Goal: Communication & Community: Answer question/provide support

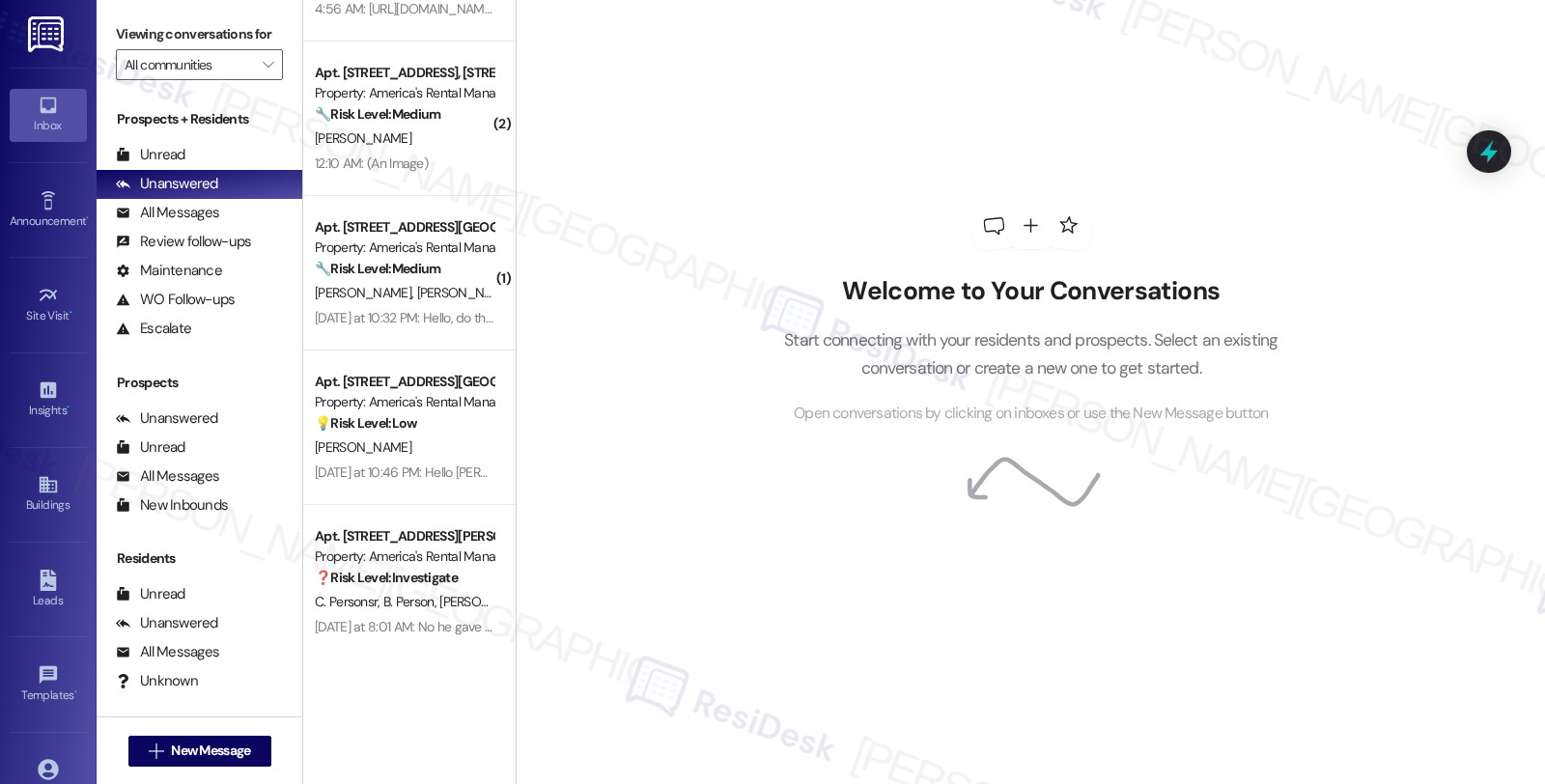
scroll to position [898, 0]
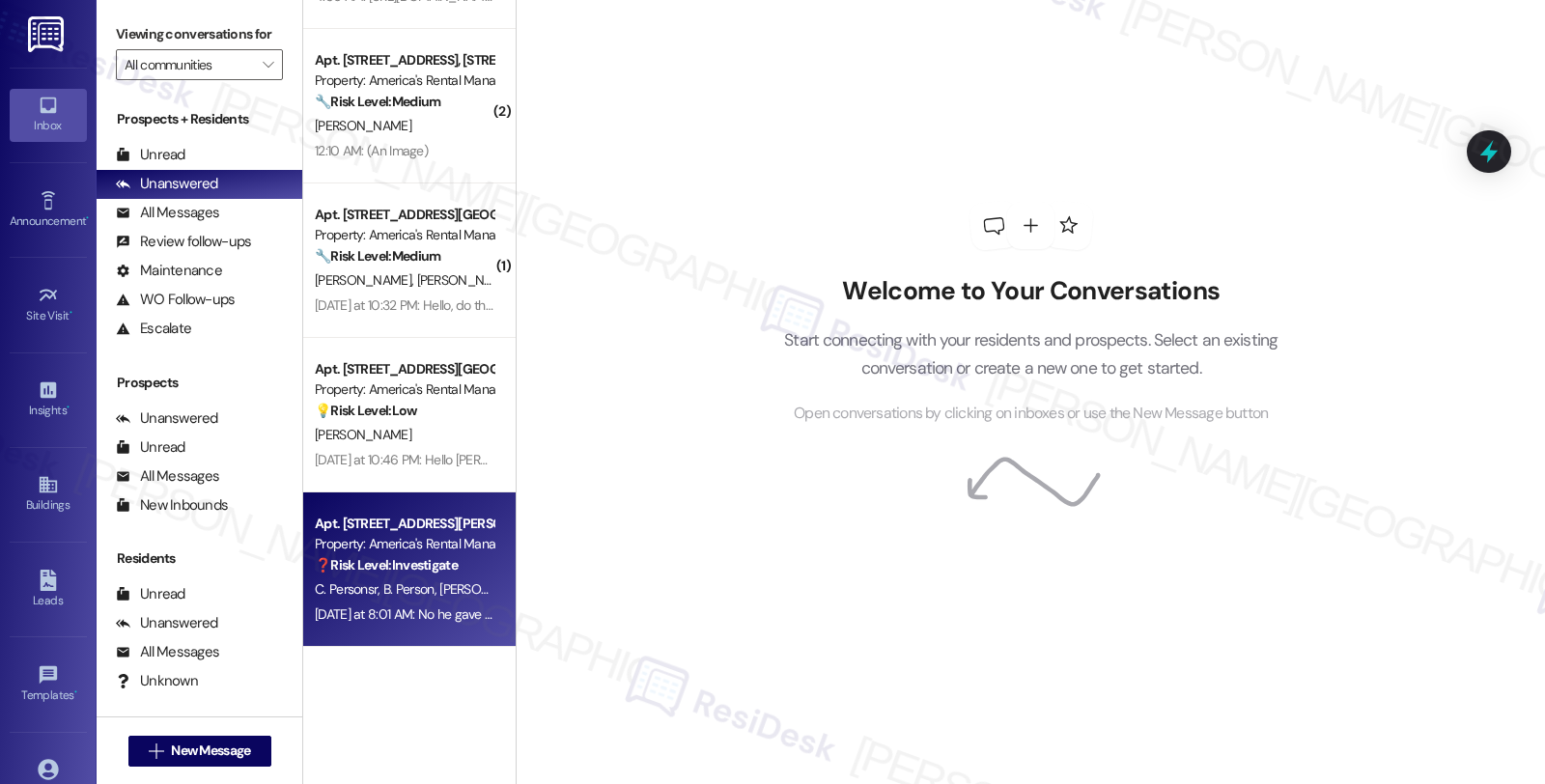
click at [407, 549] on div "Property: America's Rental Managers Portfolio" at bounding box center [404, 544] width 178 height 20
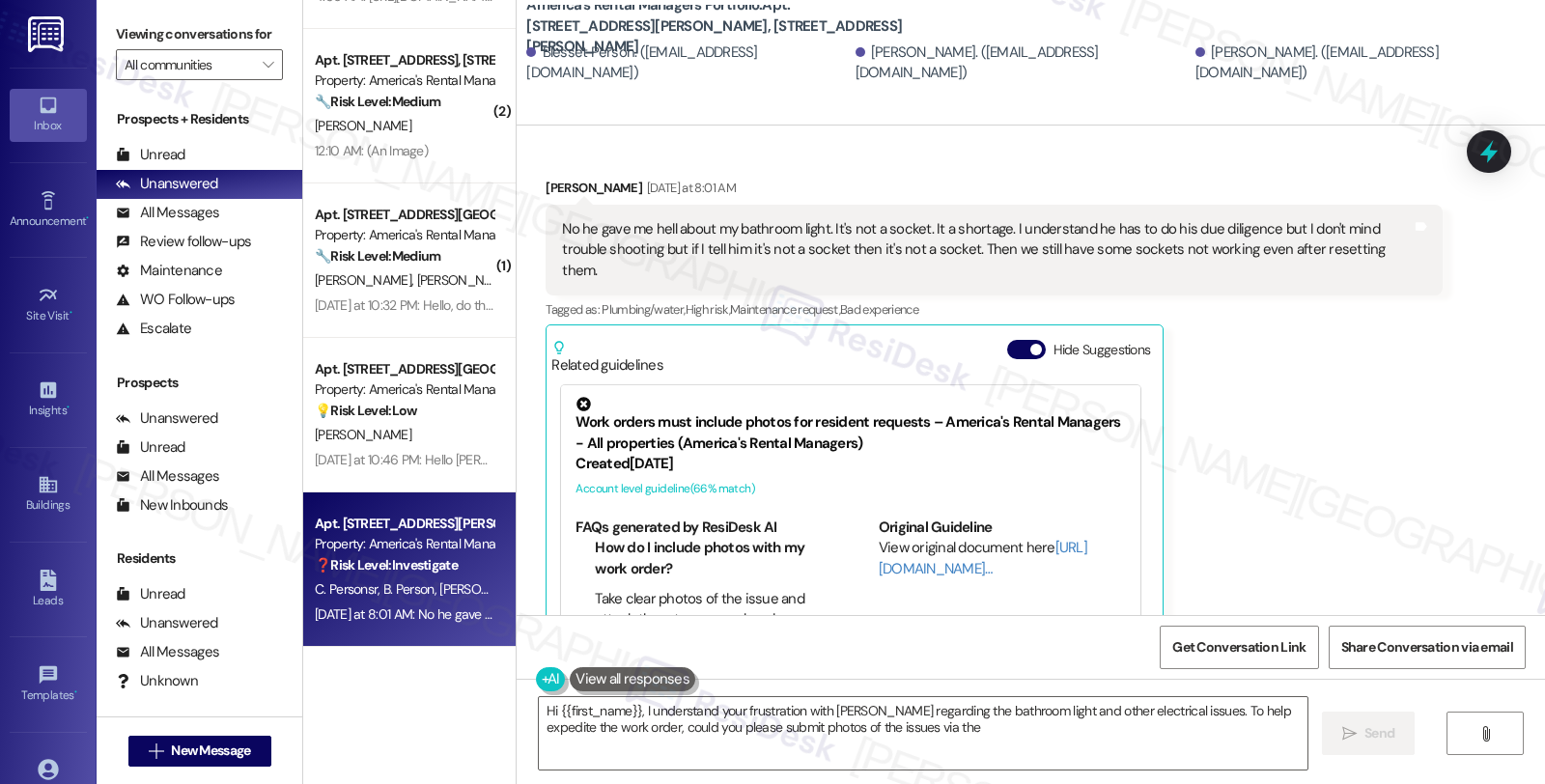
scroll to position [3540, 0]
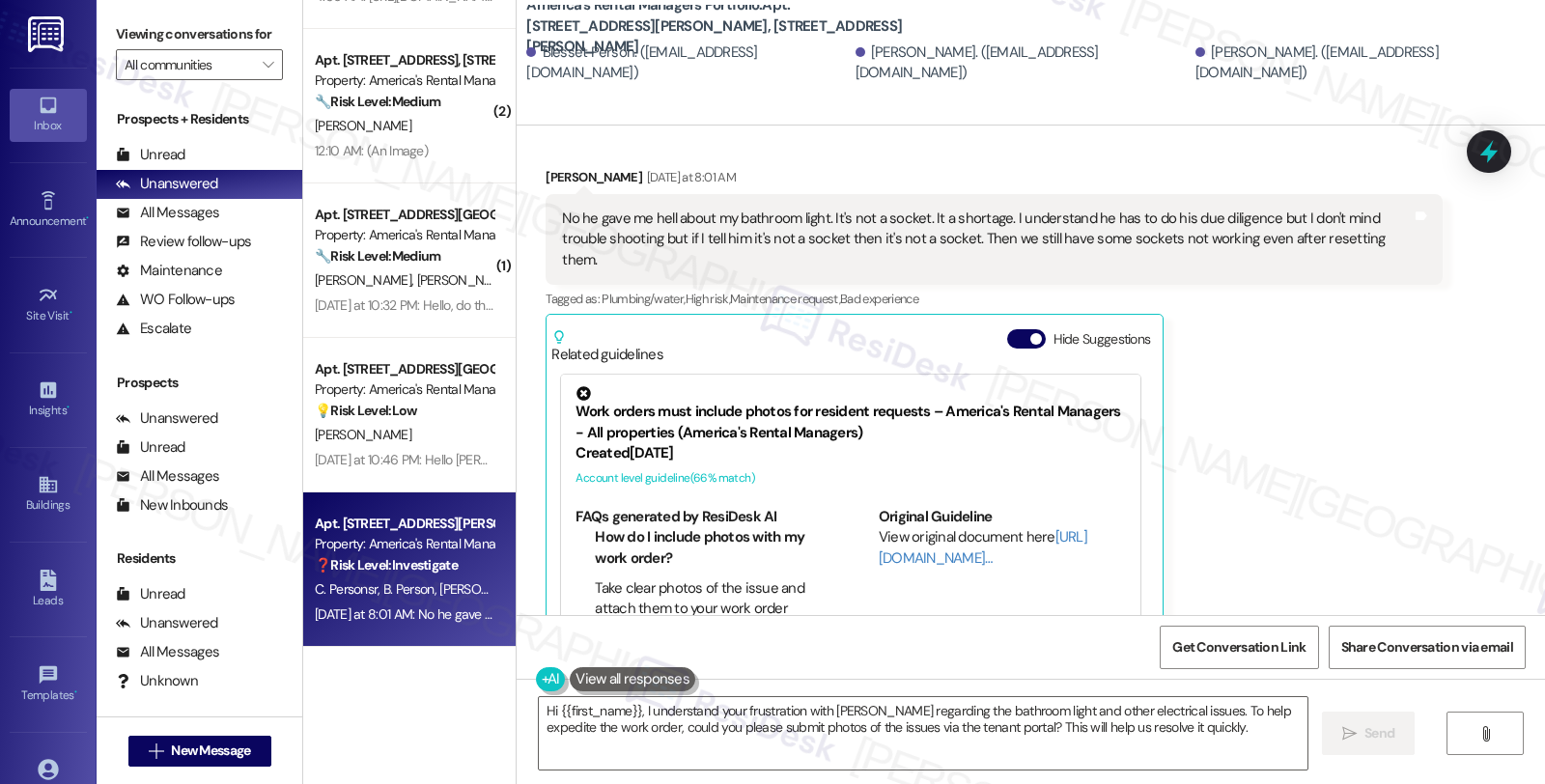
click at [1378, 478] on div "Lisa Payton Yesterday at 8:01 AM No he gave me hell about my bathroom light. It…" at bounding box center [993, 425] width 897 height 517
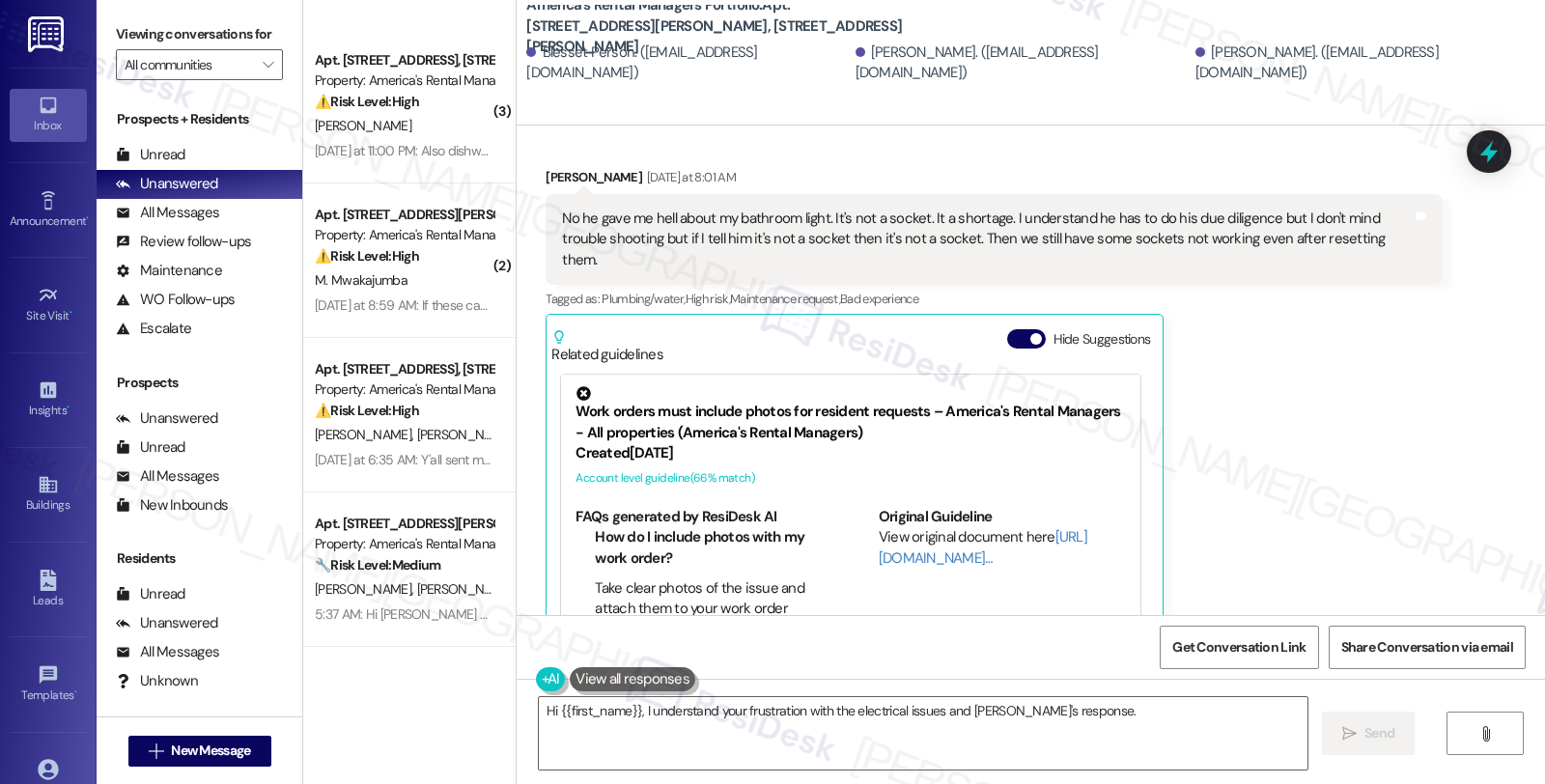
type textarea "Hi {{first_name}}, I understand your frustration with the electrical issues and…"
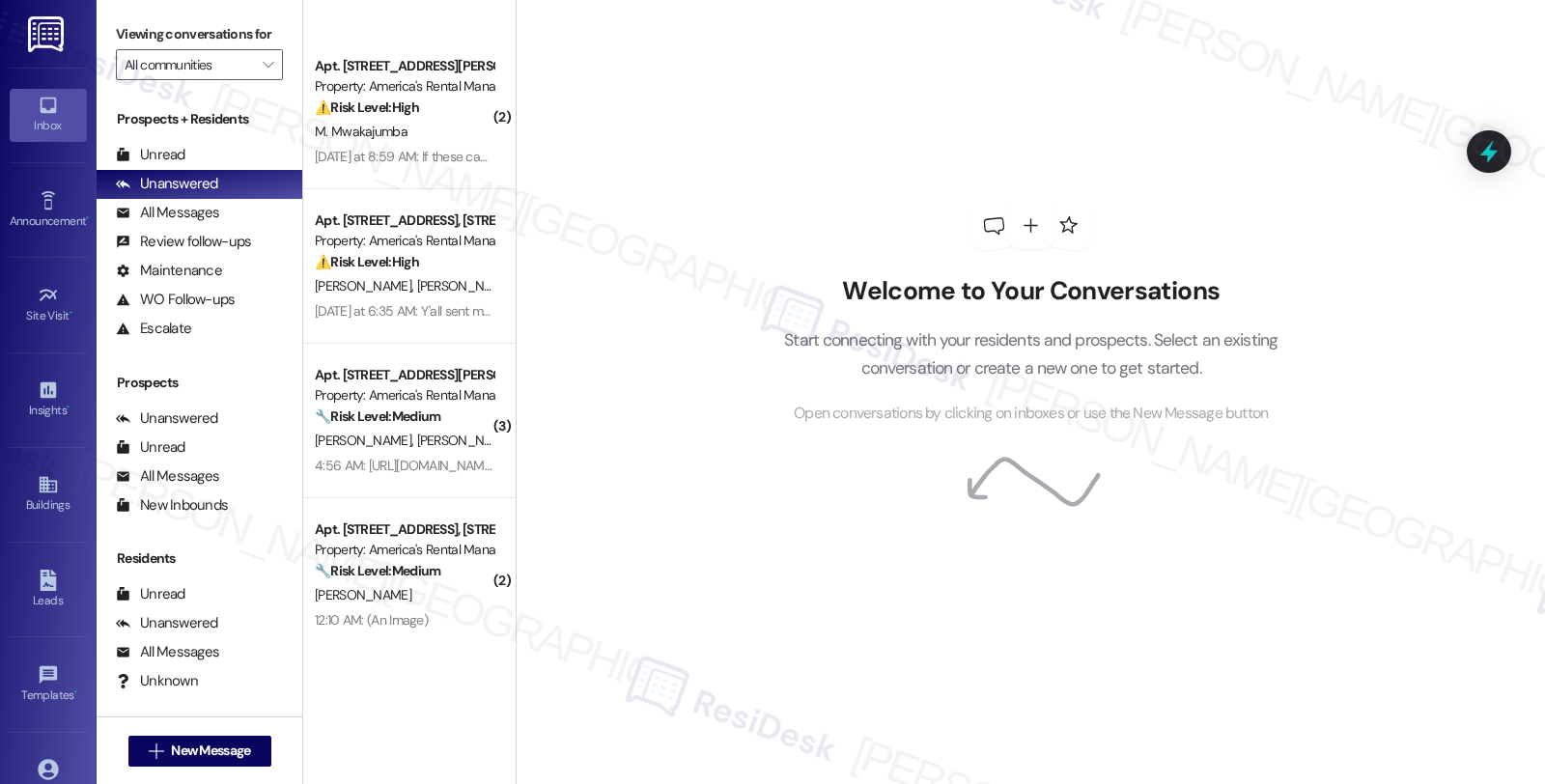
scroll to position [898, 0]
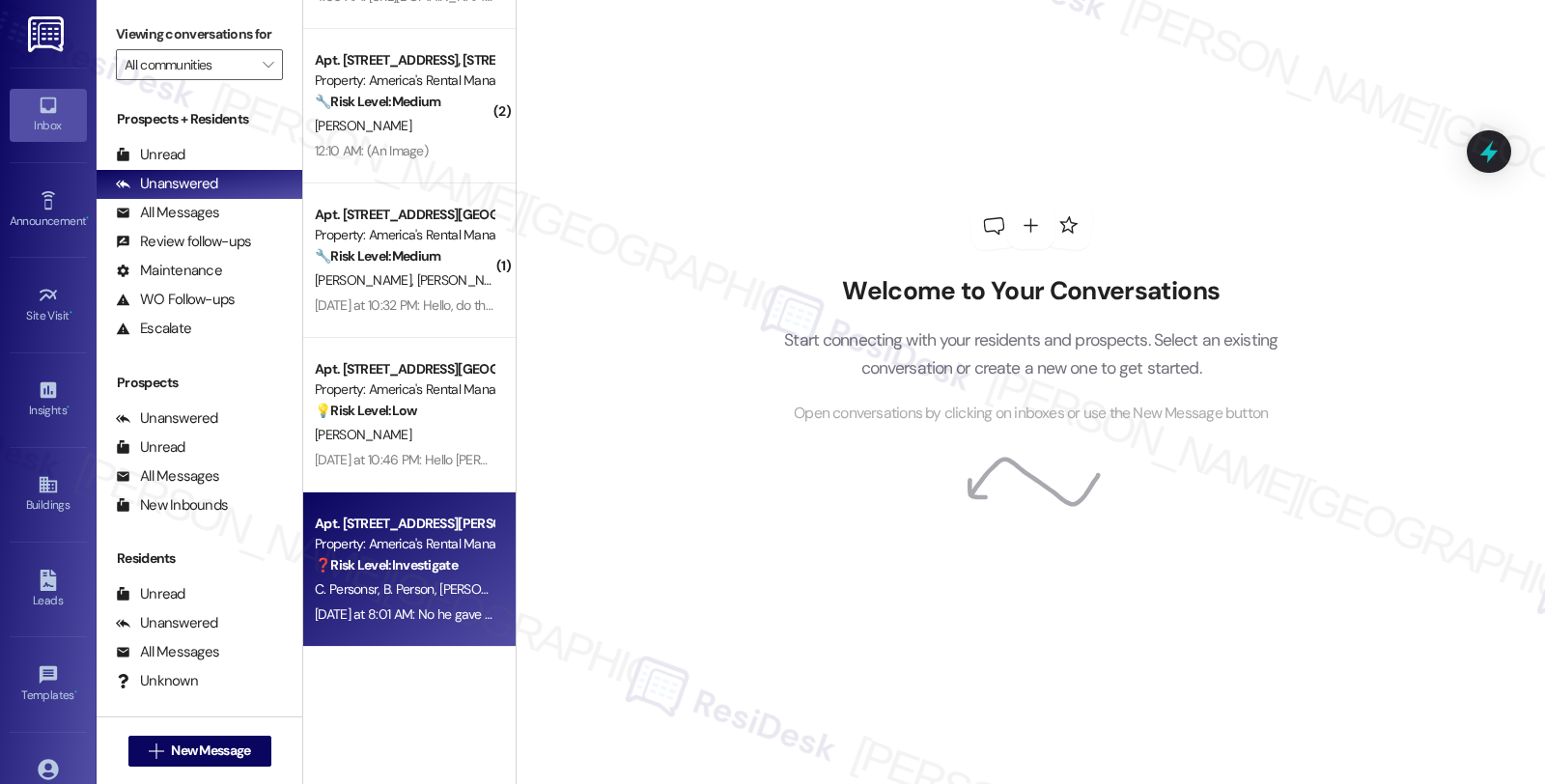
click at [420, 565] on strong "❓ Risk Level: Investigate" at bounding box center [386, 565] width 142 height 17
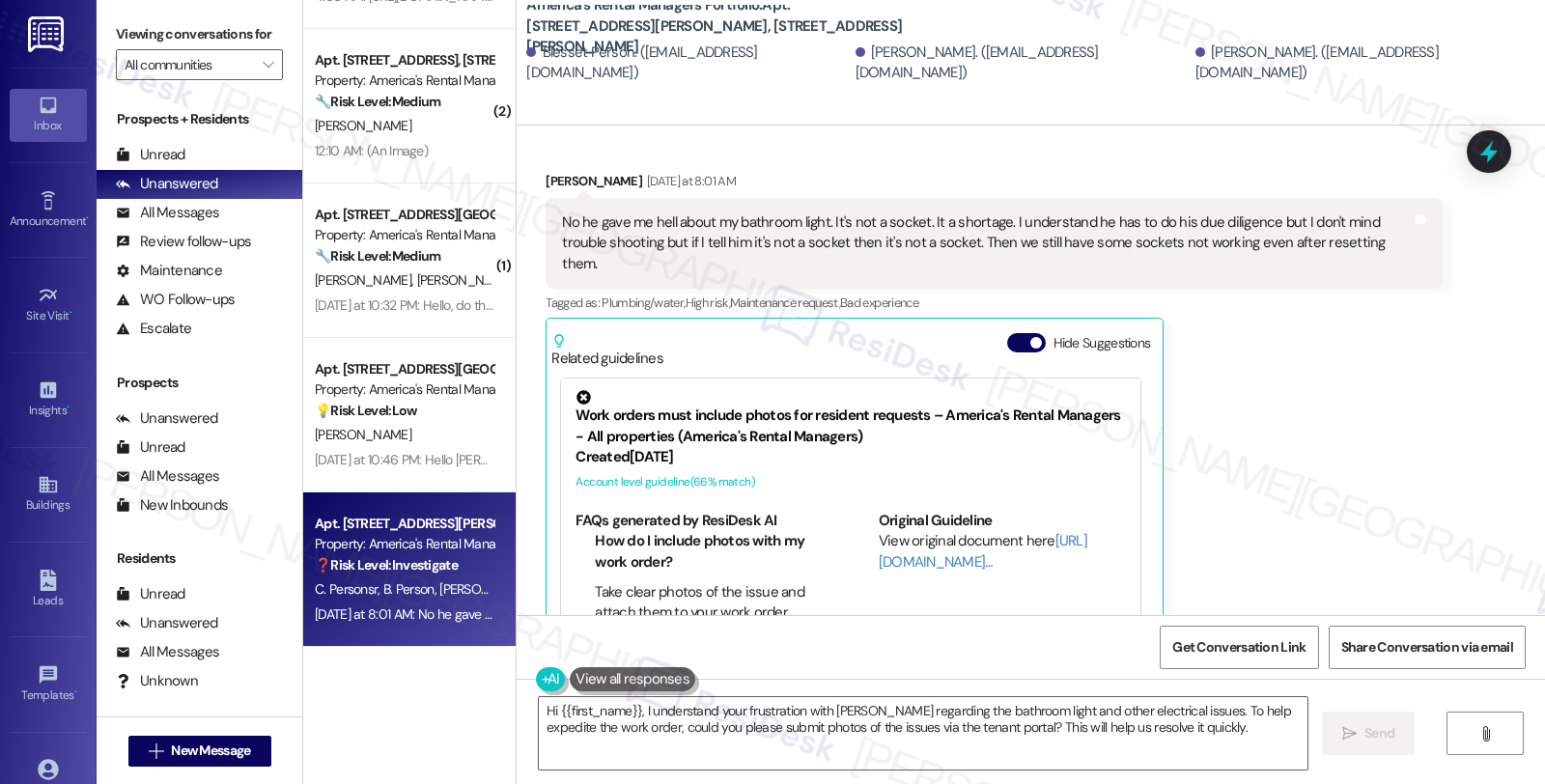
scroll to position [3541, 0]
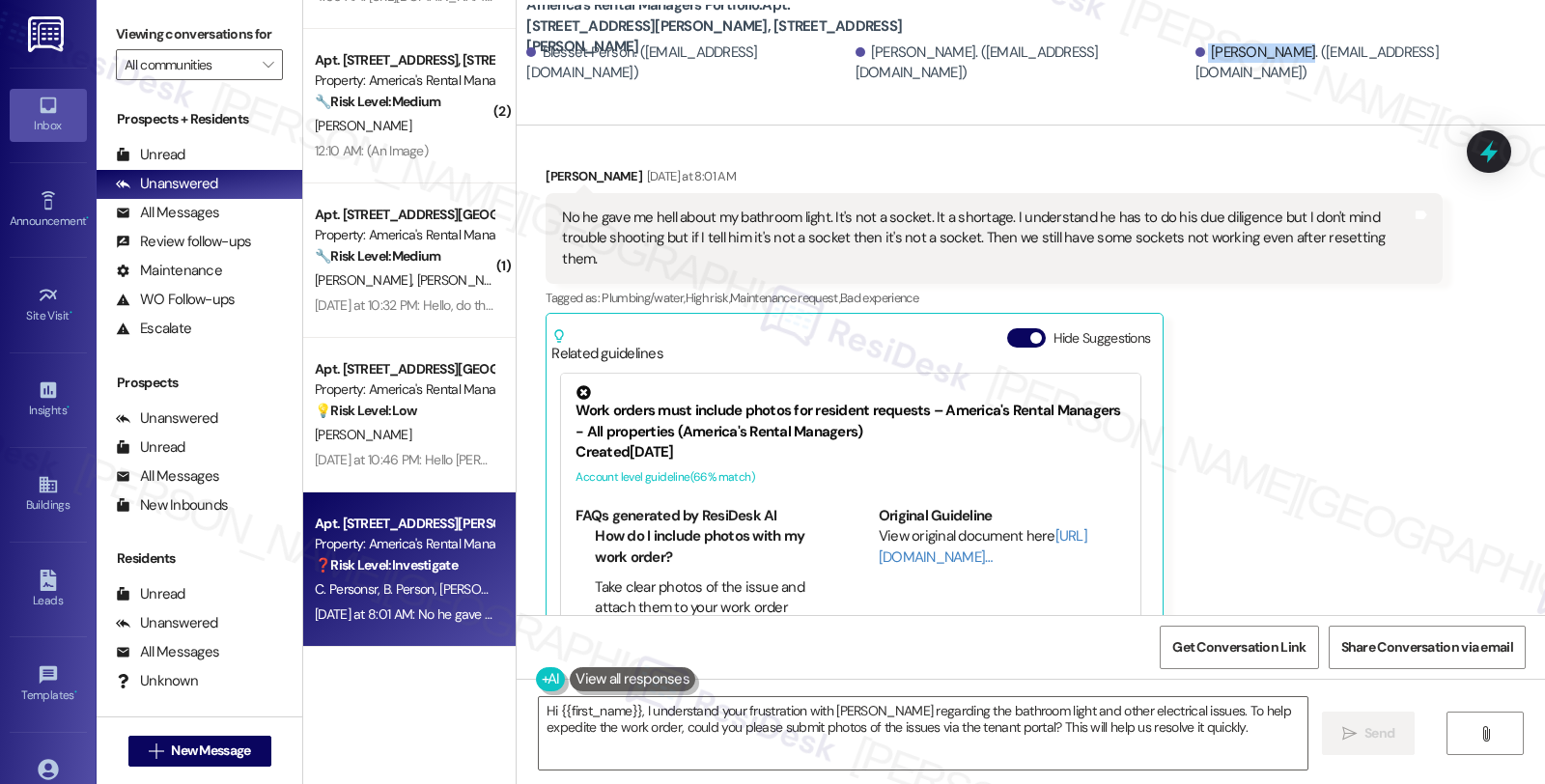
drag, startPoint x: 1161, startPoint y: 61, endPoint x: 1237, endPoint y: 71, distance: 76.7
click at [1237, 71] on div "[PERSON_NAME]. ([EMAIL_ADDRESS][DOMAIN_NAME])" at bounding box center [1363, 63] width 335 height 42
copy div "[PERSON_NAME]."
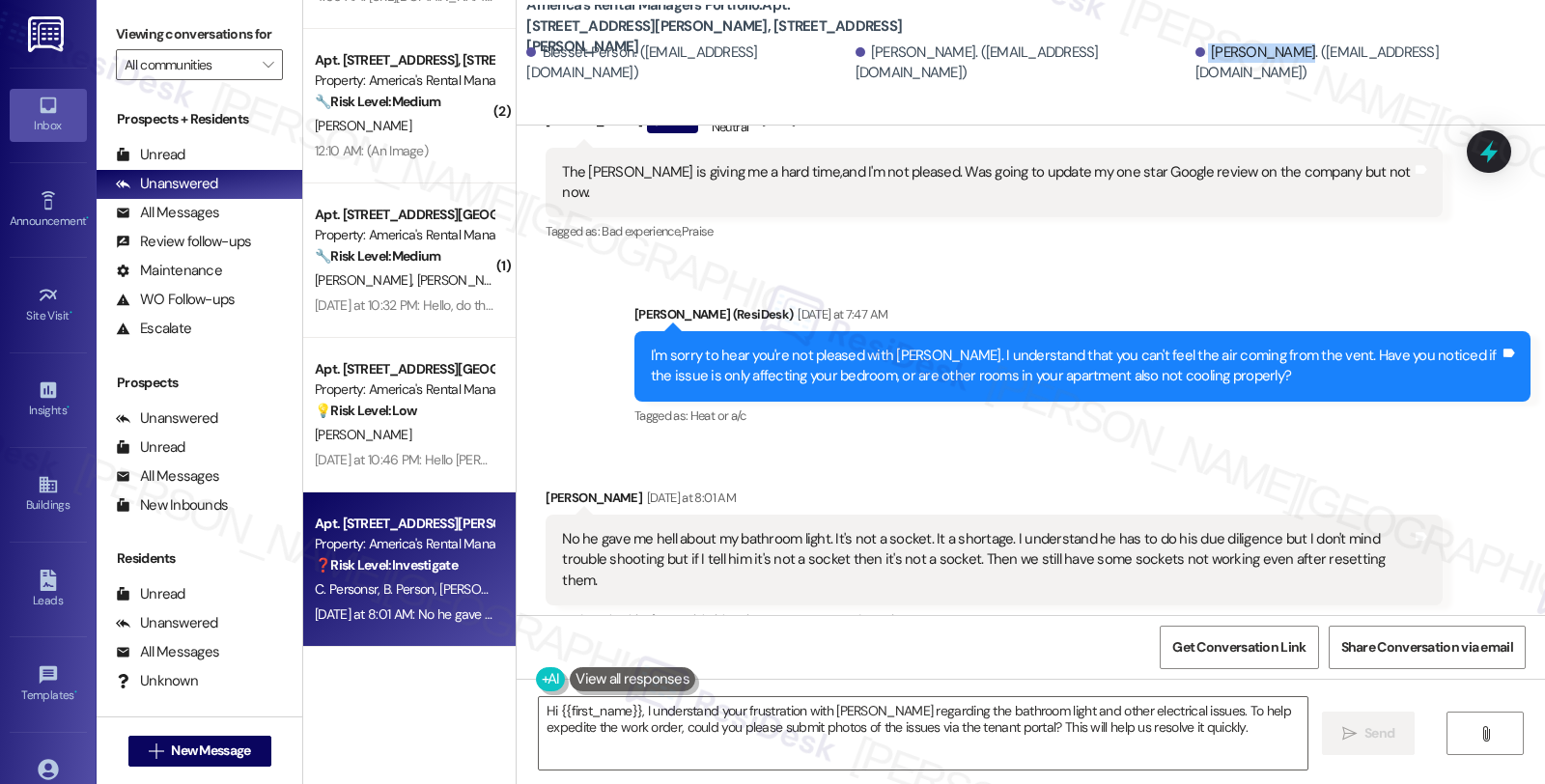
scroll to position [3005, 0]
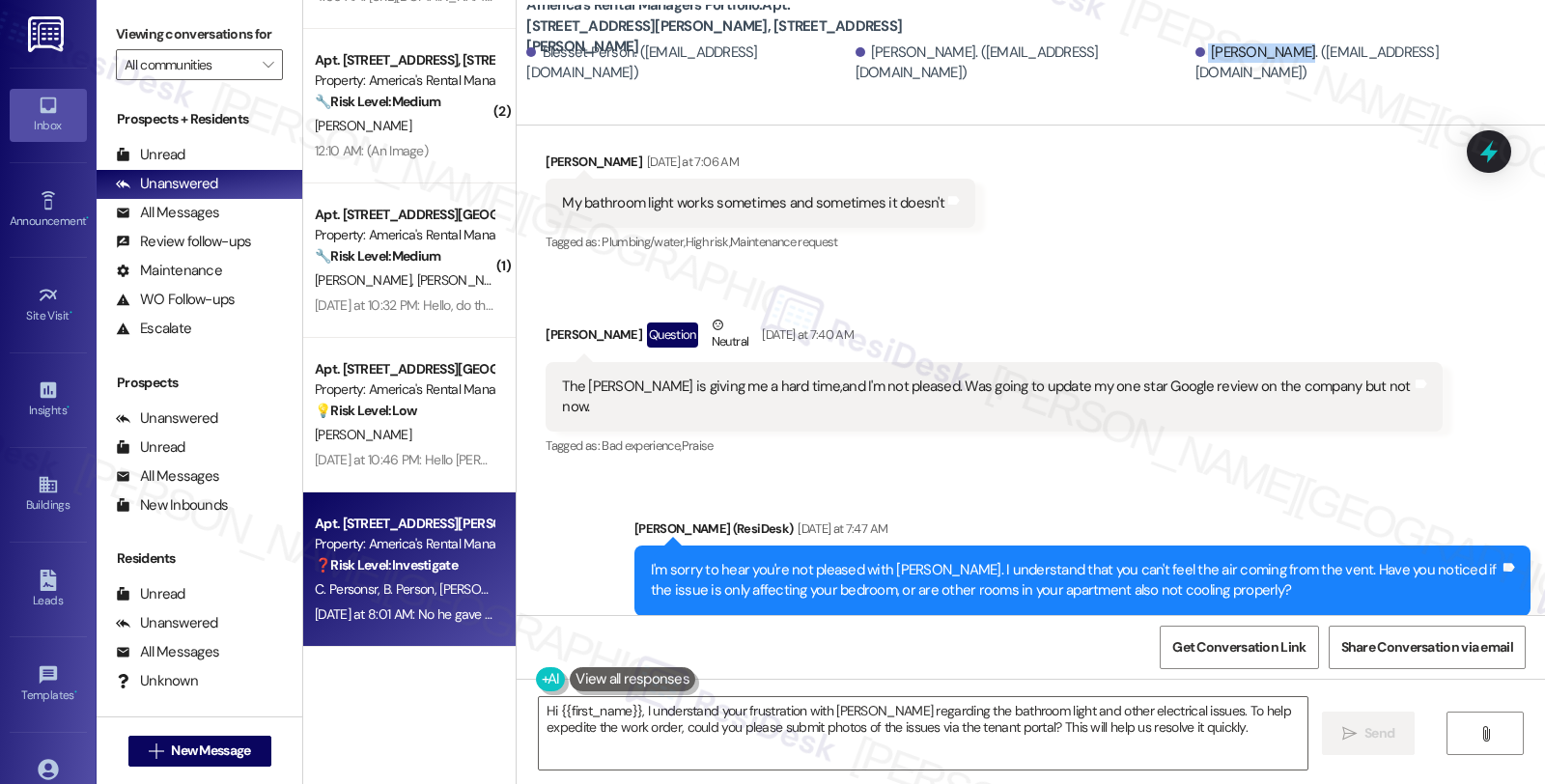
click at [1195, 54] on div "[PERSON_NAME]. ([EMAIL_ADDRESS][DOMAIN_NAME])" at bounding box center [1363, 63] width 335 height 42
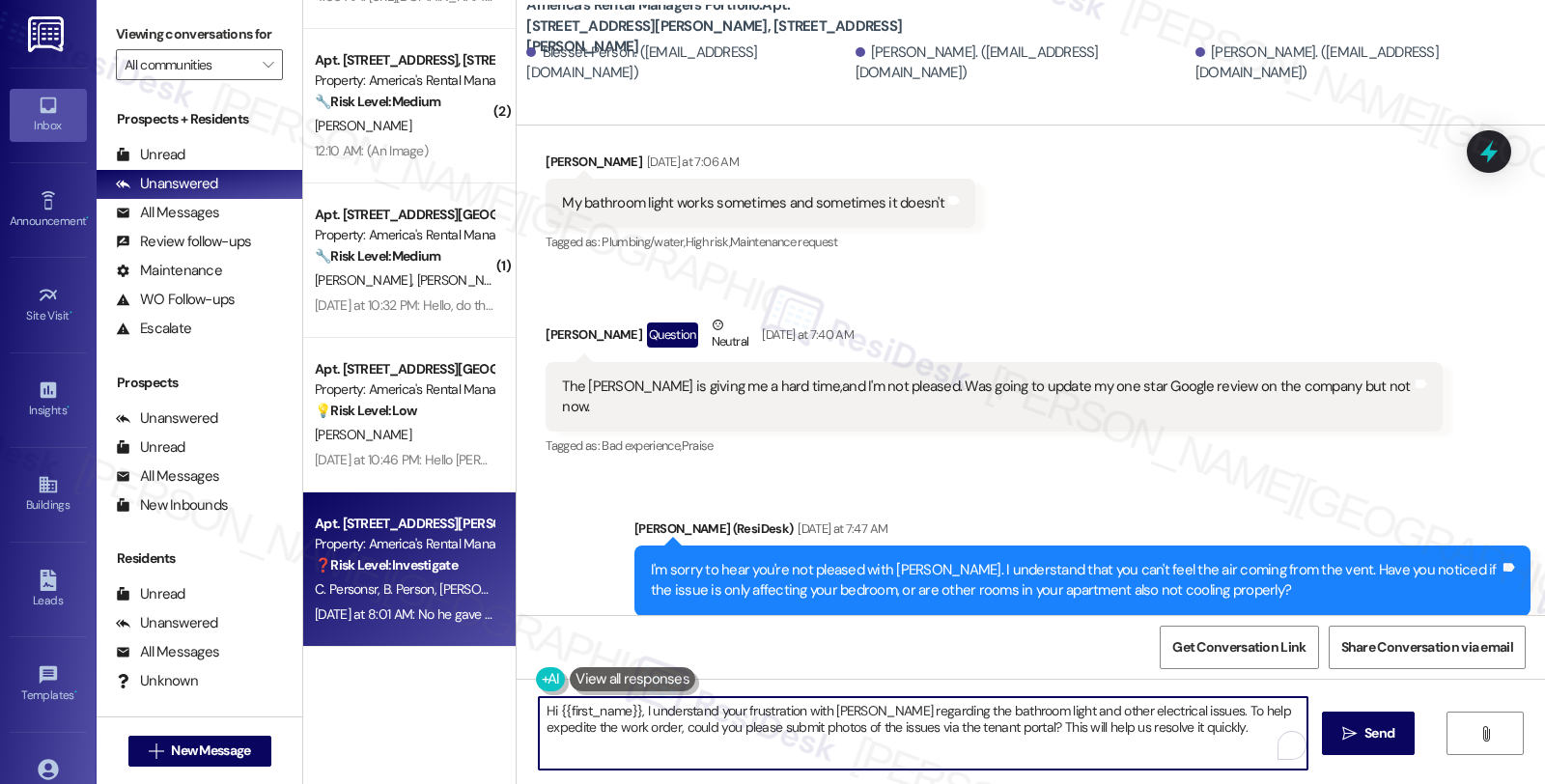
drag, startPoint x: 545, startPoint y: 705, endPoint x: 630, endPoint y: 710, distance: 85.1
click at [630, 710] on textarea "Hi {{first_name}}, I understand your frustration with Danny regarding the bathr…" at bounding box center [923, 733] width 769 height 73
paste textarea "Lisa"
drag, startPoint x: 736, startPoint y: 710, endPoint x: 796, endPoint y: 716, distance: 60.3
click at [796, 716] on textarea "Hi Lisa, I understand your frustration with Danny regarding the bathroom light …" at bounding box center [923, 733] width 769 height 73
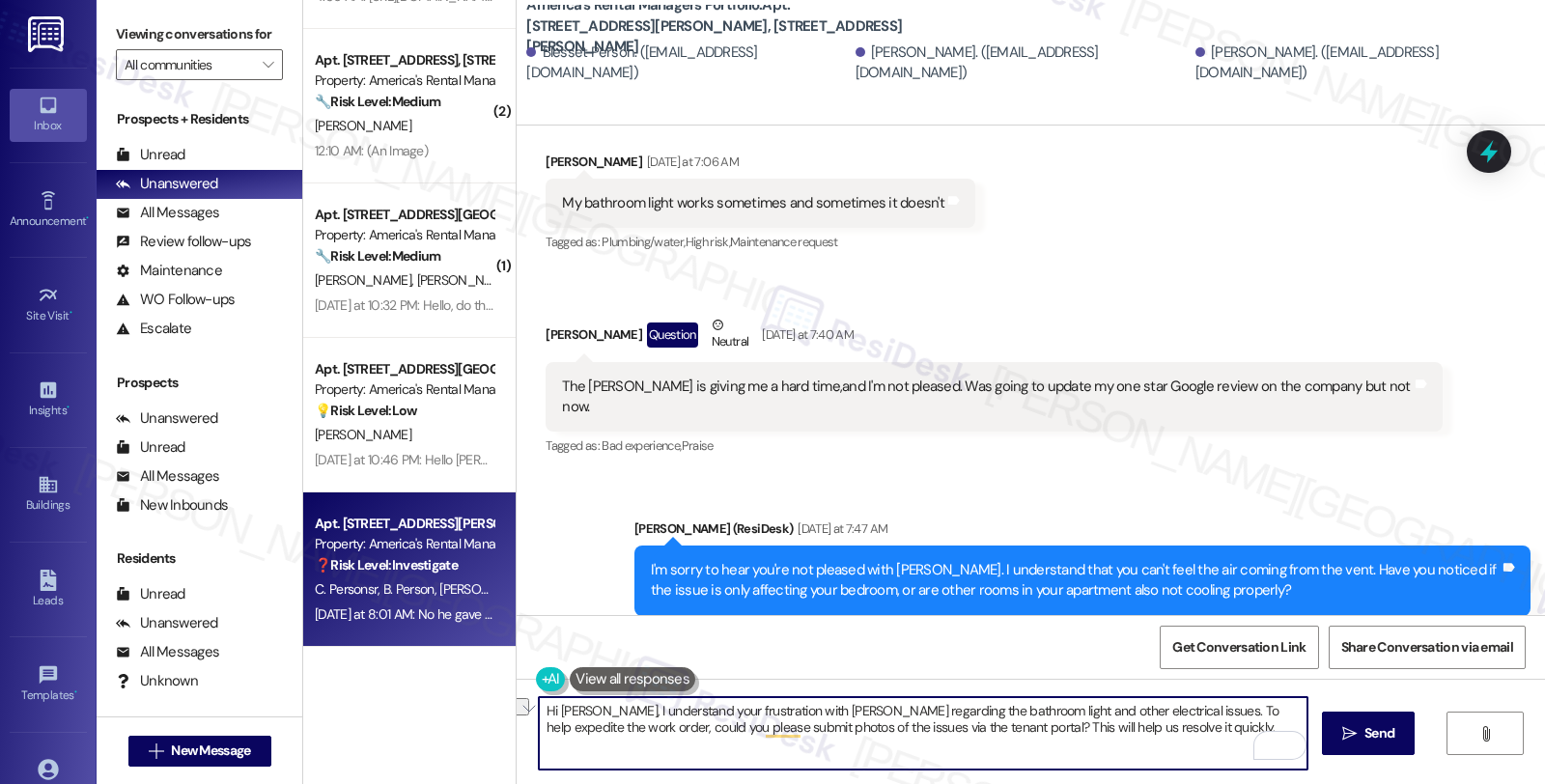
click at [765, 716] on textarea "Hi Lisa, I understand your frustration with Danny regarding the bathroom light …" at bounding box center [923, 733] width 769 height 73
drag, startPoint x: 759, startPoint y: 711, endPoint x: 828, endPoint y: 711, distance: 69.0
click at [828, 711] on textarea "Hi Lisa, I understand your frustration with Danny regarding the bathroom light …" at bounding box center [923, 733] width 769 height 73
click at [736, 710] on textarea "Hi Lisa, I understand your frustration with Danny regarding the bathroom light …" at bounding box center [923, 733] width 769 height 73
click at [731, 712] on textarea "Hi Lisa, I understand your frustration with Danny regarding the bathroom light …" at bounding box center [923, 733] width 769 height 73
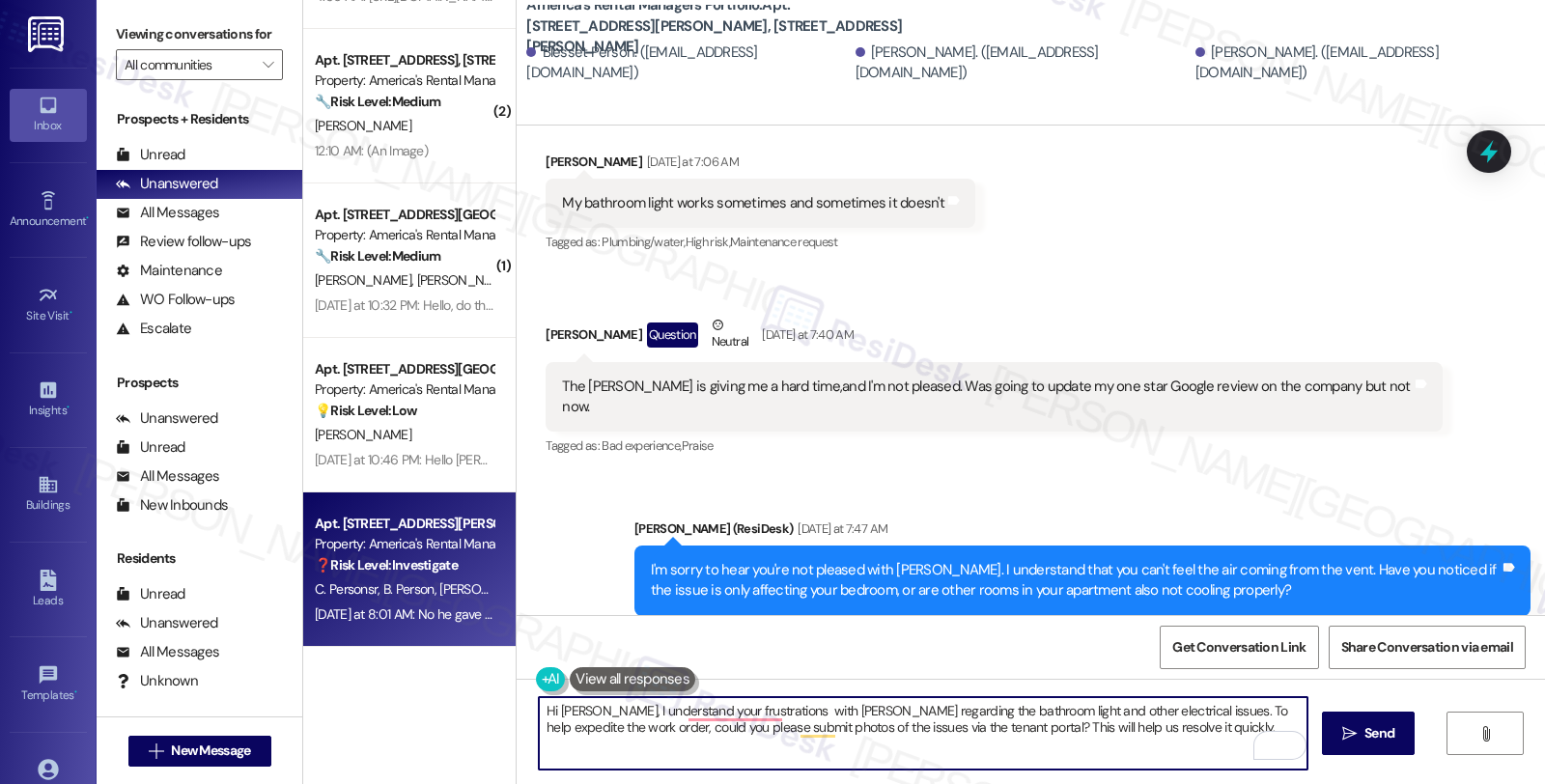
click at [812, 709] on textarea "Hi Lisa, I understand your frustrations with Danny regarding the bathroom light…" at bounding box center [923, 733] width 769 height 73
click at [772, 709] on textarea "Hi Lisa, I understand your frustrations regarding the bathroom light and other …" at bounding box center [923, 733] width 769 height 73
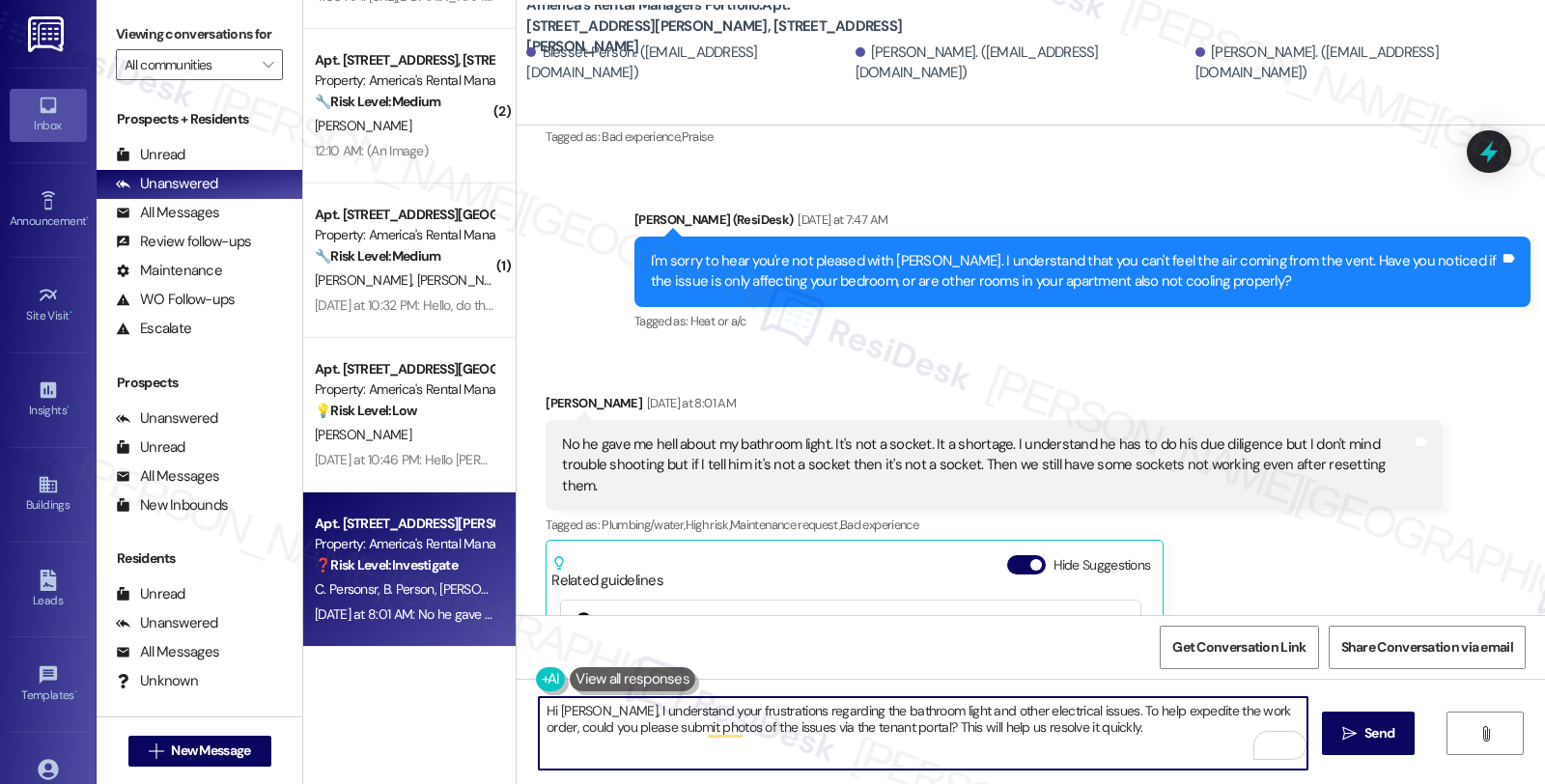
scroll to position [3326, 0]
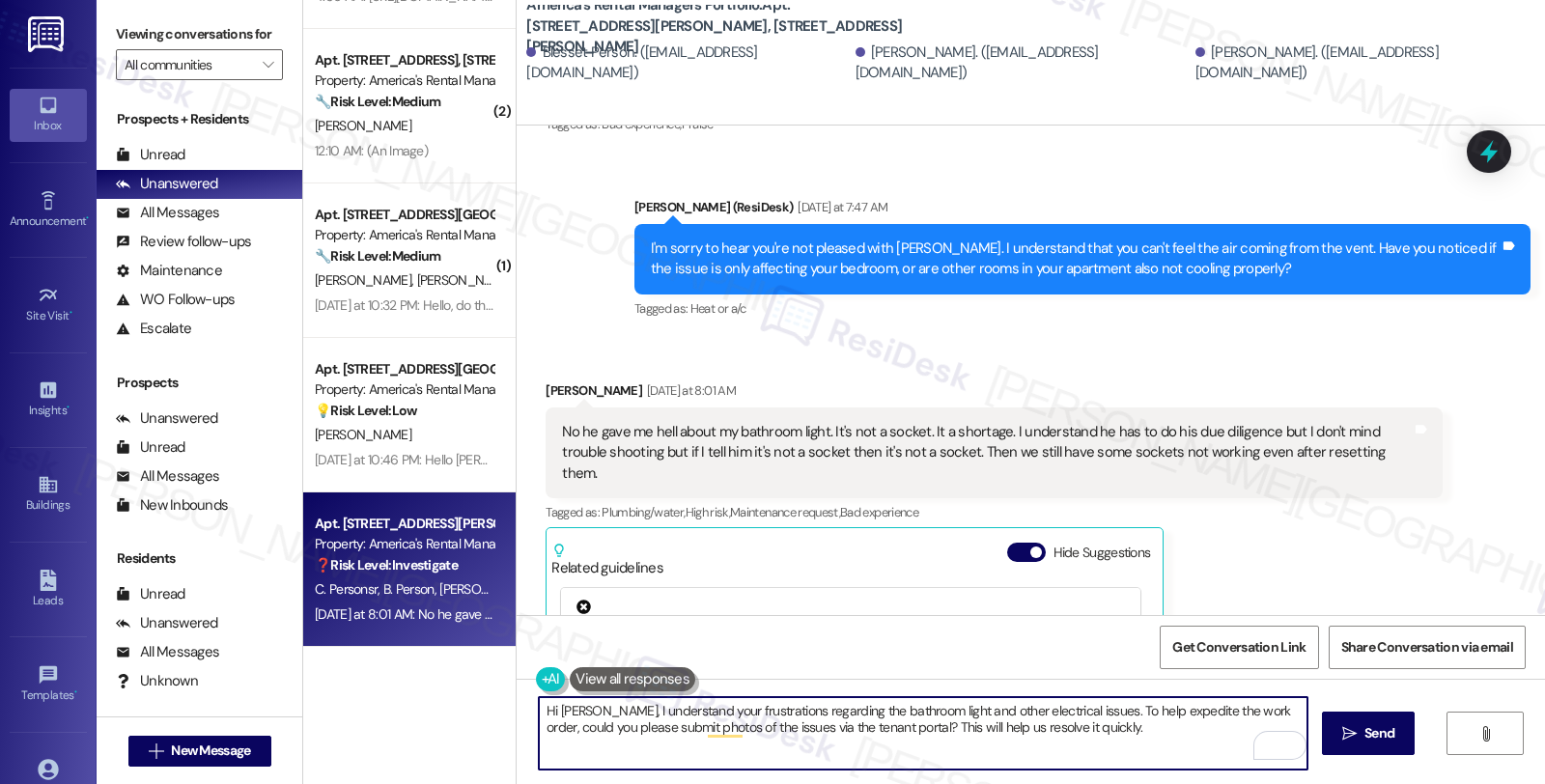
click at [816, 715] on textarea "Hi Lisa, I understand your frustrations regarding the bathroom light and other …" at bounding box center [923, 733] width 769 height 73
drag, startPoint x: 1058, startPoint y: 709, endPoint x: 1079, endPoint y: 736, distance: 34.2
click at [1079, 736] on textarea "Hi Lisa, I understand your frustrations regarding the bathroom light and other …" at bounding box center [923, 733] width 769 height 73
click at [674, 728] on textarea "Hi Lisa, I understand your frustrations regarding the bathroom light and other …" at bounding box center [923, 733] width 769 height 73
click at [797, 721] on textarea "Hi Lisa, I understand your frustrations regarding the bathroom light and other …" at bounding box center [923, 733] width 769 height 73
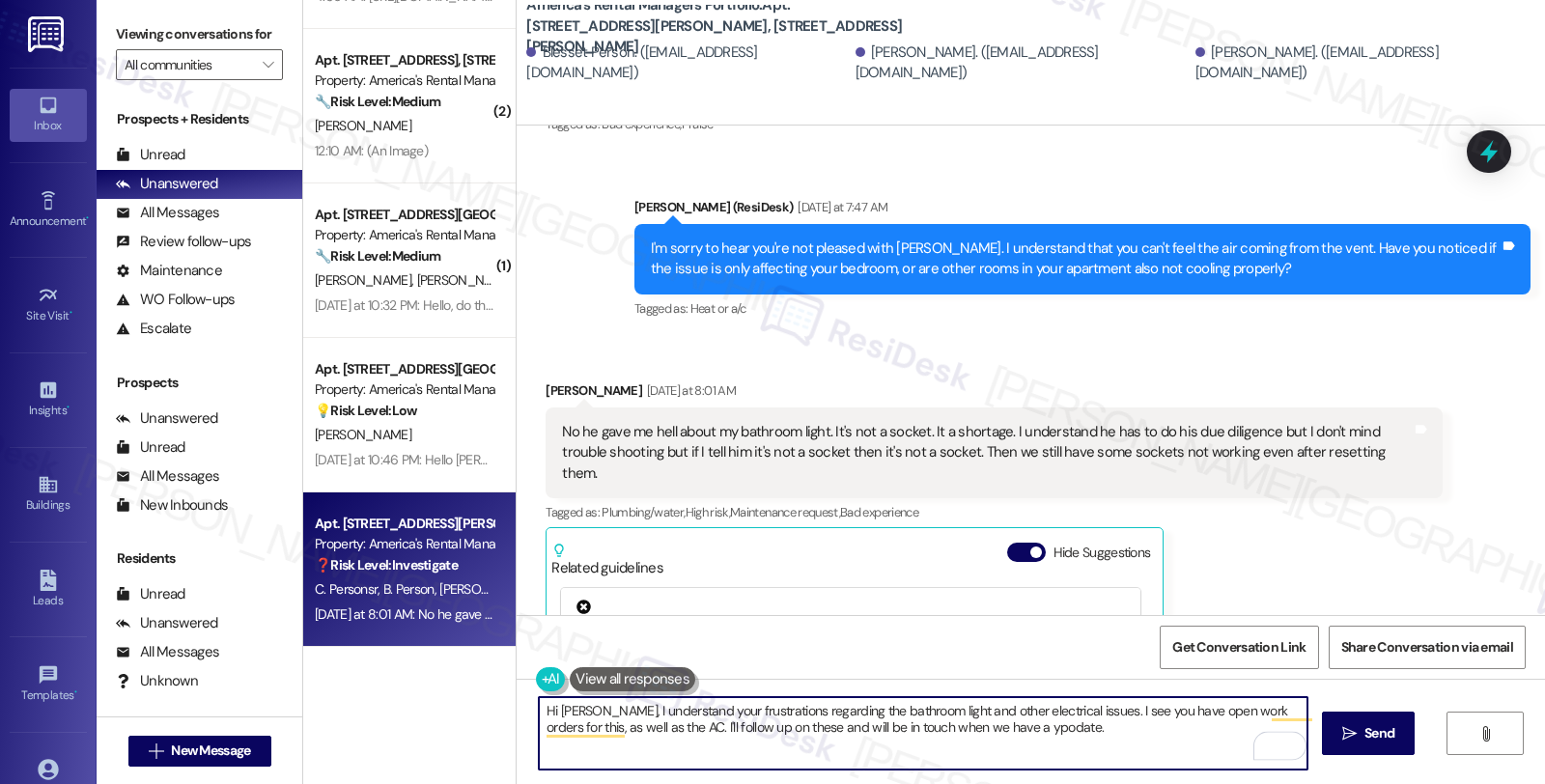
click at [1056, 710] on textarea "Hi Lisa, I understand your frustrations regarding the bathroom light and other …" at bounding box center [923, 733] width 769 height 73
click at [585, 745] on textarea "Hi Lisa, I understand your frustrations regarding the bathroom light and other …" at bounding box center [923, 733] width 769 height 73
click at [680, 748] on textarea "Hi Lisa, I understand your frustrations regarding the bathroom light and other …" at bounding box center [923, 733] width 769 height 73
click at [718, 751] on textarea "Hi Lisa, I understand your frustrations regarding the bathroom light and other …" at bounding box center [923, 733] width 769 height 73
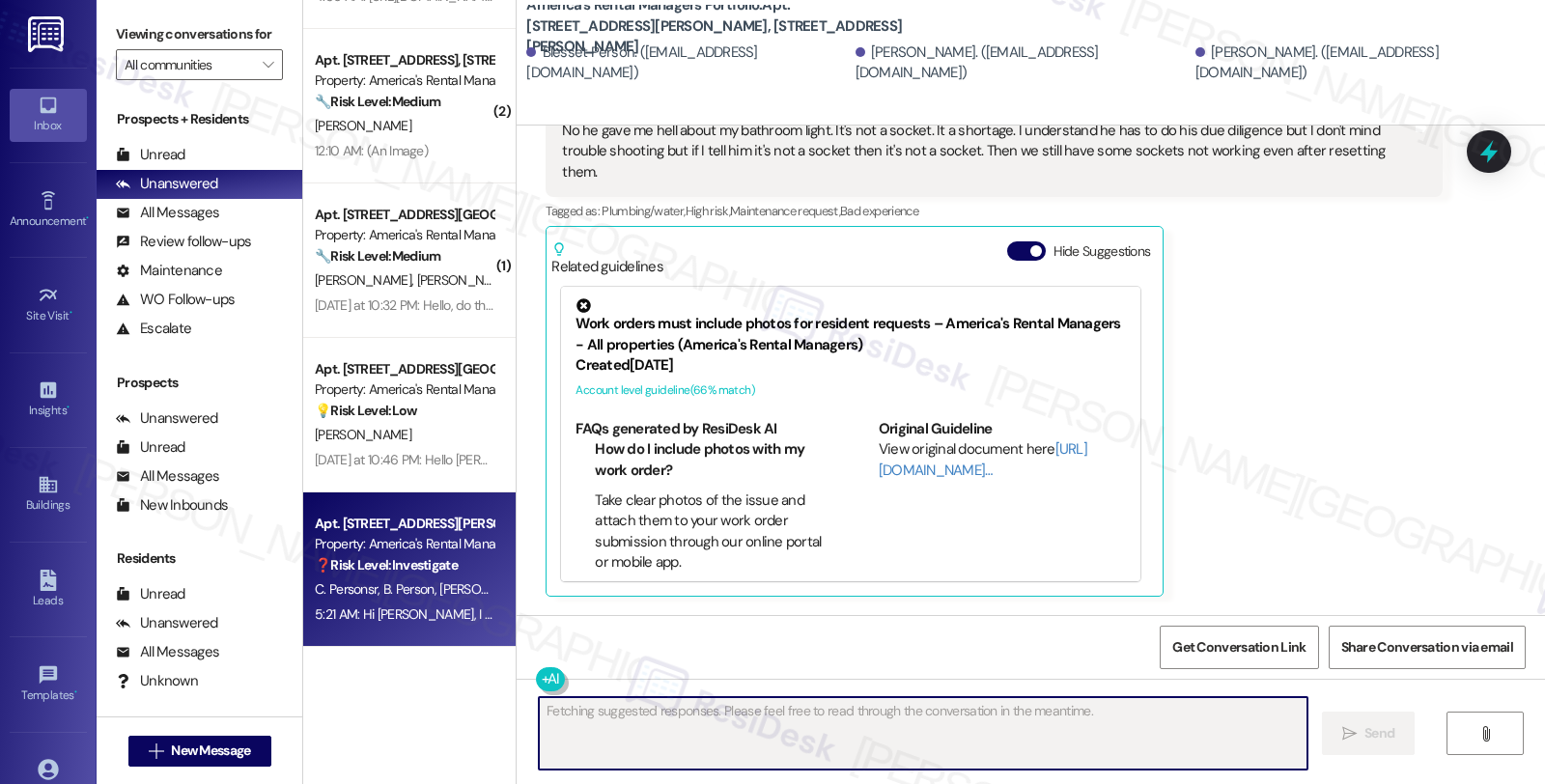
scroll to position [3717, 0]
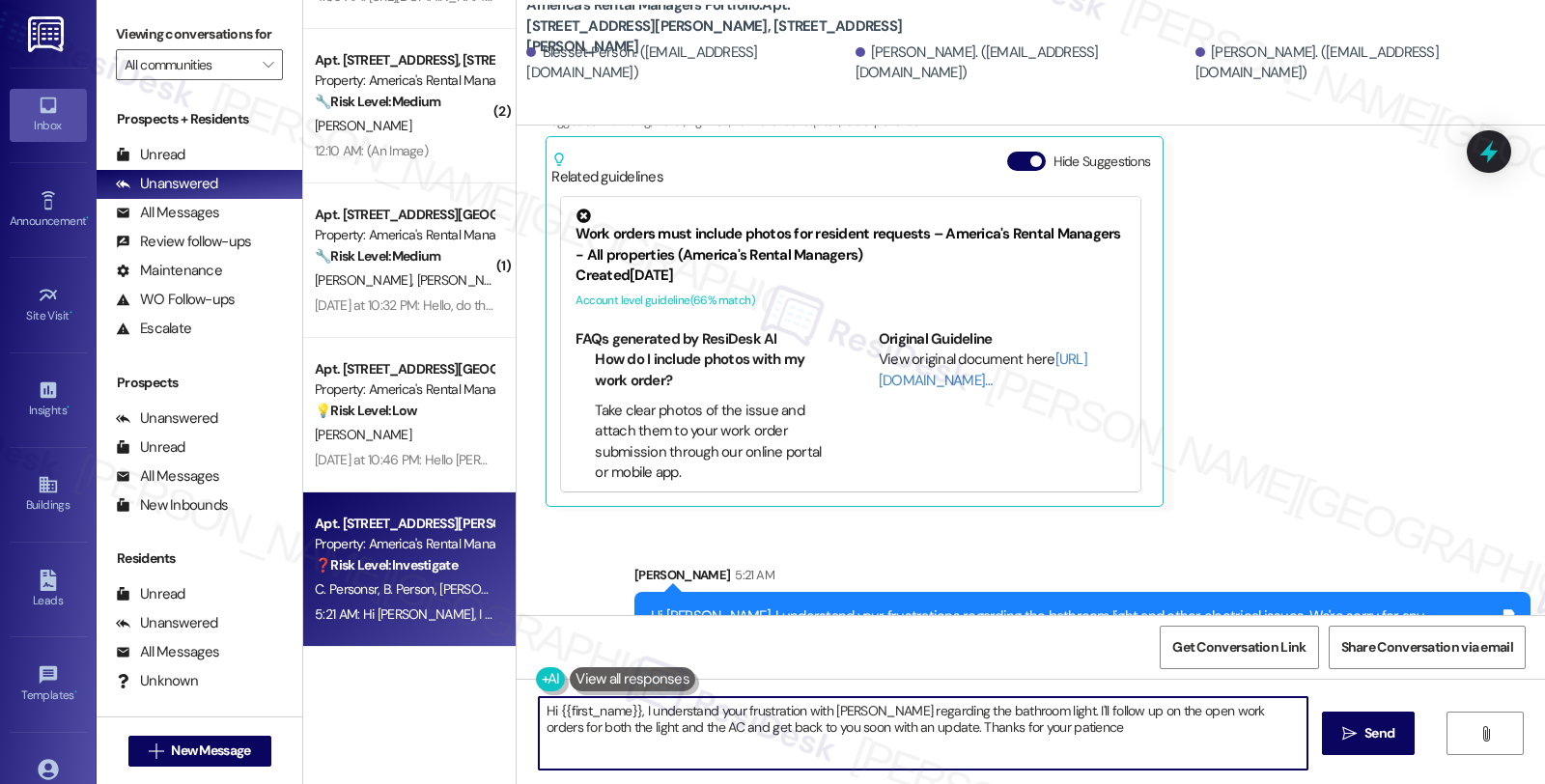
type textarea "Hi {{first_name}}, I understand your frustration with Danny regarding the bathr…"
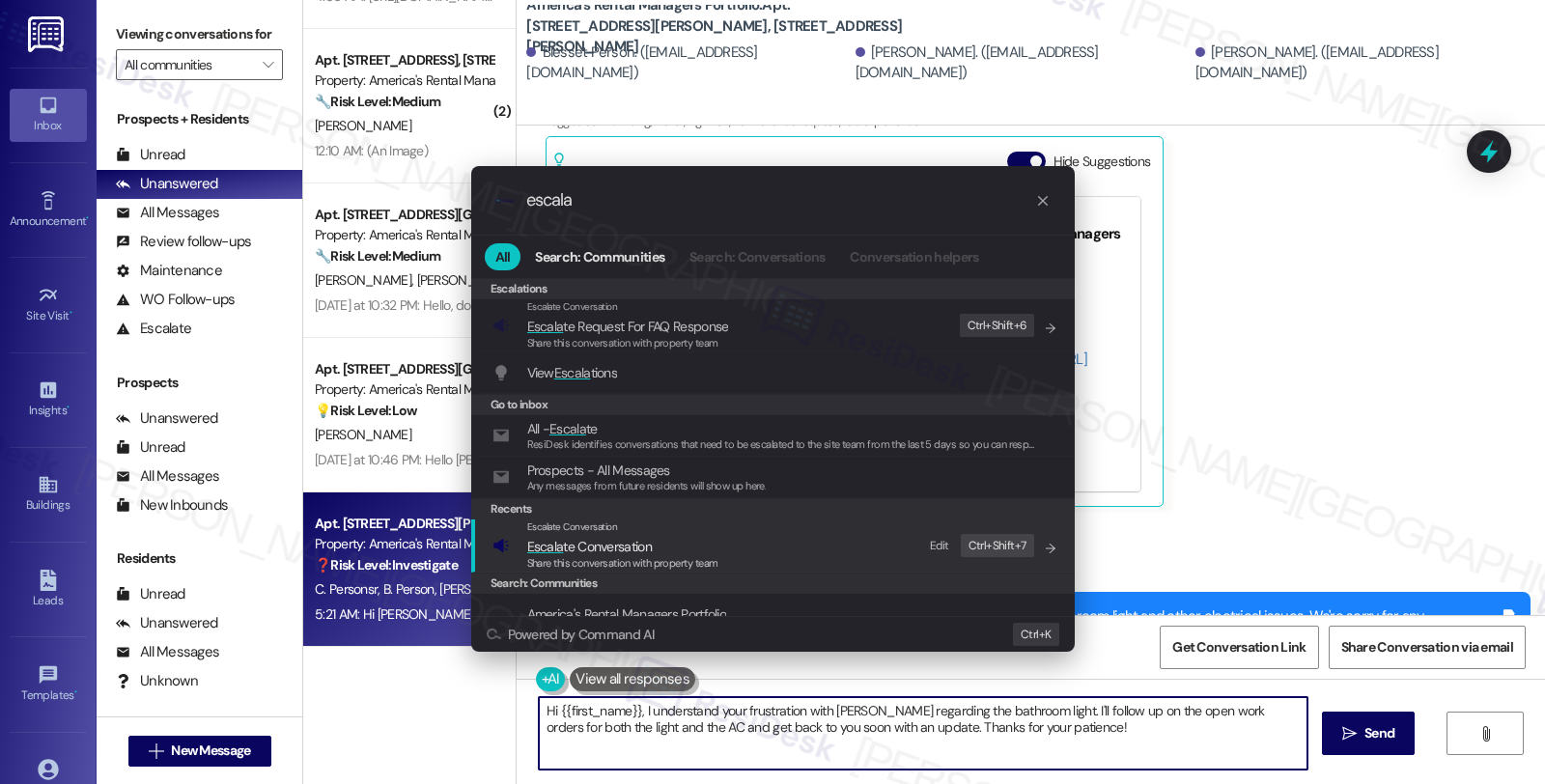
type input "escala"
click at [671, 549] on span "Escala te Conversation" at bounding box center [622, 547] width 191 height 21
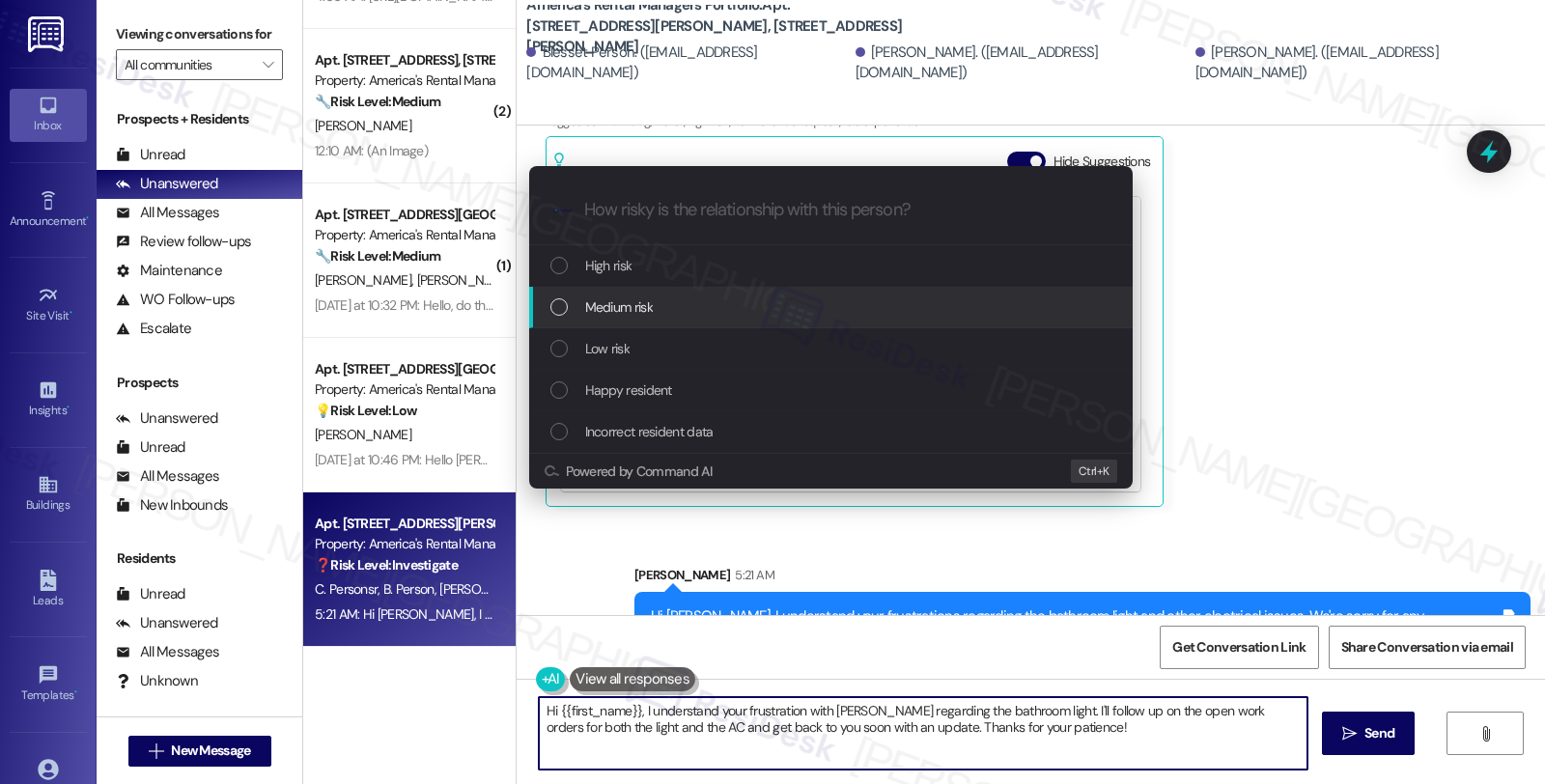
click at [670, 304] on div "Medium risk" at bounding box center [833, 307] width 565 height 21
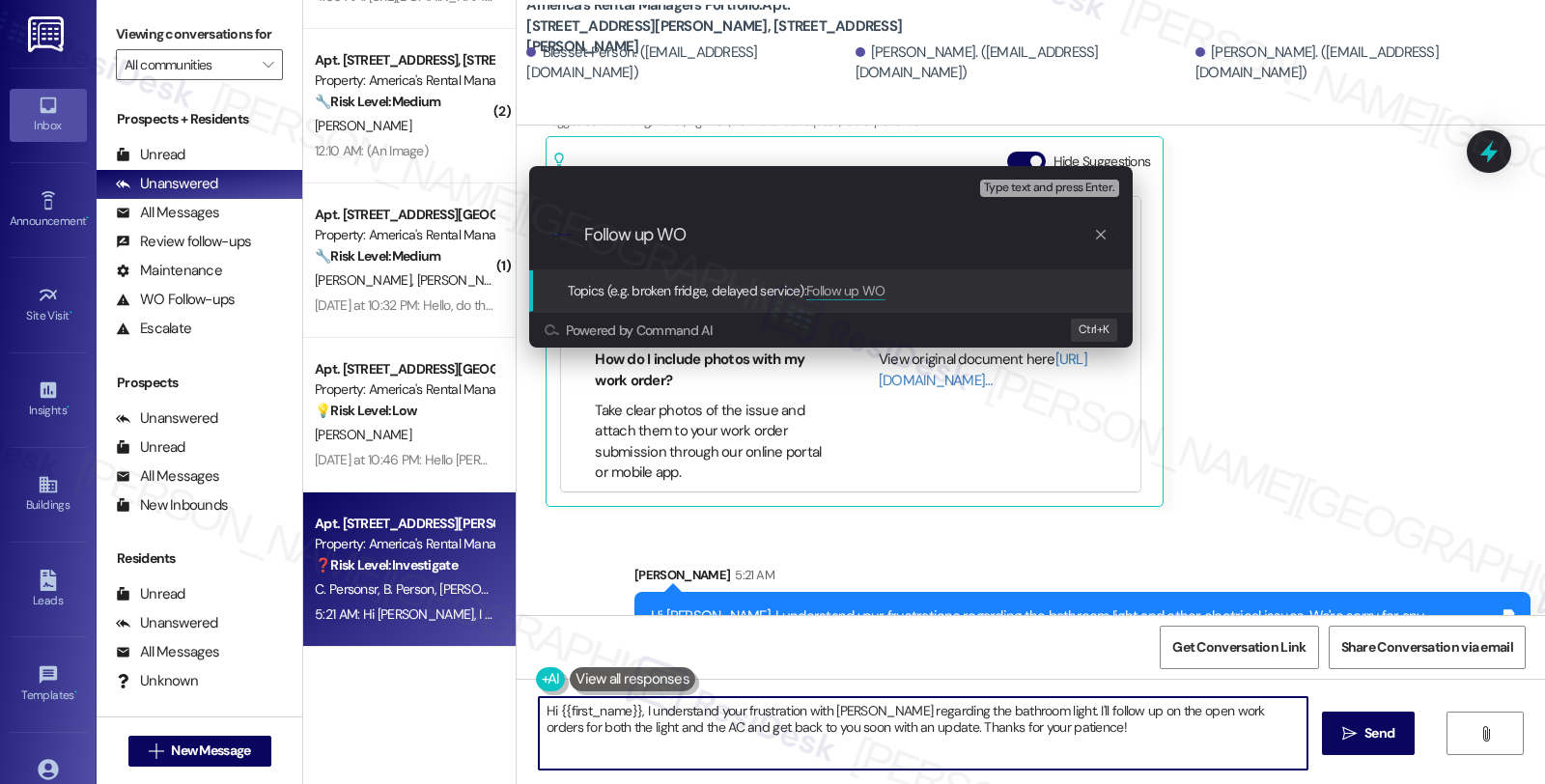
click at [760, 242] on input "Follow up WO" at bounding box center [838, 235] width 509 height 20
paste input "#53159-1"
paste input "#53239-1"
click at [991, 241] on input "Follow up WO #53159-1 (AC) and #53239-1 (fridge, cocket" at bounding box center [838, 235] width 509 height 20
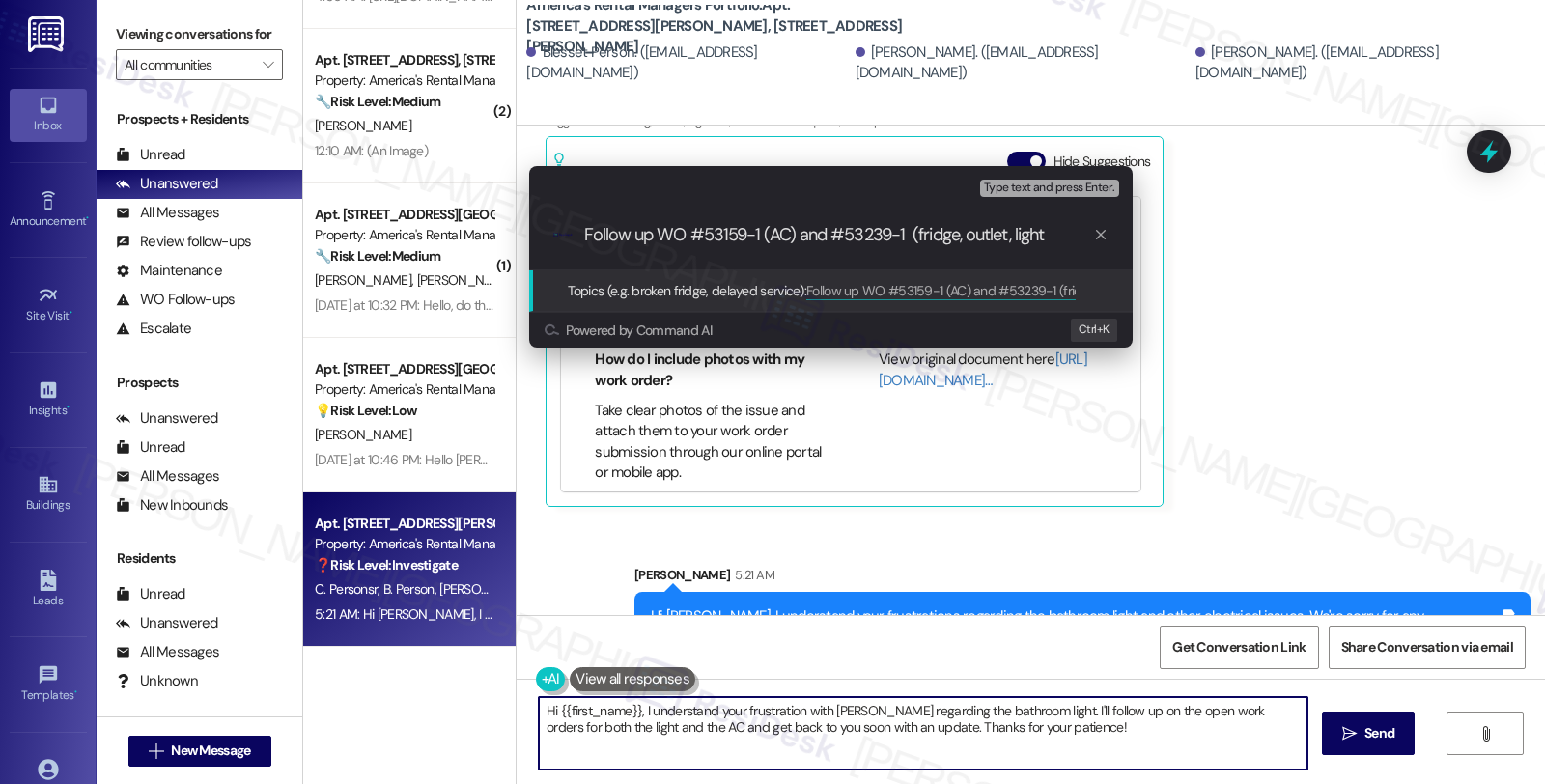
type input "Follow up WO #53159-1 (AC) and #53239-1 (fridge, outlet, light)"
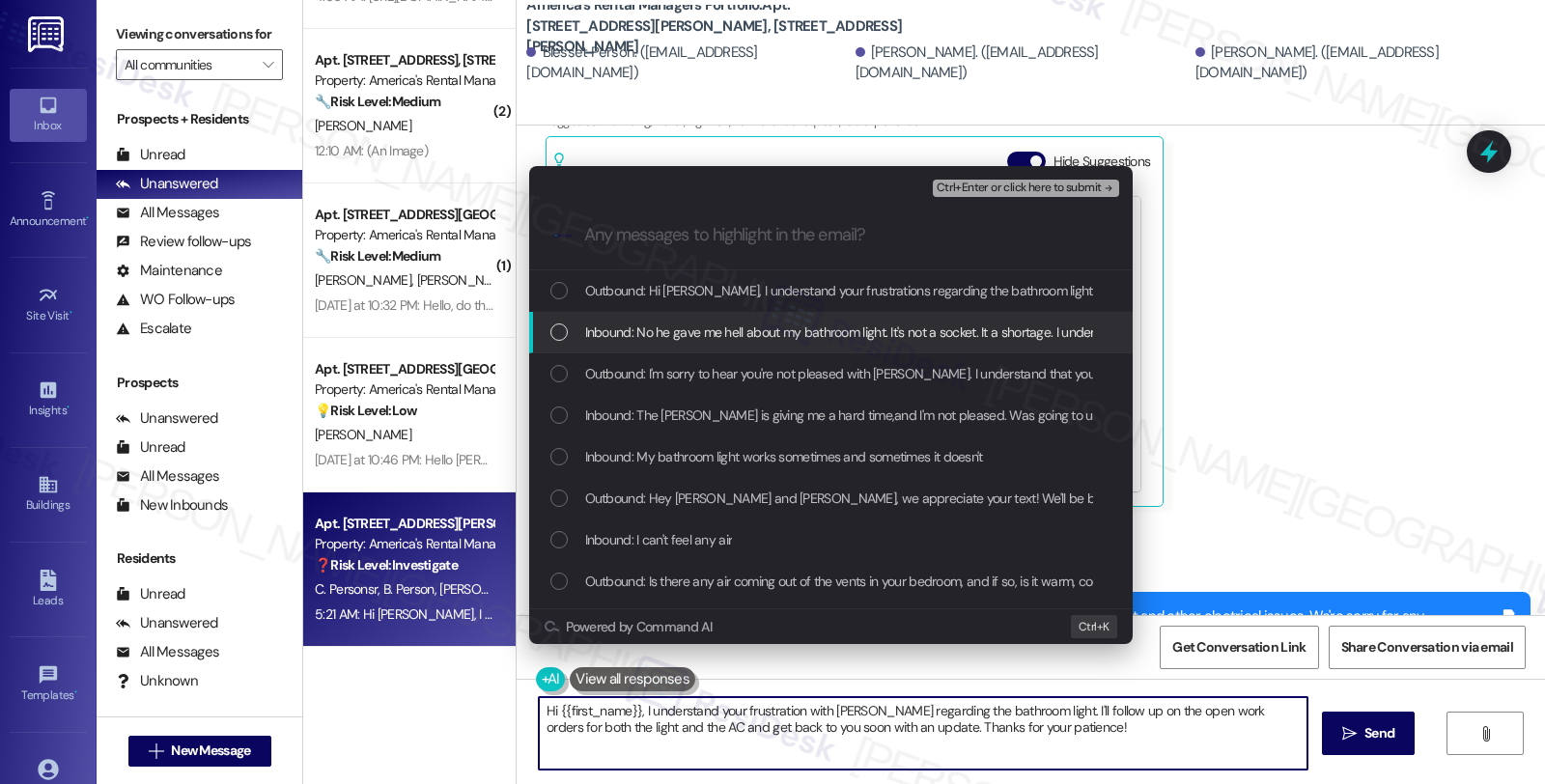
click at [734, 329] on span "Inbound: No he gave me hell about my bathroom light. It's not a socket. It a sh…" at bounding box center [1375, 332] width 1580 height 21
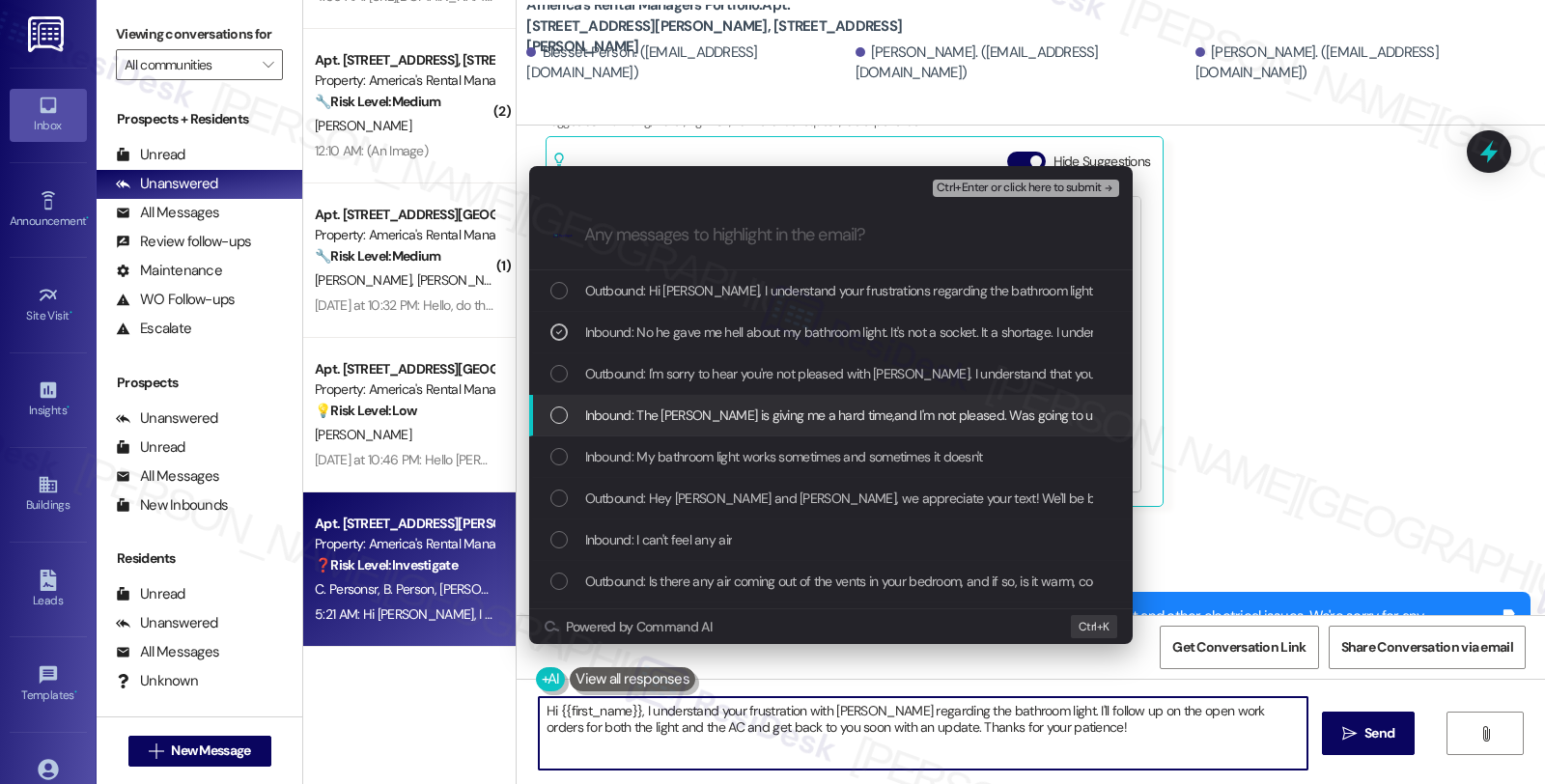
click at [720, 418] on span "Inbound: The guy Danny is giving me a hard time,and I'm not pleased. Was going …" at bounding box center [1018, 415] width 866 height 21
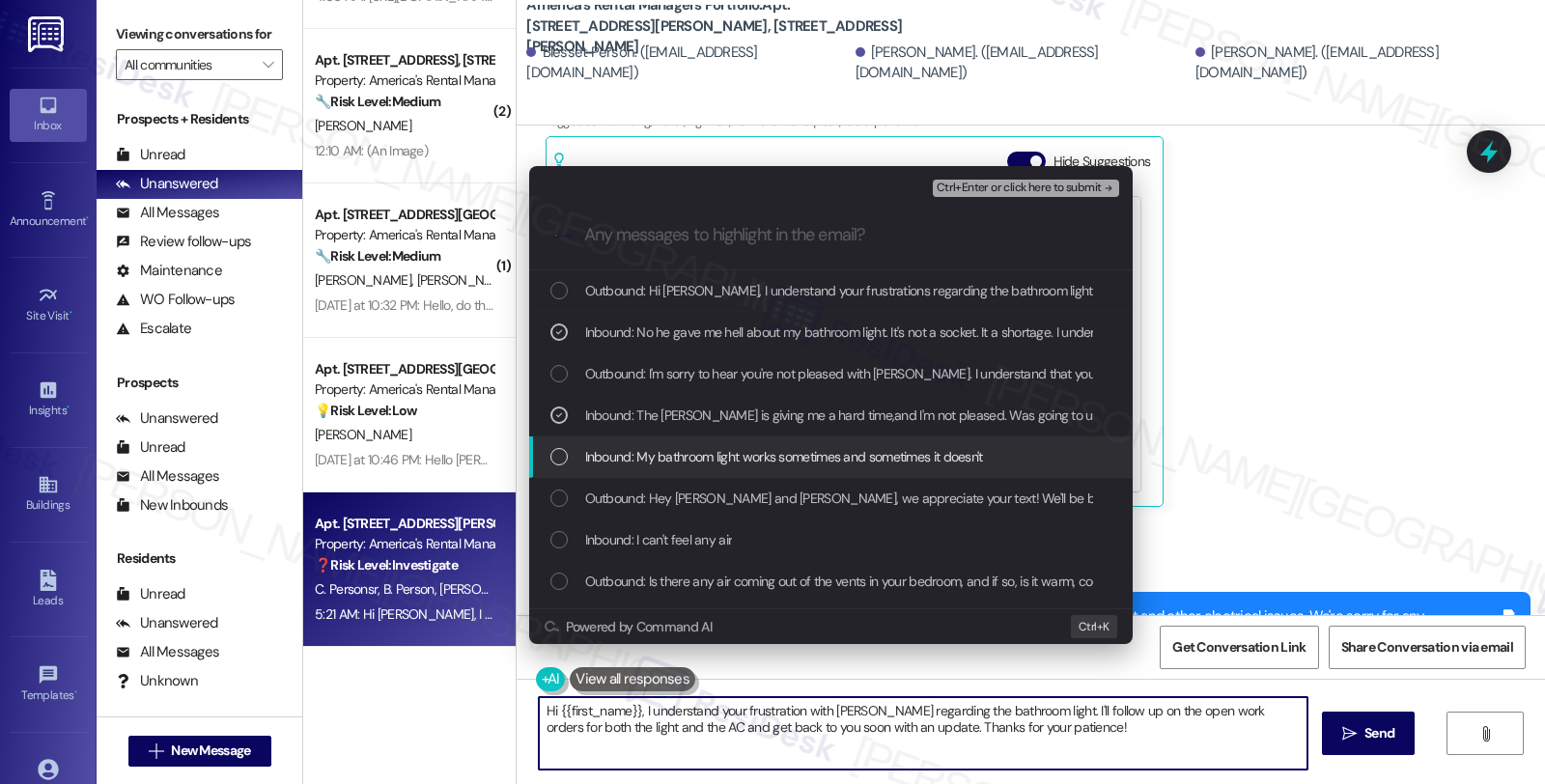
click at [714, 460] on span "Inbound: My bathroom light works sometimes and sometimes it doesn't" at bounding box center [784, 456] width 397 height 21
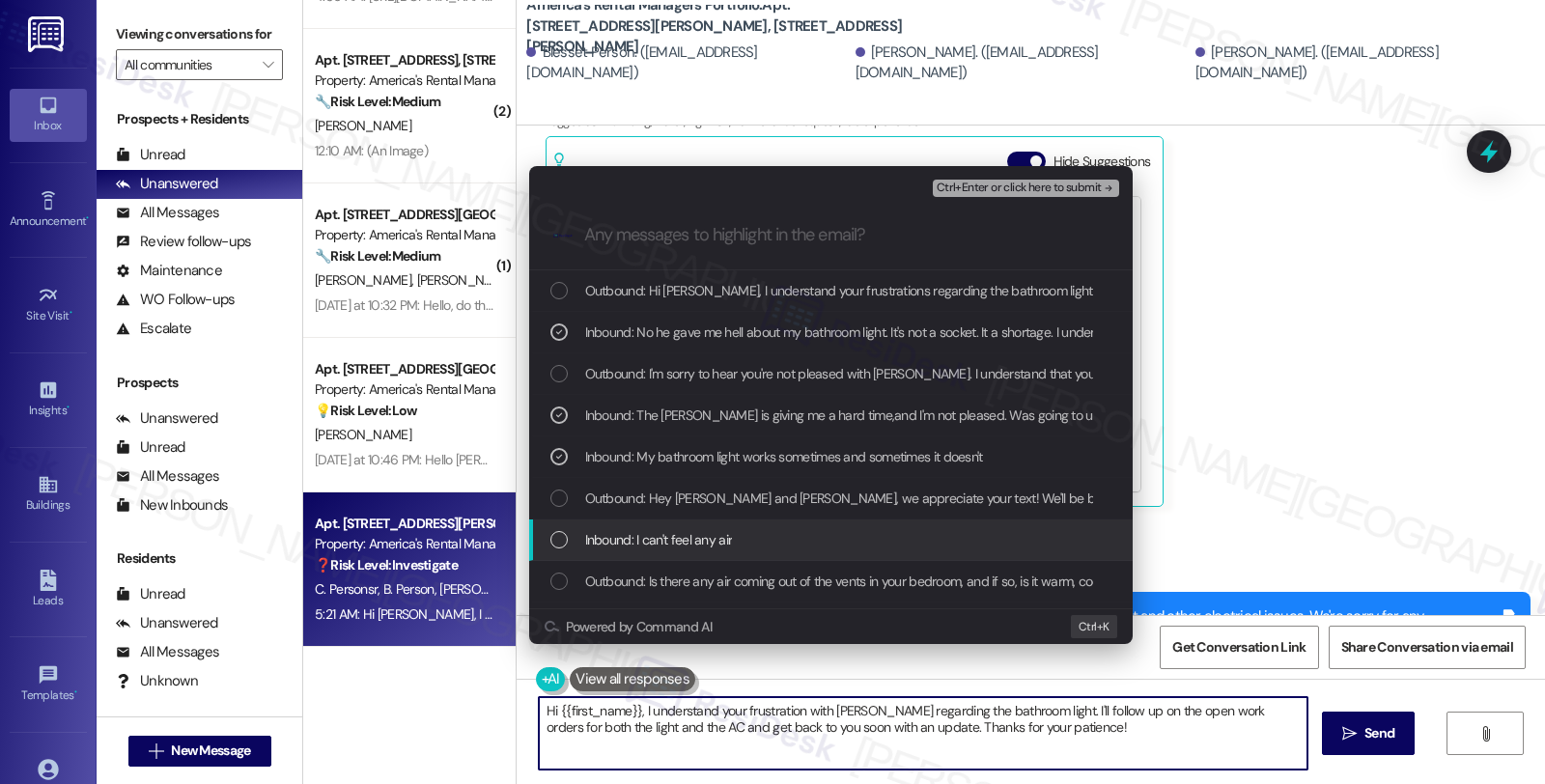
click at [712, 550] on span "Inbound: I can't feel any air" at bounding box center [659, 540] width 147 height 21
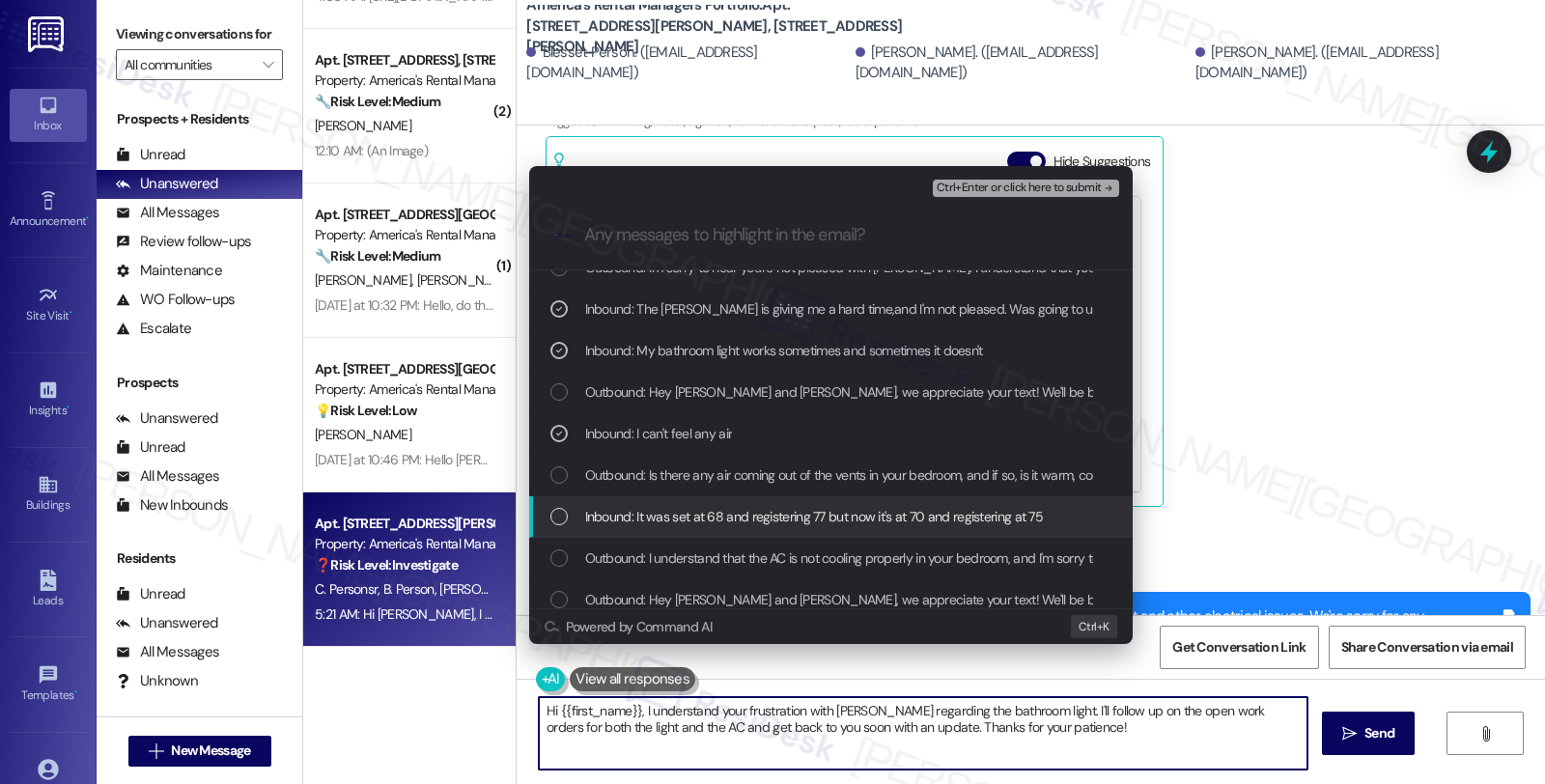
scroll to position [108, 0]
click at [698, 518] on span "Inbound: It was set at 68 and registering 77 but now it's at 70 and registering…" at bounding box center [814, 516] width 458 height 21
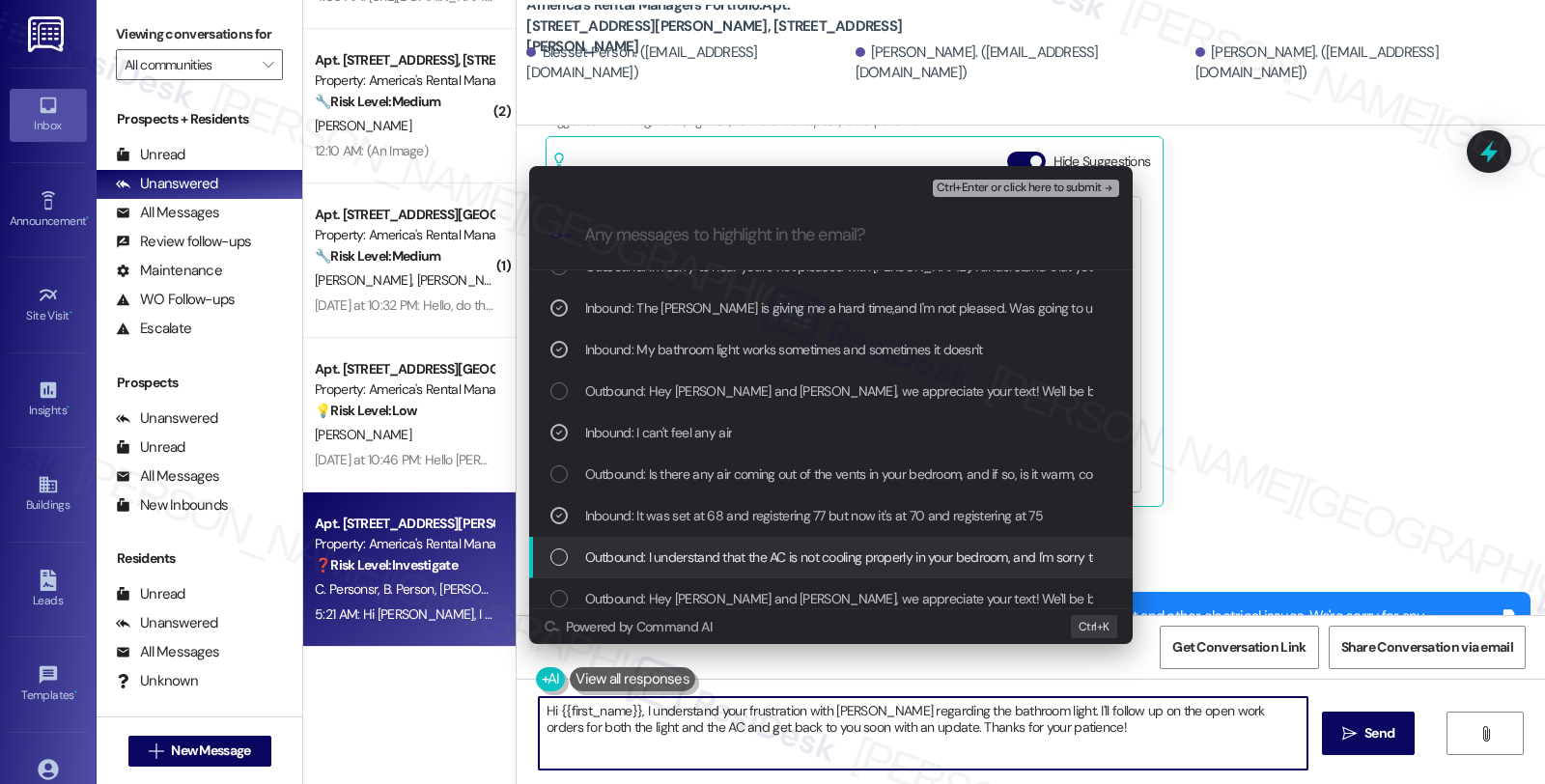
scroll to position [214, 0]
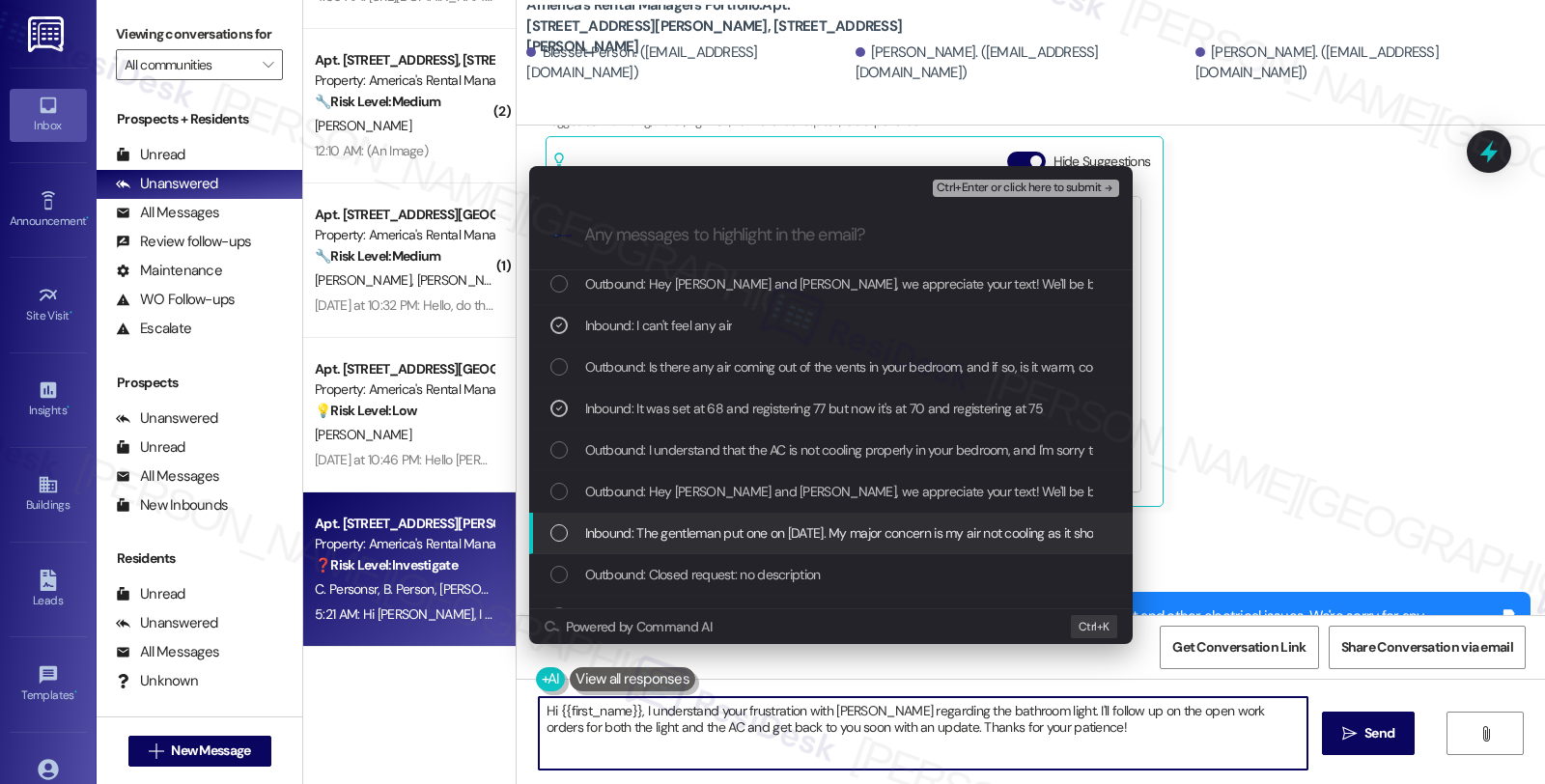
click at [719, 534] on span "Inbound: The gentleman put one on today. My major concern is my air not cooling…" at bounding box center [1003, 533] width 836 height 21
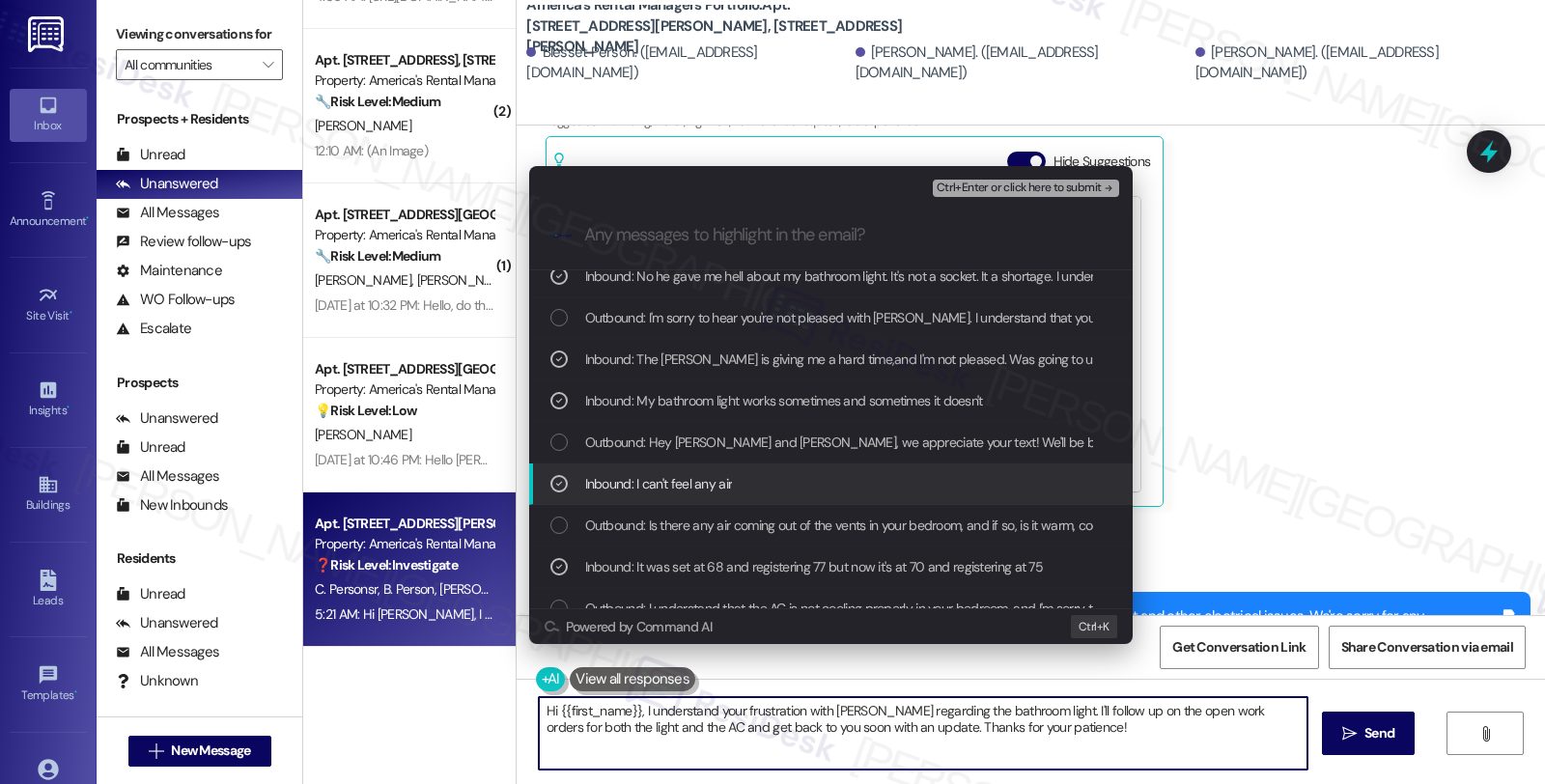
scroll to position [0, 0]
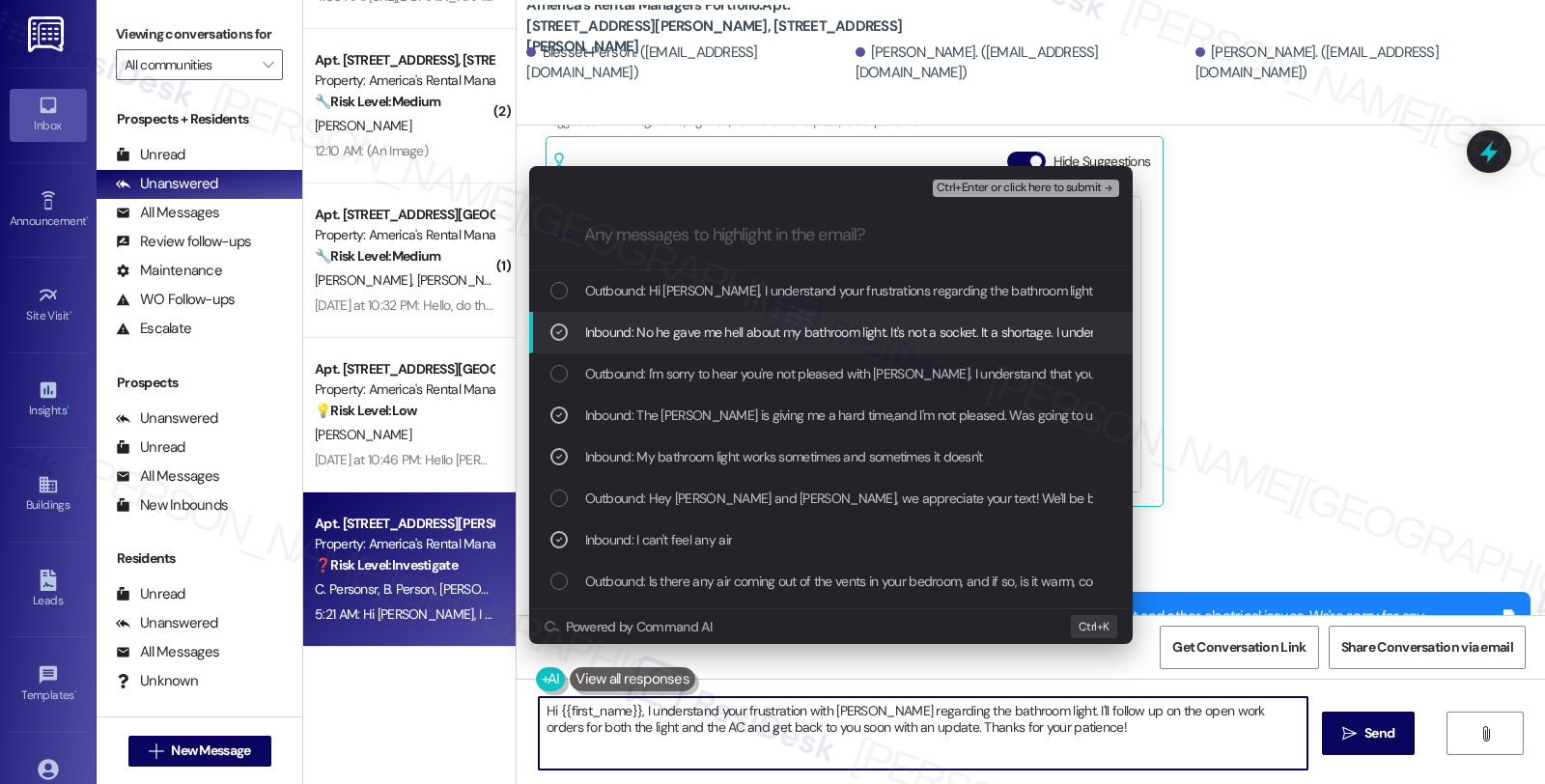
click at [993, 199] on div "Ctrl+Enter or click here to submit" at bounding box center [1027, 188] width 190 height 25
click at [993, 186] on span "Ctrl+Enter or click here to submit" at bounding box center [1019, 188] width 165 height 14
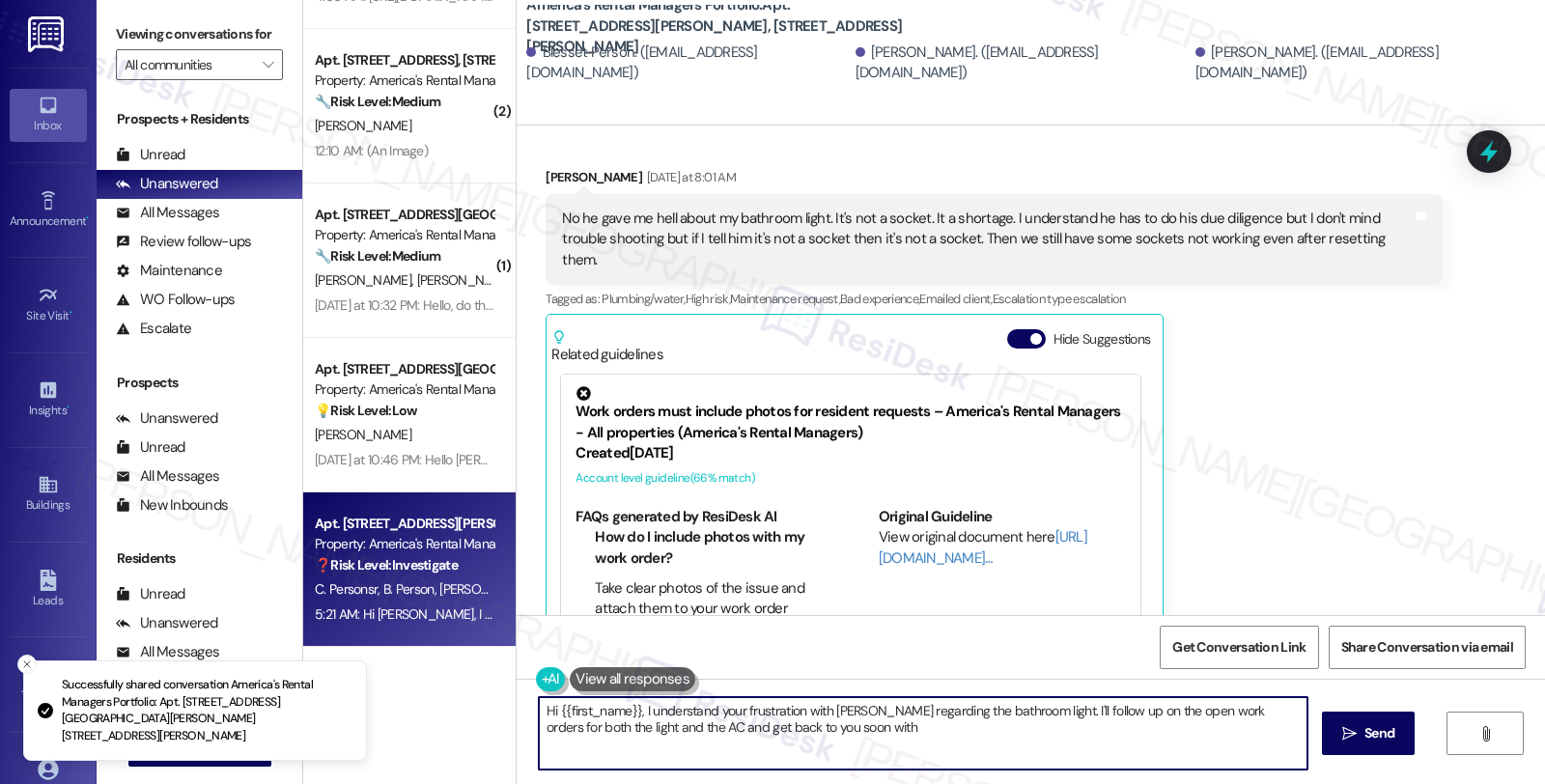
scroll to position [743, 0]
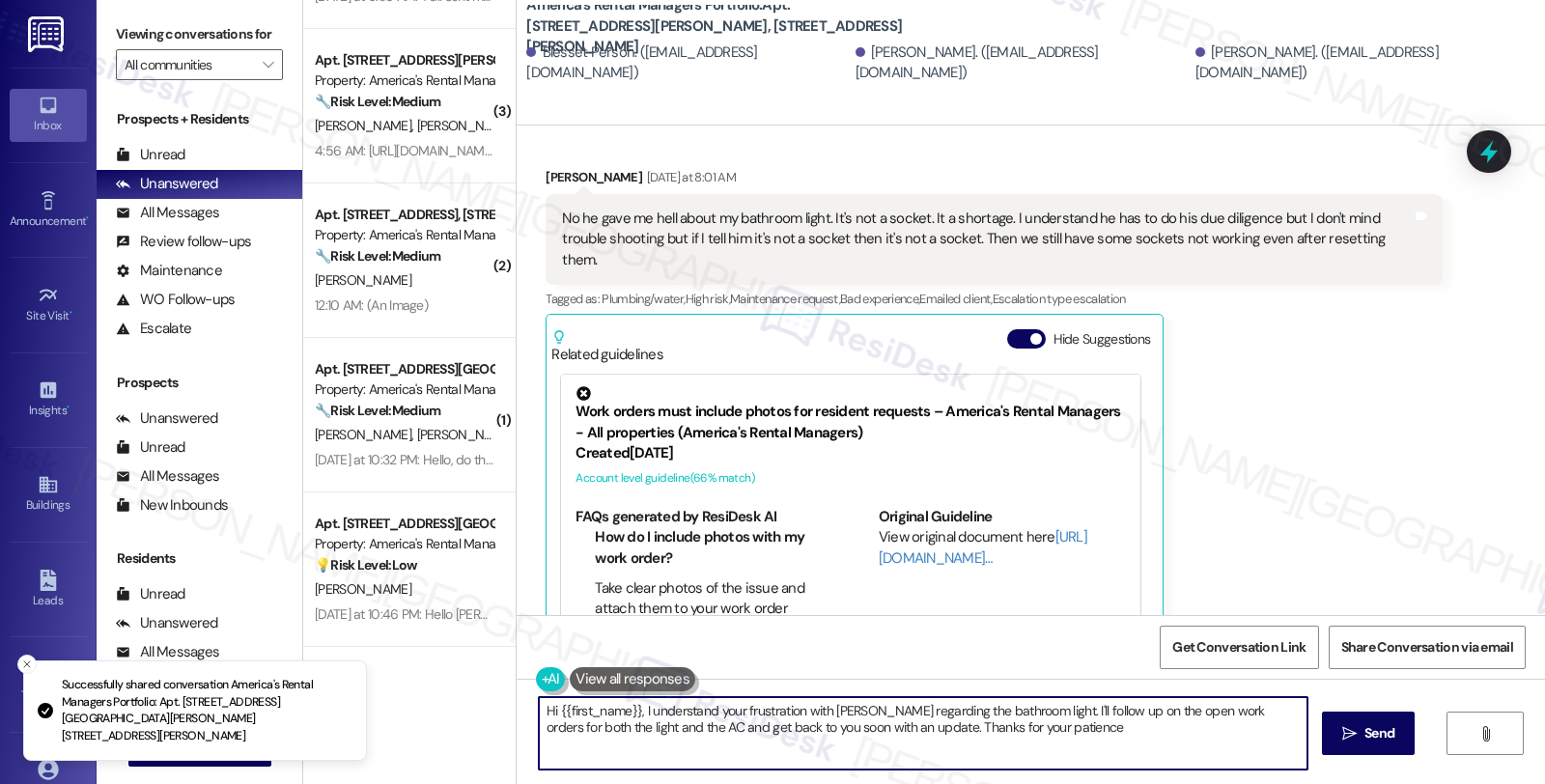
type textarea "Hi {{first_name}}, I understand your frustration with Danny regarding the bathr…"
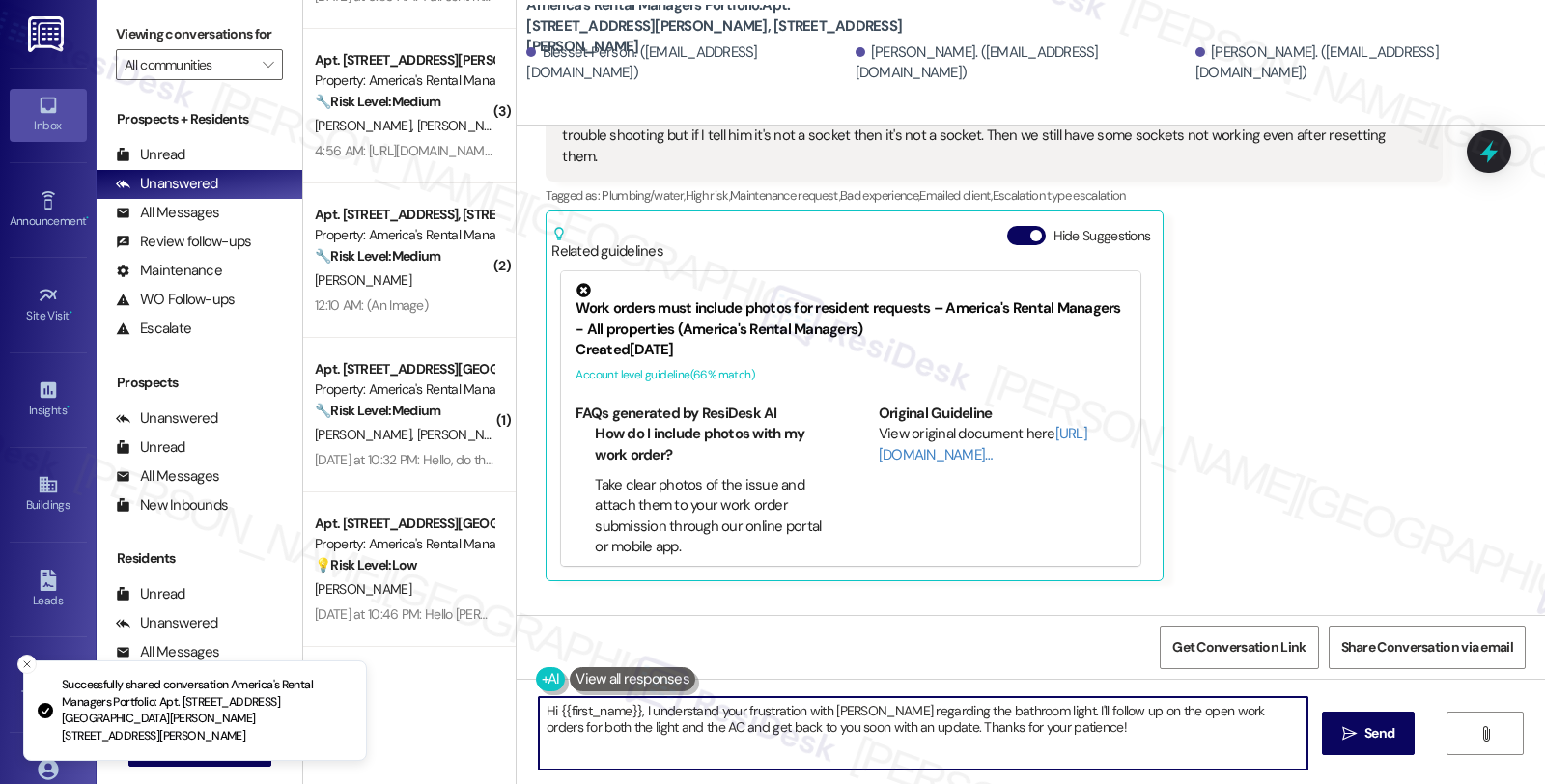
scroll to position [3745, 0]
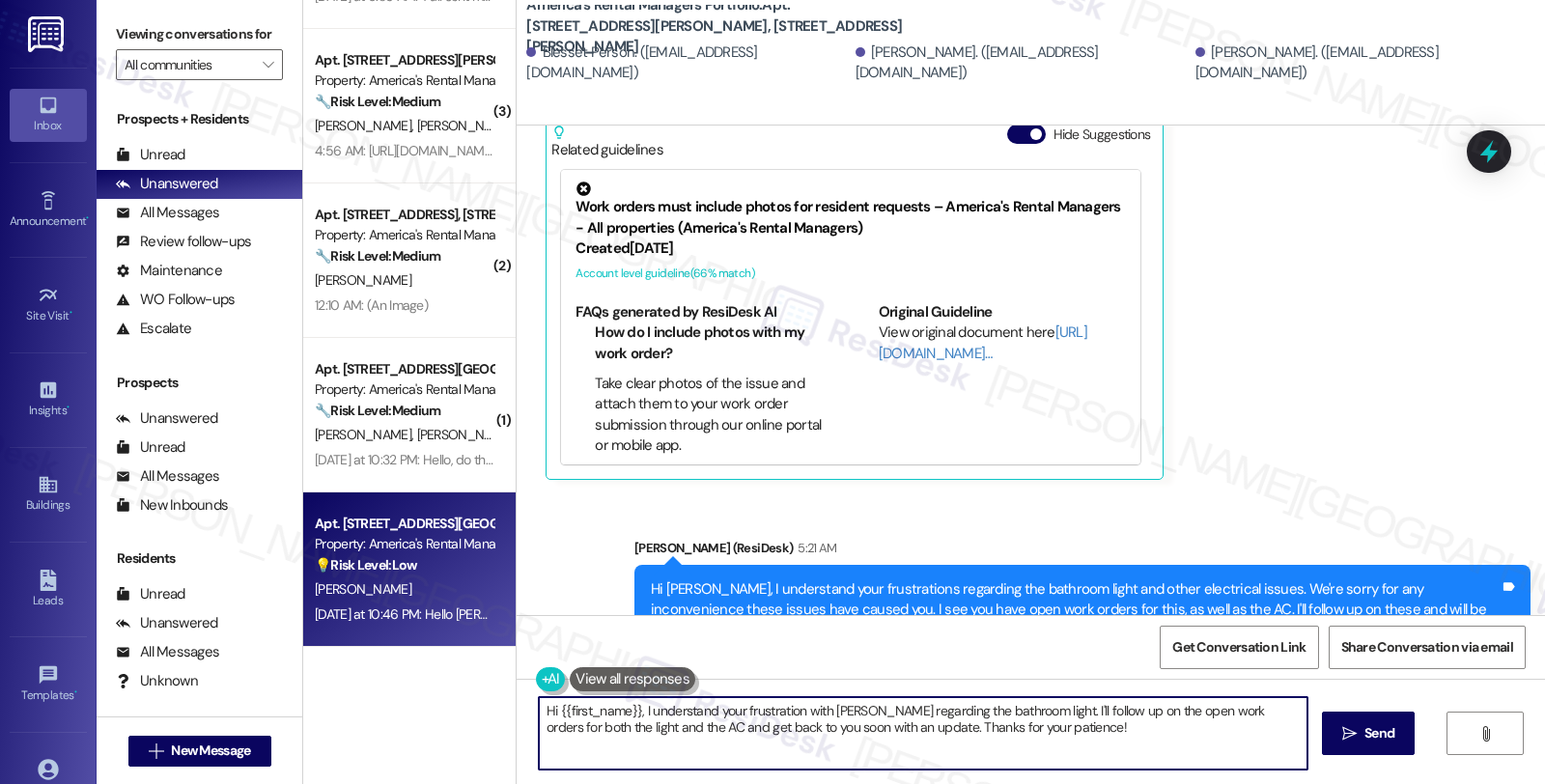
click at [429, 578] on div "M. Jenkins" at bounding box center [404, 589] width 182 height 24
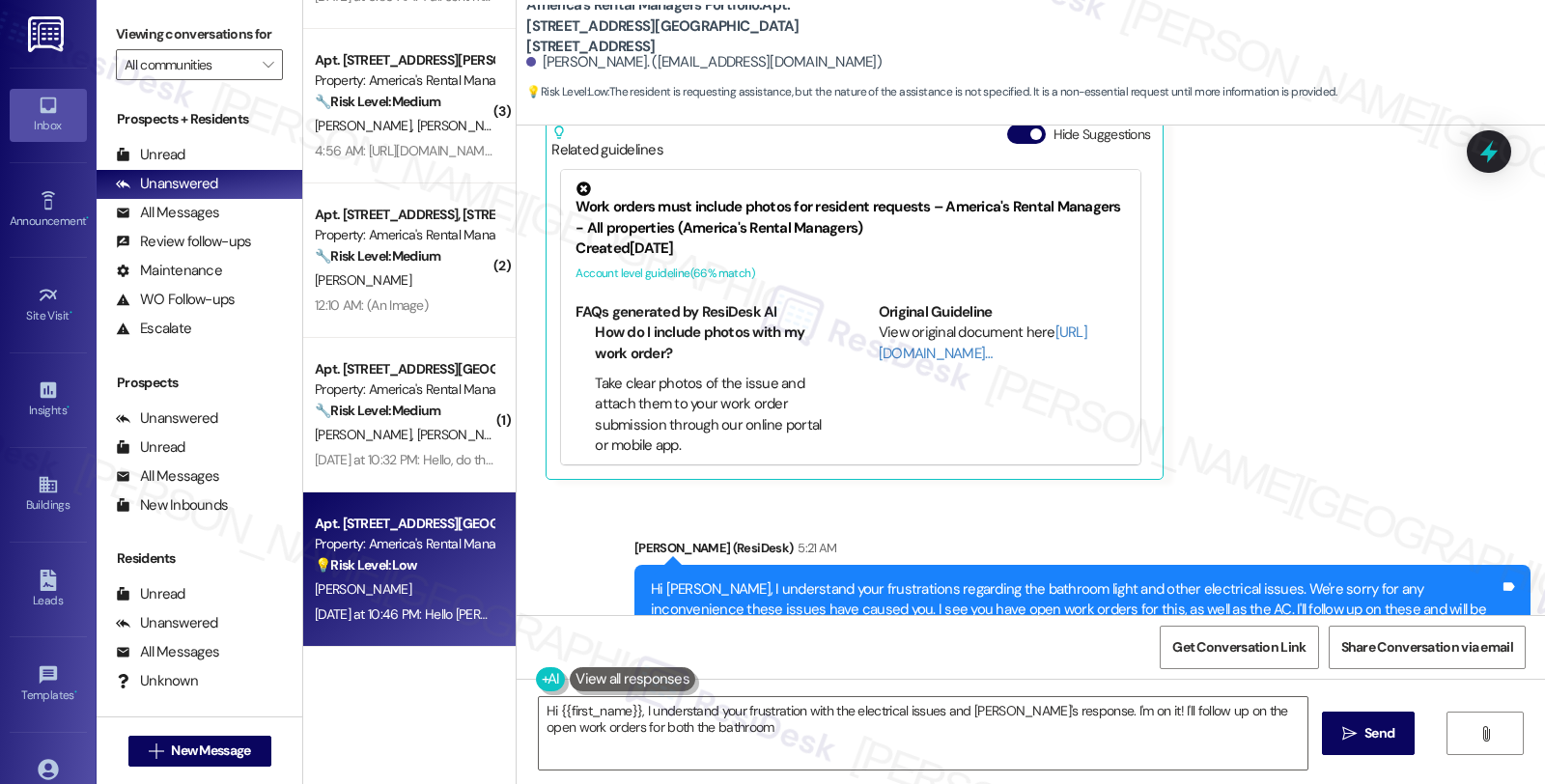
scroll to position [45, 0]
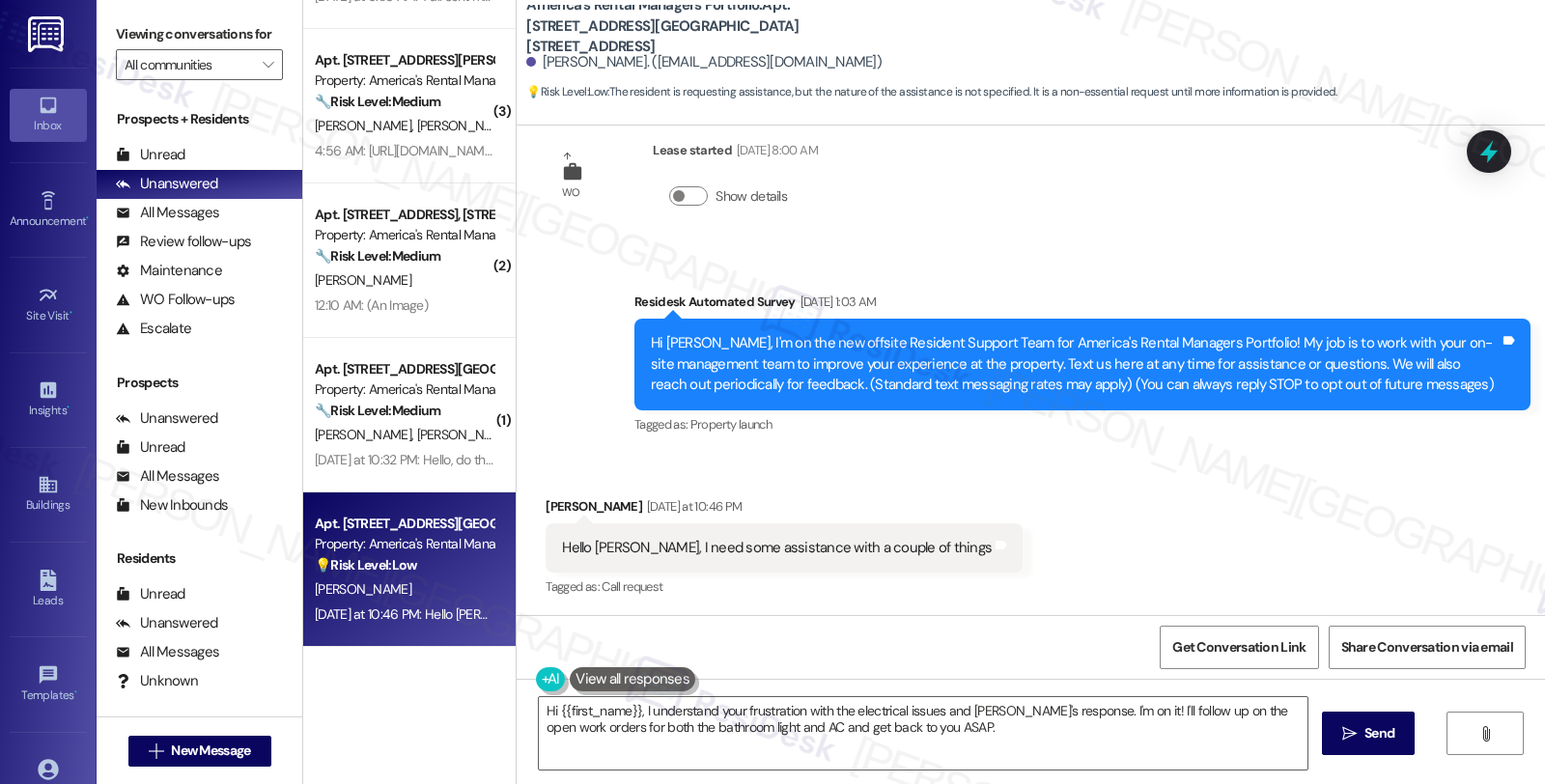
click at [553, 503] on div "Myeshia Jenkins Yesterday at 10:46 PM" at bounding box center [784, 510] width 477 height 27
copy div "Myeshia"
click at [633, 711] on textarea "Hi {{first_name}}, I understand your frustration with the electrical issues and…" at bounding box center [923, 733] width 769 height 73
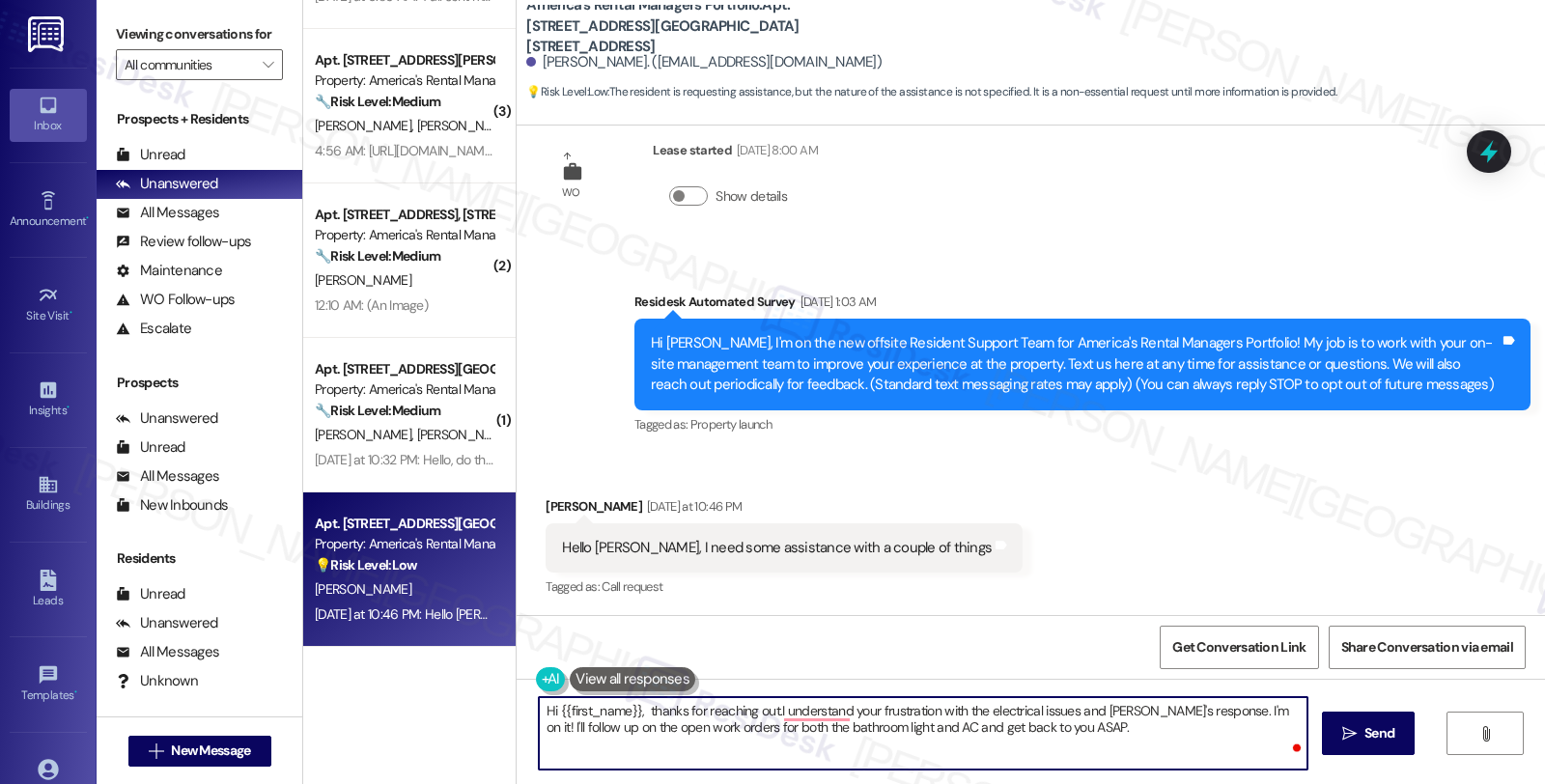
type textarea "Hi {{first_name}}, thanks for reaching out. I understand your frustration with …"
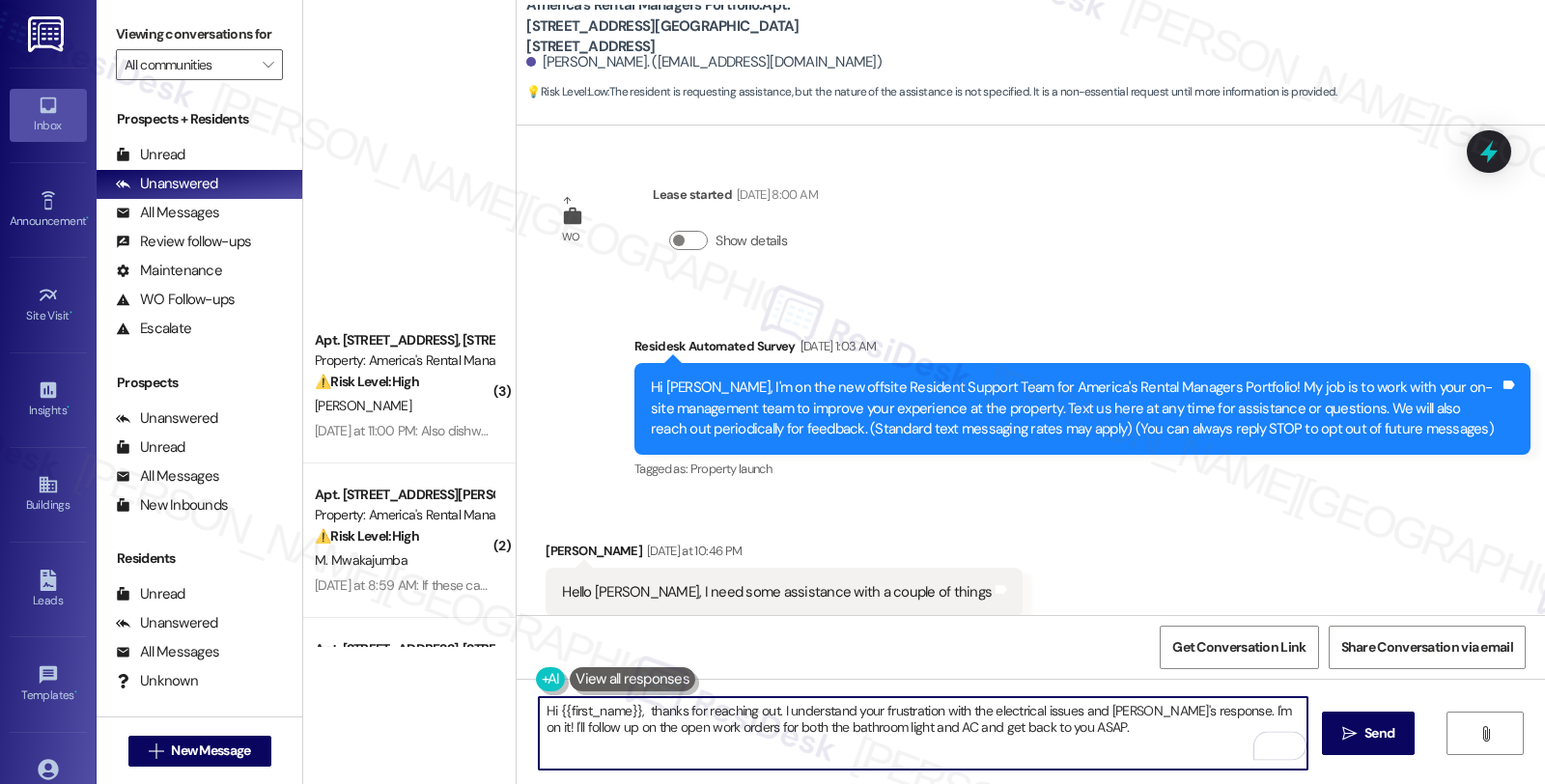
scroll to position [45, 0]
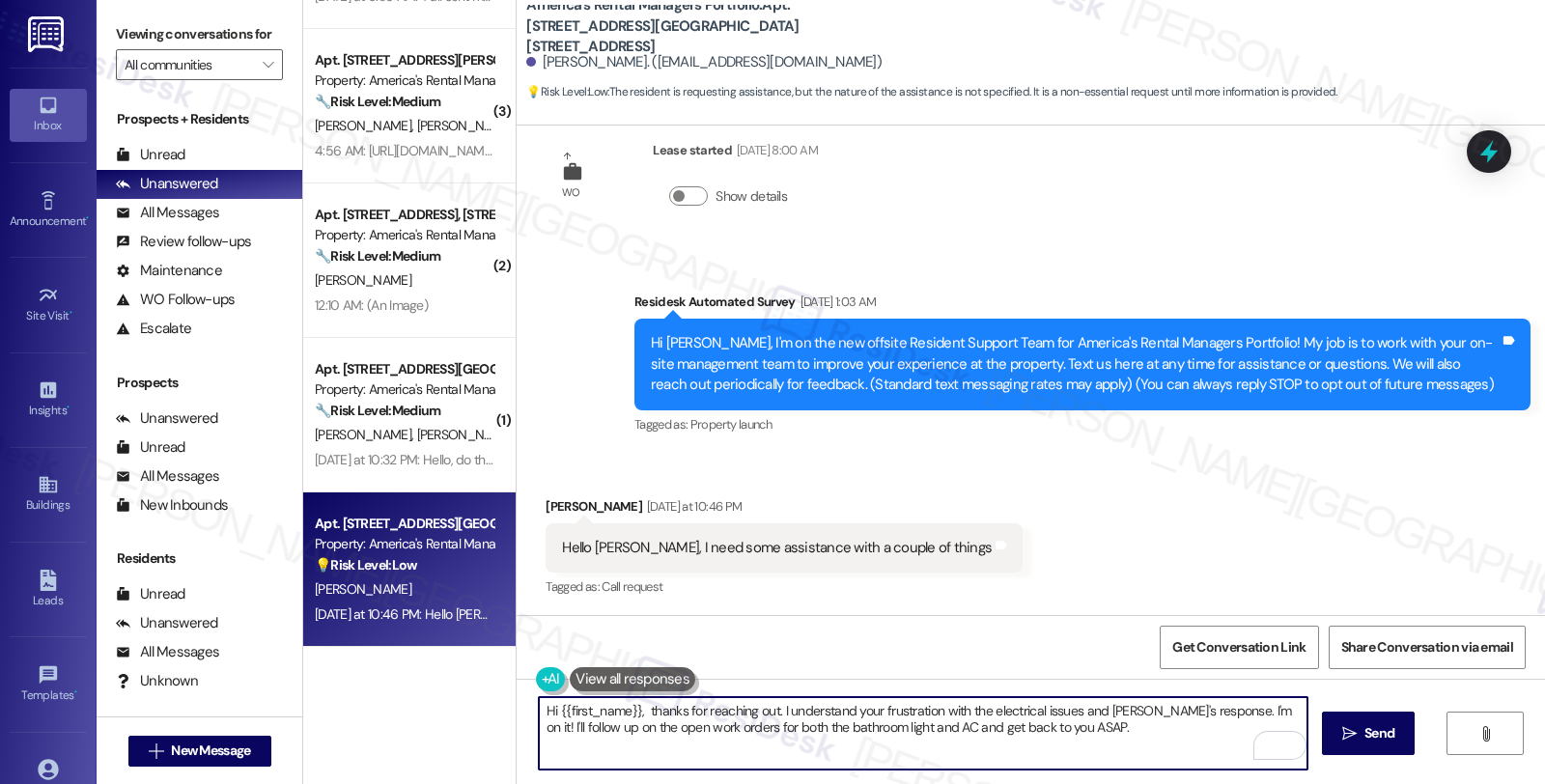
click at [1063, 728] on textarea "Hi {{first_name}}, thanks for reaching out. I understand your frustration with …" at bounding box center [923, 733] width 769 height 73
type textarea "Hi {{first_name}}, thanks for reaching out. How can I assist you today?"
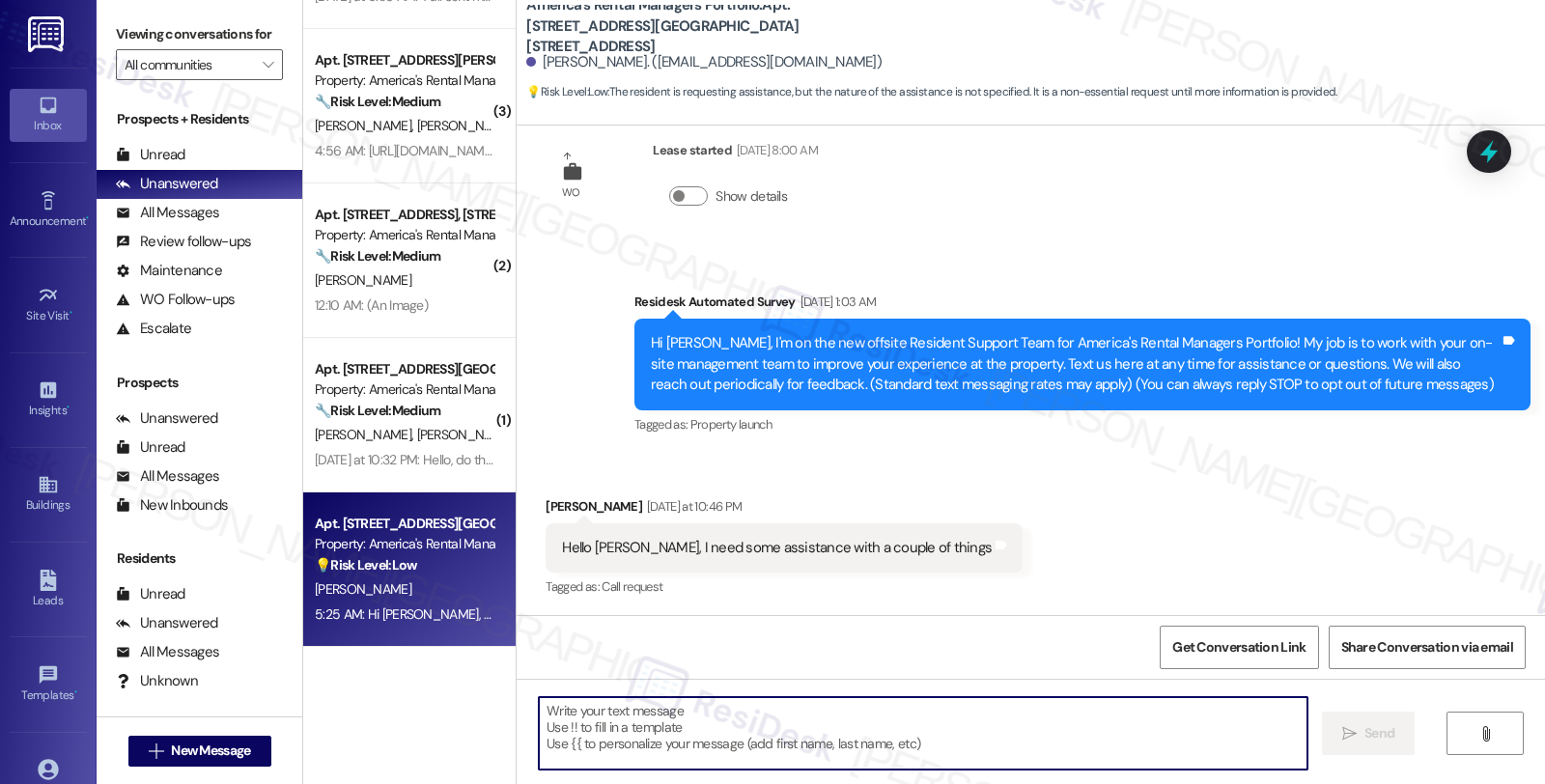
scroll to position [179, 0]
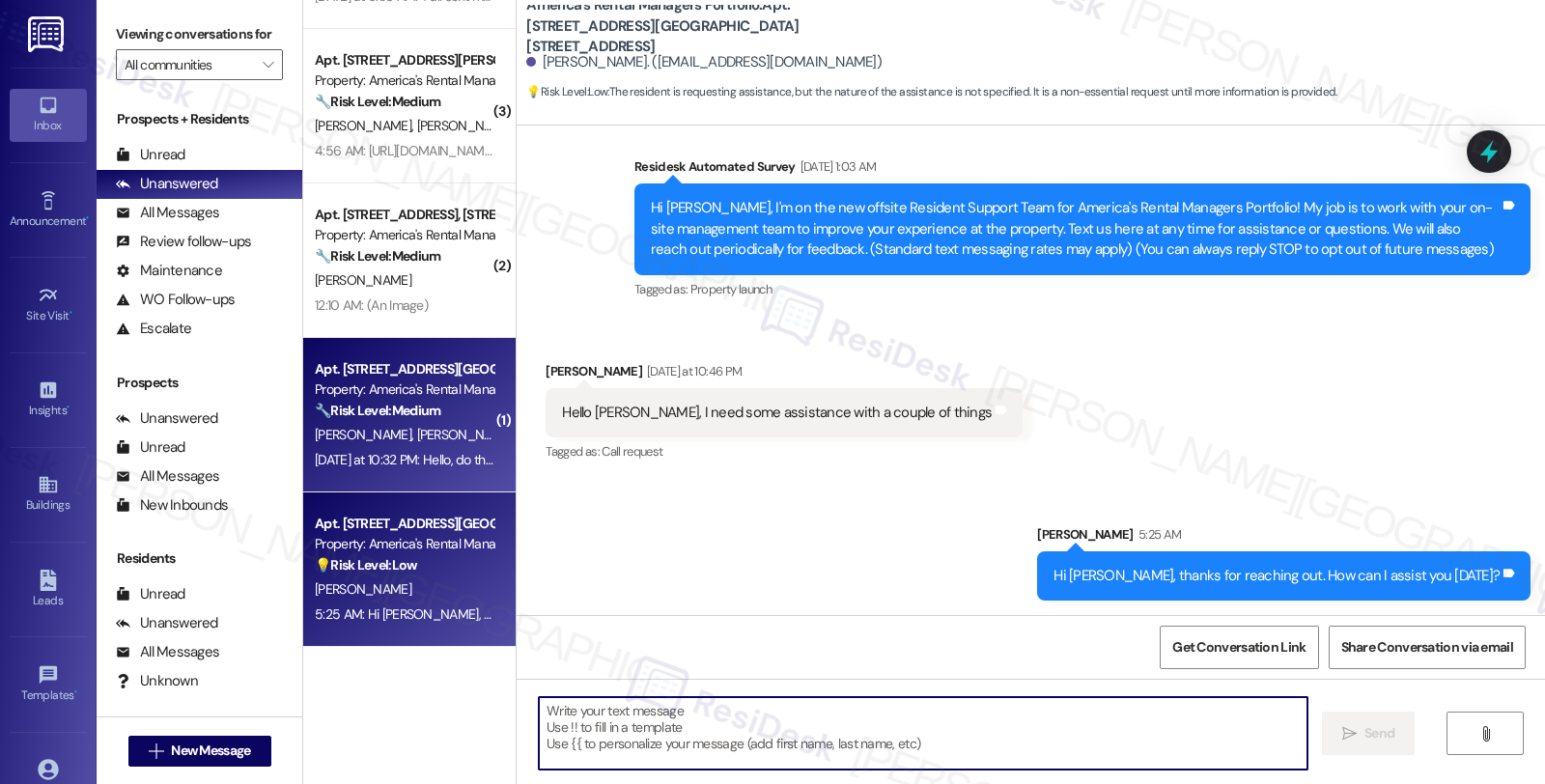
click at [350, 423] on div "W. Hopkins M. Hopkins" at bounding box center [404, 434] width 182 height 24
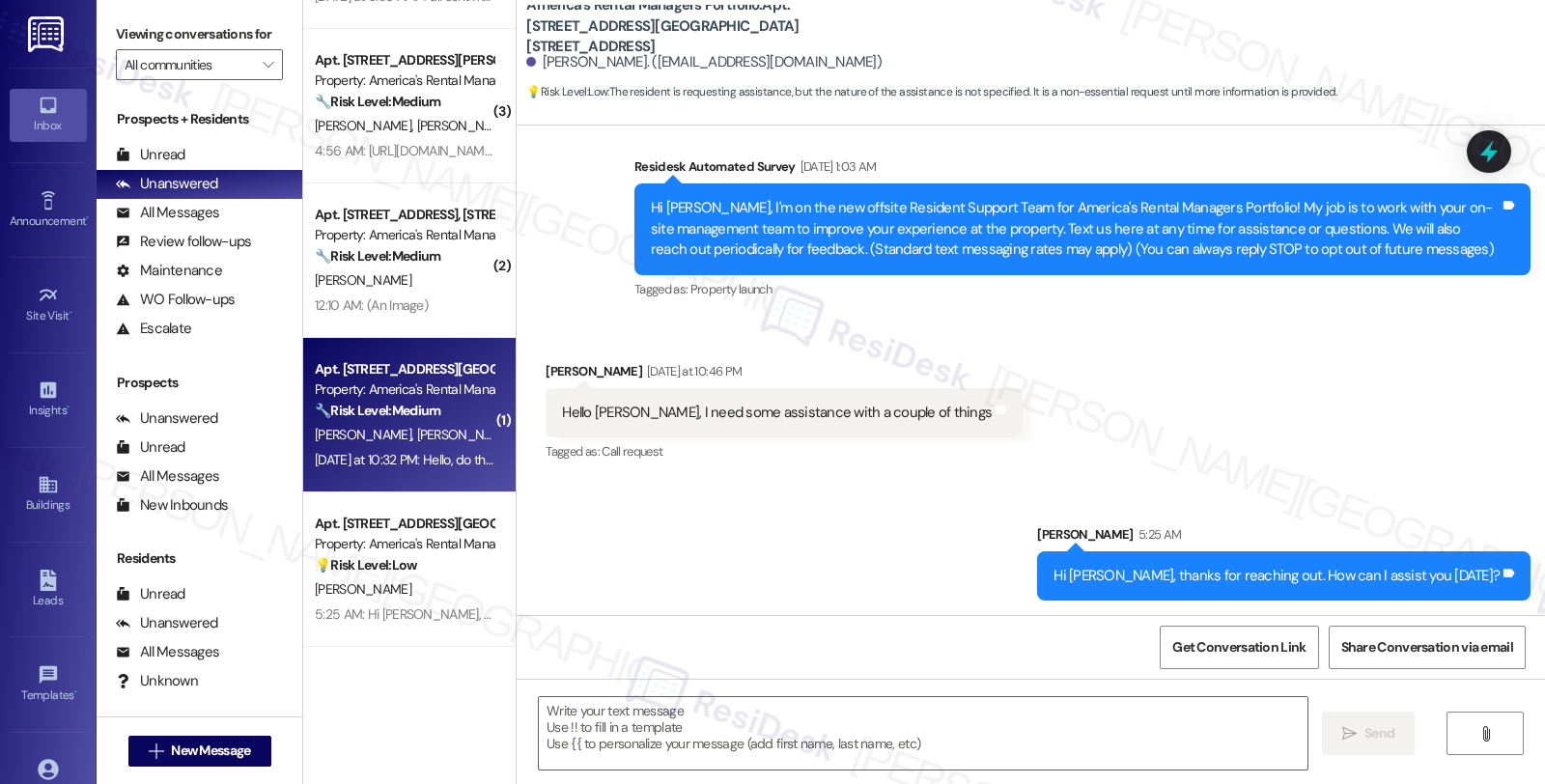
type textarea "Fetching suggested responses. Please feel free to read through the conversation…"
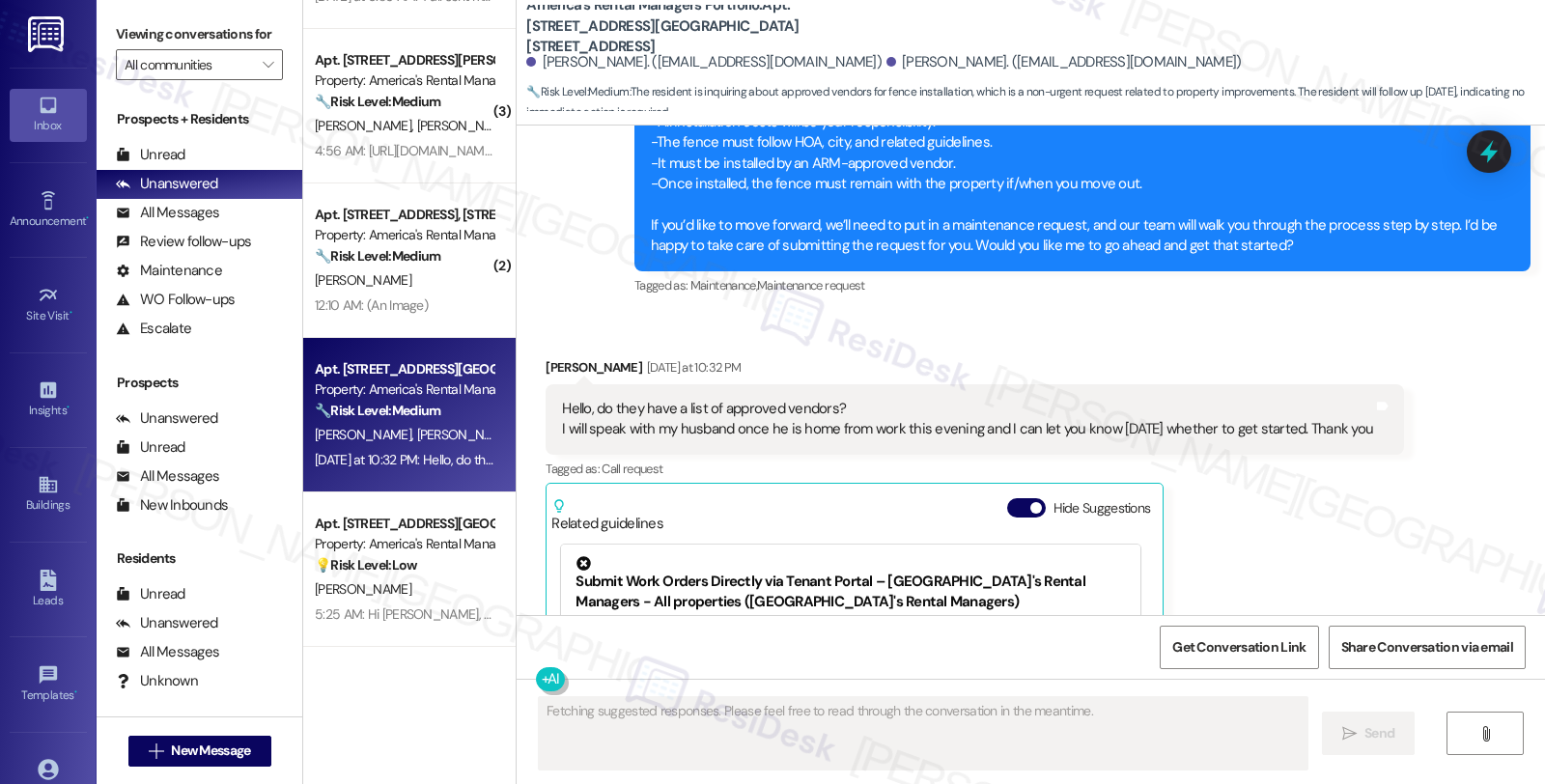
scroll to position [1903, 0]
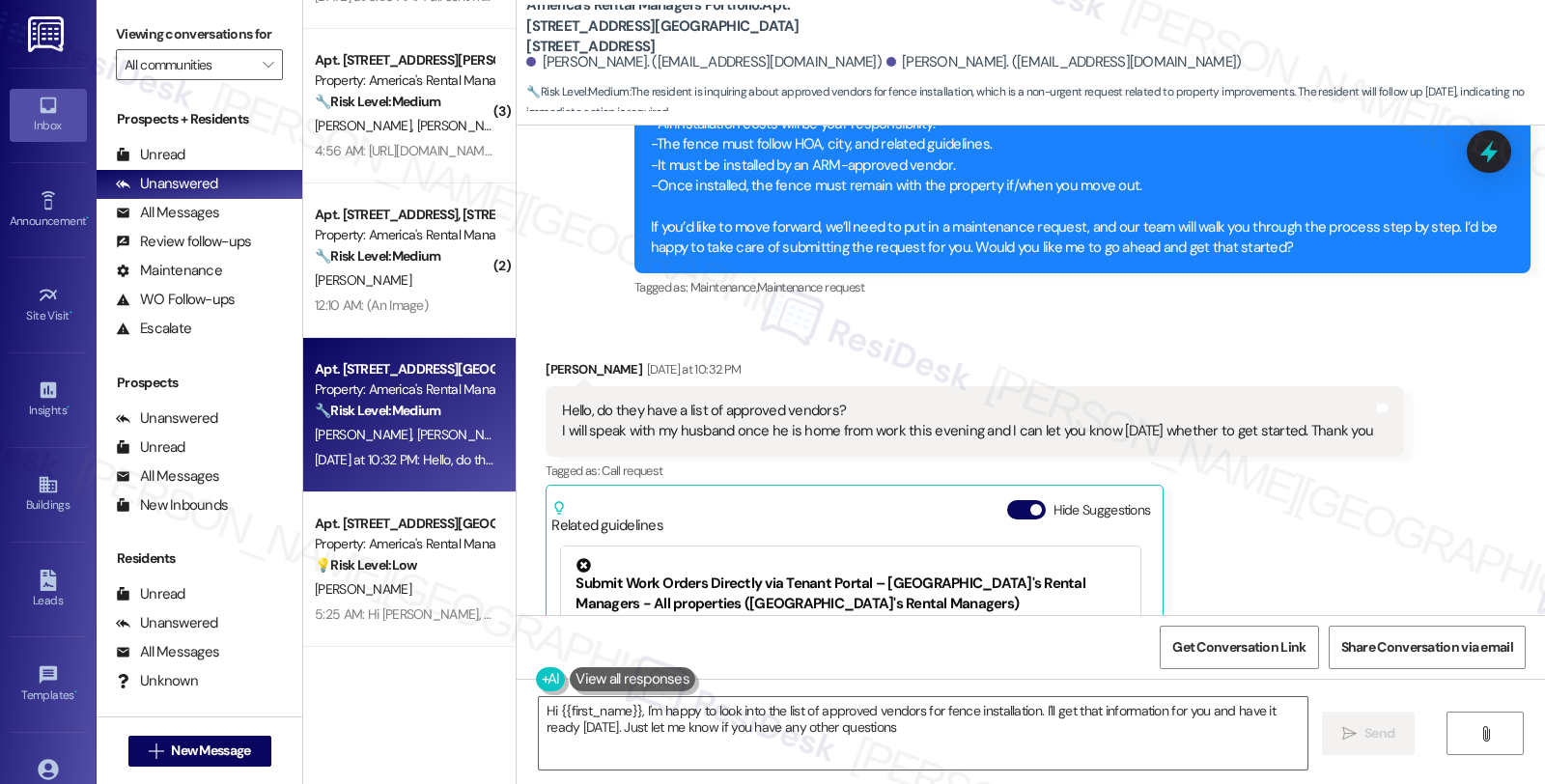
type textarea "Hi {{first_name}}, I'm happy to look into the list of approved vendors for fenc…"
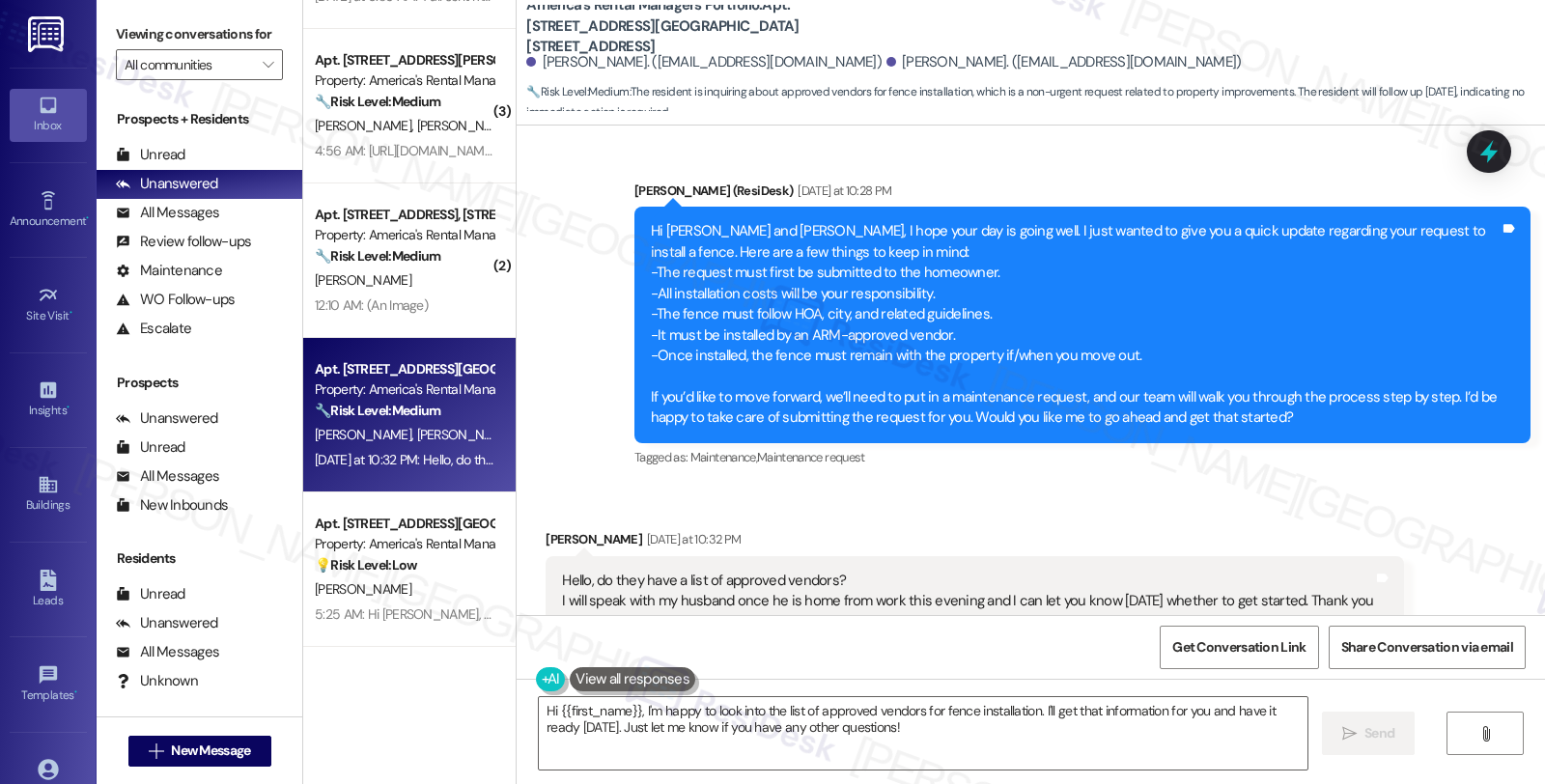
scroll to position [1688, 0]
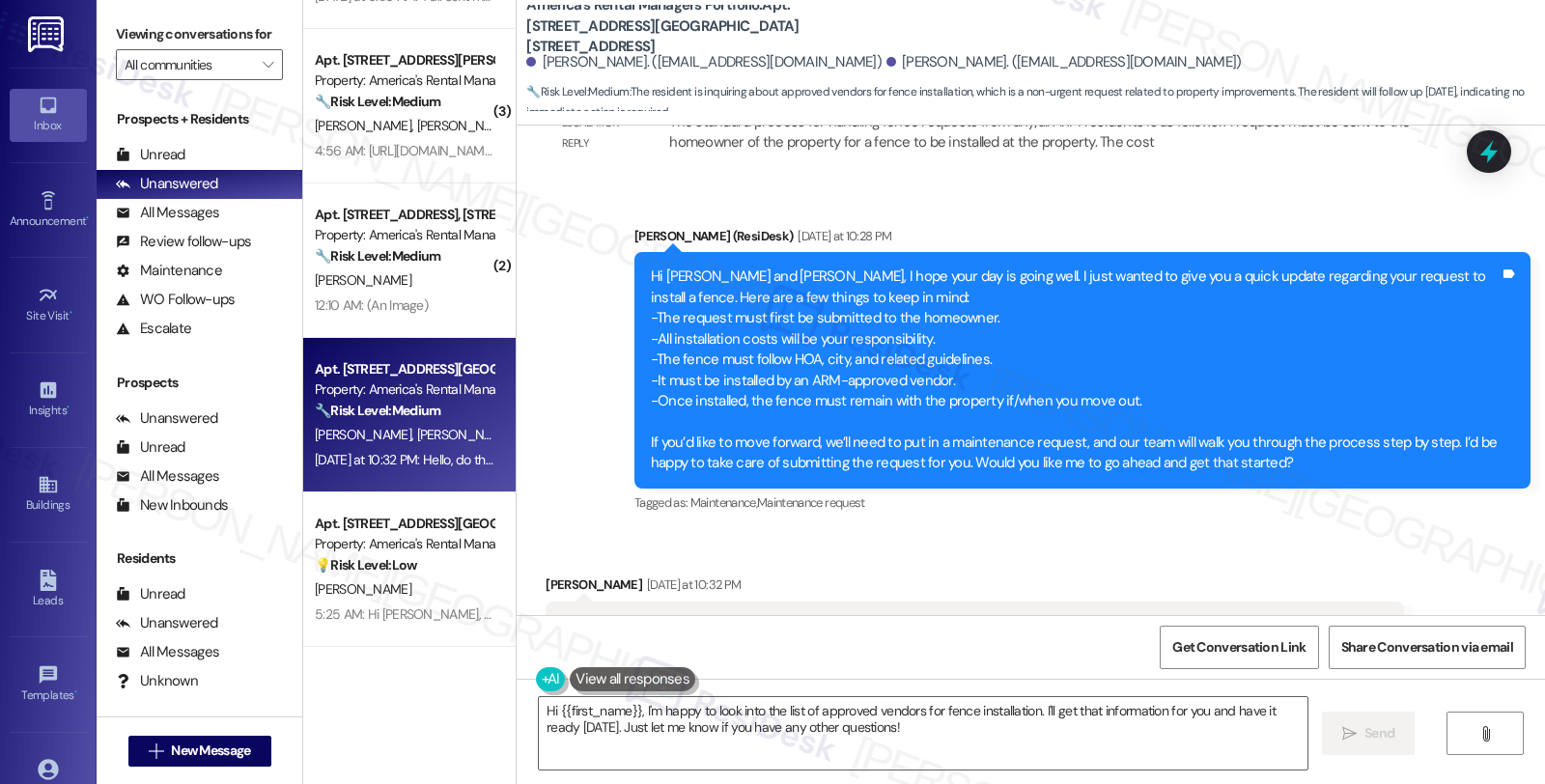
click at [804, 14] on b "America's Rental Managers Portfolio: Apt. 10356 Middleton Road, 10356 Middleton…" at bounding box center [719, 26] width 387 height 62
copy b "10356"
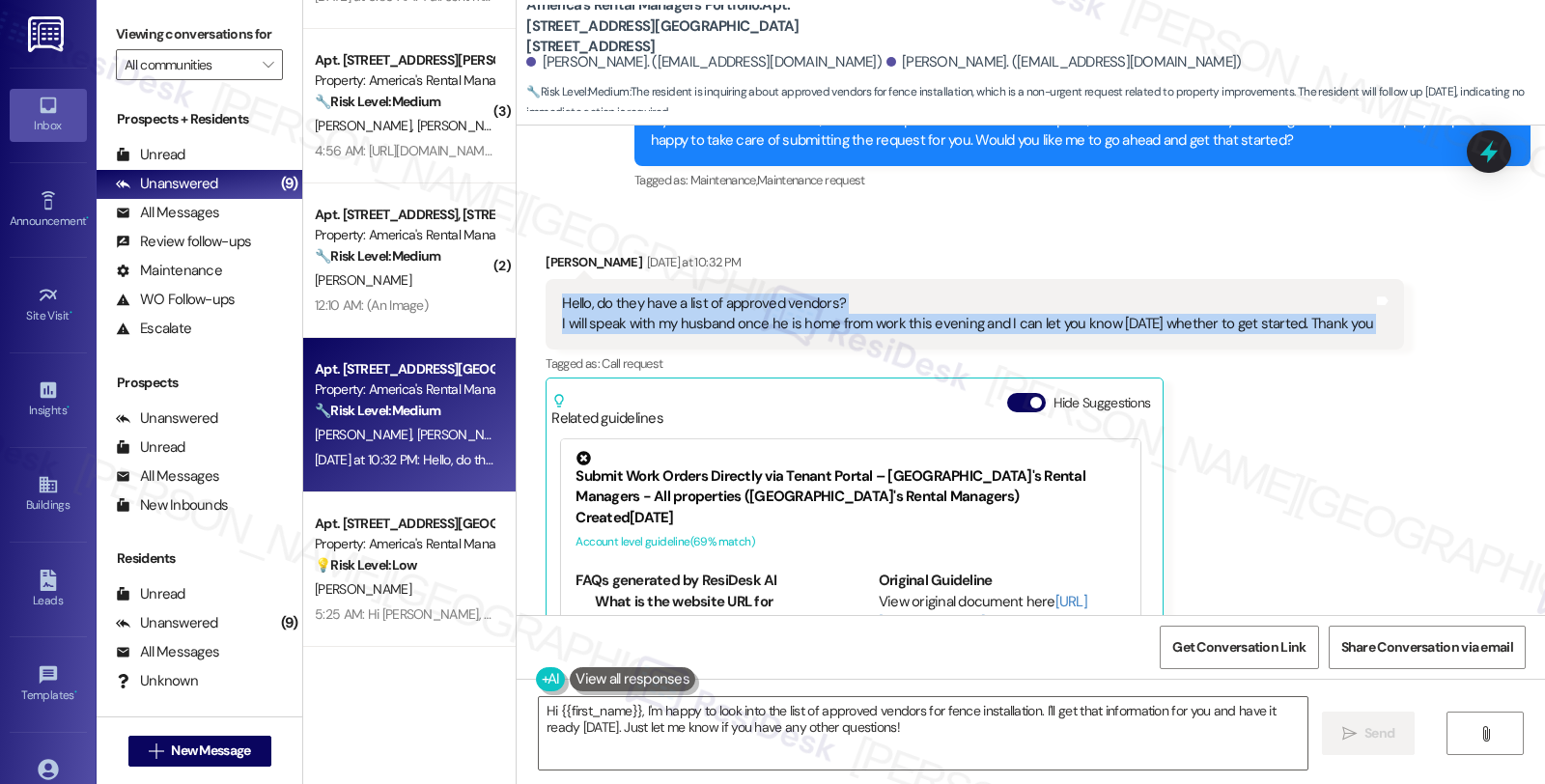
drag, startPoint x: 545, startPoint y: 259, endPoint x: 1425, endPoint y: 306, distance: 881.3
click at [1425, 306] on div "Received via SMS Missy Hopkins Yesterday at 10:32 PM Hello, do they have a list…" at bounding box center [1030, 486] width 1028 height 554
copy div "Hello, do they have a list of approved vendors? I will speak with my husband on…"
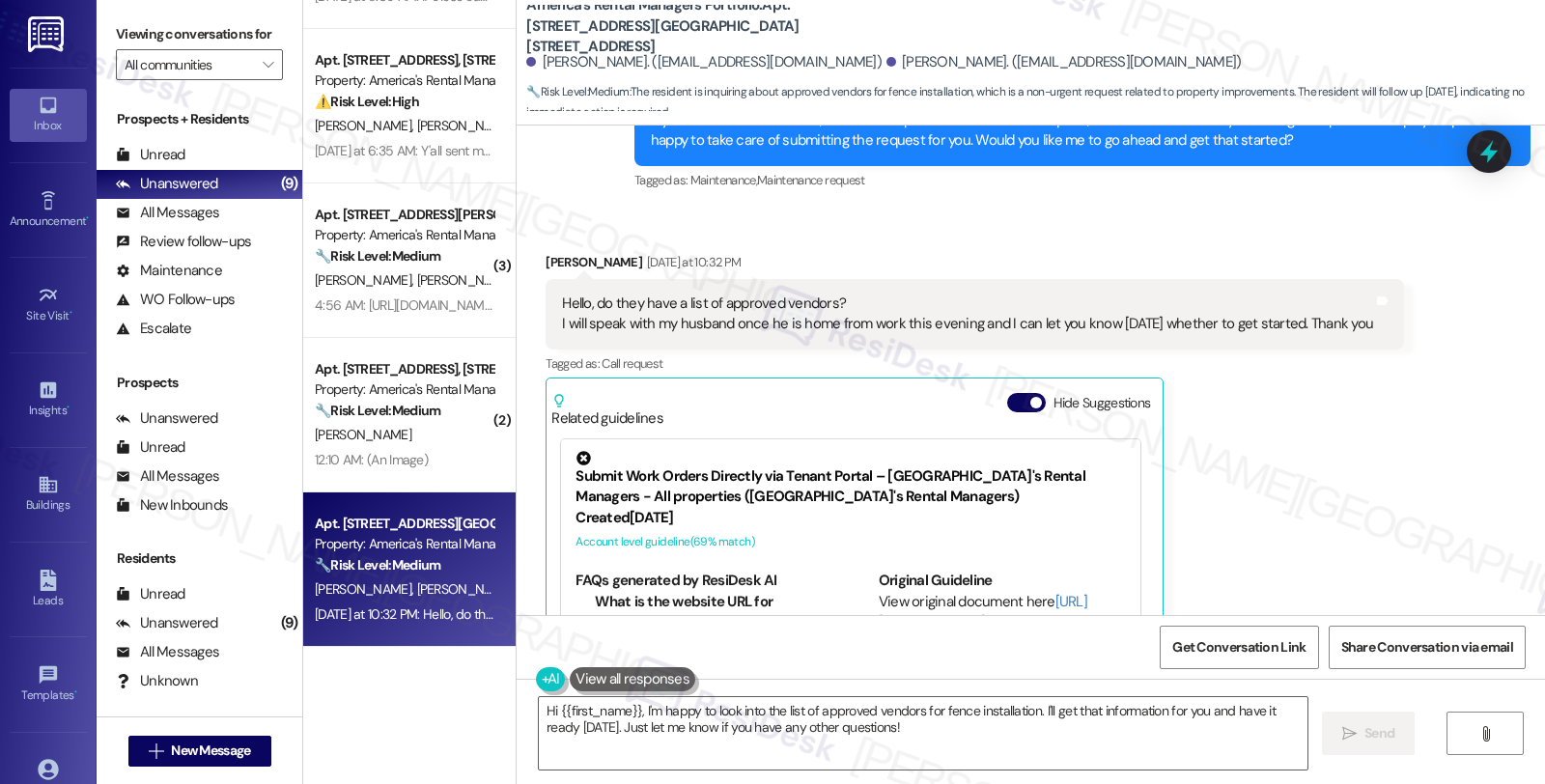
click at [1275, 489] on div "Missy Hopkins Yesterday at 10:32 PM Hello, do they have a list of approved vend…" at bounding box center [975, 500] width 859 height 496
click at [1432, 417] on div "Received via SMS Missy Hopkins Yesterday at 10:32 PM Hello, do they have a list…" at bounding box center [1030, 486] width 1028 height 554
drag, startPoint x: 552, startPoint y: 257, endPoint x: 771, endPoint y: 274, distance: 219.7
click at [771, 294] on div "Hello, do they have a list of approved vendors? I will speak with my husband on…" at bounding box center [967, 314] width 811 height 42
click at [1372, 294] on div "Hello, do they have a list of approved vendors? I will speak with my husband on…" at bounding box center [967, 314] width 815 height 42
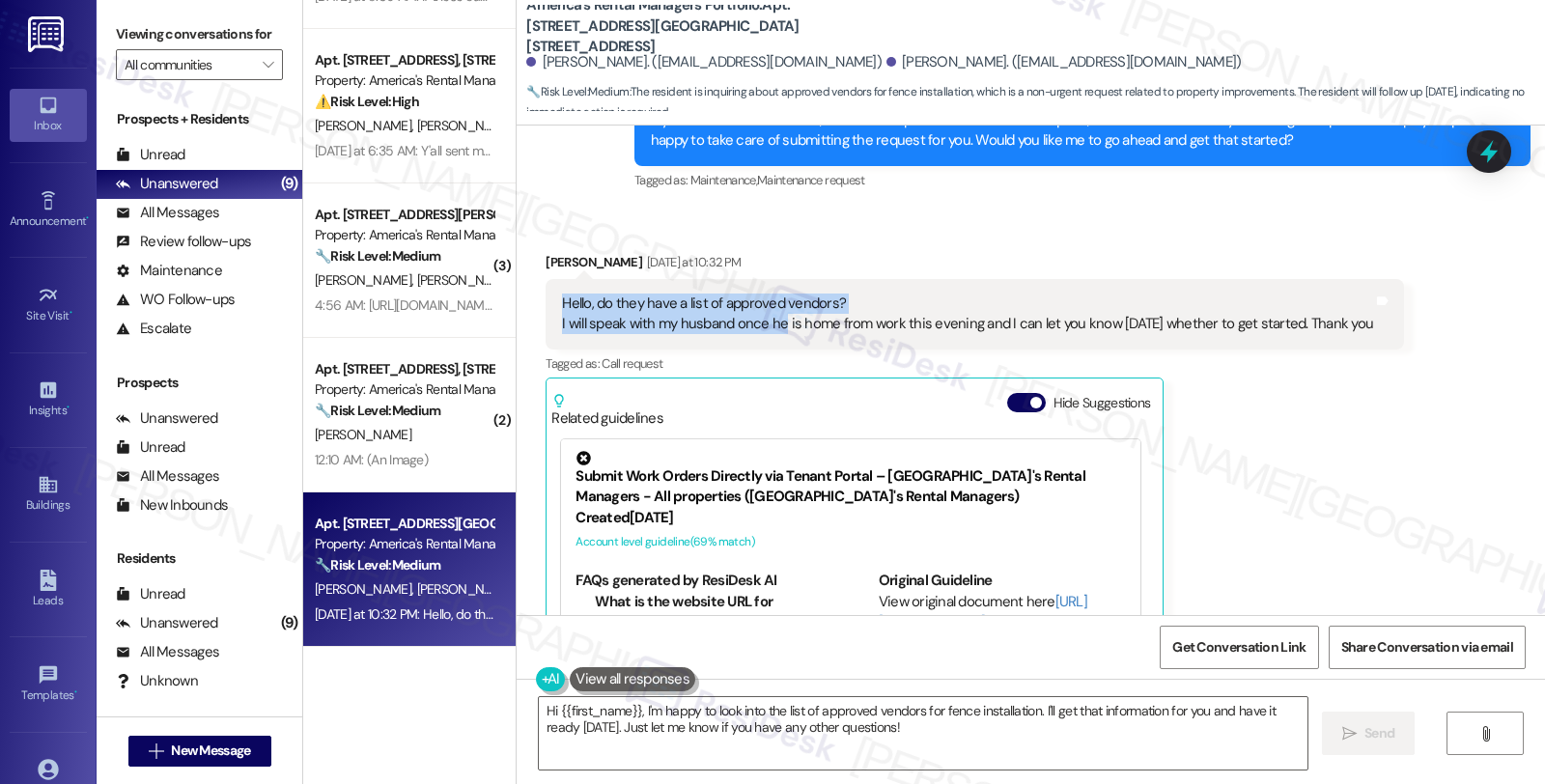
copy div "Hello, do they have a list of approved vendors? I will speak with my husband on…"
click at [1485, 144] on icon at bounding box center [1489, 151] width 33 height 33
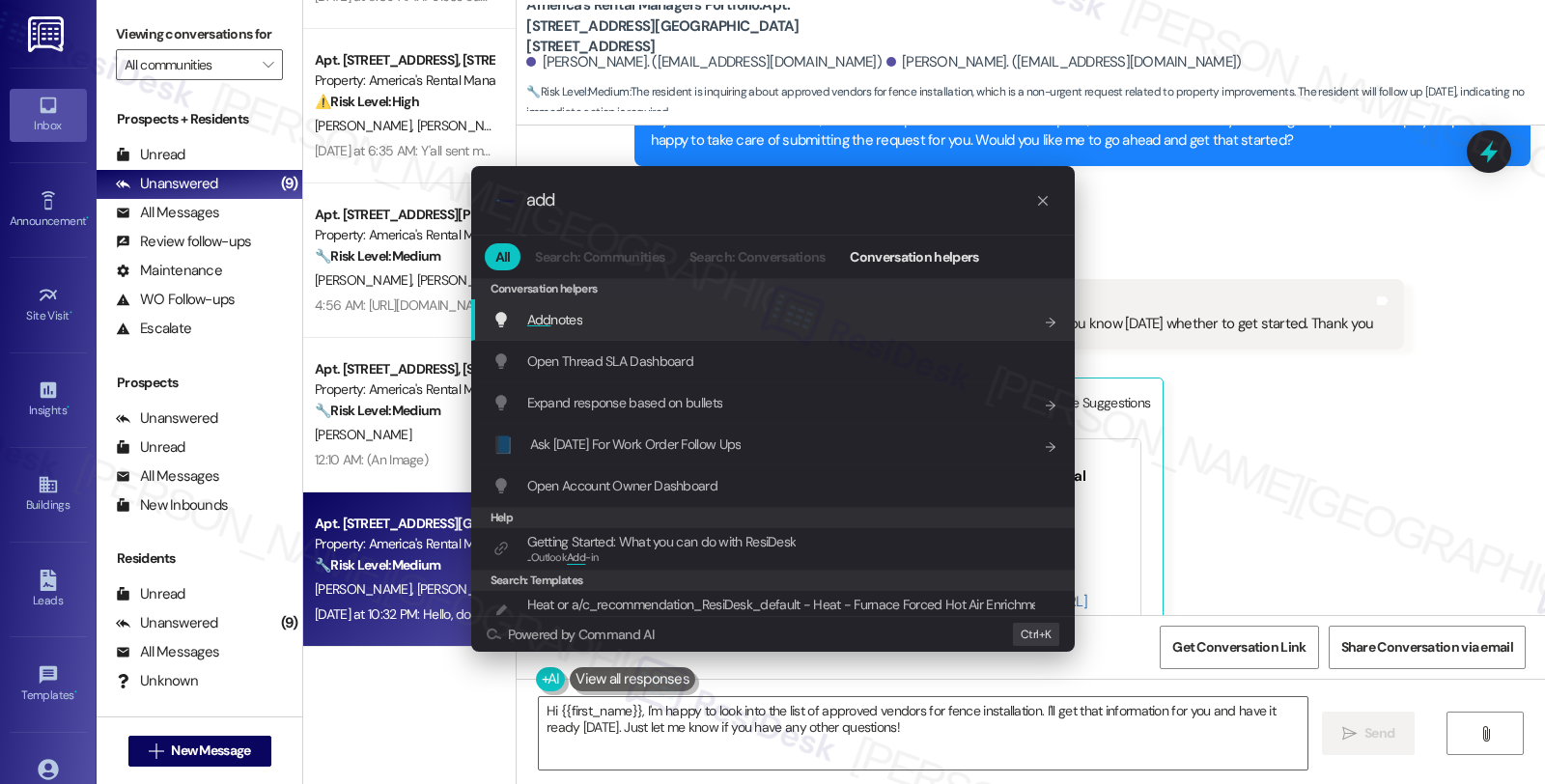
type input "add"
click at [583, 339] on div "Add notes Add shortcut" at bounding box center [772, 320] width 604 height 42
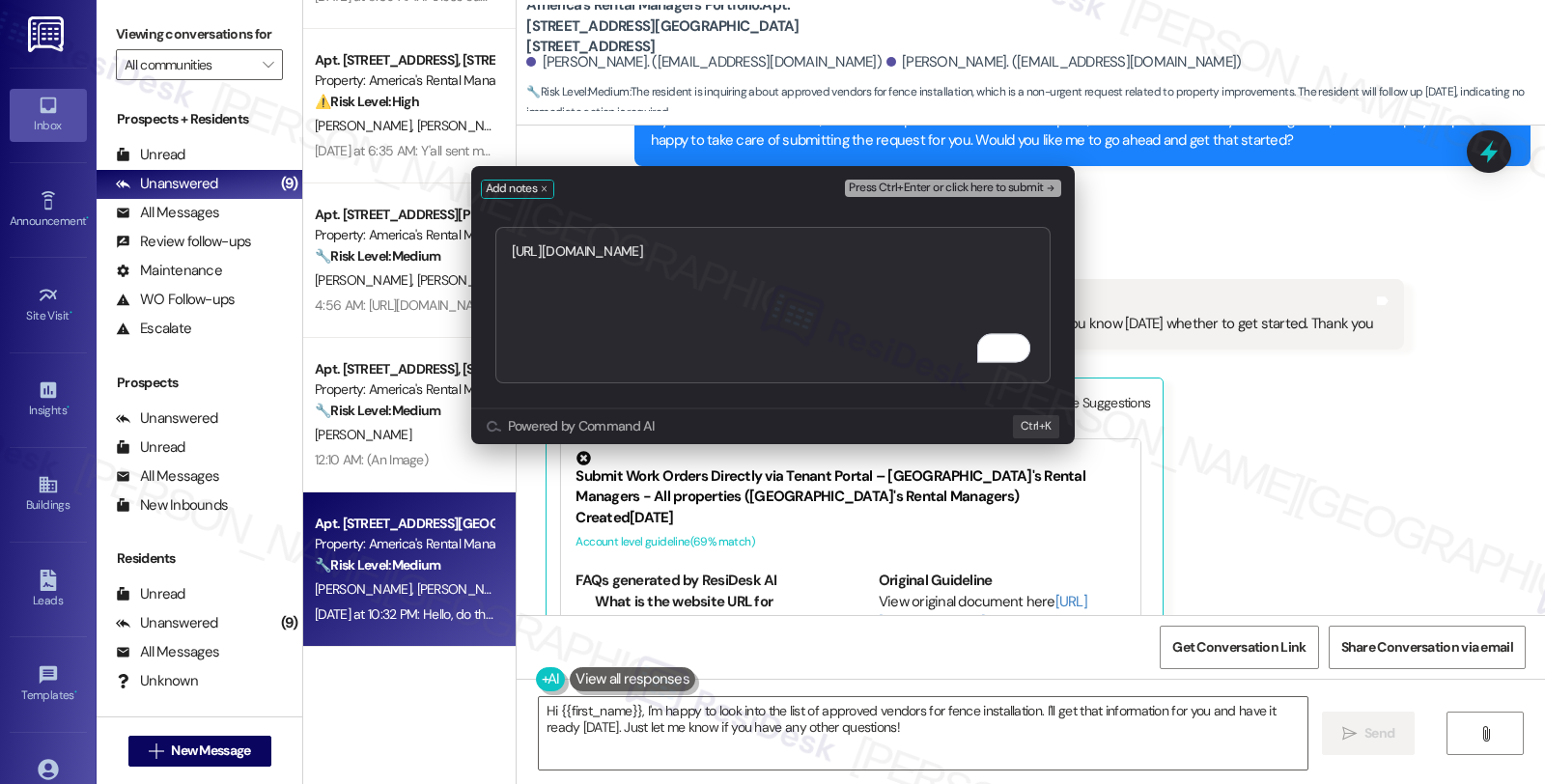
type textarea "https://residesk.slack.com/archives/C0976NXM292/p1755898168764669?thread_ts=175…"
click at [942, 183] on span "Press Ctrl+Enter or click here to submit" at bounding box center [946, 188] width 194 height 14
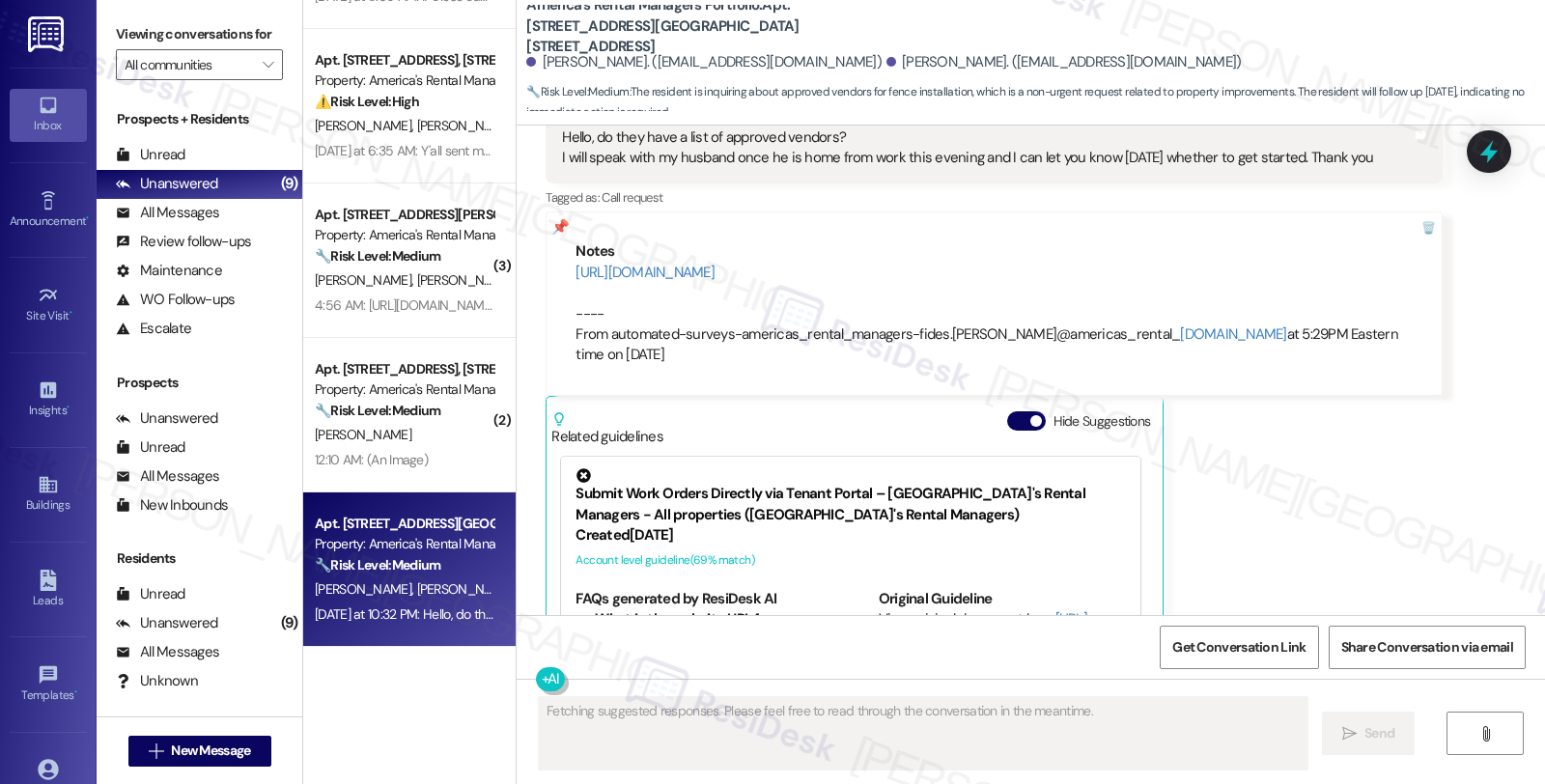
scroll to position [1981, 0]
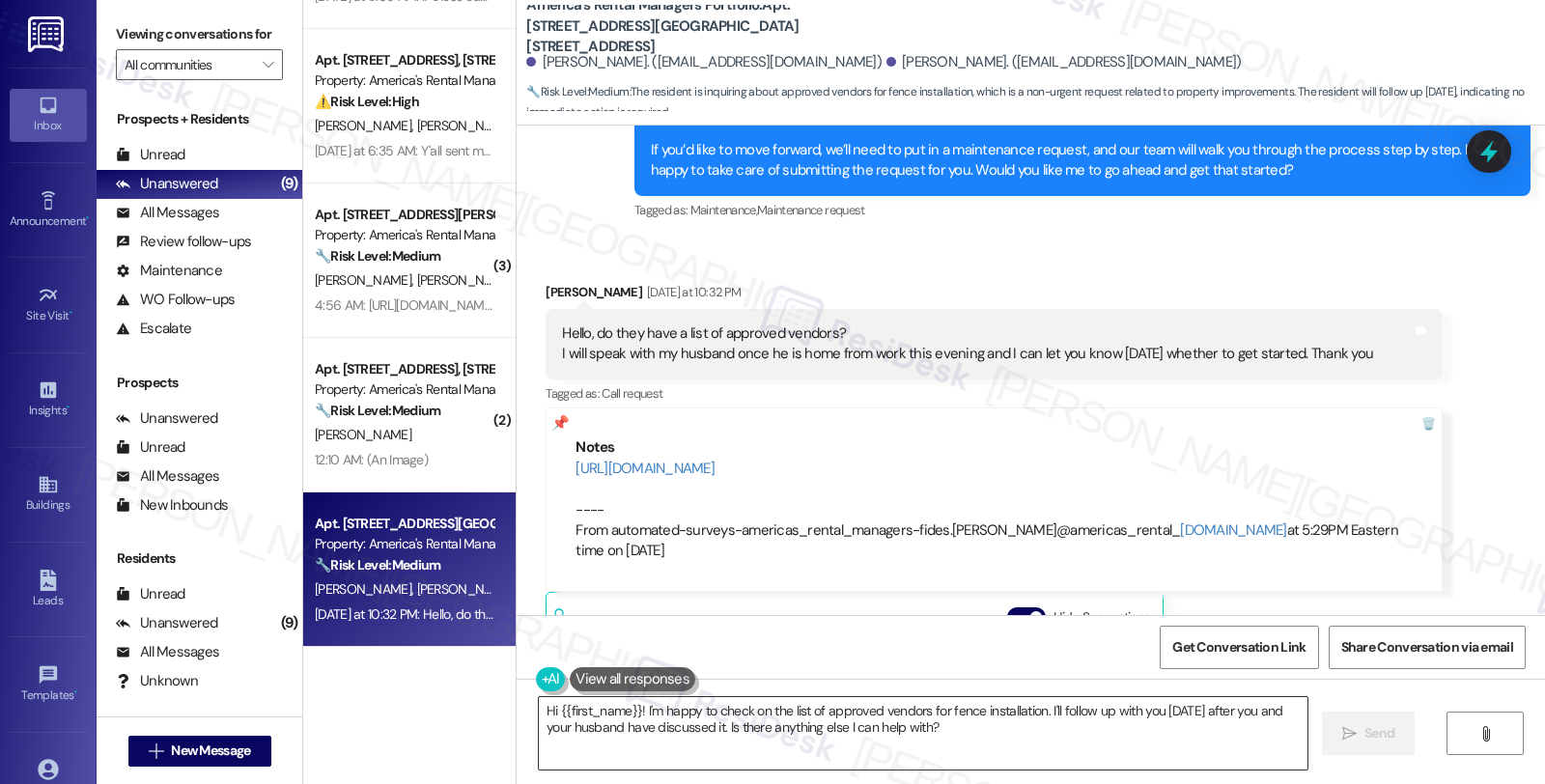
click at [539, 710] on textarea "Hi {{first_name}}! I'm happy to check on the list of approved vendors for fence…" at bounding box center [923, 733] width 769 height 73
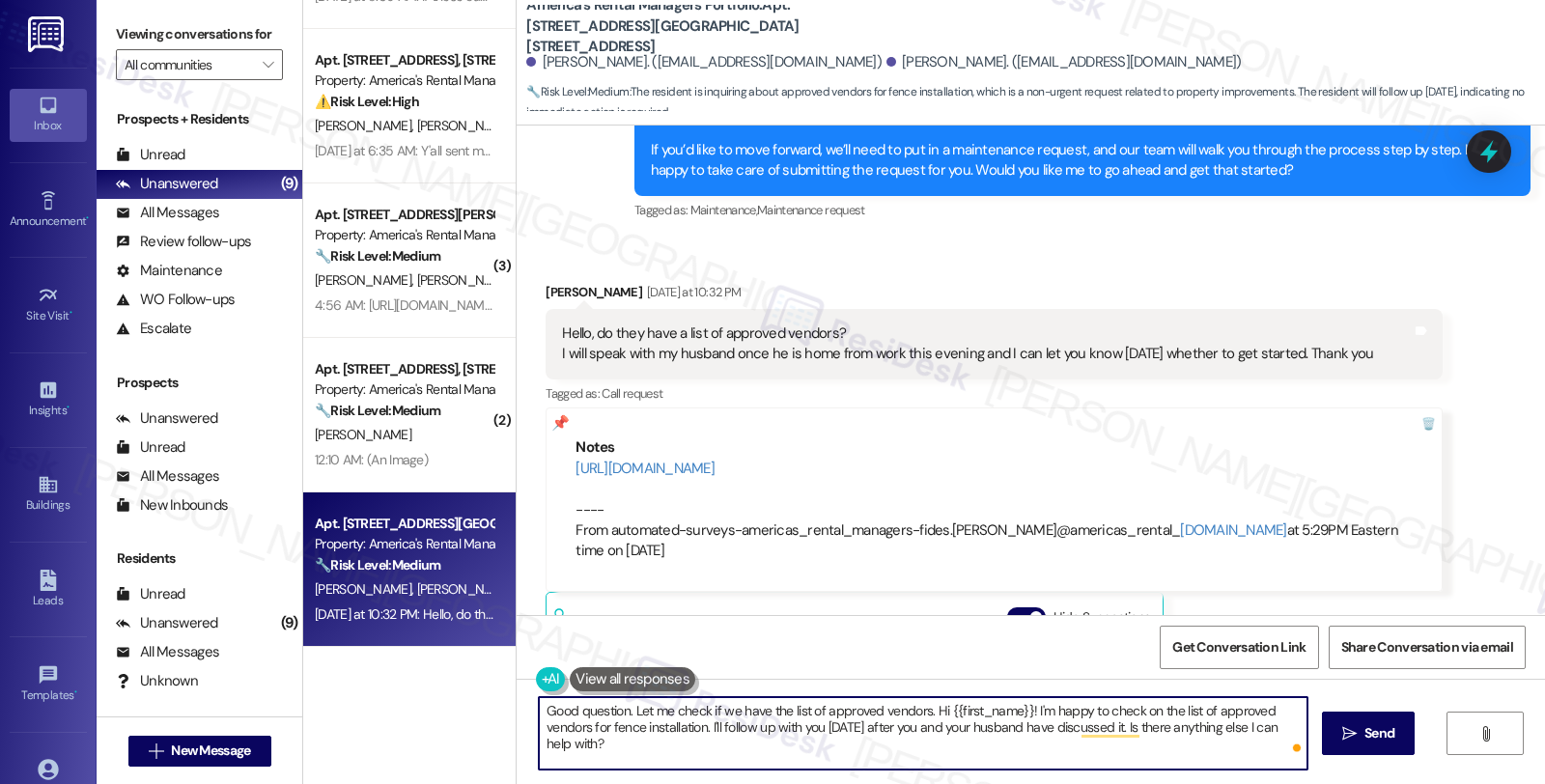
click at [922, 711] on textarea "Good question. Let me check if we have the list of approved vendors. Hi {{first…" at bounding box center [923, 733] width 769 height 73
click at [919, 711] on textarea "Good question. Let me check if we have the list of approved vendors. Hi {{first…" at bounding box center [923, 733] width 769 height 73
click at [582, 728] on textarea "Good question. Let me check if we have the list of approved vendors. Hi {{first…" at bounding box center [923, 733] width 769 height 73
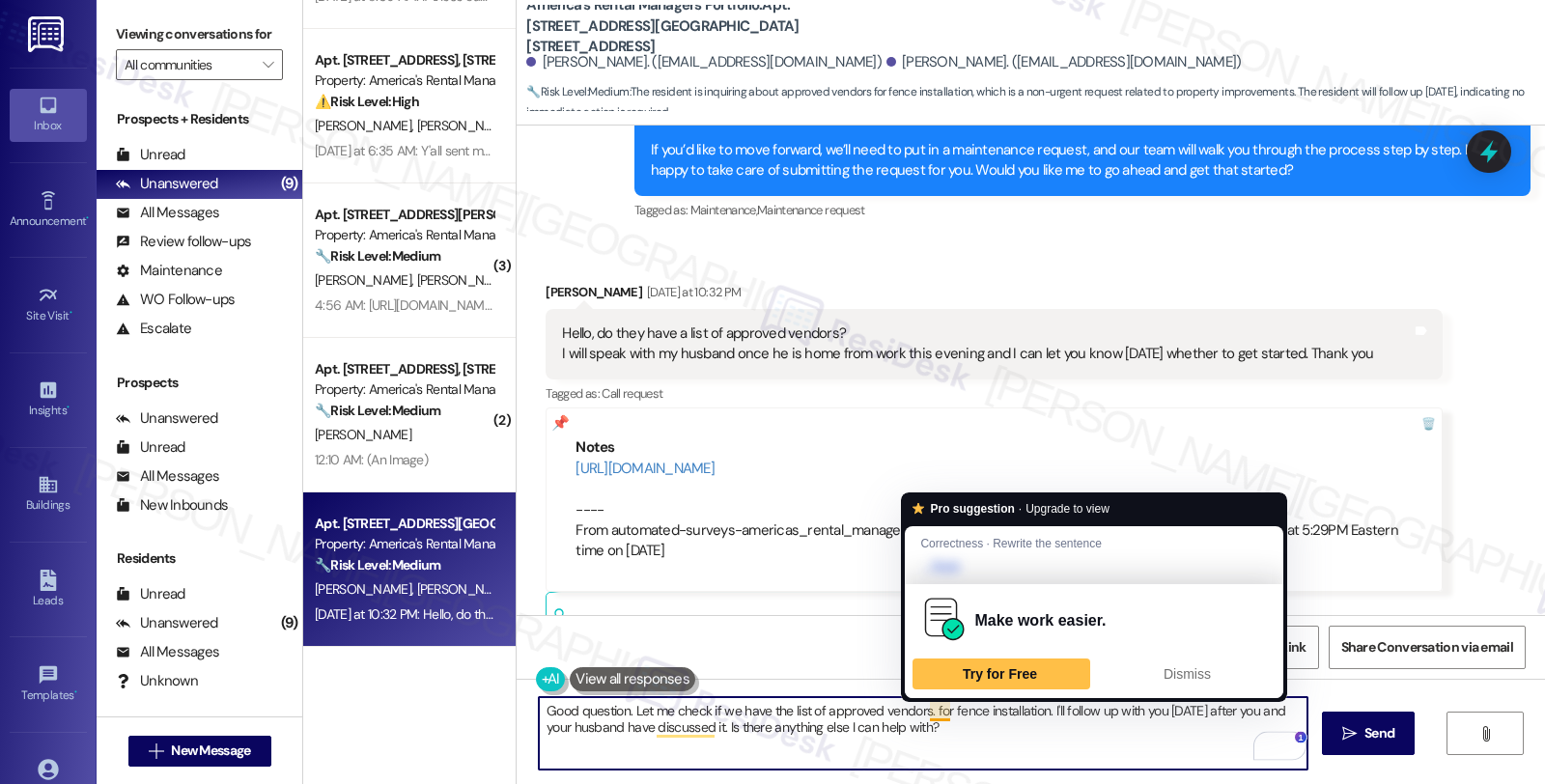
click at [916, 706] on textarea "Good question. Let me check if we have the list of approved vendors. for fence …" at bounding box center [923, 733] width 769 height 73
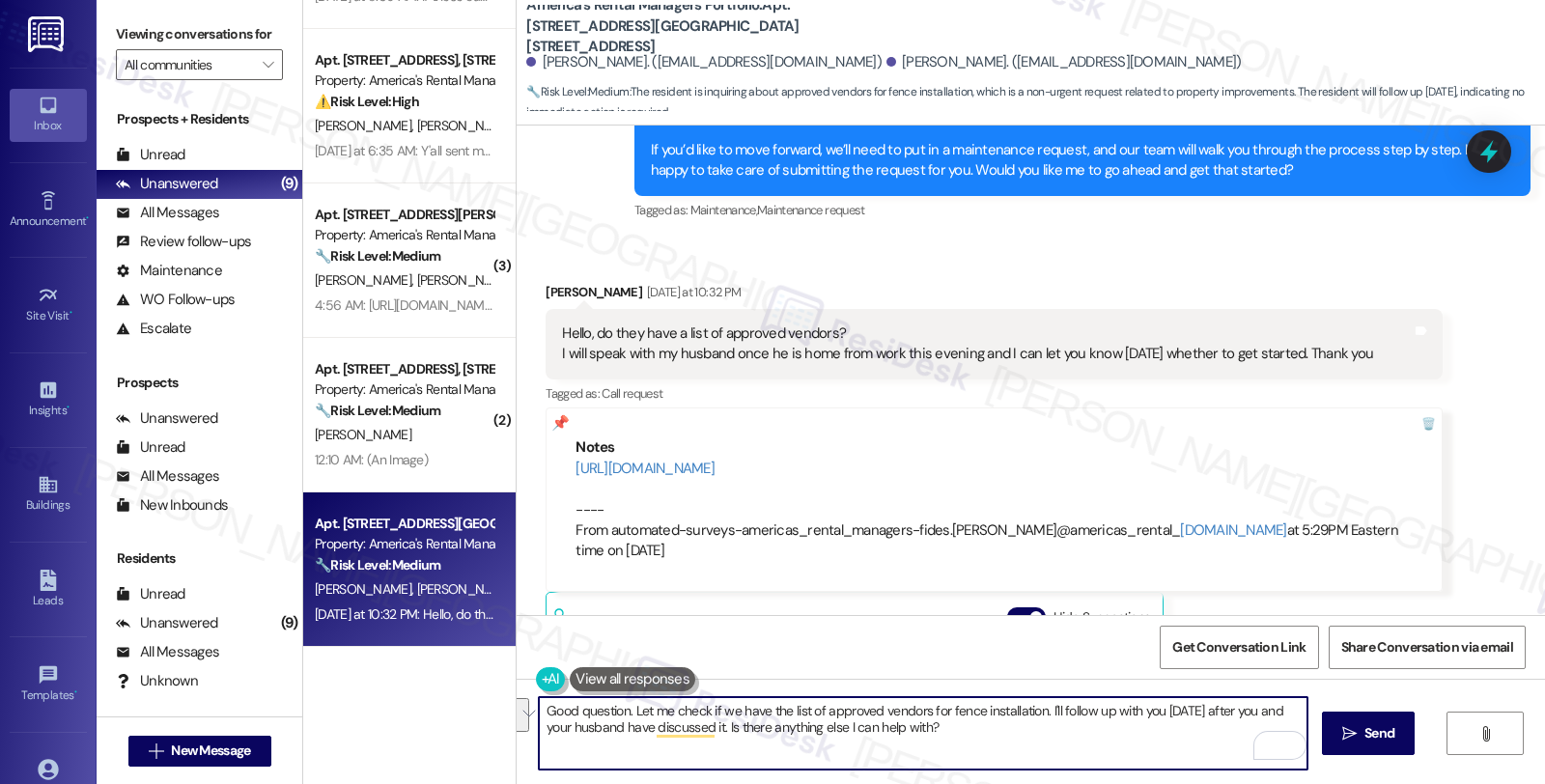
drag, startPoint x: 1037, startPoint y: 708, endPoint x: 1050, endPoint y: 720, distance: 17.7
click at [1050, 720] on textarea "Good question. Let me check if we have the list of approved vendors for fence i…" at bounding box center [923, 733] width 769 height 73
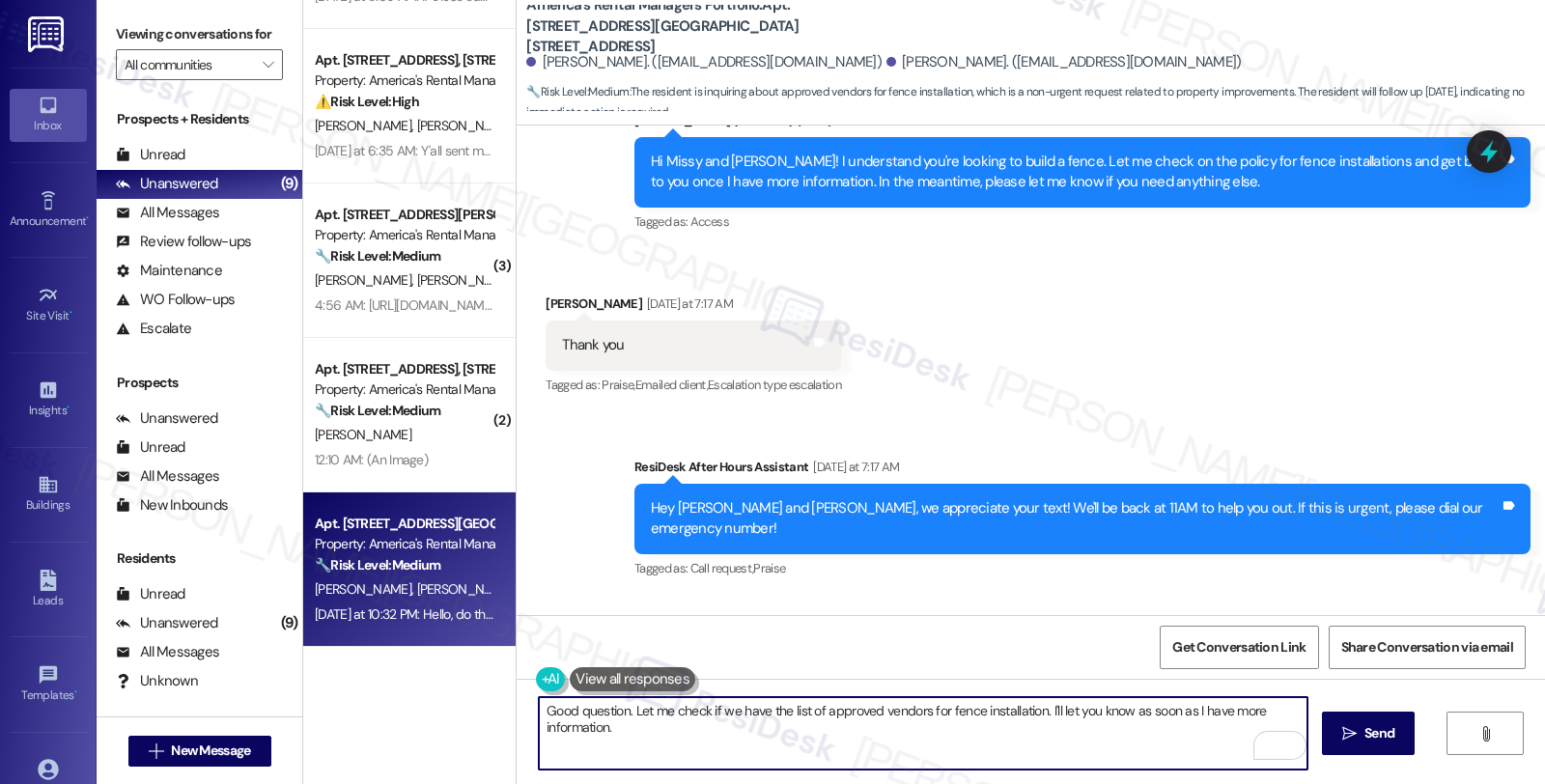
scroll to position [585, 0]
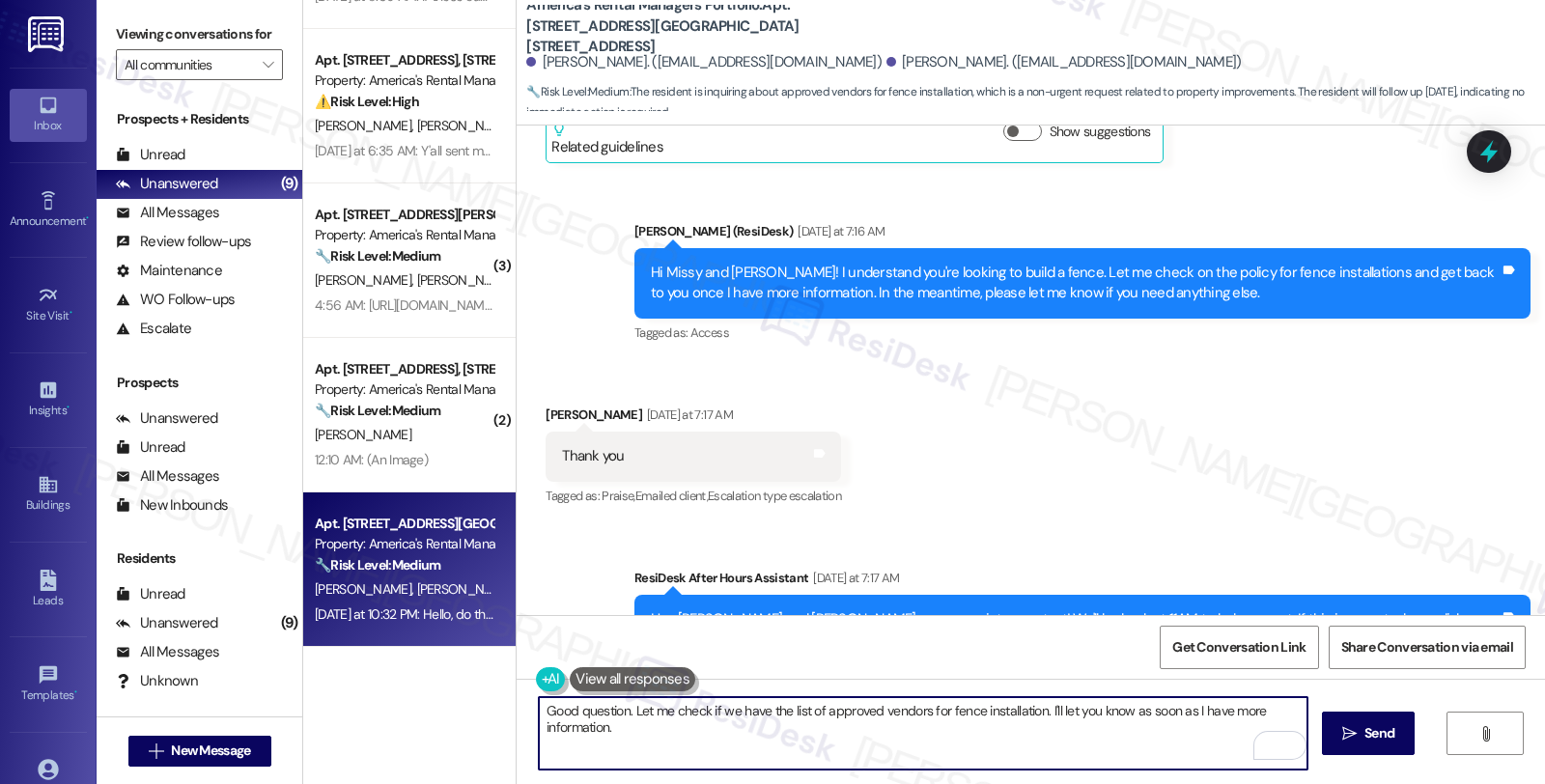
click at [813, 746] on textarea "Good question. Let me check if we have the list of approved vendors for fence i…" at bounding box center [923, 733] width 769 height 73
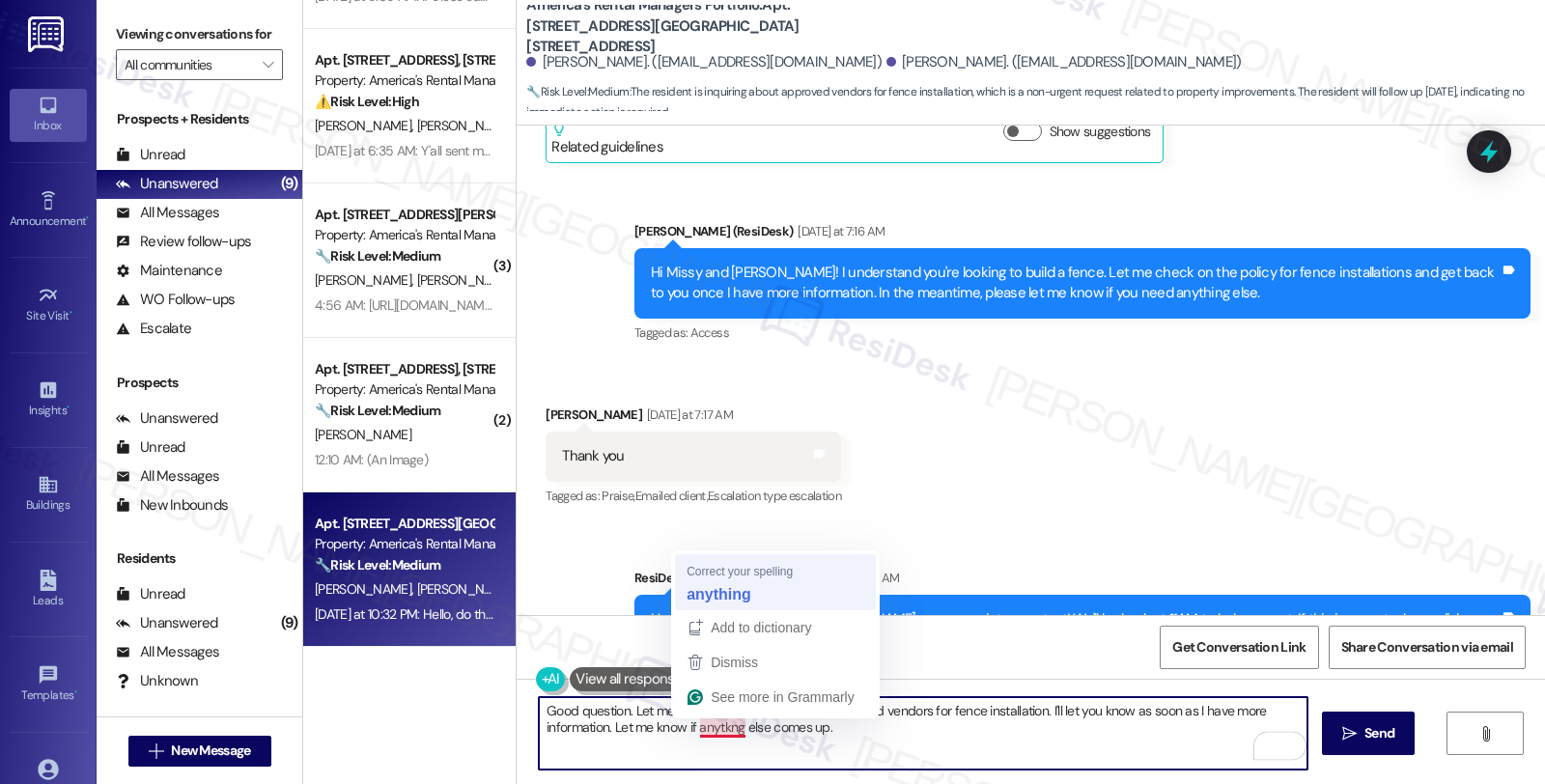
type textarea "Good question. Let me check if we have the list of approved vendors for fence i…"
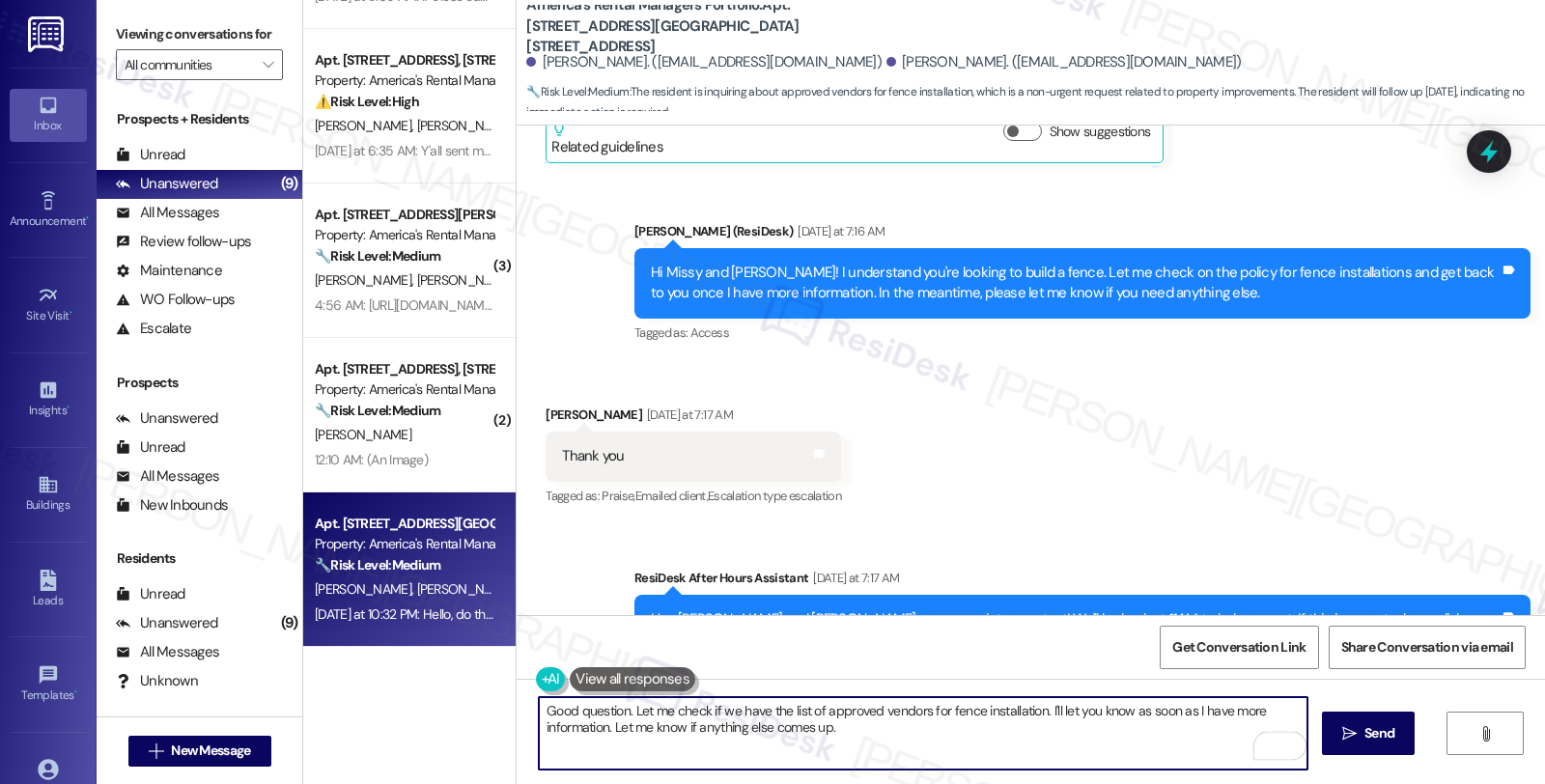
click at [899, 726] on textarea "Good question. Let me check if we have the list of approved vendors for fence i…" at bounding box center [923, 733] width 769 height 73
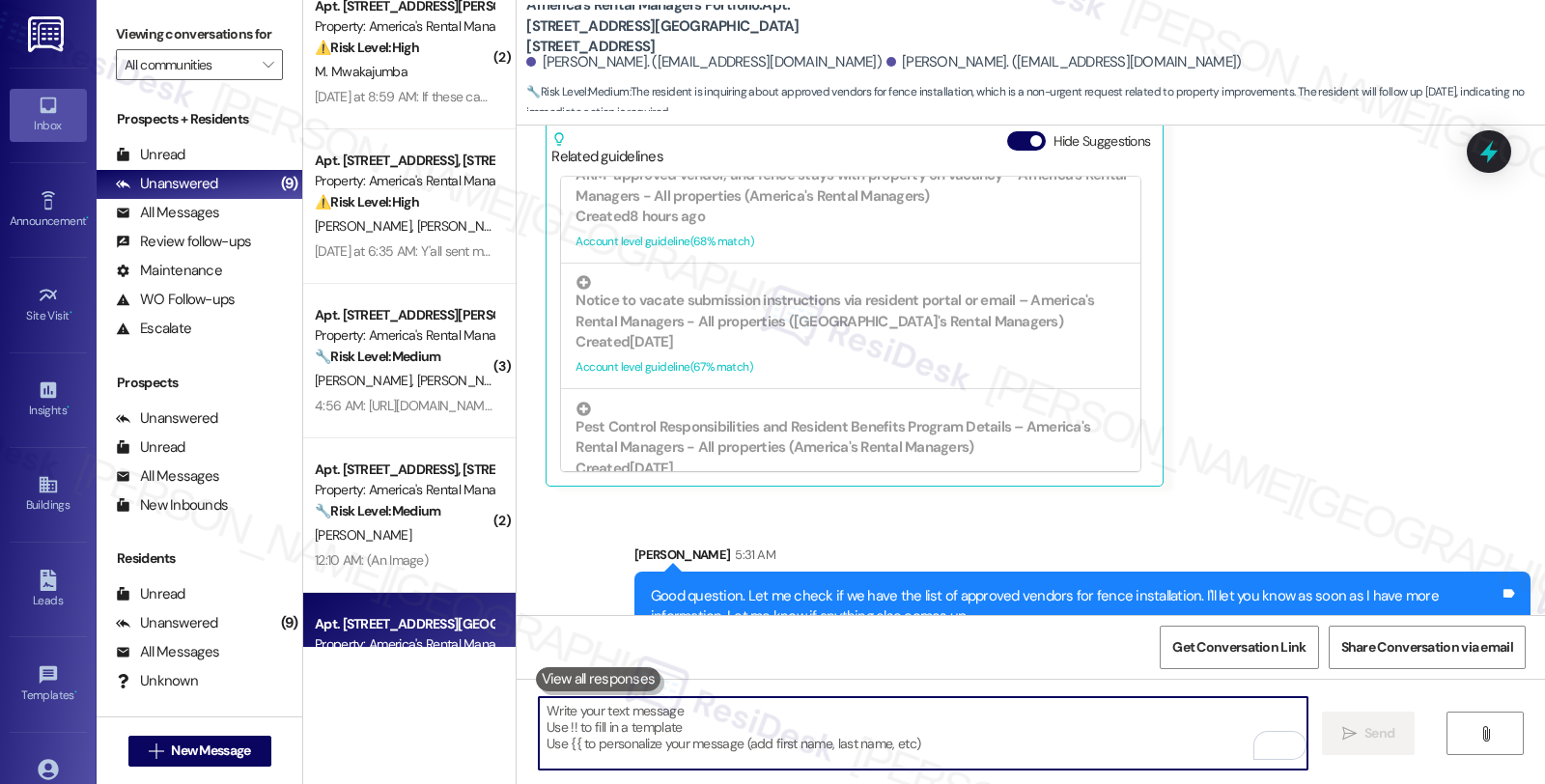
scroll to position [743, 0]
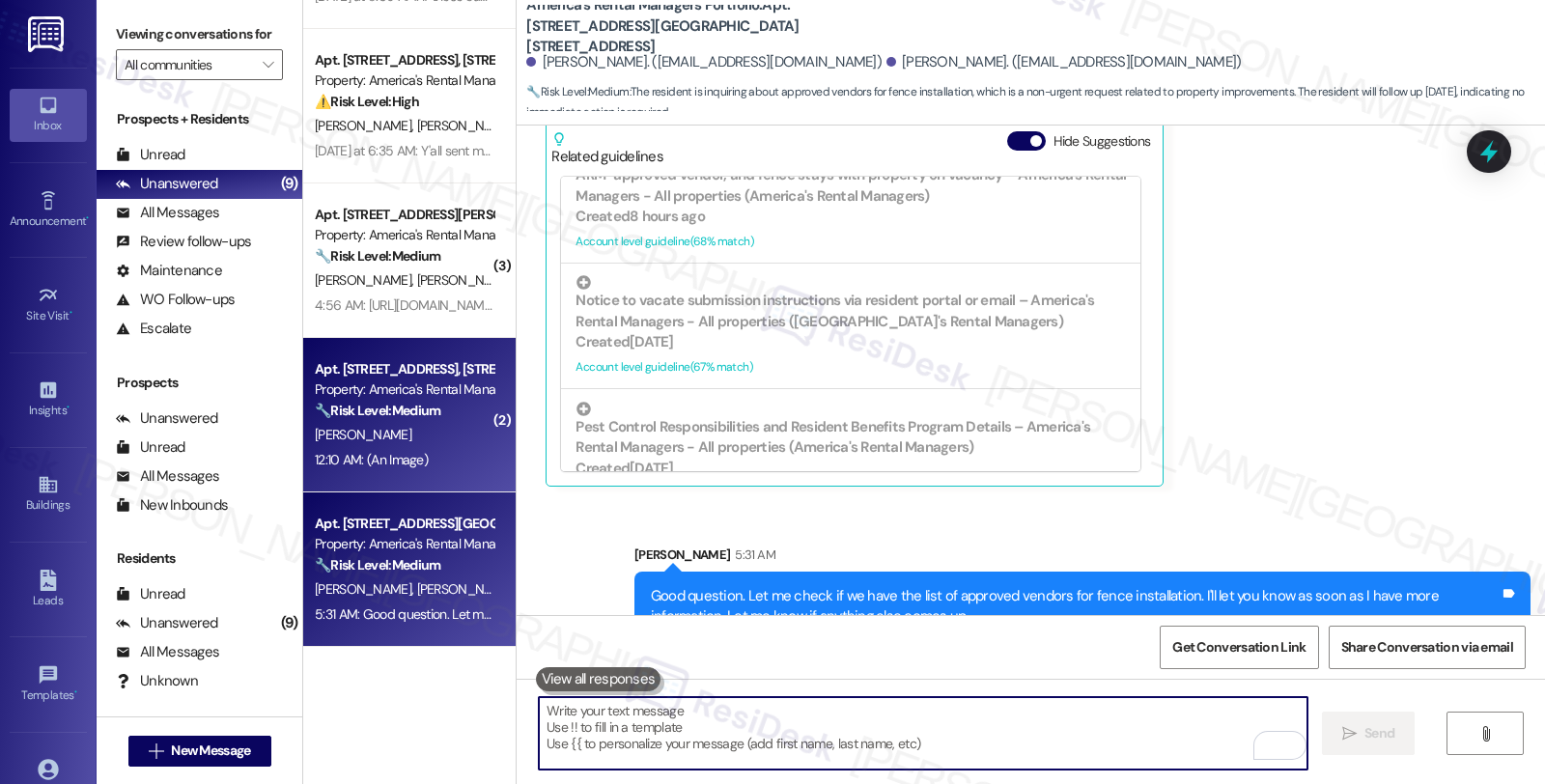
click at [447, 405] on div "🔧 Risk Level: Medium The resident is reporting a recurring parking issue and pe…" at bounding box center [404, 410] width 178 height 20
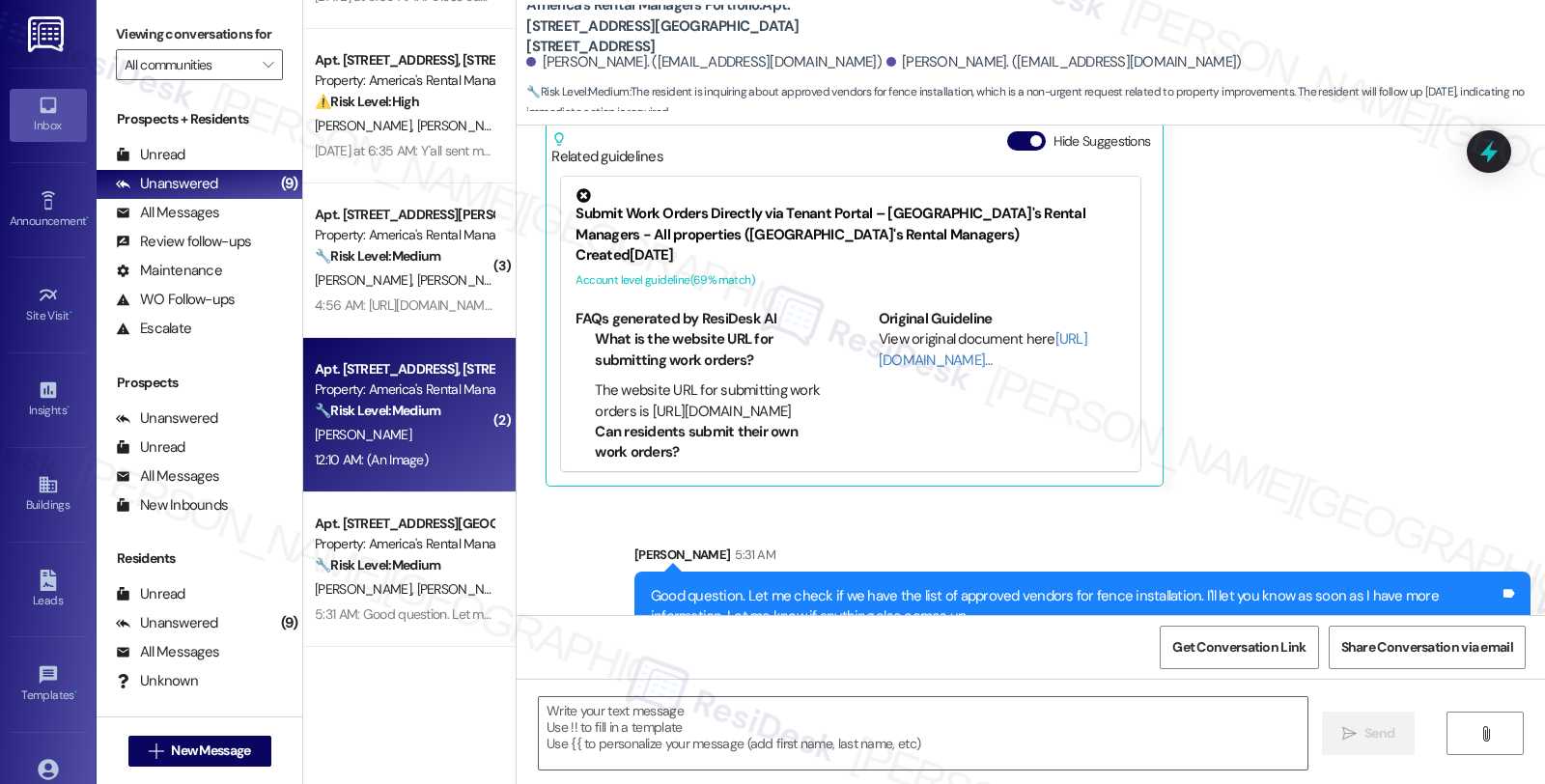
type textarea "Fetching suggested responses. Please feel free to read through the conversation…"
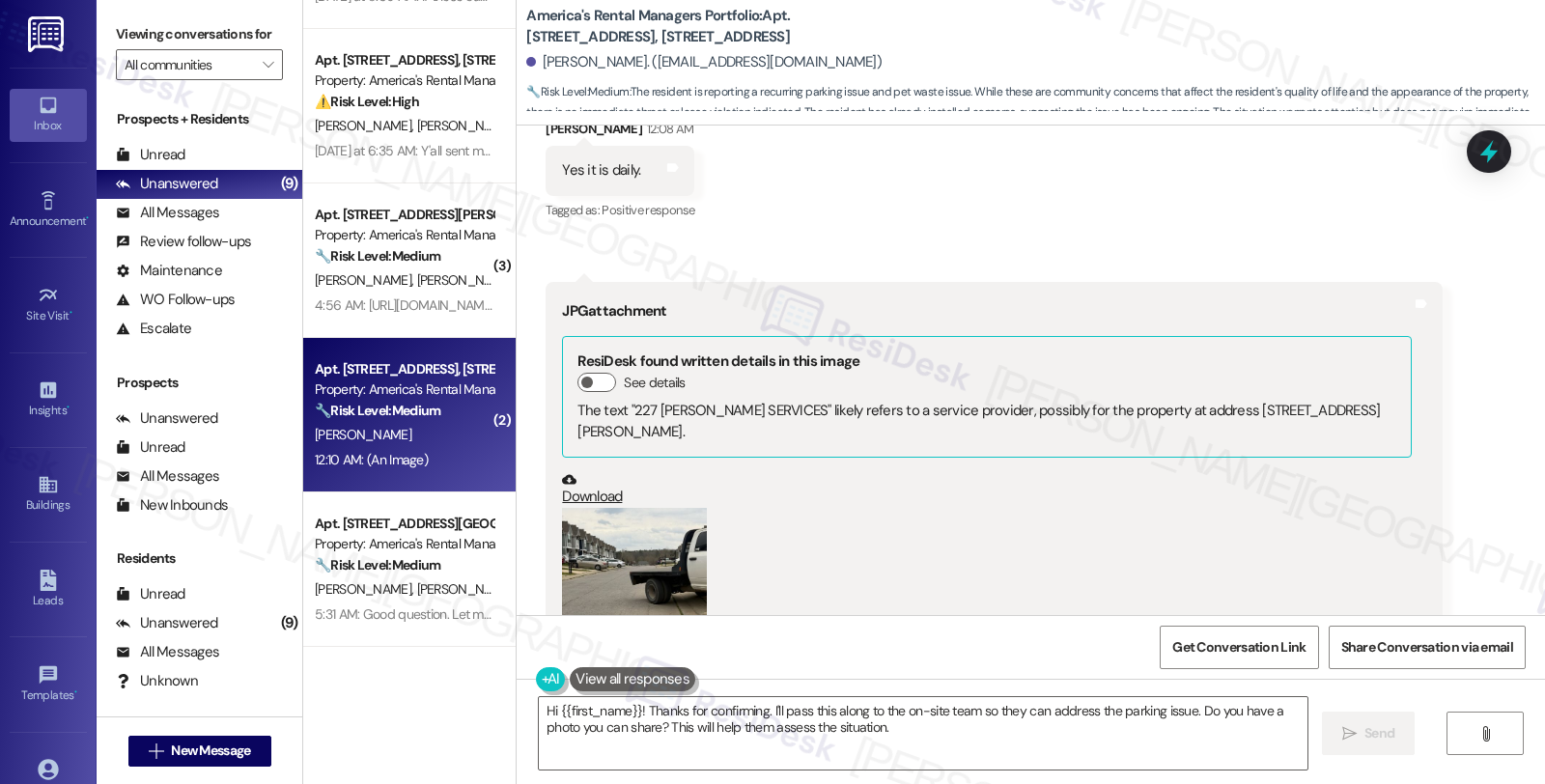
scroll to position [1367, 0]
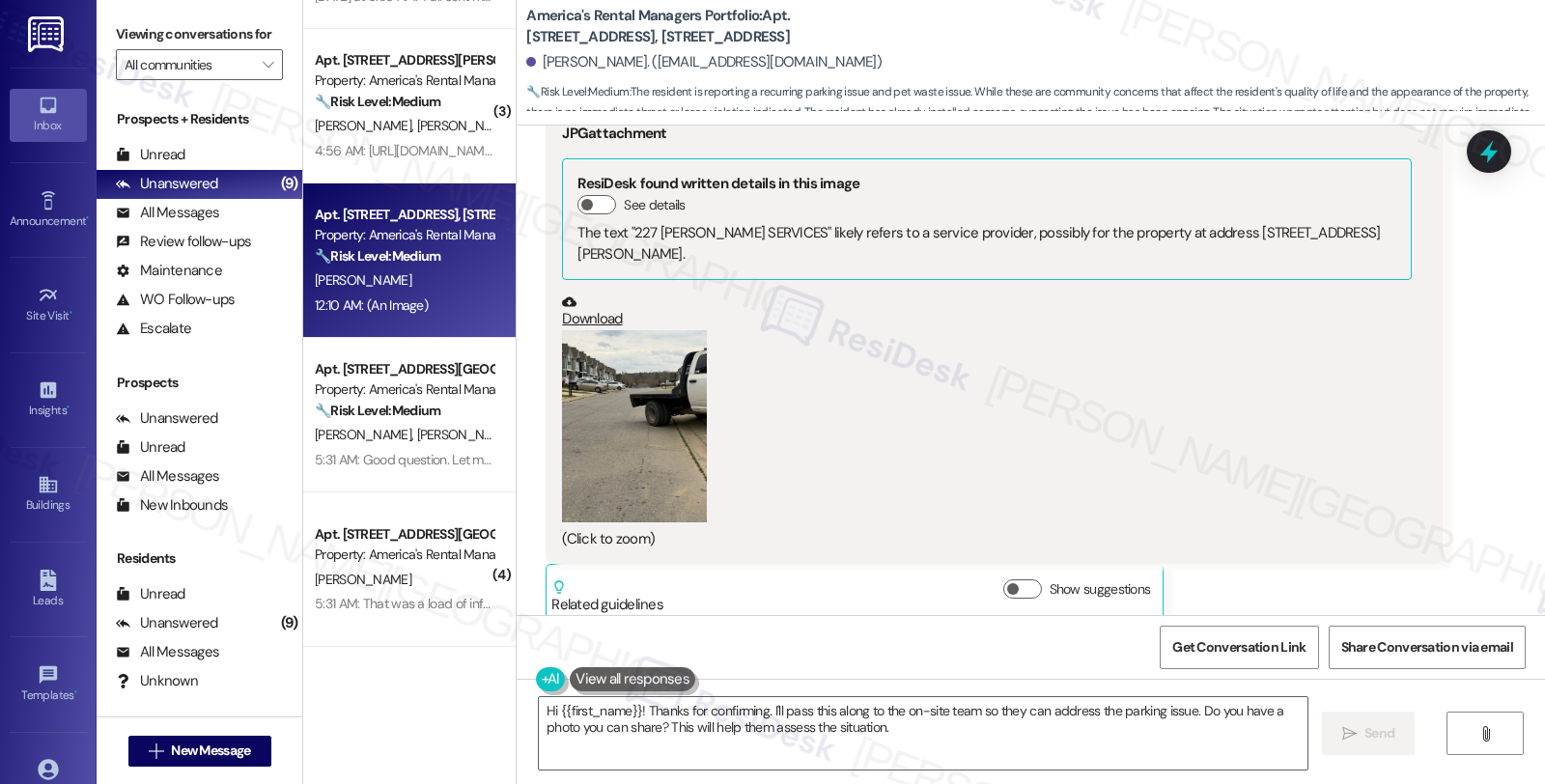
click at [623, 394] on button "Zoom image" at bounding box center [634, 426] width 144 height 193
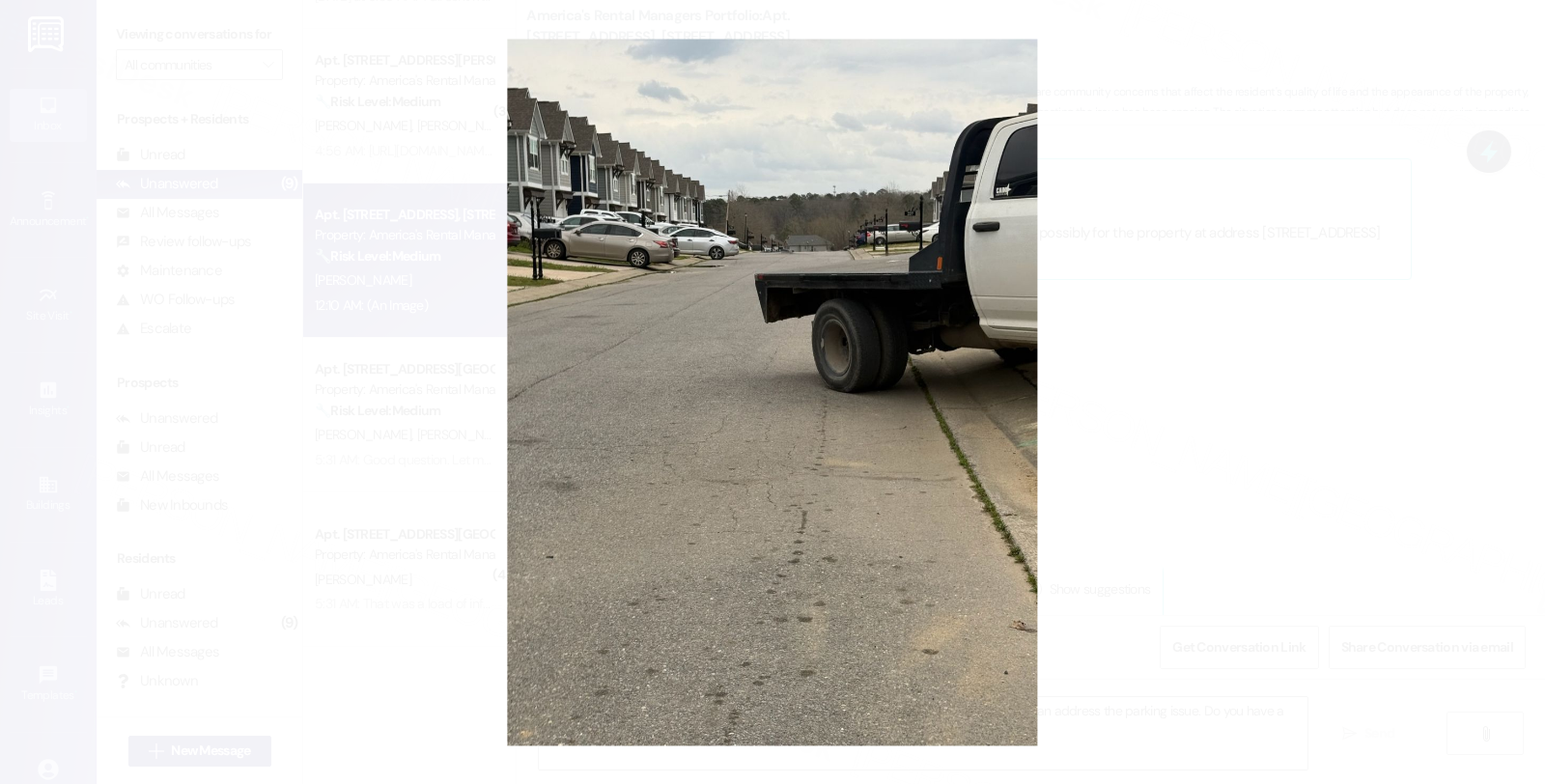
click at [1275, 338] on button "Unzoom image" at bounding box center [772, 392] width 1545 height 784
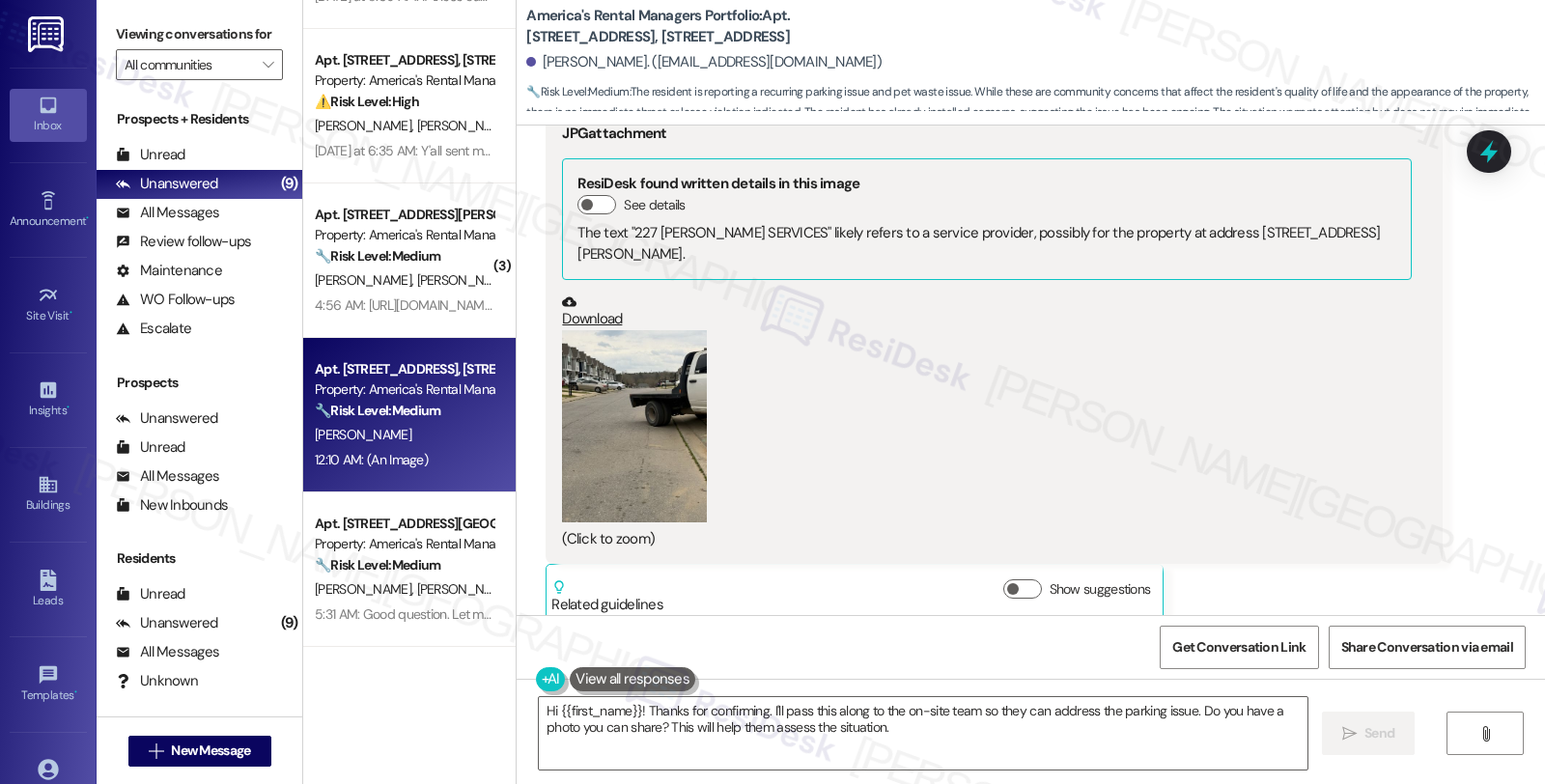
click at [595, 387] on button "Zoom image" at bounding box center [634, 426] width 144 height 193
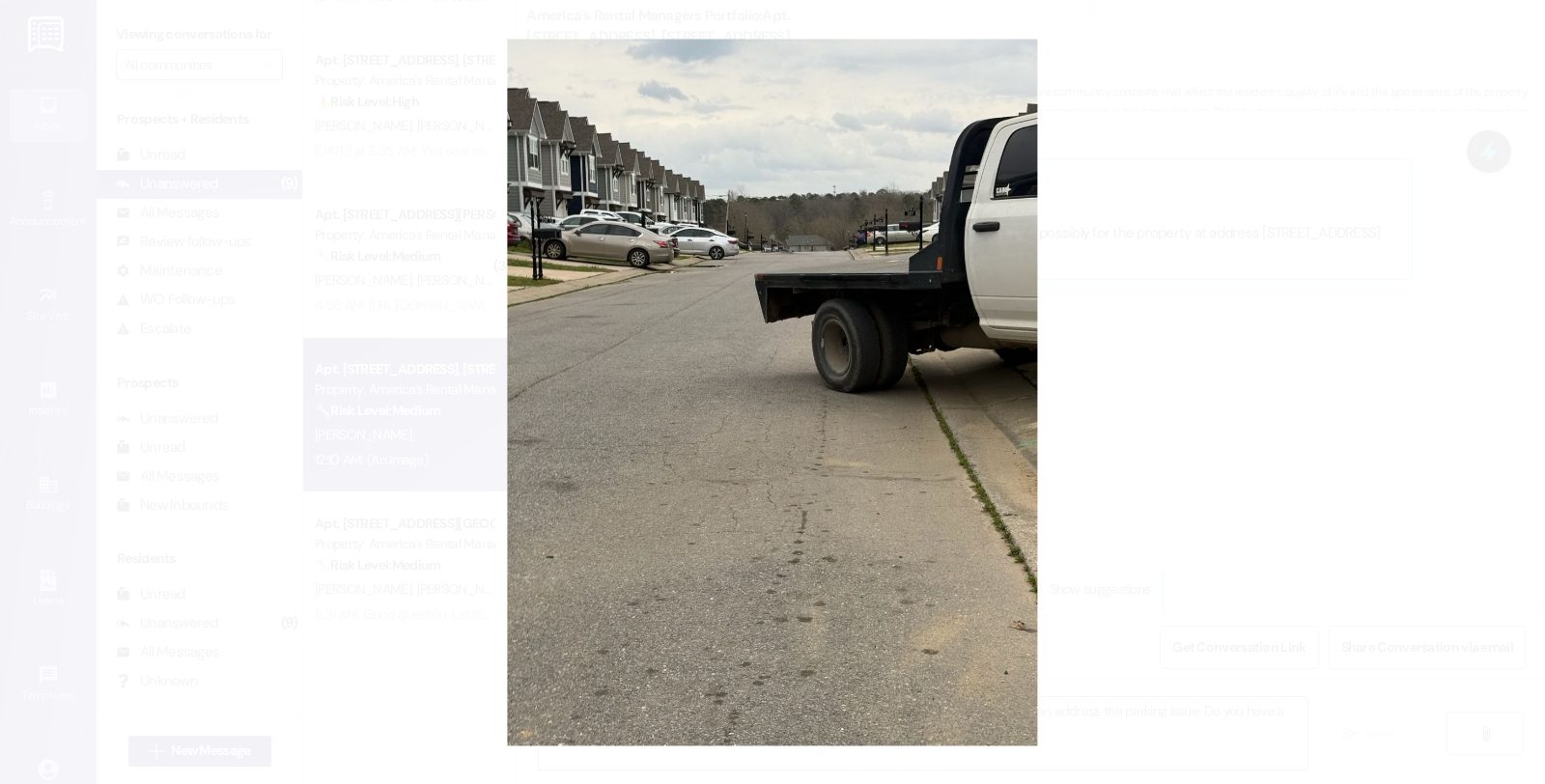
click at [1299, 382] on button "Unzoom image" at bounding box center [772, 392] width 1545 height 784
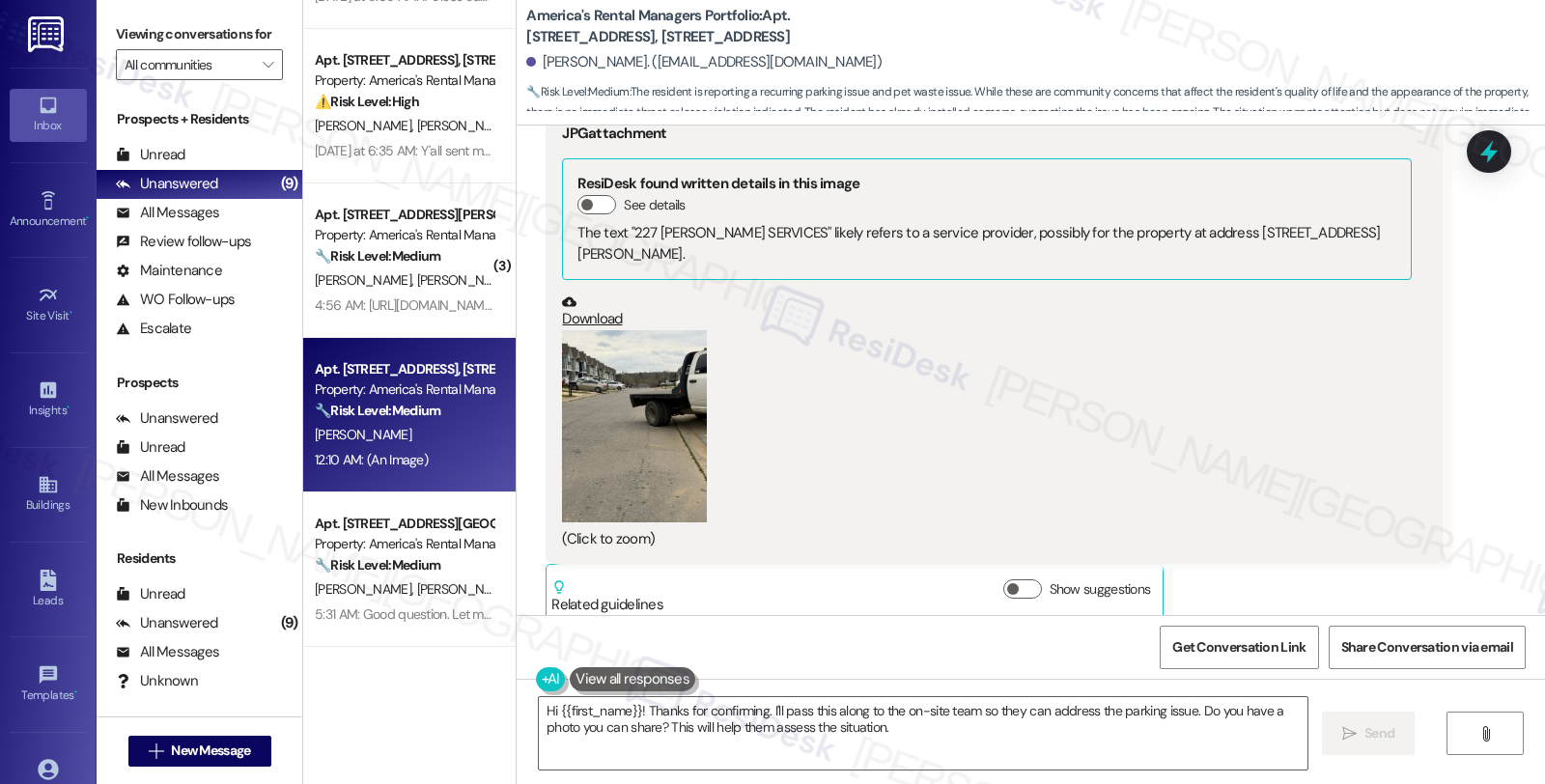
click at [679, 469] on button "Zoom image" at bounding box center [634, 426] width 144 height 193
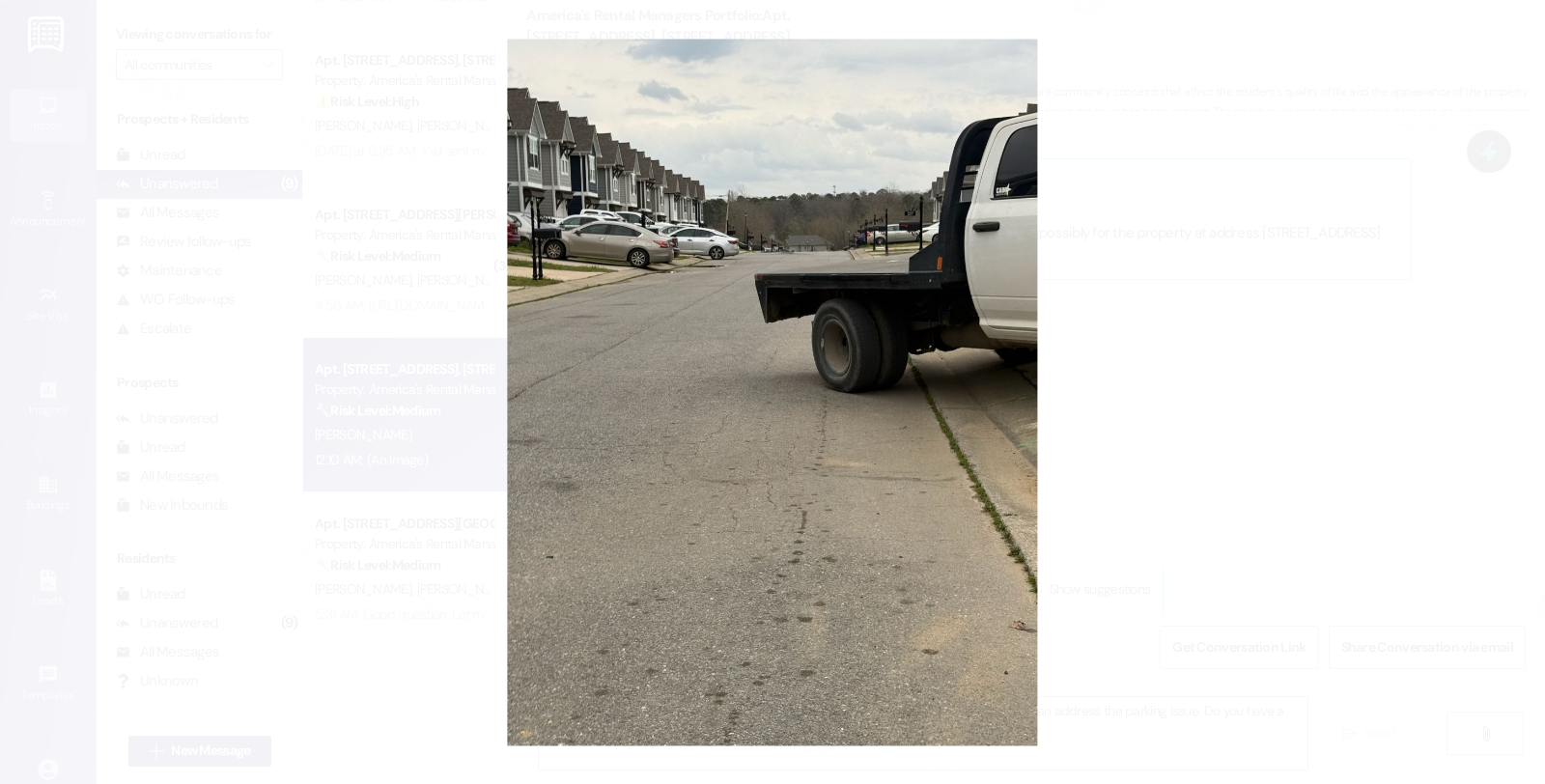
click at [1198, 371] on button "Unzoom image" at bounding box center [772, 392] width 1545 height 784
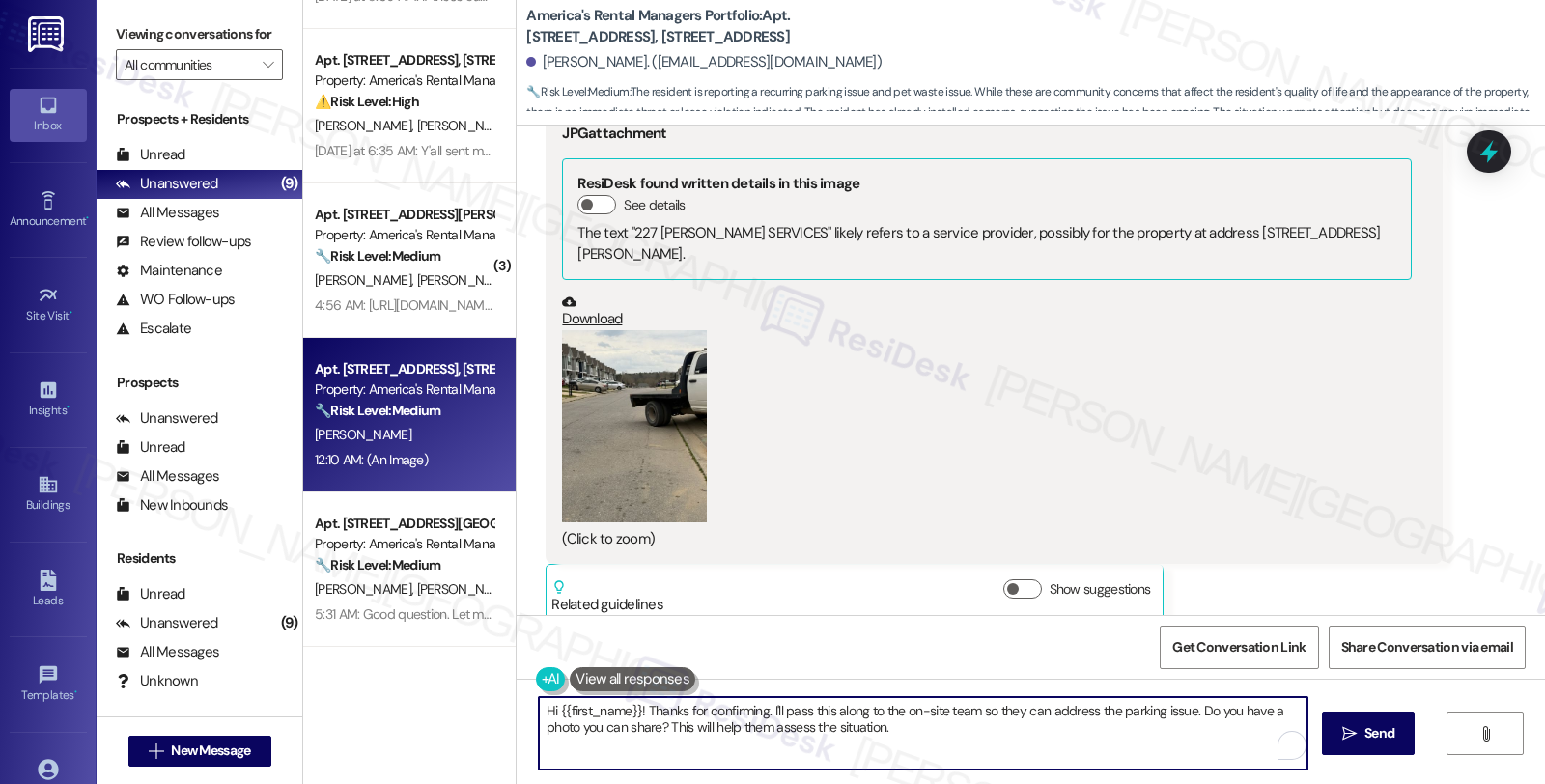
drag, startPoint x: 638, startPoint y: 707, endPoint x: 416, endPoint y: 707, distance: 222.0
click at [416, 707] on div "( 4 ) Apt. 588 Troubadour Lane, 588 Troubadour Lane Property: America's Rental …" at bounding box center [924, 392] width 1242 height 784
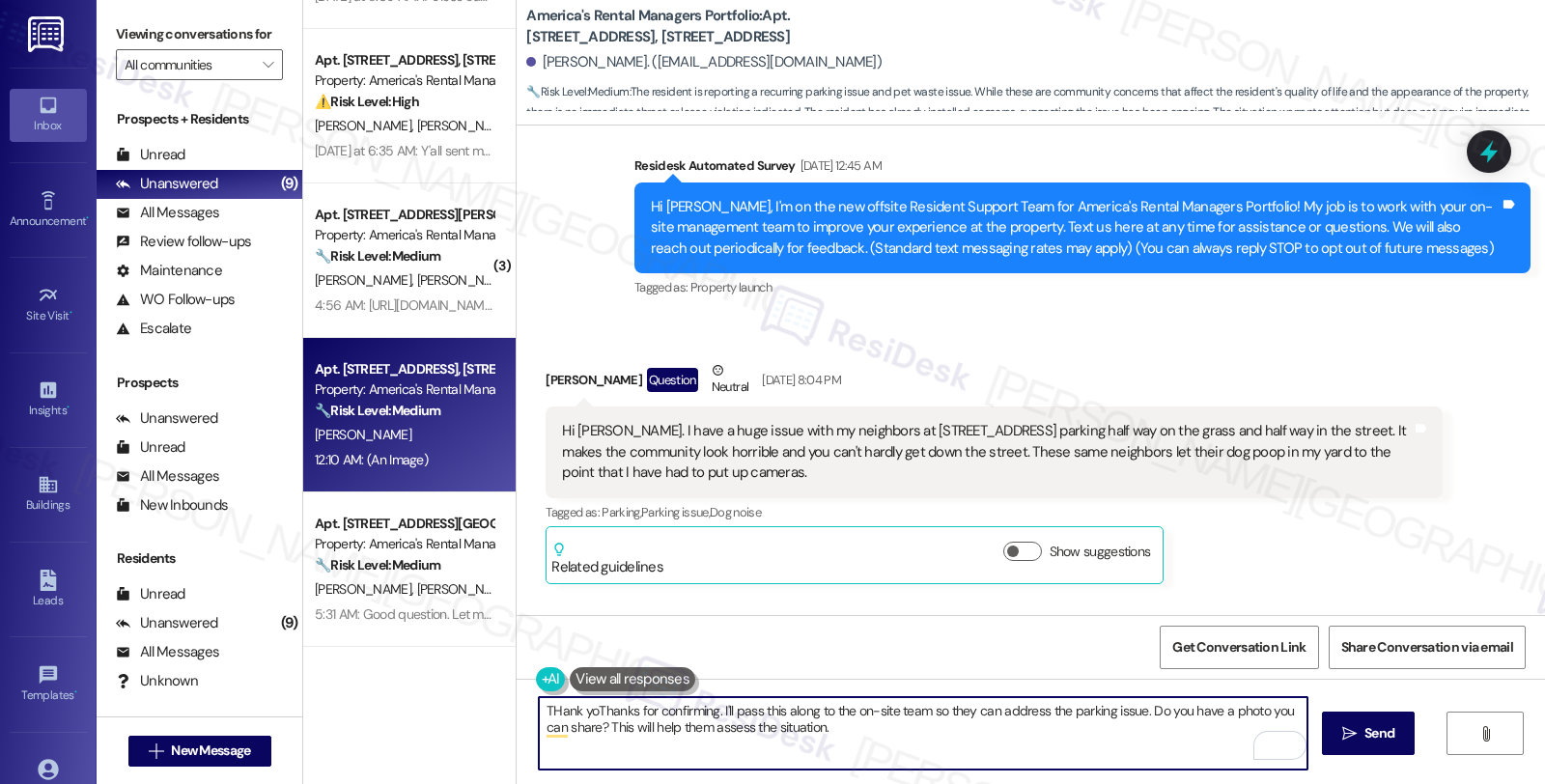
scroll to position [80, 0]
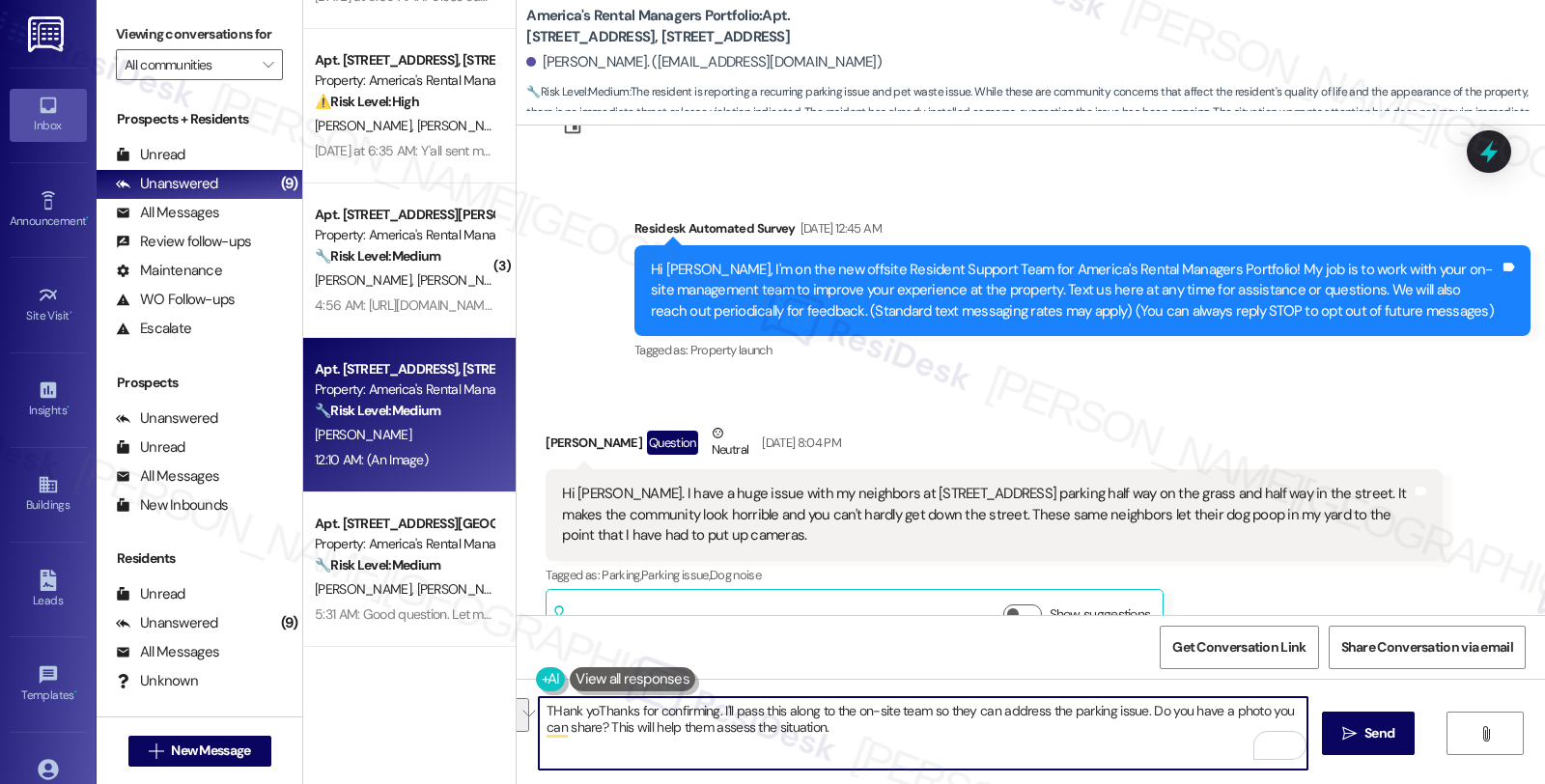
drag, startPoint x: 536, startPoint y: 707, endPoint x: 959, endPoint y: 743, distance: 424.5
click at [959, 743] on textarea "THank yoThanks for confirming. I'll pass this along to the on-site team so they…" at bounding box center [923, 733] width 769 height 73
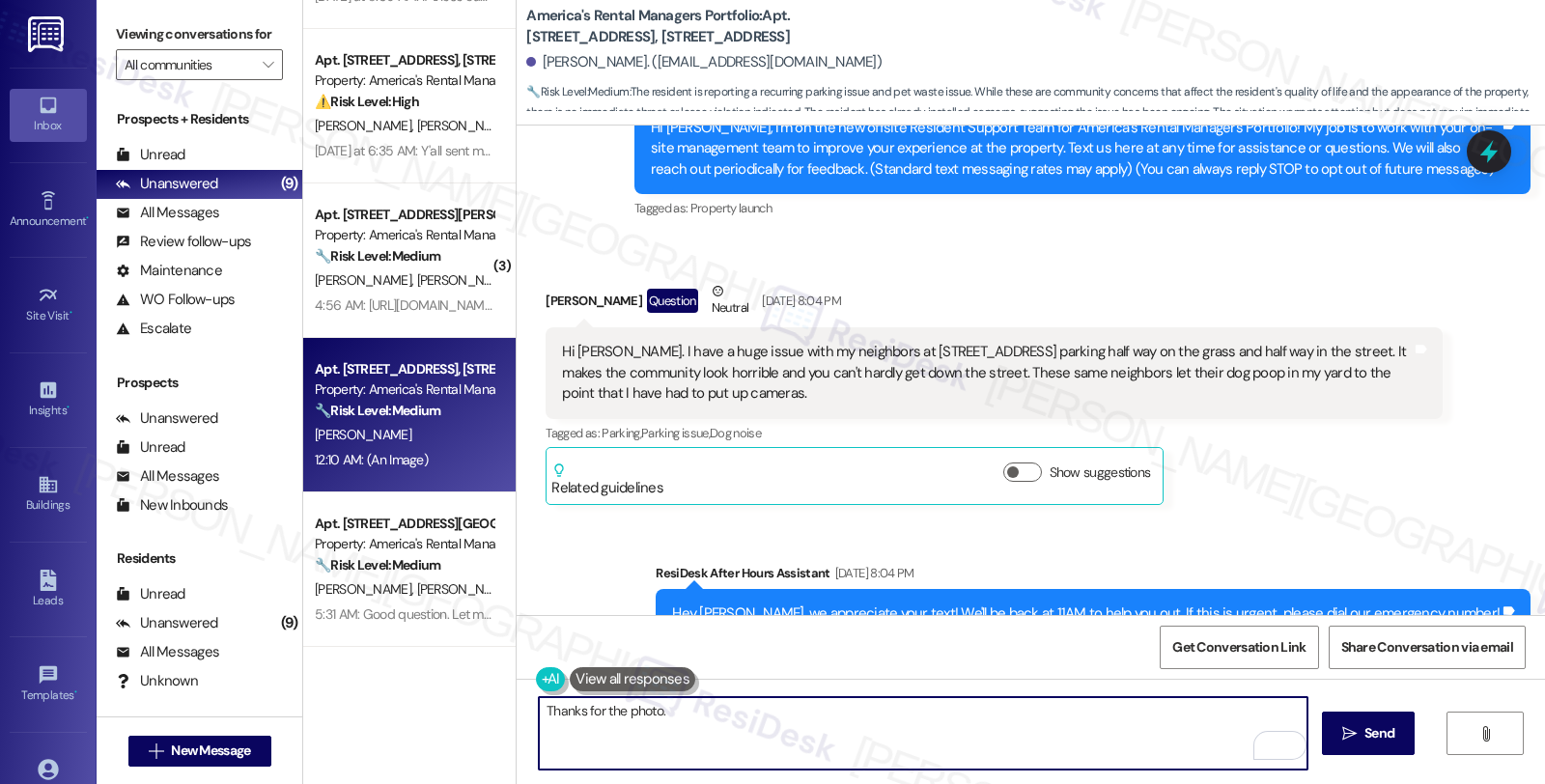
scroll to position [295, 0]
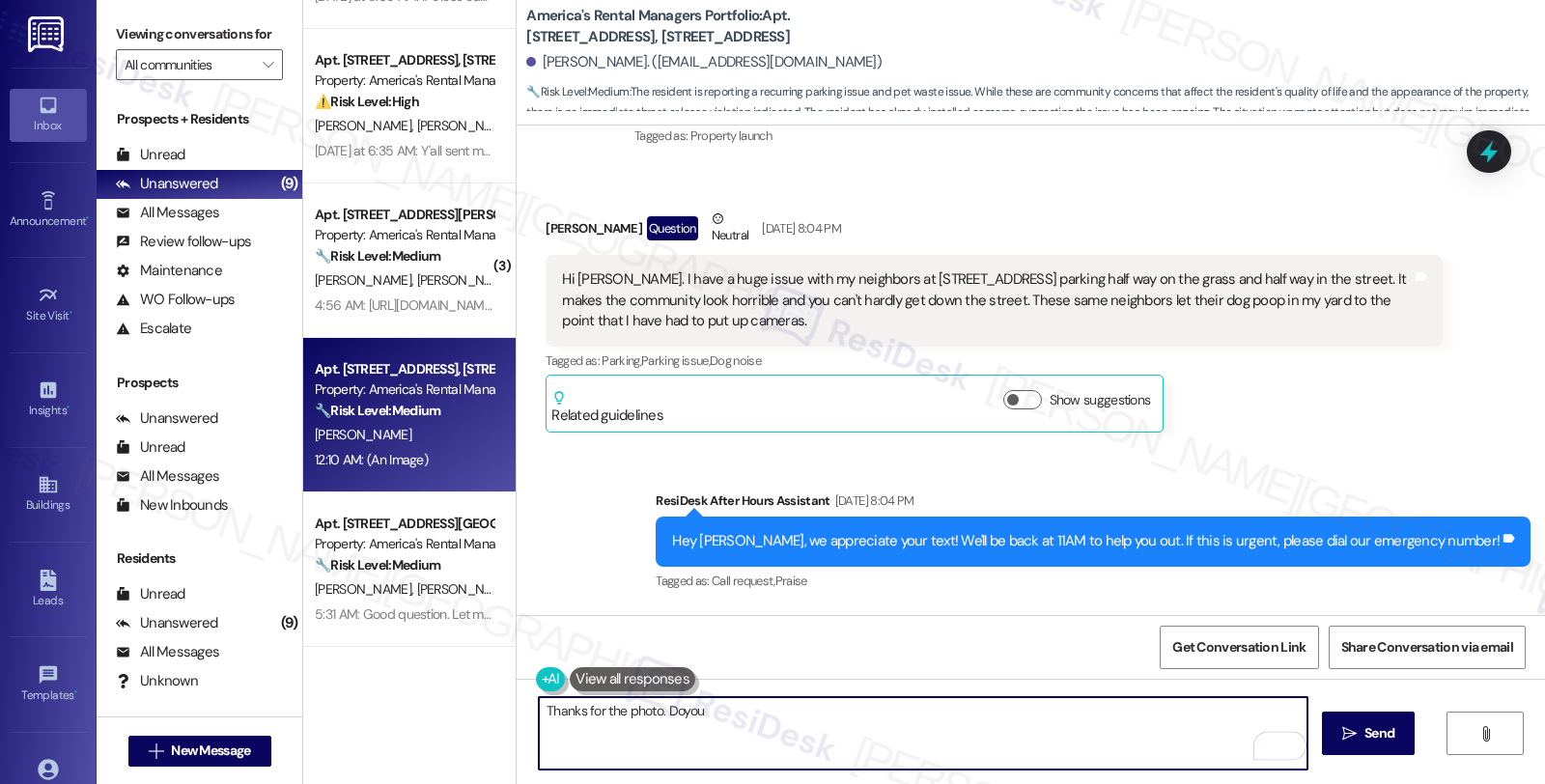
click at [671, 710] on textarea "Thanks for the photo. Doyou" at bounding box center [923, 733] width 769 height 73
click at [728, 710] on textarea "Thanks for the photo. Do you" at bounding box center [923, 733] width 769 height 73
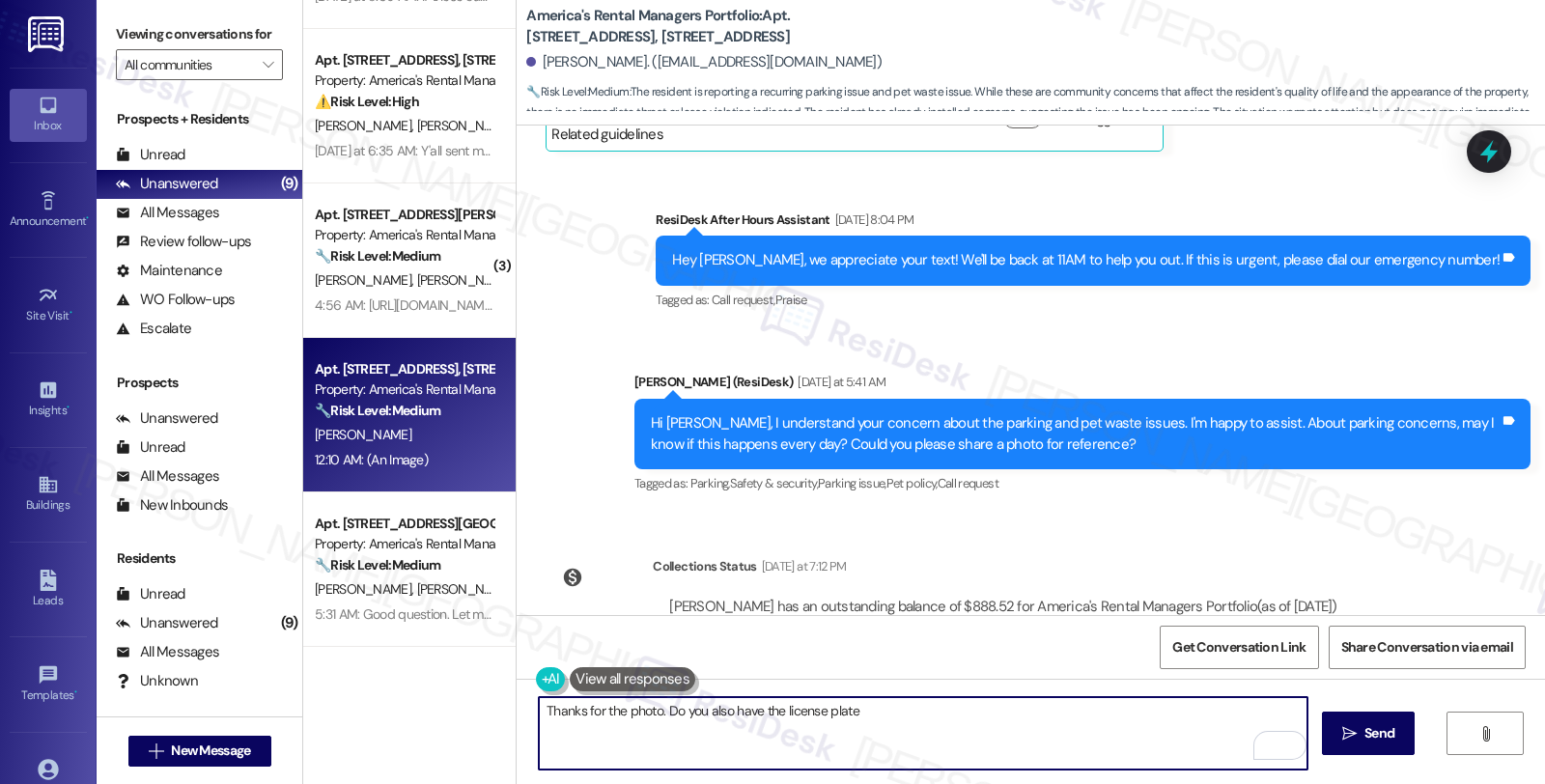
scroll to position [616, 0]
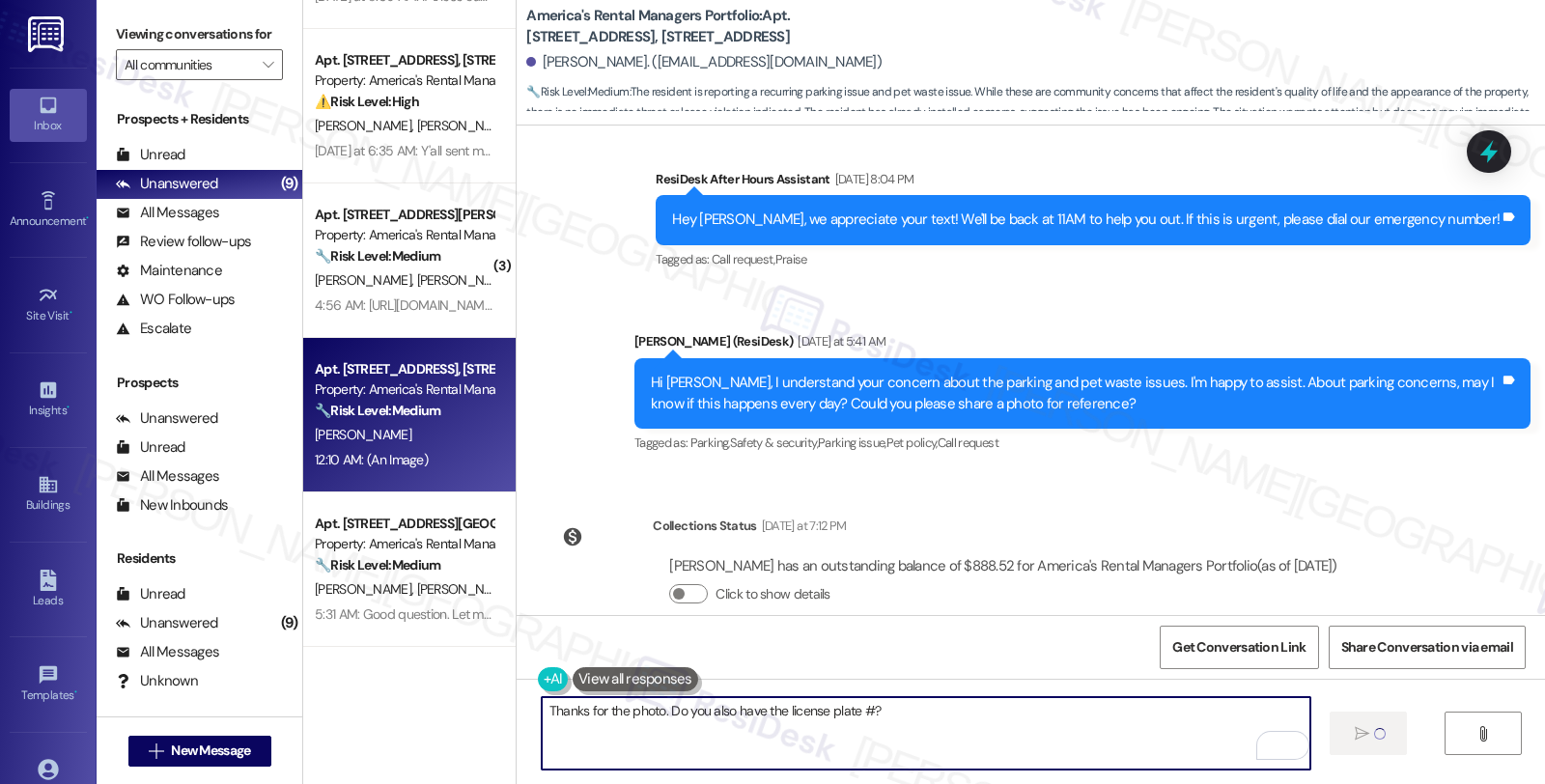
type textarea "Thanks for the photo. Do you also have the license plate #?"
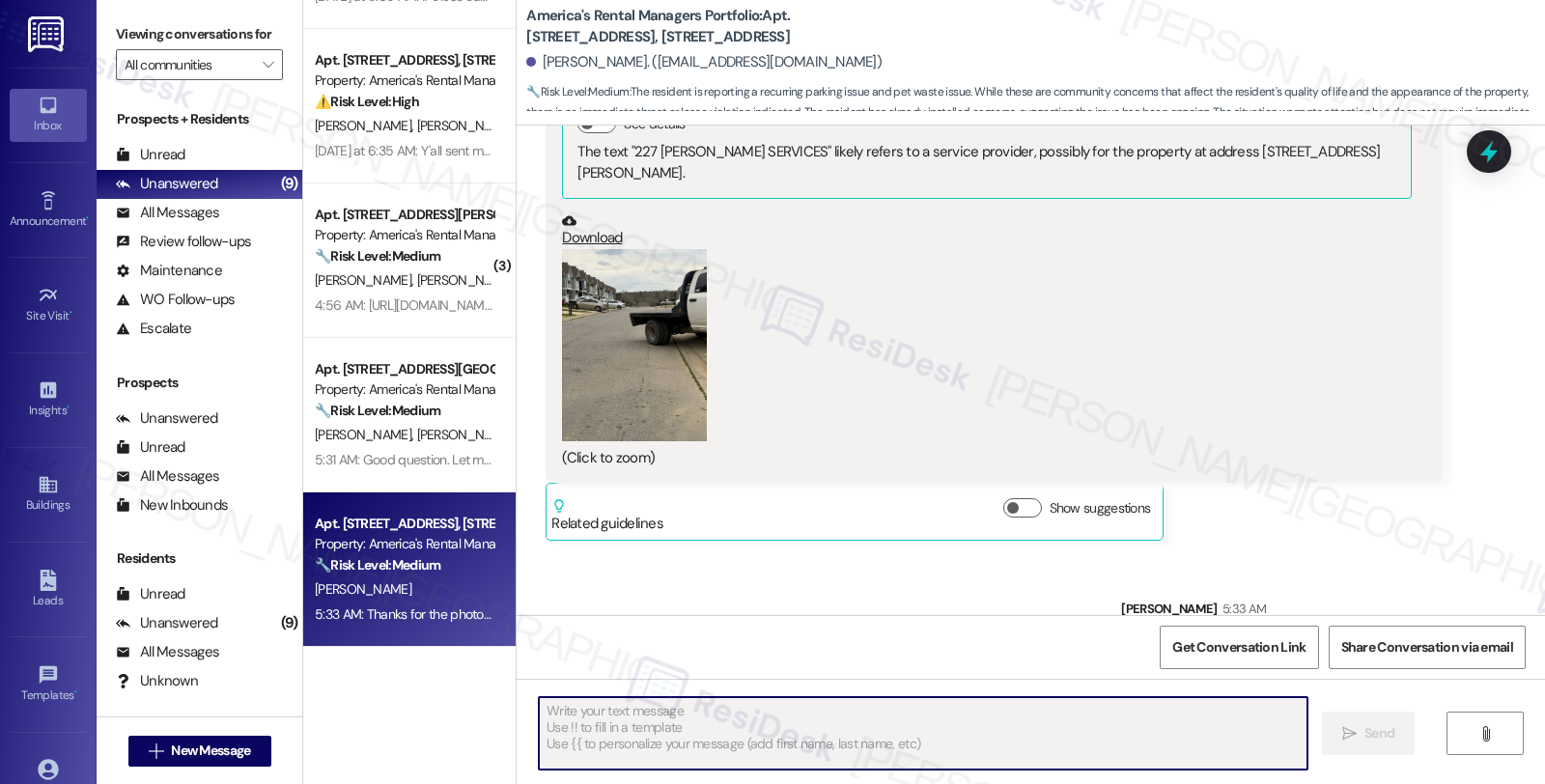
scroll to position [1501, 0]
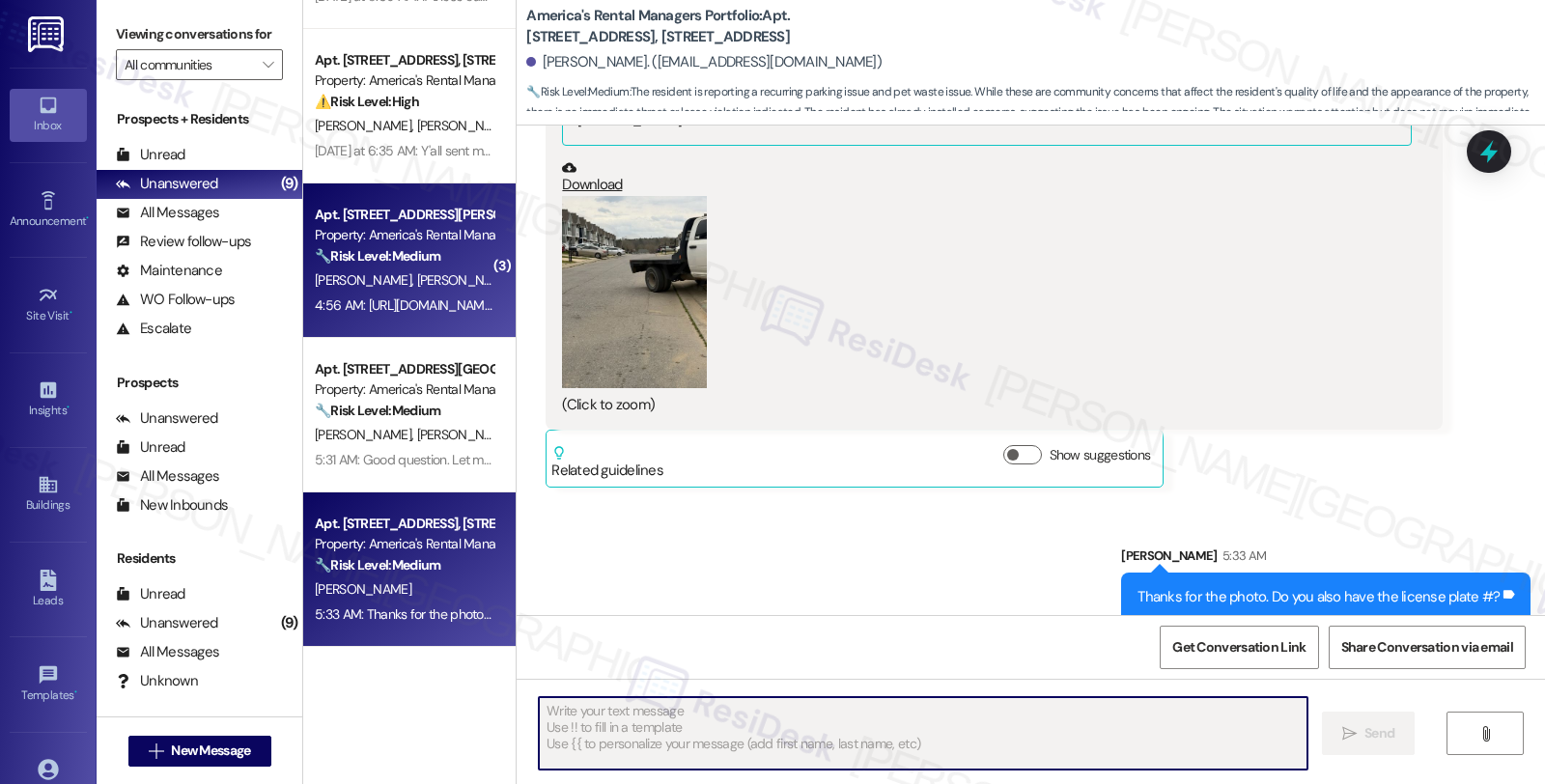
click at [411, 266] on div "🔧 Risk Level: Medium The resident is confirming a photo of the bottom of their …" at bounding box center [404, 256] width 178 height 20
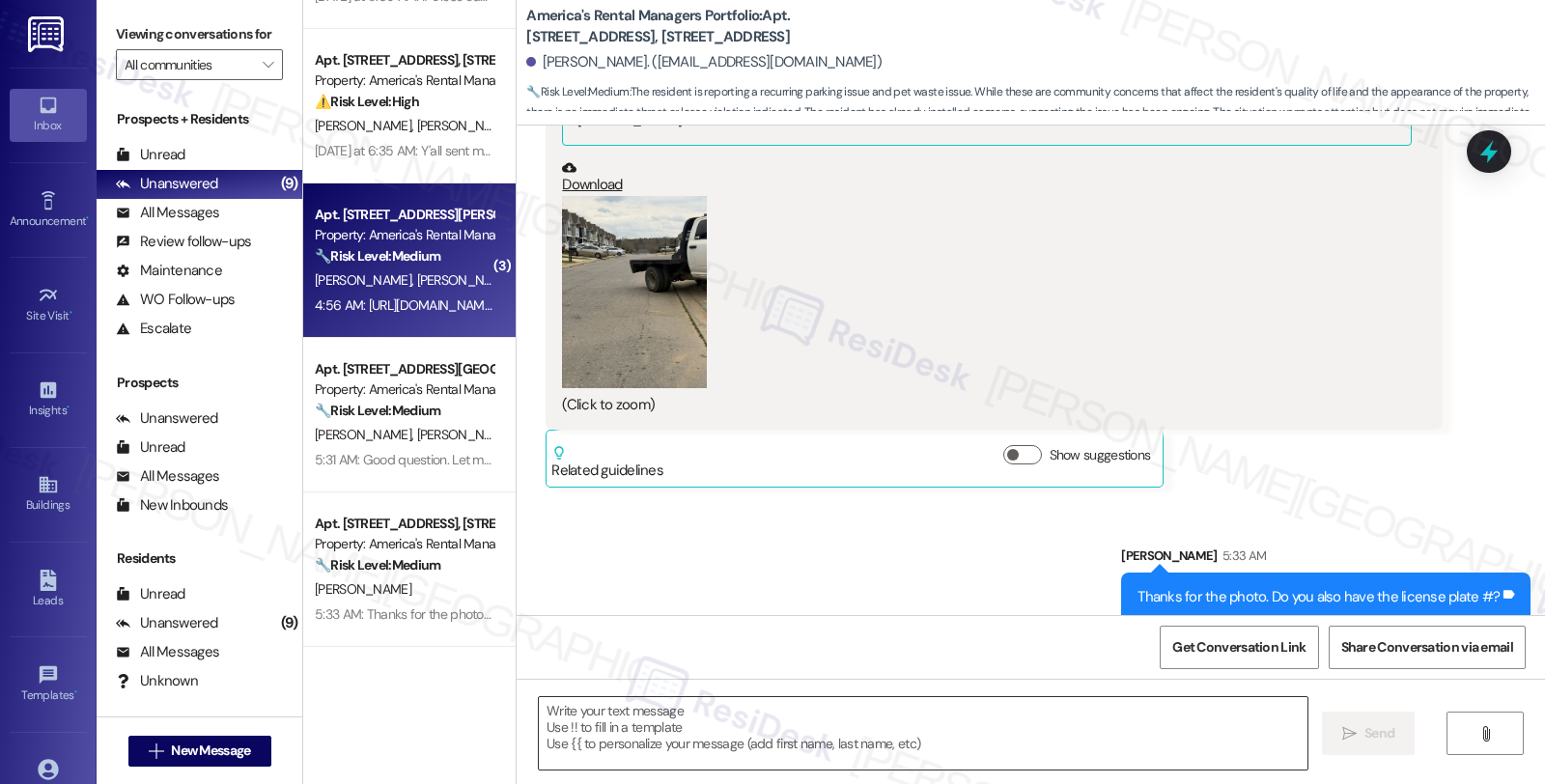
type textarea "Fetching suggested responses. Please feel free to read through the conversation…"
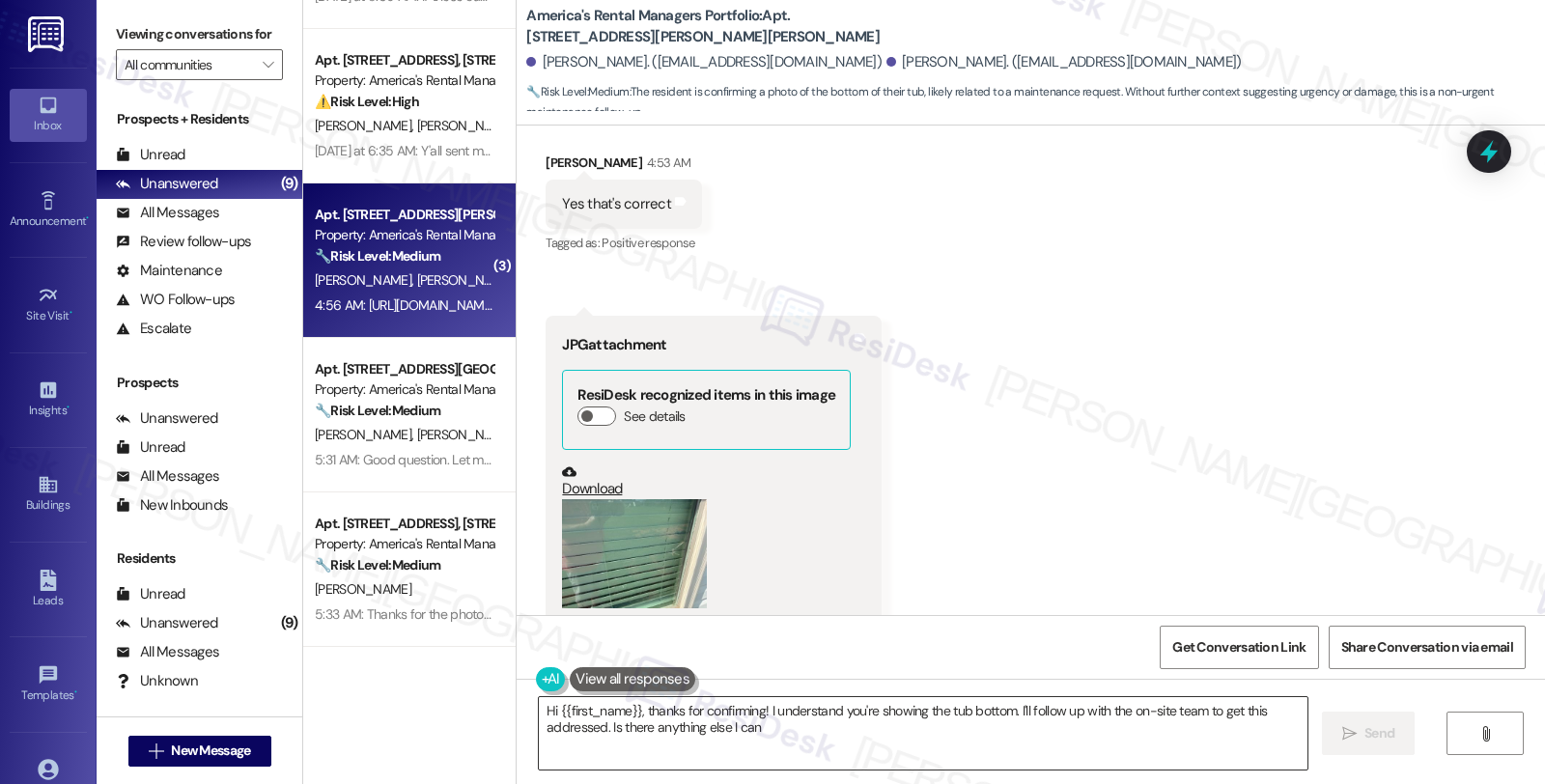
scroll to position [2778, 0]
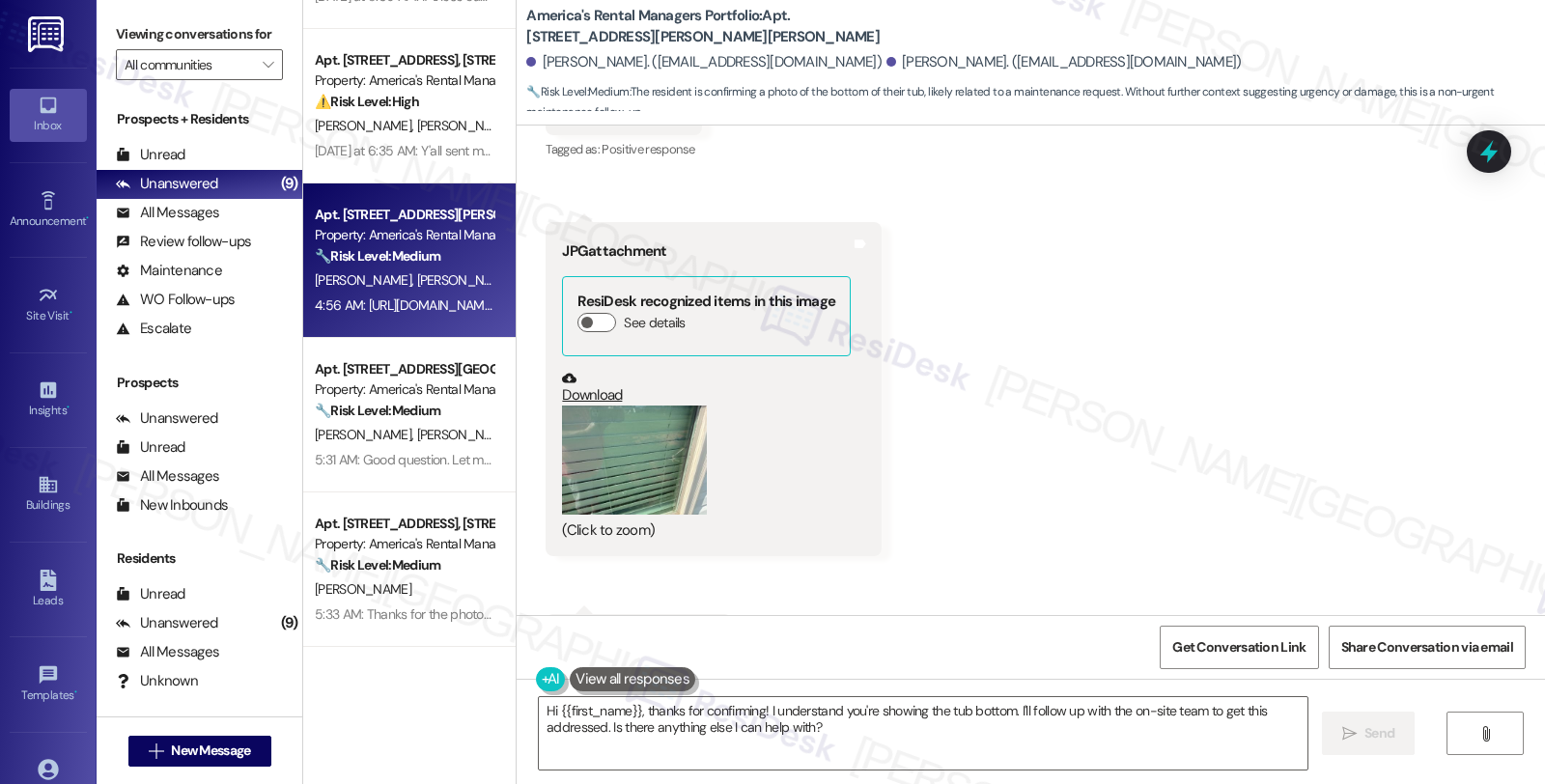
click at [647, 413] on button "Zoom image" at bounding box center [634, 459] width 144 height 110
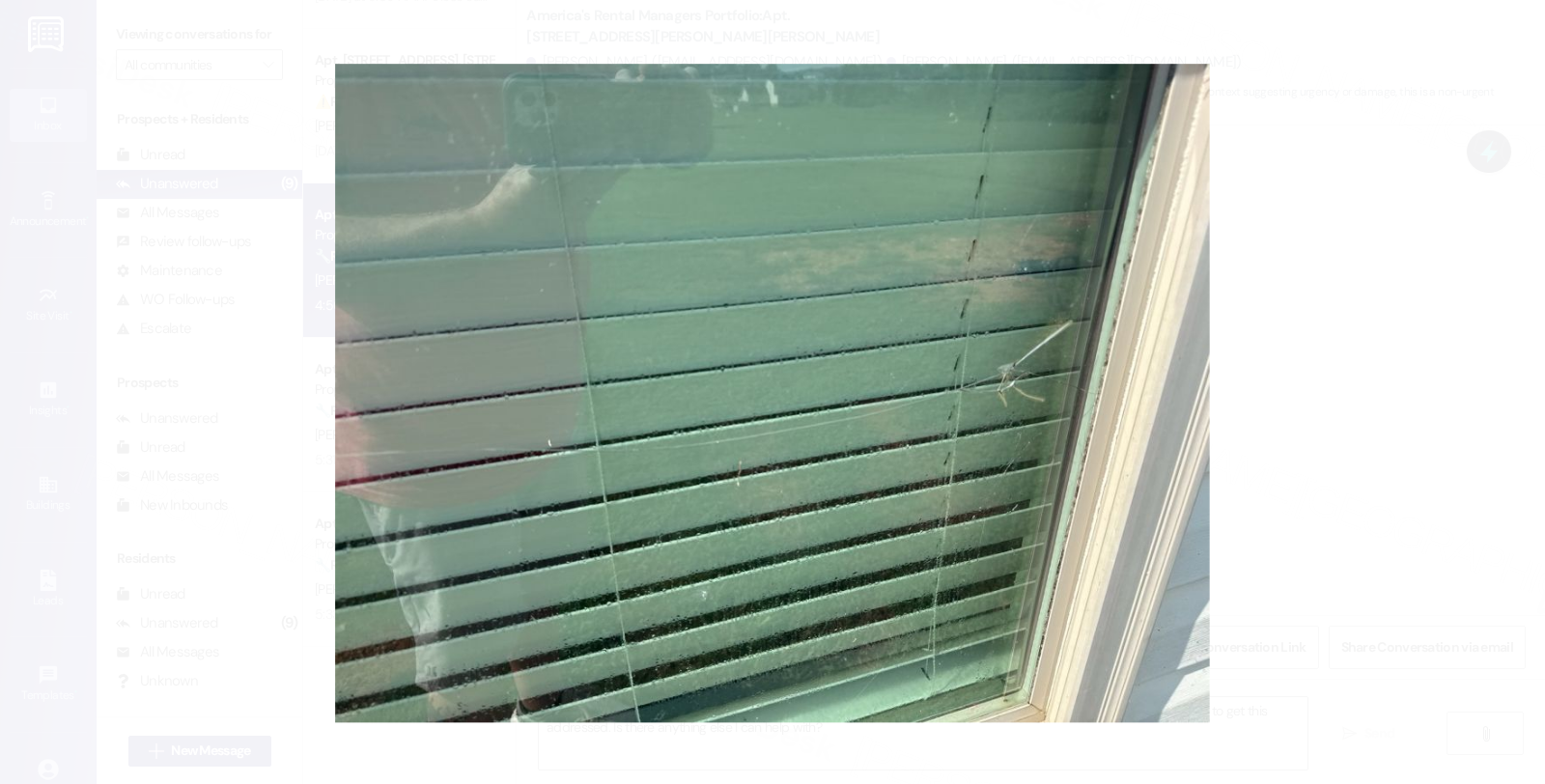
click at [1391, 360] on button "Unzoom image" at bounding box center [772, 392] width 1545 height 784
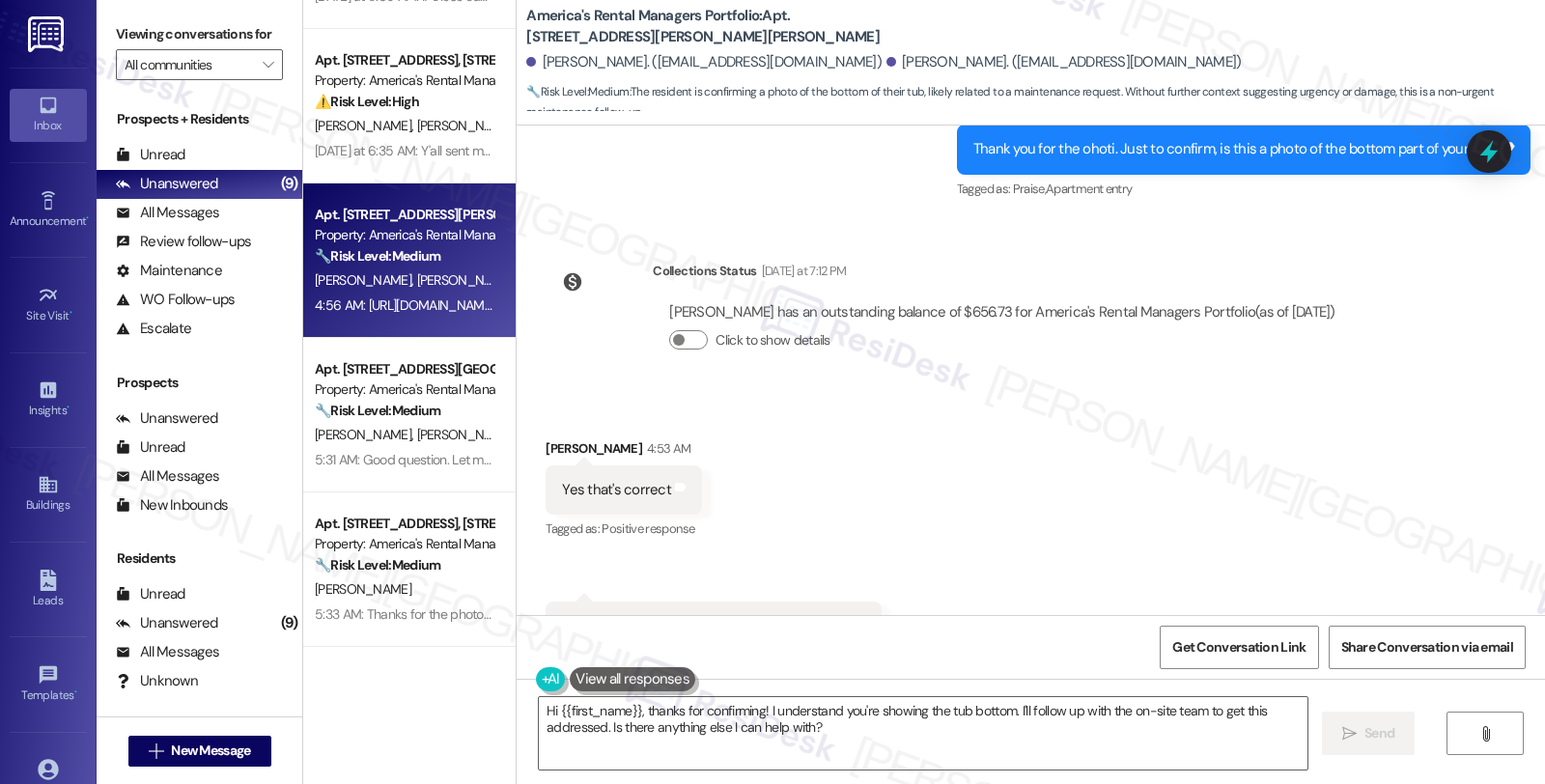
scroll to position [2671, 0]
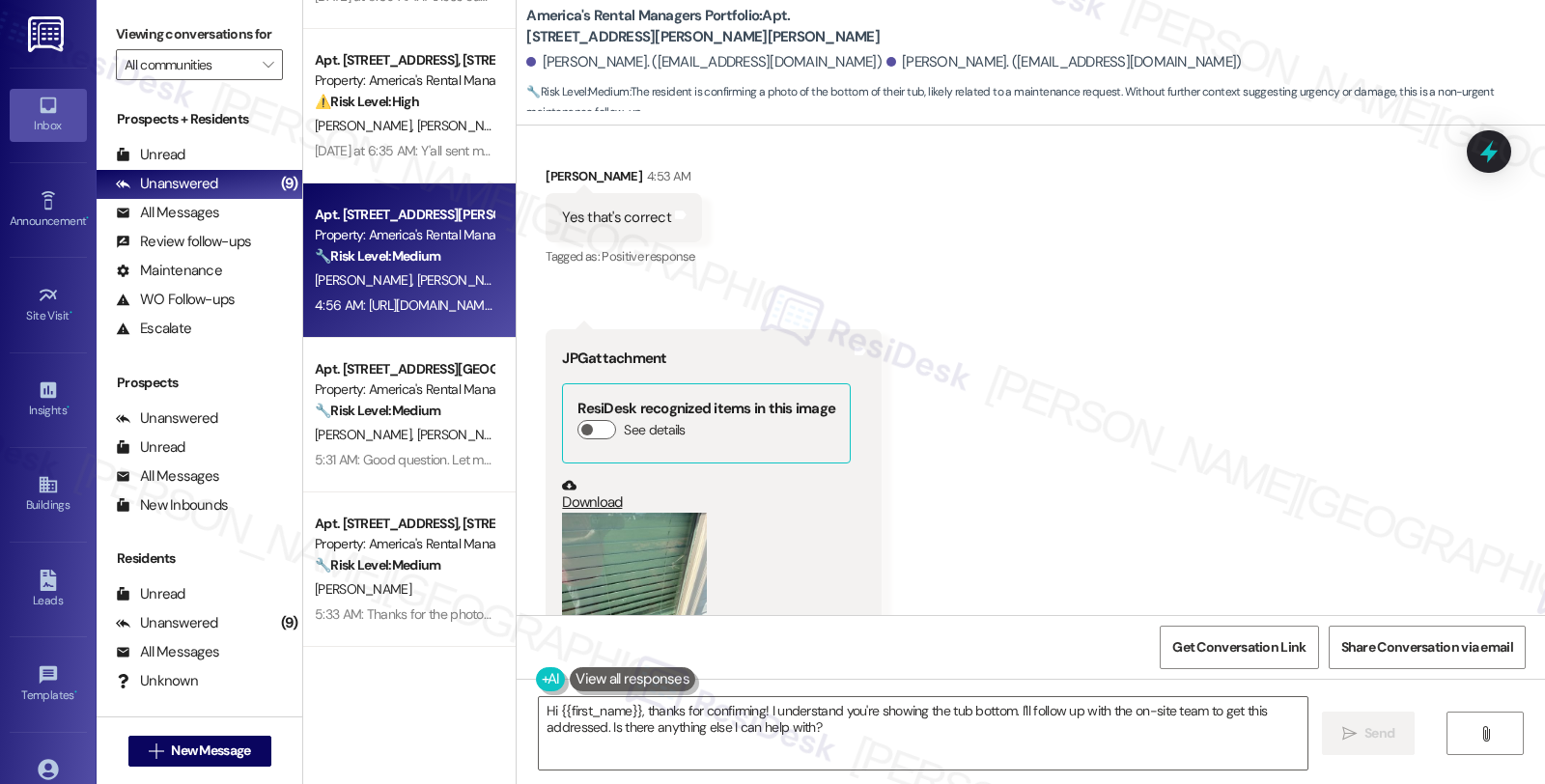
click at [650, 519] on button "Zoom image" at bounding box center [634, 567] width 144 height 110
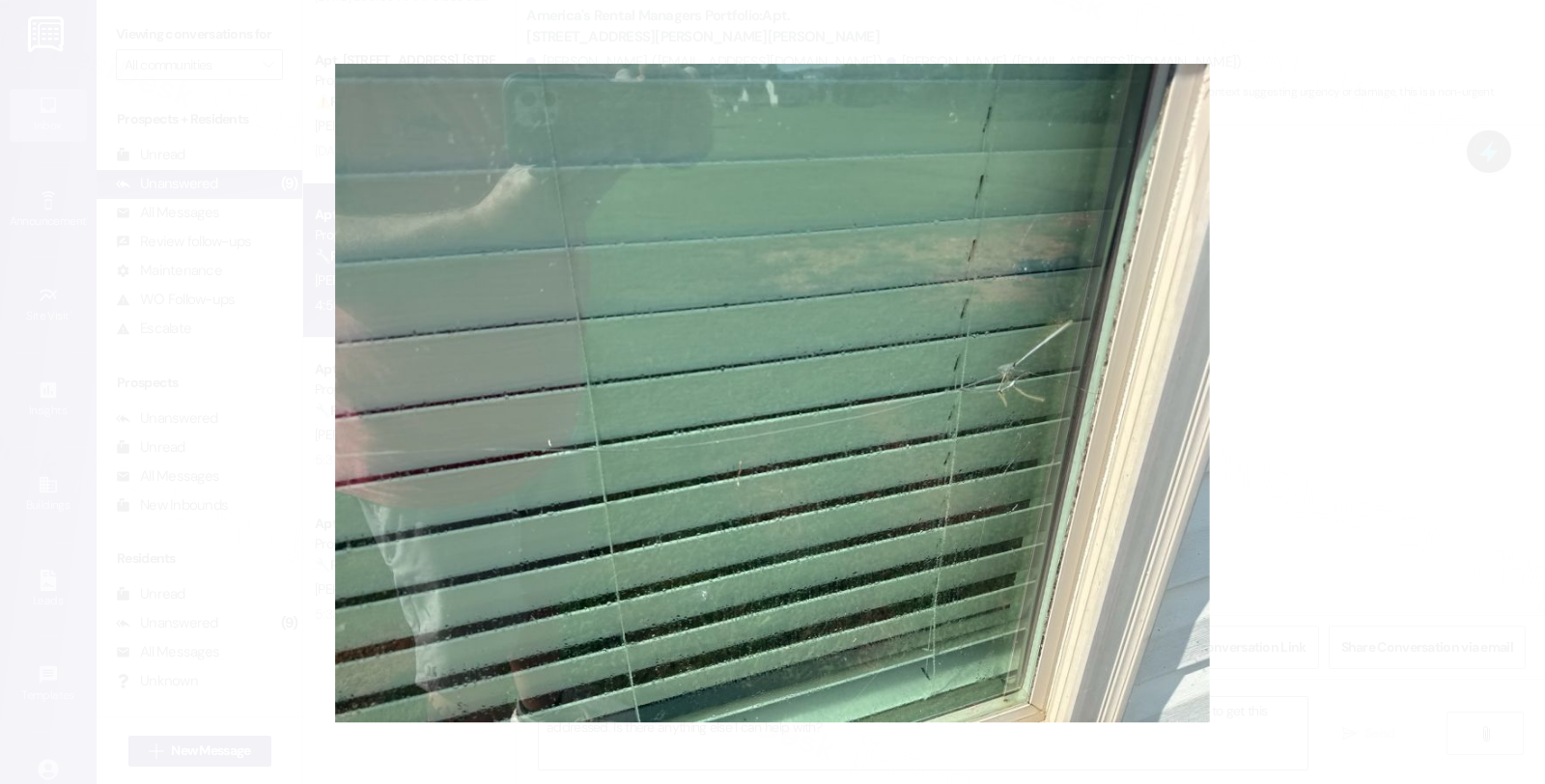
click at [1330, 341] on button "Unzoom image" at bounding box center [772, 392] width 1545 height 784
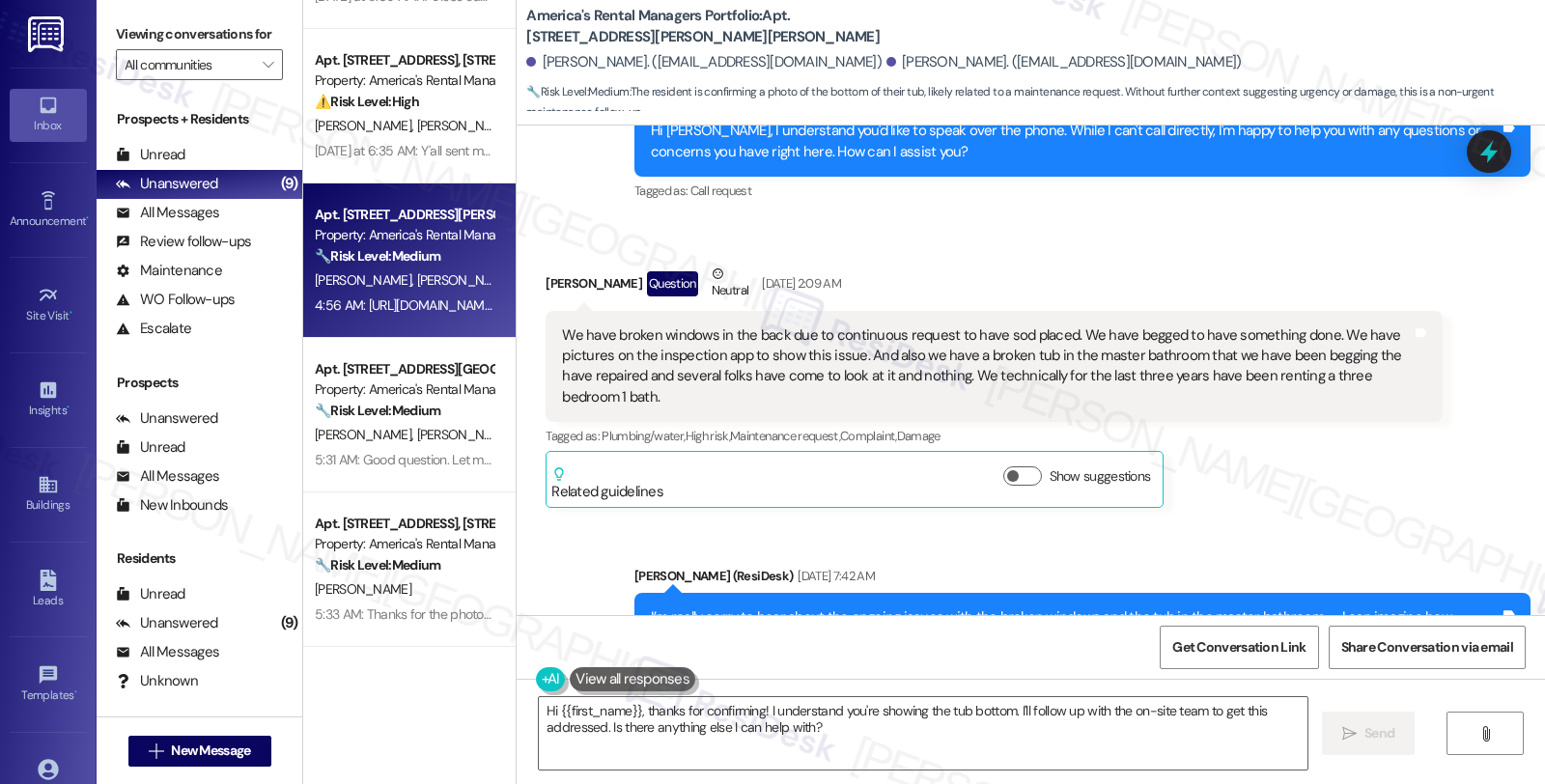
scroll to position [847, 0]
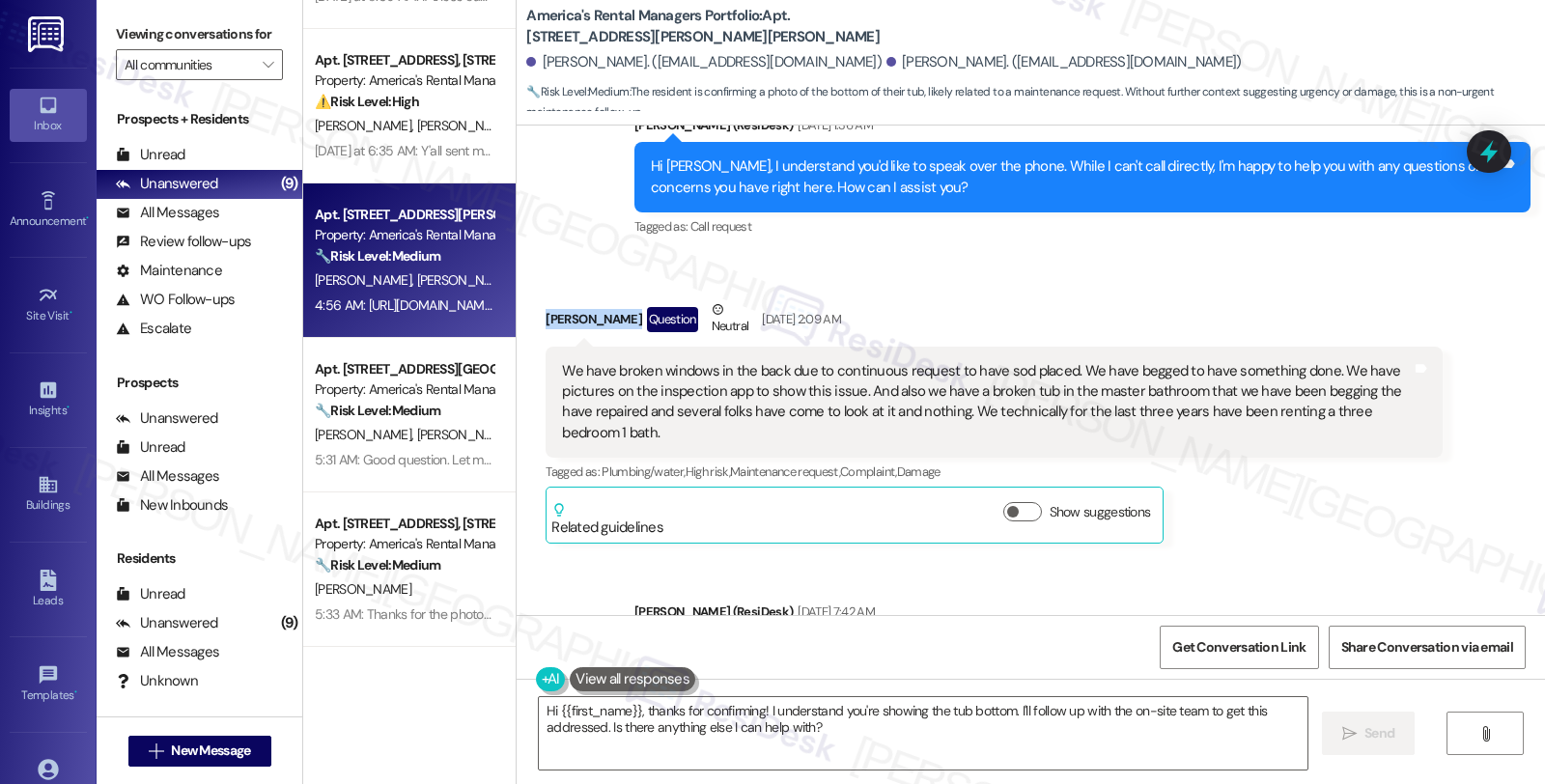
drag, startPoint x: 531, startPoint y: 296, endPoint x: 620, endPoint y: 299, distance: 89.1
click at [620, 299] on div "Received via SMS James Mardant Question Neutral Aug 20, 2025 at 2:09 AM We have…" at bounding box center [993, 422] width 926 height 273
copy div "James Mardant"
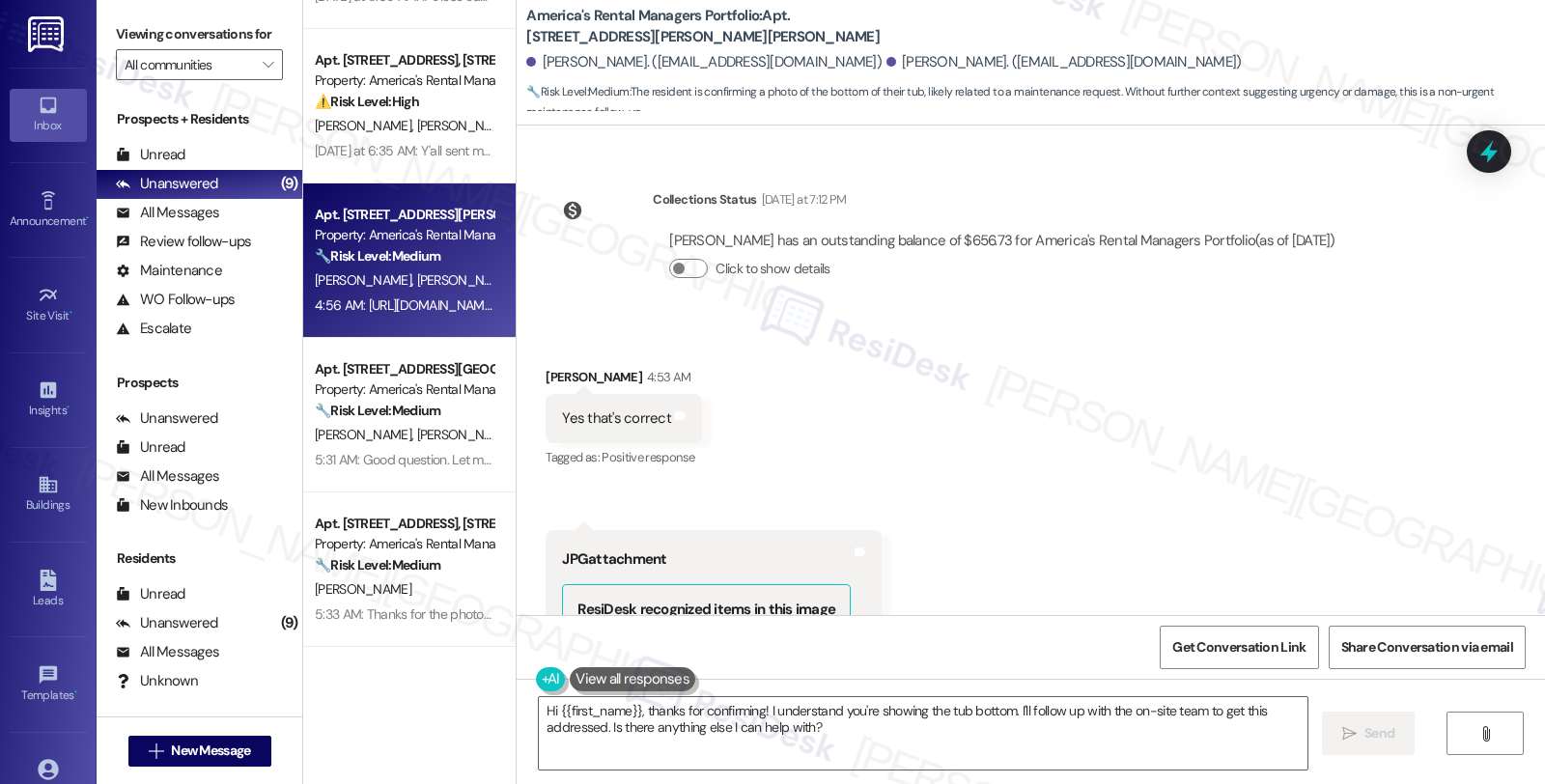
scroll to position [2671, 0]
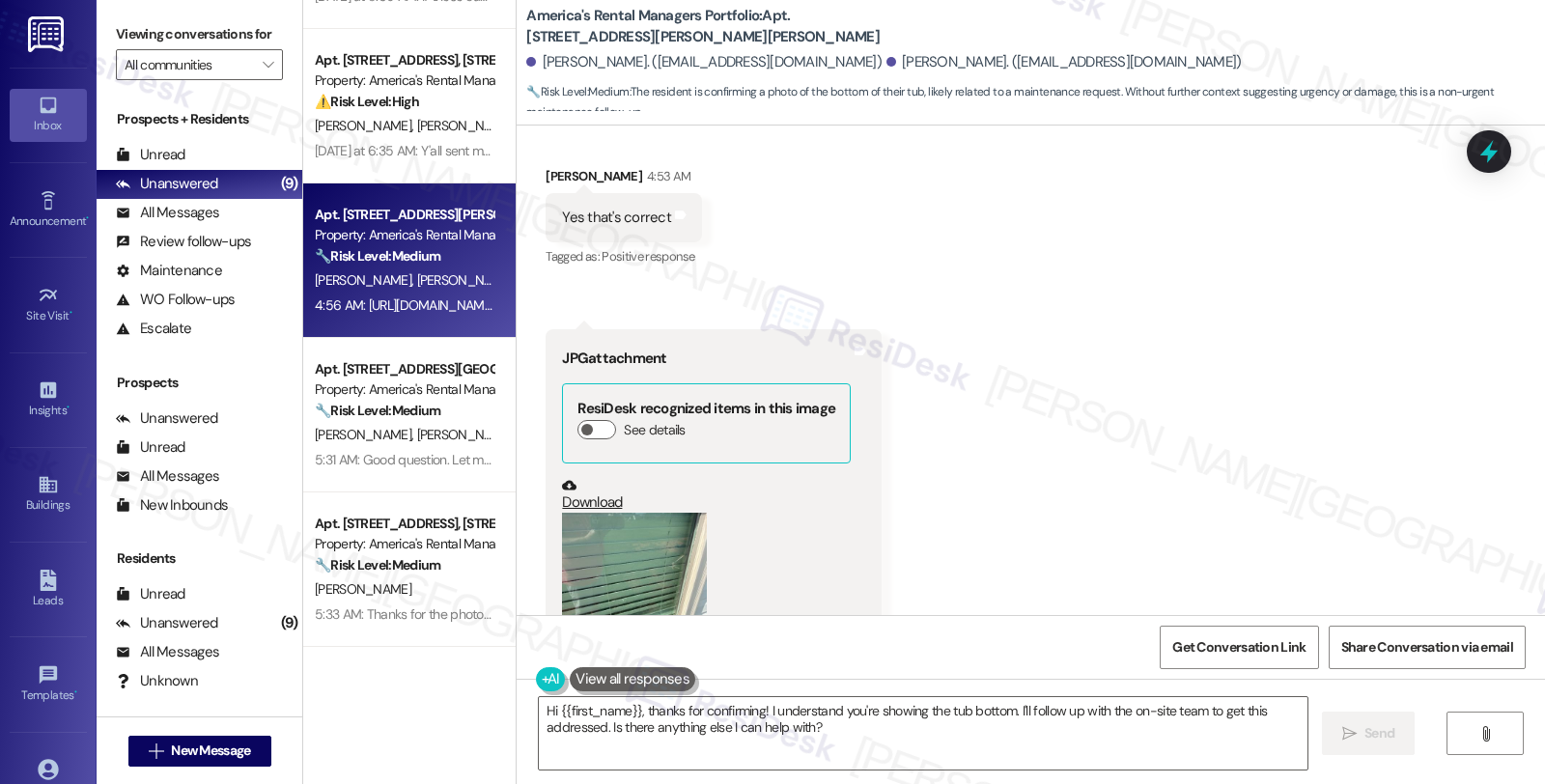
click at [616, 513] on button "Zoom image" at bounding box center [634, 567] width 144 height 110
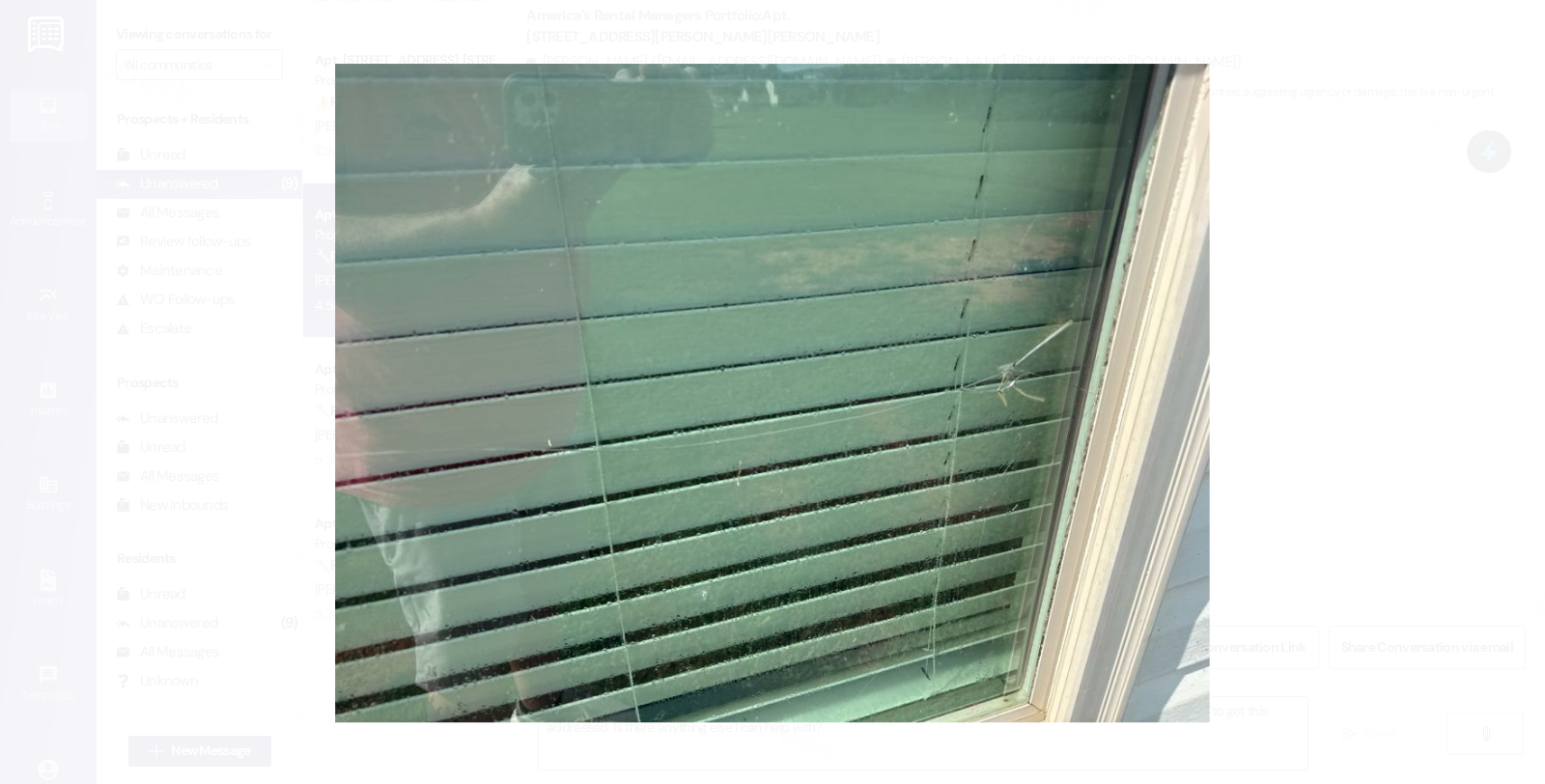
click at [1355, 254] on button "Unzoom image" at bounding box center [772, 392] width 1545 height 784
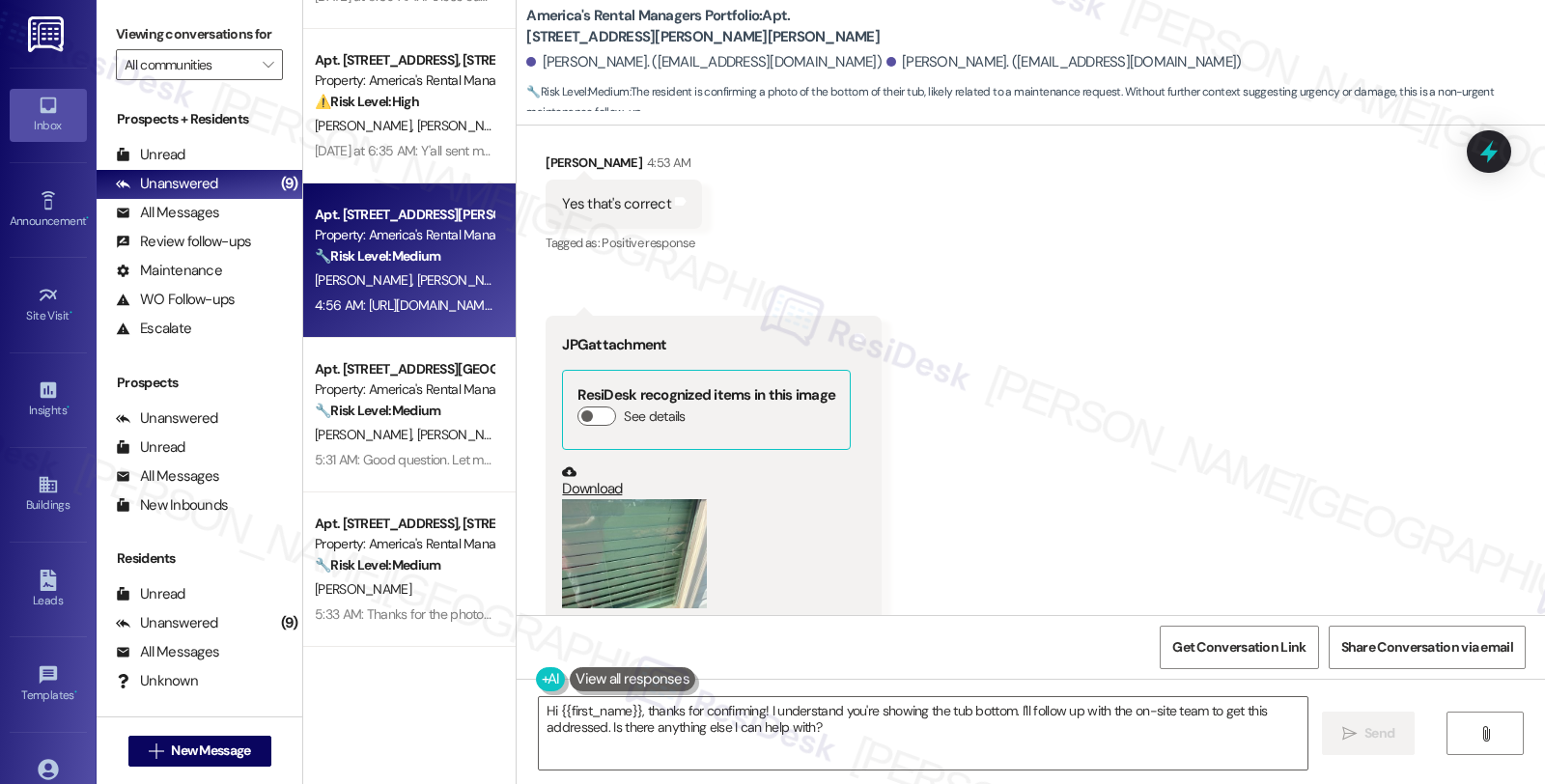
scroll to position [2563, 0]
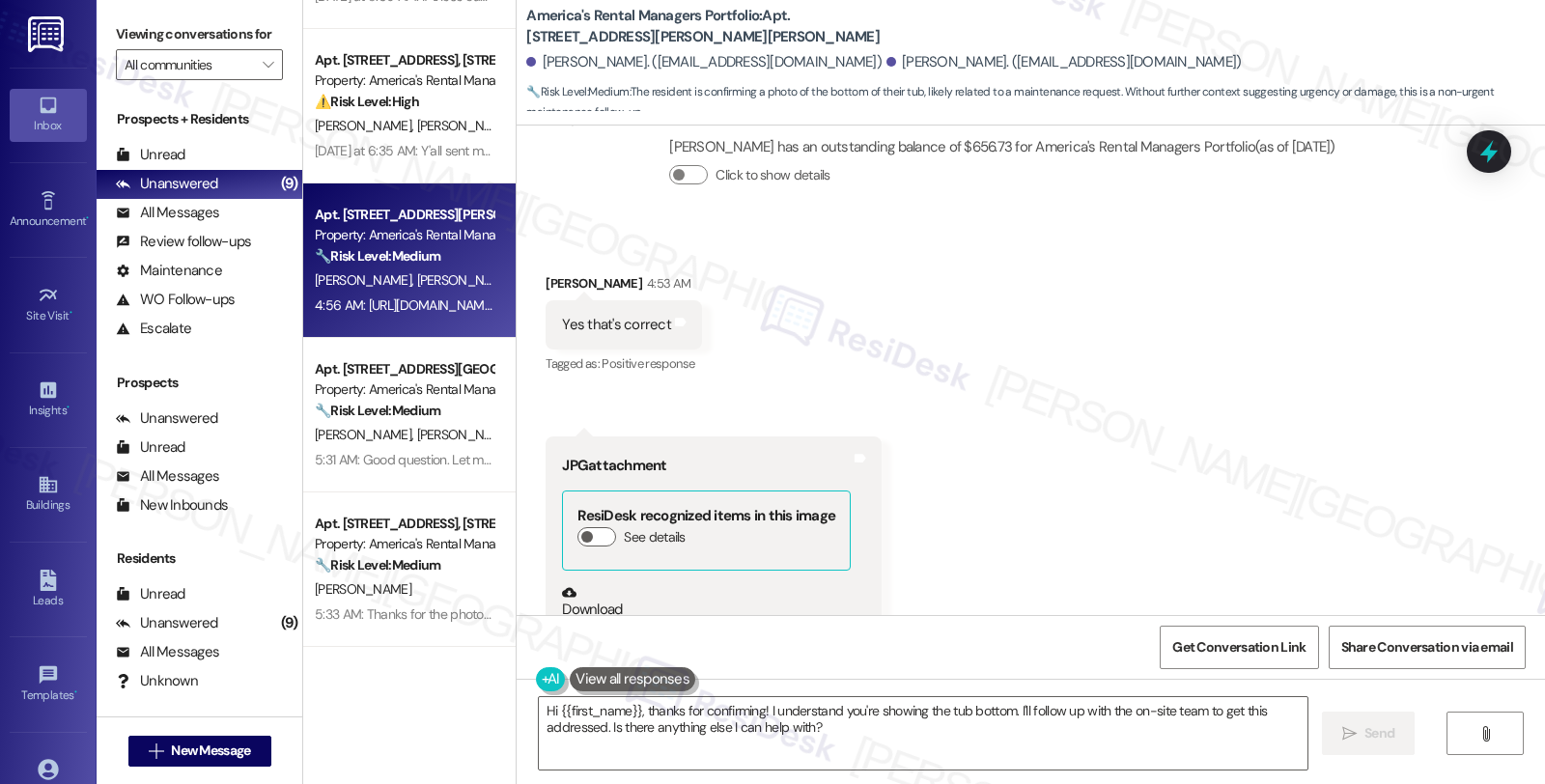
click at [546, 273] on div "James Mardant 4:53 AM" at bounding box center [623, 287] width 156 height 27
copy div "James"
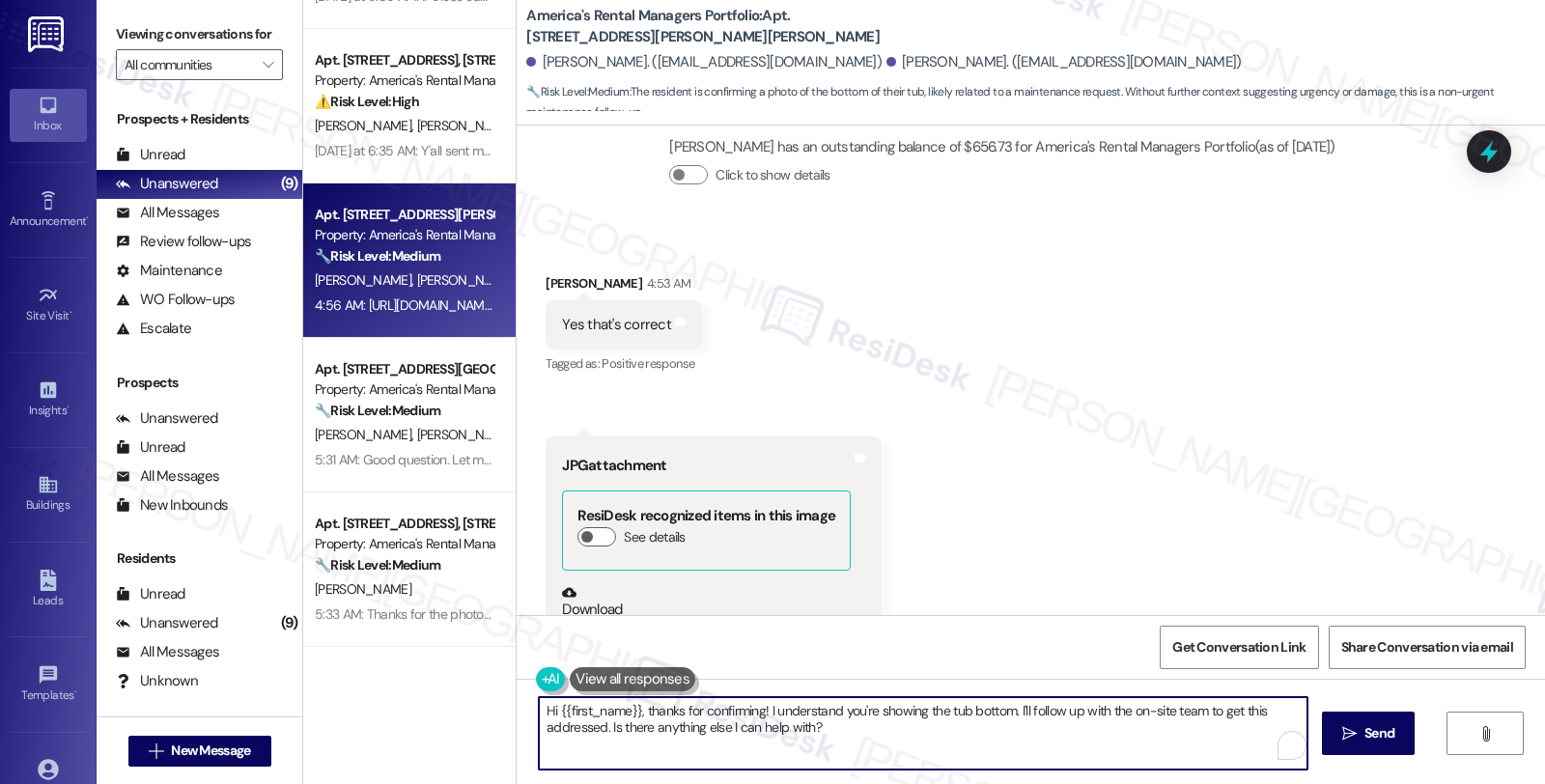
drag, startPoint x: 758, startPoint y: 709, endPoint x: 880, endPoint y: 739, distance: 125.6
click at [880, 739] on textarea "Hi {{first_name}}, thanks for confirming! I understand you're showing the tub b…" at bounding box center [923, 733] width 769 height 73
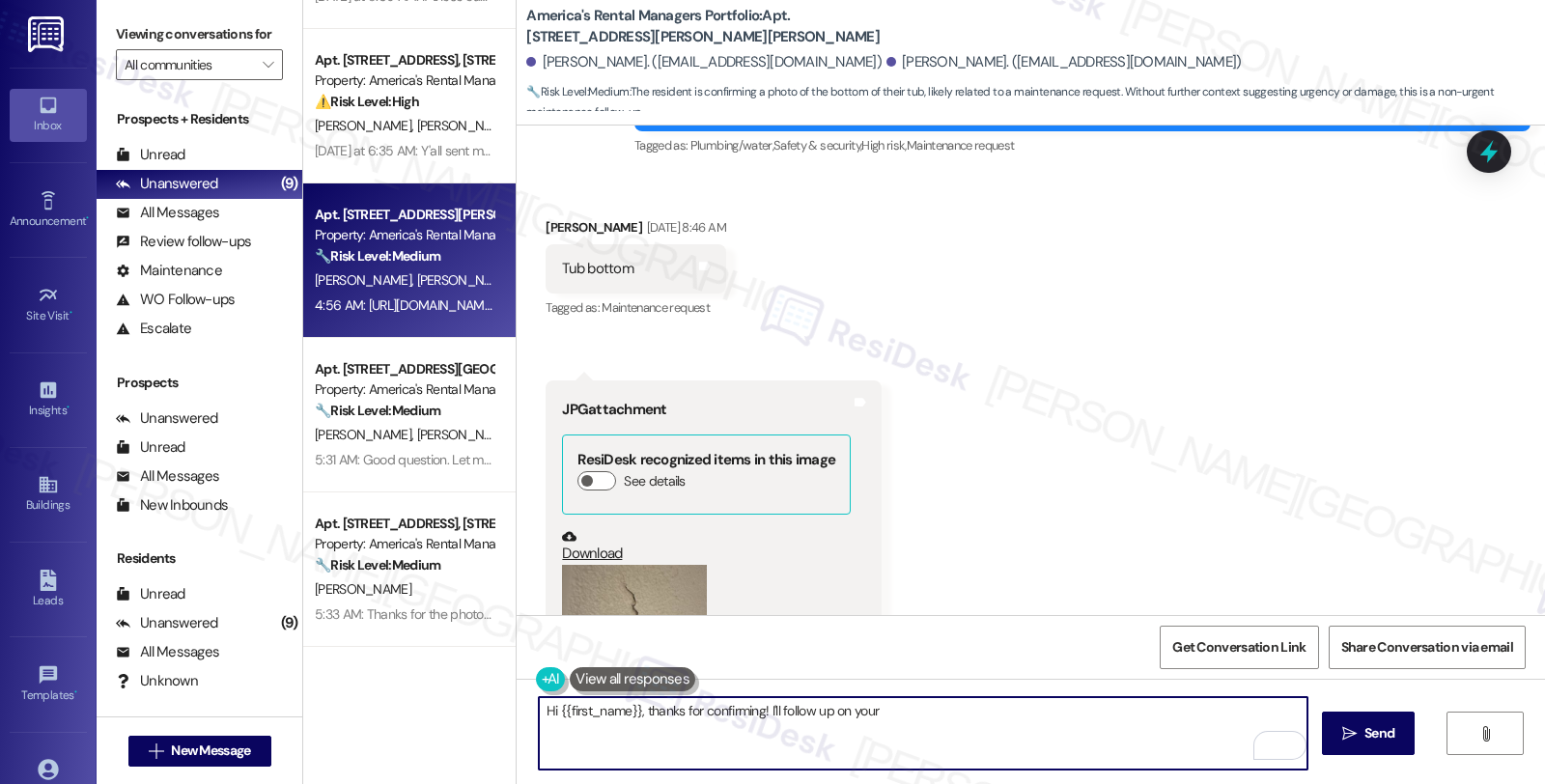
scroll to position [1598, 0]
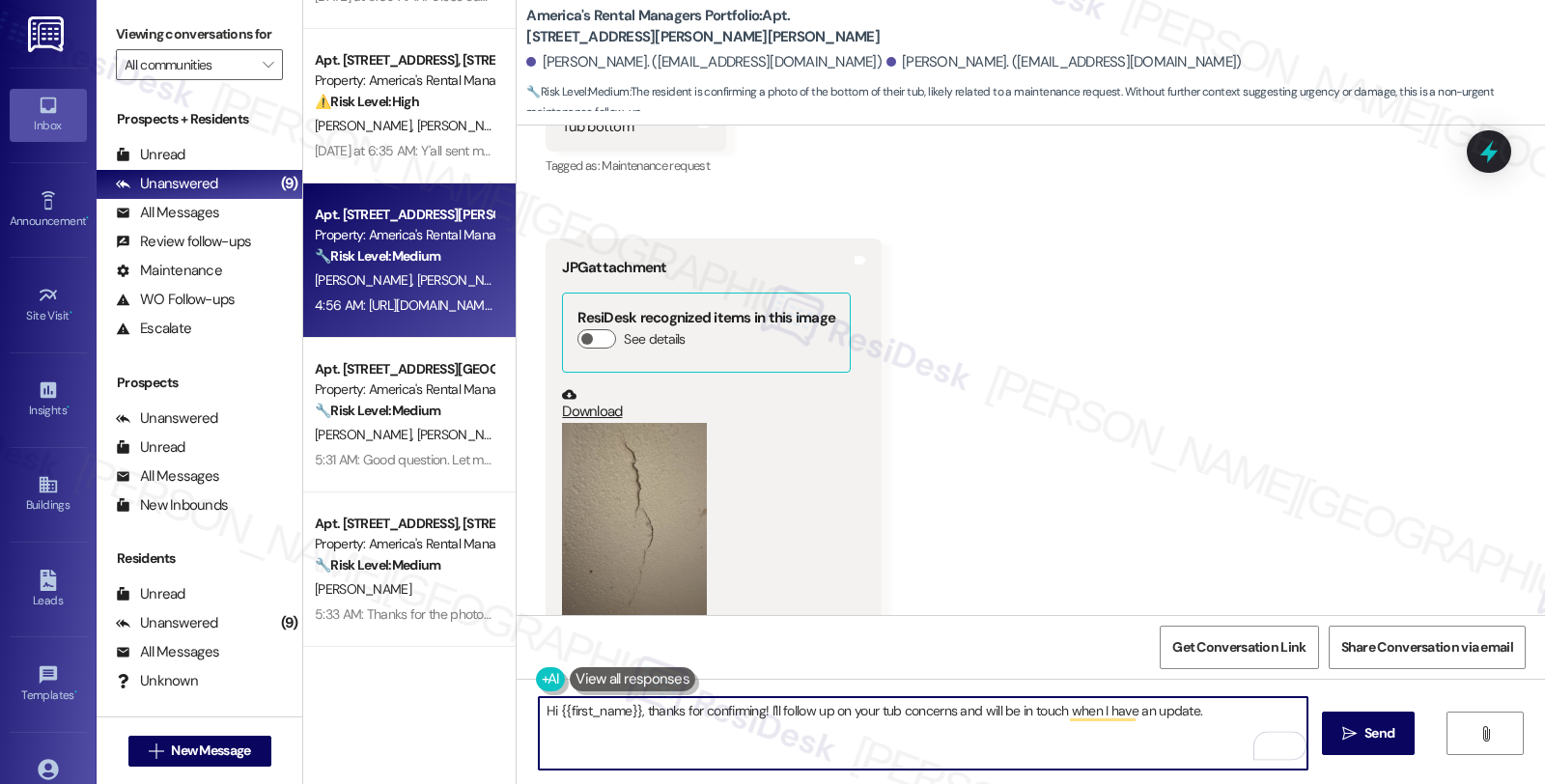
click at [721, 753] on textarea "Hi {{first_name}}, thanks for confirming! I'll follow up on your tub concerns a…" at bounding box center [923, 733] width 769 height 73
click at [1011, 736] on textarea "Hi {{first_name}}, thanks for confirming! I'll follow up on your tub concerns a…" at bounding box center [923, 733] width 769 height 73
click at [1077, 739] on textarea "Hi {{first_name}}, thanks for confirming! I'll follow up on your tub concerns a…" at bounding box center [923, 733] width 769 height 73
click at [958, 737] on textarea "Hi {{first_name}}, thanks for confirming! I'll follow up on your tub concerns a…" at bounding box center [923, 733] width 769 height 73
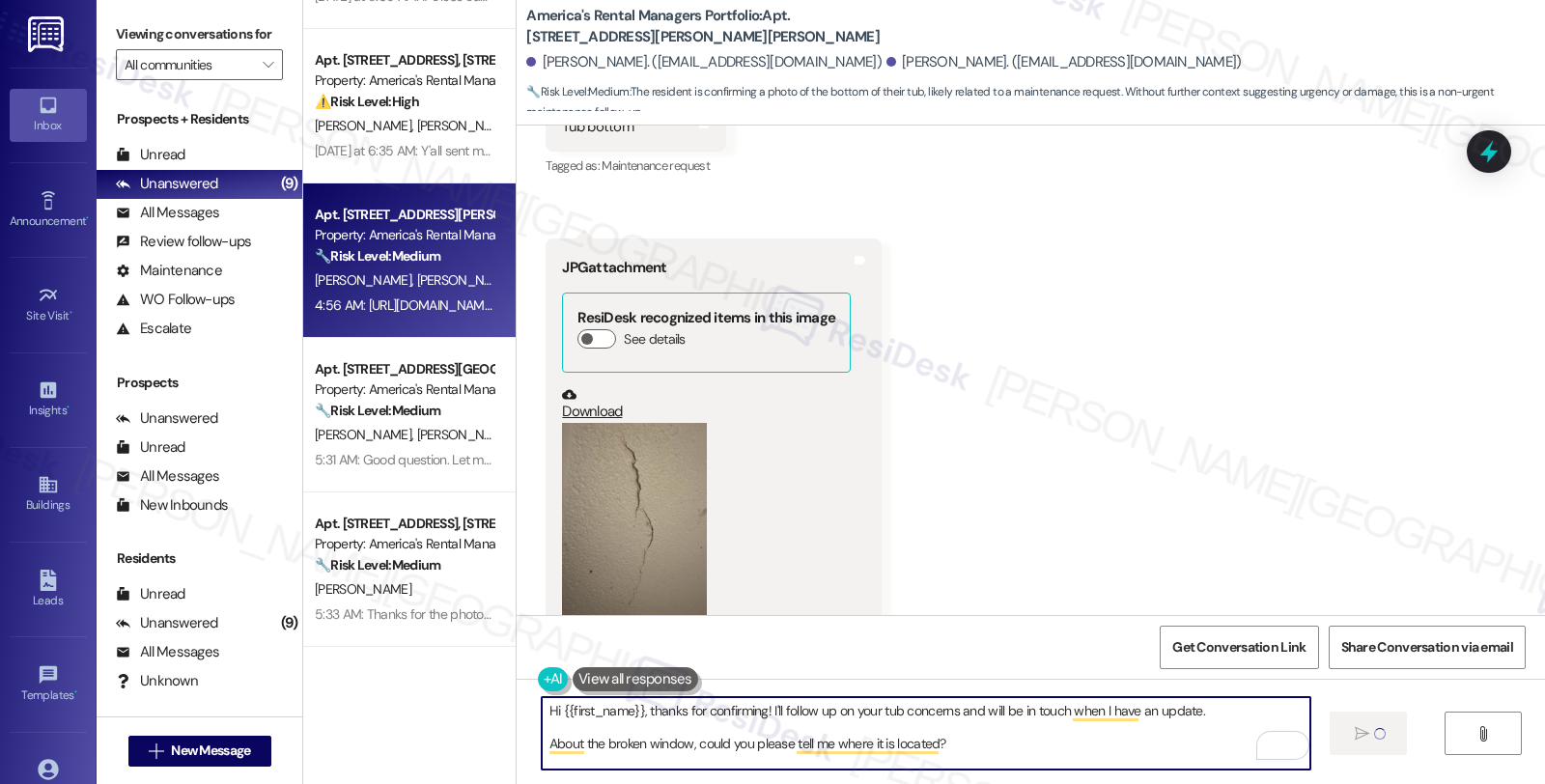
type textarea "Hi {{first_name}}, thanks for confirming! I'll follow up on your tub concerns a…"
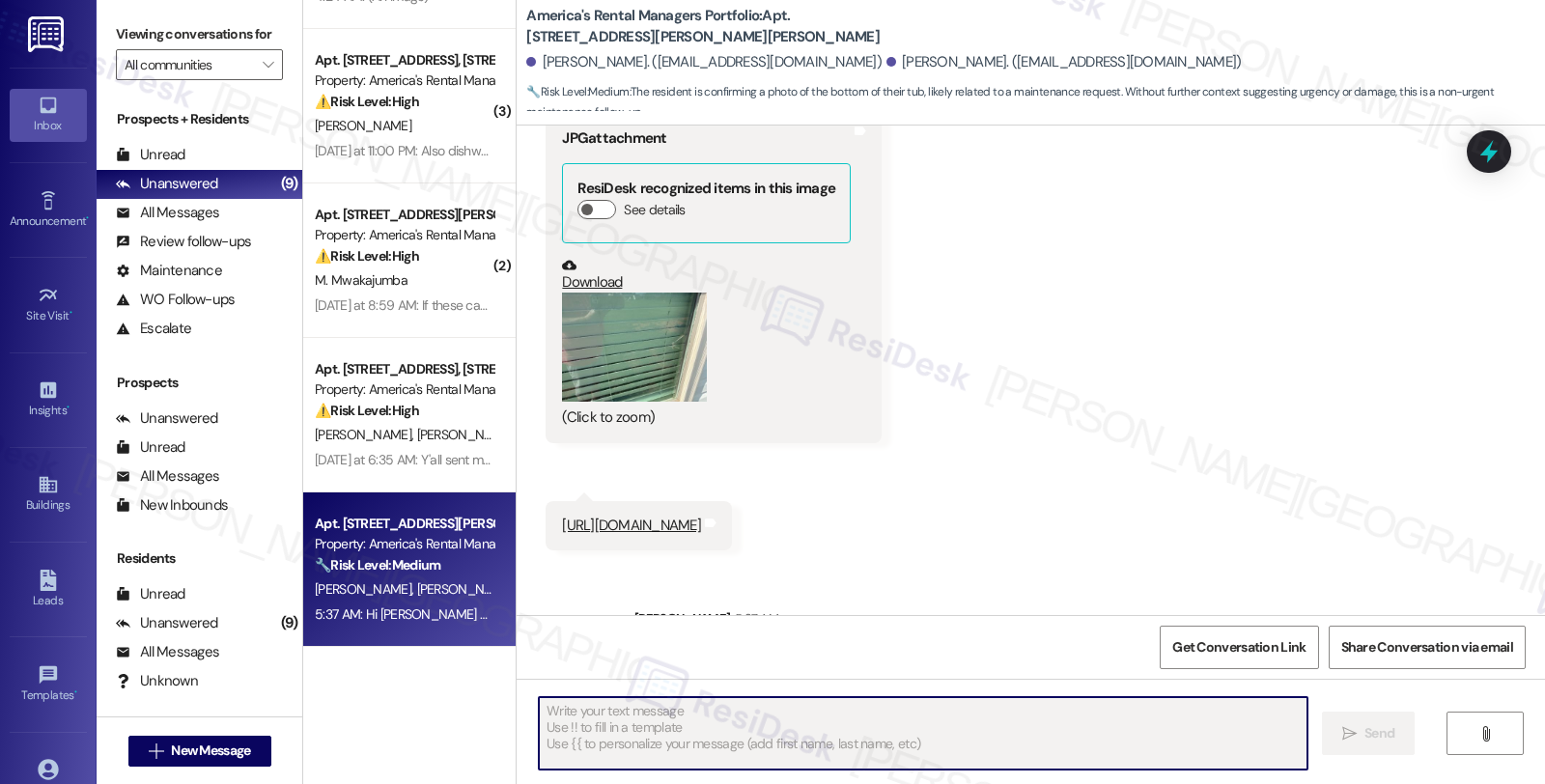
scroll to position [2955, 0]
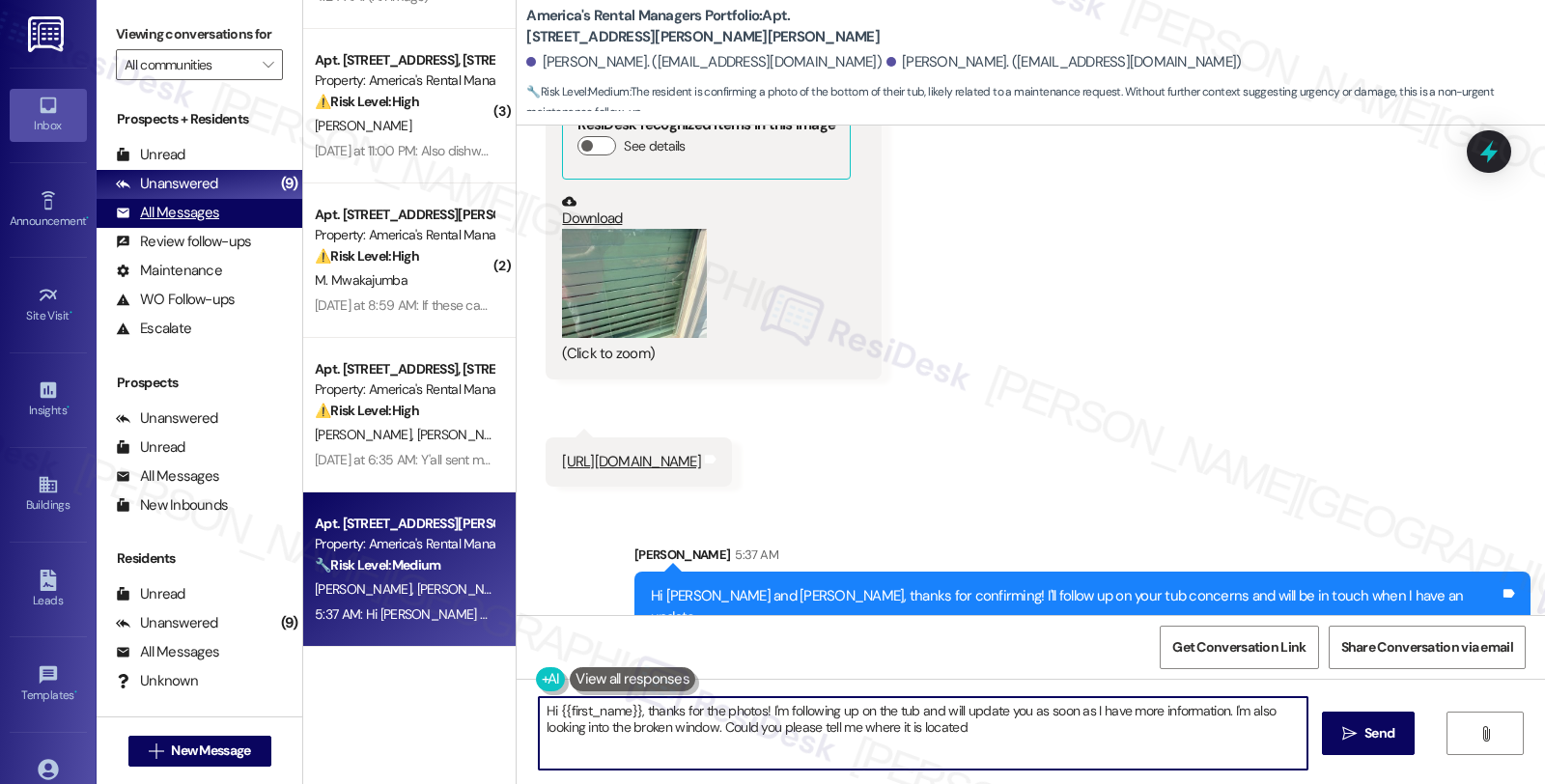
type textarea "Hi {{first_name}}, thanks for the photos! I'm following up on the tub and will …"
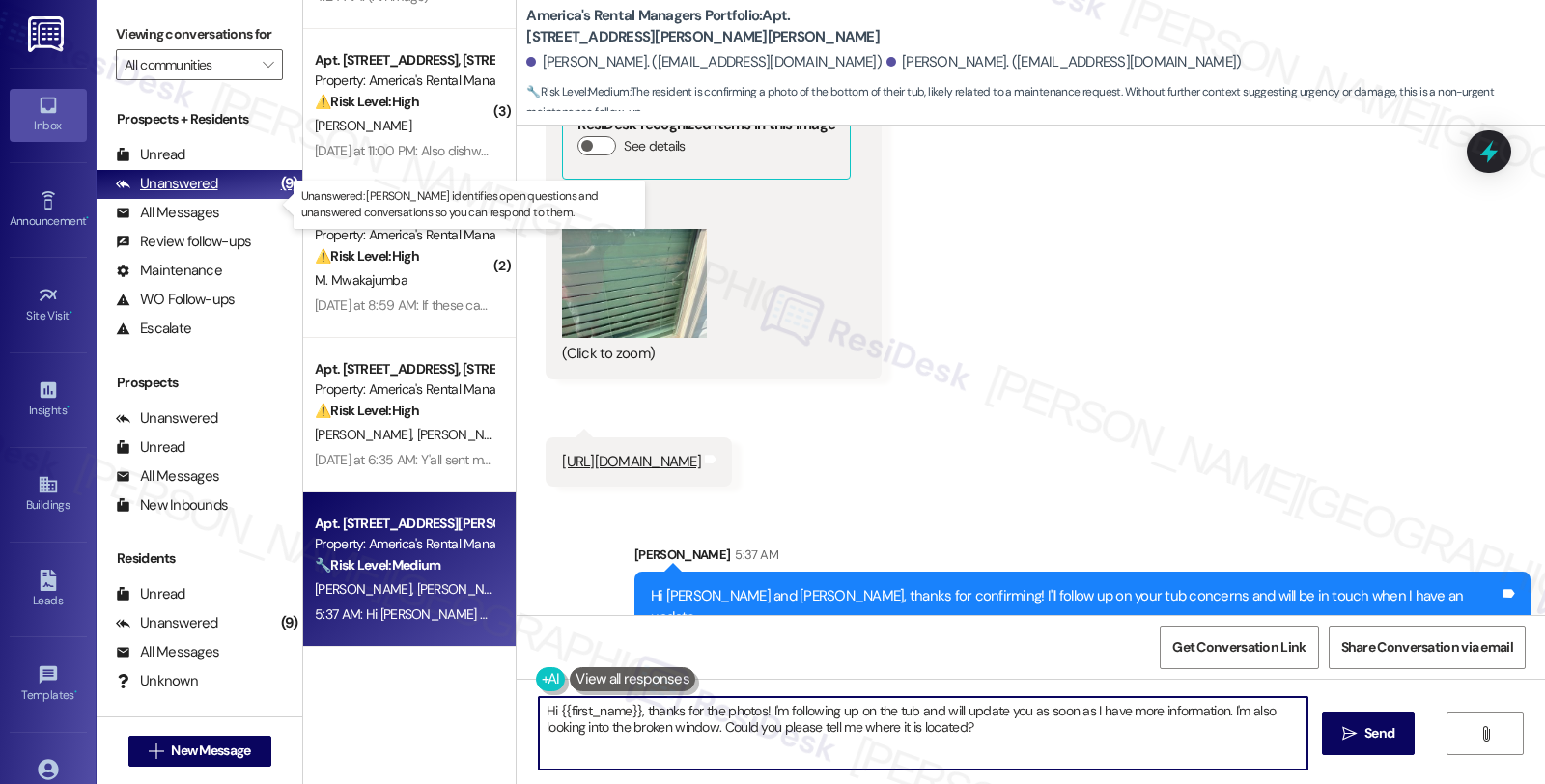
click at [195, 194] on div "Unanswered" at bounding box center [168, 183] width 103 height 20
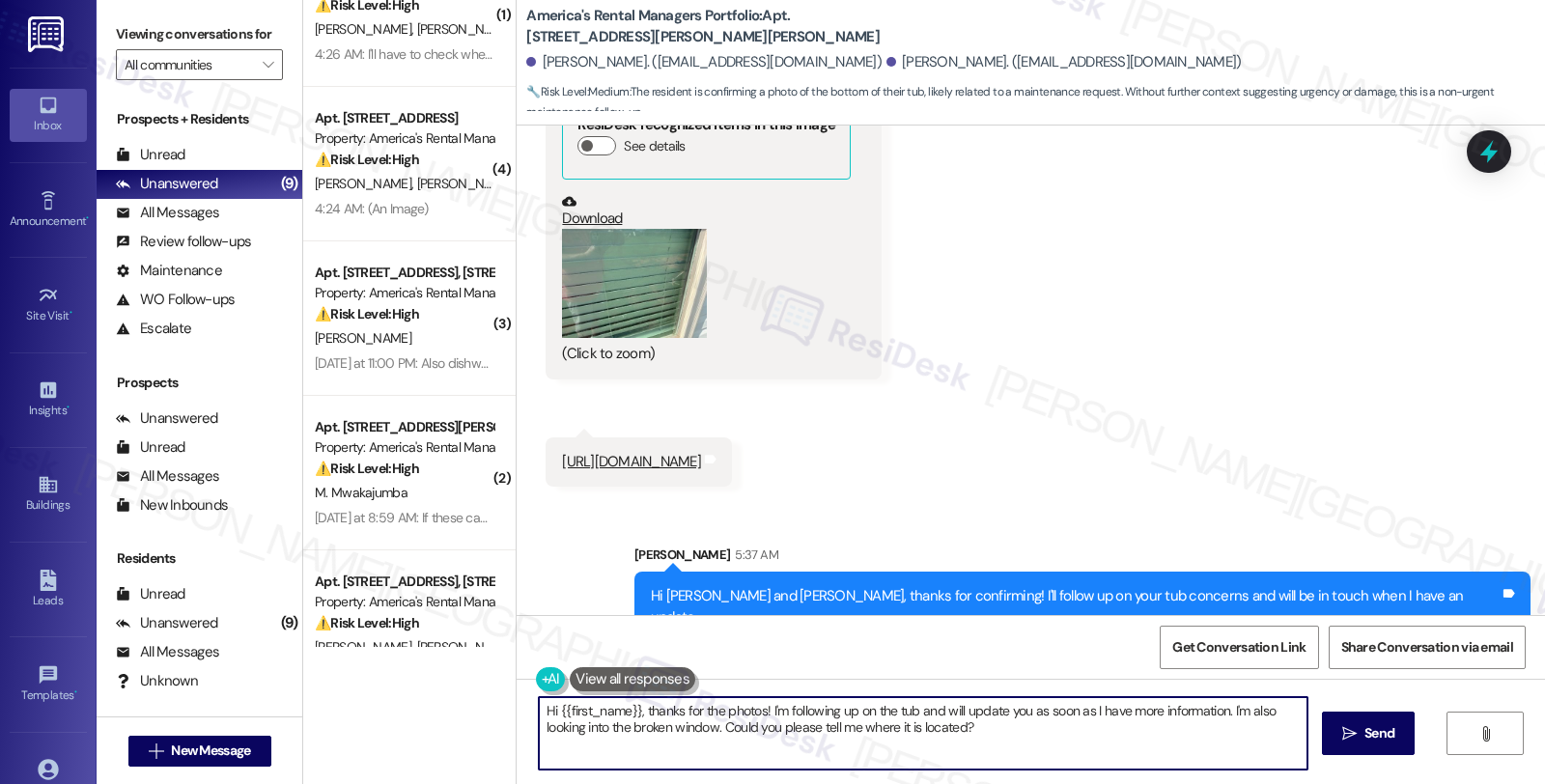
scroll to position [434, 0]
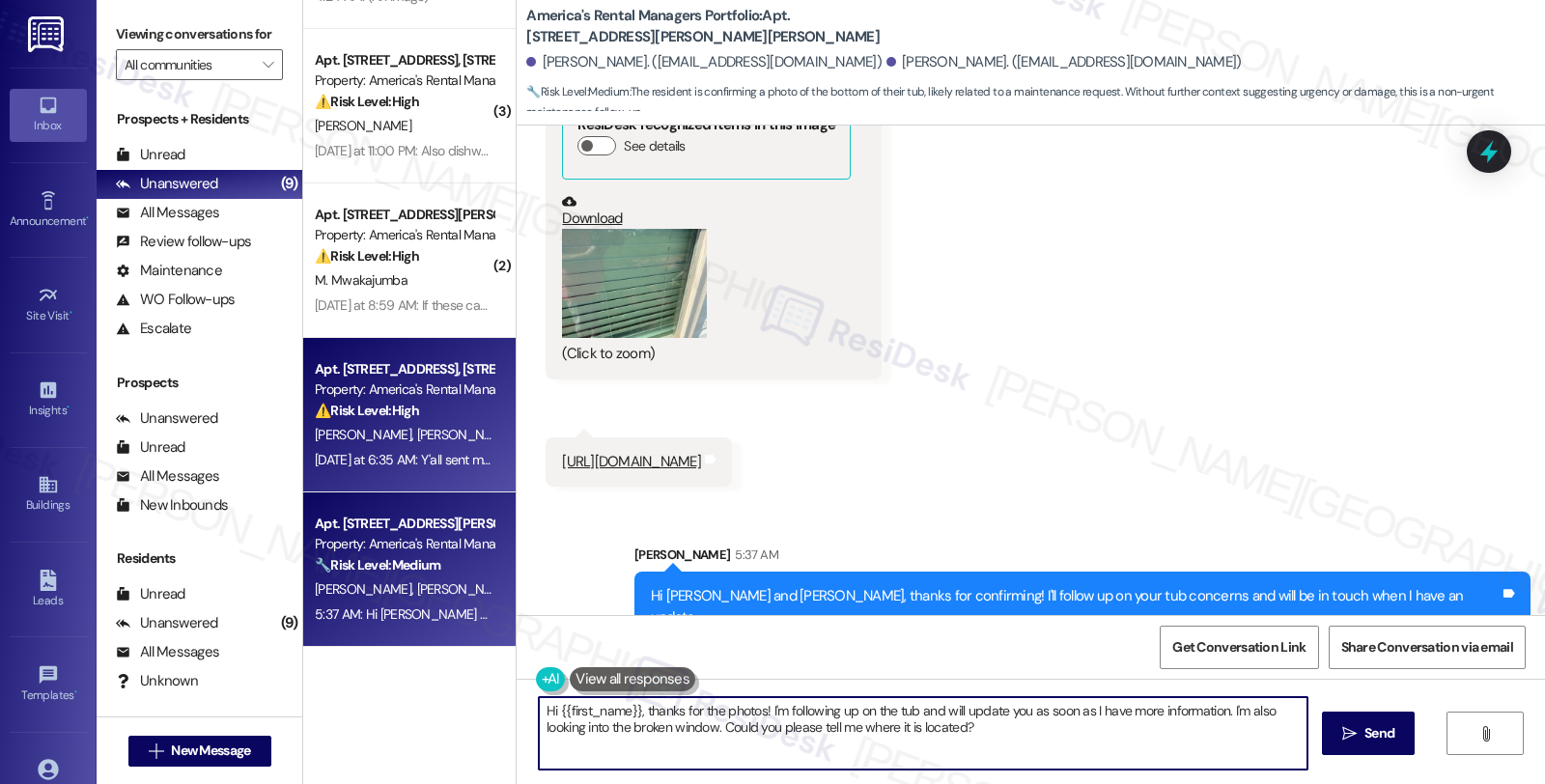
click at [426, 407] on div "⚠️ Risk Level: High The resident is reporting a long-standing issue with their …" at bounding box center [404, 410] width 178 height 20
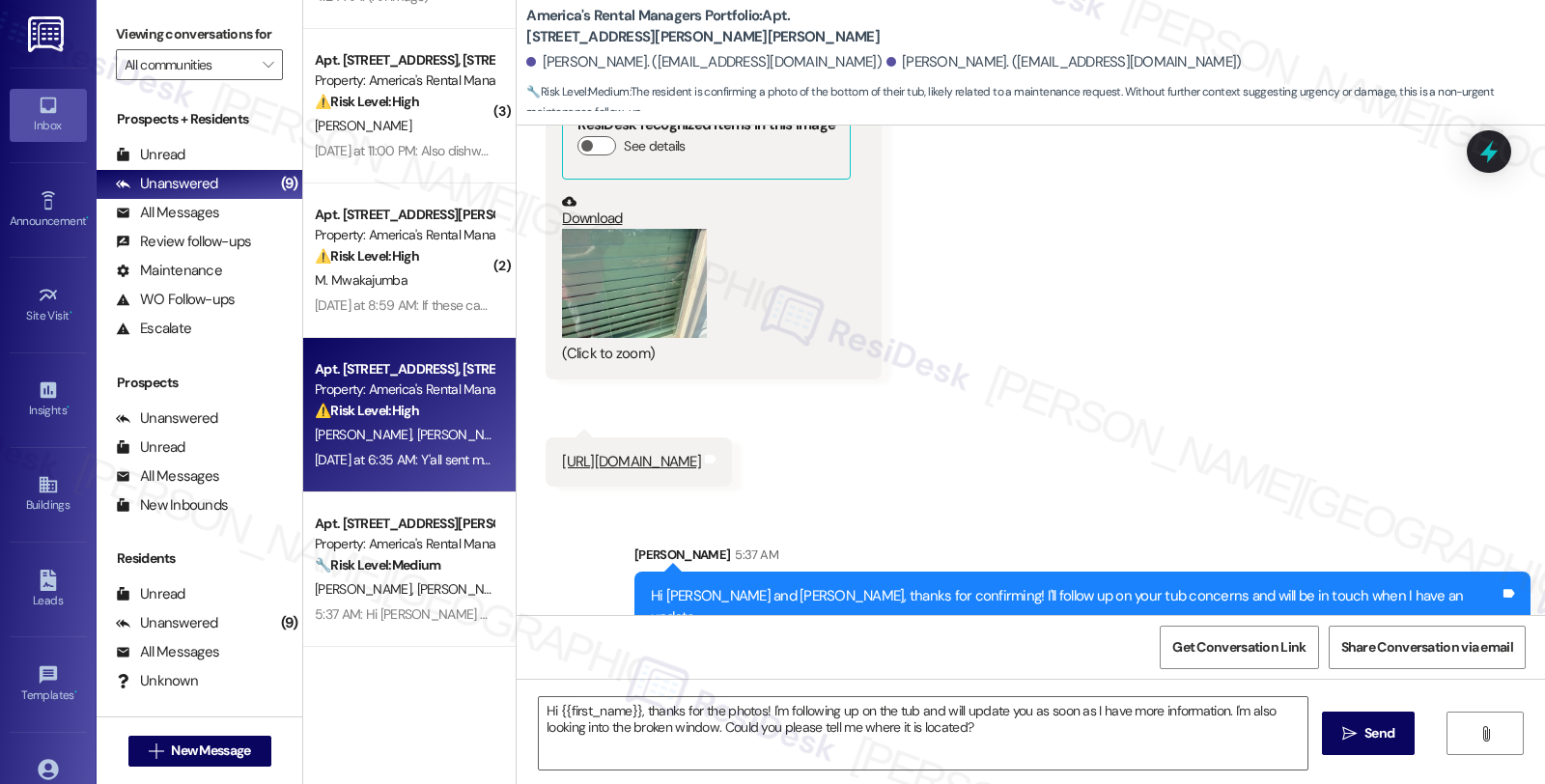
type textarea "Fetching suggested responses. Please feel free to read through the conversation…"
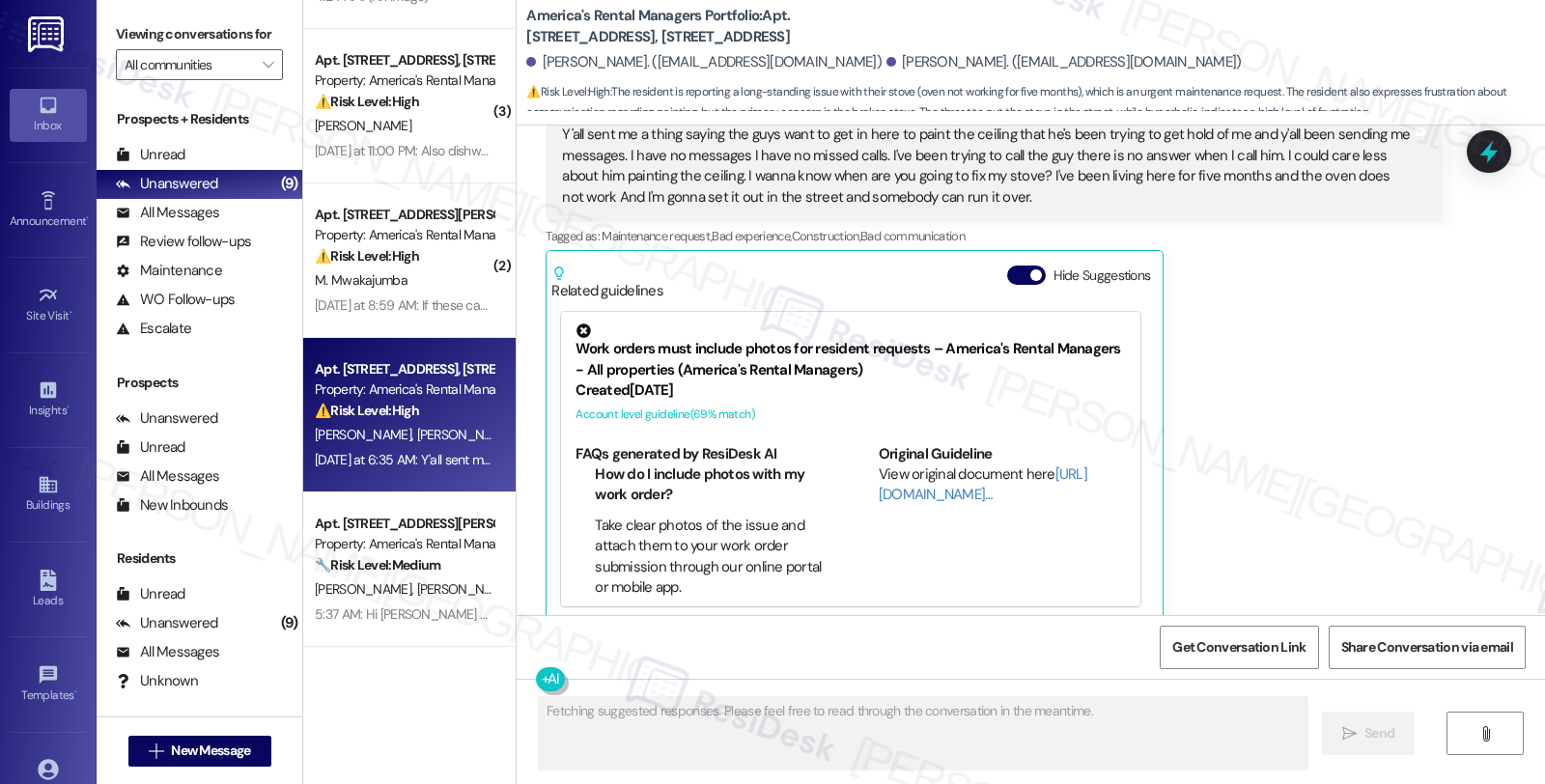
scroll to position [284, 0]
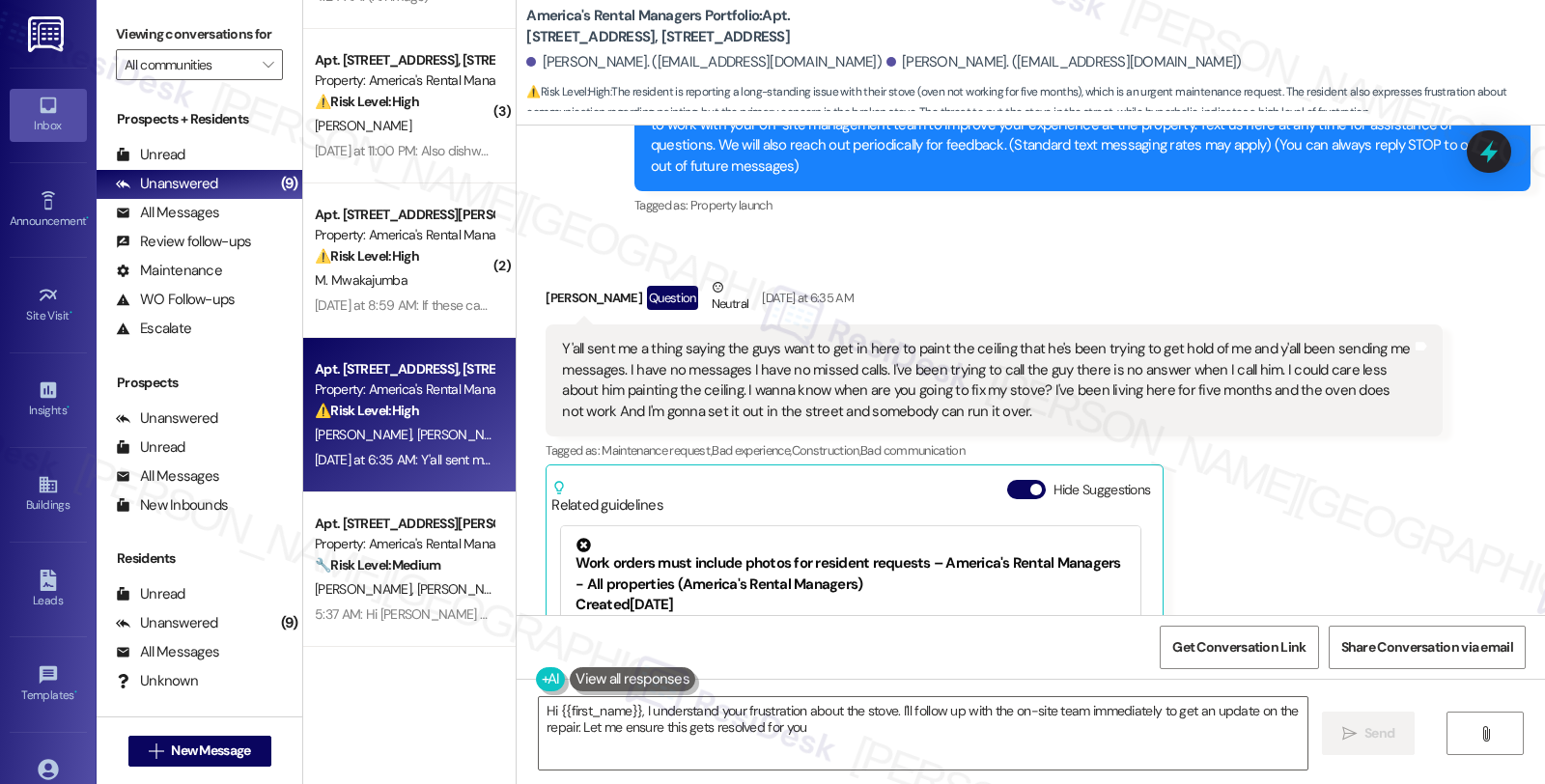
type textarea "Hi {{first_name}}, I understand your frustration about the stove. I'll follow u…"
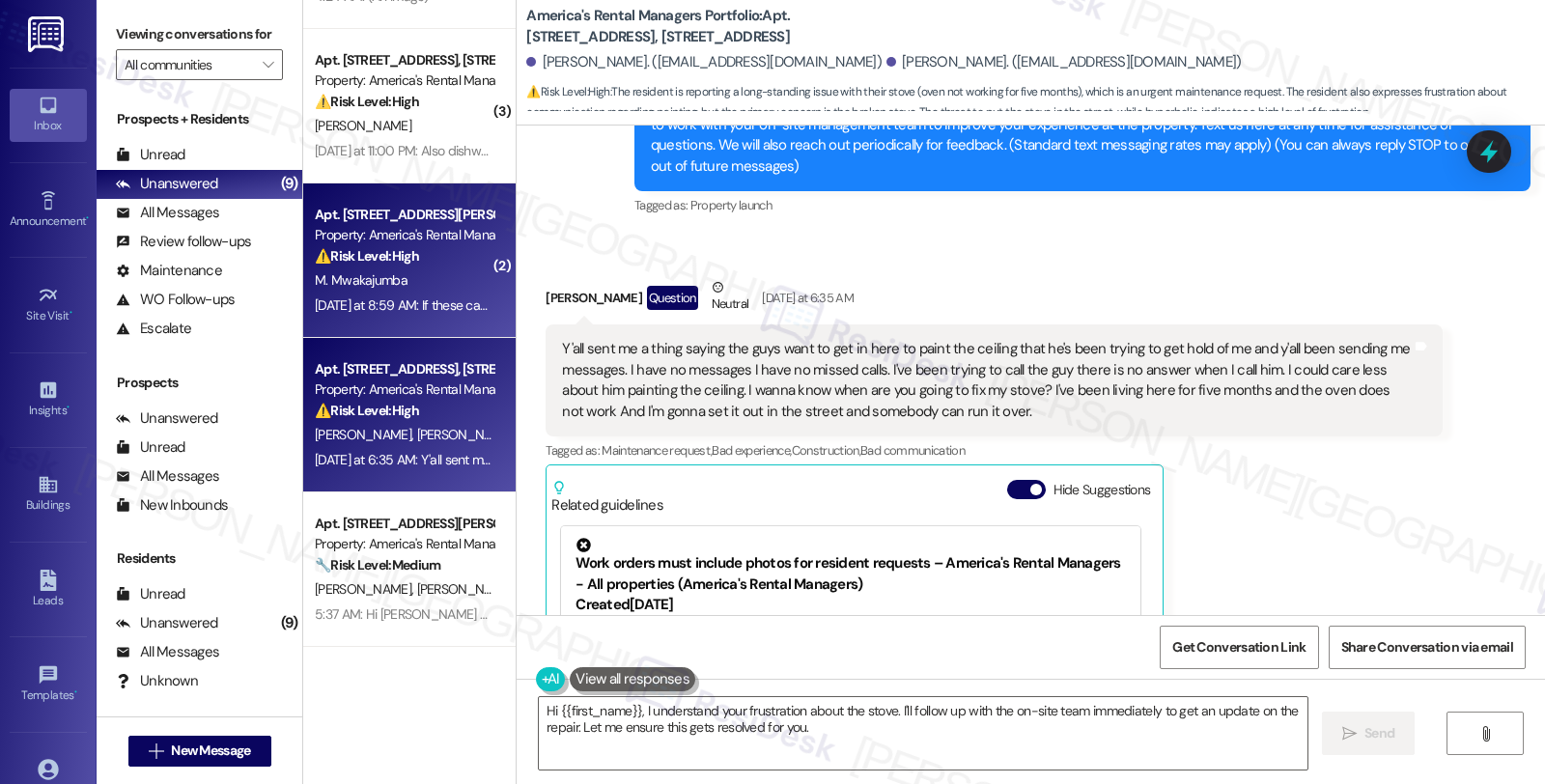
click at [400, 284] on div "M. Mwakajumba" at bounding box center [404, 280] width 182 height 24
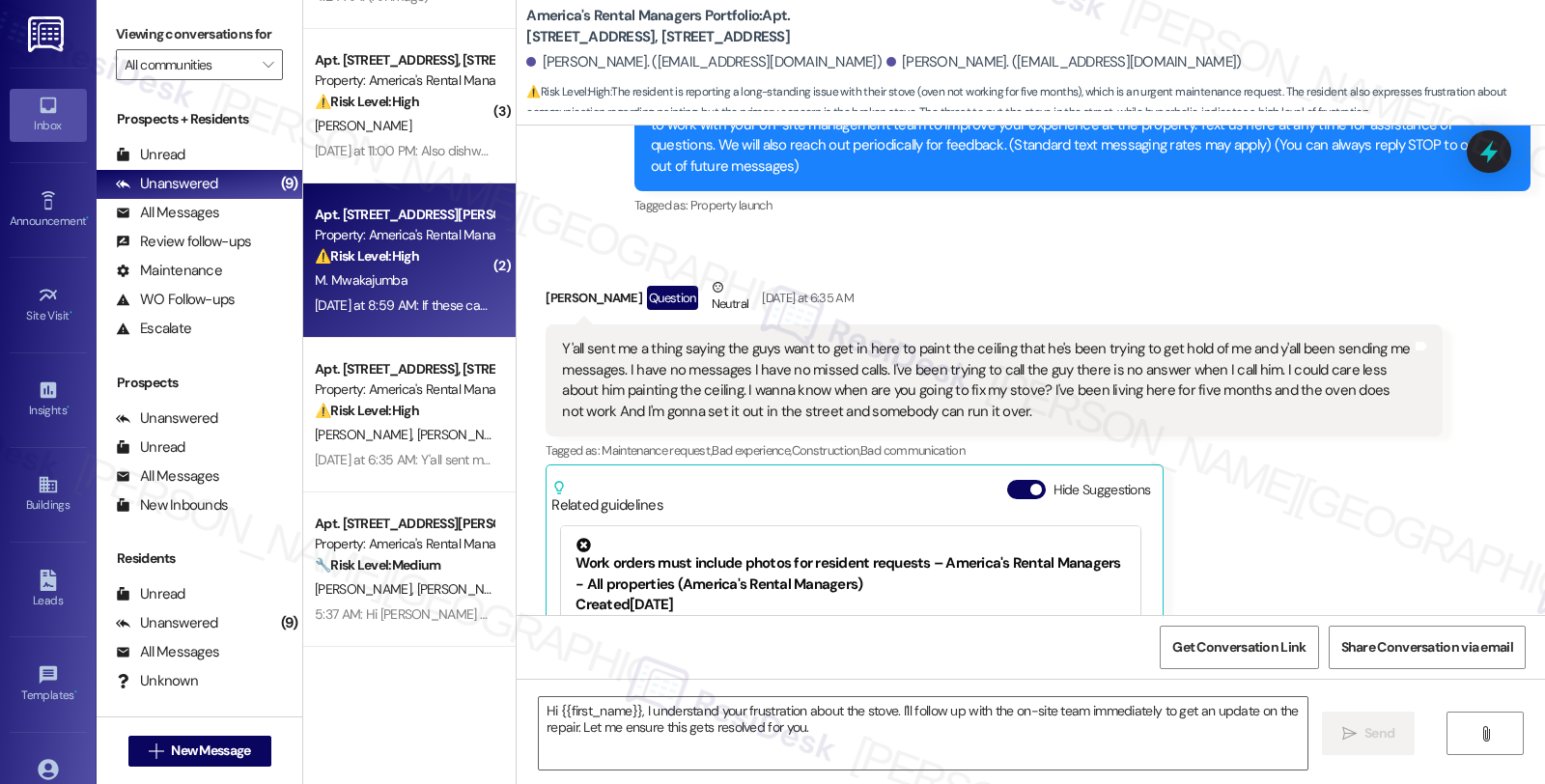
type textarea "Fetching suggested responses. Please feel free to read through the conversation…"
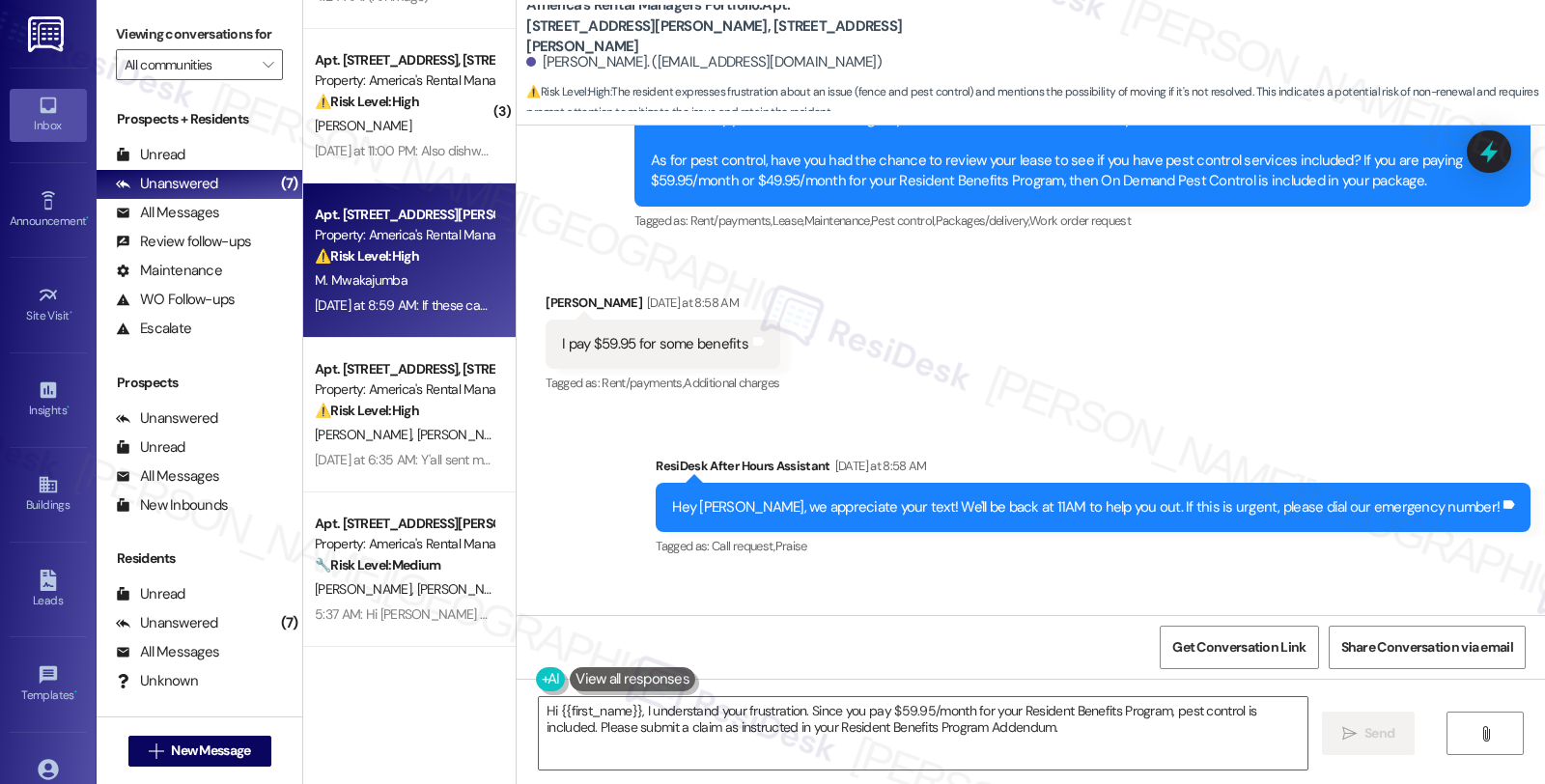
scroll to position [9262, 0]
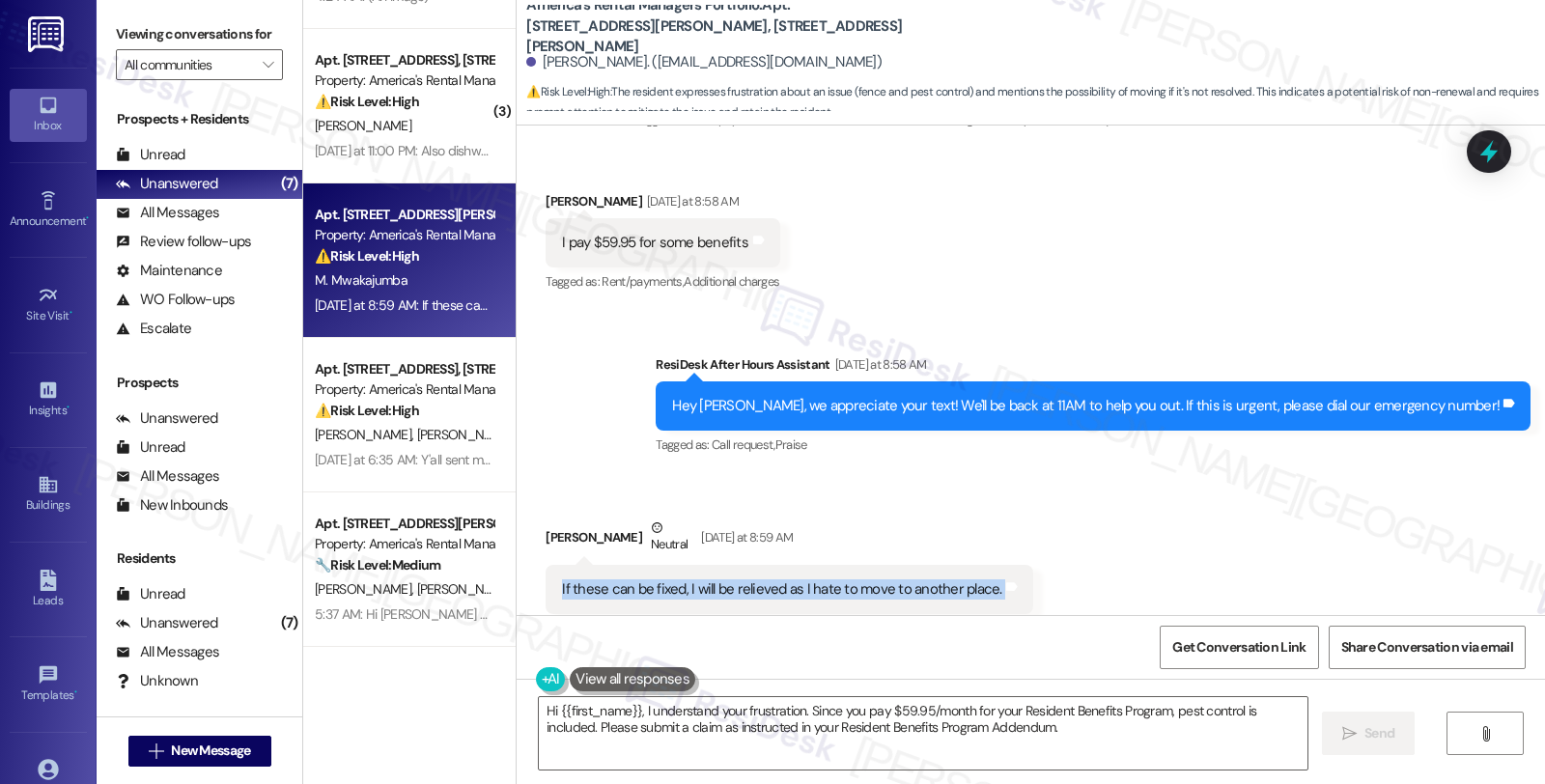
drag, startPoint x: 542, startPoint y: 538, endPoint x: 1057, endPoint y: 544, distance: 515.0
click at [1057, 544] on div "Received via SMS Marcelina Mwakajumba Neutral Yesterday at 8:59 AM If these can…" at bounding box center [1030, 565] width 1028 height 183
copy div "If these can be fixed, I will be relieved as I hate to move to another place. T…"
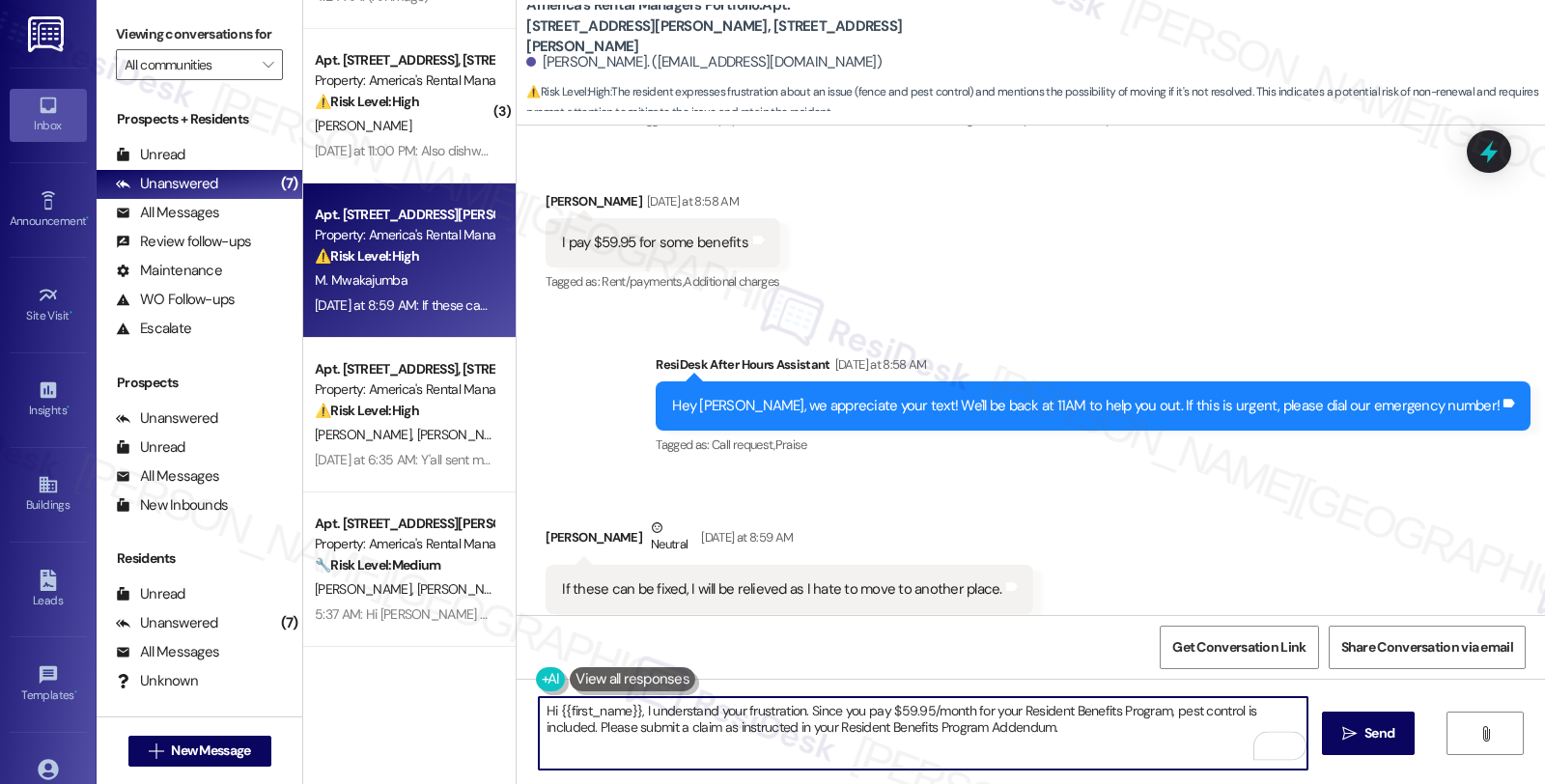
drag, startPoint x: 629, startPoint y: 709, endPoint x: 750, endPoint y: 710, distance: 121.0
click at [750, 710] on textarea "Hi {{first_name}}, I understand your frustration. Since you pay $59.95/month fo…" at bounding box center [923, 733] width 769 height 73
click at [655, 716] on textarea "Hi {{first_name}}, I understand your frustration. Since you pay $59.95/month fo…" at bounding box center [923, 733] width 769 height 73
drag, startPoint x: 633, startPoint y: 707, endPoint x: 796, endPoint y: 707, distance: 163.0
click at [796, 707] on textarea "Hi {{first_name}}, I understand your frustration. Since you pay $59.95/month fo…" at bounding box center [923, 733] width 769 height 73
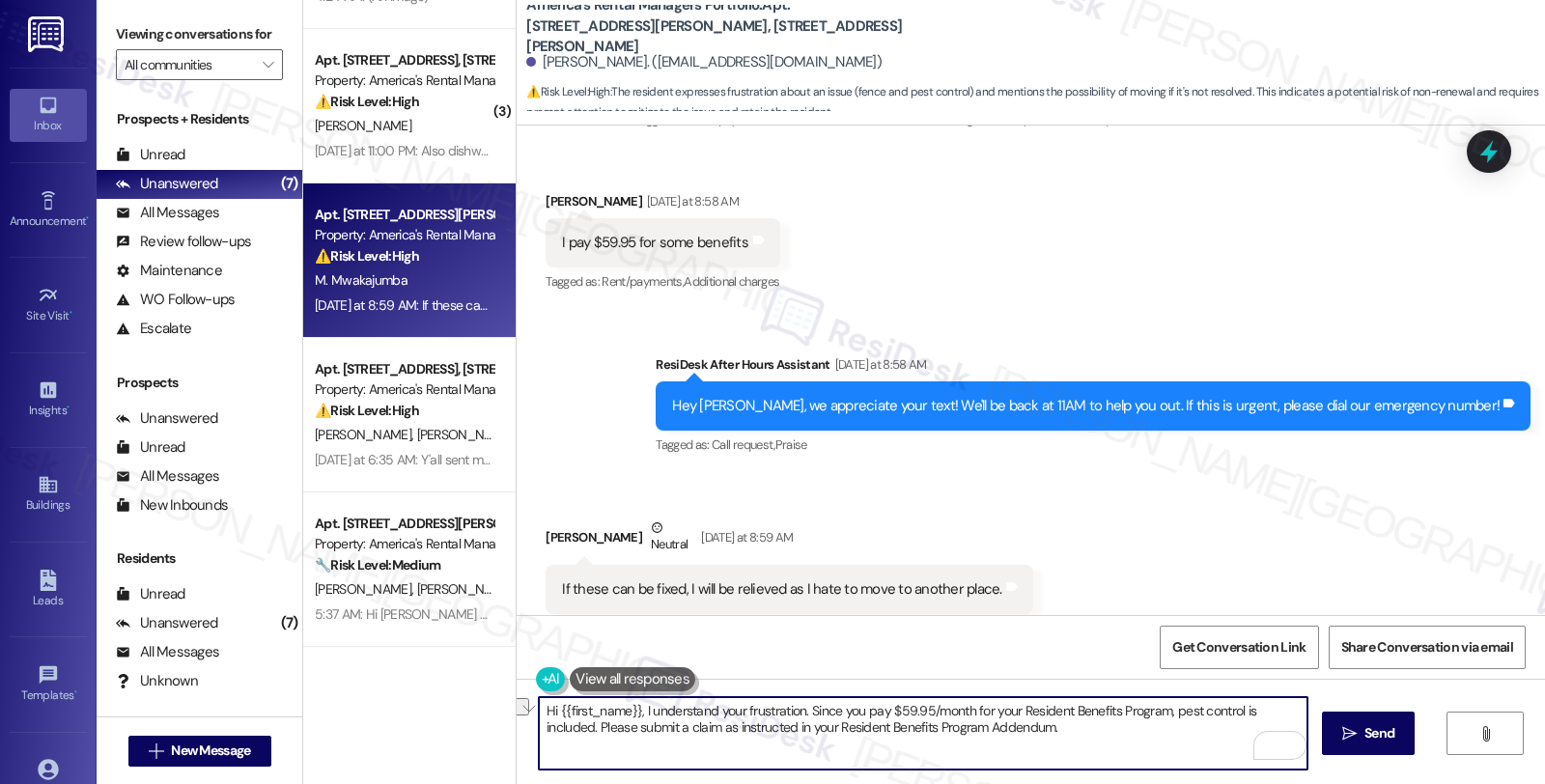
paste textarea "we completely understand how stressful that can feel"
click at [1203, 734] on textarea "Hi {{first_name}}, we completely understand how stressful that can feel. Since …" at bounding box center [923, 733] width 769 height 73
type textarea "Hi {{first_name}}, we completely understand how stressful that can feel. Since …"
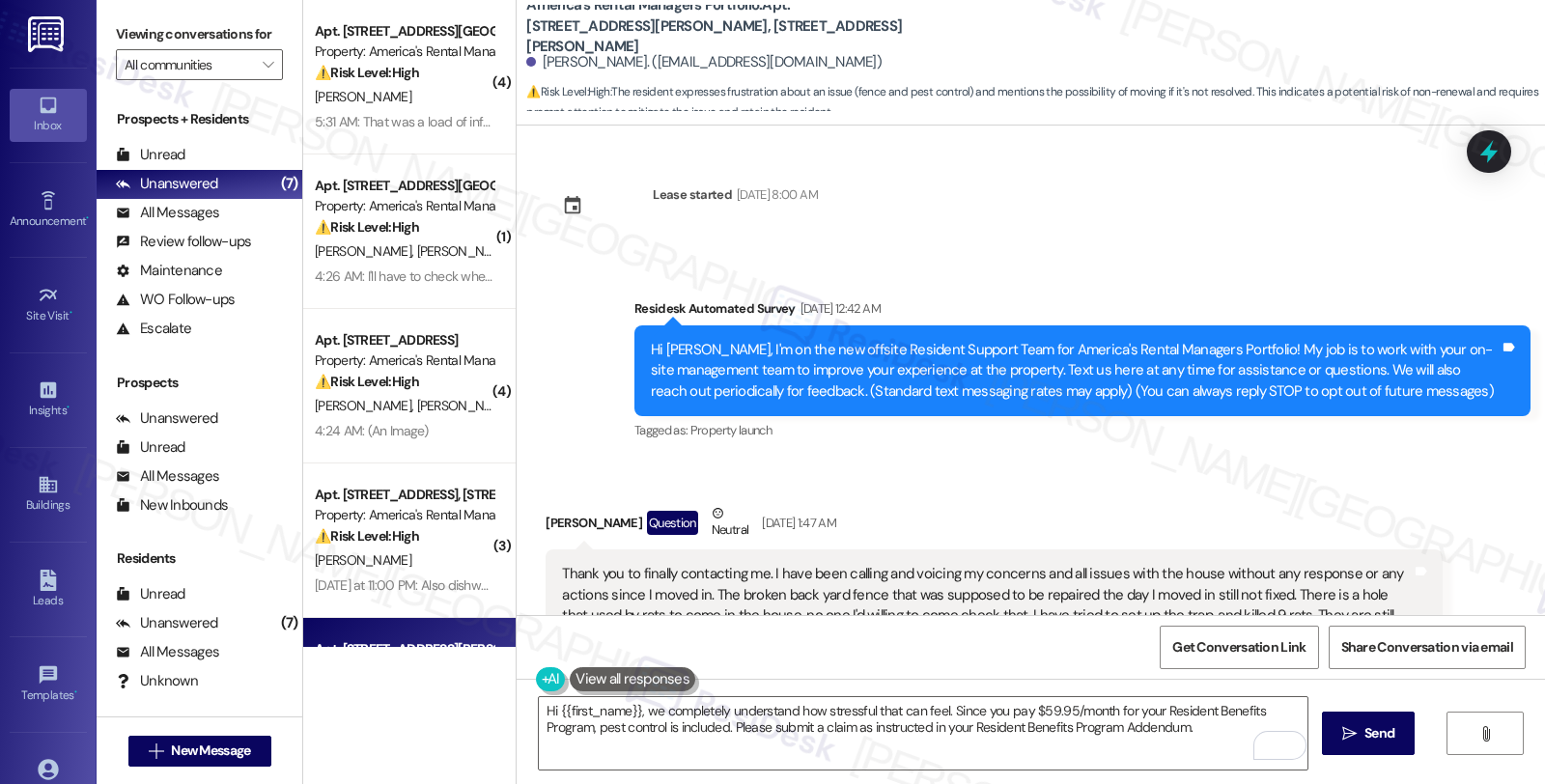
scroll to position [9262, 0]
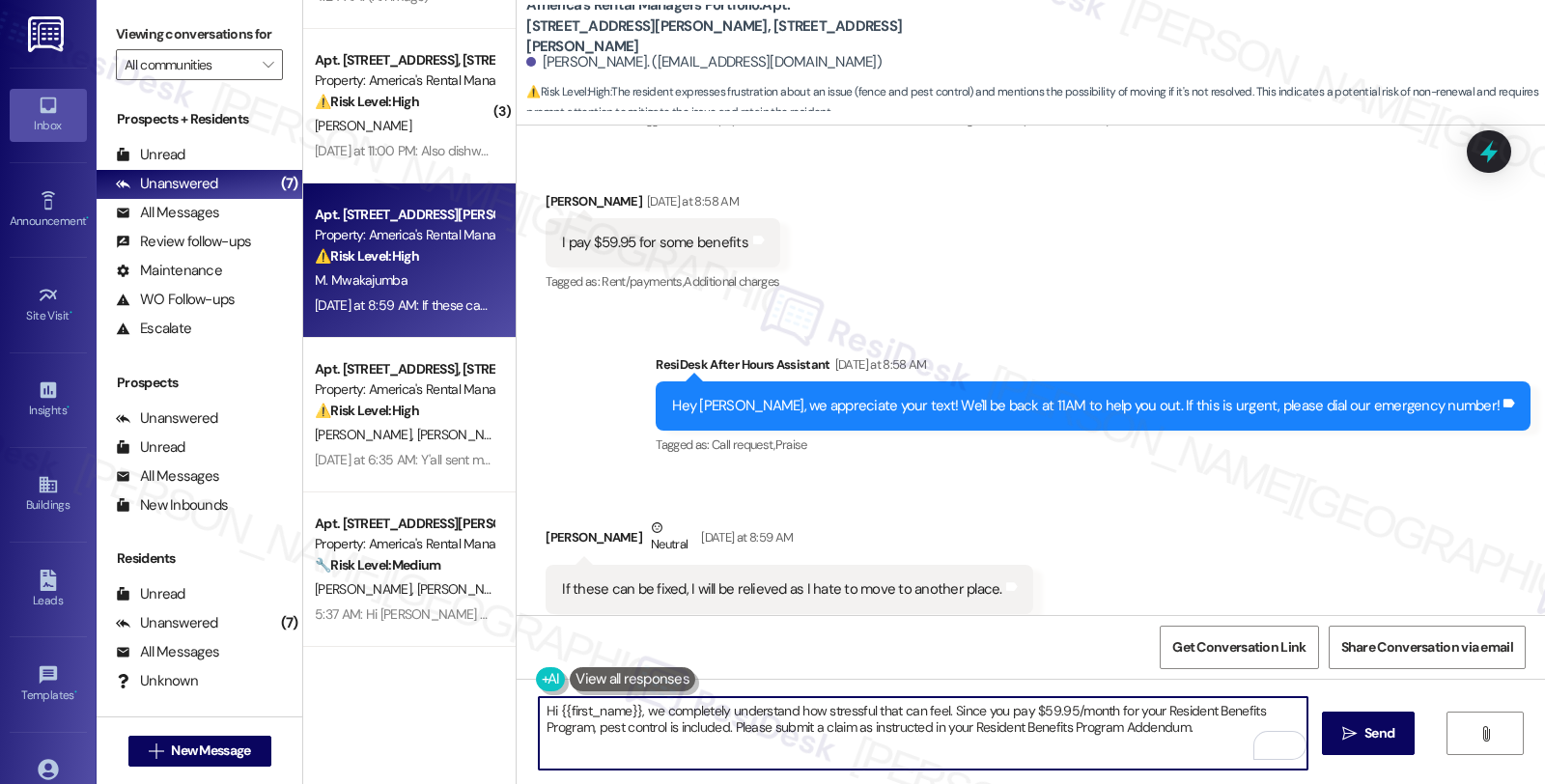
click at [940, 706] on textarea "Hi {{first_name}}, we completely understand how stressful that can feel. Since …" at bounding box center [923, 733] width 769 height 73
click at [1046, 709] on textarea "Hi {{first_name}}, we completely understand how stressful that can feel. Good t…" at bounding box center [923, 733] width 769 height 73
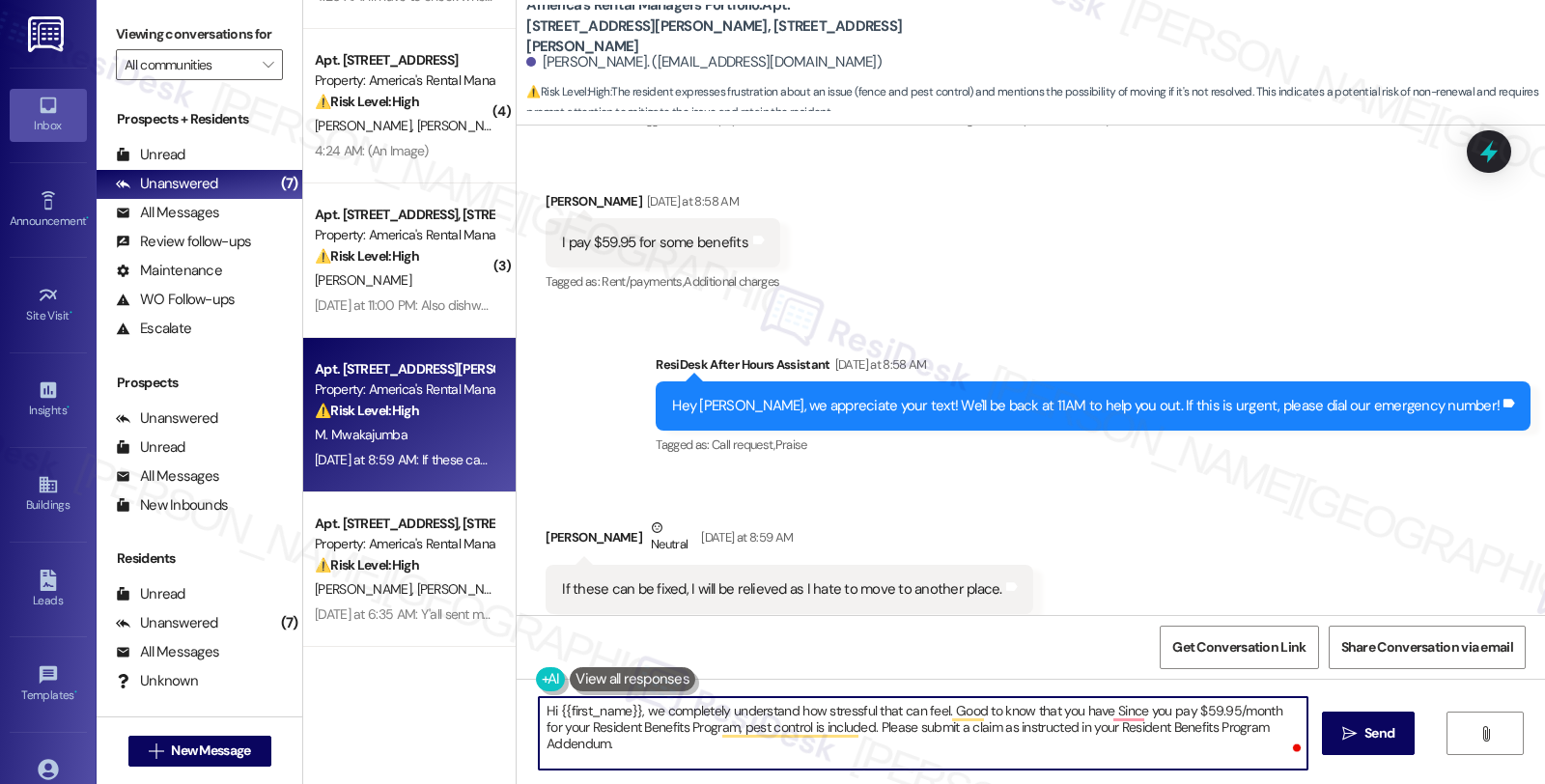
scroll to position [280, 0]
click at [942, 714] on textarea "Hi {{first_name}}, we completely understand how stressful that can feel. Good t…" at bounding box center [923, 733] width 769 height 73
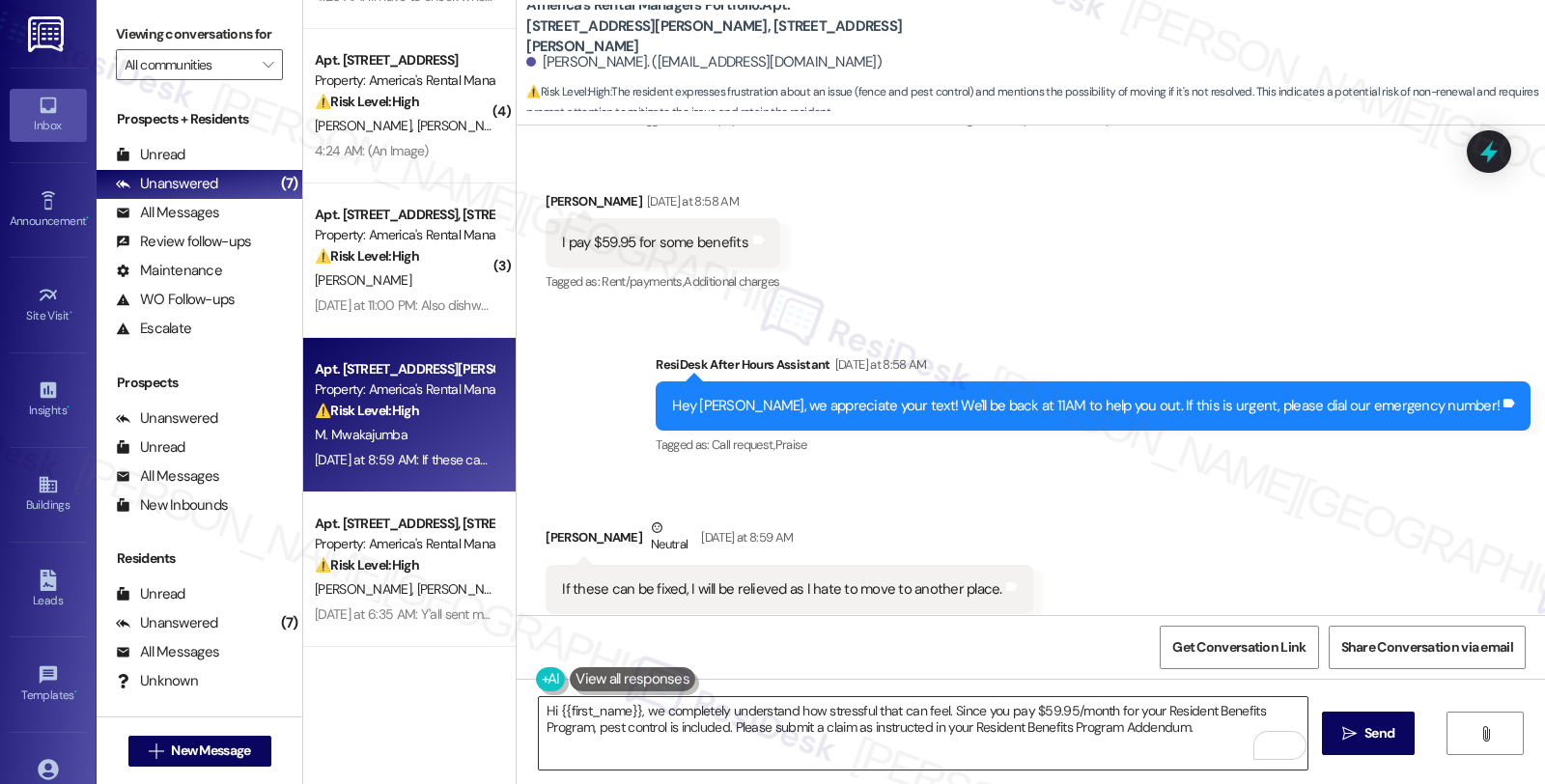
click at [725, 725] on textarea "Hi {{first_name}}, we completely understand how stressful that can feel. Since …" at bounding box center [923, 733] width 769 height 73
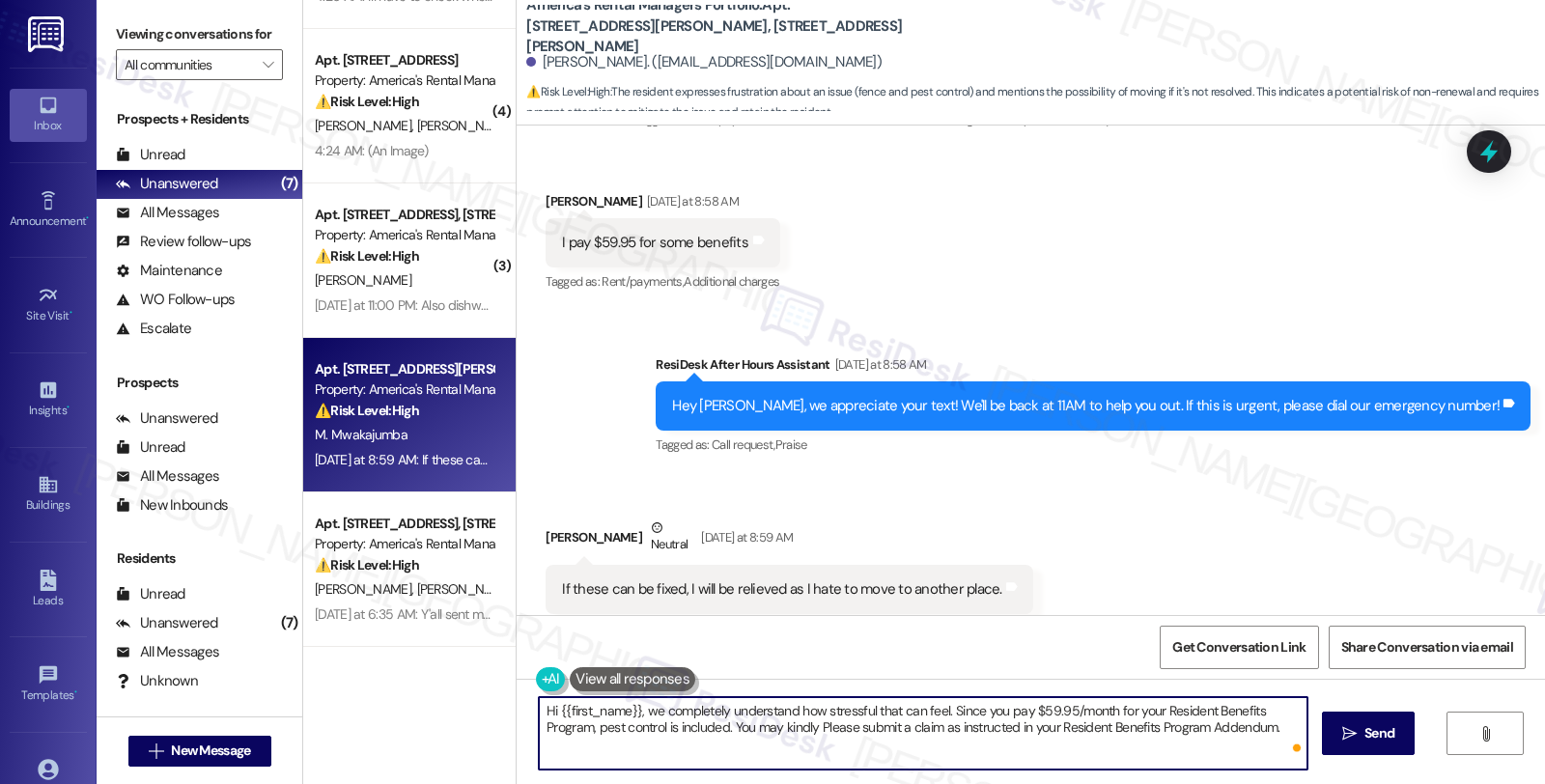
paste textarea "http://pest.residentforms.com to submit the claim."
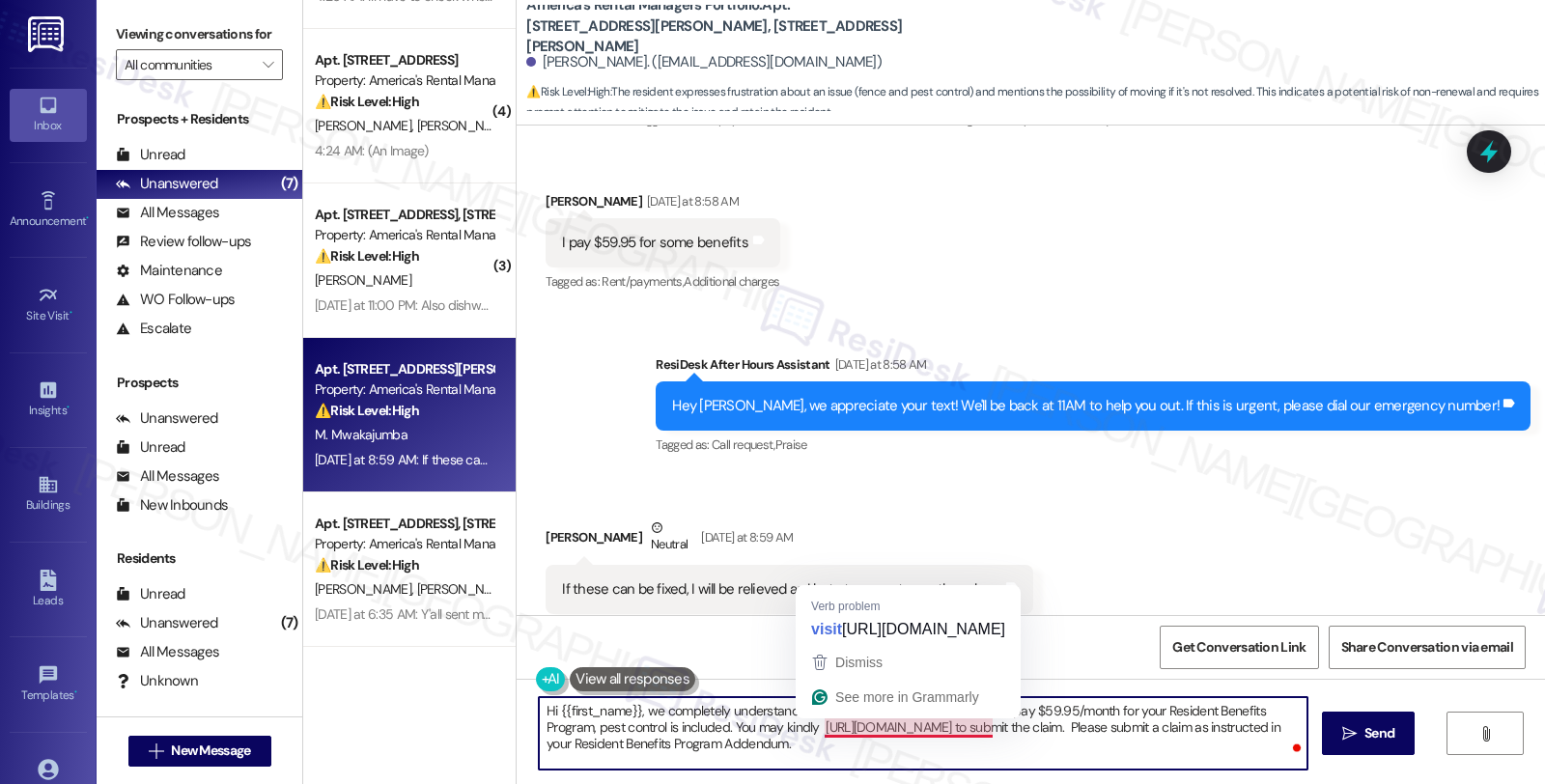
click at [796, 737] on textarea "Hi {{first_name}}, we completely understand how stressful that can feel. Since …" at bounding box center [923, 733] width 769 height 73
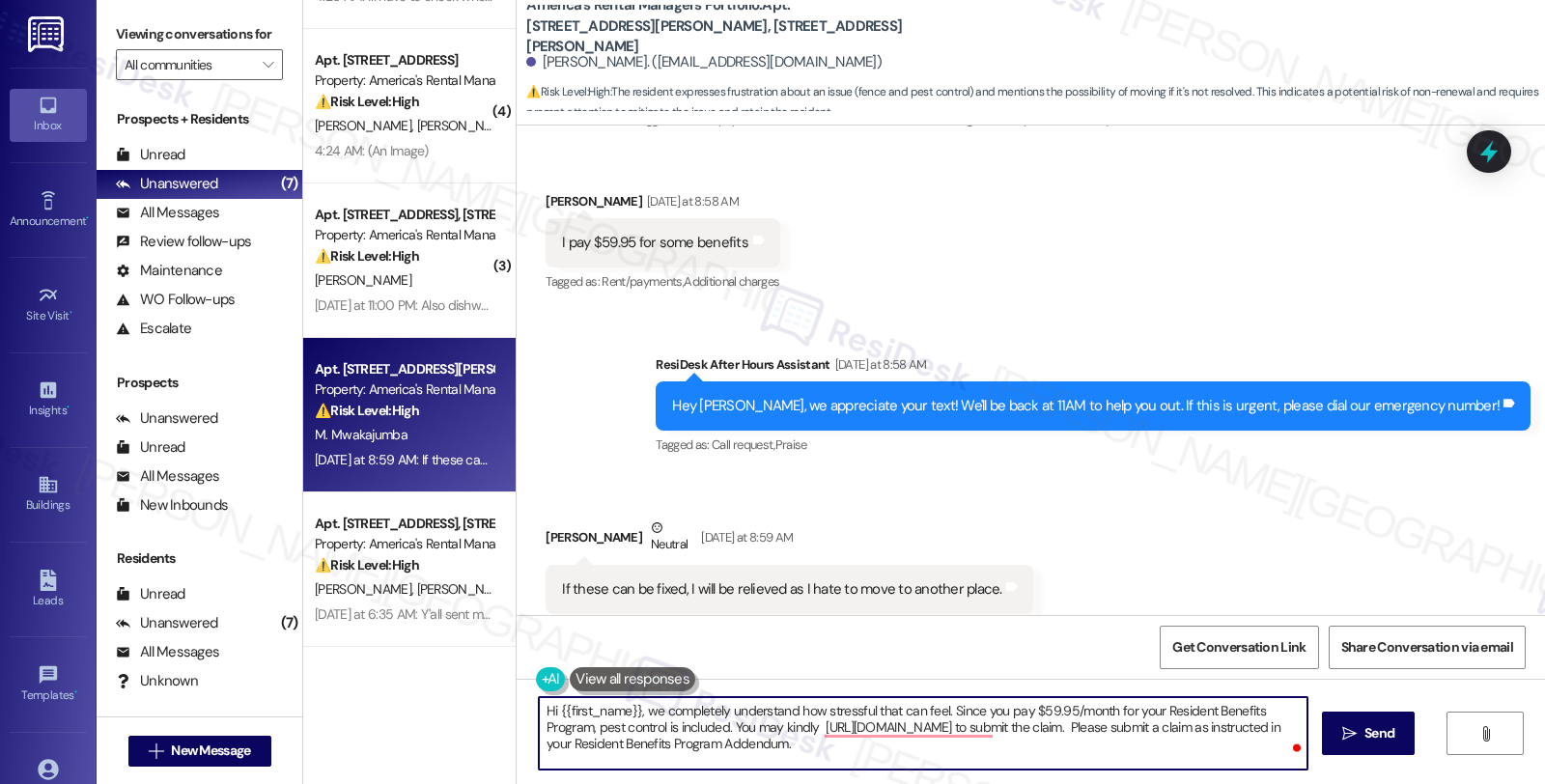
click at [805, 721] on textarea "Hi {{first_name}}, we completely understand how stressful that can feel. Since …" at bounding box center [923, 733] width 769 height 73
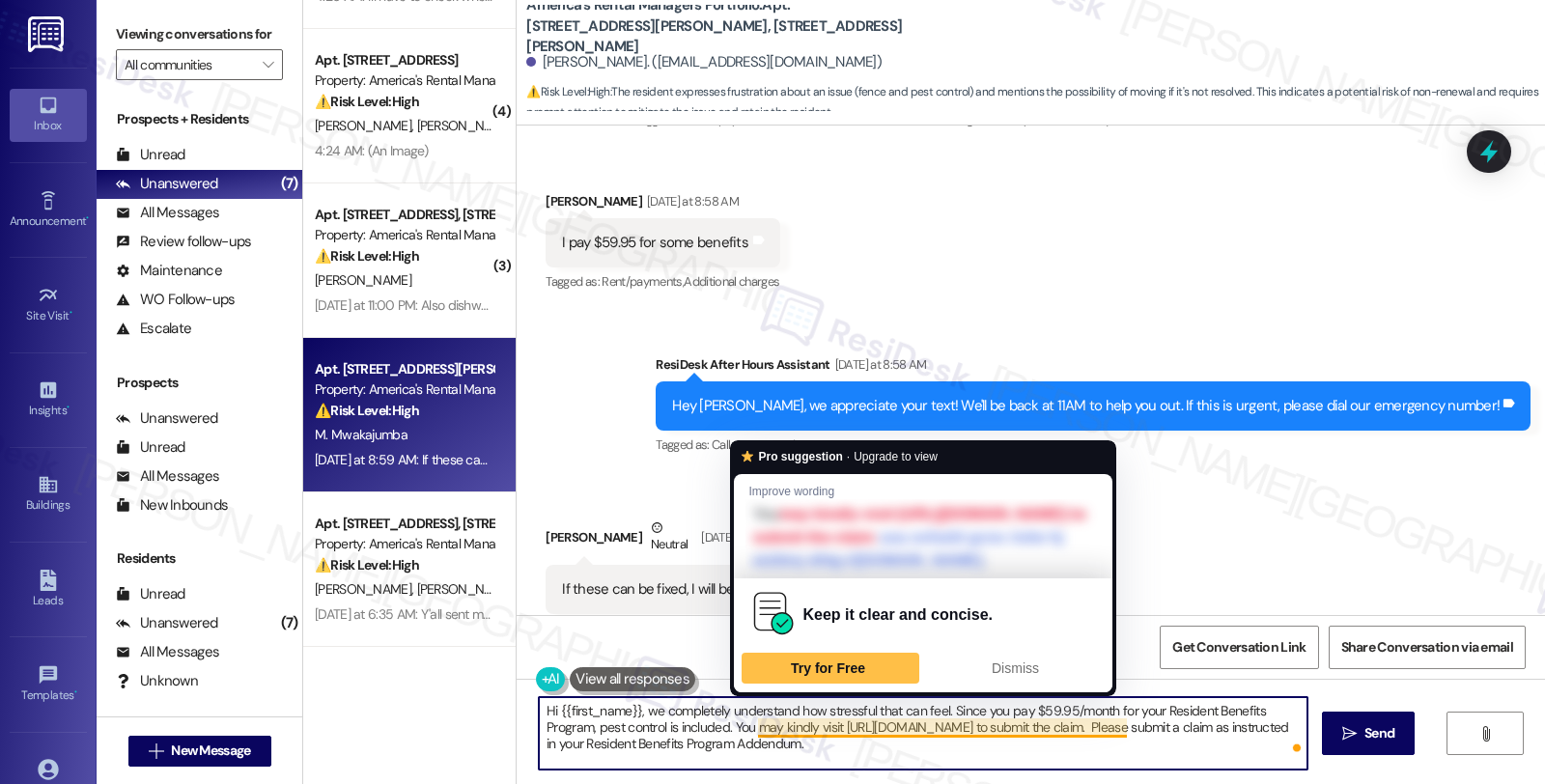
click at [1112, 736] on textarea "Hi {{first_name}}, we completely understand how stressful that can feel. Since …" at bounding box center [923, 733] width 769 height 73
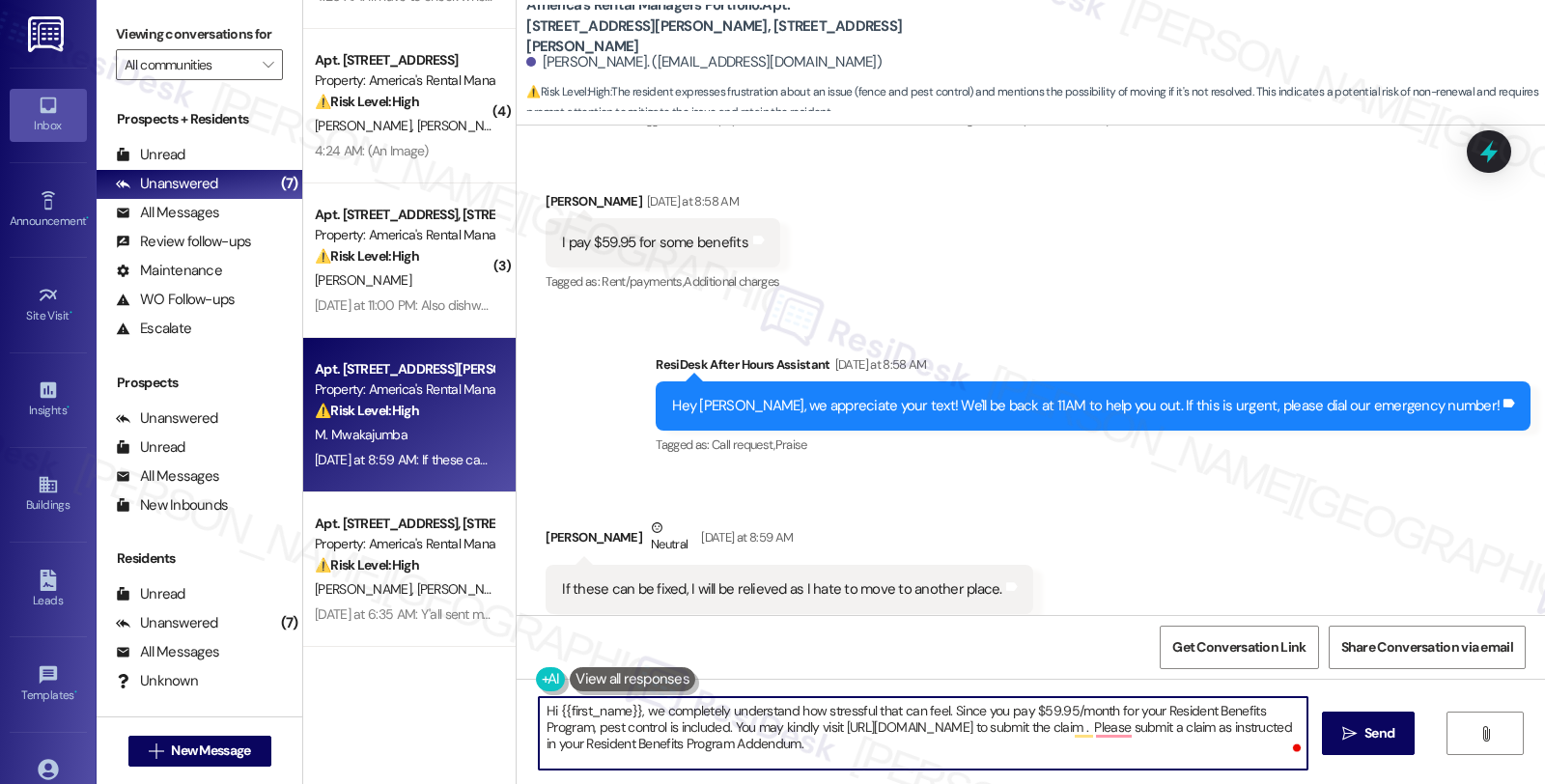
click at [1248, 729] on textarea "Hi {{first_name}}, we completely understand how stressful that can feel. Since …" at bounding box center [923, 733] width 769 height 73
click at [735, 747] on textarea "Hi {{first_name}}, we completely understand how stressful that can feel. Since …" at bounding box center [923, 733] width 769 height 73
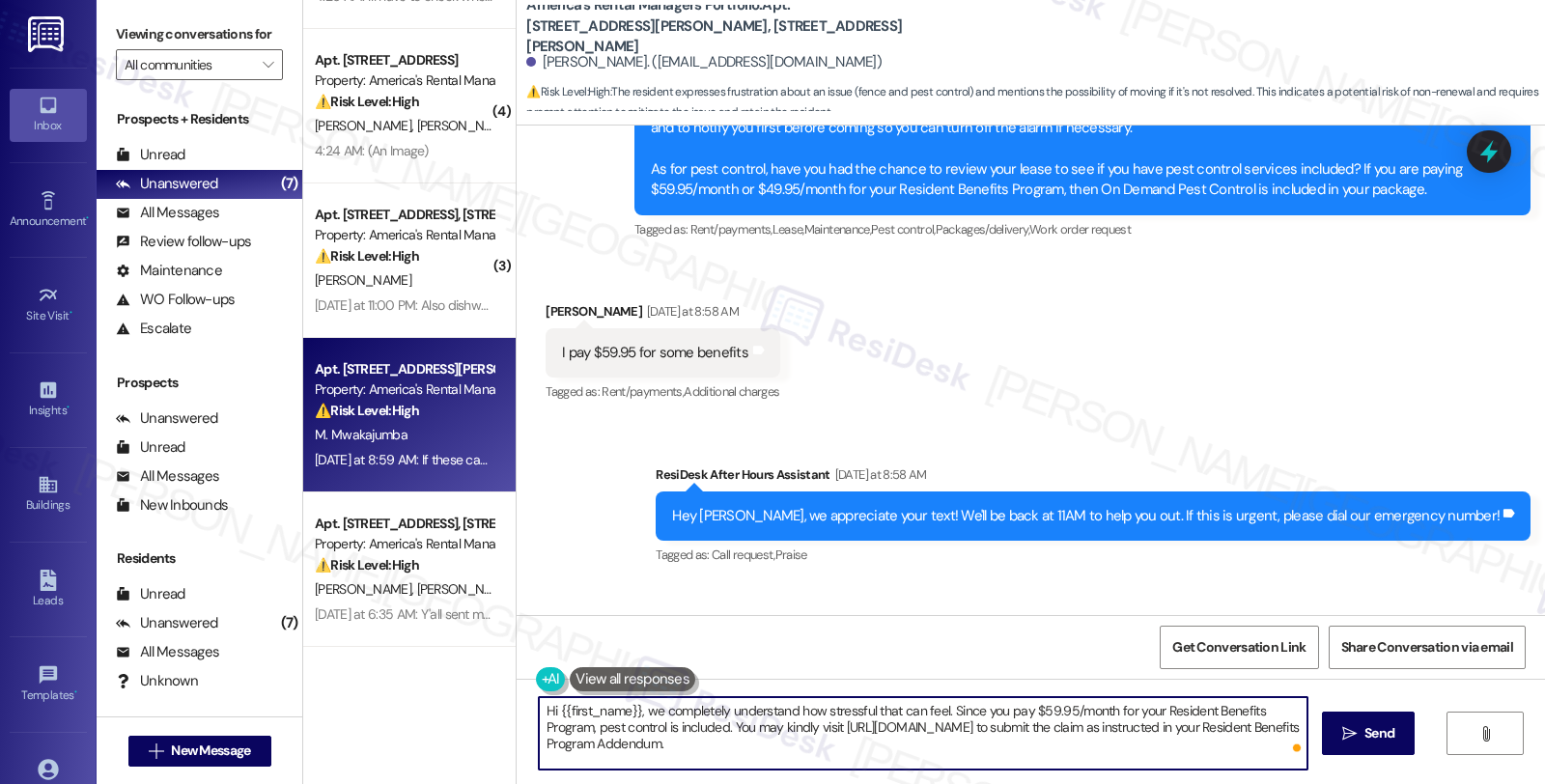
scroll to position [9262, 0]
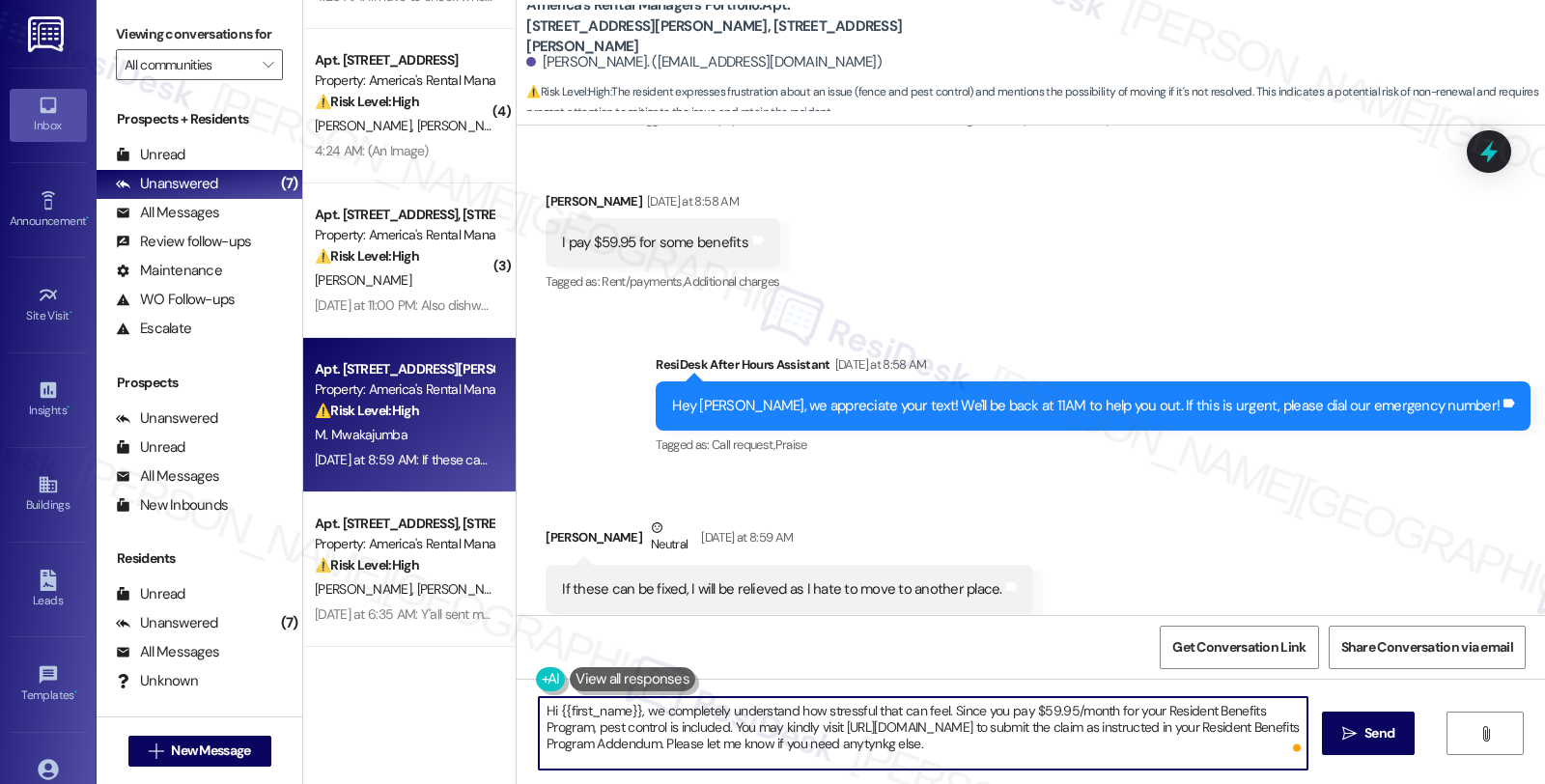
click at [909, 743] on textarea "Hi {{first_name}}, we completely understand how stressful that can feel. Since …" at bounding box center [923, 733] width 769 height 73
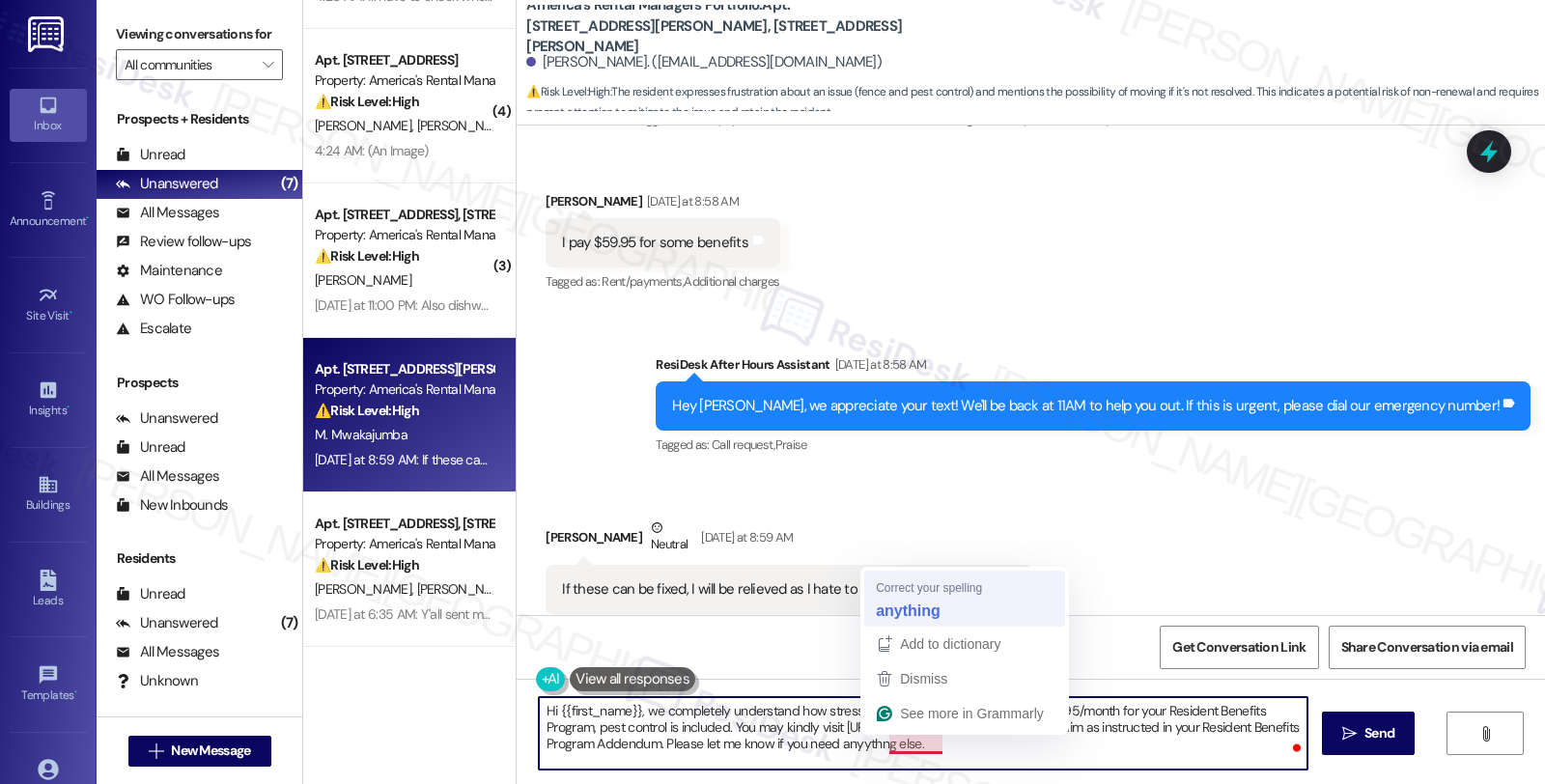
type textarea "Hi {{first_name}}, we completely understand how stressful that can feel. Since …"
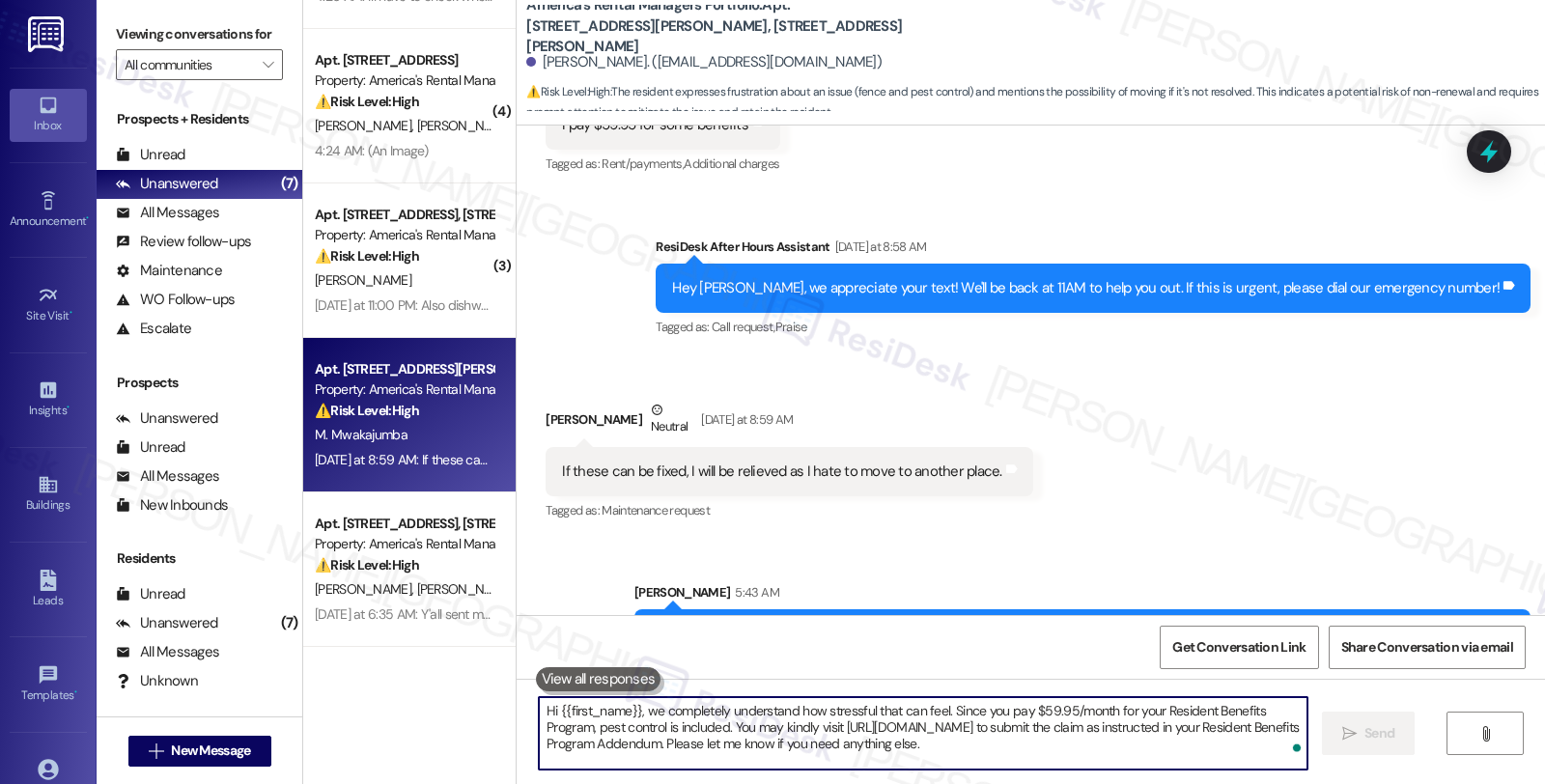
scroll to position [9437, 0]
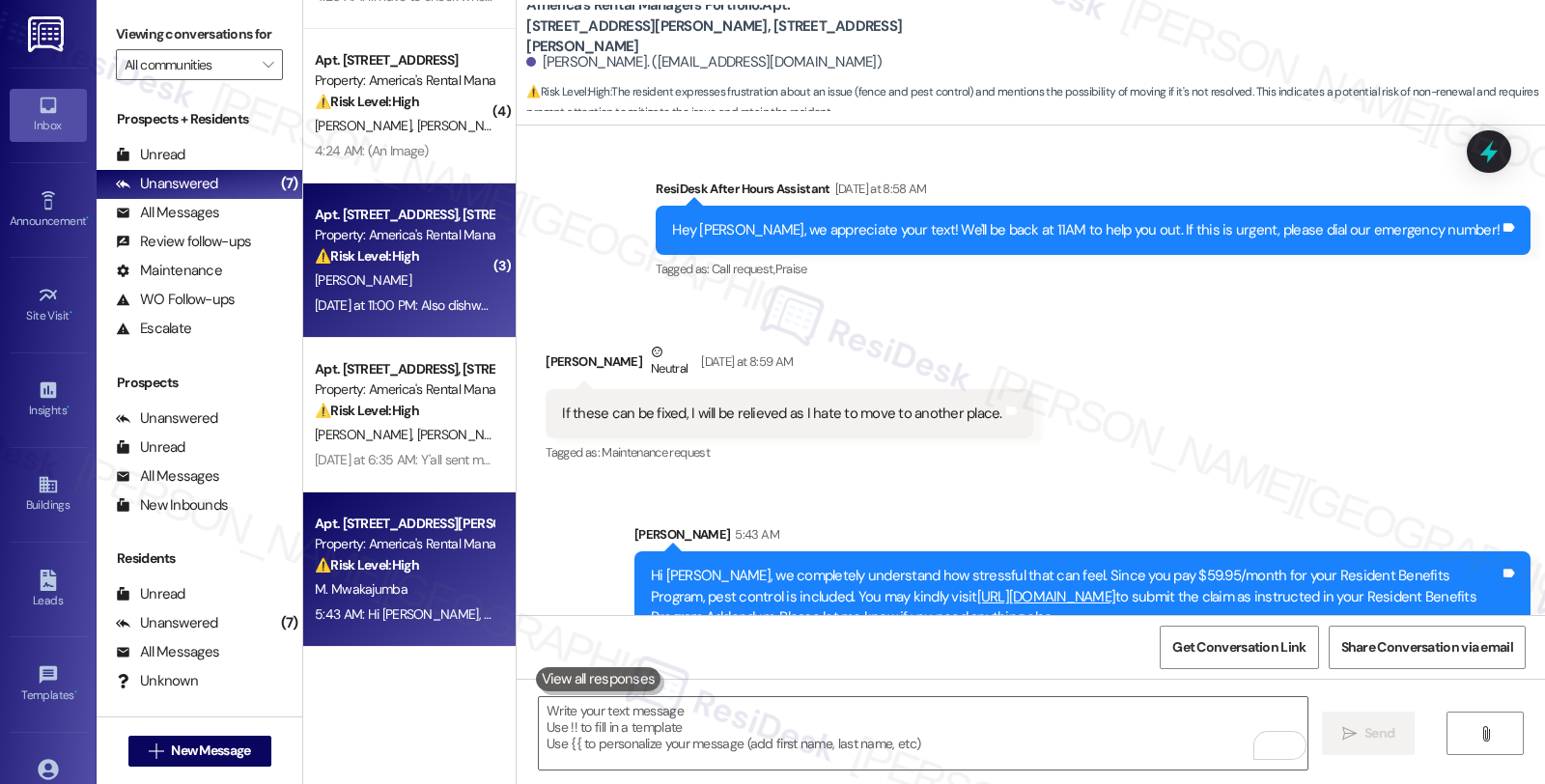
click at [364, 267] on div "Apt. 223 Cotton Bayou Drive, 223 Cotton Bayou Drive Property: America's Rental …" at bounding box center [404, 235] width 182 height 66
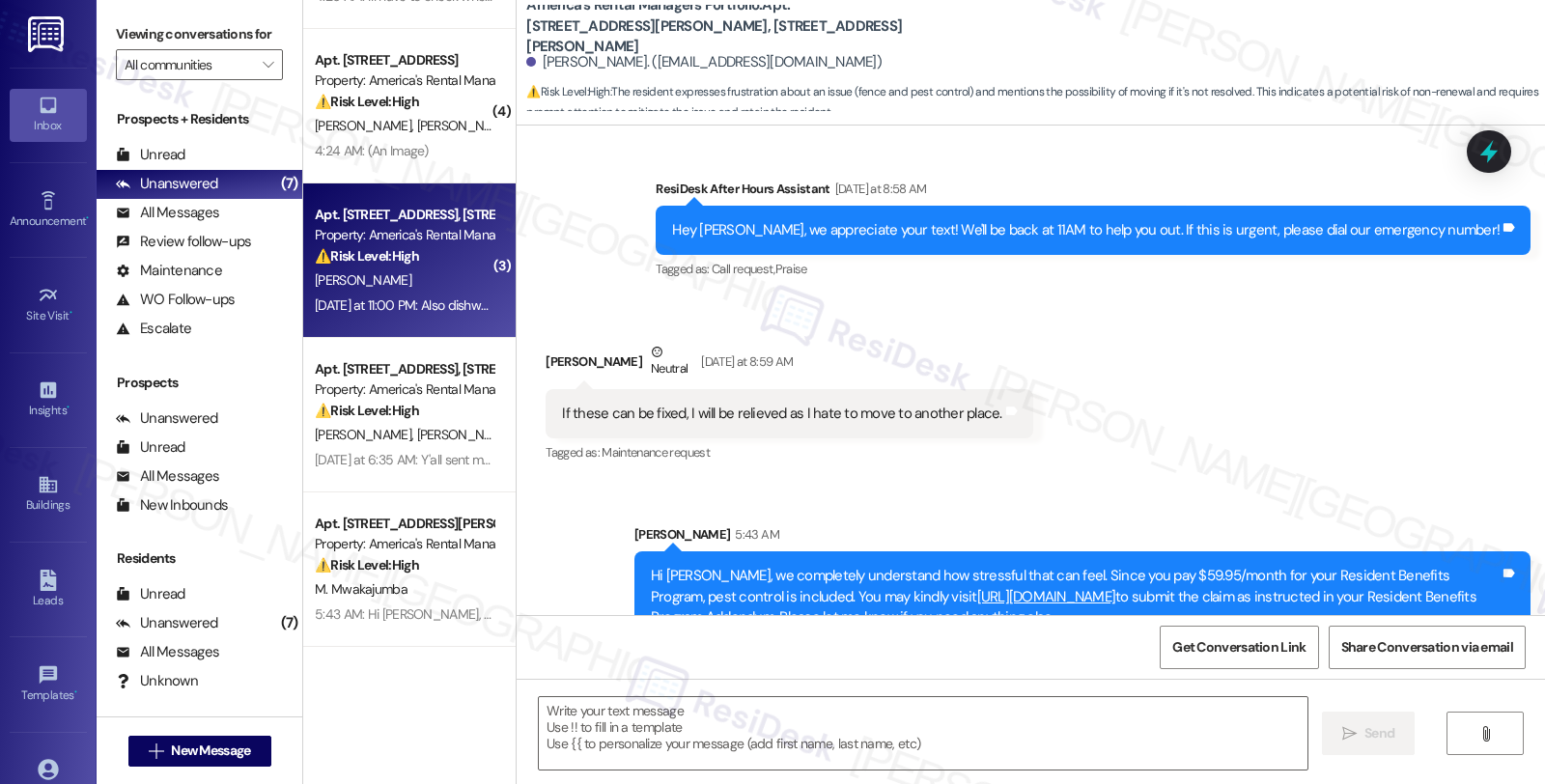
type textarea "Fetching suggested responses. Please feel free to read through the conversation…"
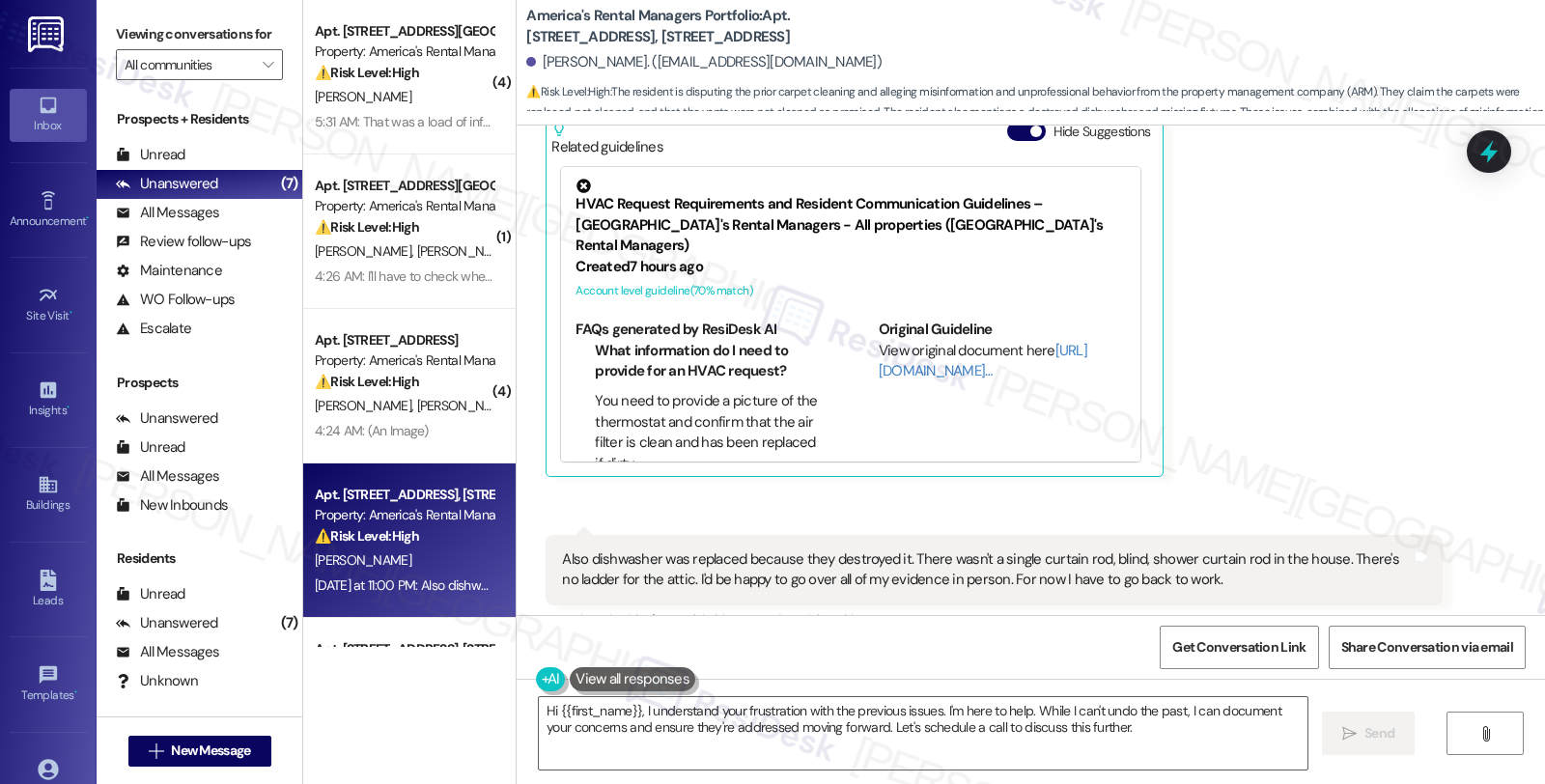
scroll to position [2461, 0]
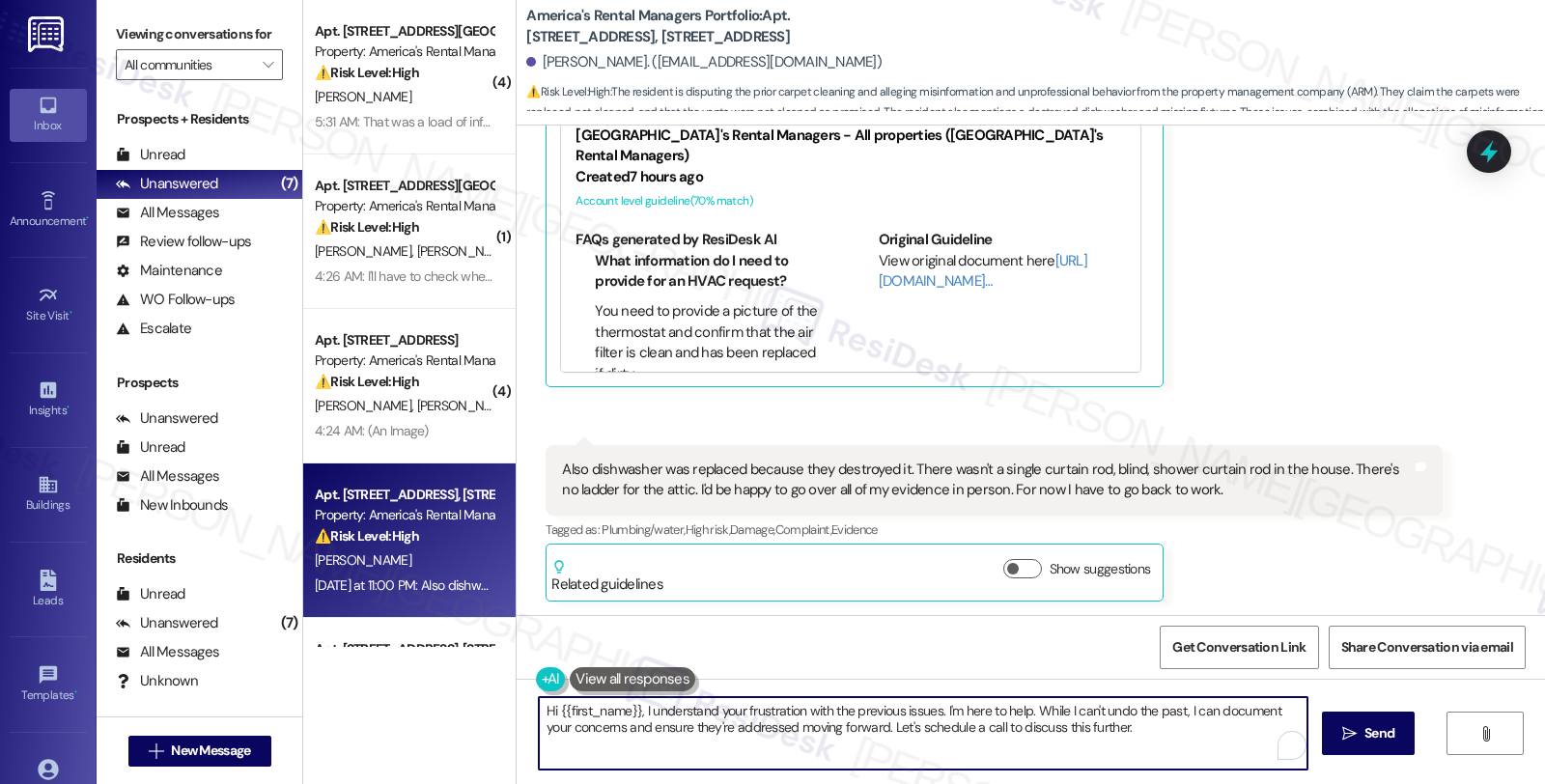
drag, startPoint x: 607, startPoint y: 708, endPoint x: 456, endPoint y: 708, distance: 151.0
click at [456, 708] on div "( 4 ) Apt. 2422 Hampstead Drive, 2422 Hampstead Drive Property: America's Renta…" at bounding box center [924, 392] width 1242 height 784
drag, startPoint x: 835, startPoint y: 706, endPoint x: 926, endPoint y: 701, distance: 91.1
click at [926, 701] on textarea "I understand your frustration with the previous issues. I'm here to help. While…" at bounding box center [923, 733] width 769 height 73
type textarea "I understand your frustration with the previous issues. While I can't undo the …"
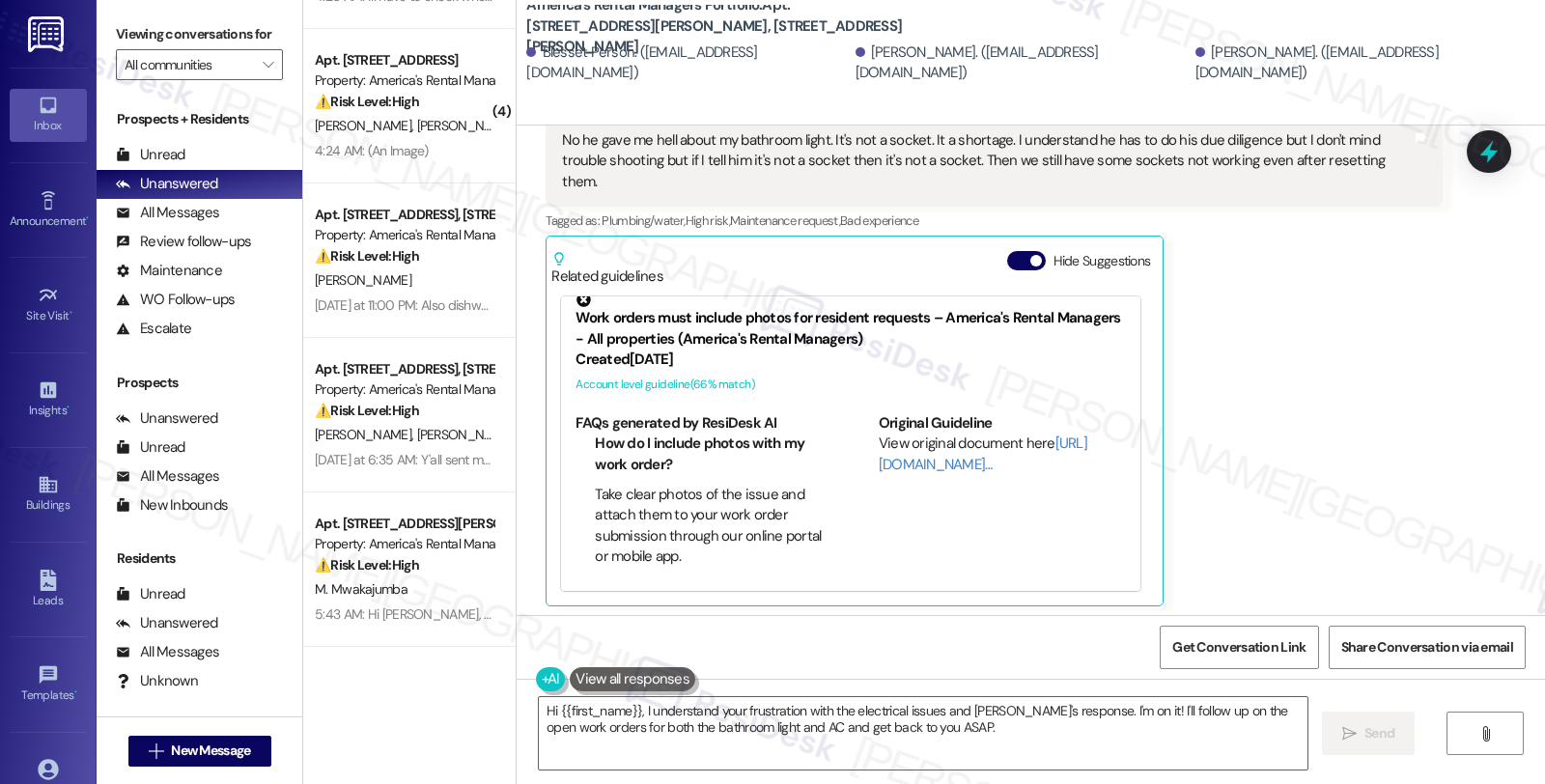
scroll to position [3717, 0]
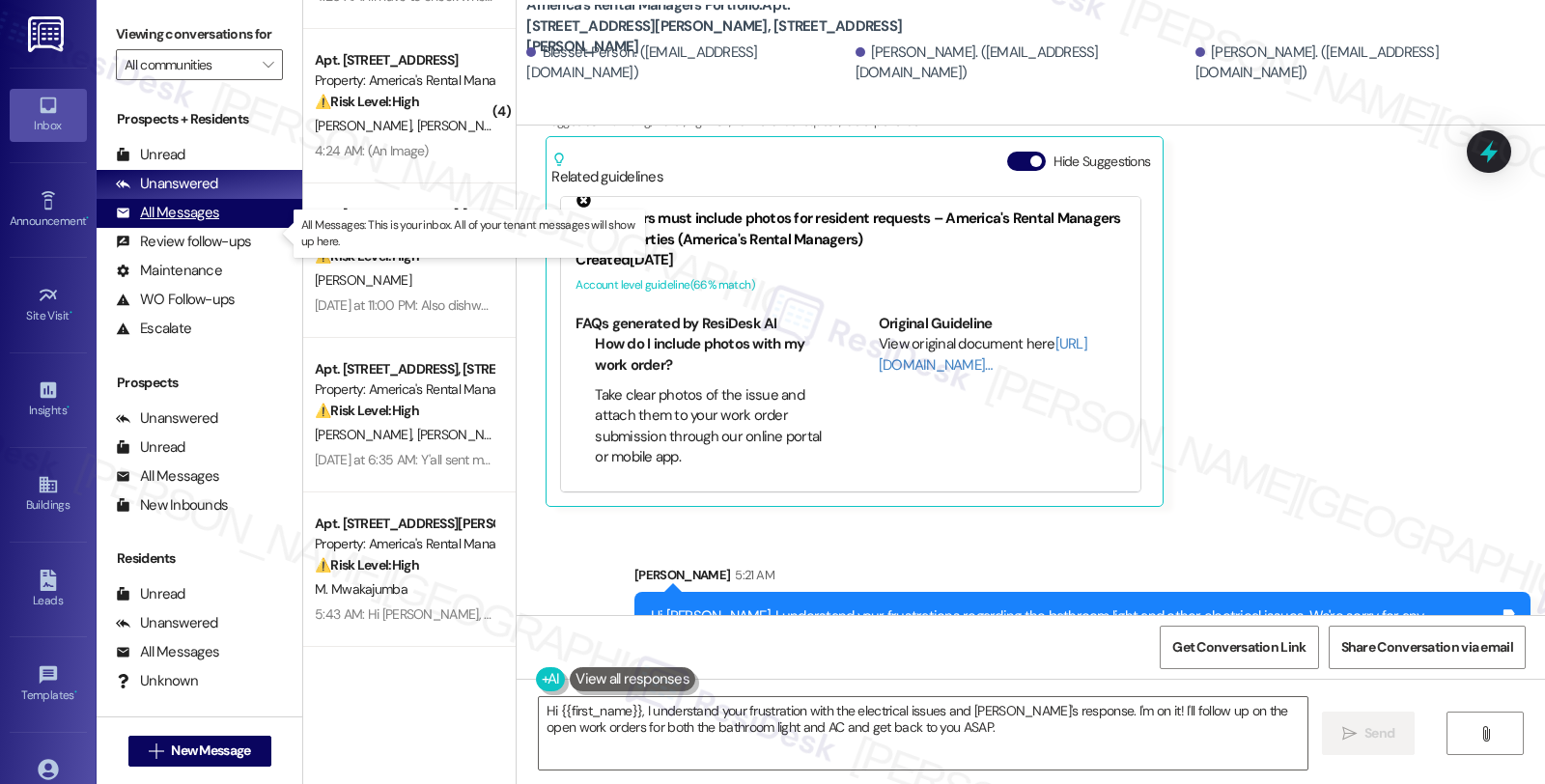
click at [184, 222] on div "All Messages (undefined)" at bounding box center [200, 213] width 205 height 29
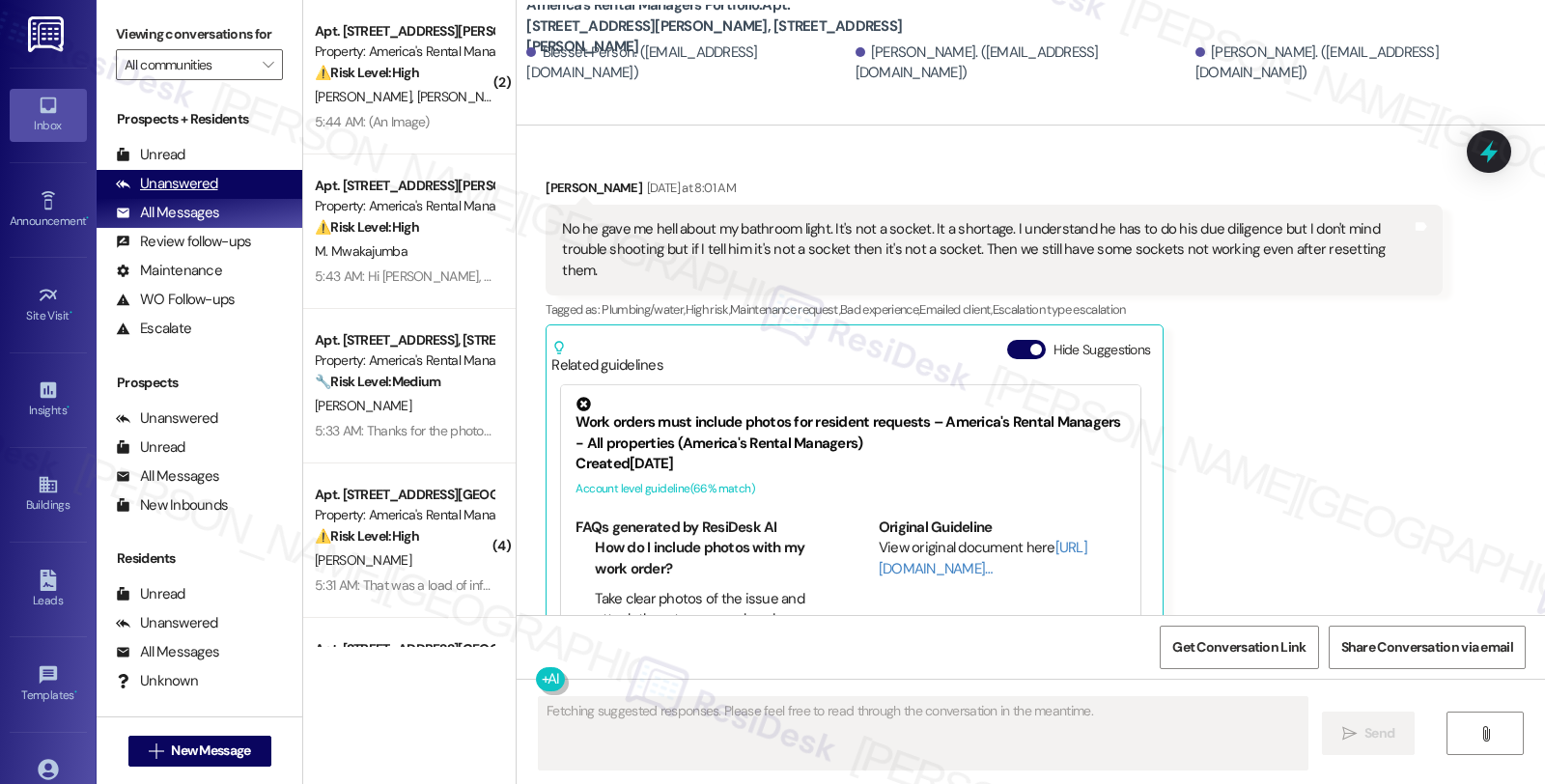
scroll to position [3540, 0]
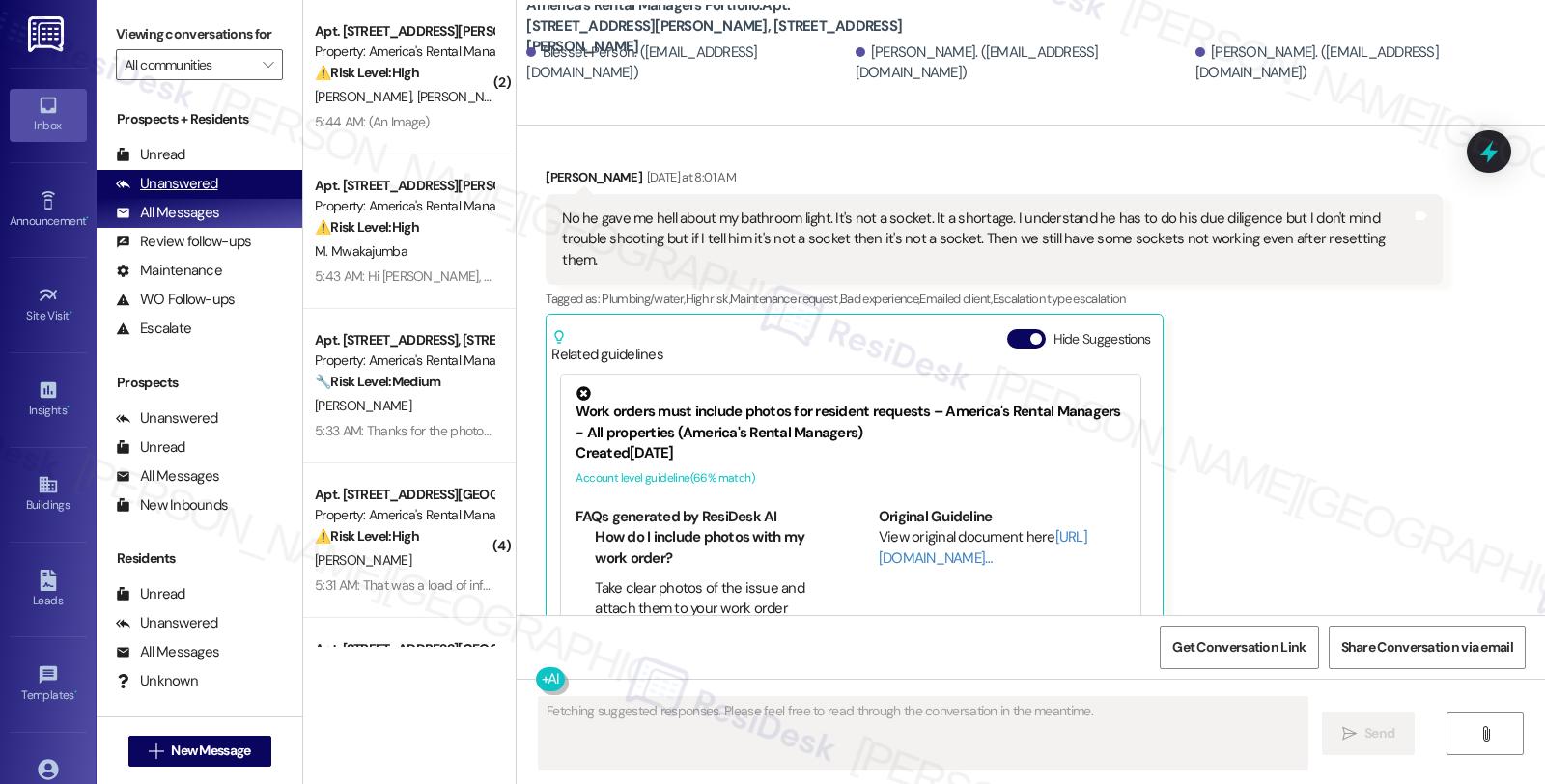
click at [199, 194] on div "Unanswered" at bounding box center [168, 183] width 103 height 20
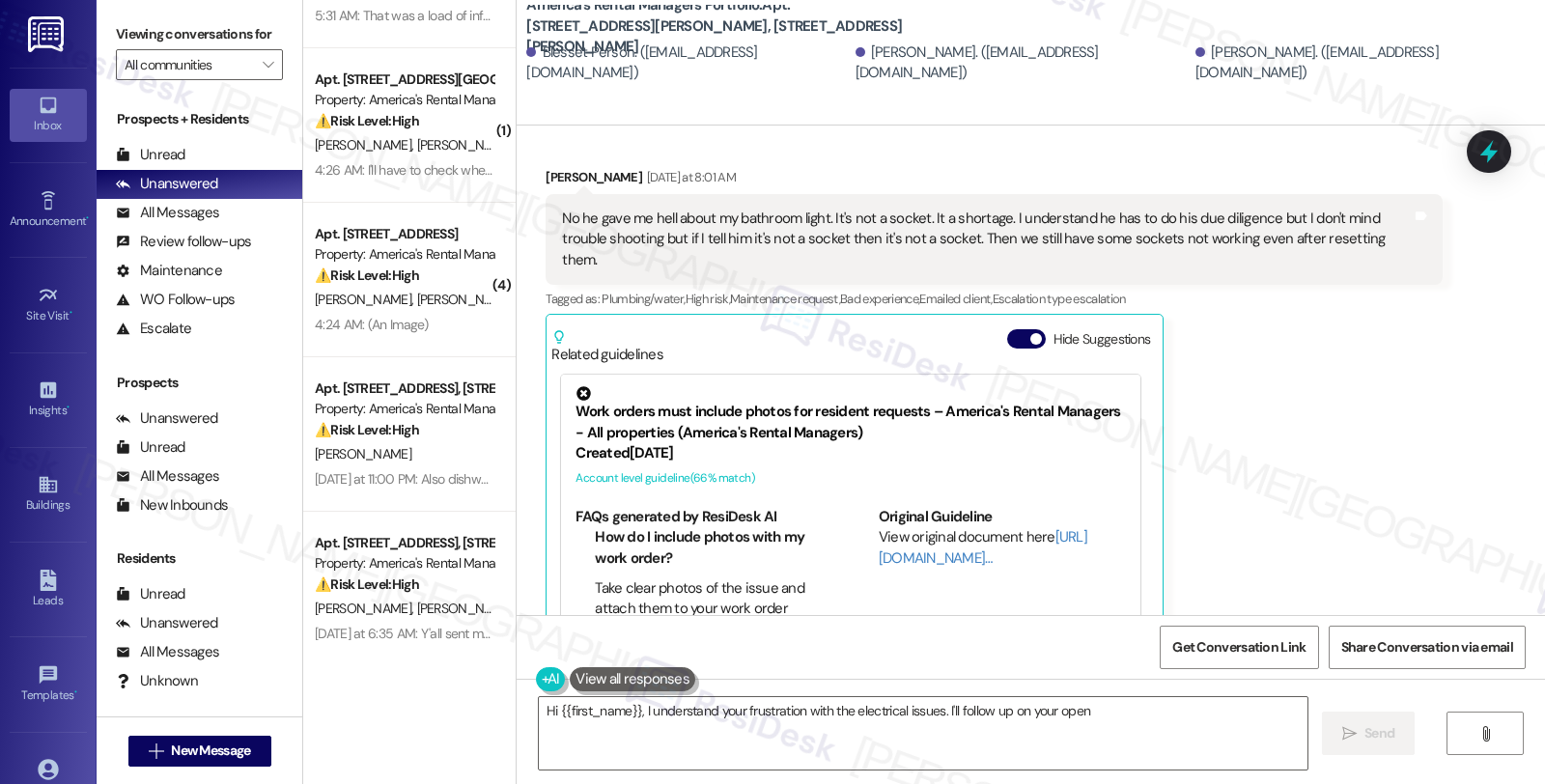
scroll to position [280, 0]
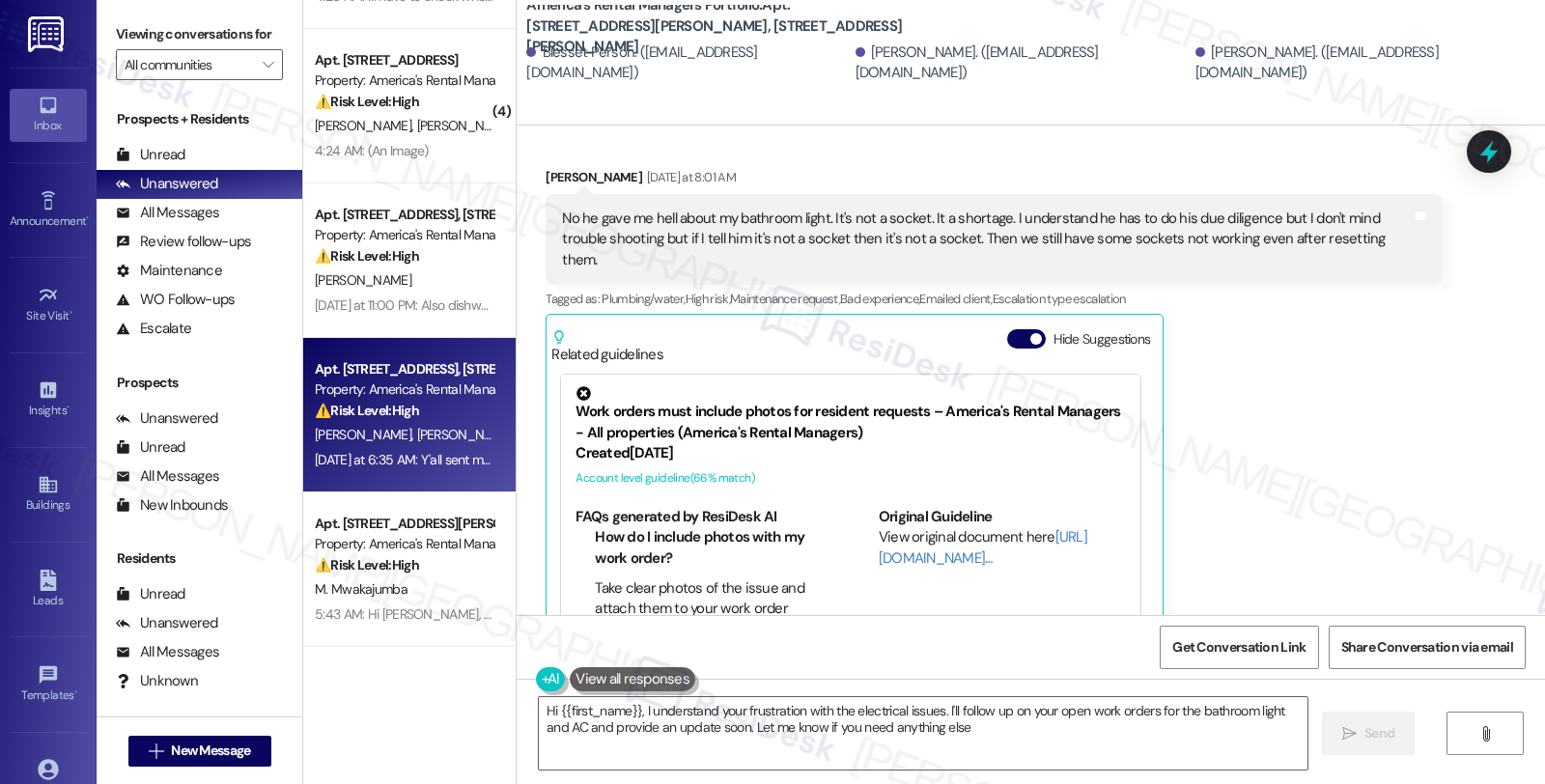
type textarea "Hi {{first_name}}, I understand your frustration with the electrical issues. I'…"
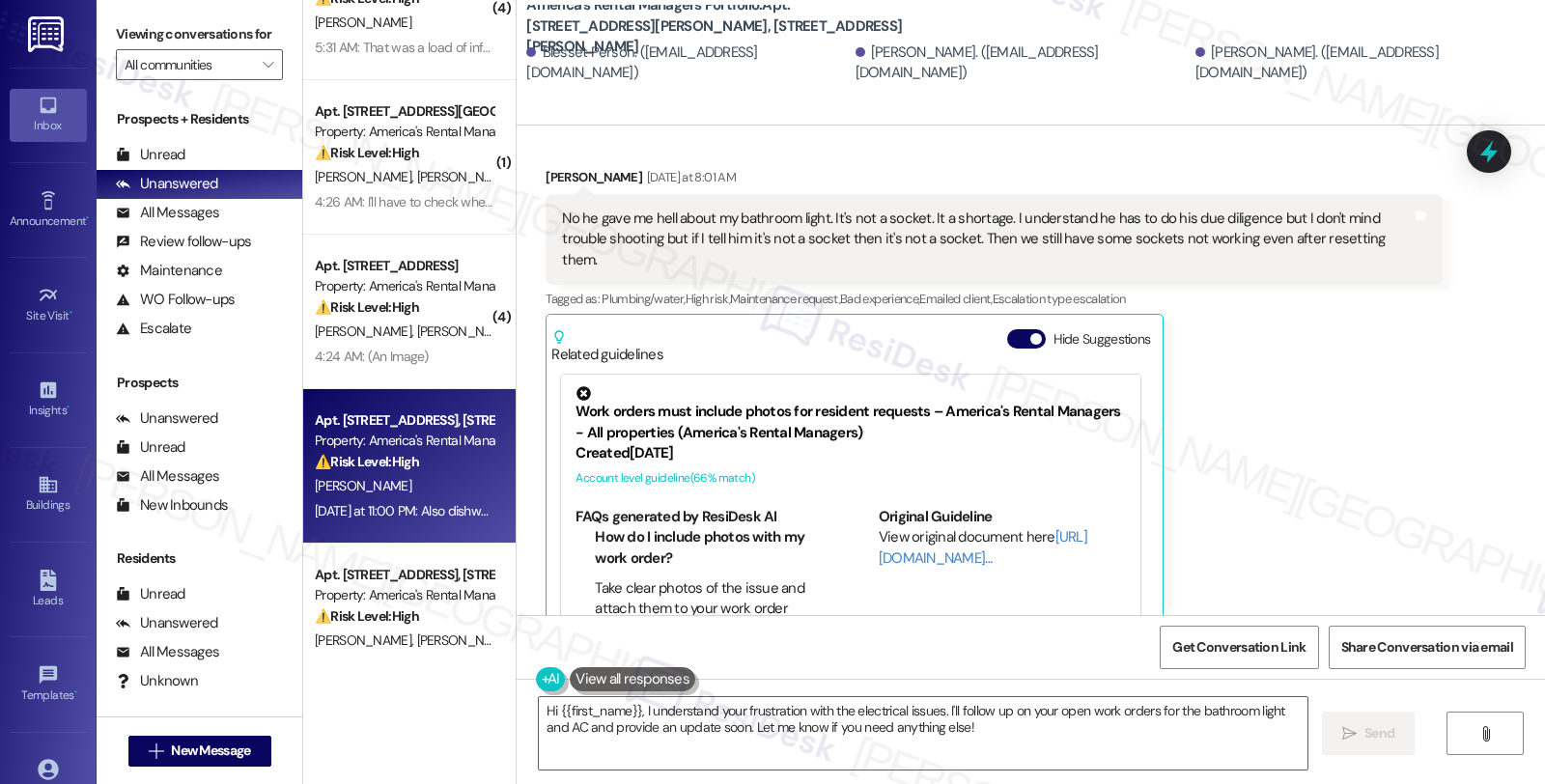
scroll to position [65, 0]
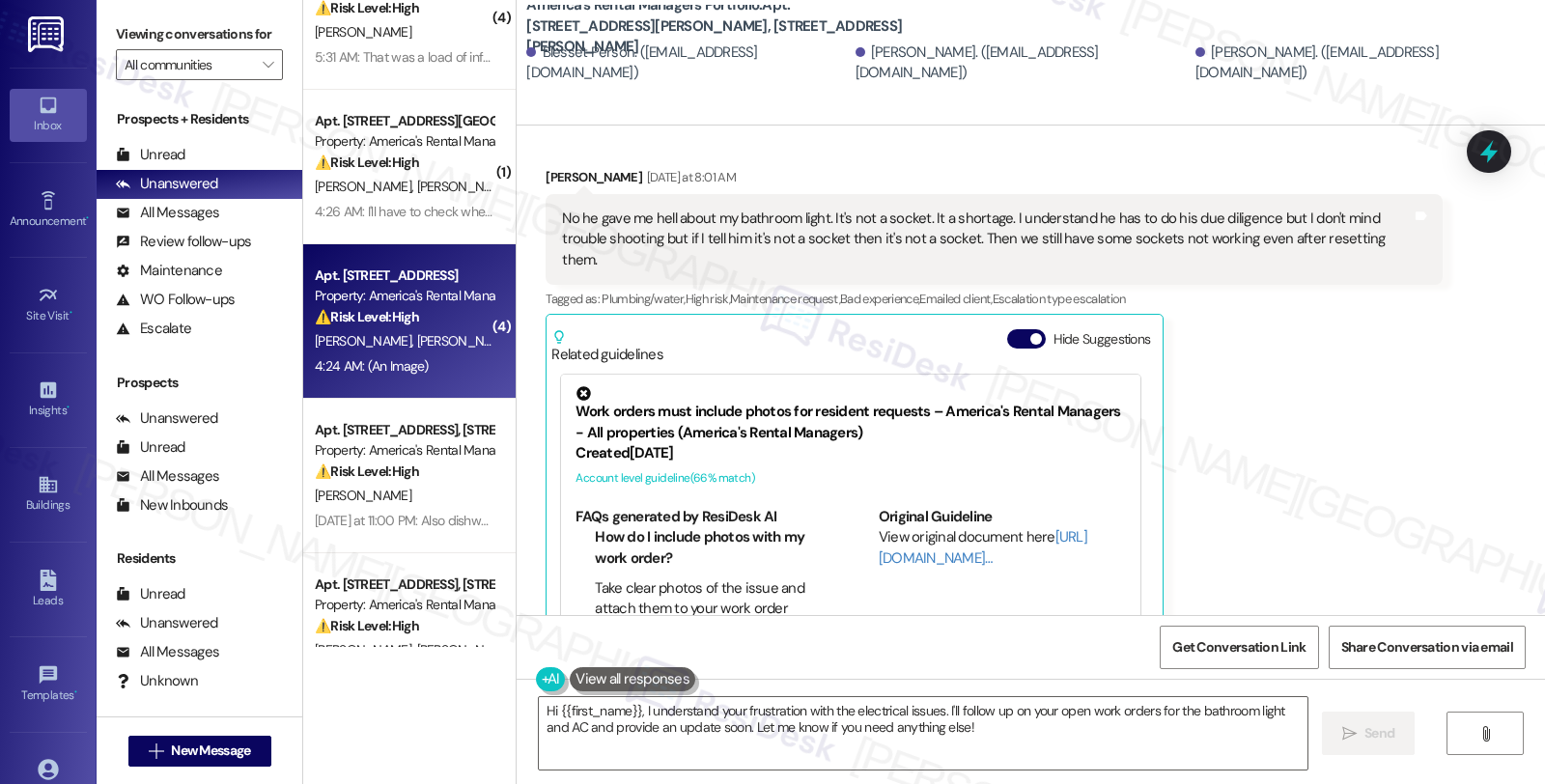
click at [455, 311] on div "⚠️ Risk Level: High The resident is reporting soiled carpets, evidenced by a bl…" at bounding box center [404, 317] width 178 height 20
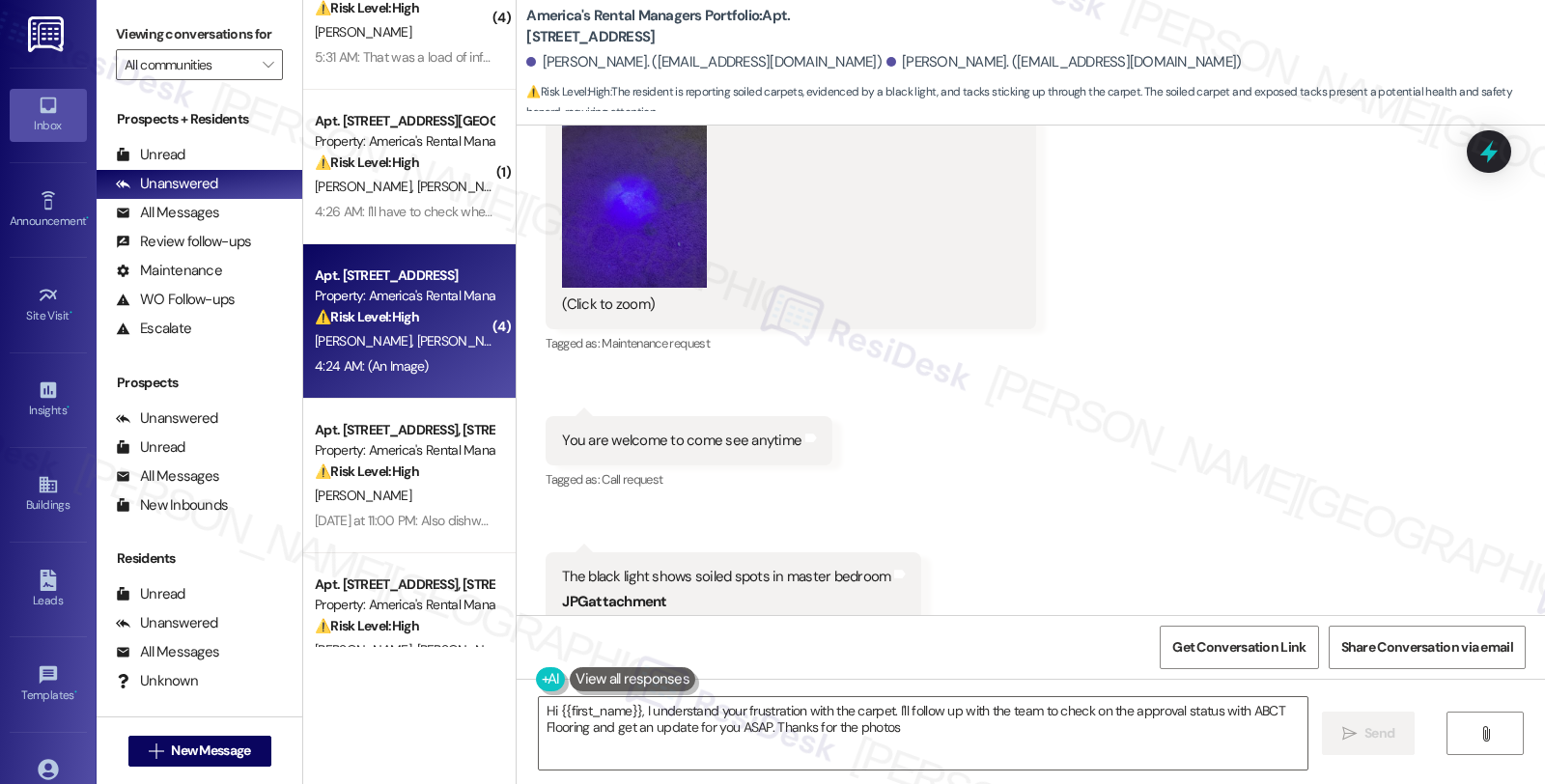
type textarea "Hi {{first_name}}, I understand your frustration with the carpet. I'll follow u…"
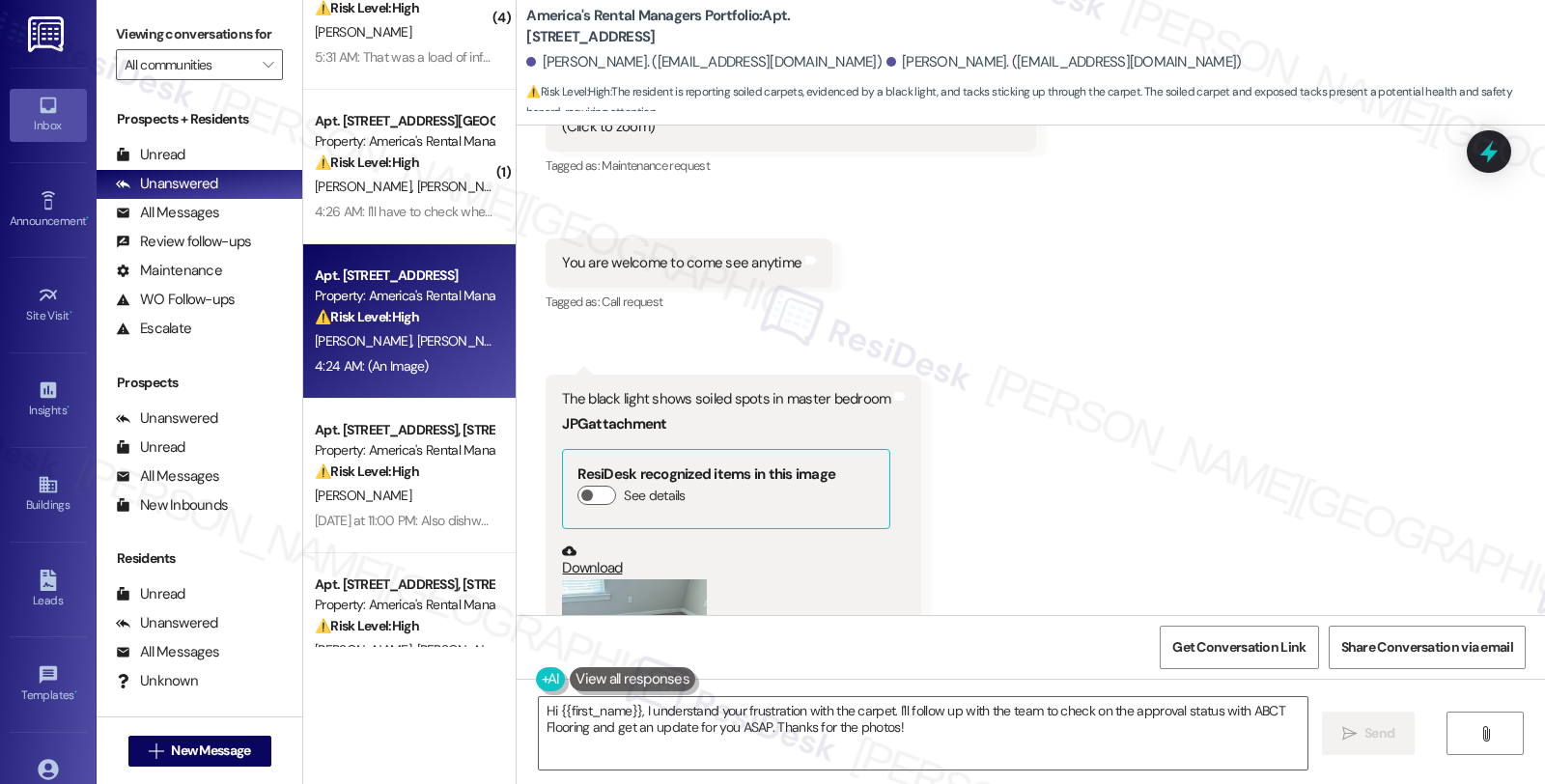
scroll to position [3361, 0]
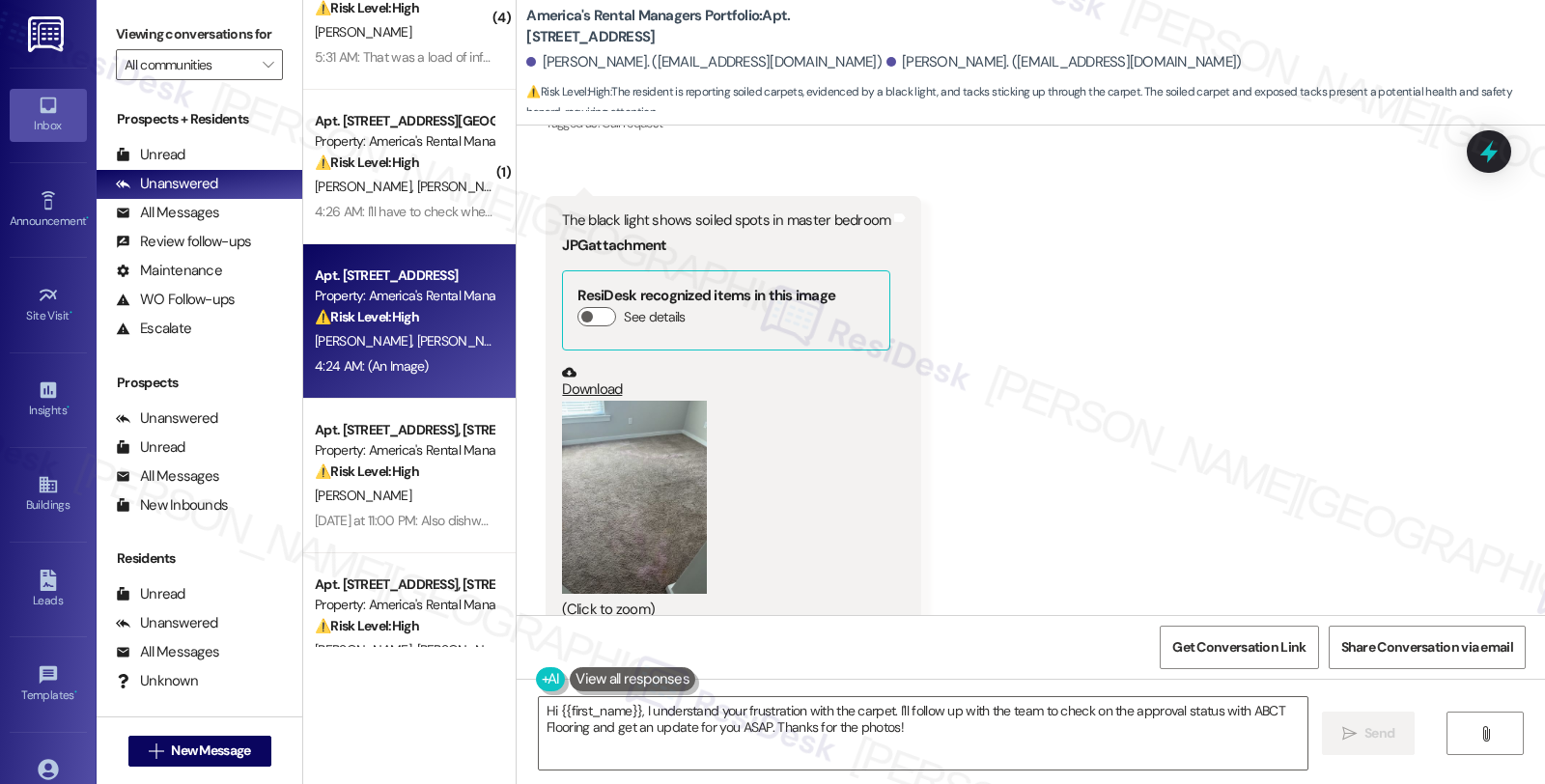
click at [646, 435] on button "Zoom image" at bounding box center [634, 496] width 144 height 193
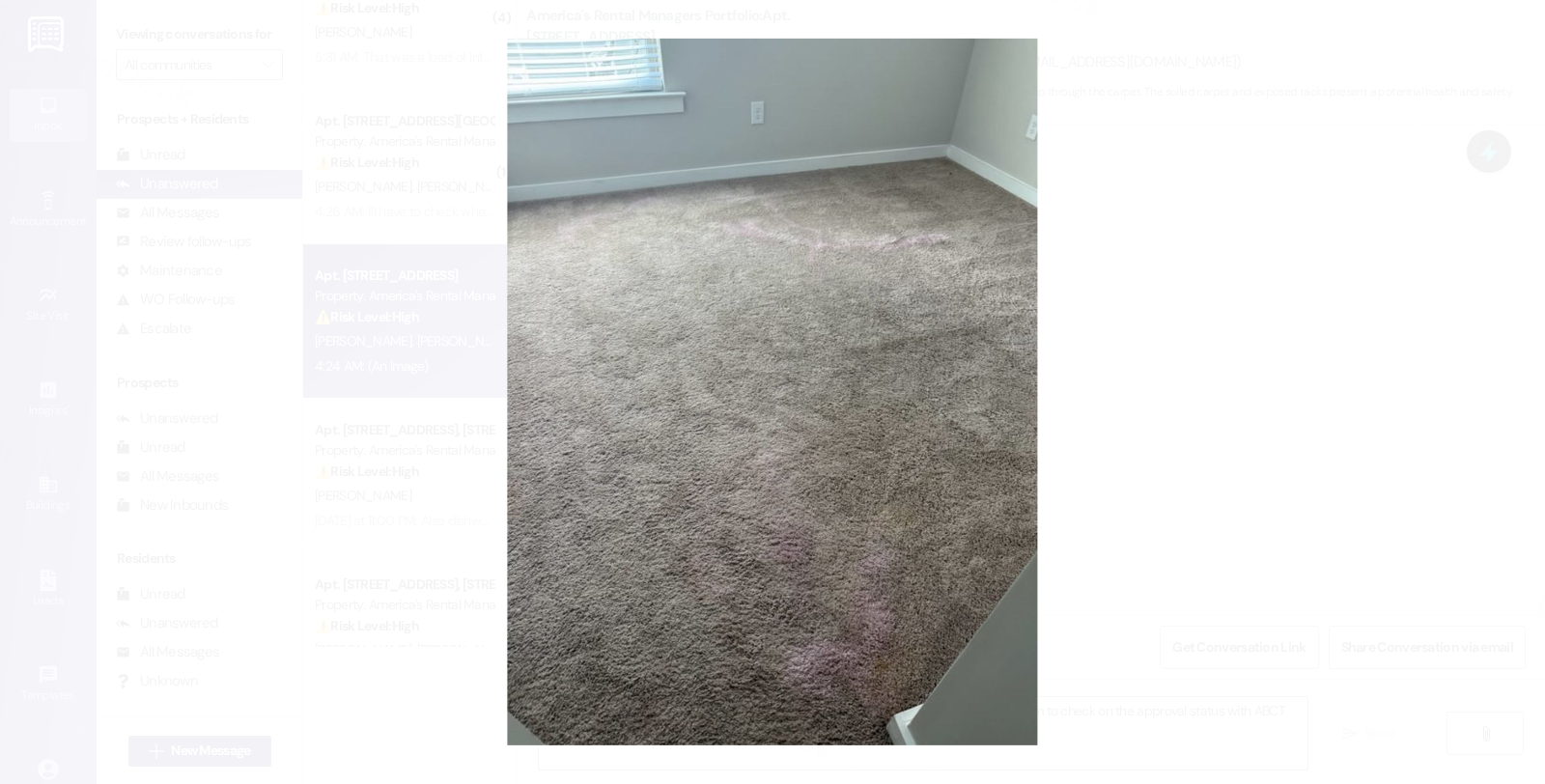
click at [1140, 440] on button "Unzoom image" at bounding box center [772, 392] width 1545 height 784
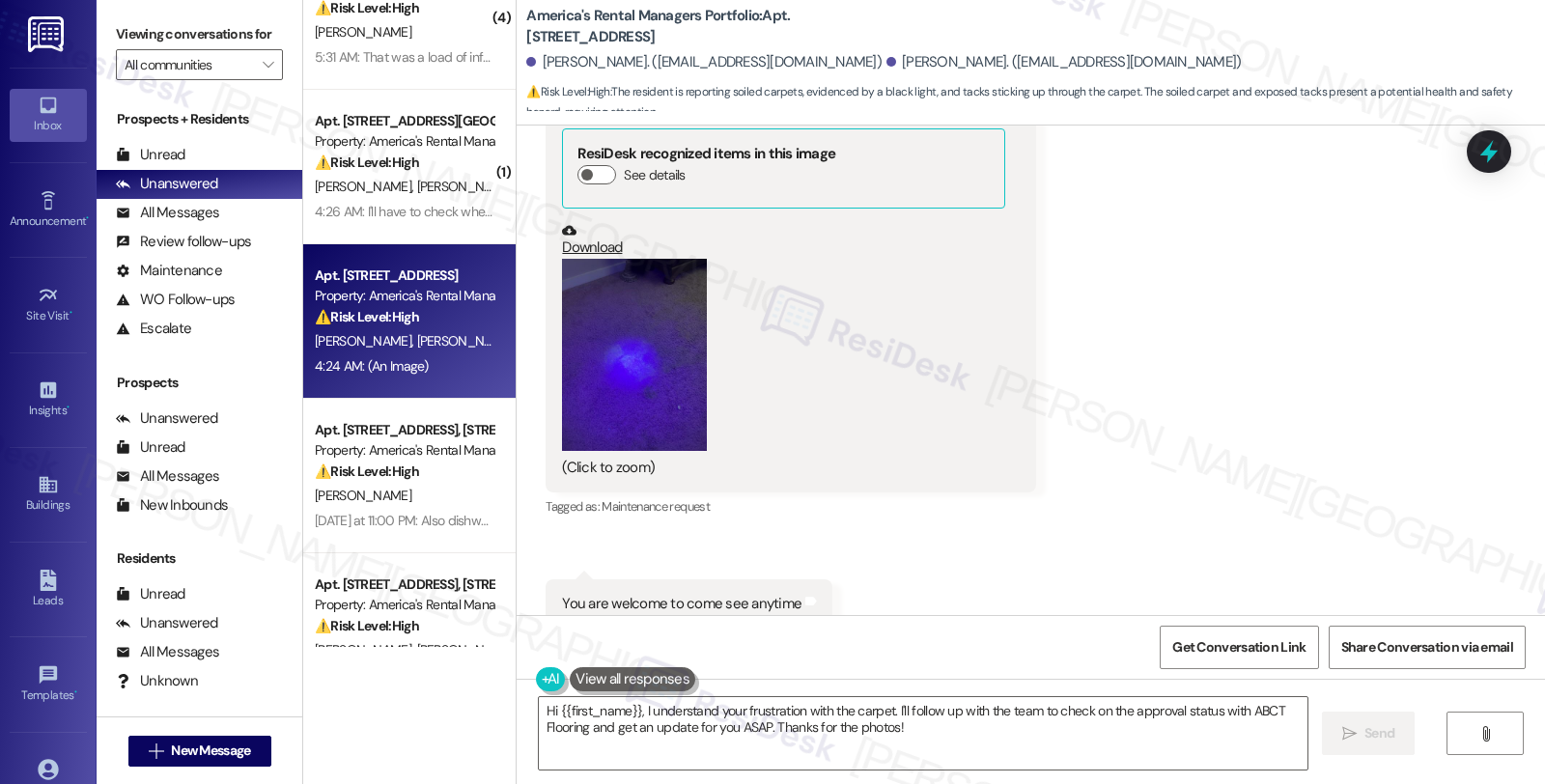
scroll to position [2824, 0]
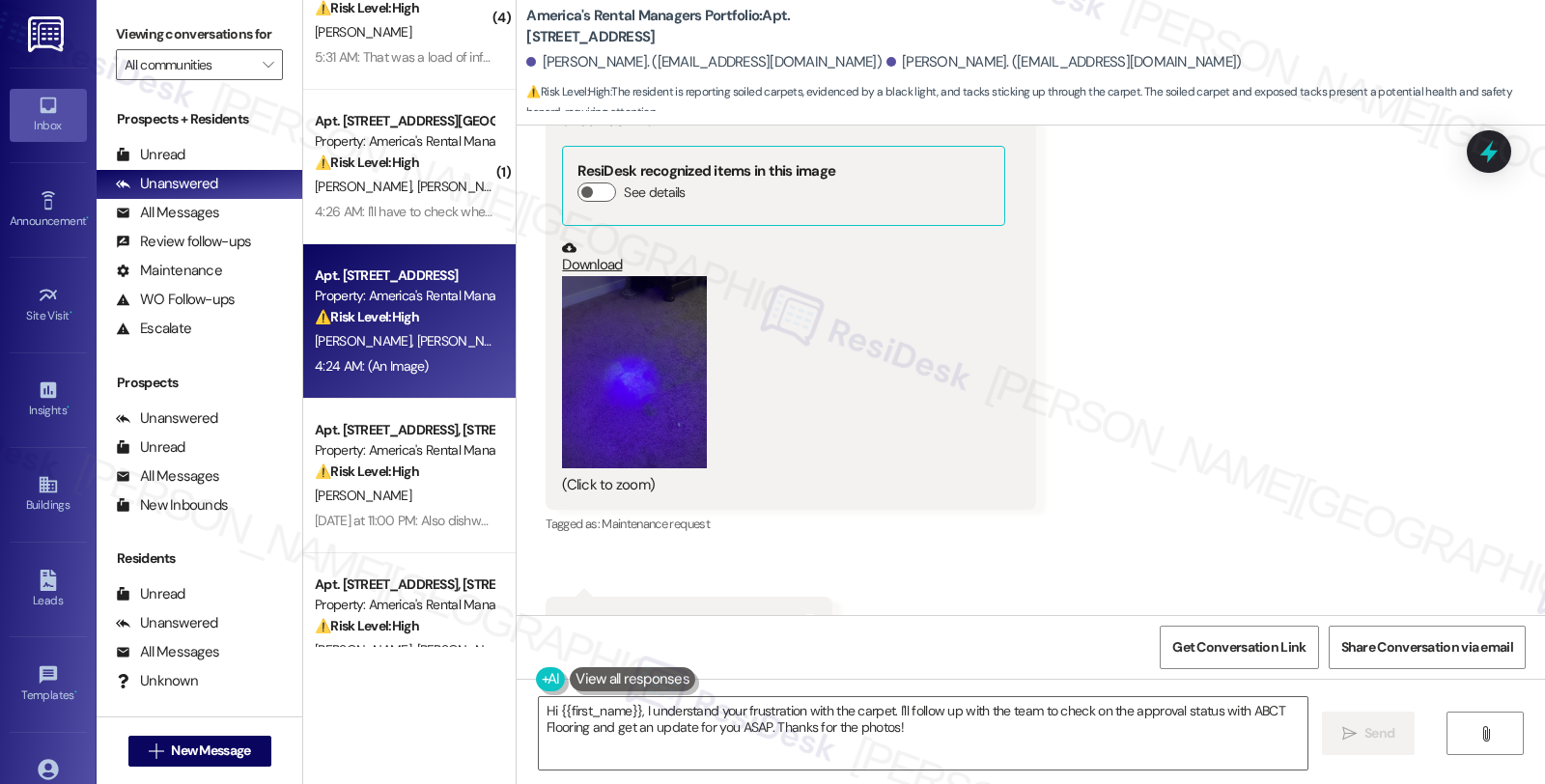
click at [662, 323] on button "Zoom image" at bounding box center [634, 372] width 144 height 193
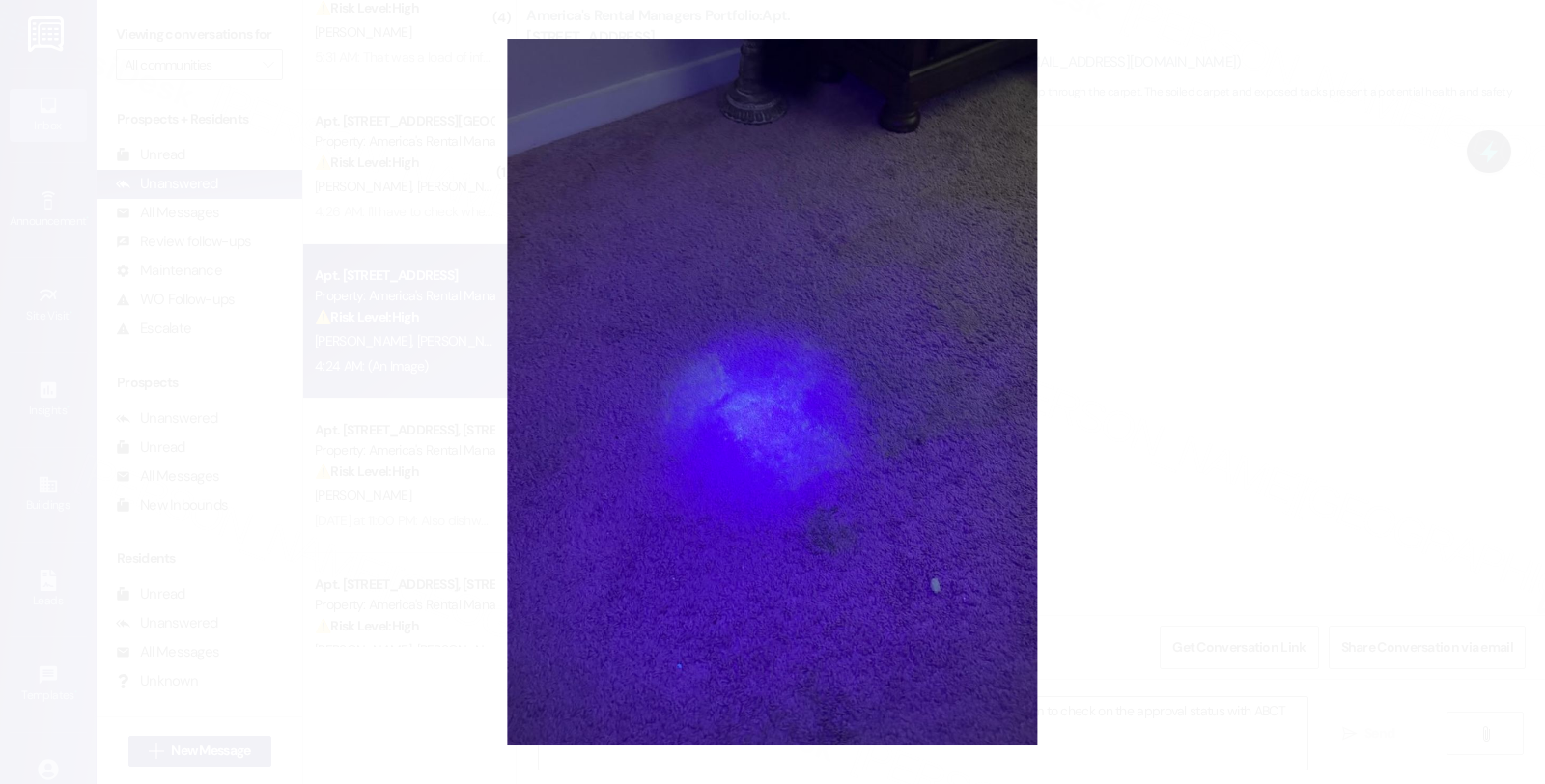
click at [1305, 306] on button "Unzoom image" at bounding box center [772, 392] width 1545 height 784
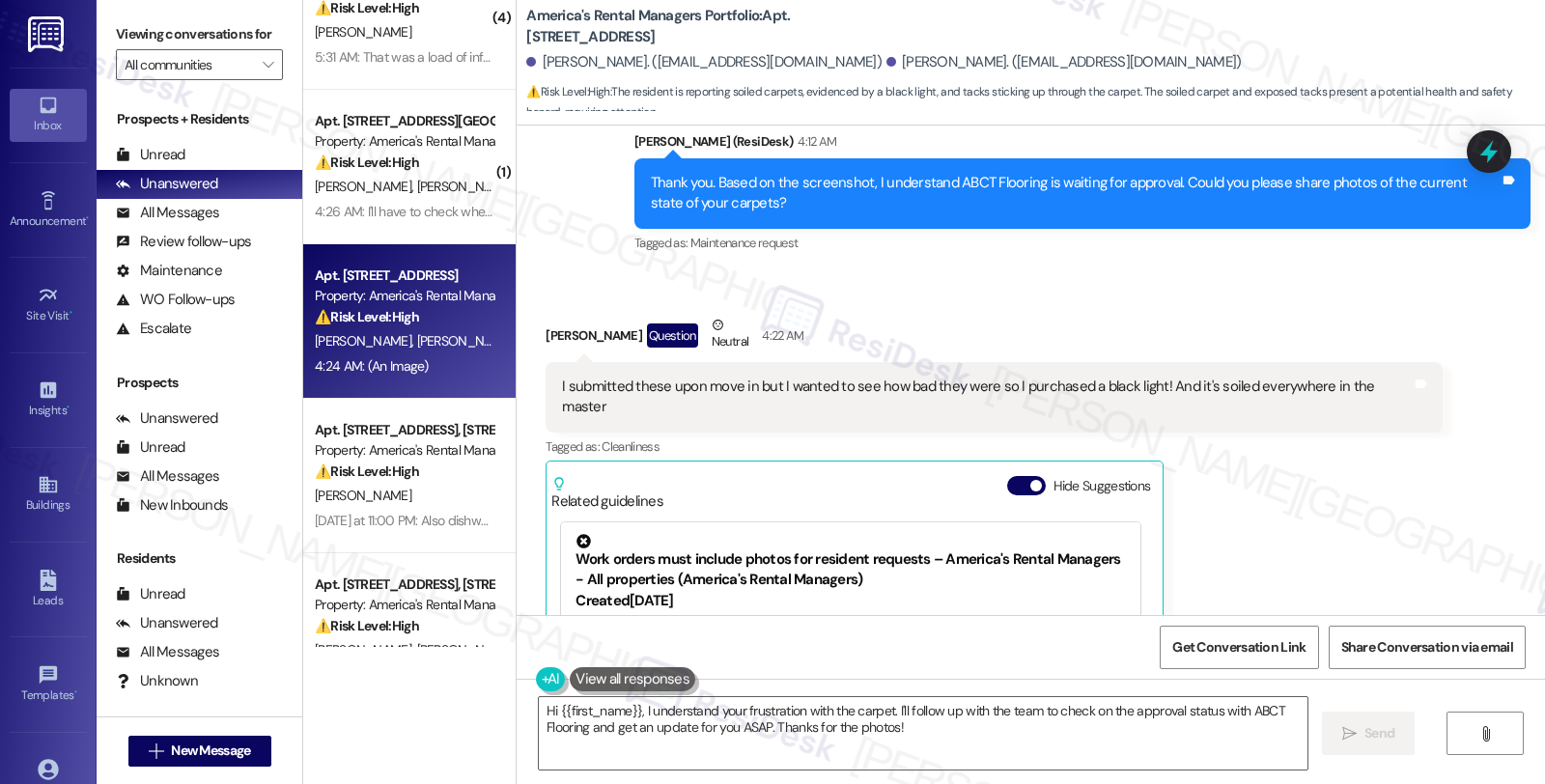
scroll to position [1966, 0]
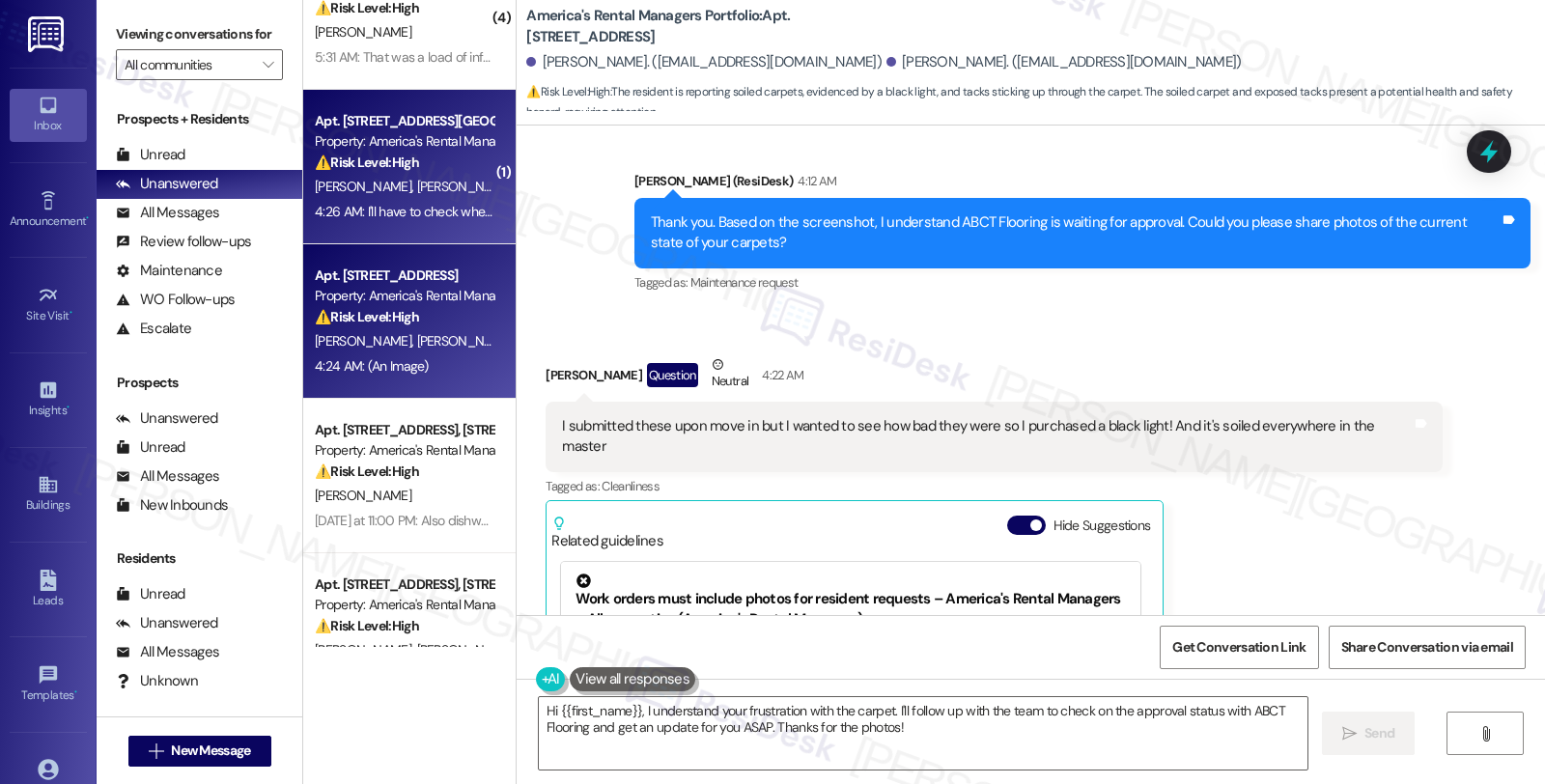
click at [427, 180] on div "A. Bradley K. Bradley" at bounding box center [404, 186] width 182 height 24
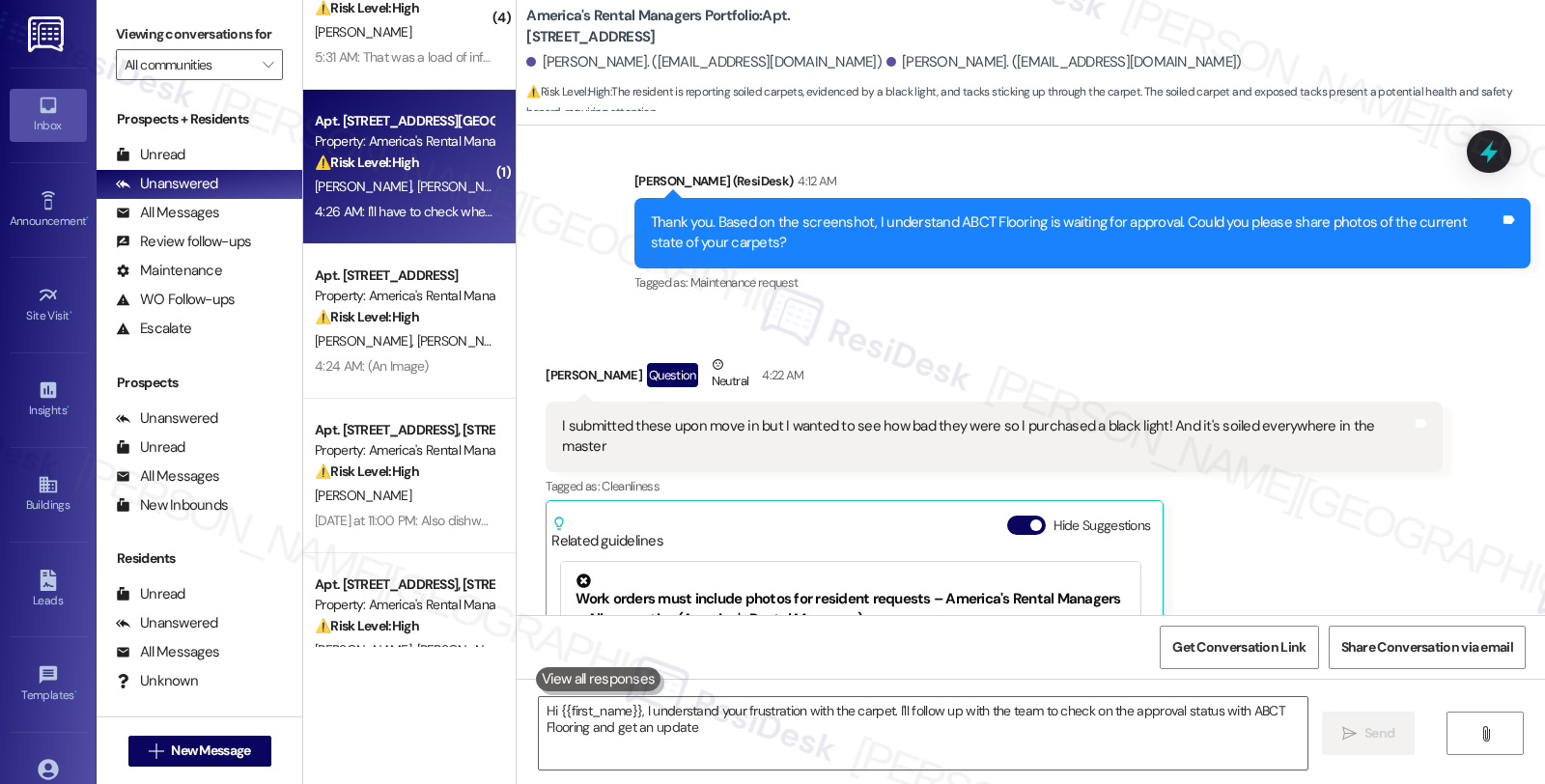
type textarea "Hi {{first_name}}, I understand your frustration with the carpet. I'll follow u…"
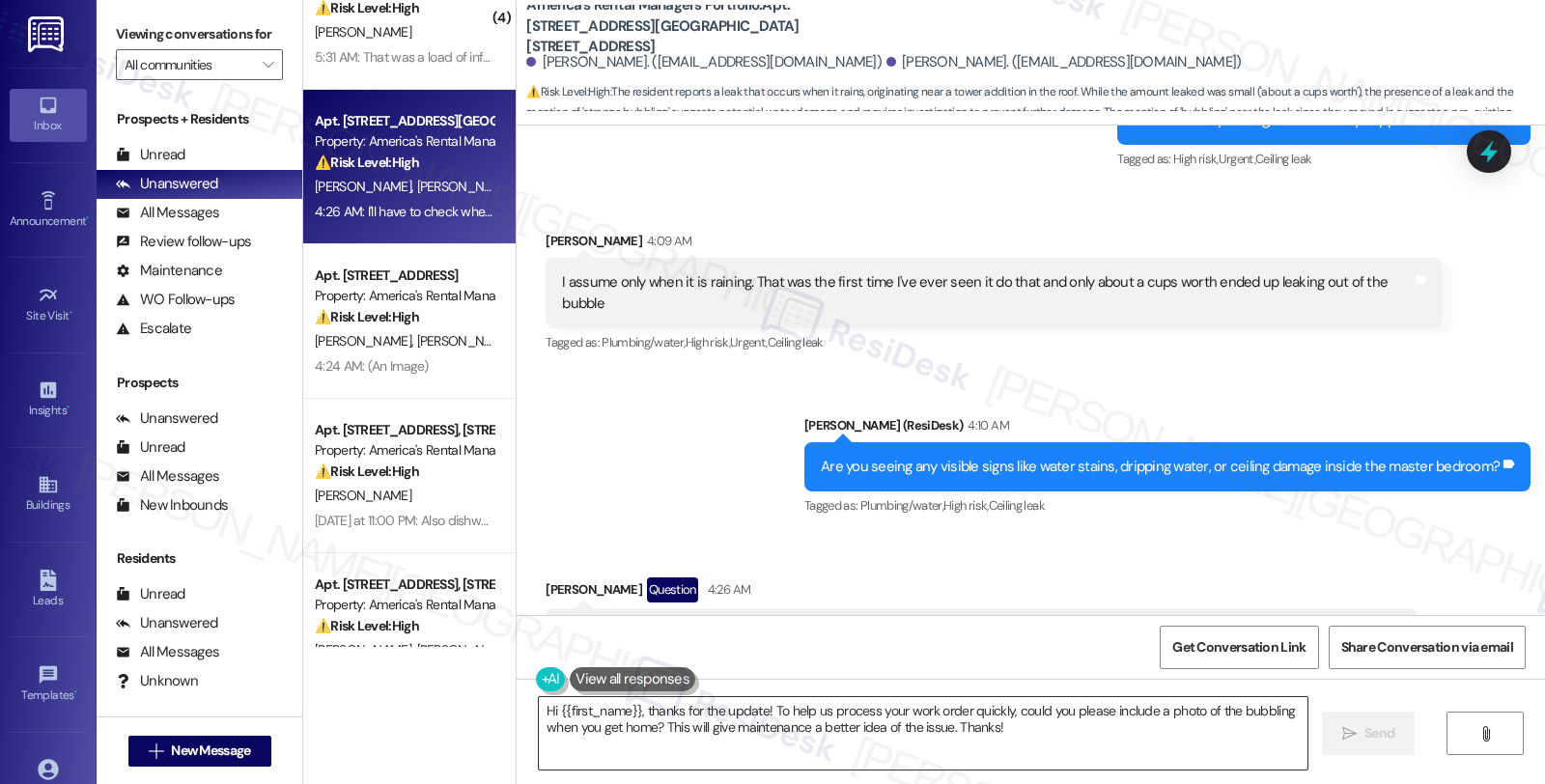
scroll to position [1698, 0]
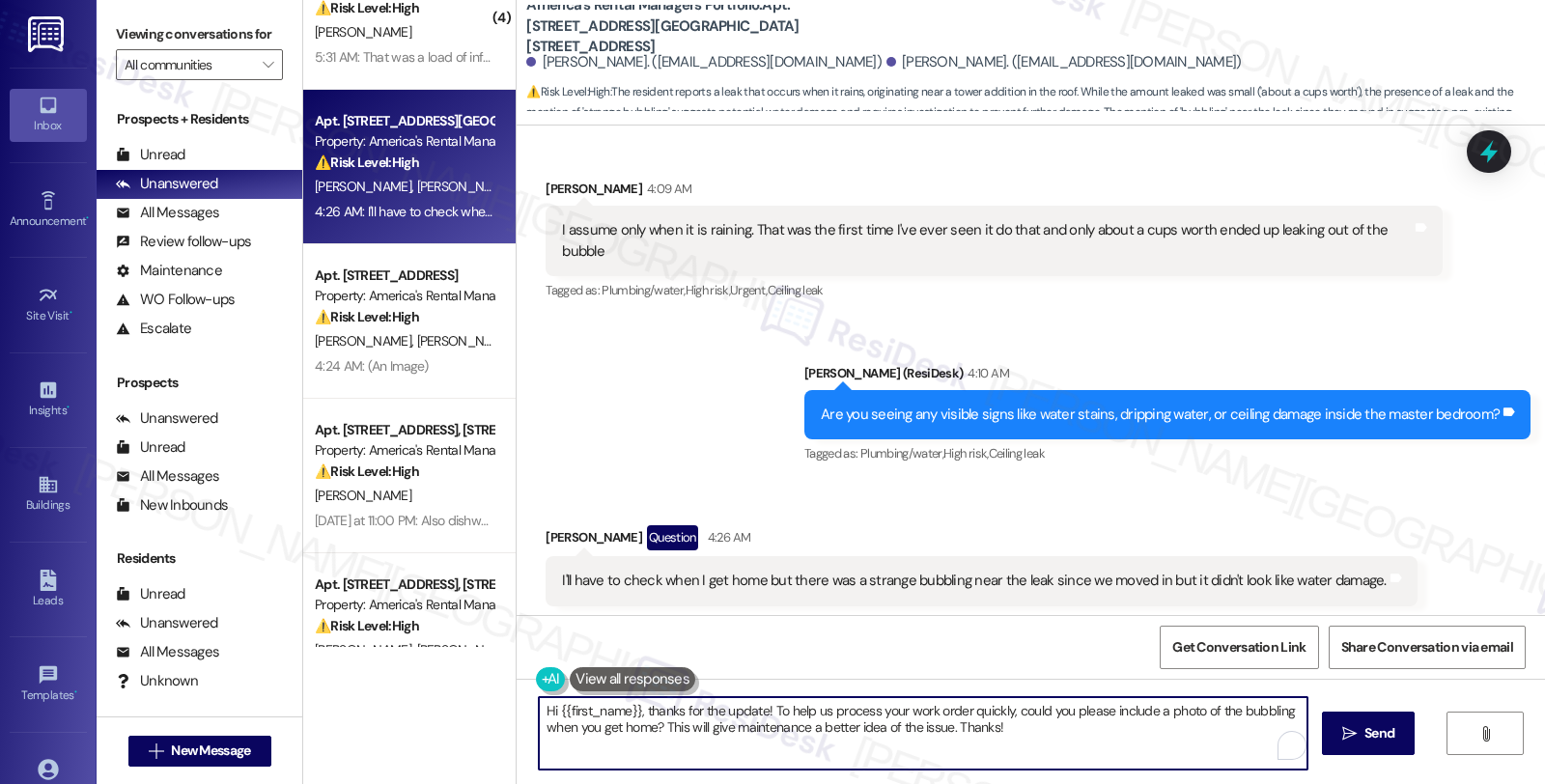
click at [631, 706] on textarea "Hi {{first_name}}, thanks for the update! To help us process your work order qu…" at bounding box center [923, 733] width 769 height 73
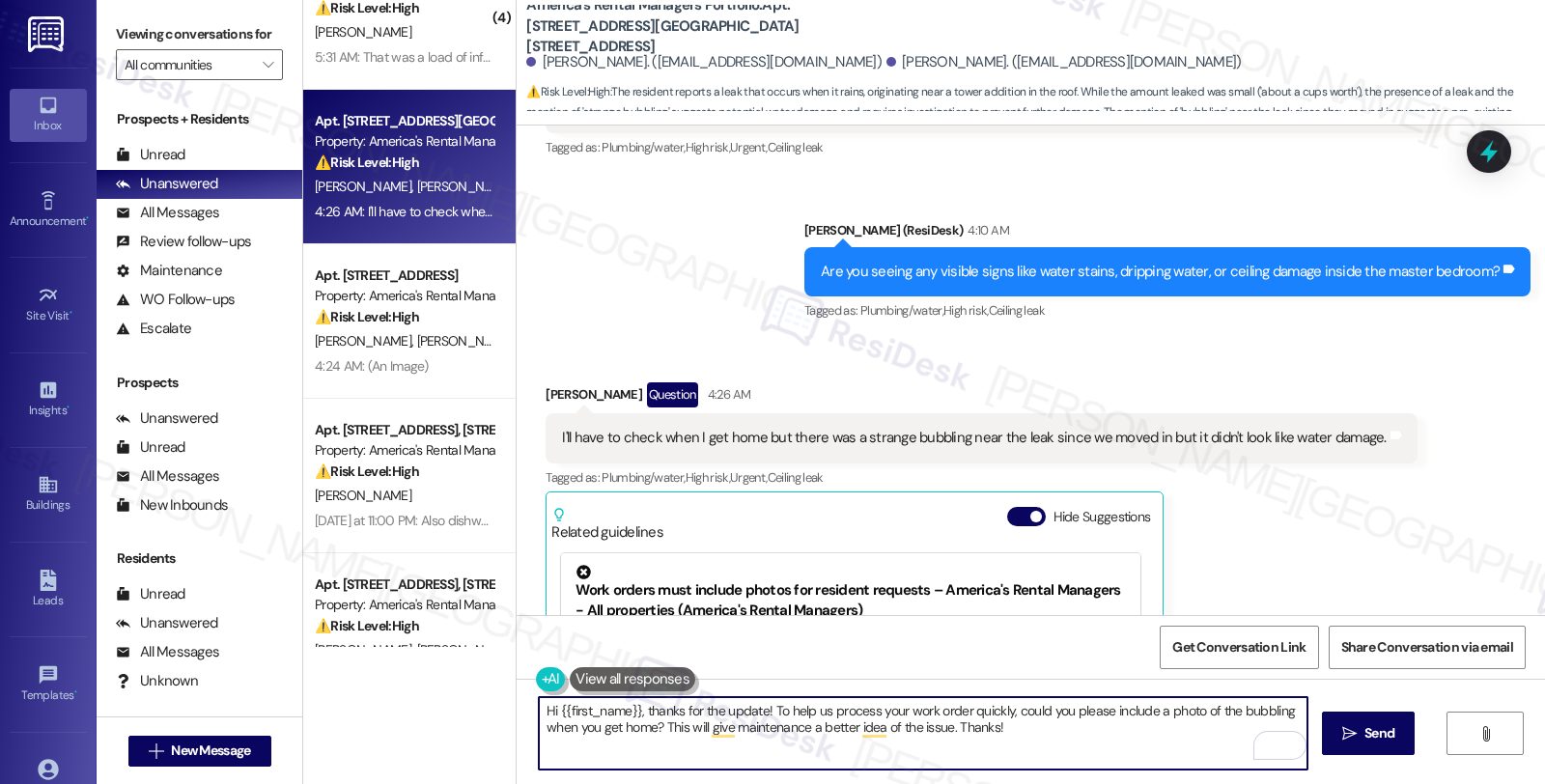
scroll to position [2020, 0]
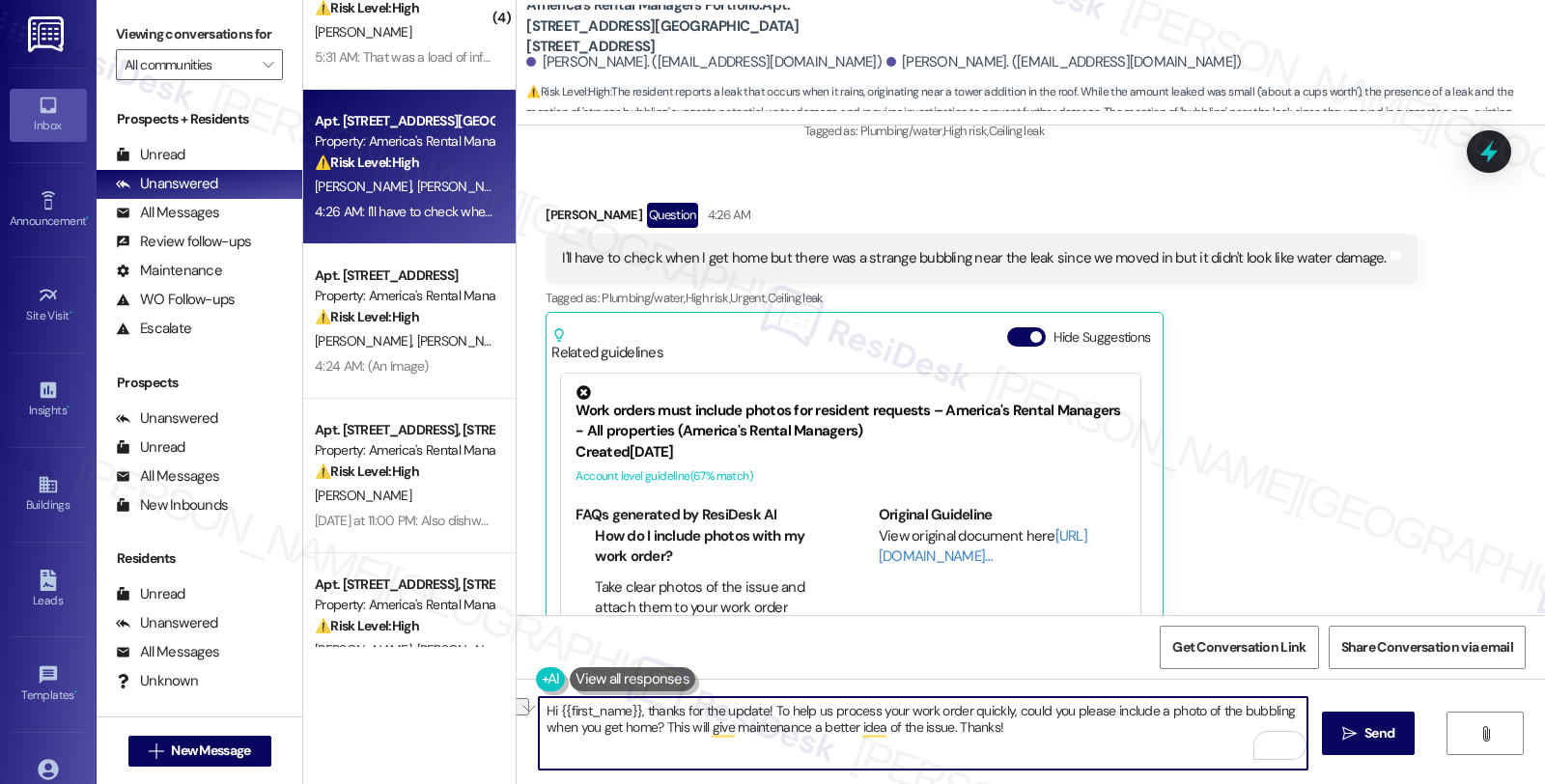
drag, startPoint x: 636, startPoint y: 710, endPoint x: 364, endPoint y: 710, distance: 272.0
click at [364, 710] on div "( 4 ) Apt. 2422 Hampstead Drive, 2422 Hampstead Drive Property: America's Renta…" at bounding box center [924, 392] width 1242 height 784
click at [1095, 730] on textarea "Thanks for the update! To help us process your work order quickly, could you pl…" at bounding box center [923, 733] width 769 height 73
click at [930, 731] on textarea "Thanks for the update! To help us process your work order quickly, could you pl…" at bounding box center [923, 733] width 769 height 73
click at [1365, 728] on span "Send" at bounding box center [1379, 733] width 30 height 20
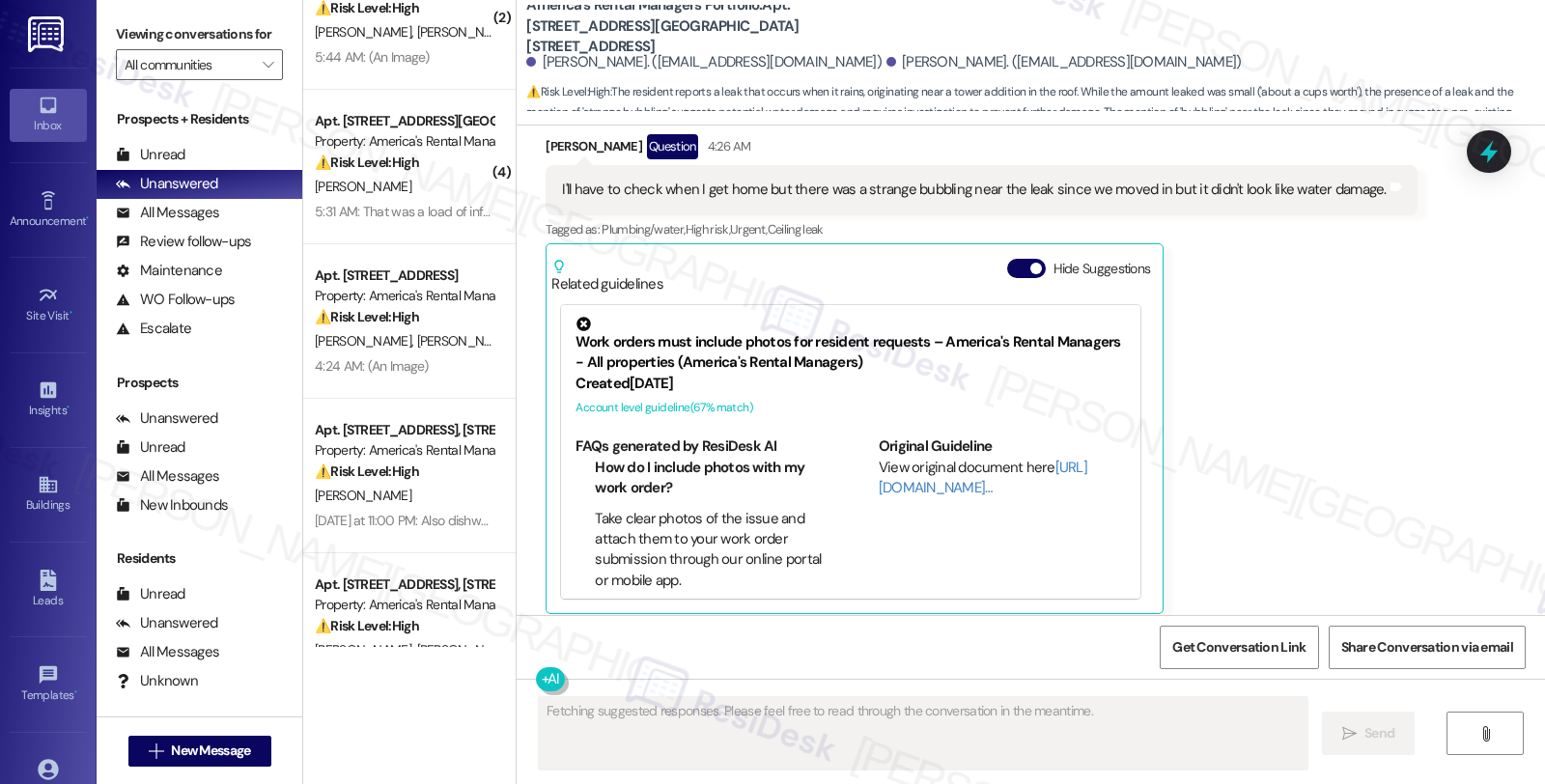
scroll to position [2176, 0]
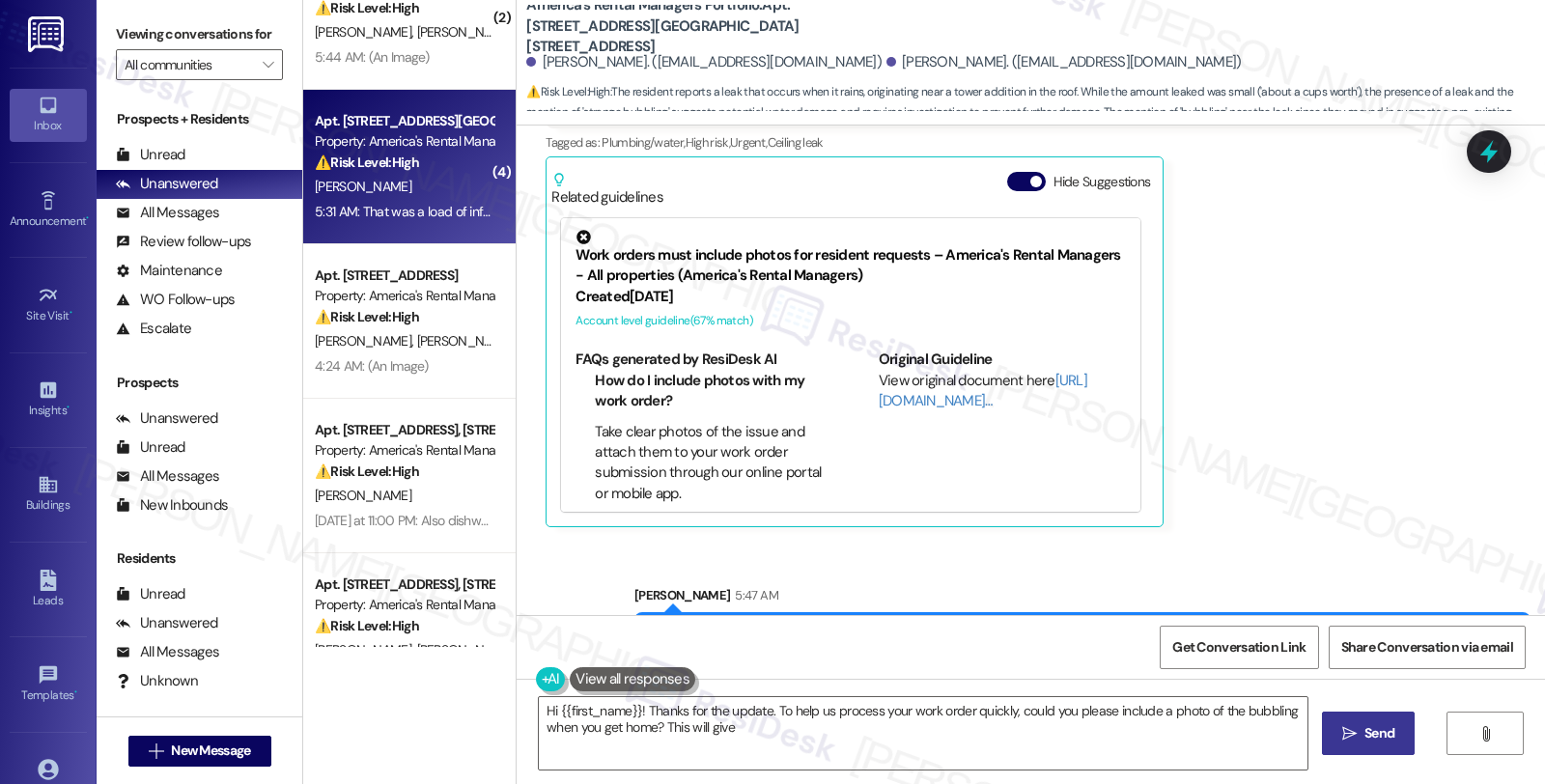
type textarea "Hi {{first_name}}! Thanks for the update. To help us process your work order qu…"
click at [397, 168] on strong "⚠️ Risk Level: High" at bounding box center [367, 162] width 105 height 17
type textarea "Hi {{first_name}}! Thanks for the update. To help us process your work order qu…"
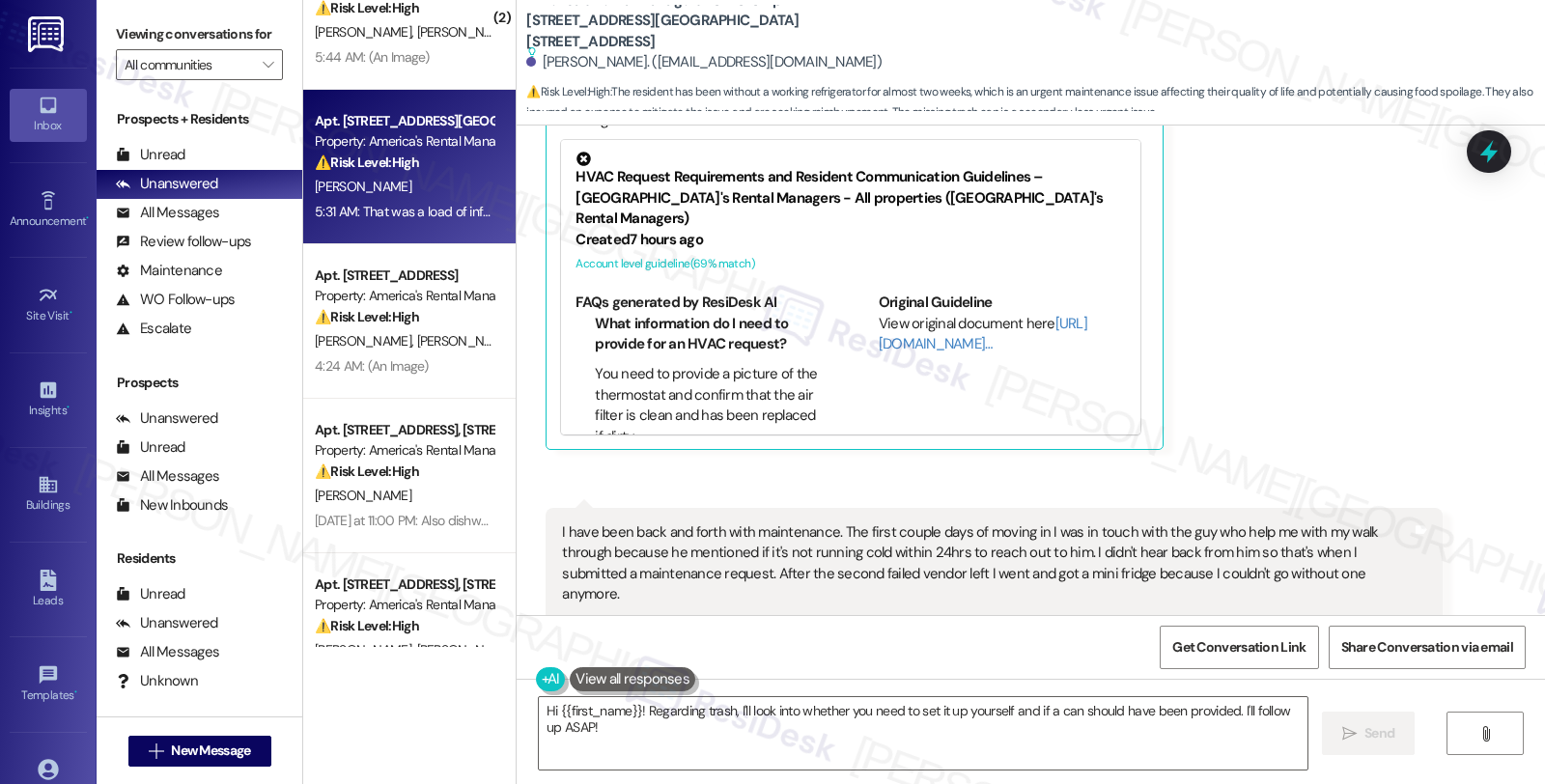
scroll to position [1000, 0]
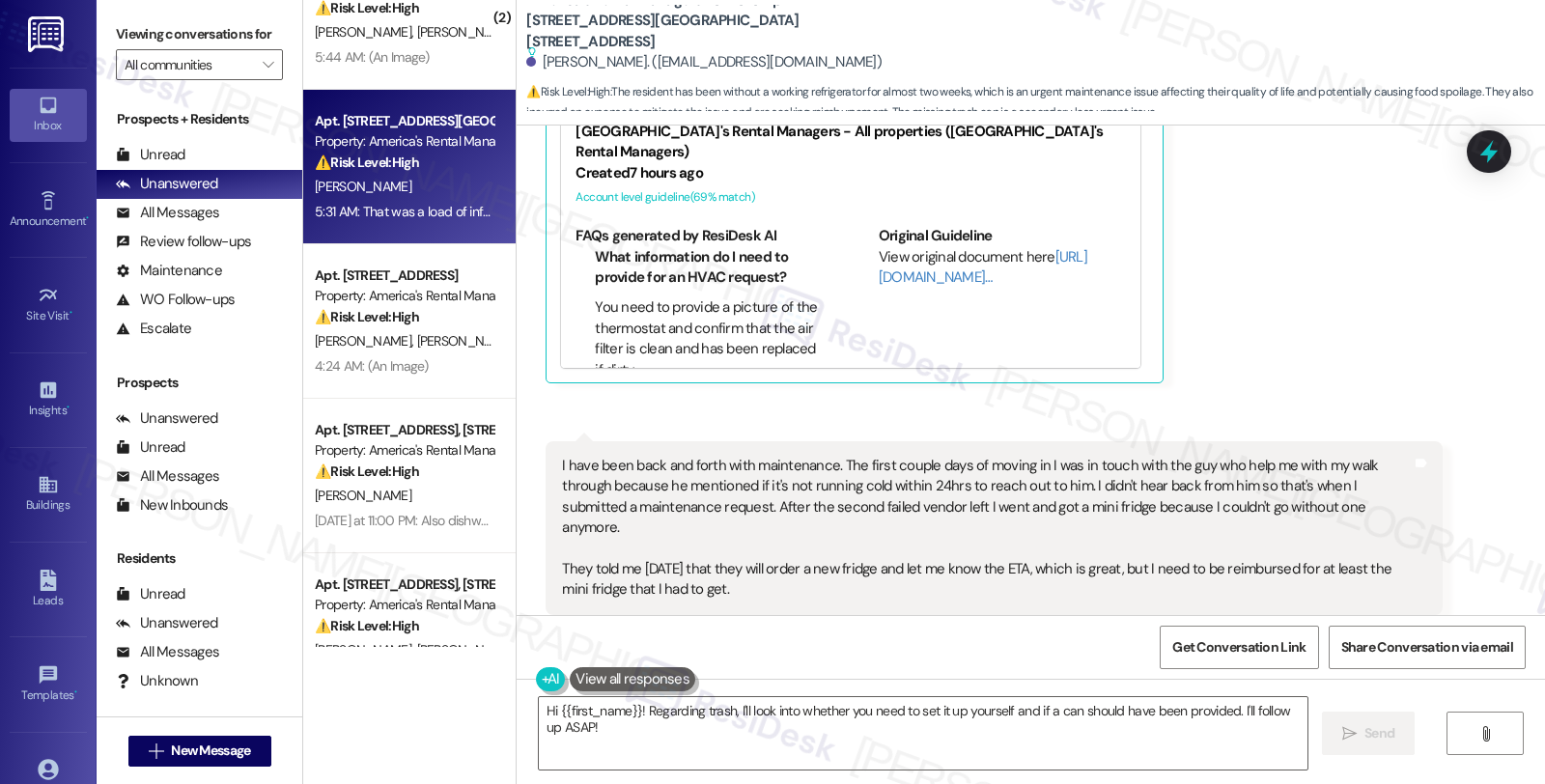
click at [632, 463] on div "I have been back and forth with maintenance. The first couple days of moving in…" at bounding box center [987, 527] width 849 height 144
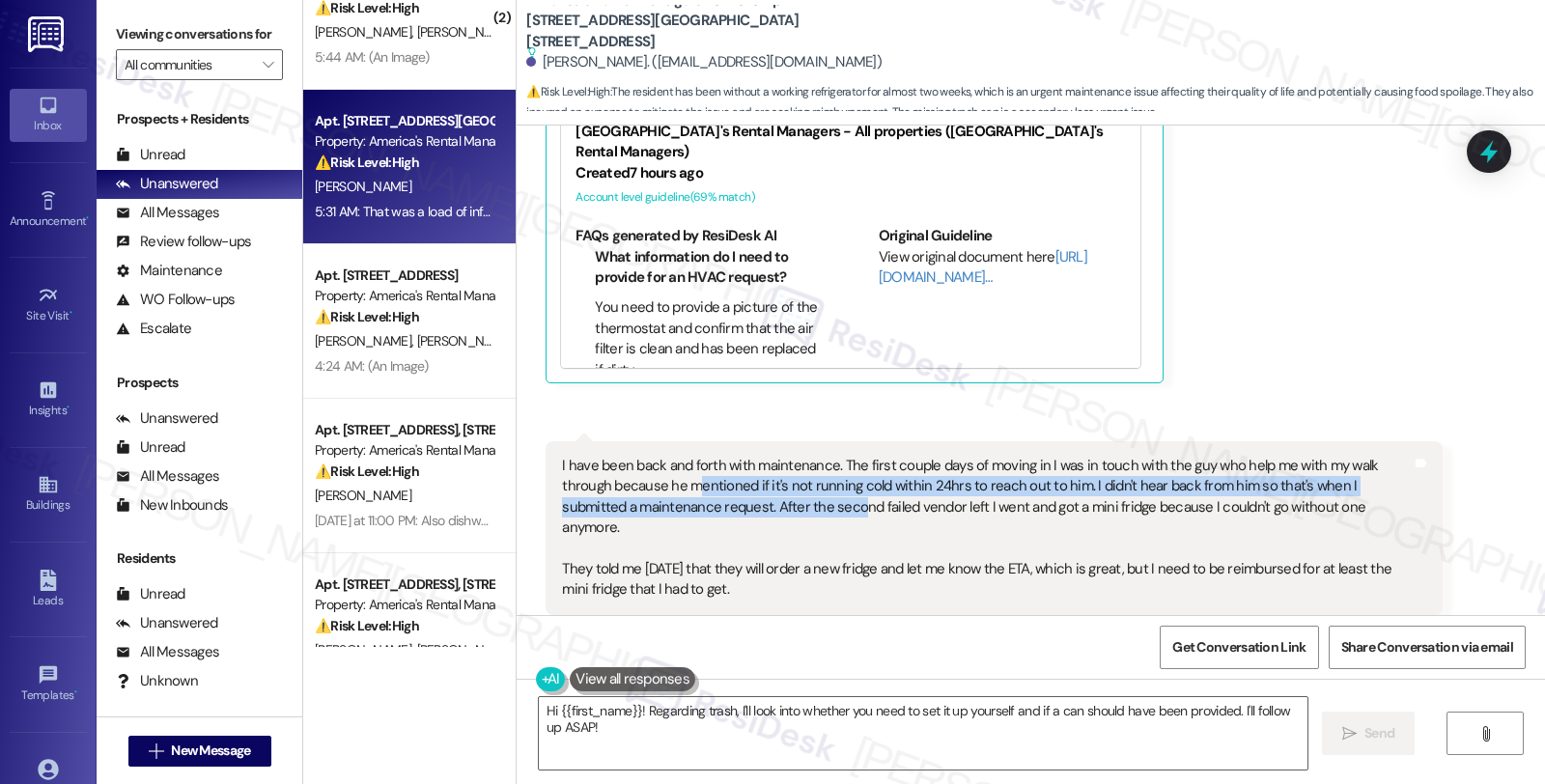
drag, startPoint x: 724, startPoint y: 493, endPoint x: 842, endPoint y: 515, distance: 120.0
click at [828, 512] on div "I have been back and forth with maintenance. The first couple days of moving in…" at bounding box center [987, 527] width 849 height 144
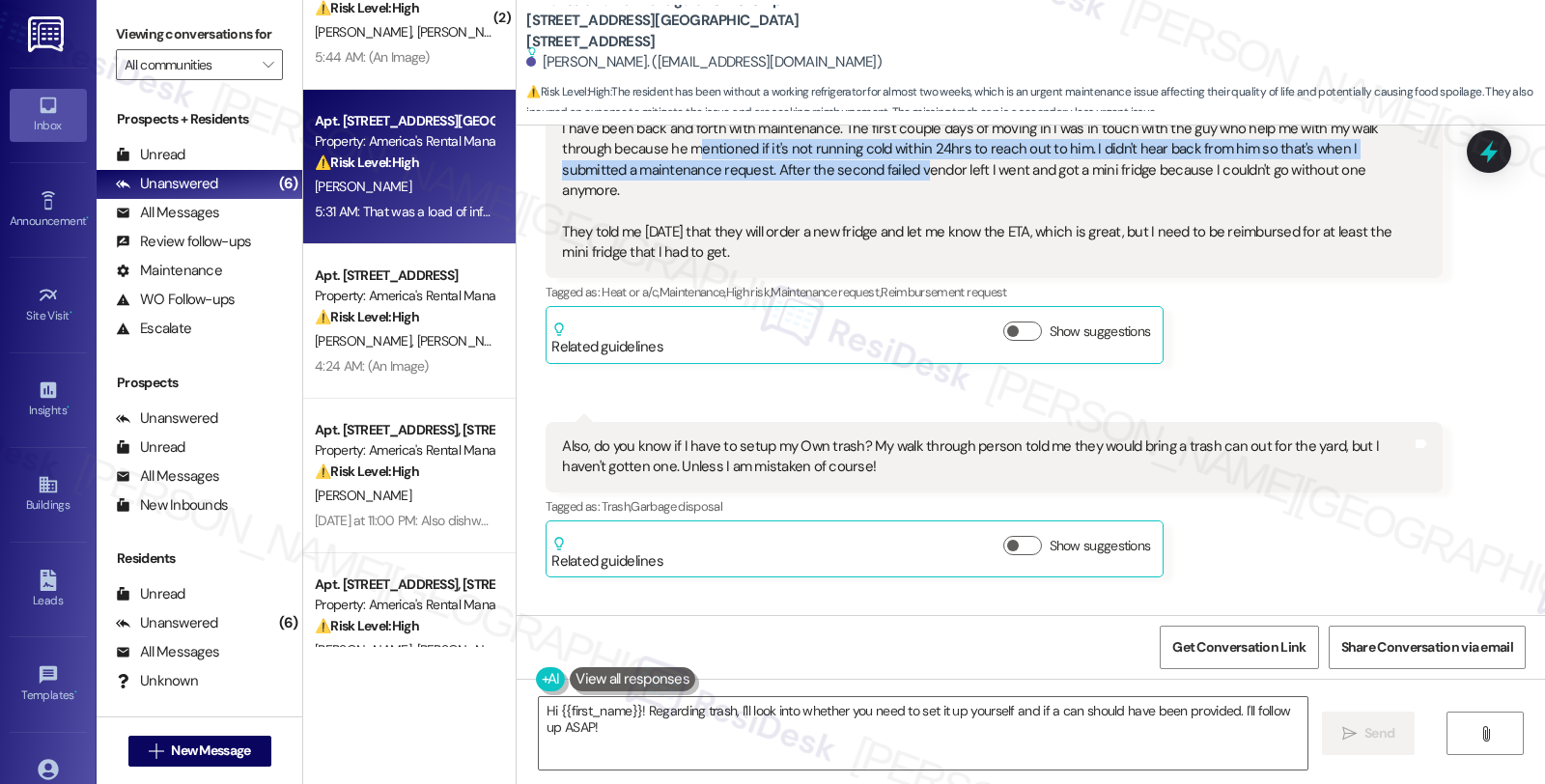
scroll to position [1430, 0]
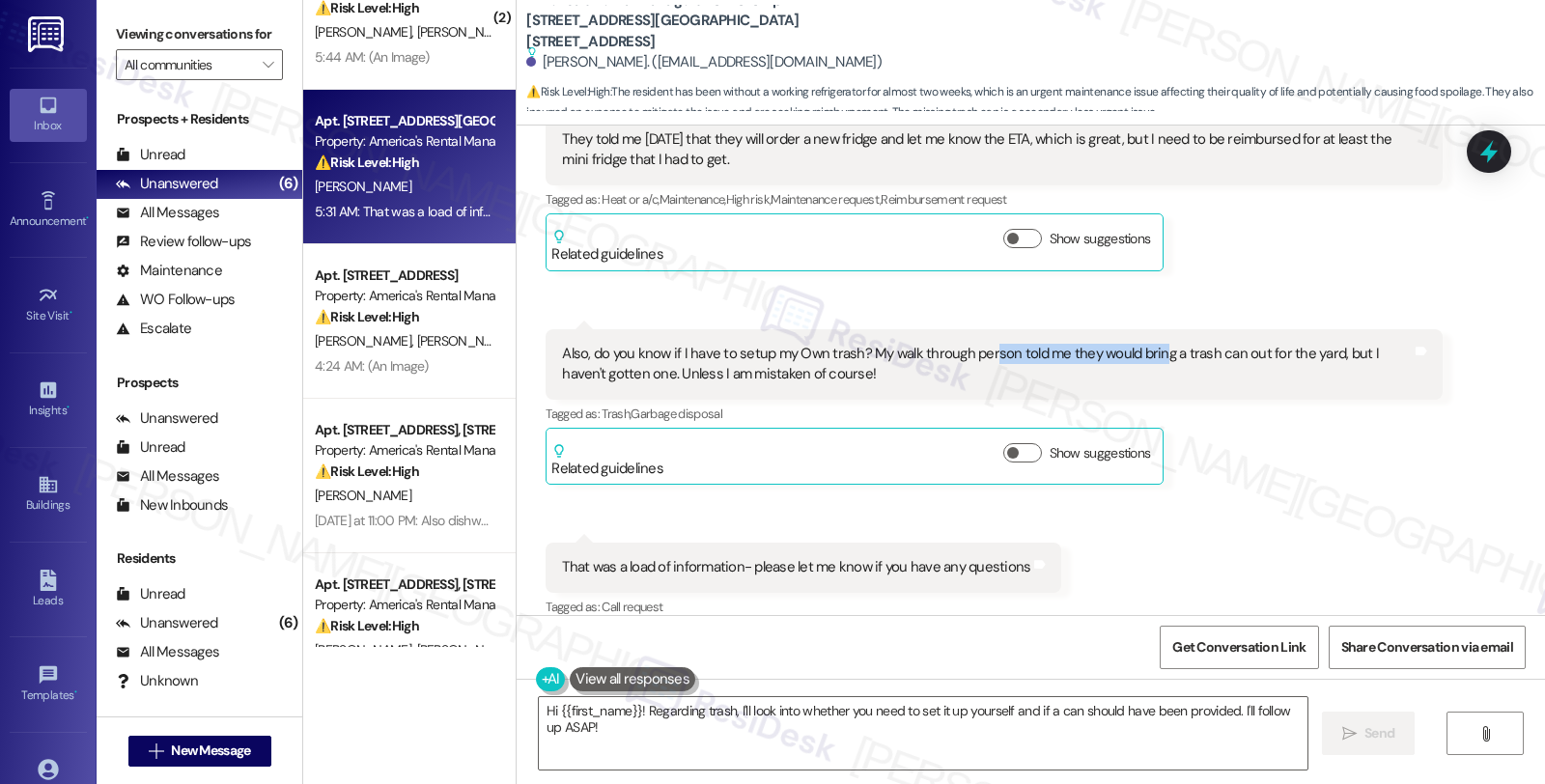
drag, startPoint x: 977, startPoint y: 330, endPoint x: 1142, endPoint y: 336, distance: 165.1
click at [1142, 344] on div "Also, do you know if I have to setup my Own trash? My walk through person told …" at bounding box center [987, 364] width 849 height 42
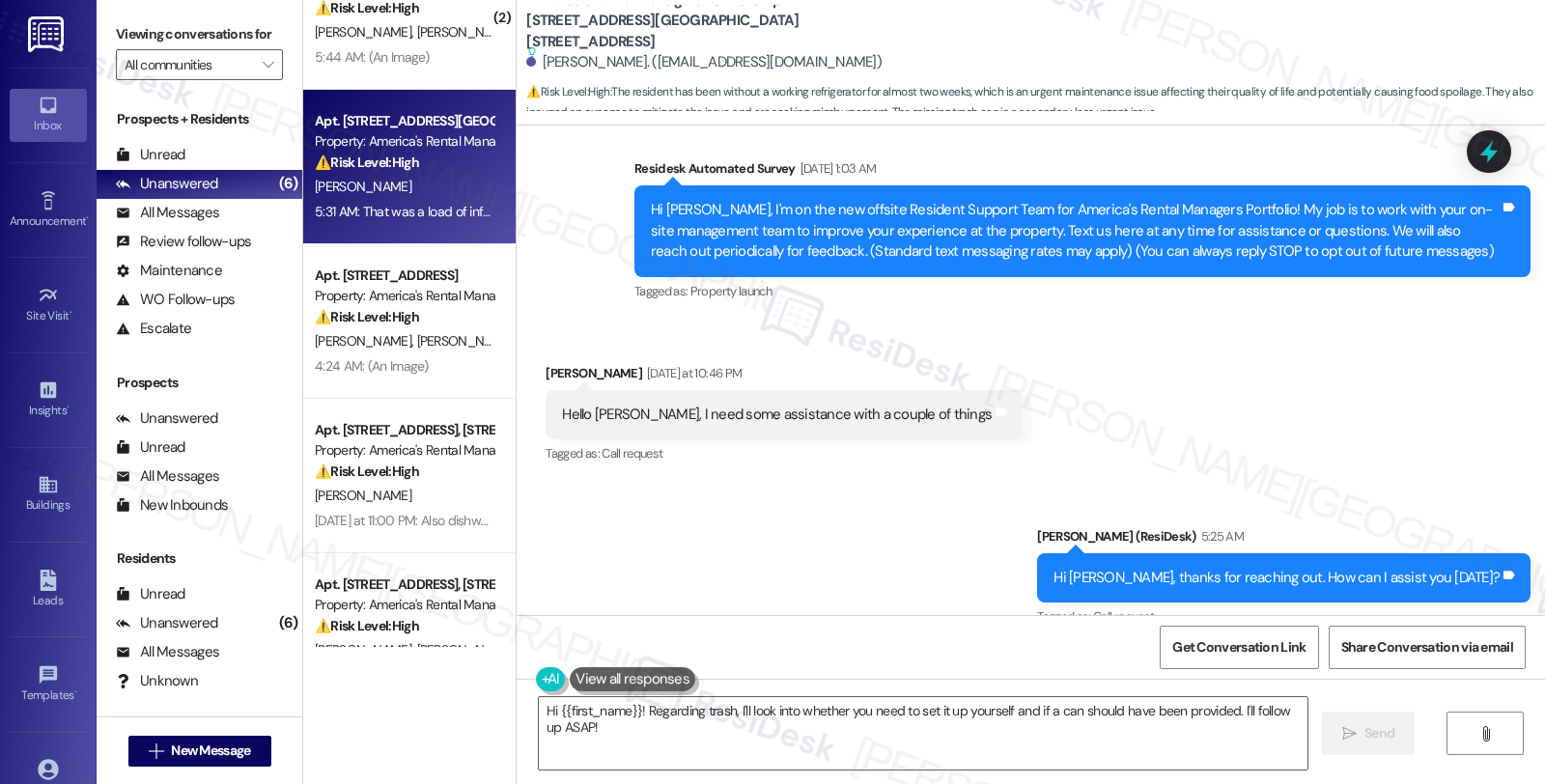
scroll to position [428, 0]
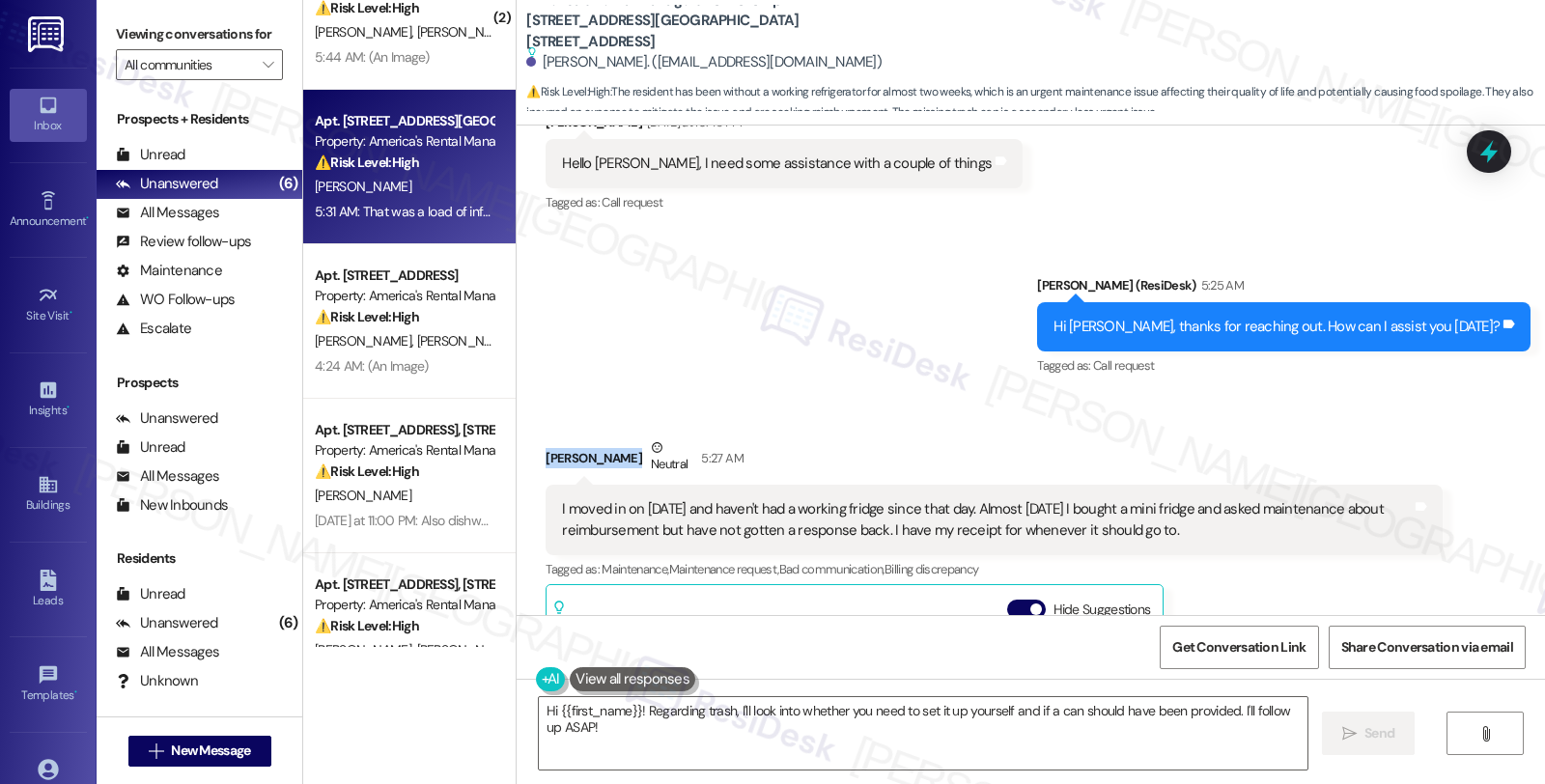
drag, startPoint x: 532, startPoint y: 455, endPoint x: 626, endPoint y: 455, distance: 94.0
click at [626, 455] on div "Myeshia Jenkins Neutral 5:27 AM" at bounding box center [993, 460] width 897 height 47
copy div "Myeshia Jenkins"
click at [539, 711] on textarea "Hi {{first_name}}! Regarding trash, I'll look into whether you need to set it u…" at bounding box center [923, 733] width 769 height 73
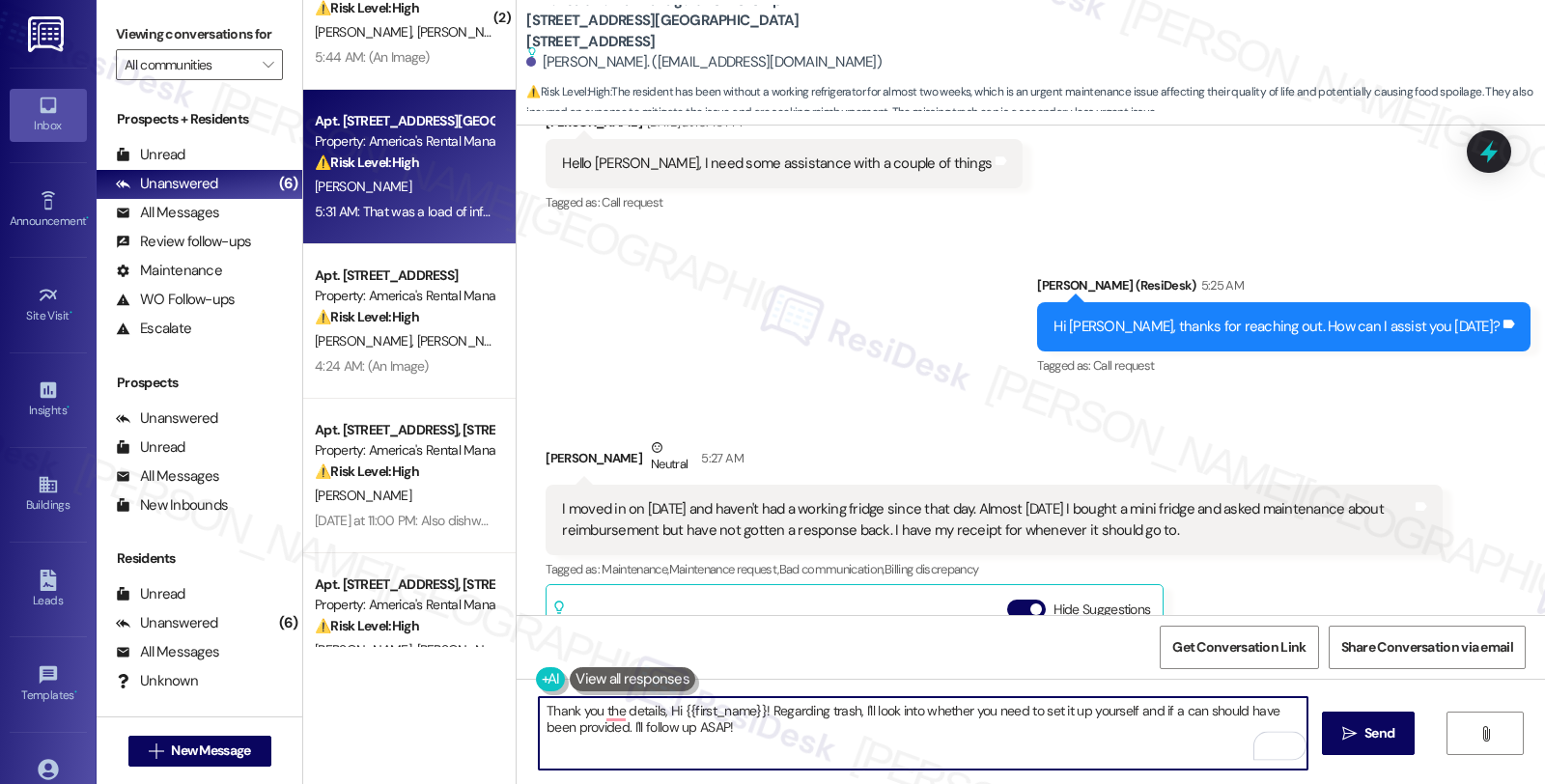
click at [660, 715] on textarea "Thank you the details, Hi {{first_name}}! Regarding trash, I'll look into wheth…" at bounding box center [923, 733] width 769 height 73
click at [740, 709] on textarea "Thank you the details, {{first_name}}! Regarding trash, I'll look into whether …" at bounding box center [923, 733] width 769 height 73
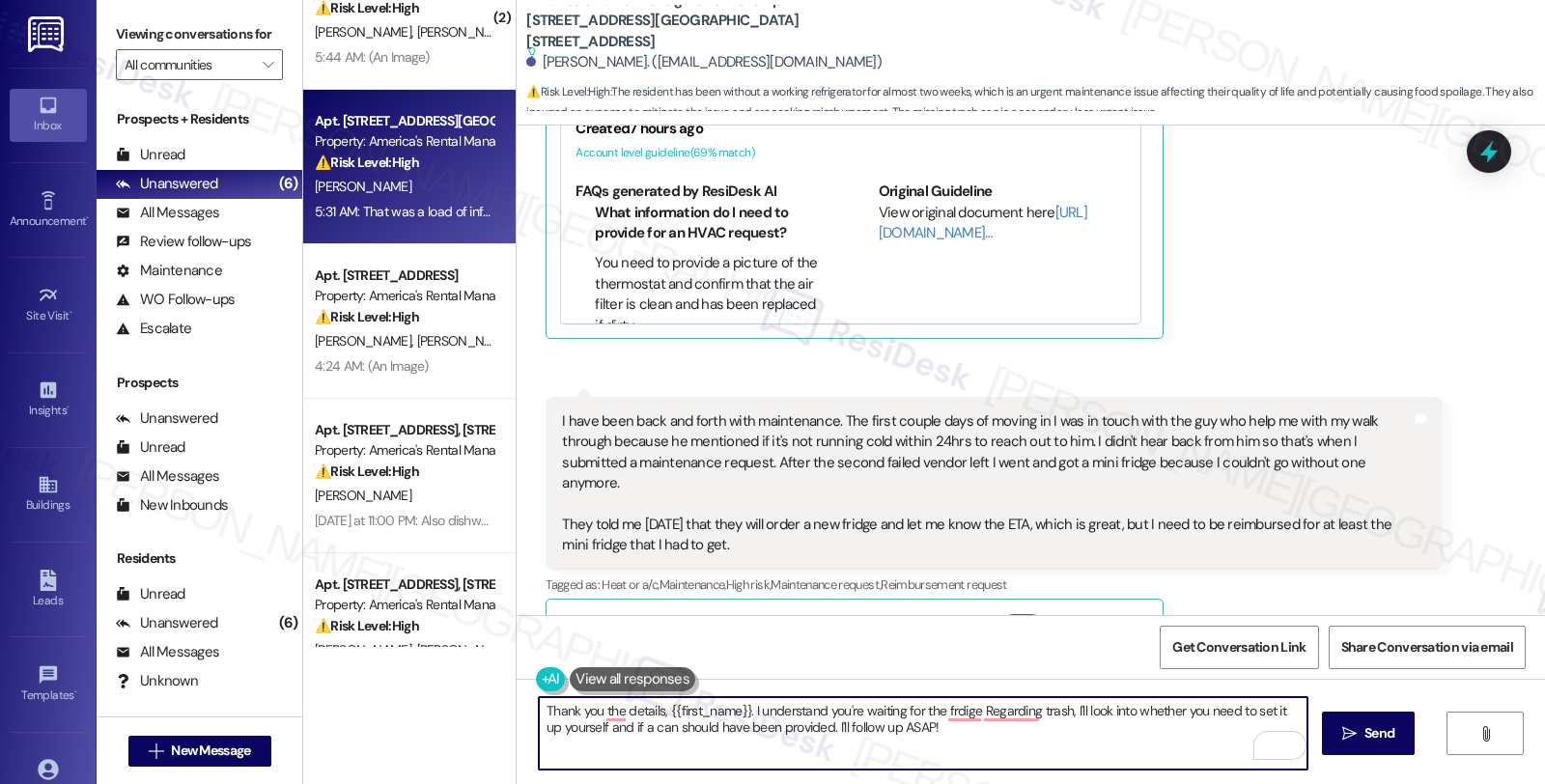
scroll to position [1073, 0]
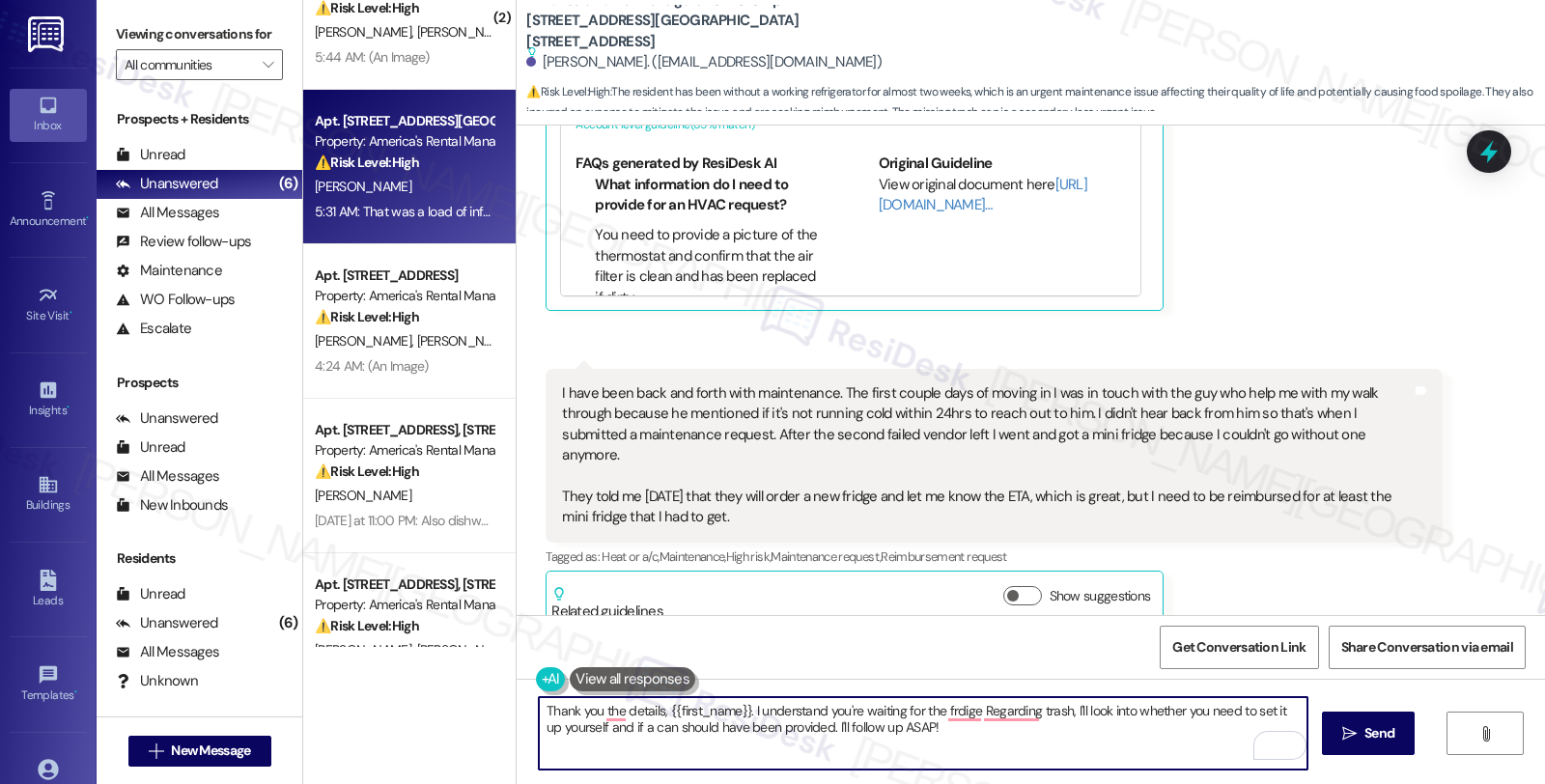
click at [946, 707] on textarea "Thank you the details, {{first_name}}. I understand you're waiting for the frdi…" at bounding box center [923, 733] width 769 height 73
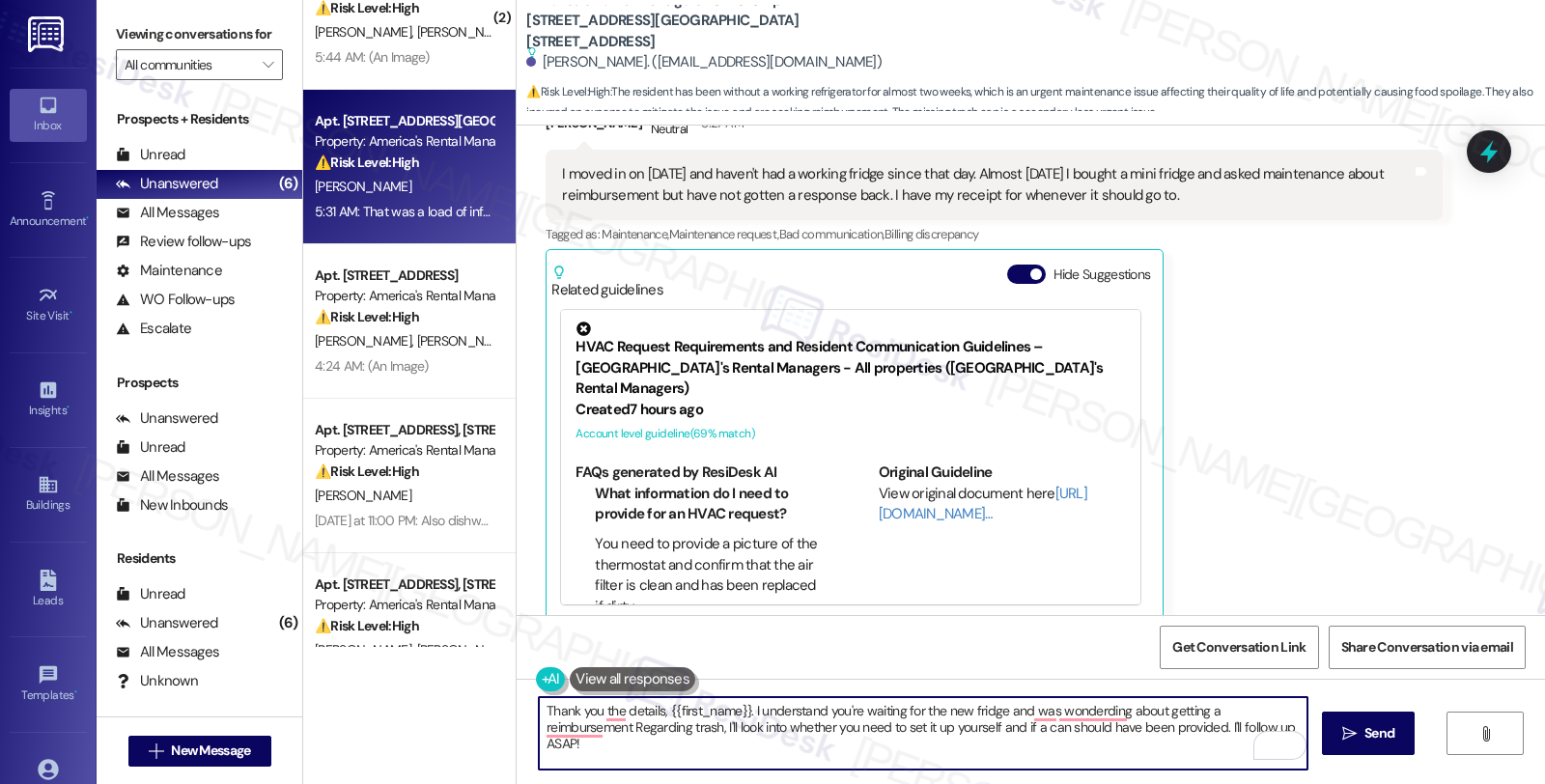
scroll to position [750, 0]
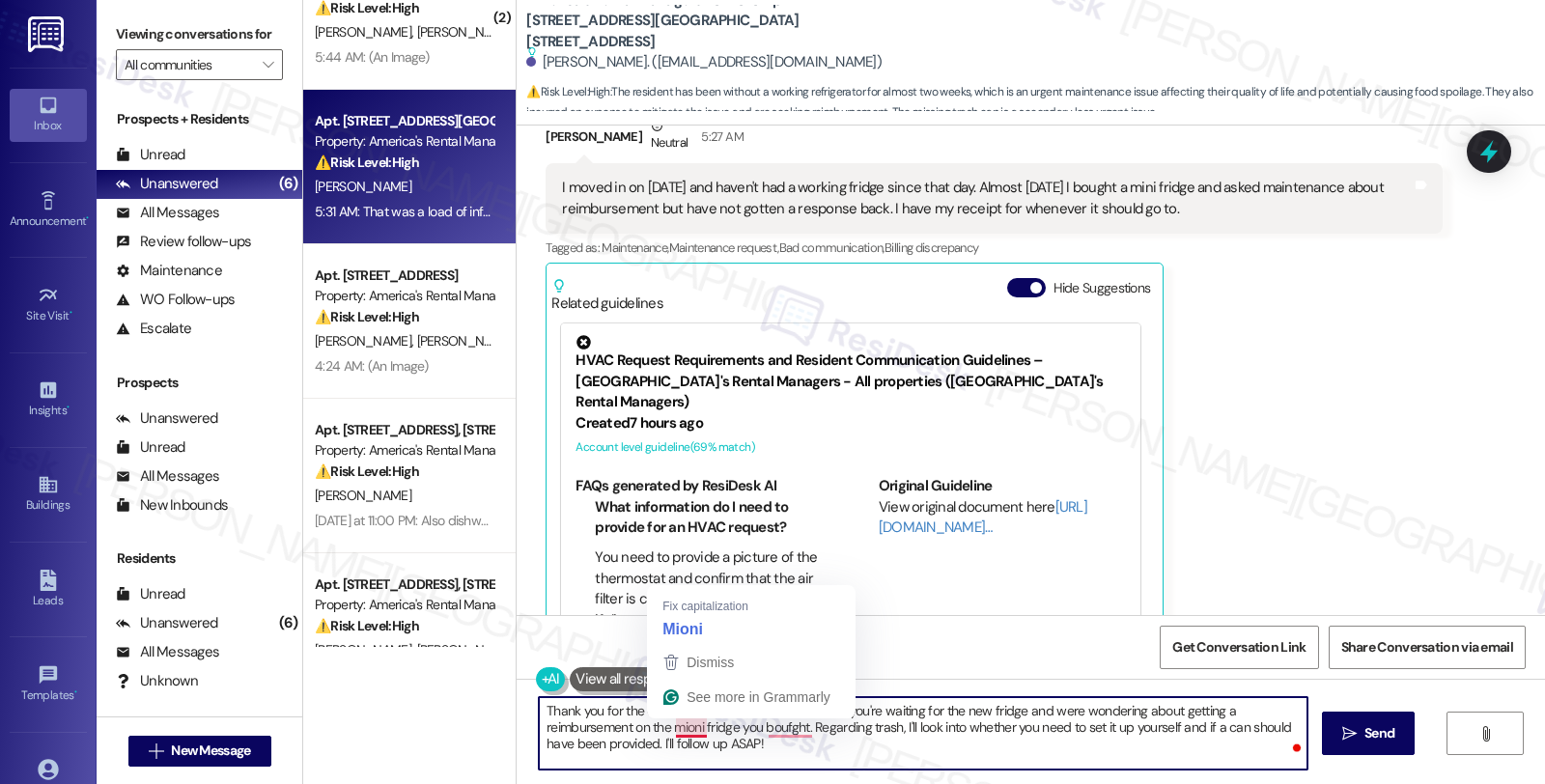
click at [677, 726] on textarea "Thank you for the details, {{first_name}}. I understand you're waiting for the …" at bounding box center [923, 733] width 769 height 73
click at [796, 728] on textarea "Thank you for the details, {{first_name}}. I understand you're waiting for the …" at bounding box center [923, 733] width 769 height 73
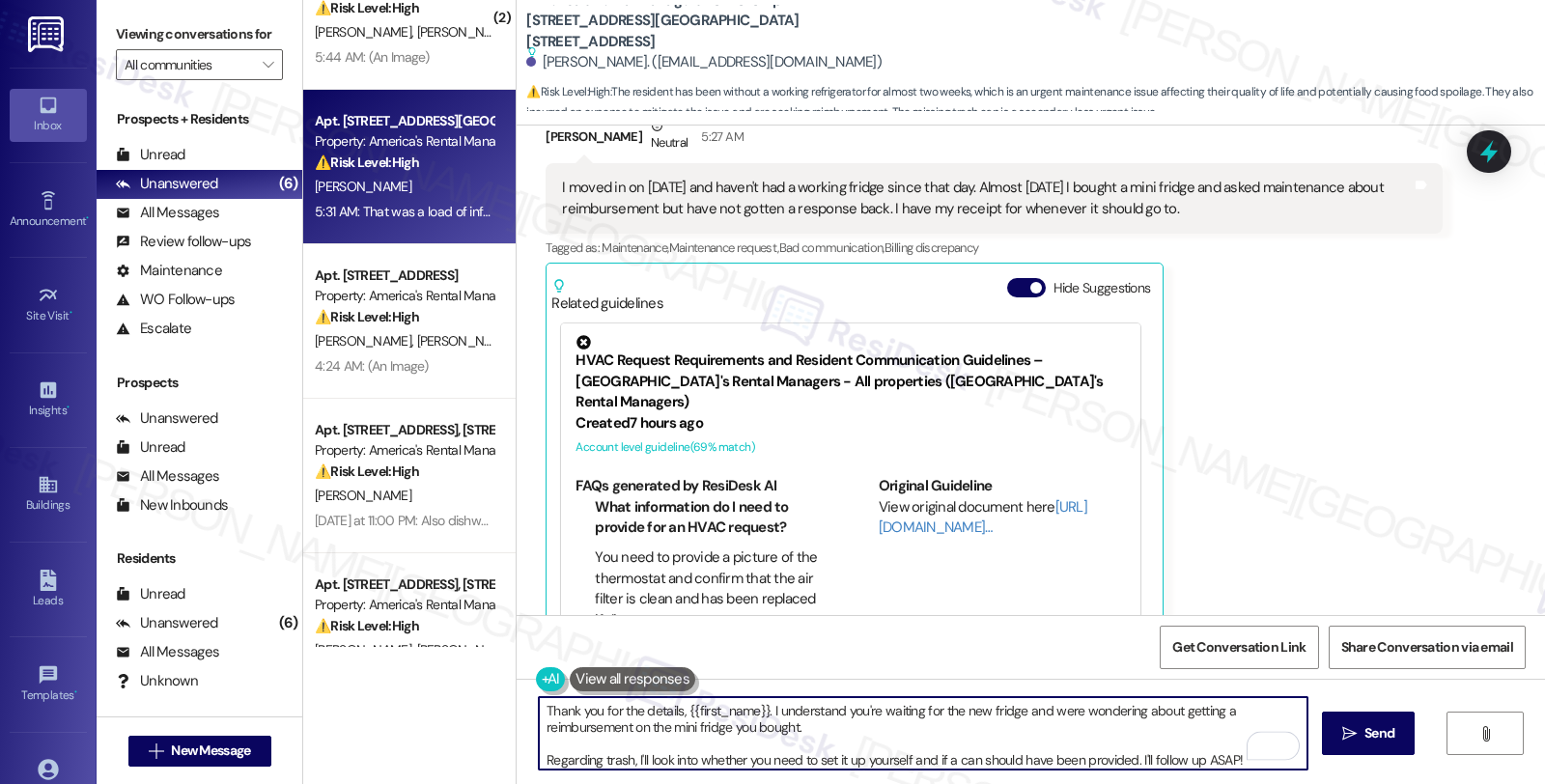
click at [861, 724] on textarea "Thank you for the details, {{first_name}}. I understand you're waiting for the …" at bounding box center [923, 733] width 769 height 73
click at [1069, 730] on textarea "Thank you for the details, {{first_name}}. I understand you're waiting for the …" at bounding box center [923, 733] width 769 height 73
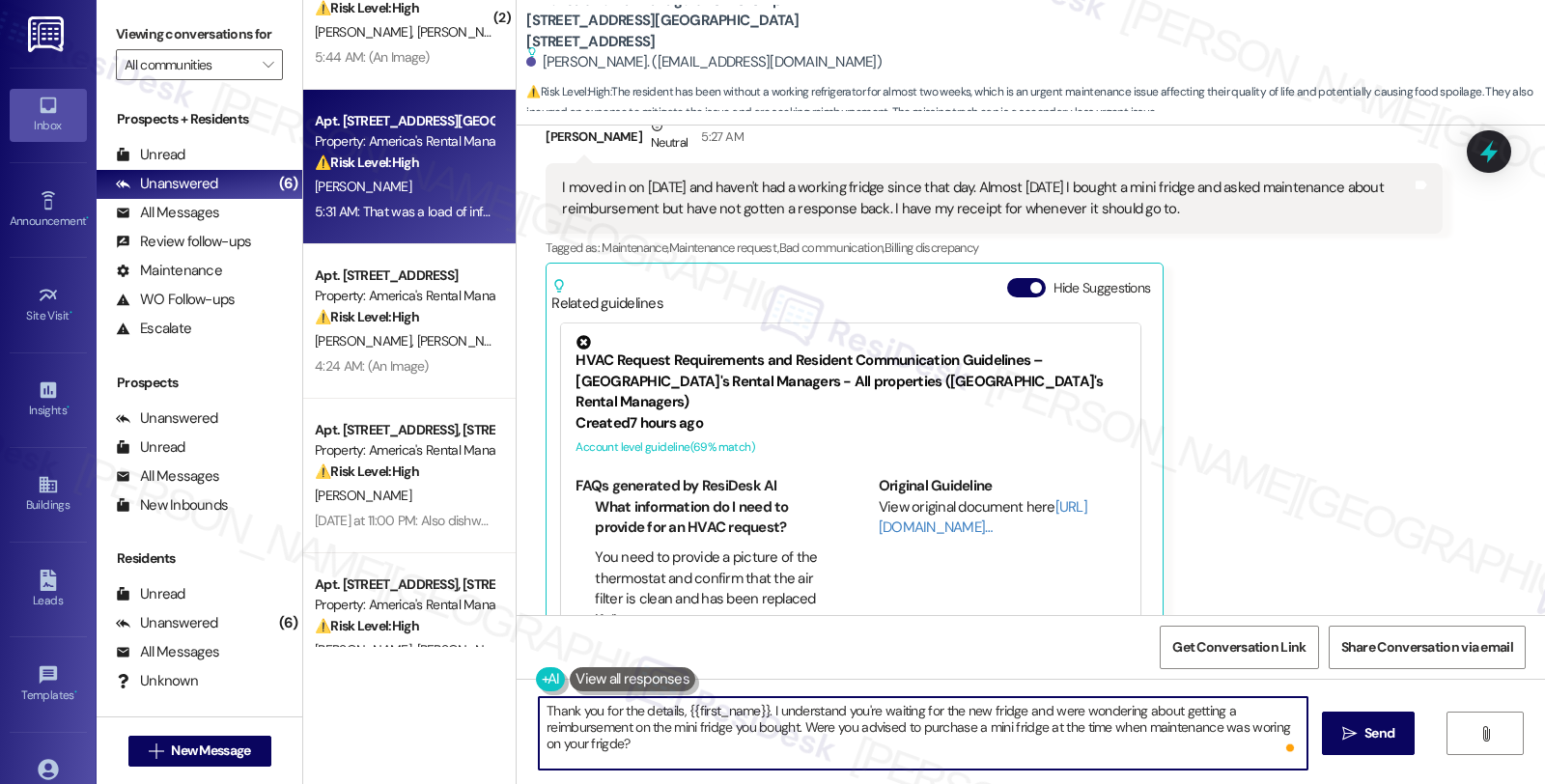
scroll to position [20, 0]
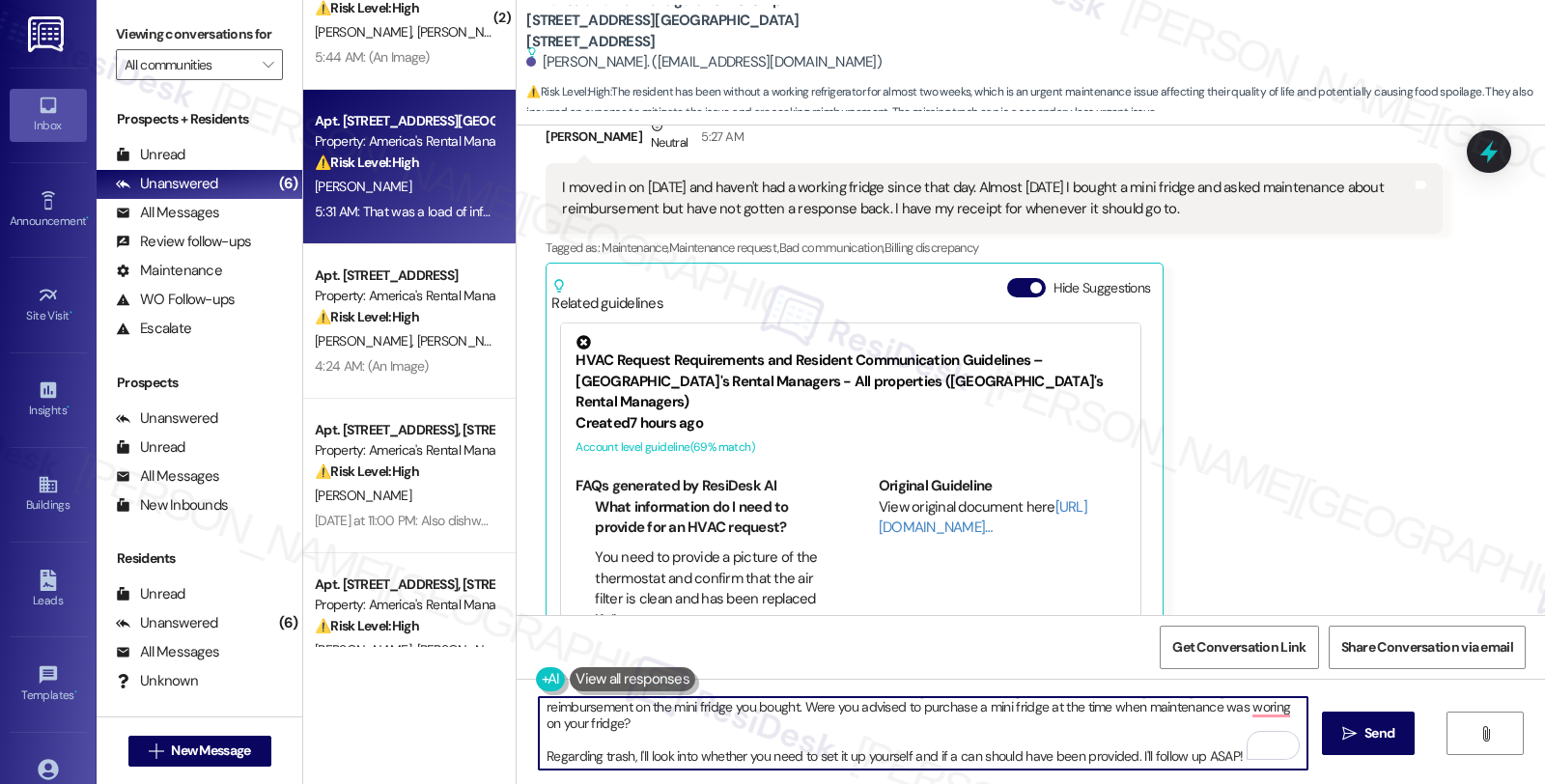
click at [1207, 757] on textarea "Thank you for the details, {{first_name}}. I understand you're waiting for the …" at bounding box center [923, 733] width 769 height 73
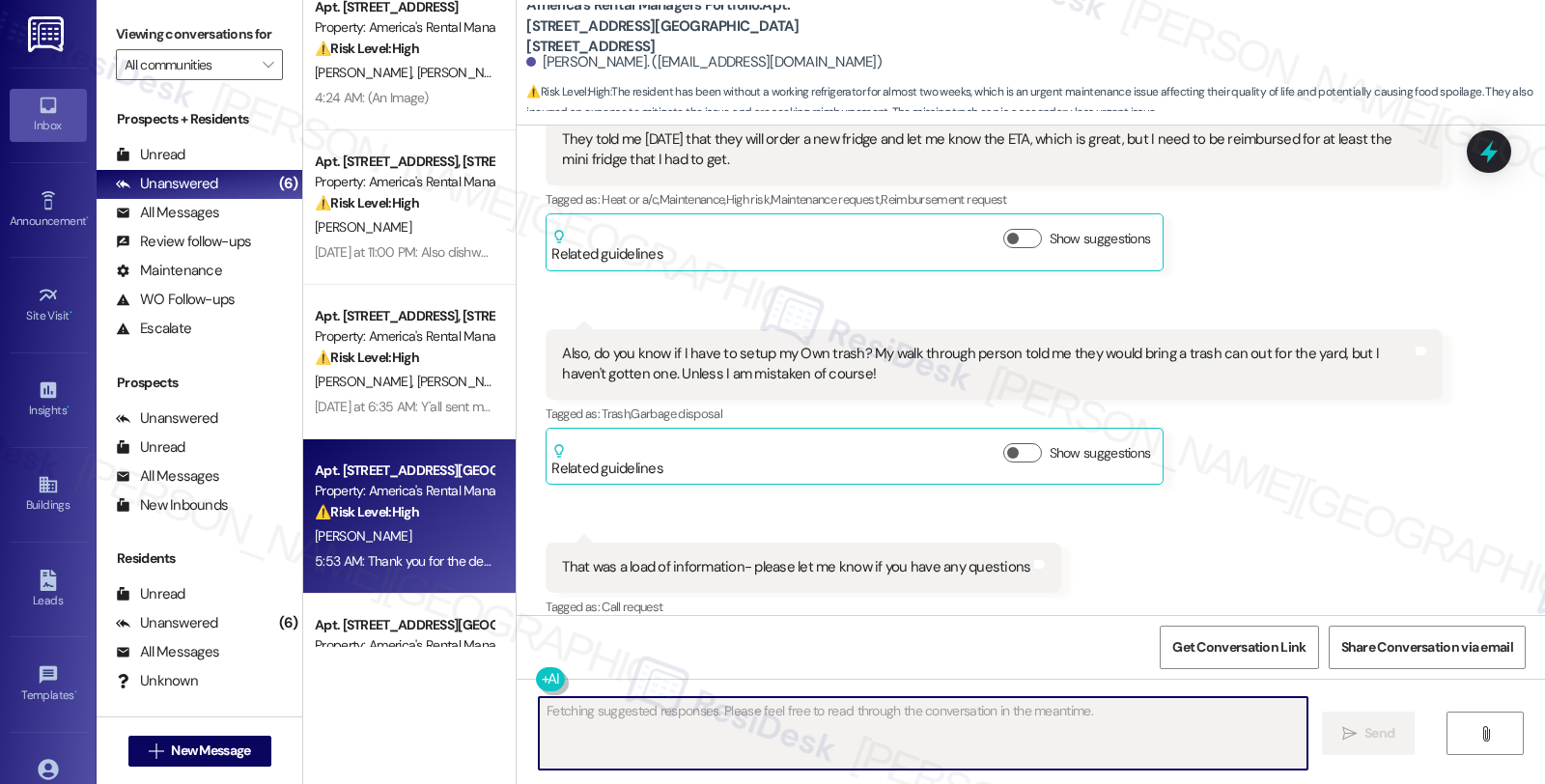
scroll to position [280, 0]
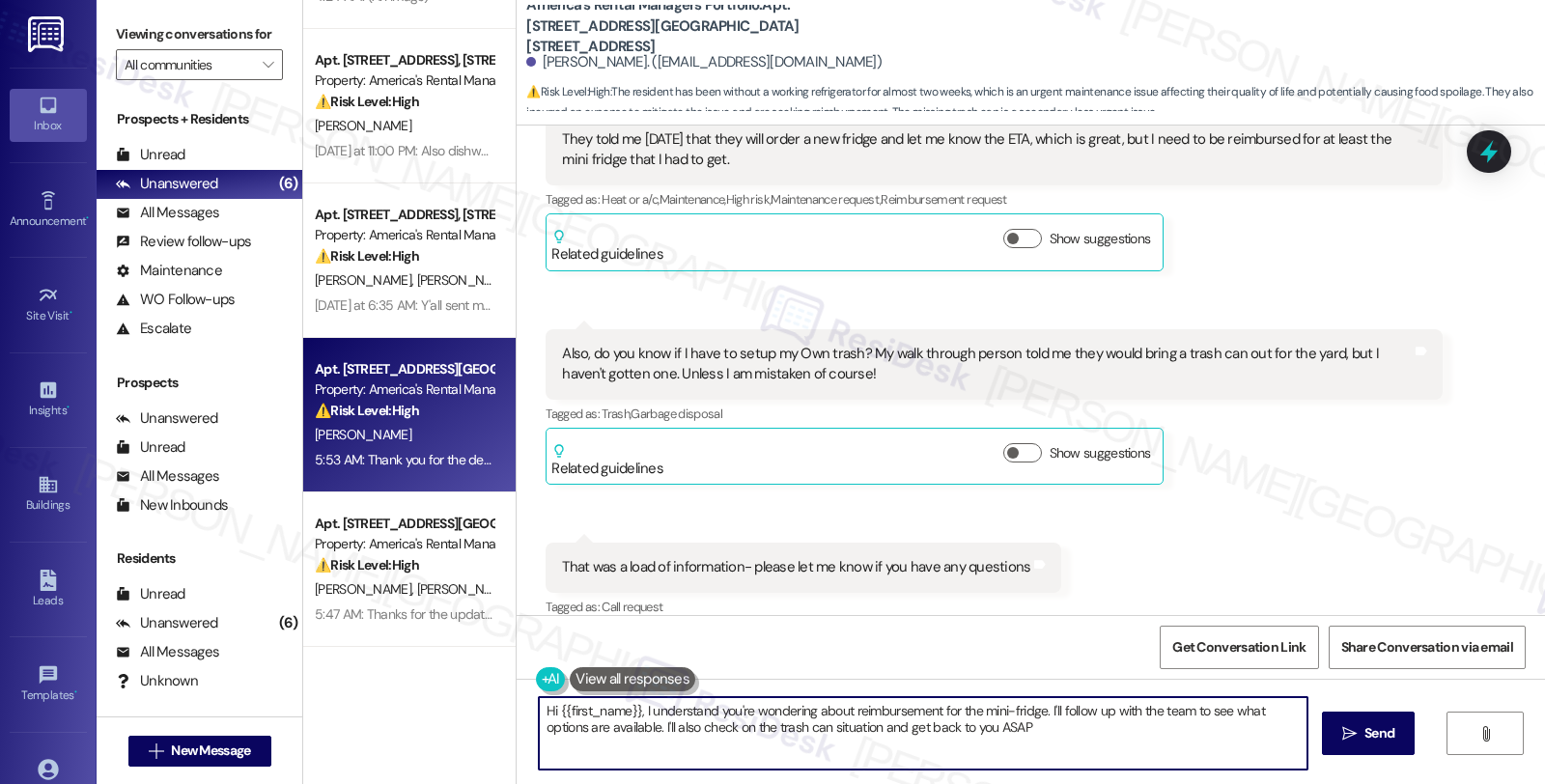
type textarea "Hi {{first_name}}, I understand you're wondering about reimbursement for the mi…"
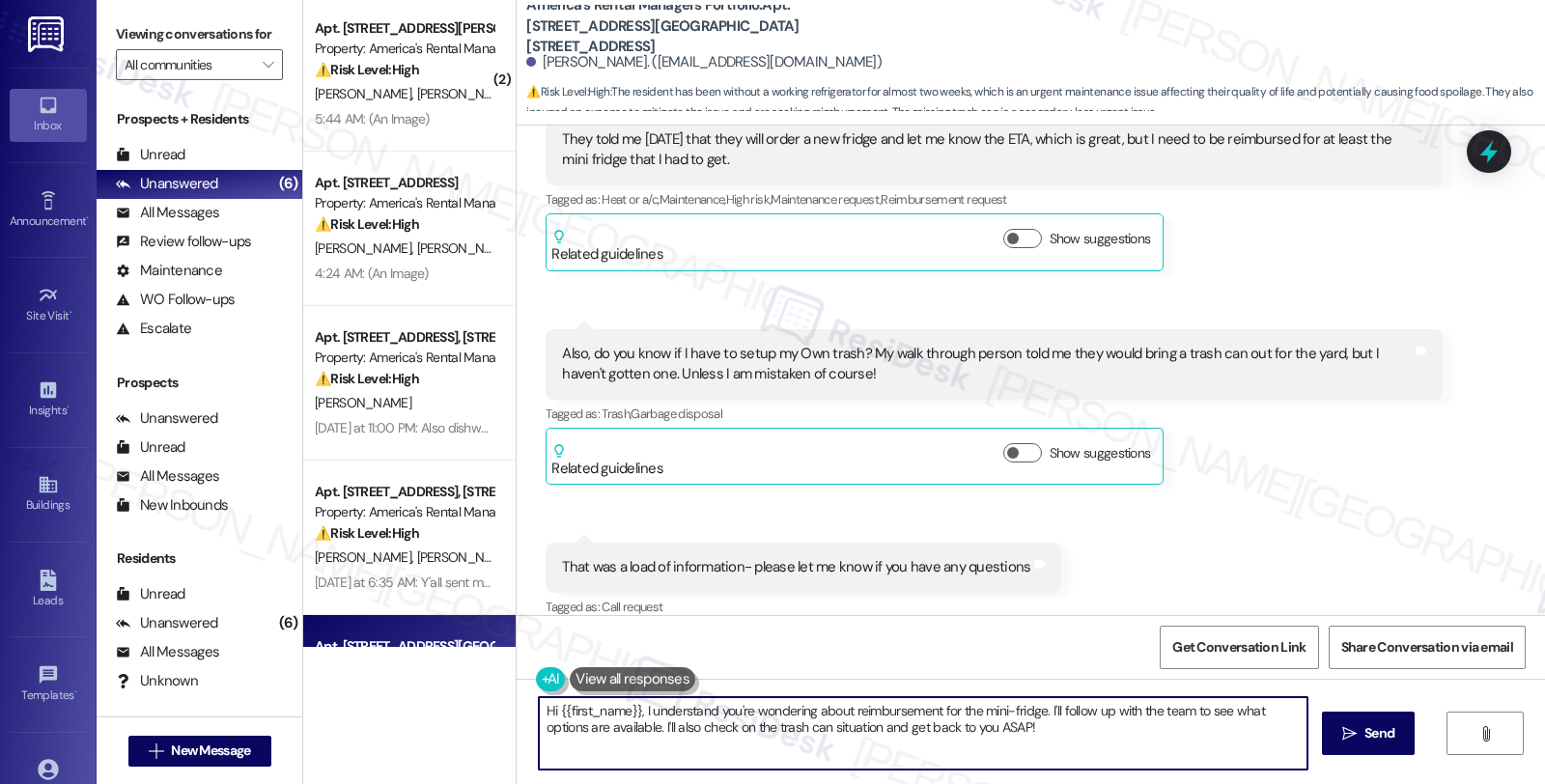
scroll to position [0, 0]
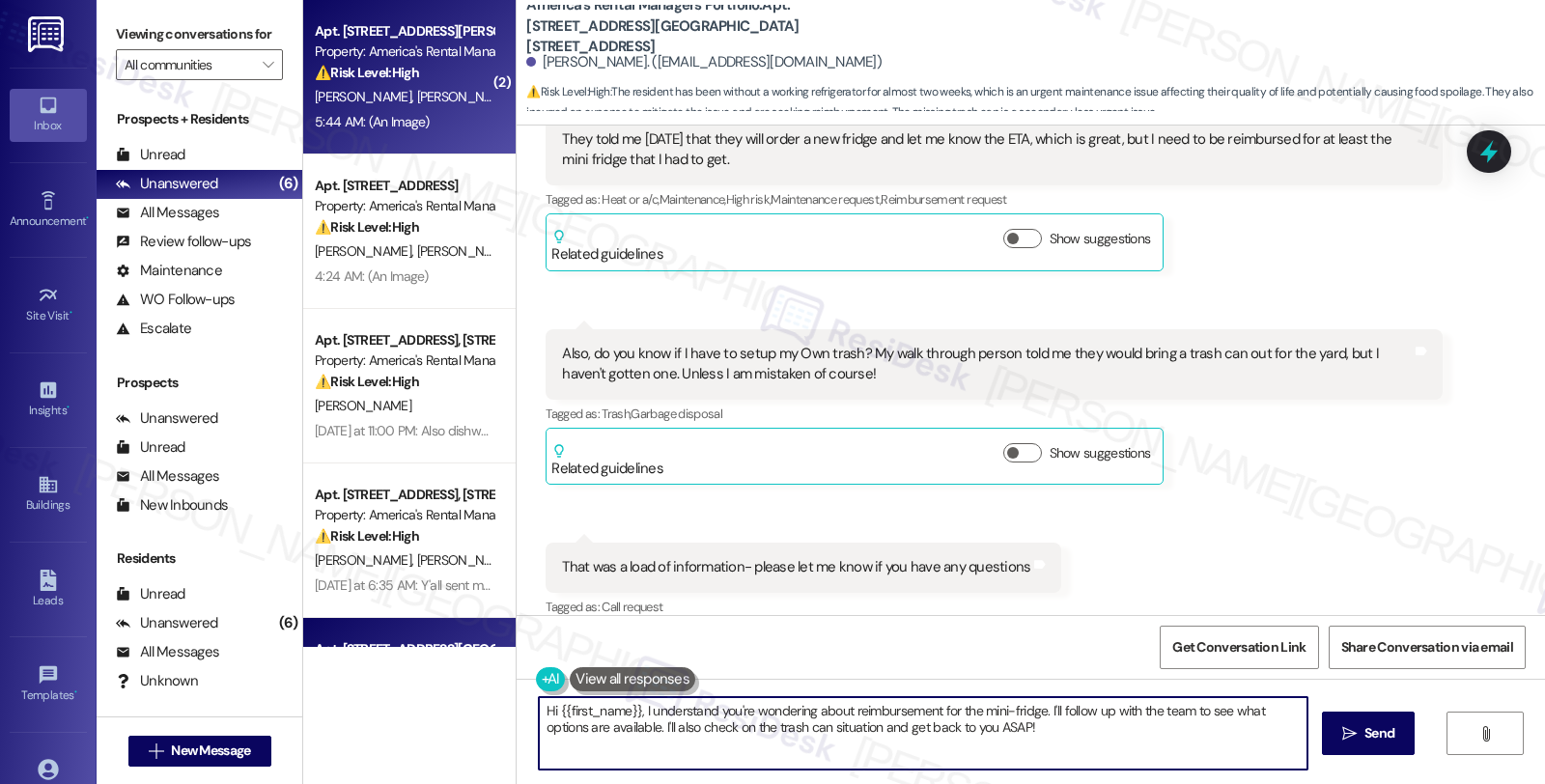
click at [454, 59] on div "Property: America's Rental Managers Portfolio" at bounding box center [404, 51] width 178 height 20
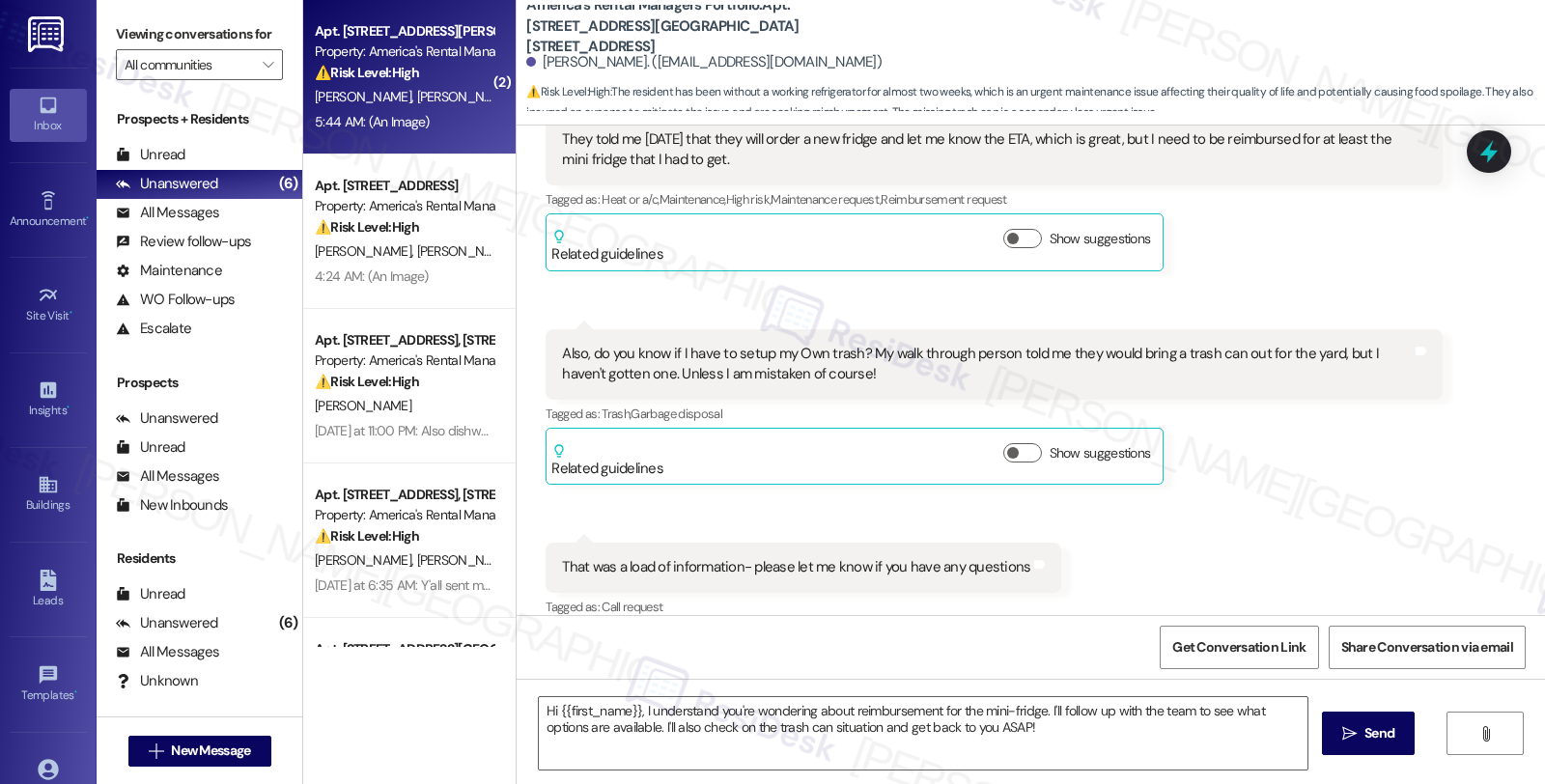
type textarea "Fetching suggested responses. Please feel free to read through the conversation…"
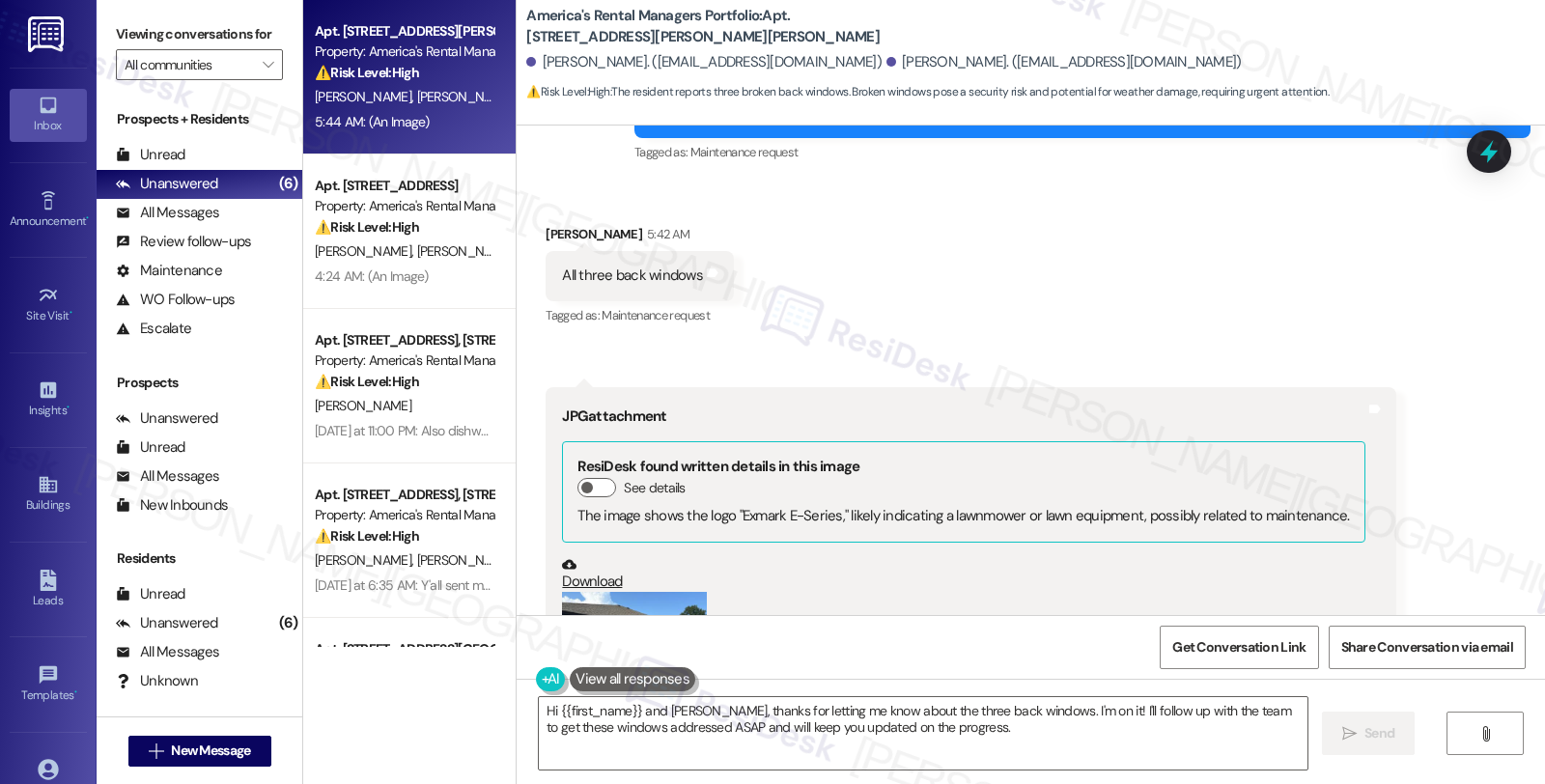
scroll to position [3615, 0]
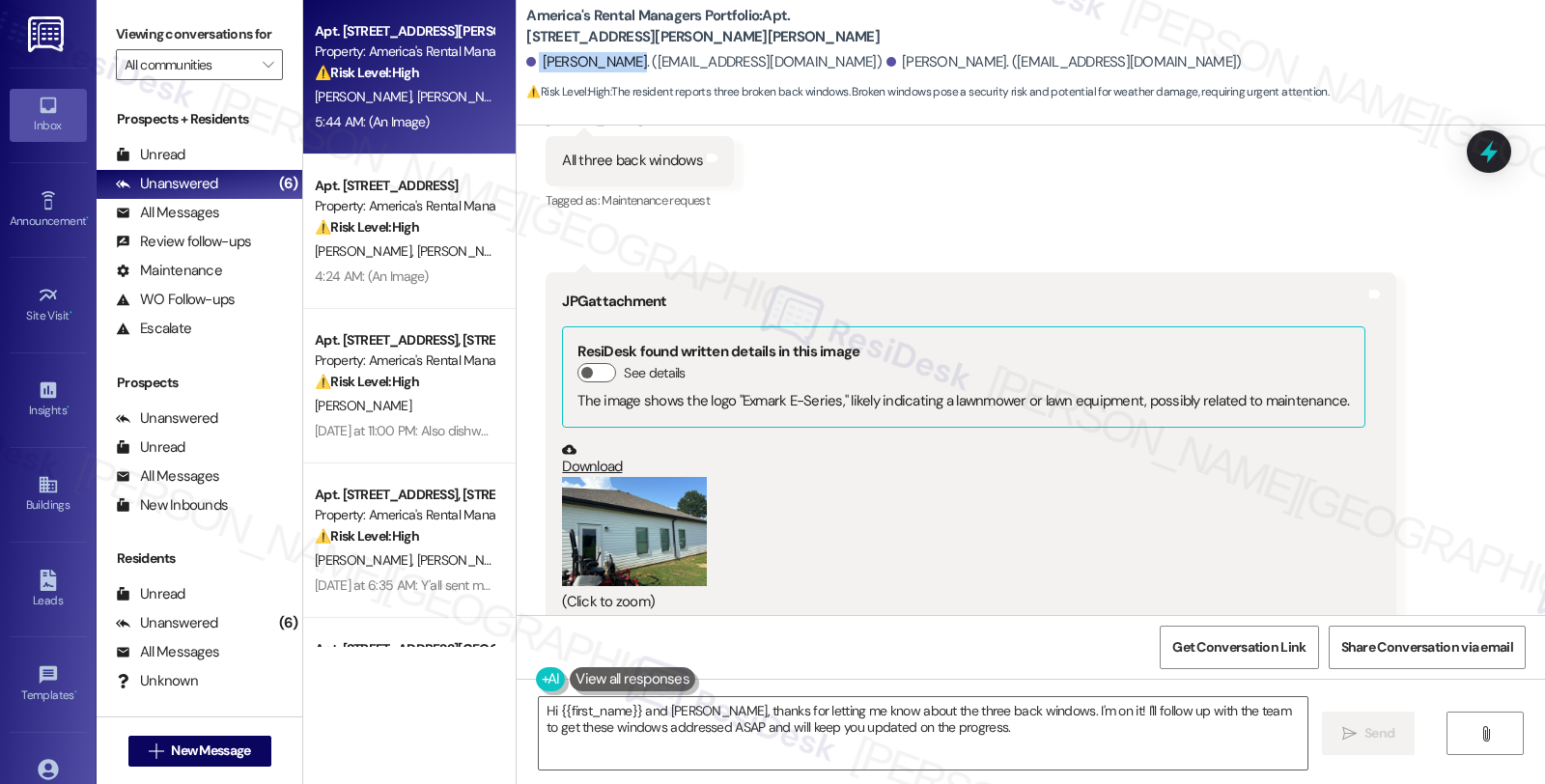
drag, startPoint x: 526, startPoint y: 60, endPoint x: 622, endPoint y: 61, distance: 96.0
click at [622, 61] on div "James Mardant. (jmard76@gmail.com)" at bounding box center [704, 62] width 356 height 20
copy div "James Mardant"
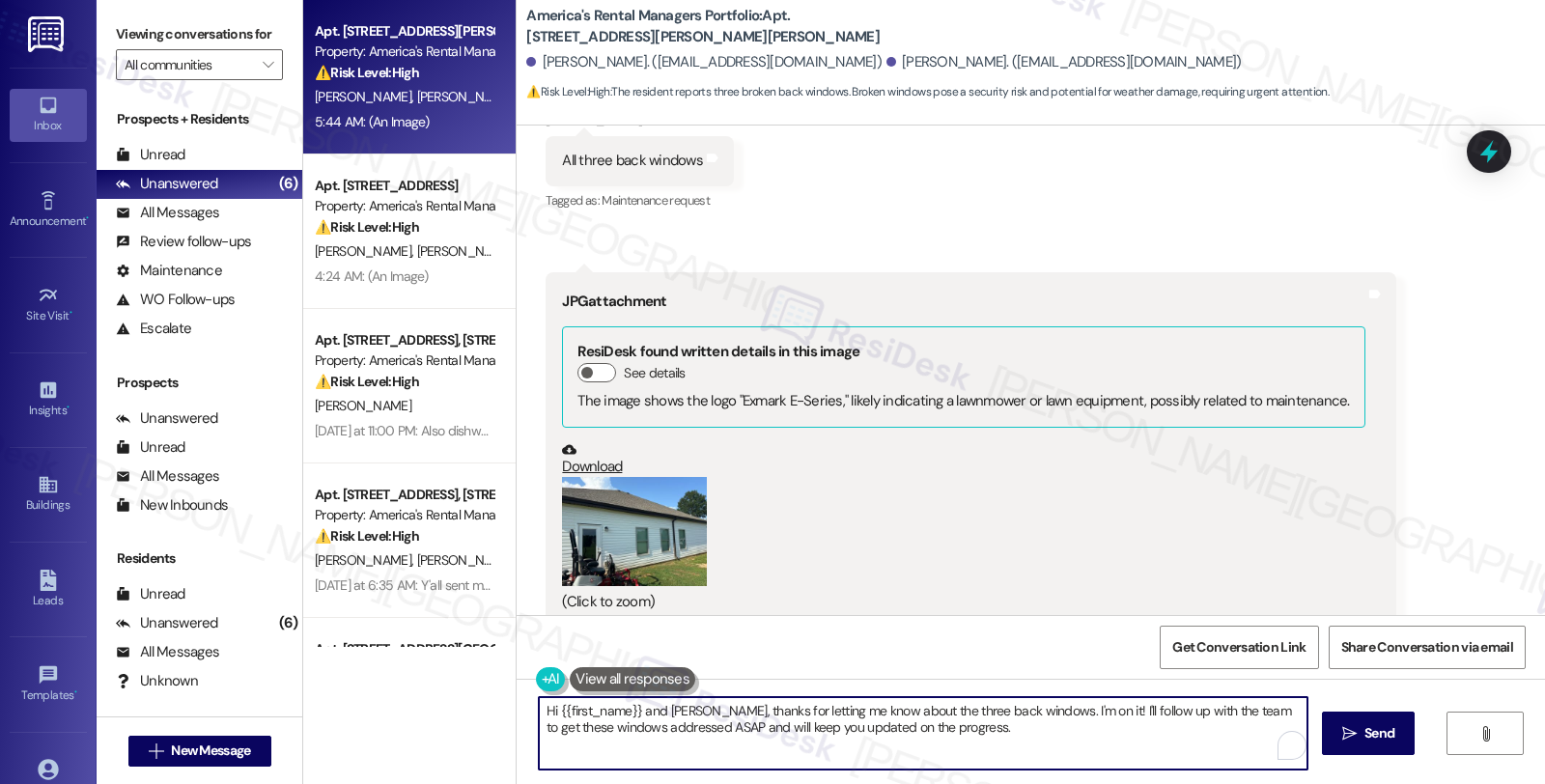
drag, startPoint x: 535, startPoint y: 709, endPoint x: 1024, endPoint y: 789, distance: 495.5
click at [1024, 783] on html "Inbox Go to Inbox Announcement • Send A Text Announcement Site Visit • Go to Si…" at bounding box center [772, 392] width 1545 height 784
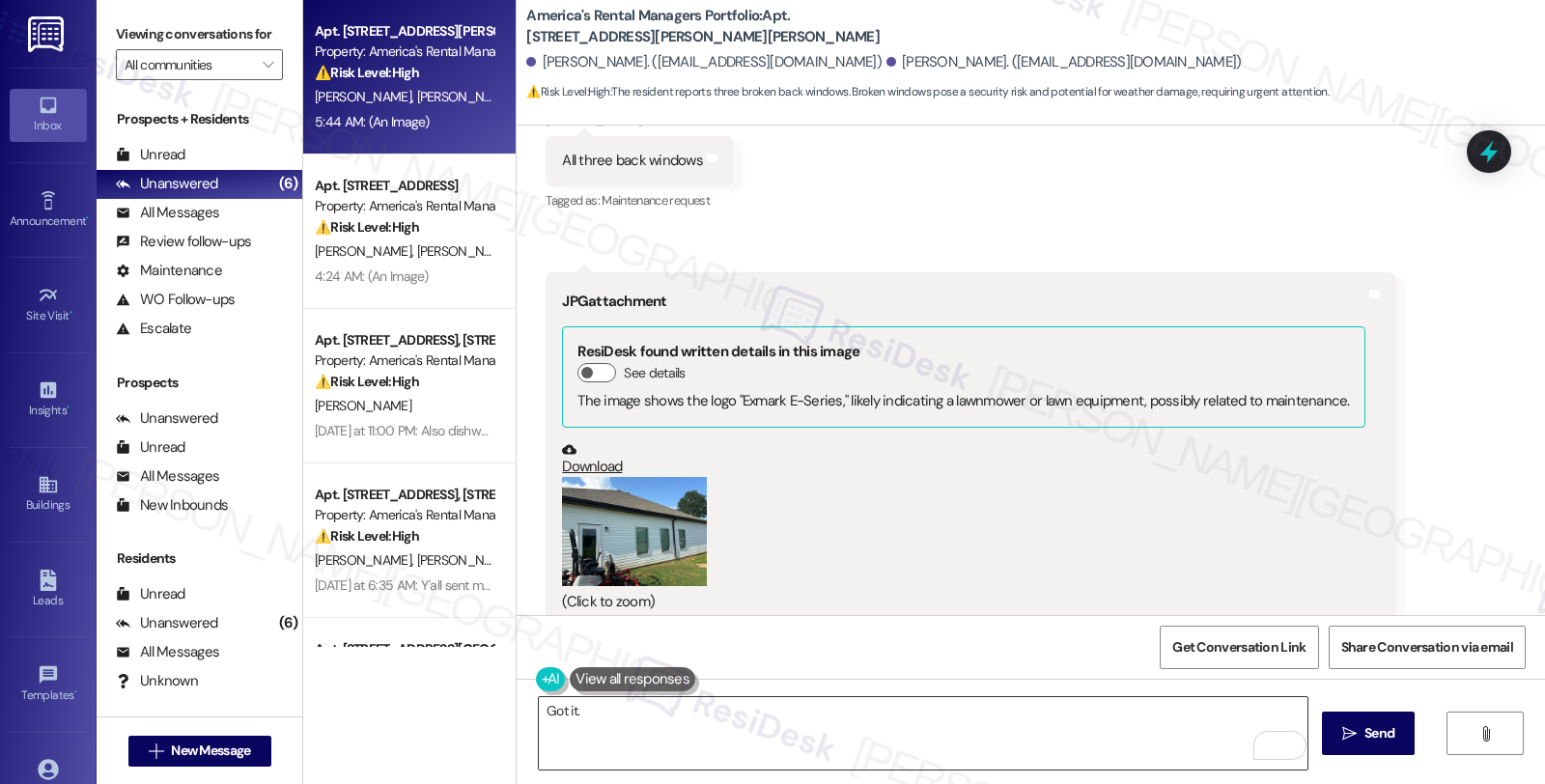
click at [919, 748] on textarea "Got it." at bounding box center [923, 733] width 769 height 73
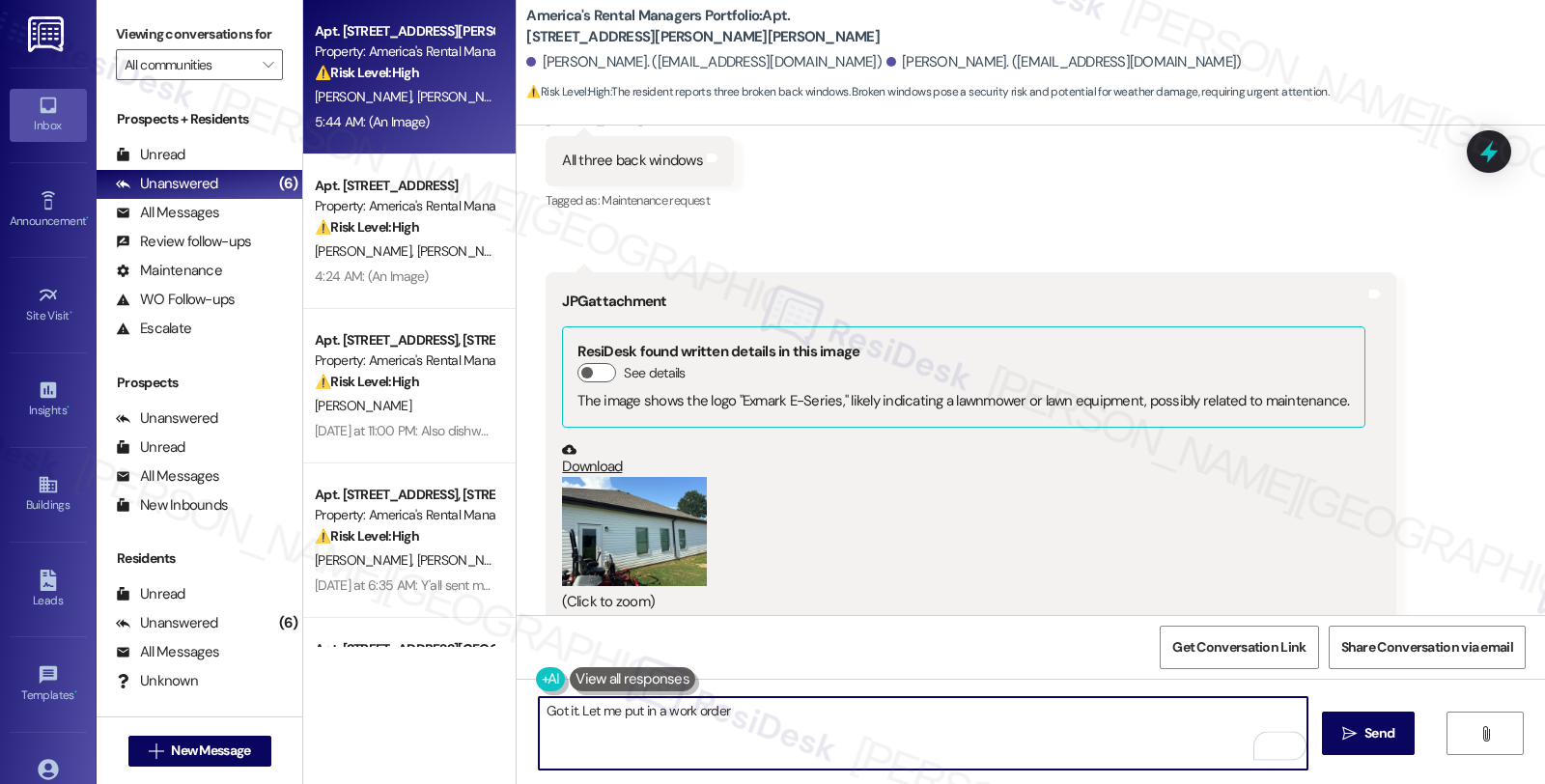
click at [666, 477] on button "Zoom image" at bounding box center [634, 531] width 144 height 110
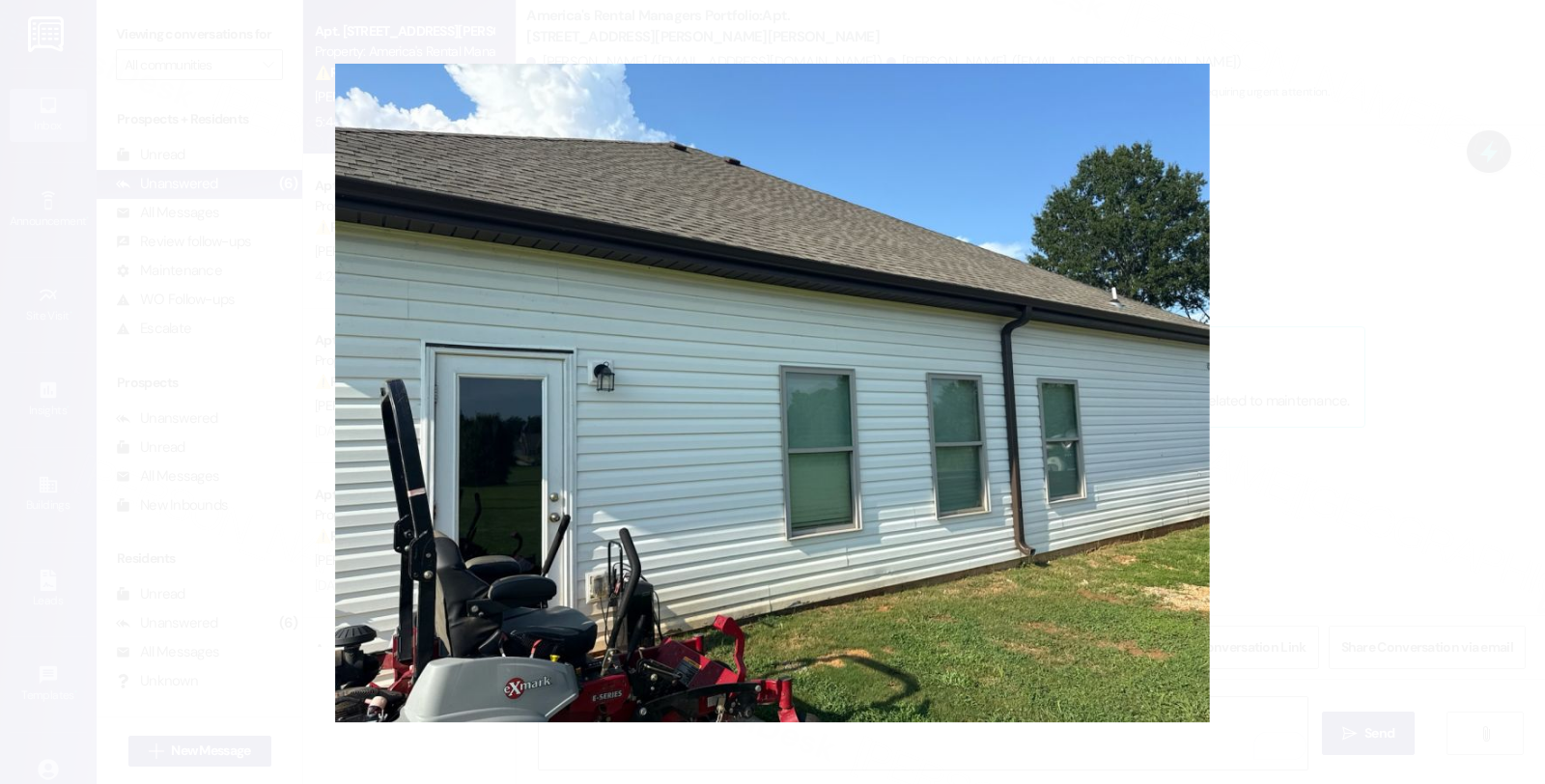
click at [709, 467] on button "Unzoom image" at bounding box center [772, 392] width 1545 height 784
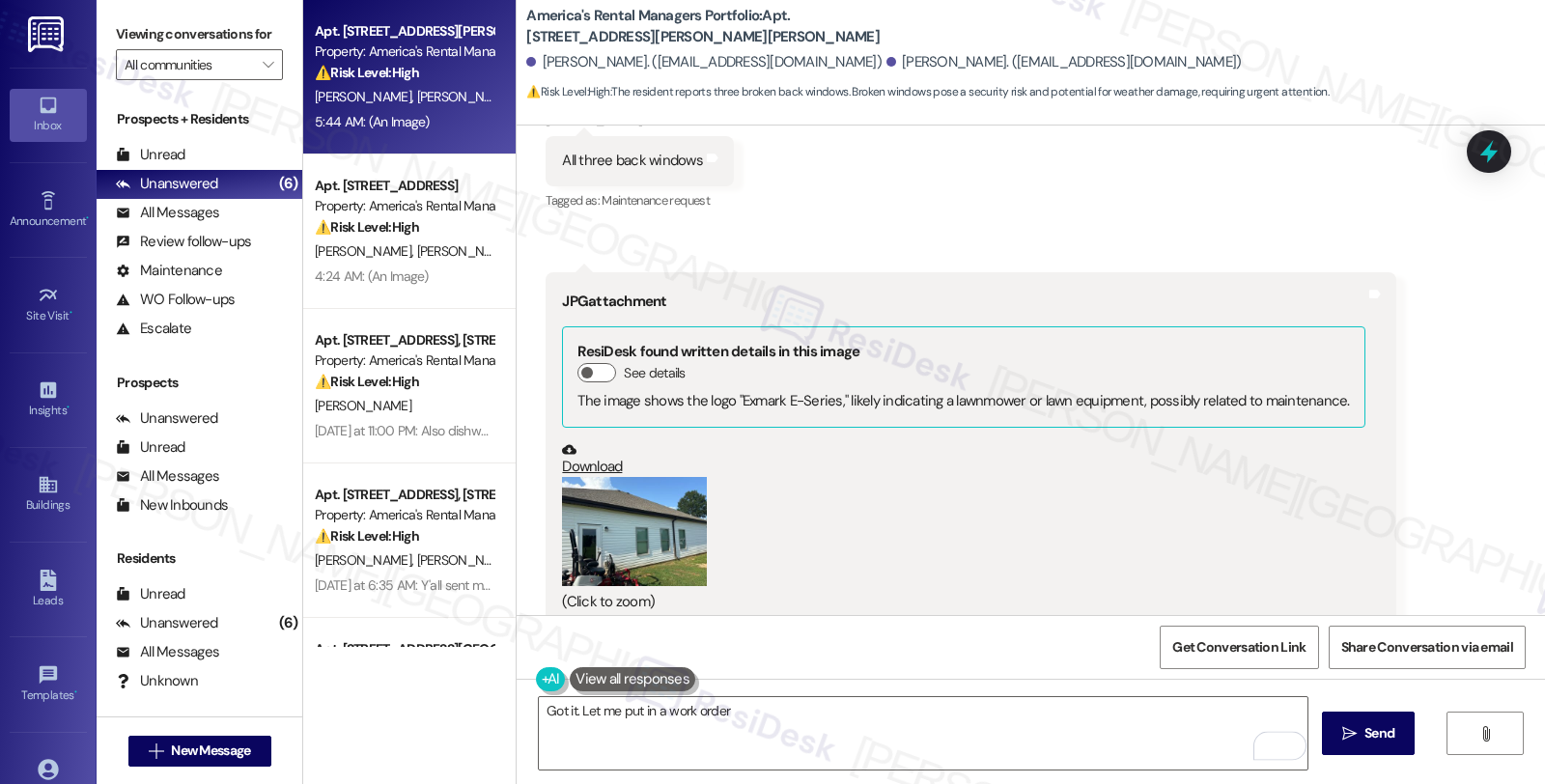
click at [624, 477] on button "Zoom image" at bounding box center [634, 531] width 144 height 110
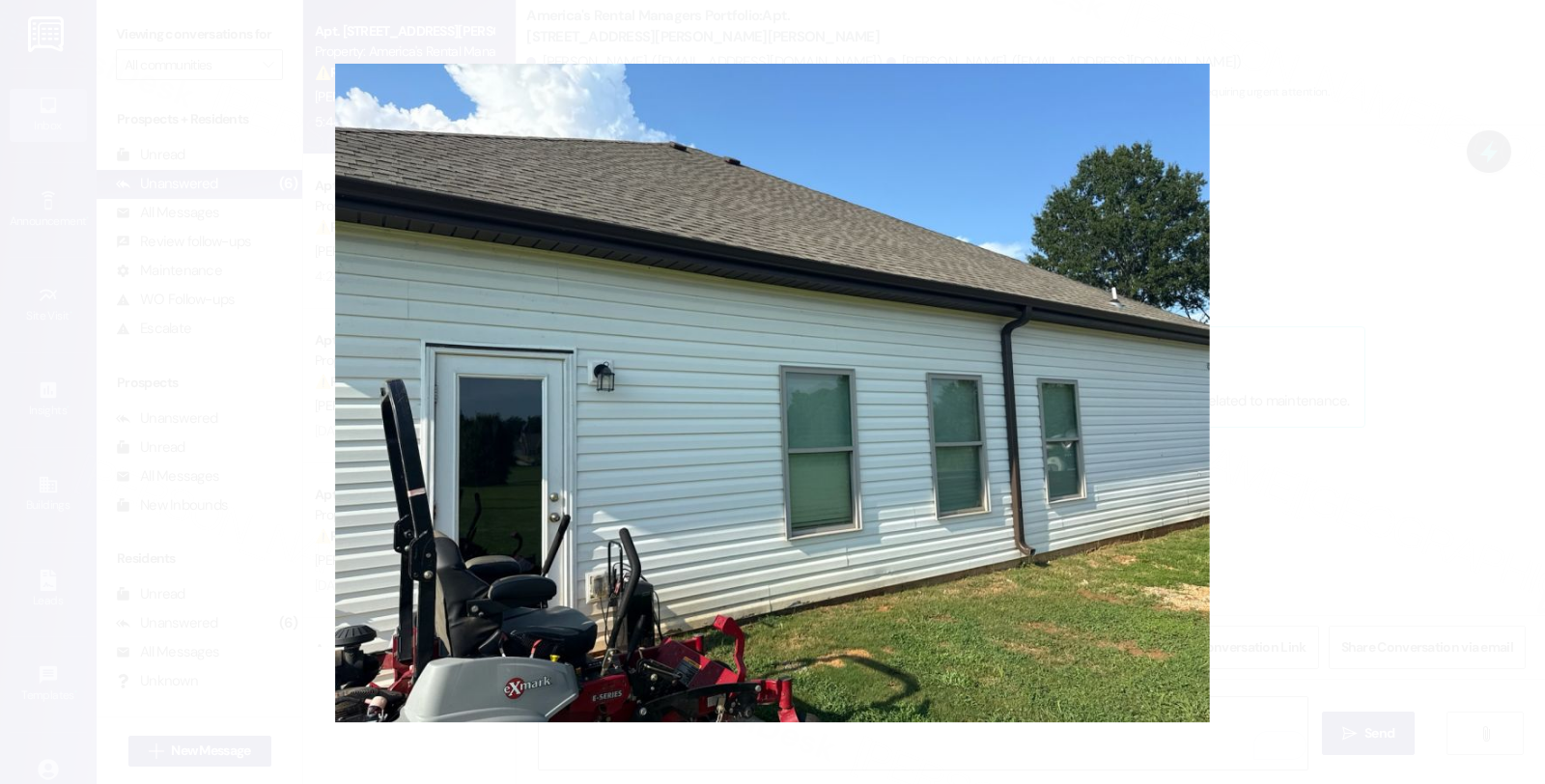
click at [1089, 471] on button "Unzoom image" at bounding box center [772, 392] width 1545 height 784
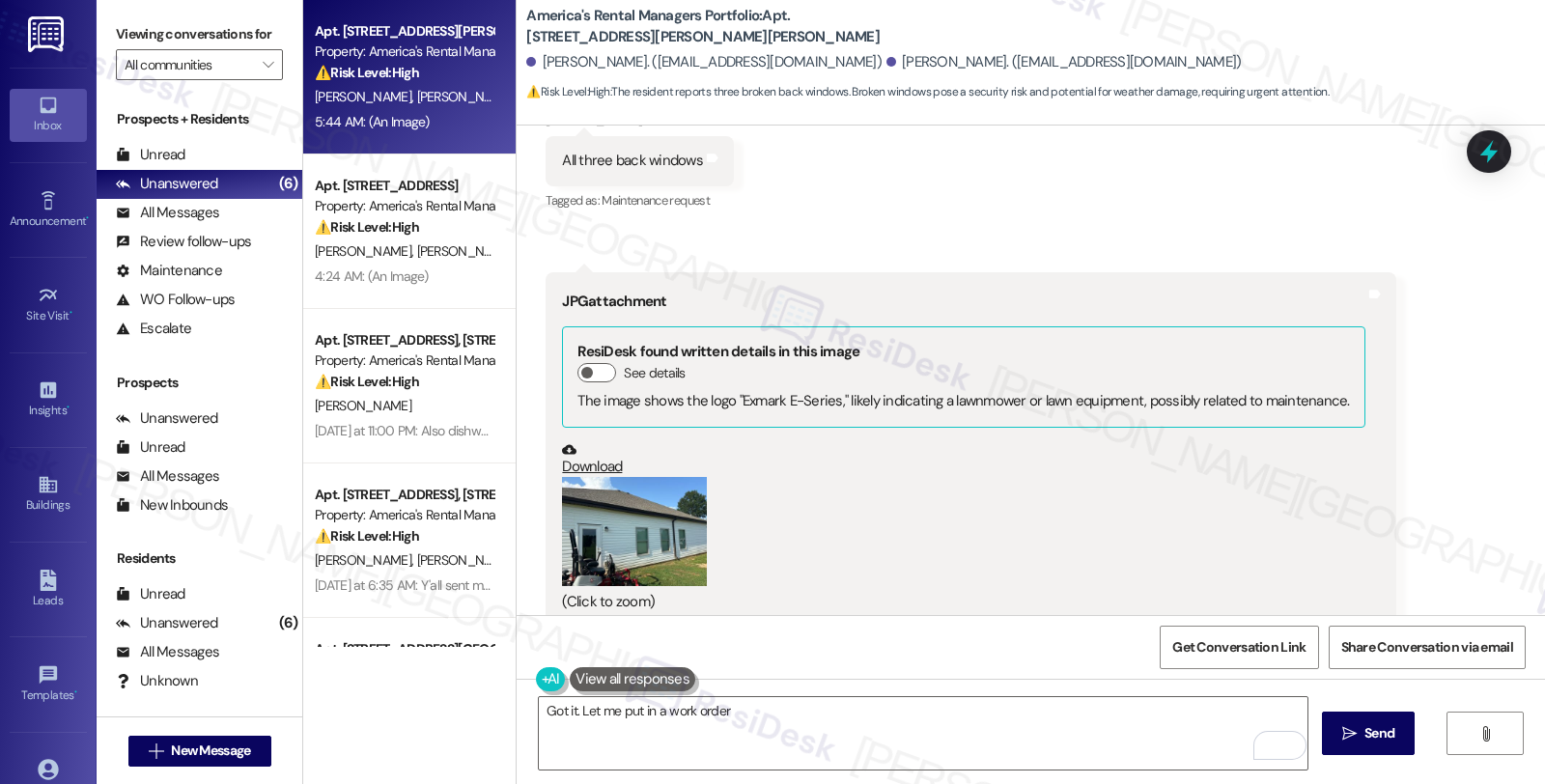
click at [619, 477] on button "Zoom image" at bounding box center [634, 531] width 144 height 110
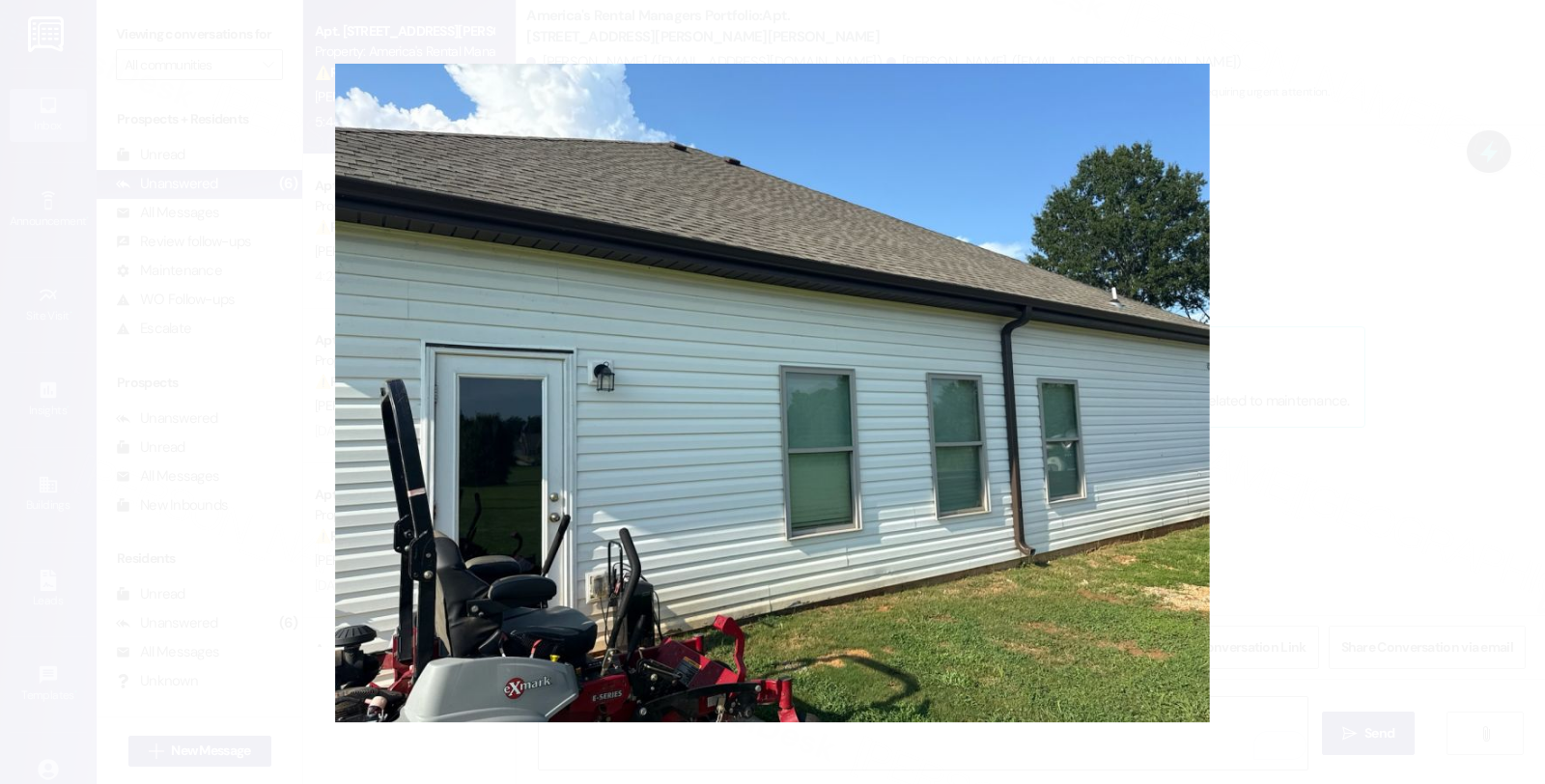
click at [840, 480] on button "Unzoom image" at bounding box center [772, 392] width 1545 height 784
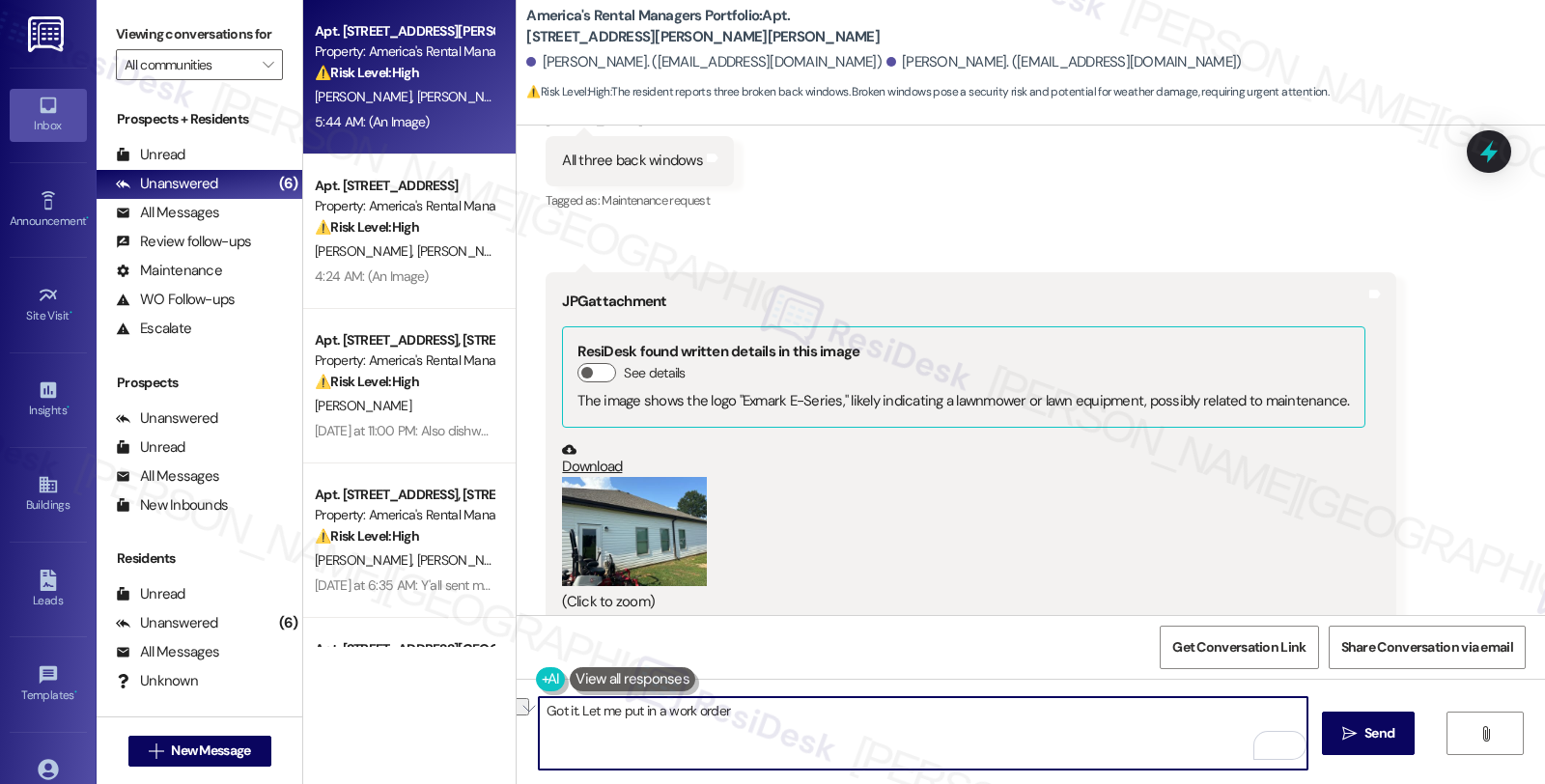
drag, startPoint x: 567, startPoint y: 708, endPoint x: 980, endPoint y: 708, distance: 413.0
click at [980, 708] on textarea "Got it. Let me put in a work order" at bounding box center [923, 733] width 769 height 73
click at [827, 714] on textarea "Got it. Could you please send individual photos" at bounding box center [923, 733] width 769 height 73
click at [916, 720] on textarea "Got it. Could you please send individual photos of the broken" at bounding box center [923, 733] width 769 height 73
type textarea "Got it. Could you please send individual photos of the broken glass for each wi…"
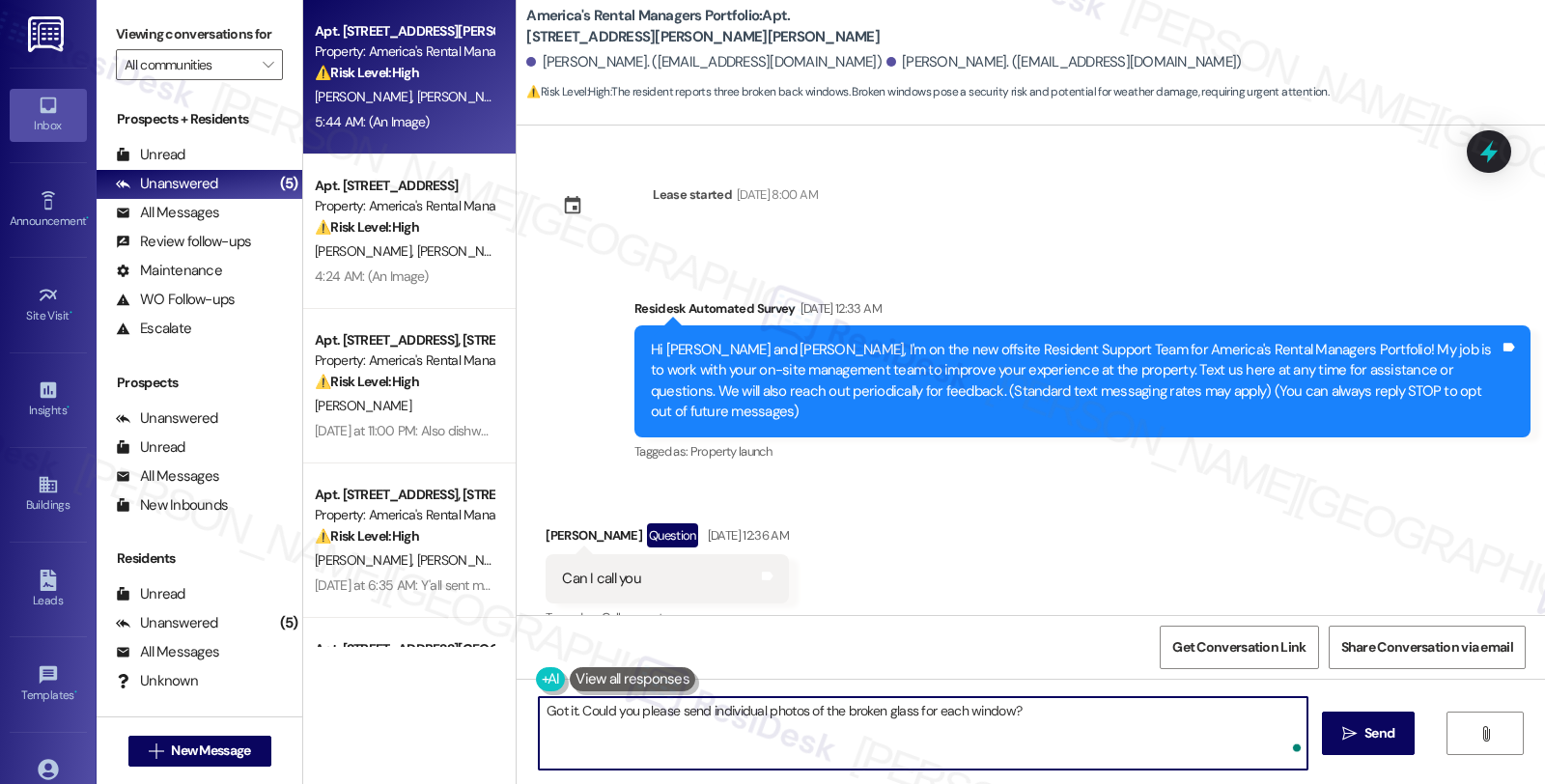
scroll to position [3615, 0]
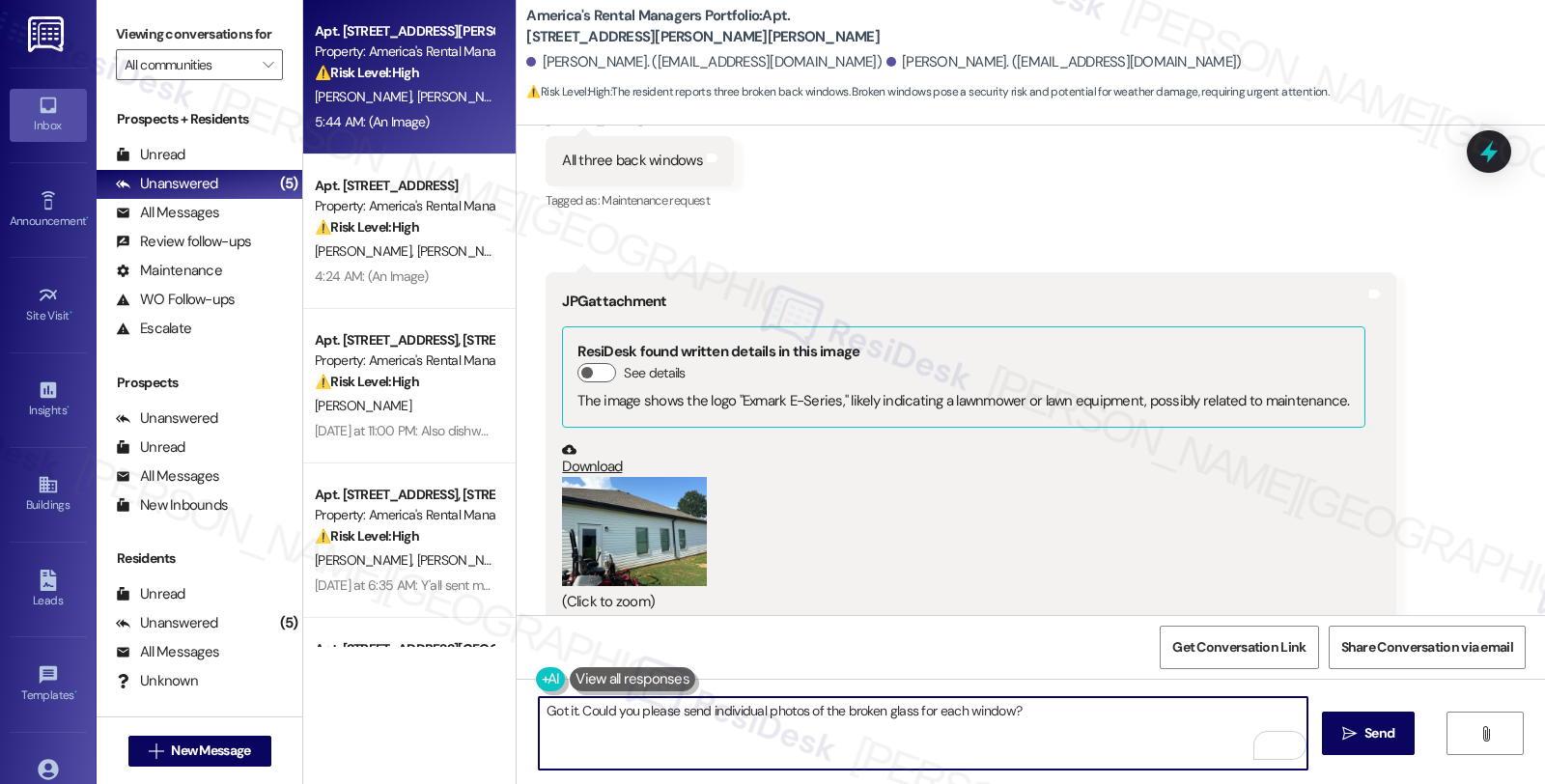
click at [572, 706] on textarea "Got it. Could you please send individual photos of the broken glass for each wi…" at bounding box center [923, 733] width 769 height 73
click at [1037, 731] on textarea "Got it. I'll put in a work order to have them checked. Could you please answer …" at bounding box center [923, 733] width 769 height 73
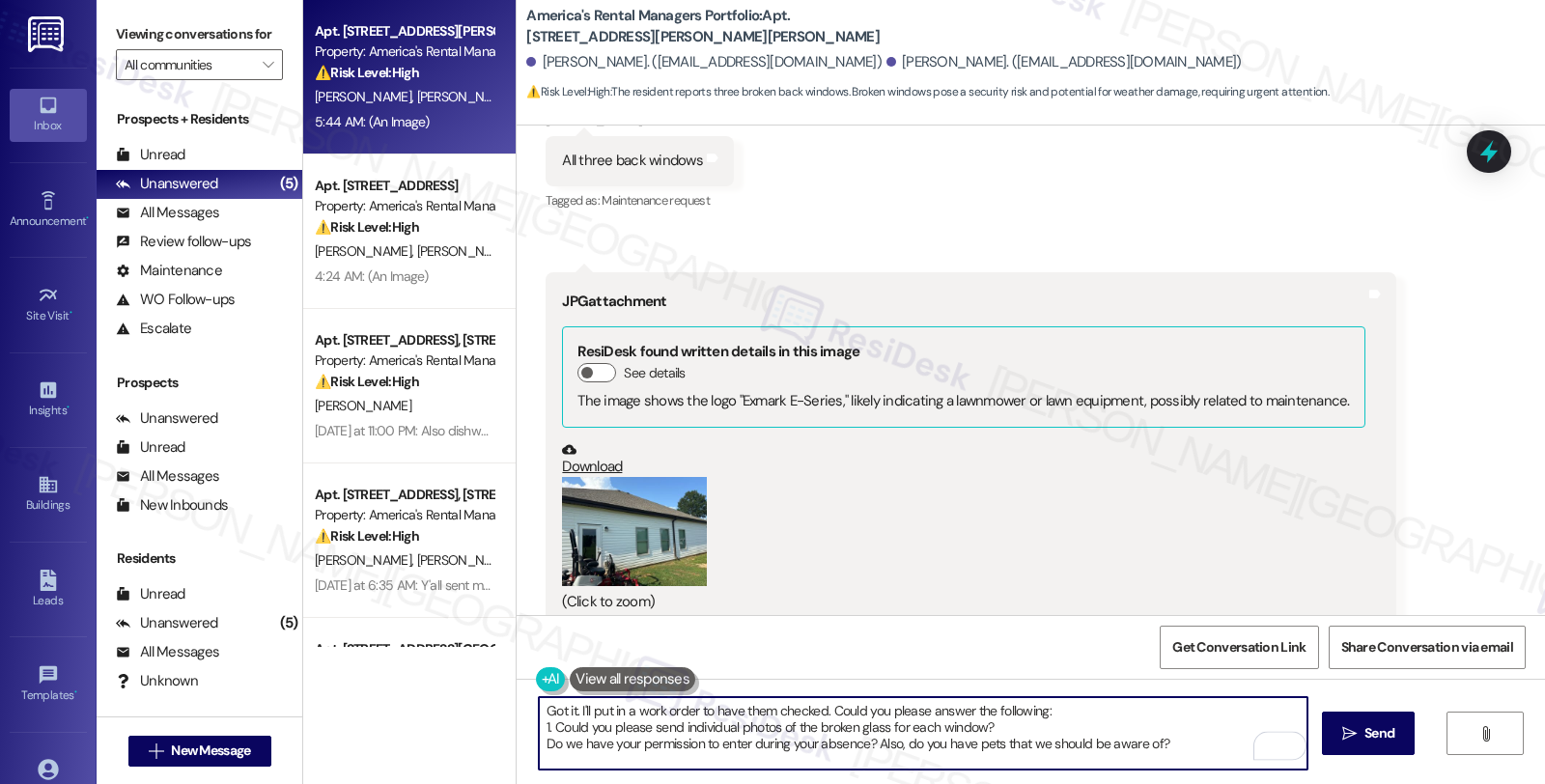
click at [539, 743] on textarea "Got it. I'll put in a work order to have them checked. Could you please answer …" at bounding box center [923, 733] width 769 height 73
click at [881, 744] on textarea "Got it. I'll put in a work order to have them checked. Could you please answer …" at bounding box center [923, 733] width 769 height 73
type textarea "Got it. I'll put in a work order to have them checked. Could you please answer …"
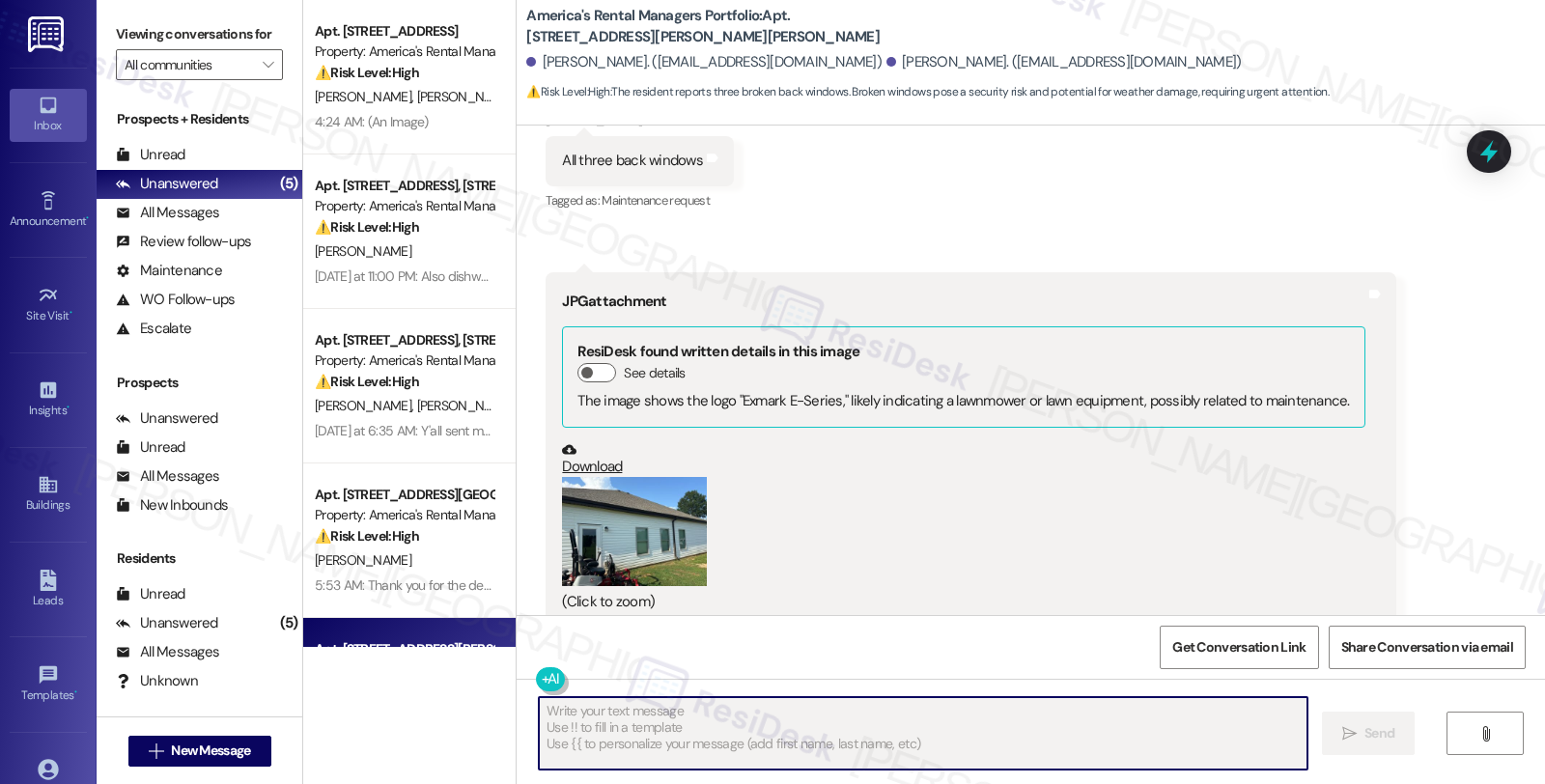
scroll to position [3811, 0]
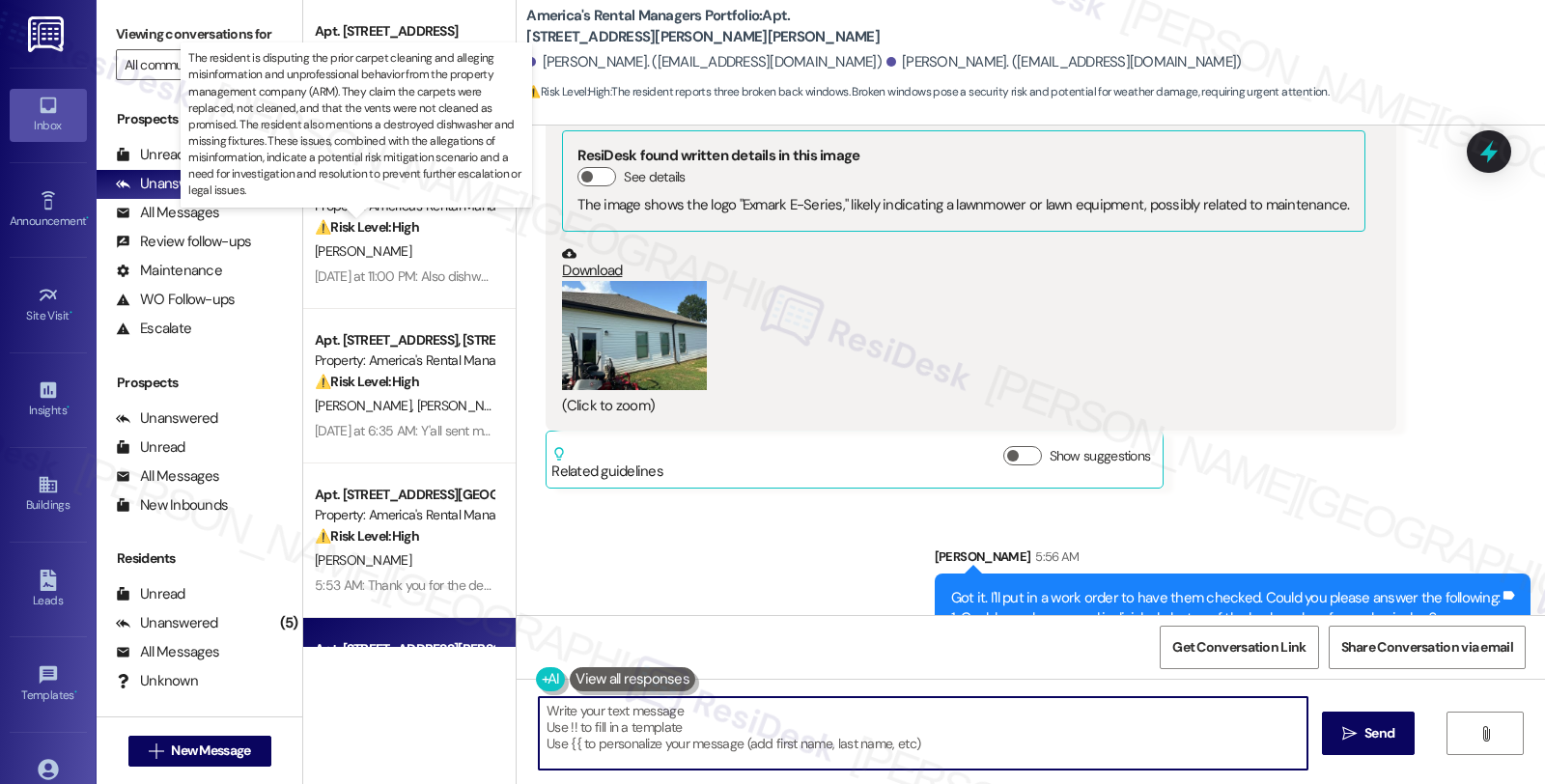
click at [398, 78] on p "The resident is disputing the prior carpet cleaning and alleging misinformation…" at bounding box center [356, 124] width 336 height 148
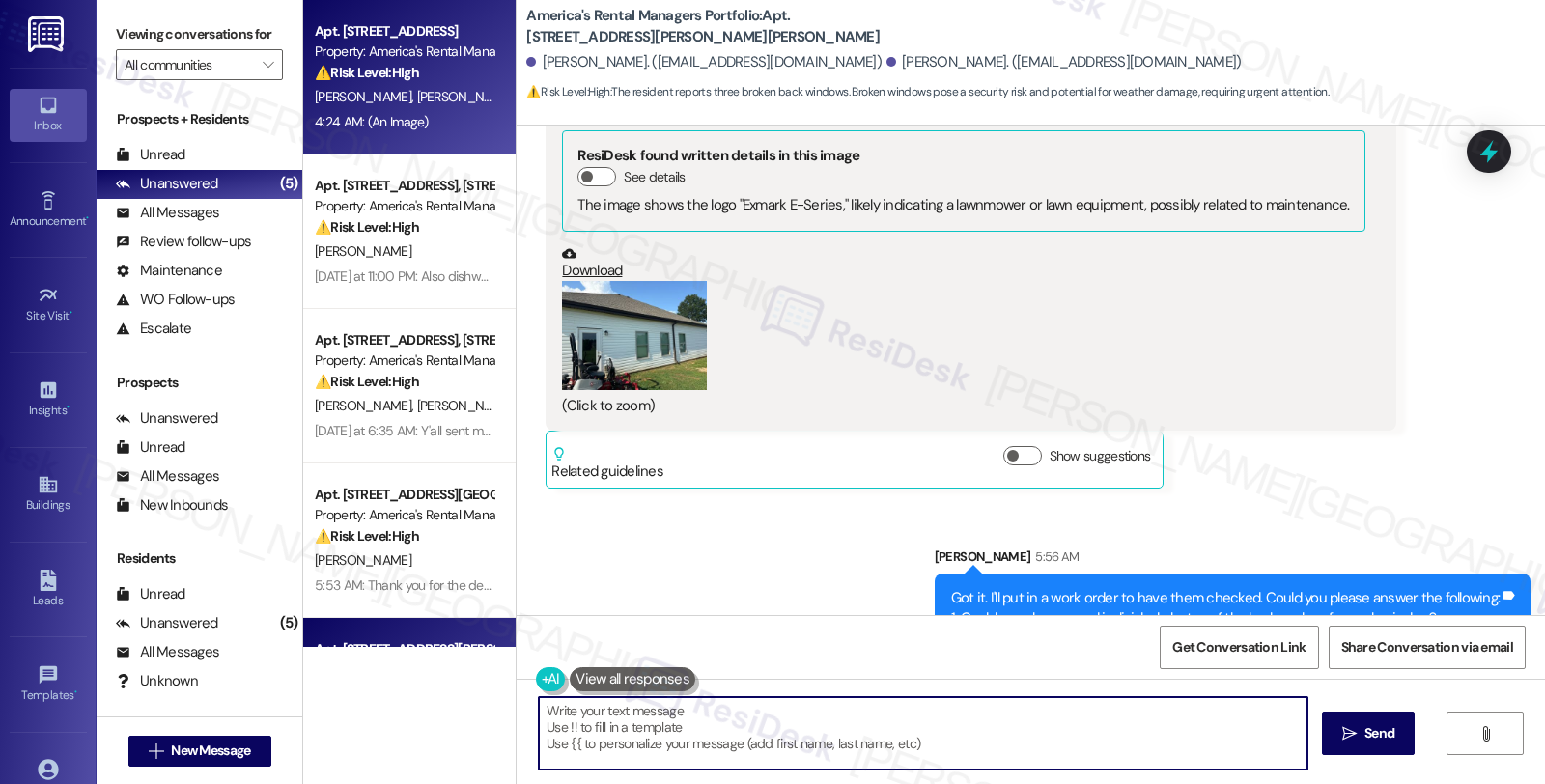
click at [426, 60] on div "Property: America's Rental Managers Portfolio" at bounding box center [404, 51] width 178 height 20
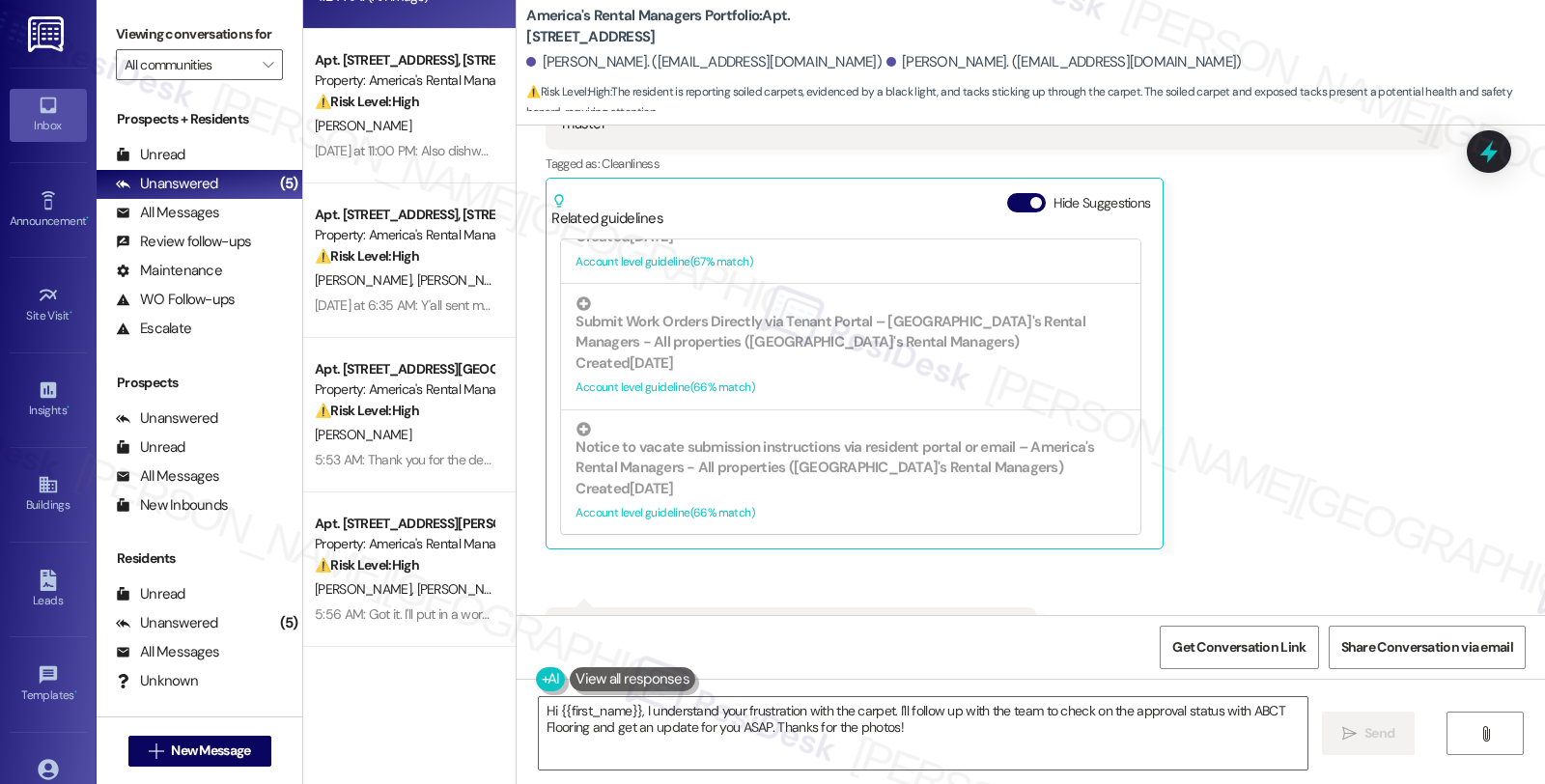
scroll to position [2610, 0]
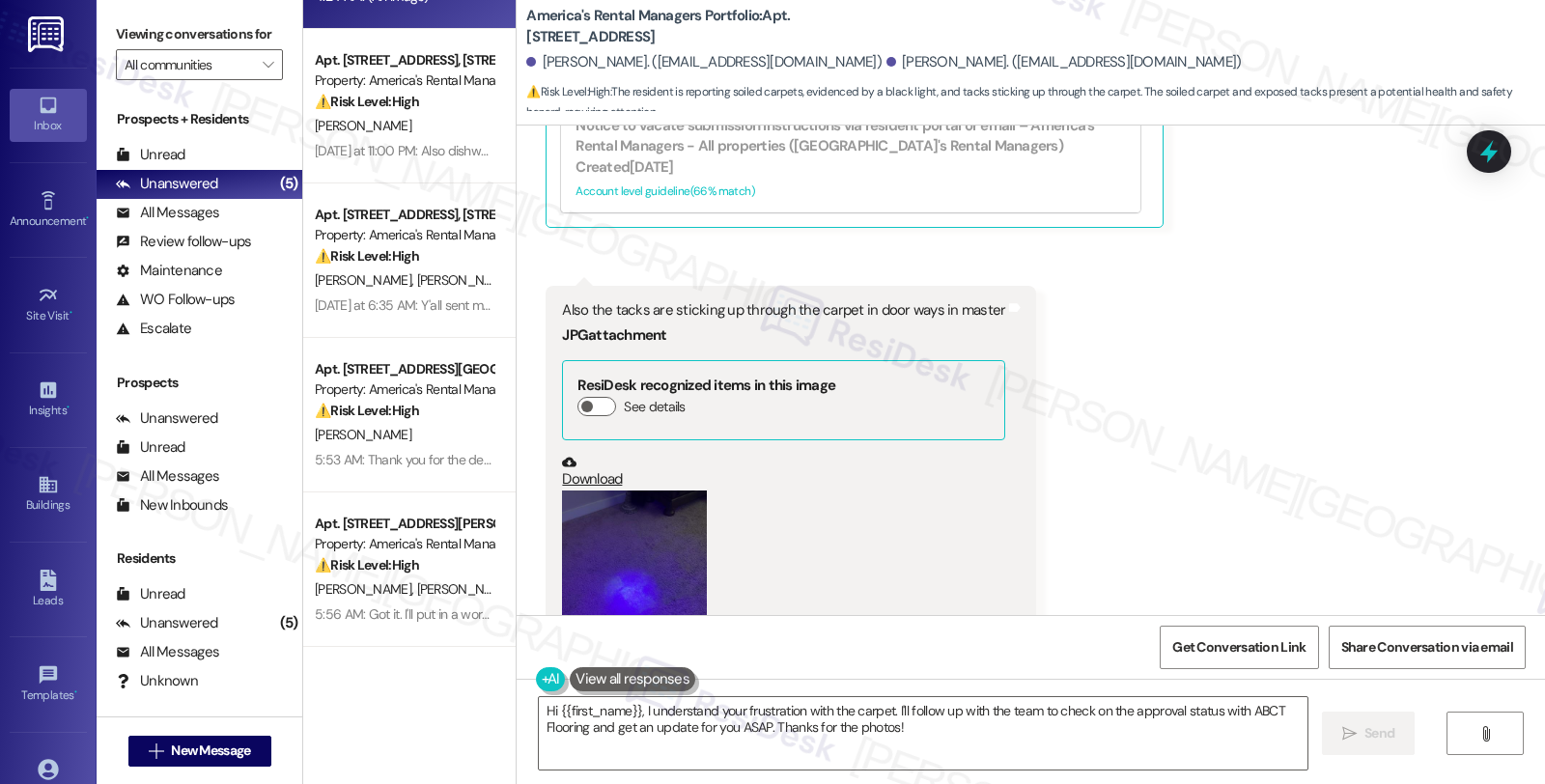
click at [650, 522] on button "Zoom image" at bounding box center [634, 586] width 144 height 193
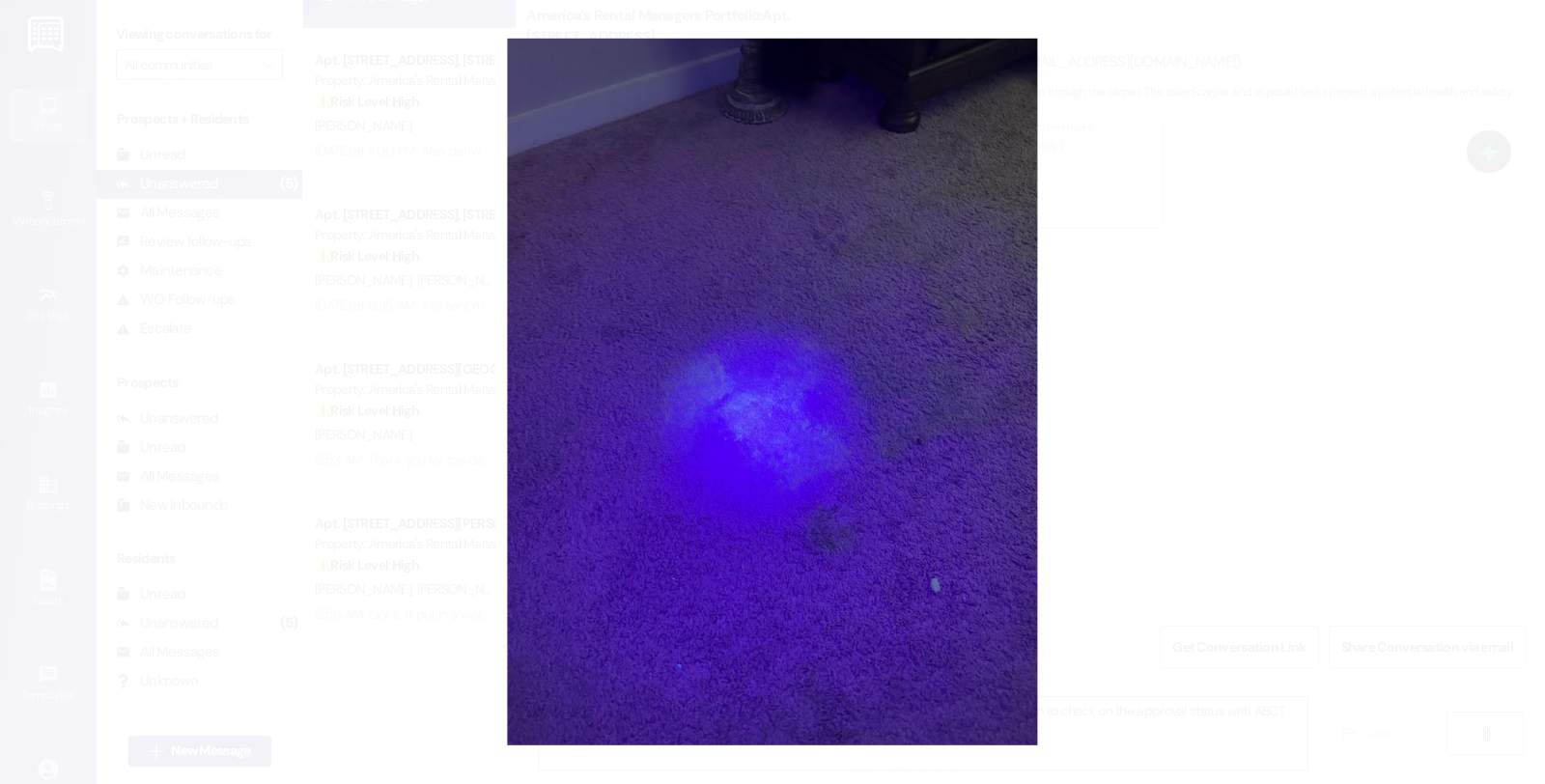
click at [1223, 392] on button "Unzoom image" at bounding box center [772, 392] width 1545 height 784
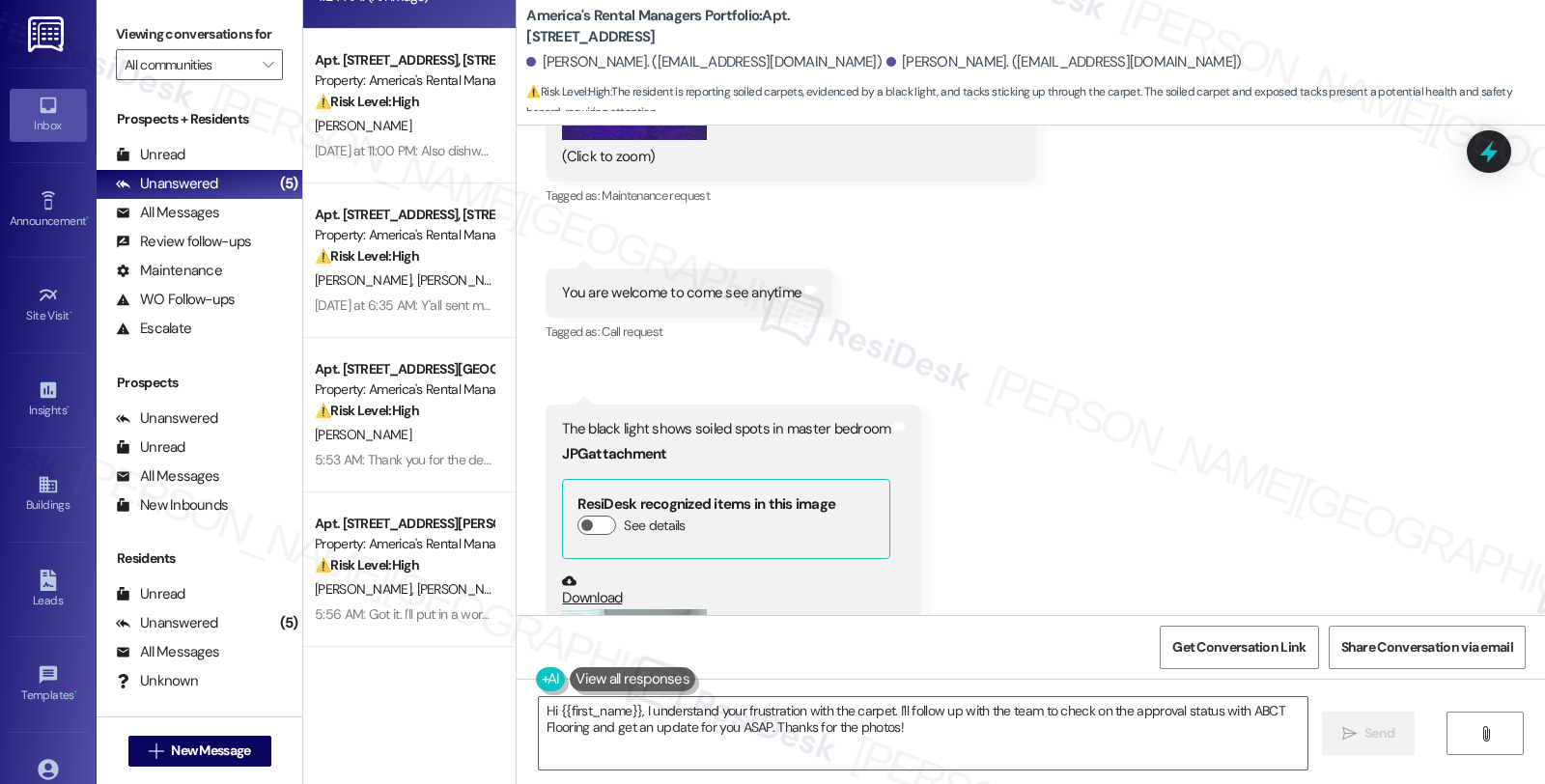
scroll to position [3361, 0]
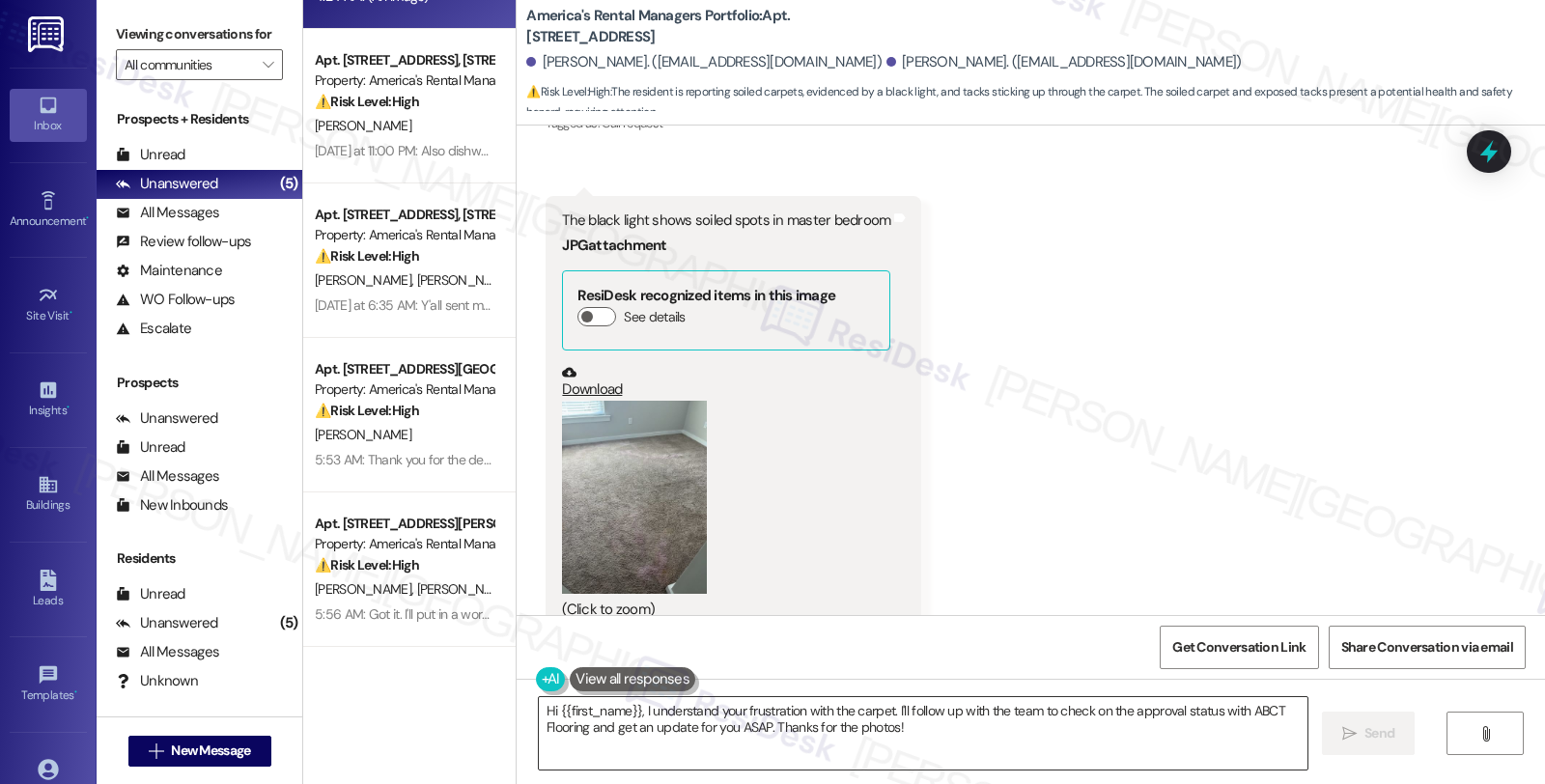
click at [539, 715] on textarea "Hi {{first_name}}, I understand your frustration with the carpet. I'll follow u…" at bounding box center [923, 733] width 769 height 73
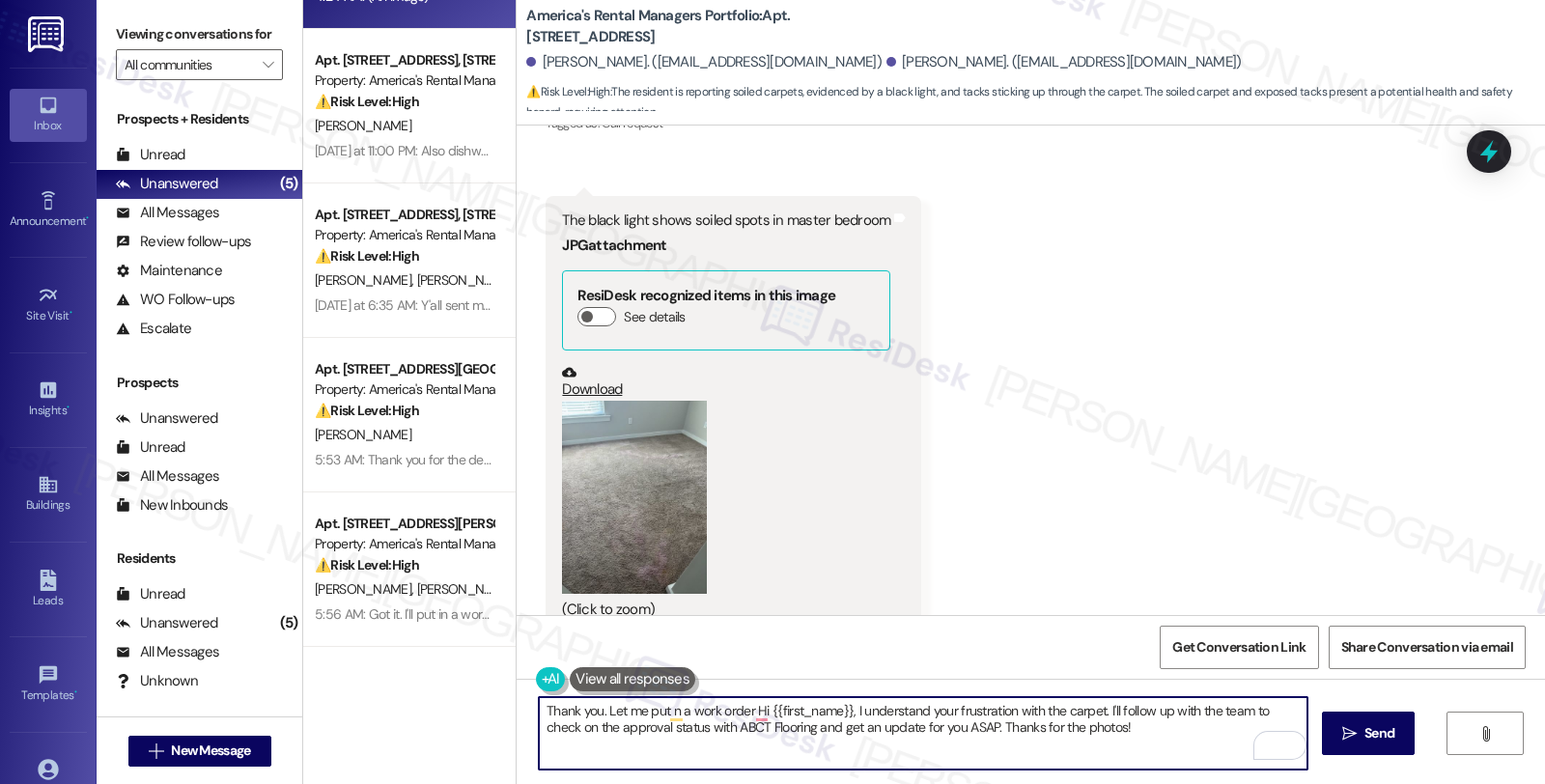
click at [669, 434] on button "Zoom image" at bounding box center [634, 496] width 144 height 193
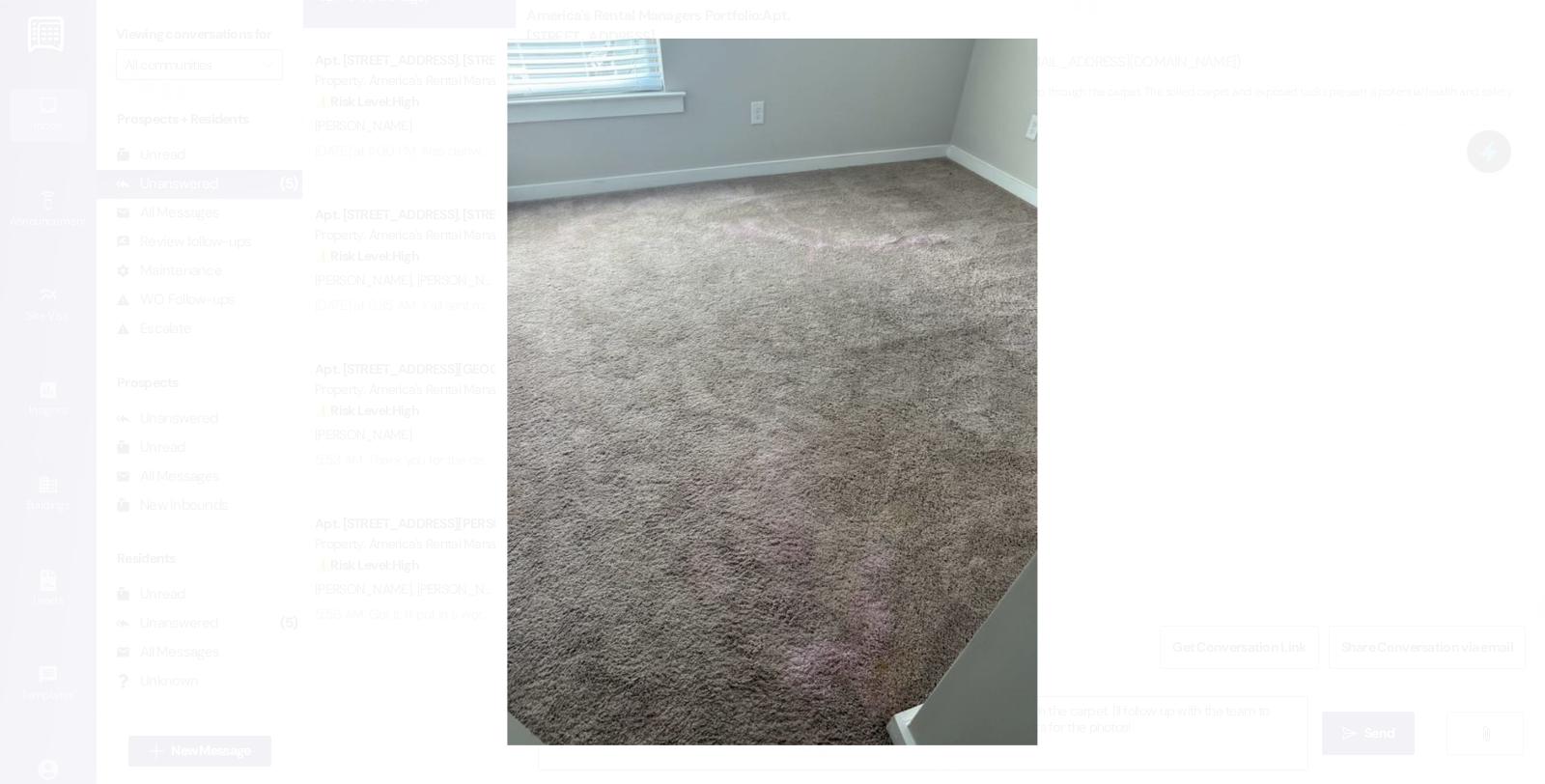
click at [1077, 452] on button "Unzoom image" at bounding box center [772, 392] width 1545 height 784
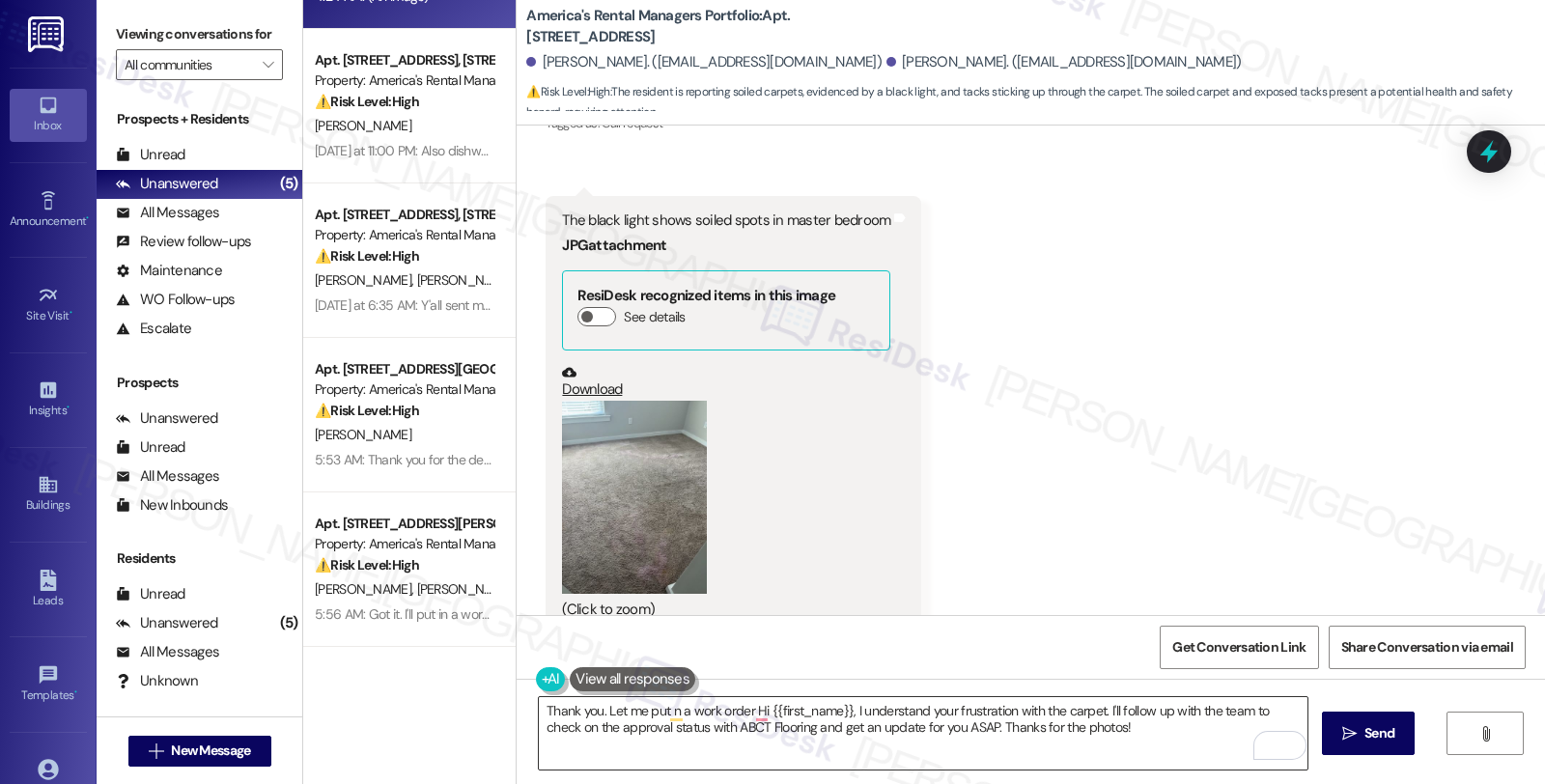
click at [741, 709] on textarea "Thank you. Let me put n a work order Hi {{first_name}}, I understand your frust…" at bounding box center [923, 733] width 769 height 73
drag, startPoint x: 529, startPoint y: 64, endPoint x: 615, endPoint y: 65, distance: 86.0
click at [615, 65] on div "[PERSON_NAME]. ([EMAIL_ADDRESS][DOMAIN_NAME])" at bounding box center [704, 62] width 356 height 20
copy div "[PERSON_NAME]"
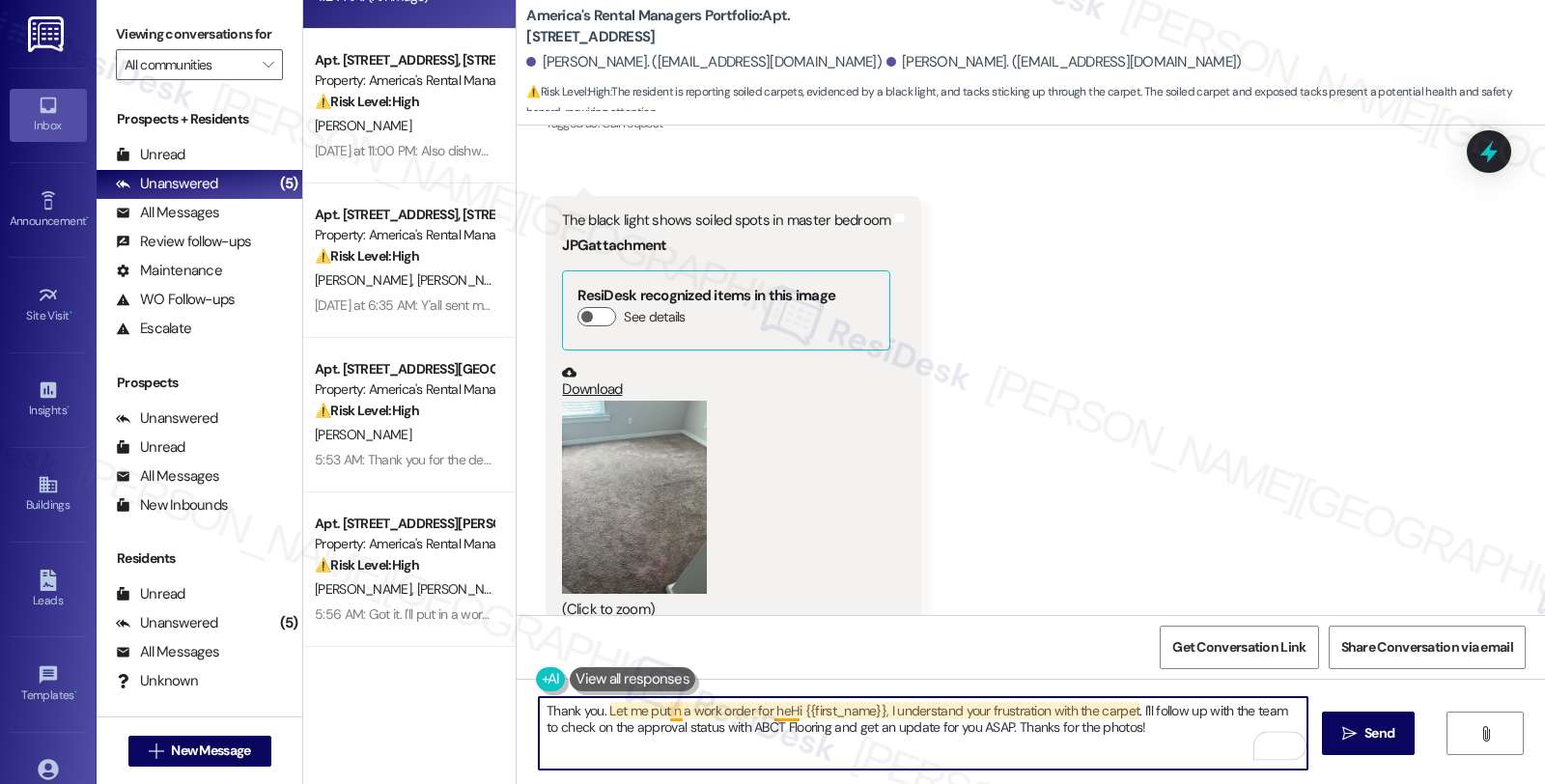
click at [775, 707] on textarea "Thank you. Let me put n a work order for heHi {{first_name}}, I understand your…" at bounding box center [923, 733] width 769 height 73
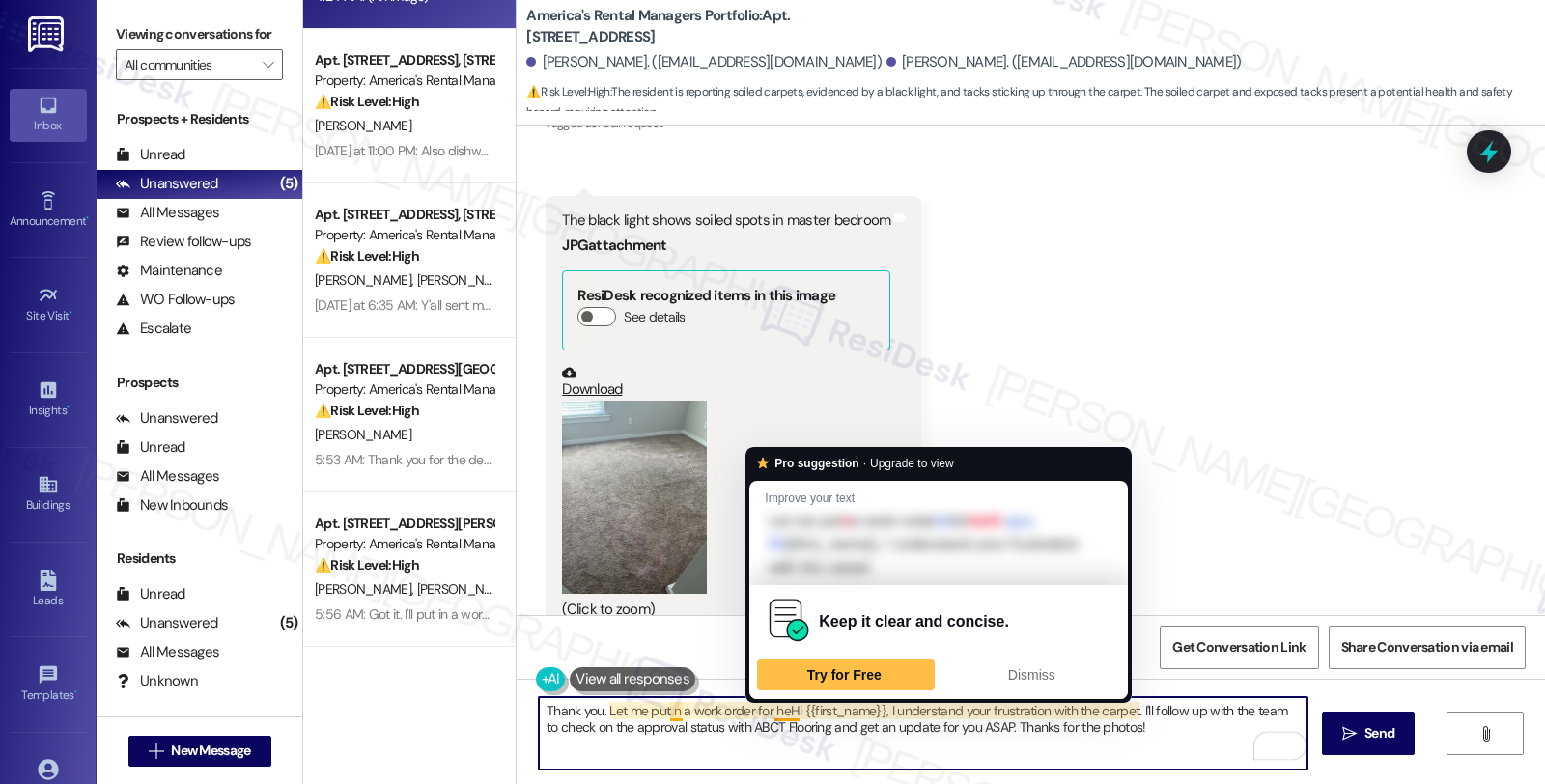
click at [766, 702] on div "Pro suggestion · Upgrade to view Improve your text Let me put n a work order lx…" at bounding box center [938, 575] width 387 height 257
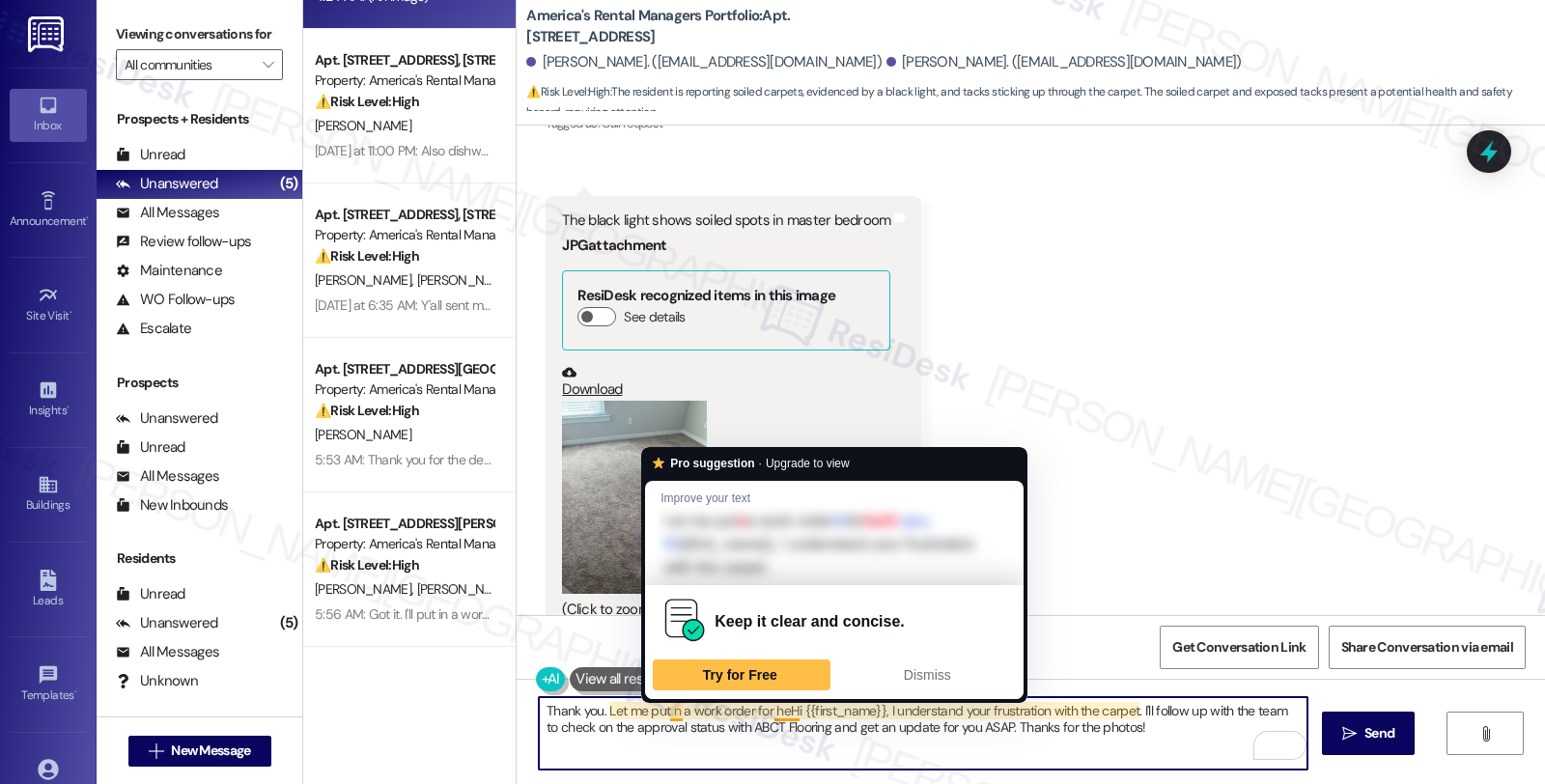
click at [663, 692] on div "Keep it clear and concise. Try for Free Dismiss" at bounding box center [835, 643] width 379 height 114
click at [662, 714] on textarea "Thank you. Let me put n a work order for heHi {{first_name}}, I understand your…" at bounding box center [923, 733] width 769 height 73
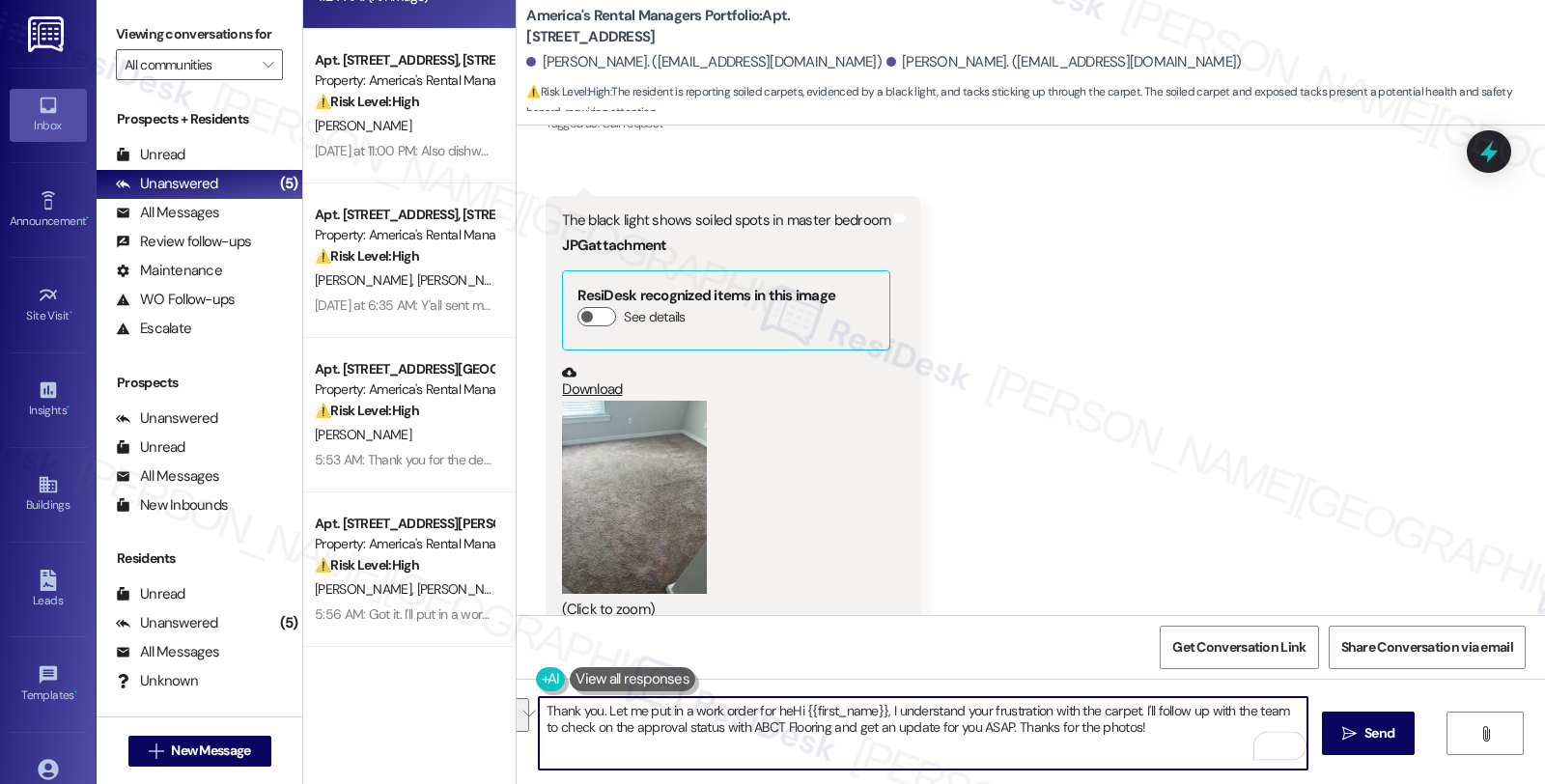
drag, startPoint x: 766, startPoint y: 710, endPoint x: 1151, endPoint y: 756, distance: 387.7
click at [1151, 756] on textarea "Thank you. Let me put in a work order for heHi {{first_name}}, I understand you…" at bounding box center [923, 733] width 769 height 73
paste textarea "[PERSON_NAME]"
click at [834, 709] on textarea "Thank you. Let me put in a work order for the carpet. [PERSON_NAME]" at bounding box center [923, 733] width 769 height 73
drag, startPoint x: 829, startPoint y: 706, endPoint x: 1007, endPoint y: 706, distance: 178.0
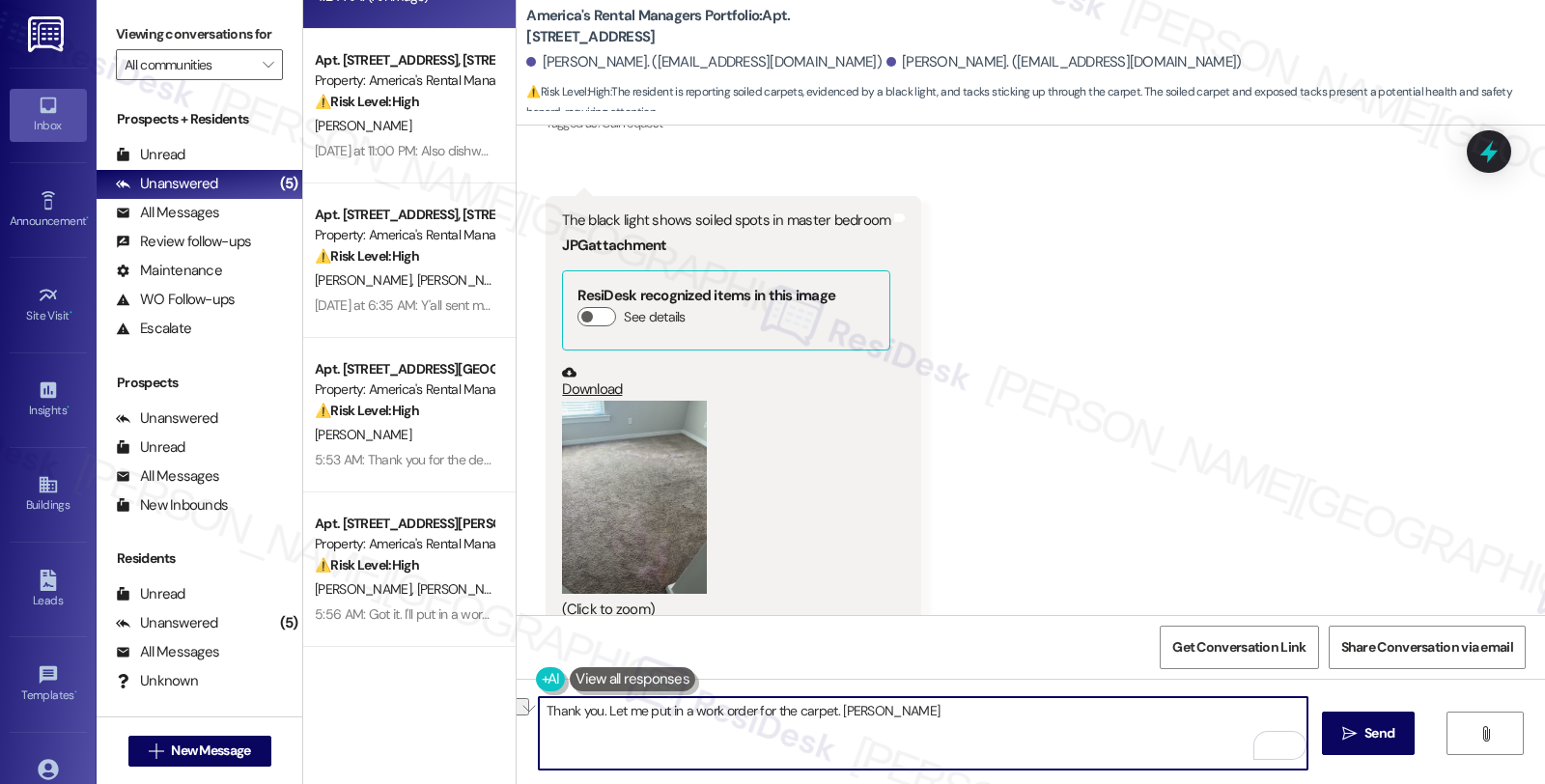
click at [1007, 706] on textarea "Thank you. Let me put in a work order for the carpet. [PERSON_NAME]" at bounding box center [923, 733] width 769 height 73
paste textarea "Do we have your permission to enter during your absence? Also, do you have pets…"
type textarea "Thank you. Let me put in a work order for the carpet. Do we have your permissio…"
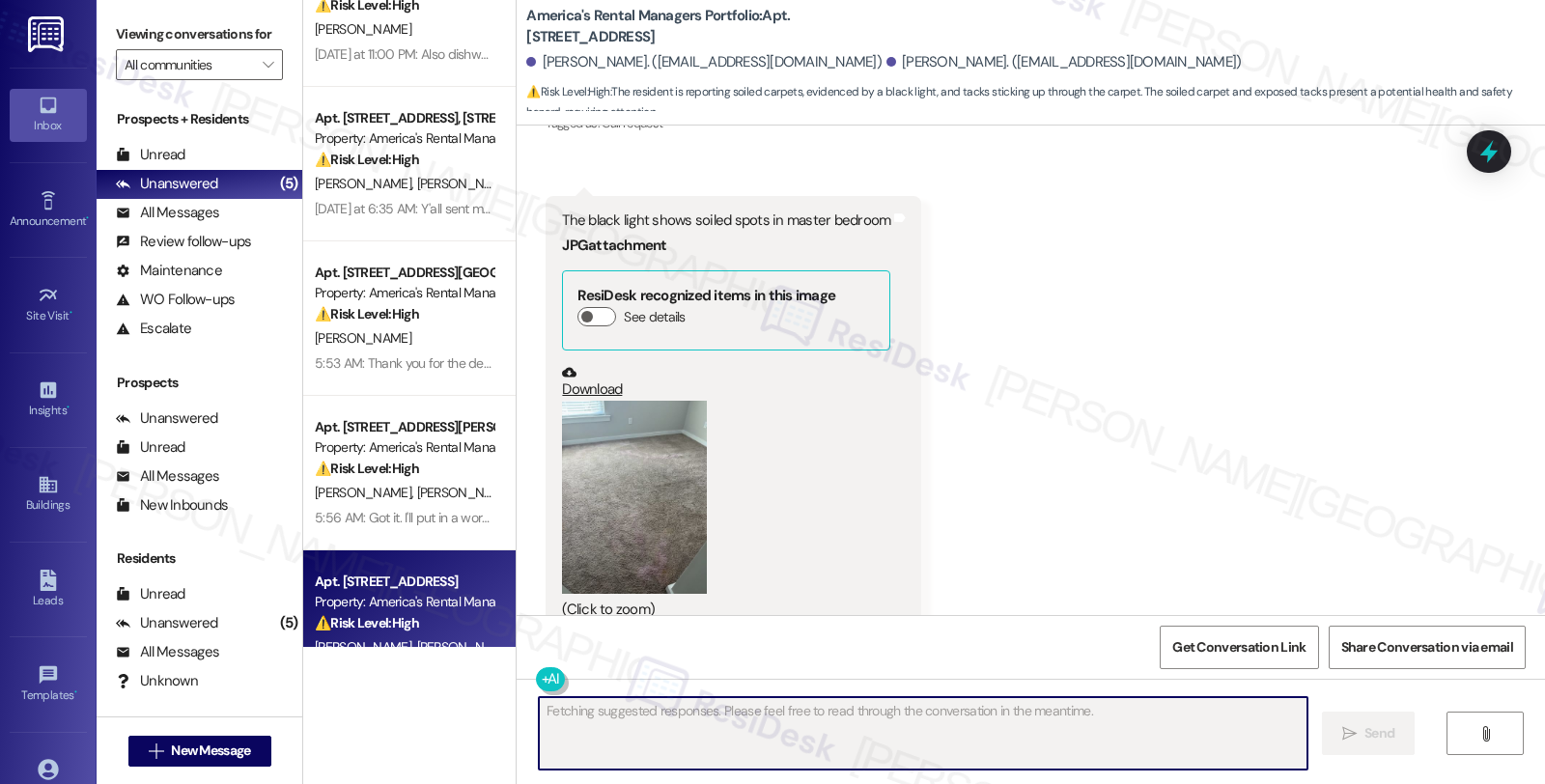
scroll to position [0, 0]
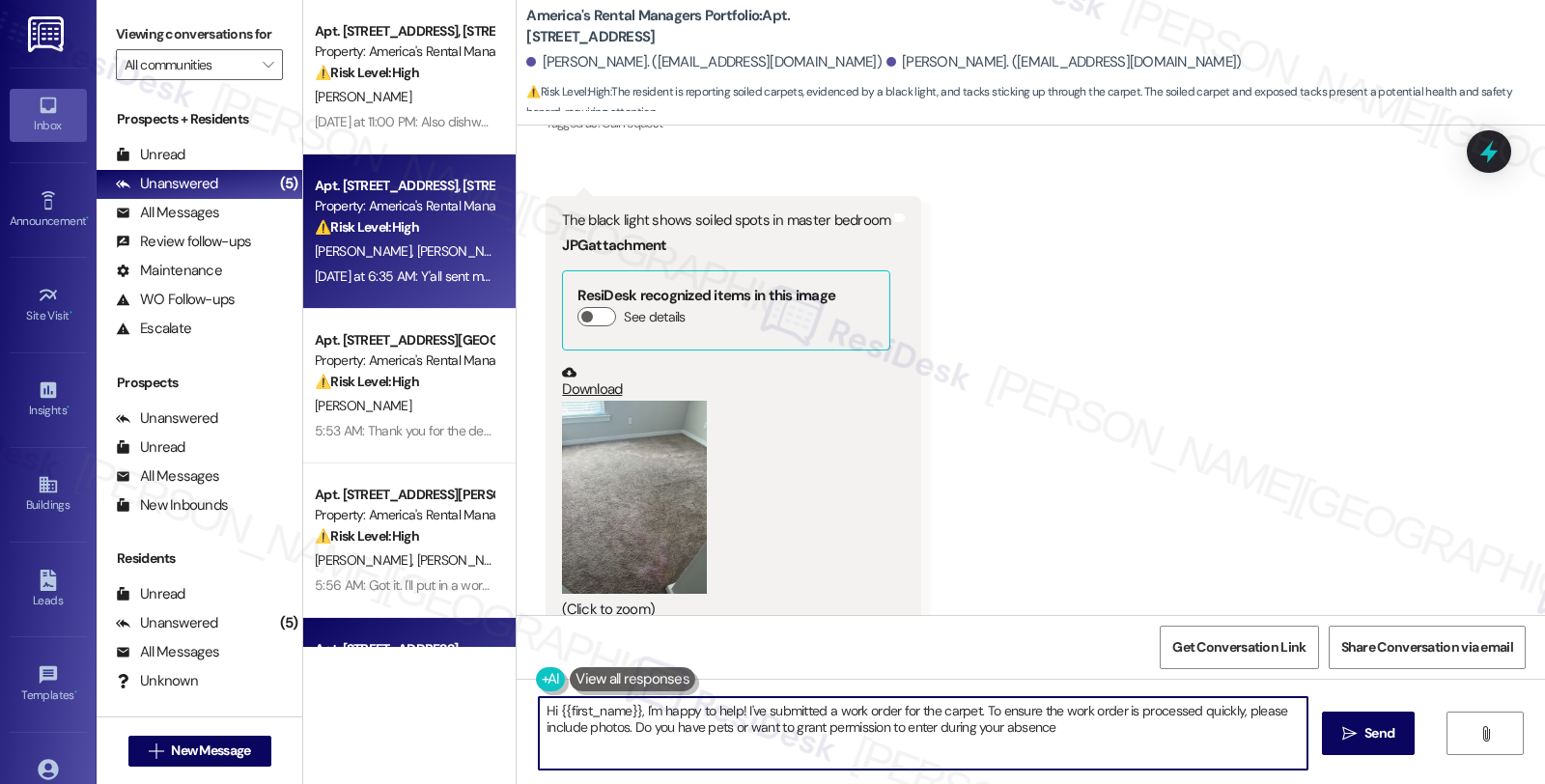
type textarea "Hi {{first_name}}, I'm happy to help! I've submitted a work order for the carpe…"
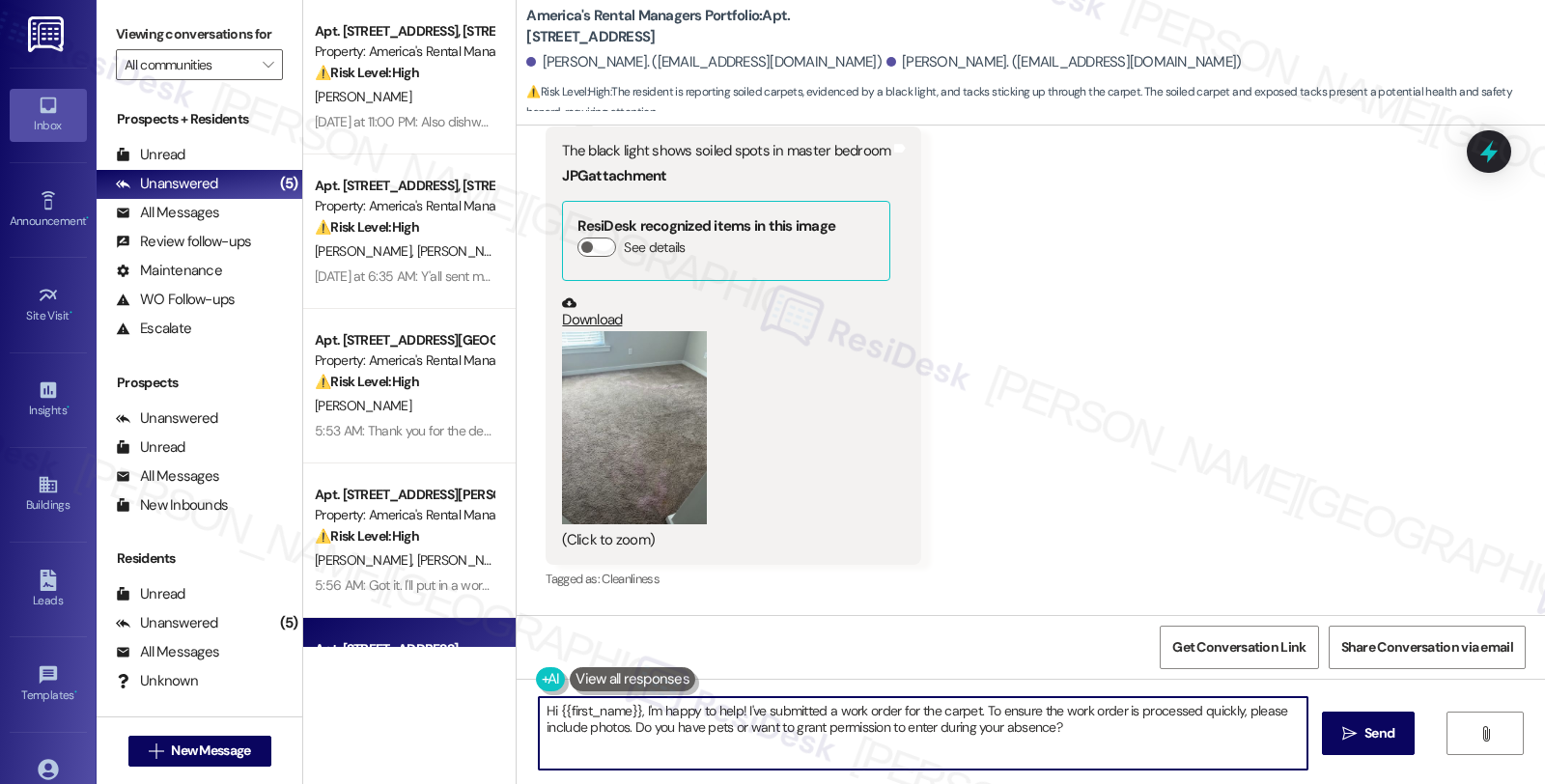
scroll to position [3517, 0]
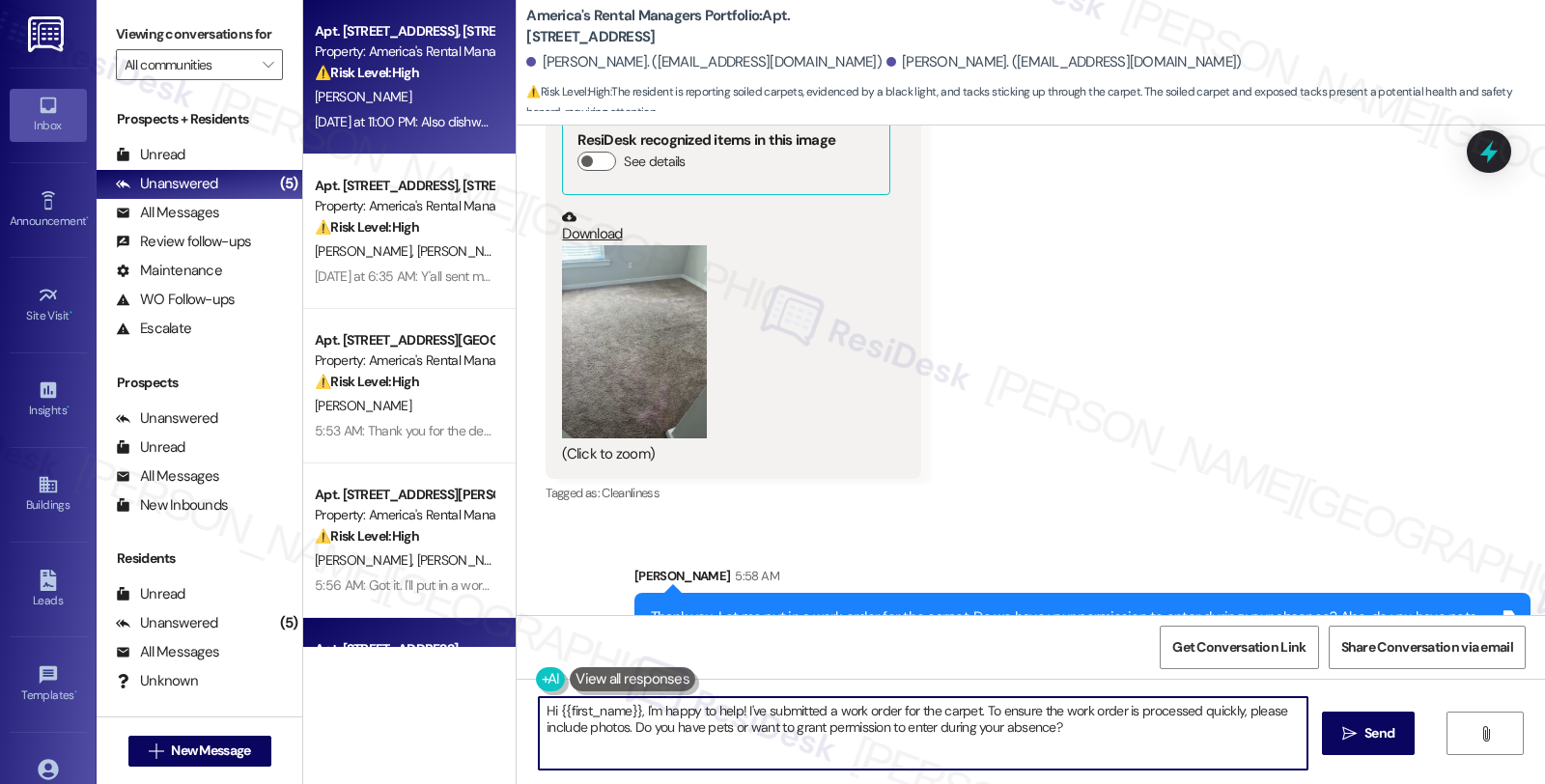
click at [332, 15] on div "Apt. [STREET_ADDRESS], [STREET_ADDRESS] Property: America's Rental Managers Por…" at bounding box center [409, 77] width 212 height 154
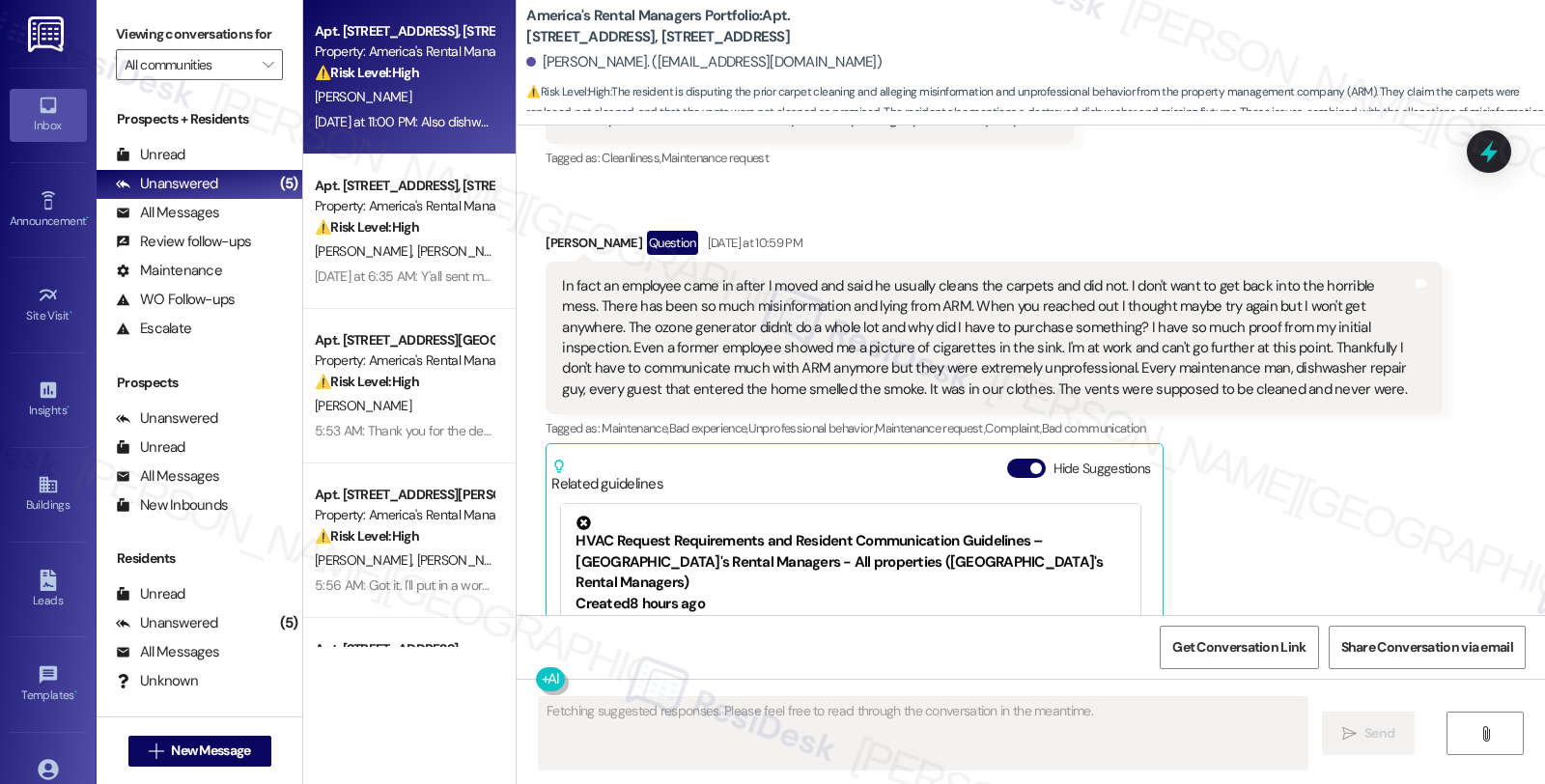
scroll to position [2031, 0]
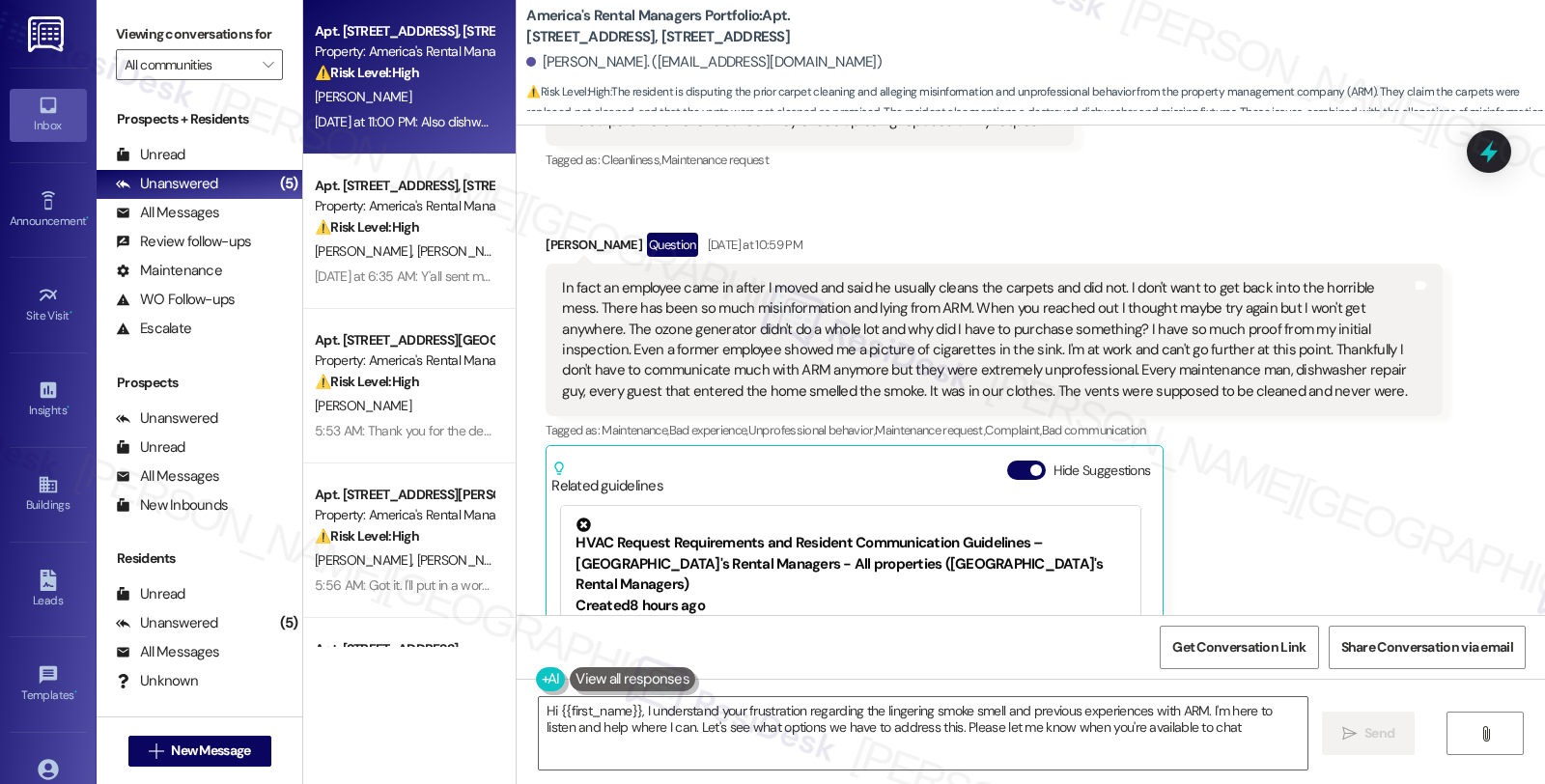
type textarea "Hi {{first_name}}, I understand your frustration regarding the lingering smoke …"
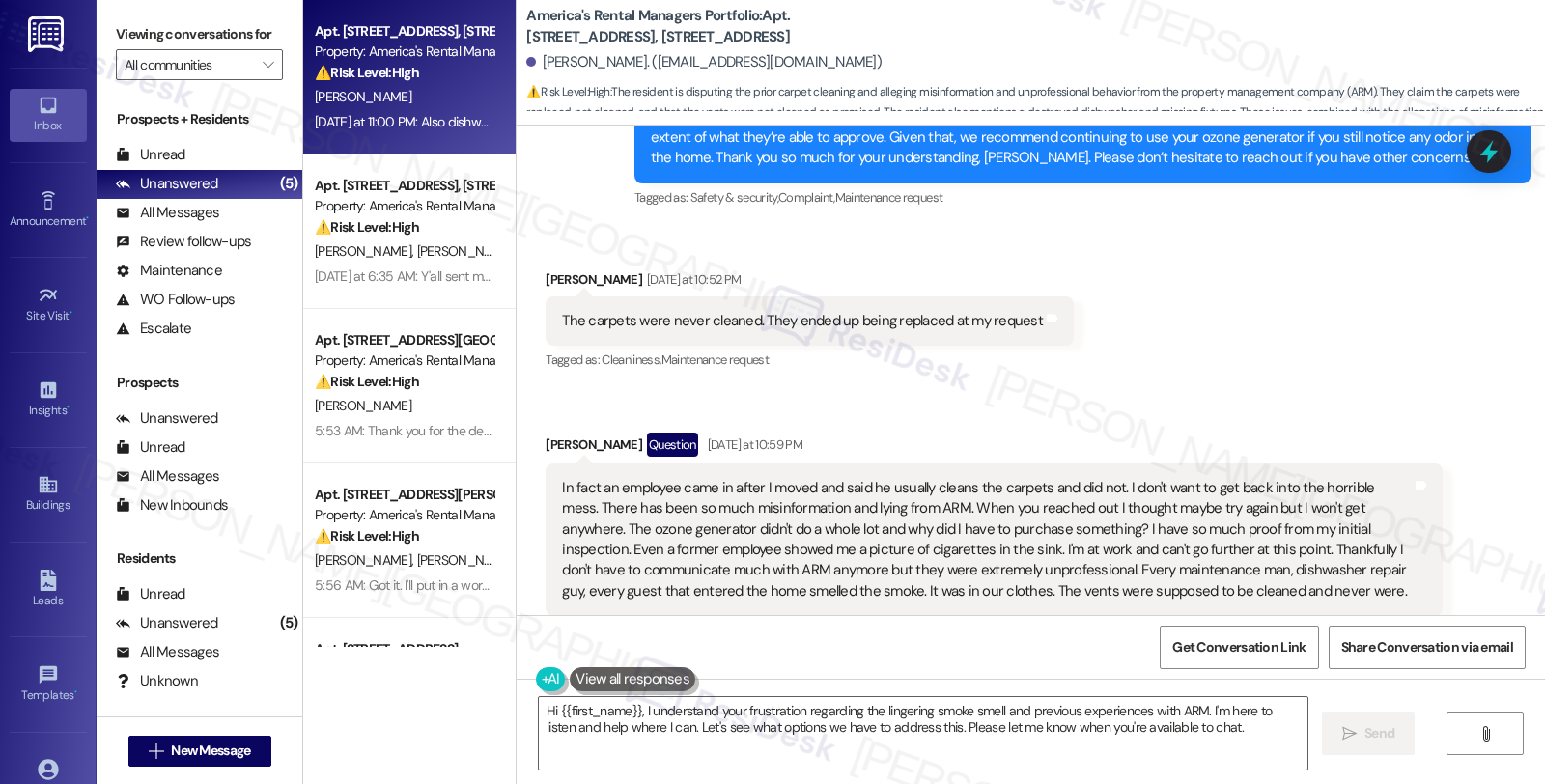
scroll to position [1817, 0]
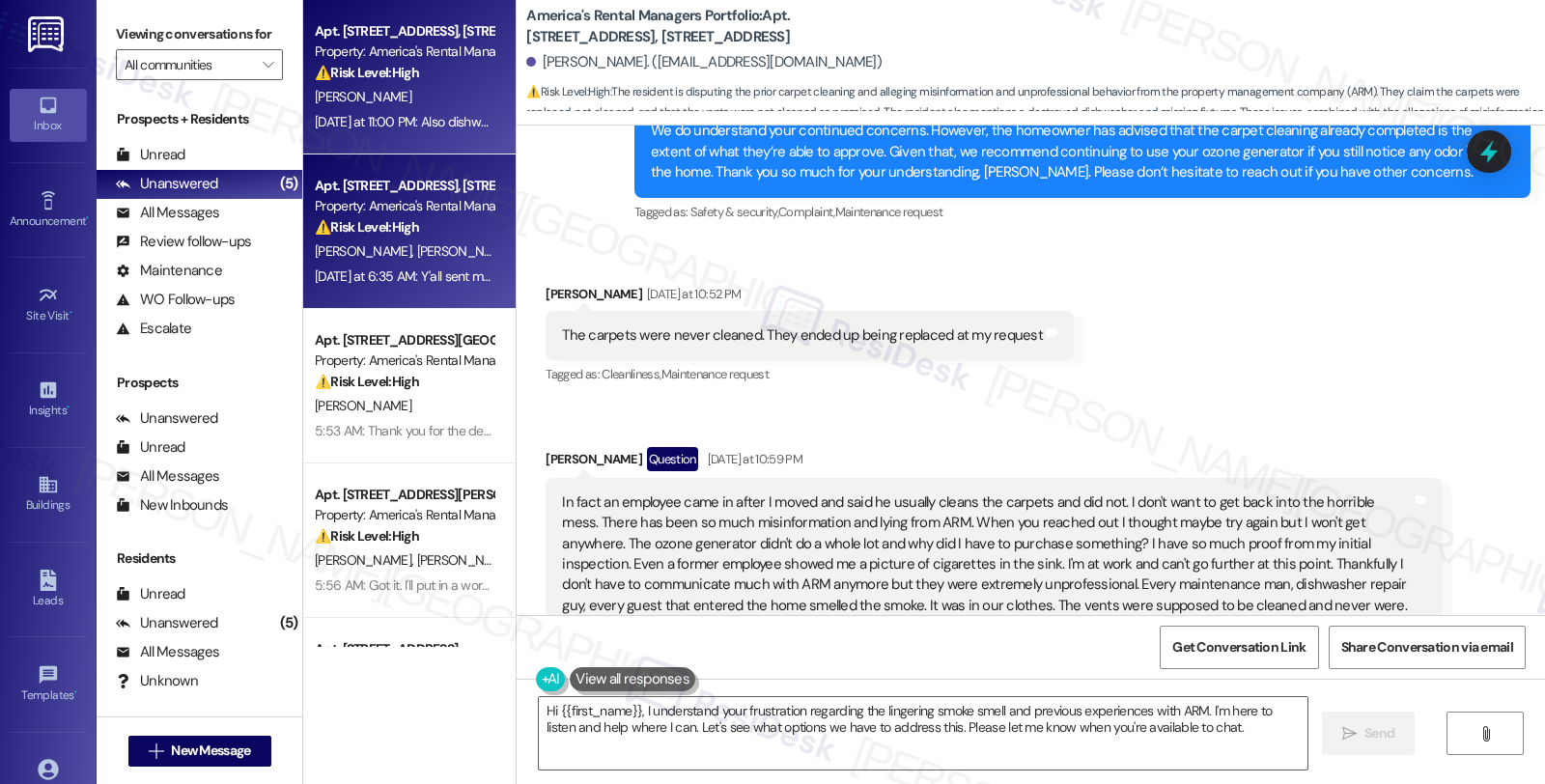
click at [455, 213] on div "Property: America's Rental Managers Portfolio" at bounding box center [404, 205] width 178 height 20
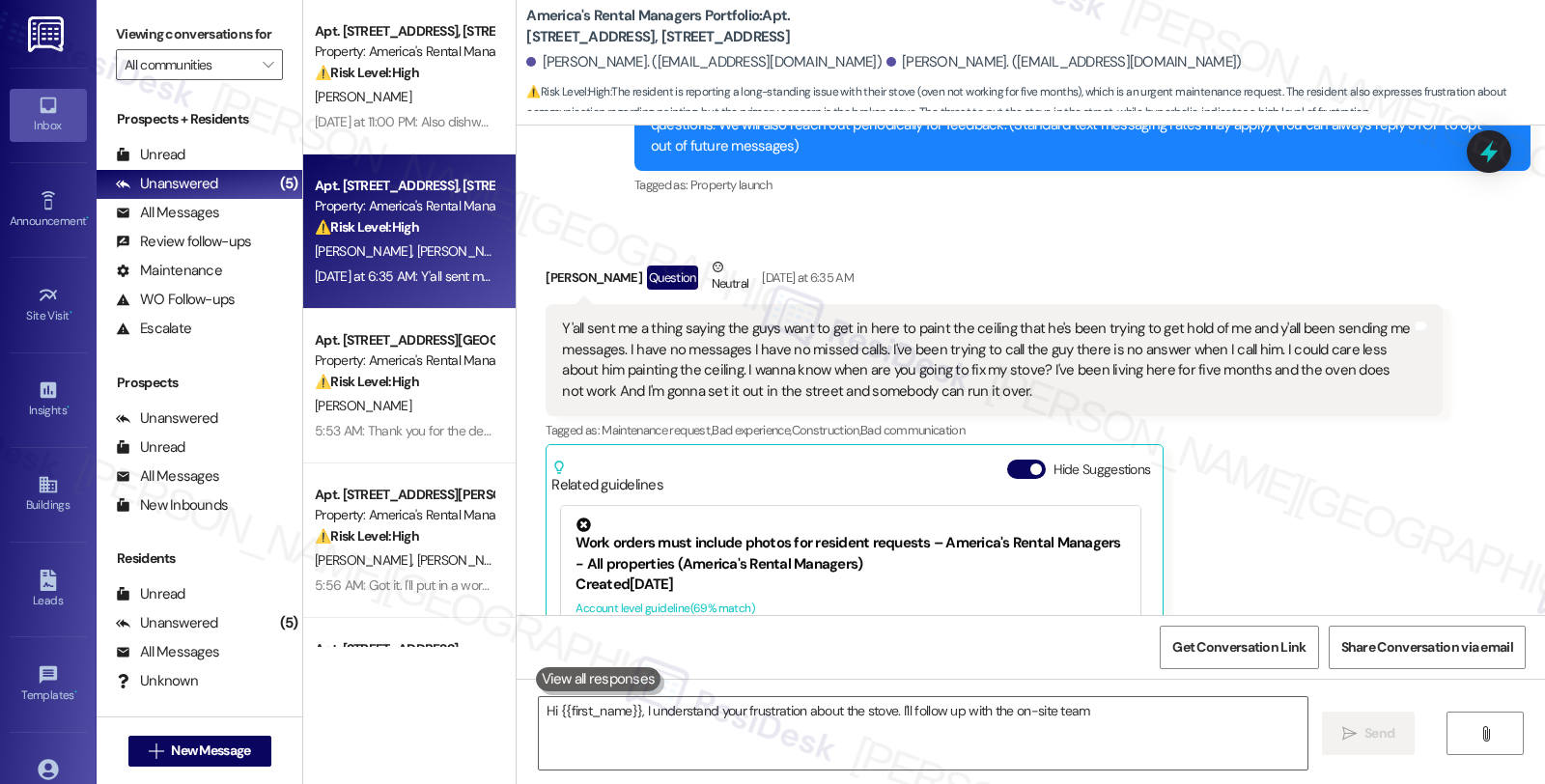
scroll to position [498, 0]
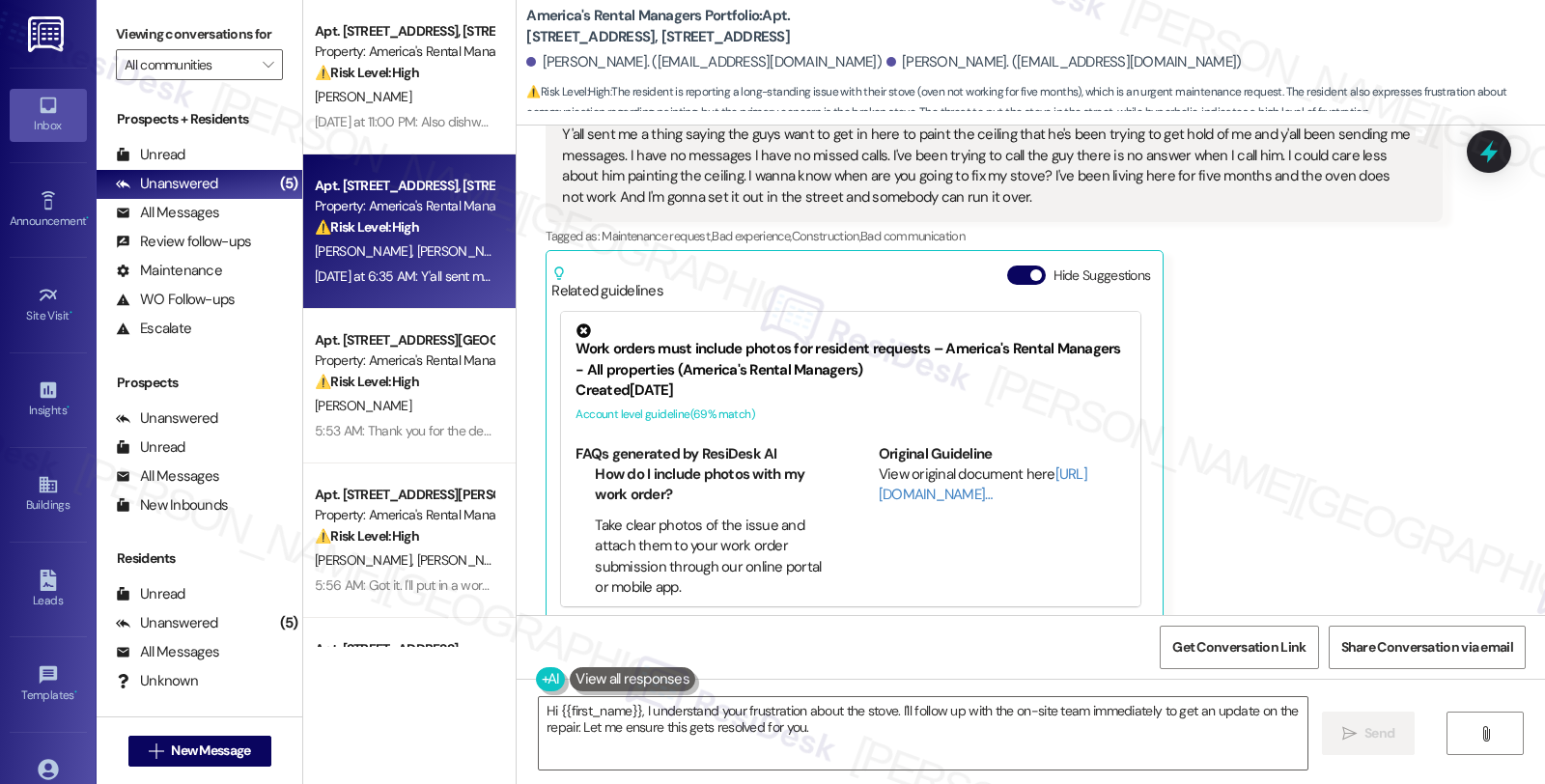
click at [1337, 364] on div "[PERSON_NAME] Question Neutral [DATE] at 6:35 AM Y'all sent me a thing saying t…" at bounding box center [993, 342] width 897 height 558
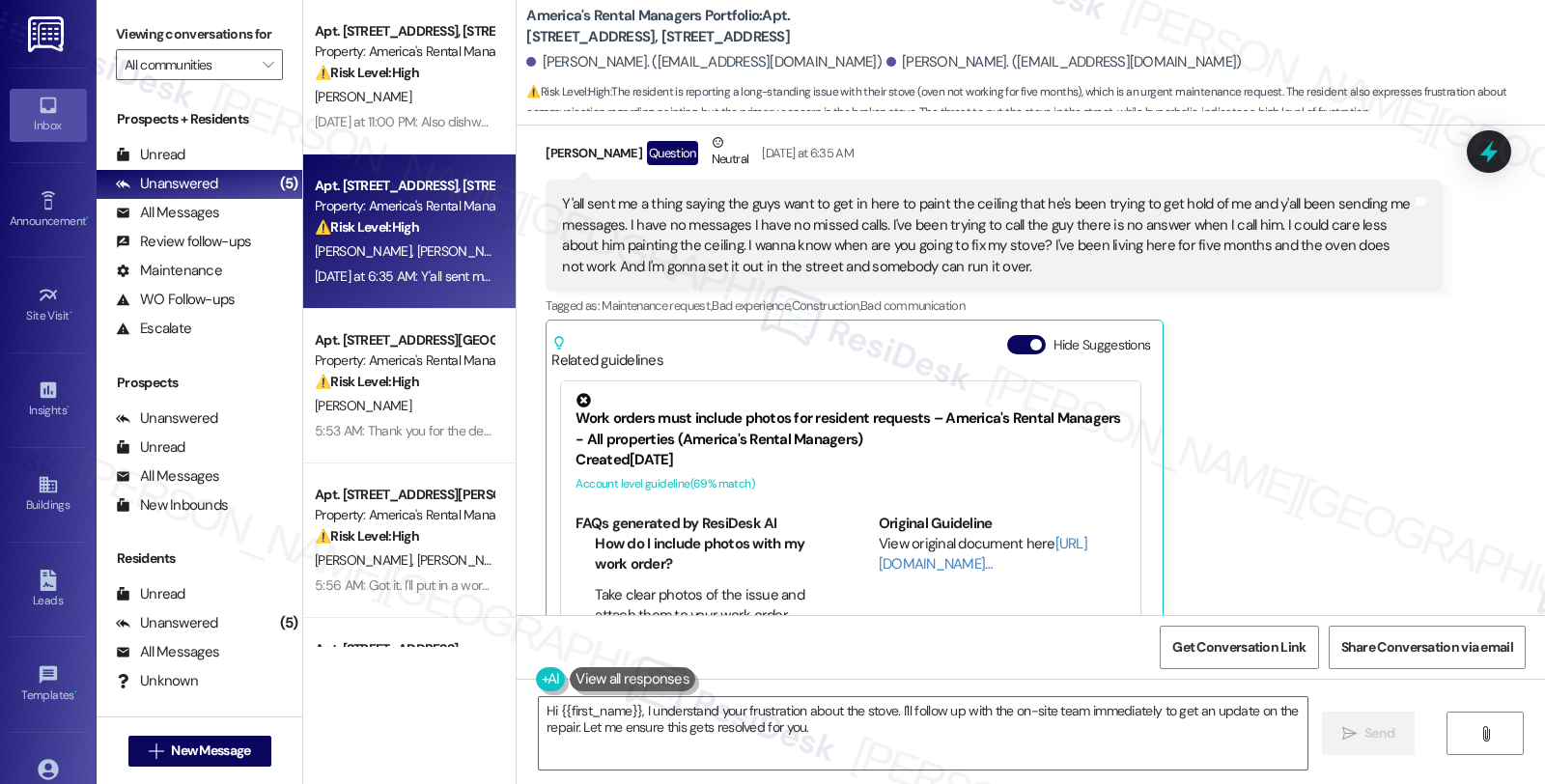
scroll to position [322, 0]
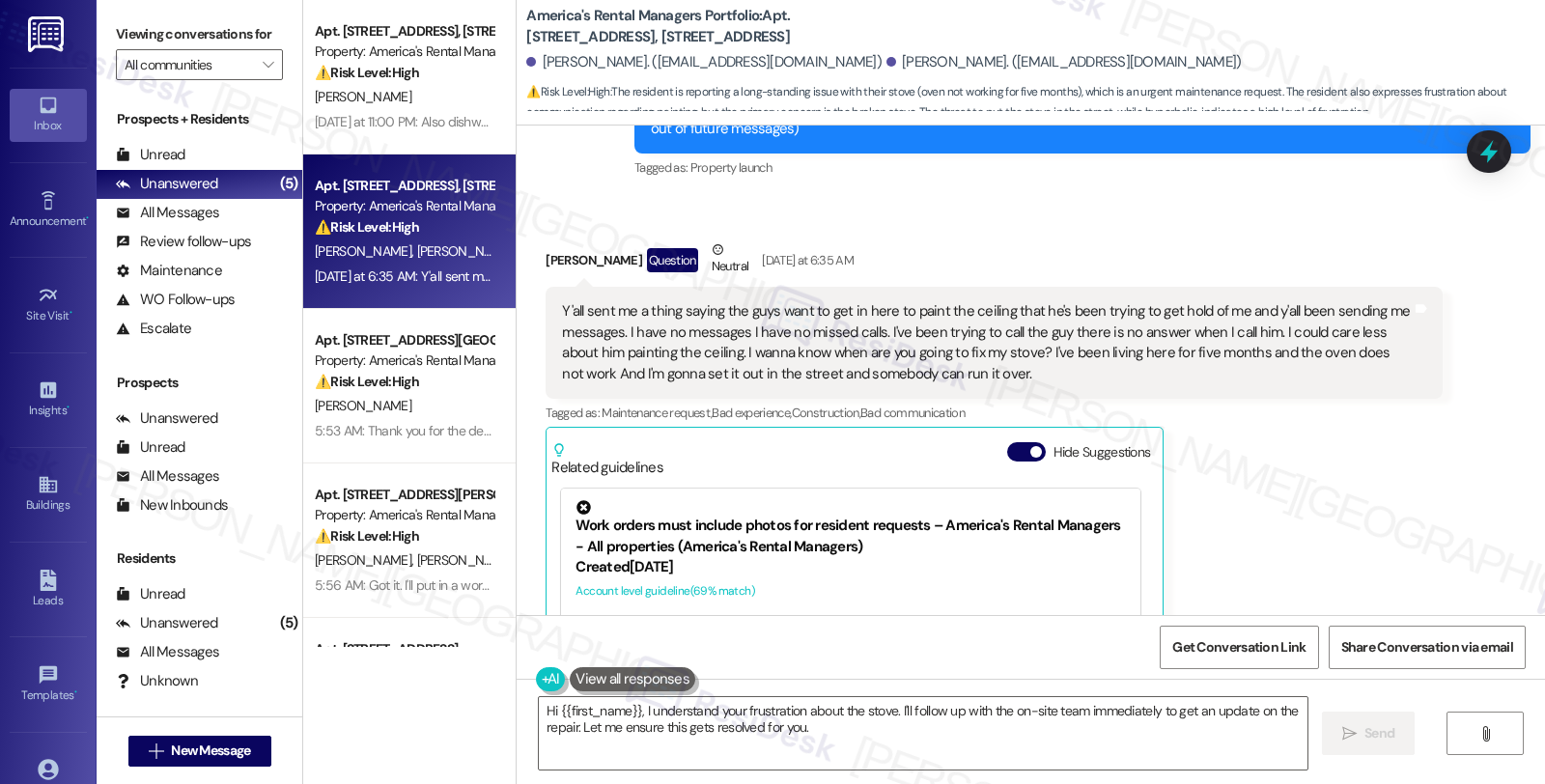
drag, startPoint x: 532, startPoint y: 237, endPoint x: 641, endPoint y: 239, distance: 109.0
click at [641, 239] on div "[PERSON_NAME] Question Neutral [DATE] at 6:35 AM" at bounding box center [993, 263] width 897 height 47
copy div "[PERSON_NAME]"
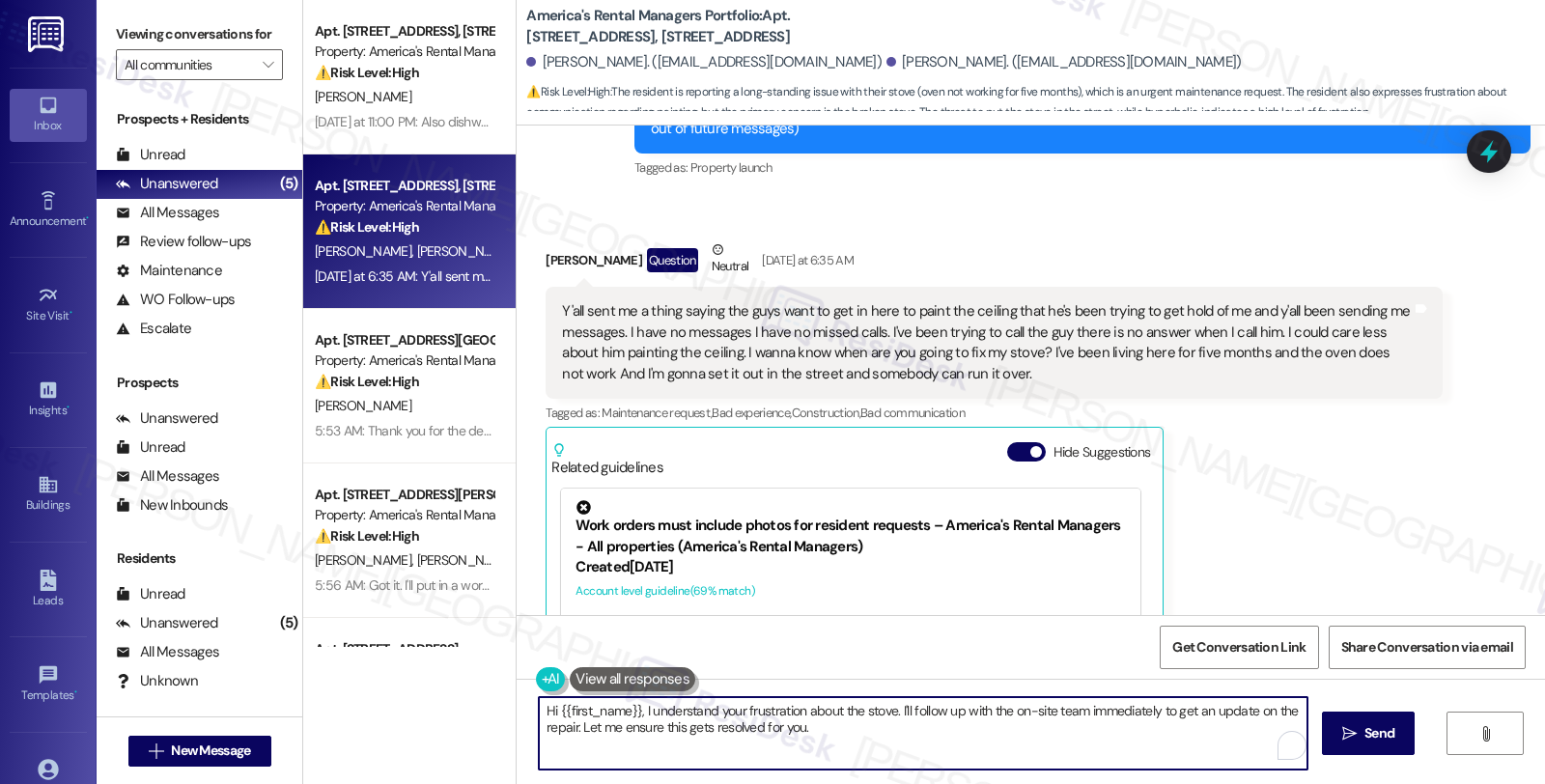
drag, startPoint x: 633, startPoint y: 706, endPoint x: 809, endPoint y: 730, distance: 177.6
click at [809, 730] on textarea "Hi {{first_name}}, I understand your frustration about the stove. I'll follow u…" at bounding box center [923, 733] width 769 height 73
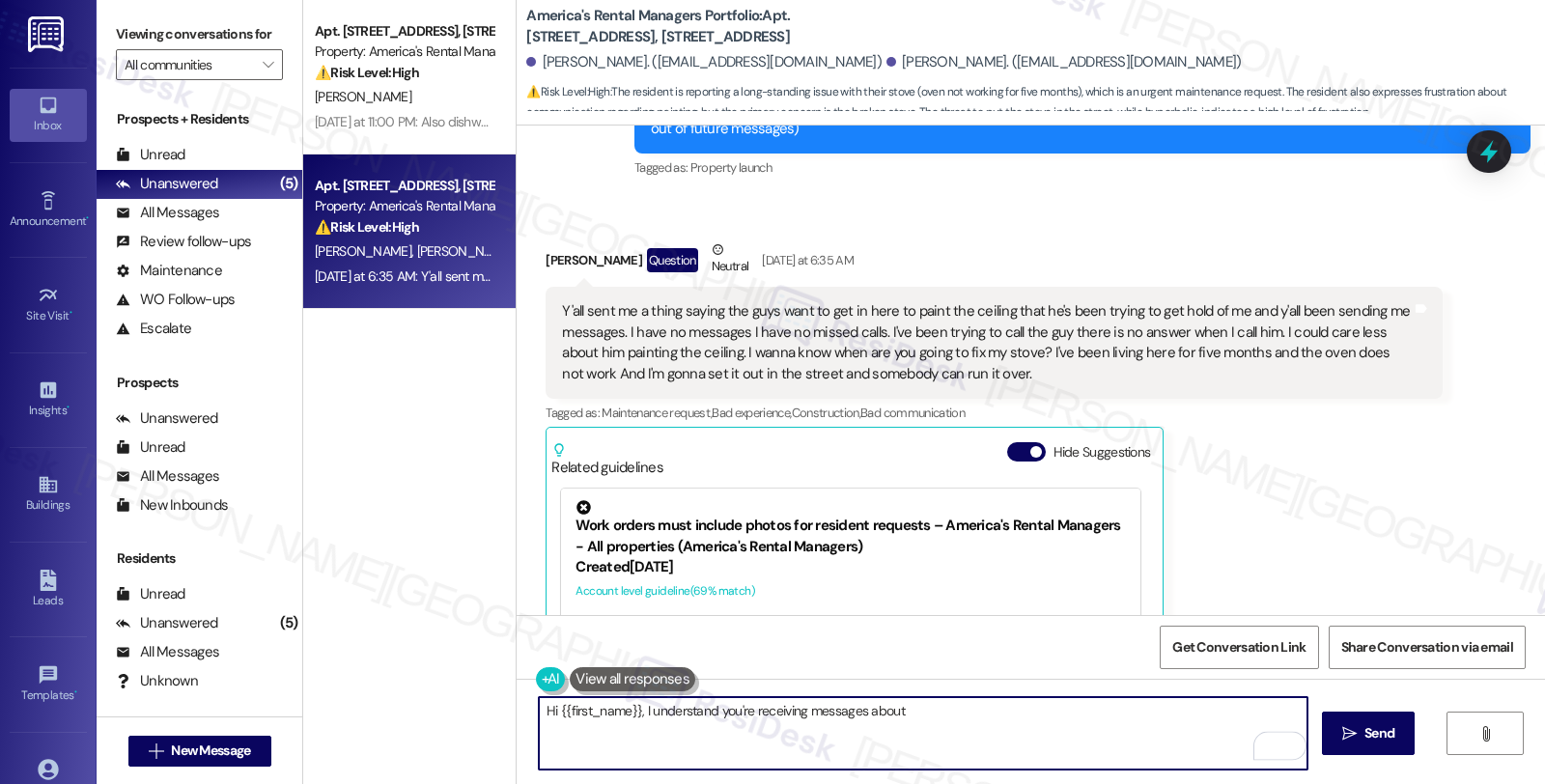
click at [929, 707] on textarea "Hi {{first_name}}, I understand you're receiving messages about" at bounding box center [923, 733] width 769 height 73
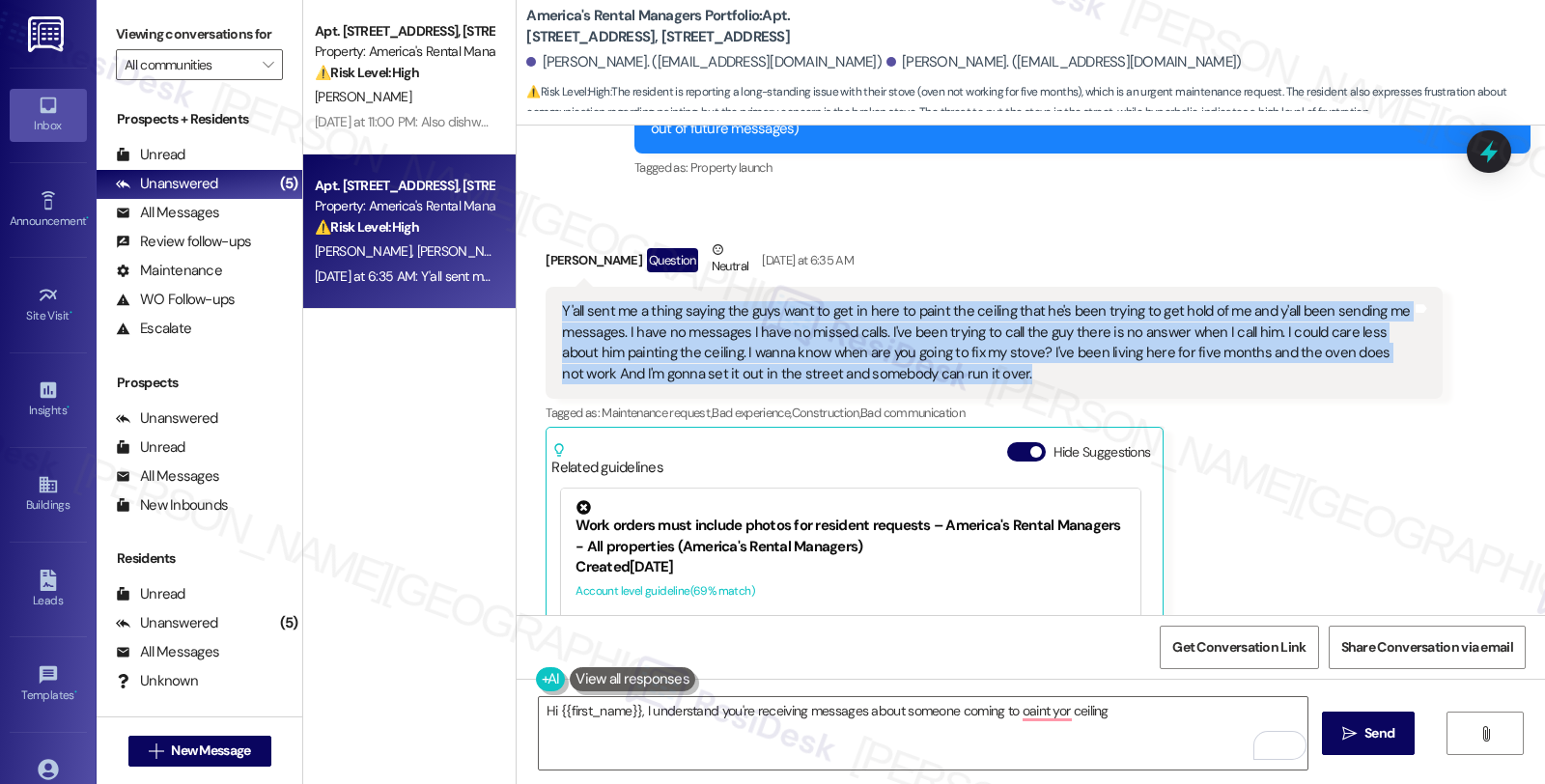
drag, startPoint x: 967, startPoint y: 361, endPoint x: 529, endPoint y: 285, distance: 444.5
click at [531, 285] on div "Received via SMS [PERSON_NAME] Question Neutral [DATE] at 6:35 AM Y'all sent me…" at bounding box center [993, 518] width 926 height 587
copy div "Y'all sent me a thing saying the guys want to get in here to paint the ceiling …"
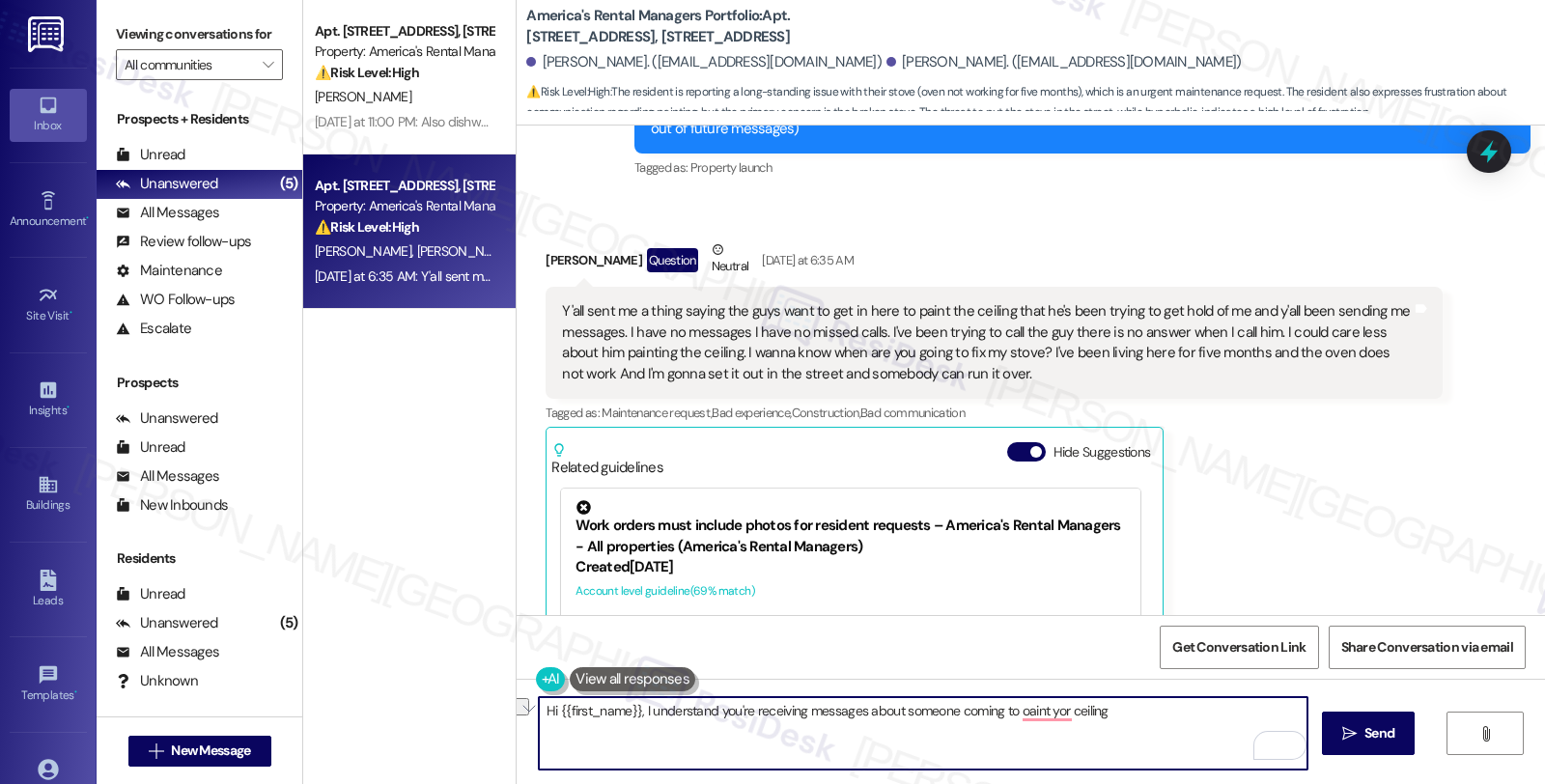
drag, startPoint x: 744, startPoint y: 710, endPoint x: 1147, endPoint y: 710, distance: 403.0
click at [1147, 710] on textarea "Hi {{first_name}}, I understand you're receiving messages about someone coming …" at bounding box center [923, 733] width 769 height 73
click at [967, 743] on textarea "Hi {{first_name}}, I understand you're you were informed that maintenance could…" at bounding box center [923, 733] width 769 height 73
click at [909, 728] on textarea "Hi {{first_name}}, I understand you're you were informed that maintenance could…" at bounding box center [923, 733] width 769 height 73
paste textarea "I’m really sorry to hear you’ve been dealing with this for so long—we understan…"
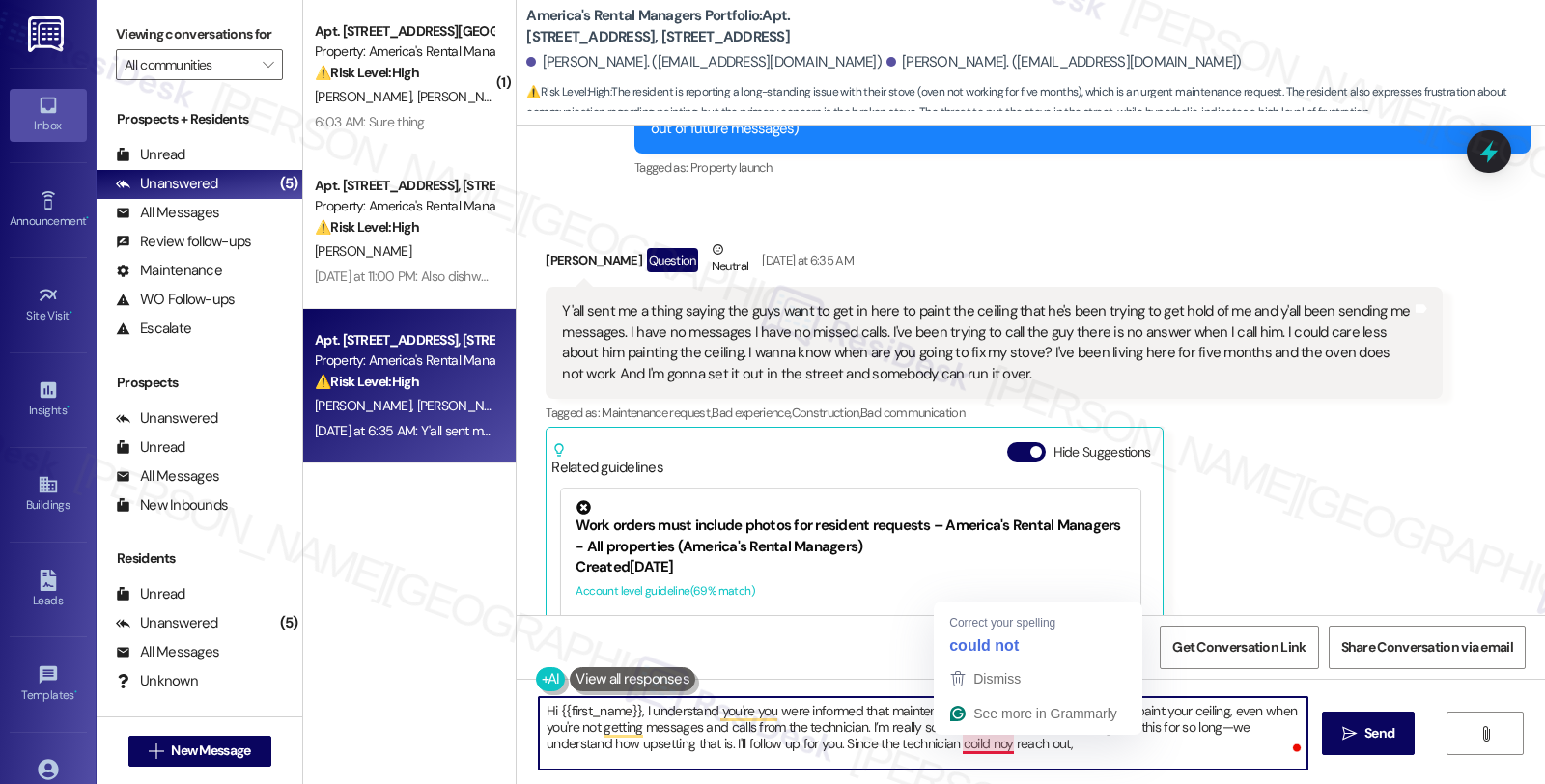
click at [990, 740] on textarea "Hi {{first_name}}, I understand you're you were informed that maintenance could…" at bounding box center [923, 733] width 769 height 73
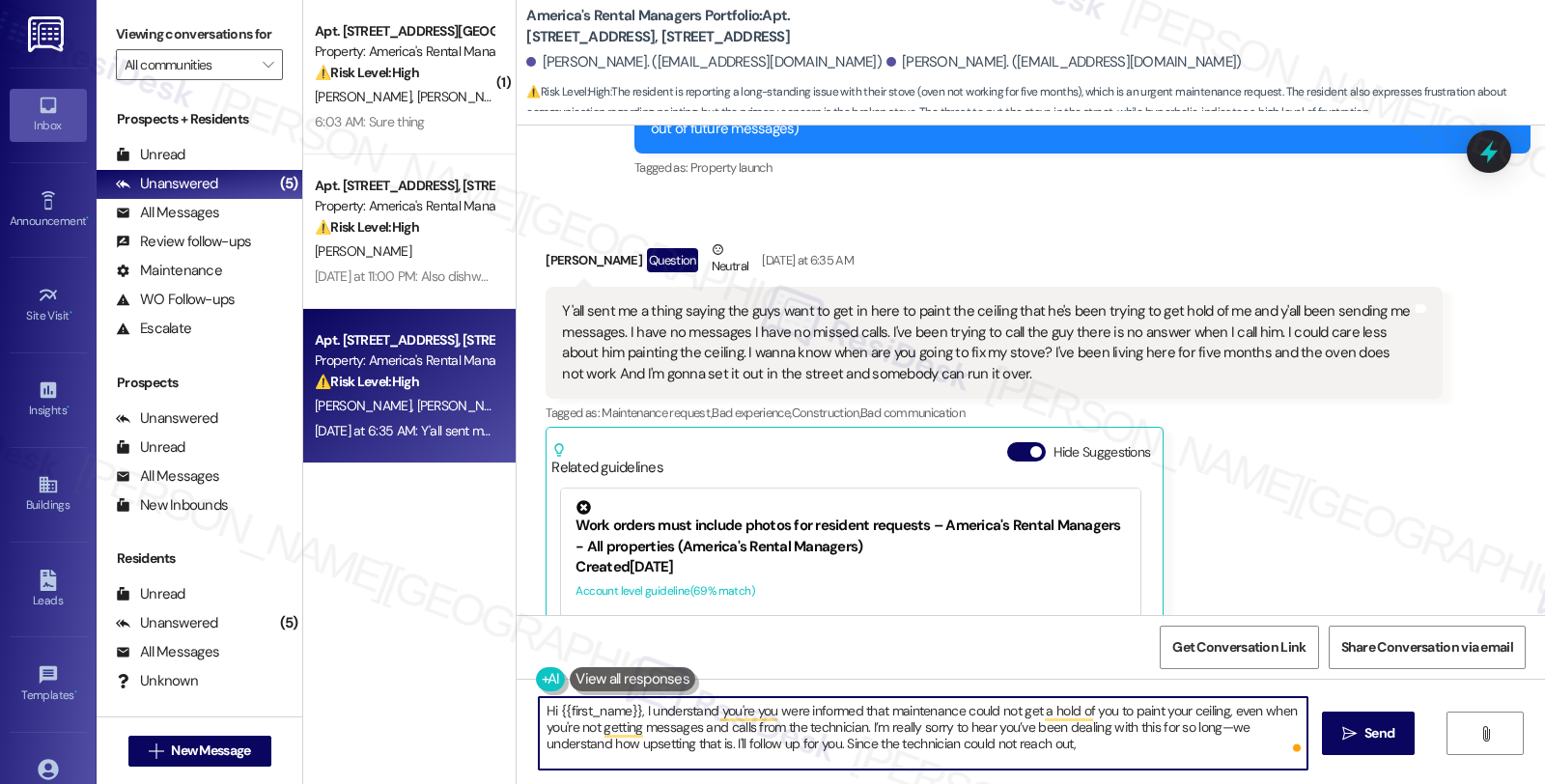
click at [1086, 751] on textarea "Hi {{first_name}}, I understand you're you were informed that maintenance could…" at bounding box center [923, 733] width 769 height 73
click at [1245, 743] on textarea "Hi {{first_name}}, I understand you're you were informed that maintenance could…" at bounding box center [923, 733] width 769 height 73
type textarea "Hi {{first_name}}, I understand you're you were informed that maintenance could…"
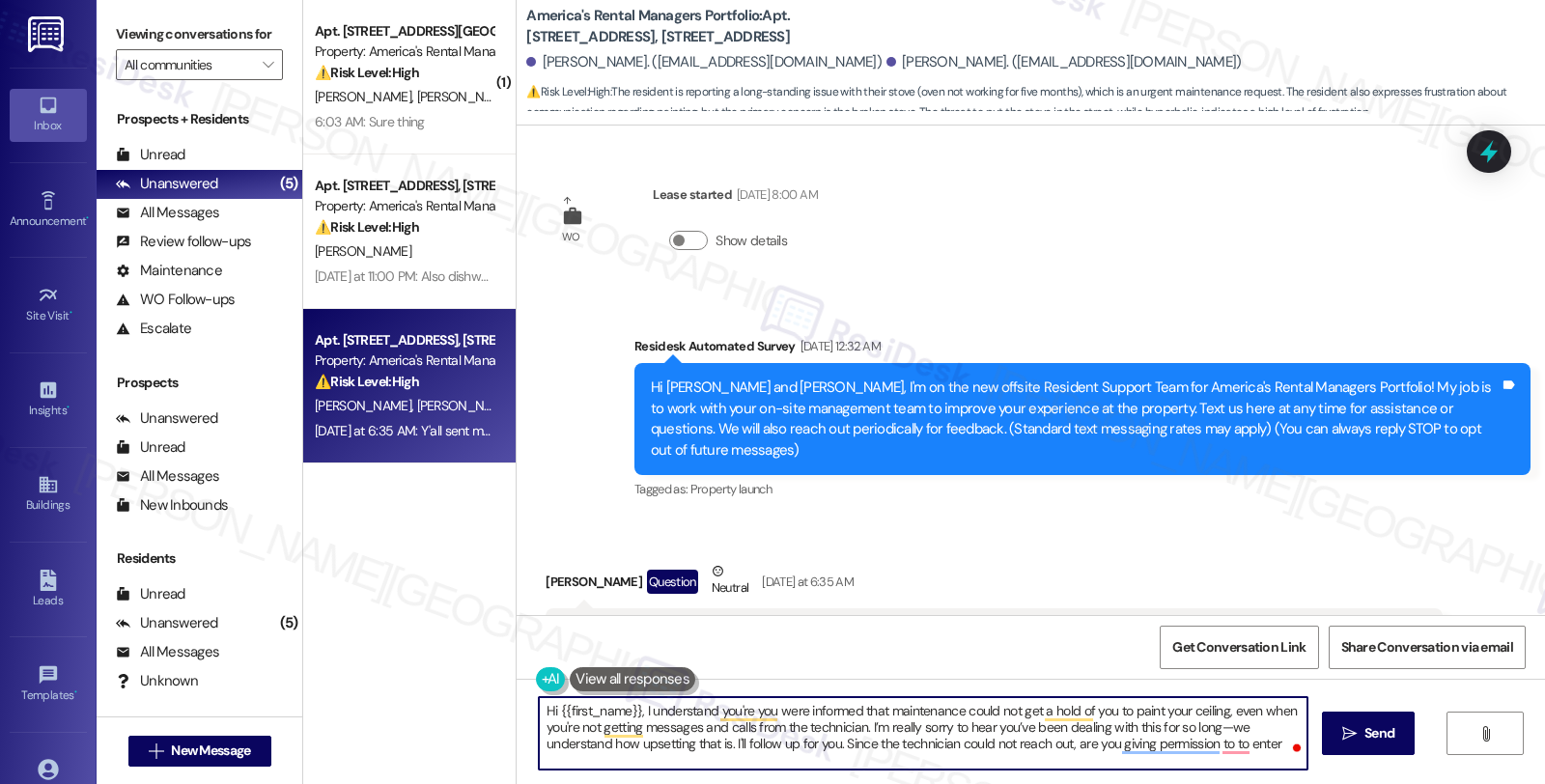
scroll to position [322, 0]
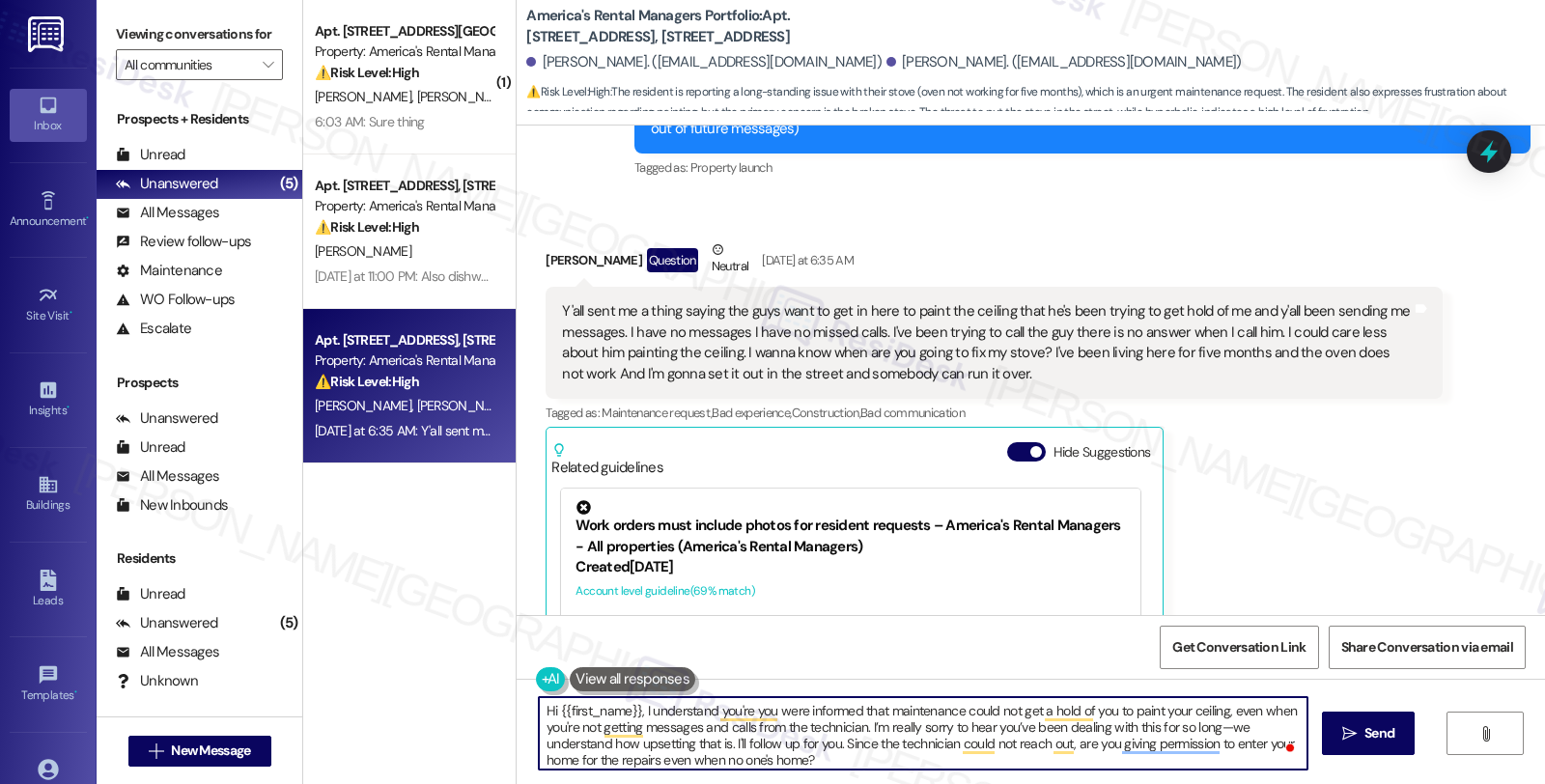
click at [834, 755] on textarea "Hi {{first_name}}, I understand you're you were informed that maintenance could…" at bounding box center [923, 733] width 769 height 73
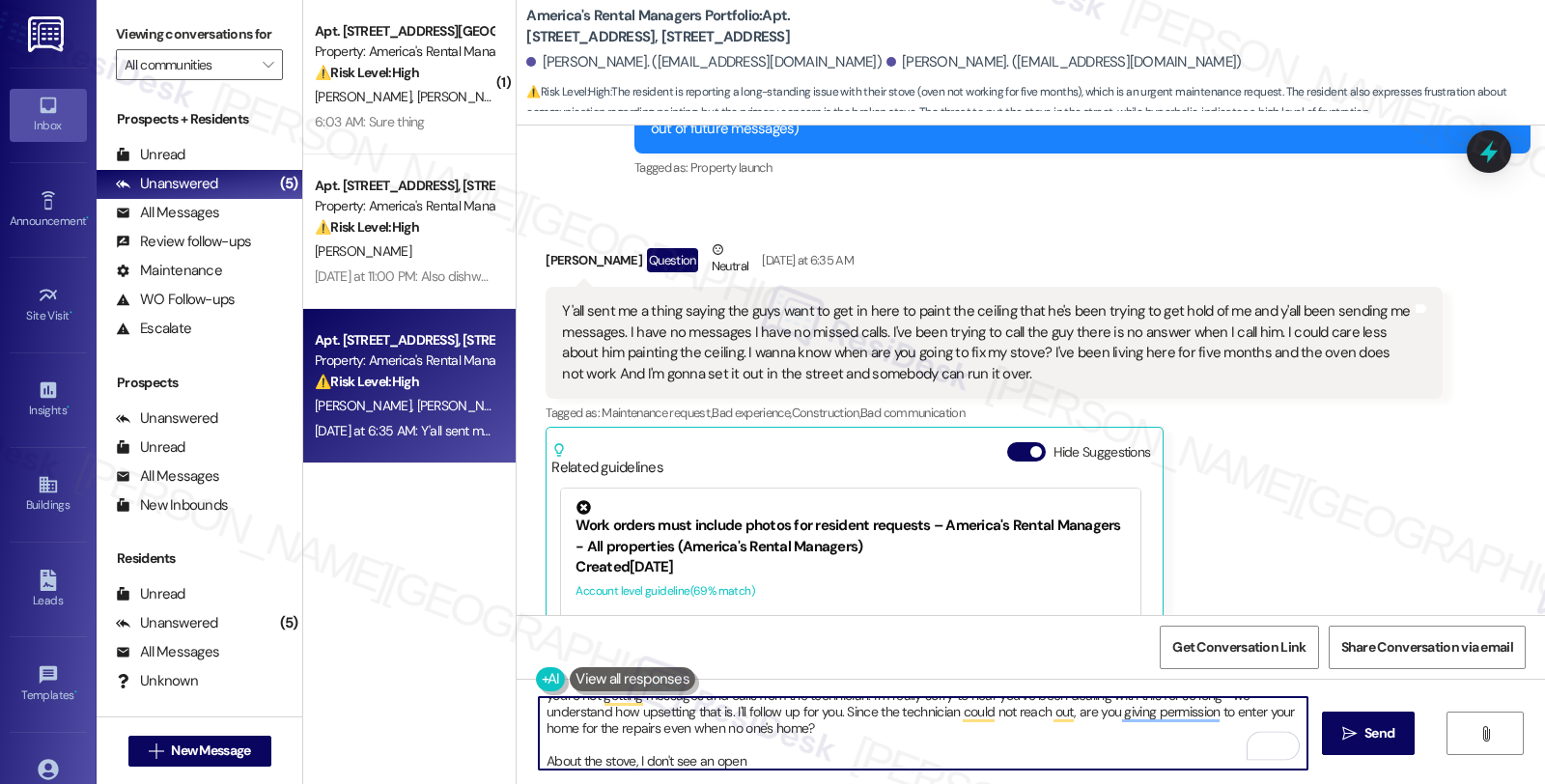
click at [796, 756] on textarea "Hi {{first_name}}, I understand you're you were informed that maintenance could…" at bounding box center [923, 733] width 769 height 73
click at [952, 760] on textarea "Hi {{first_name}}, I understand you're you were informed that maintenance could…" at bounding box center [923, 733] width 769 height 73
click at [1137, 757] on textarea "Hi {{first_name}}, I understand you're you were informed that maintenance could…" at bounding box center [923, 733] width 769 height 73
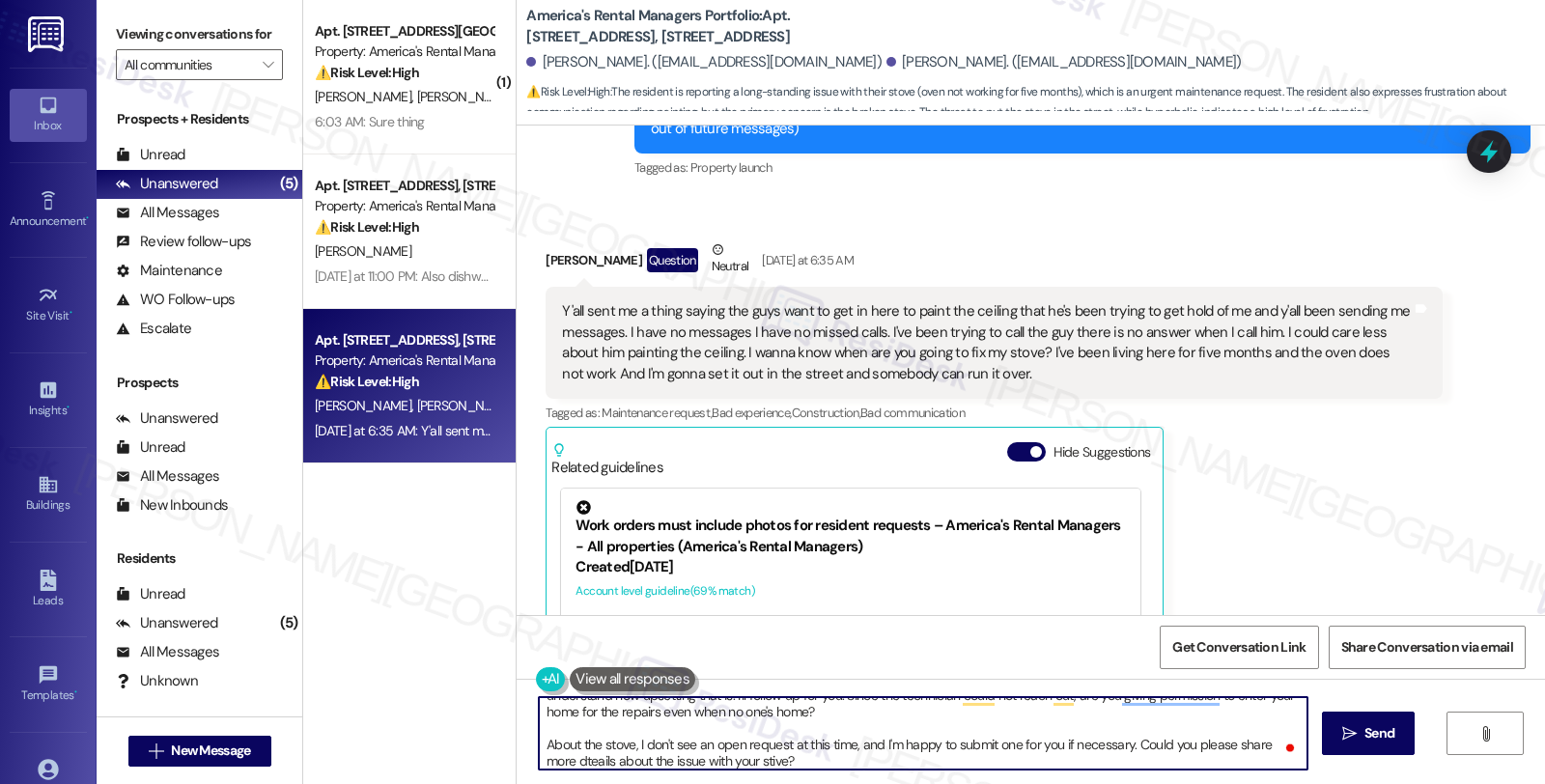
click at [770, 747] on textarea "Hi {{first_name}}, I understand you're you were informed that maintenance could…" at bounding box center [923, 733] width 769 height 73
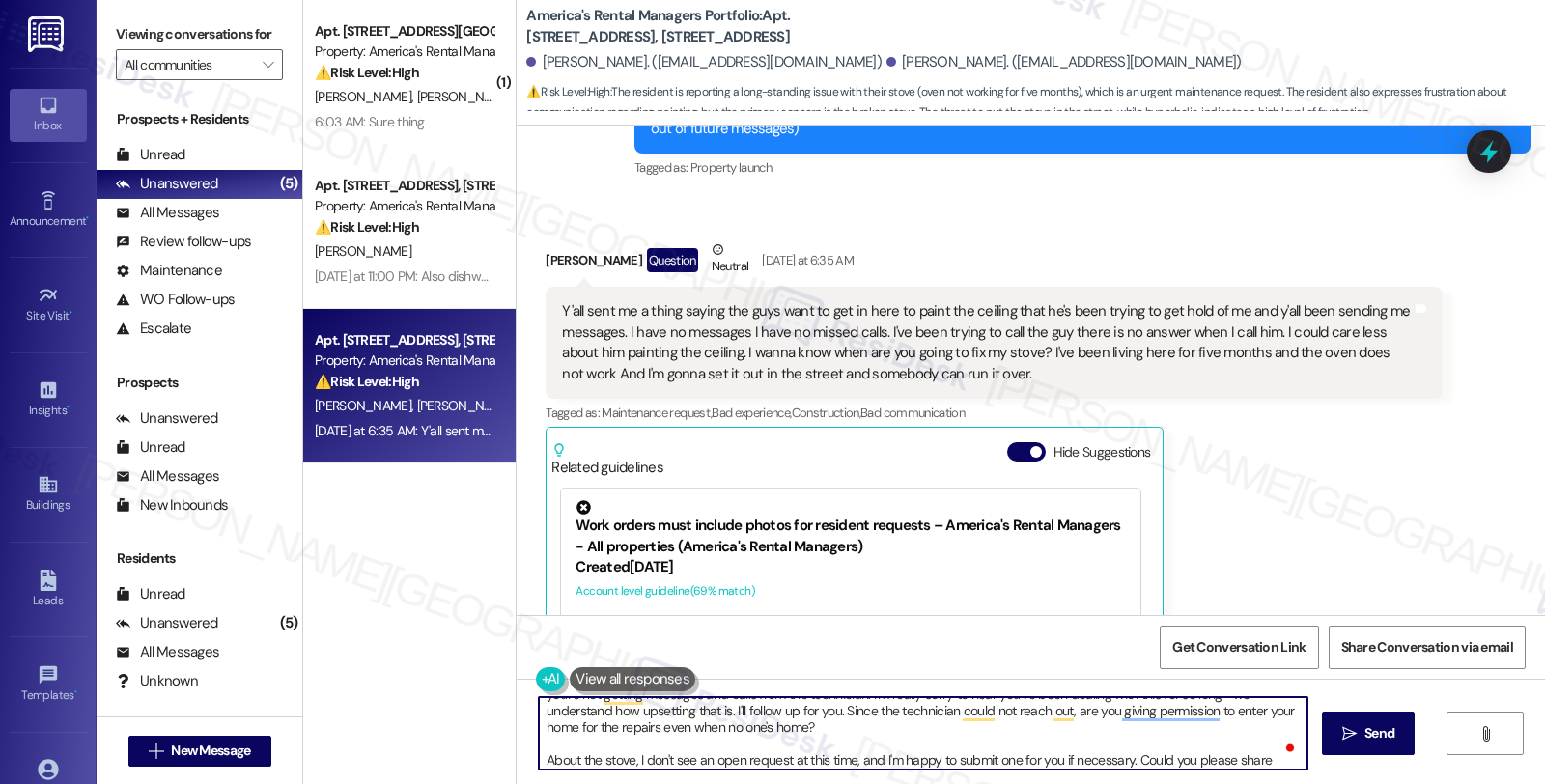
scroll to position [53, 0]
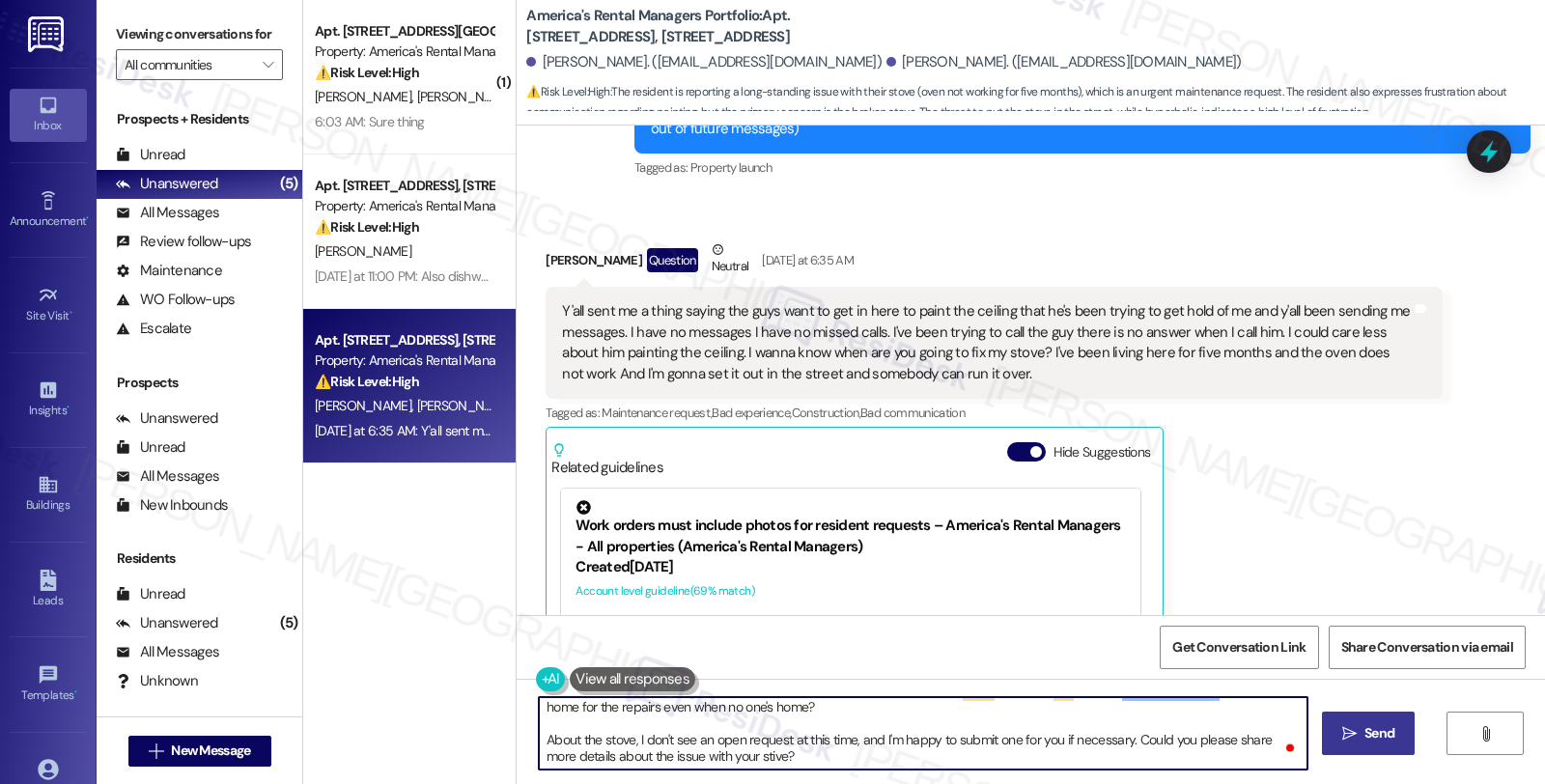
type textarea "Hi {{first_name}}, I understand you're you were informed that maintenance could…"
click at [1347, 737] on icon "" at bounding box center [1349, 734] width 15 height 16
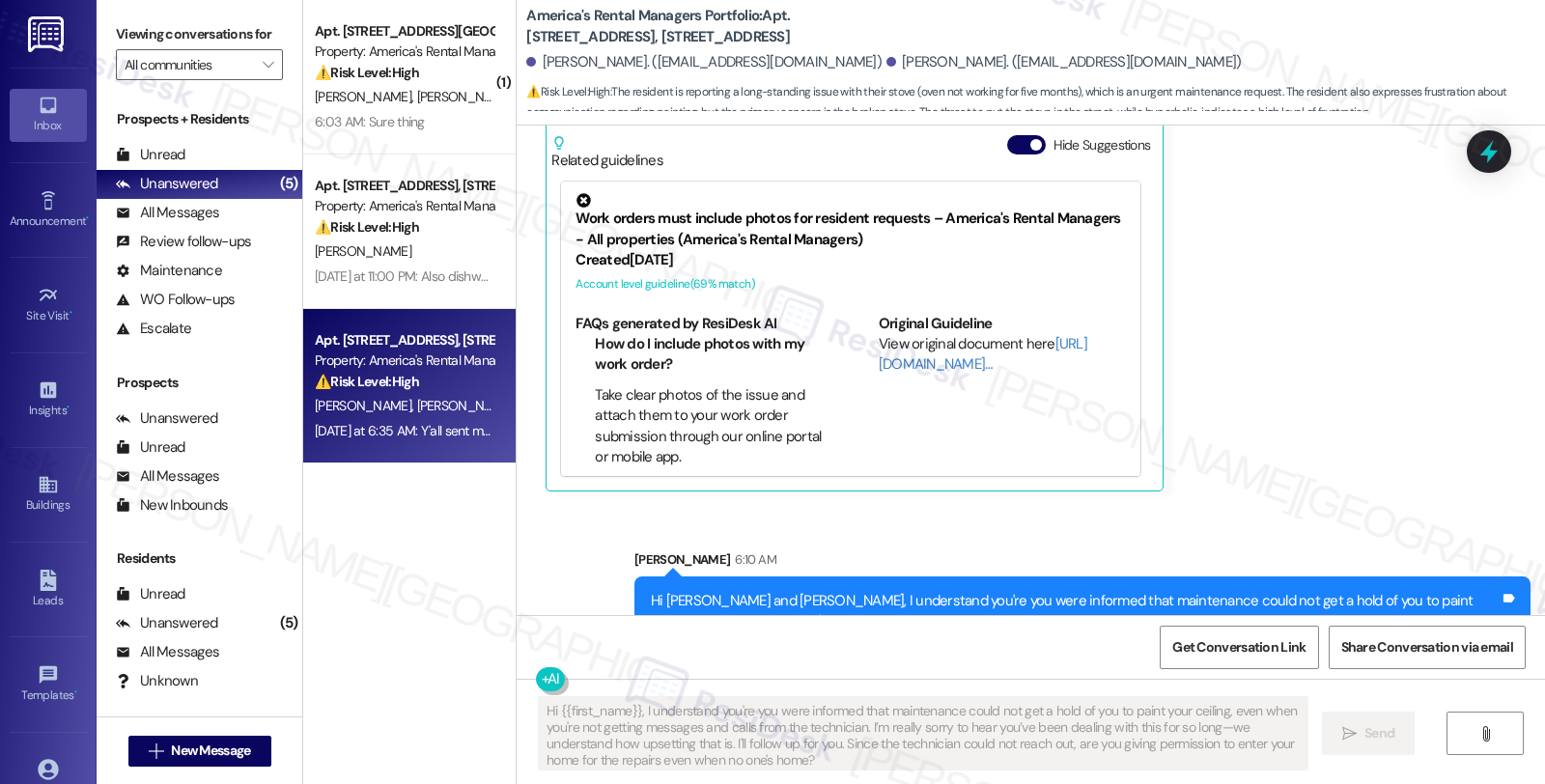
scroll to position [757, 0]
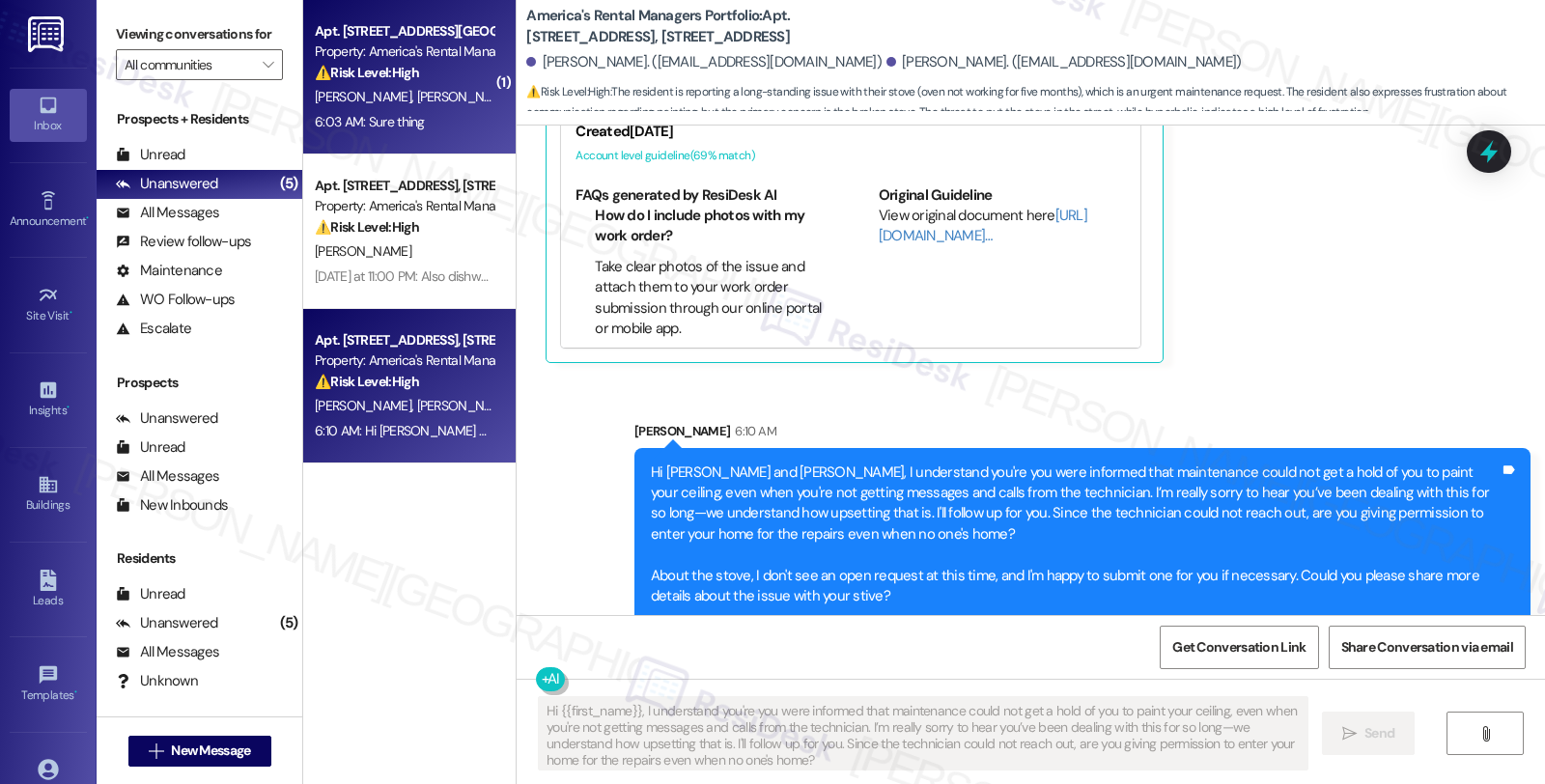
click at [423, 109] on div "[PERSON_NAME] [PERSON_NAME]" at bounding box center [404, 97] width 182 height 24
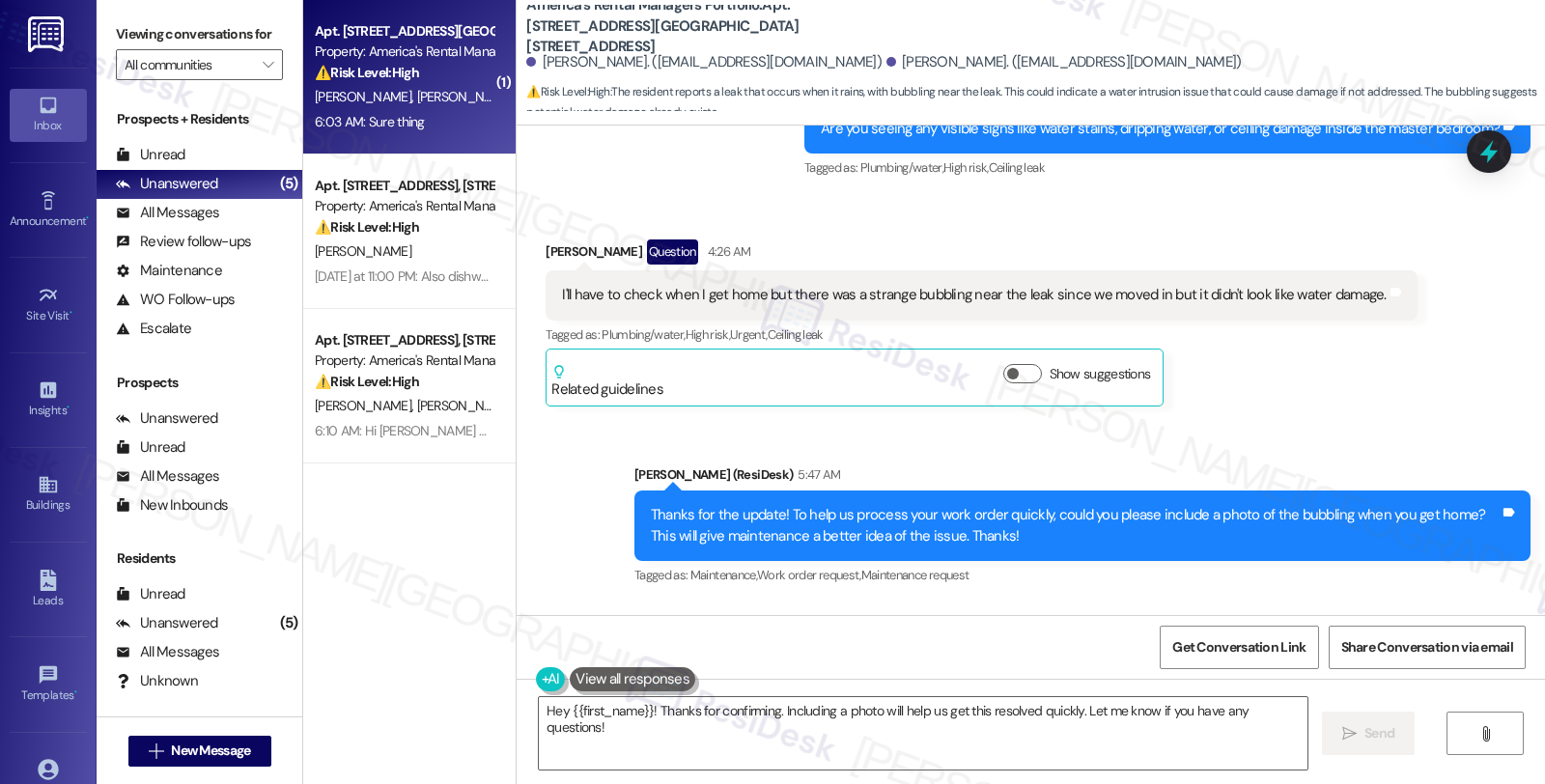
scroll to position [2052, 0]
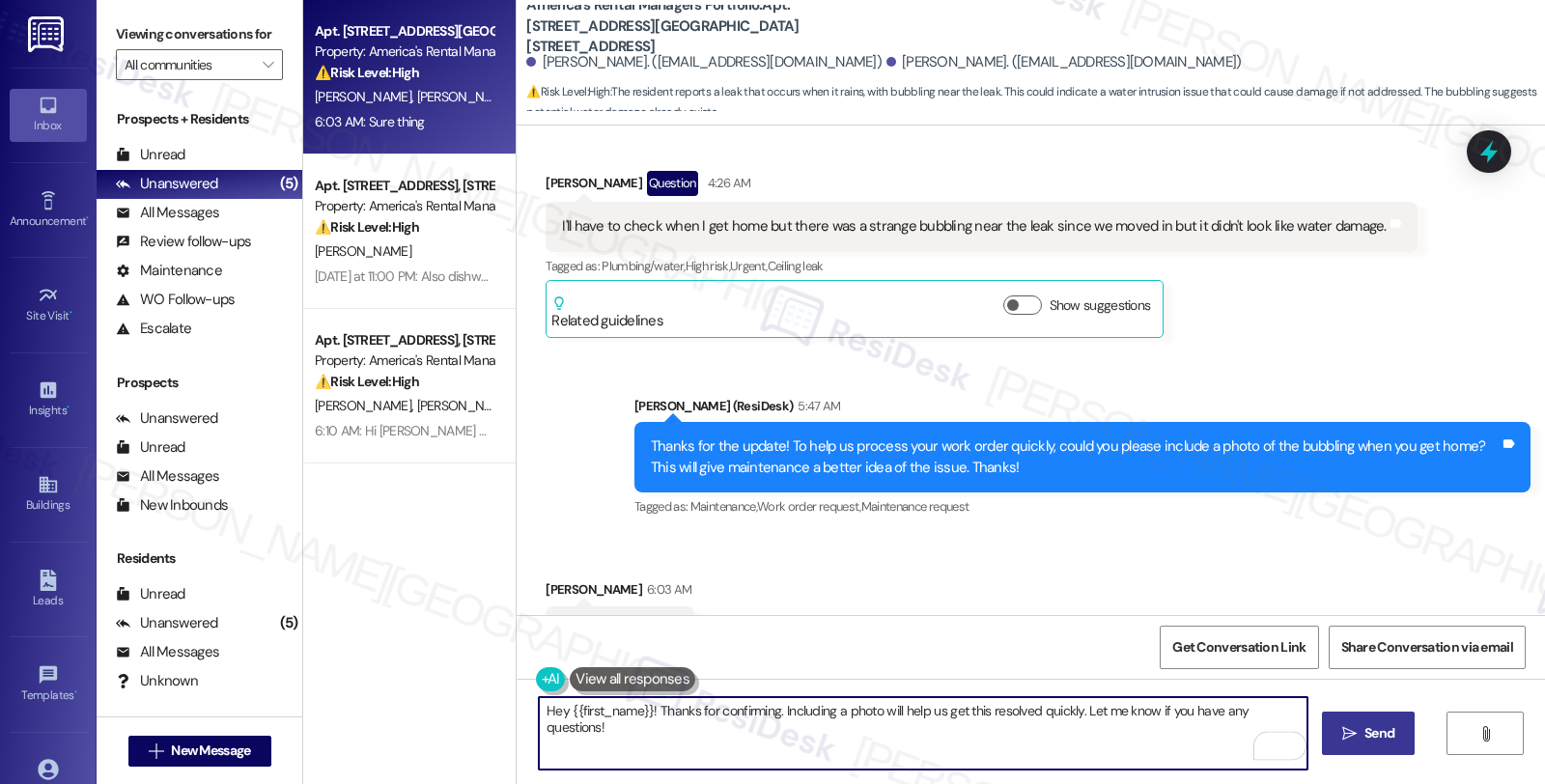
drag, startPoint x: 531, startPoint y: 711, endPoint x: 1412, endPoint y: 714, distance: 881.0
click at [1412, 714] on div "Hey {{first_name}}! Thanks for confirming. Including a photo will help us get t…" at bounding box center [1030, 750] width 1028 height 144
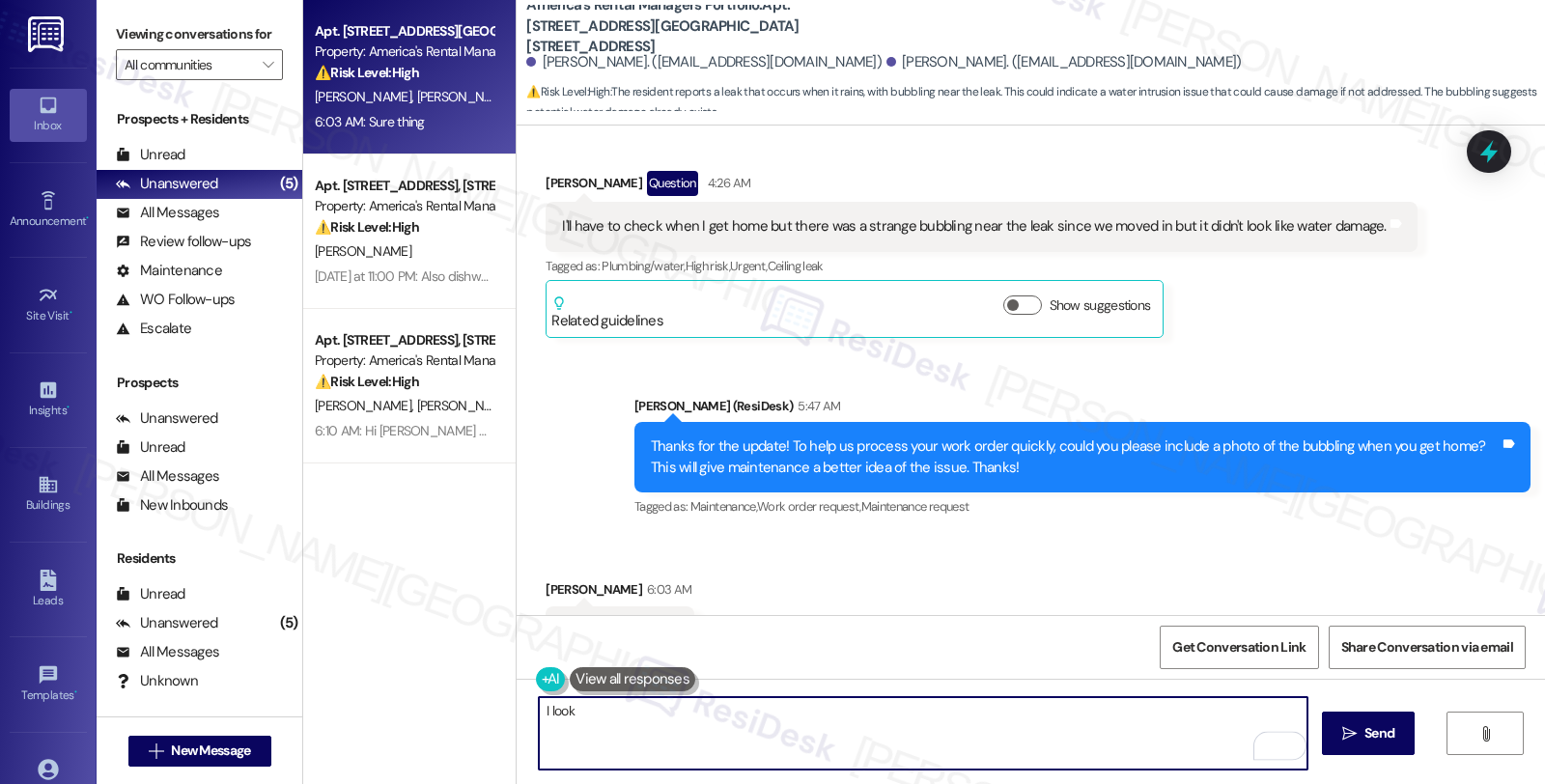
click at [539, 708] on textarea "I look" at bounding box center [923, 733] width 769 height 73
click at [646, 721] on textarea "Awesome! I look" at bounding box center [923, 733] width 769 height 73
type textarea "Awesome! I look forward to hearing back from you soon!"
click at [1389, 740] on span "Send" at bounding box center [1379, 733] width 30 height 20
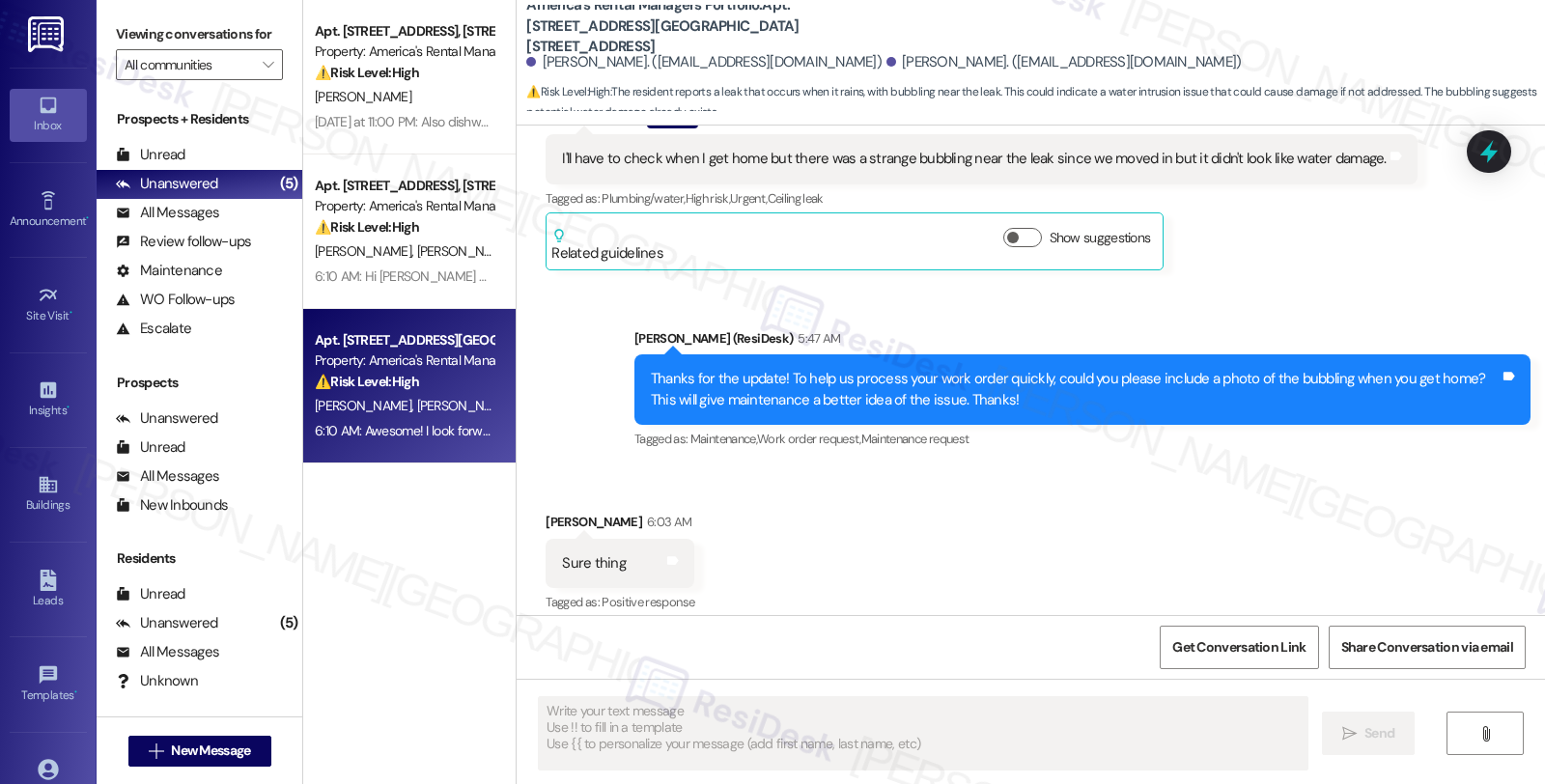
scroll to position [2187, 0]
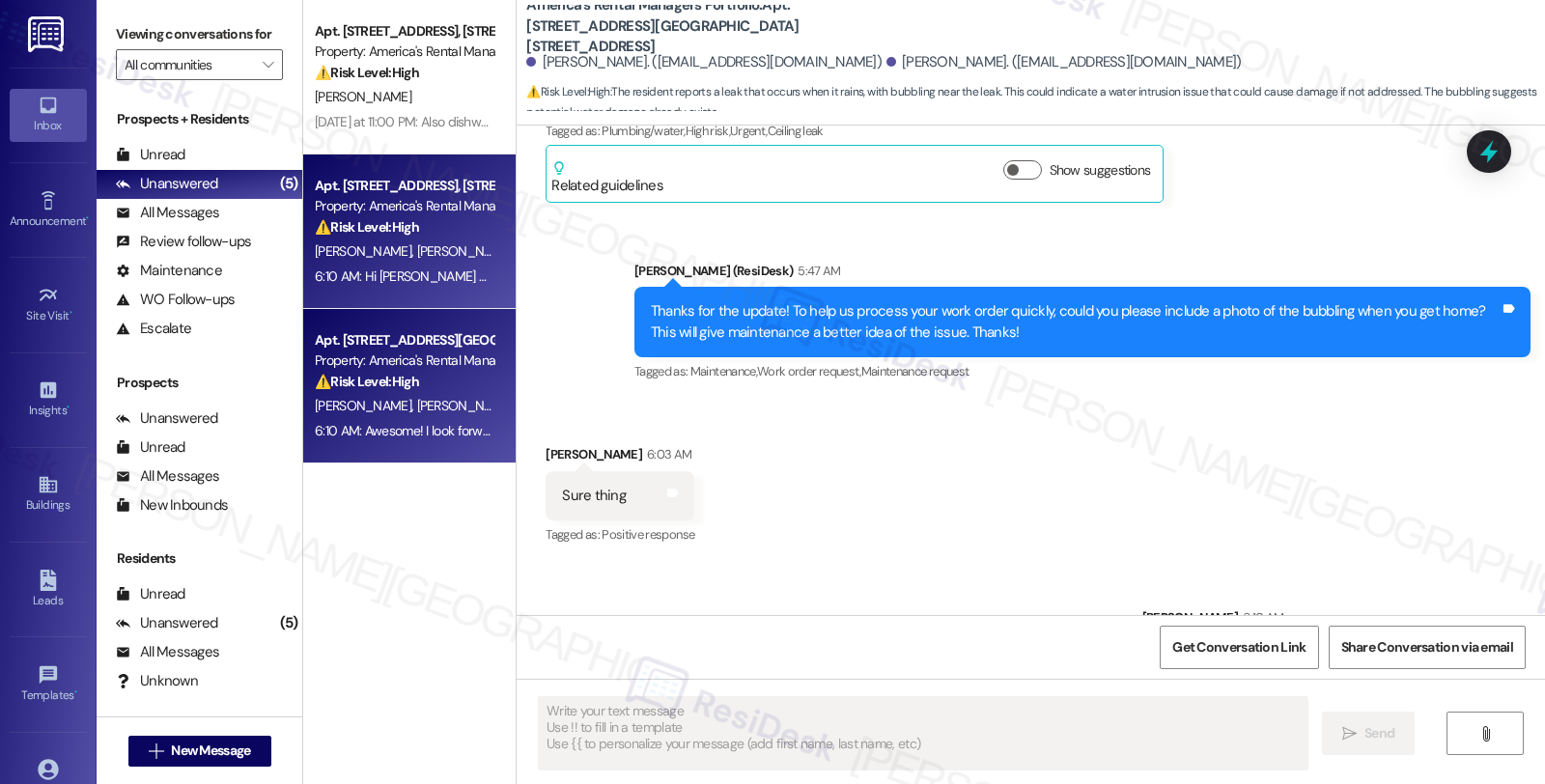
click at [428, 229] on div "⚠️ Risk Level: High The resident is reporting a long-standing issue with their …" at bounding box center [404, 227] width 178 height 20
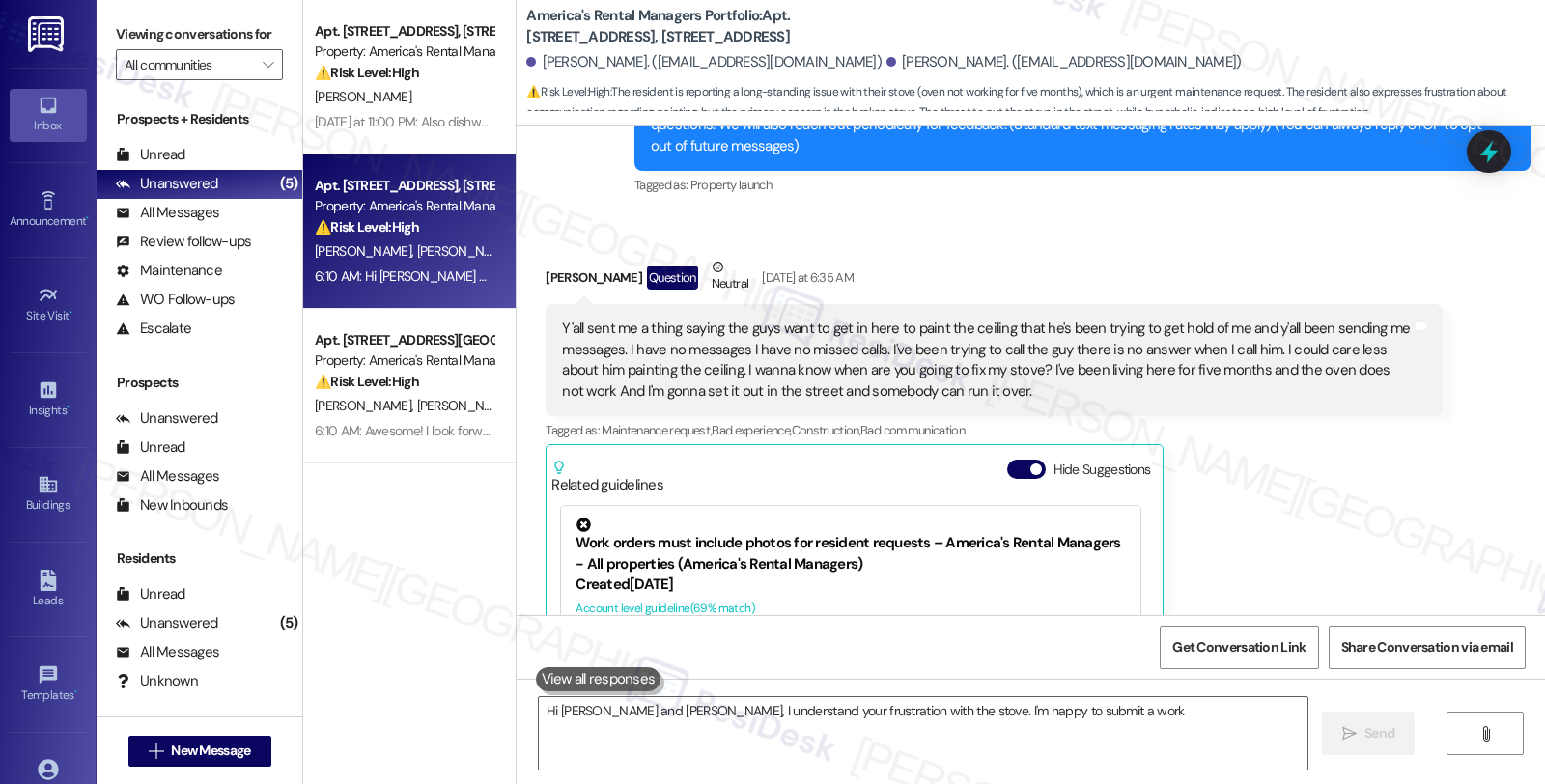
scroll to position [498, 0]
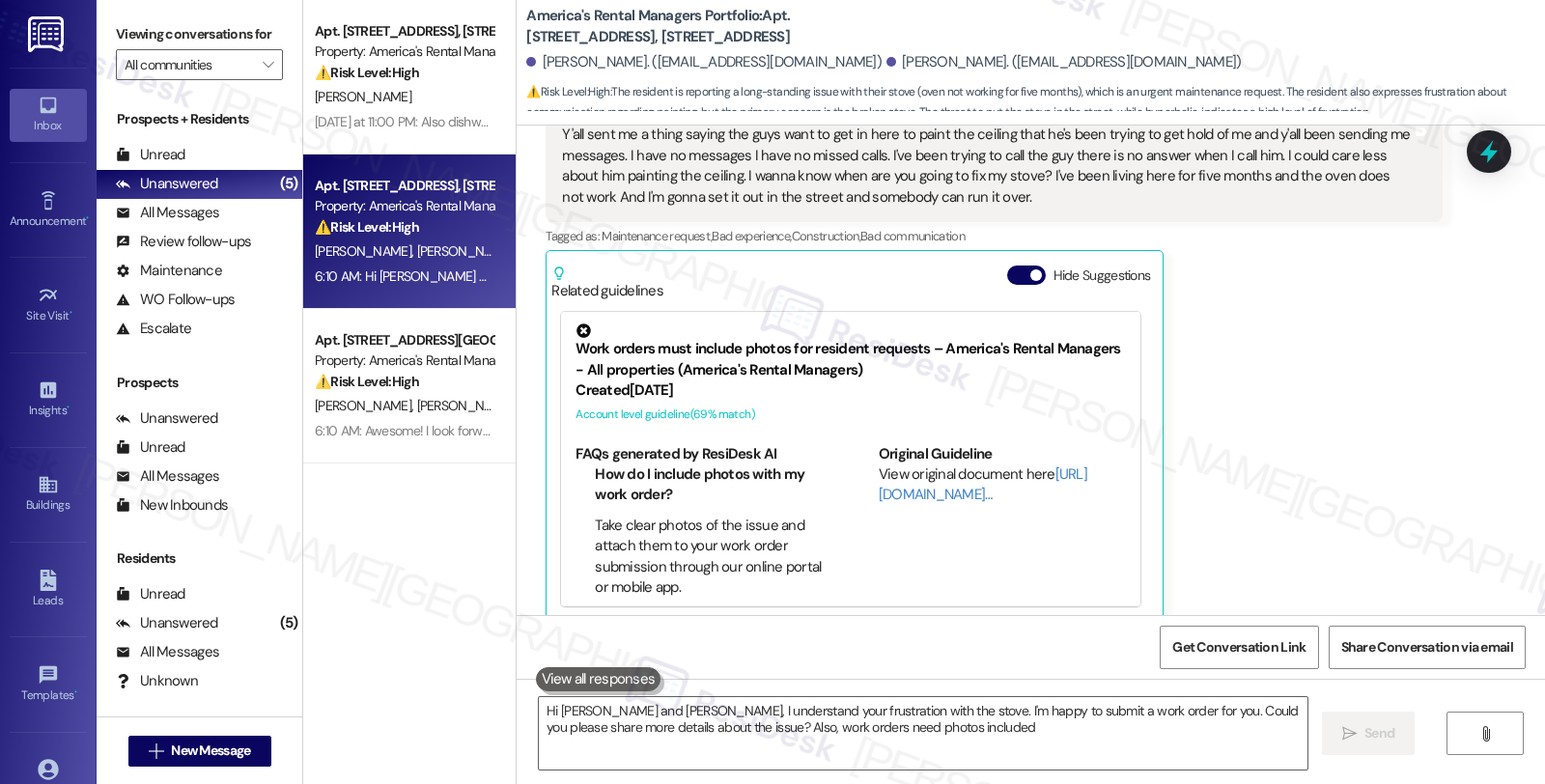
type textarea "Hi [PERSON_NAME] and [PERSON_NAME], I understand your frustration with the stov…"
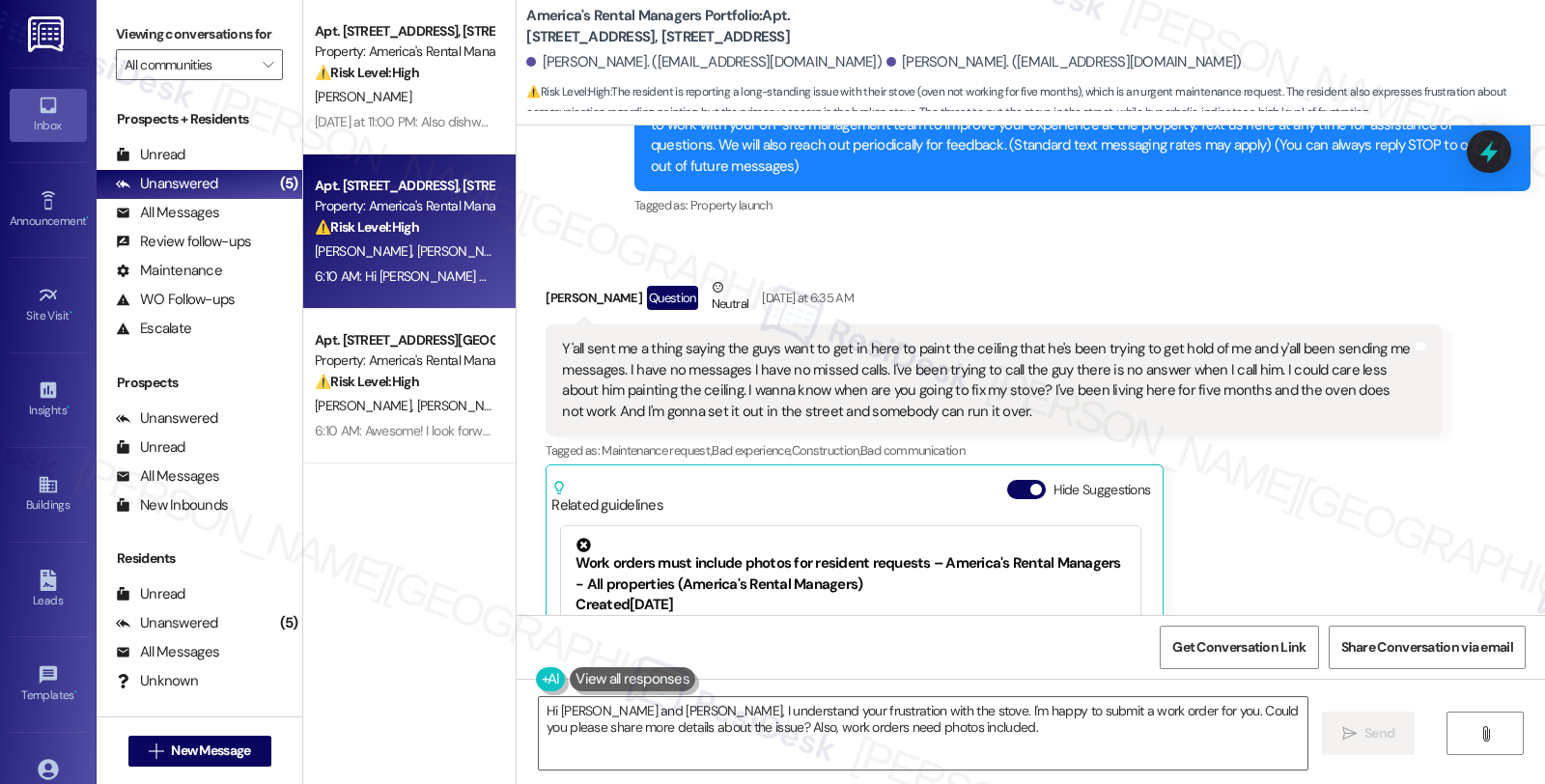
scroll to position [786, 0]
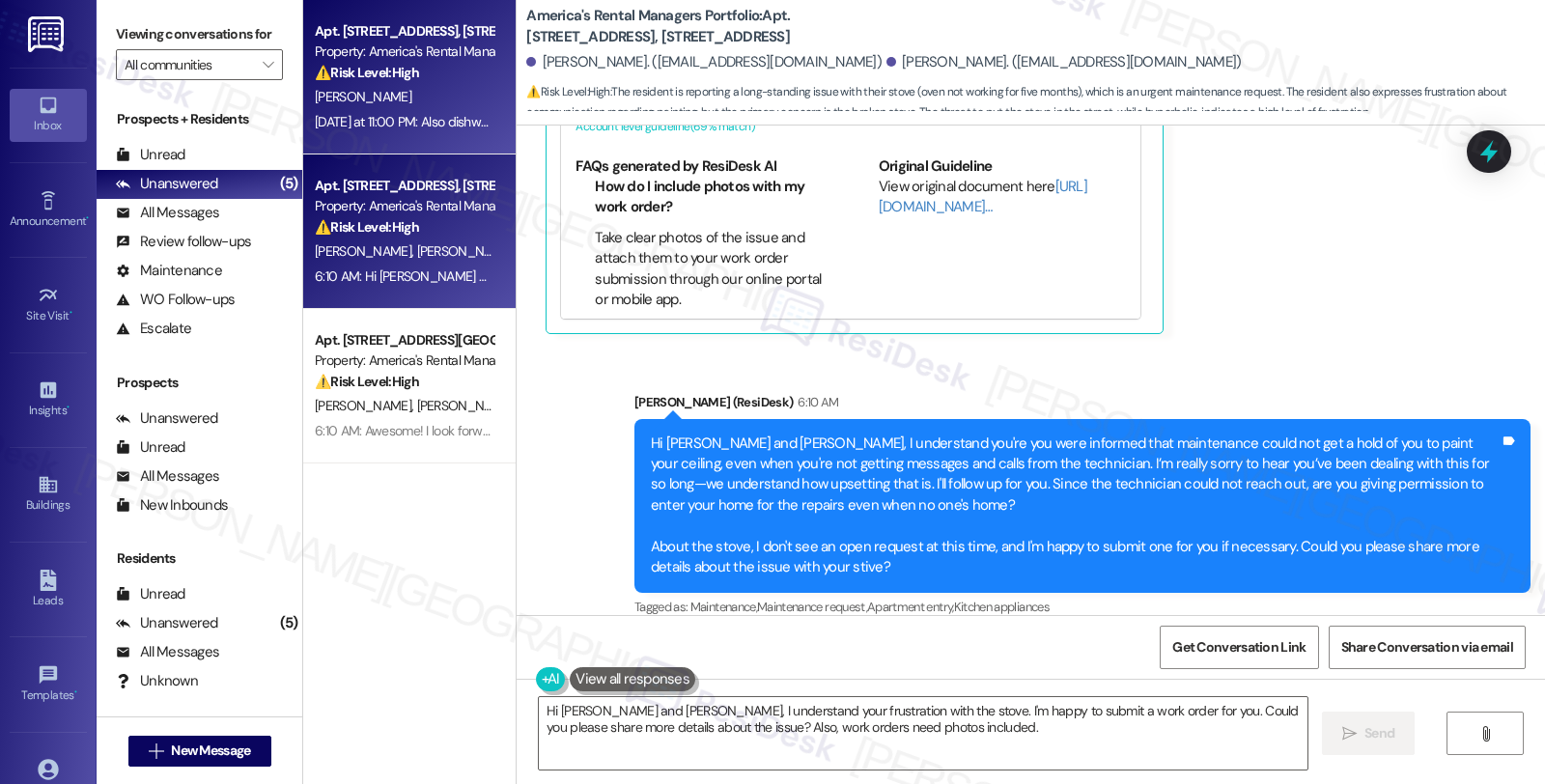
click at [408, 98] on div "[PERSON_NAME]" at bounding box center [404, 97] width 182 height 24
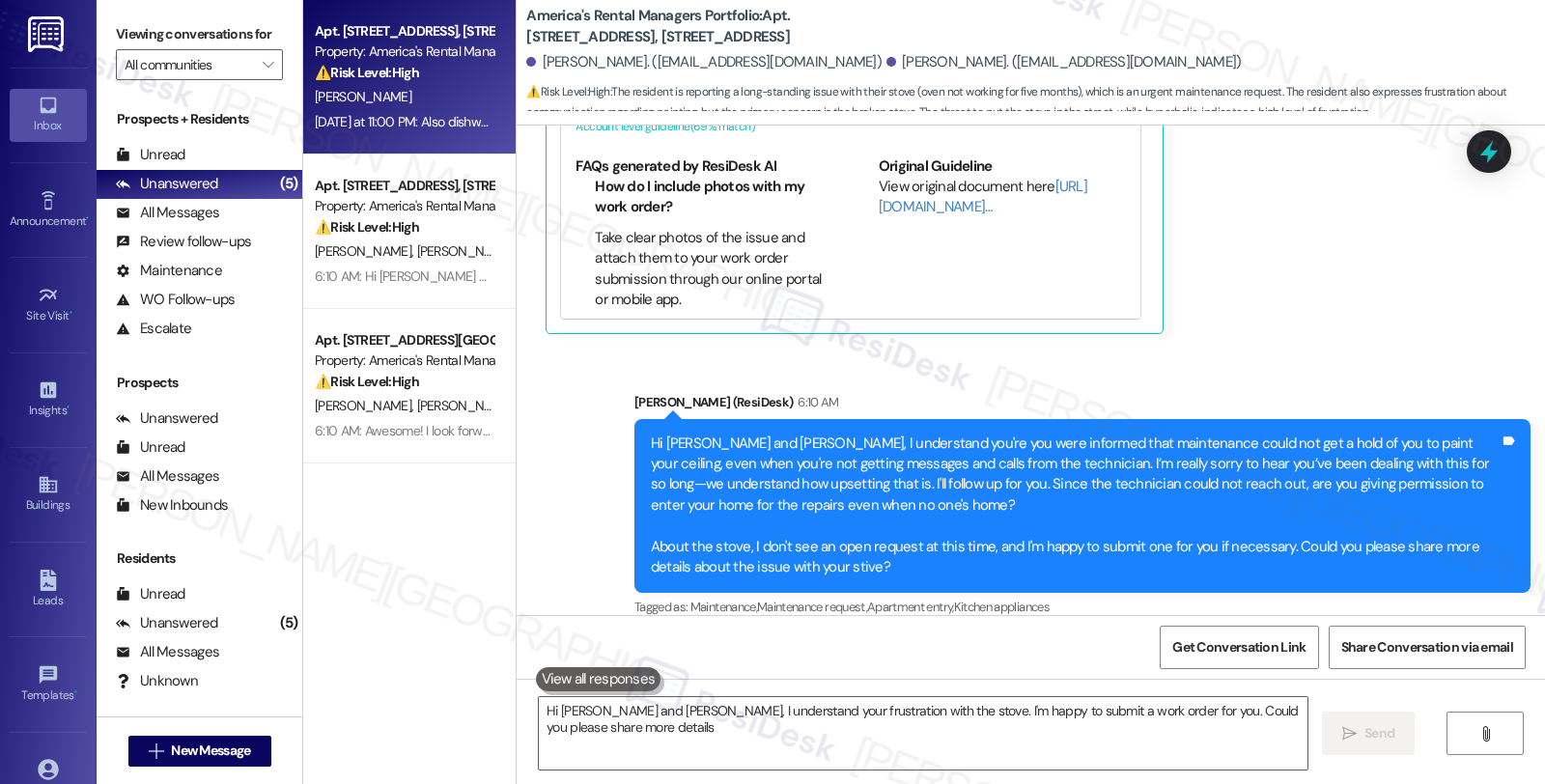
type textarea "Hi Kendrick and Garret, I understand your frustration with the stove. I'm happy…"
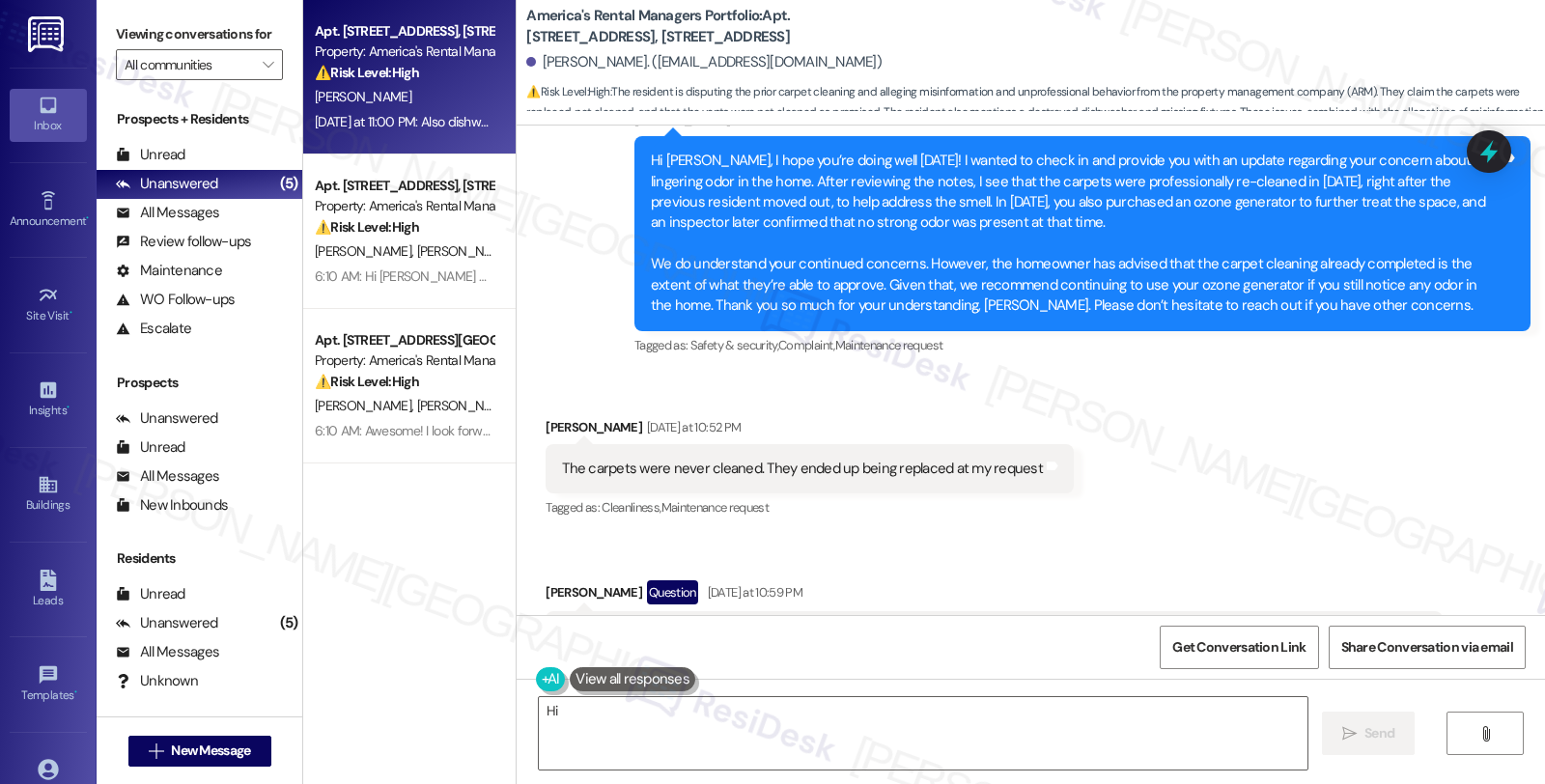
scroll to position [1603, 0]
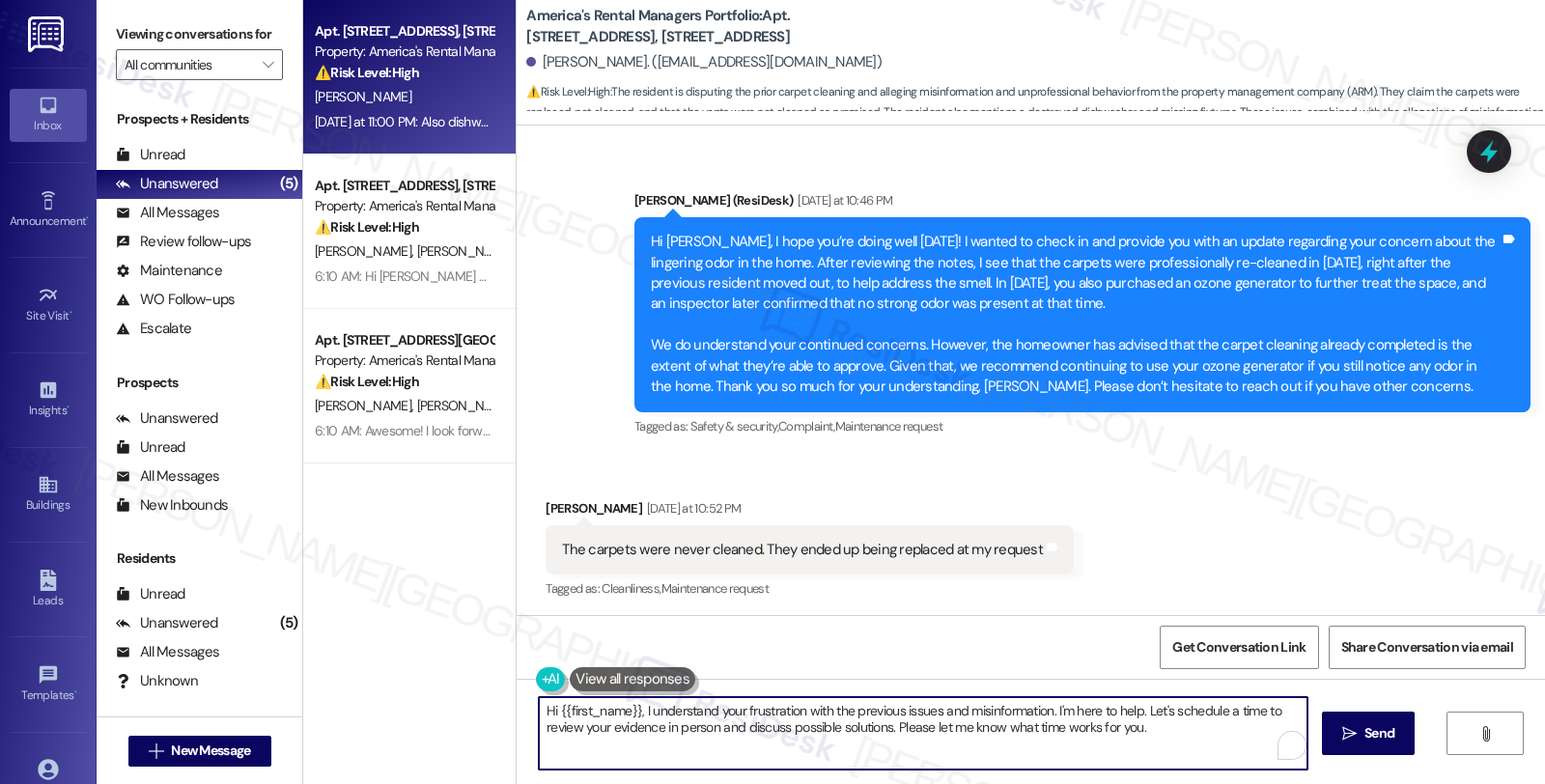
drag, startPoint x: 630, startPoint y: 709, endPoint x: 435, endPoint y: 701, distance: 195.2
click at [435, 701] on div "Apt. 223 Cotton Bayou Drive, 223 Cotton Bayou Drive Property: America's Rental …" at bounding box center [924, 392] width 1242 height 784
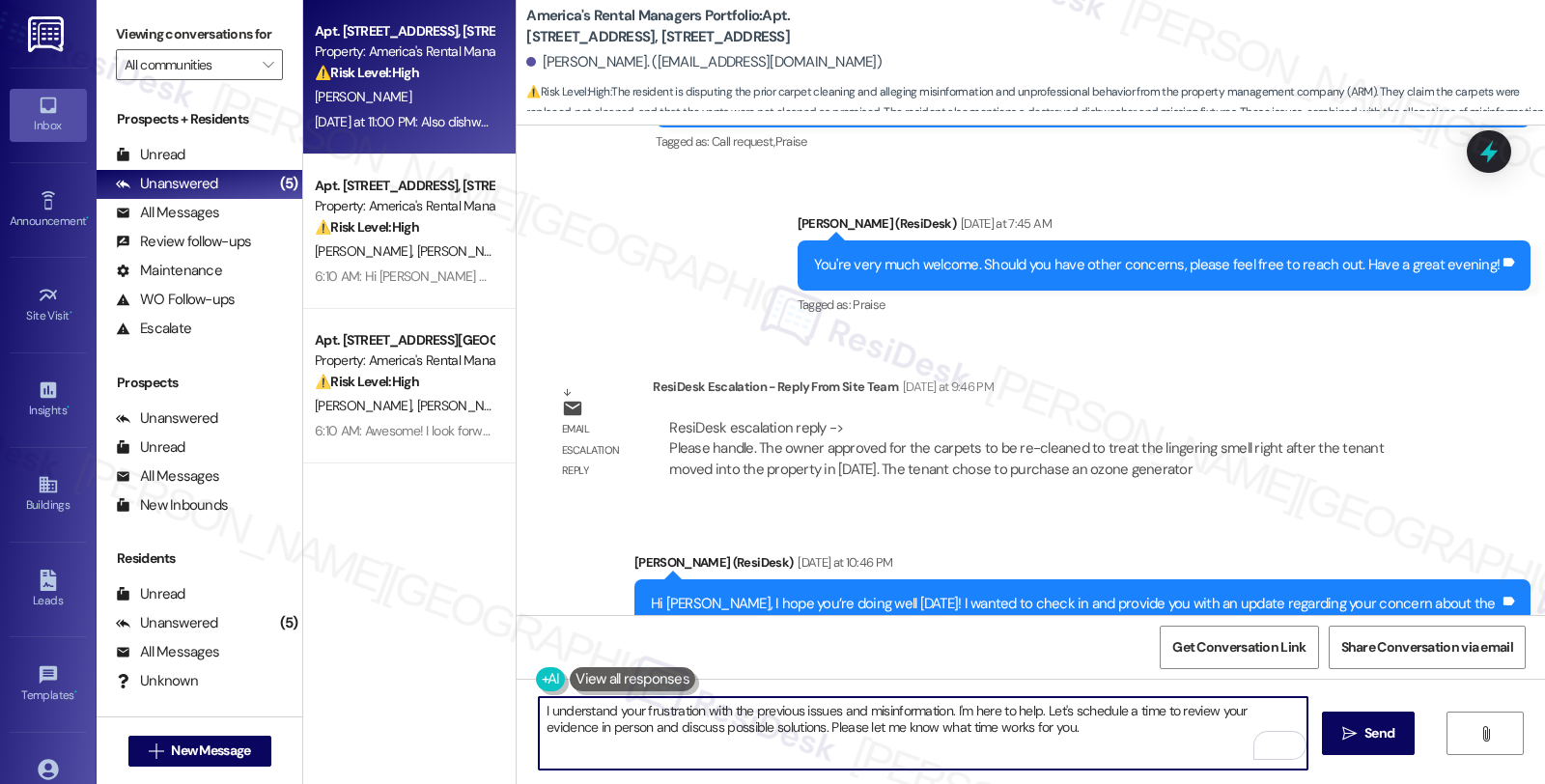
scroll to position [1280, 0]
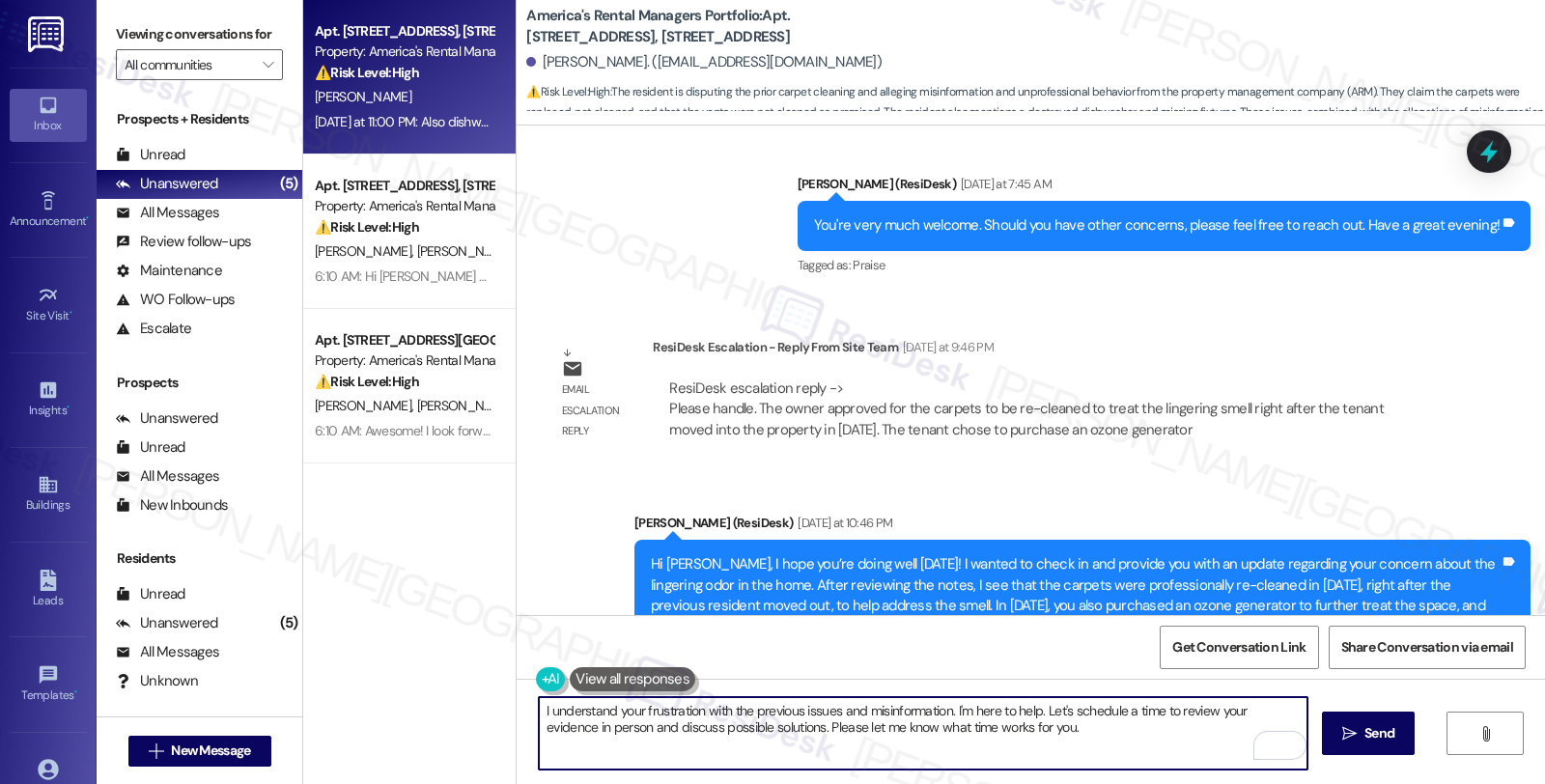
click at [946, 707] on textarea "I understand your frustration with the previous issues and misinformation. I'm …" at bounding box center [923, 733] width 769 height 73
click at [904, 714] on textarea "I understand your frustration with the previous issues and misinformation. I'm …" at bounding box center [923, 733] width 769 height 73
click at [971, 708] on textarea "I understand your frustration with the previous issues and miscommunication. I'…" at bounding box center [923, 733] width 769 height 73
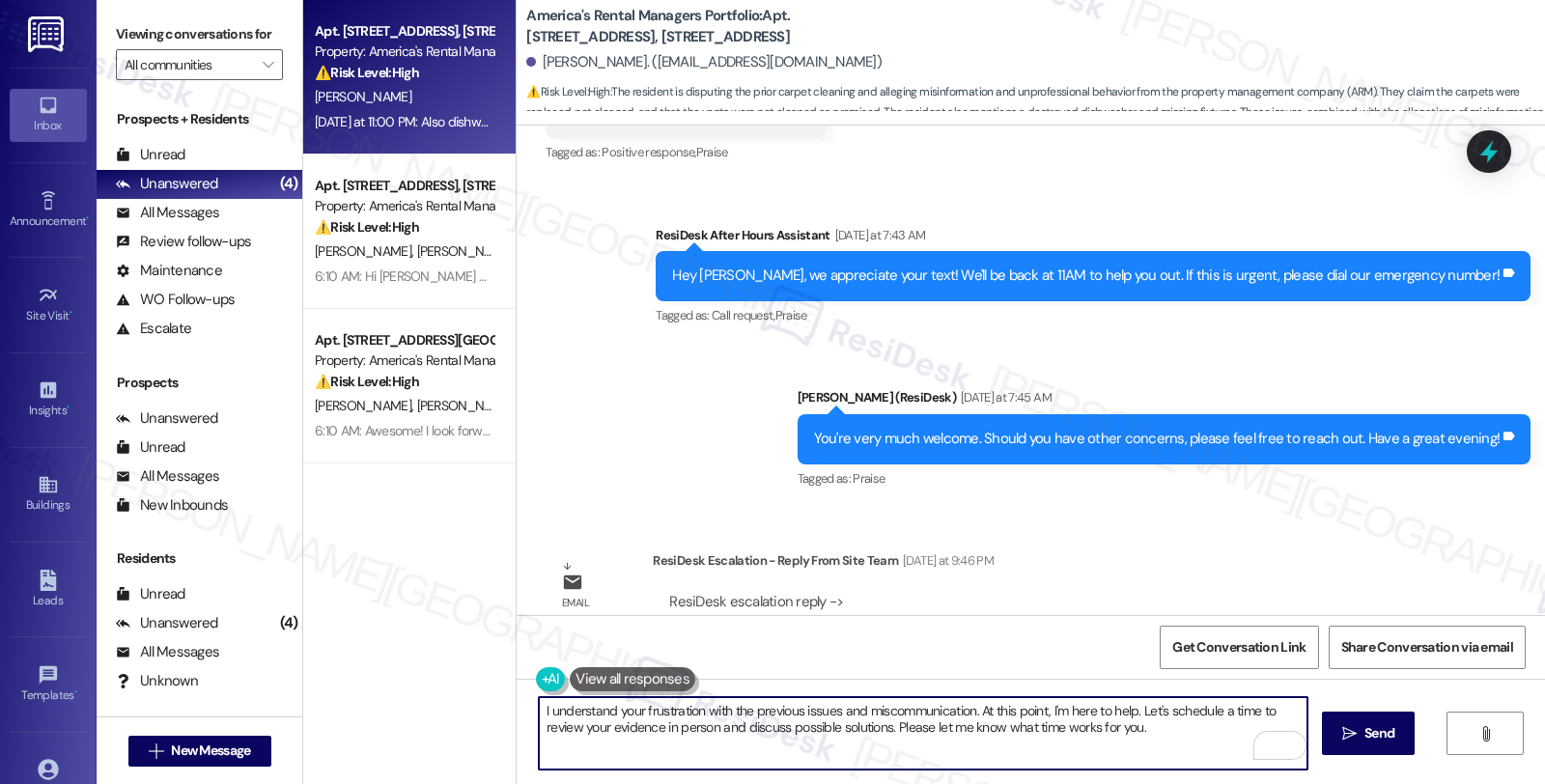
scroll to position [1066, 0]
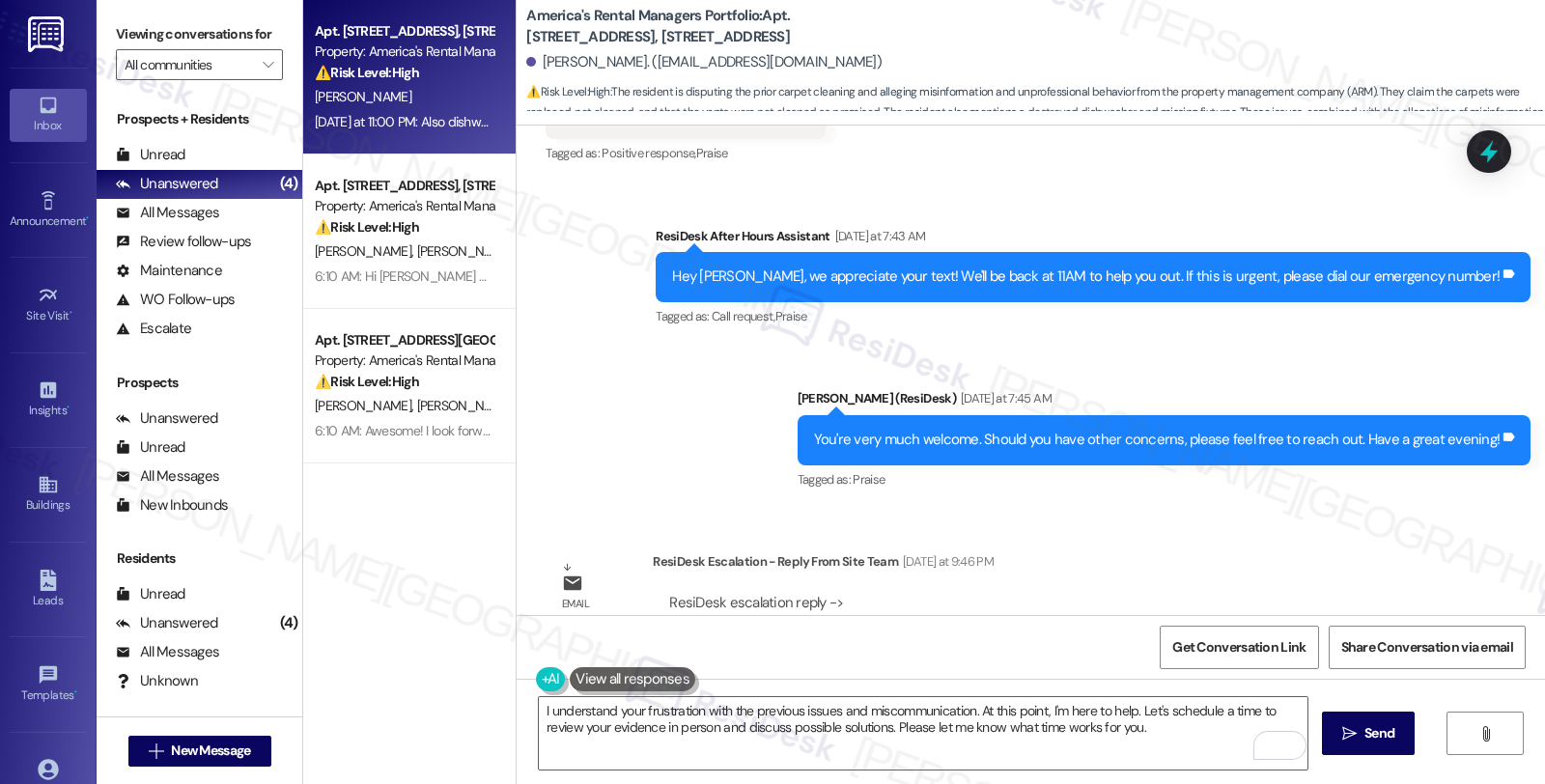
click at [1301, 551] on div "ResiDesk Escalation - Reply From Site Team Yesterday at 9:46 PM" at bounding box center [1048, 565] width 789 height 27
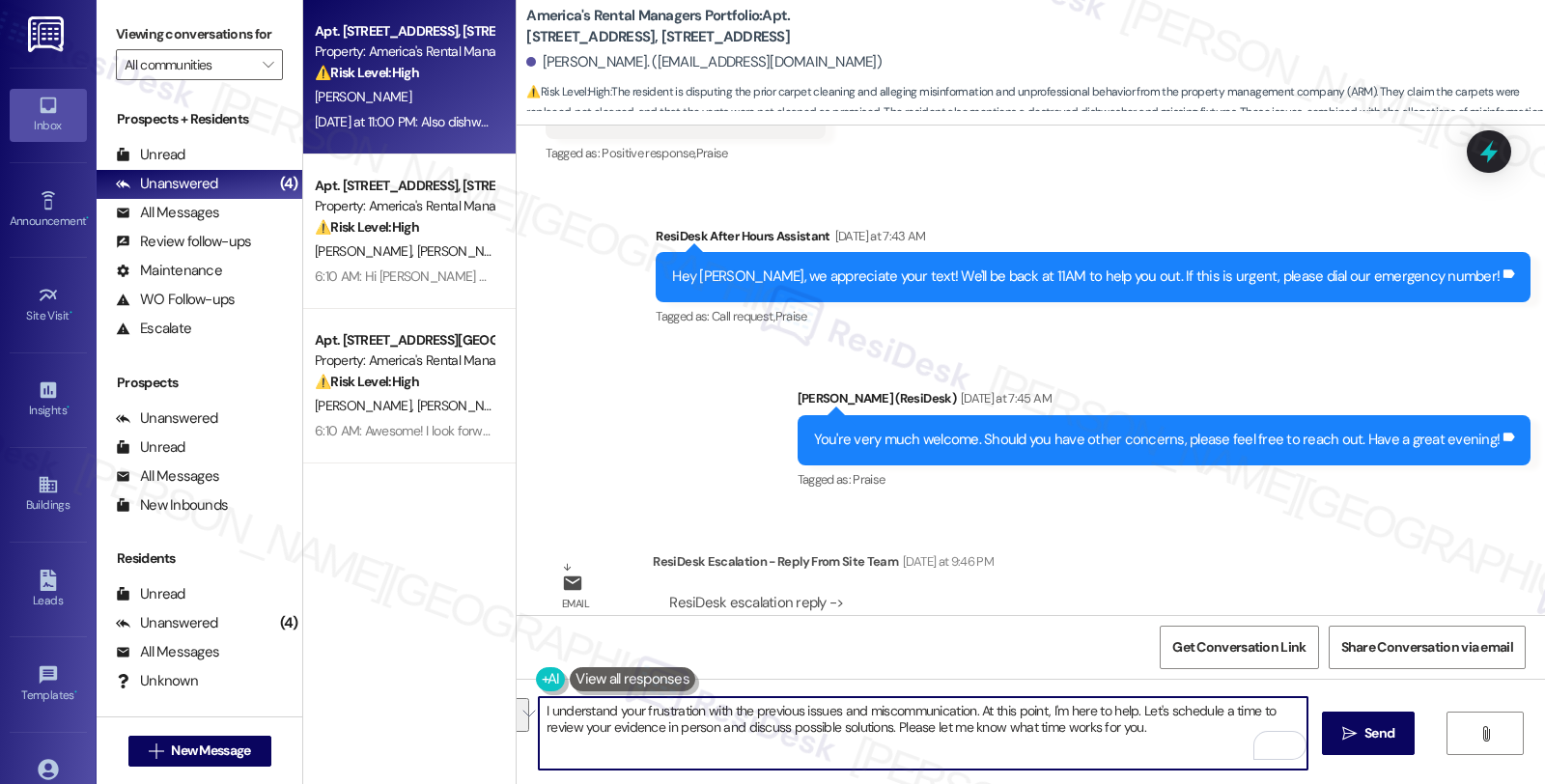
drag, startPoint x: 972, startPoint y: 708, endPoint x: 1172, endPoint y: 737, distance: 202.1
click at [1172, 737] on textarea "I understand your frustration with the previous issues and miscommunication. At…" at bounding box center [923, 733] width 769 height 73
type textarea "I understand your frustration with the previous issues and miscommunication."
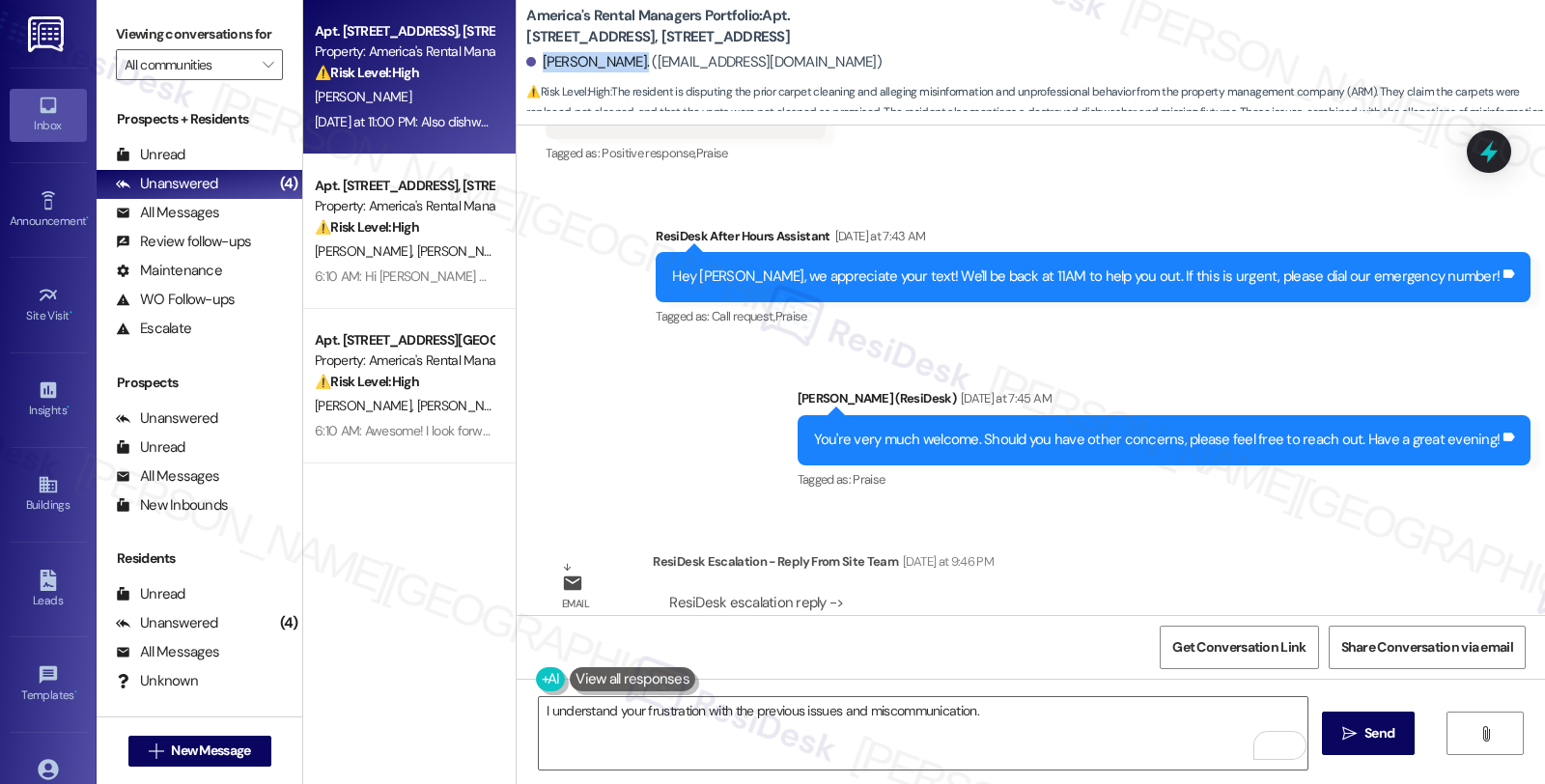
drag, startPoint x: 527, startPoint y: 63, endPoint x: 623, endPoint y: 64, distance: 96.0
click at [623, 64] on div "Sarah Alexander. (sarahalexander28@gmail.com)" at bounding box center [704, 62] width 356 height 20
copy div "Sarah Alexande"
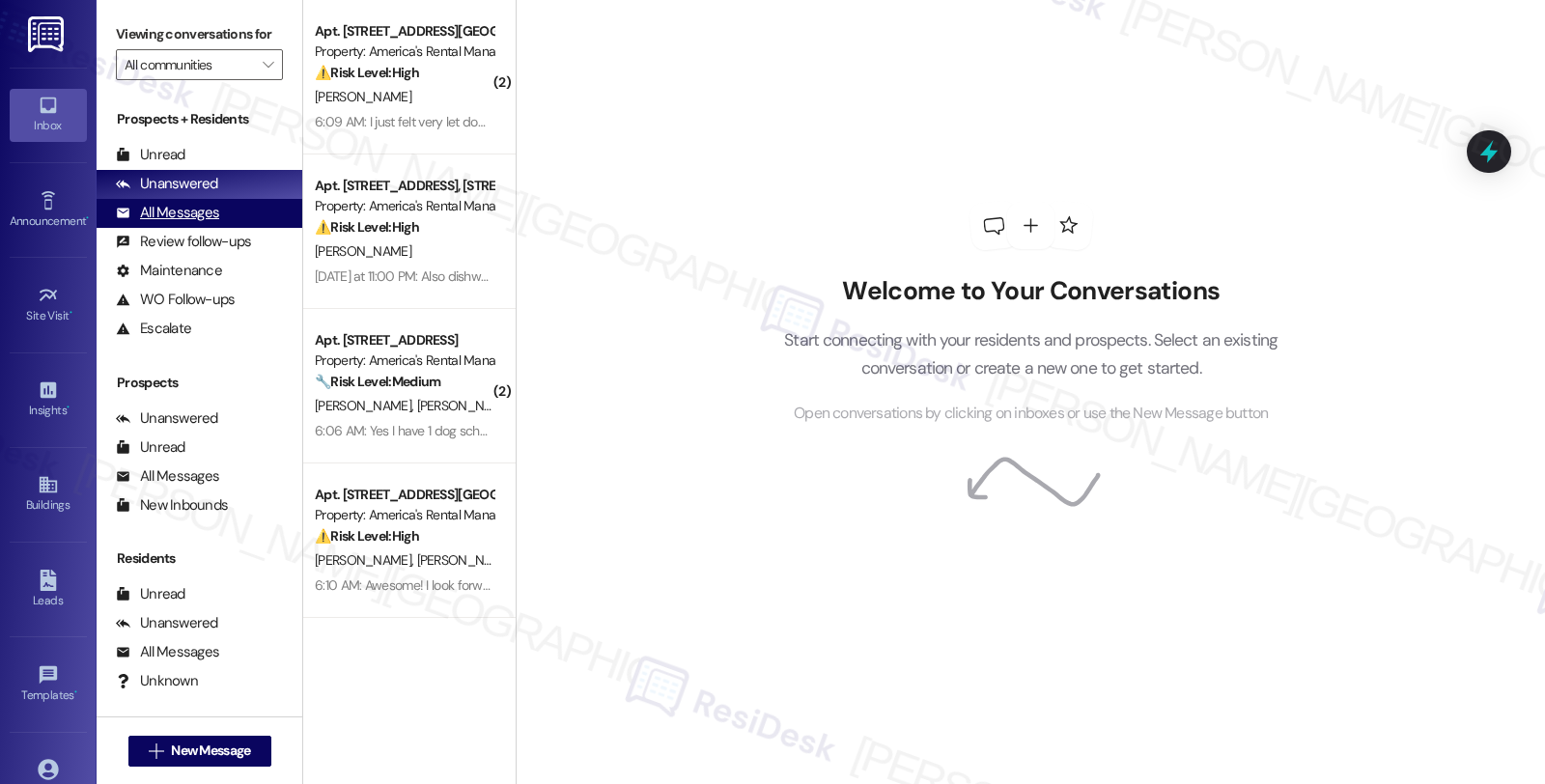
click at [169, 220] on div "All Messages (undefined)" at bounding box center [200, 213] width 205 height 29
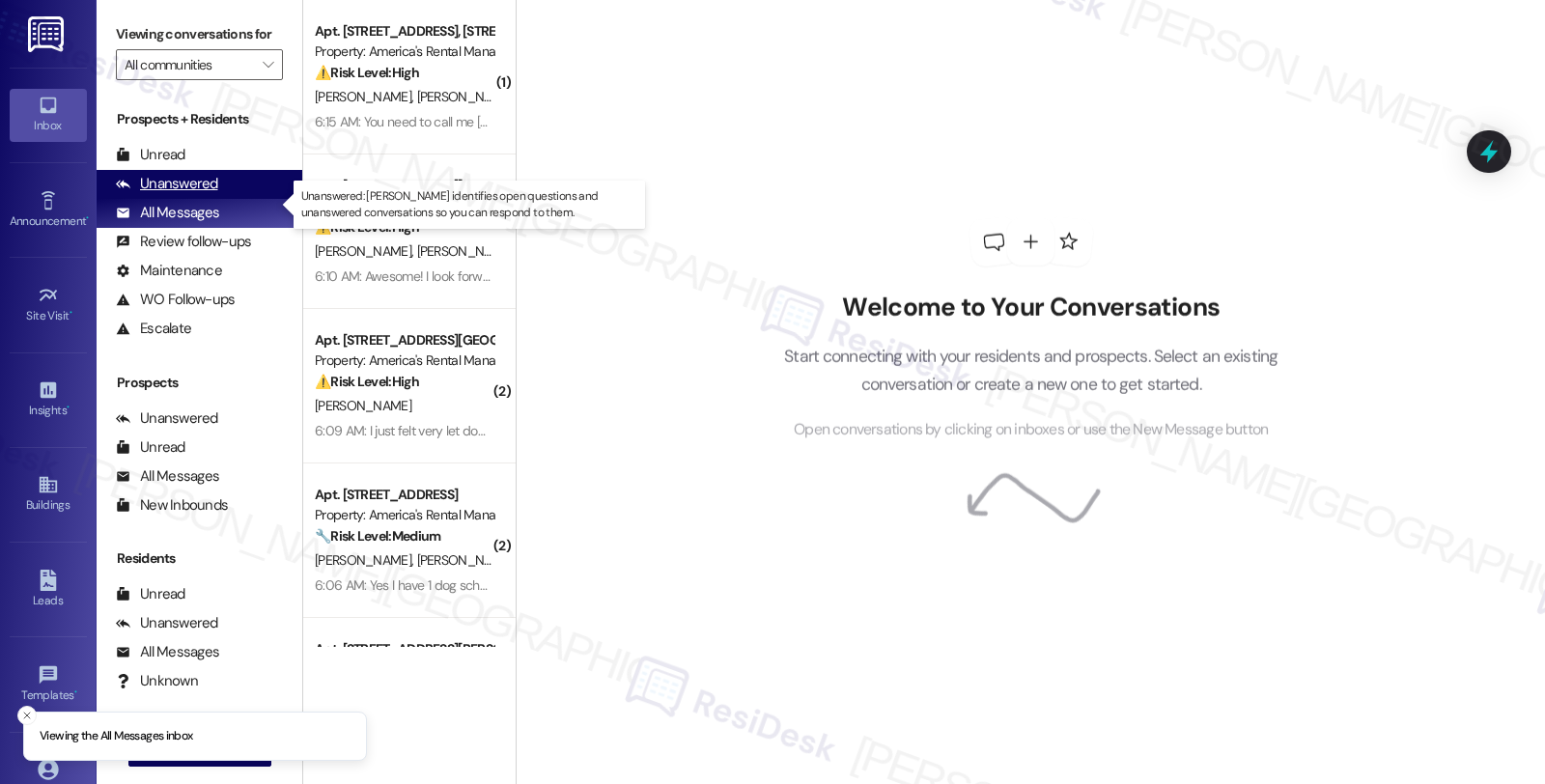
click at [170, 194] on div "Unanswered" at bounding box center [168, 183] width 103 height 20
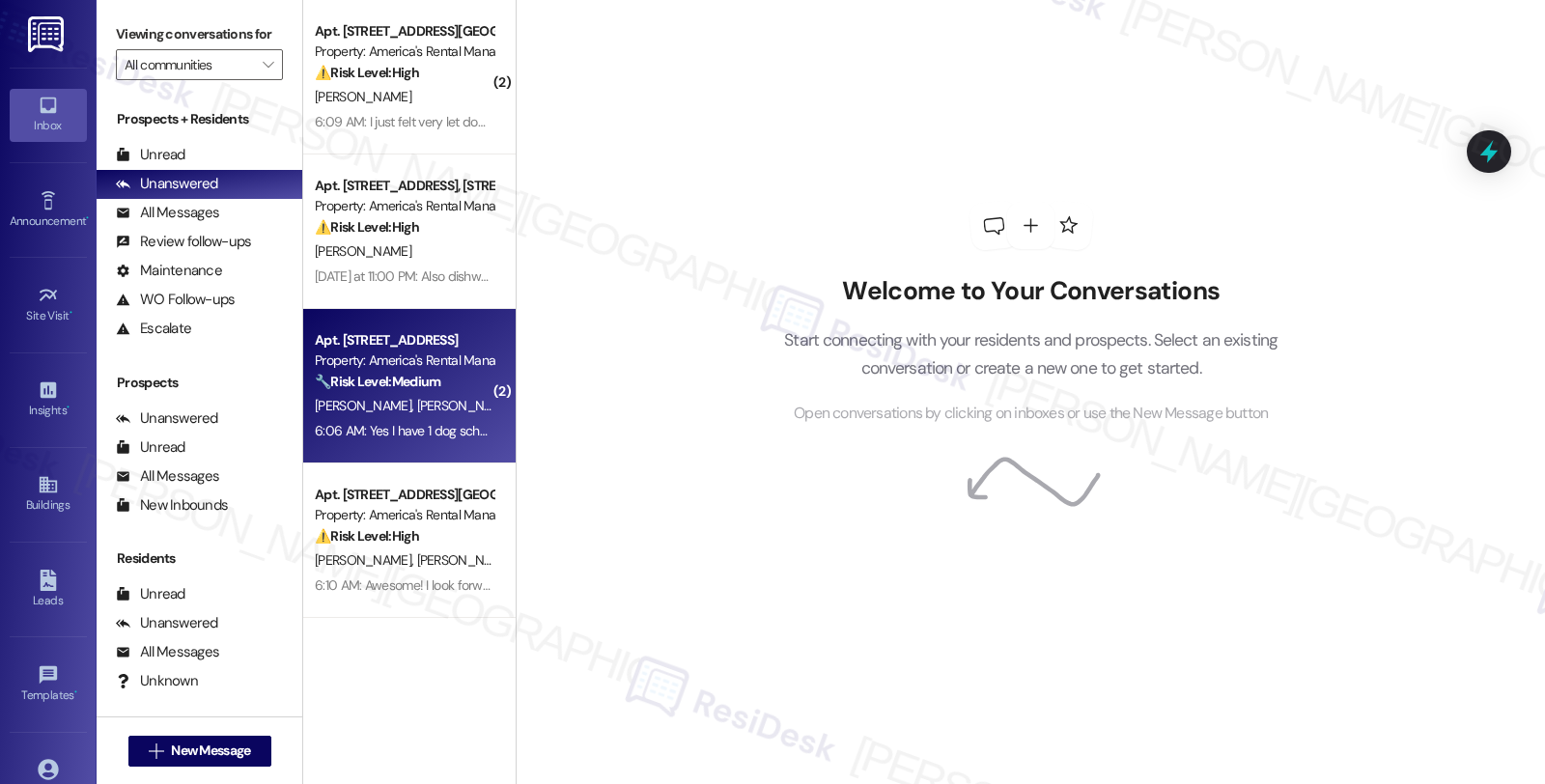
click at [435, 394] on div "[PERSON_NAME] [PERSON_NAME]" at bounding box center [404, 406] width 182 height 24
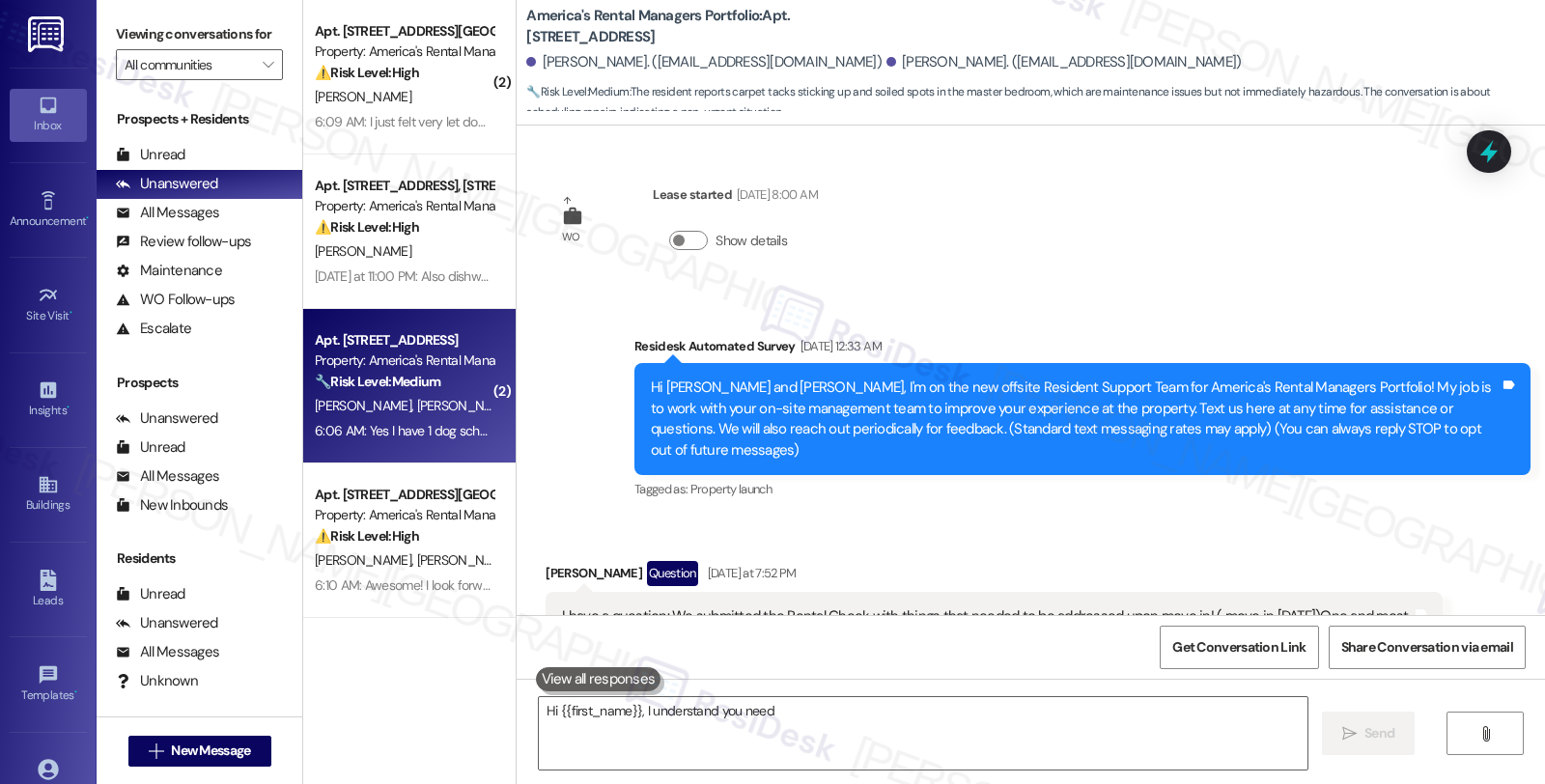
scroll to position [3904, 0]
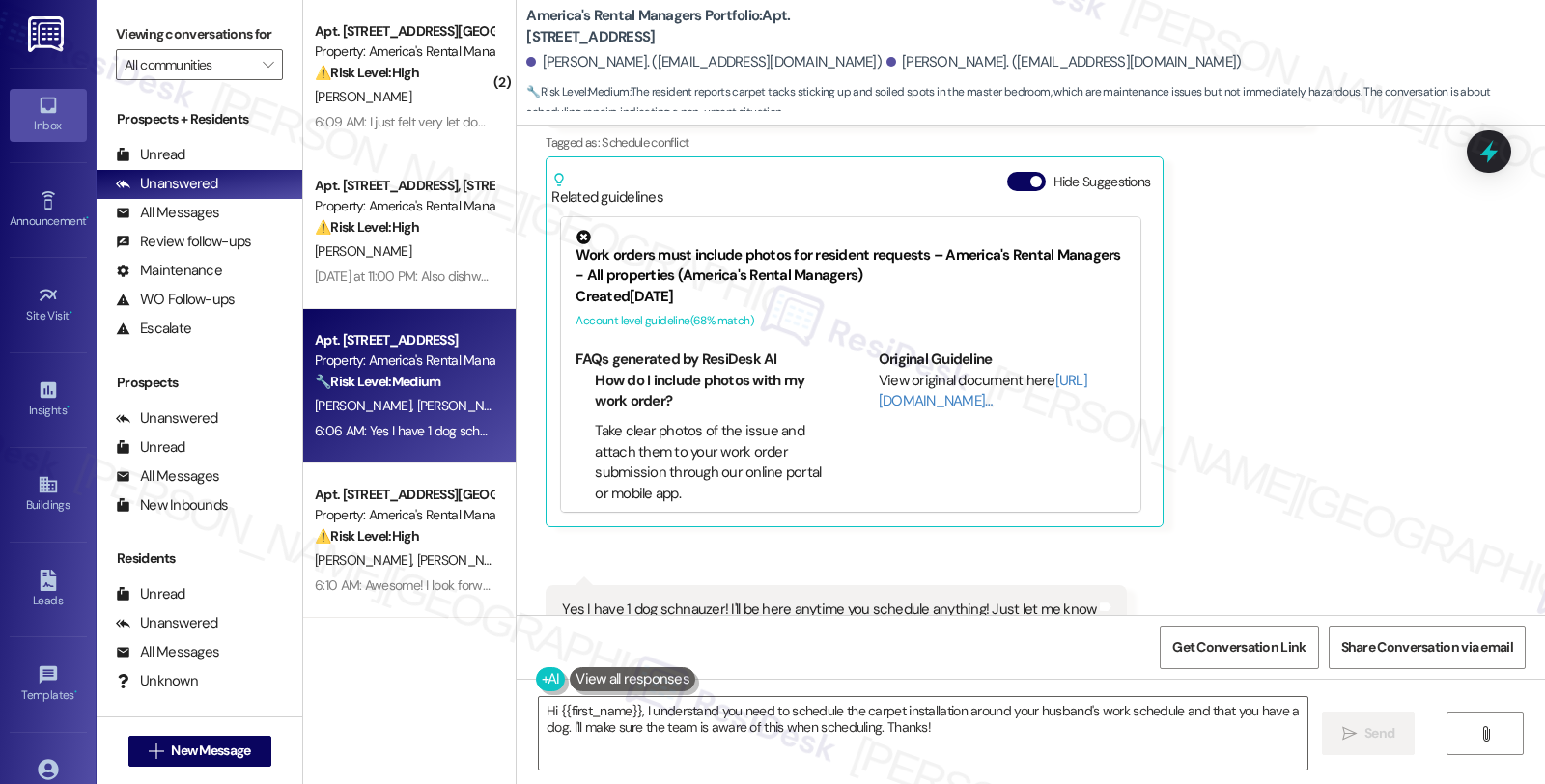
click at [688, 600] on div "Yes I have 1 dog schnauzer! I'll be here anytime you schedule anything! Just le…" at bounding box center [829, 610] width 534 height 20
copy div "schnauzer"
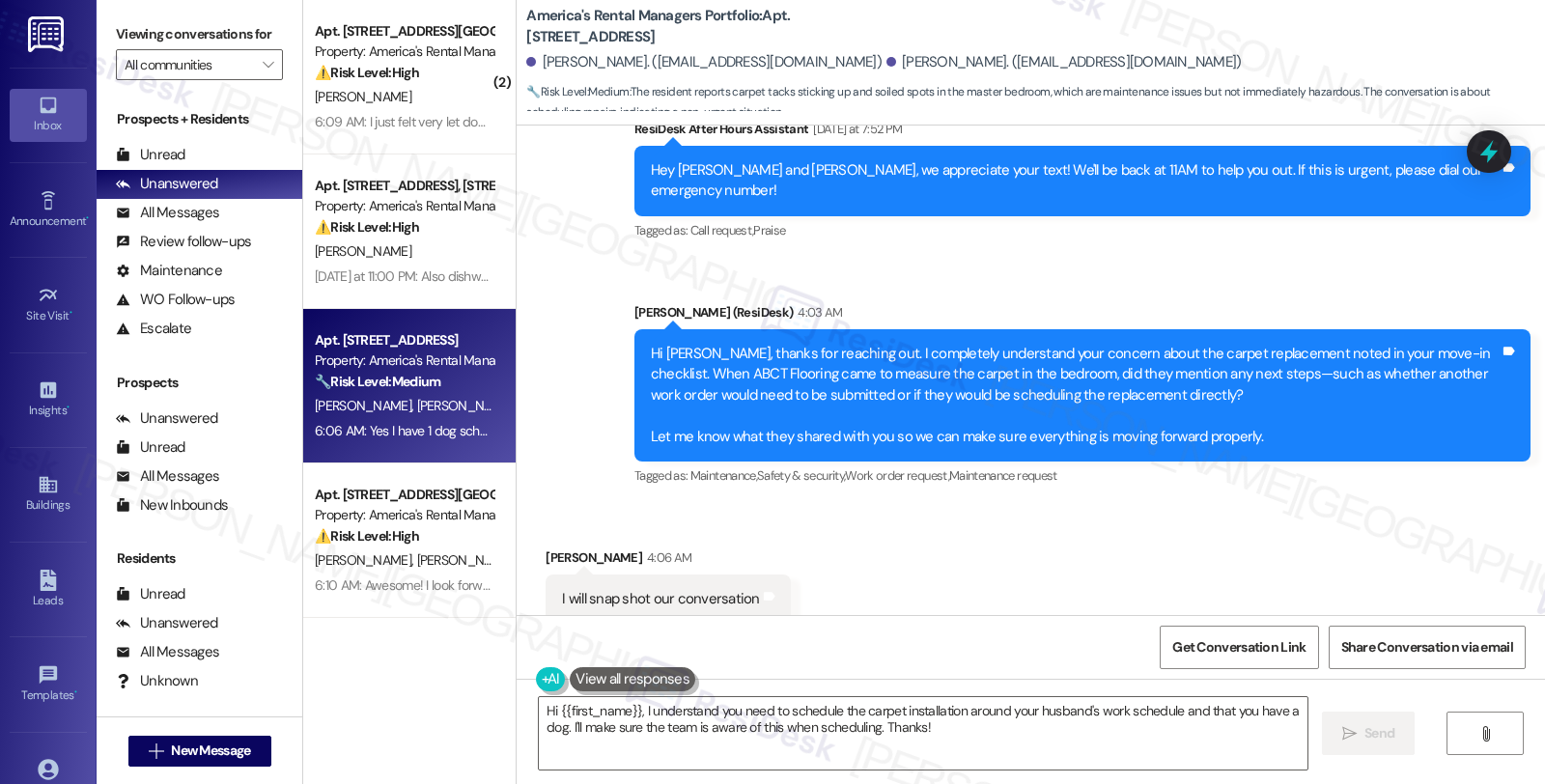
scroll to position [686, 0]
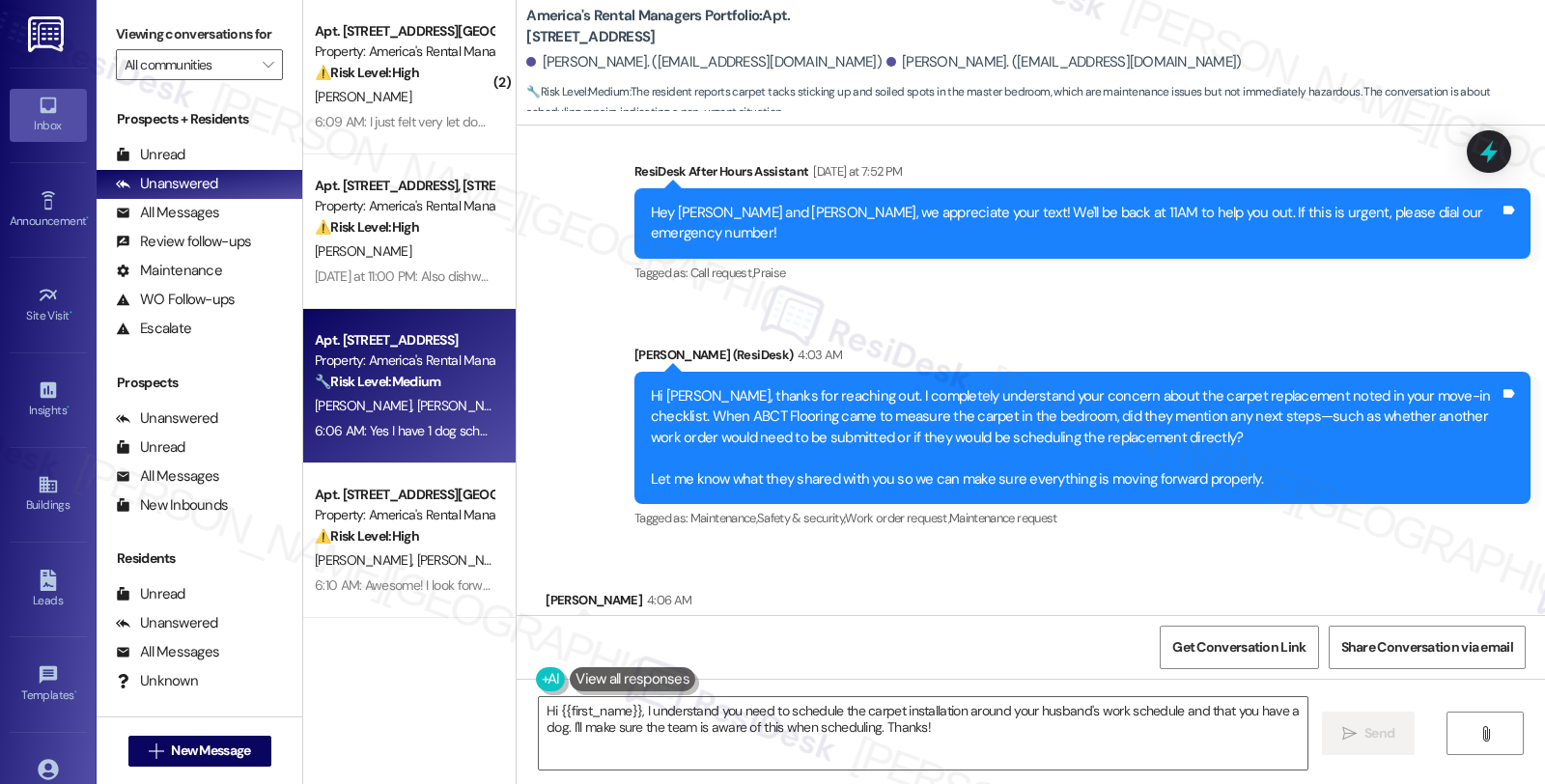
click at [785, 19] on b "America's Rental Managers Portfolio: Apt. [STREET_ADDRESS]" at bounding box center [719, 26] width 387 height 42
copy b "588"
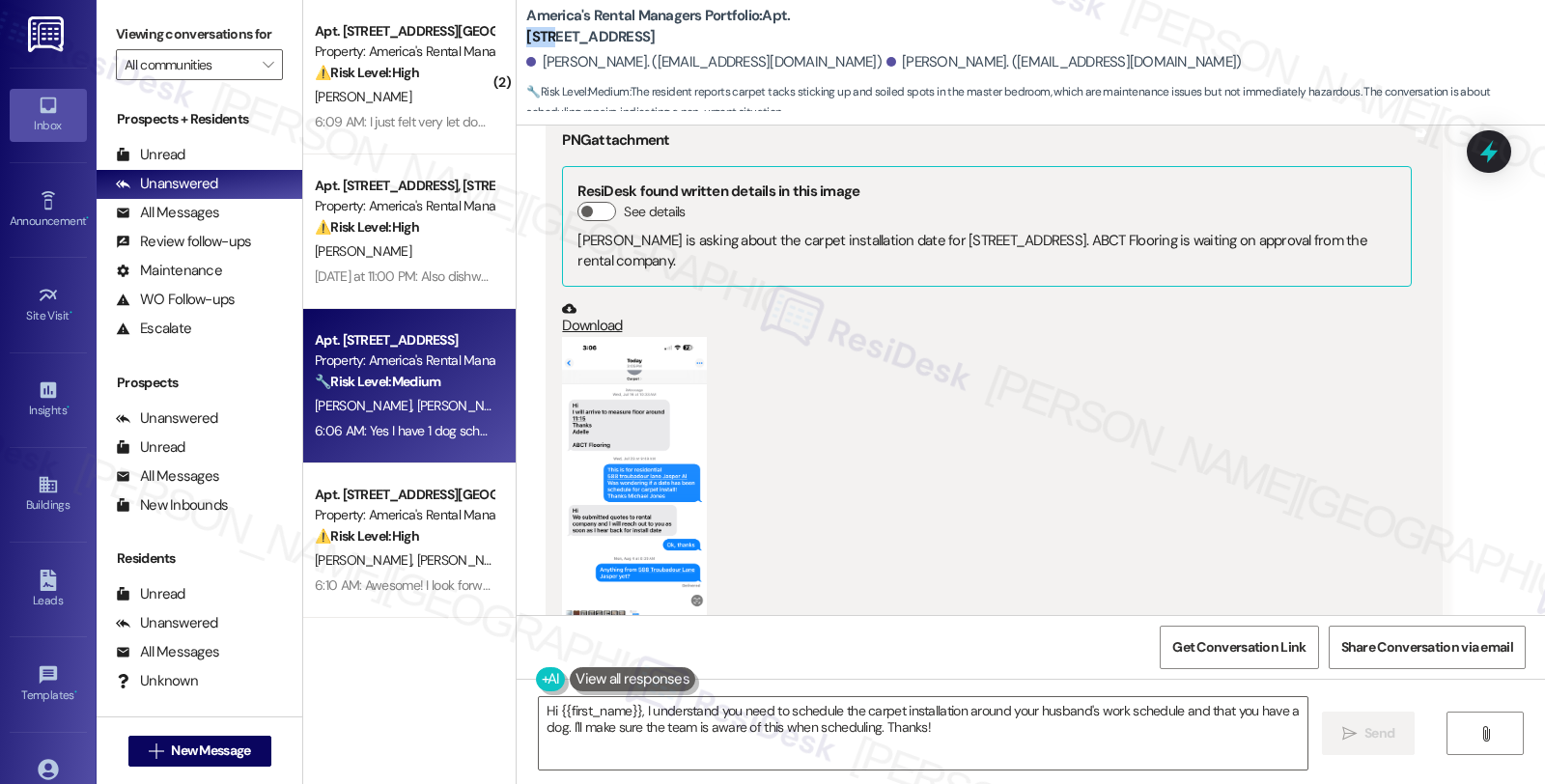
scroll to position [1330, 0]
click at [544, 34] on b "America's Rental Managers Portfolio: Apt. [STREET_ADDRESS]" at bounding box center [719, 26] width 387 height 42
copy b "[STREET_ADDRESS],"
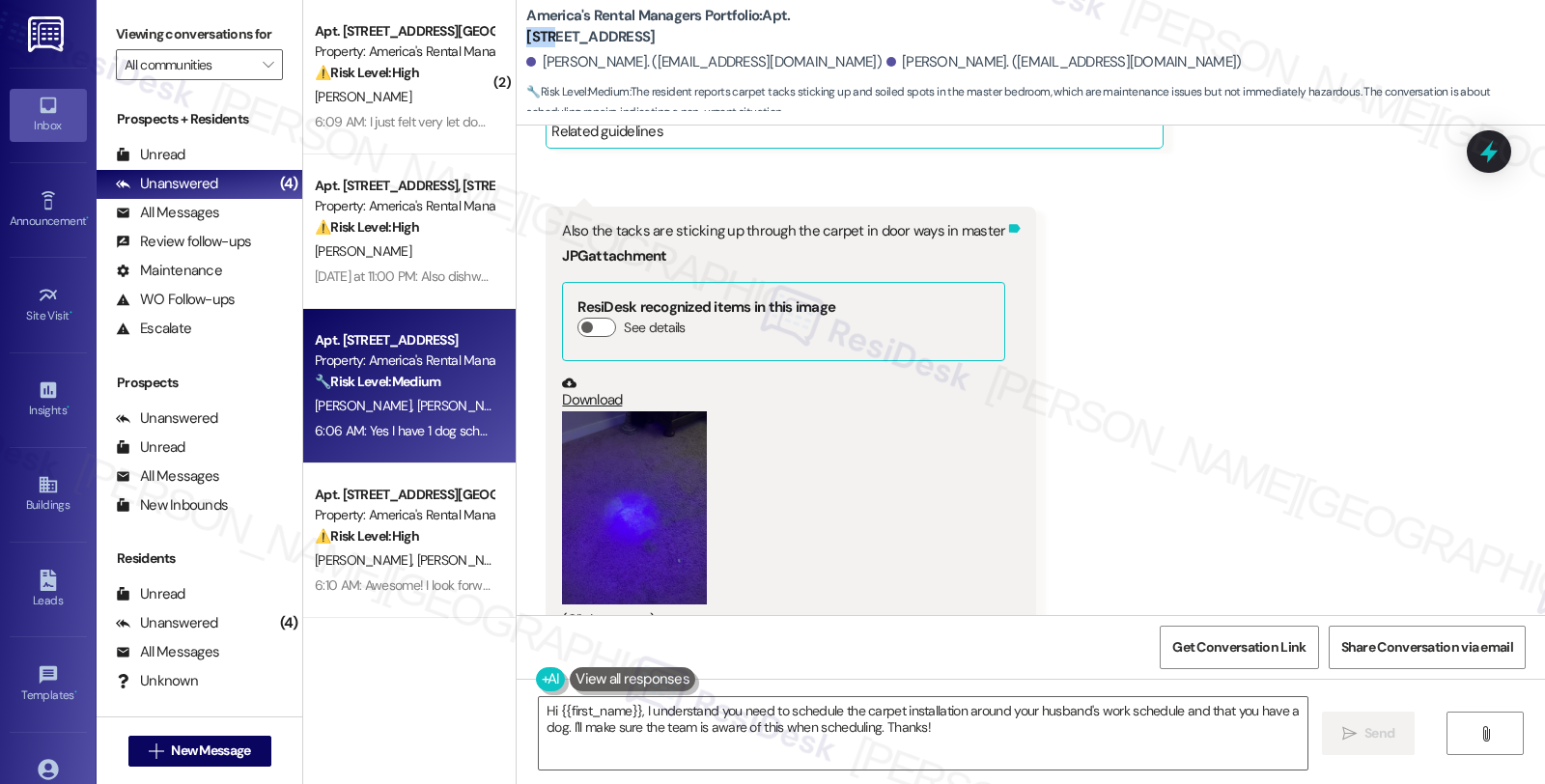
scroll to position [2402, 0]
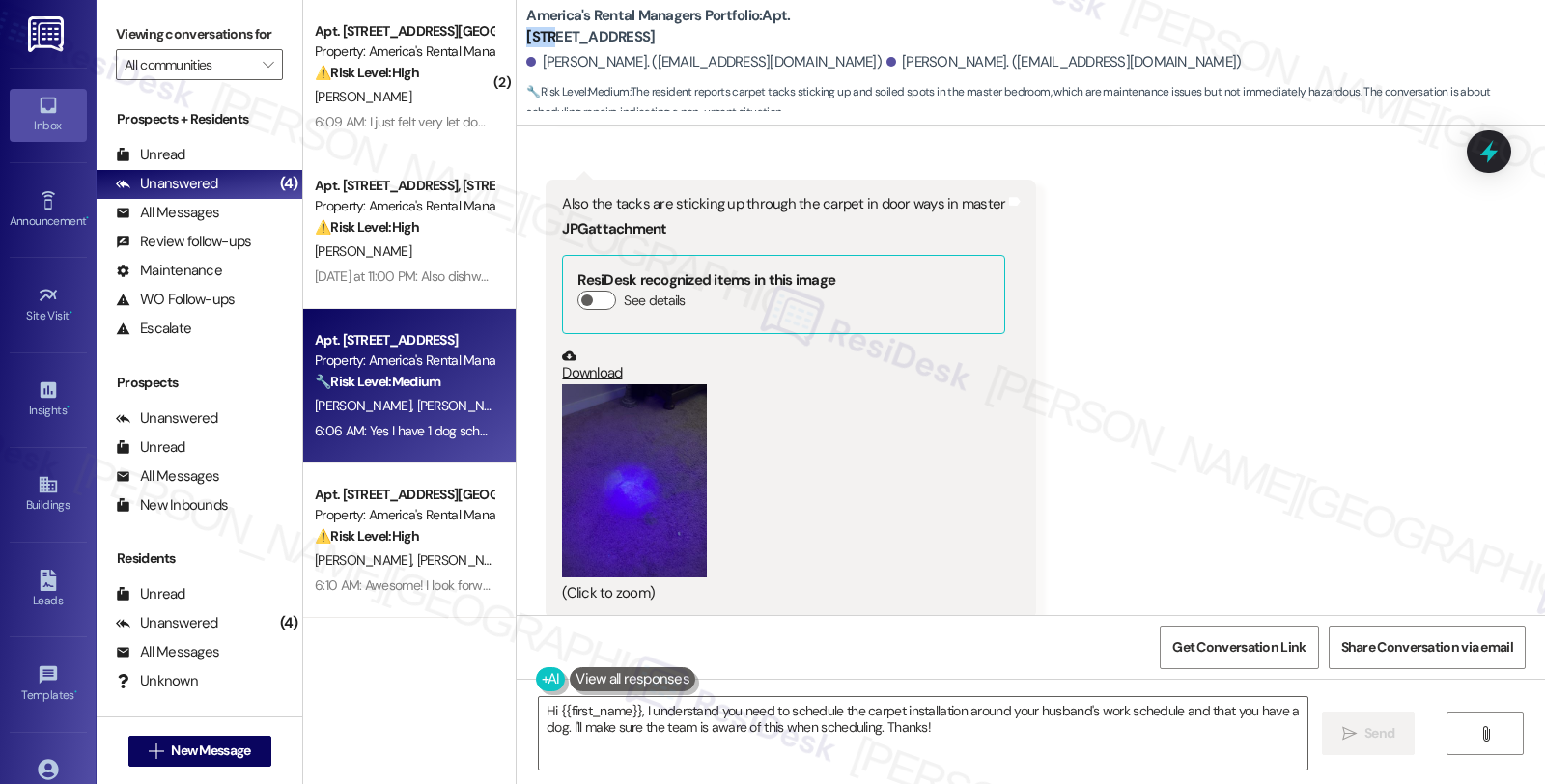
click at [619, 416] on button "Zoom image" at bounding box center [634, 481] width 144 height 193
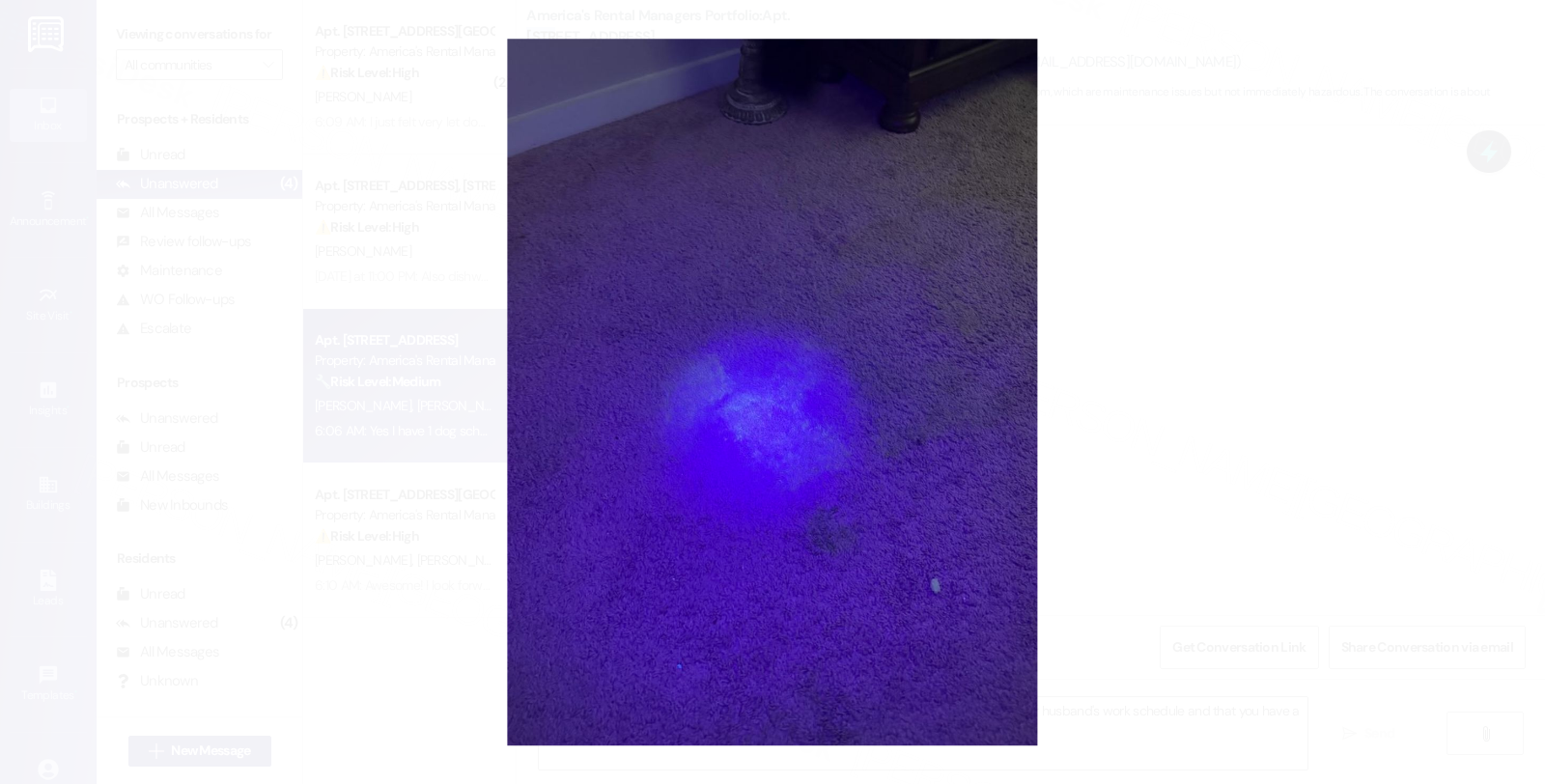
click at [1248, 369] on button "Unzoom image" at bounding box center [772, 392] width 1545 height 784
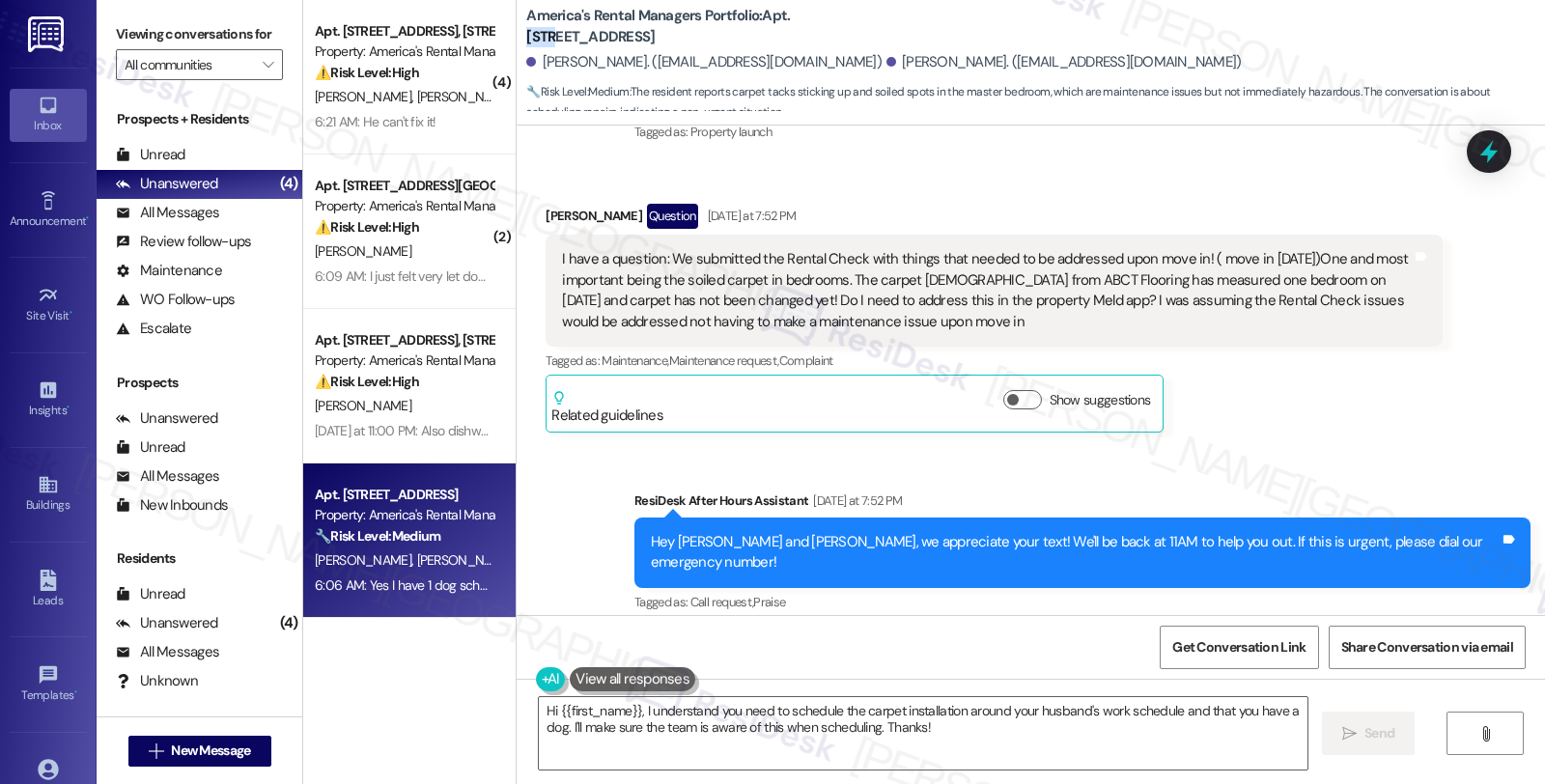
scroll to position [257, 0]
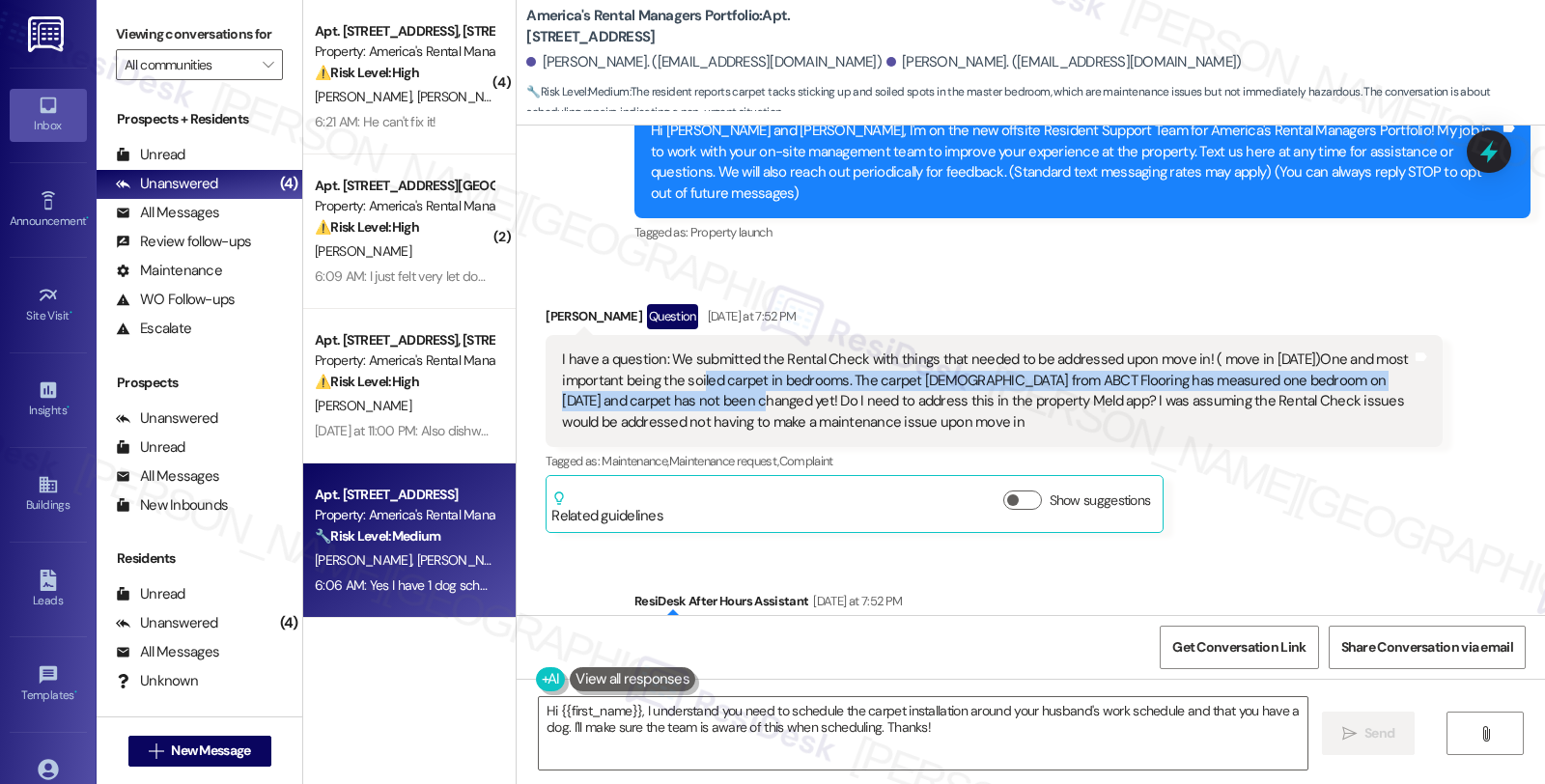
drag, startPoint x: 669, startPoint y: 361, endPoint x: 662, endPoint y: 373, distance: 13.9
click at [662, 373] on div "I have a question: We submitted the Rental Check with things that needed to be …" at bounding box center [987, 392] width 849 height 83
copy div "soiled carpet in bedrooms. The carpet [DEMOGRAPHIC_DATA] from ABCT Flooring has…"
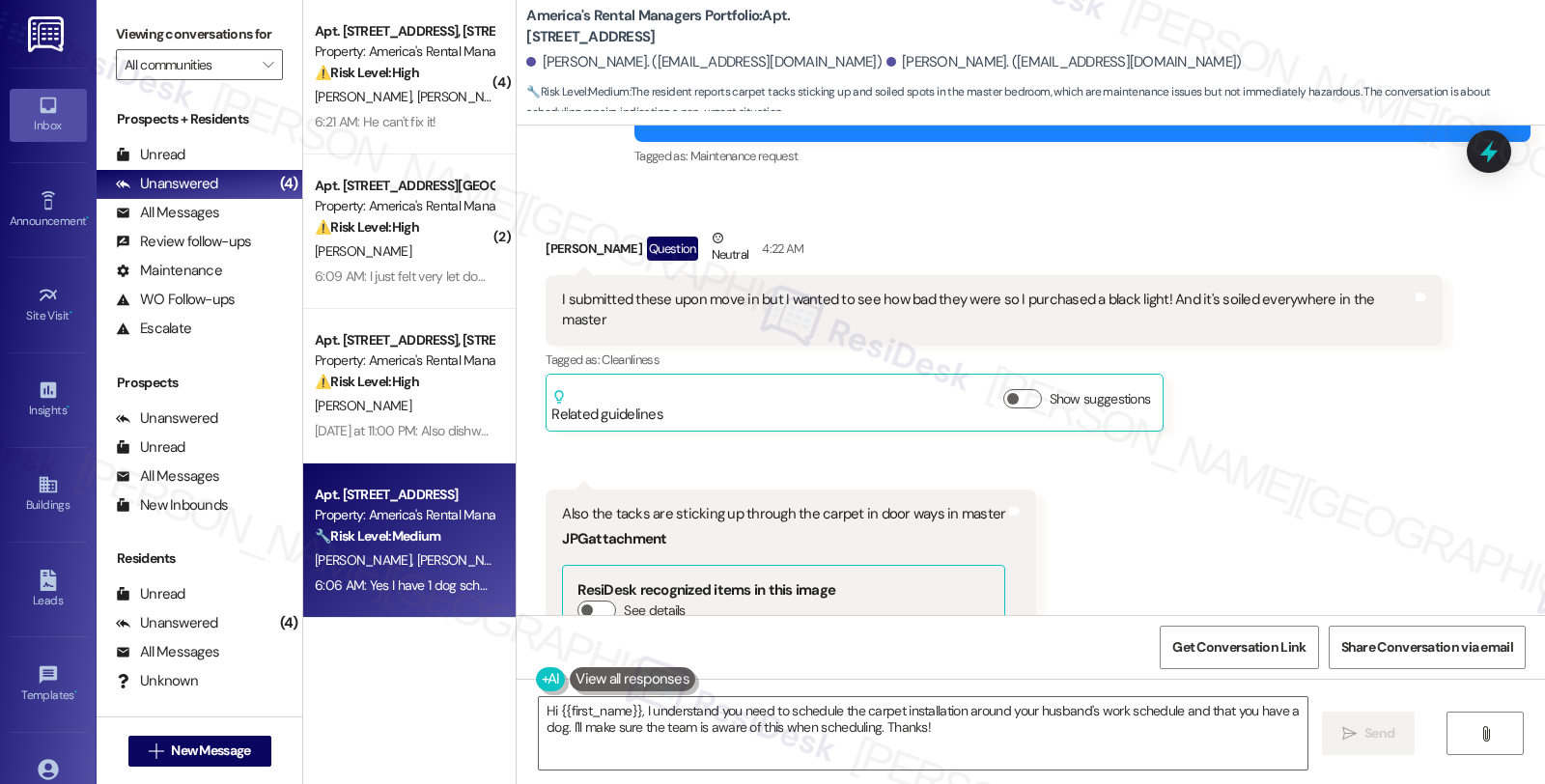
scroll to position [2402, 0]
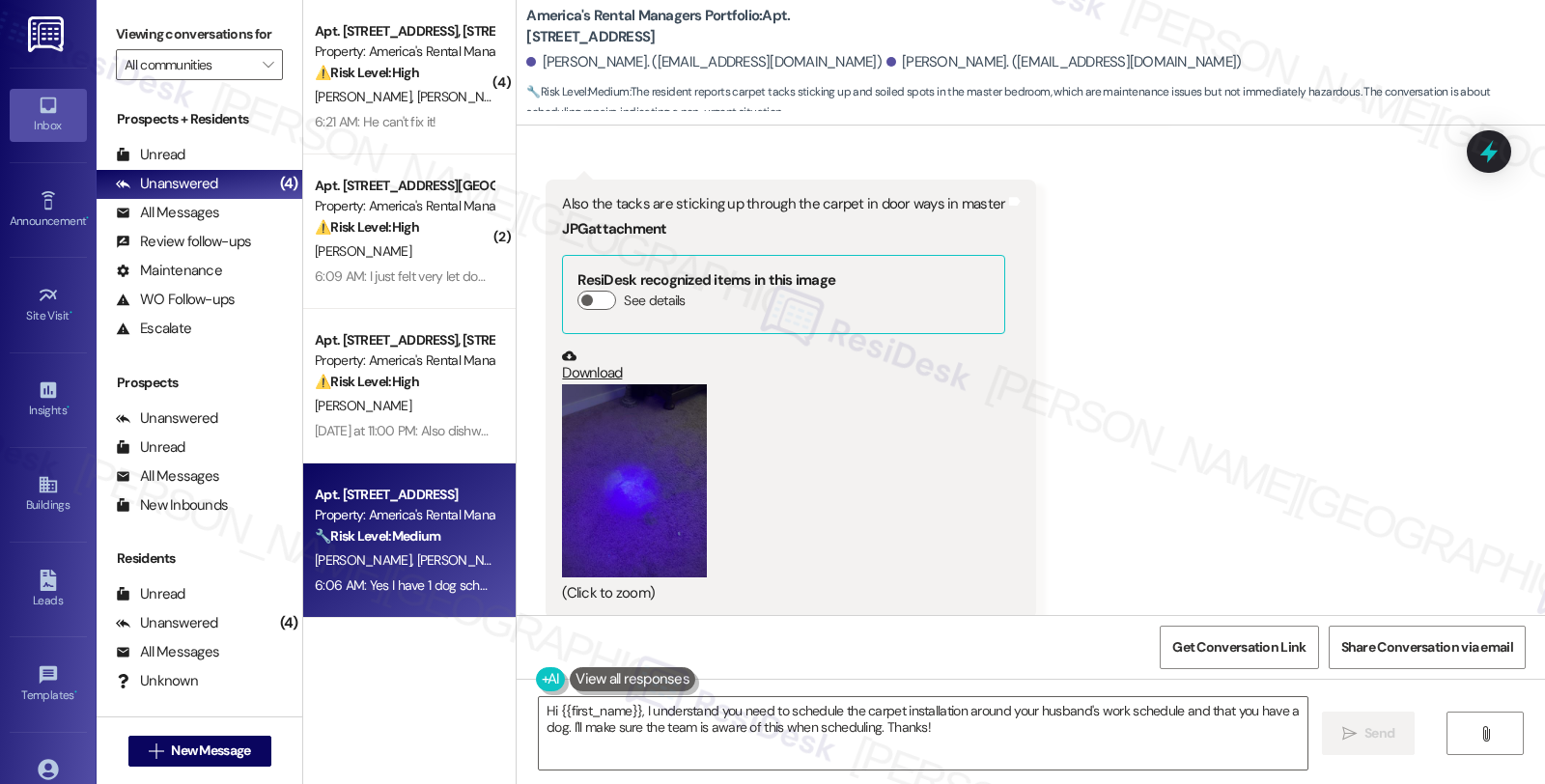
click at [587, 349] on link "Download" at bounding box center [783, 365] width 443 height 34
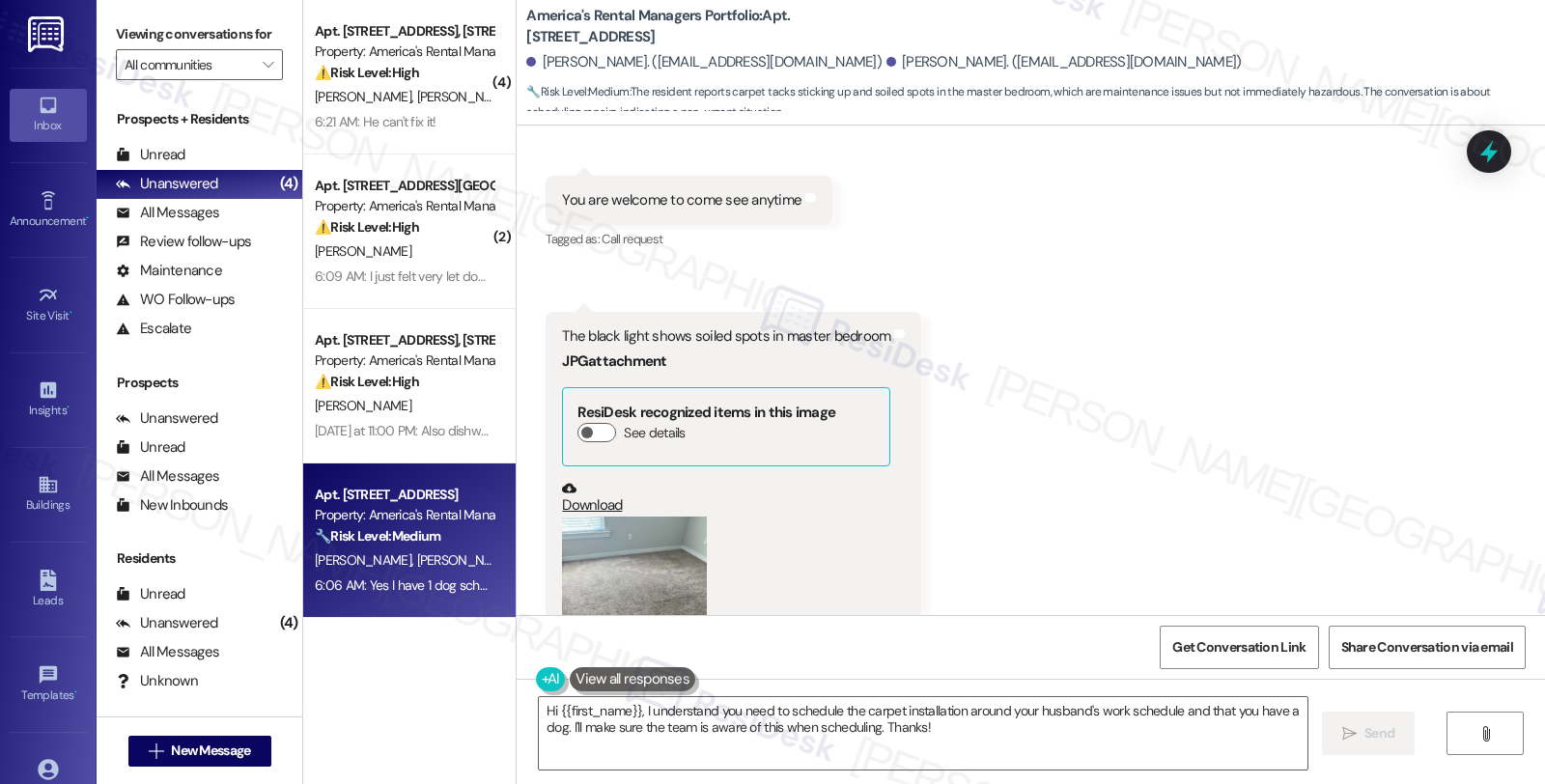
scroll to position [3047, 0]
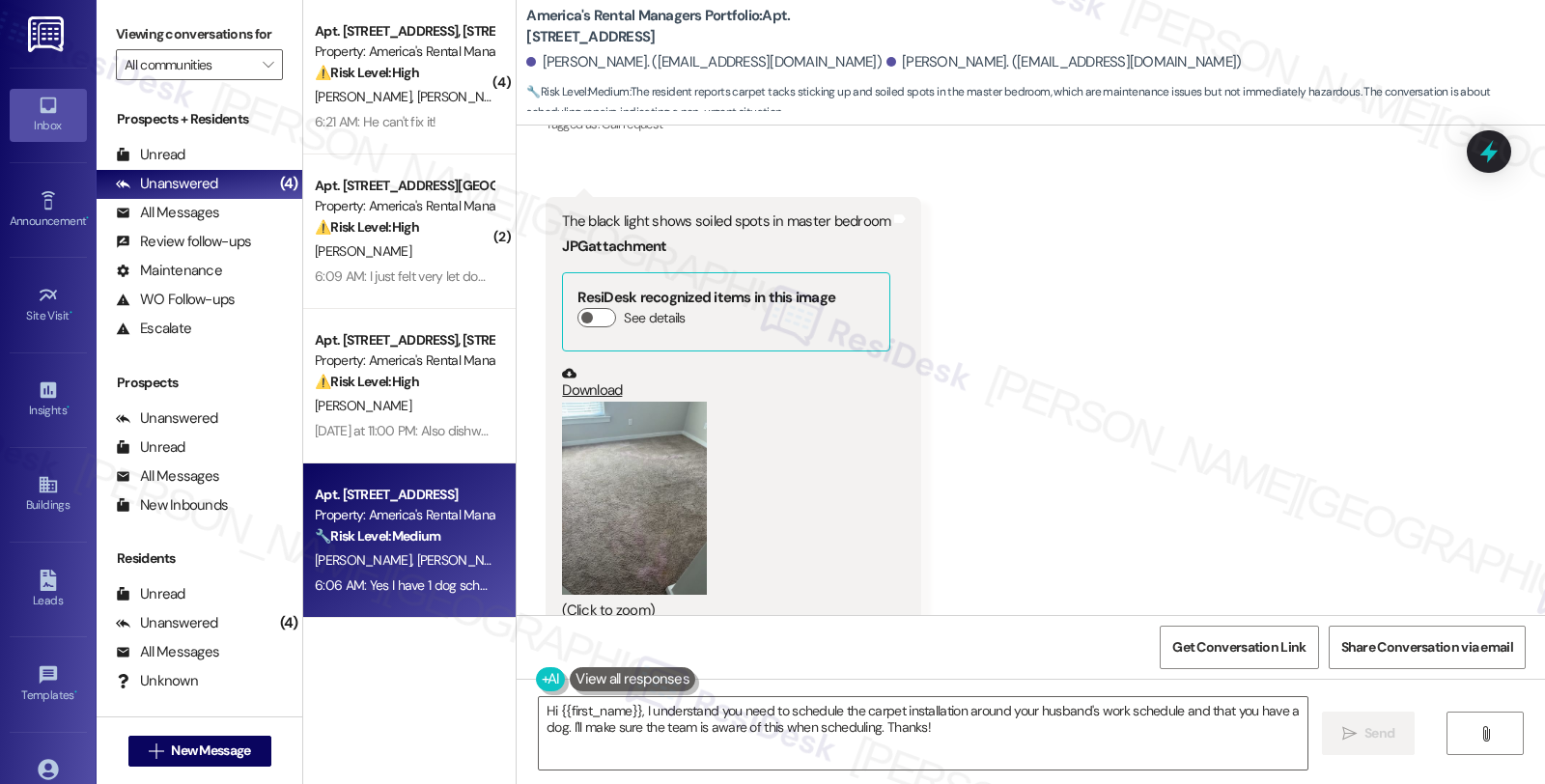
click at [580, 366] on link "Download" at bounding box center [726, 383] width 329 height 34
drag, startPoint x: 522, startPoint y: 63, endPoint x: 616, endPoint y: 75, distance: 94.8
click at [616, 75] on div "[PERSON_NAME]. ([EMAIL_ADDRESS][DOMAIN_NAME]) [PERSON_NAME]. ([EMAIL_ADDRESS][D…" at bounding box center [1035, 63] width 1019 height 39
copy div "[PERSON_NAME]."
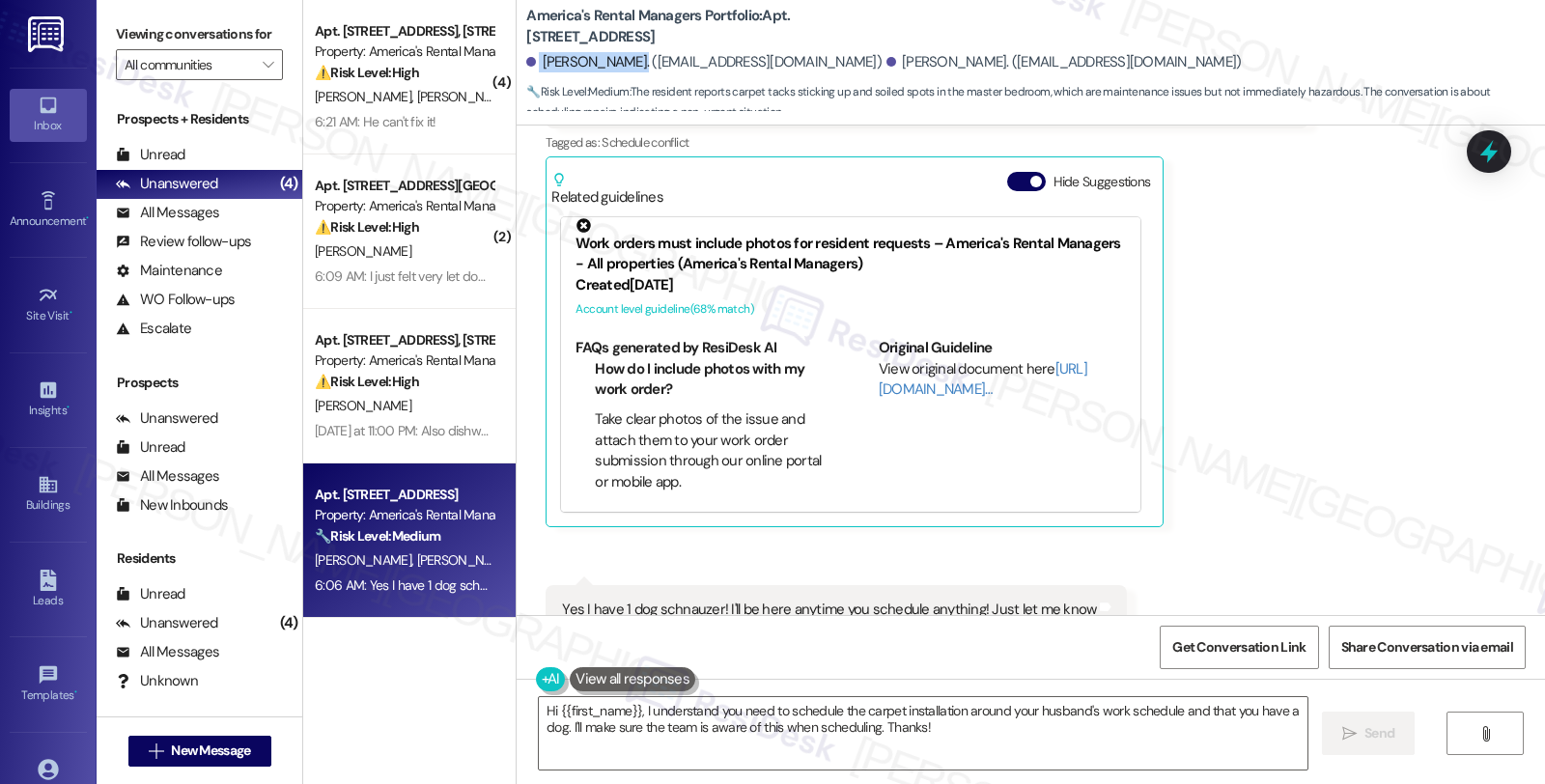
scroll to position [16, 0]
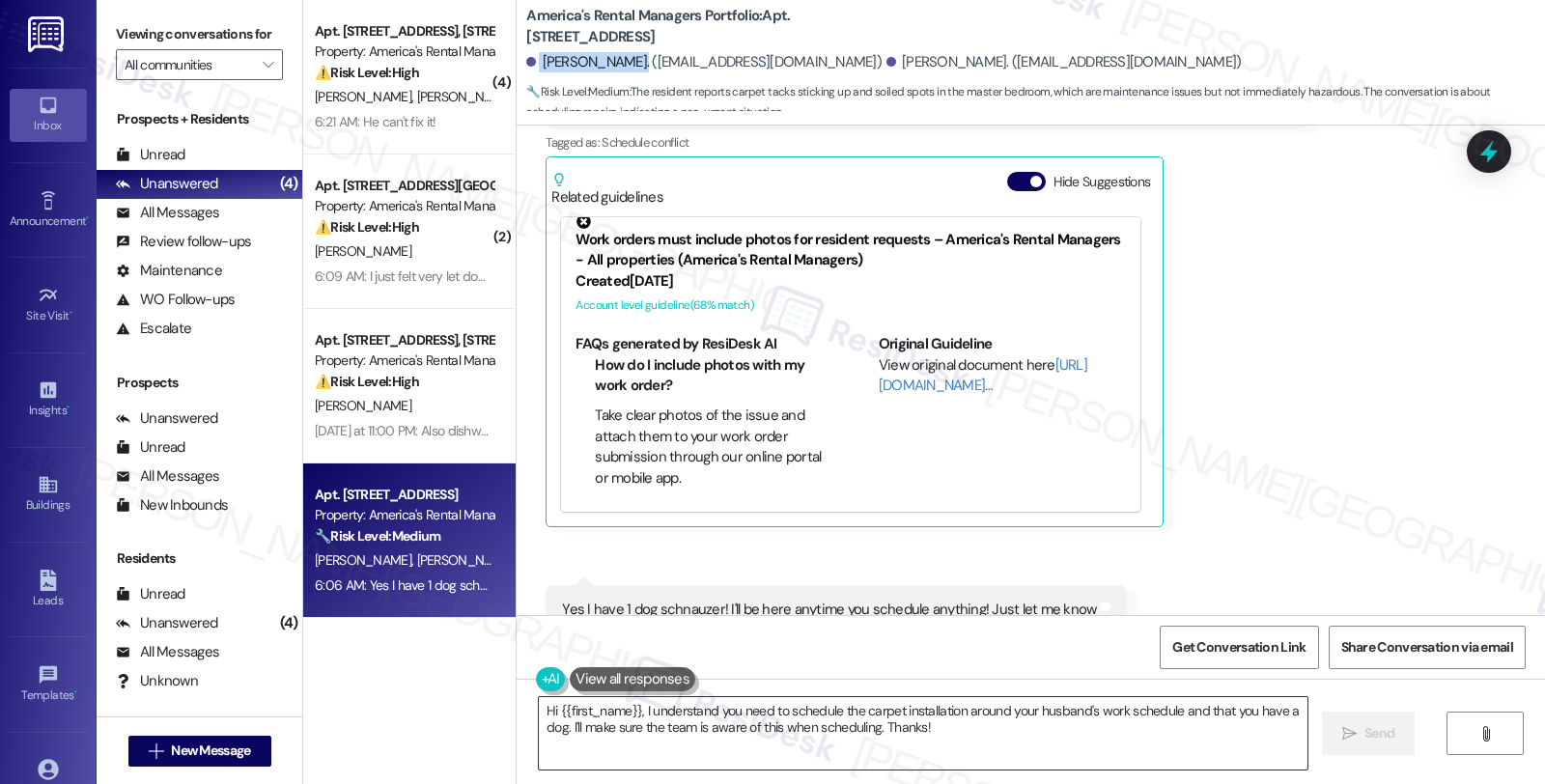
click at [539, 711] on textarea "Hi {{first_name}}, I understand you need to schedule the carpet installation ar…" at bounding box center [923, 733] width 769 height 73
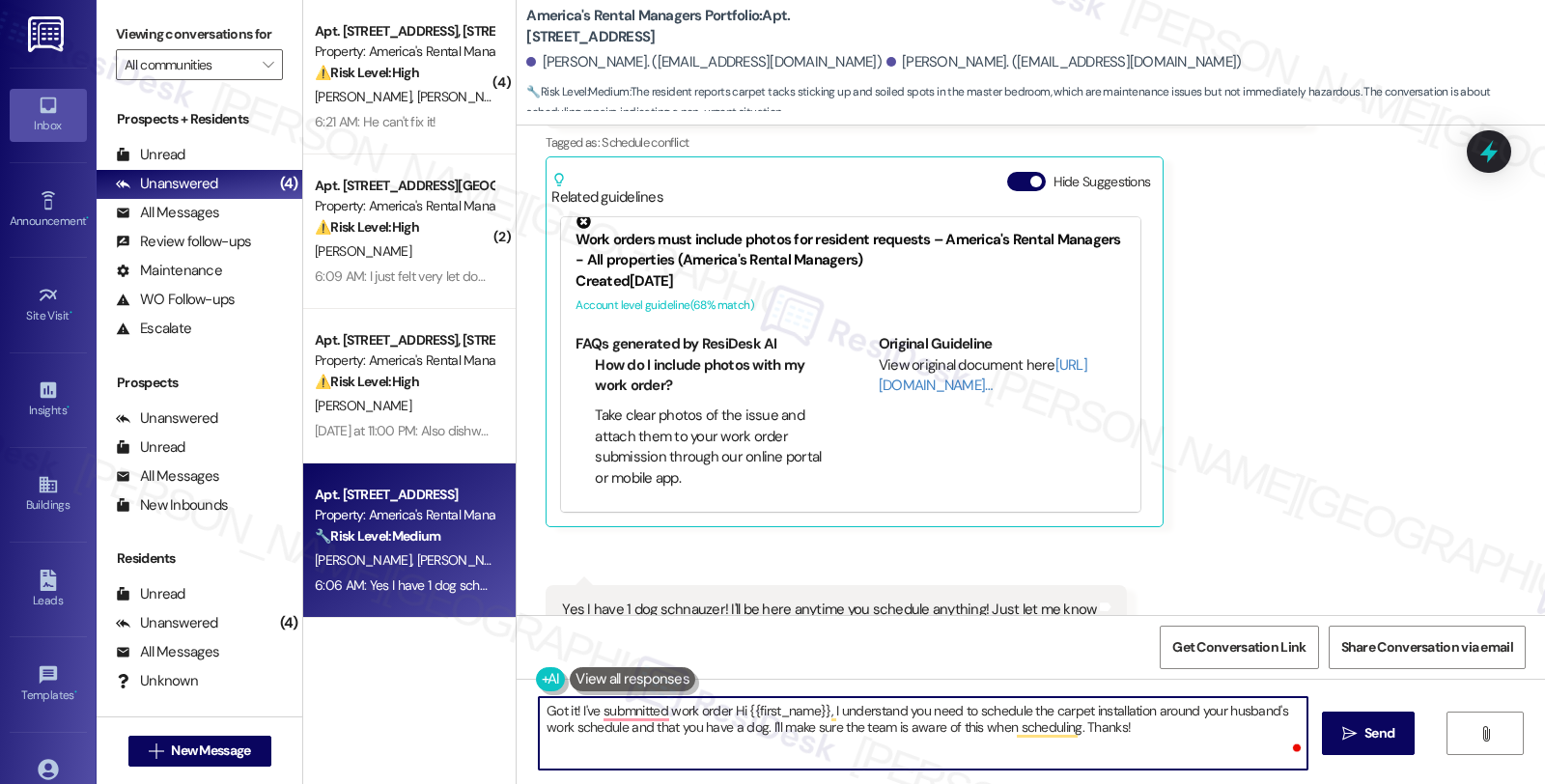
paste textarea "#53294-1"
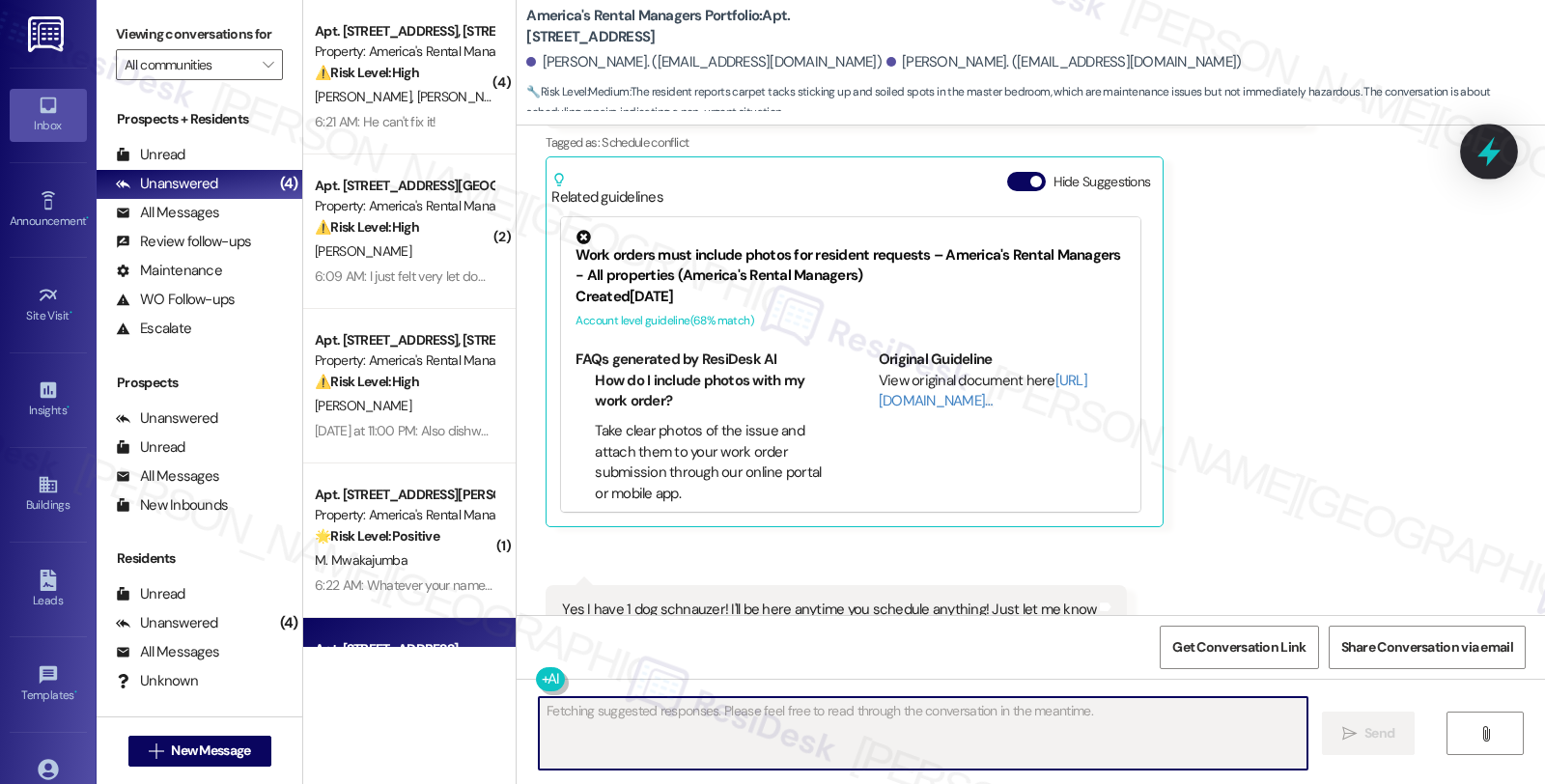
click at [1485, 152] on icon at bounding box center [1489, 151] width 23 height 30
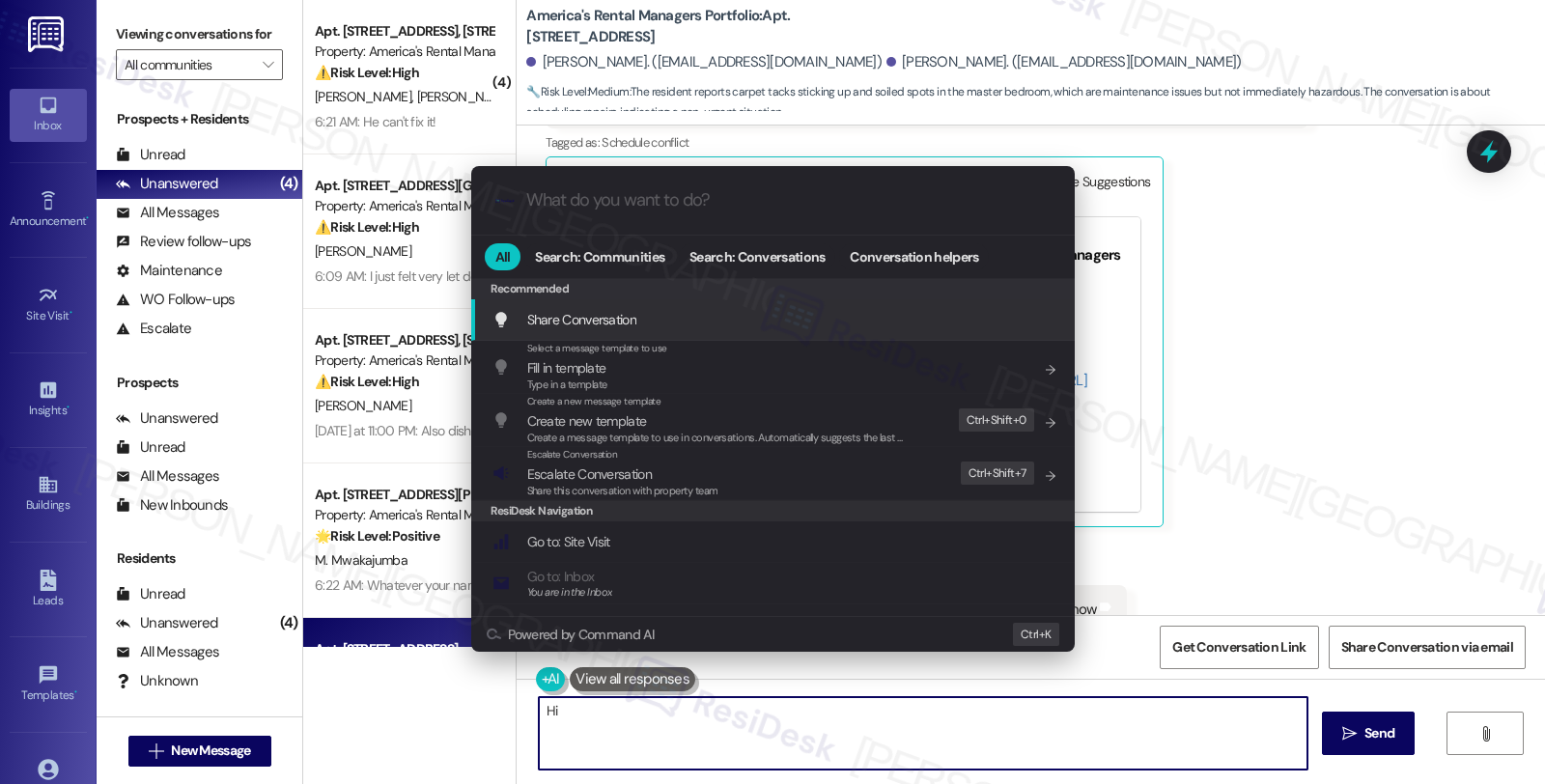
type textarea "Hi"
type input "e"
type textarea "Hi {{first_name}}"
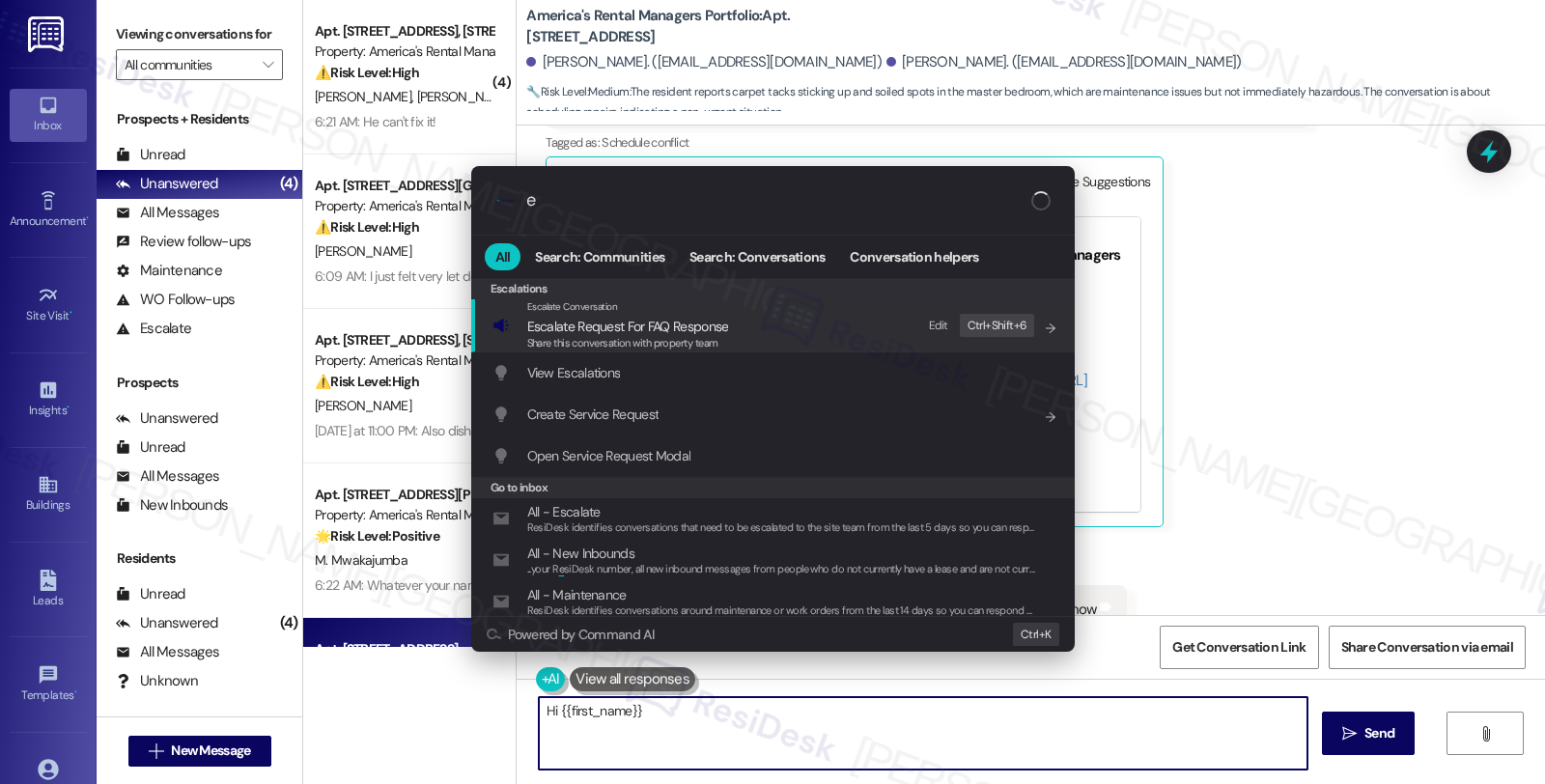
type input "es"
type textarea "Hi {{first_name}},"
type input "esc"
type textarea "Hi {{first_name}}, I"
type input "escal"
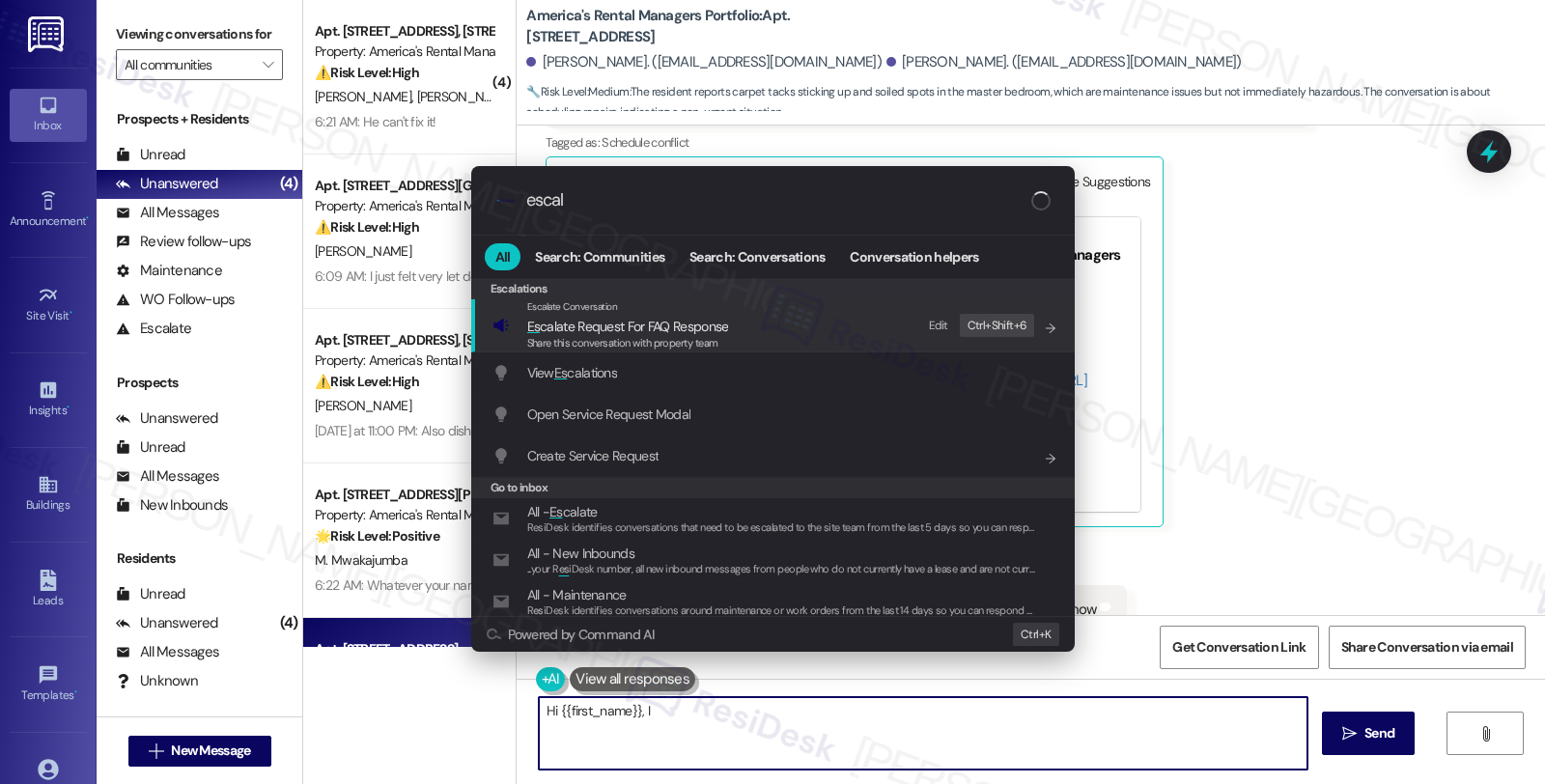
type textarea "Hi {{first_name}}, I"
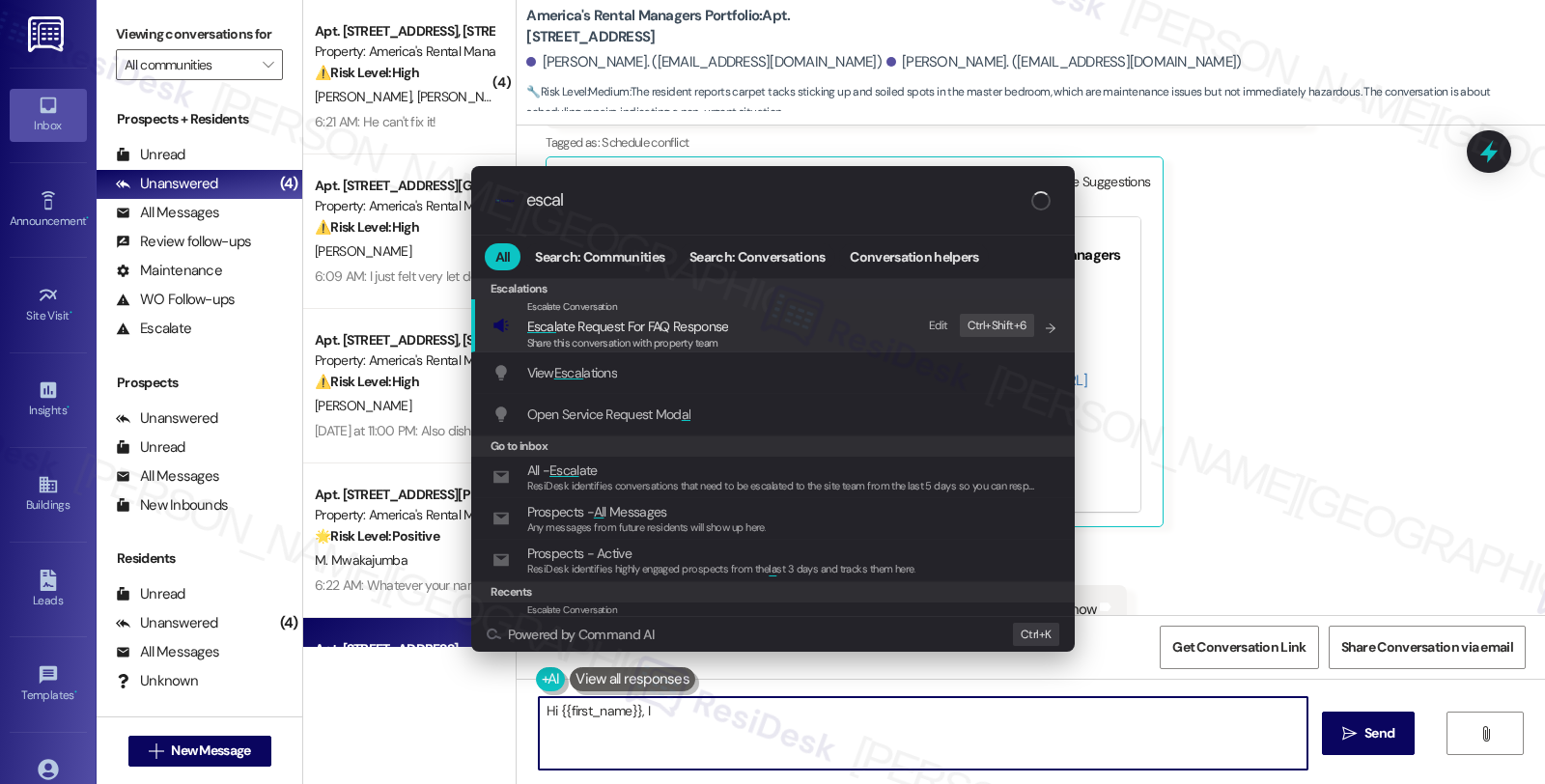
type input "escala"
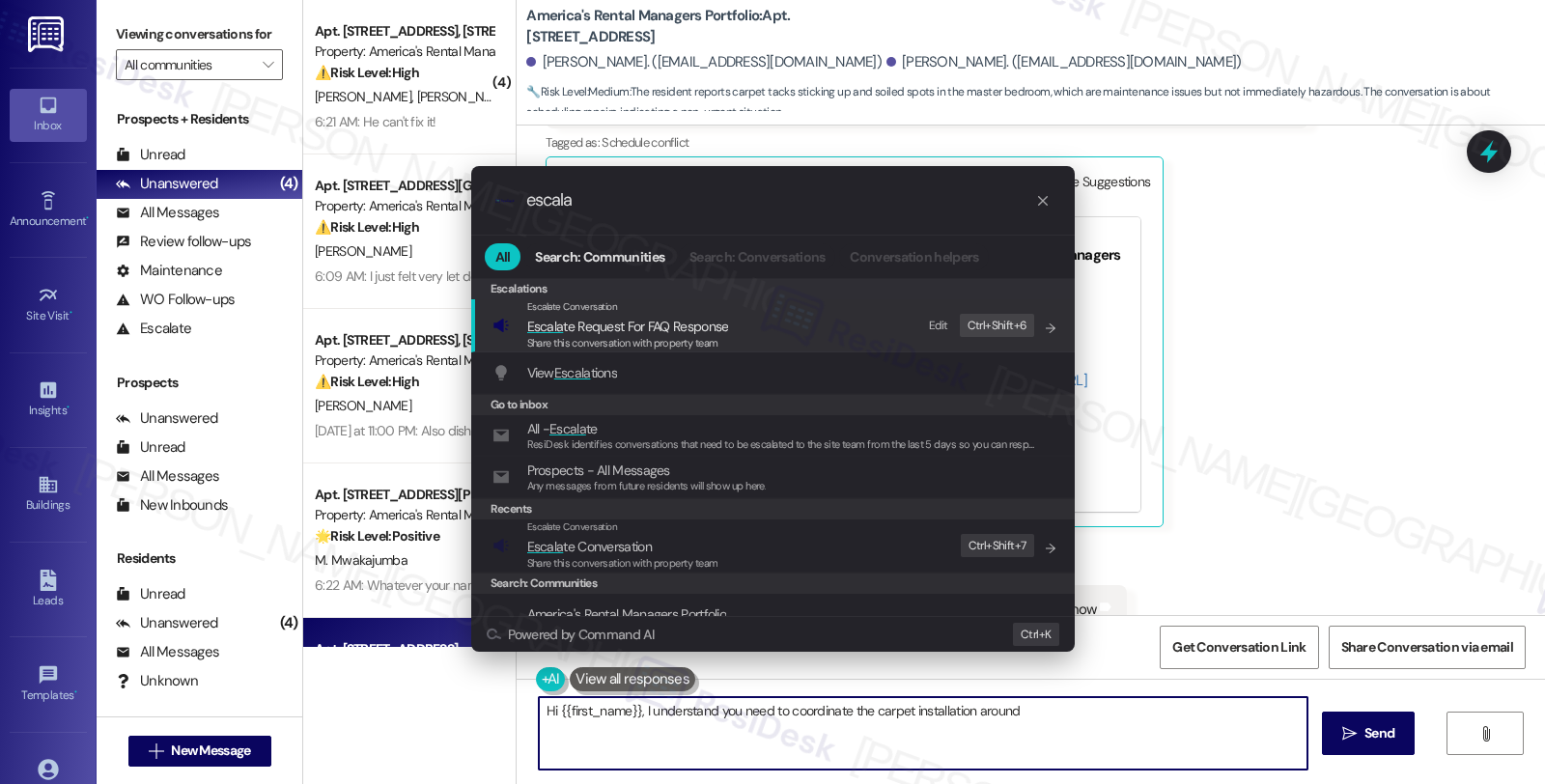
type textarea "Hi {{first_name}}, I understand you need to coordinate the carpet installation …"
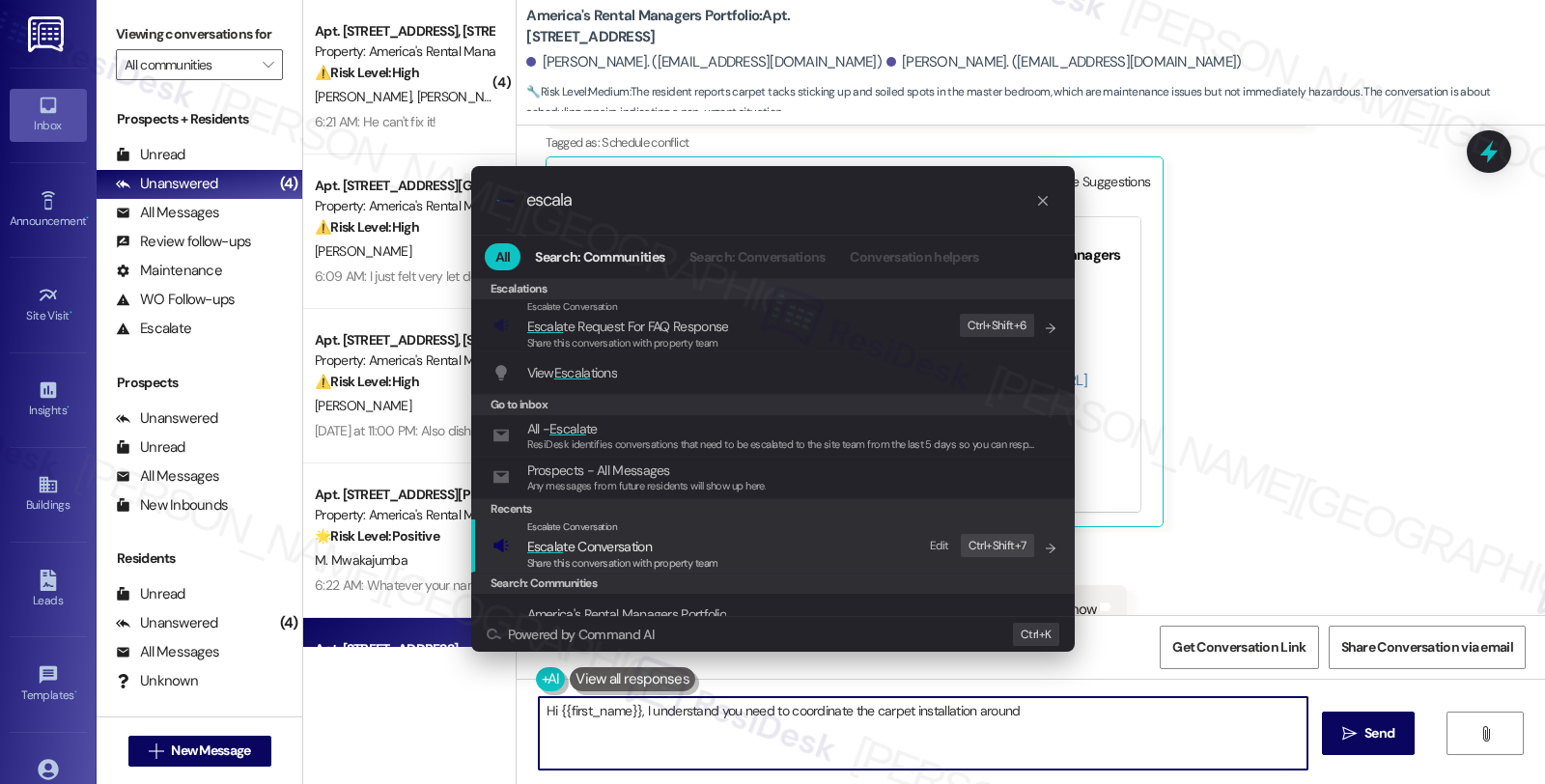
type input "escala"
click at [571, 548] on span "Escala te Conversation" at bounding box center [589, 547] width 125 height 17
type textarea "Hi {{first_name}}, I understand you need to coordinate the carpet installation …"
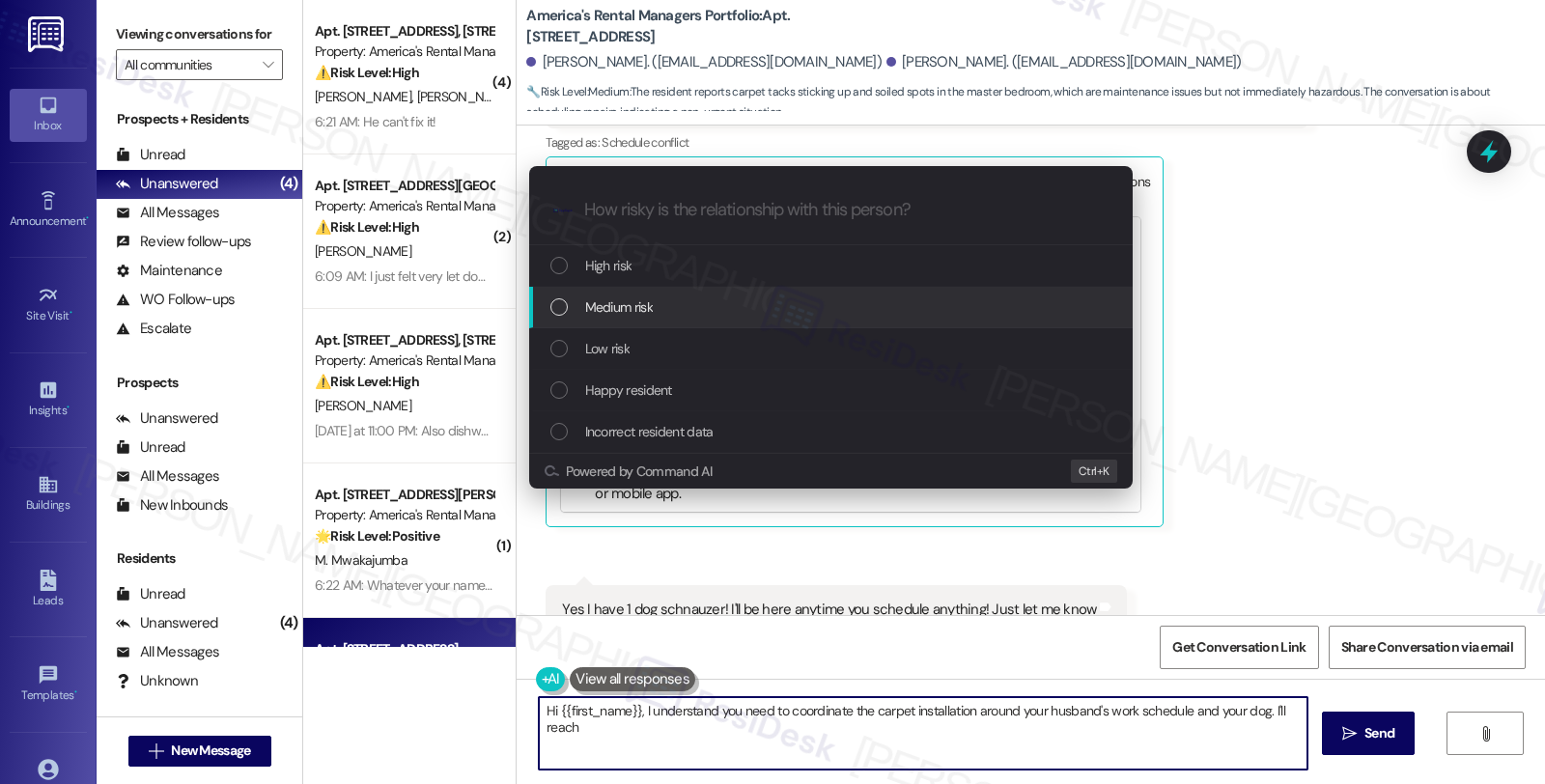
click at [587, 309] on span "Medium risk" at bounding box center [619, 307] width 68 height 21
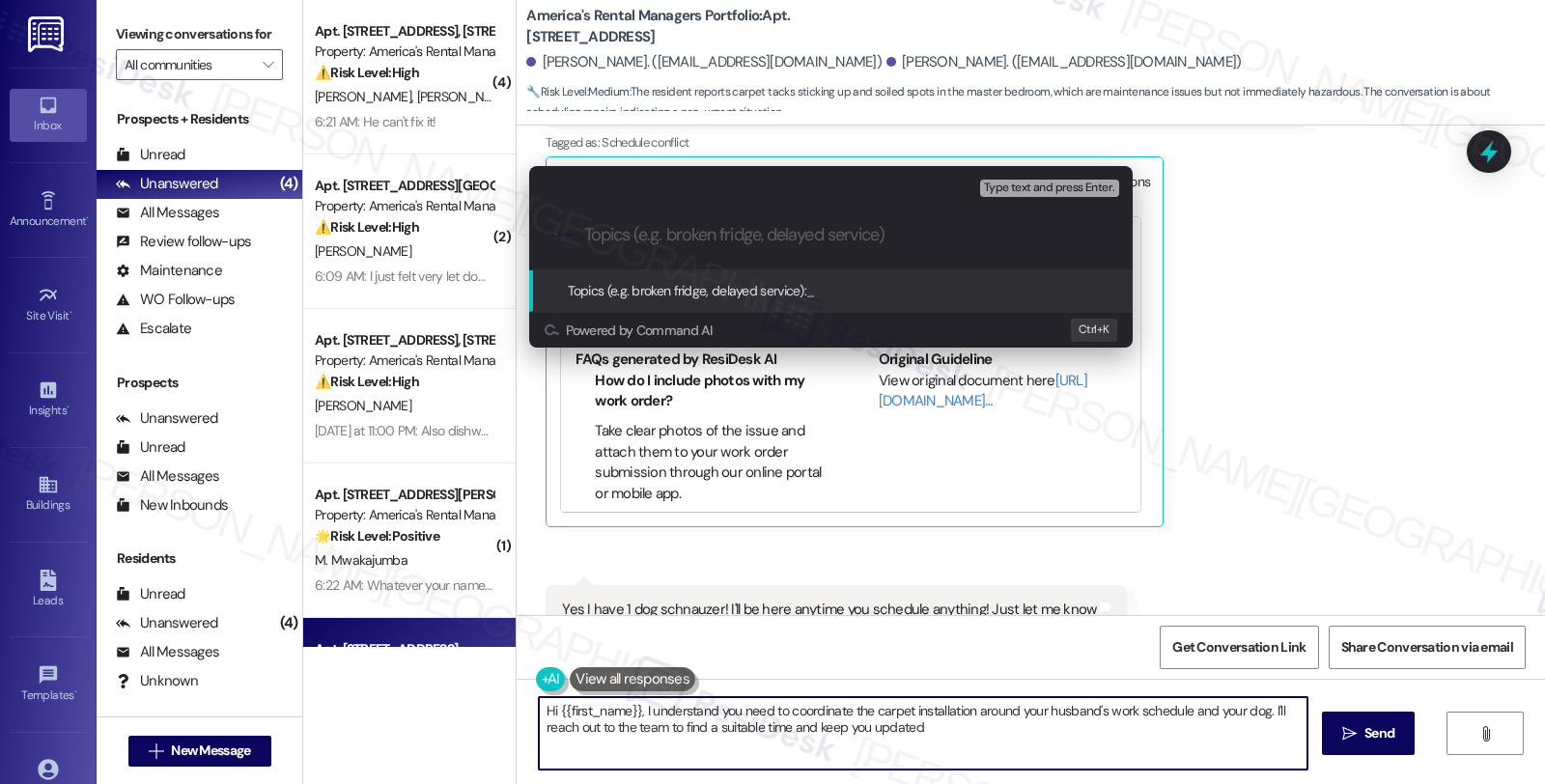
type textarea "Hi {{first_name}}, I understand you need to coordinate the carpet installation …"
paste input "#53294-1"
click at [789, 222] on div ".cls-1{fill:#0a055f;}.cls-2{fill:#0cc4c4;} resideskLogoBlueOrange #53294-1 (car…" at bounding box center [831, 235] width 604 height 69
click at [585, 235] on input "#53294-1 (carpet replacement)" at bounding box center [838, 235] width 509 height 20
paste input "Work Order Filed by ResiDesk - WO #"
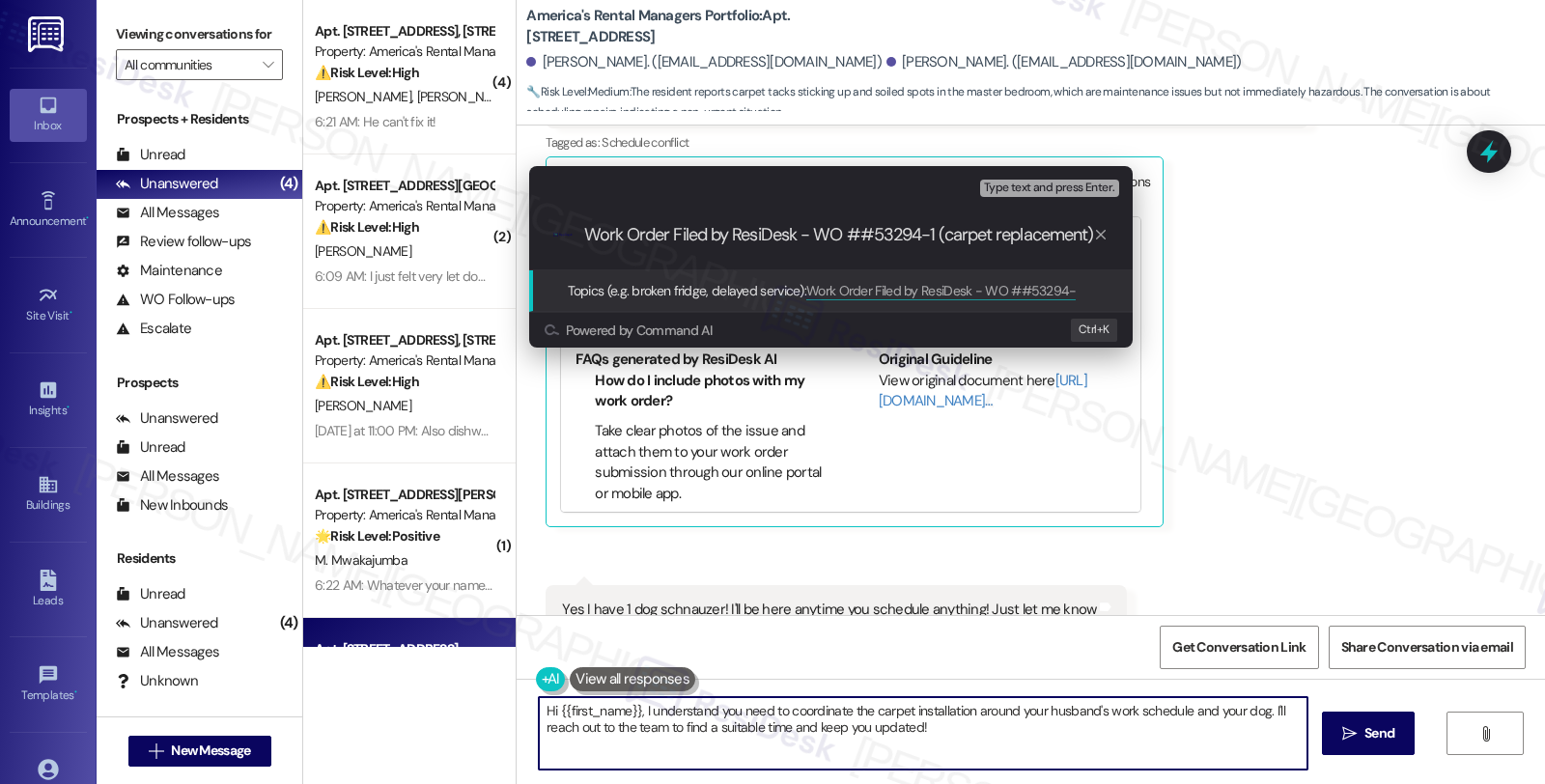
click at [858, 232] on input "Work Order Filed by ResiDesk - WO ##53294-1 (carpet replacement)" at bounding box center [838, 235] width 509 height 20
type input "Work Order Filed by ResiDesk - WO #53294-1 (carpet replacement)"
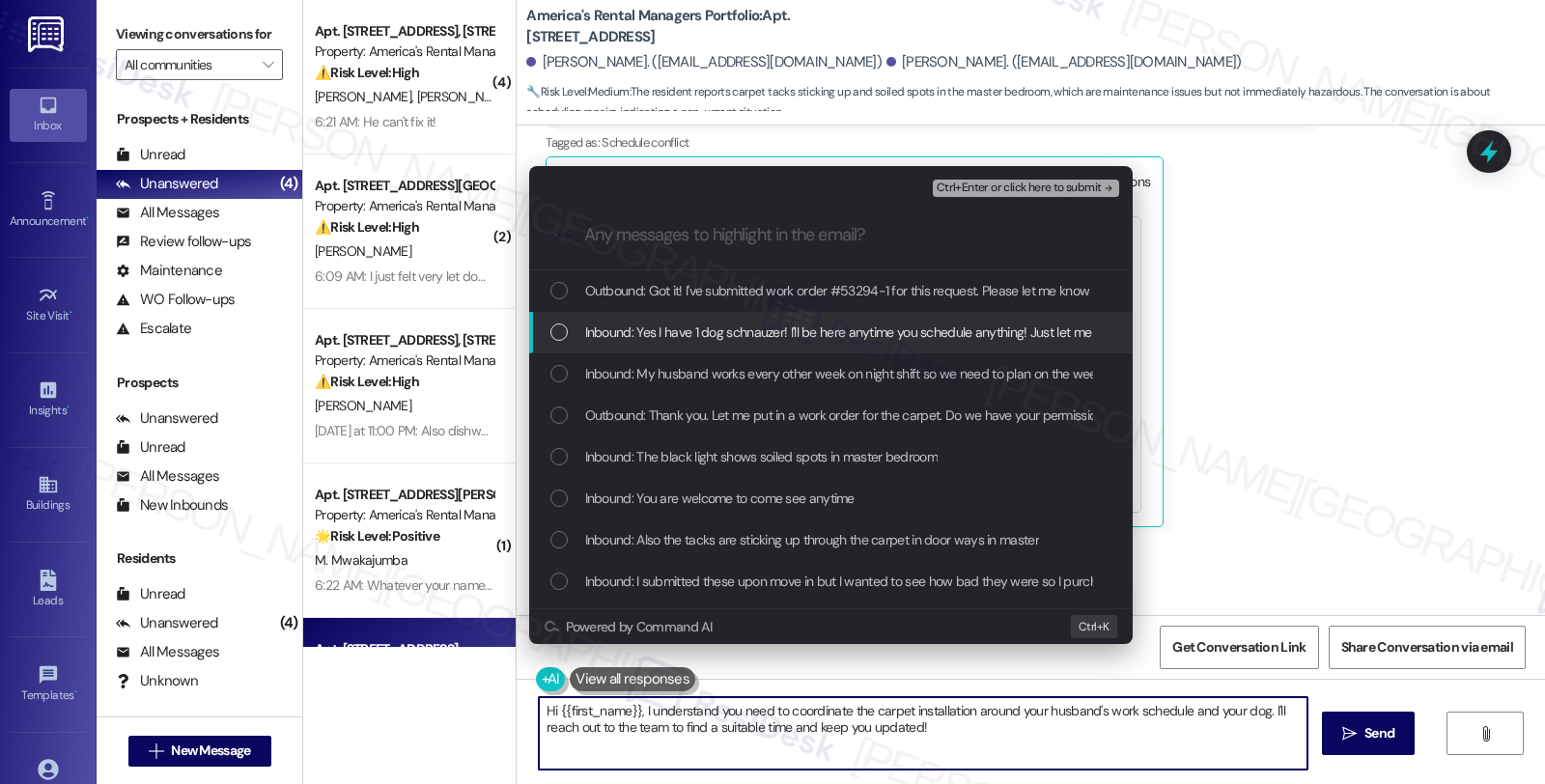
click at [614, 330] on span "Inbound: Yes I have 1 dog schnauzer! I'll be here anytime you schedule anything…" at bounding box center [855, 332] width 540 height 21
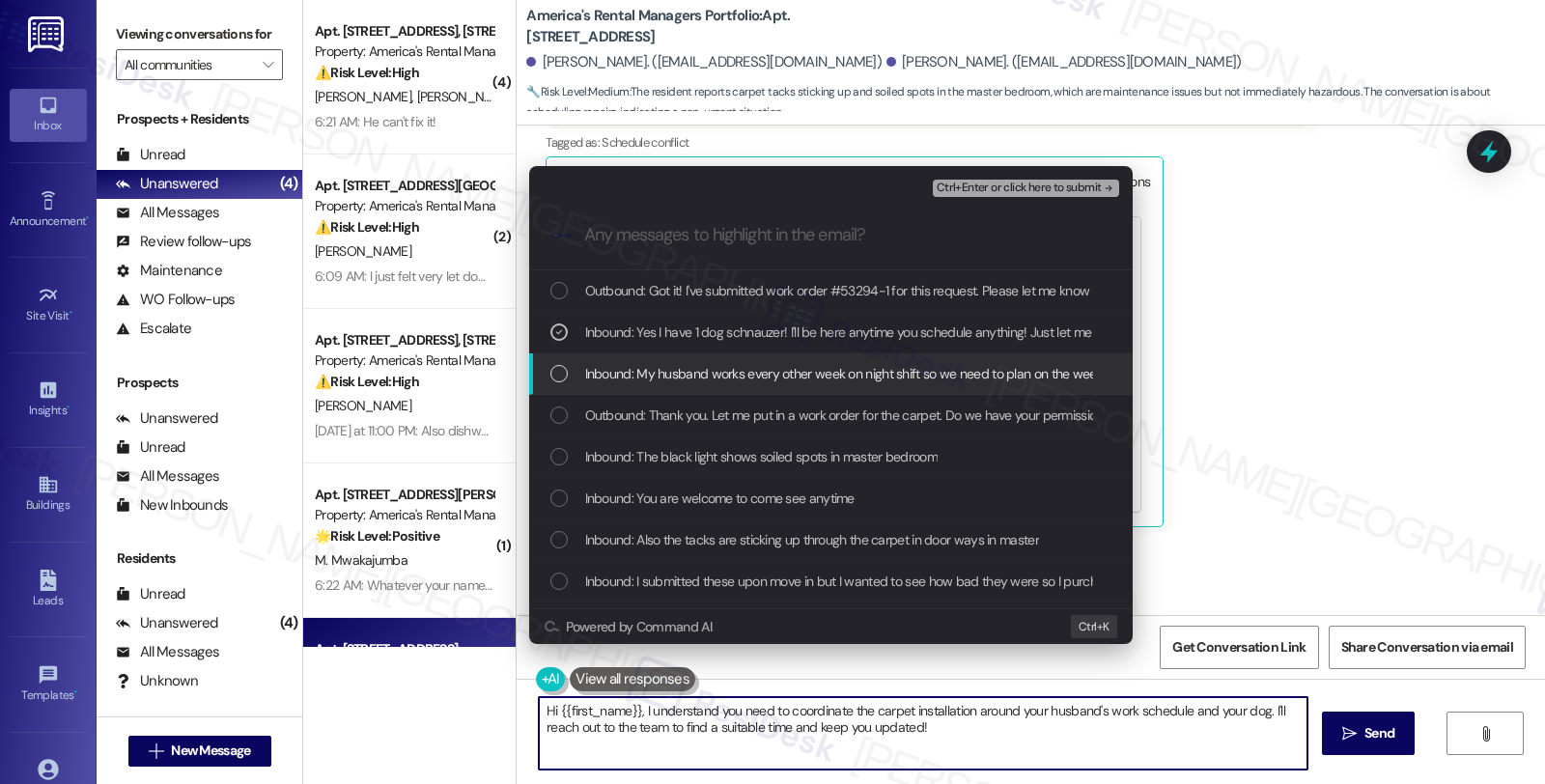
click at [607, 374] on span "Inbound: My husband works every other week on night shift so we need to plan on…" at bounding box center [939, 374] width 709 height 21
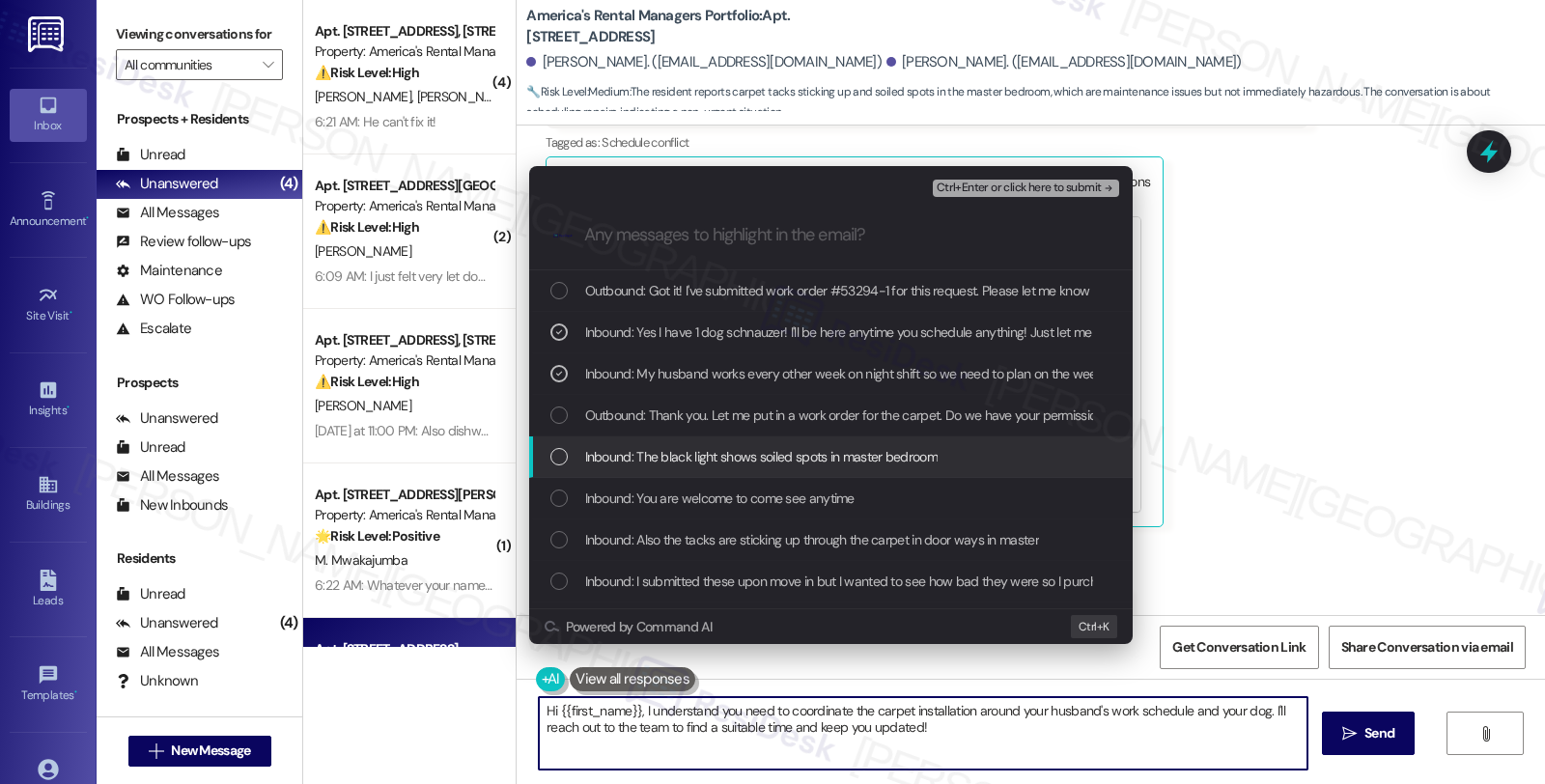
click at [614, 461] on span "Inbound: The black light shows soiled spots in master bedroom" at bounding box center [762, 456] width 353 height 21
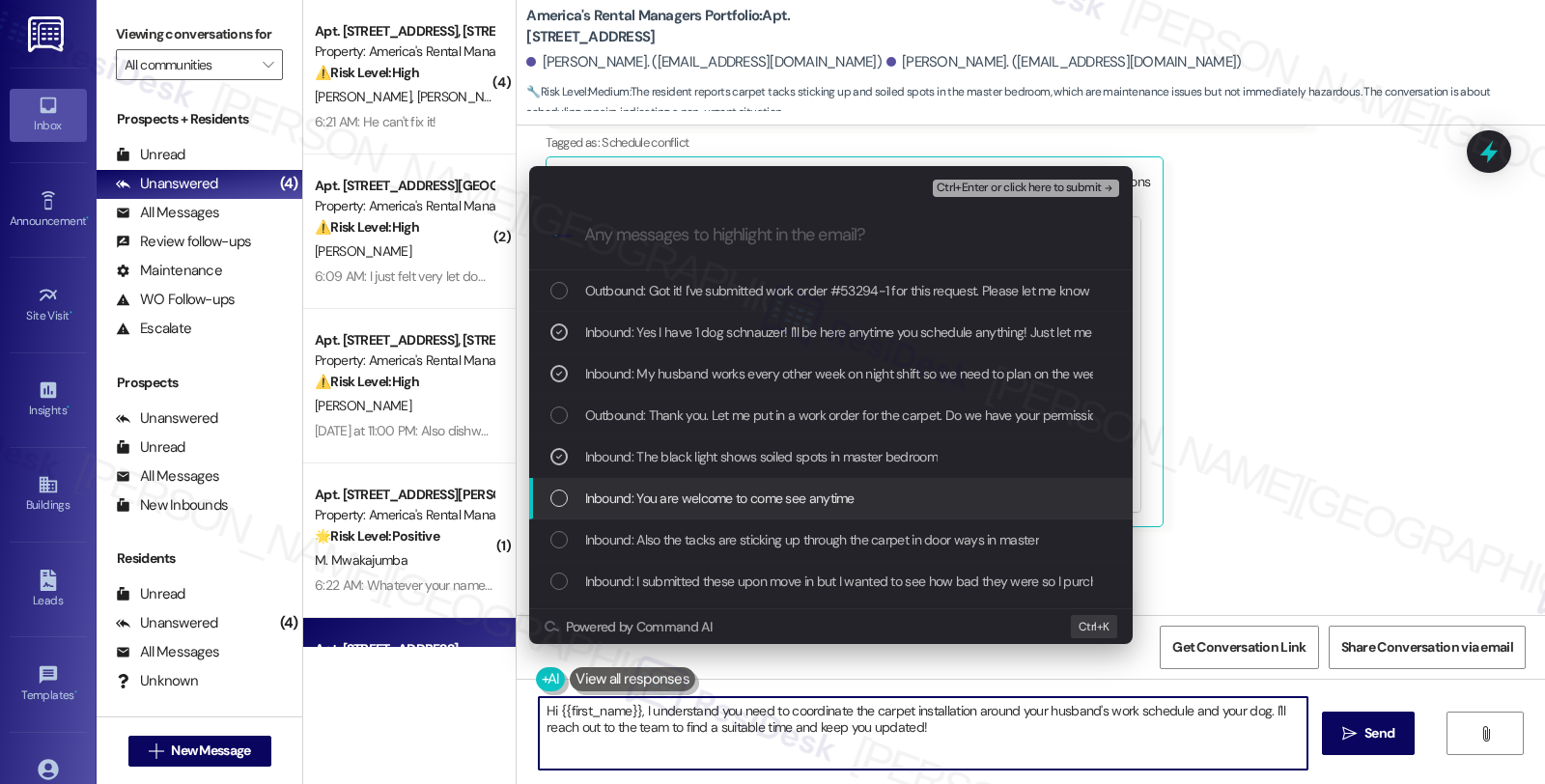
click at [624, 502] on span "Inbound: You are welcome to come see anytime" at bounding box center [720, 498] width 269 height 21
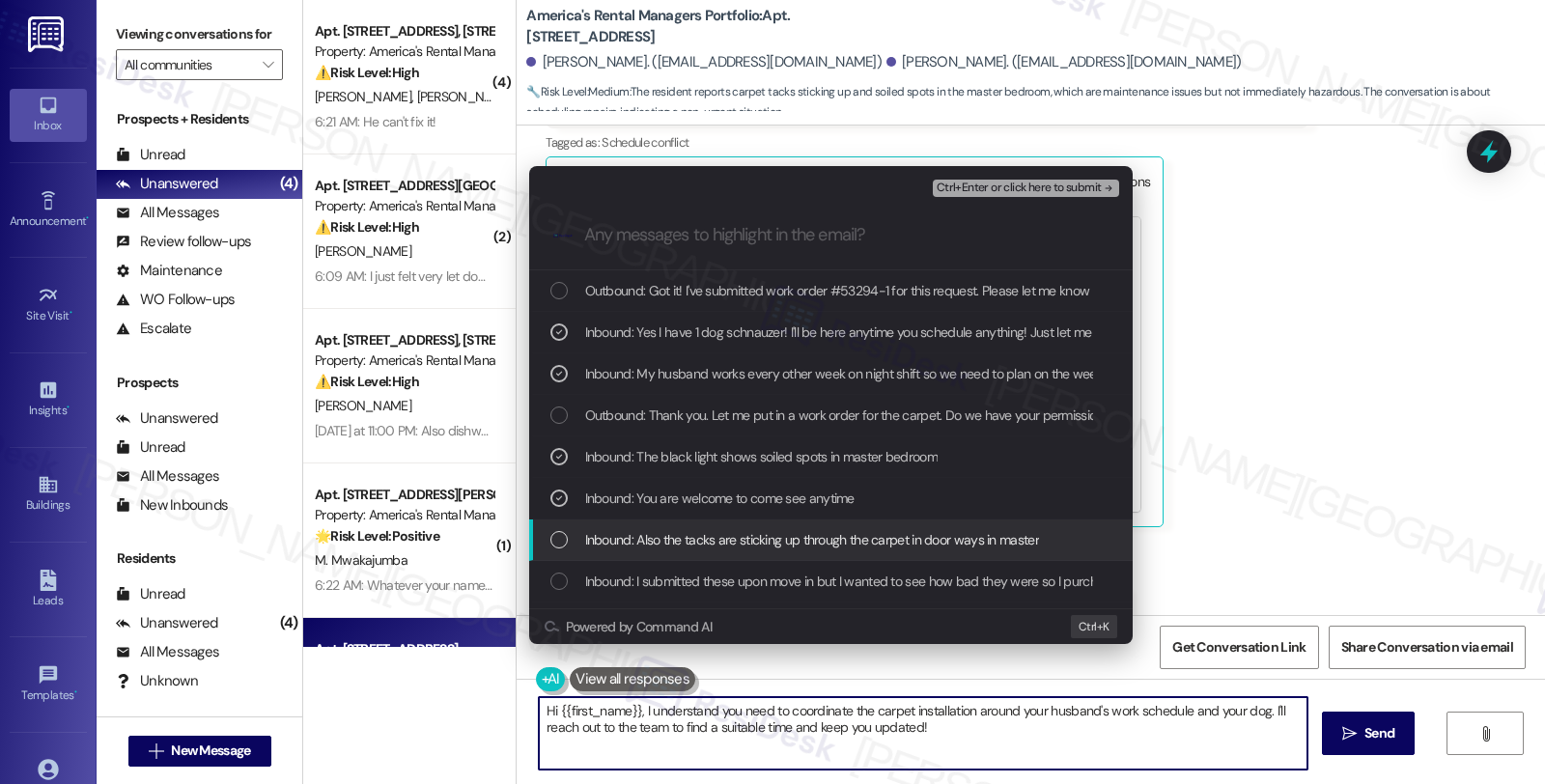
click at [631, 548] on span "Inbound: Also the tacks are sticking up through the carpet in door ways in mast…" at bounding box center [812, 540] width 454 height 21
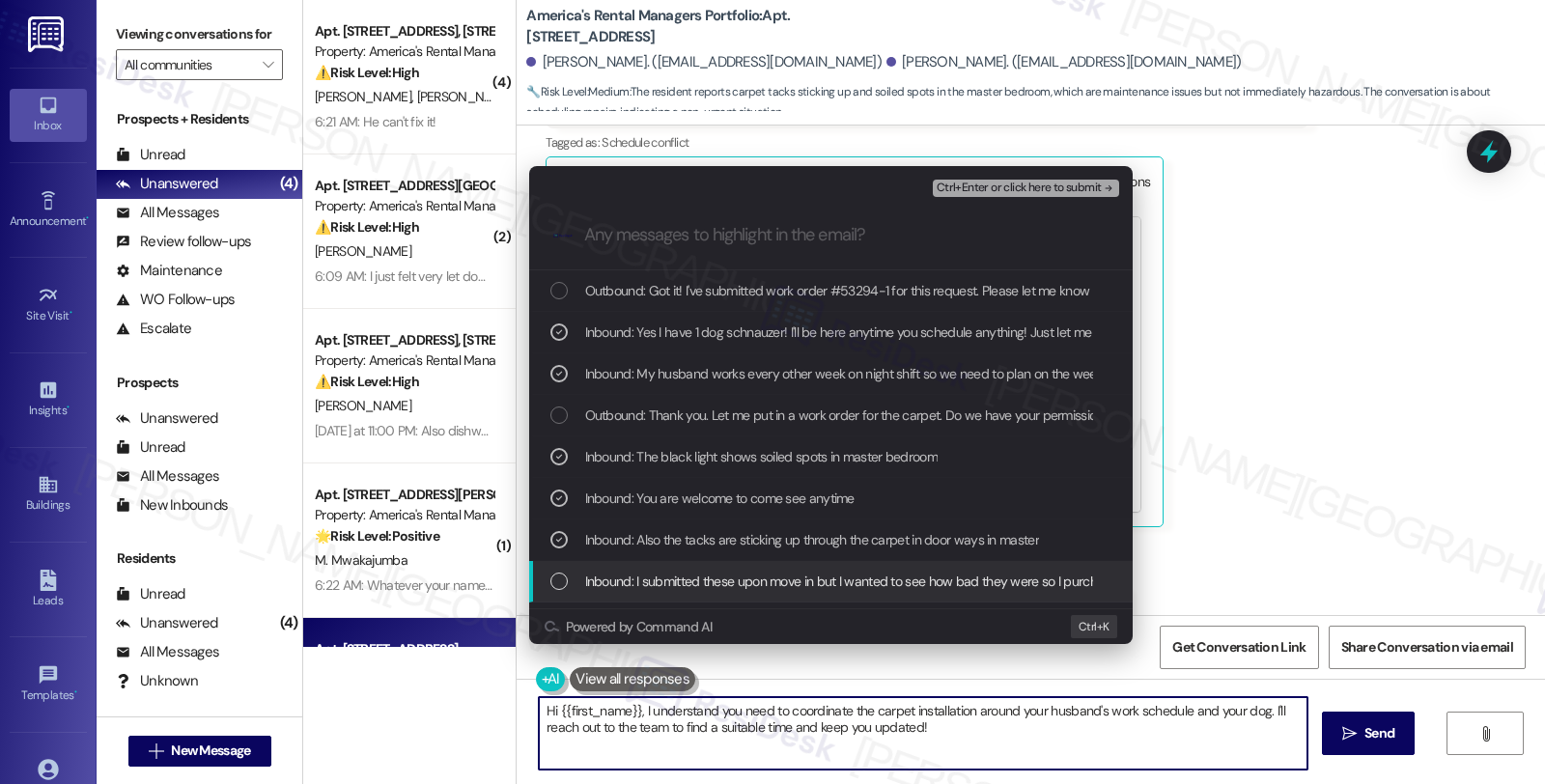
scroll to position [108, 0]
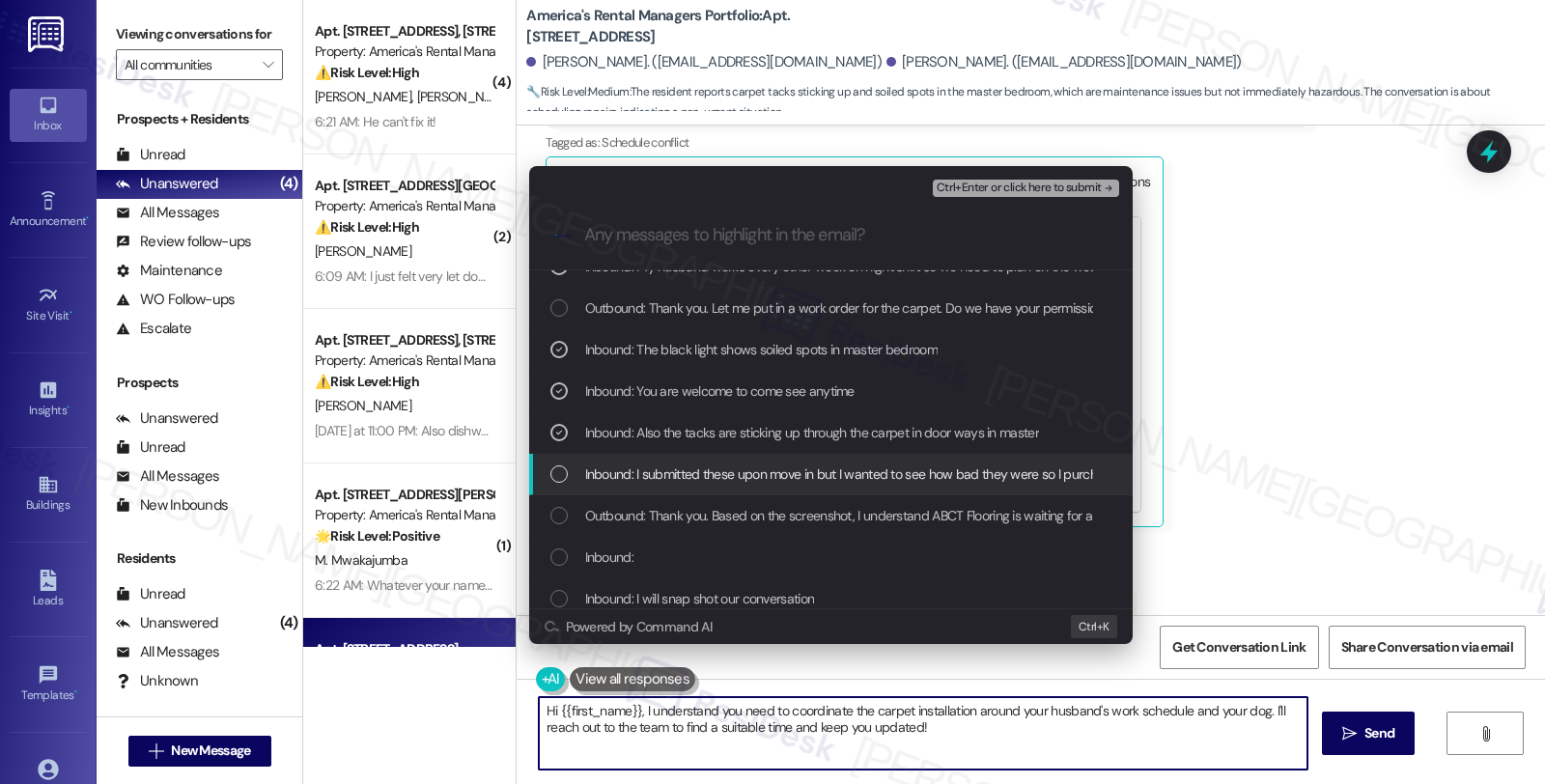
click at [625, 477] on span "Inbound: I submitted these upon move in but I wanted to see how bad they were s…" at bounding box center [1004, 474] width 838 height 21
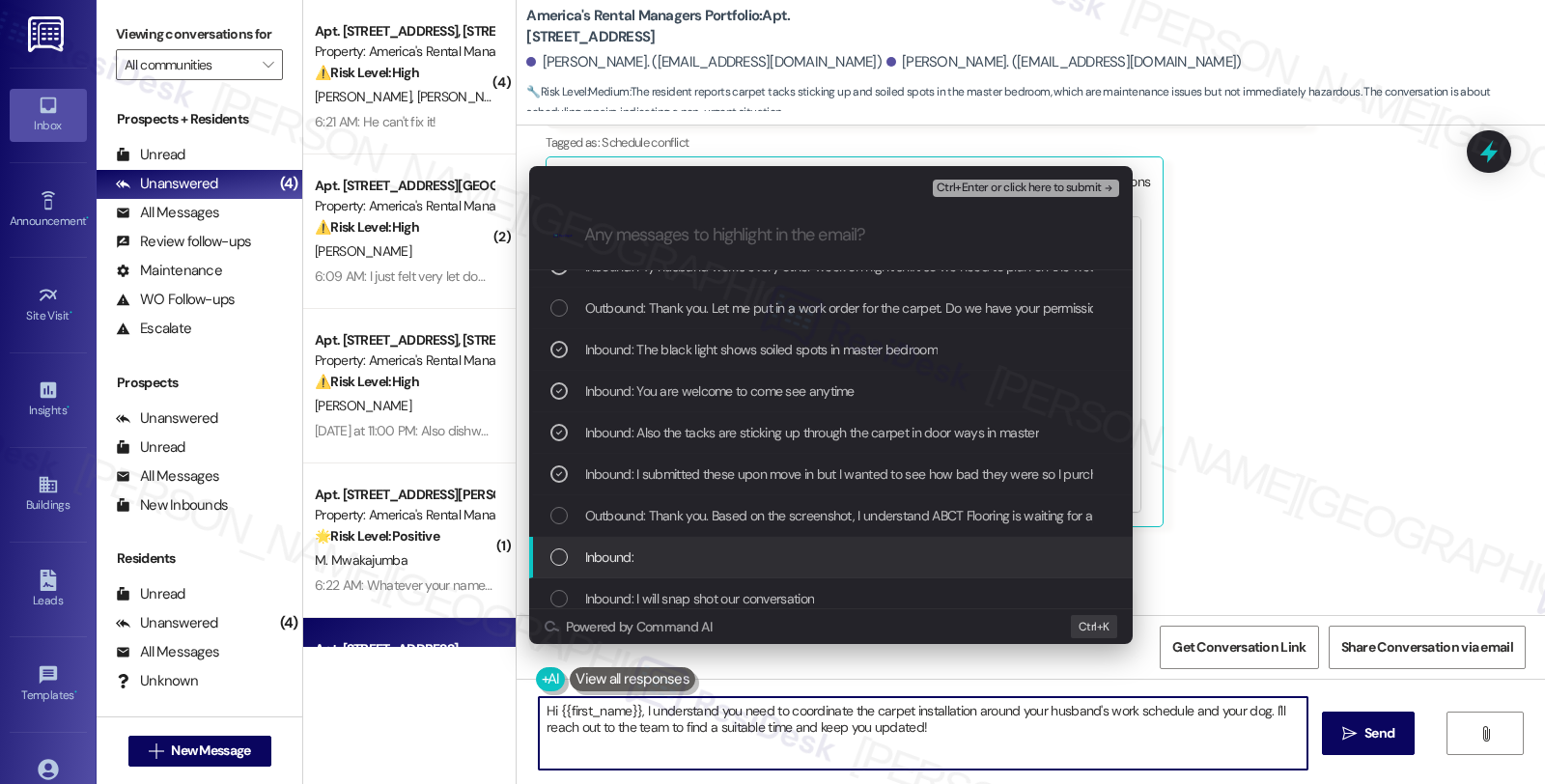
click at [630, 549] on span "Inbound:" at bounding box center [610, 557] width 48 height 21
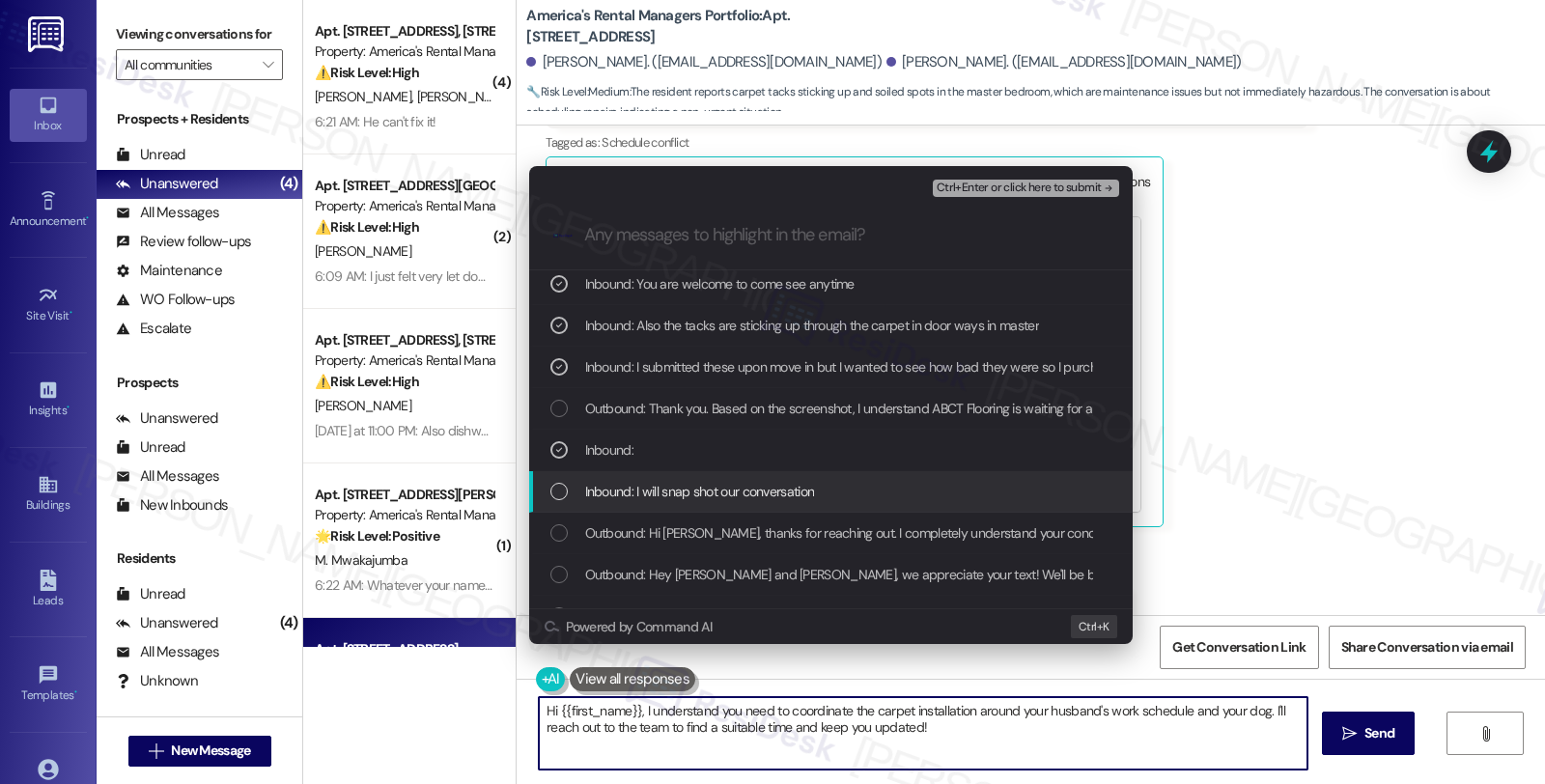
scroll to position [322, 0]
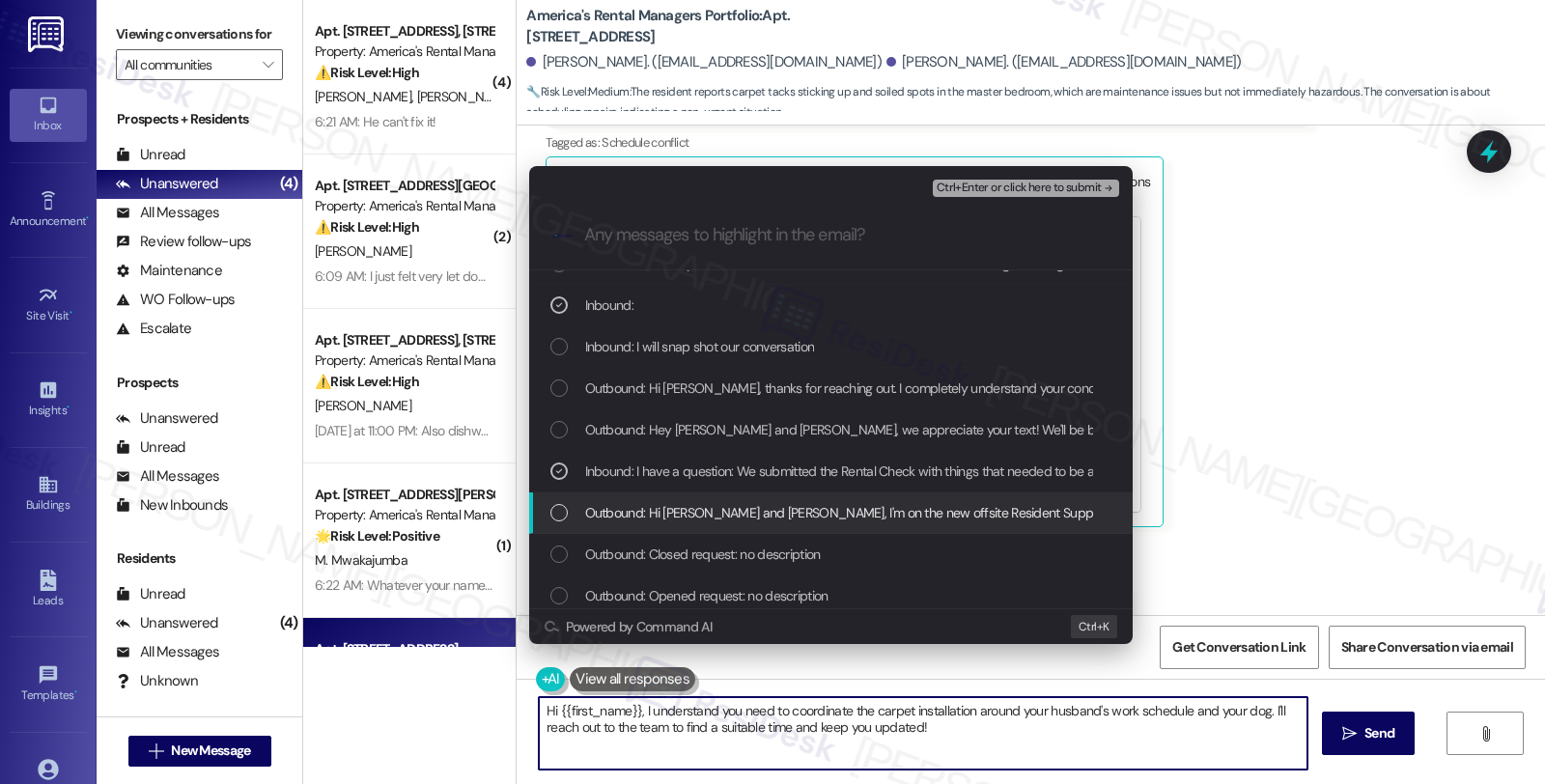
scroll to position [368, 0]
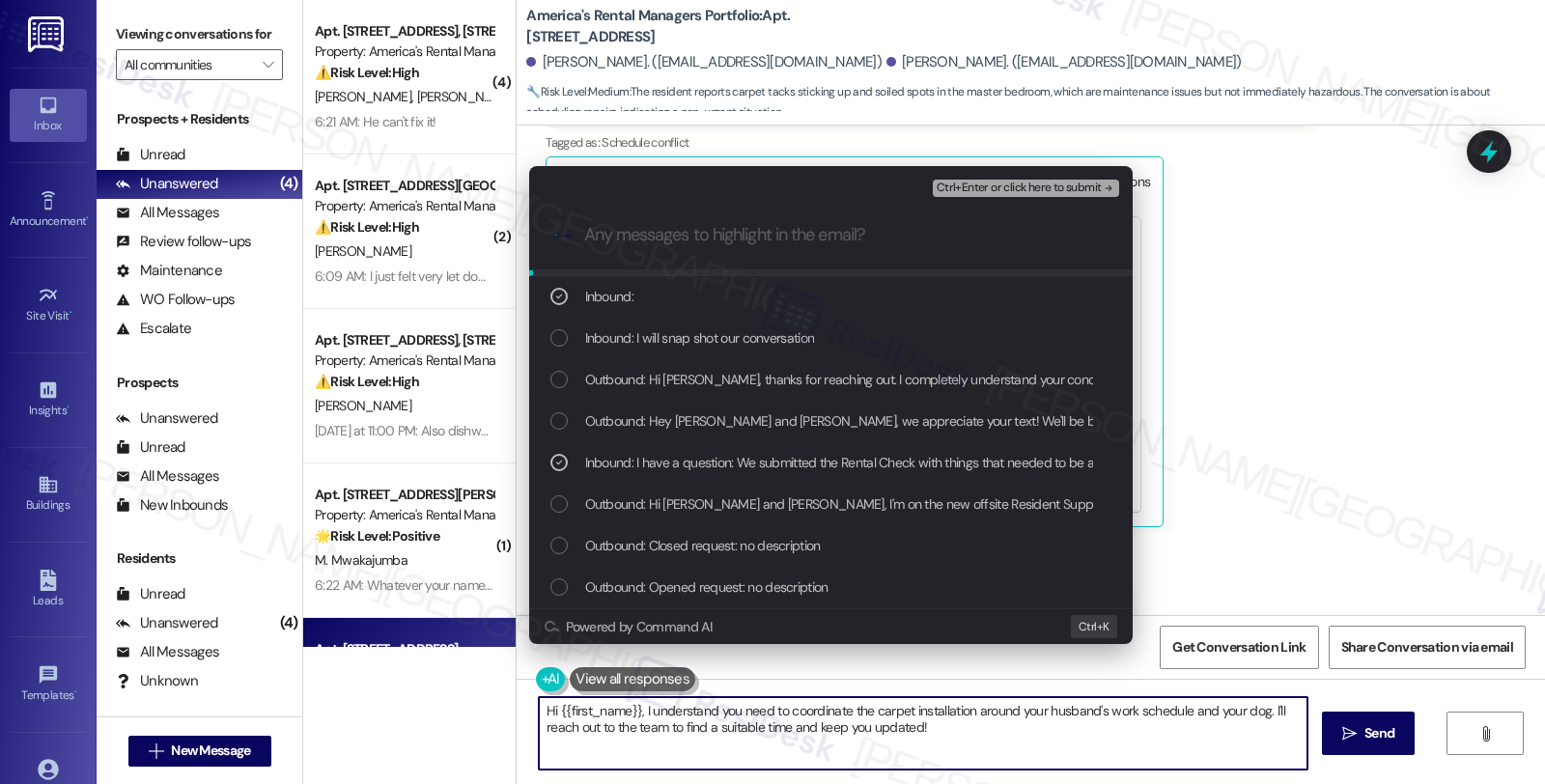
click at [986, 175] on div "Ctrl+Enter or click here to submit" at bounding box center [1027, 188] width 190 height 25
click at [985, 185] on span "Ctrl+Enter or click here to submit" at bounding box center [1019, 188] width 165 height 14
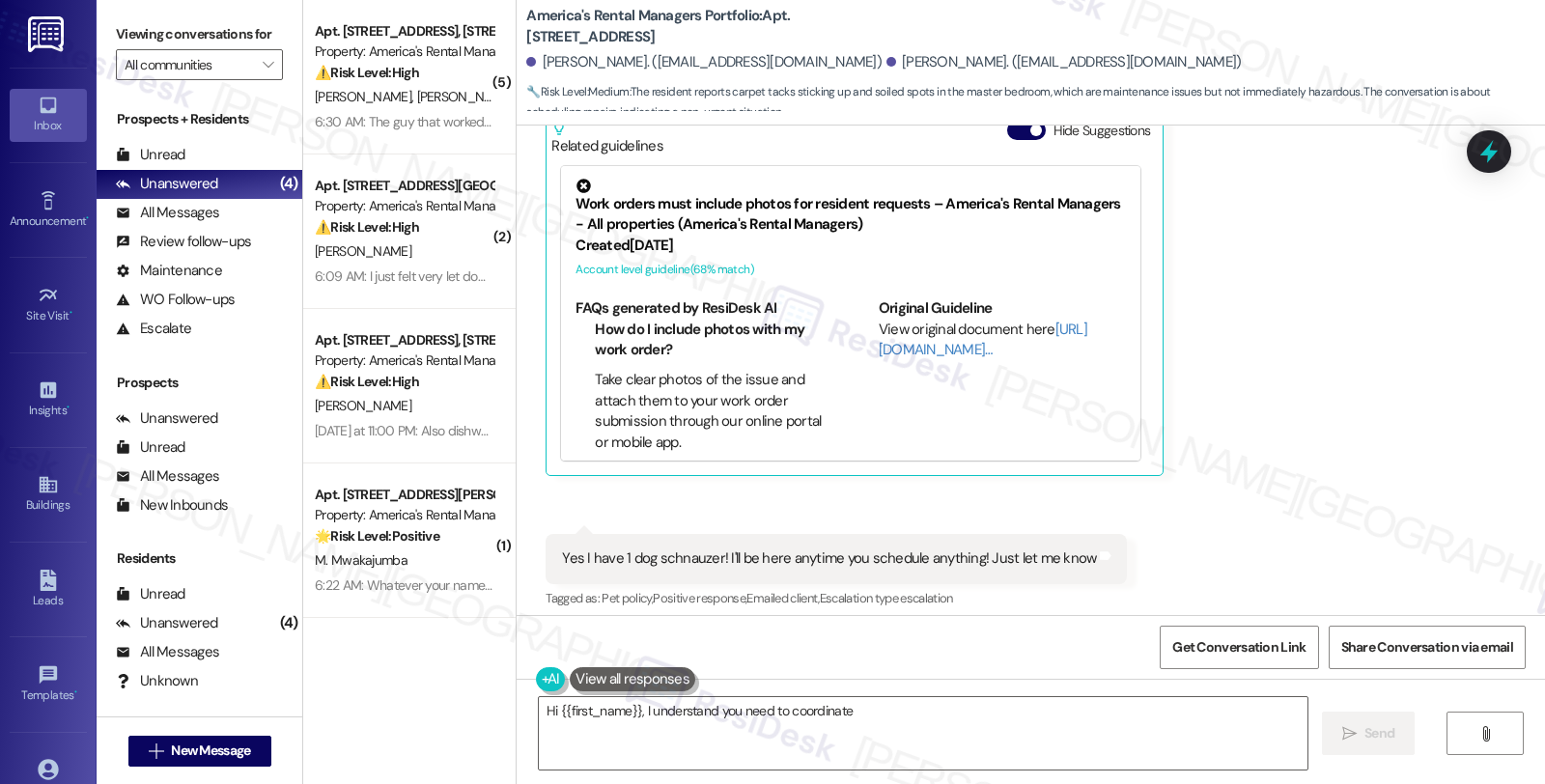
scroll to position [3904, 0]
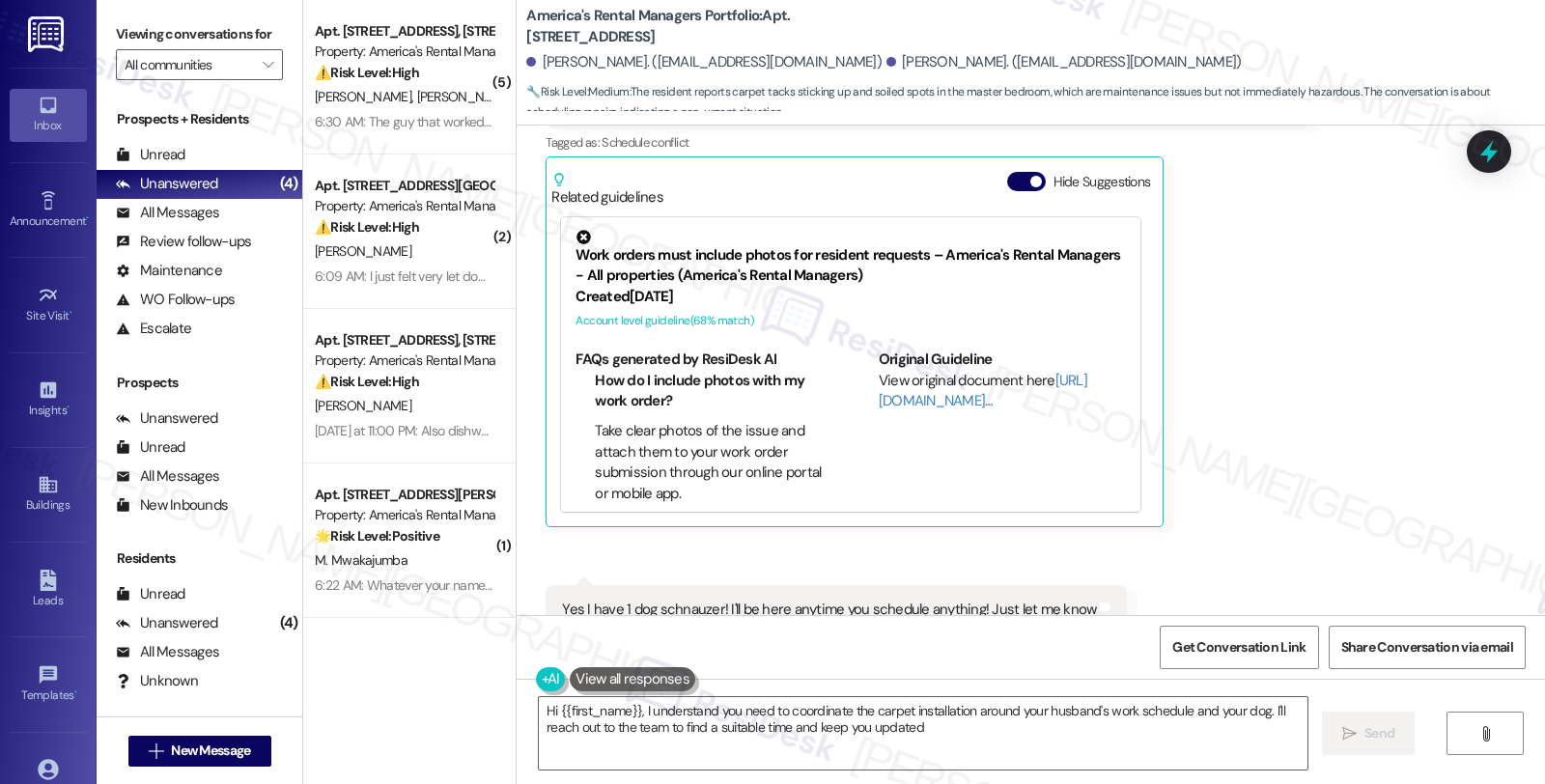
type textarea "Hi {{first_name}}, I understand you need to coordinate the carpet installation …"
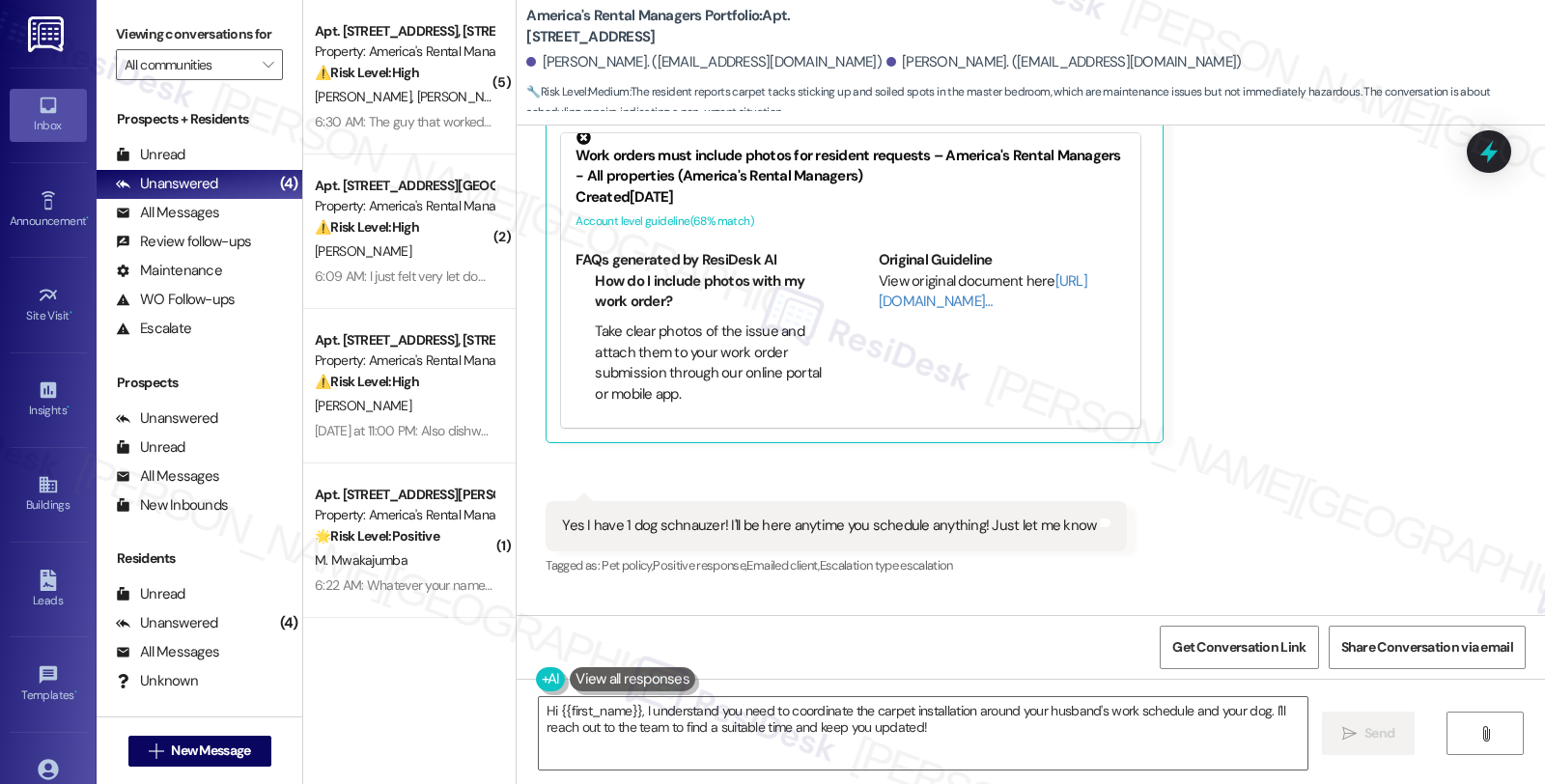
scroll to position [4068, 0]
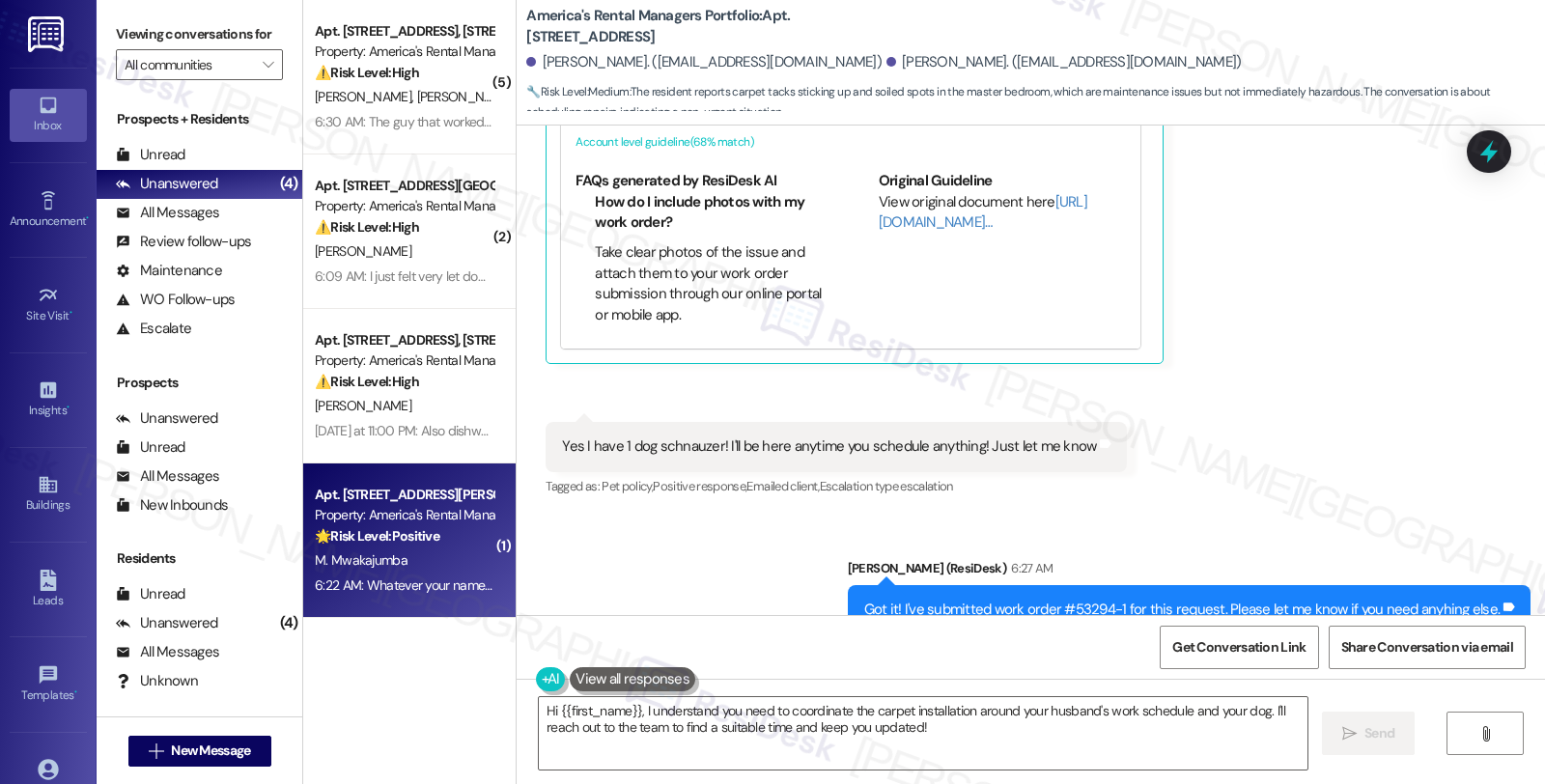
click at [450, 581] on div "6:22 AM: Whatever your name is, you are God send 6:22 AM: Whatever your name is…" at bounding box center [513, 585] width 396 height 17
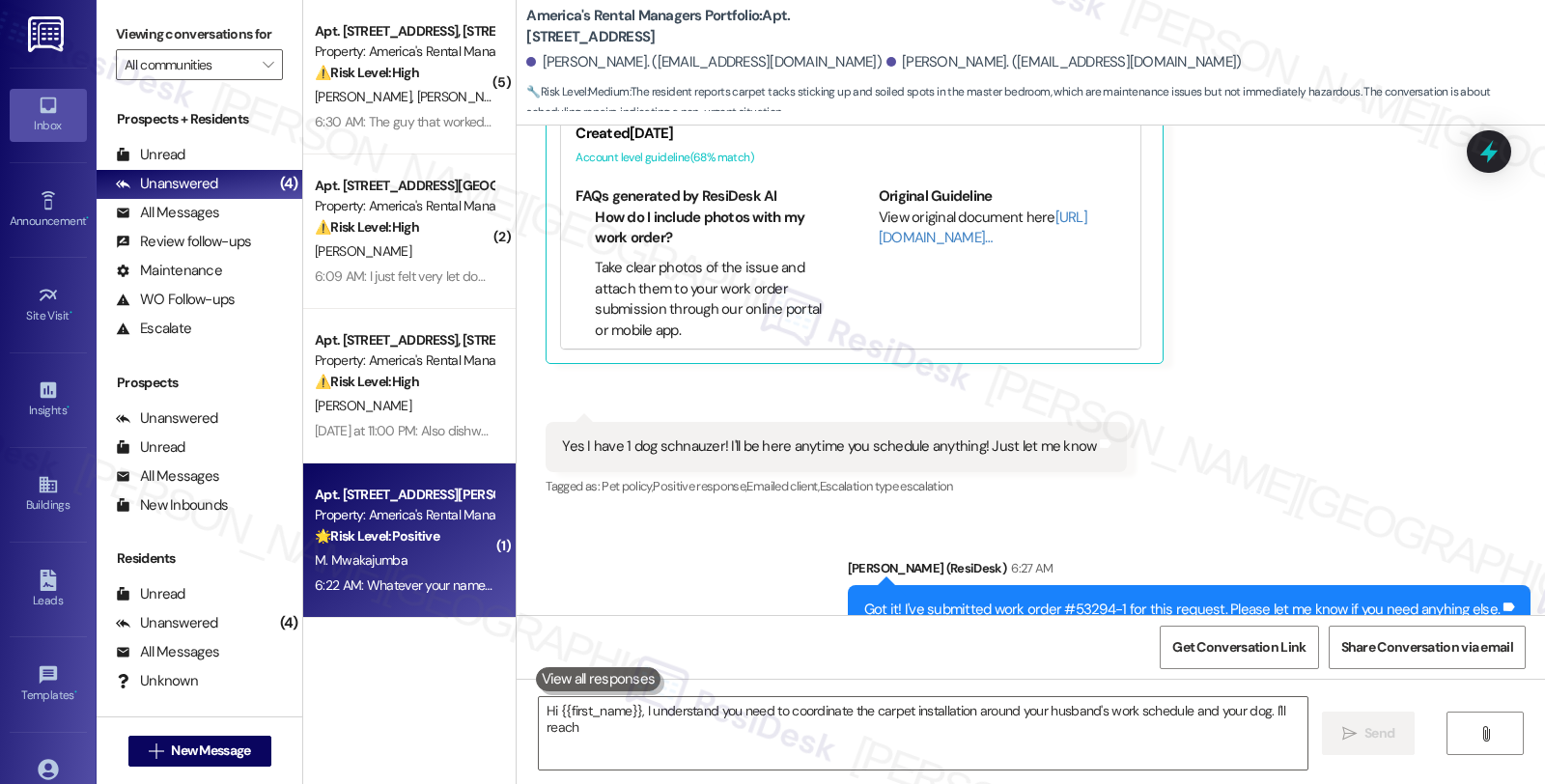
type textarea "Hi {{first_name}}, I understand you need to coordinate the carpet installation …"
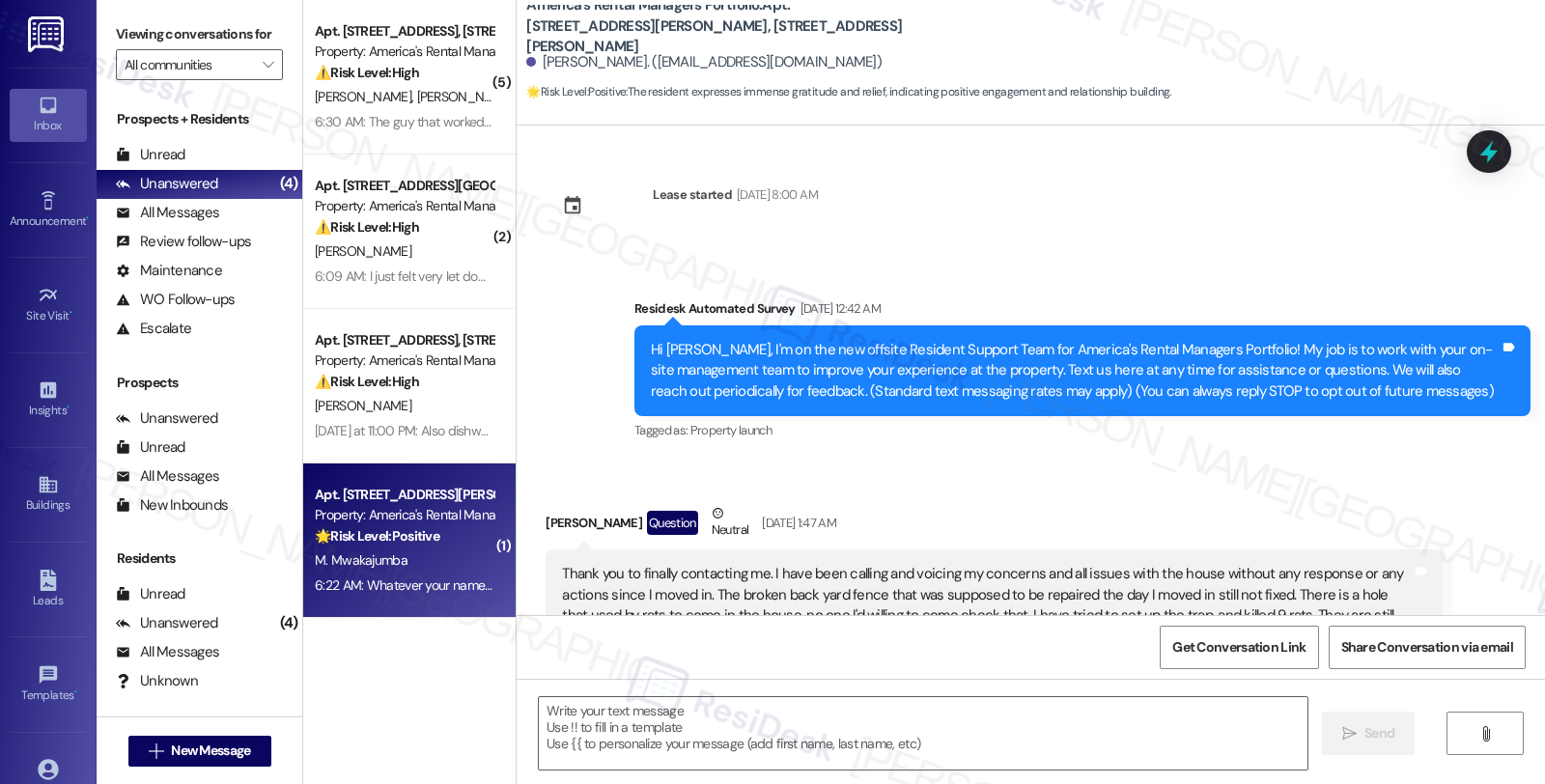
scroll to position [9630, 0]
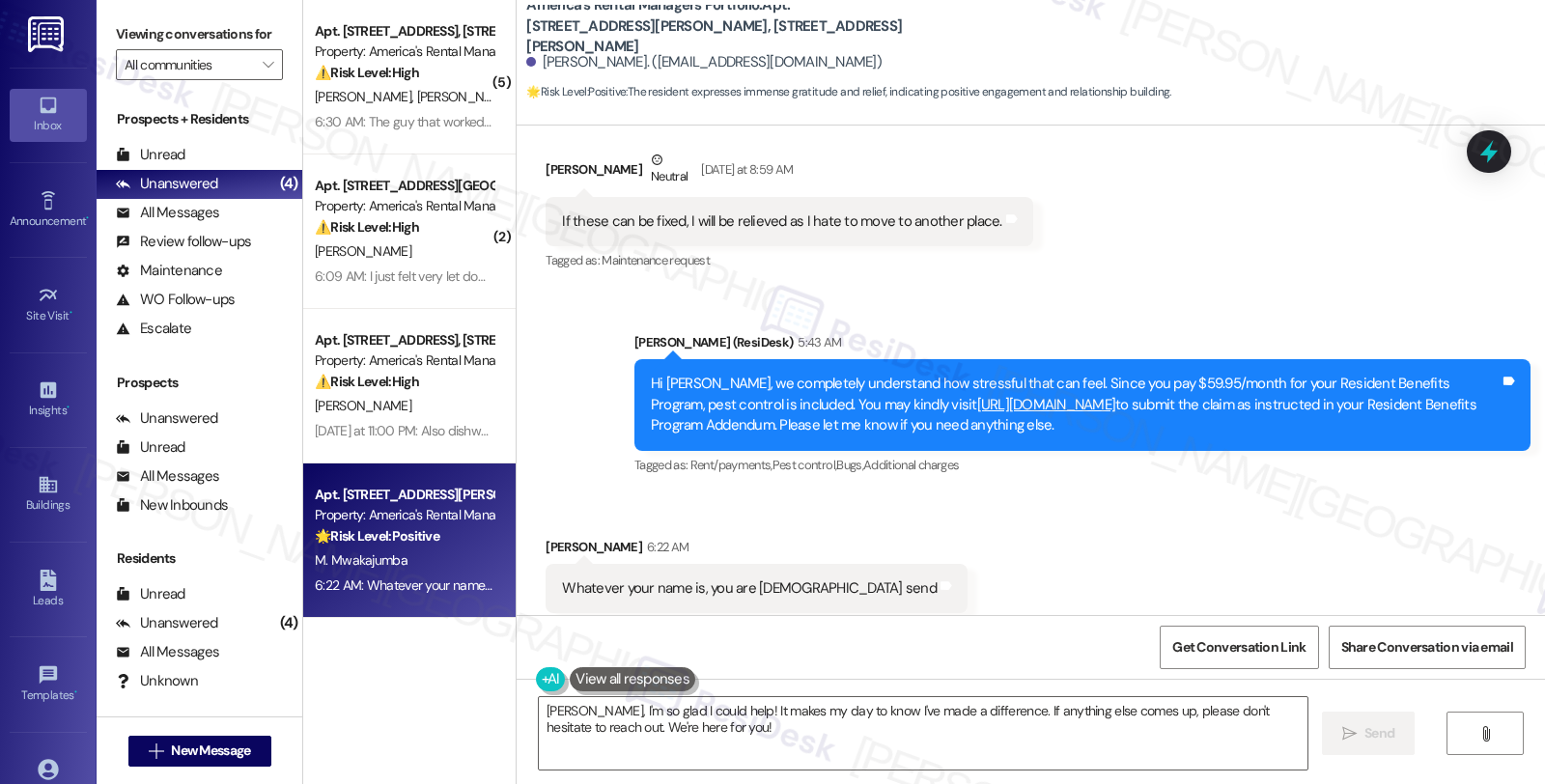
click at [546, 537] on div "Marcelina Mwakajumba 6:22 AM" at bounding box center [756, 550] width 422 height 27
copy div "Marcelina"
click at [539, 712] on textarea "Marcelina, I'm so glad I could help! It makes my day to know I've made a differ…" at bounding box center [923, 733] width 769 height 73
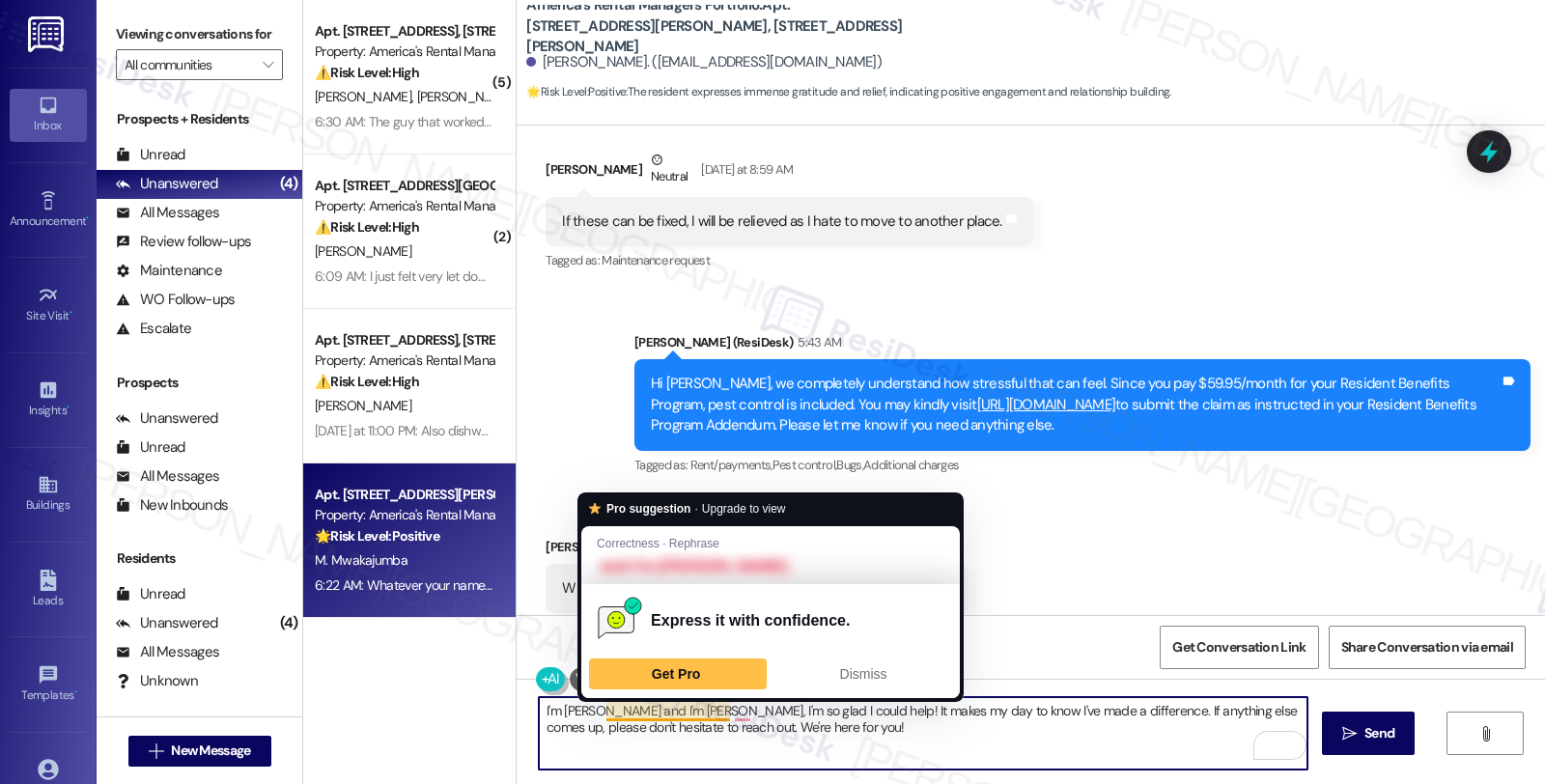
click at [655, 710] on textarea "I'm Homer and I'm hlad Marcelina, I'm so glad I could help! It makes my day to …" at bounding box center [923, 733] width 769 height 73
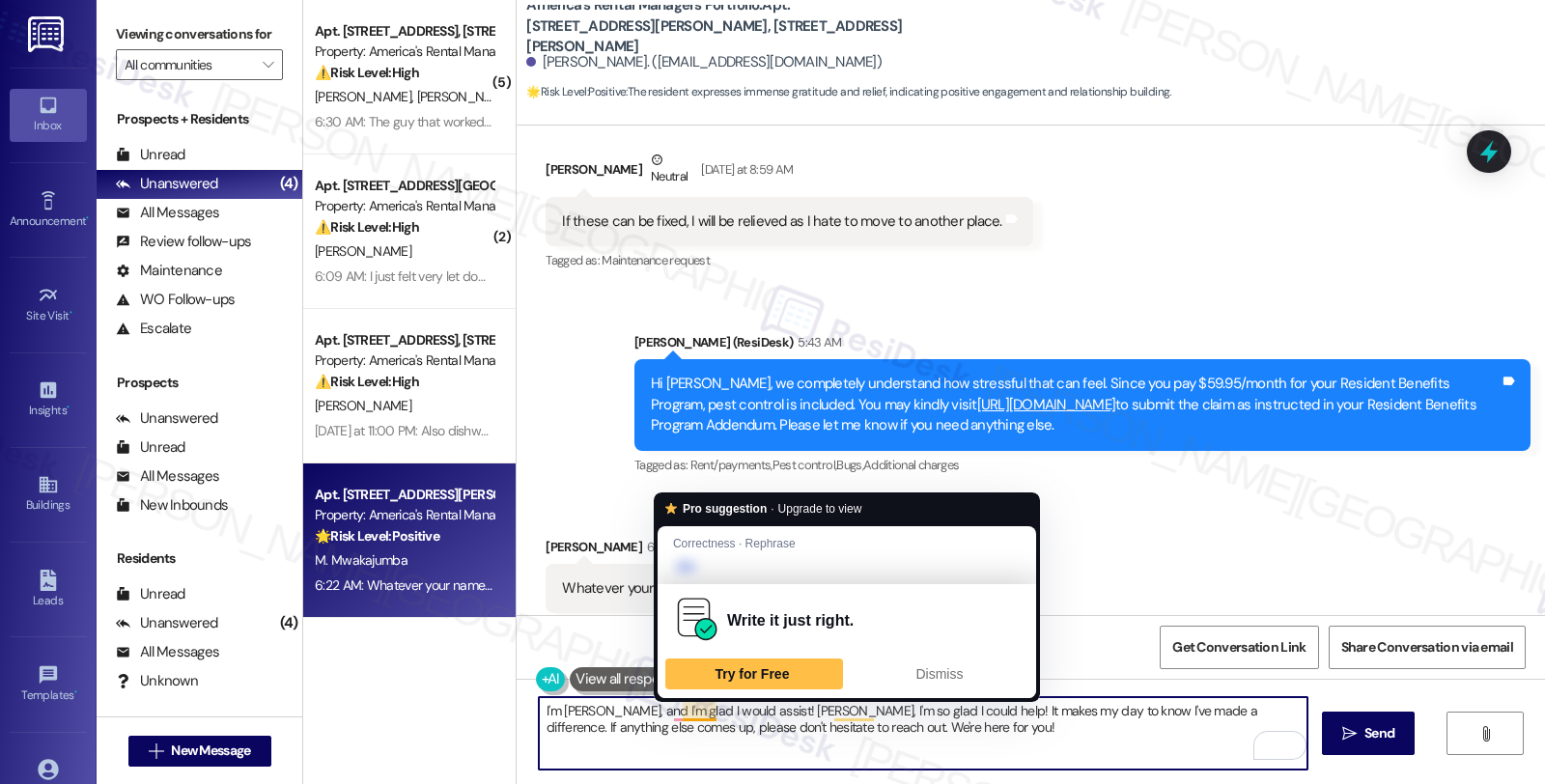
click at [689, 721] on textarea "I'm Homer, and I'm glad I would assist! Marcelina, I'm so glad I could help! It…" at bounding box center [923, 733] width 769 height 73
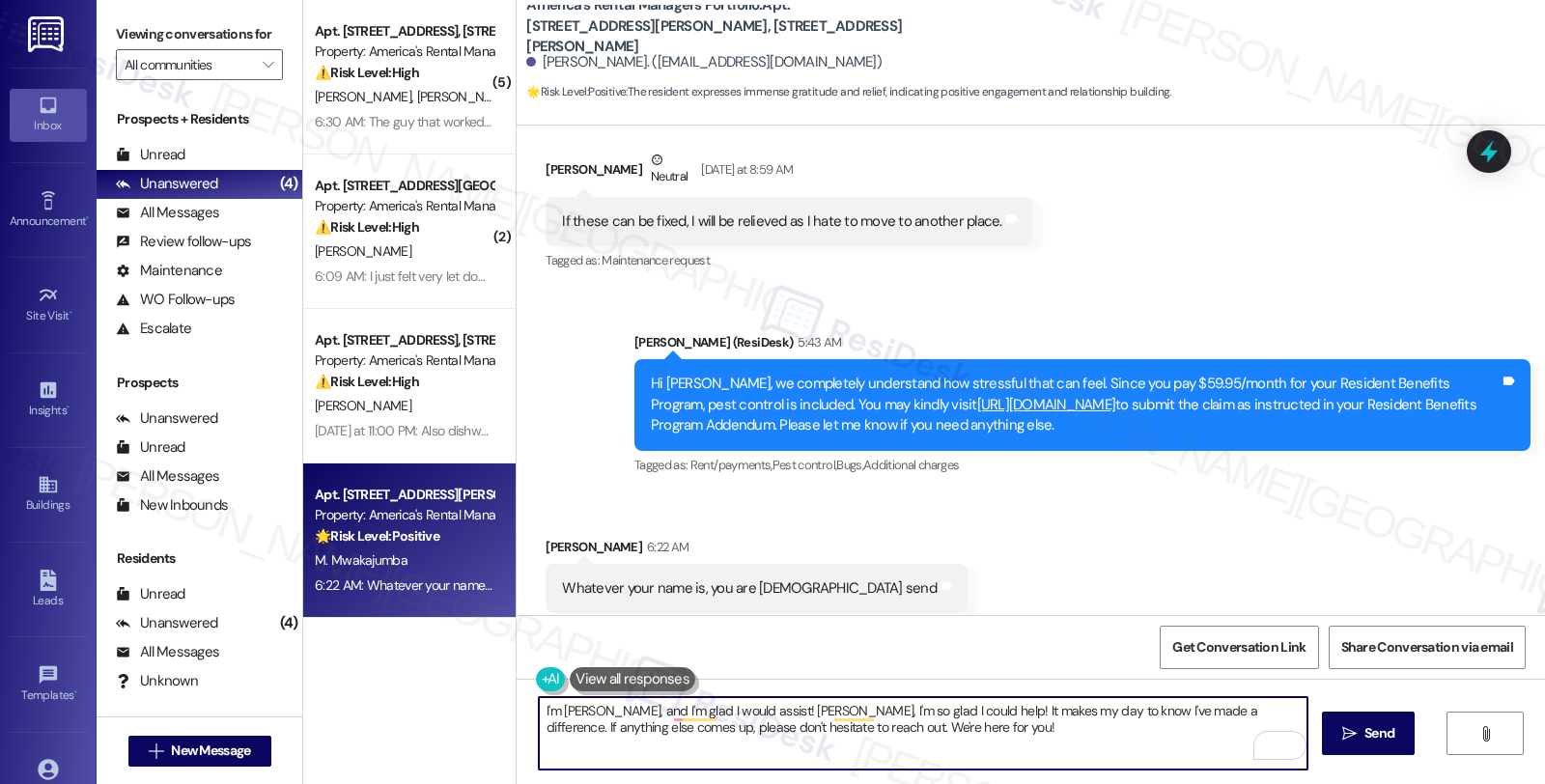
click at [689, 721] on textarea "I'm Homer, and I'm glad I would assist! Marcelina, I'm so glad I could help! It…" at bounding box center [923, 733] width 769 height 73
click at [685, 708] on textarea "I'm Homer, and I'm glad I would assist! Marcelina, I'm so glad I could help! It…" at bounding box center [923, 733] width 769 height 73
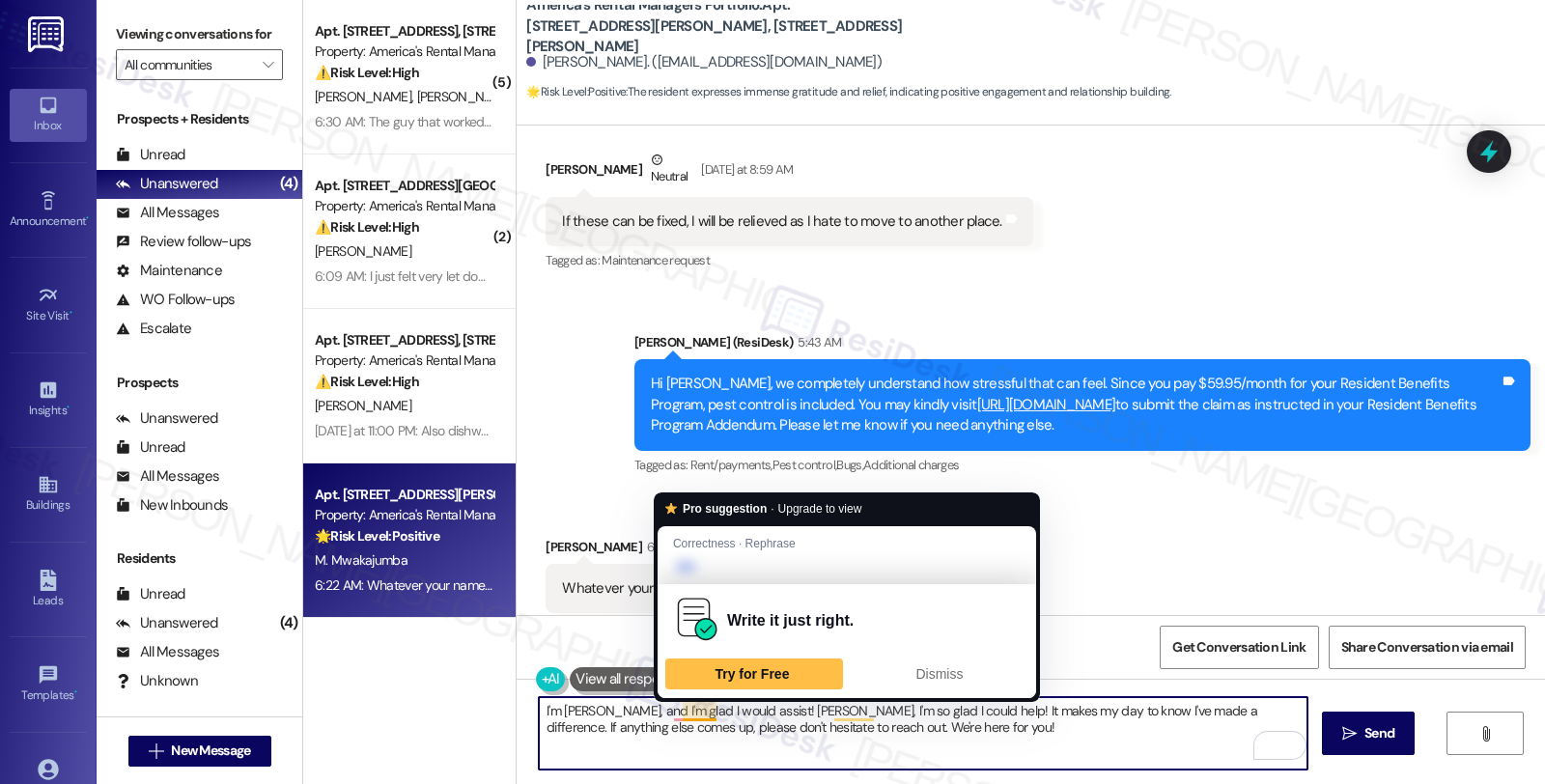
click at [685, 708] on textarea "I'm Homer, and I'm glad I would assist! Marcelina, I'm so glad I could help! It…" at bounding box center [923, 733] width 769 height 73
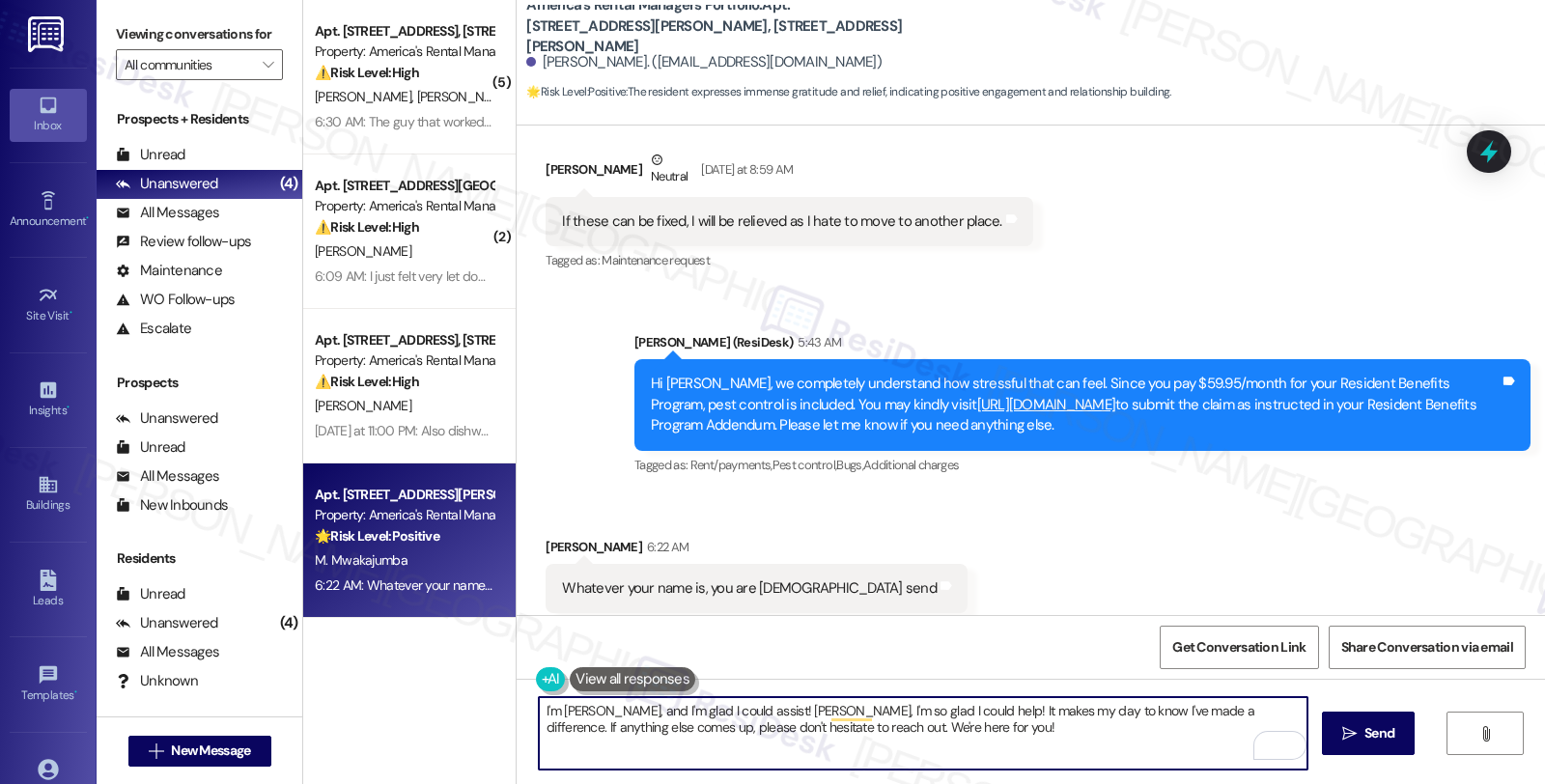
click at [734, 707] on textarea "I'm Homer, and I'm glad I could assist! Marcelina, I'm so glad I could help! It…" at bounding box center [923, 733] width 769 height 73
click at [744, 708] on textarea "I'm Homer, and I'm glad I could assist! Marcelina, I'm so glad I could help! It…" at bounding box center [923, 733] width 769 height 73
type textarea "I'm [PERSON_NAME], and I'm glad I could assist! If anything else comes up, plea…"
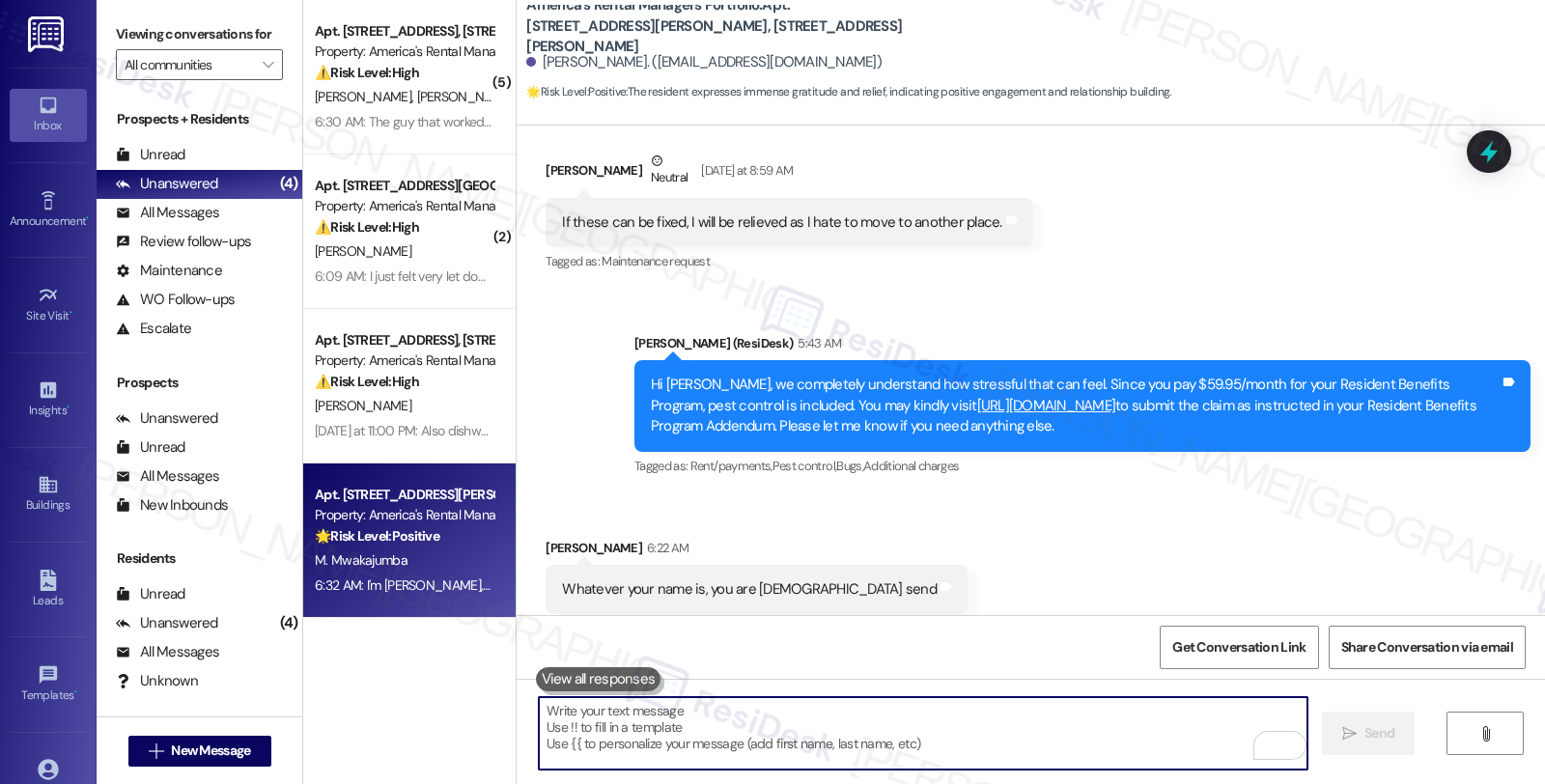
scroll to position [9764, 0]
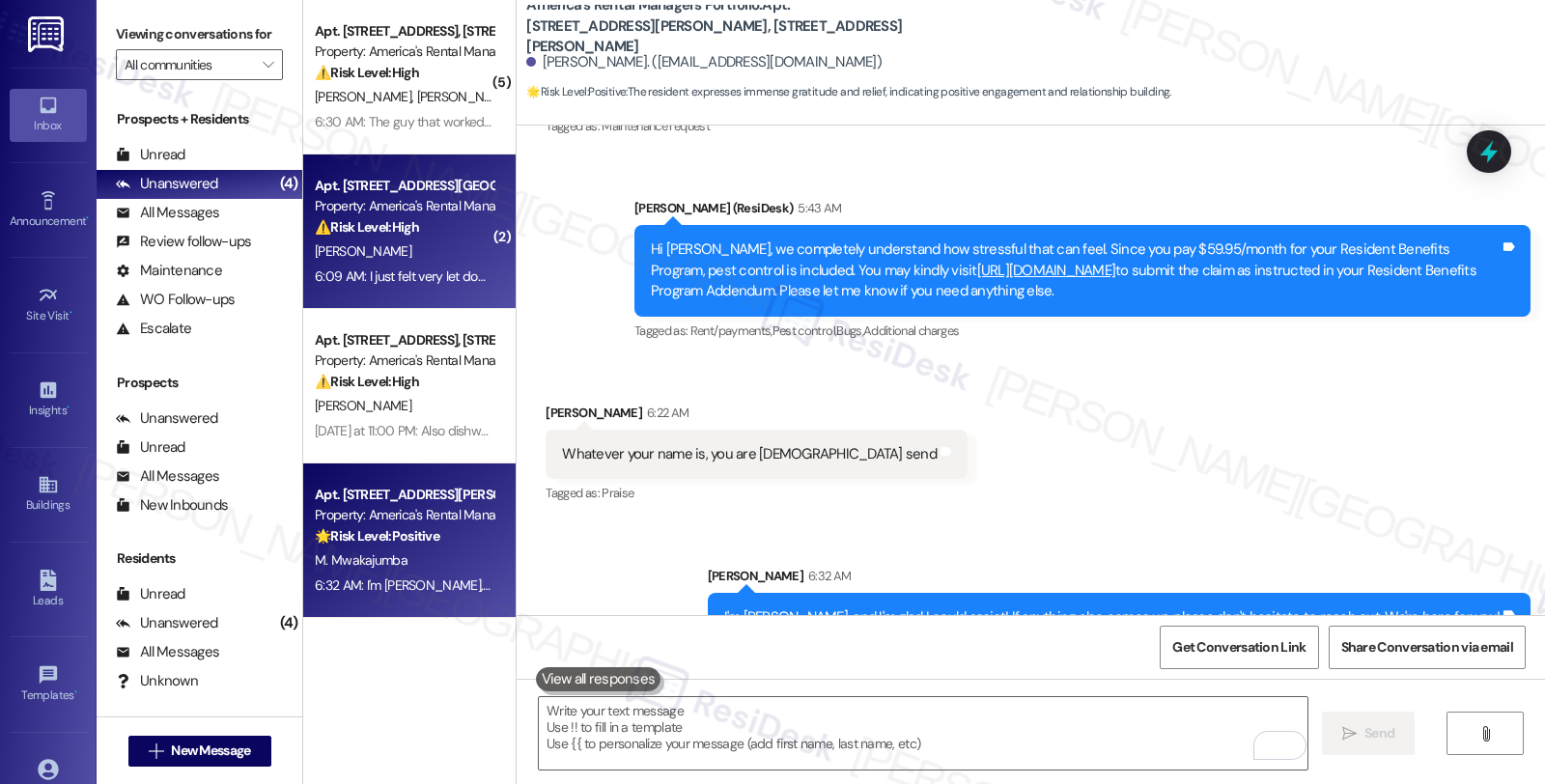
click at [442, 234] on div "⚠️ Risk Level: High The resident is requesting reimbursement for a mini-fridge …" at bounding box center [404, 227] width 178 height 20
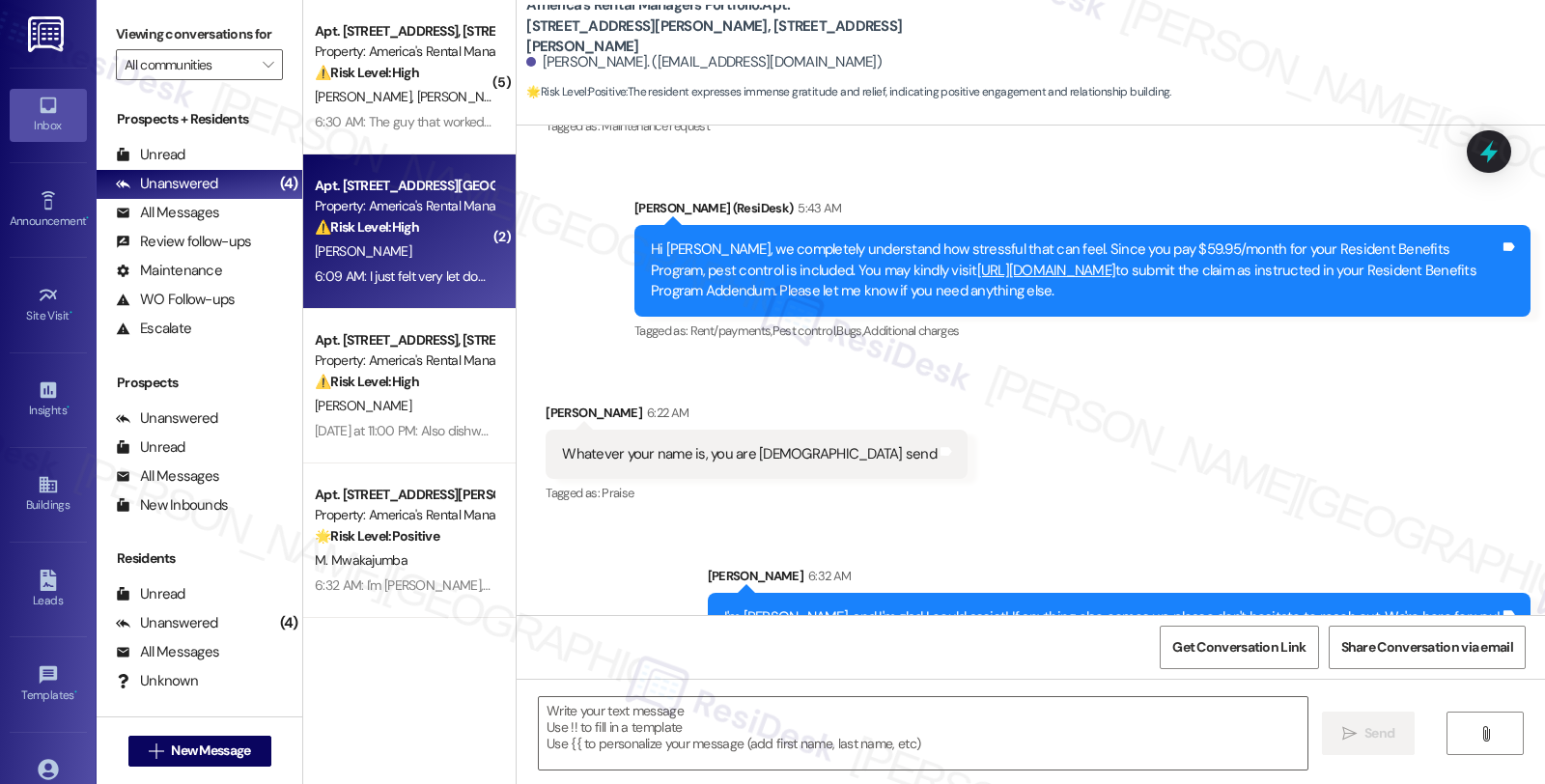
type textarea "Fetching suggested responses. Please feel free to read through the conversation…"
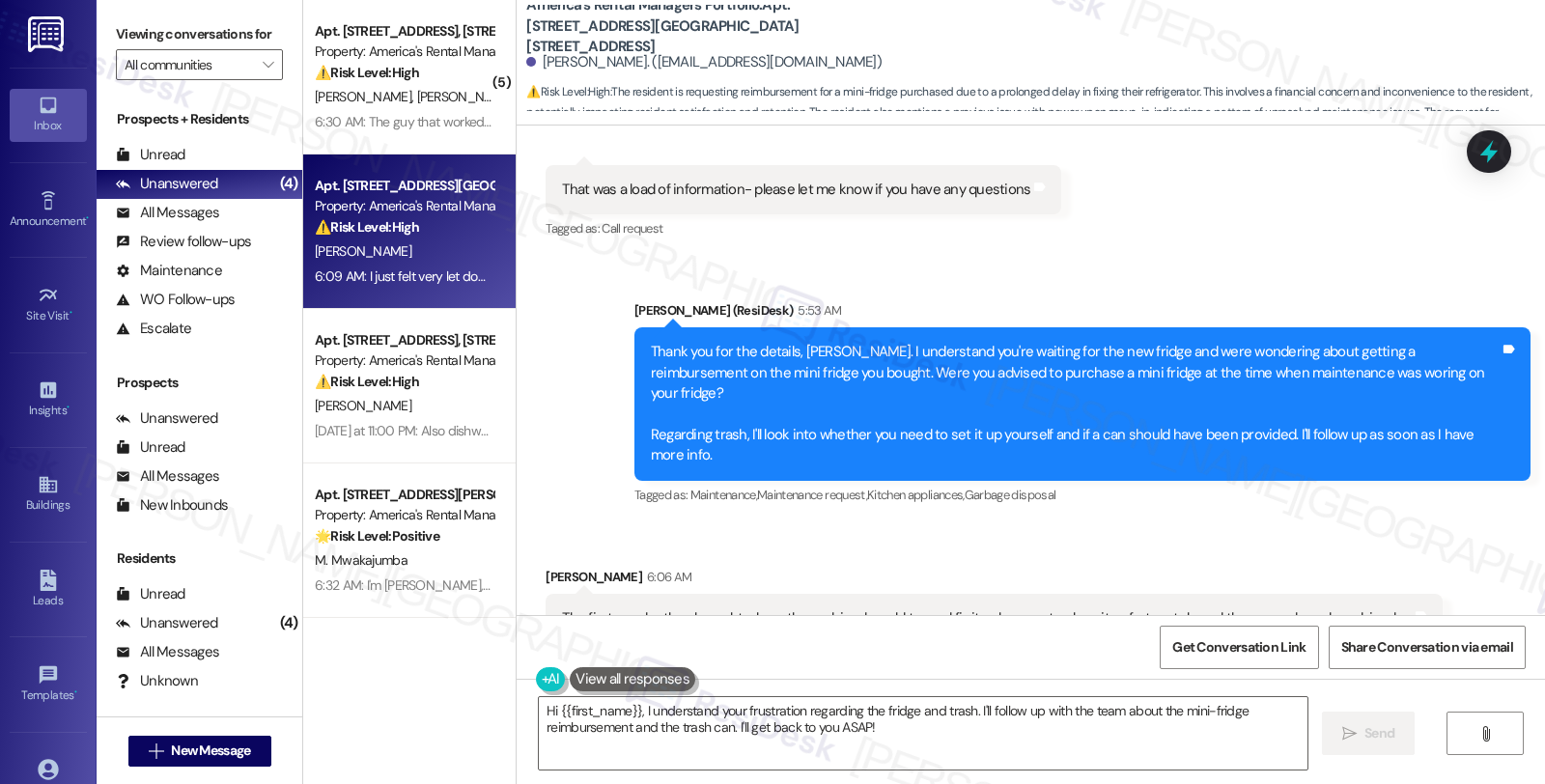
scroll to position [1483, 0]
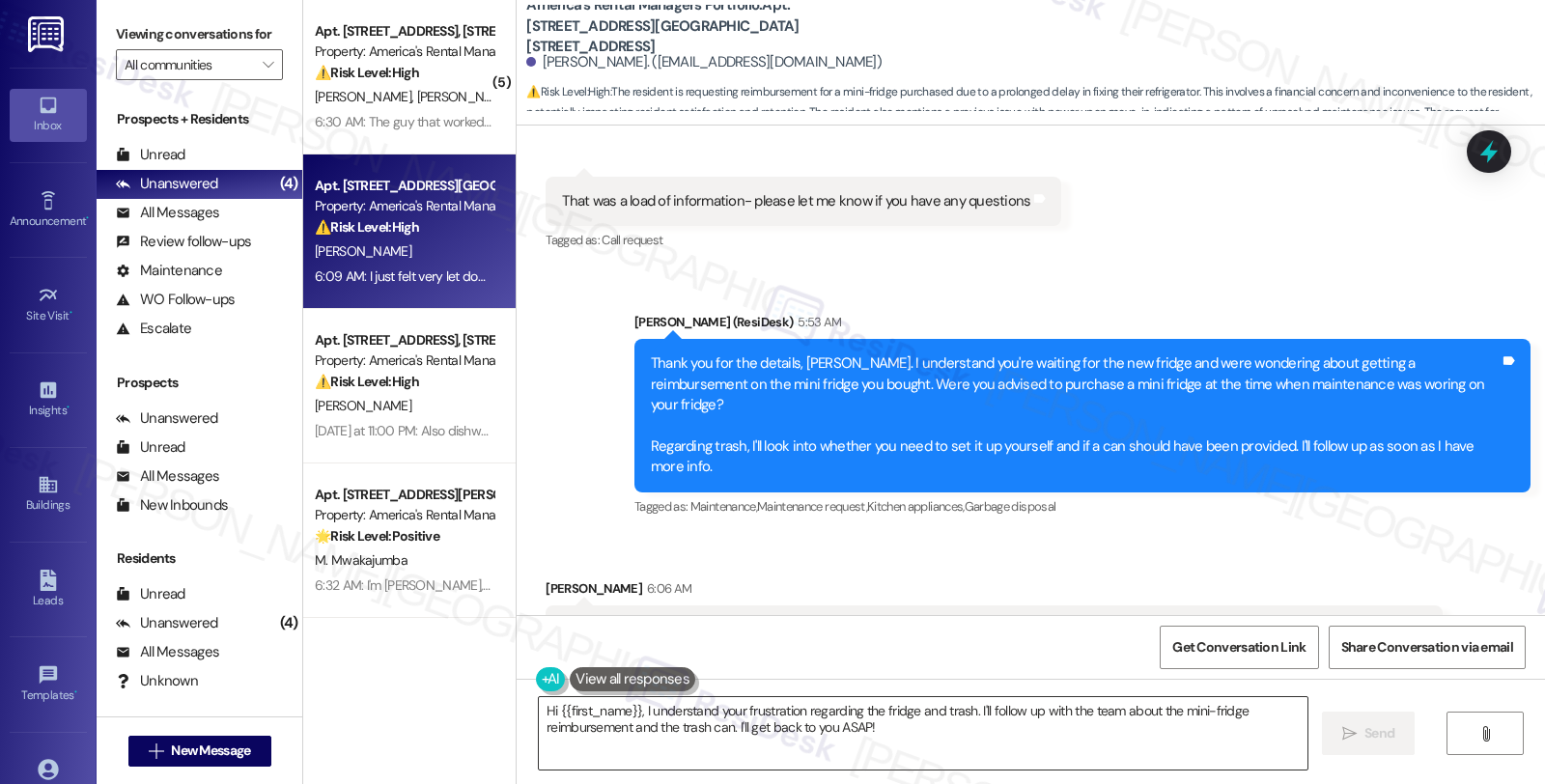
click at [539, 712] on textarea "Hi {{first_name}}, I understand your frustration regarding the fridge and trash…" at bounding box center [923, 733] width 769 height 73
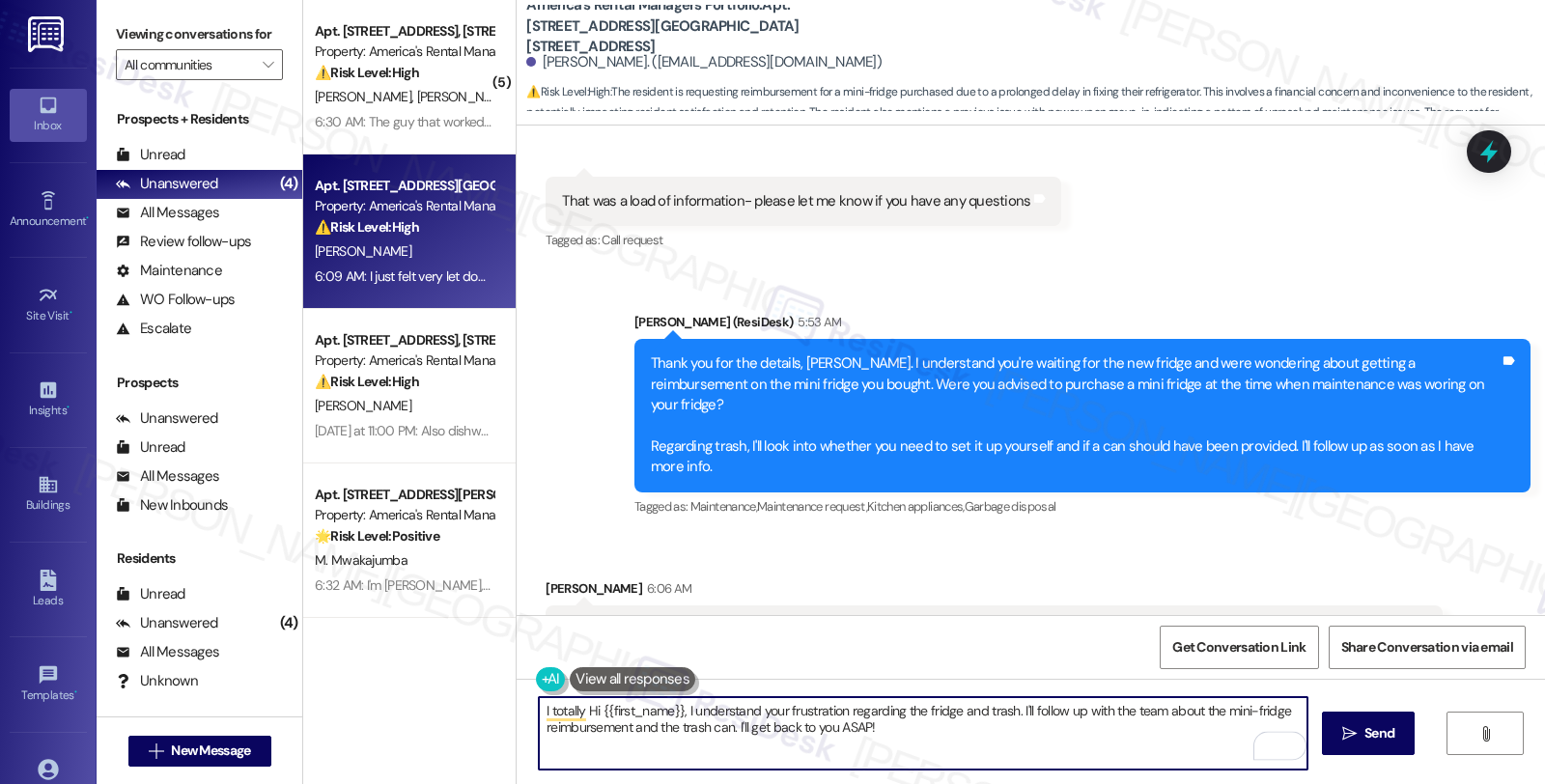
click at [678, 708] on textarea "I totally Hi {{first_name}}, I understand your frustration regarding the fridge…" at bounding box center [923, 733] width 769 height 73
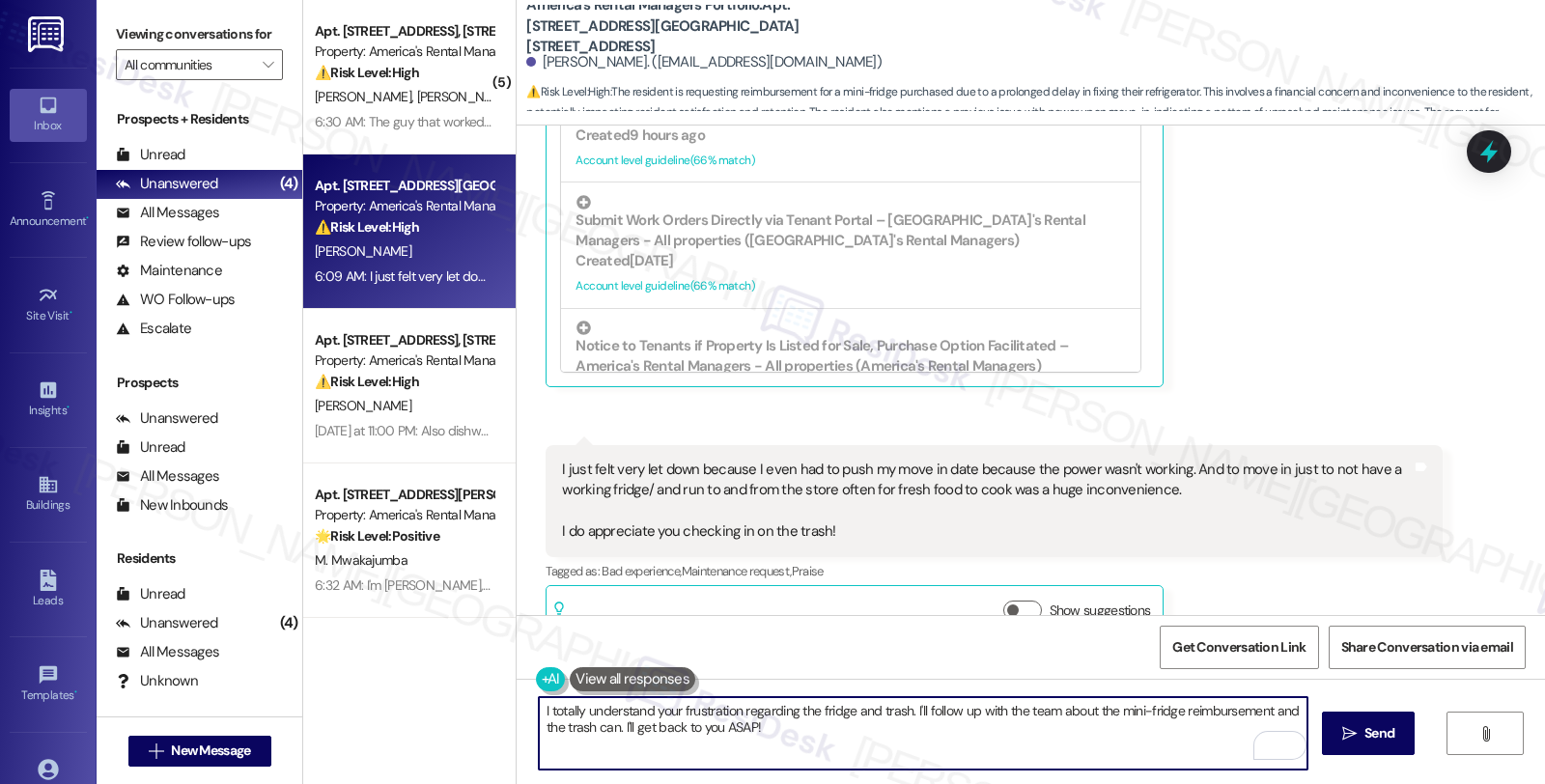
scroll to position [2235, 0]
drag, startPoint x: 794, startPoint y: 702, endPoint x: 972, endPoint y: 702, distance: 178.0
click at [972, 702] on textarea "I totally understand where you're coming from. understand your frustration rega…" at bounding box center [923, 733] width 769 height 73
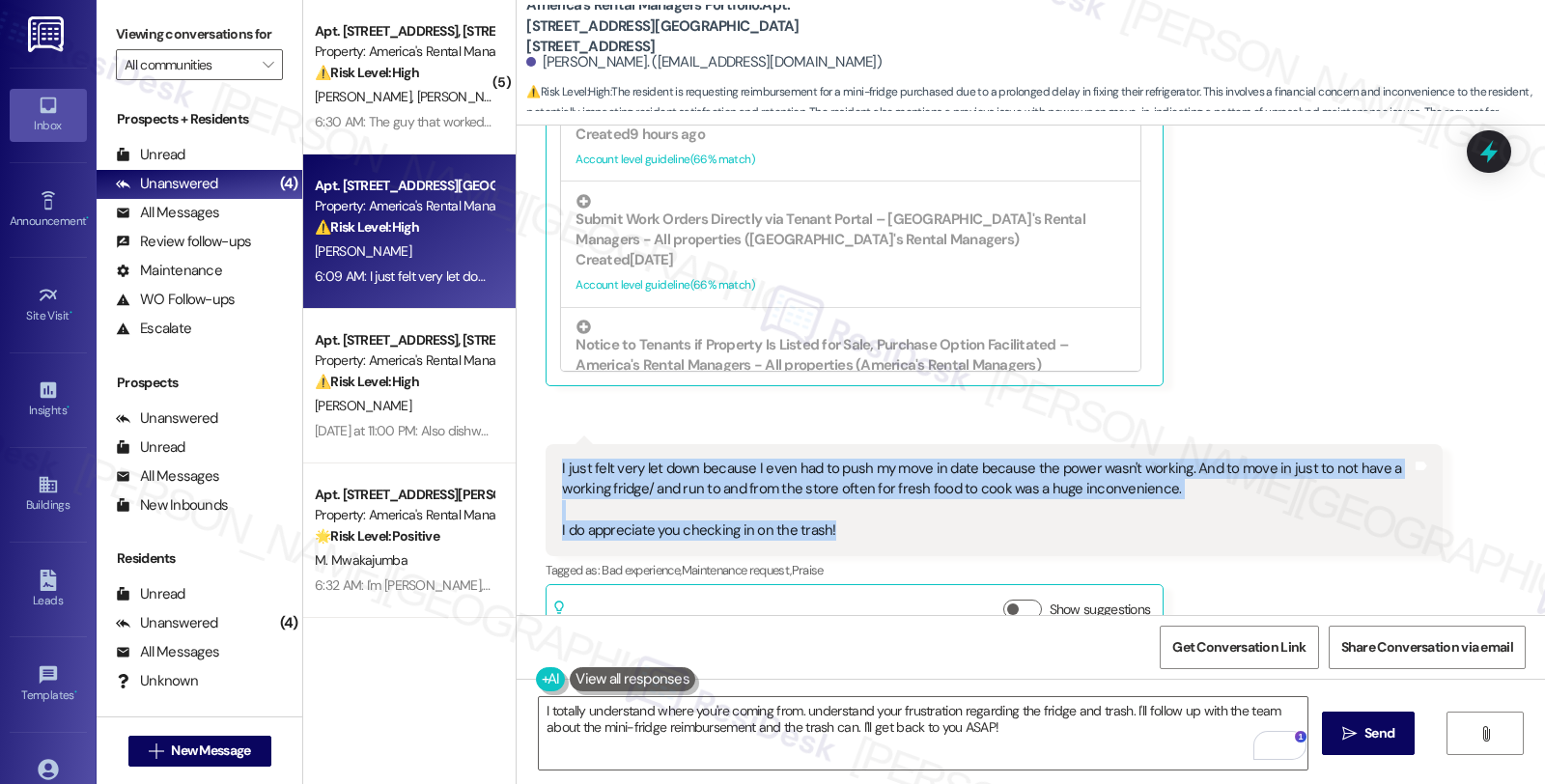
drag, startPoint x: 844, startPoint y: 496, endPoint x: 541, endPoint y: 429, distance: 310.3
click at [546, 444] on div "I just felt very let down because I even had to push my move in date because th…" at bounding box center [993, 500] width 897 height 112
copy div "I just felt very let down because I even had to push my move in date because th…"
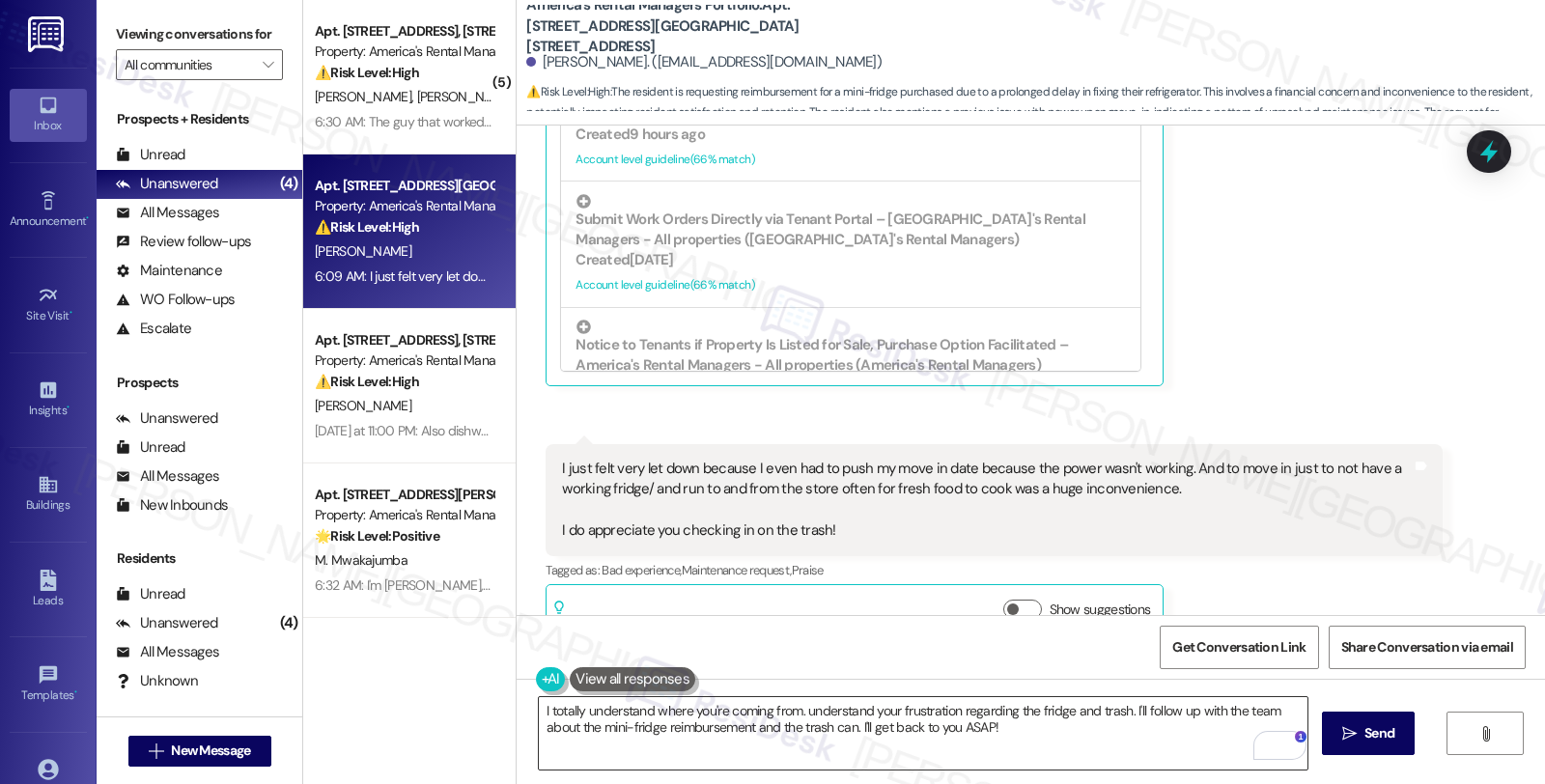
click at [539, 706] on textarea "I totally understand where you're coming from. understand your frustration rega…" at bounding box center [923, 733] width 769 height 73
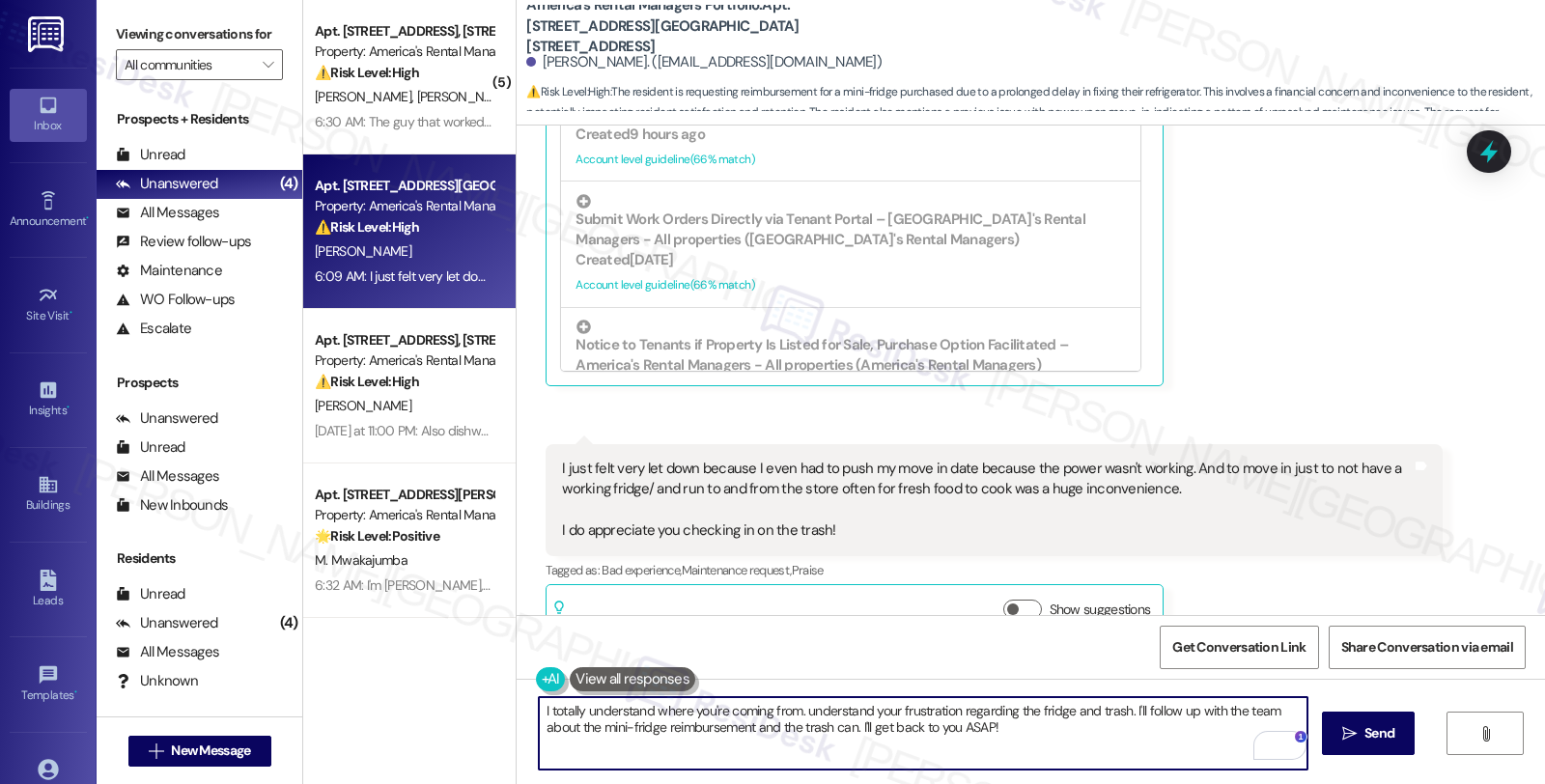
paste textarea "I’m really sorry to hear about the trouble you’ve had, especially with the dela…"
click at [1109, 732] on textarea "I’m really sorry to hear about the trouble you’ve had, especially with the dela…" at bounding box center [923, 733] width 769 height 73
drag, startPoint x: 592, startPoint y: 741, endPoint x: 470, endPoint y: 741, distance: 122.0
click at [470, 741] on div "( 5 ) Apt. 319 Kennesaw Avenue, 319 Kennesaw Avenue Property: America's Rental …" at bounding box center [924, 392] width 1242 height 784
click at [890, 748] on textarea "I’m really sorry to hear about the trouble you’ve had, especially with the dela…" at bounding box center [923, 733] width 769 height 73
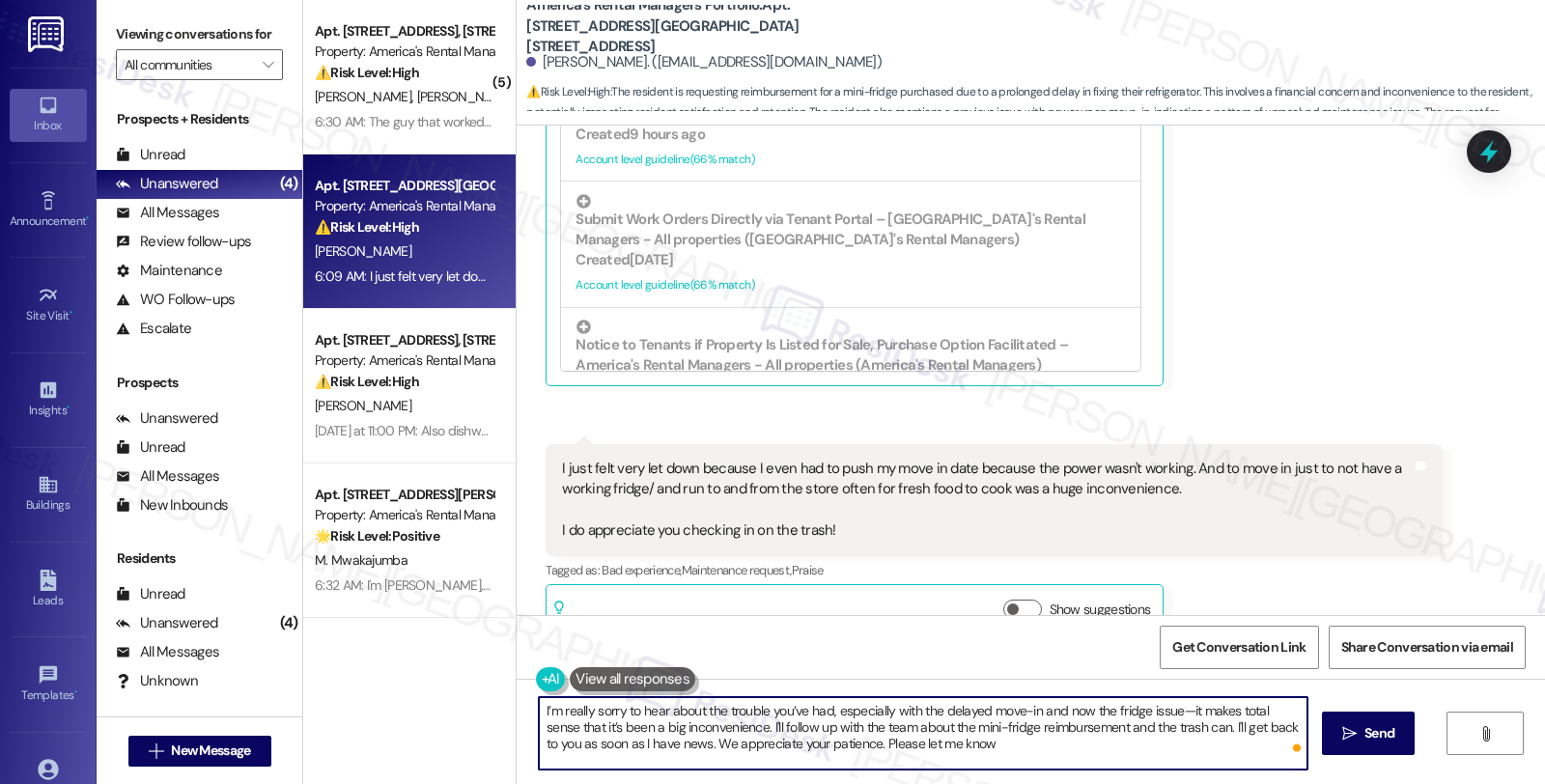
type textarea "I’m really sorry to hear about the trouble you’ve had, especially with the dela…"
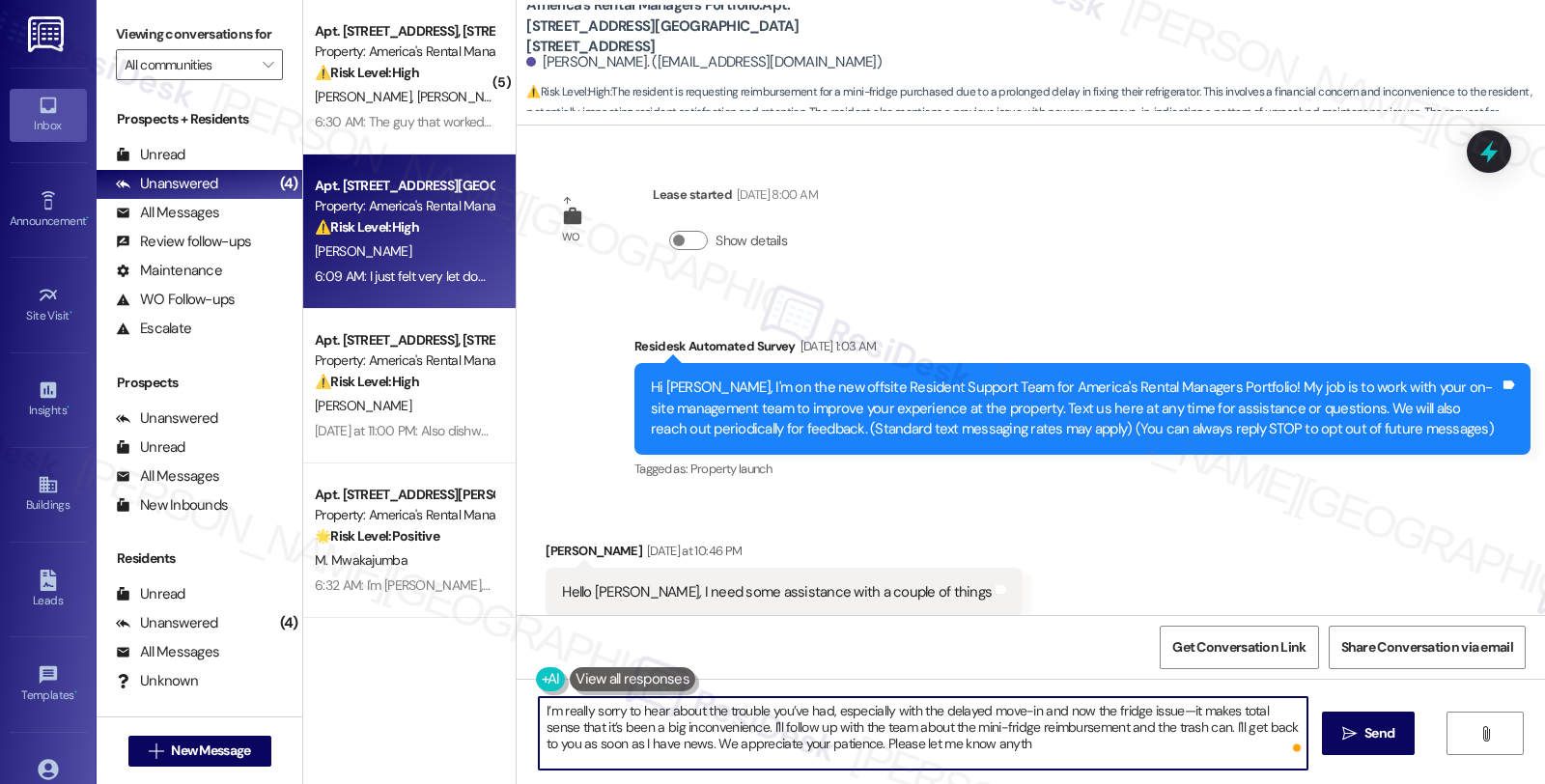
scroll to position [750, 0]
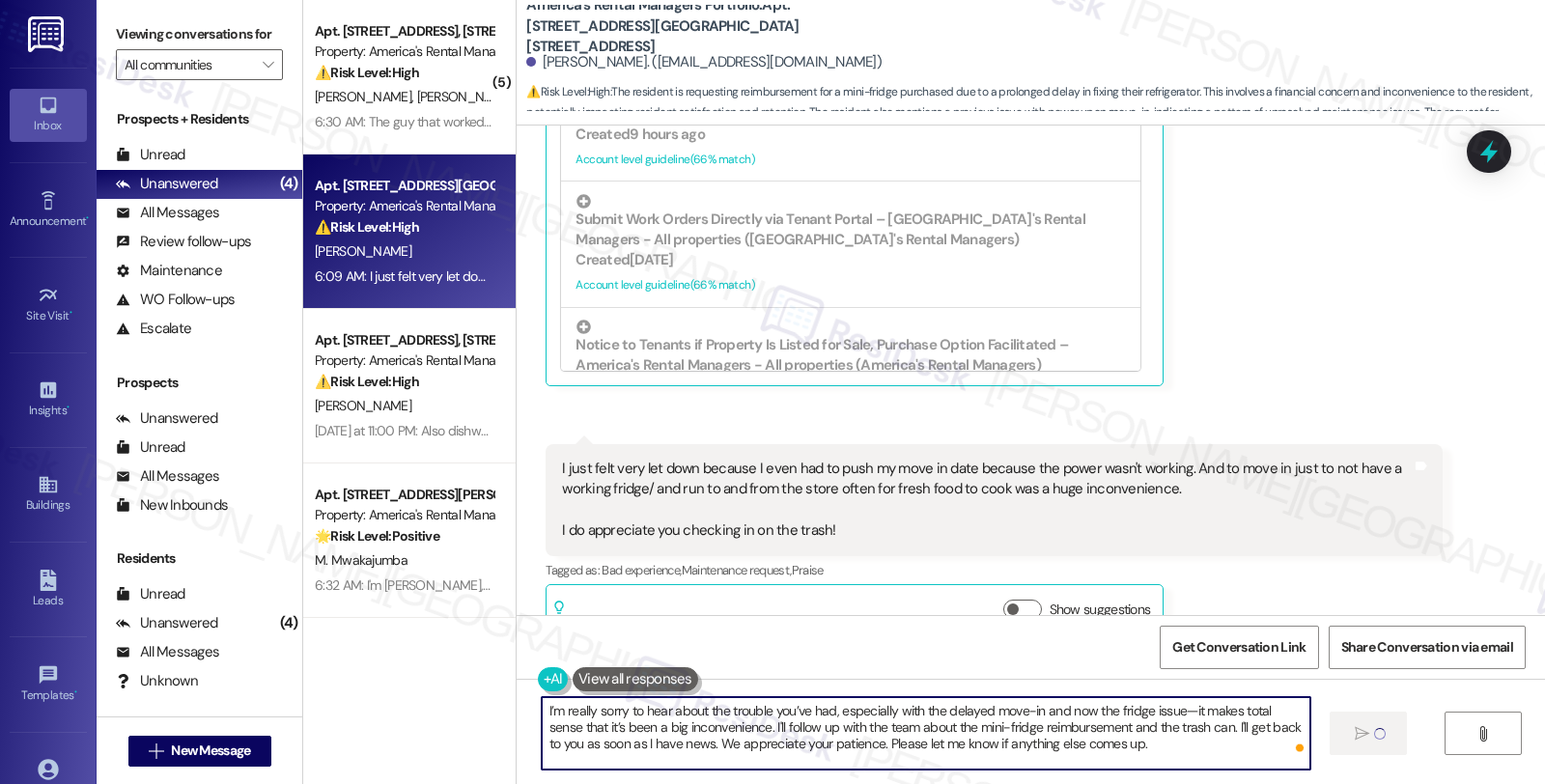
type textarea "I’m really sorry to hear about the trouble you’ve had, especially with the dela…"
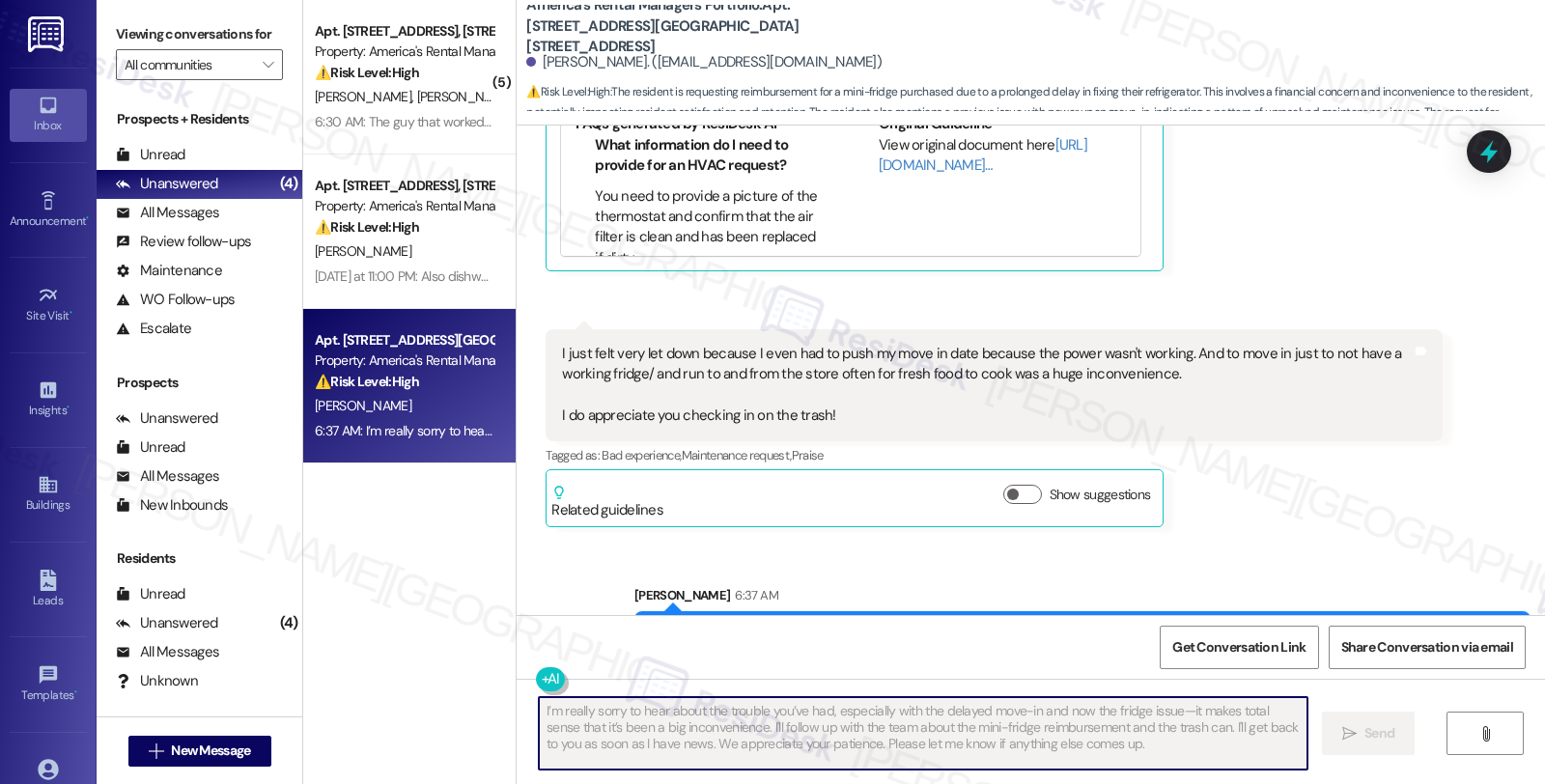
scroll to position [2410, 0]
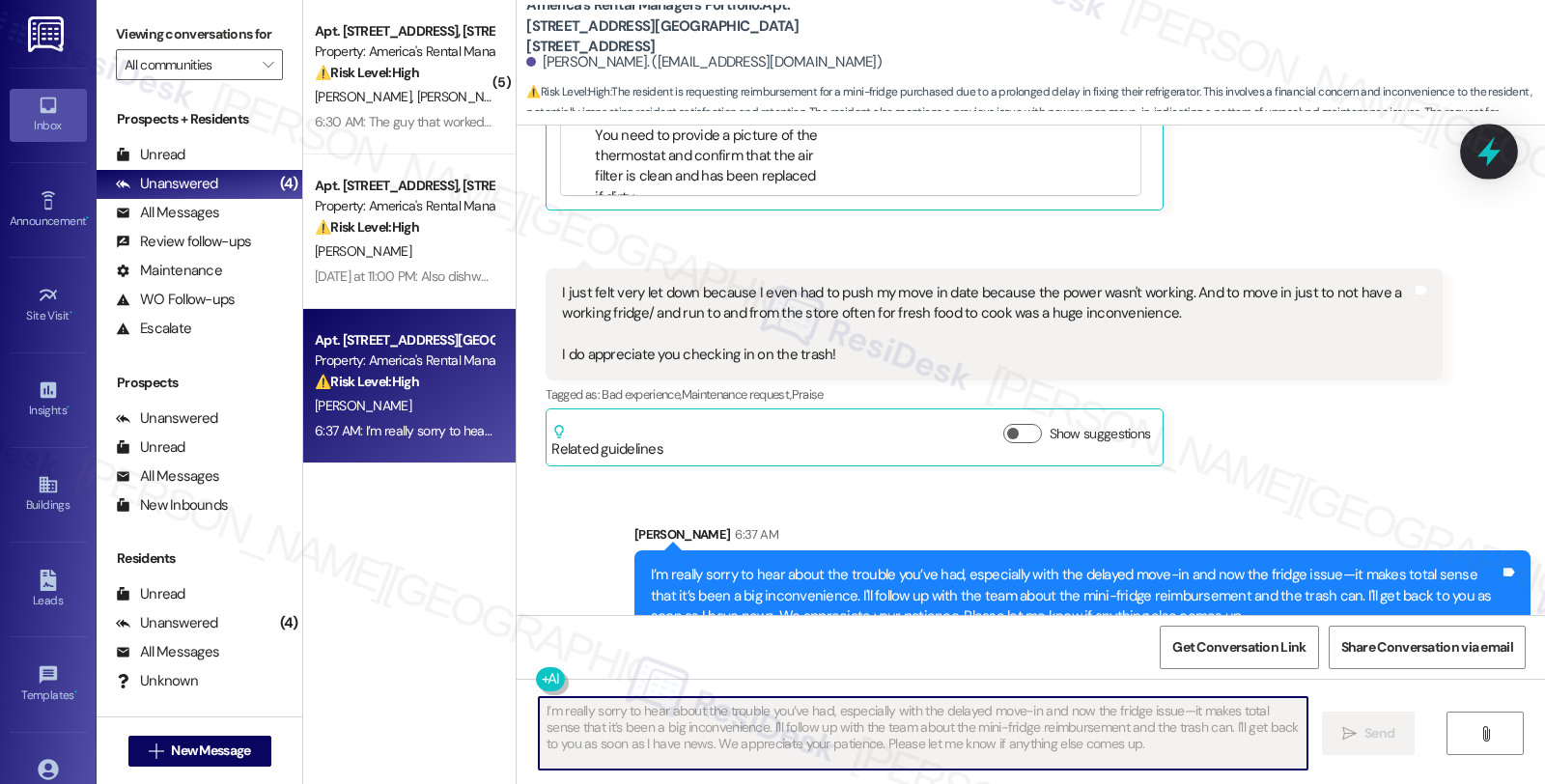
click at [1491, 147] on icon at bounding box center [1489, 151] width 33 height 33
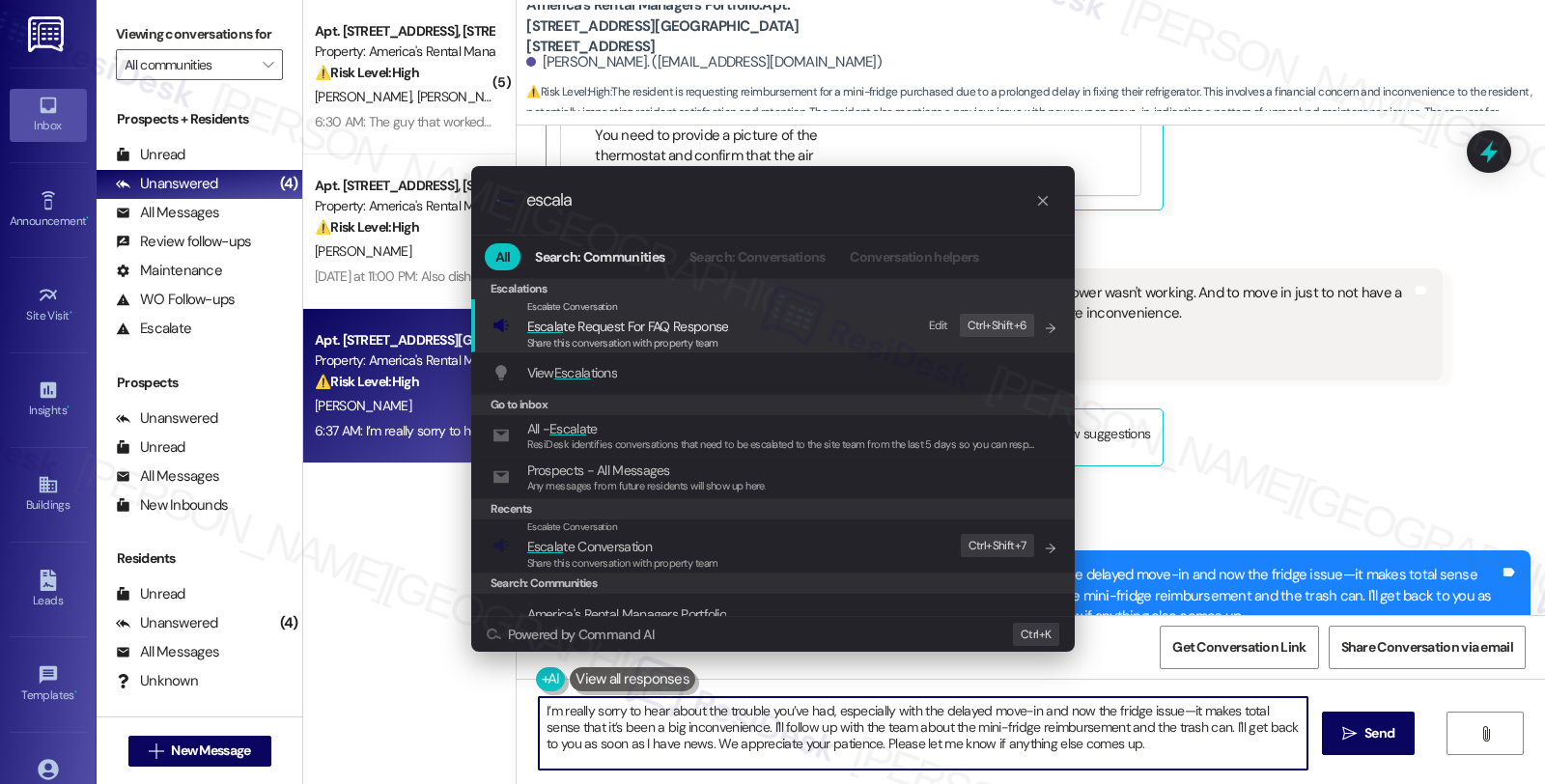
type input "escala"
click at [635, 546] on span "Escala te Conversation" at bounding box center [589, 547] width 125 height 17
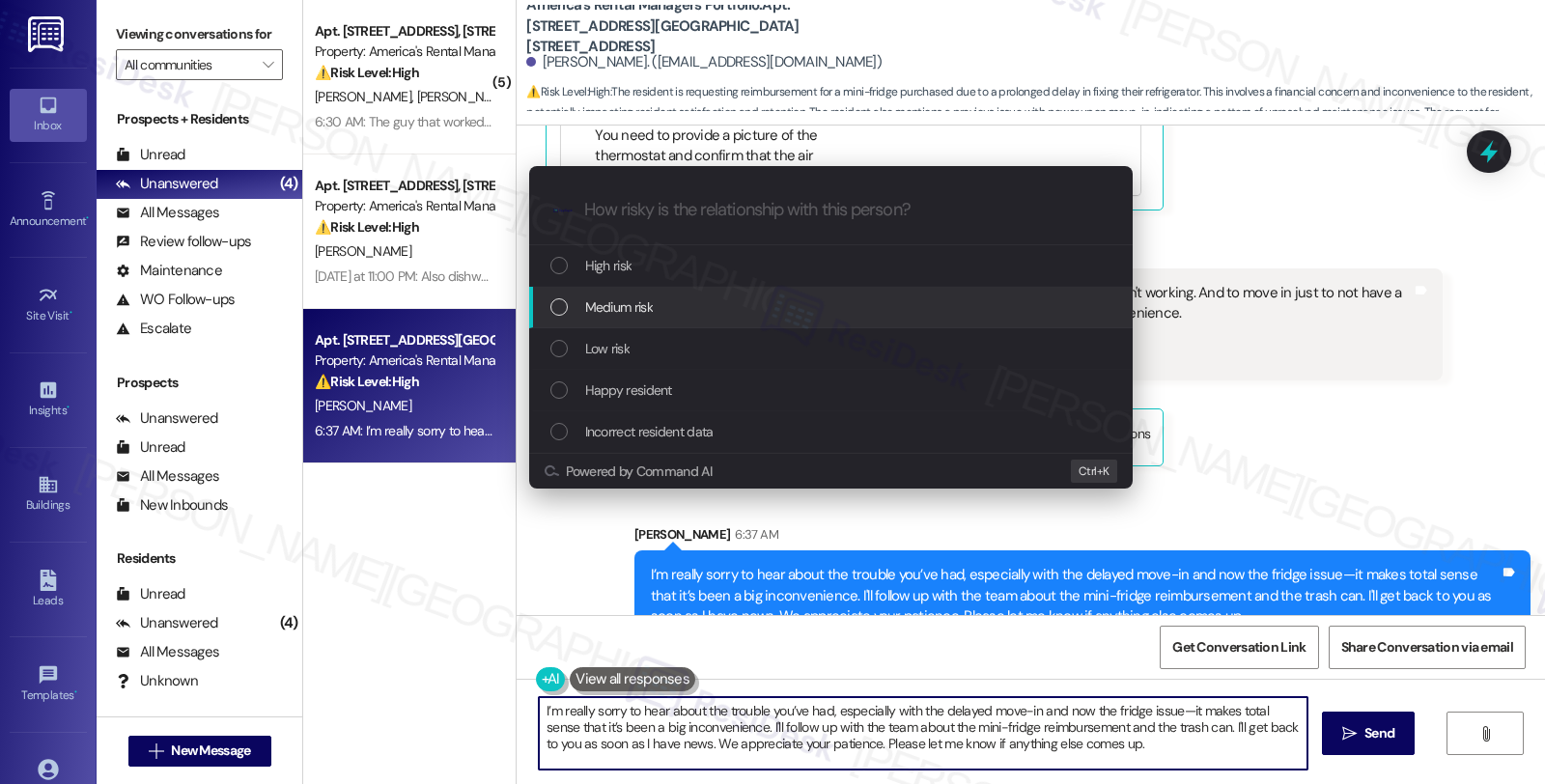
click at [652, 299] on span "Medium risk" at bounding box center [619, 307] width 68 height 21
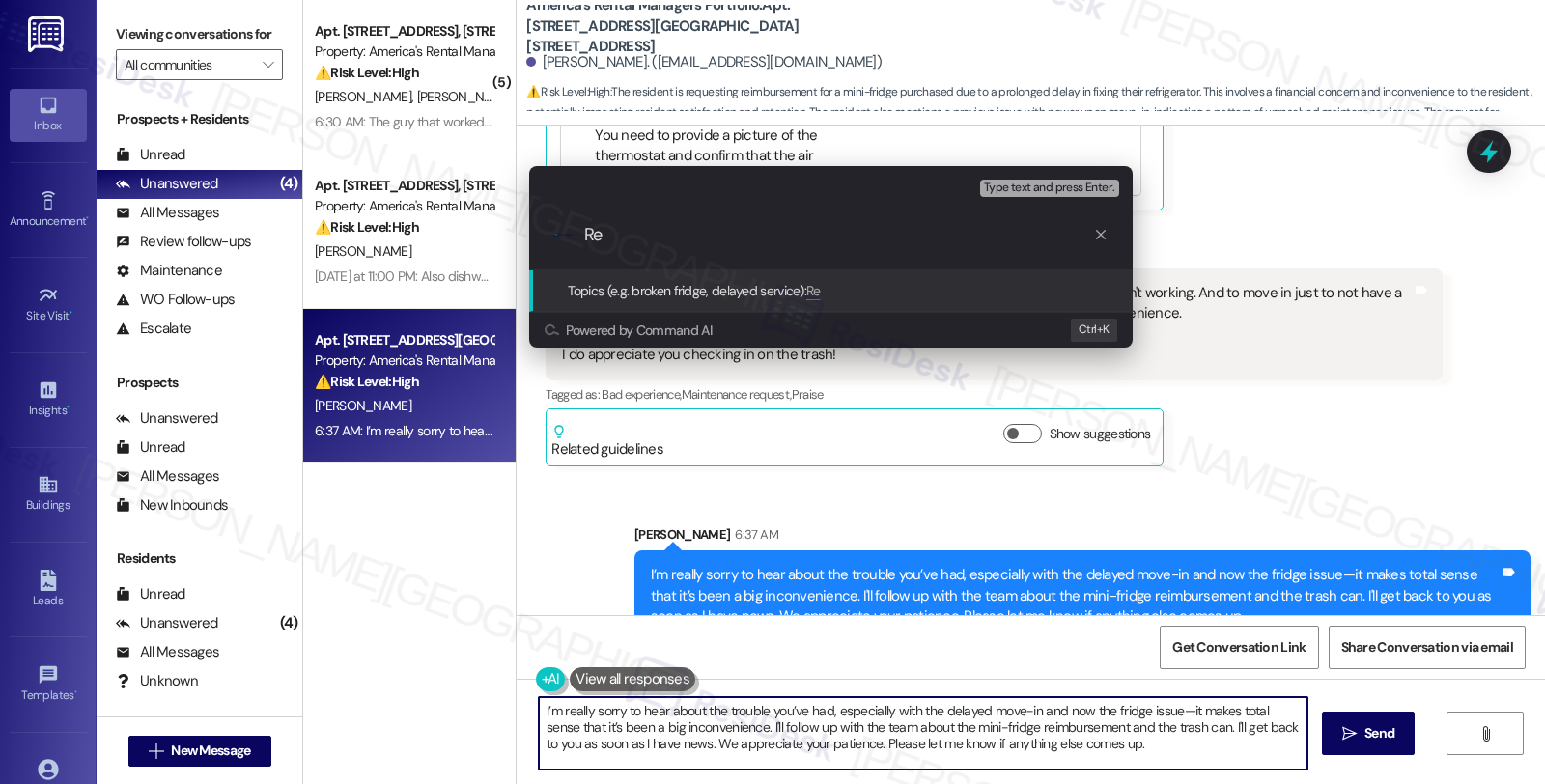
type input "R"
click at [690, 237] on input "Request for reinbursement;" at bounding box center [838, 235] width 509 height 20
click at [826, 226] on input "Request for reimbursement;" at bounding box center [838, 235] width 509 height 20
type input "Request for reimbursement; trash can"
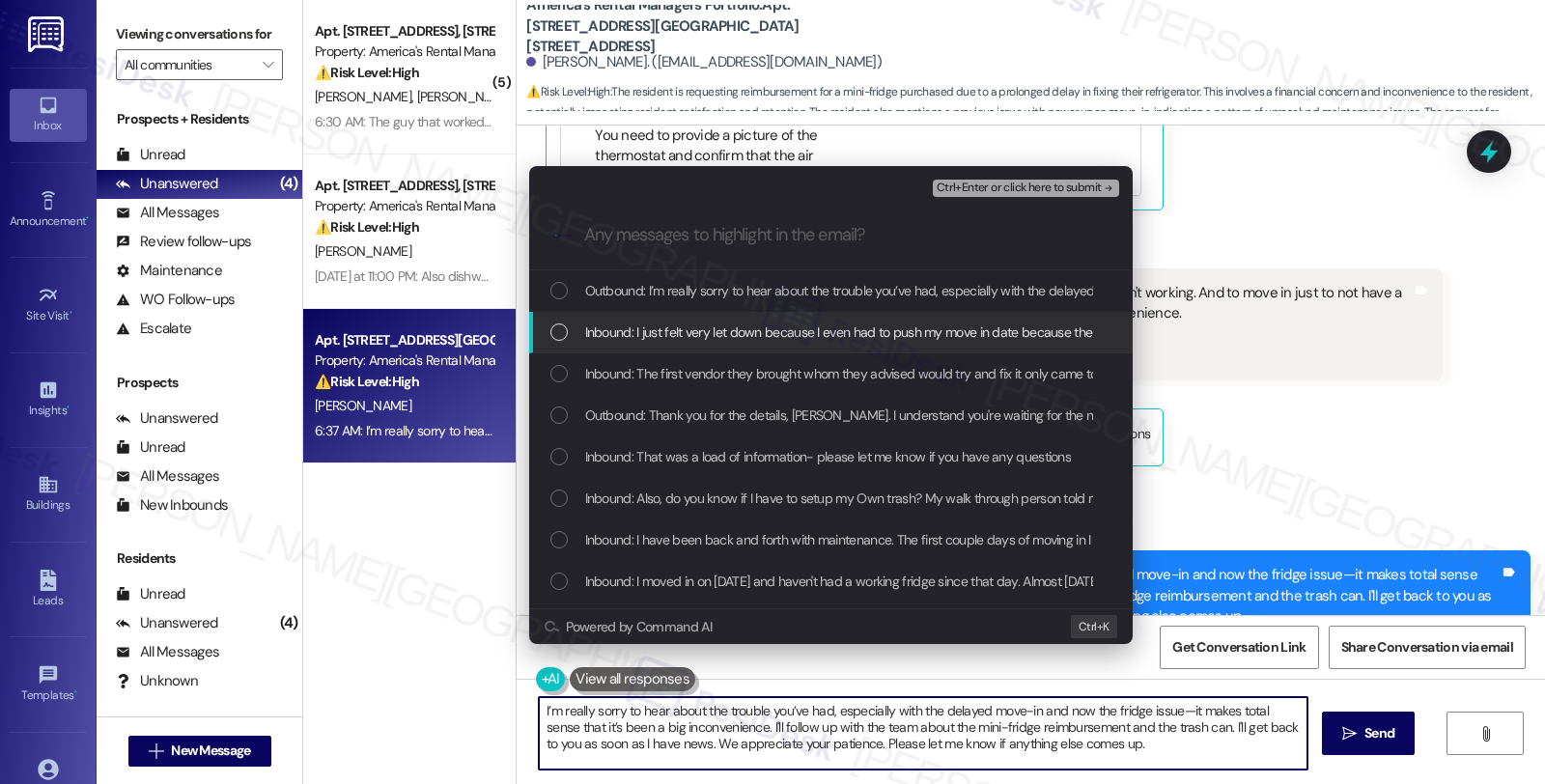
click at [746, 324] on span "Inbound: I just felt very let down because I even had to push my move in date b…" at bounding box center [1405, 332] width 1640 height 21
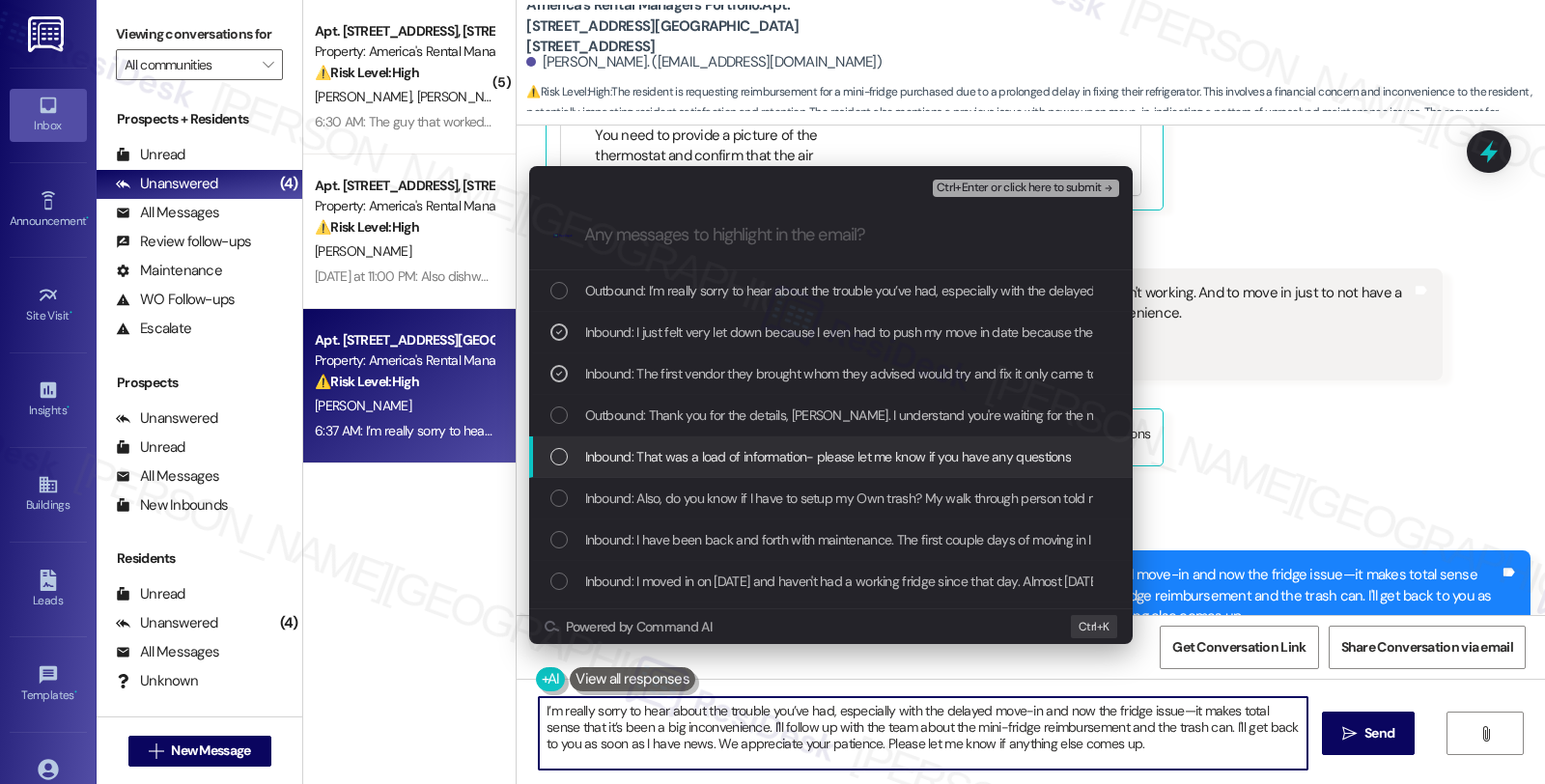
click at [736, 470] on div "Inbound: That was a load of information- please let me know if you have any que…" at bounding box center [831, 456] width 604 height 42
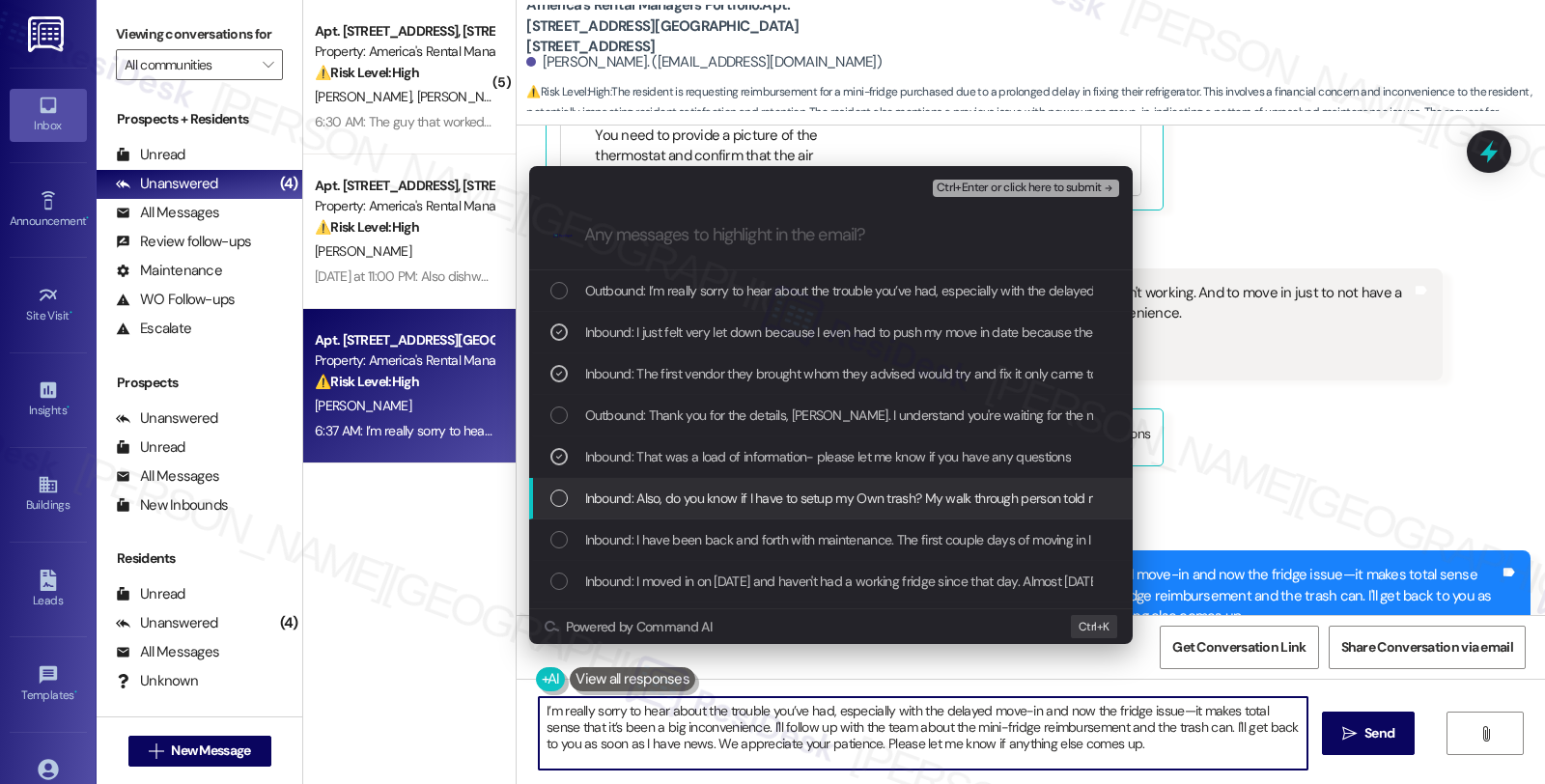
click at [739, 500] on span "Inbound: Also, do you know if I have to setup my Own trash? My walk through per…" at bounding box center [1132, 498] width 1093 height 21
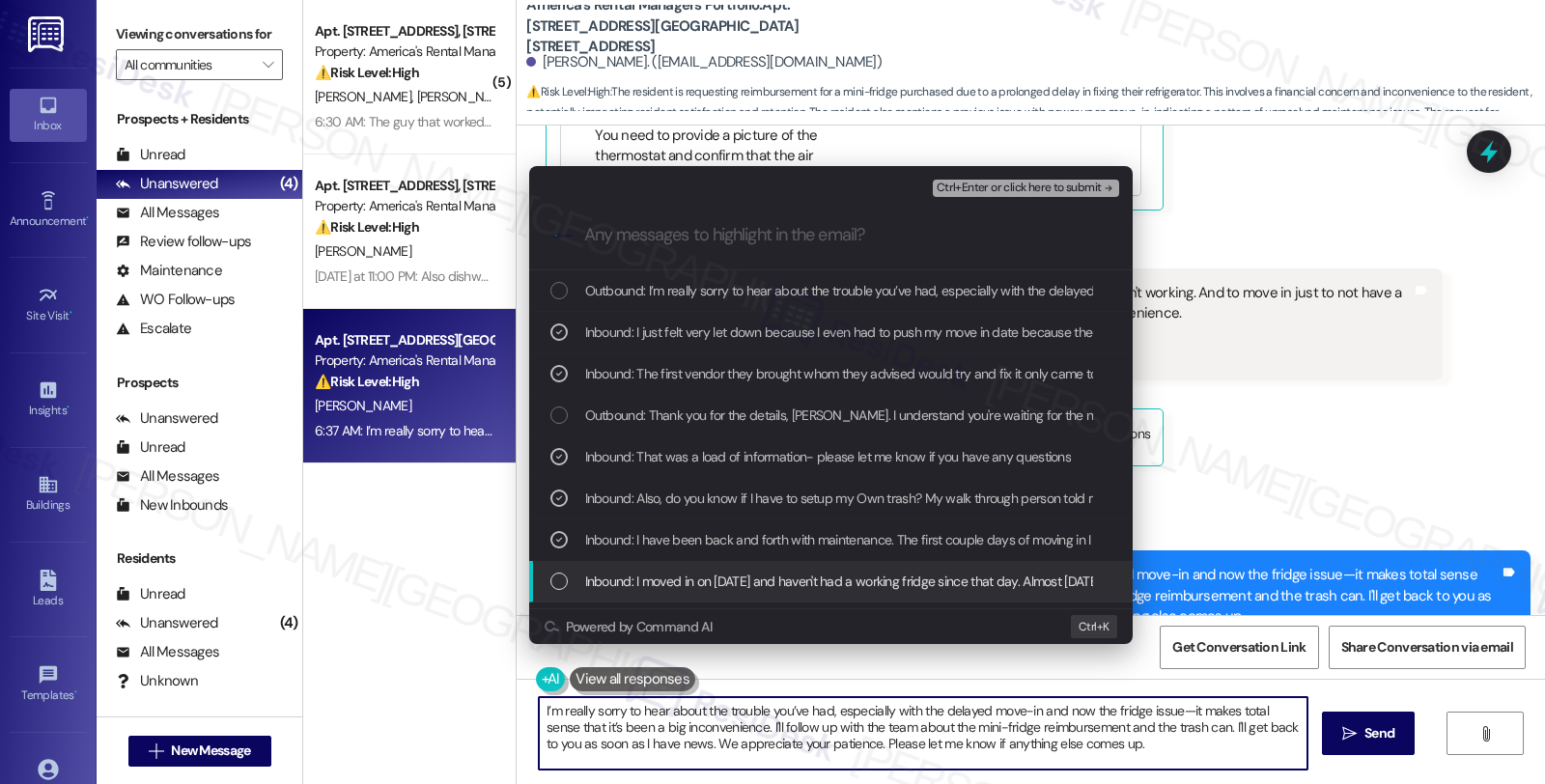
click at [743, 575] on span "Inbound: I moved in on August 1st and haven't had a working fridge since that d…" at bounding box center [1273, 581] width 1375 height 21
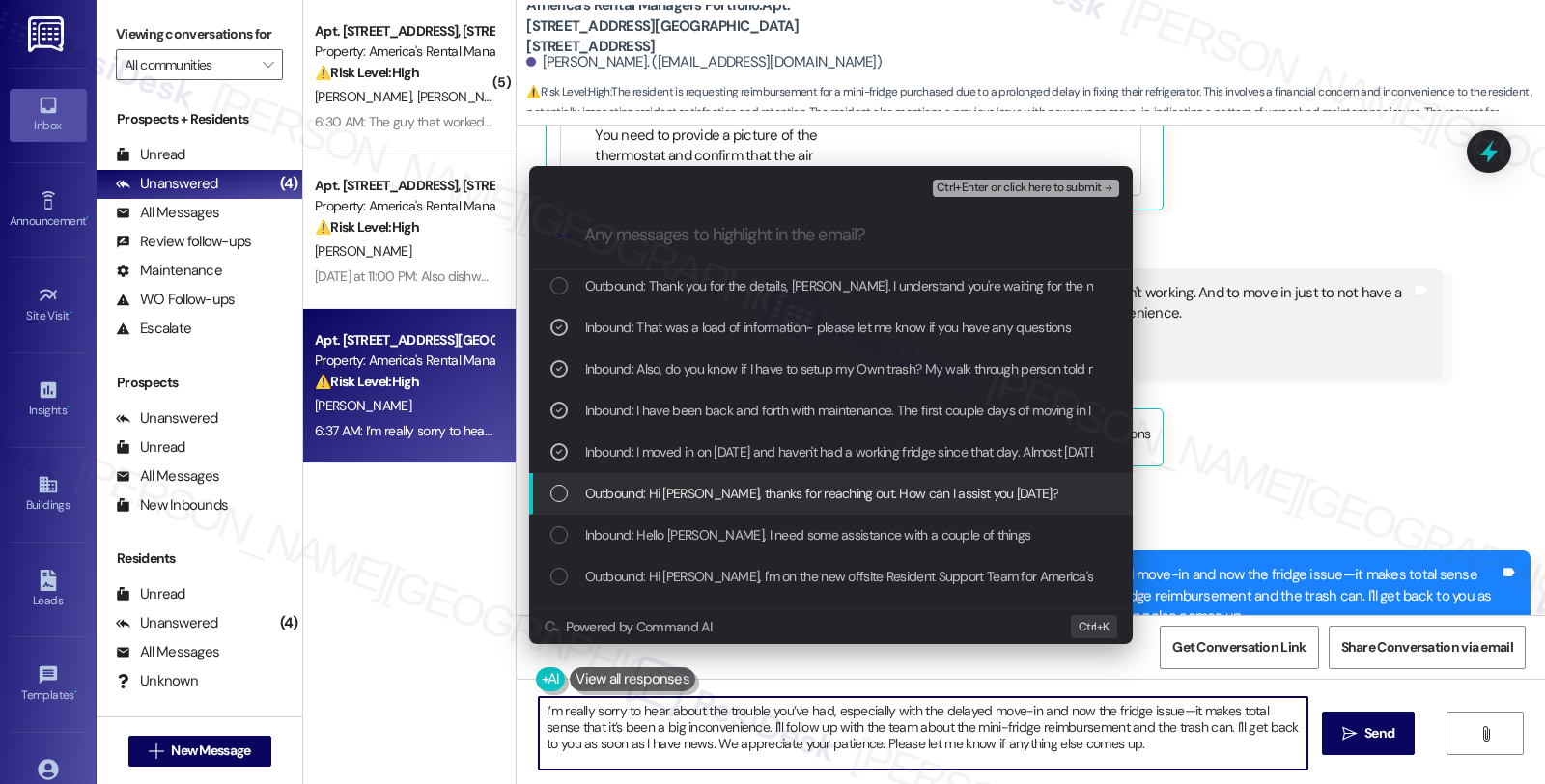
scroll to position [201, 0]
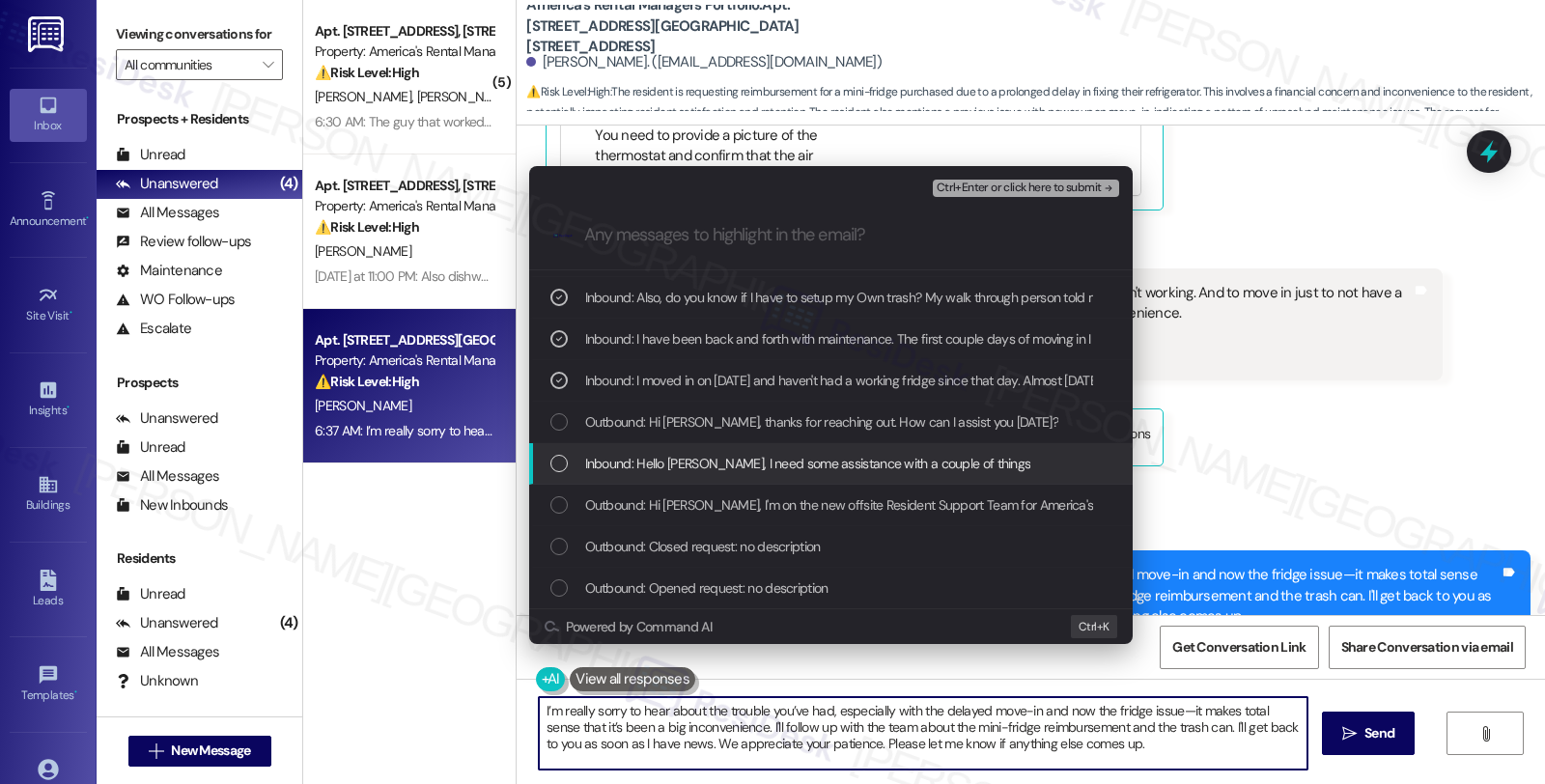
click at [832, 467] on span "Inbound: Hello Homer, I need some assistance with a couple of things" at bounding box center [808, 463] width 446 height 21
click at [886, 453] on span "Inbound: Hello Homer, I need some assistance with a couple of things" at bounding box center [808, 463] width 446 height 21
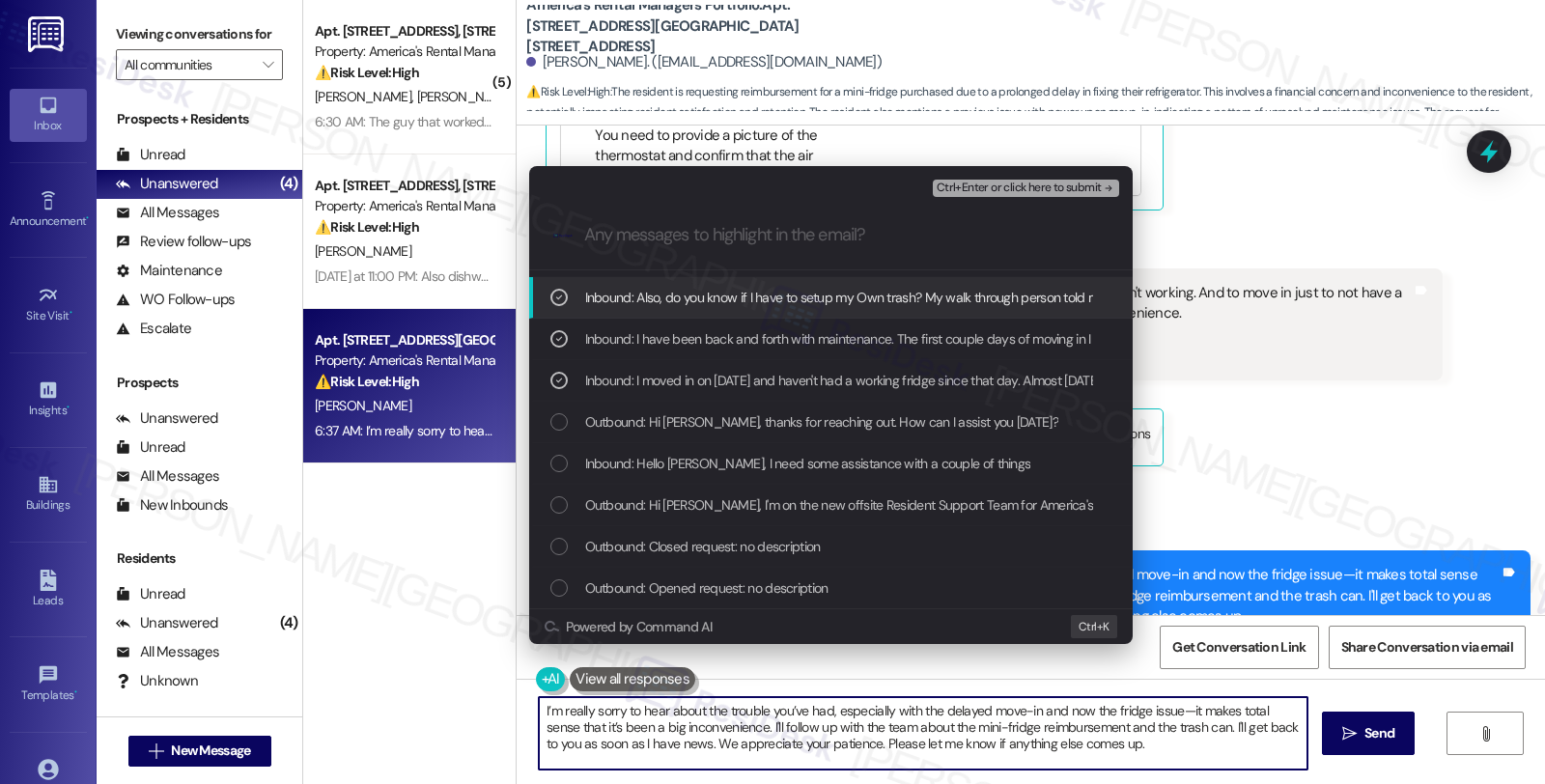
click at [971, 177] on div "Ctrl+Enter or click here to submit" at bounding box center [1027, 188] width 190 height 25
click at [973, 194] on span "Ctrl+Enter or click here to submit" at bounding box center [1019, 188] width 165 height 14
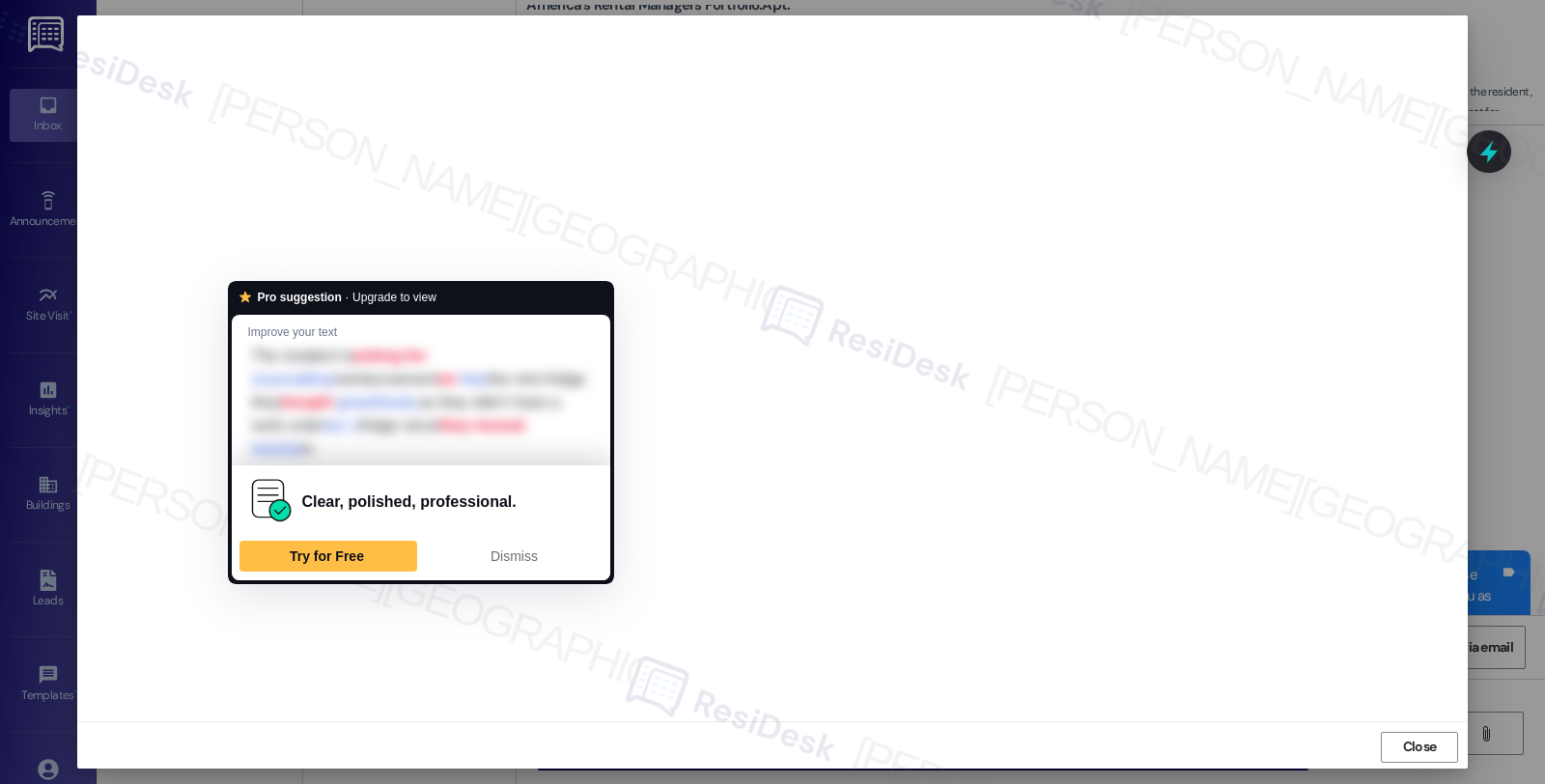
click at [245, 284] on div "Pro suggestion · Upgrade to view Improve your text The resident is asking for s…" at bounding box center [421, 432] width 387 height 303
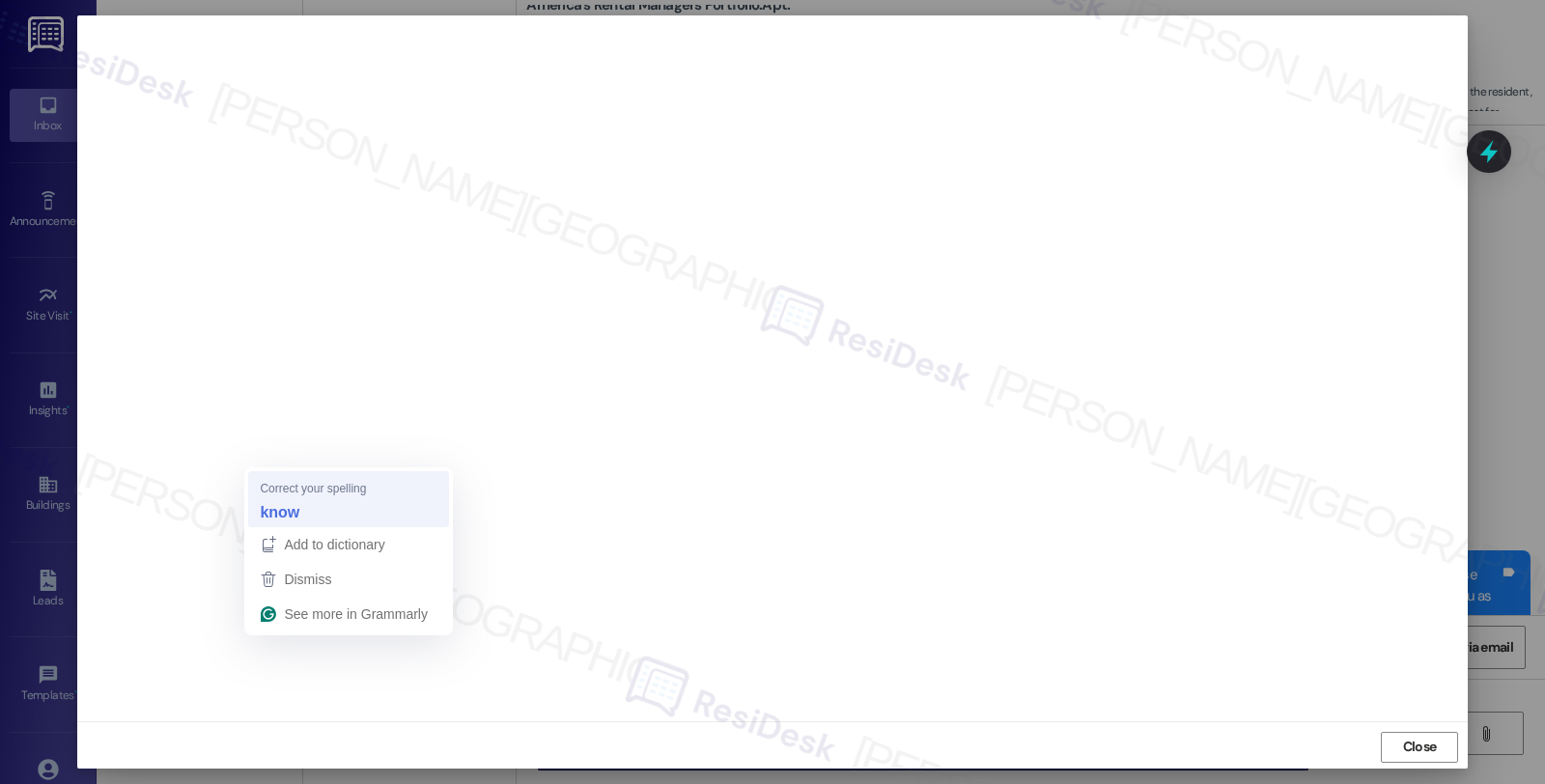
click at [286, 501] on strong "know" at bounding box center [279, 512] width 40 height 21
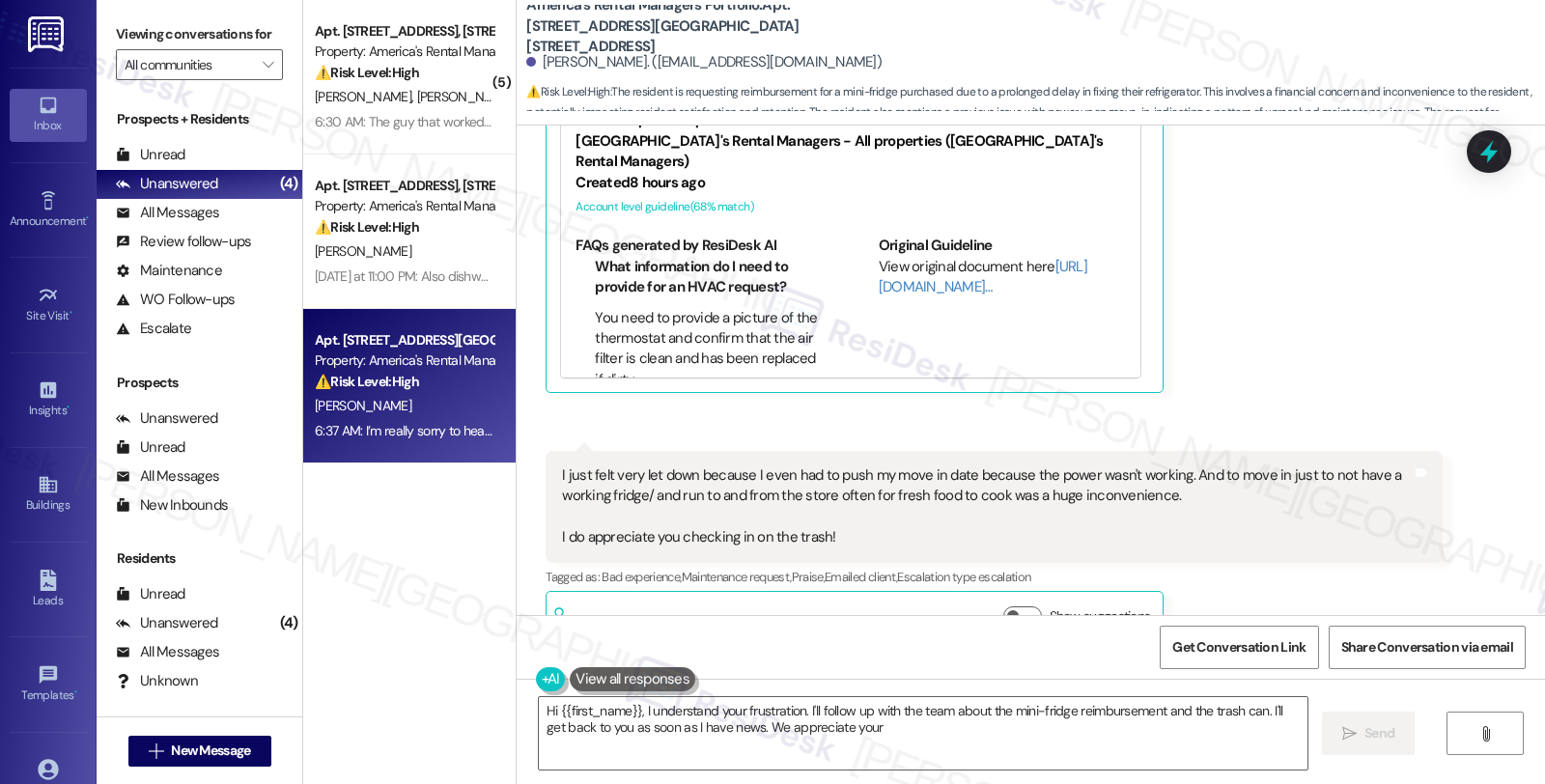
scroll to position [2235, 0]
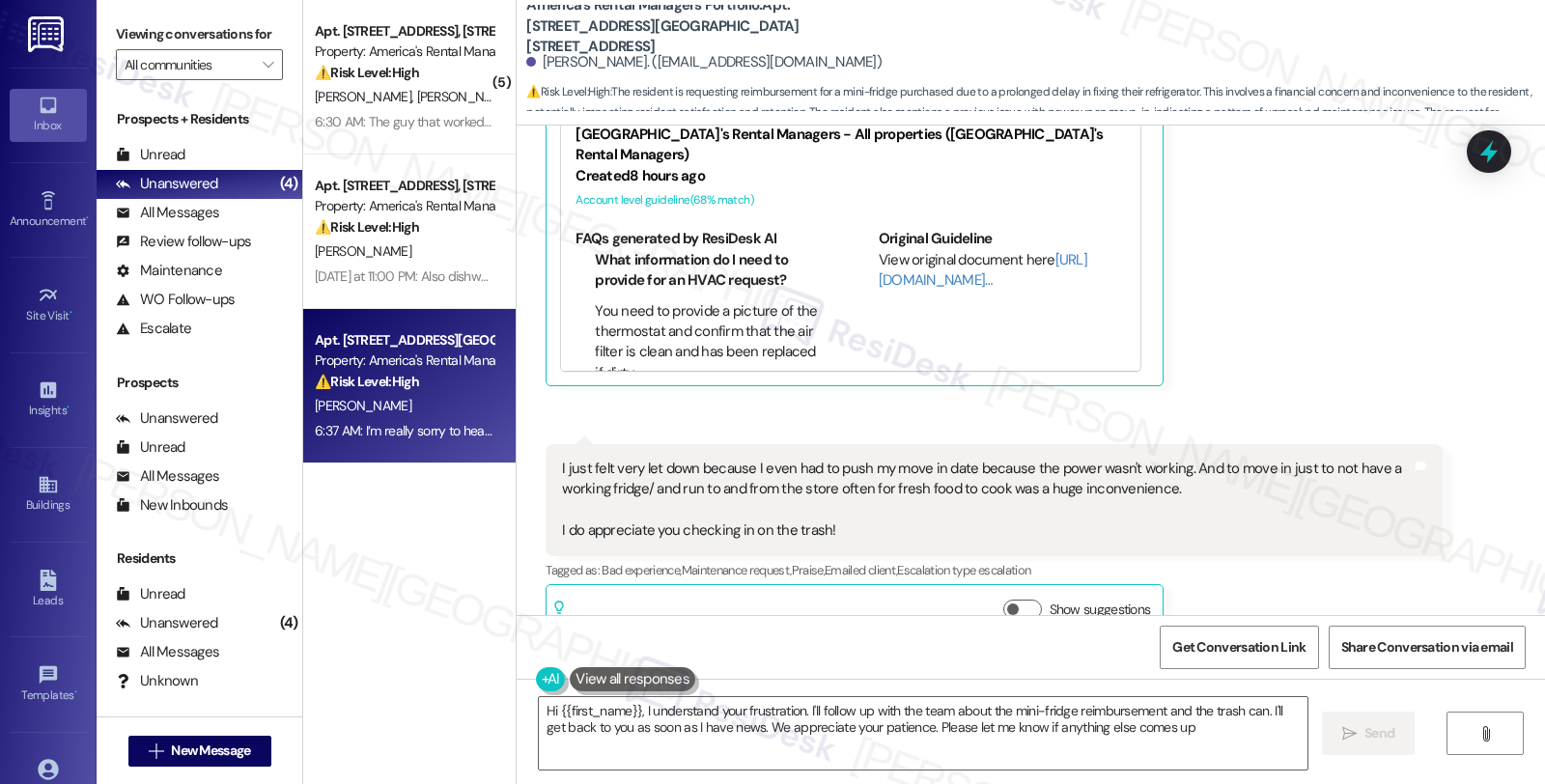
type textarea "Hi {{first_name}}, I understand your frustration. I'll follow up with the team …"
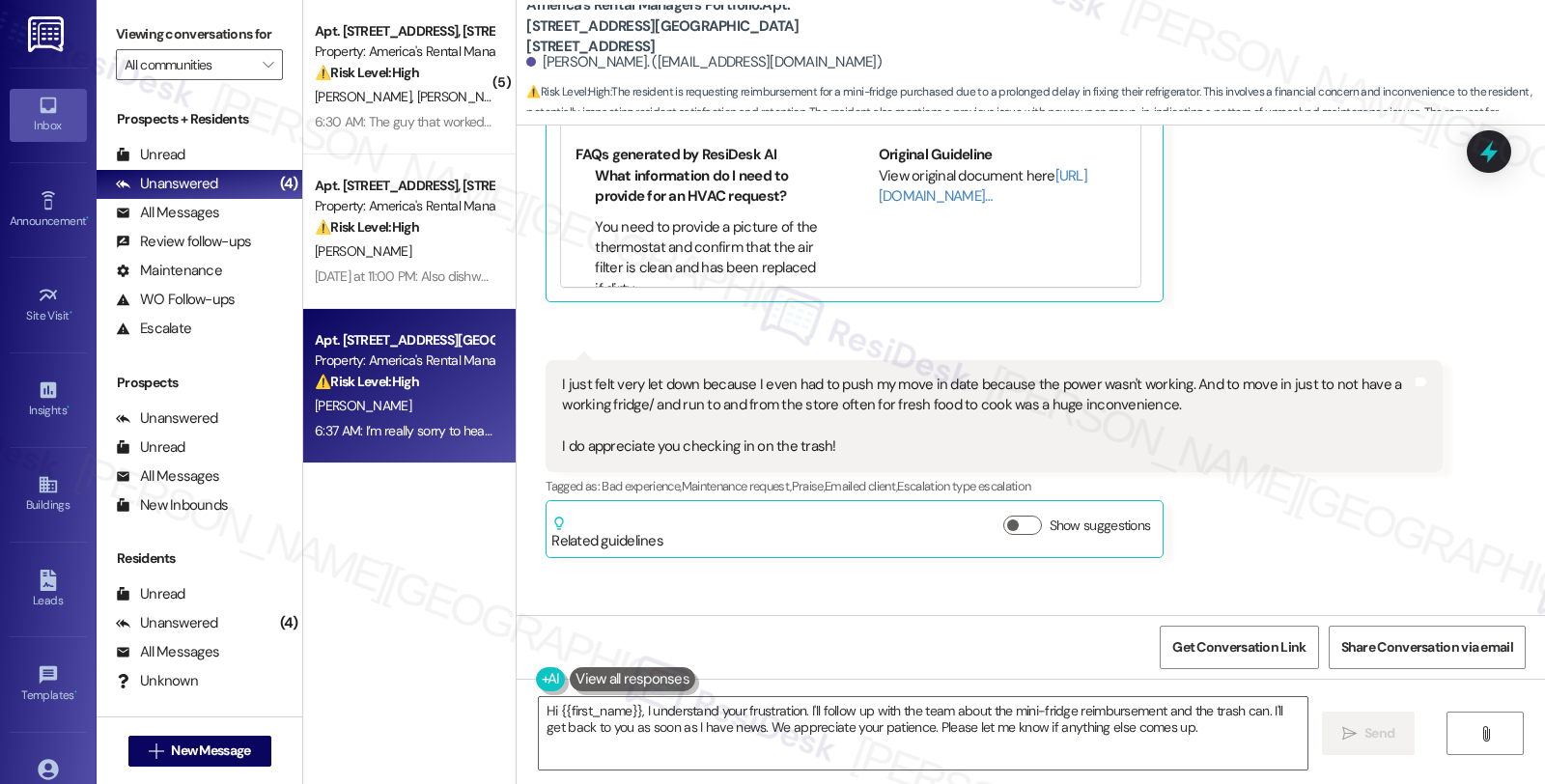
scroll to position [2439, 0]
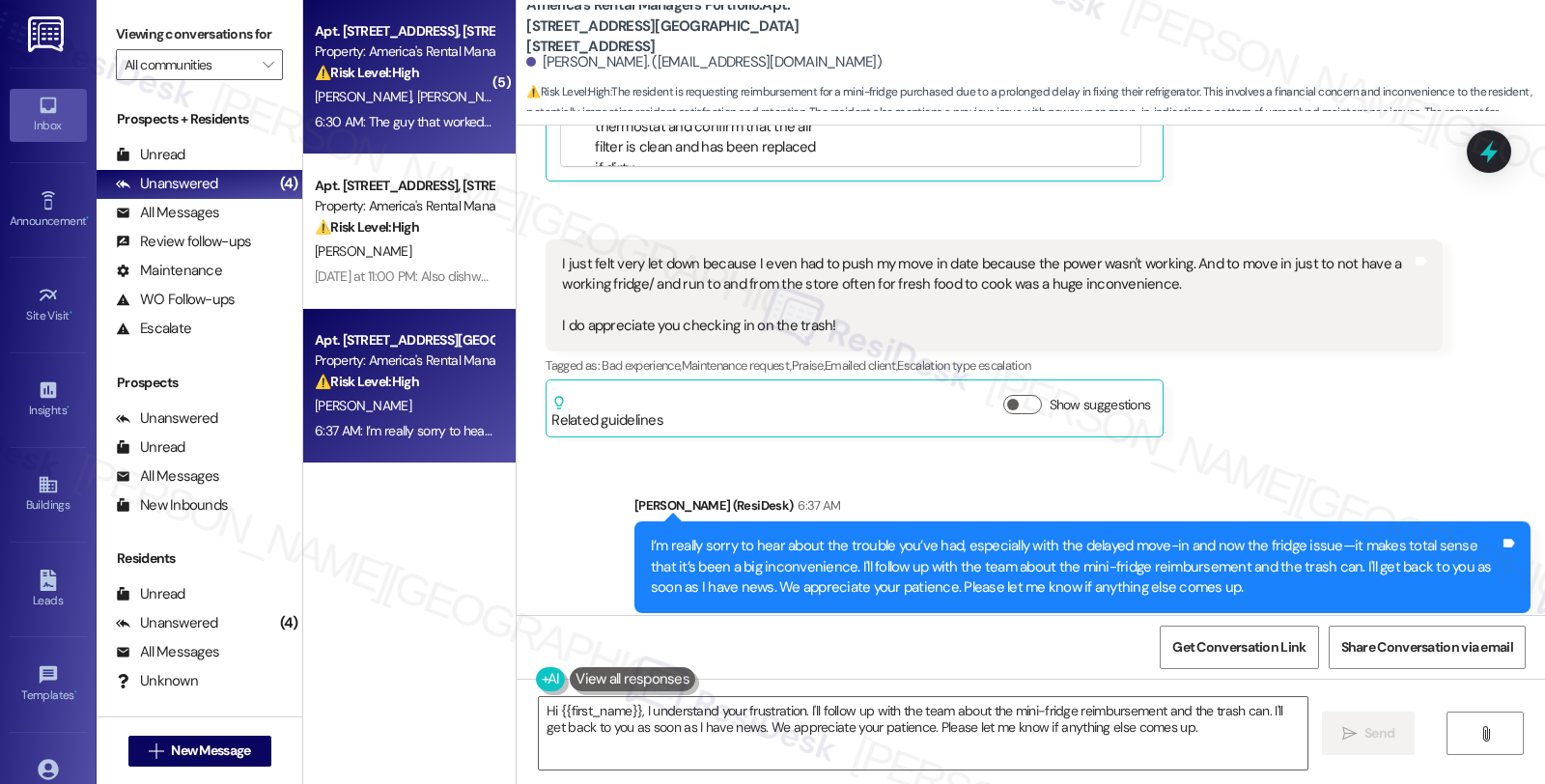
click at [412, 35] on div "Apt. [STREET_ADDRESS], [STREET_ADDRESS]" at bounding box center [404, 31] width 178 height 20
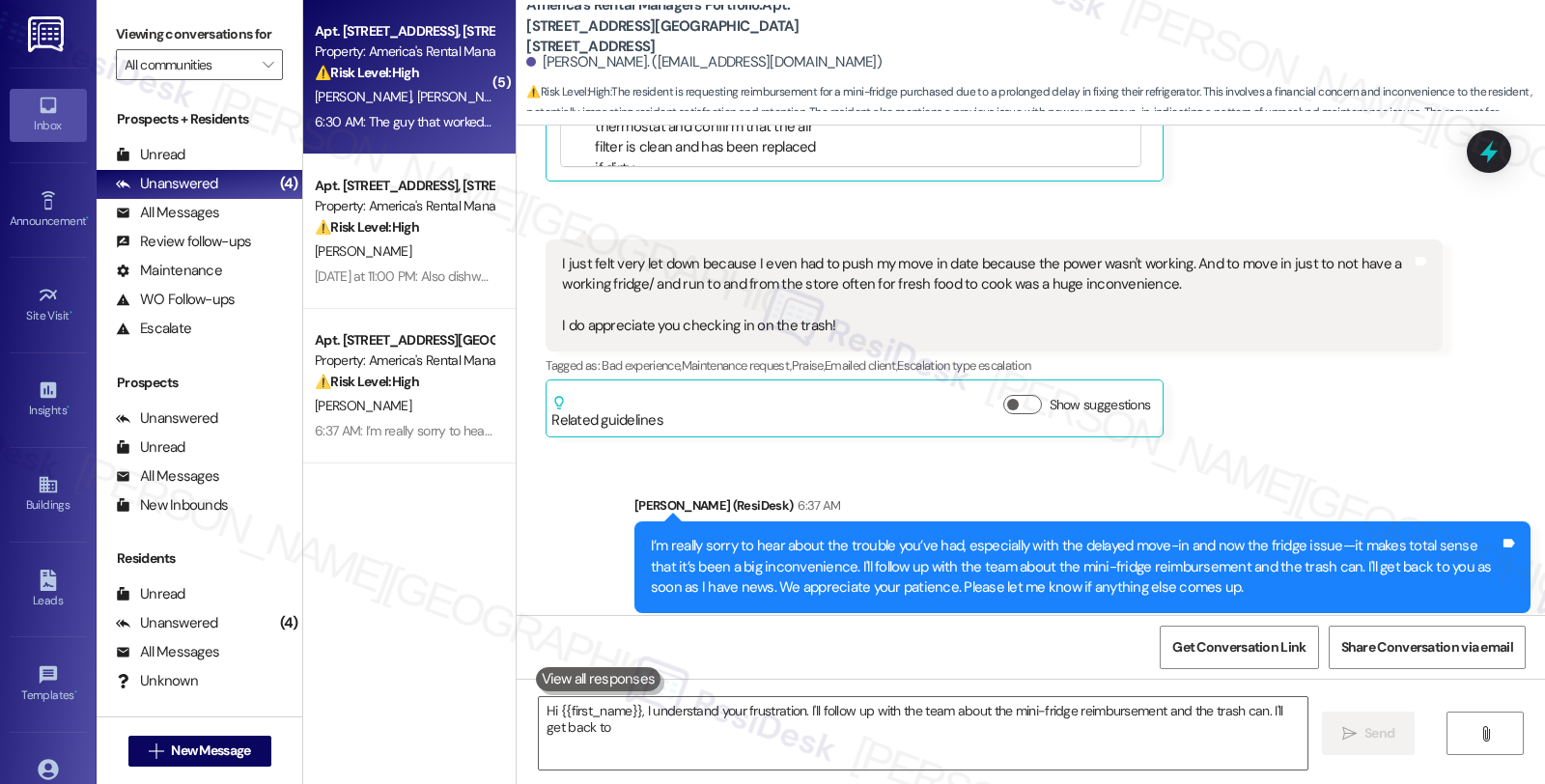
type textarea "Hi {{first_name}}, I understand your frustration. I'll follow up with the team …"
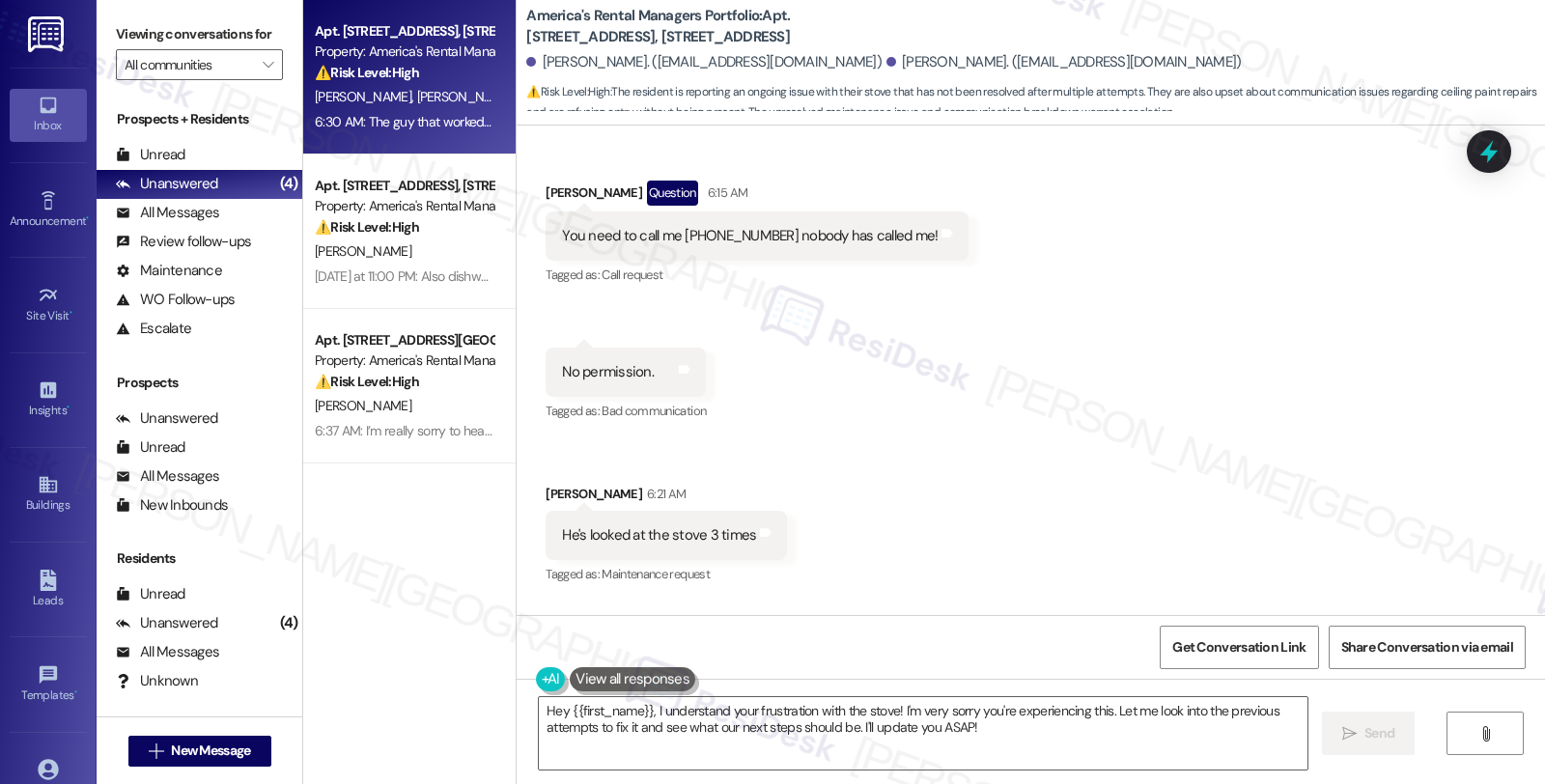
scroll to position [1128, 0]
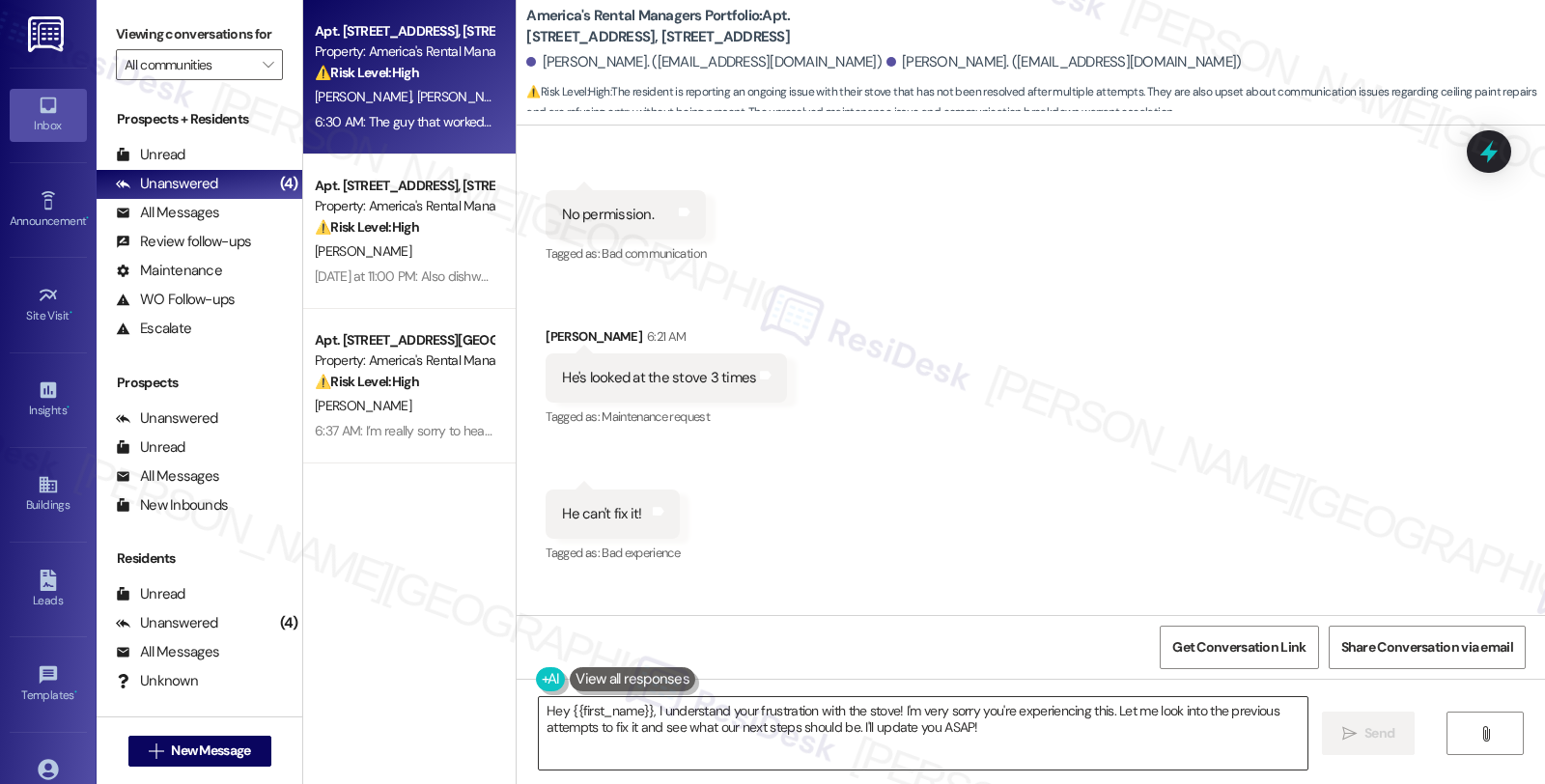
click at [539, 700] on textarea "Hey {{first_name}}, I understand your frustration with the stove! I'm very sorr…" at bounding box center [923, 733] width 769 height 73
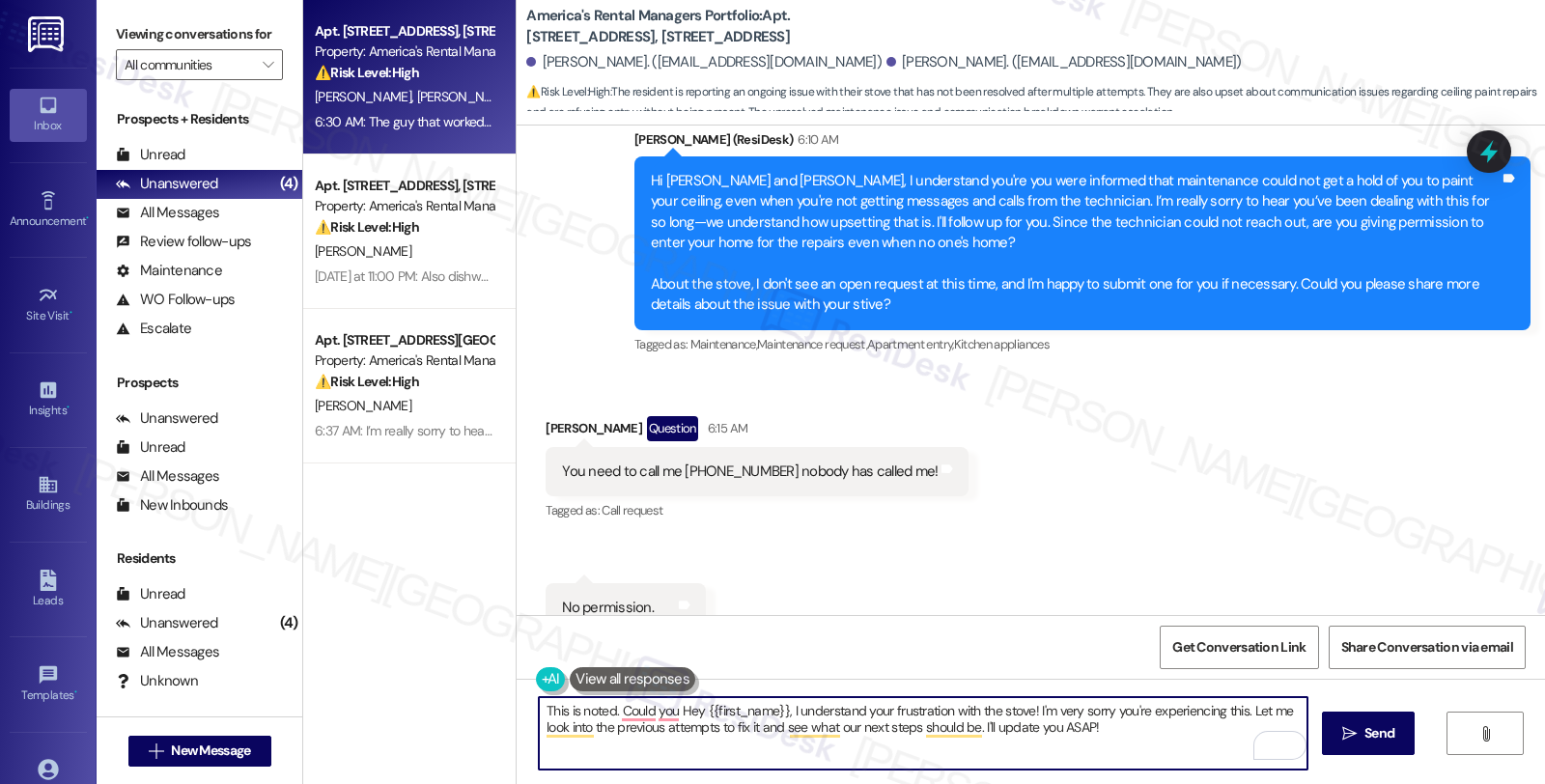
scroll to position [699, 0]
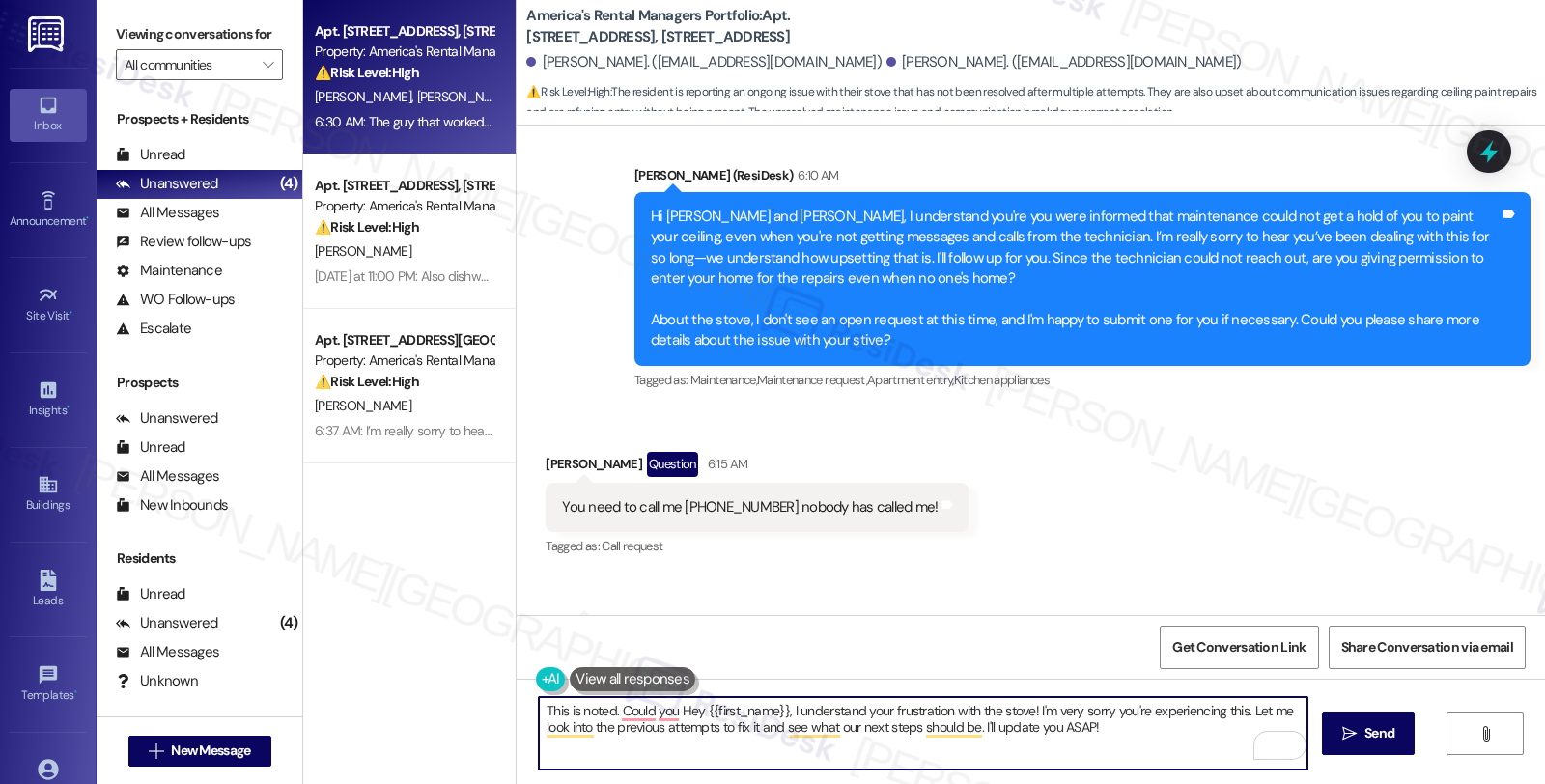
click at [539, 706] on textarea "This is noted. Could you Hey {{first_name}}, I understand your frustration with…" at bounding box center [923, 733] width 769 height 73
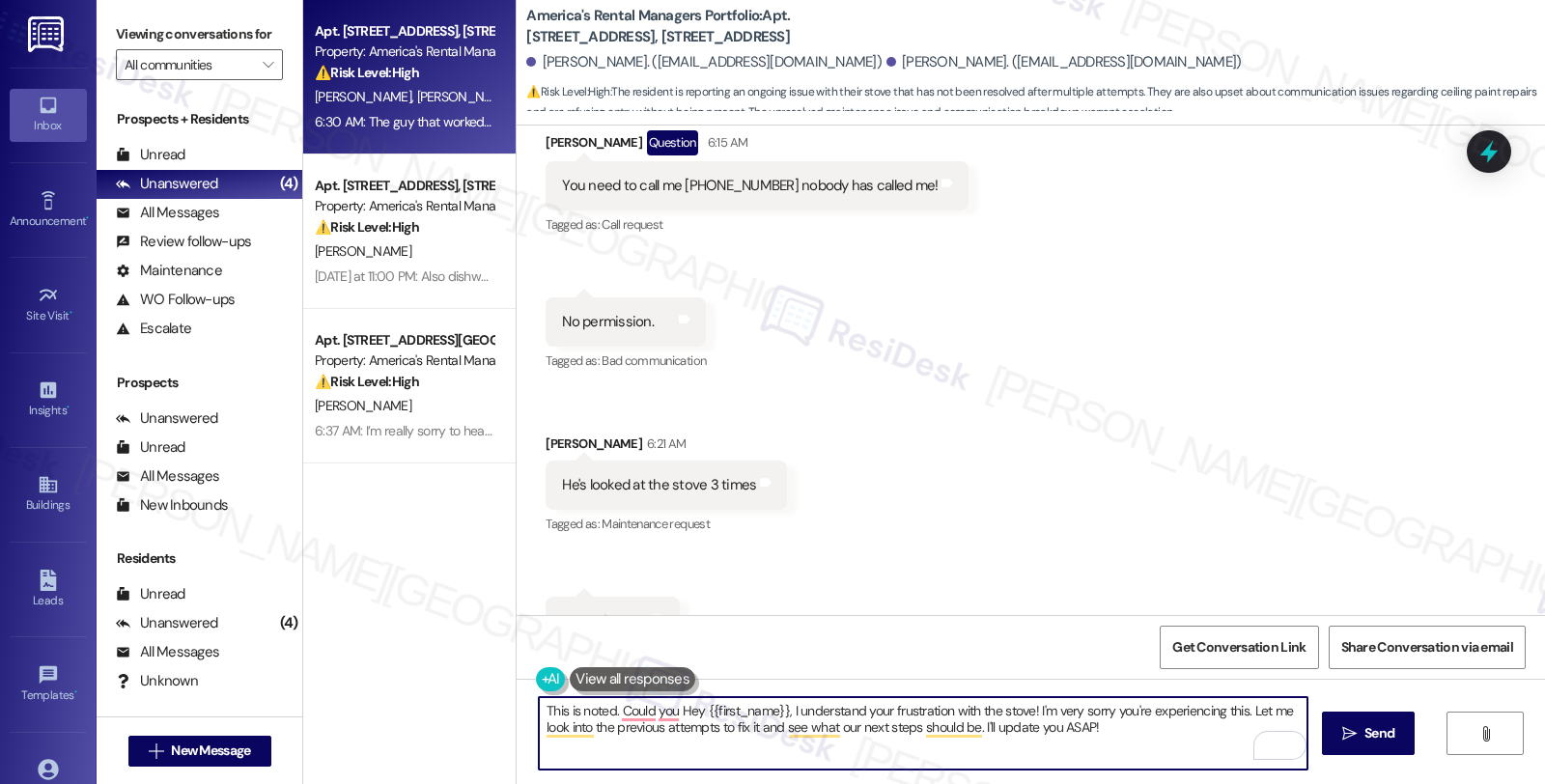
scroll to position [1128, 0]
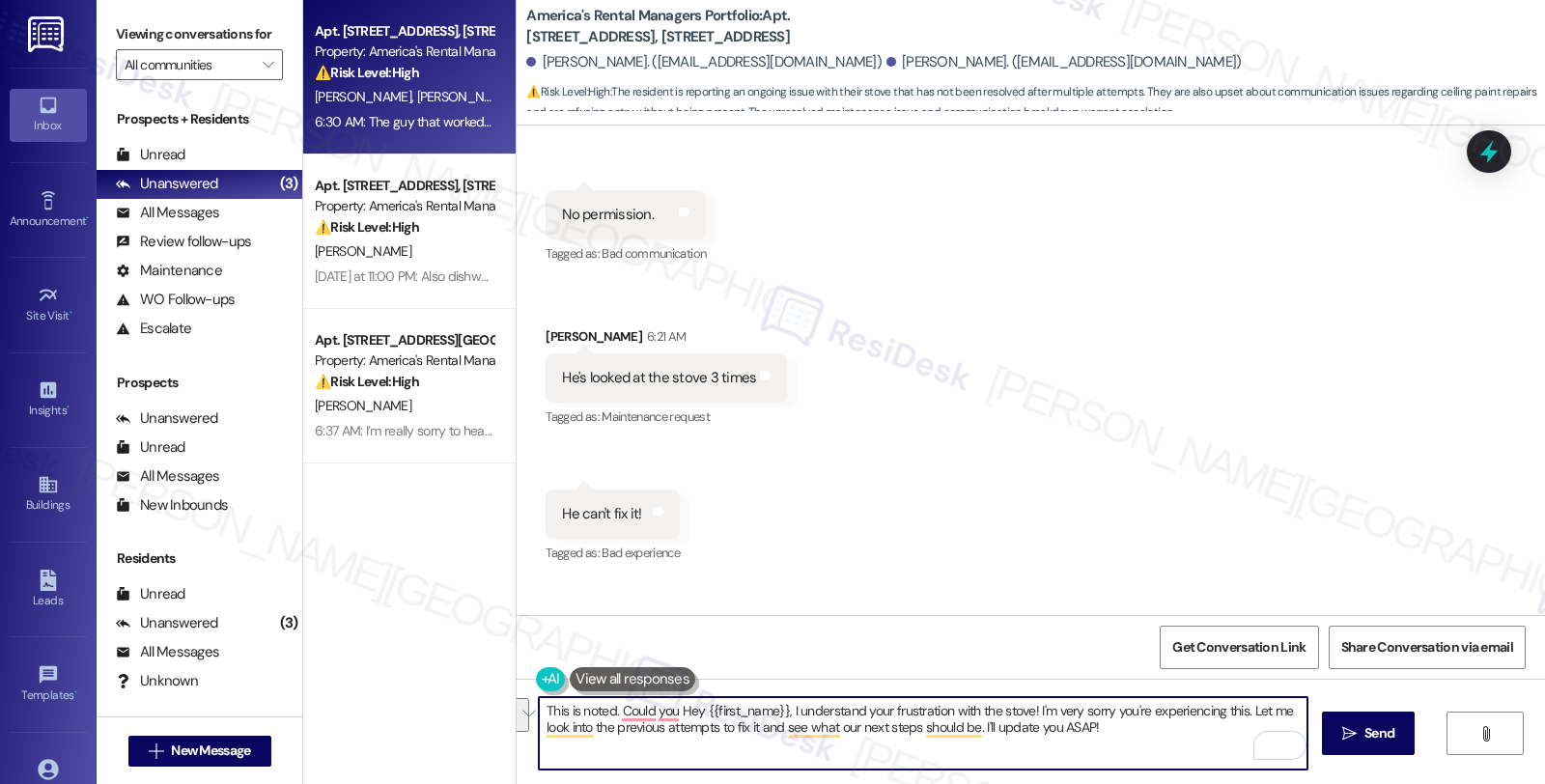
drag, startPoint x: 1028, startPoint y: 708, endPoint x: 1155, endPoint y: 738, distance: 130.5
click at [1155, 738] on textarea "This is noted. Could you Hey {{first_name}}, I understand your frustration with…" at bounding box center [923, 733] width 769 height 73
paste textarea "Please clarify what exactly isn't working with the stove—is it not turning on a…"
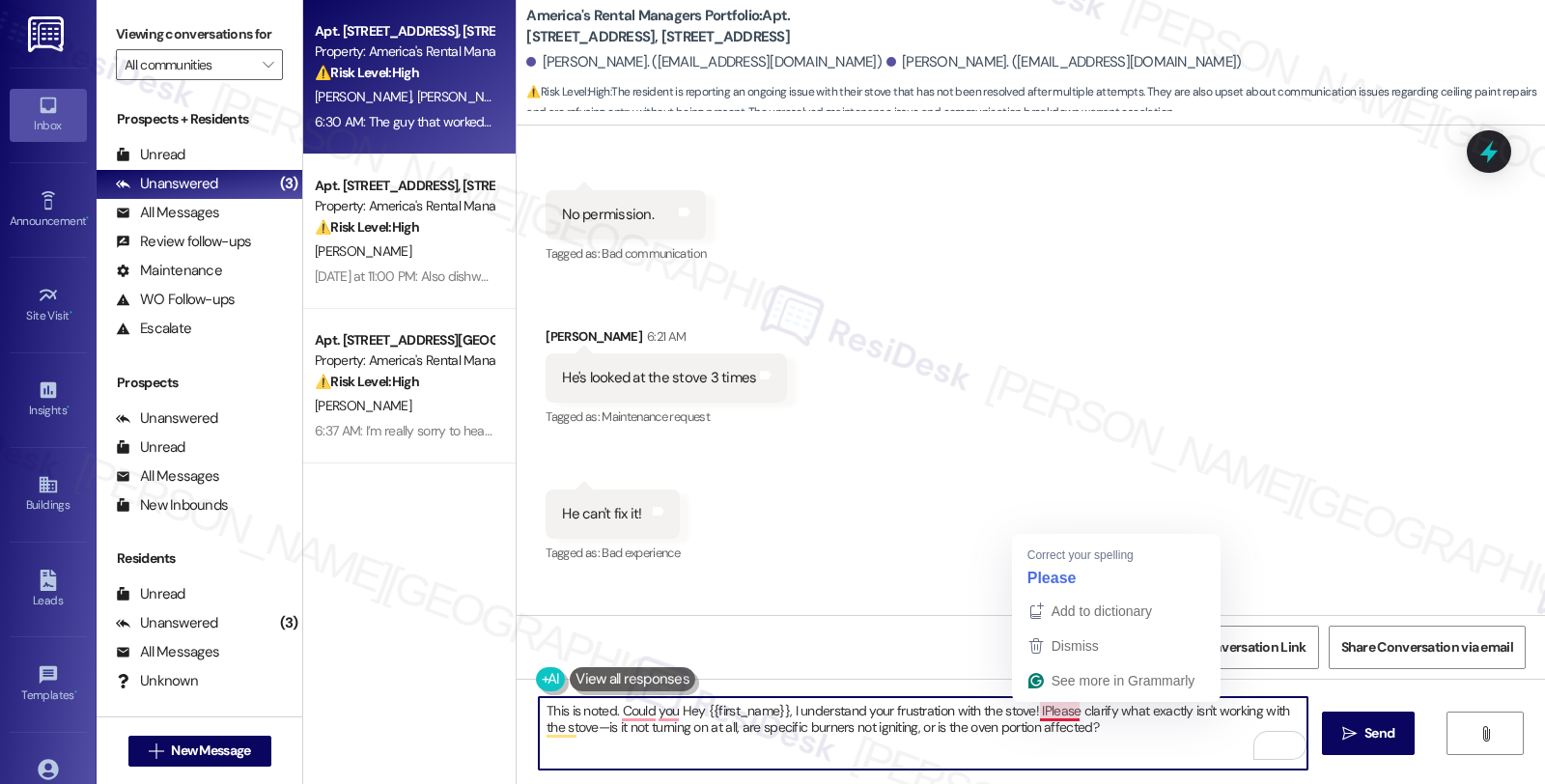
click at [1038, 703] on textarea "This is noted. Could you Hey {{first_name}}, I understand your frustration with…" at bounding box center [923, 733] width 769 height 73
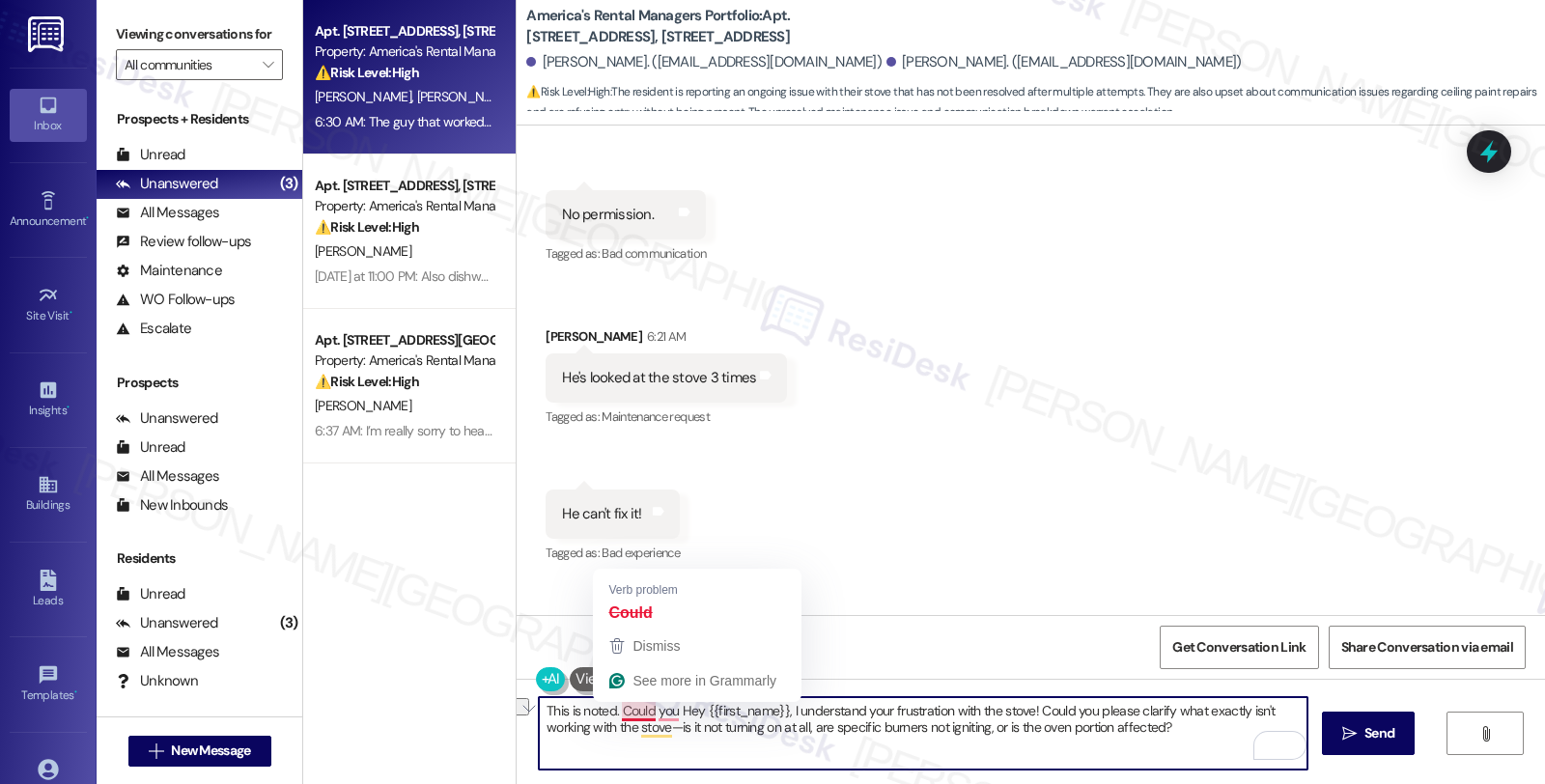
drag, startPoint x: 775, startPoint y: 711, endPoint x: 613, endPoint y: 705, distance: 162.1
click at [613, 705] on textarea "This is noted. Could you Hey {{first_name}}, I understand your frustration with…" at bounding box center [923, 733] width 769 height 73
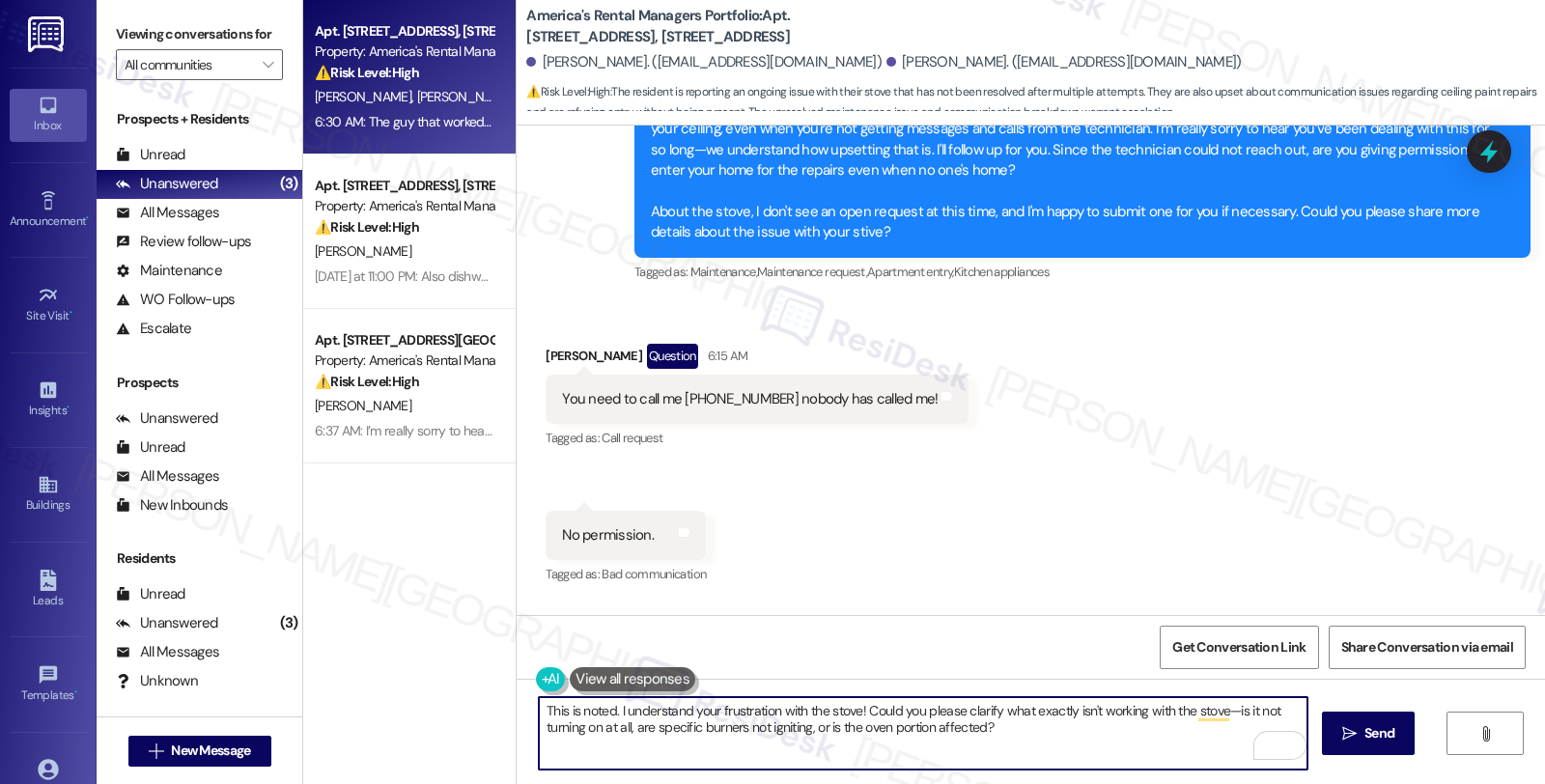
scroll to position [1020, 0]
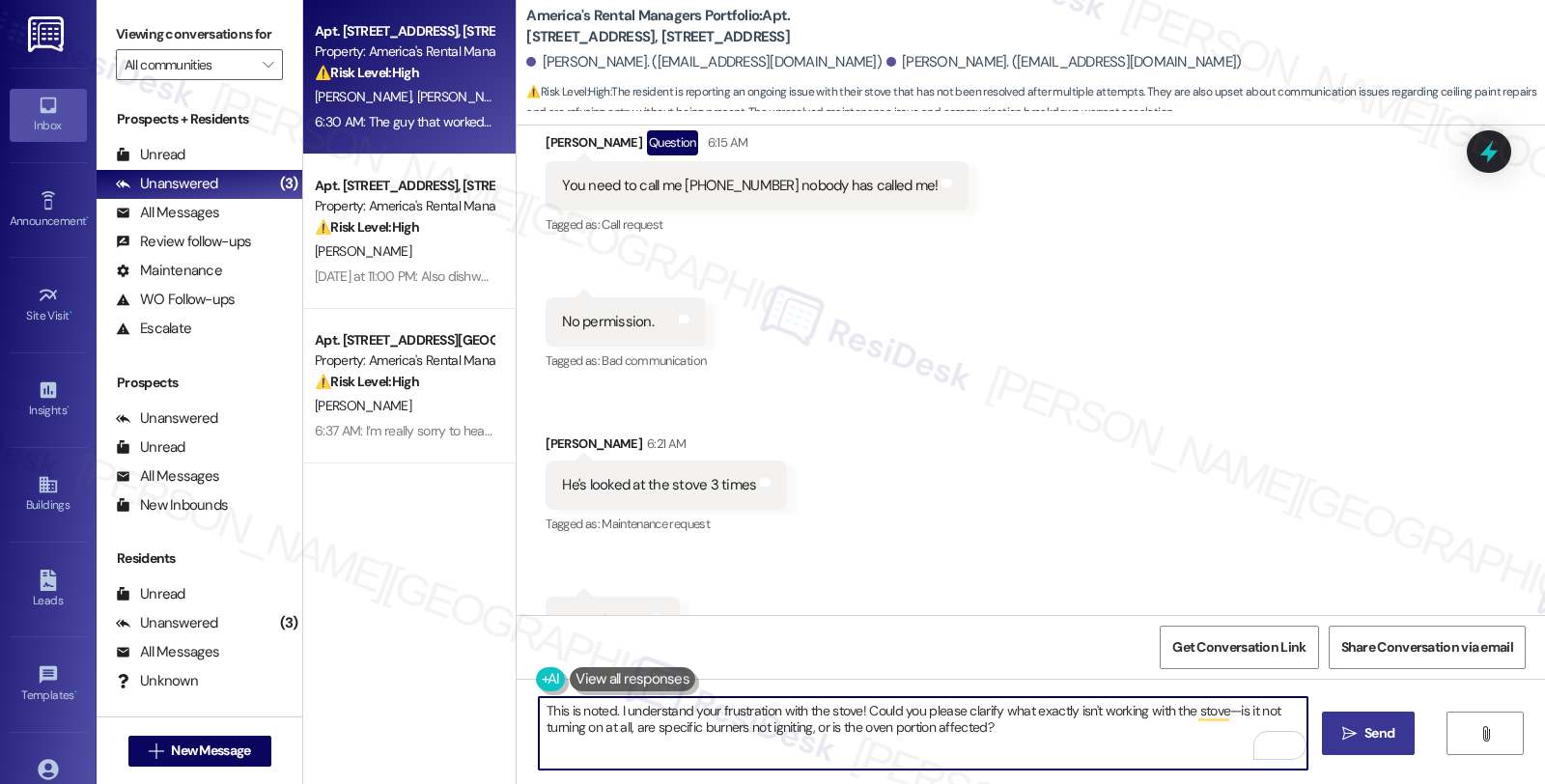
type textarea "This is noted. I understand your frustration with the stove! Could you please c…"
click at [1377, 741] on span "Send" at bounding box center [1379, 733] width 30 height 20
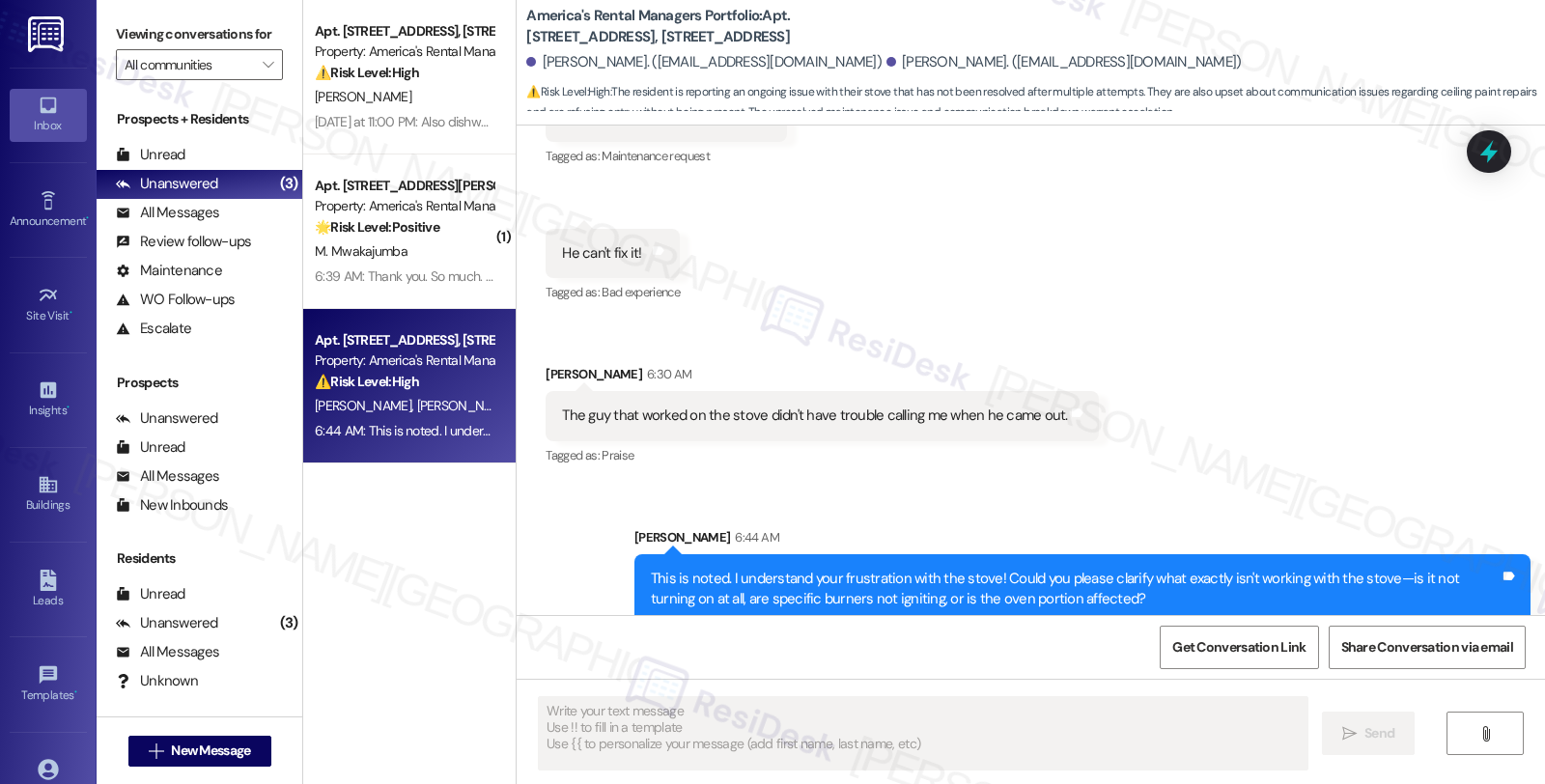
scroll to position [1393, 0]
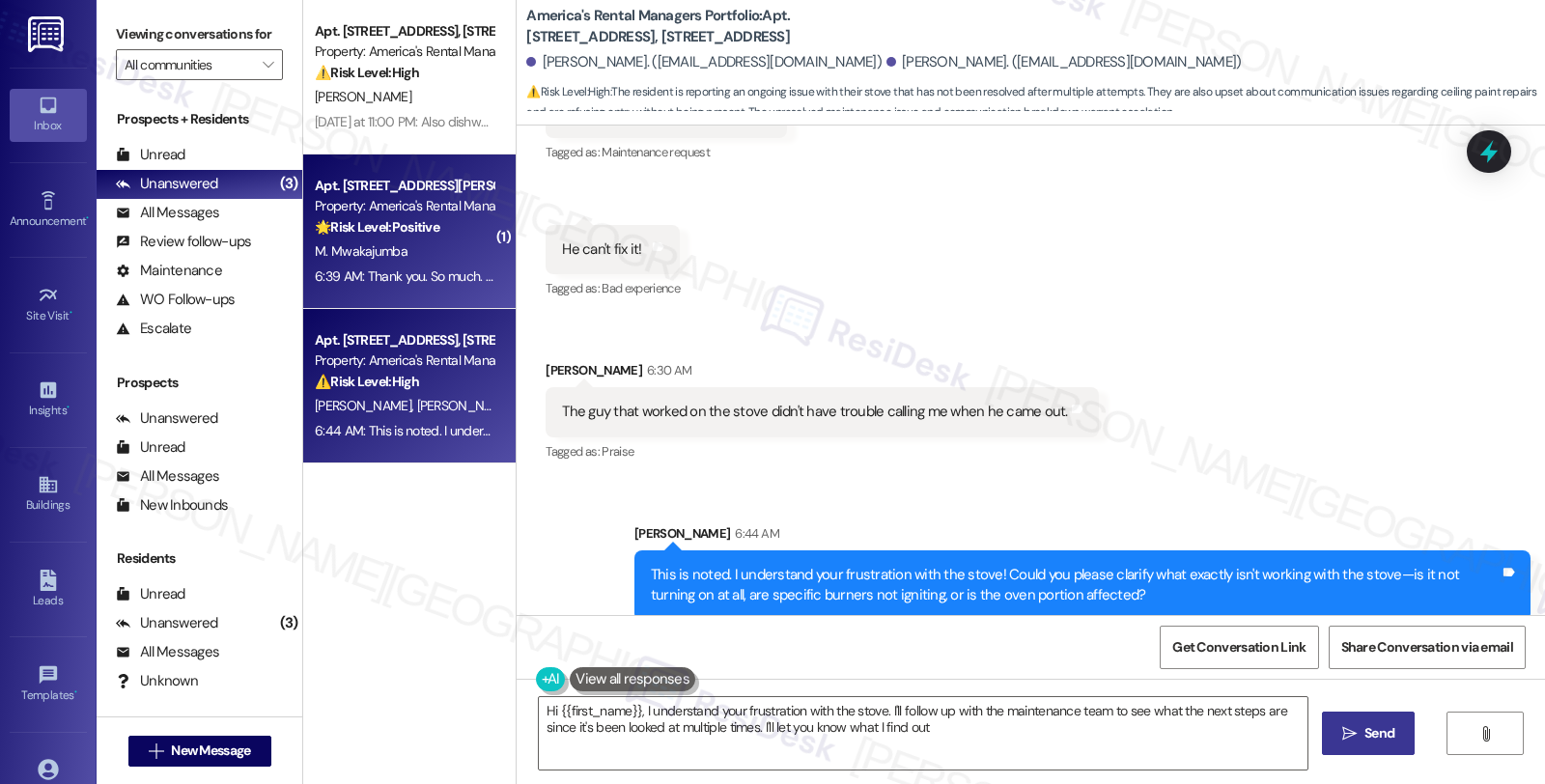
type textarea "Hi {{first_name}}, I understand your frustration with the stove. I'll follow up…"
click at [399, 254] on div "M. Mwakajumba" at bounding box center [404, 251] width 182 height 24
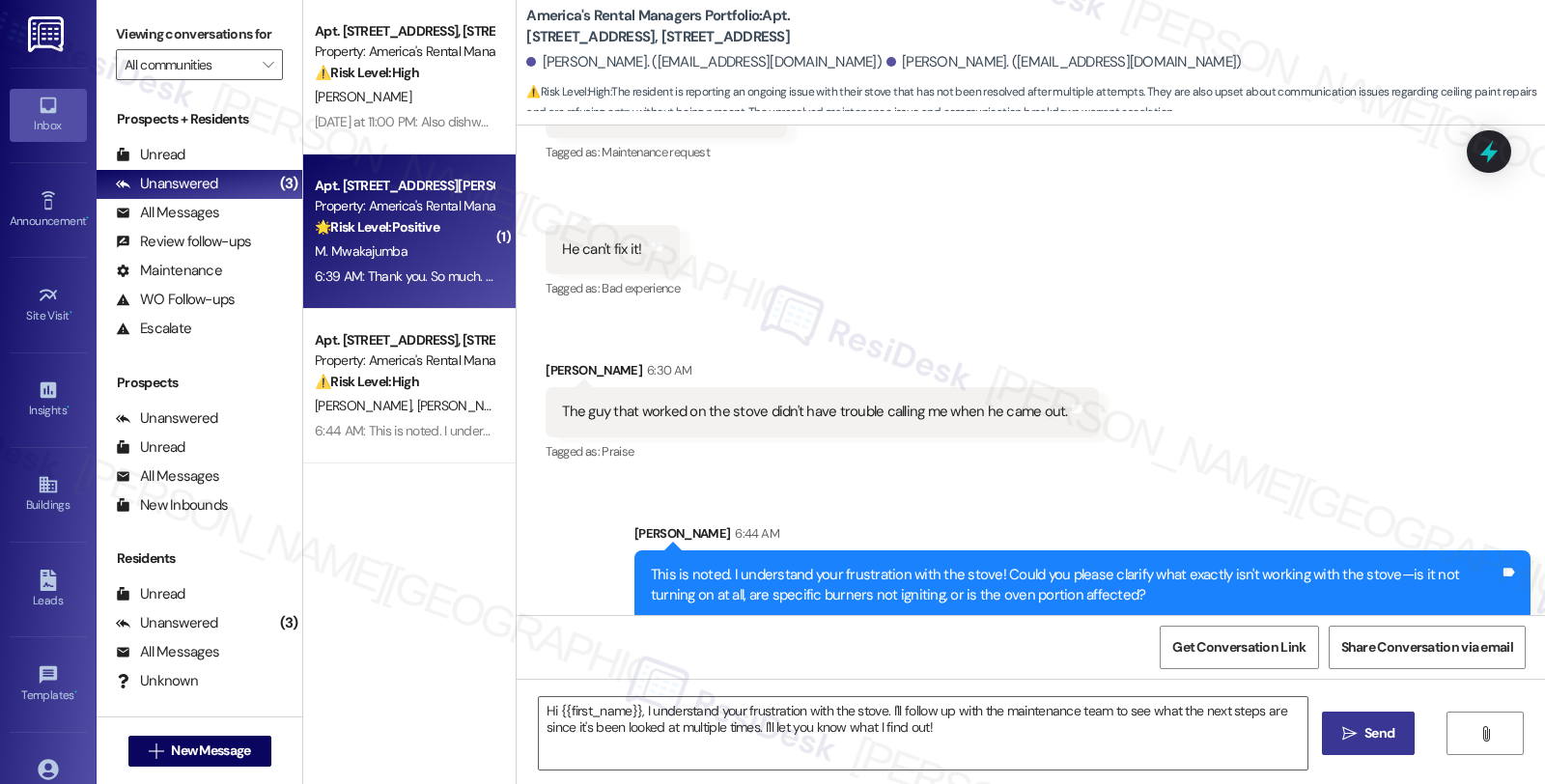
type textarea "Fetching suggested responses. Please feel free to read through the conversation…"
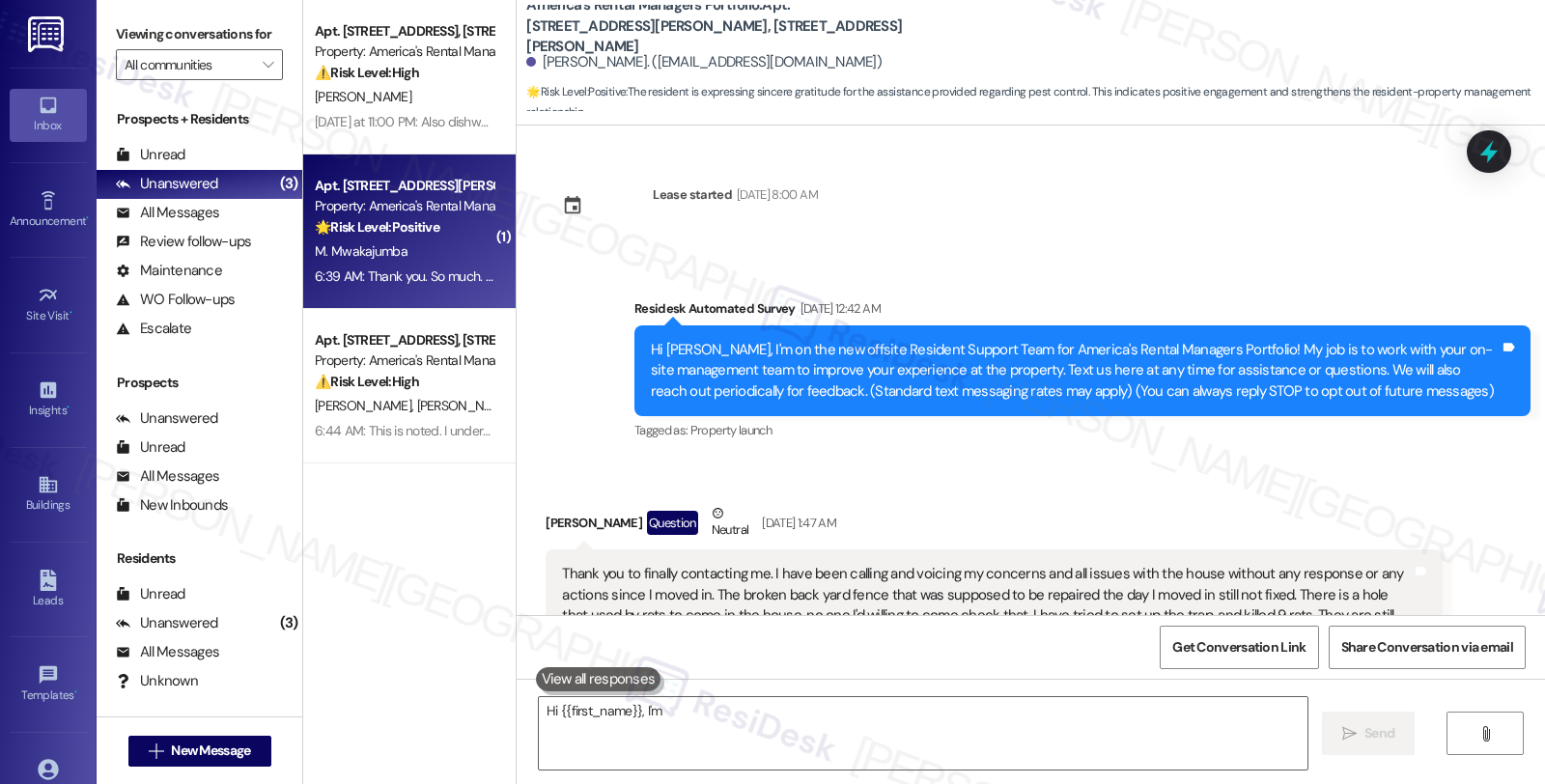
scroll to position [9955, 0]
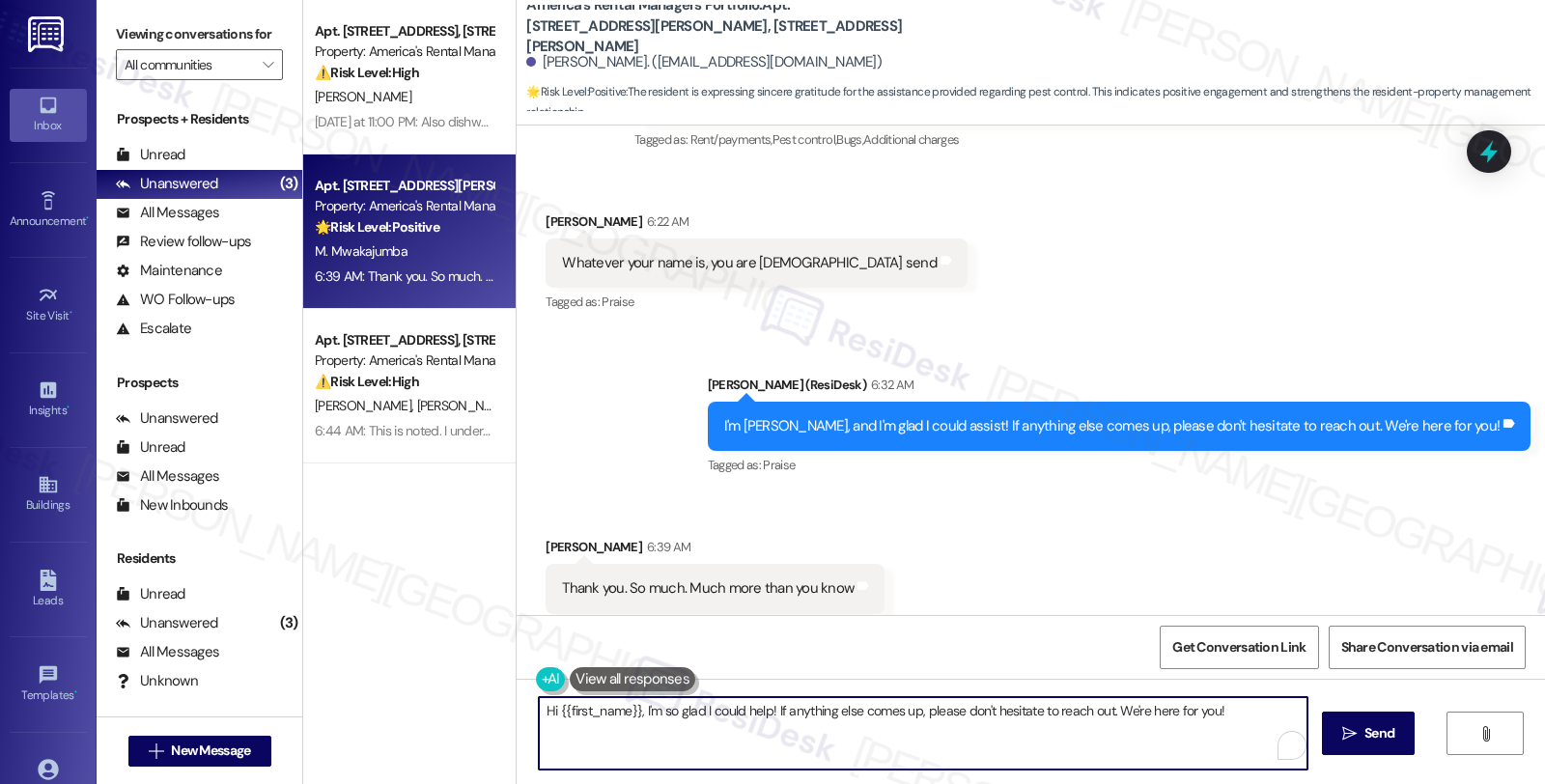
drag, startPoint x: 529, startPoint y: 706, endPoint x: 1543, endPoint y: 718, distance: 1014.1
click at [1543, 718] on div "Hi {{first_name}}, I'm so glad I could help! If anything else comes up, please …" at bounding box center [1030, 750] width 1028 height 144
click at [952, 746] on textarea "AaYou're very much welcome! Have a great weekend!" at bounding box center [923, 733] width 769 height 73
type textarea "AaYou're very much welcome! Have a great weekend!"
click at [1347, 712] on button " Send" at bounding box center [1369, 733] width 94 height 44
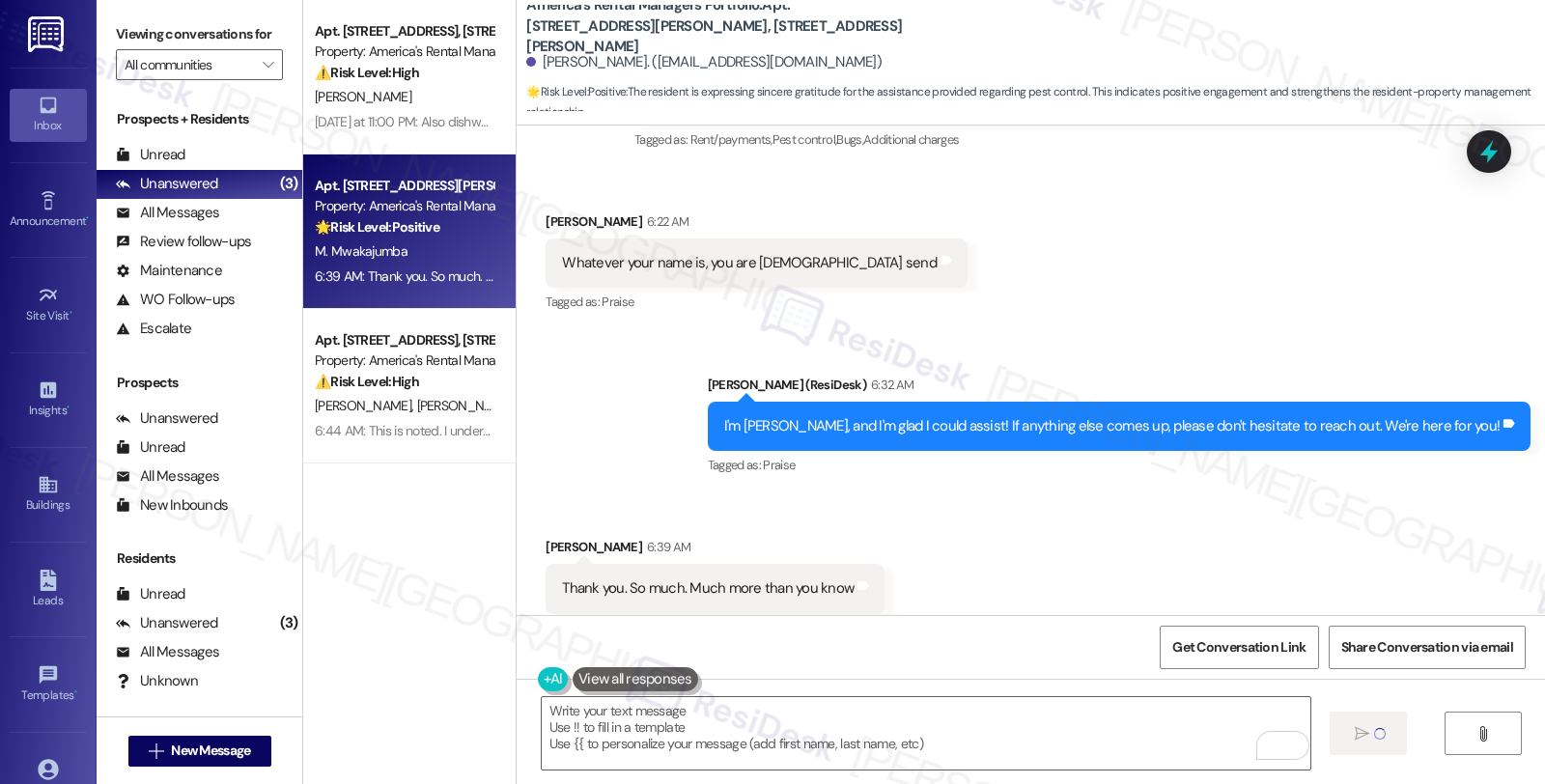
type textarea "Fetching suggested responses. Please feel free to read through the conversation…"
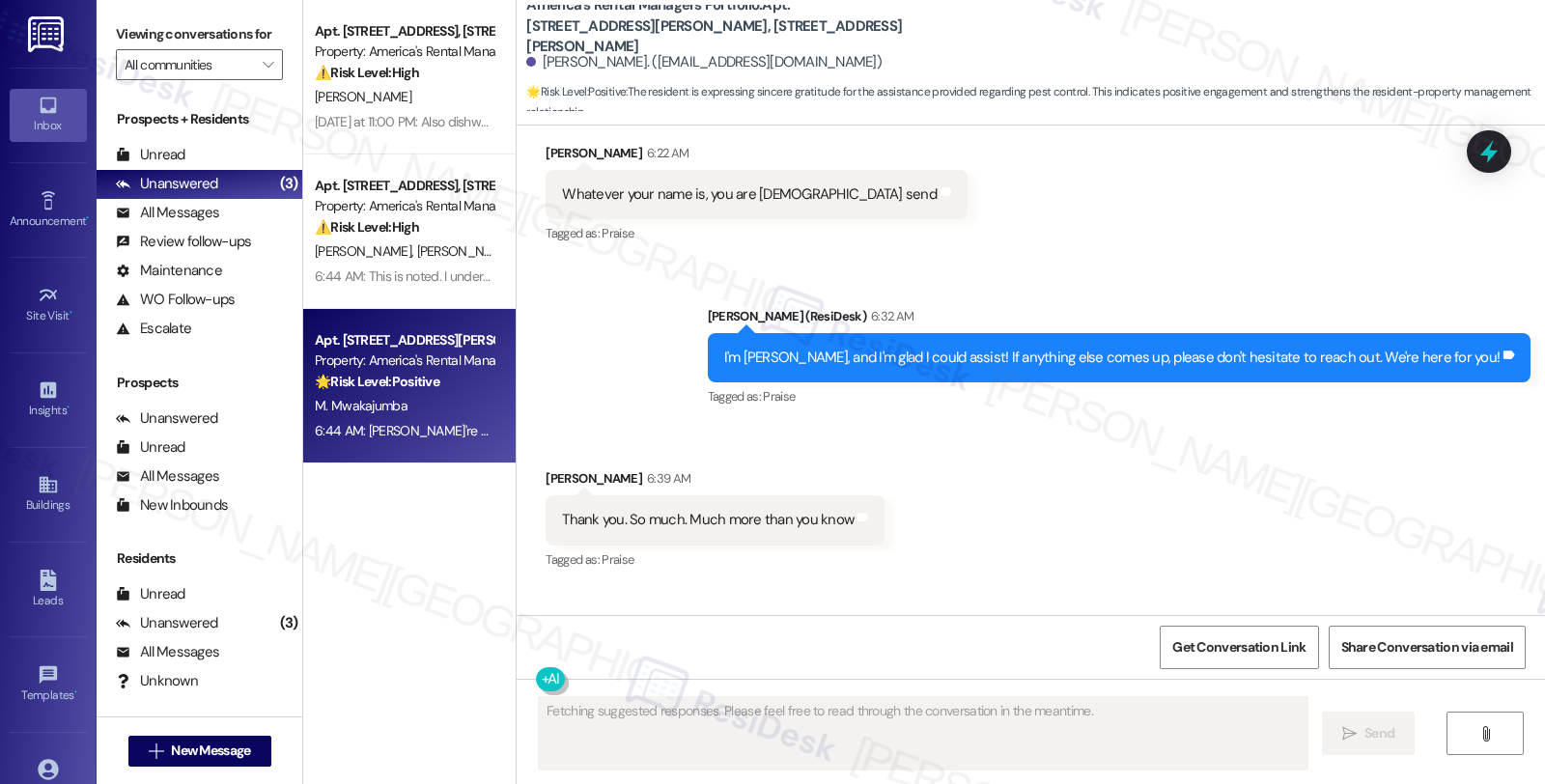
scroll to position [10090, 0]
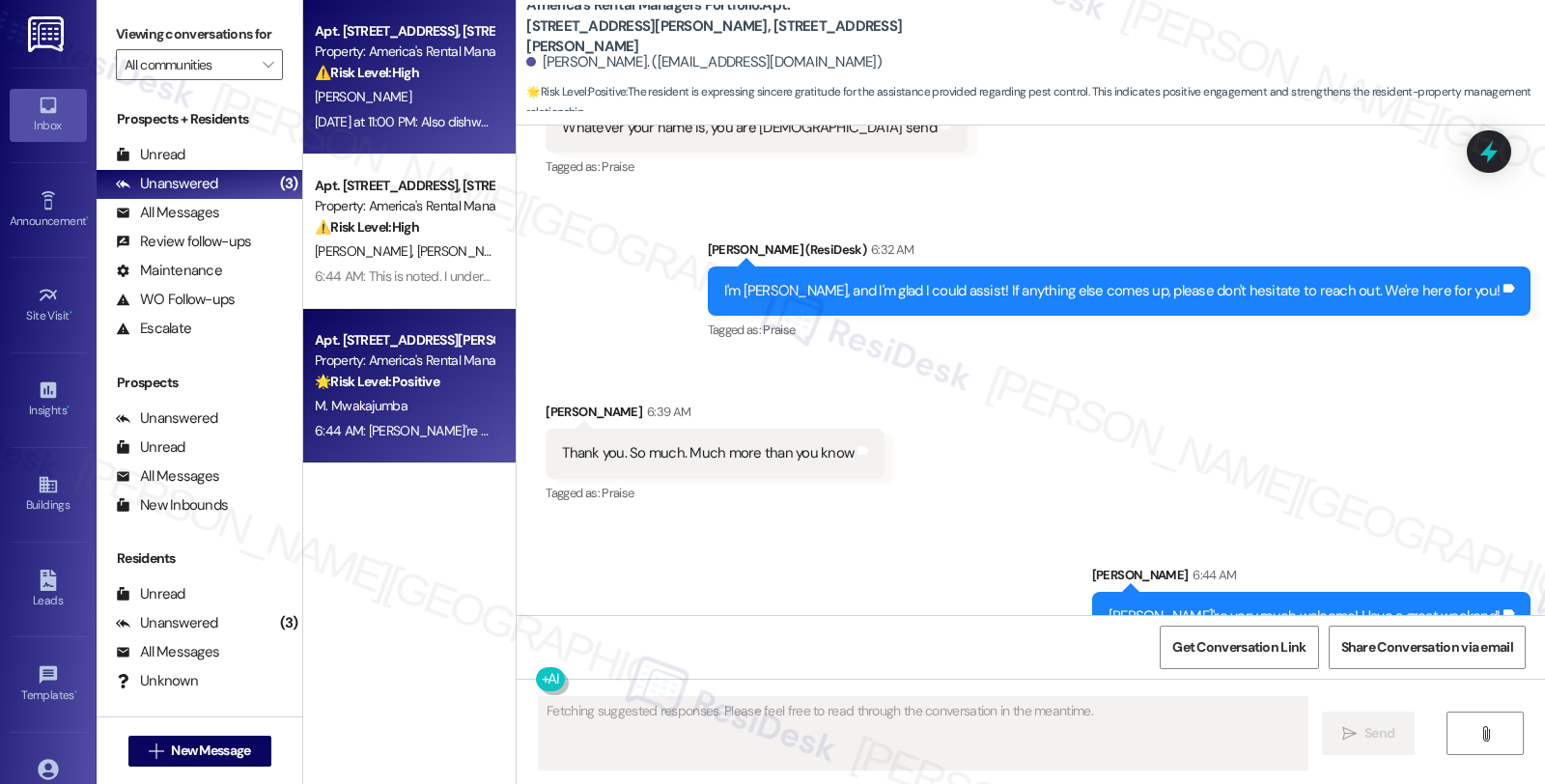
click at [412, 61] on div "Property: America's Rental Managers Portfolio" at bounding box center [404, 51] width 178 height 20
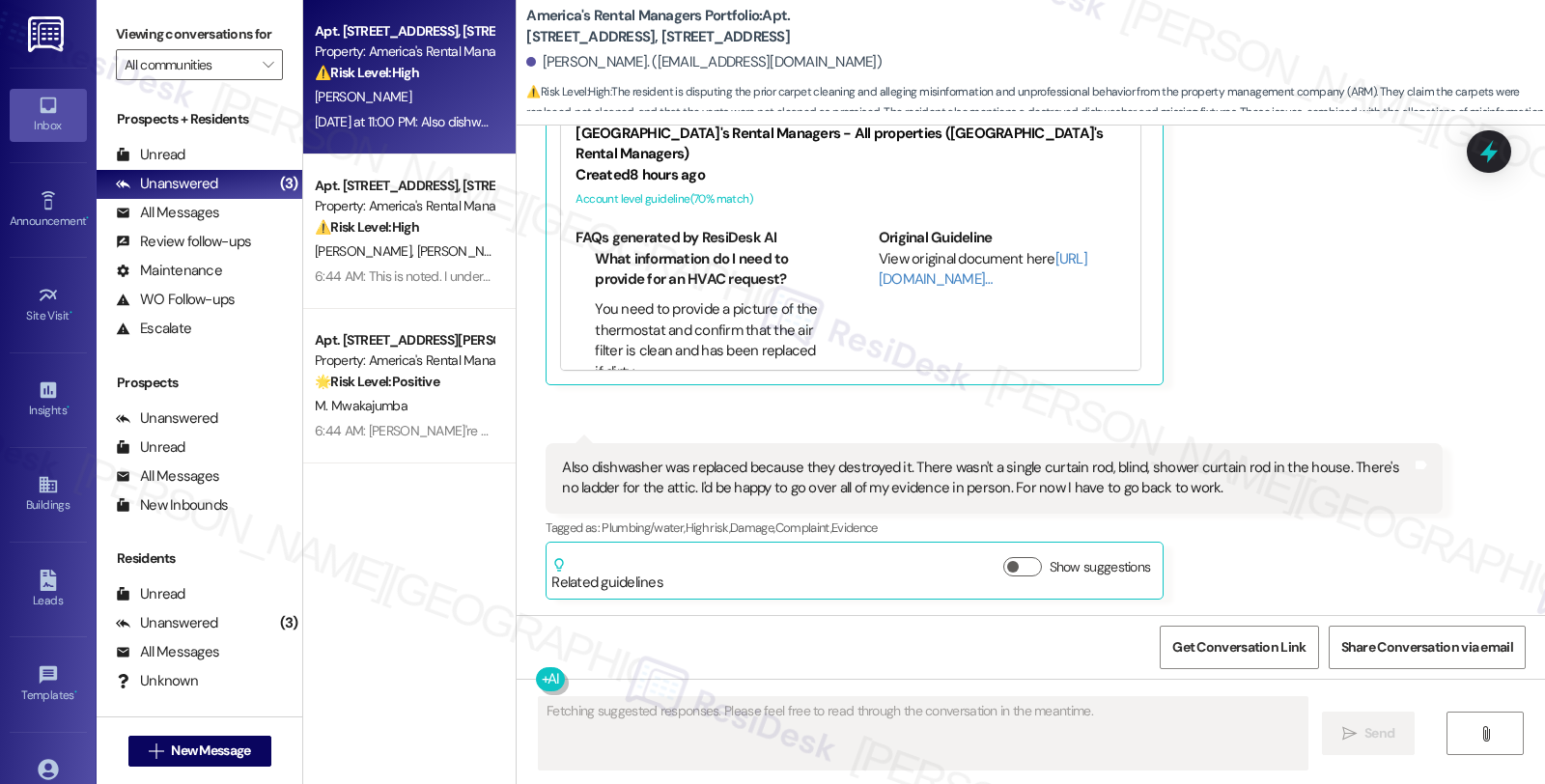
scroll to position [2461, 0]
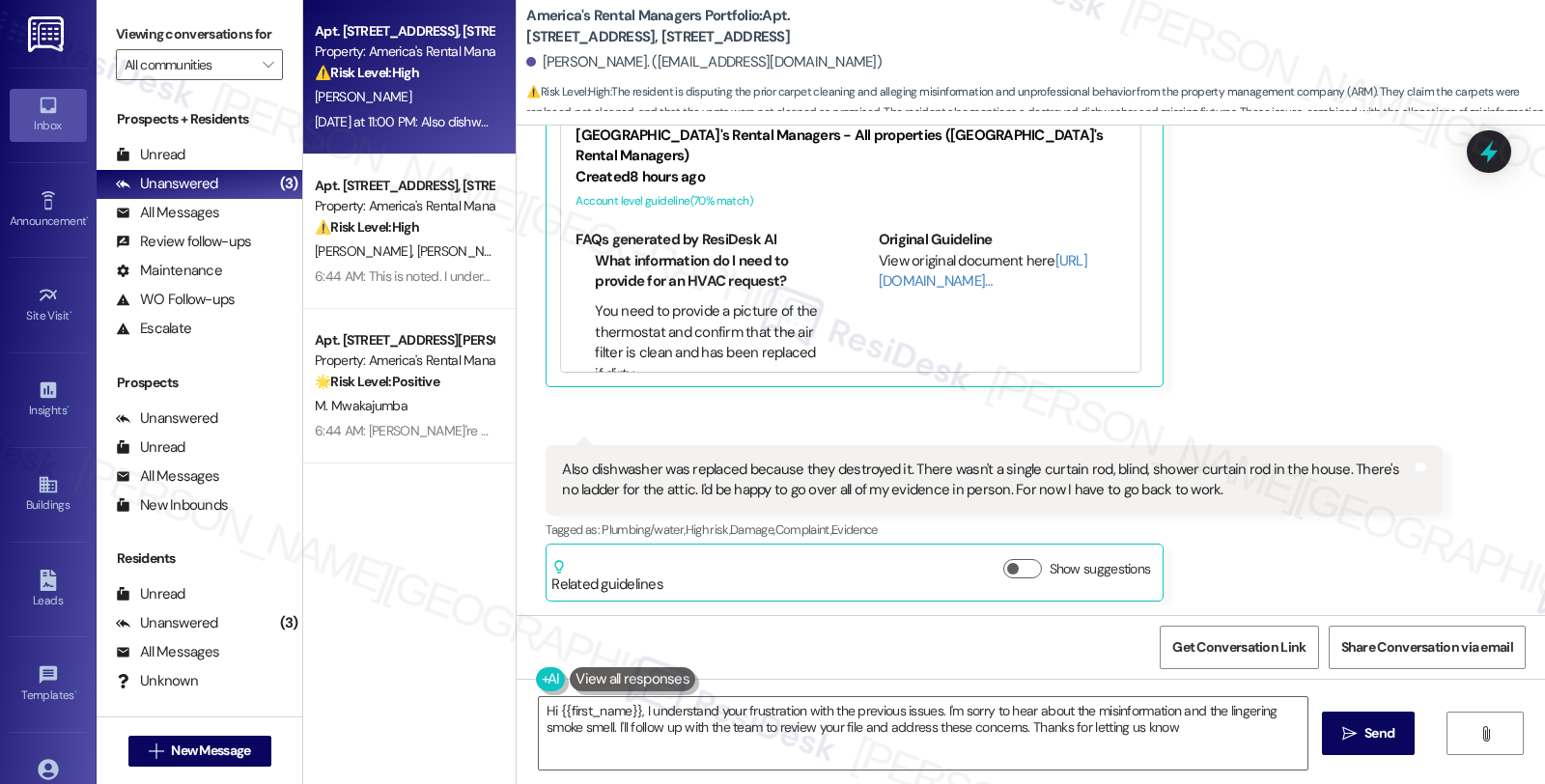
type textarea "Hi {{first_name}}, I understand your frustration with the previous issues. I'm …"
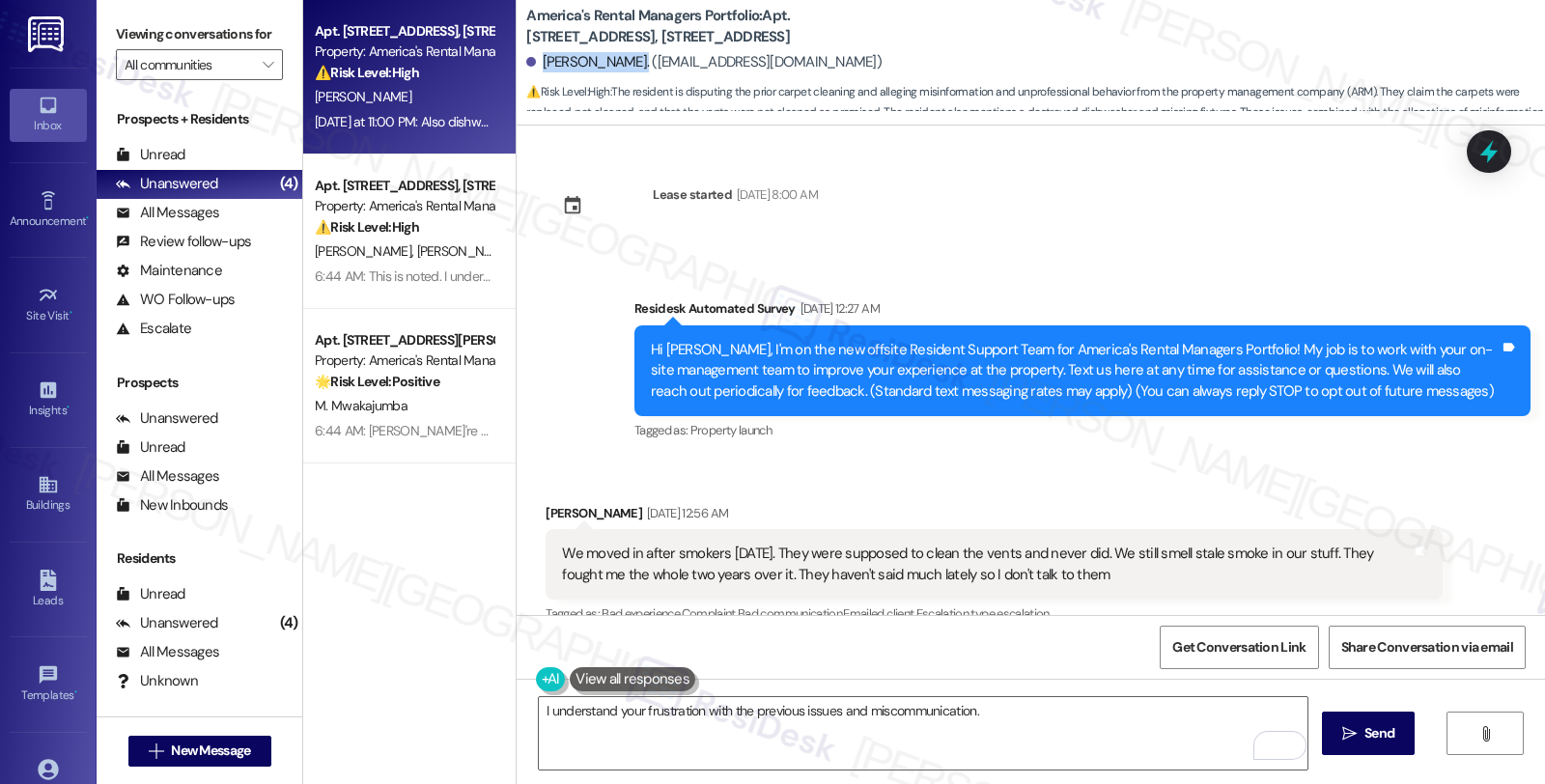
scroll to position [1066, 0]
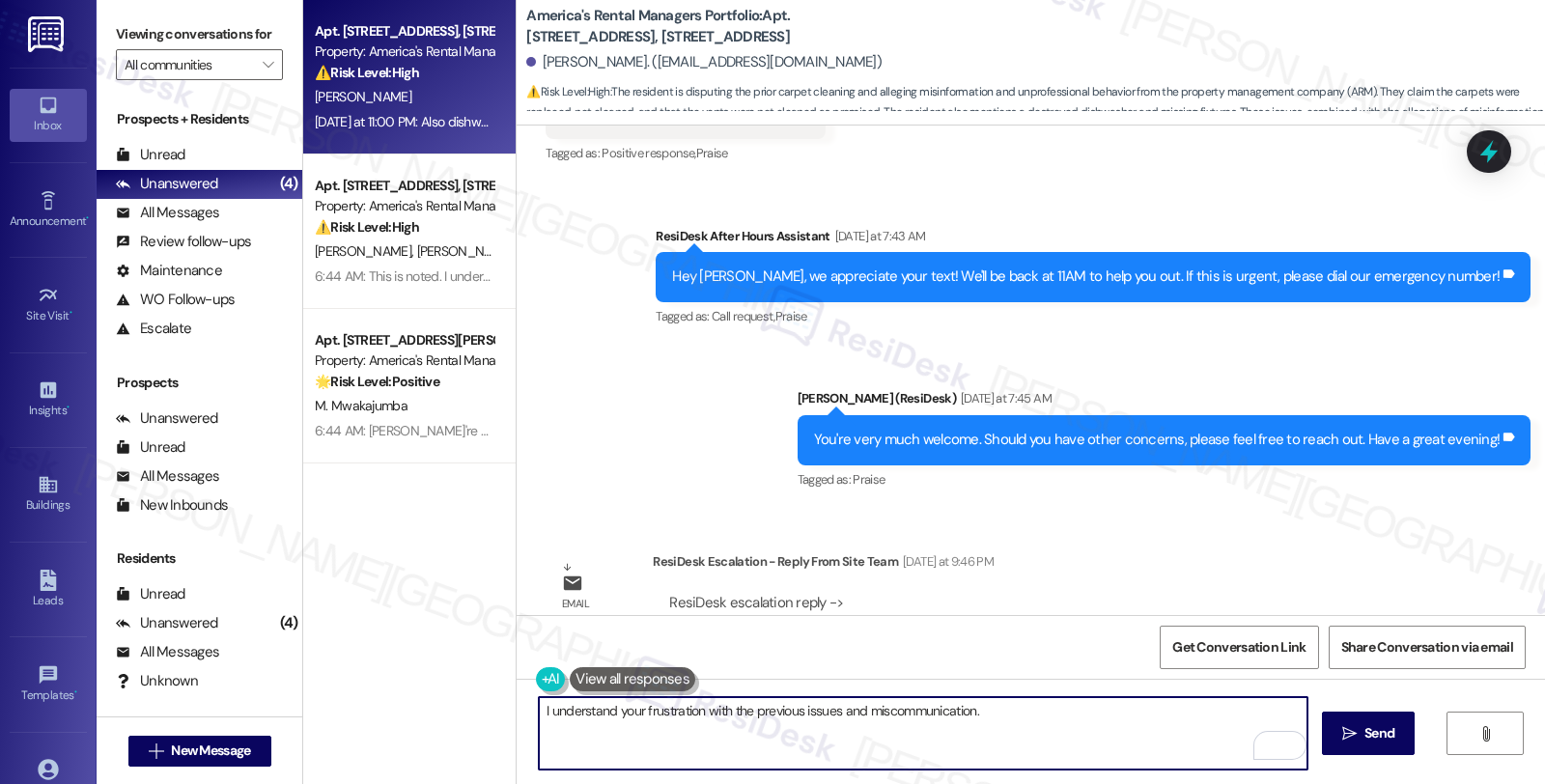
click at [1064, 718] on textarea "I understand your frustration with the previous issues and miscommunication." at bounding box center [923, 733] width 769 height 73
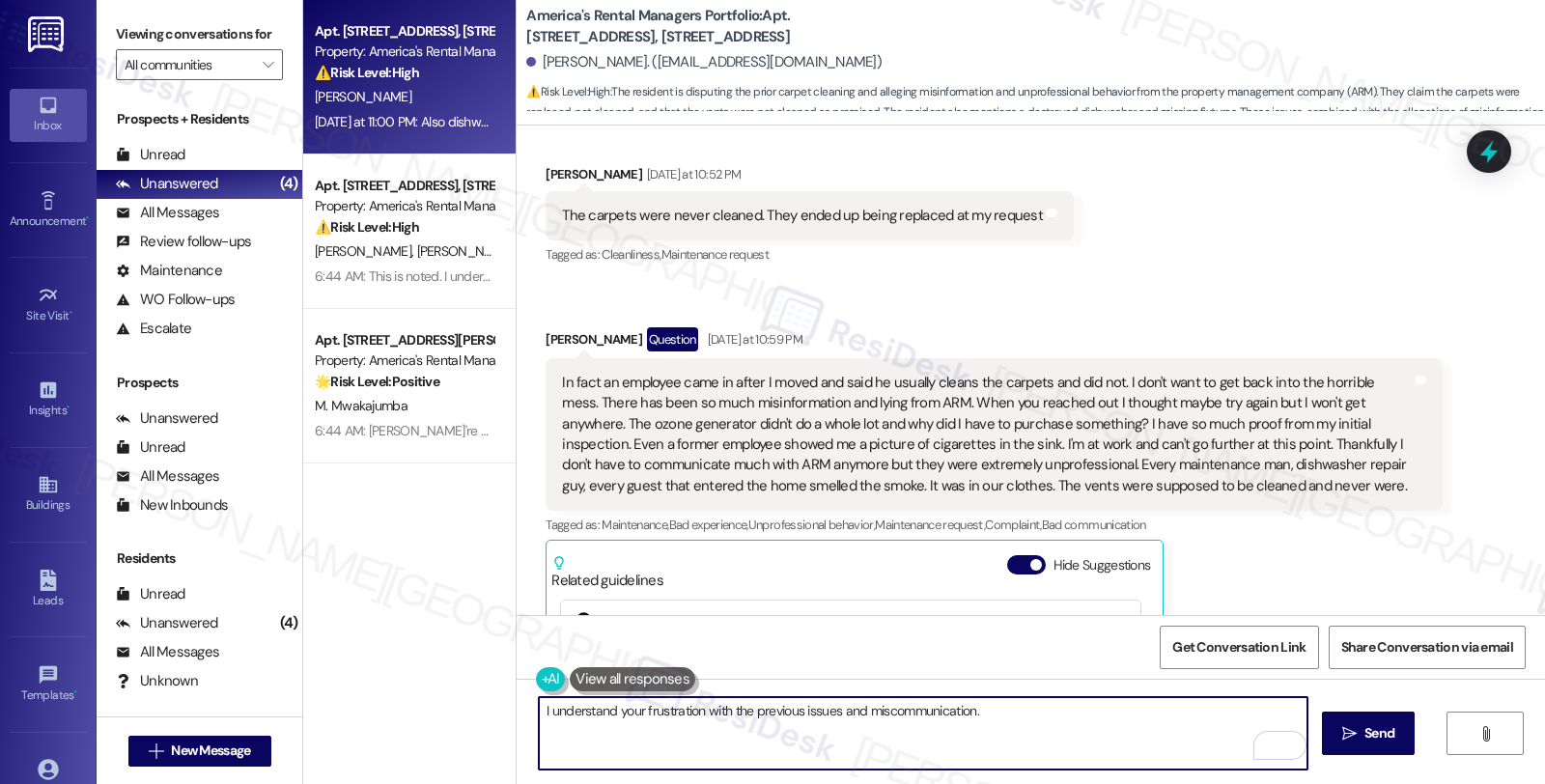
scroll to position [1817, 0]
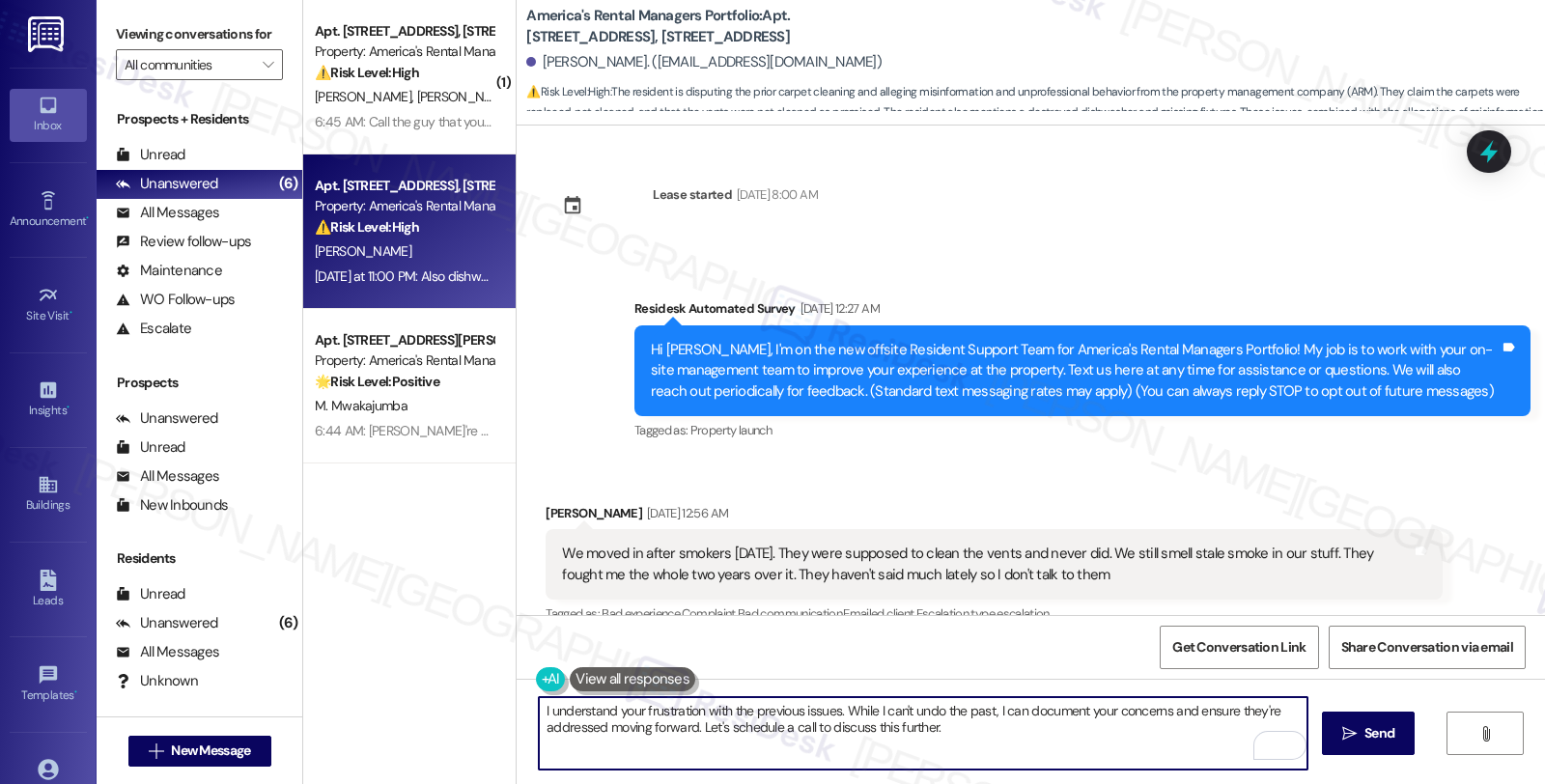
scroll to position [2461, 0]
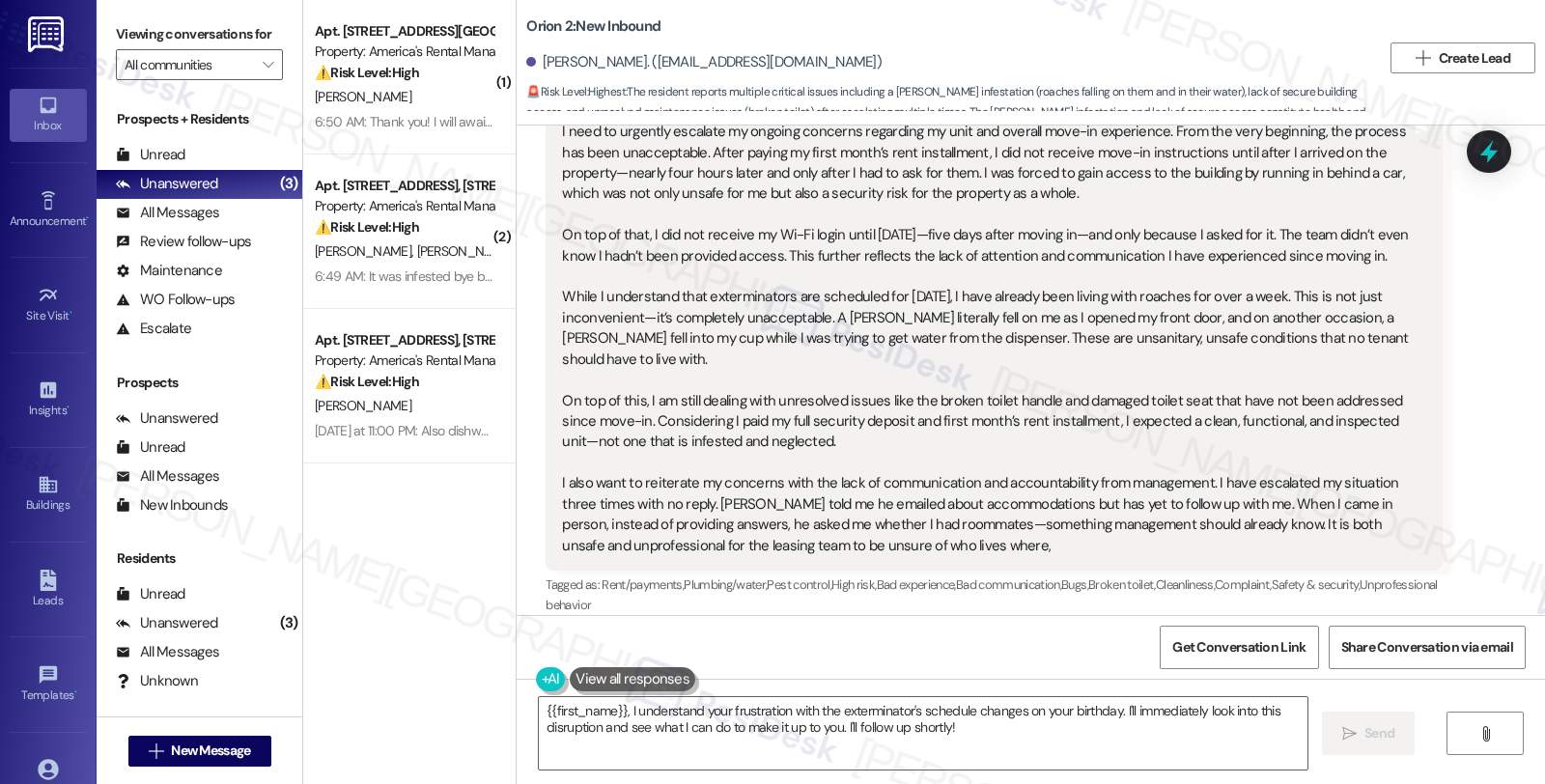
scroll to position [322, 0]
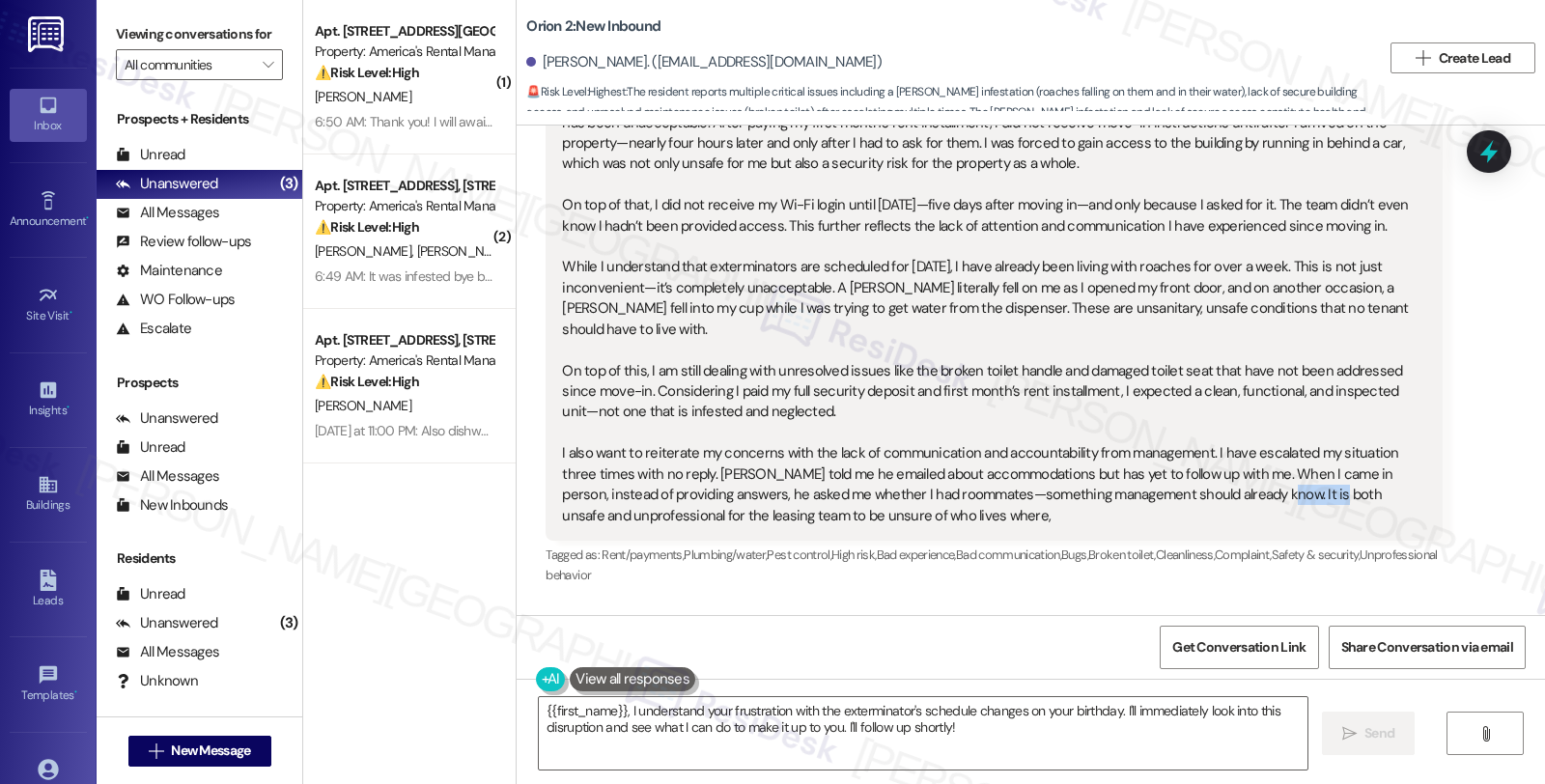
drag, startPoint x: 1194, startPoint y: 465, endPoint x: 1247, endPoint y: 475, distance: 53.9
click at [1247, 475] on div "I need to urgently escalate my ongoing concerns regarding my unit and overall m…" at bounding box center [987, 309] width 849 height 434
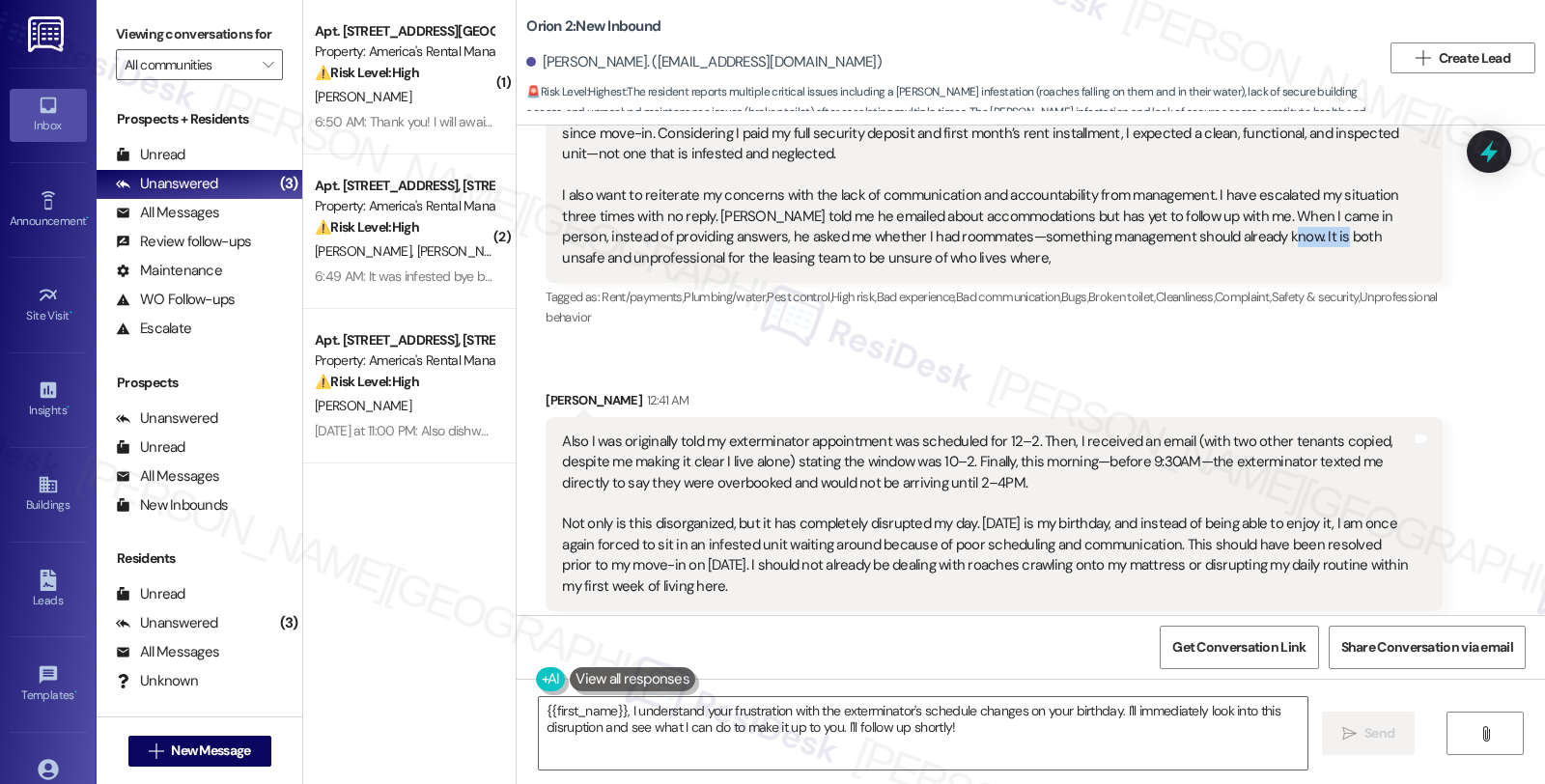
scroll to position [597, 0]
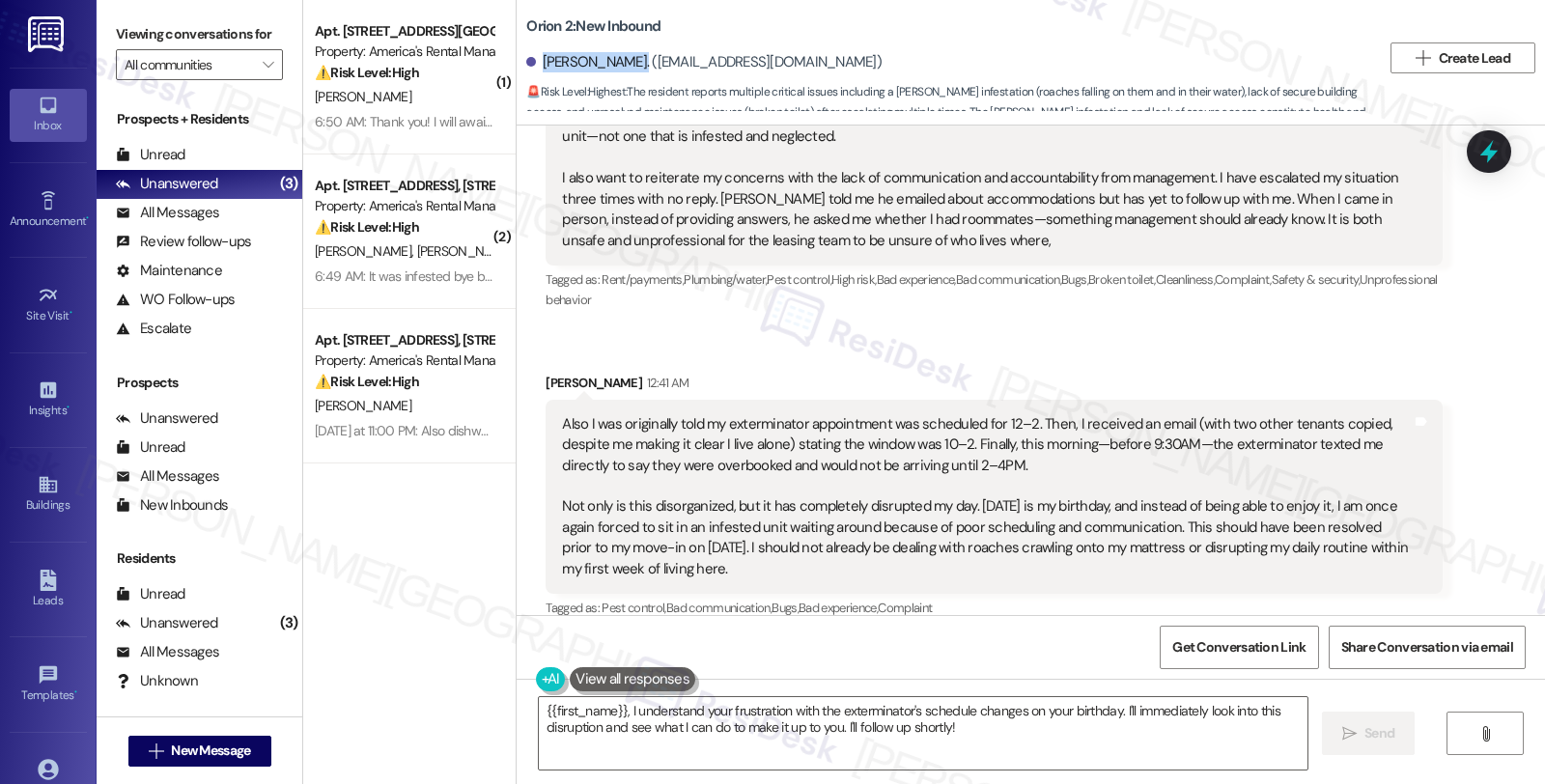
drag, startPoint x: 531, startPoint y: 61, endPoint x: 611, endPoint y: 63, distance: 80.0
click at [611, 63] on div "Darian Mallory. (tyrekemallory@gmail.com)" at bounding box center [704, 62] width 356 height 20
copy div "Darian Mallory"
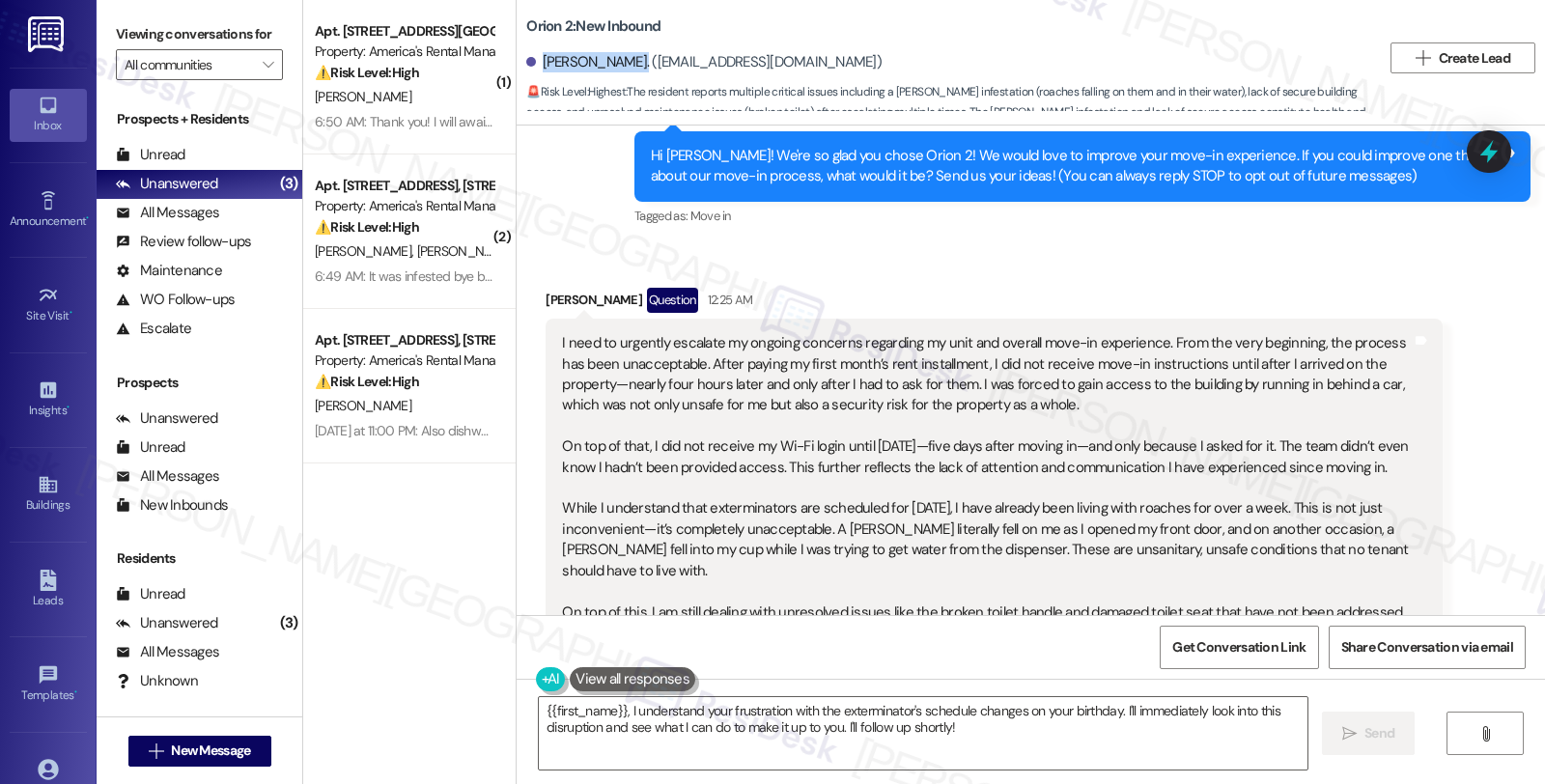
scroll to position [61, 0]
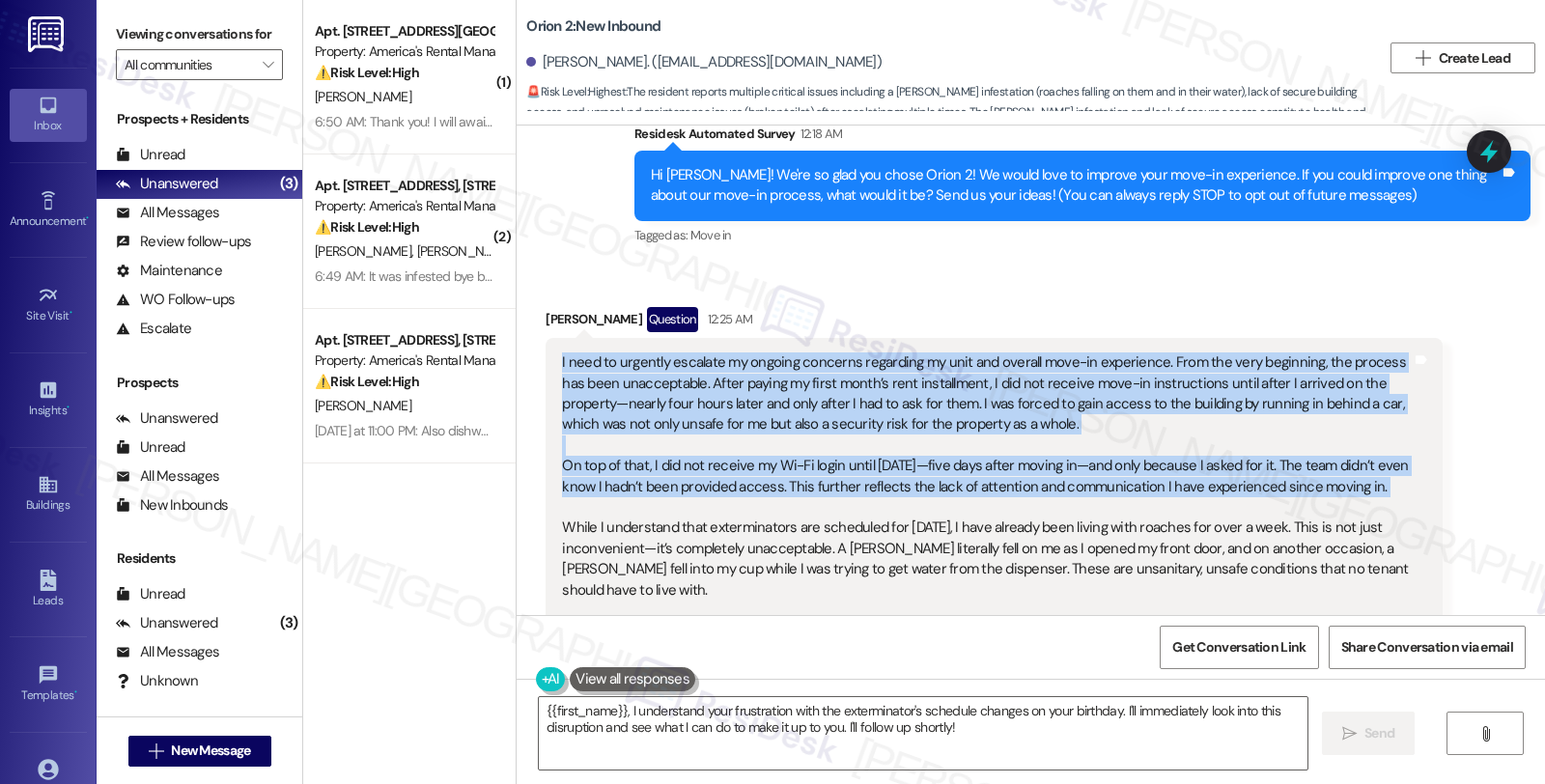
drag, startPoint x: 549, startPoint y: 361, endPoint x: 815, endPoint y: 514, distance: 306.9
click at [814, 512] on div "I need to urgently escalate my ongoing concerns regarding my unit and overall m…" at bounding box center [987, 570] width 849 height 434
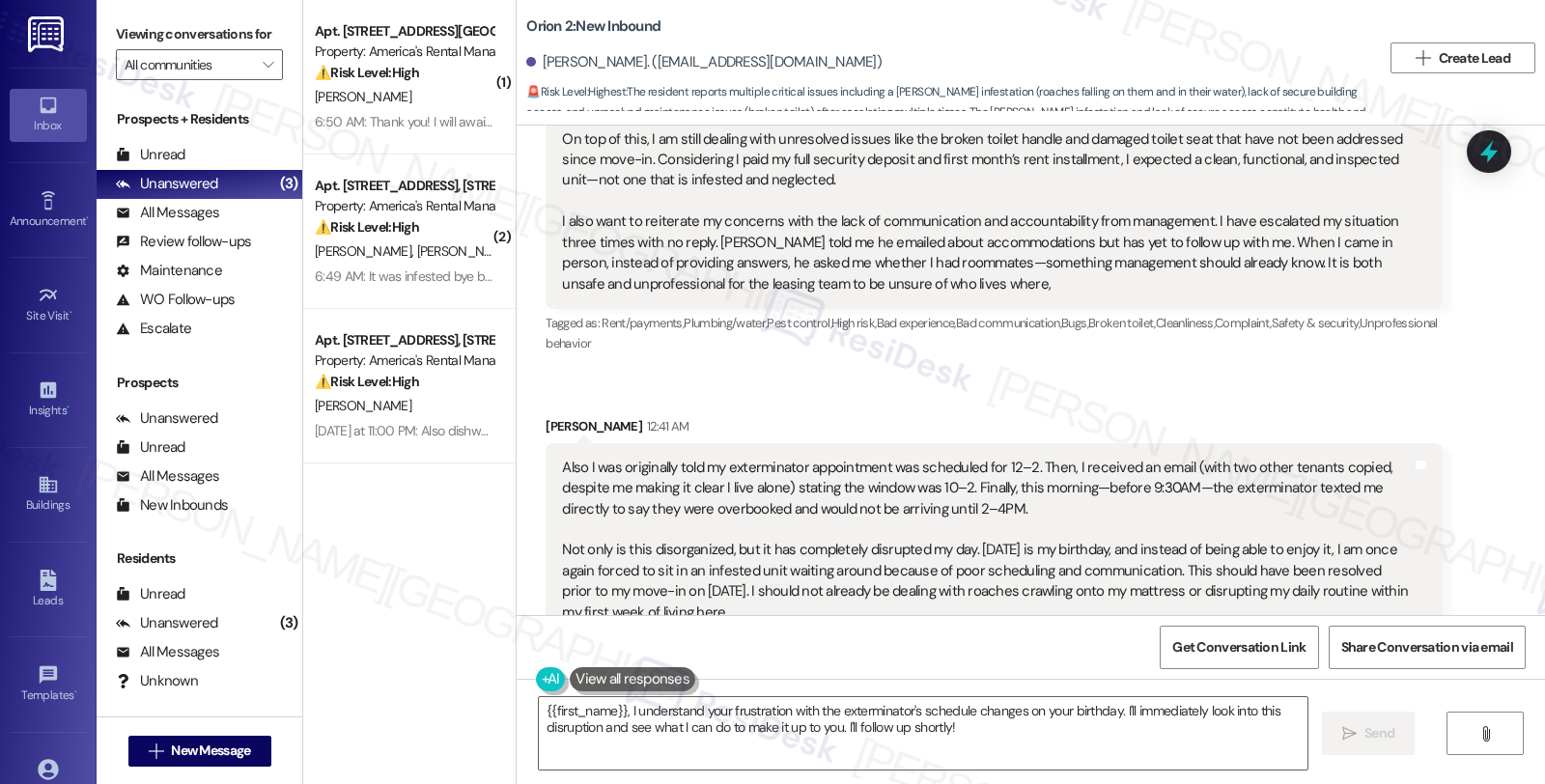
scroll to position [597, 0]
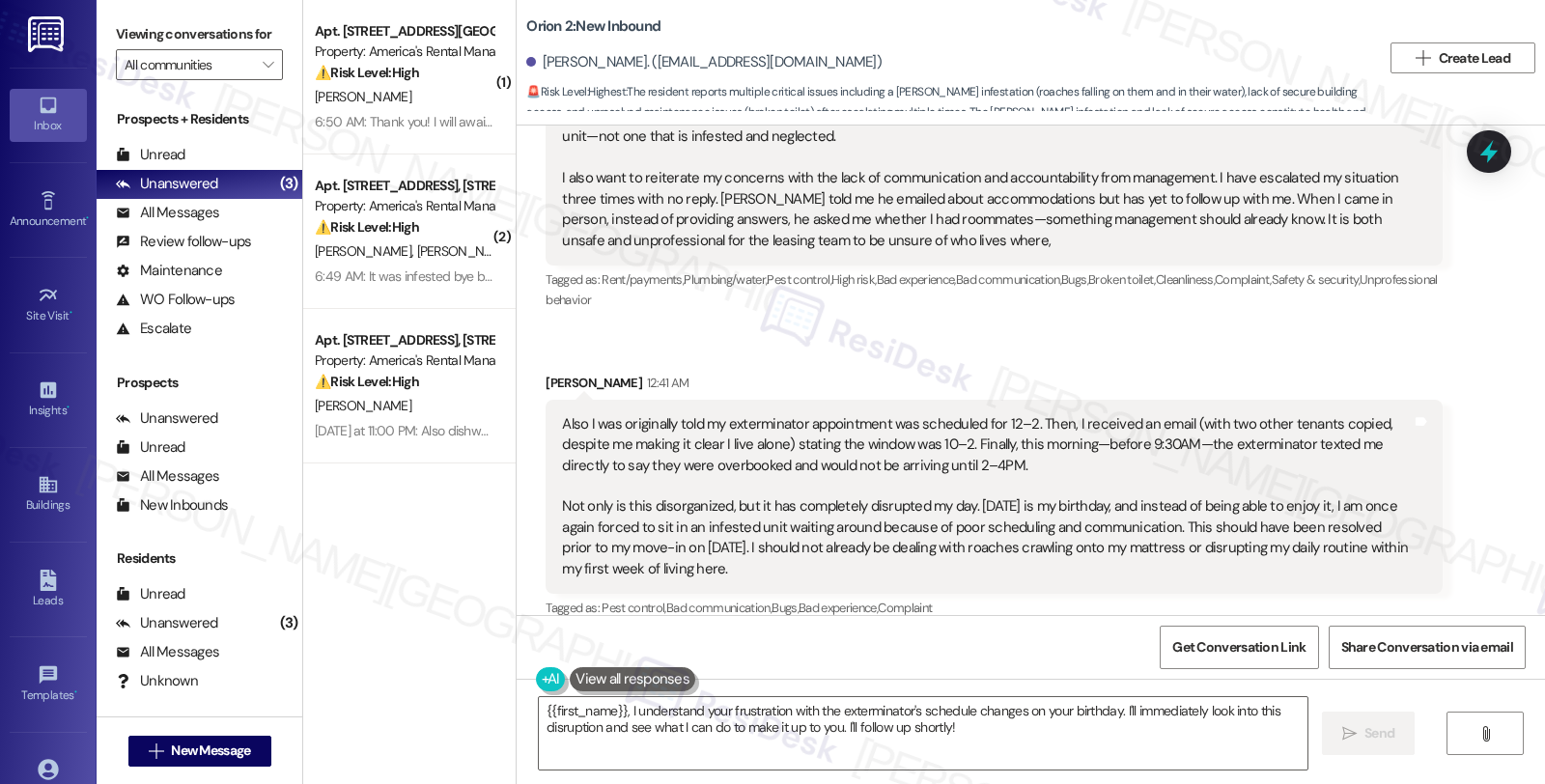
click at [743, 543] on div "Also I was originally told my exterminator appointment was scheduled for 12–2. …" at bounding box center [987, 496] width 849 height 165
copy div "I need to urgently escalate my ongoing concerns regarding my unit and overall m…"
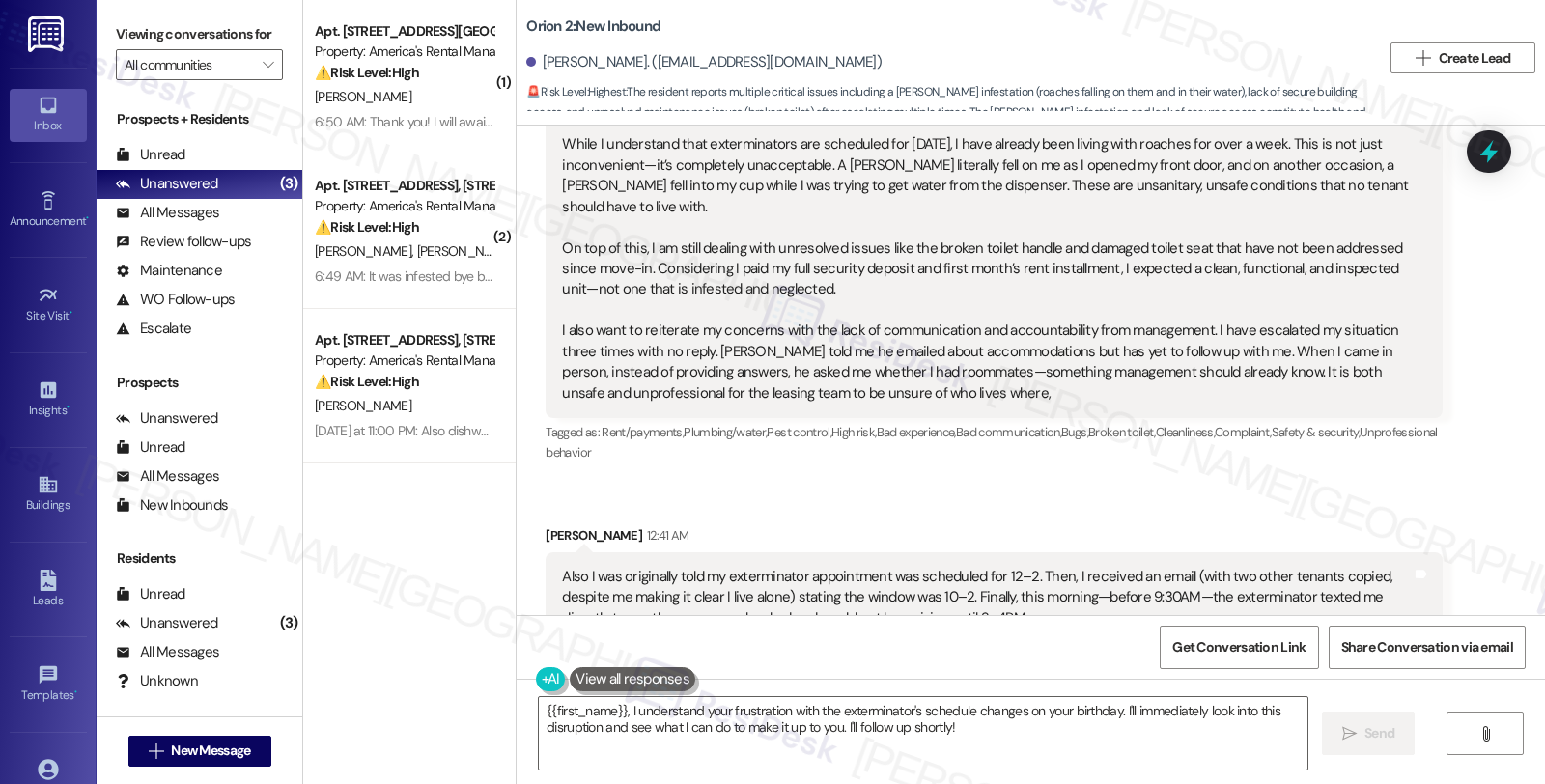
scroll to position [168, 0]
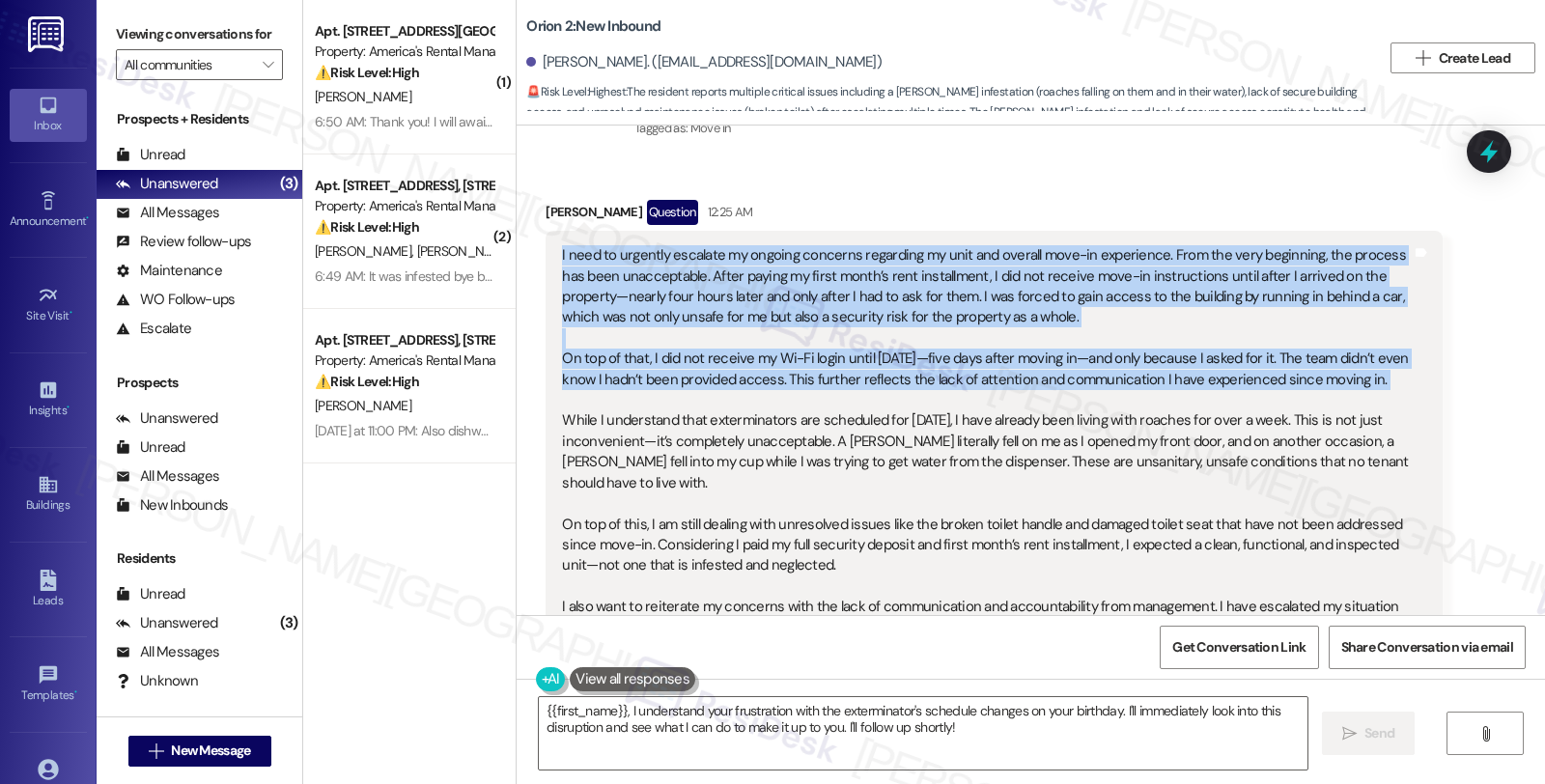
click at [546, 201] on div "Darian Mallory Question 12:25 AM" at bounding box center [993, 215] width 897 height 31
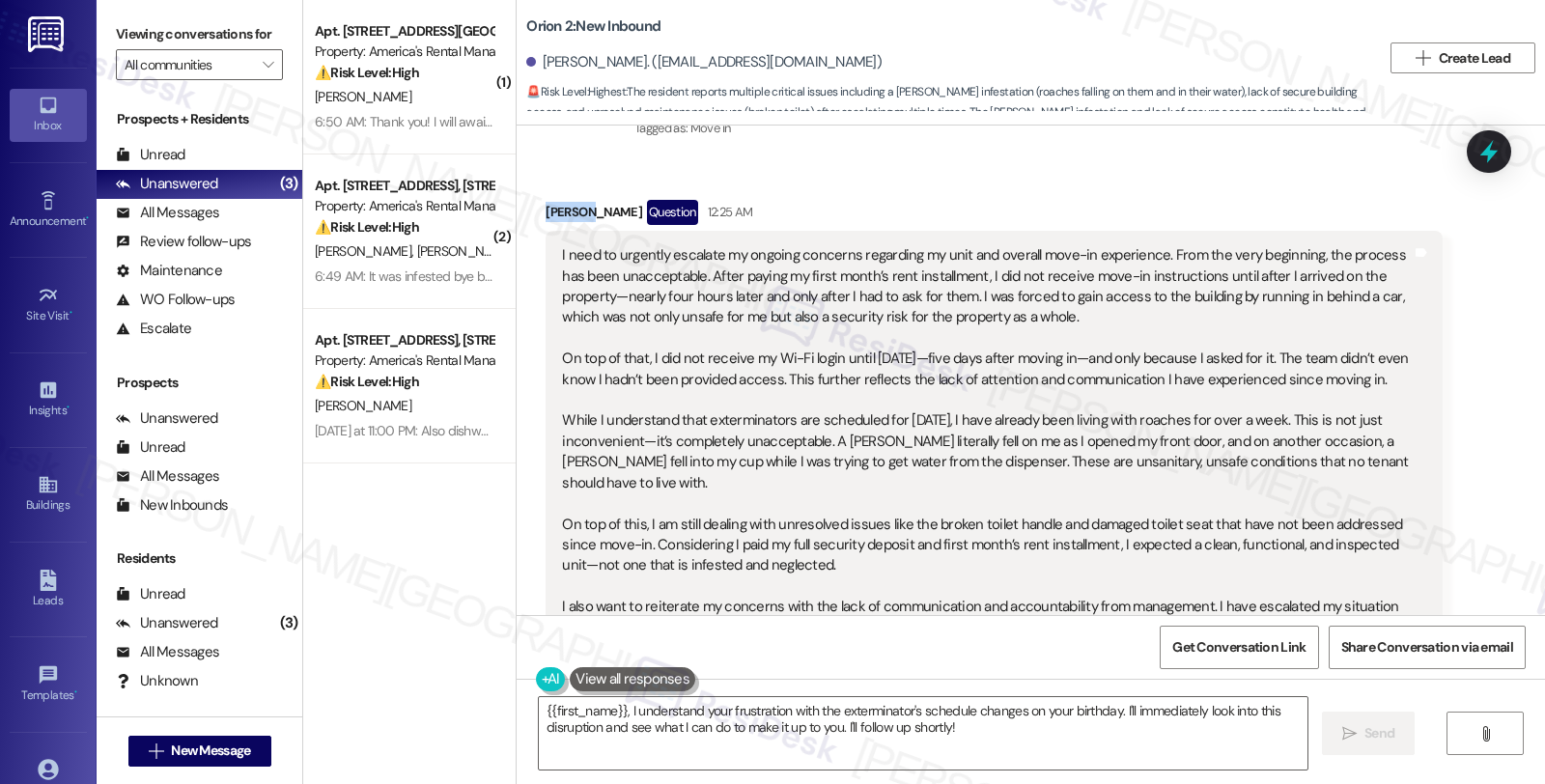
click at [546, 201] on div "Darian Mallory Question 12:25 AM" at bounding box center [993, 215] width 897 height 31
copy div "Darian"
click at [539, 706] on textarea "{{first_name}}, I understand your frustration with the exterminator's schedule …" at bounding box center [923, 733] width 769 height 73
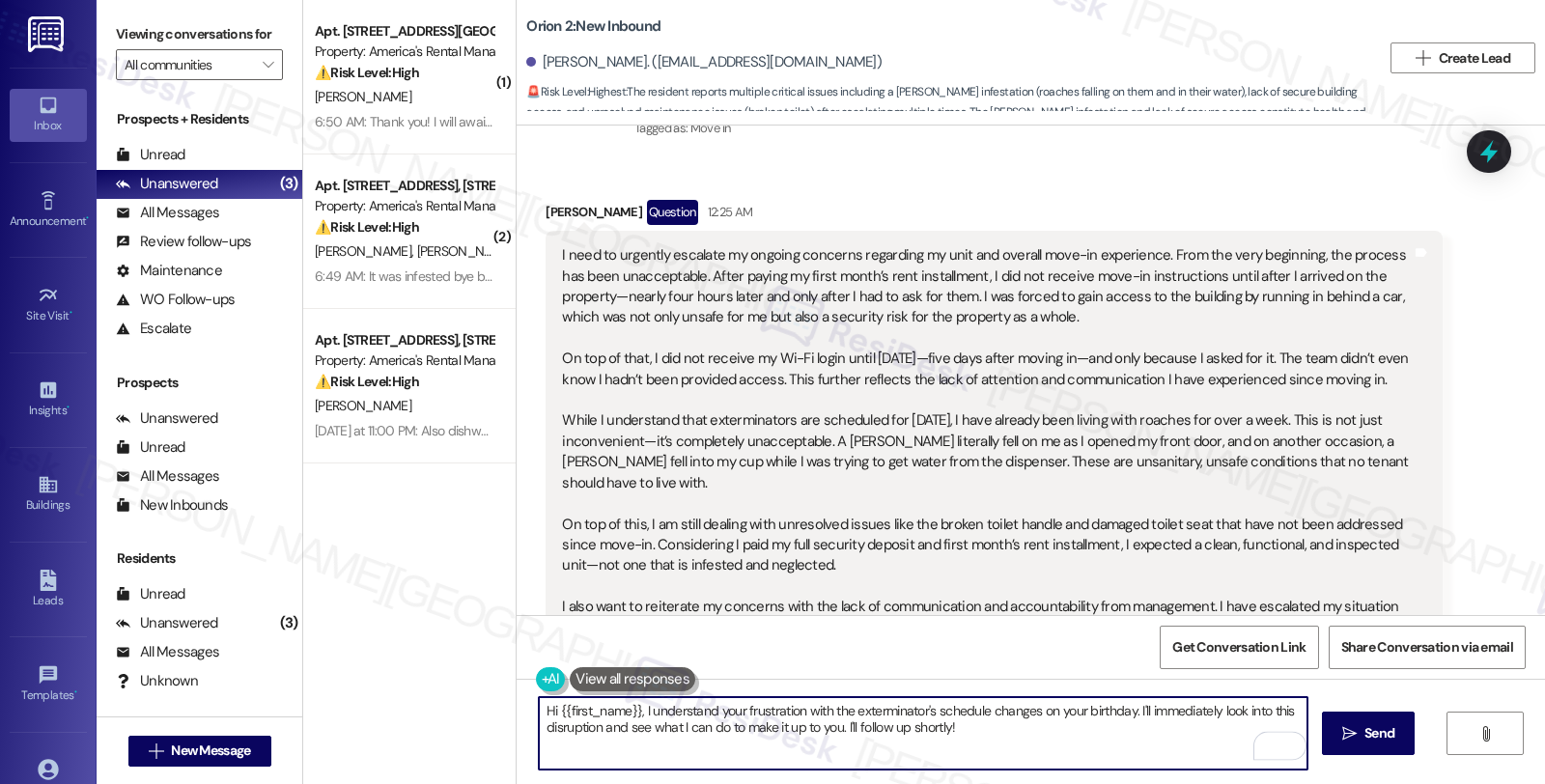
click at [640, 708] on textarea "Hi {{first_name}}, I understand your frustration with the exterminator's schedu…" at bounding box center [923, 733] width 769 height 73
click at [766, 708] on textarea "Hi {{first_name}}, thanks for reaching out. understand your frustration with th…" at bounding box center [923, 733] width 769 height 73
click at [1119, 730] on textarea "Hi {{first_name}}, thanks for reaching out. understand your frustration with th…" at bounding box center [923, 733] width 769 height 73
paste textarea "I’m truly sorry for the experience you’ve had since moving in. From the delayed…"
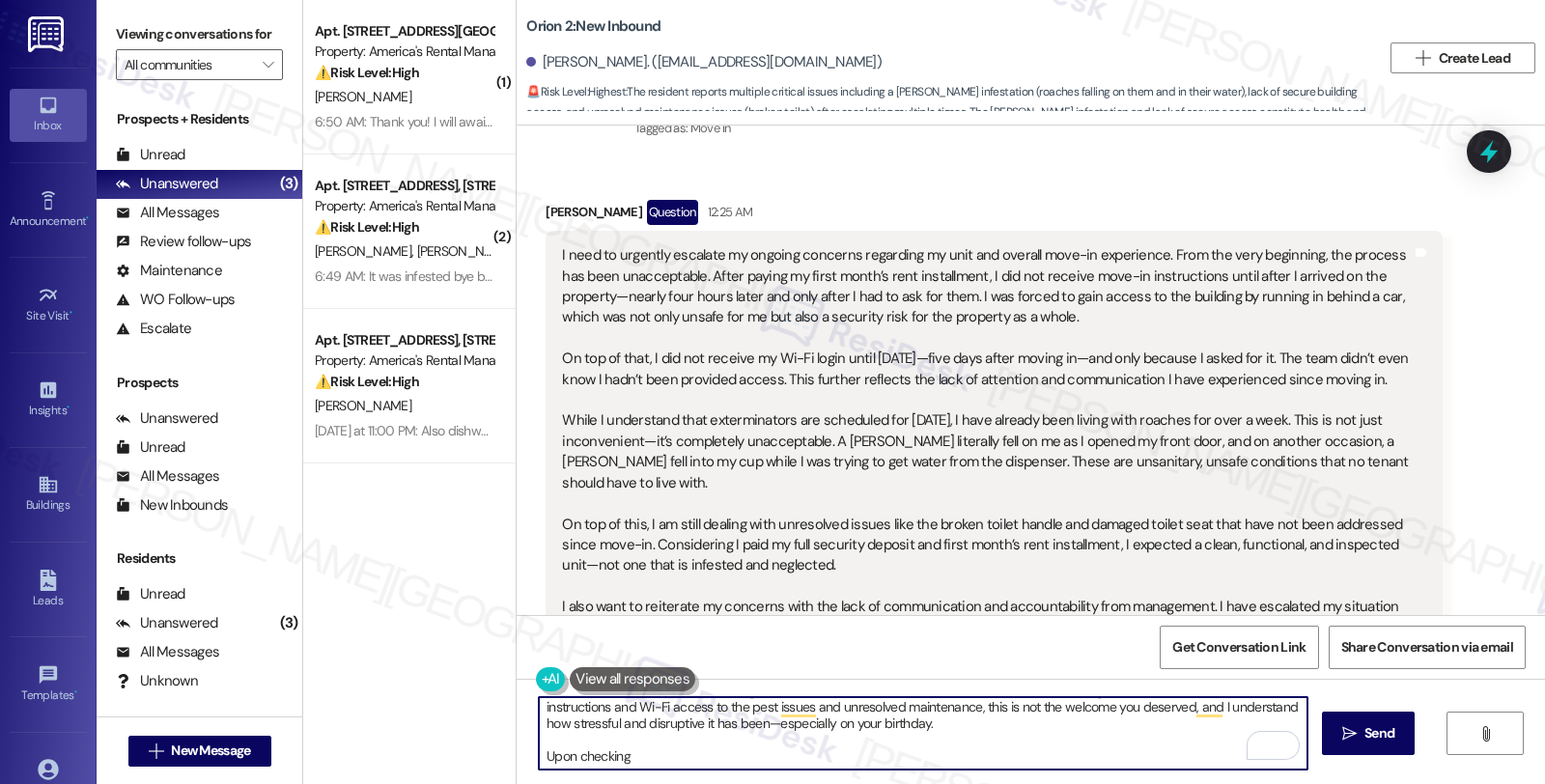
drag, startPoint x: 610, startPoint y: 761, endPoint x: 474, endPoint y: 759, distance: 136.0
click at [474, 759] on div "( 1 ) Apt. 2422 Hampstead Drive, 2422 Hampstead Drive Property: America's Renta…" at bounding box center [924, 392] width 1242 height 784
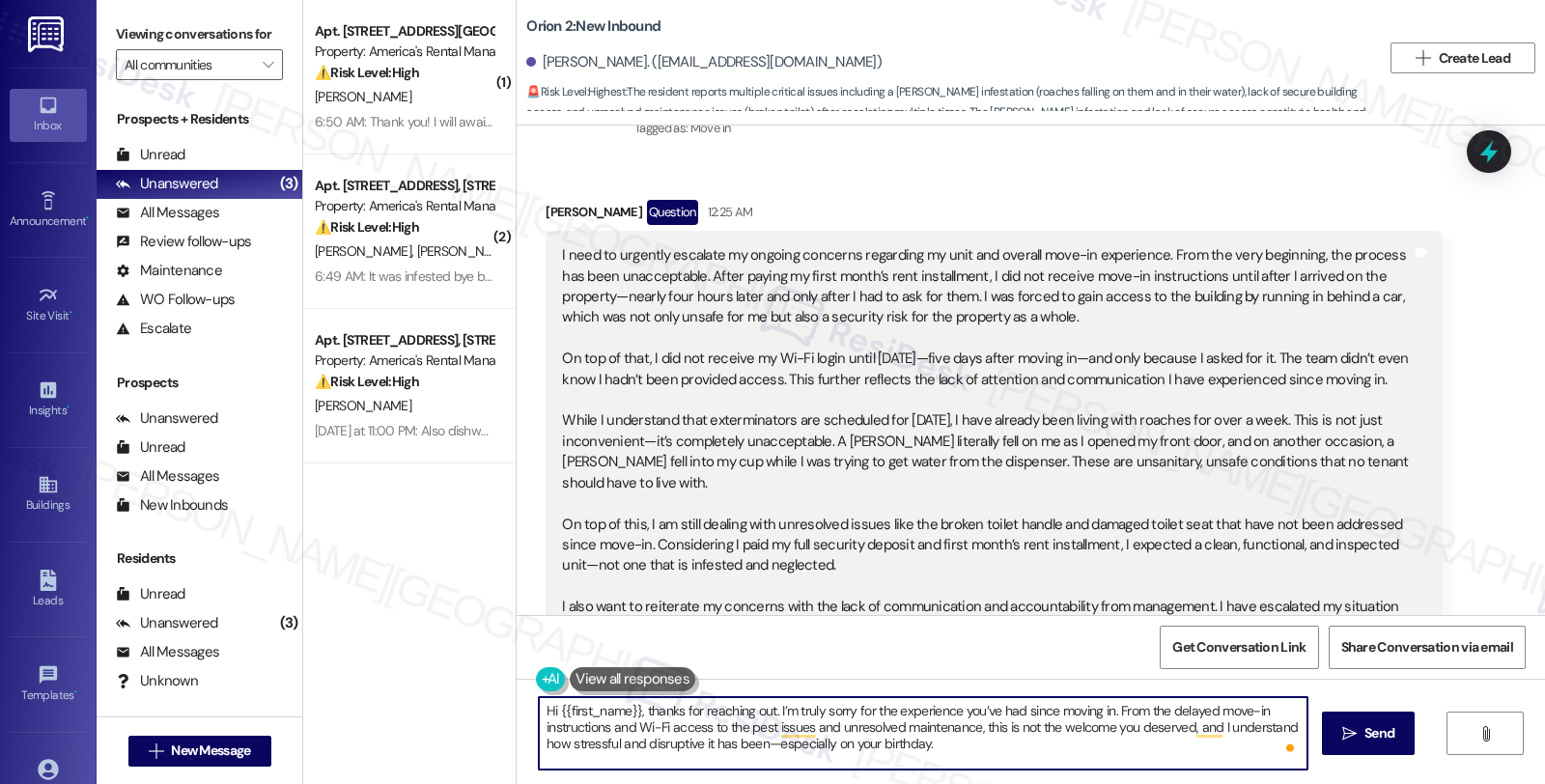
scroll to position [0, 0]
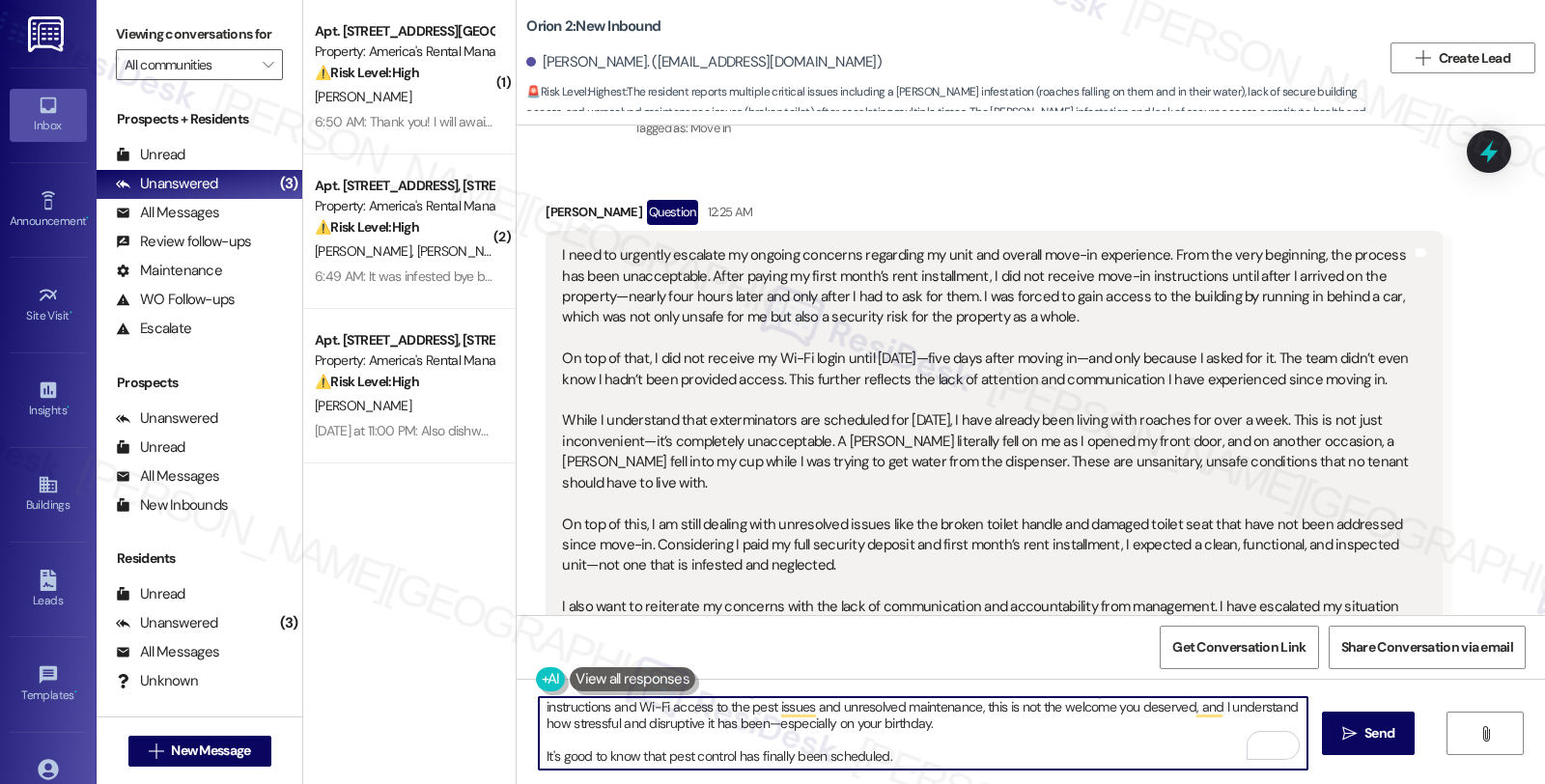
click at [932, 765] on textarea "Hi {{first_name}}, thanks for reaching out. I’m truly sorry for the experience …" at bounding box center [923, 733] width 769 height 73
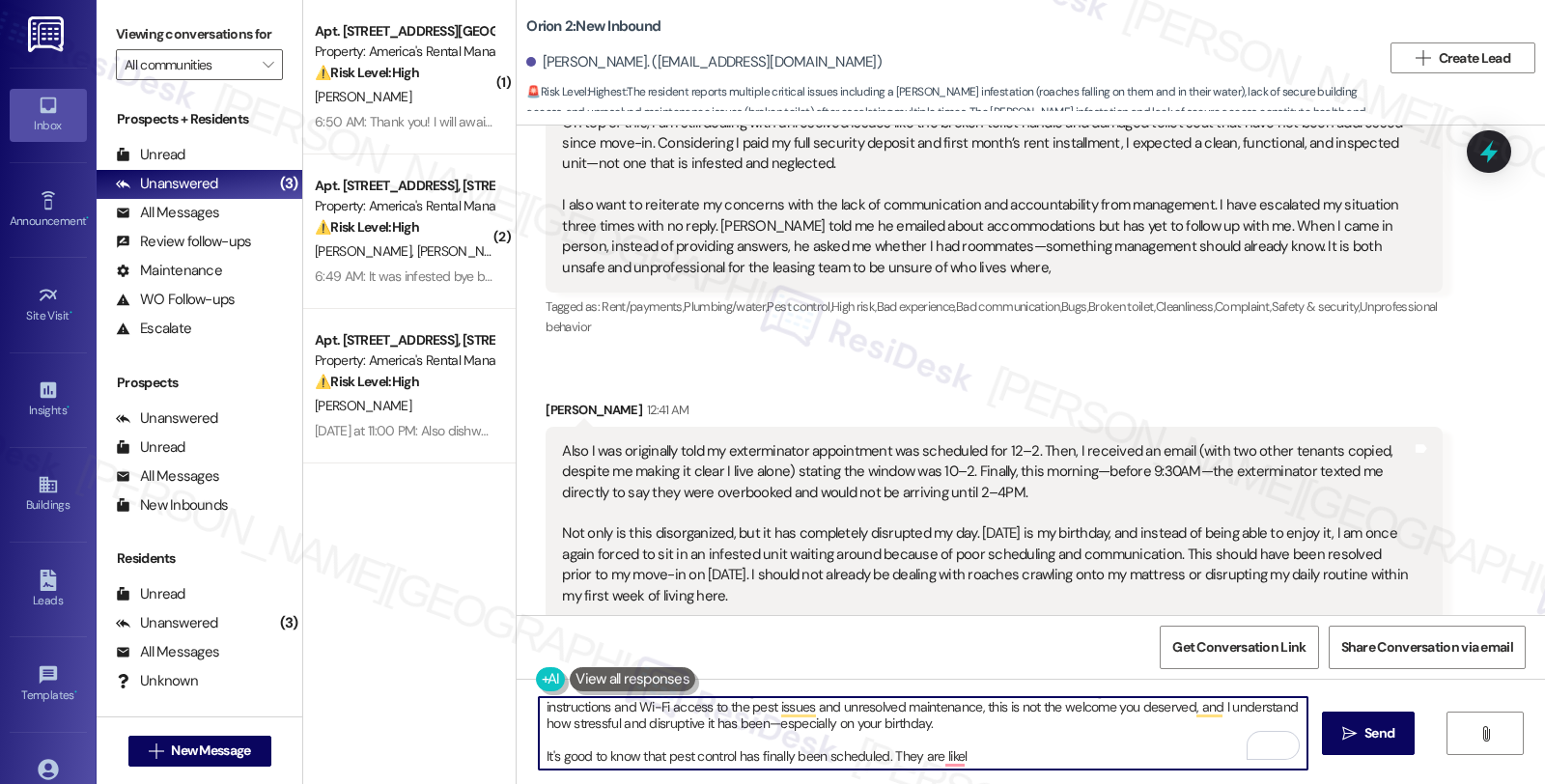
scroll to position [597, 0]
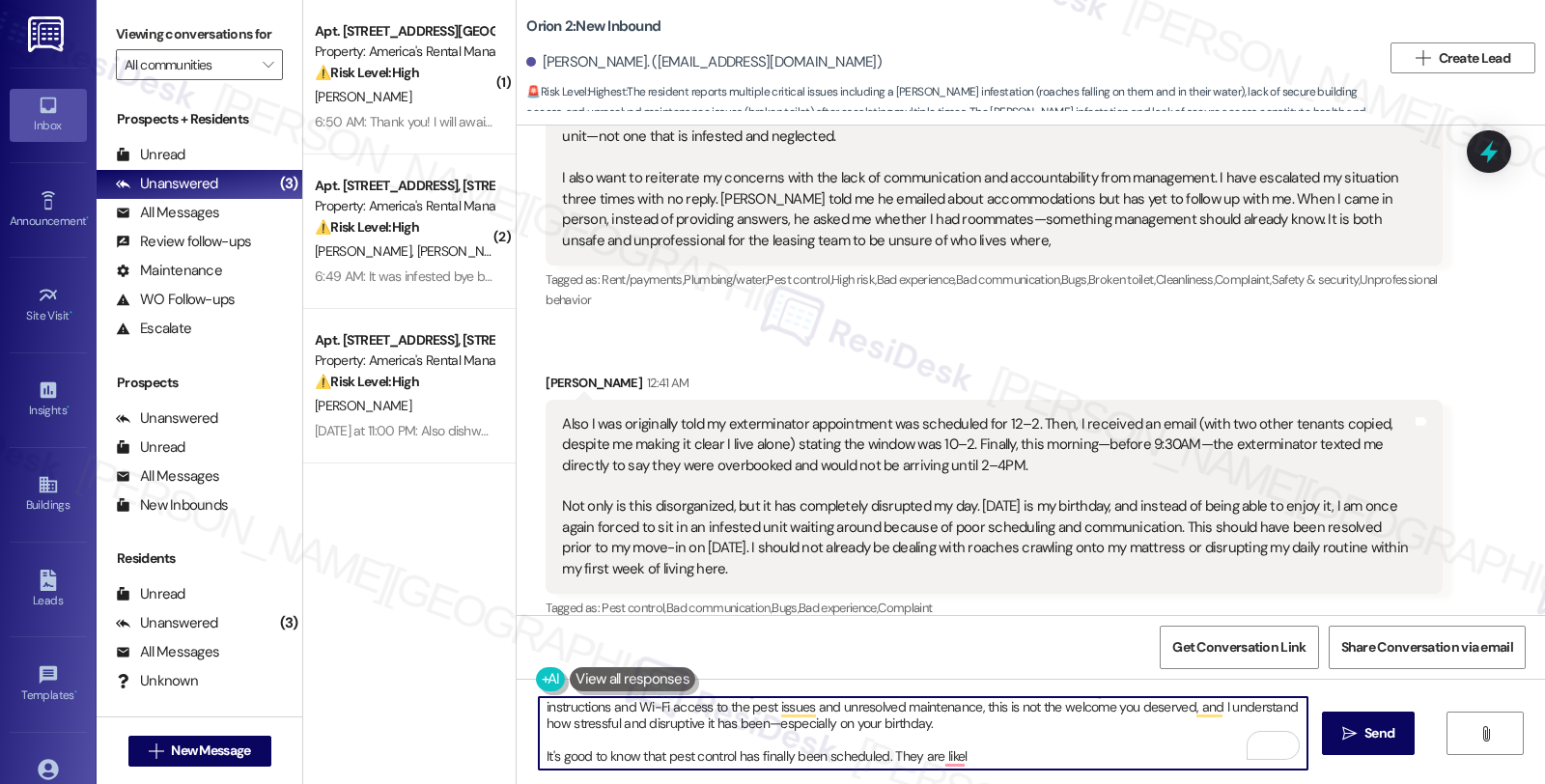
click at [887, 756] on textarea "Hi {{first_name}}, thanks for reaching out. I’m truly sorry for the experience …" at bounding box center [923, 733] width 769 height 73
click at [881, 754] on textarea "Hi {{first_name}}, thanks for reaching out. I’m truly sorry for the experience …" at bounding box center [923, 733] width 769 height 73
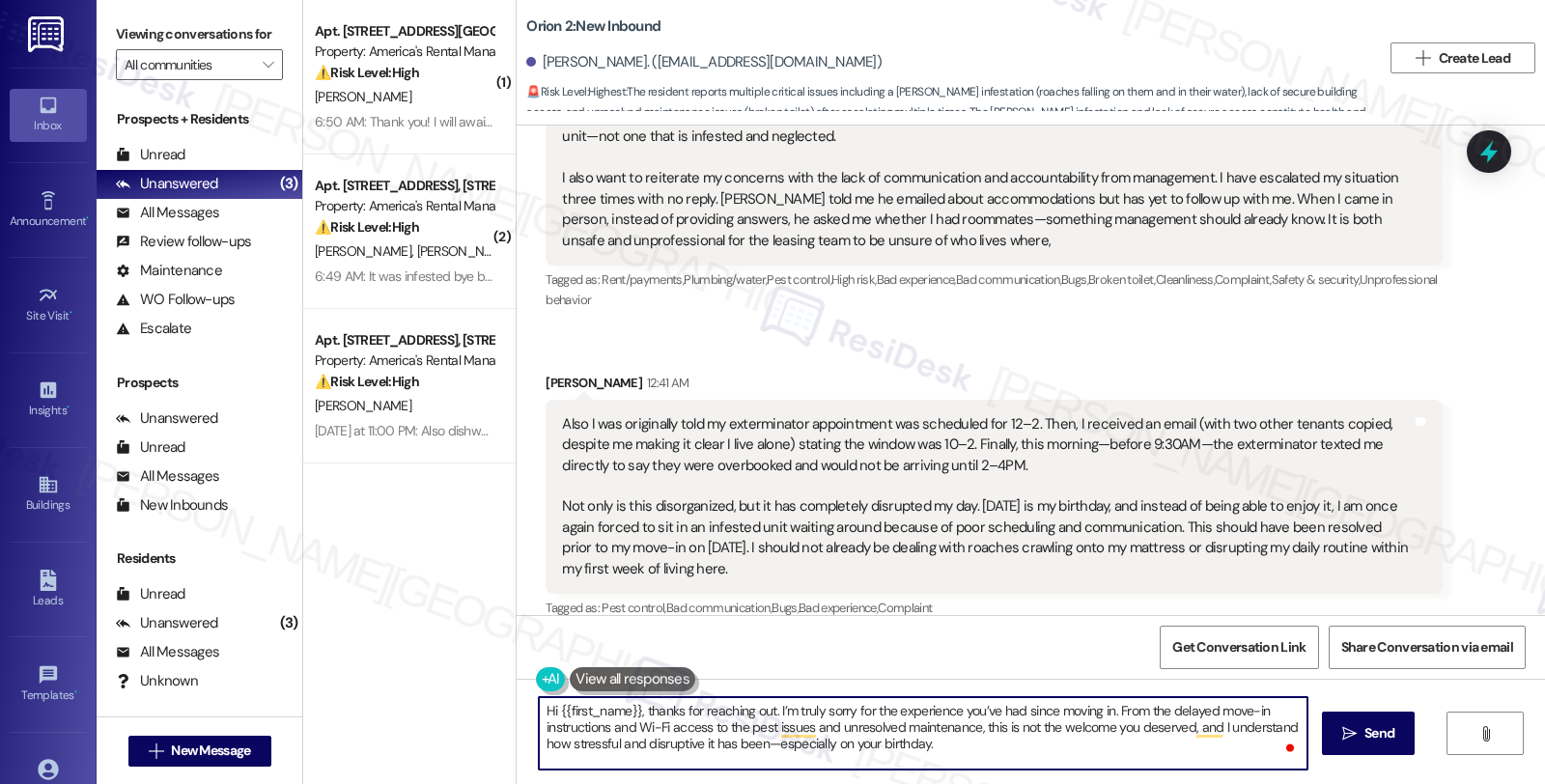
click at [986, 737] on textarea "Hi {{first_name}}, thanks for reaching out. I’m truly sorry for the experience …" at bounding box center [923, 733] width 769 height 73
paste textarea "I want you to know we’re taking this seriously."
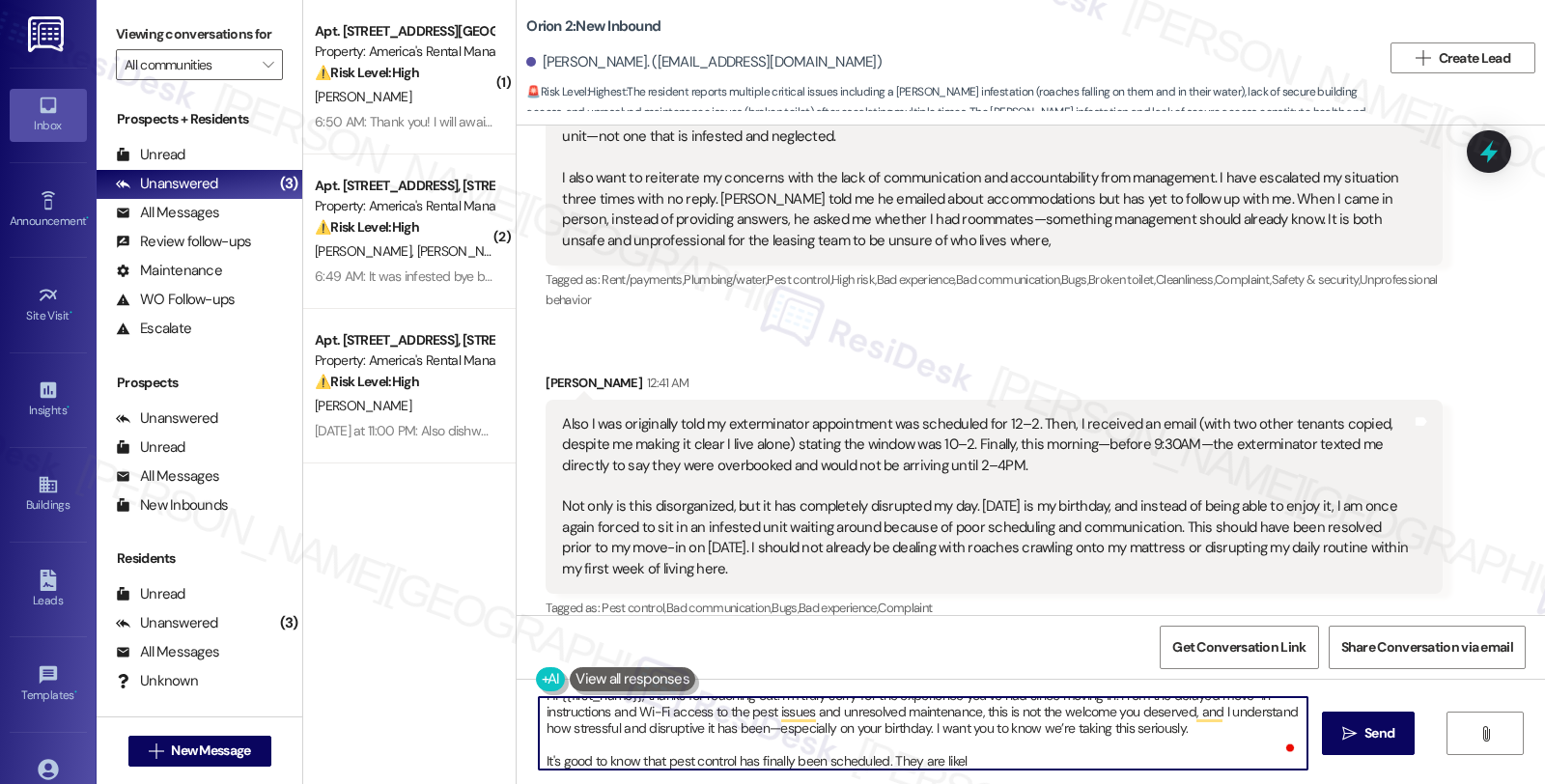
scroll to position [20, 0]
click at [999, 760] on textarea "Hi {{first_name}}, thanks for reaching out. I’m truly sorry for the experience …" at bounding box center [923, 733] width 769 height 73
click at [883, 755] on textarea "Hi {{first_name}}, thanks for reaching out. I’m truly sorry for the experience …" at bounding box center [923, 733] width 769 height 73
click at [965, 760] on textarea "Hi {{first_name}}, thanks for reaching out. I’m truly sorry for the experience …" at bounding box center [923, 733] width 769 height 73
click at [1106, 754] on textarea "Hi {{first_name}}, thanks for reaching out. I’m truly sorry for the experience …" at bounding box center [923, 733] width 769 height 73
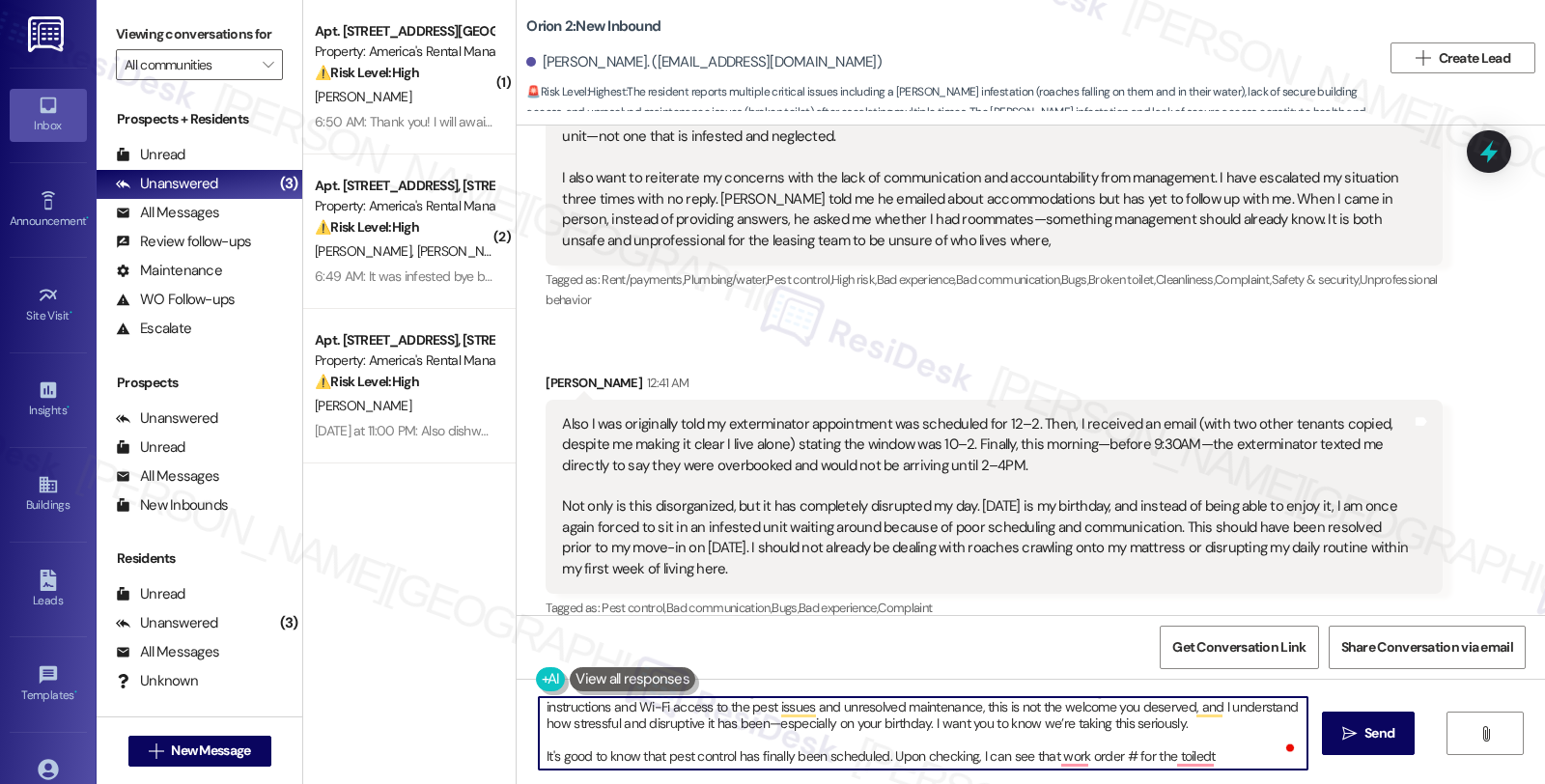
paste textarea "25895"
click at [1144, 751] on textarea "Hi {{first_name}}, thanks for reaching out. I’m truly sorry for the experience …" at bounding box center [923, 733] width 769 height 73
paste textarea "#25895-1"
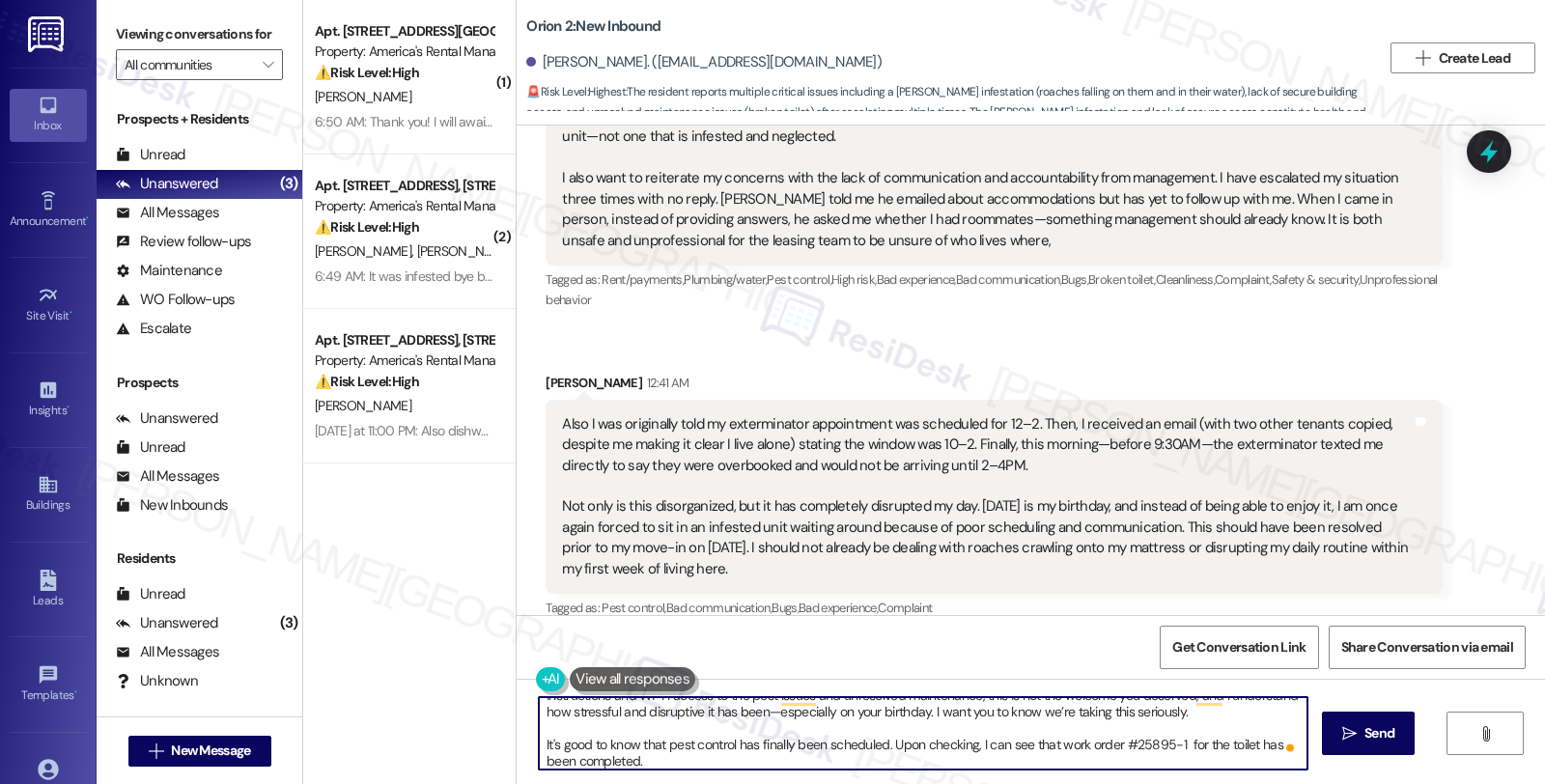
click at [673, 760] on textarea "Hi {{first_name}}, thanks for reaching out. I’m truly sorry for the experience …" at bounding box center [923, 733] width 769 height 73
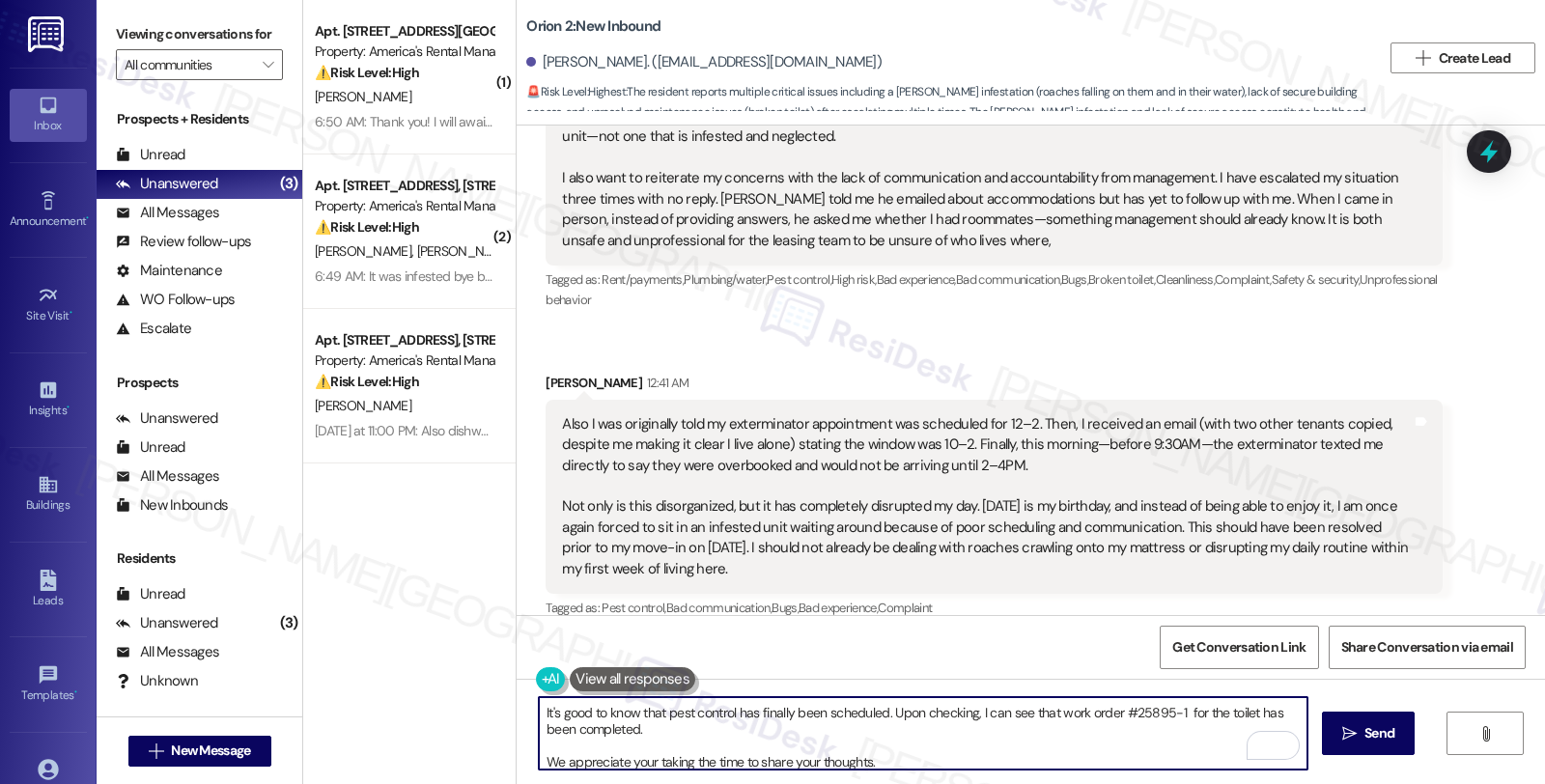
paste textarea "Your input is valuable to us as it helps us identify areas for improvement in s…"
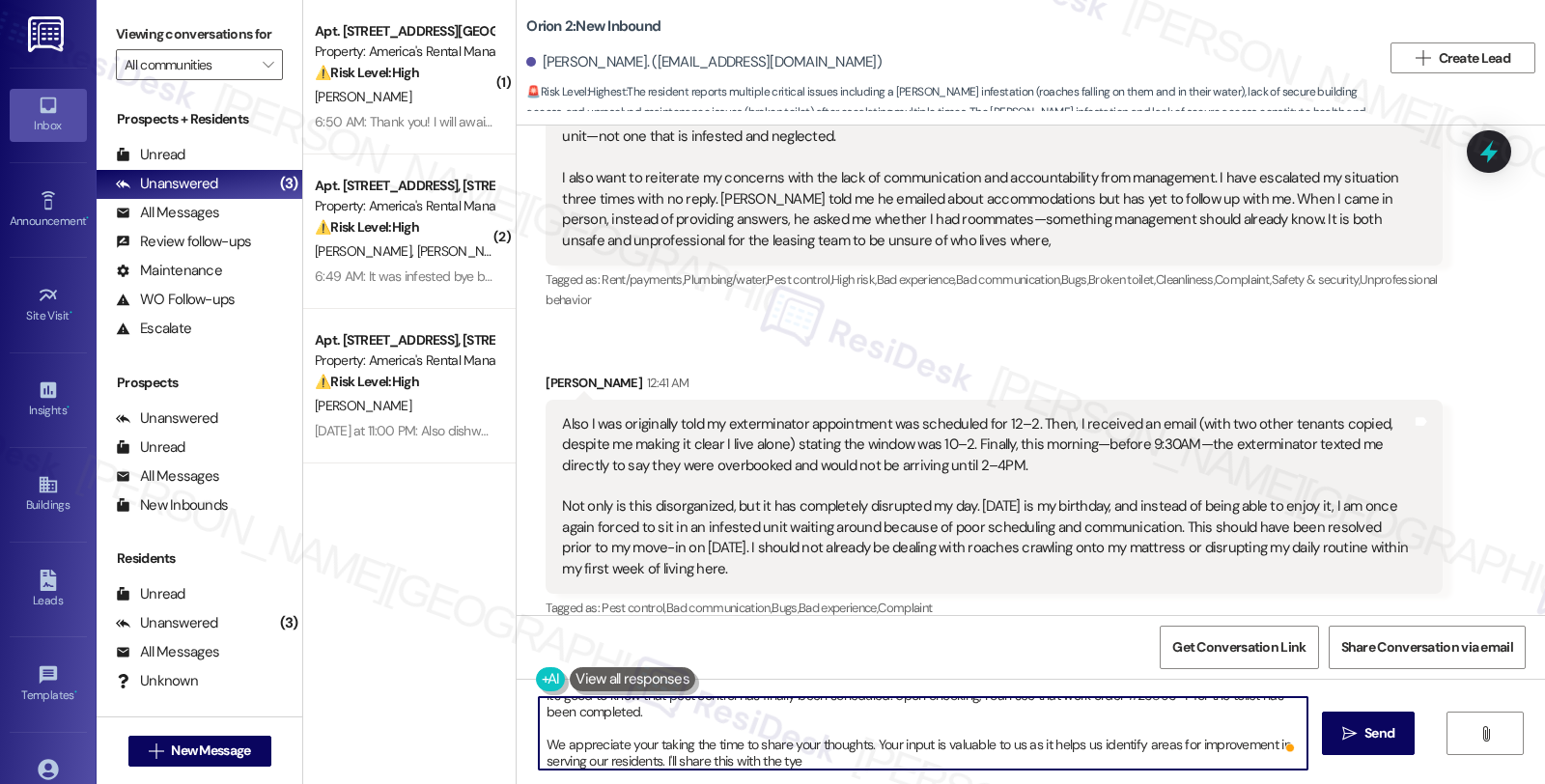
click at [828, 761] on textarea "Hi {{first_name}}, thanks for reaching out. I’m truly sorry for the experience …" at bounding box center [923, 733] width 769 height 73
click at [667, 750] on textarea "Hi {{first_name}}, thanks for reaching out. I’m truly sorry for the experience …" at bounding box center [923, 733] width 769 height 73
click at [672, 761] on textarea "Hi {{first_name}}, thanks for reaching out. I’m truly sorry for the experience …" at bounding box center [923, 733] width 769 height 73
click at [922, 765] on textarea "Hi {{first_name}}, thanks for reaching out. I’m truly sorry for the experience …" at bounding box center [923, 733] width 769 height 73
click at [776, 495] on div "Also I was originally told my exterminator appointment was scheduled for 12–2. …" at bounding box center [987, 496] width 849 height 165
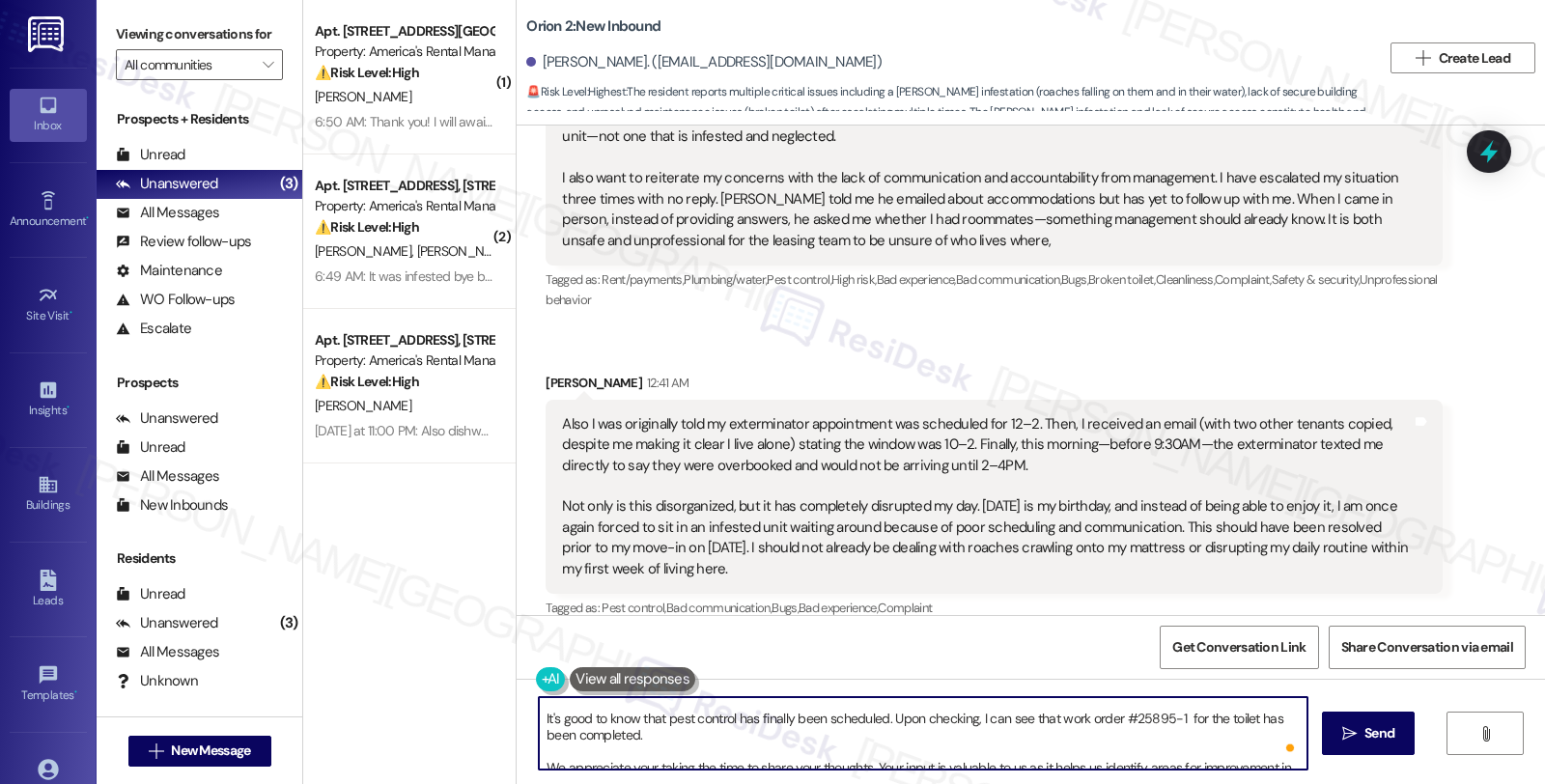
scroll to position [85, 0]
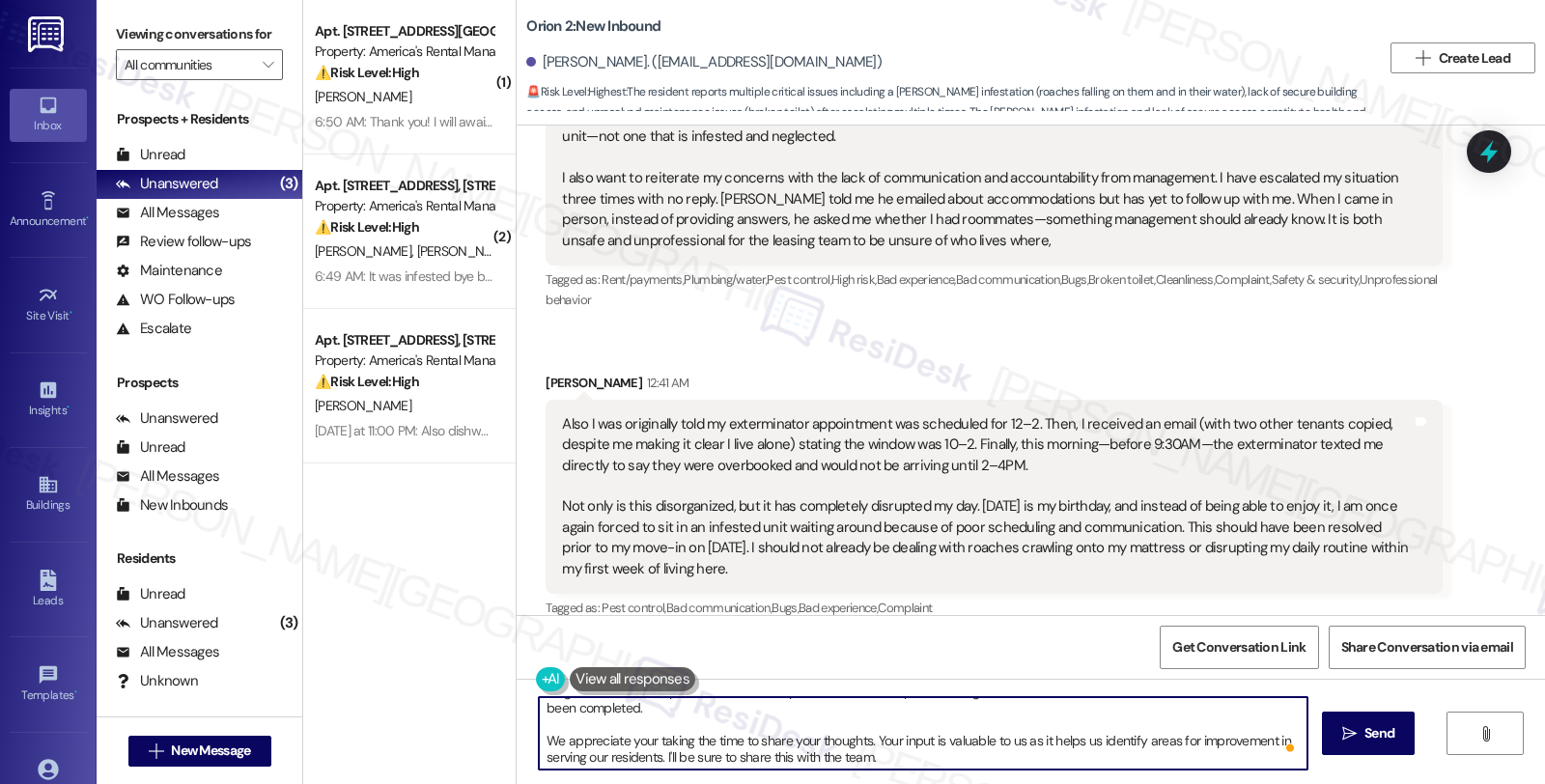
click at [904, 754] on textarea "Hi {{first_name}}, thanks for reaching out. I’m truly sorry for the experience …" at bounding box center [923, 733] width 769 height 73
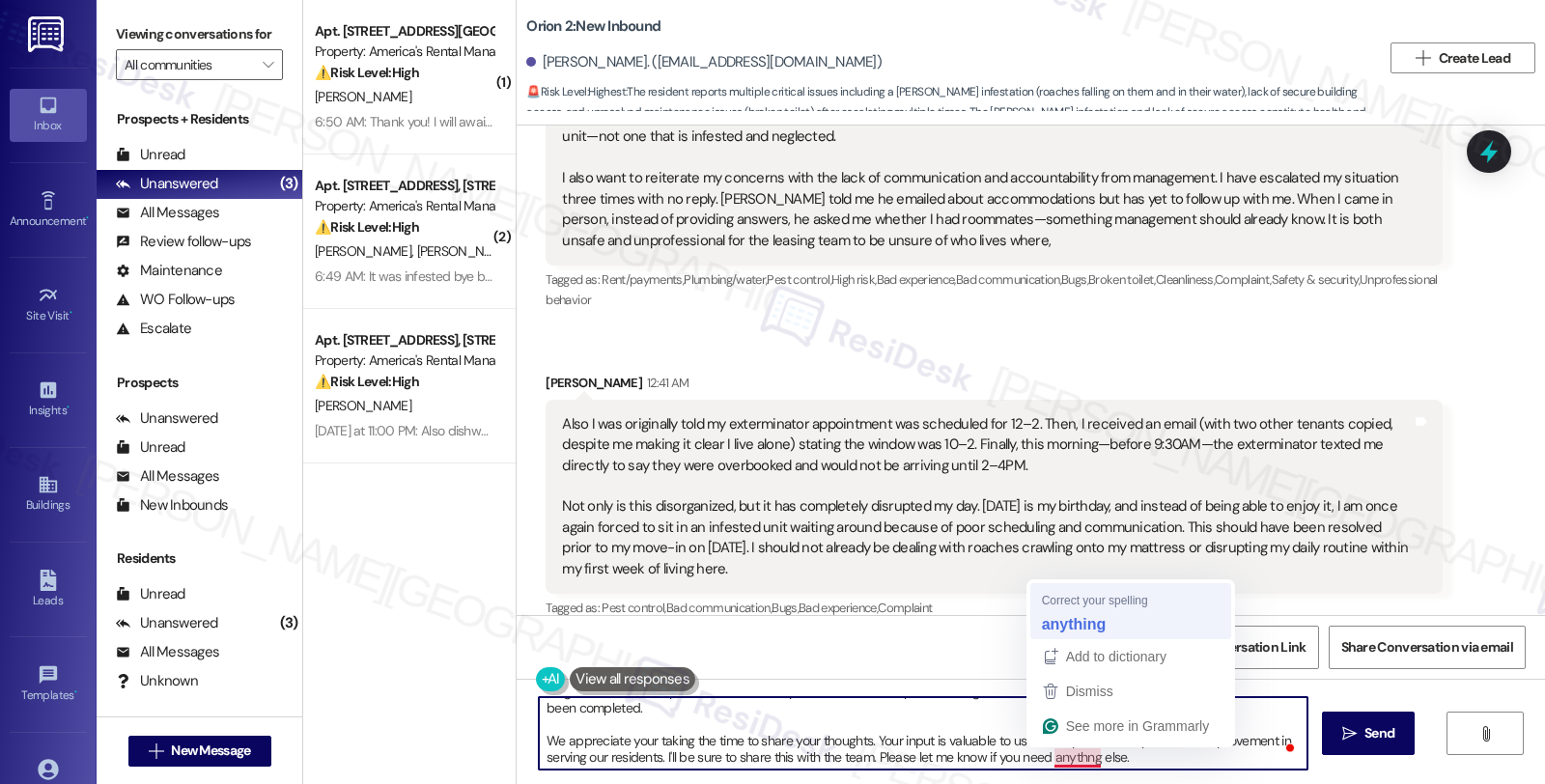
type textarea "Hi {{first_name}}, thanks for reaching out. I’m truly sorry for the experience …"
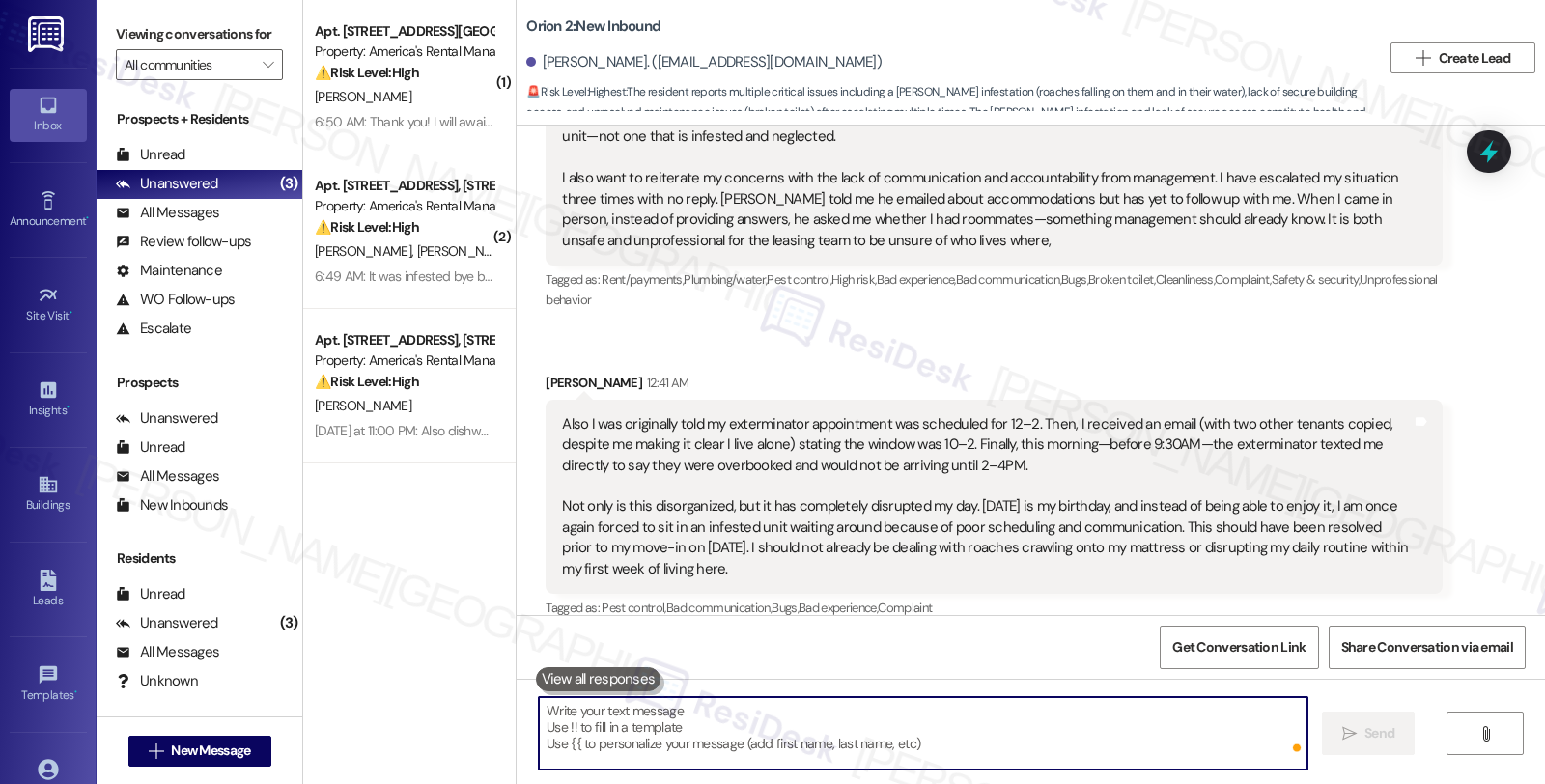
scroll to position [0, 0]
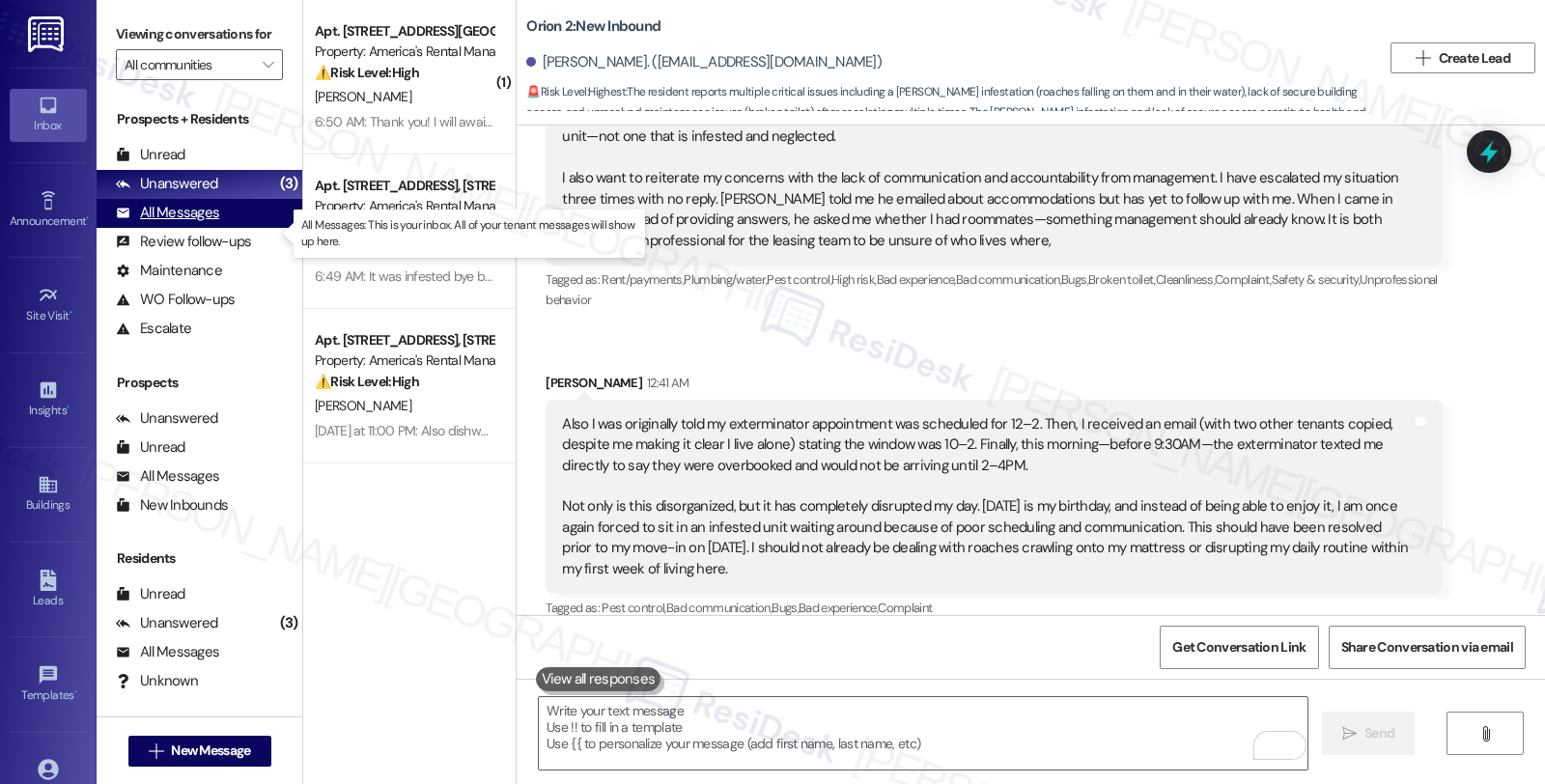
click at [176, 223] on div "All Messages" at bounding box center [168, 212] width 104 height 20
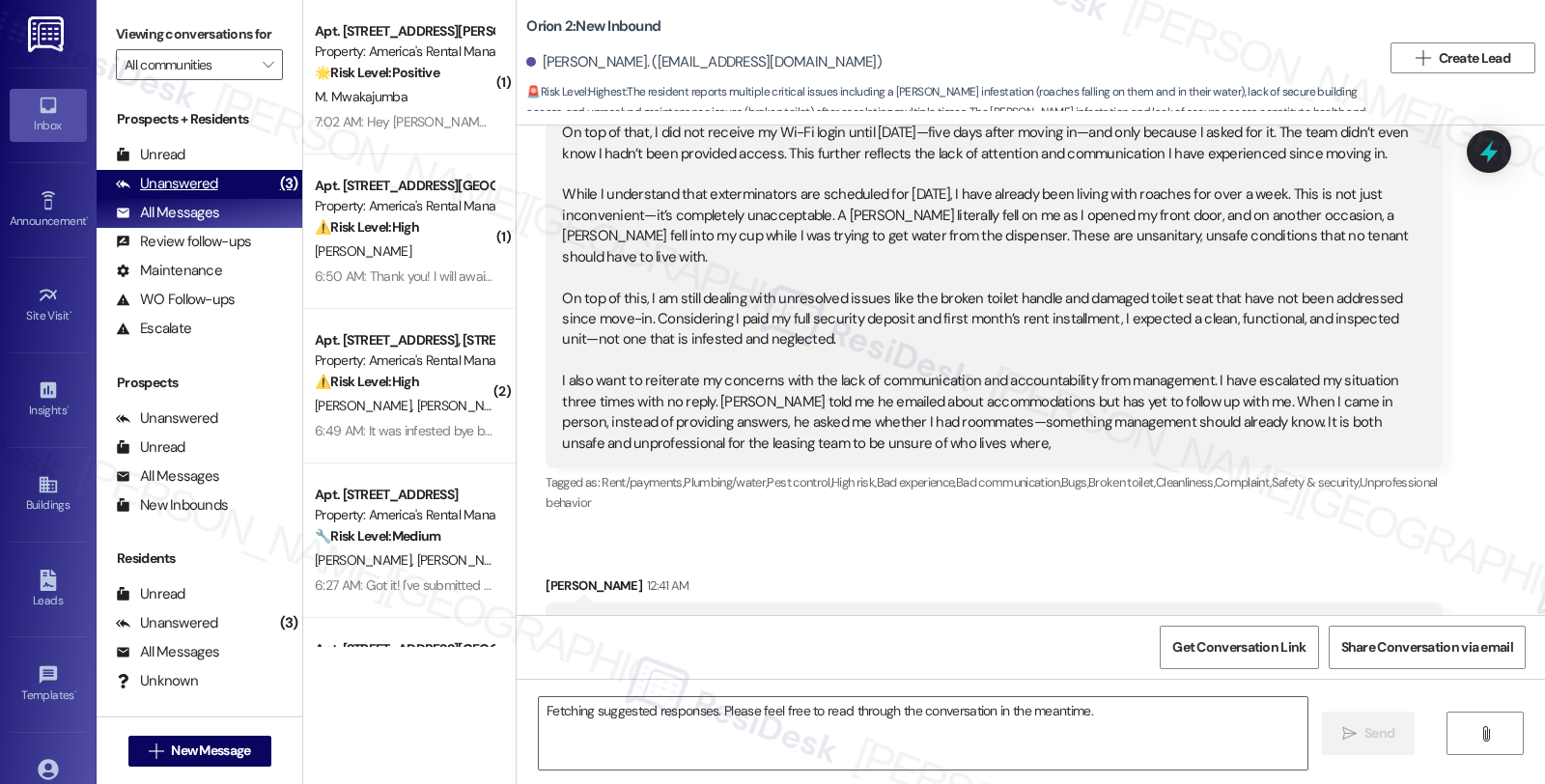
scroll to position [597, 0]
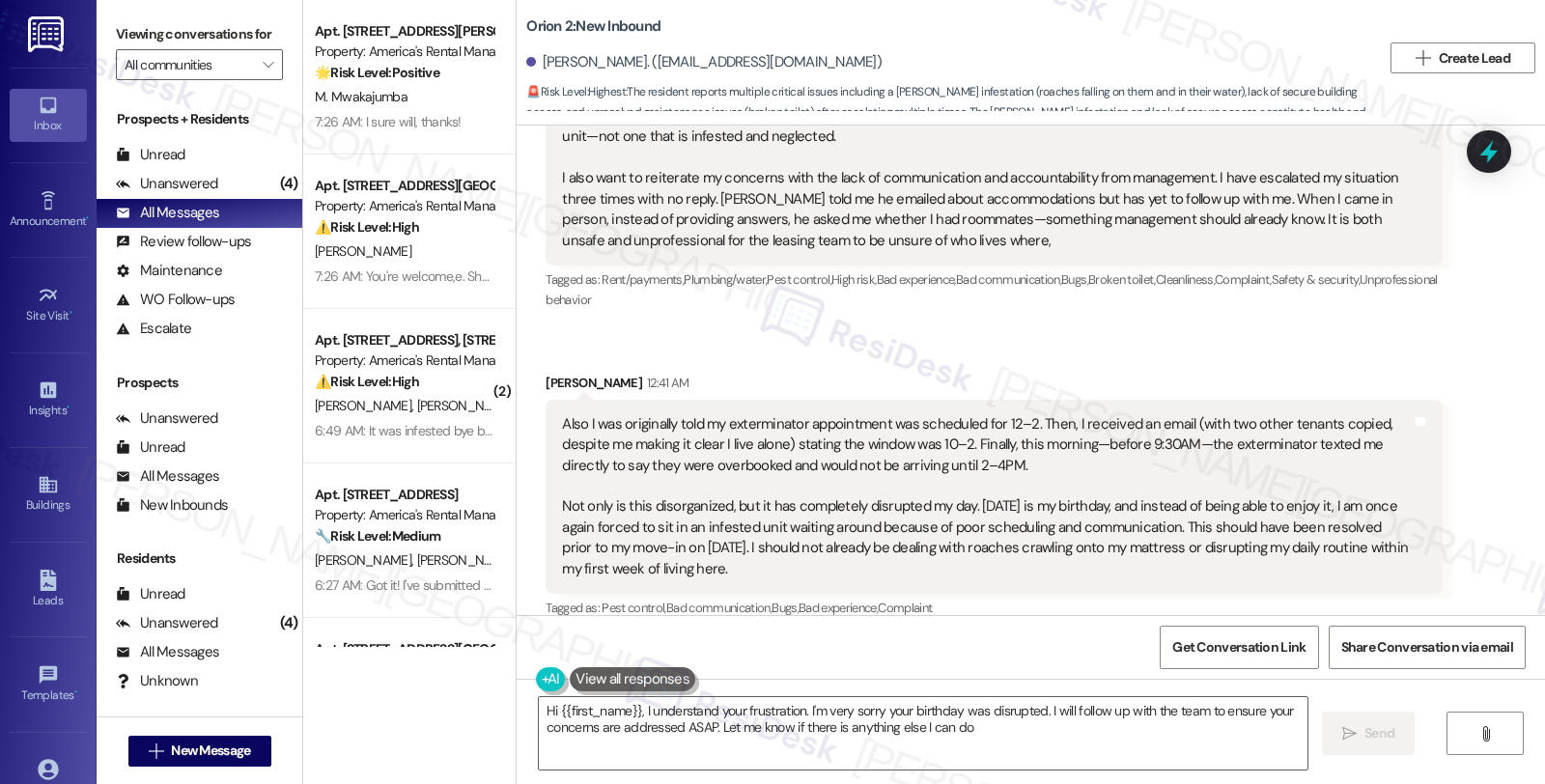
type textarea "Hi {{first_name}}, I understand your frustration. I'm very sorry your birthday …"
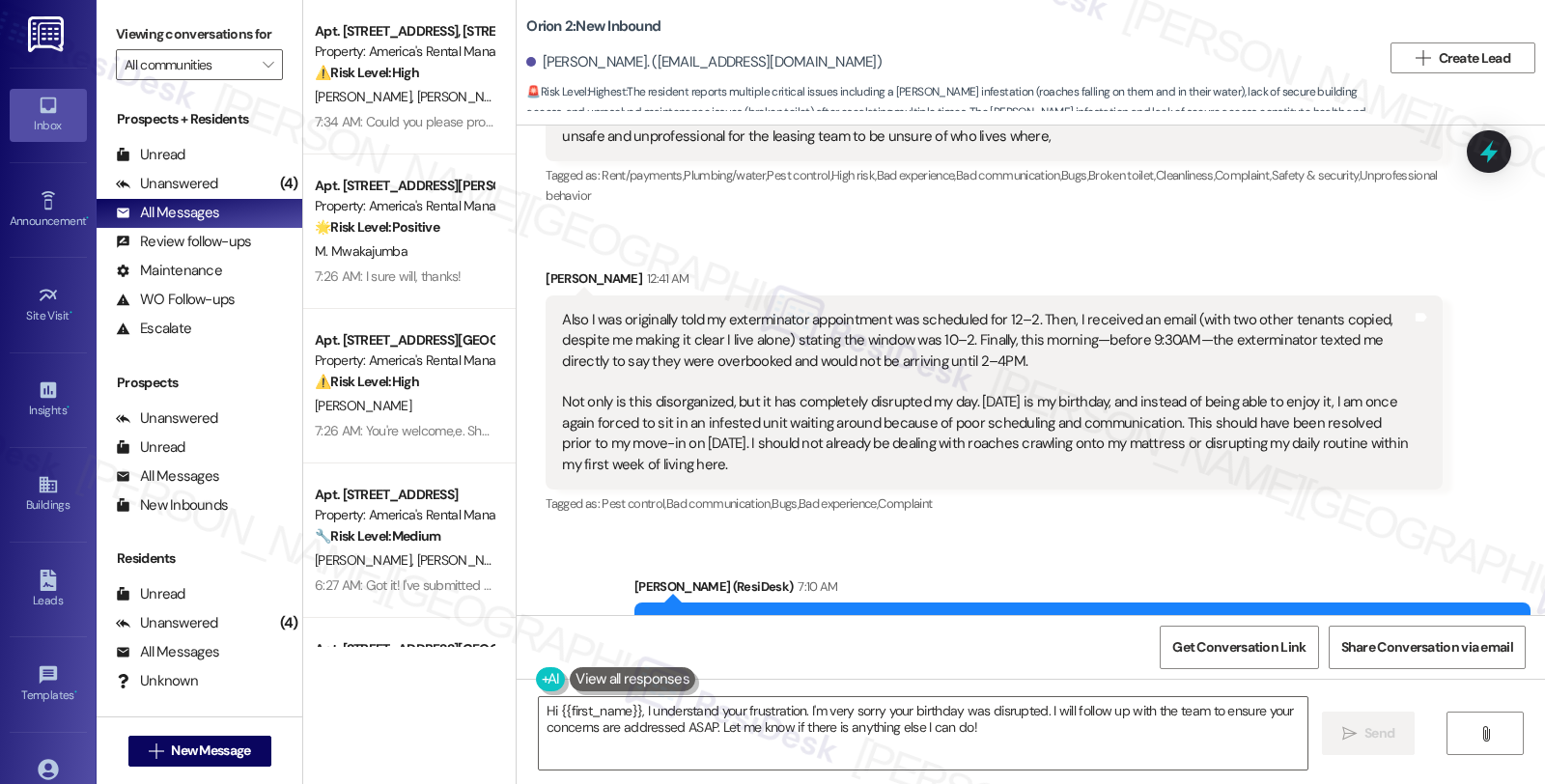
scroll to position [927, 0]
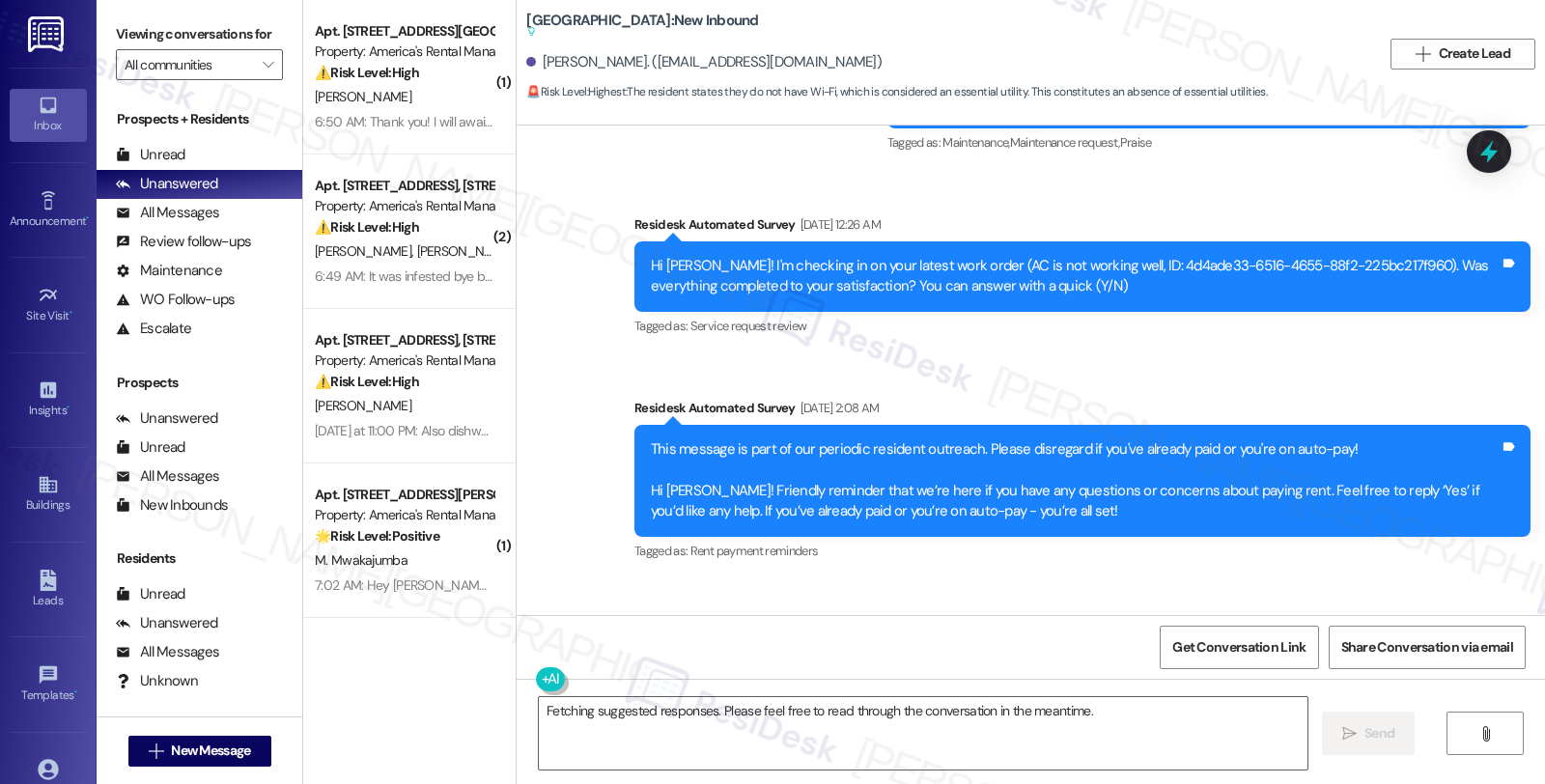
scroll to position [5595, 0]
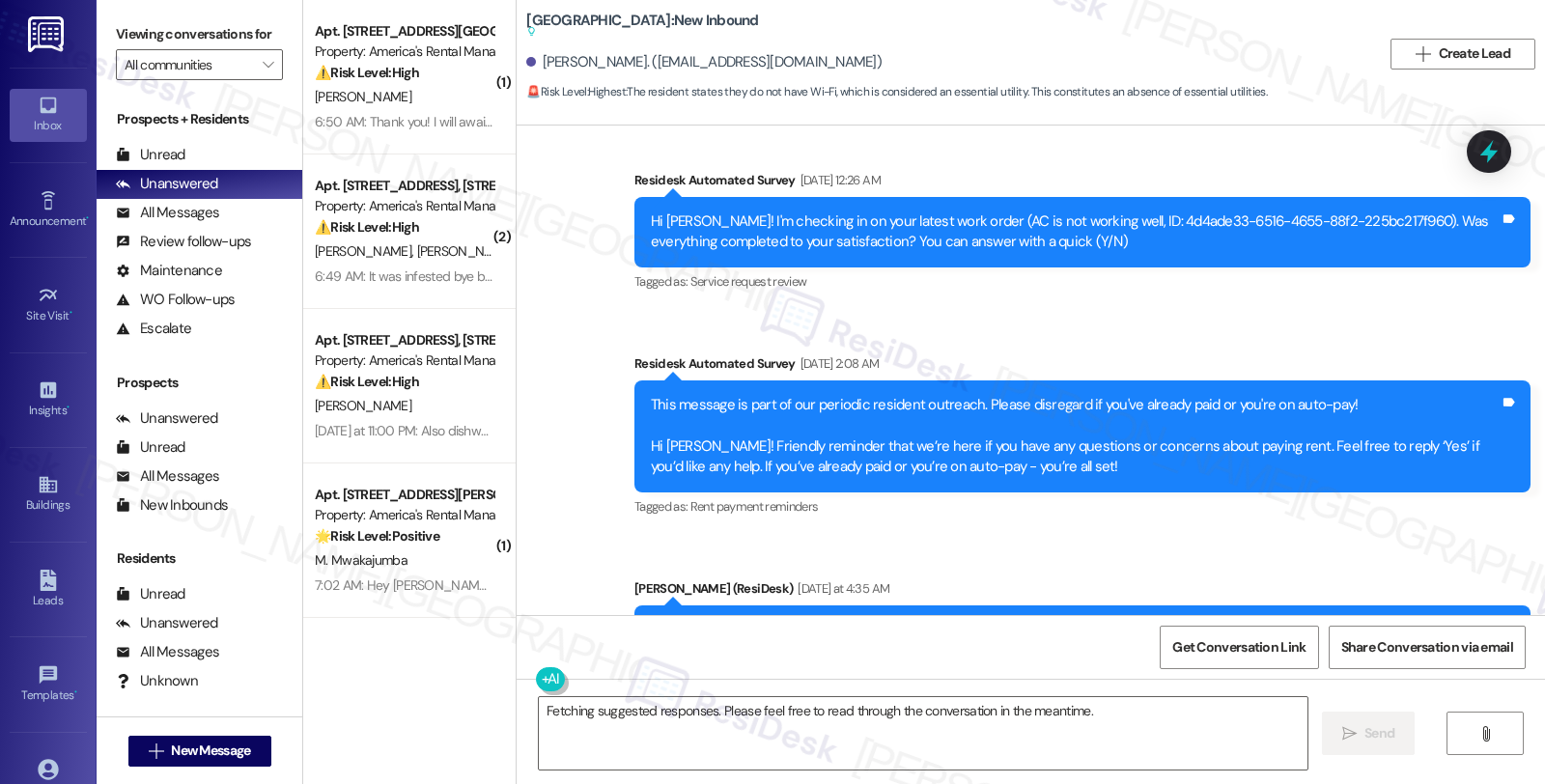
click at [545, 52] on div "[PERSON_NAME]. ([EMAIL_ADDRESS][DOMAIN_NAME])" at bounding box center [704, 62] width 356 height 20
copy div "[PERSON_NAME]"
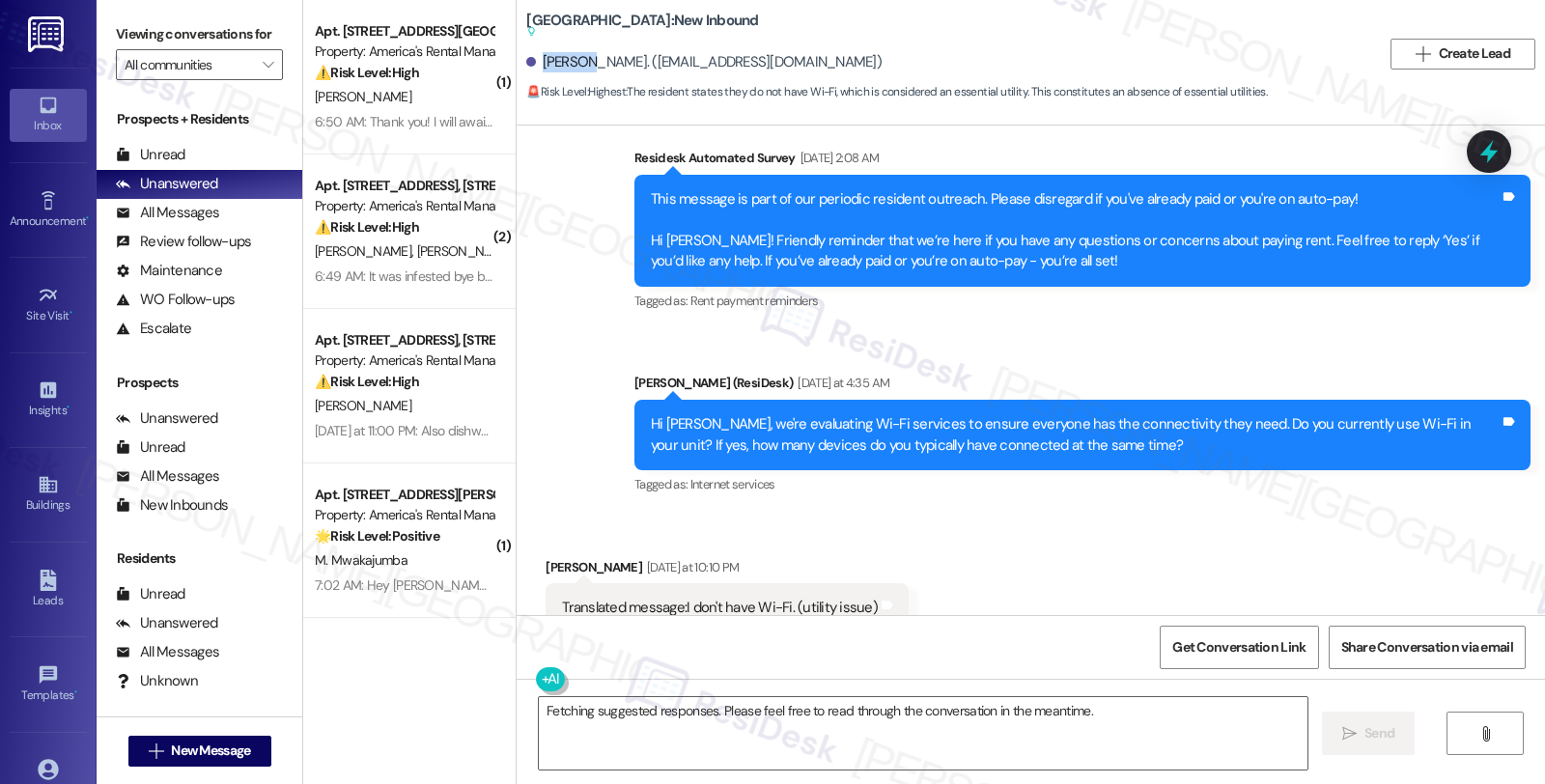
scroll to position [5809, 0]
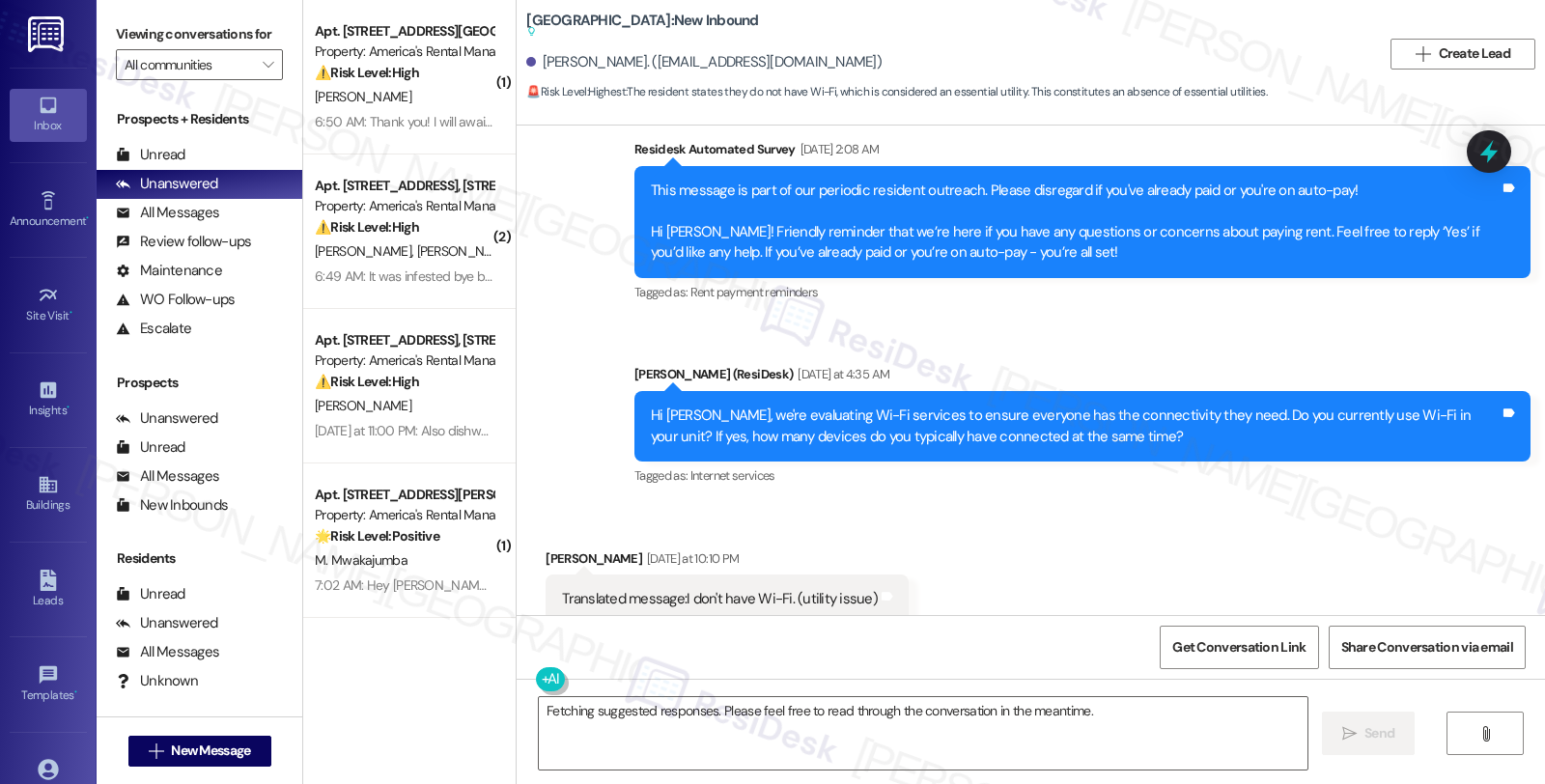
click at [546, 549] on div "[PERSON_NAME] [DATE] at 10:10 PM" at bounding box center [727, 562] width 363 height 27
copy div "[PERSON_NAME]"
click at [539, 711] on textarea "Fetching suggested responses. Please feel free to read through the conversation…" at bounding box center [923, 733] width 769 height 73
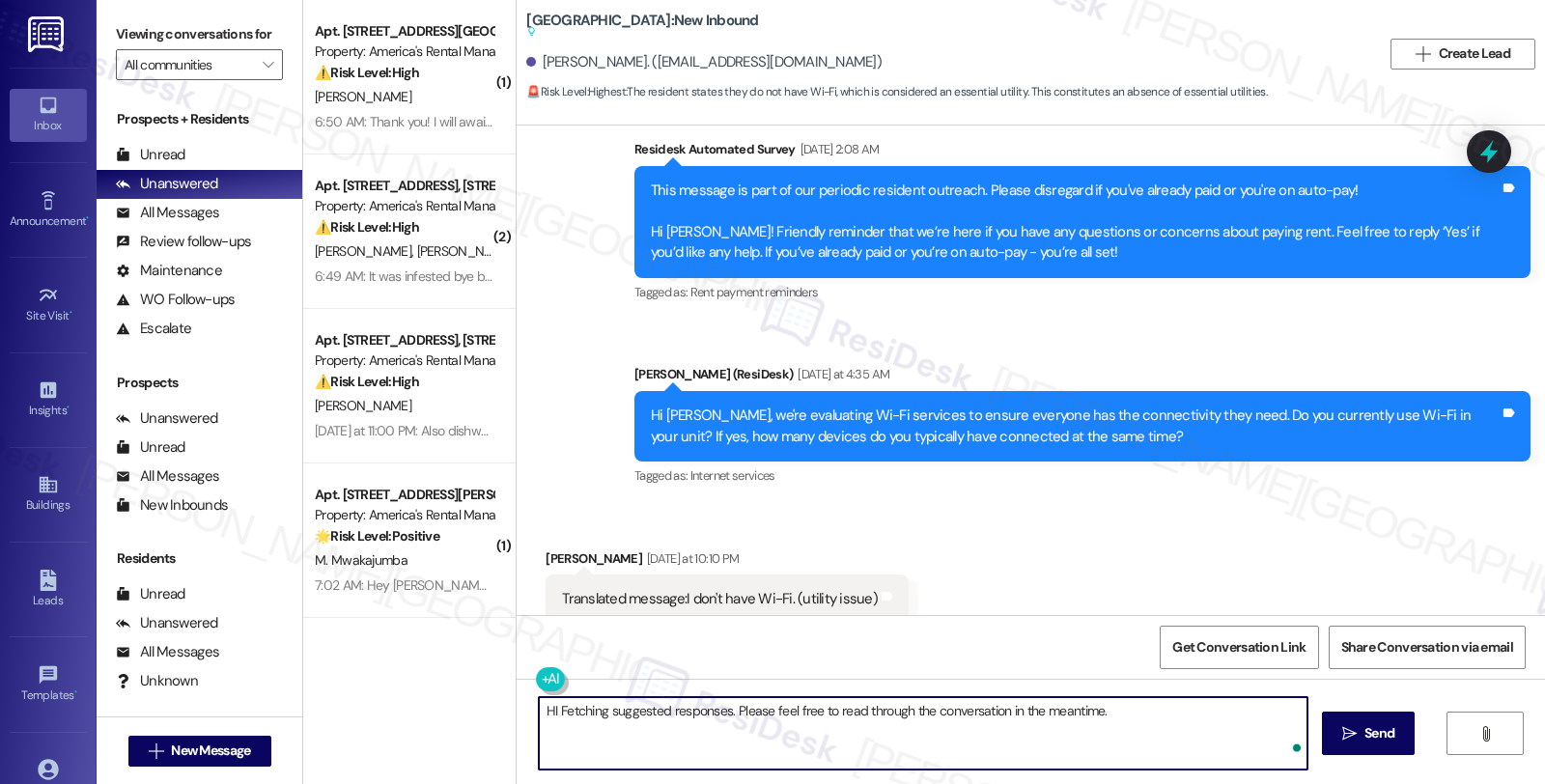
paste textarea "[PERSON_NAME]"
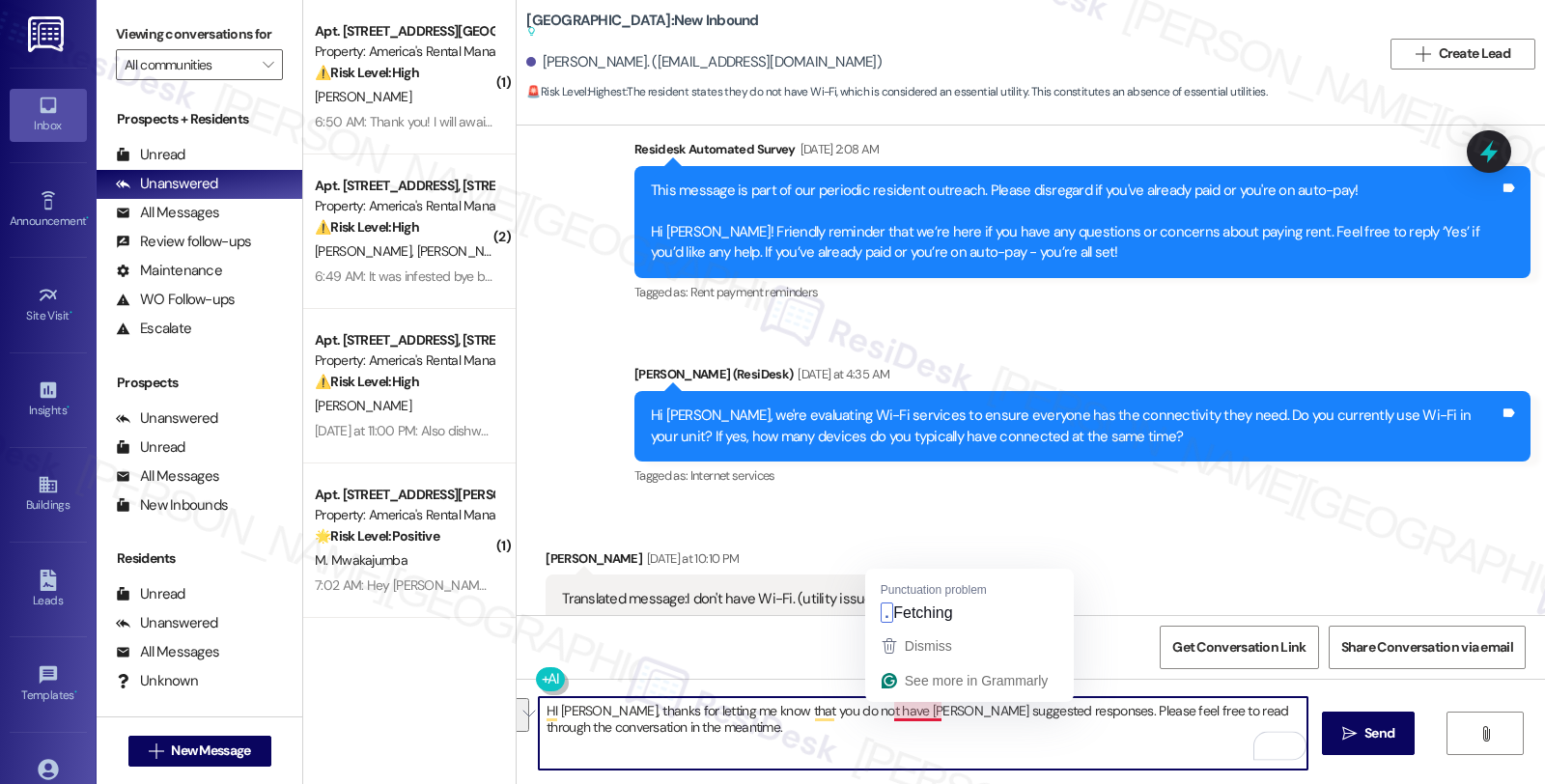
drag, startPoint x: 879, startPoint y: 711, endPoint x: 954, endPoint y: 757, distance: 88.0
click at [954, 757] on textarea "HI [PERSON_NAME], thanks for letting me know that you do not have [PERSON_NAME]…" at bounding box center [923, 733] width 769 height 73
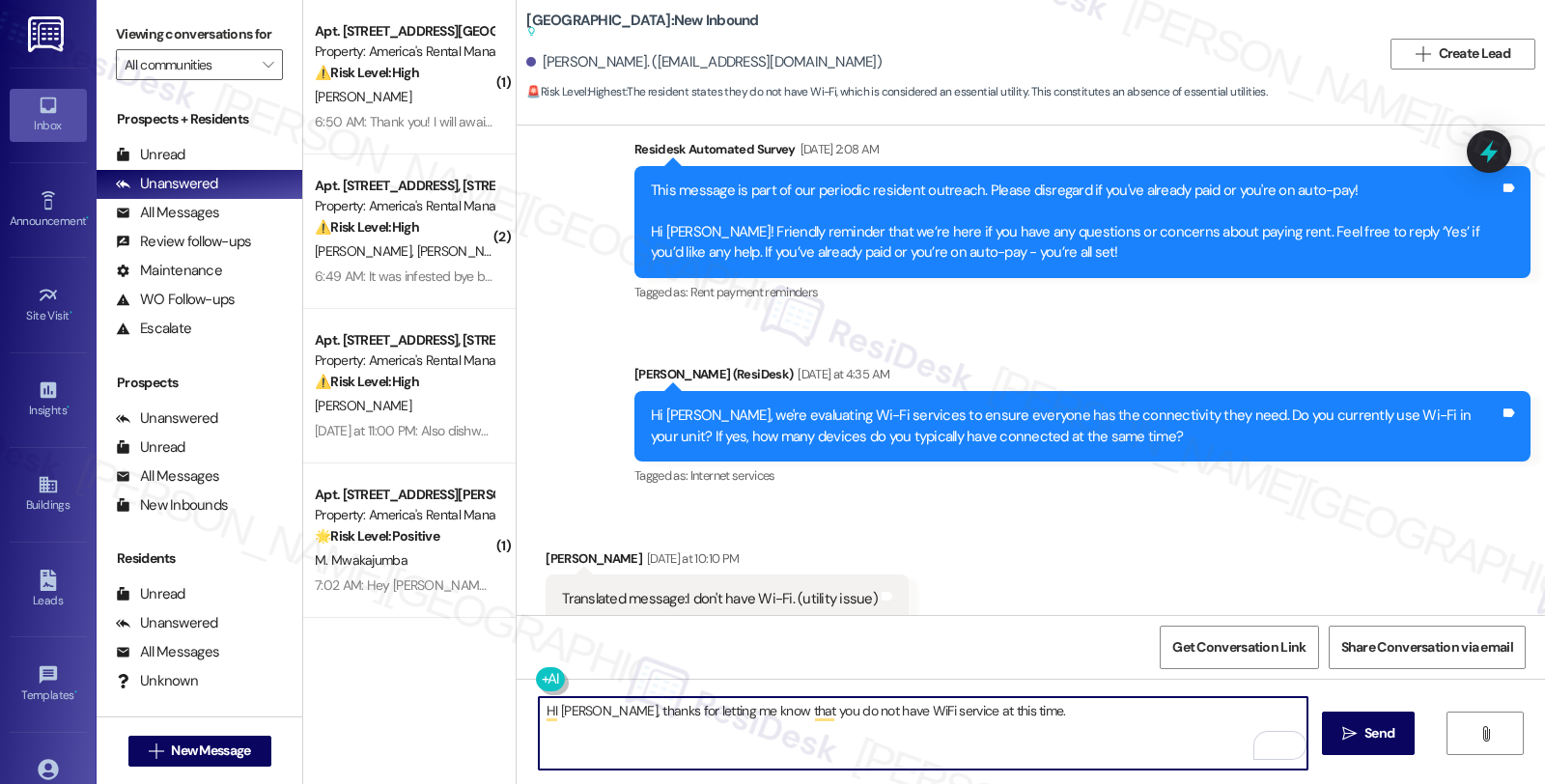
click at [1017, 712] on textarea "HI [PERSON_NAME], thanks for letting me know that you do not have WiFi service …" at bounding box center [923, 733] width 769 height 73
drag, startPoint x: 1218, startPoint y: 714, endPoint x: 1262, endPoint y: 714, distance: 44.0
click at [1262, 714] on textarea "HI [PERSON_NAME], thanks for letting me know that you do not have WiFi service …" at bounding box center [923, 733] width 769 height 73
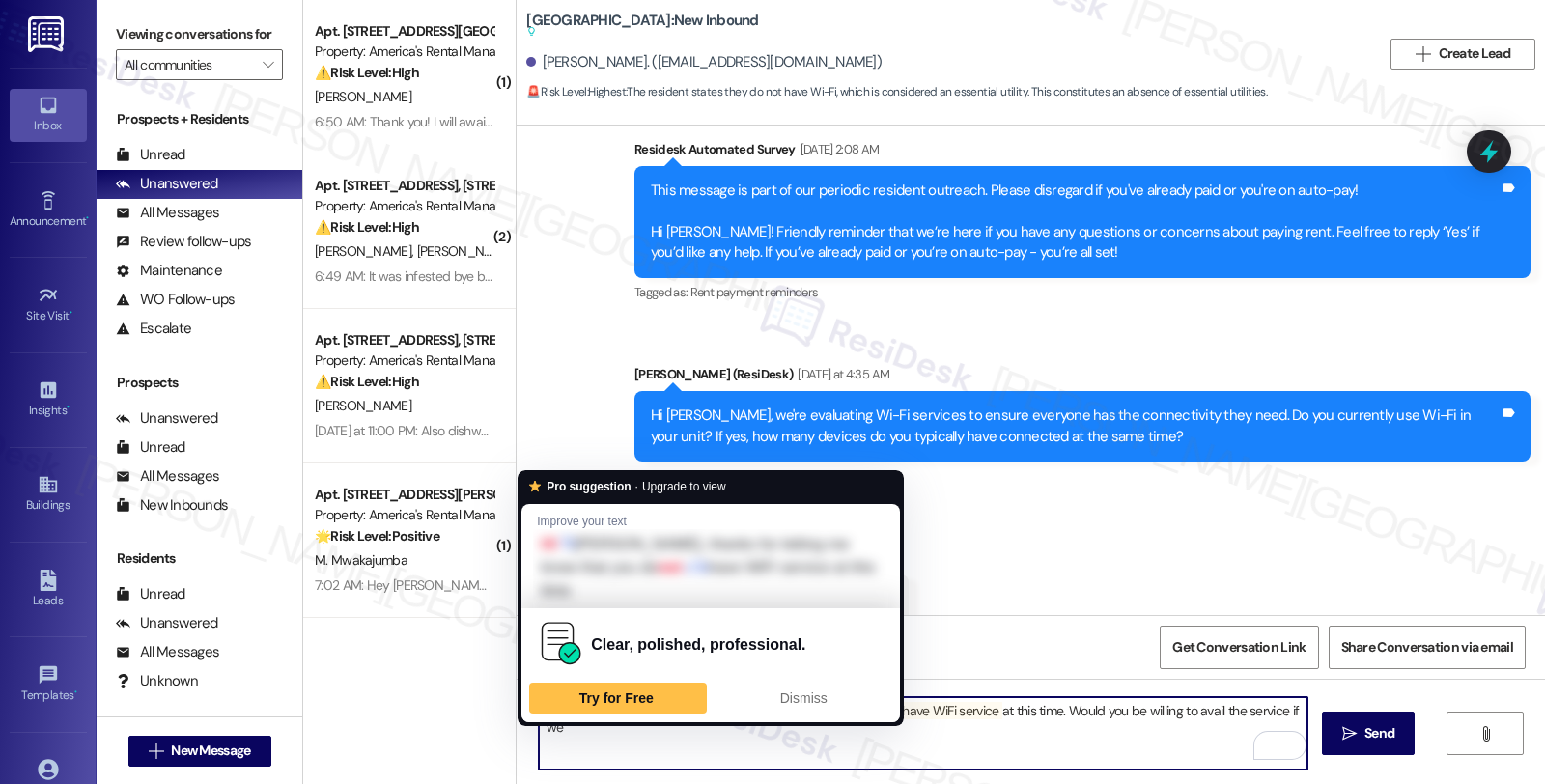
click at [539, 711] on textarea "HI [PERSON_NAME], thanks for letting me know that you do not have WiFi service …" at bounding box center [923, 733] width 769 height 73
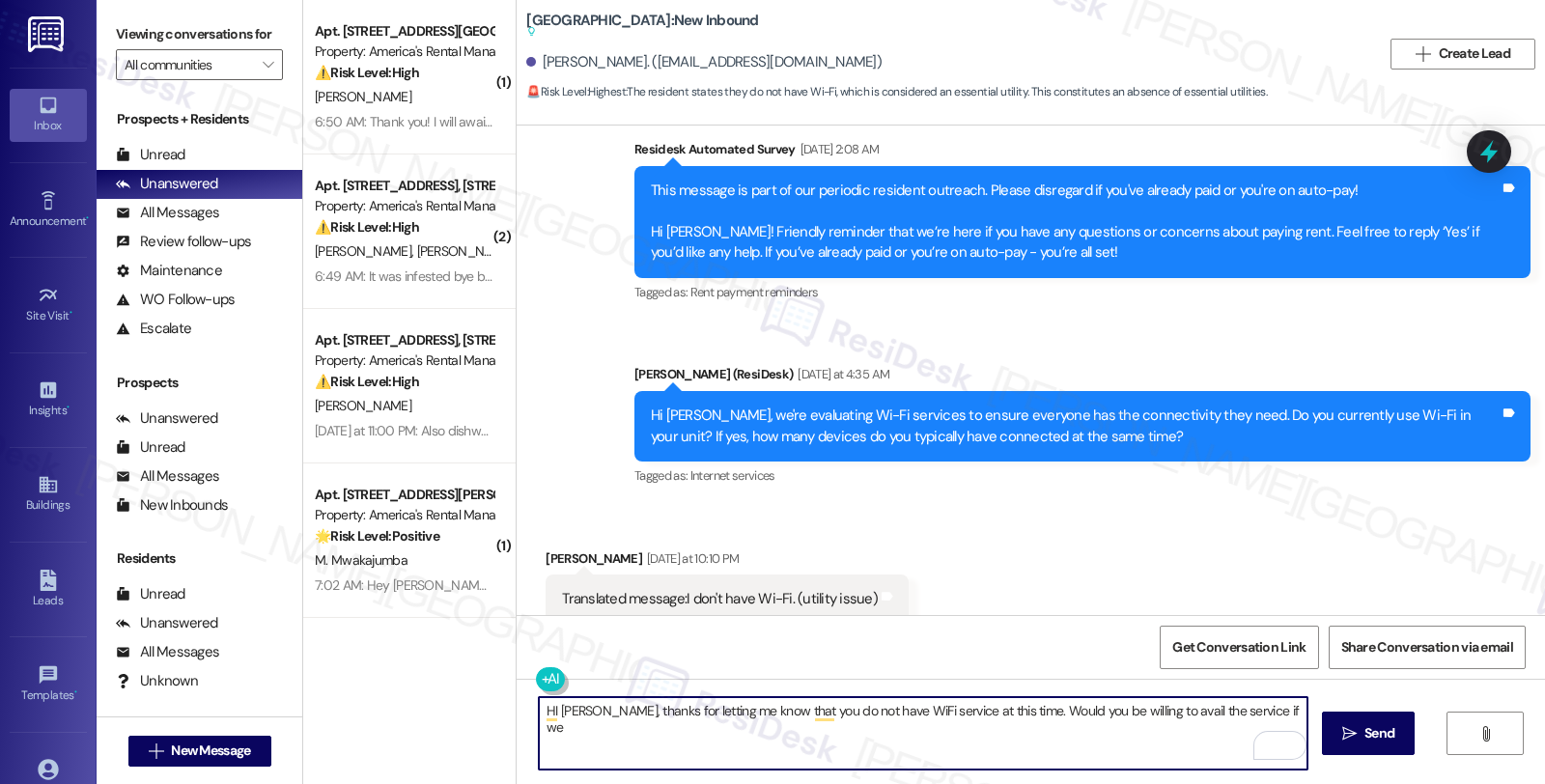
click at [687, 737] on textarea "HI [PERSON_NAME], thanks for letting me know that you do not have WiFi service …" at bounding box center [923, 733] width 769 height 73
paste textarea "Thanks for your response, [PERSON_NAME] and Serenity! I really appreciate you t…"
click at [562, 549] on div "[PERSON_NAME] [DATE] at 10:10 PM" at bounding box center [727, 562] width 363 height 27
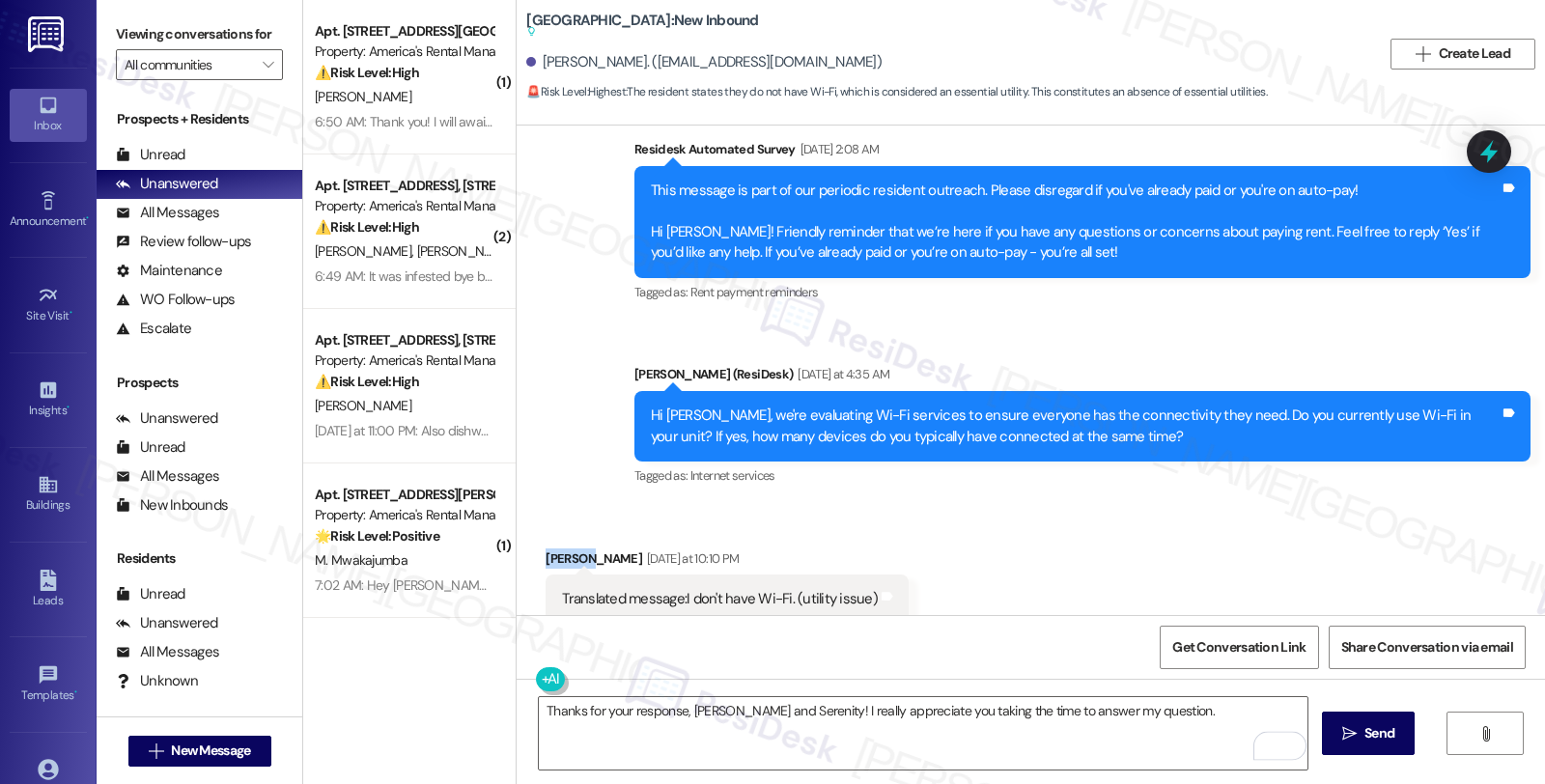
click at [562, 549] on div "[PERSON_NAME] [DATE] at 10:10 PM" at bounding box center [727, 562] width 363 height 27
copy div "[PERSON_NAME]"
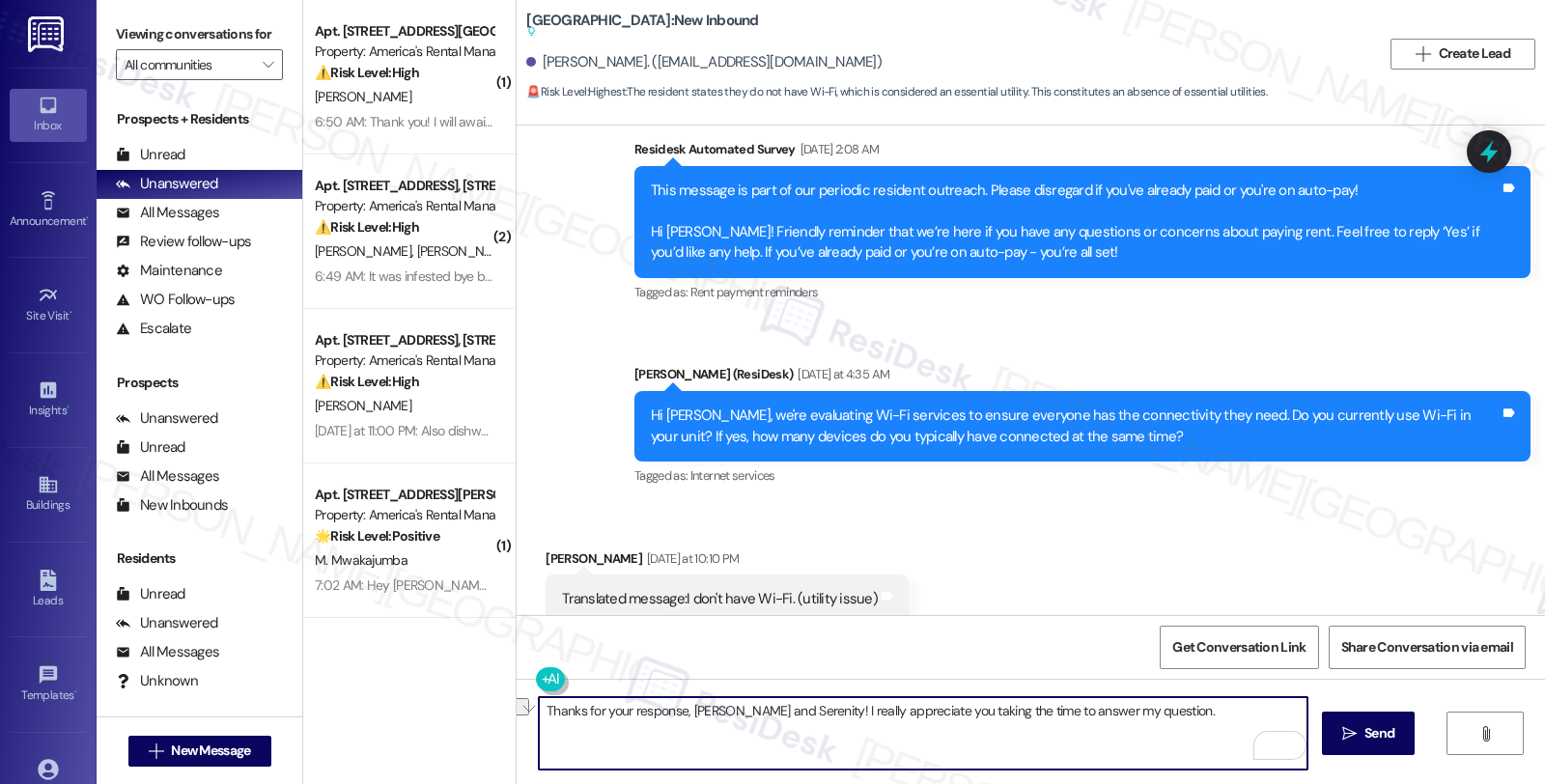
drag, startPoint x: 682, startPoint y: 710, endPoint x: 775, endPoint y: 711, distance: 93.0
click at [775, 711] on textarea "Thanks for your response, [PERSON_NAME] and Serenity! I really appreciate you t…" at bounding box center [923, 733] width 769 height 73
paste textarea "[PERSON_NAME]"
type textarea "Thanks for your response, [PERSON_NAME]! I really appreciate you taking the tim…"
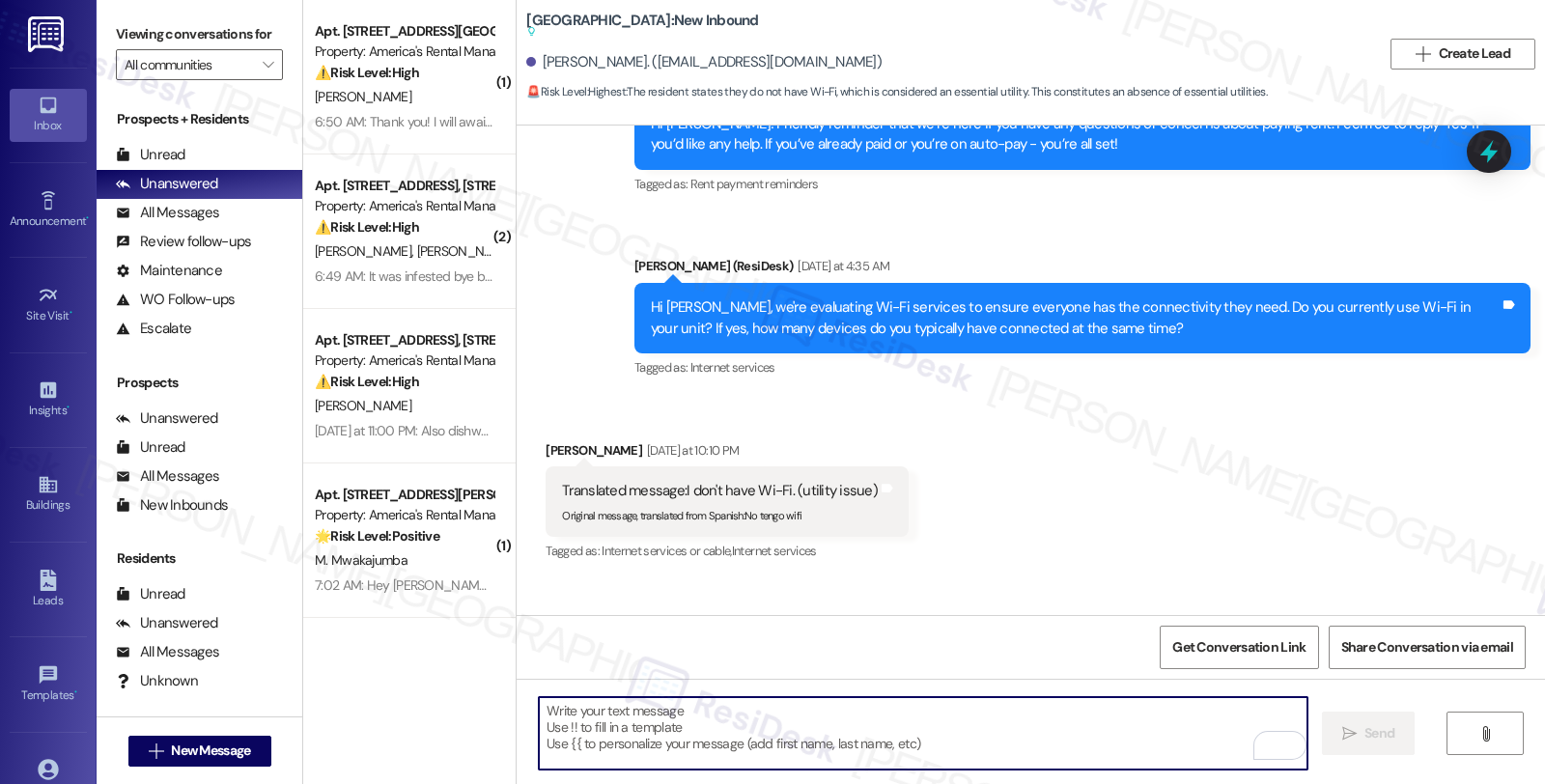
scroll to position [6023, 0]
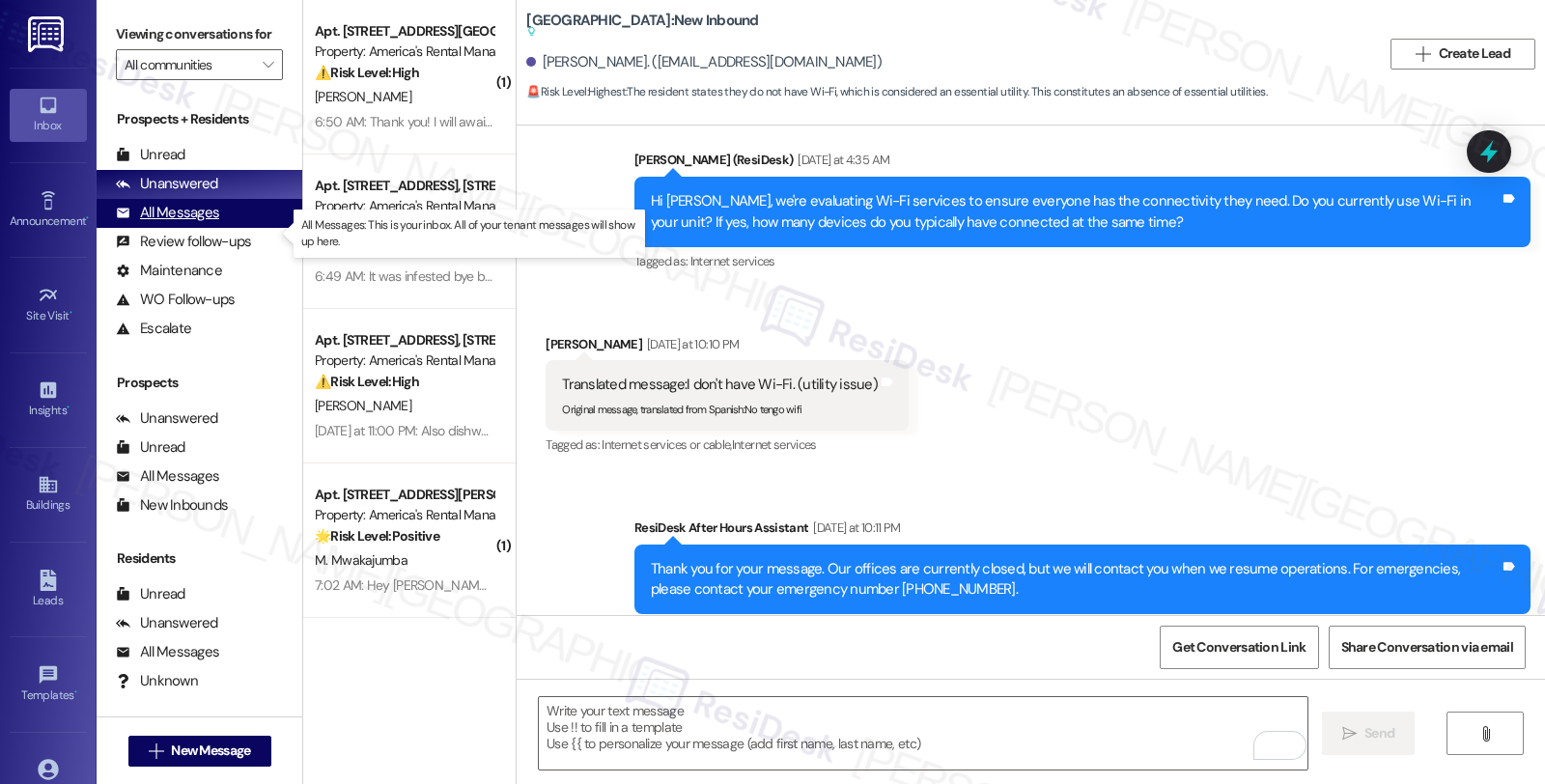
click at [157, 223] on div "All Messages" at bounding box center [168, 212] width 104 height 20
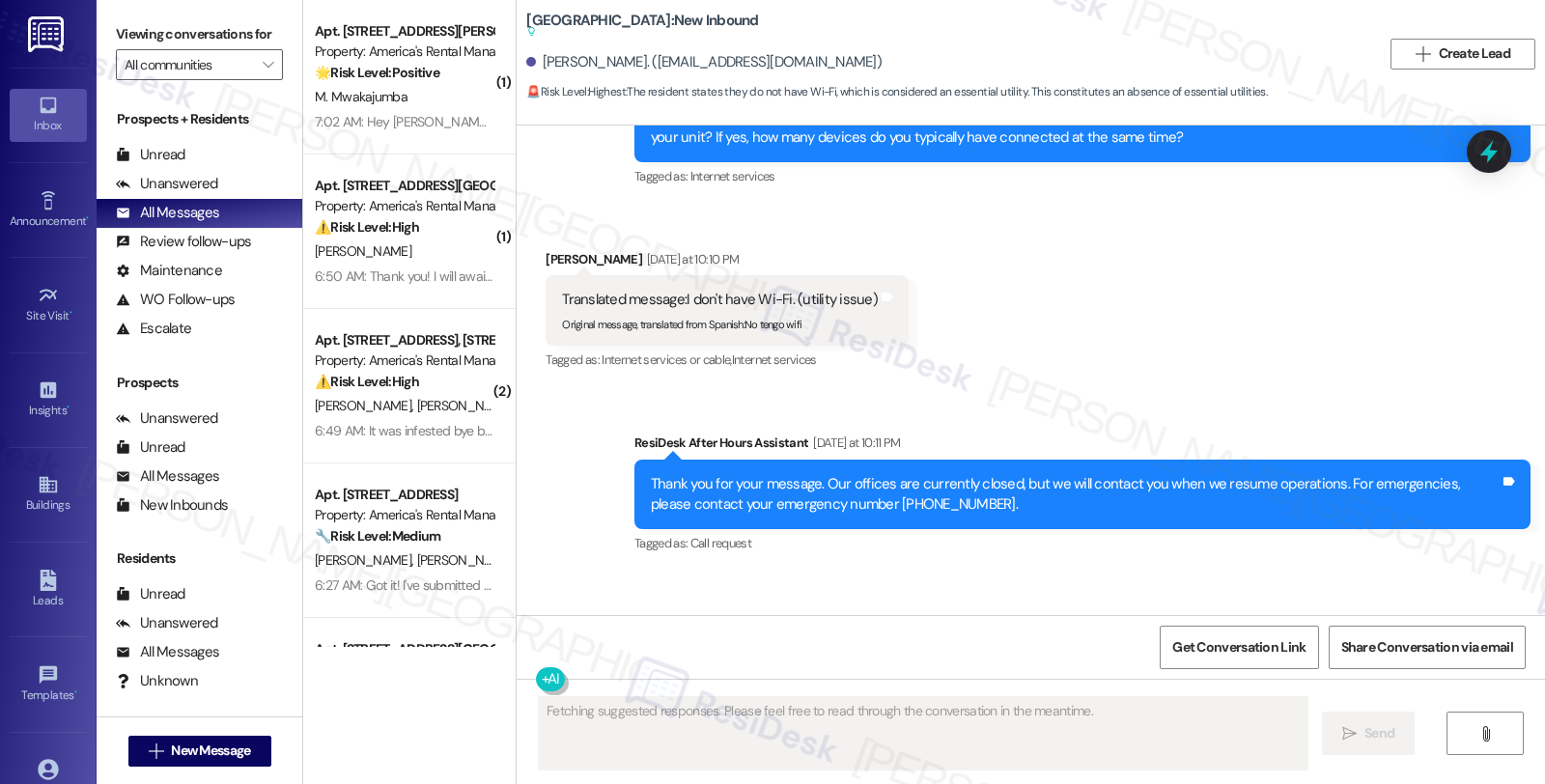
scroll to position [6187, 0]
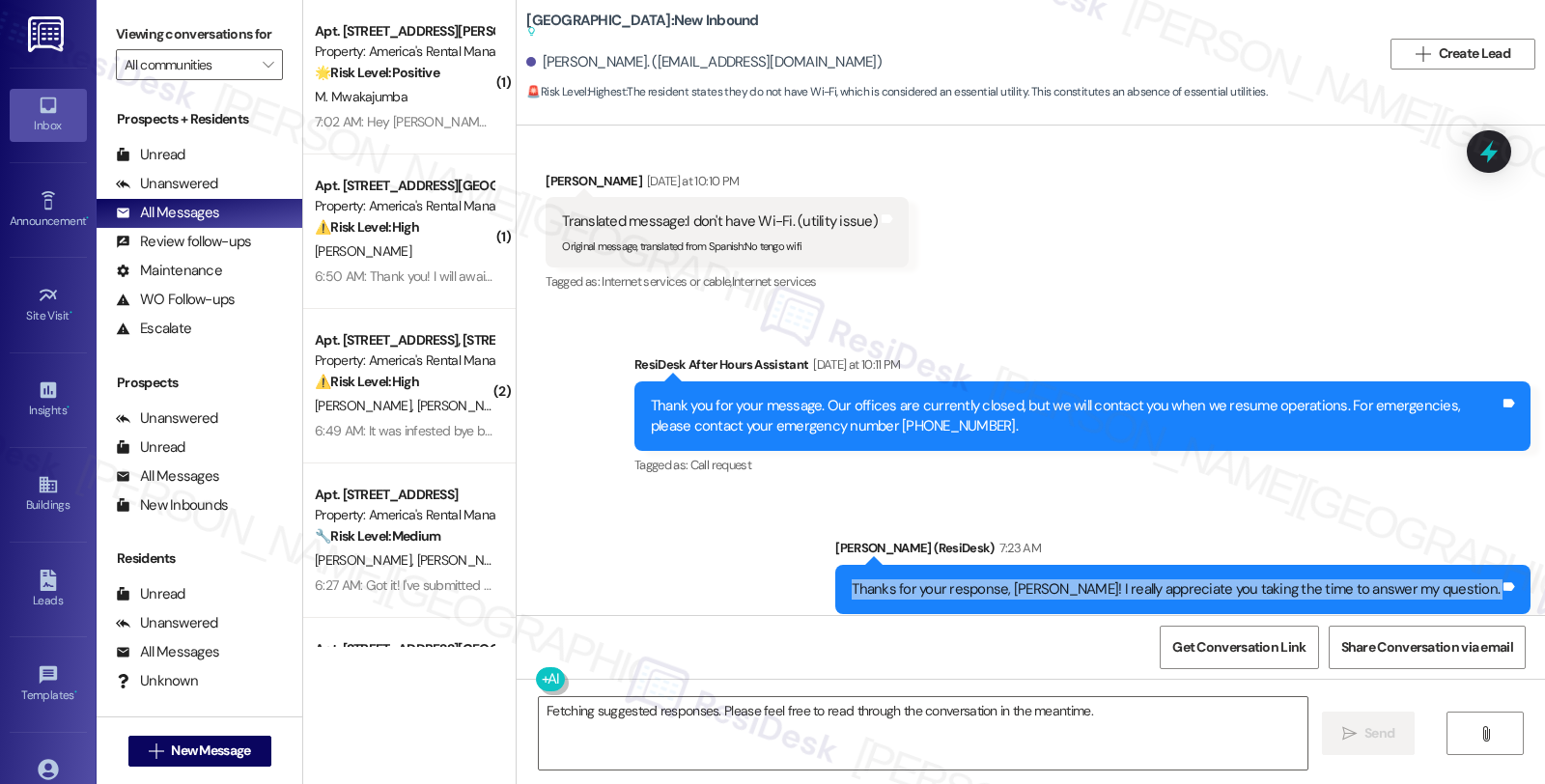
drag, startPoint x: 931, startPoint y: 550, endPoint x: 1543, endPoint y: 547, distance: 612.0
click at [1543, 547] on div "Survey, sent via SMS Residesk Automated Survey [DATE] 3:29 AM This message is p…" at bounding box center [1030, 370] width 1028 height 489
copy div "Thanks for your response, [PERSON_NAME]! I really appreciate you taking the tim…"
click at [836, 725] on textarea "Fetching suggested responses. Please feel free to read through the conversation…" at bounding box center [923, 733] width 769 height 73
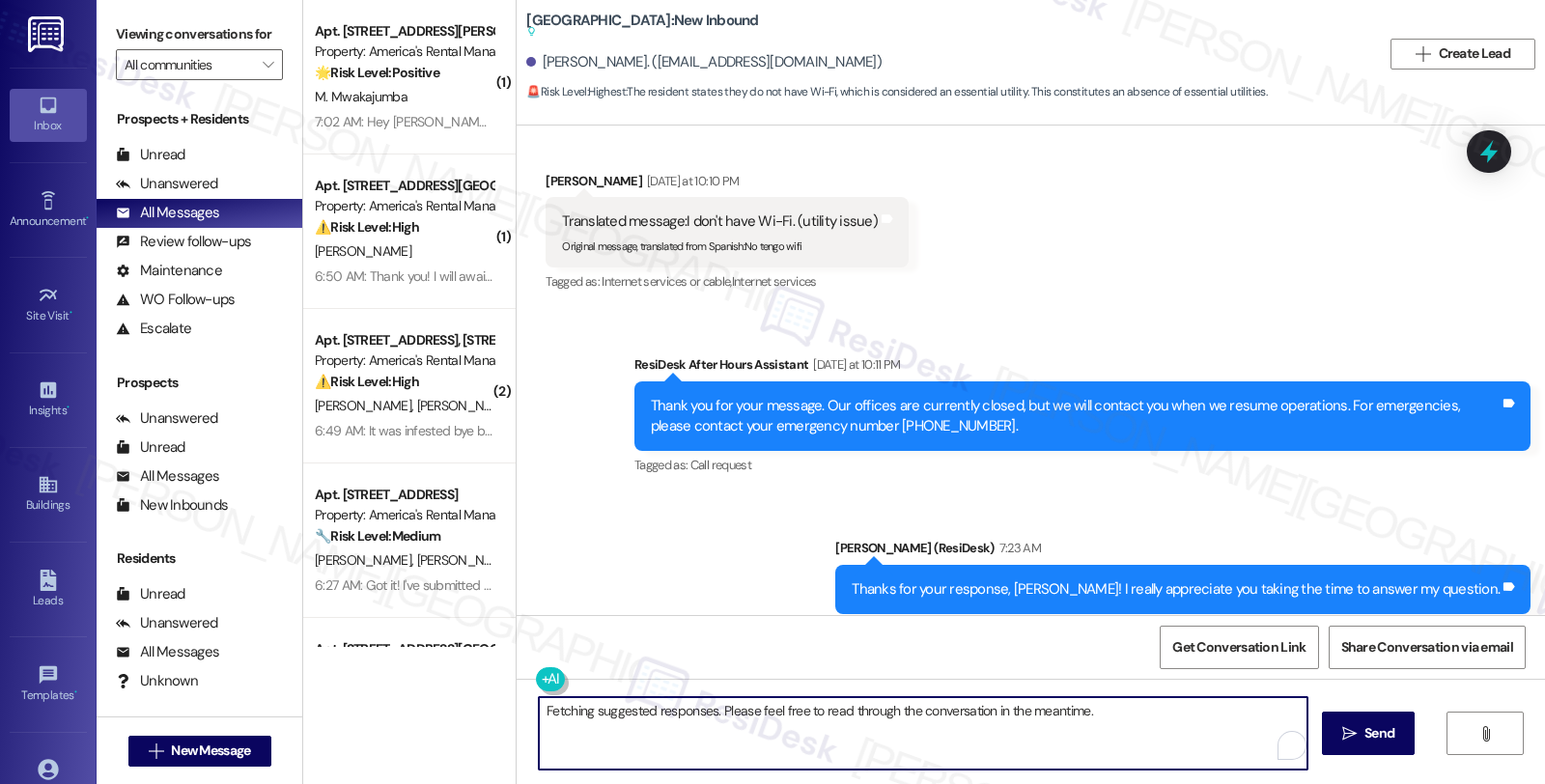
paste textarea "Thanks for your response, [PERSON_NAME]! I really appreciate you taking the tim…"
type textarea "Thanks for your response, [PERSON_NAME]! I really appreciate you taking the tim…"
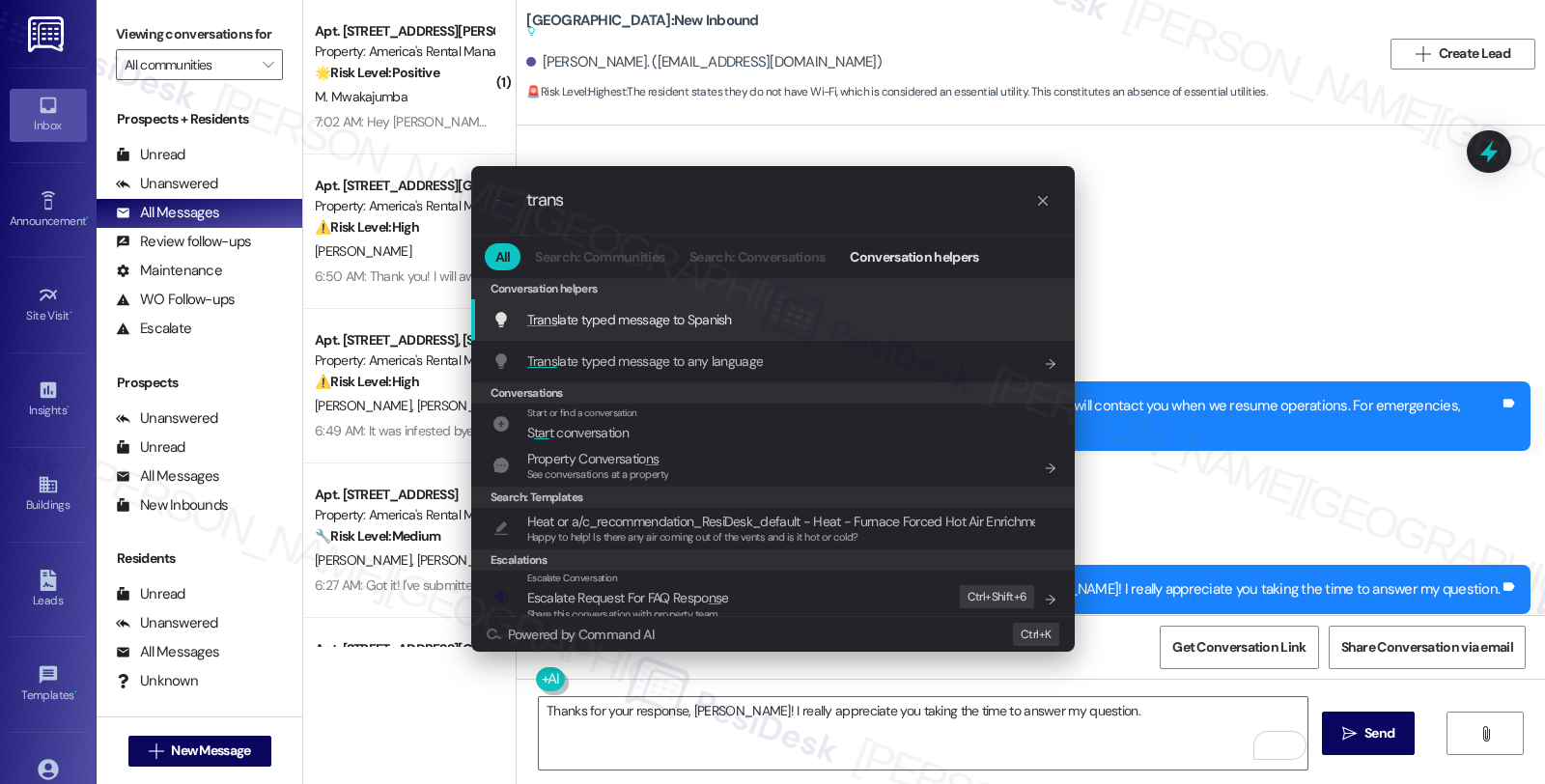
type input "trans"
click at [672, 316] on span "Trans late typed message to Spanish" at bounding box center [629, 320] width 205 height 17
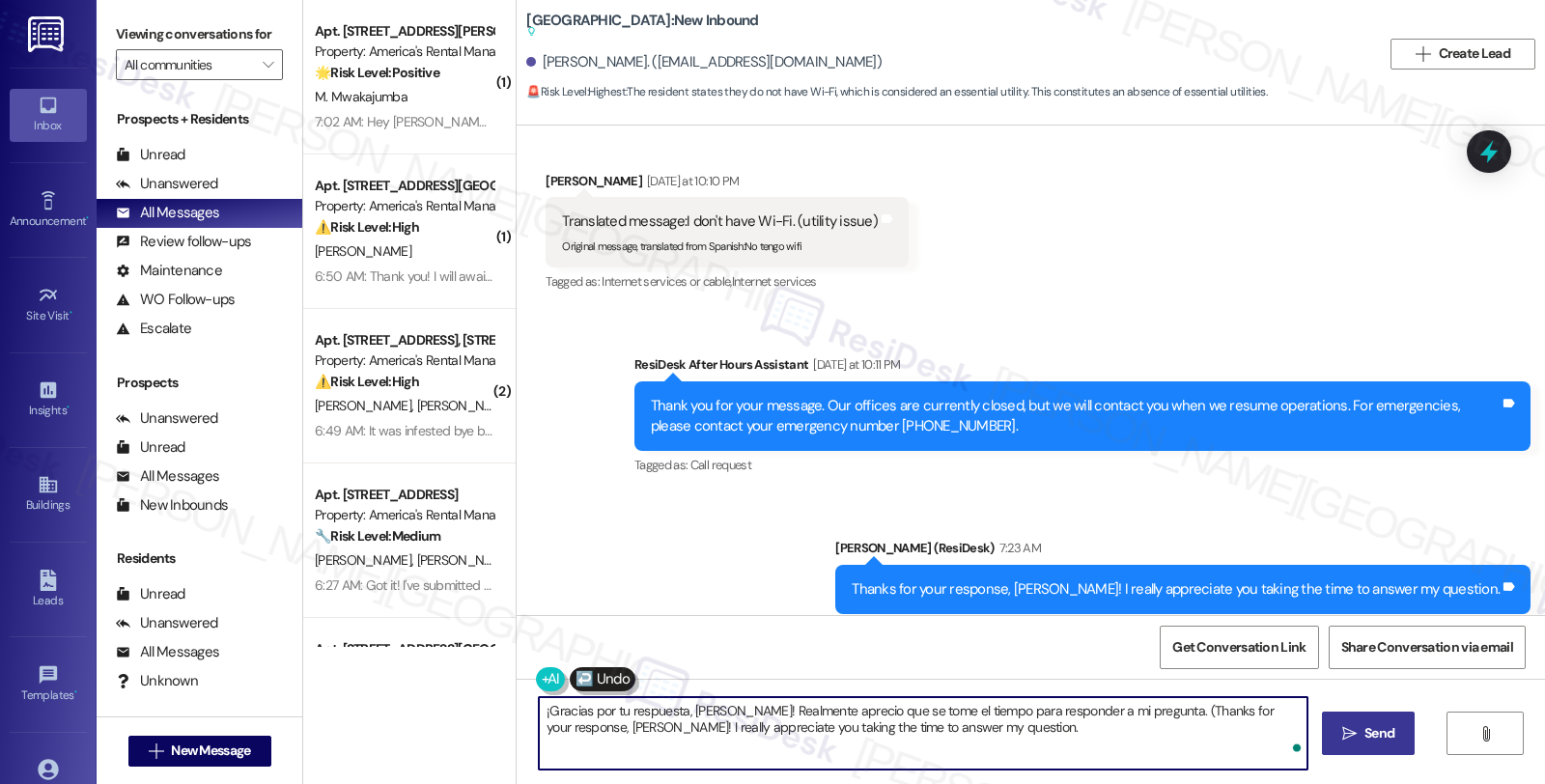
type textarea "¡Gracias por tu respuesta, [PERSON_NAME]! Realmente aprecio que se tome el tiem…"
click at [1347, 735] on icon "" at bounding box center [1349, 734] width 15 height 16
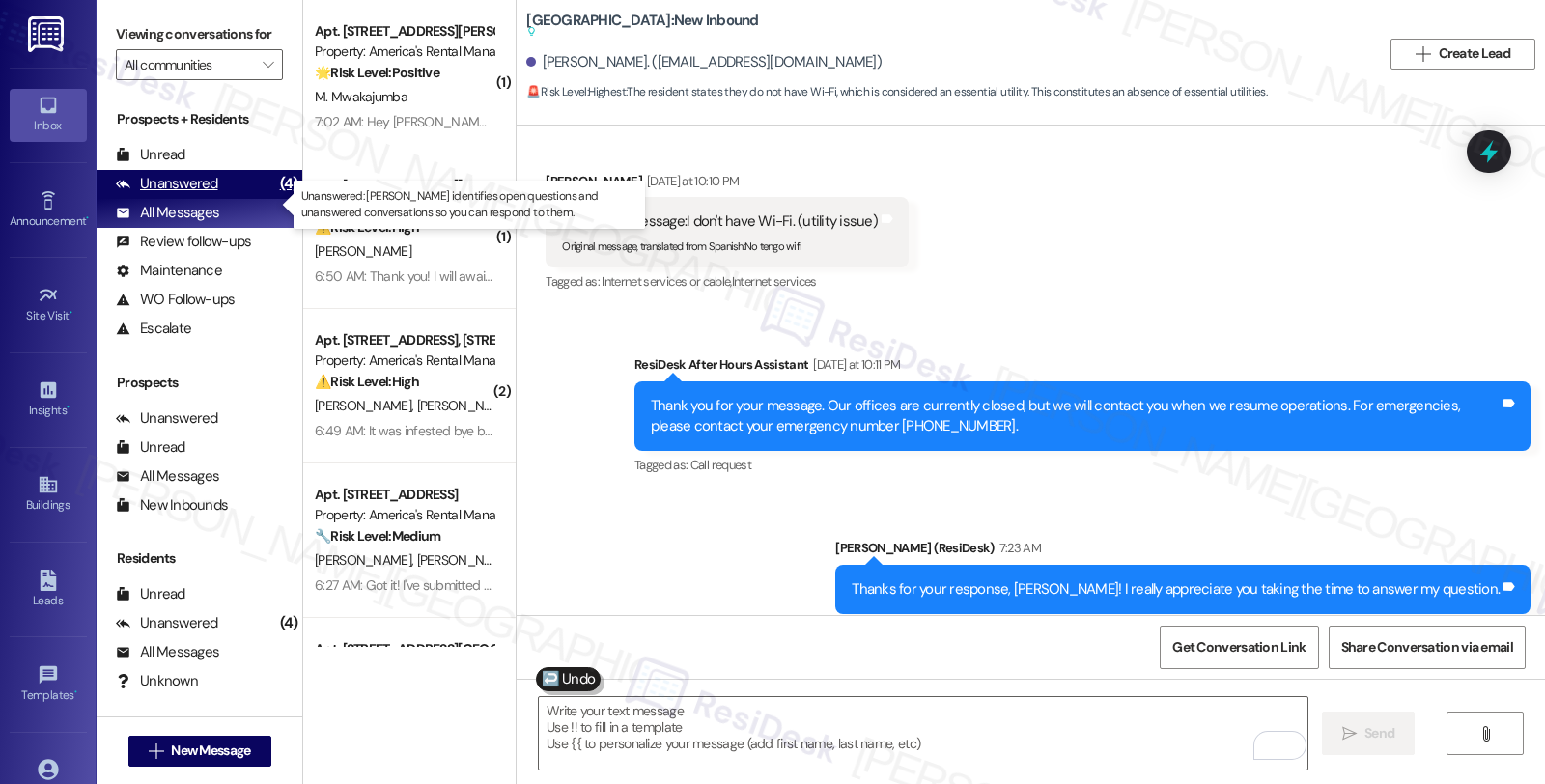
click at [212, 194] on div "Unanswered" at bounding box center [168, 183] width 103 height 20
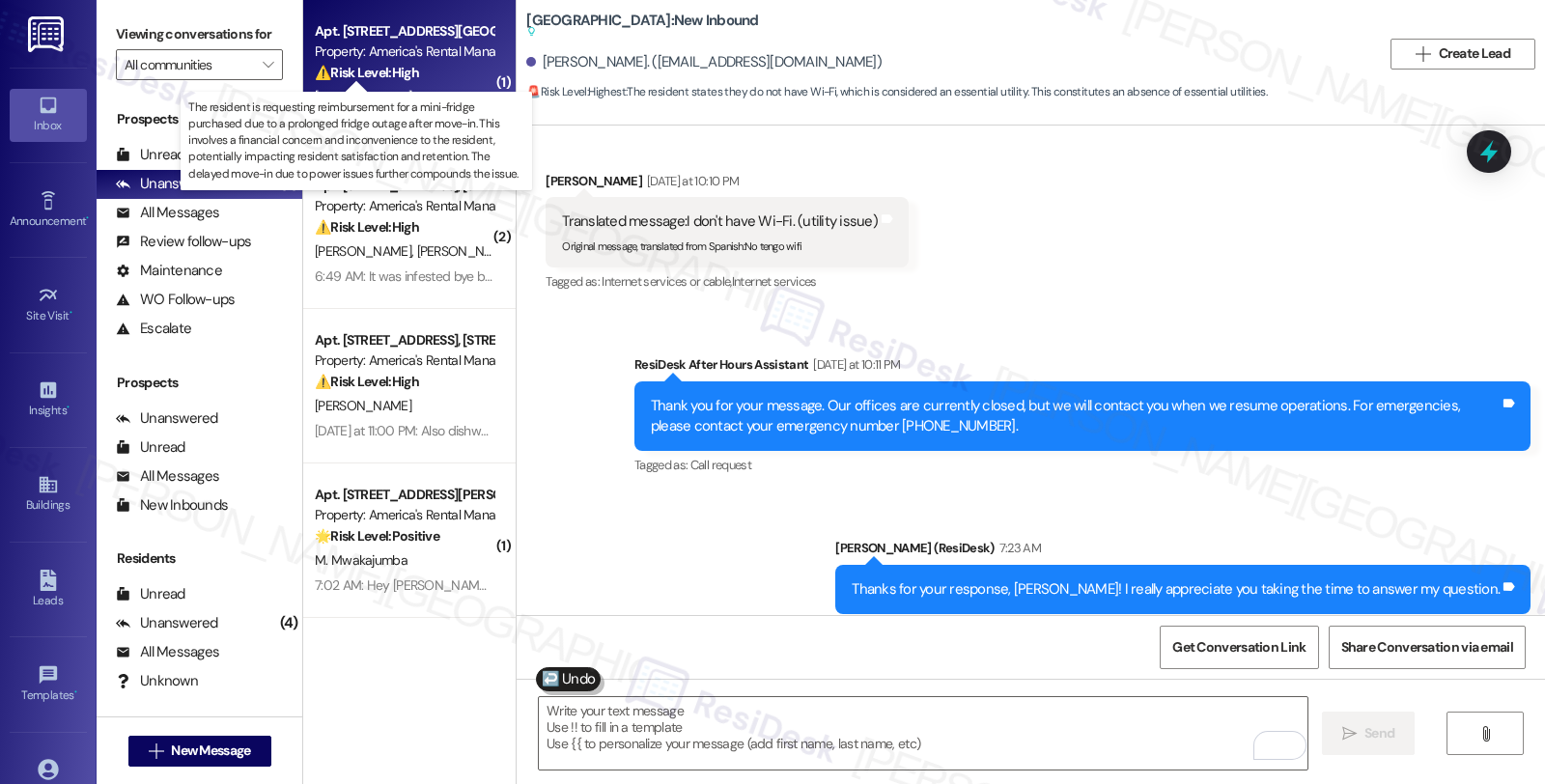
click at [375, 75] on strong "⚠️ Risk Level: High" at bounding box center [367, 73] width 105 height 17
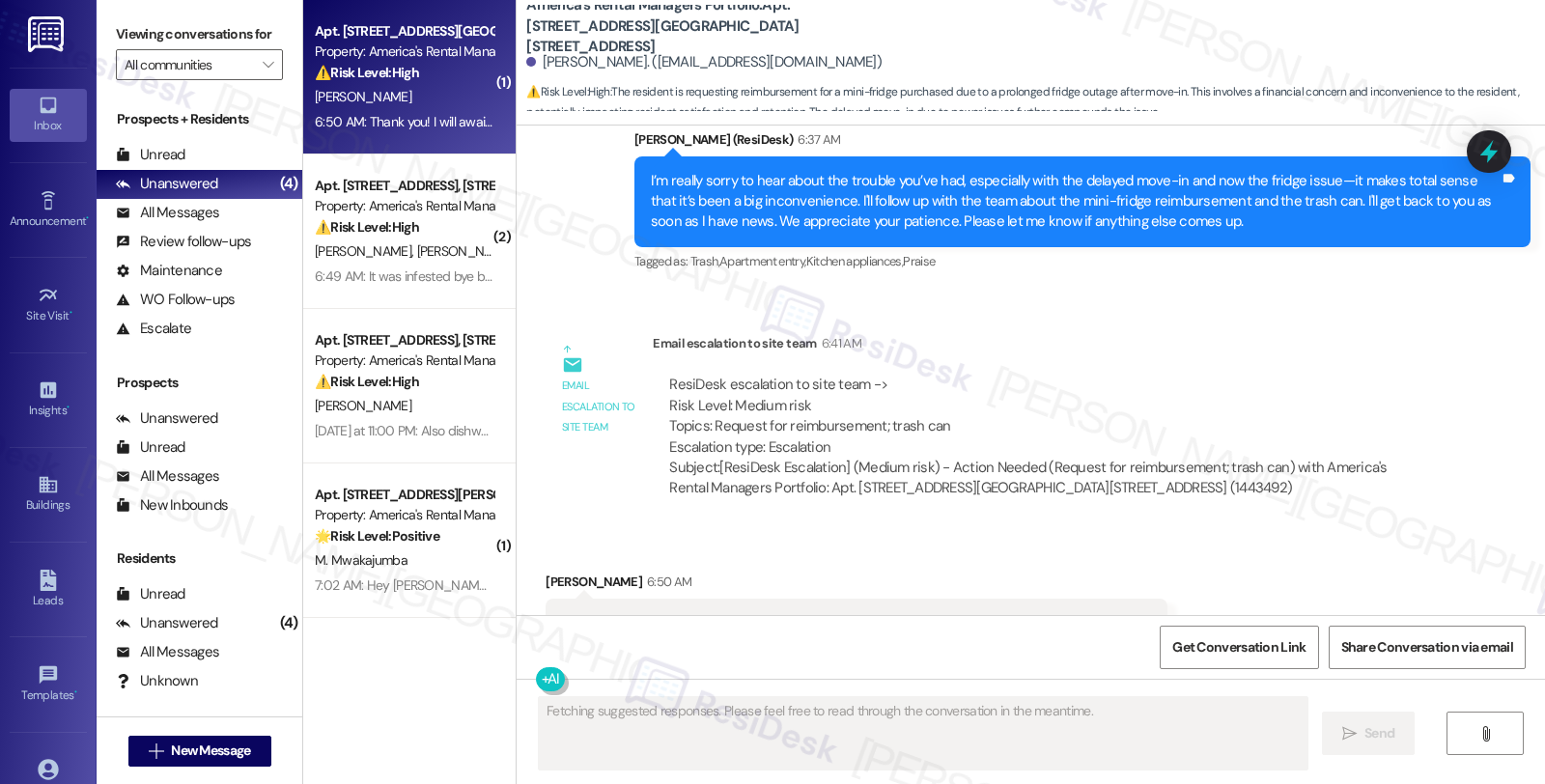
scroll to position [2525, 0]
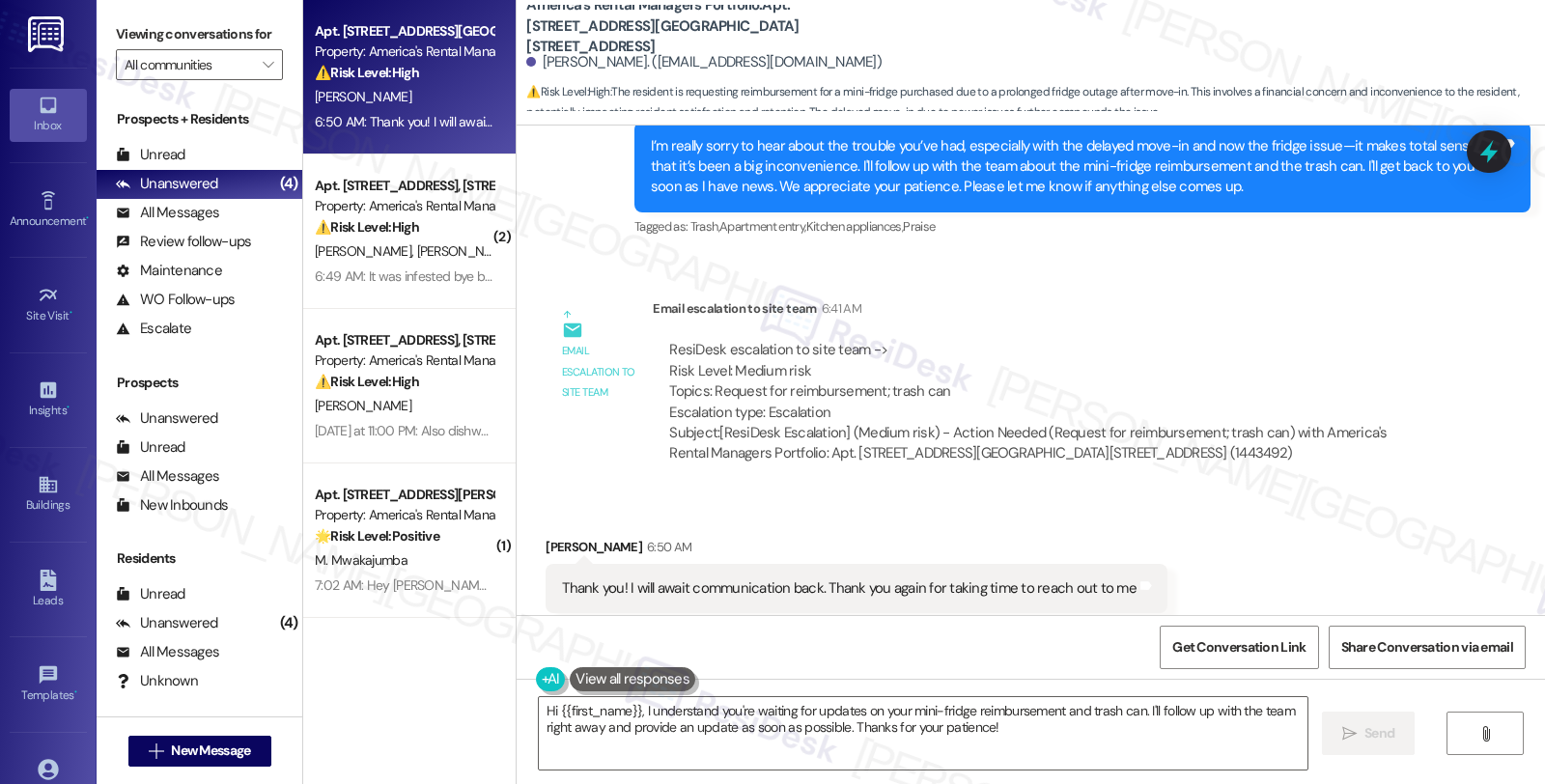
click at [556, 537] on div "[PERSON_NAME] 6:50 AM" at bounding box center [857, 550] width 622 height 27
copy div "[PERSON_NAME]"
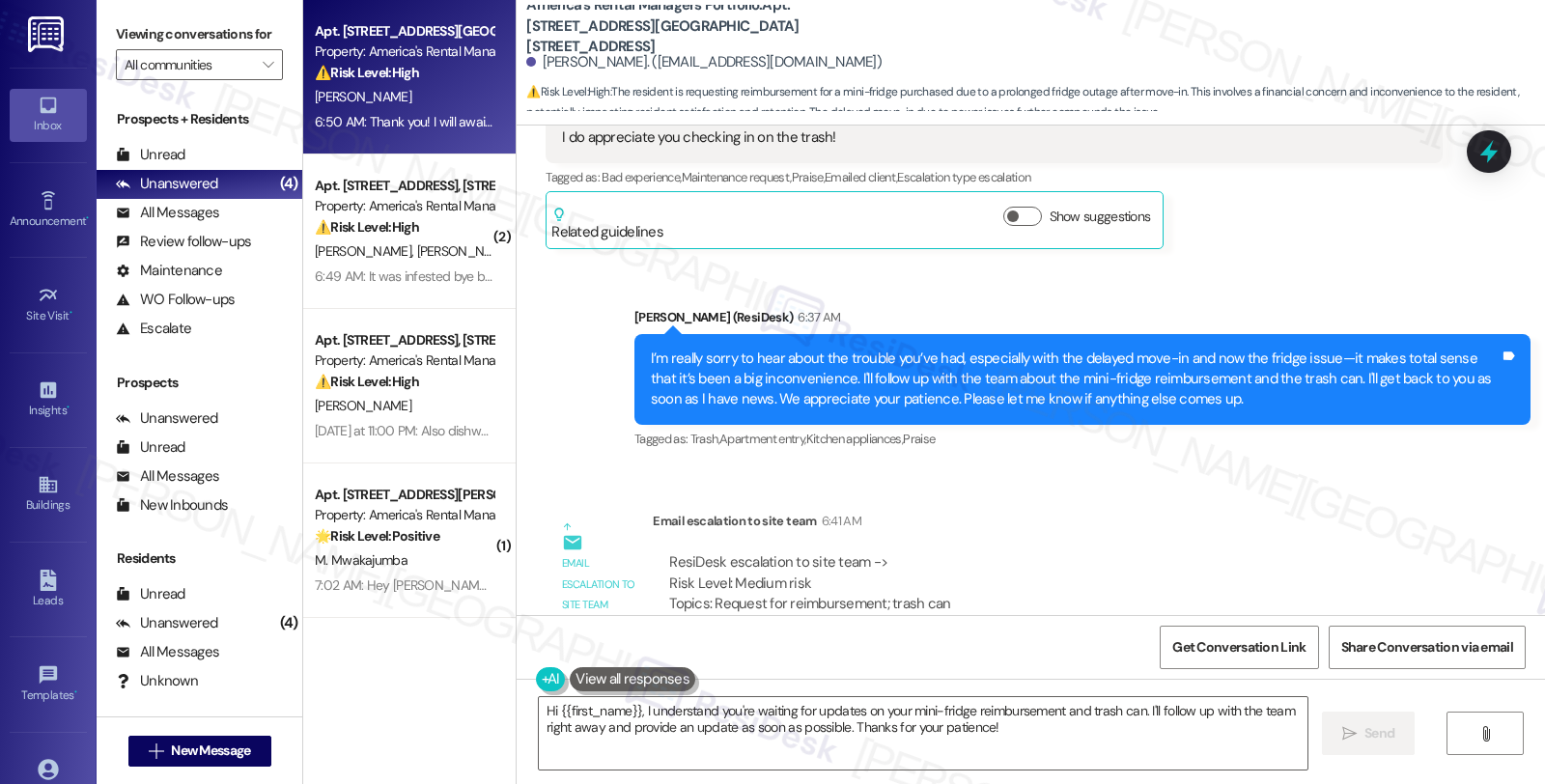
scroll to position [2311, 0]
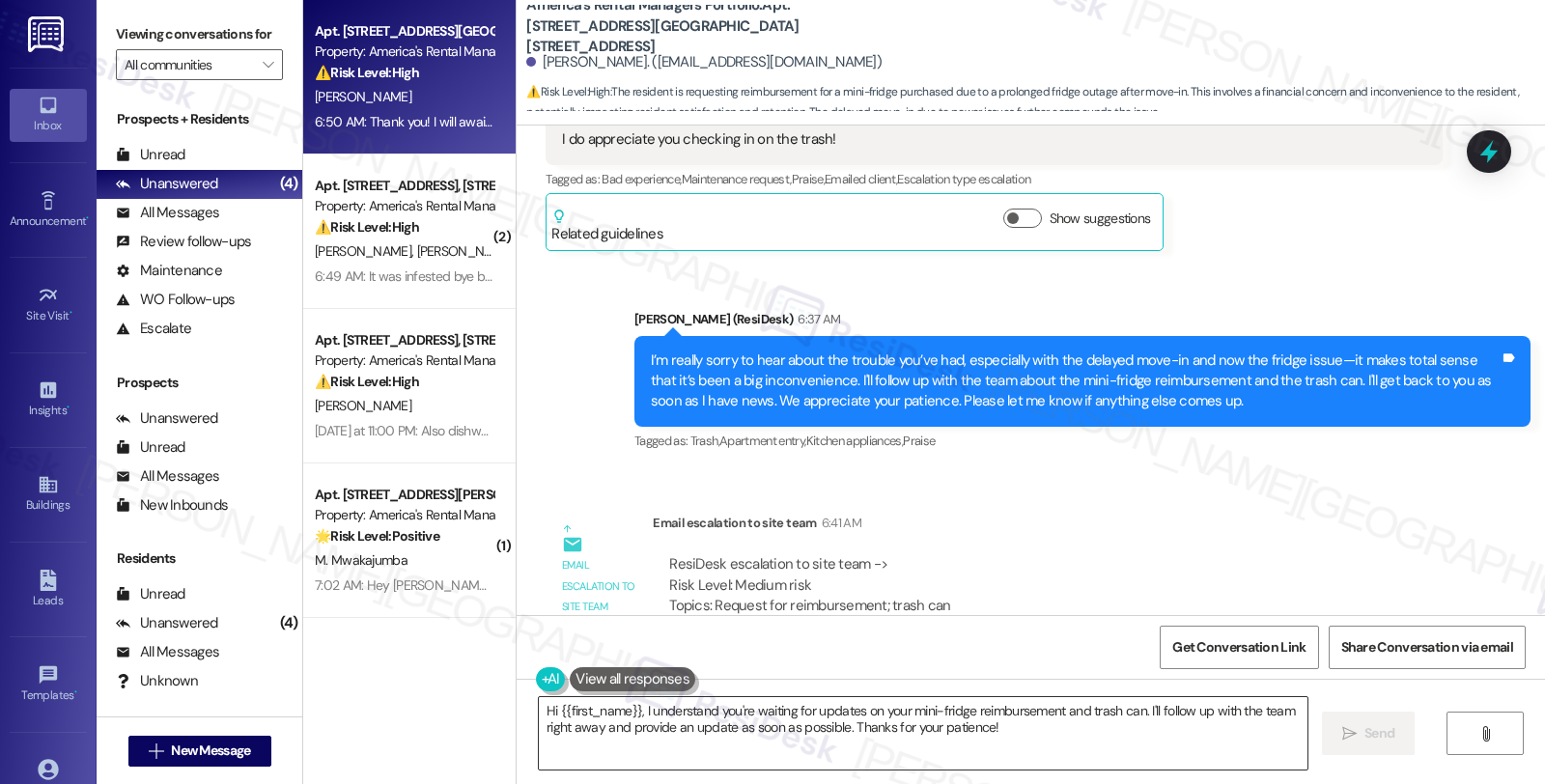
click at [539, 706] on textarea "Hi {{first_name}}, I understand you're waiting for updates on your mini-fridge …" at bounding box center [923, 733] width 769 height 73
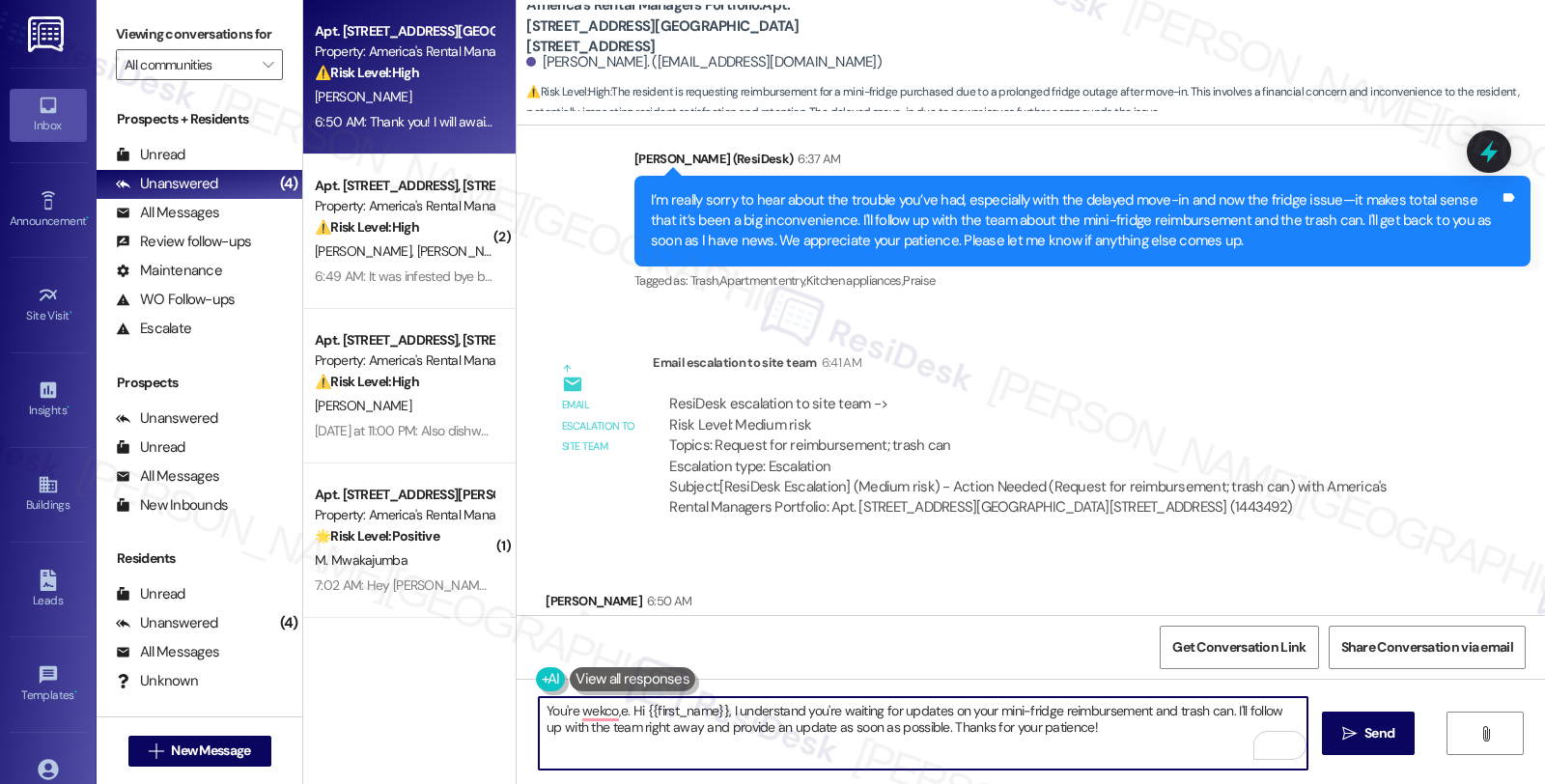
scroll to position [2525, 0]
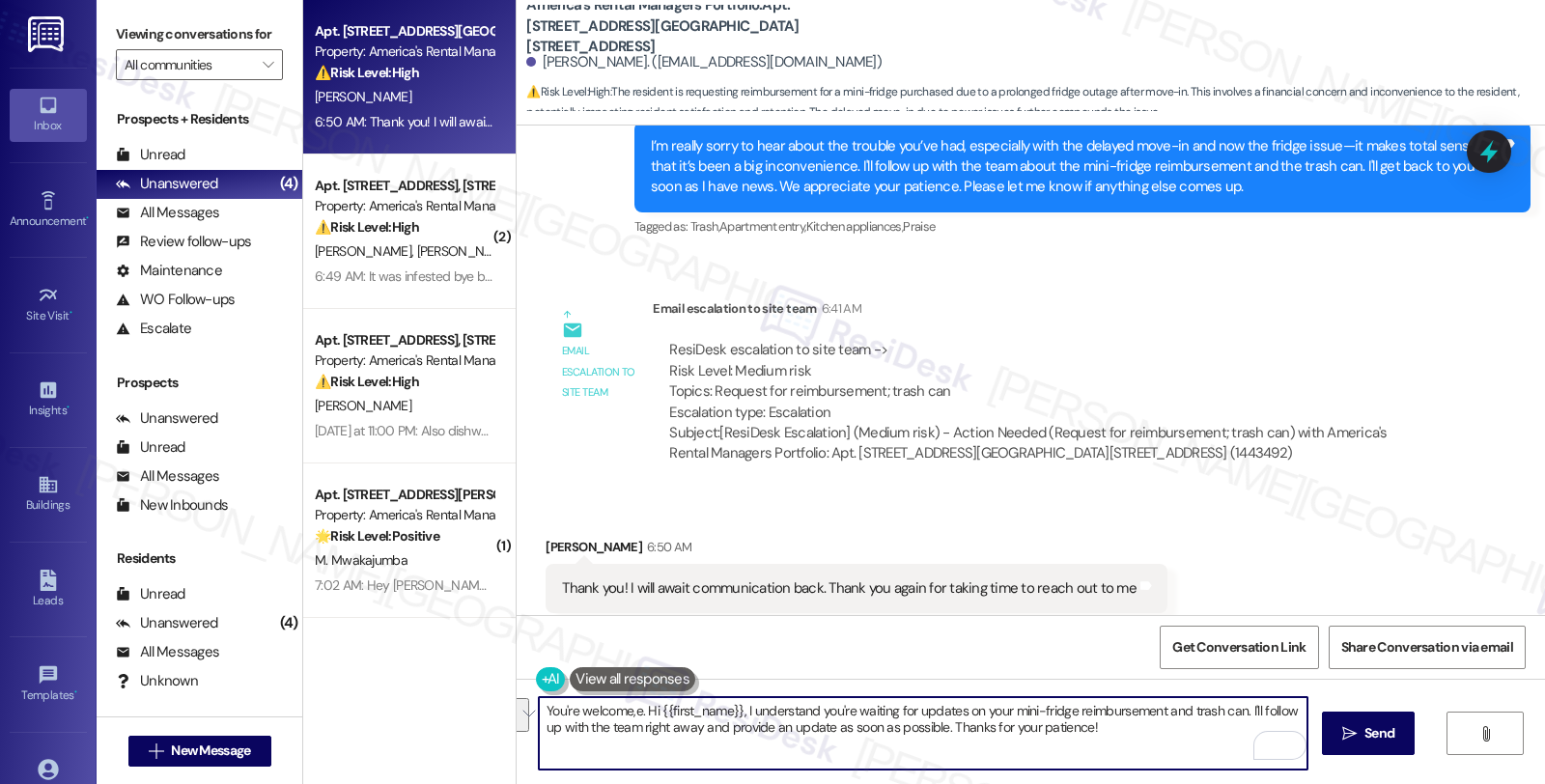
drag, startPoint x: 634, startPoint y: 711, endPoint x: 1305, endPoint y: 725, distance: 671.1
click at [1305, 725] on textarea "You're welcome,e. Hi {{first_name}}, I understand you're waiting for updates on…" at bounding box center [923, 733] width 769 height 73
paste textarea "Should you have other concerns, please feel free to reach out. Have a great day"
click at [1065, 706] on textarea "You're welcome,e. Should you have other concerns, please feel free to reach out…" at bounding box center [923, 733] width 769 height 73
click at [1065, 706] on textarea "You're welcome,e. Should you have other concerns, please feel free to reach out…" at bounding box center [923, 733] width 769 height 73
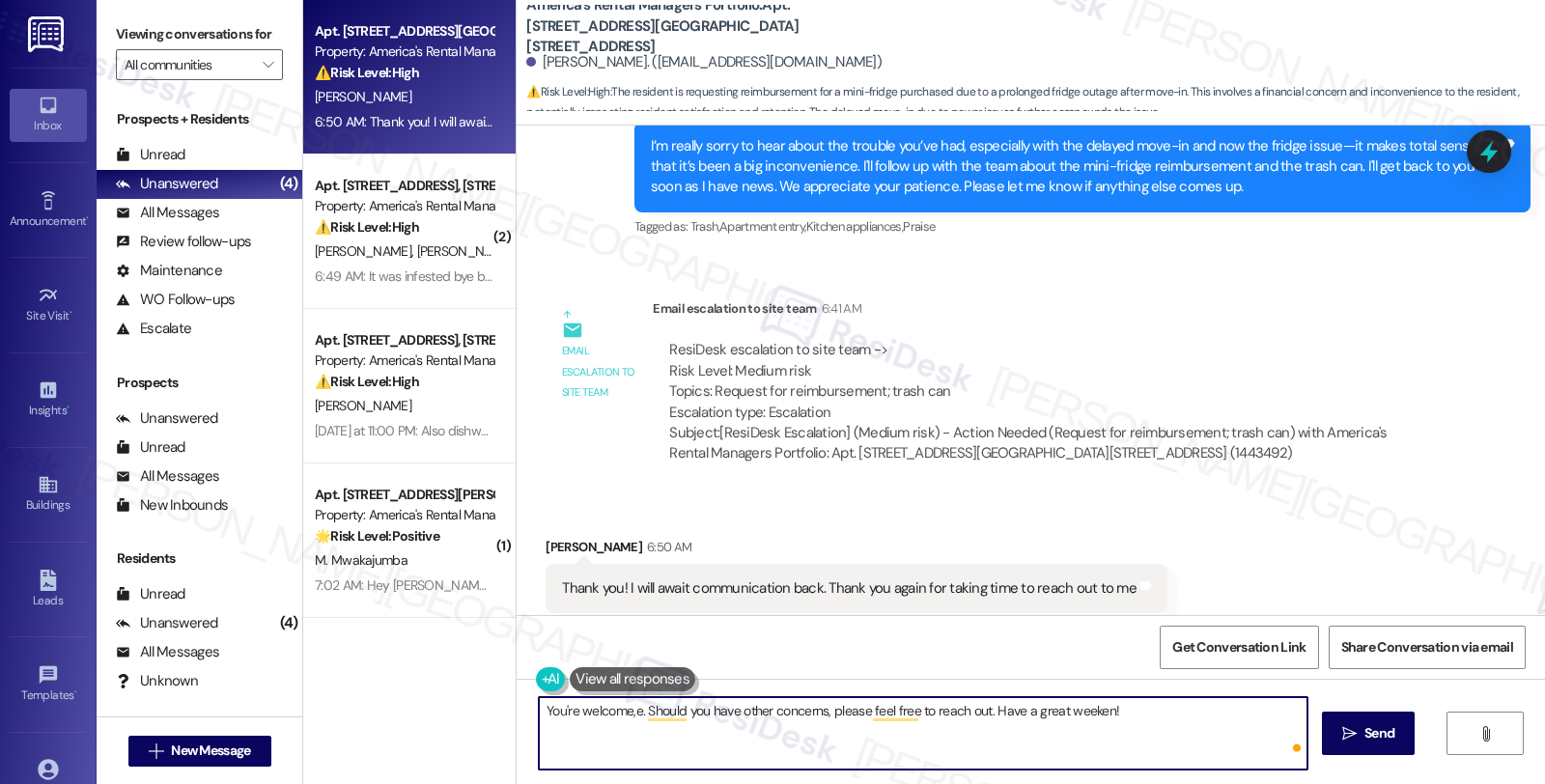
type textarea "You're welcome,e. Should you have other concerns, please feel free to reach out…"
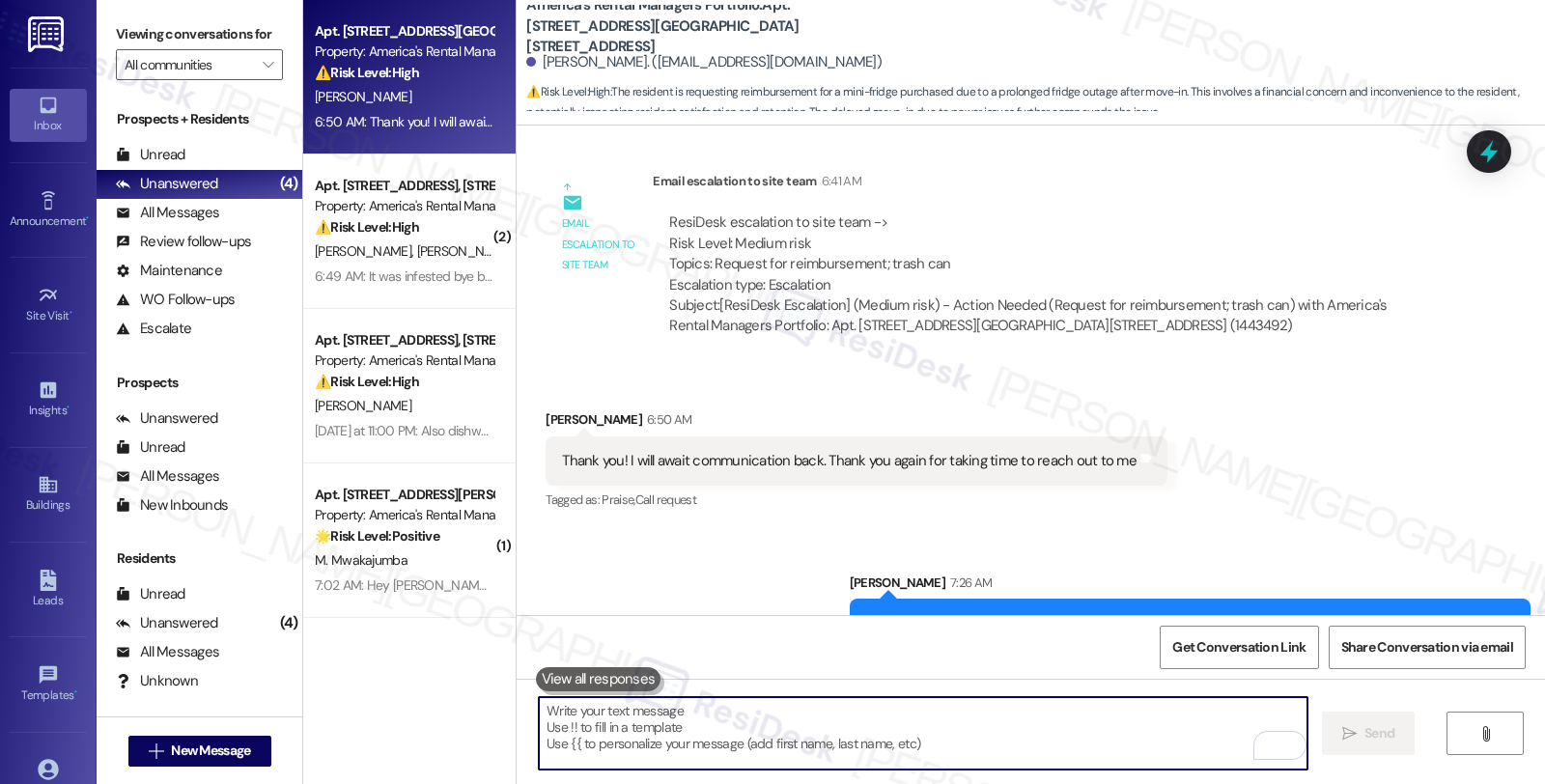
scroll to position [2661, 0]
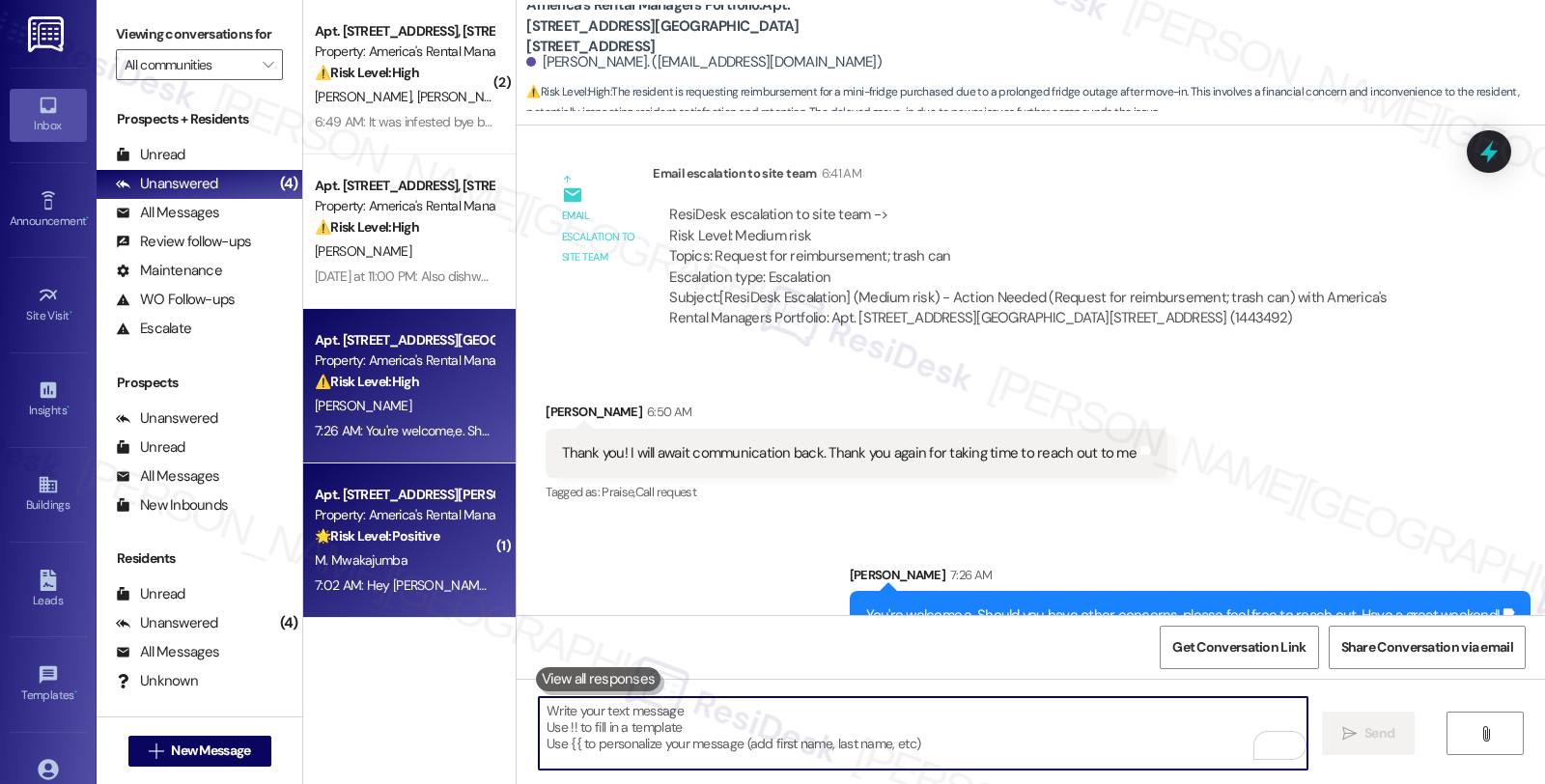
click at [456, 563] on div "M. Mwakajumba" at bounding box center [404, 560] width 182 height 24
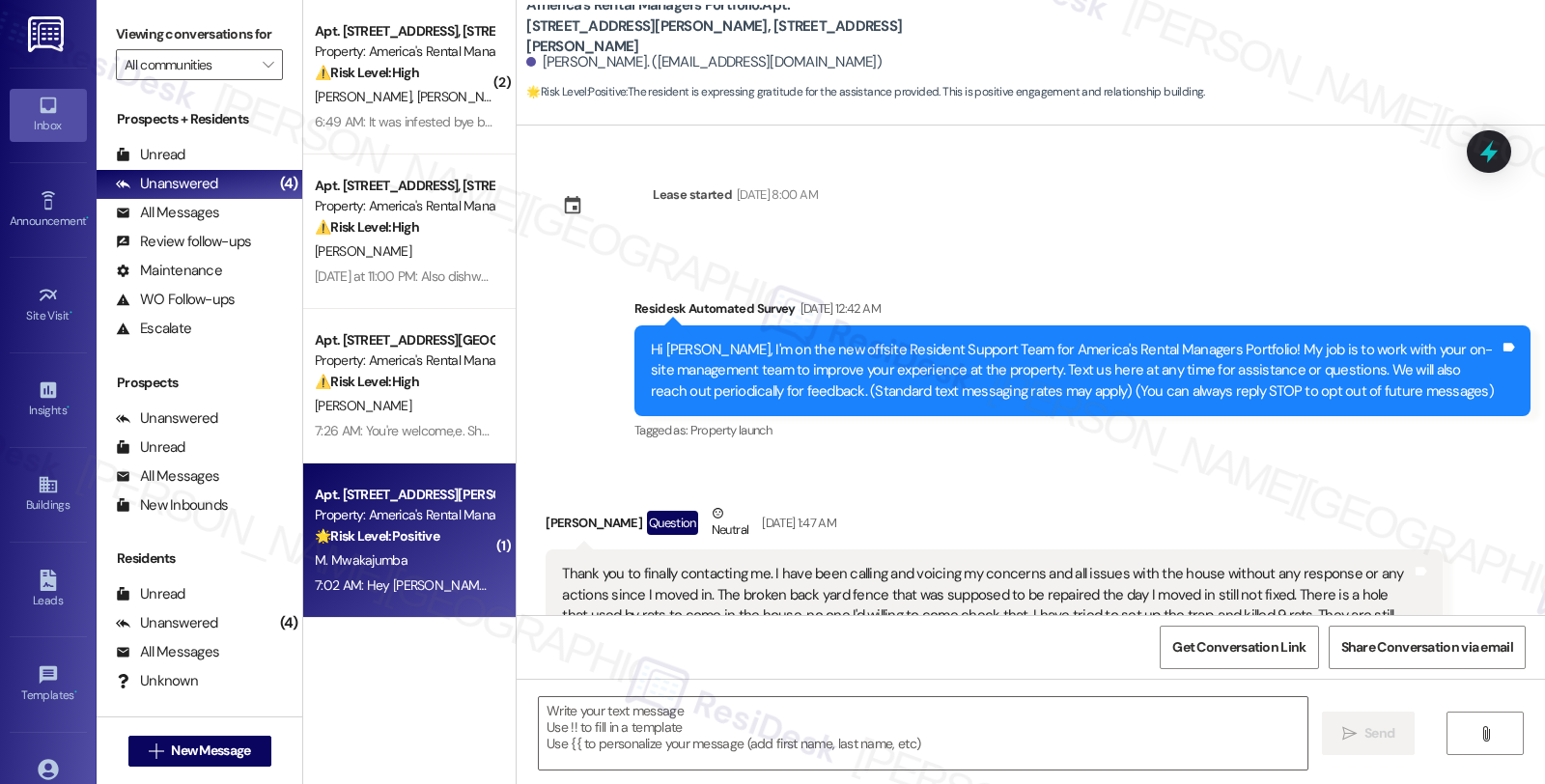
scroll to position [10444, 0]
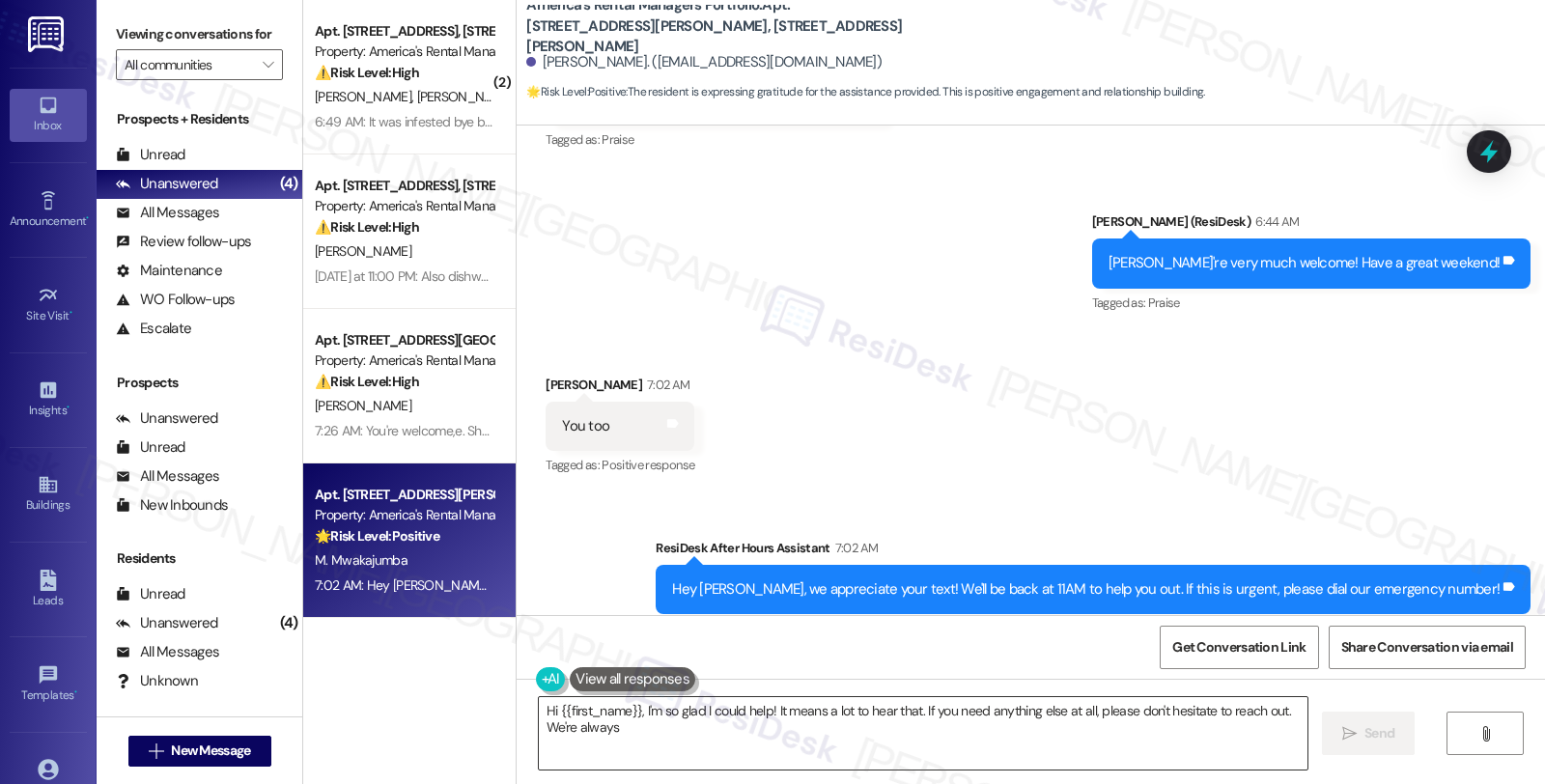
click at [706, 732] on textarea "Hi {{first_name}}, I'm so glad I could help! It means a lot to hear that. If yo…" at bounding box center [923, 733] width 769 height 73
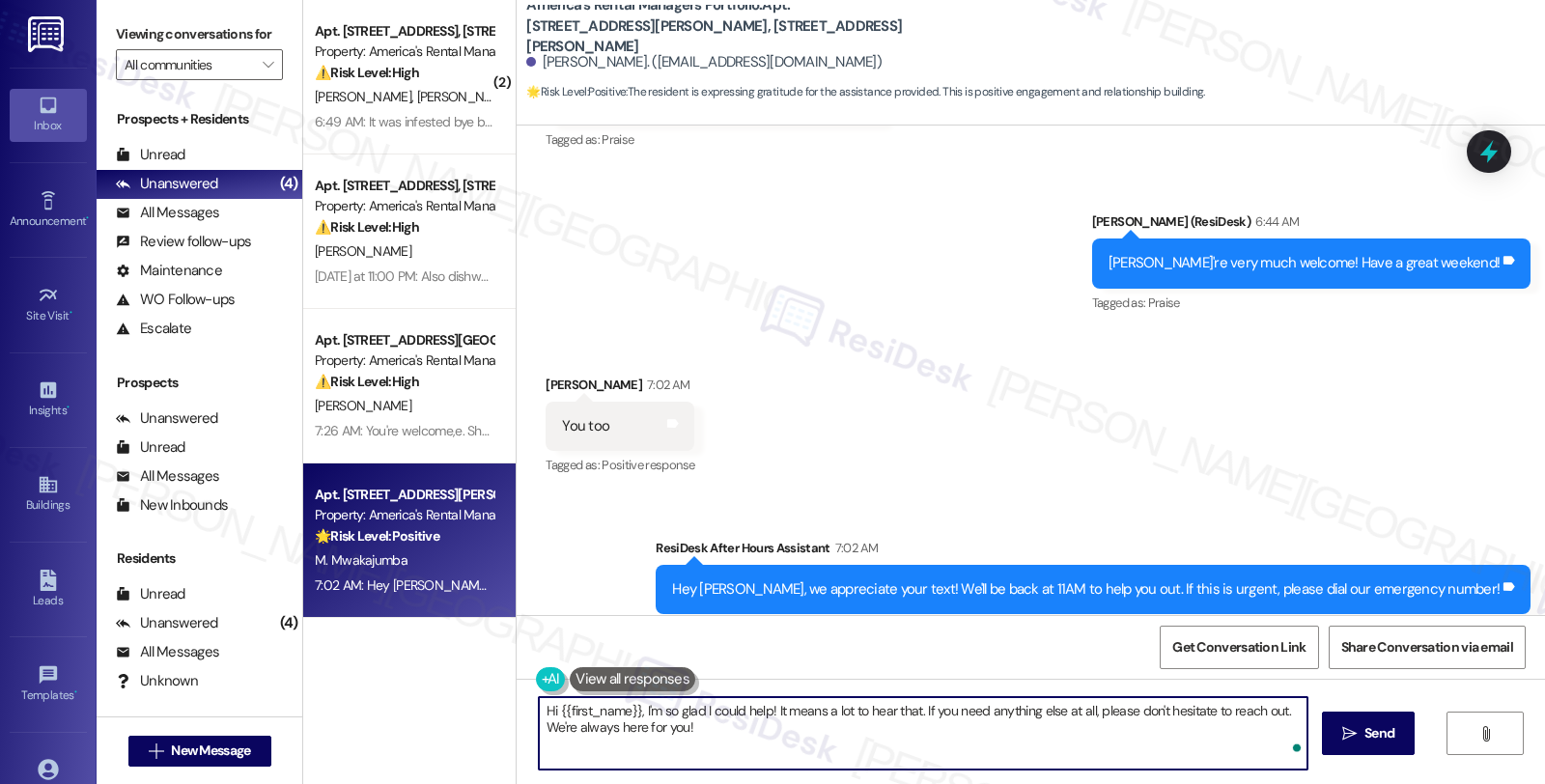
type textarea "S"
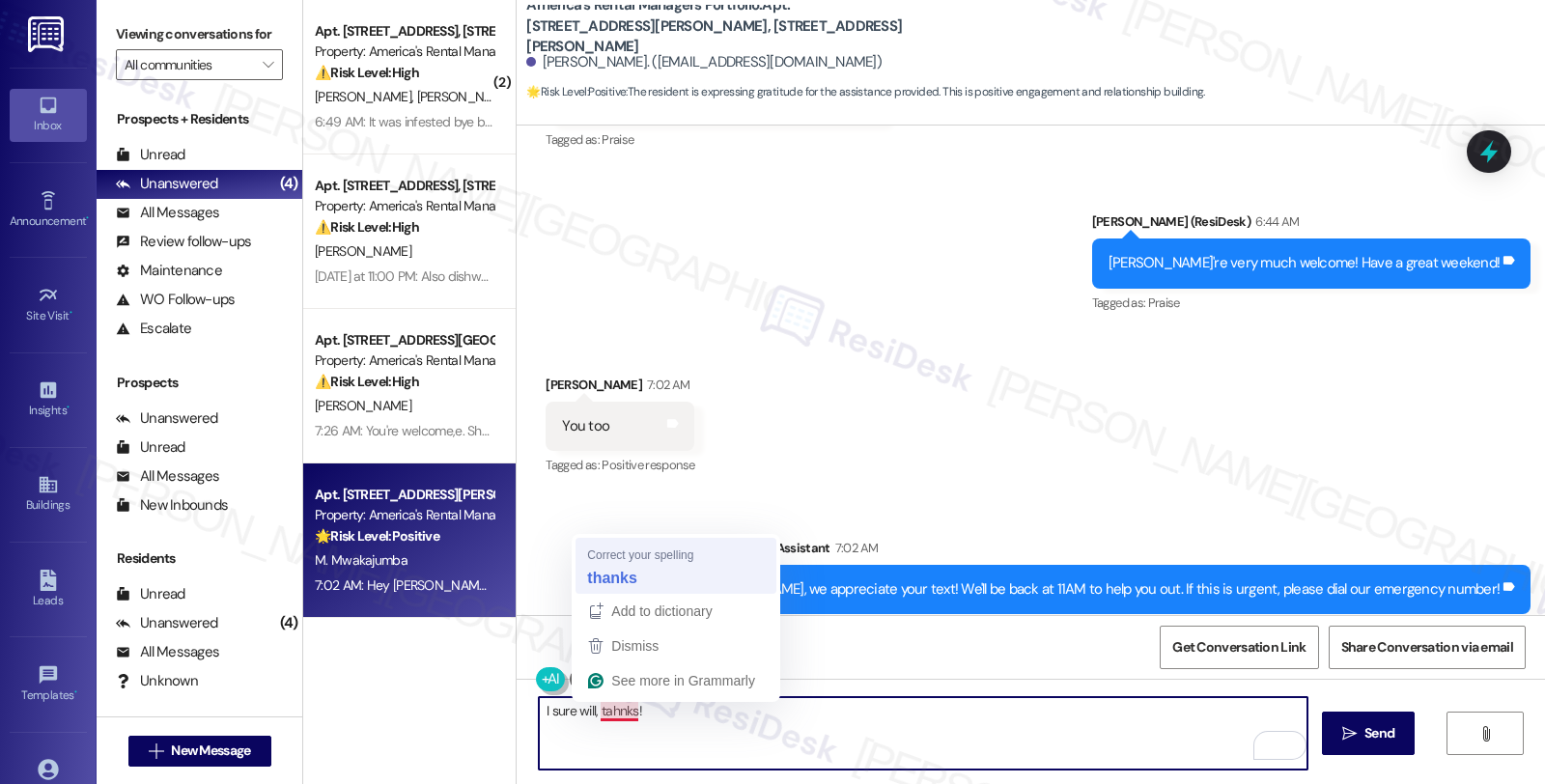
type textarea "I sure will, thanks!"
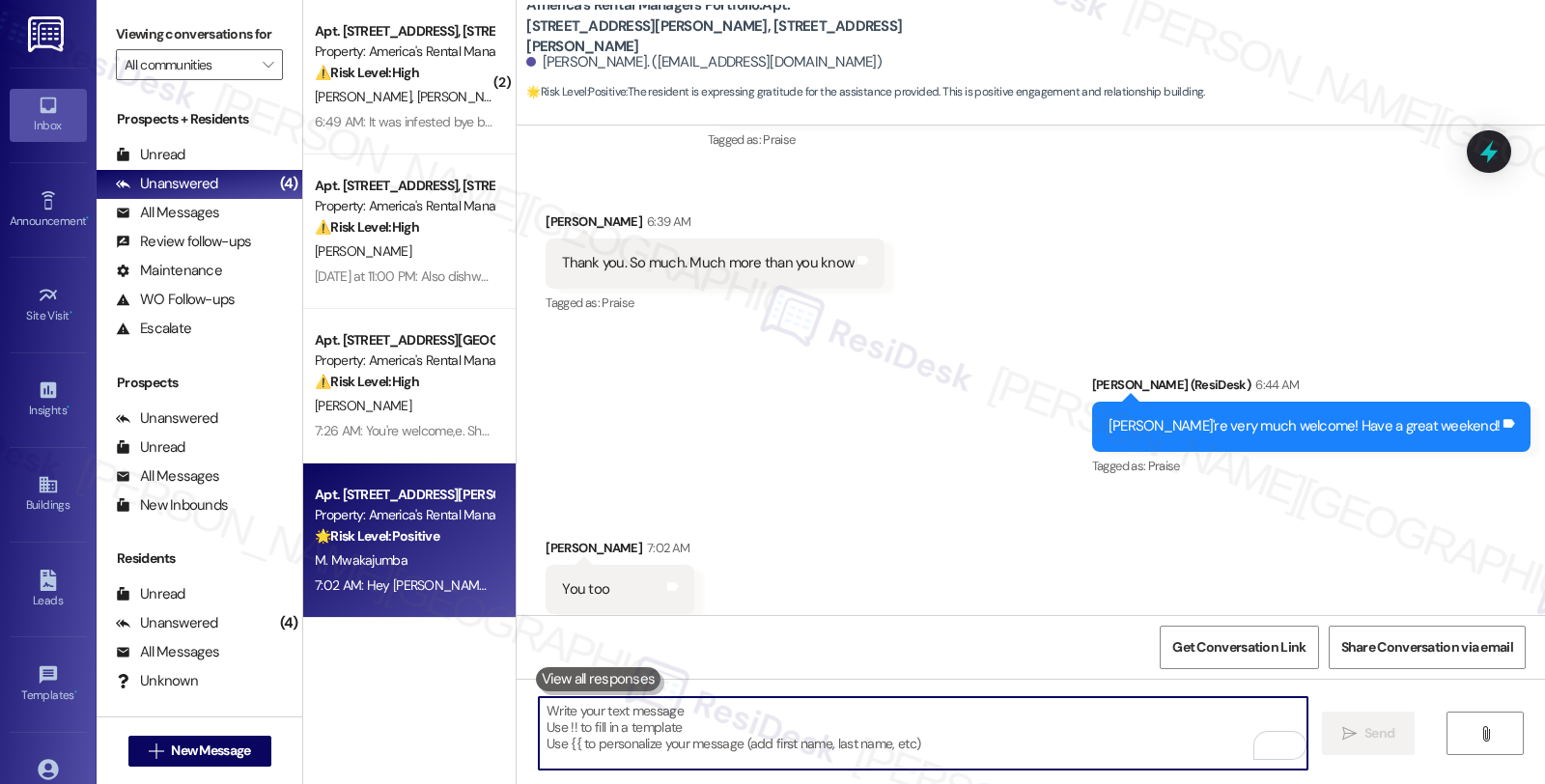
scroll to position [10578, 0]
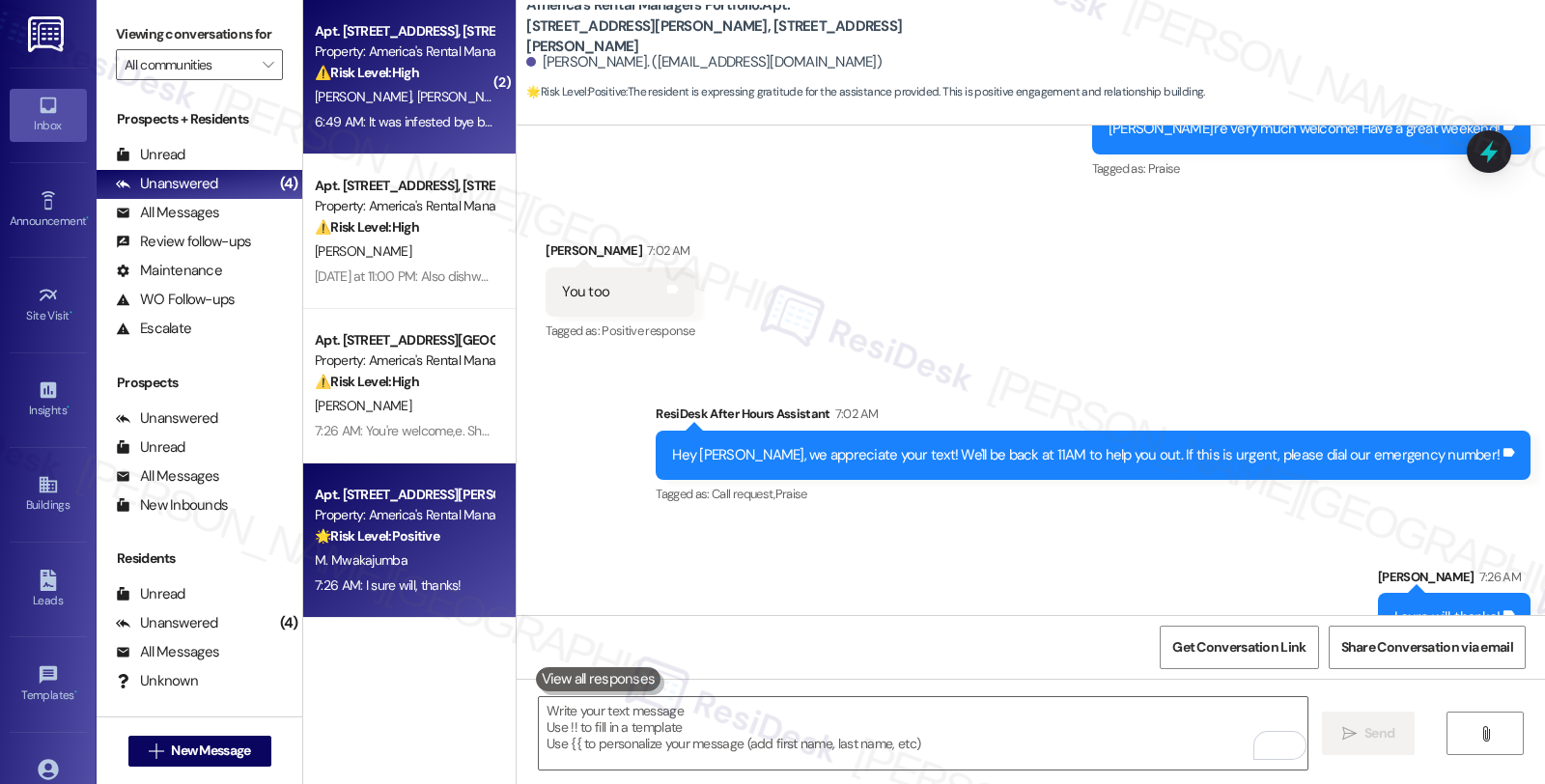
click at [440, 101] on div "[PERSON_NAME] [PERSON_NAME]" at bounding box center [404, 97] width 182 height 24
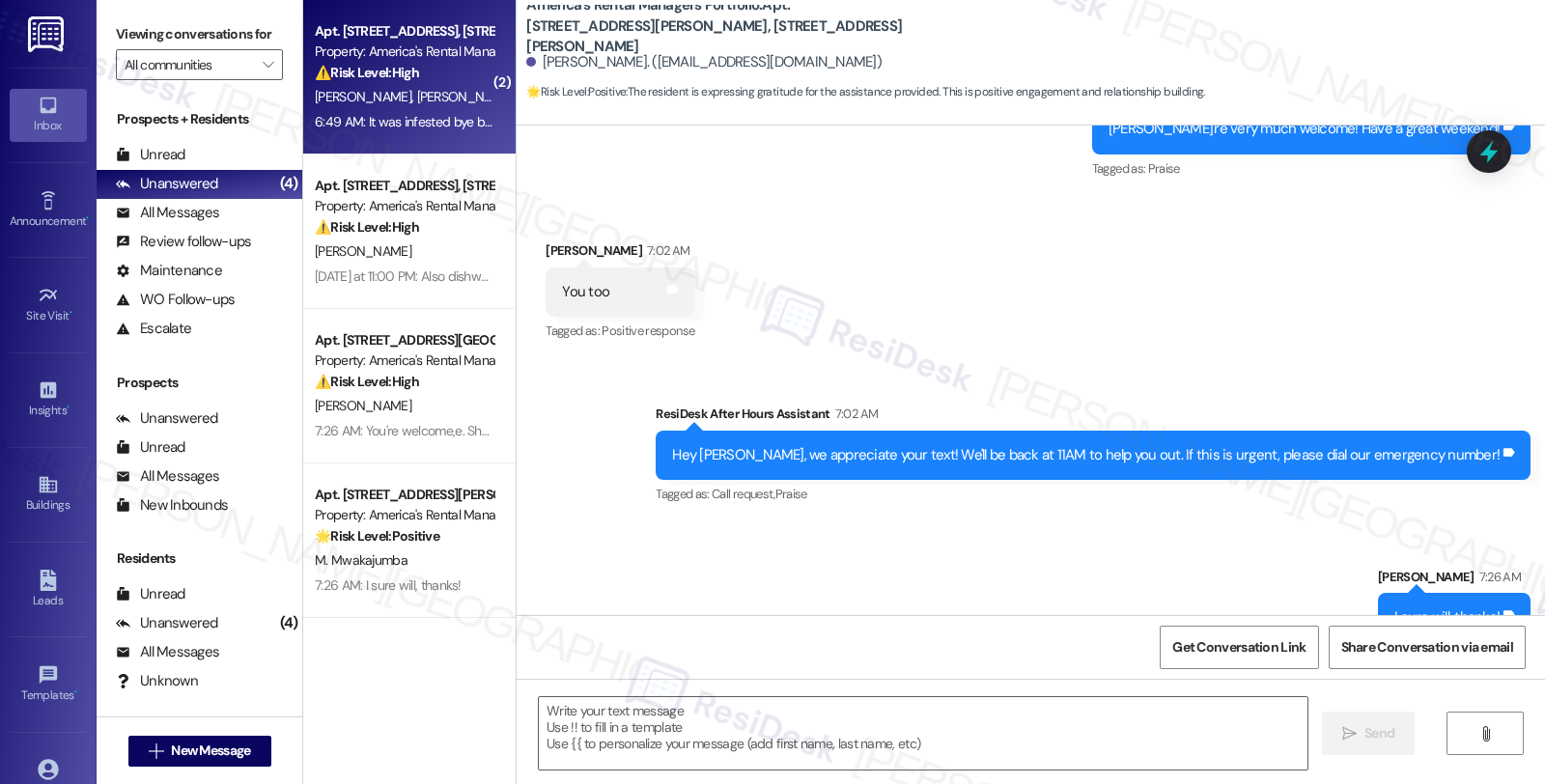
type textarea "Fetching suggested responses. Please feel free to read through the conversation…"
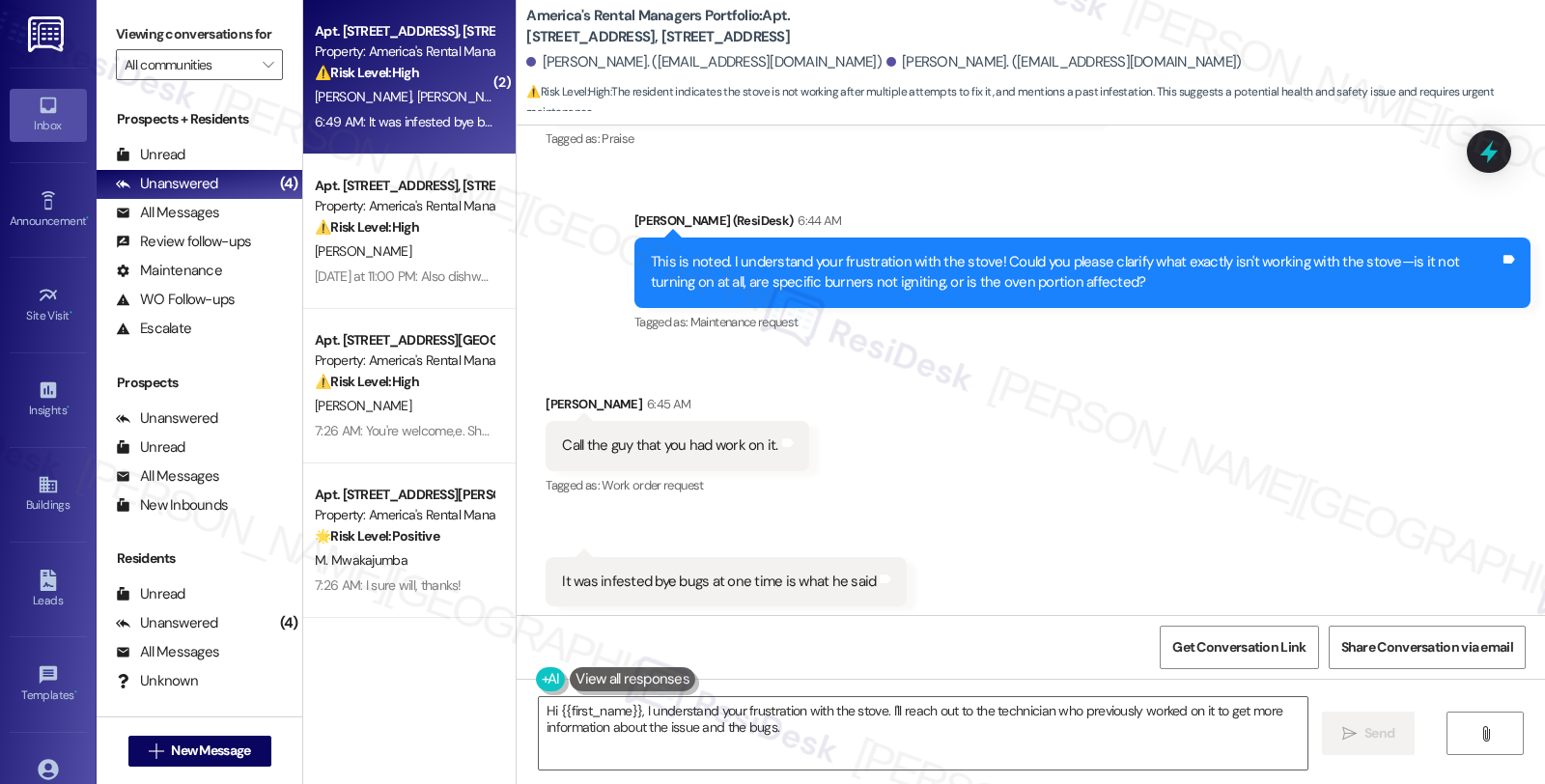
scroll to position [1719, 0]
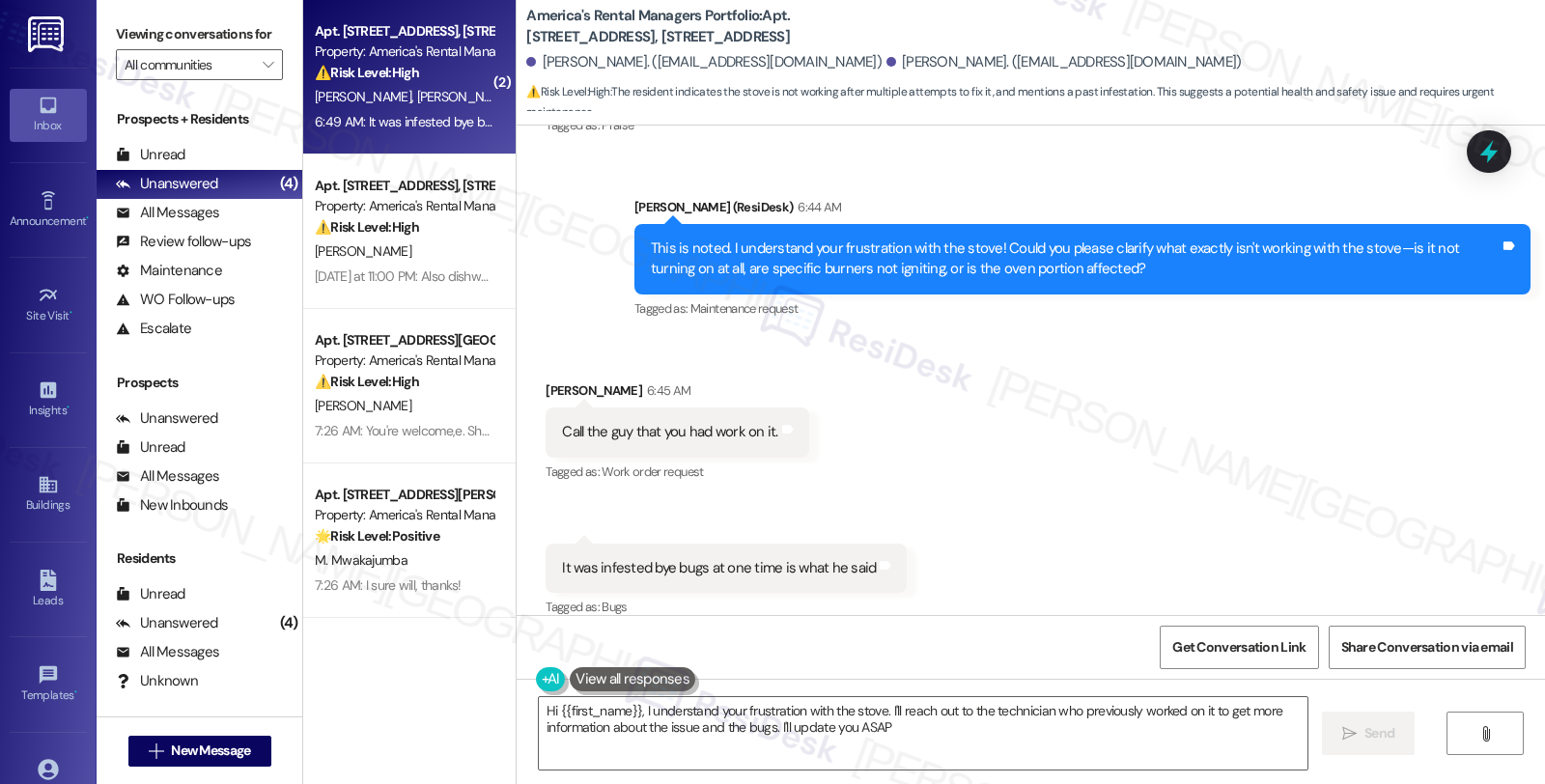
type textarea "Hi {{first_name}}, I understand your frustration with the stove. I'll reach out…"
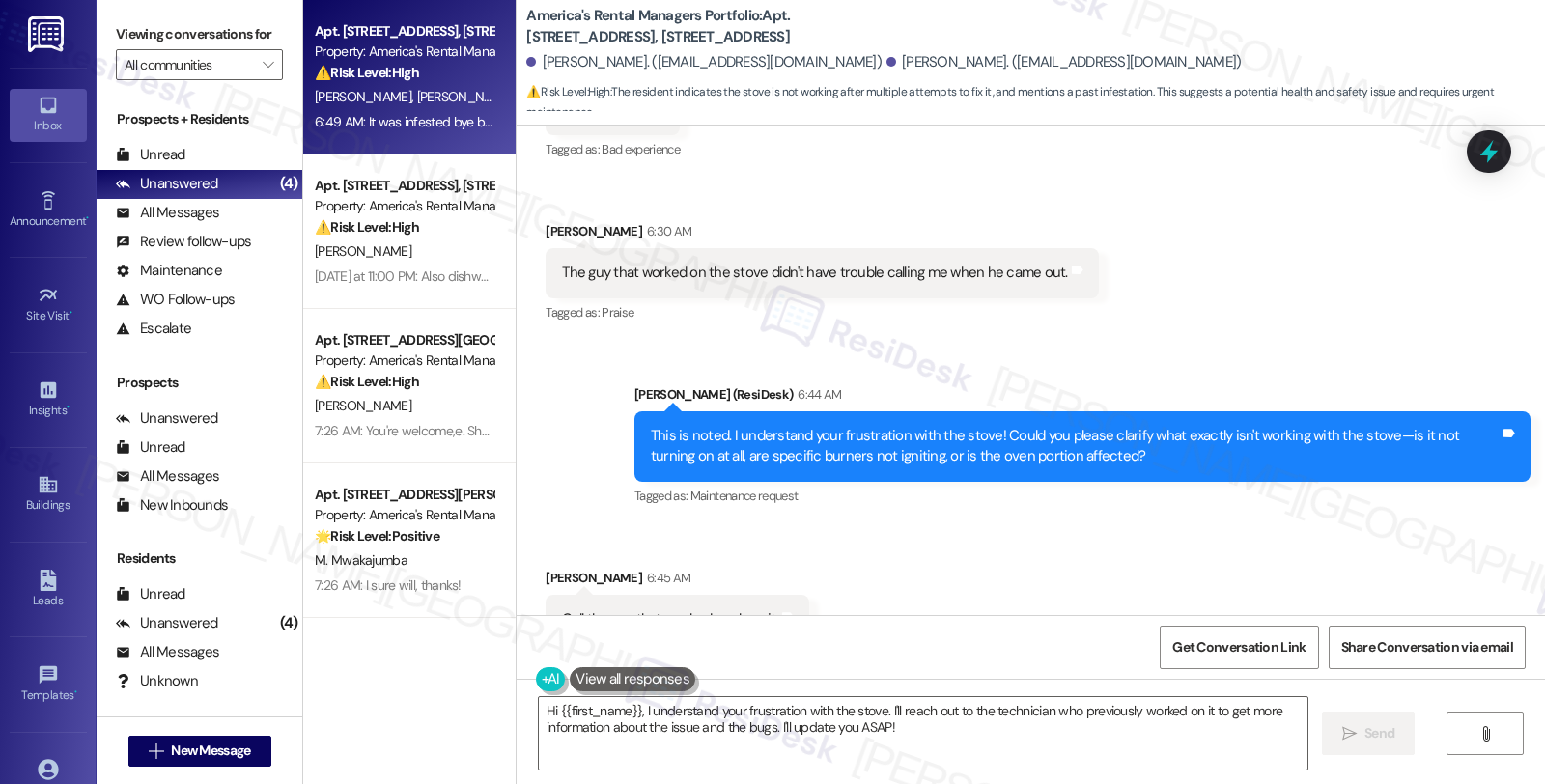
scroll to position [1396, 0]
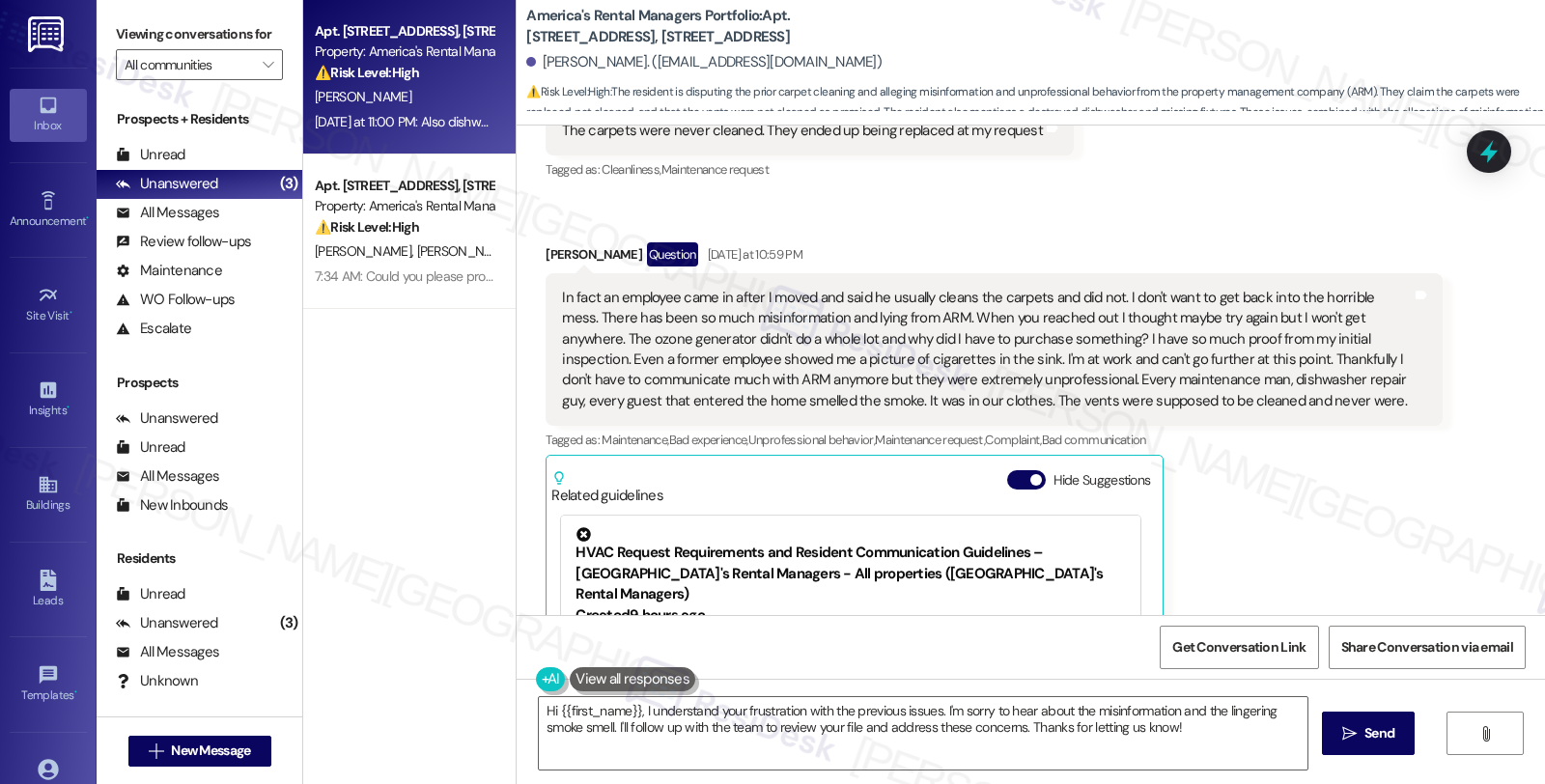
scroll to position [1925, 0]
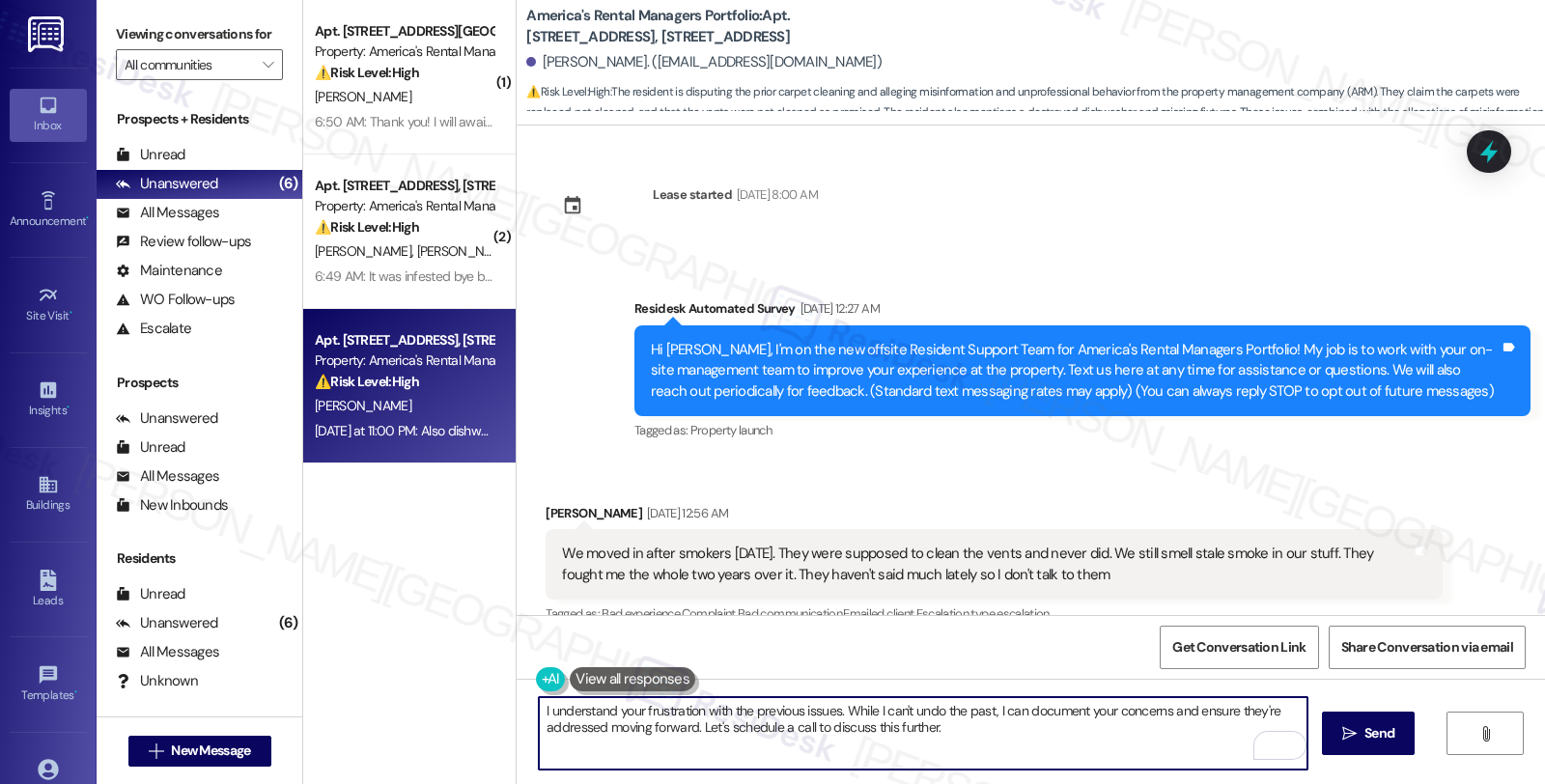
scroll to position [2461, 0]
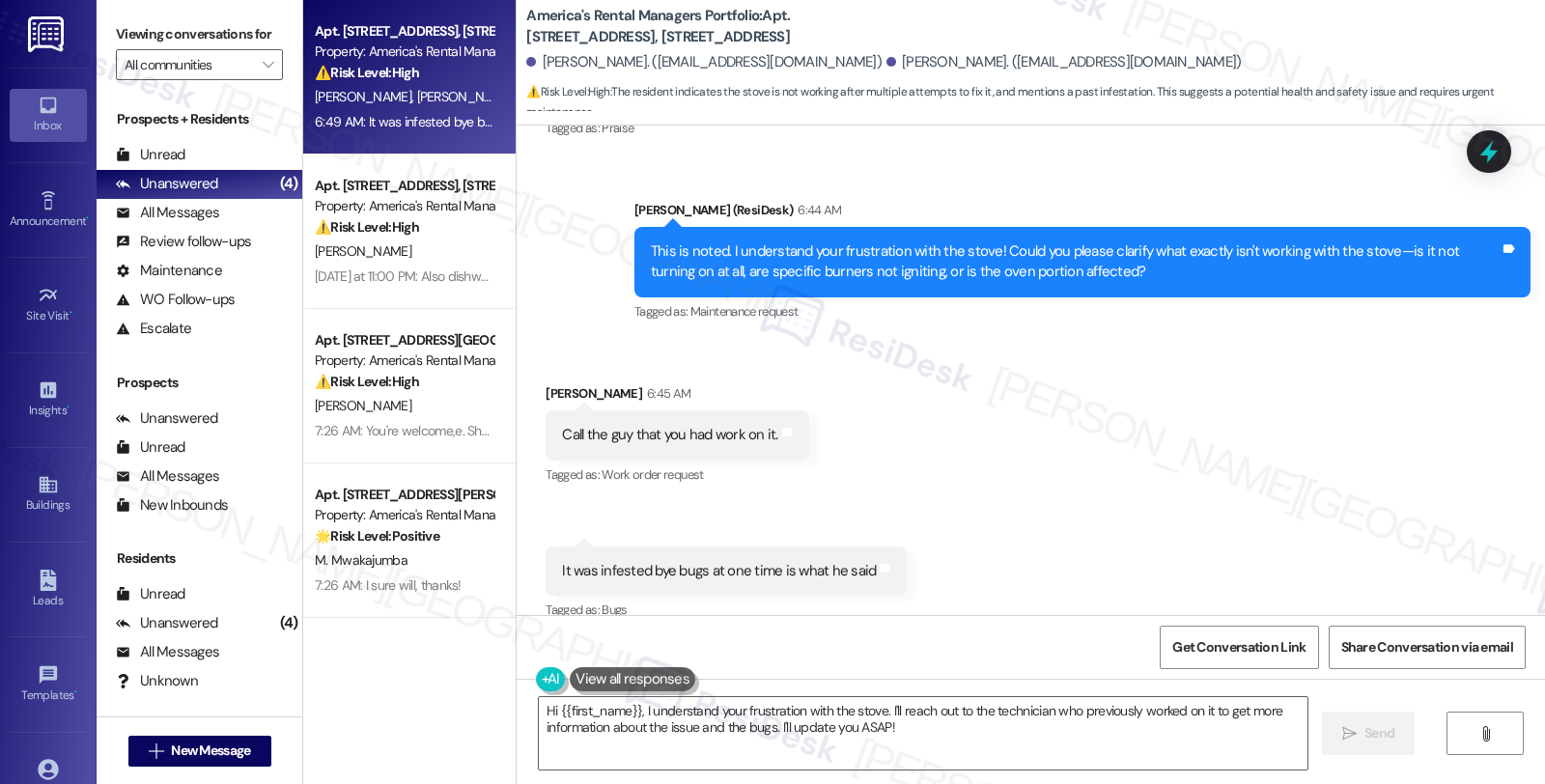
scroll to position [1720, 0]
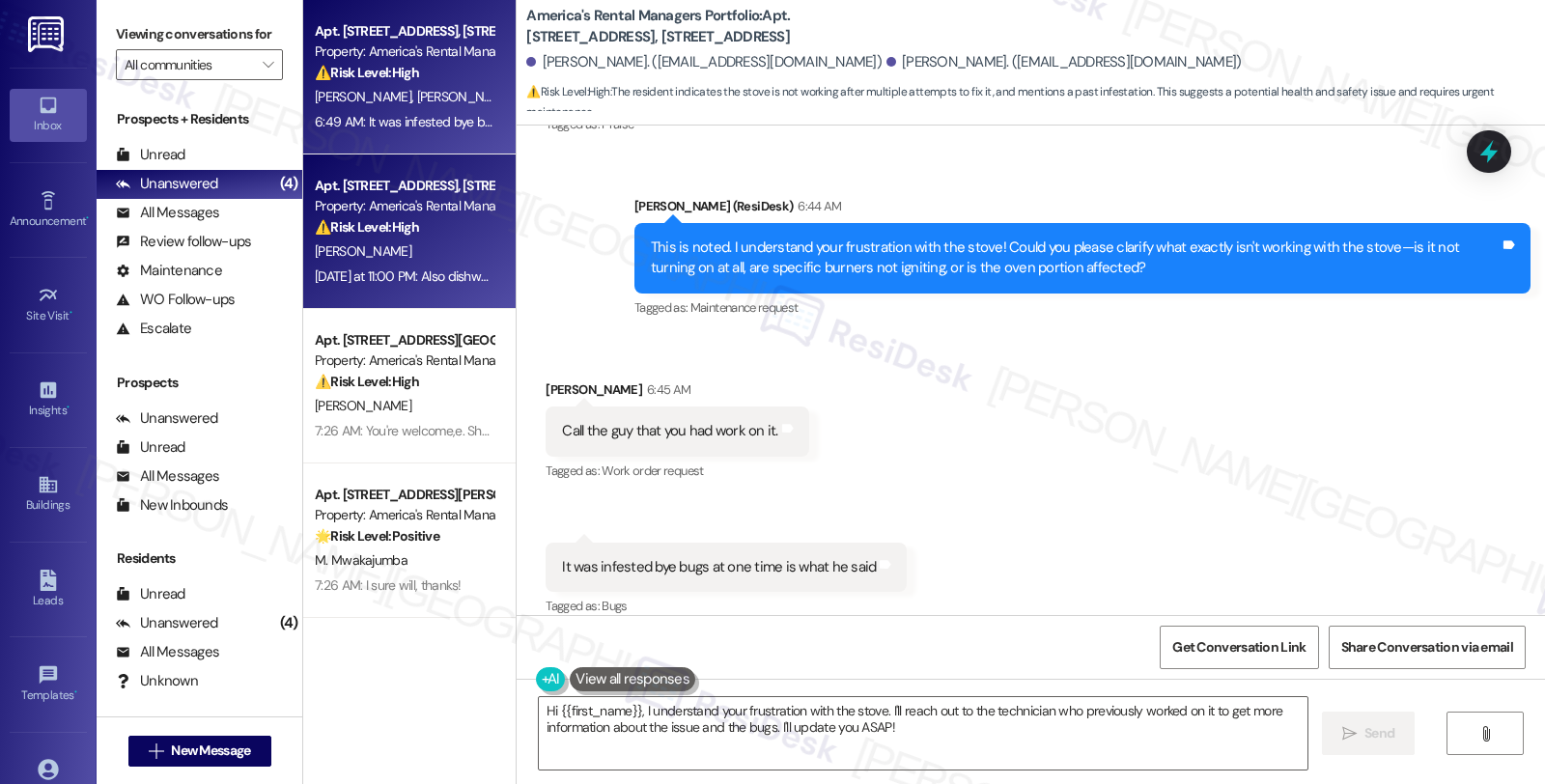
click at [444, 247] on div "[PERSON_NAME]" at bounding box center [404, 251] width 182 height 24
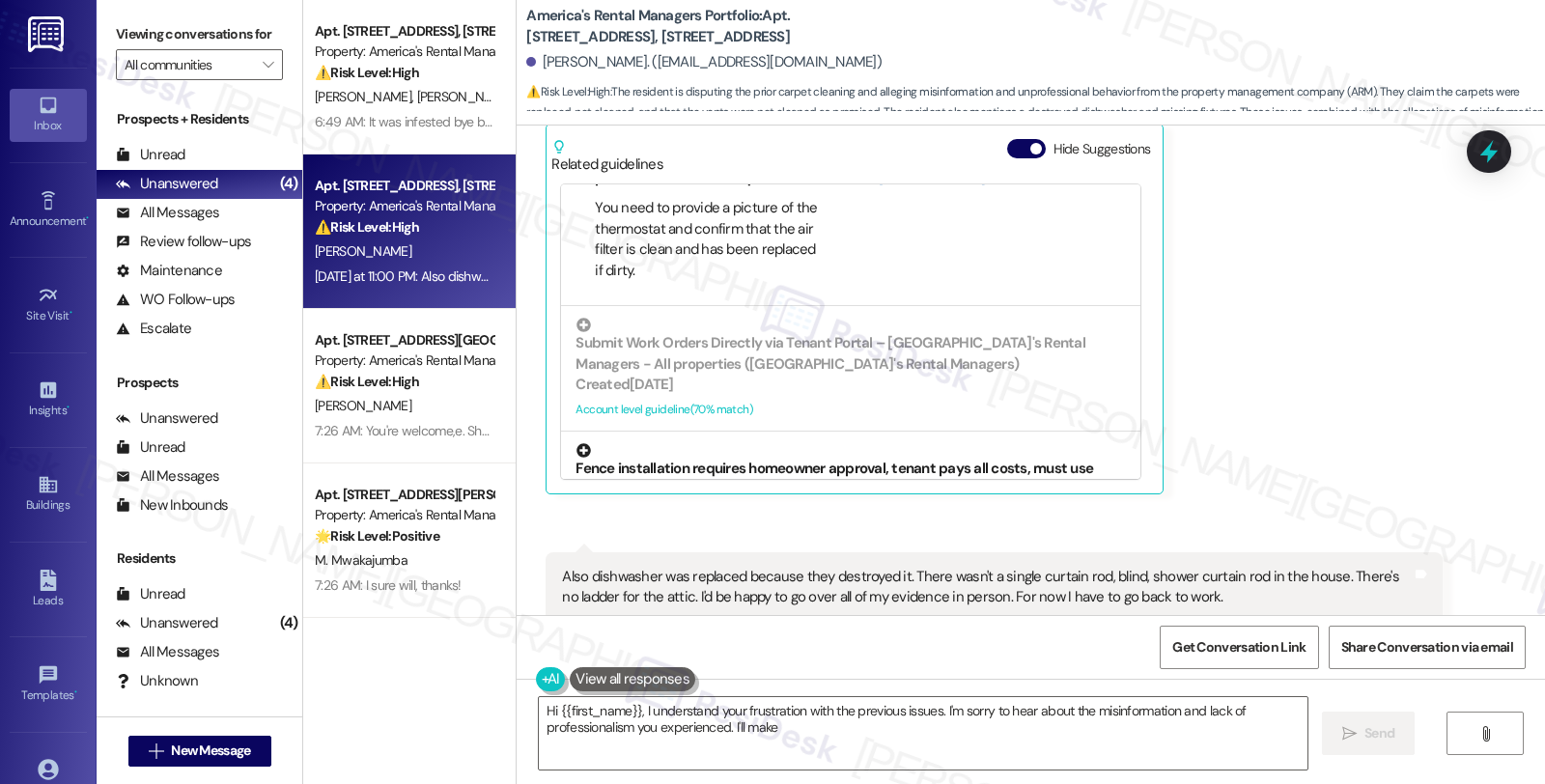
scroll to position [214, 0]
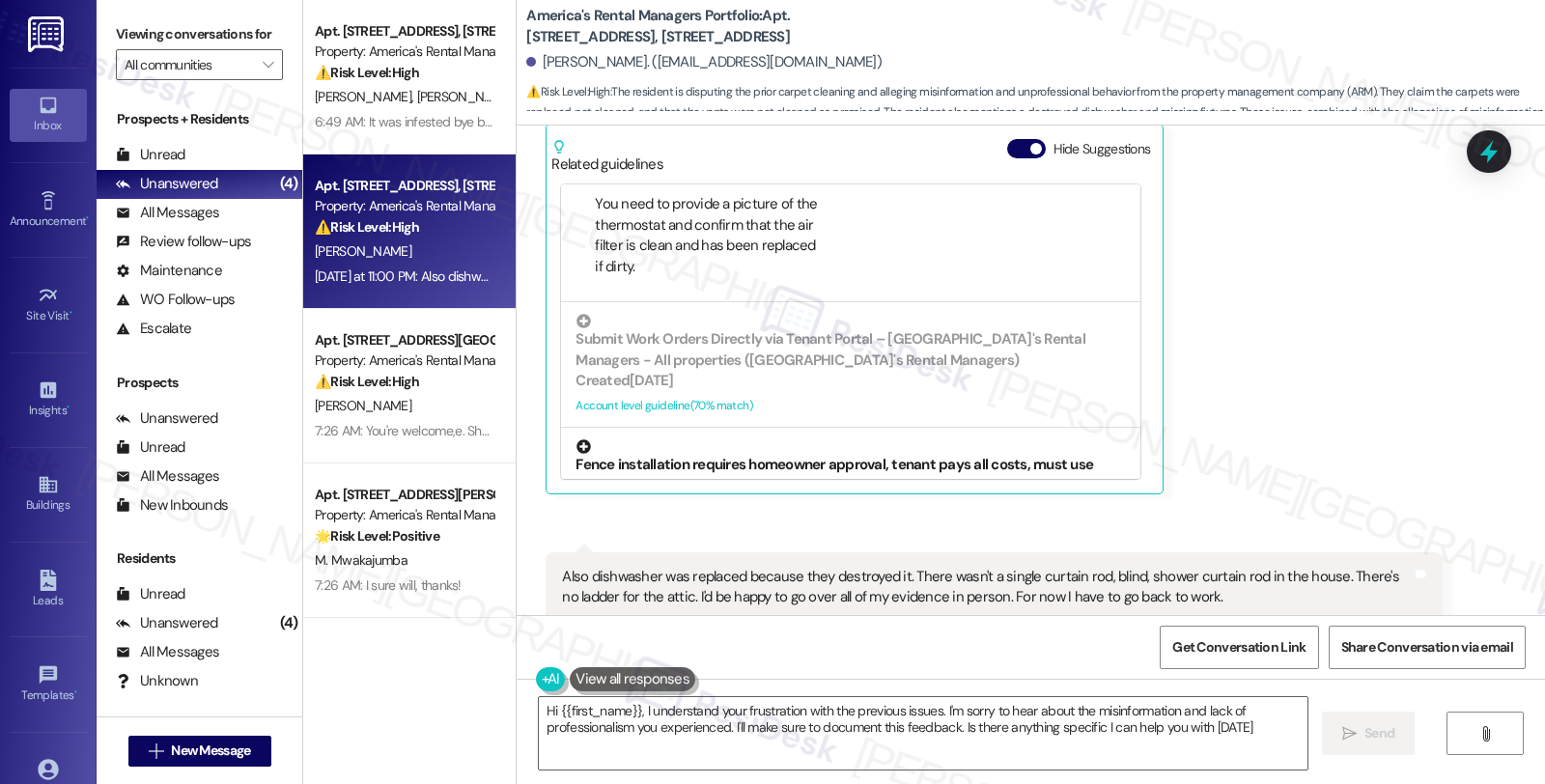
type textarea "Hi {{first_name}}, I understand your frustration with the previous issues. I'm …"
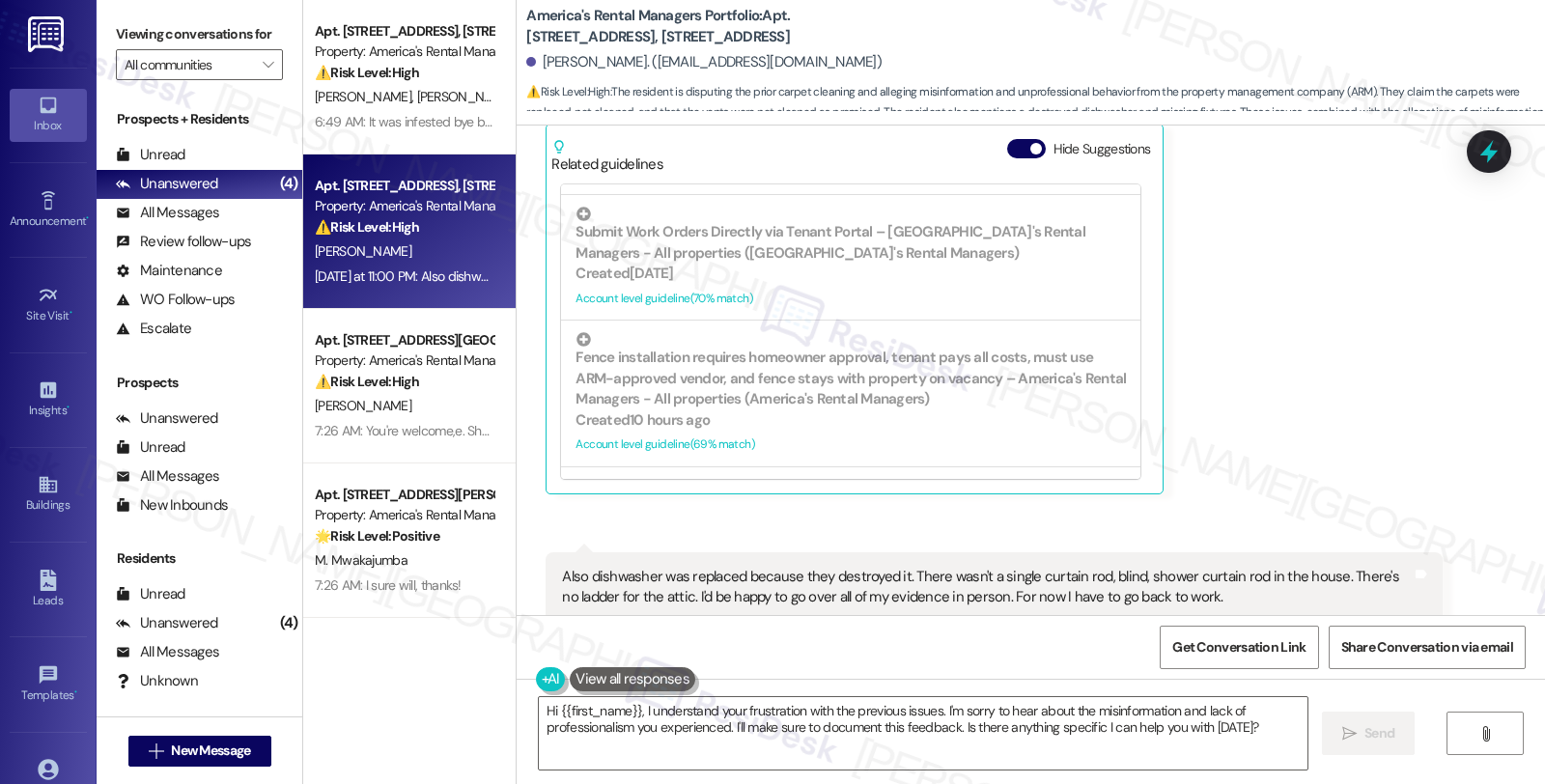
scroll to position [2461, 0]
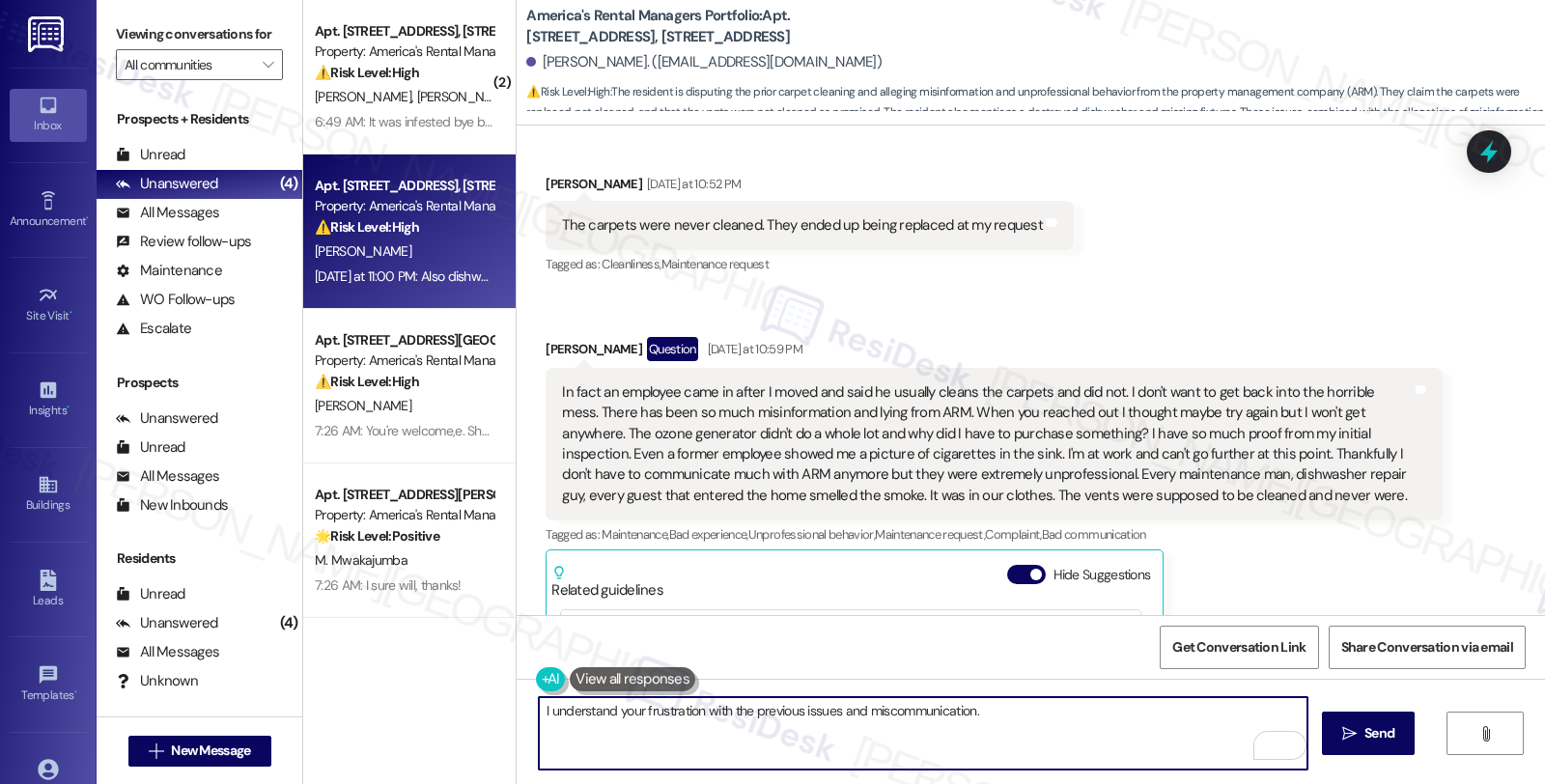
scroll to position [1925, 0]
click at [1039, 706] on textarea "I understand your frustration with the previous issues and miscommunication. I …" at bounding box center [923, 733] width 769 height 73
click at [1263, 711] on textarea "I understand your frustration with the previous issues and miscommunication. I …" at bounding box center [923, 733] width 769 height 73
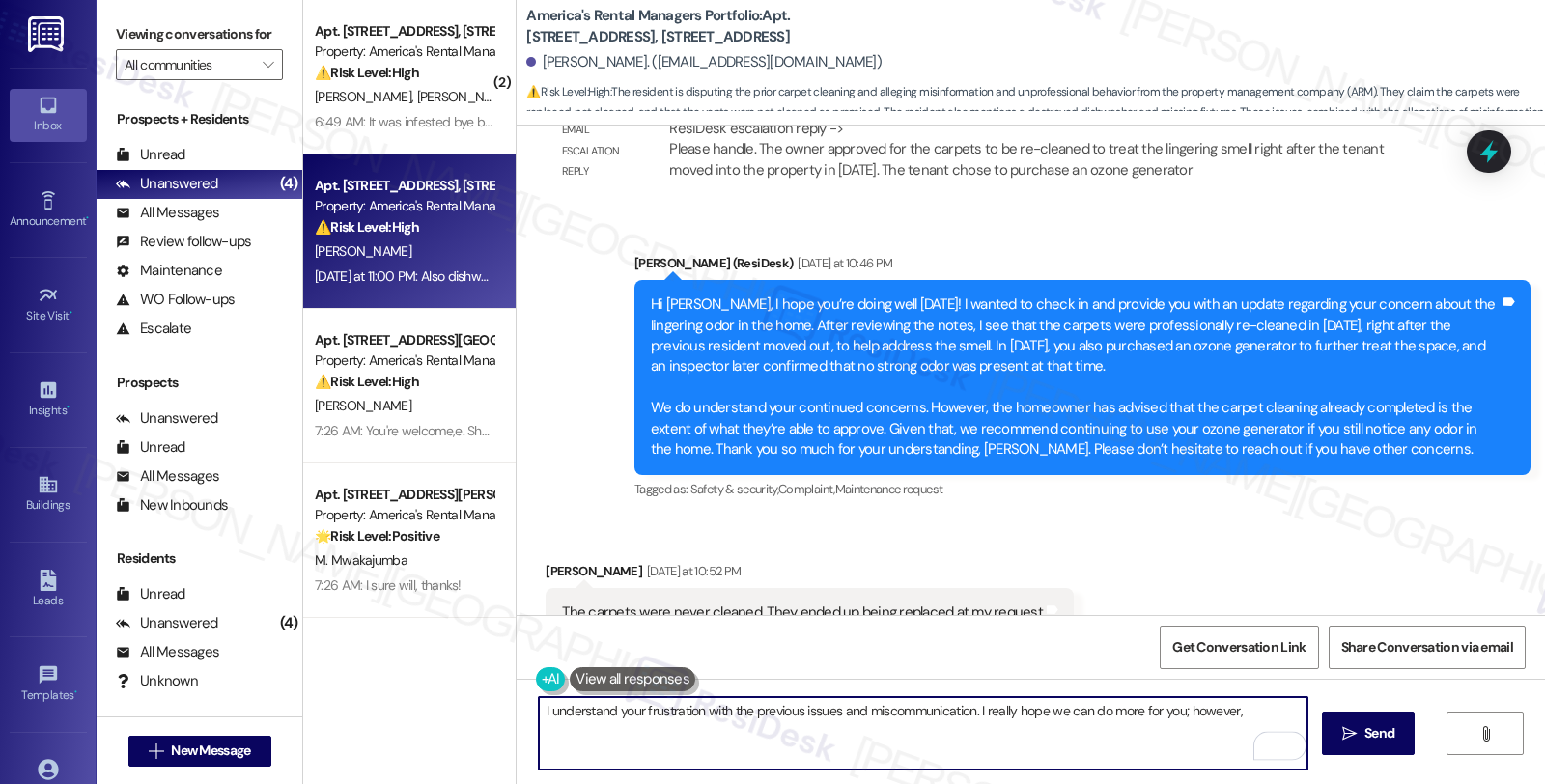
scroll to position [1494, 0]
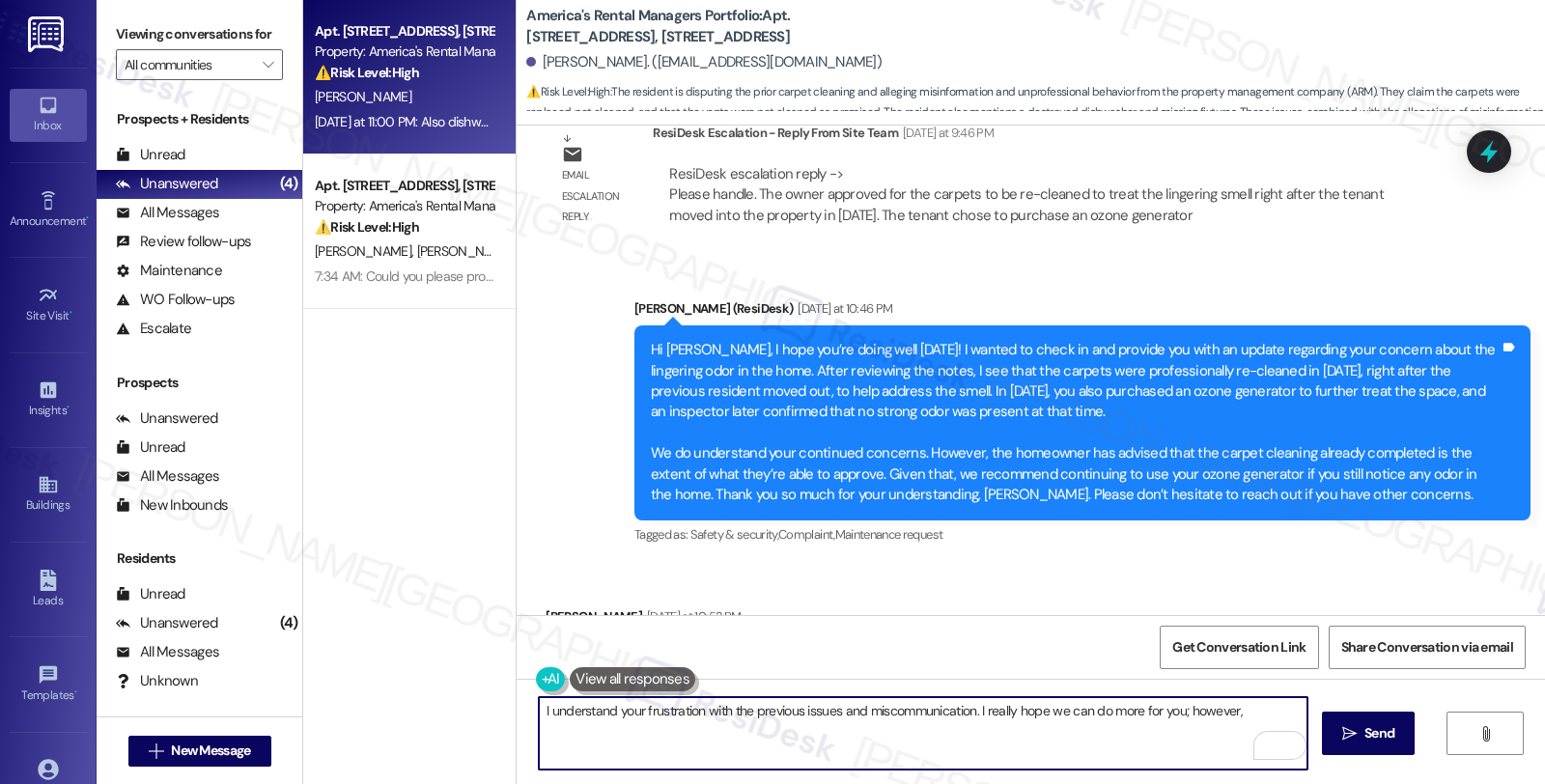
click at [1243, 706] on textarea "I understand your frustration with the previous issues and miscommunication. I …" at bounding box center [923, 733] width 769 height 73
paste textarea "but the homeowner advised that the previous cleaning of the floors is all that …"
drag, startPoint x: 1077, startPoint y: 735, endPoint x: 486, endPoint y: 706, distance: 591.7
click at [486, 706] on div "Apt. 223 Cotton Bayou Drive, 223 Cotton Bayou Drive Property: America's Rental …" at bounding box center [924, 392] width 1242 height 784
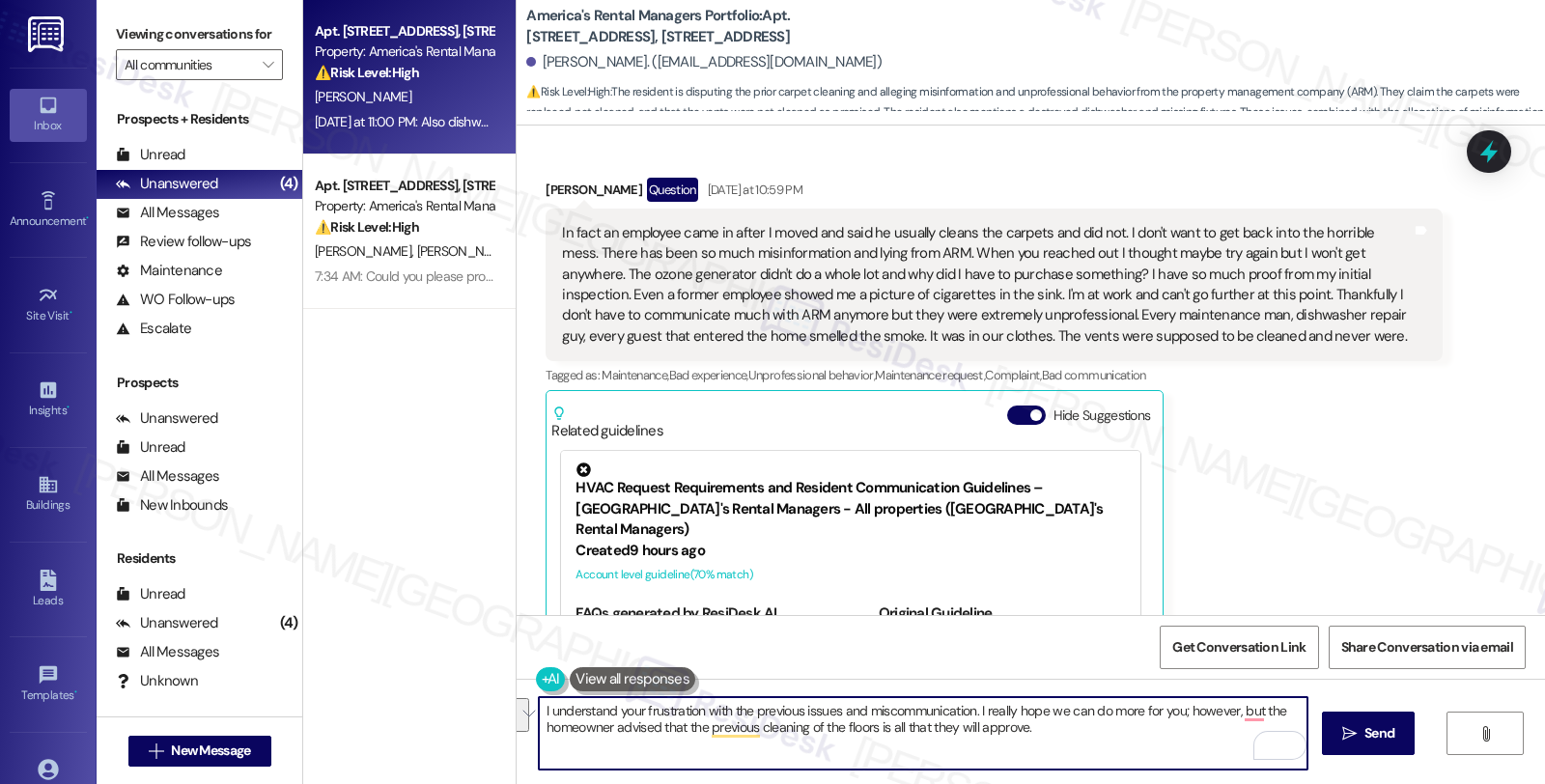
scroll to position [2031, 0]
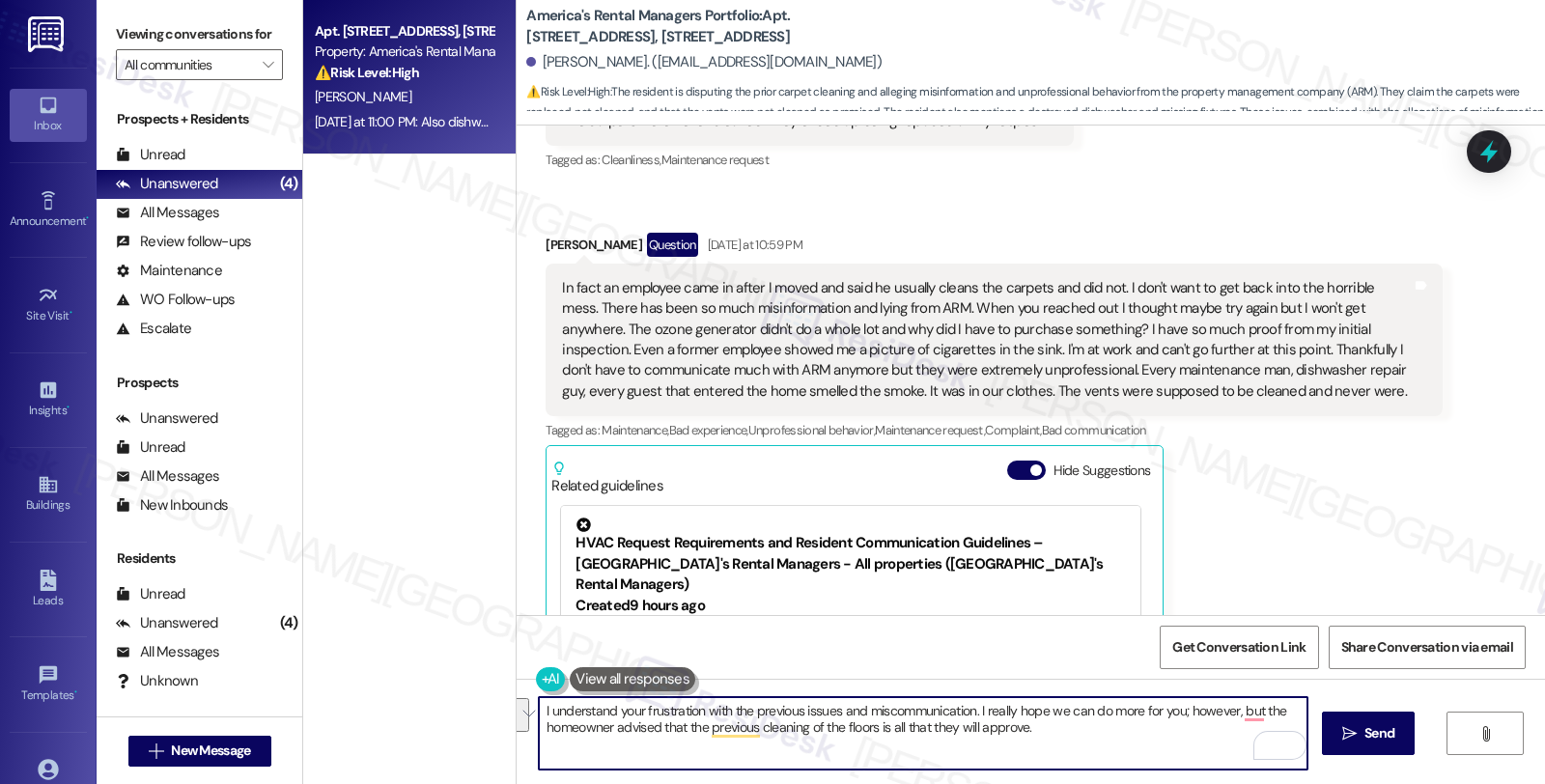
paste textarea "completely understand your frustration with the earlier issues and miscommunica…"
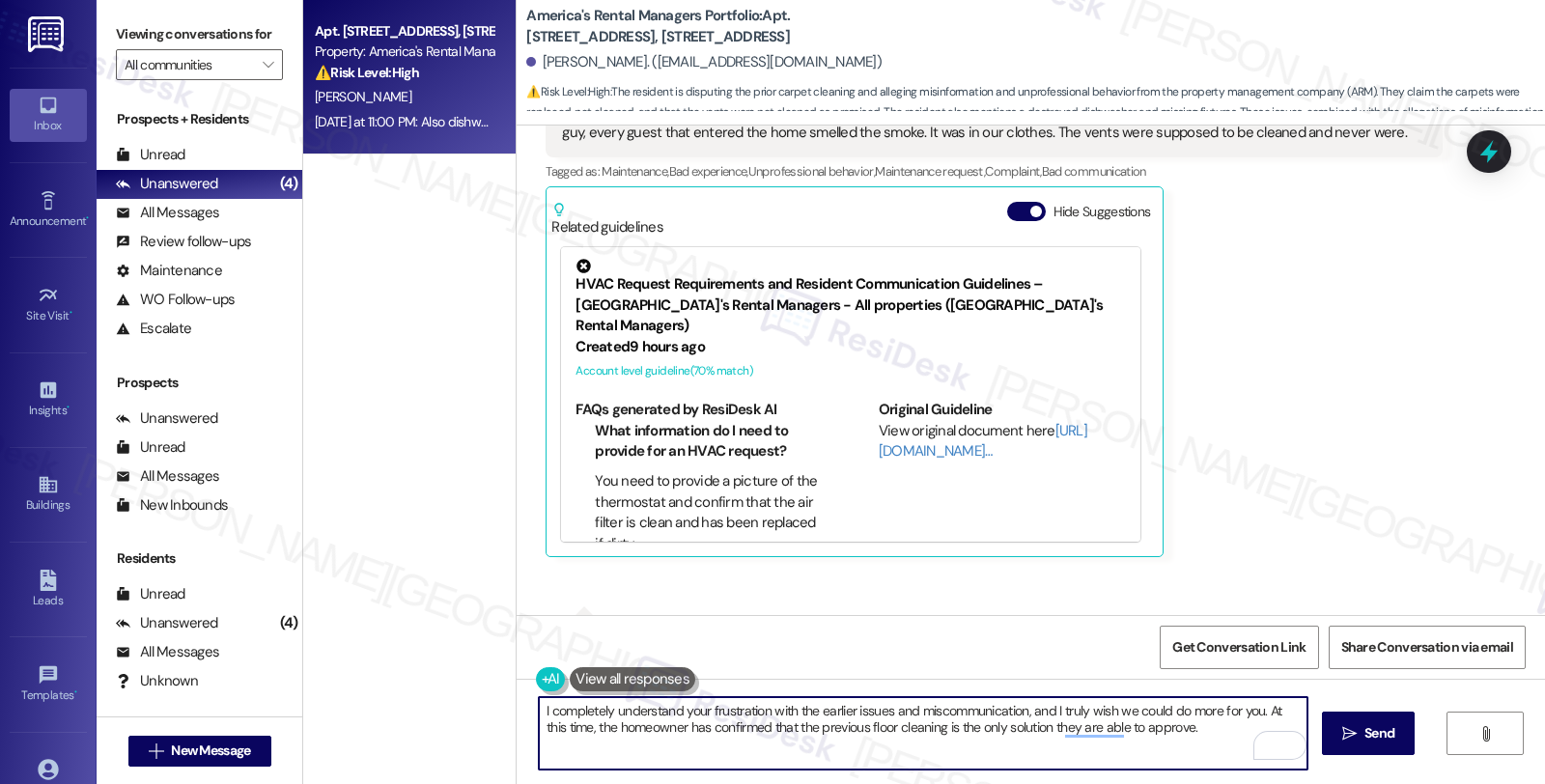
scroll to position [2461, 0]
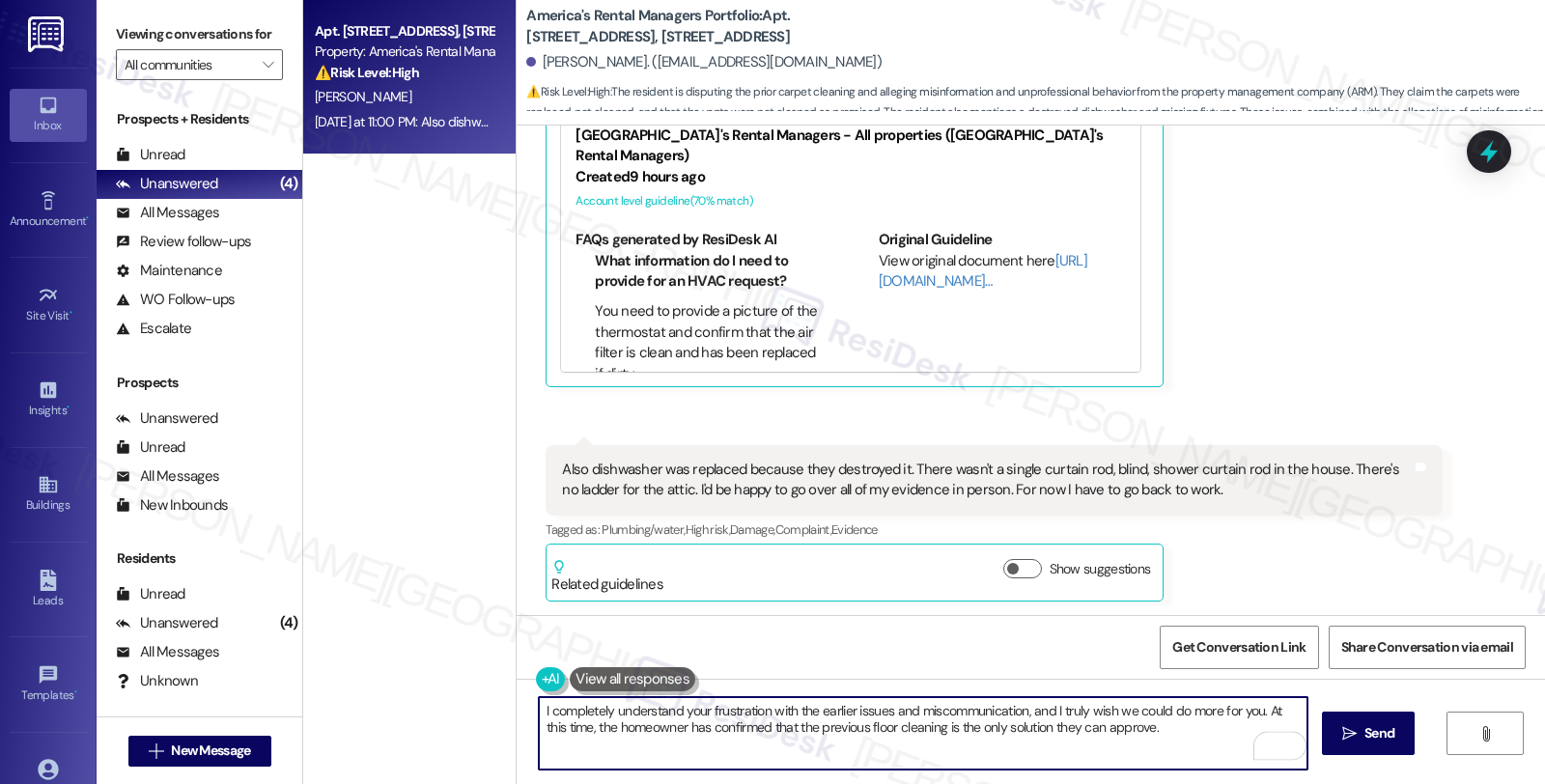
click at [1159, 735] on textarea "I completely understand your frustration with the earlier issues and miscommuni…" at bounding box center [923, 733] width 769 height 73
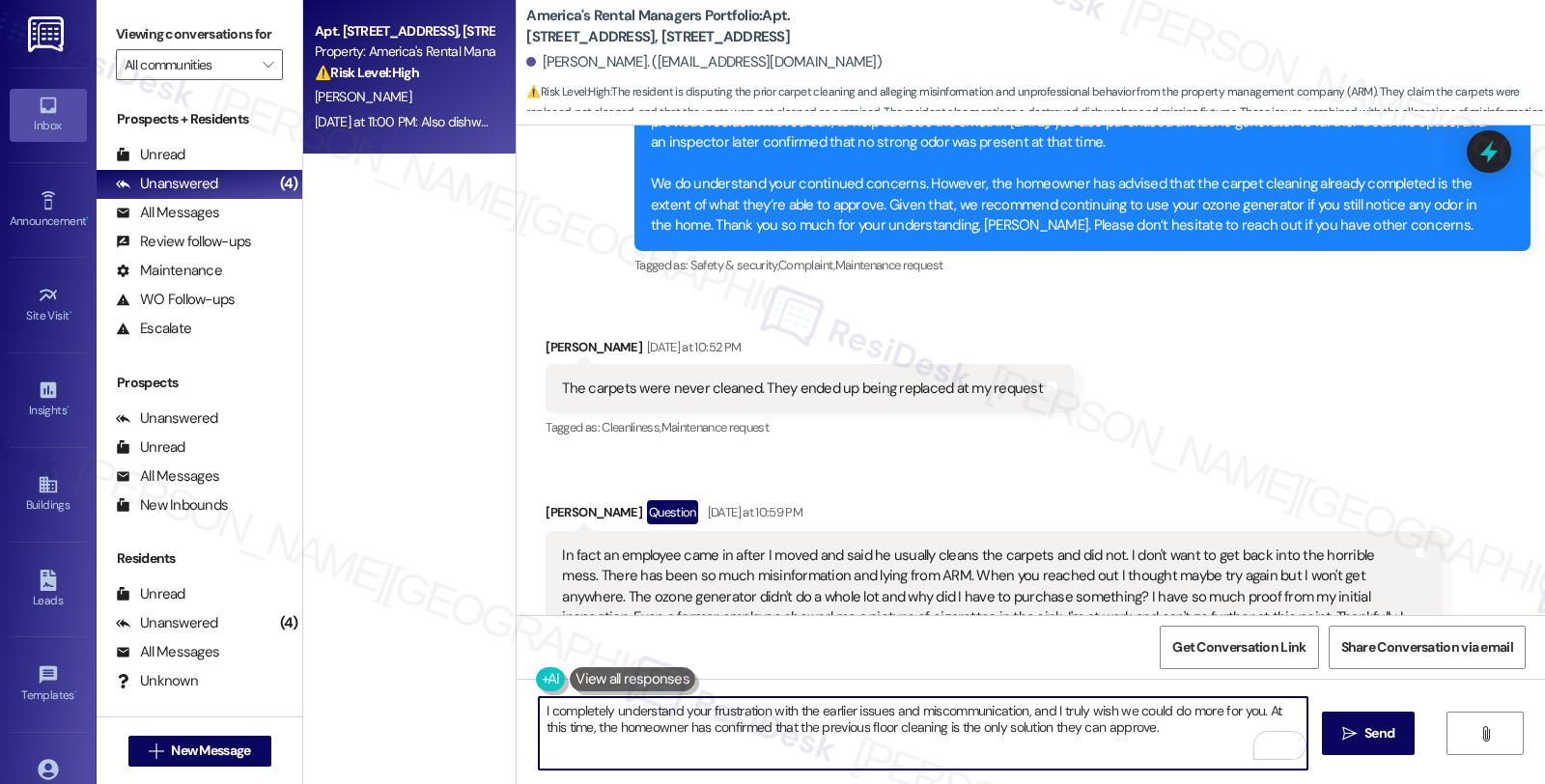
scroll to position [1710, 0]
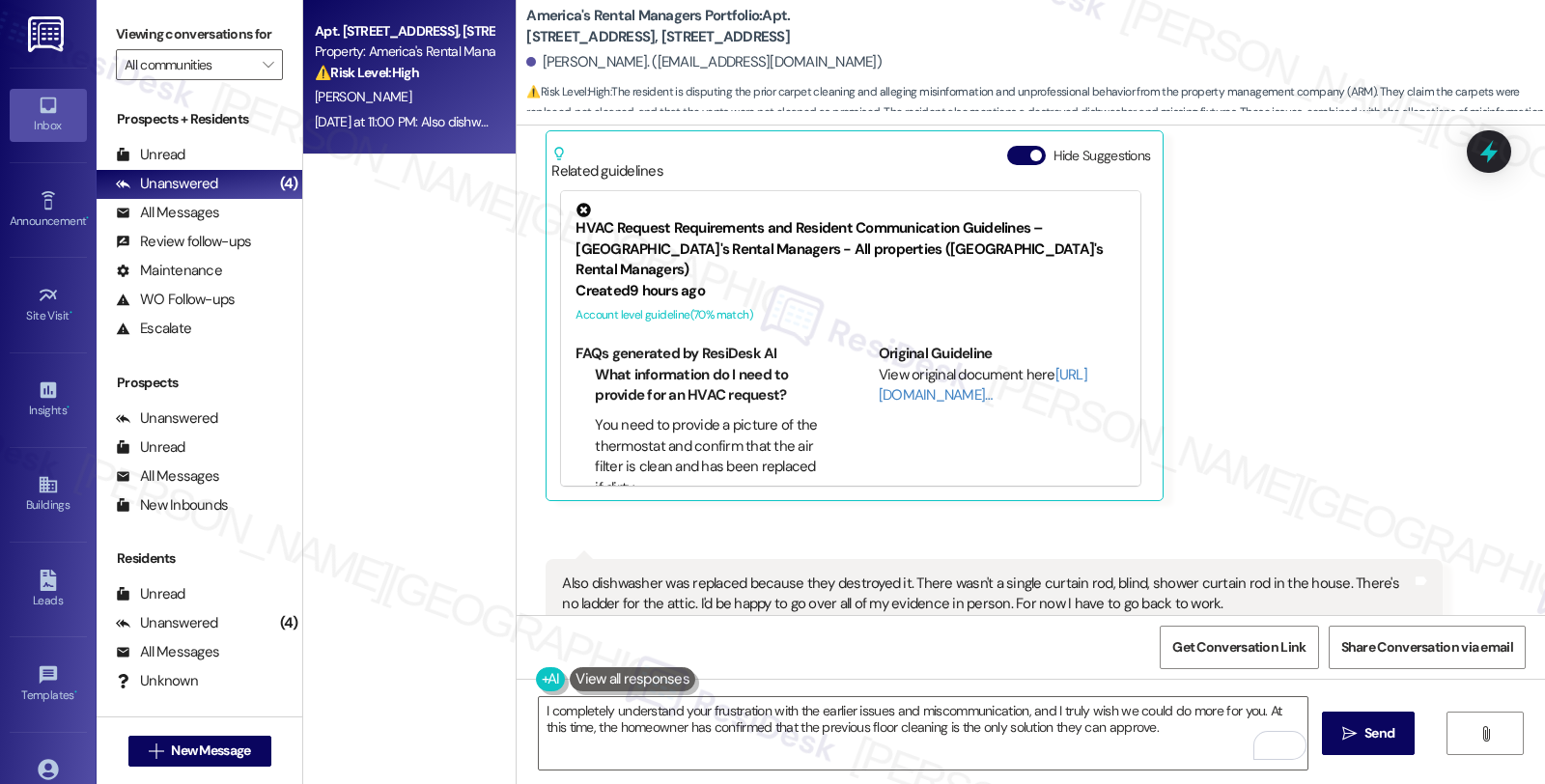
scroll to position [2461, 0]
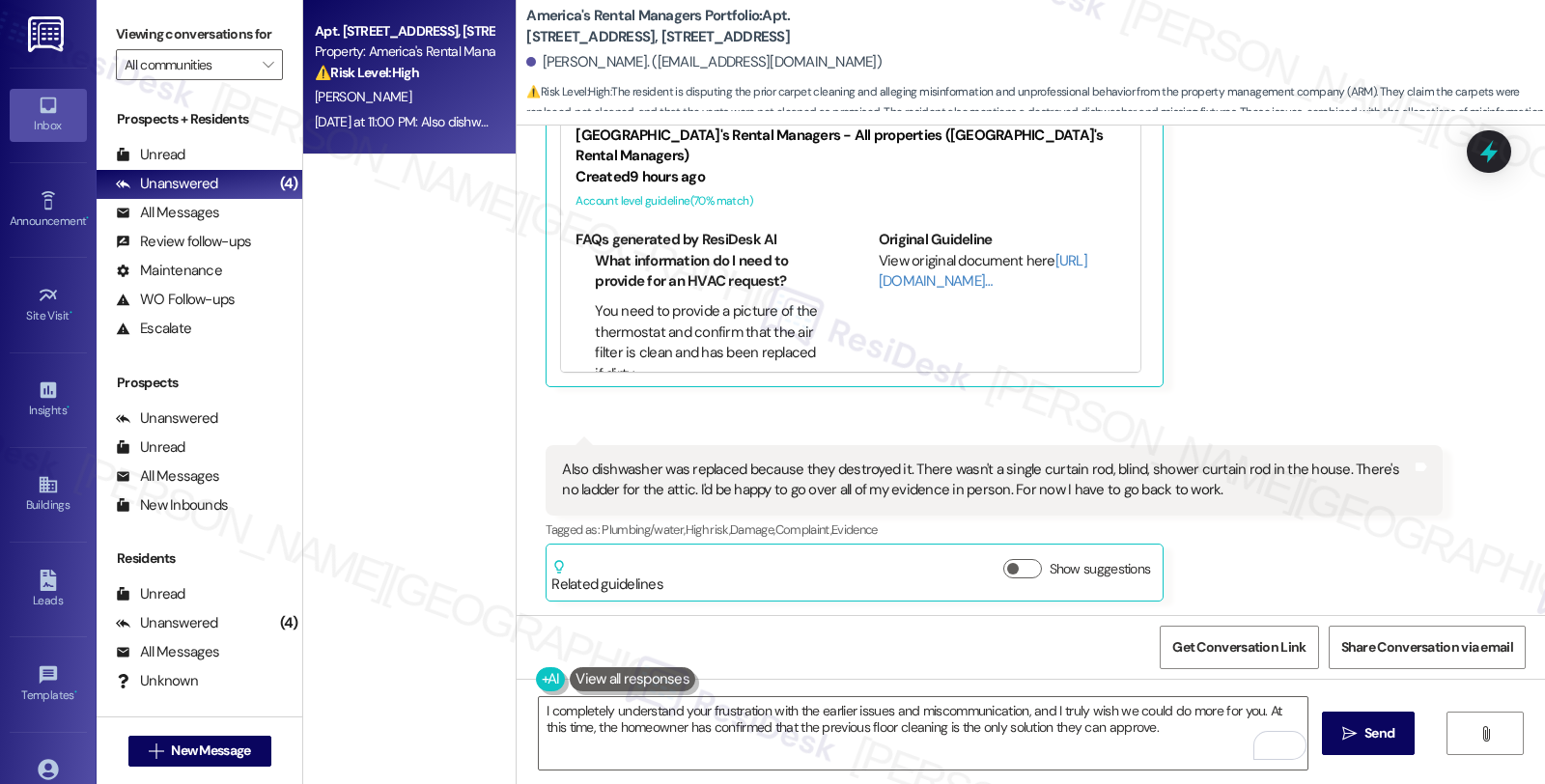
click at [1267, 494] on div "Also dishwasher was replaced because they destroyed it. There wasn't a single c…" at bounding box center [987, 480] width 849 height 42
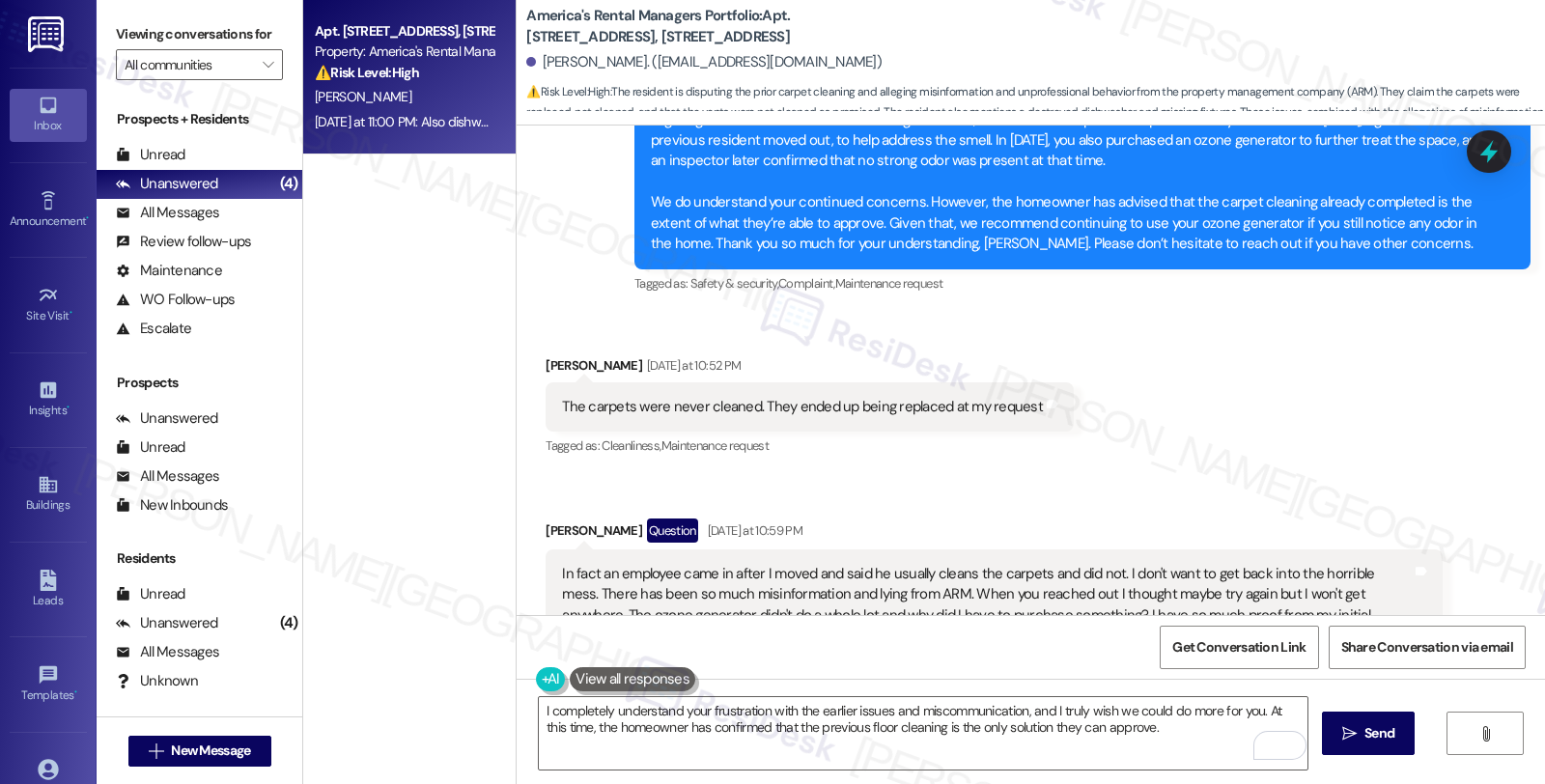
scroll to position [1710, 0]
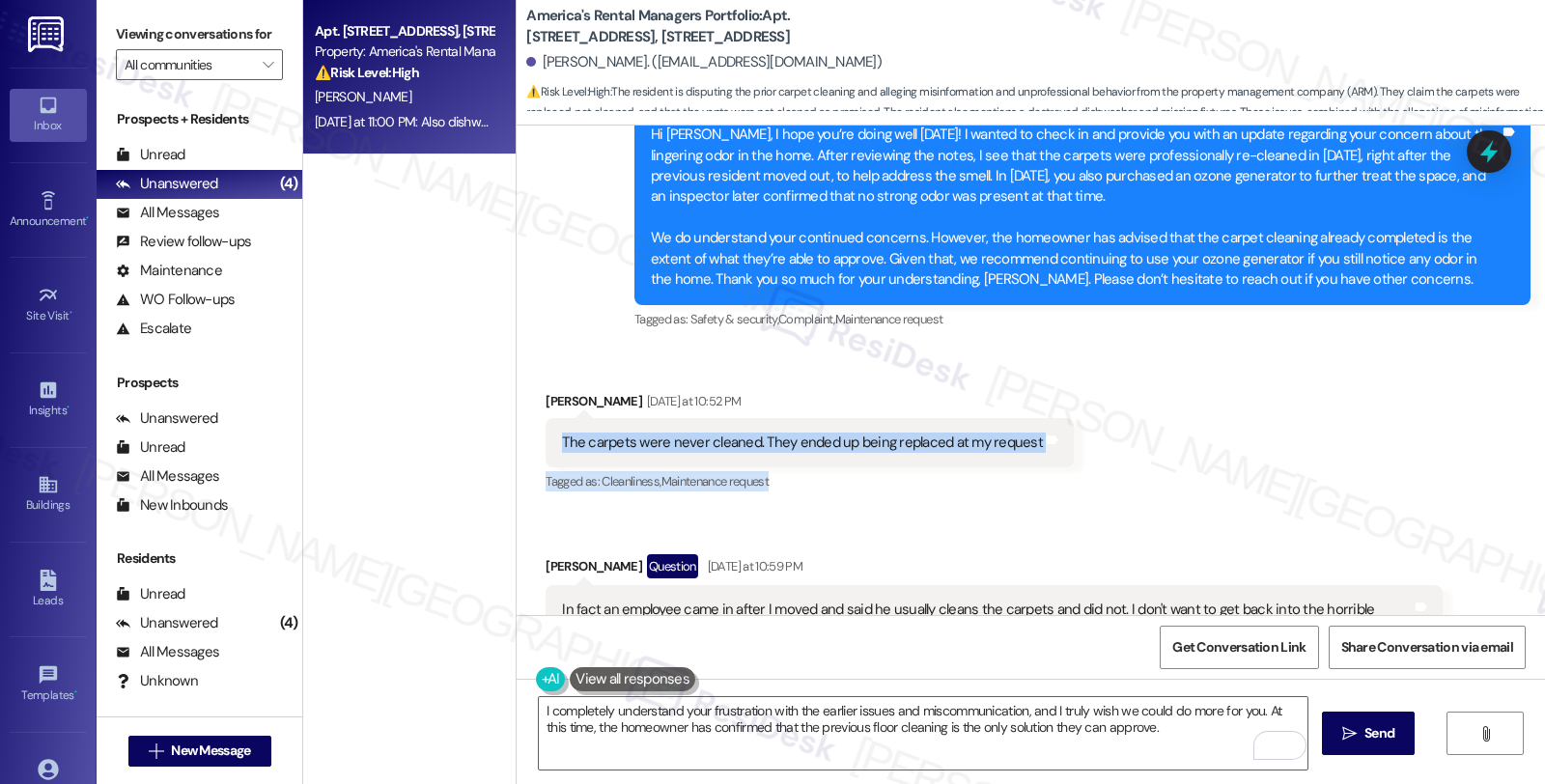
drag, startPoint x: 548, startPoint y: 440, endPoint x: 763, endPoint y: 469, distance: 216.9
click at [763, 469] on div "Sarah Alexander Yesterday at 10:52 PM The carpets were never cleaned. They ende…" at bounding box center [809, 444] width 528 height 106
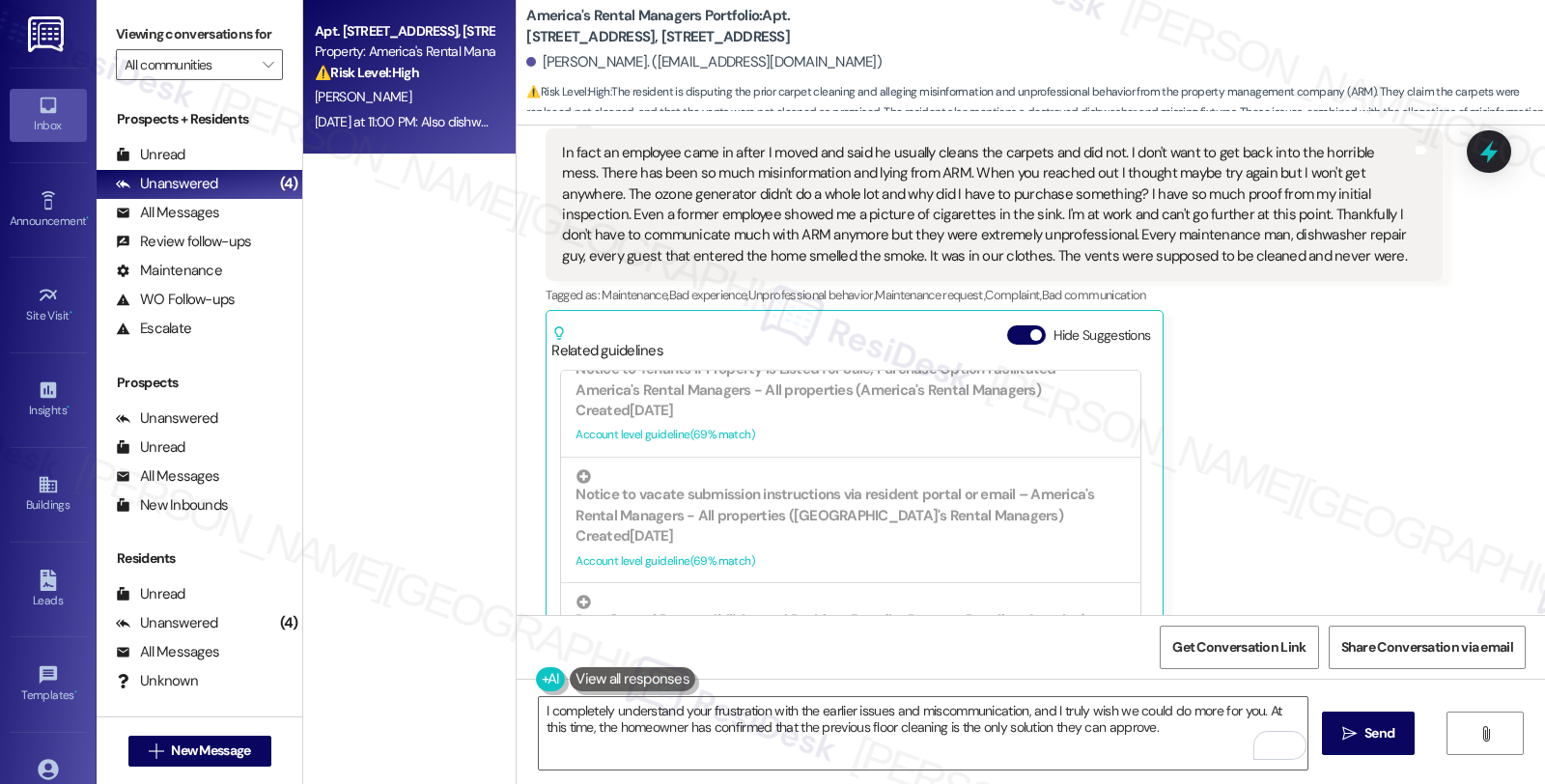
scroll to position [2461, 0]
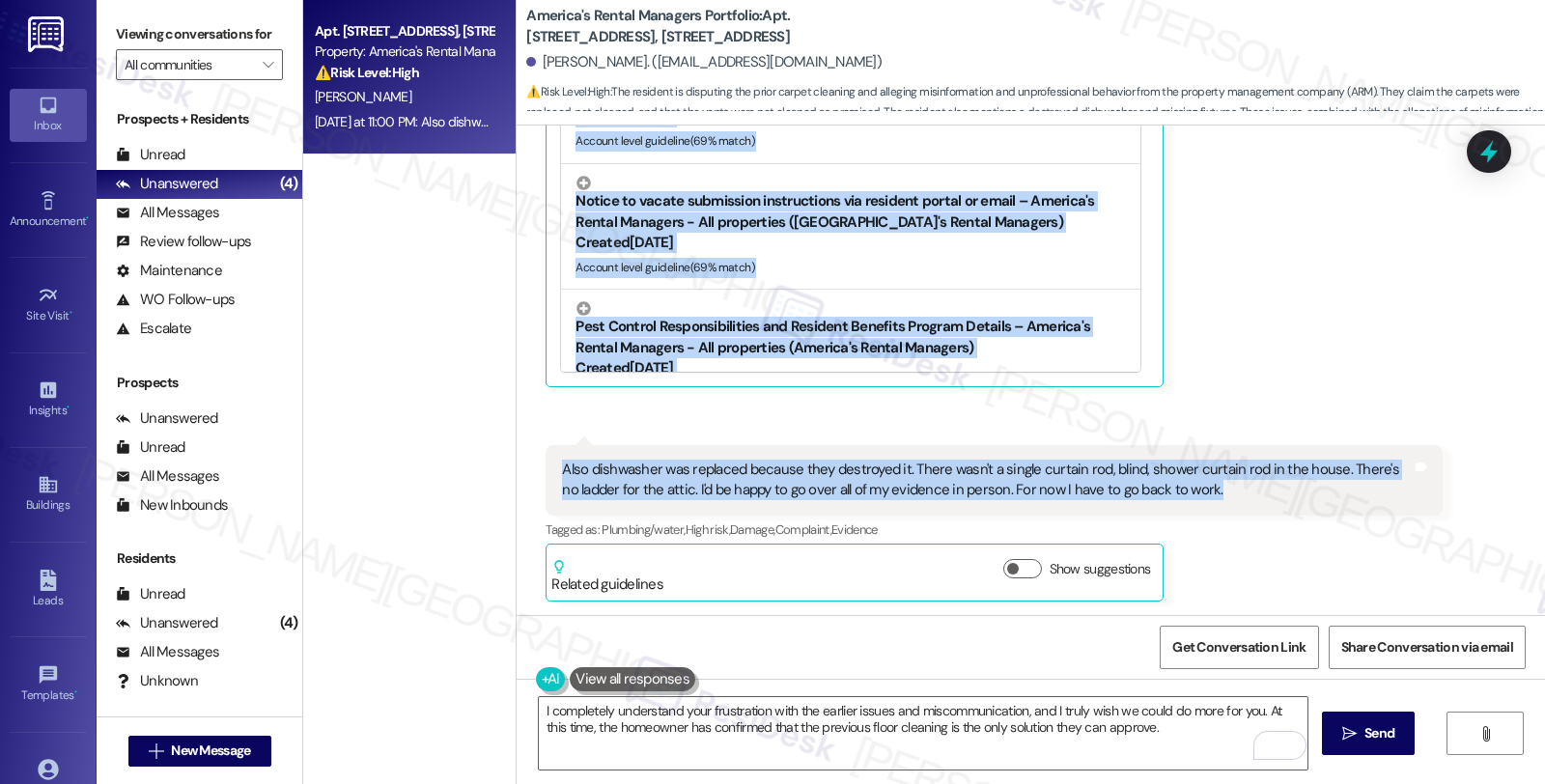
click at [1213, 496] on div "Also dishwasher was replaced because they destroyed it. There wasn't a single c…" at bounding box center [987, 480] width 849 height 42
copy div "The carpets were never cleaned. They ended up being replaced at my request Tags…"
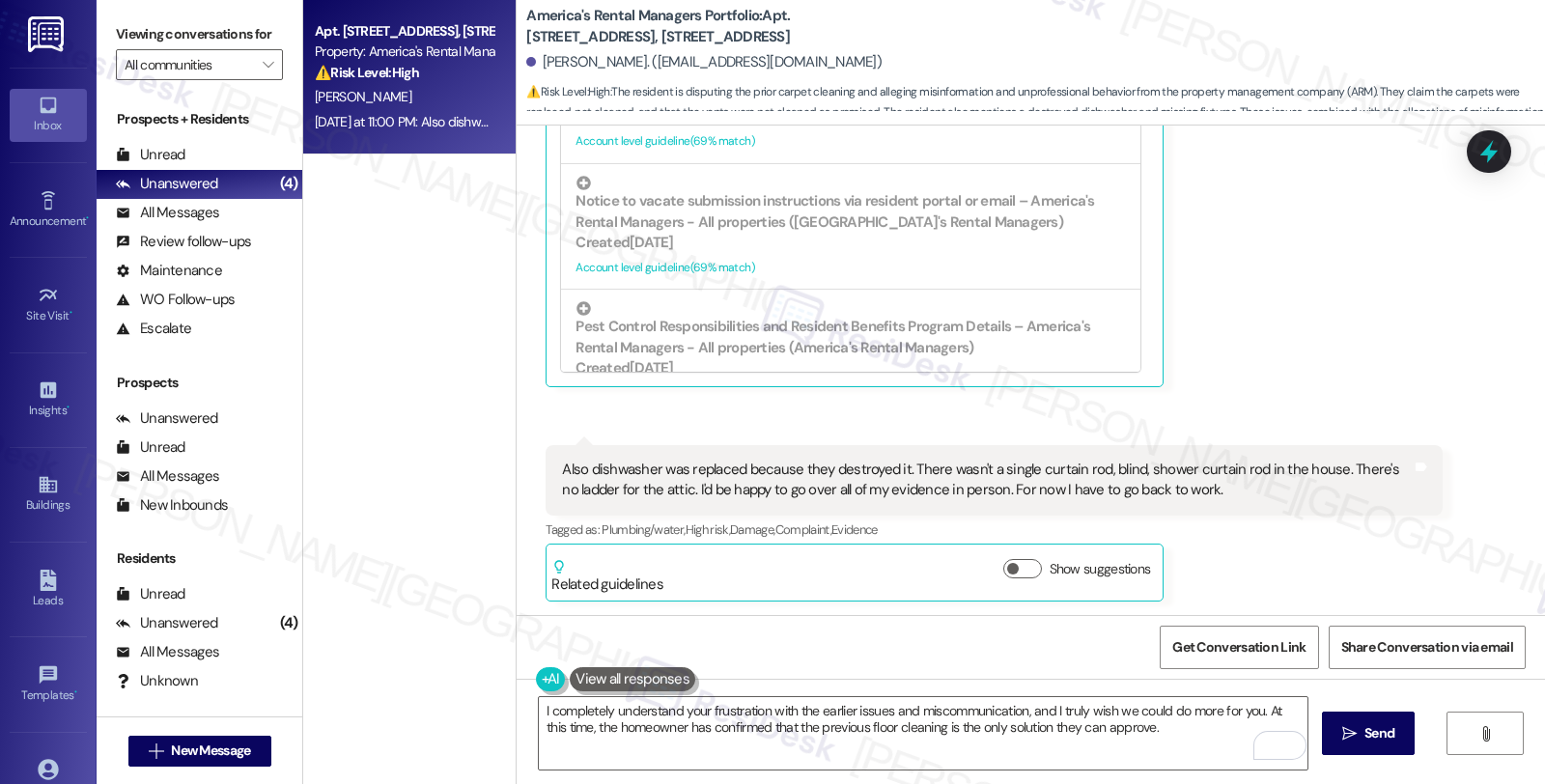
click at [1232, 537] on div "Tagged as: Plumbing/water , Click to highlight conversations about Plumbing/wat…" at bounding box center [993, 529] width 897 height 28
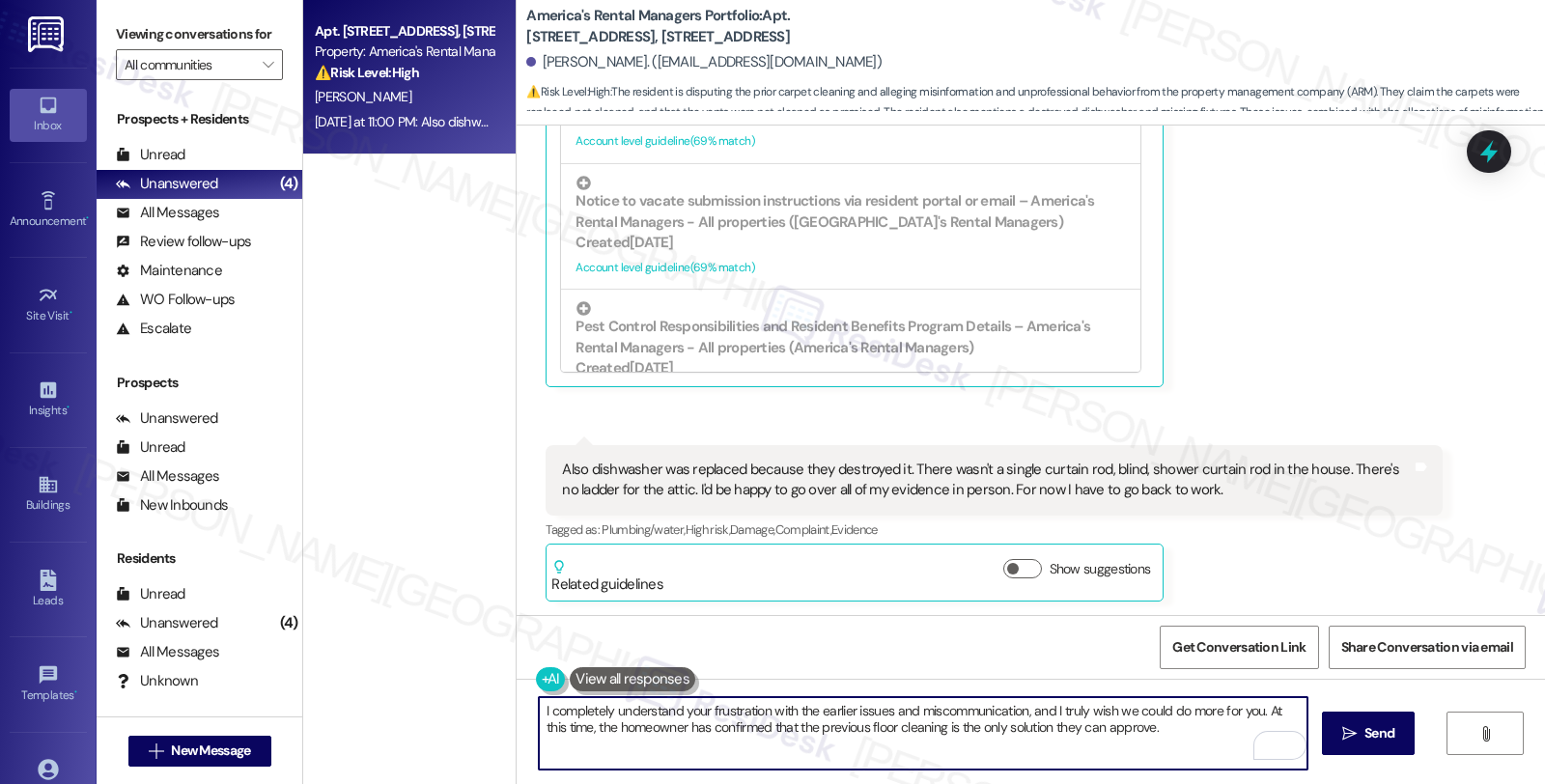
click at [1148, 726] on textarea "I completely understand your frustration with the earlier issues and miscommuni…" at bounding box center [923, 733] width 769 height 73
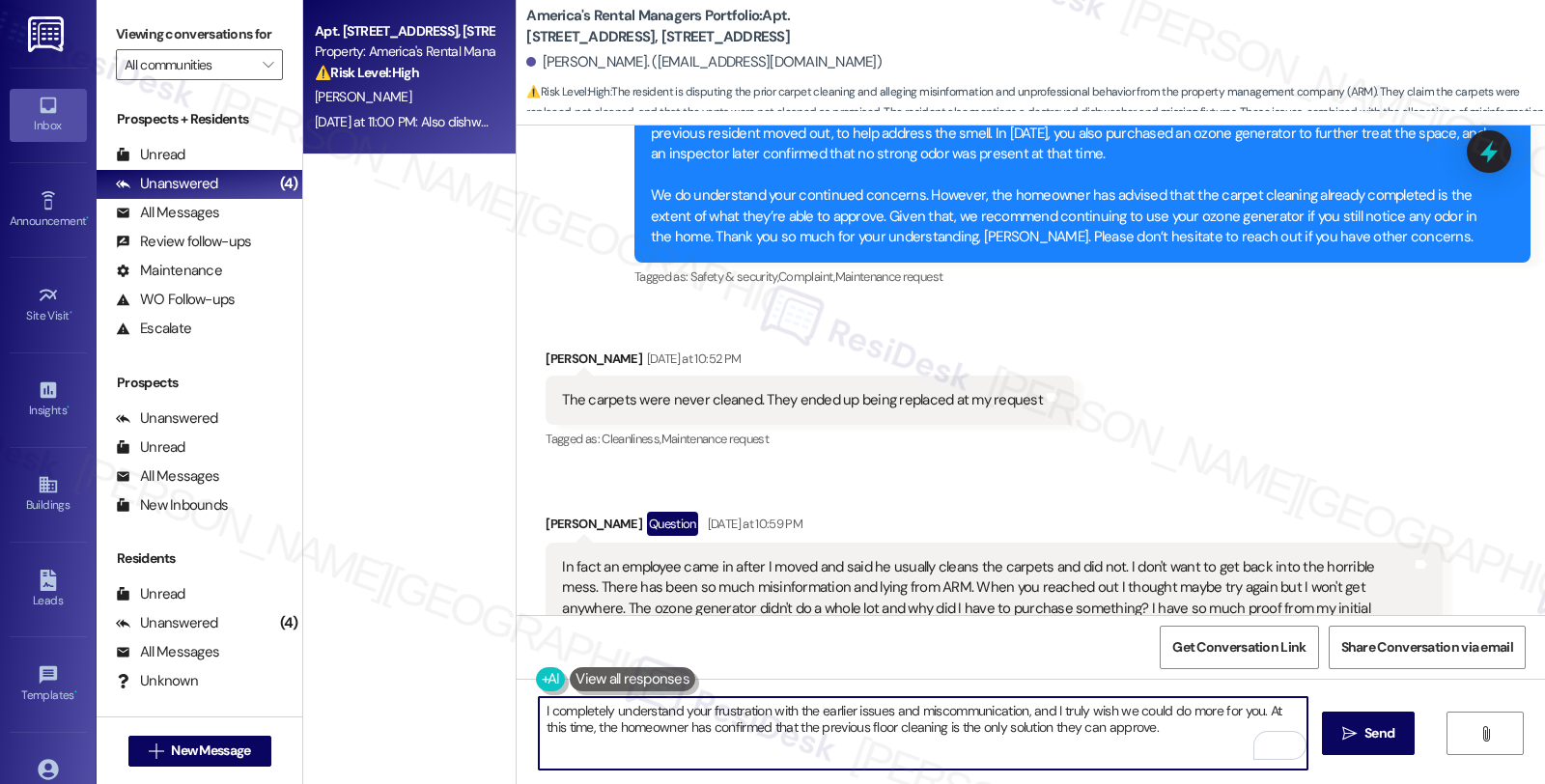
scroll to position [1710, 0]
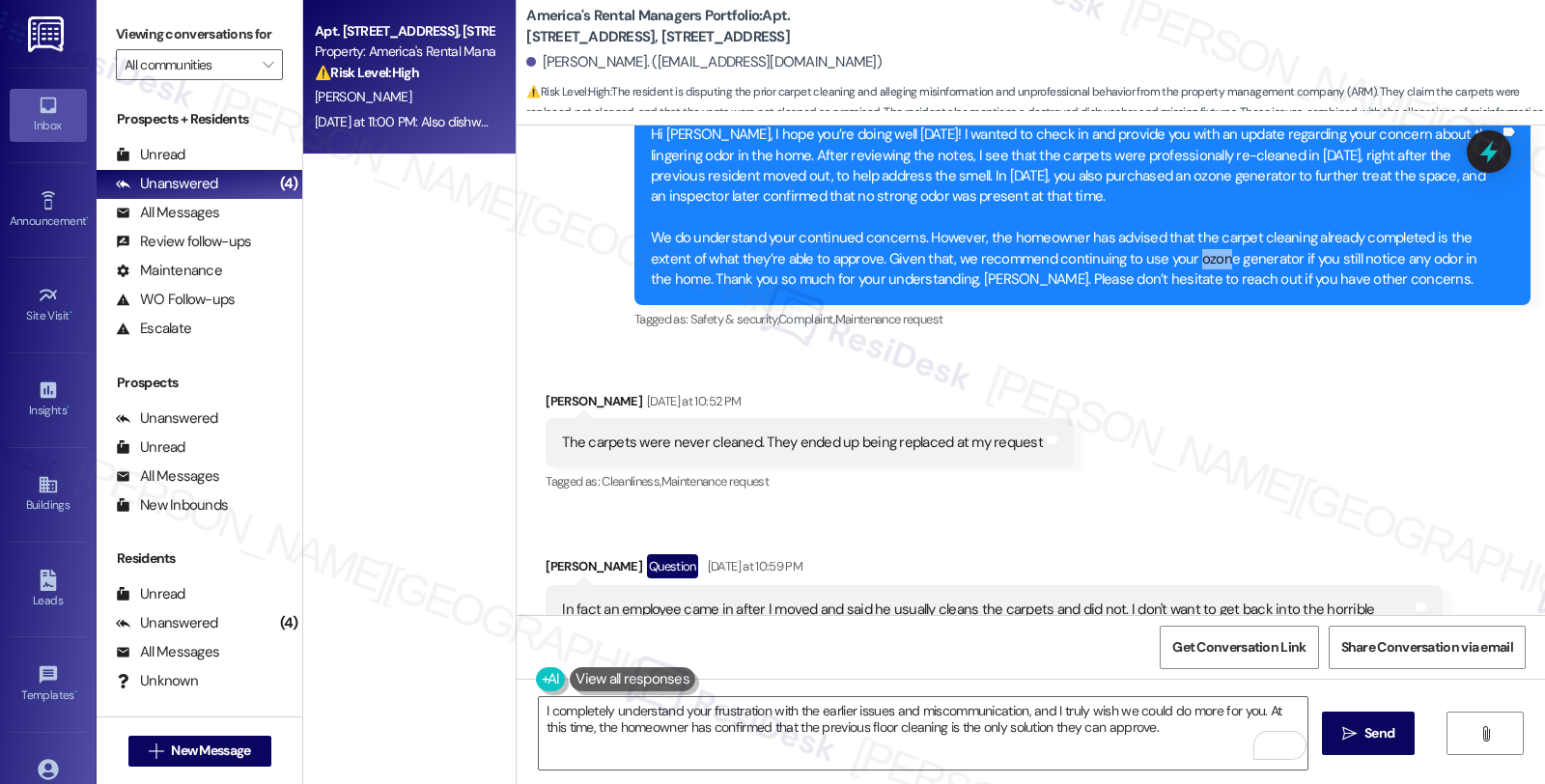
drag, startPoint x: 1150, startPoint y: 262, endPoint x: 1161, endPoint y: 265, distance: 11.4
click at [1161, 265] on div "Hi Sarah, I hope you’re doing well today! I wanted to check in and provide you …" at bounding box center [1076, 207] width 849 height 165
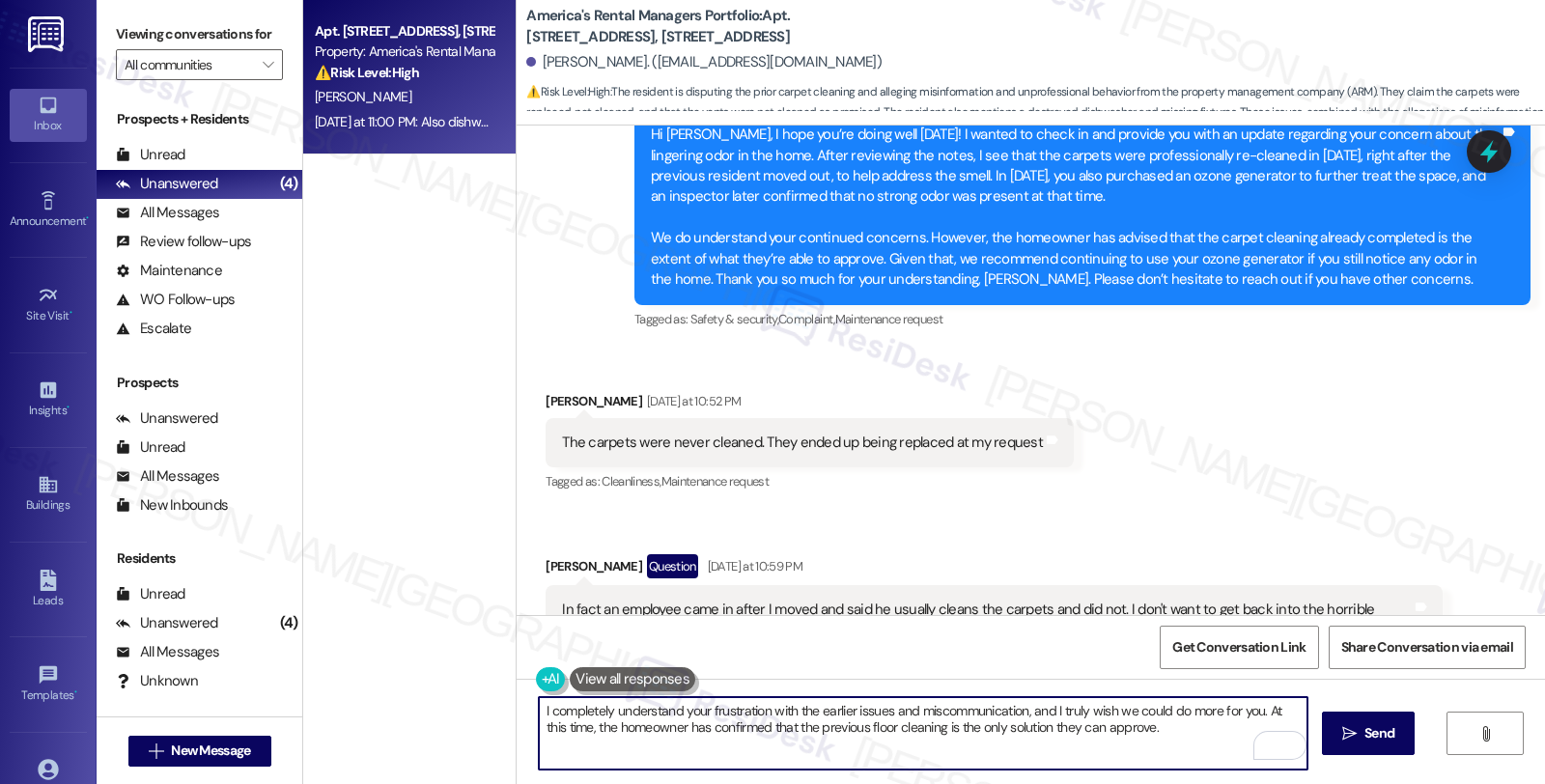
click at [1163, 732] on textarea "I completely understand your frustration with the earlier issues and miscommuni…" at bounding box center [923, 733] width 769 height 73
paste textarea "ozone generator"
click at [795, 748] on textarea "I completely understand your frustration with the earlier issues and miscommuni…" at bounding box center [923, 733] width 769 height 73
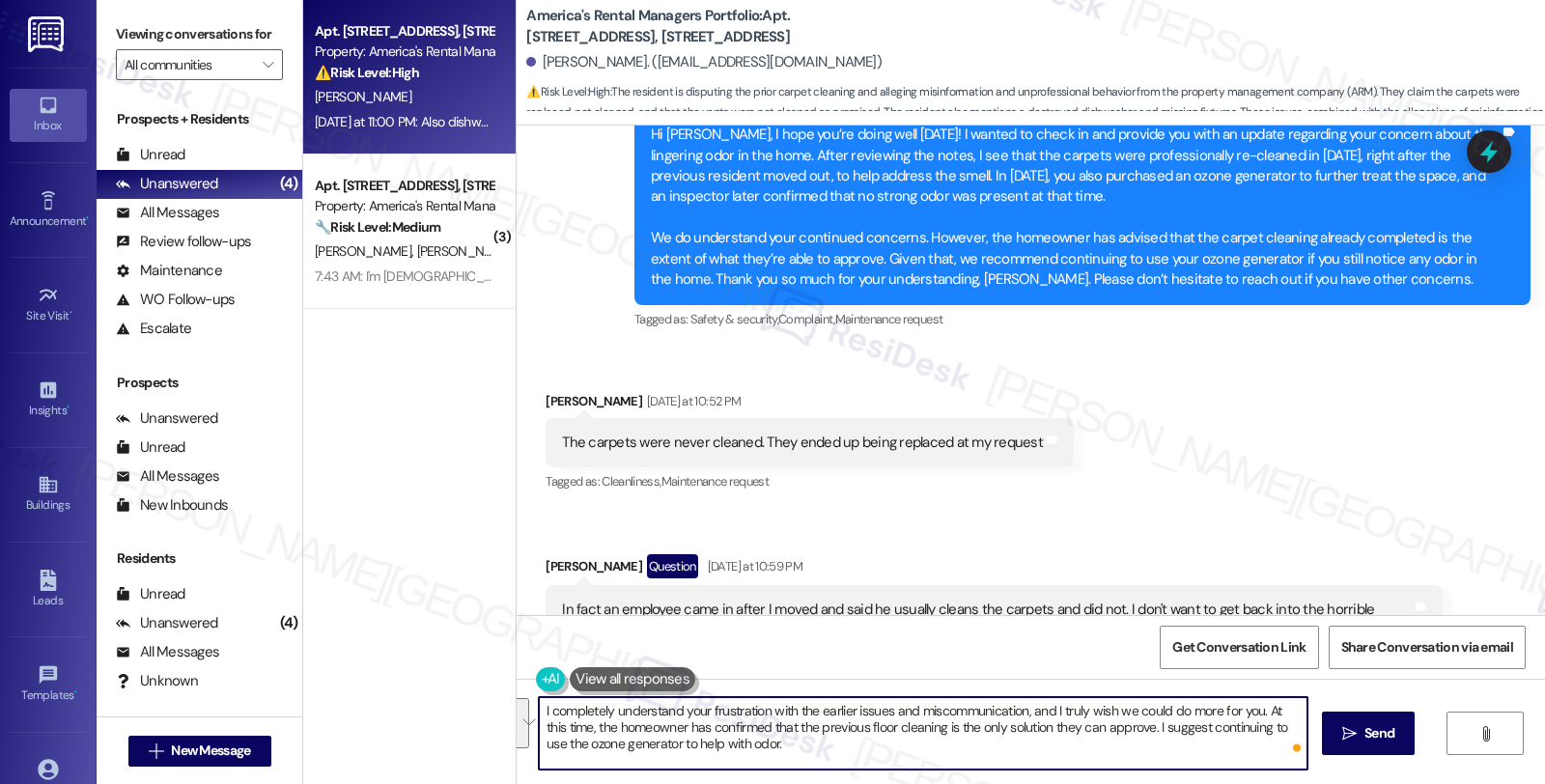
click at [553, 734] on textarea "I completely understand your frustration with the earlier issues and miscommuni…" at bounding box center [923, 733] width 769 height 73
paste textarea ". At this time, the homeowner has confirmed that the previous floor cleaning is…"
drag, startPoint x: 803, startPoint y: 764, endPoint x: 426, endPoint y: 764, distance: 377.0
click at [426, 764] on div "Apt. 223 Cotton Bayou Drive, 223 Cotton Bayou Drive Property: America's Rental …" at bounding box center [924, 392] width 1242 height 784
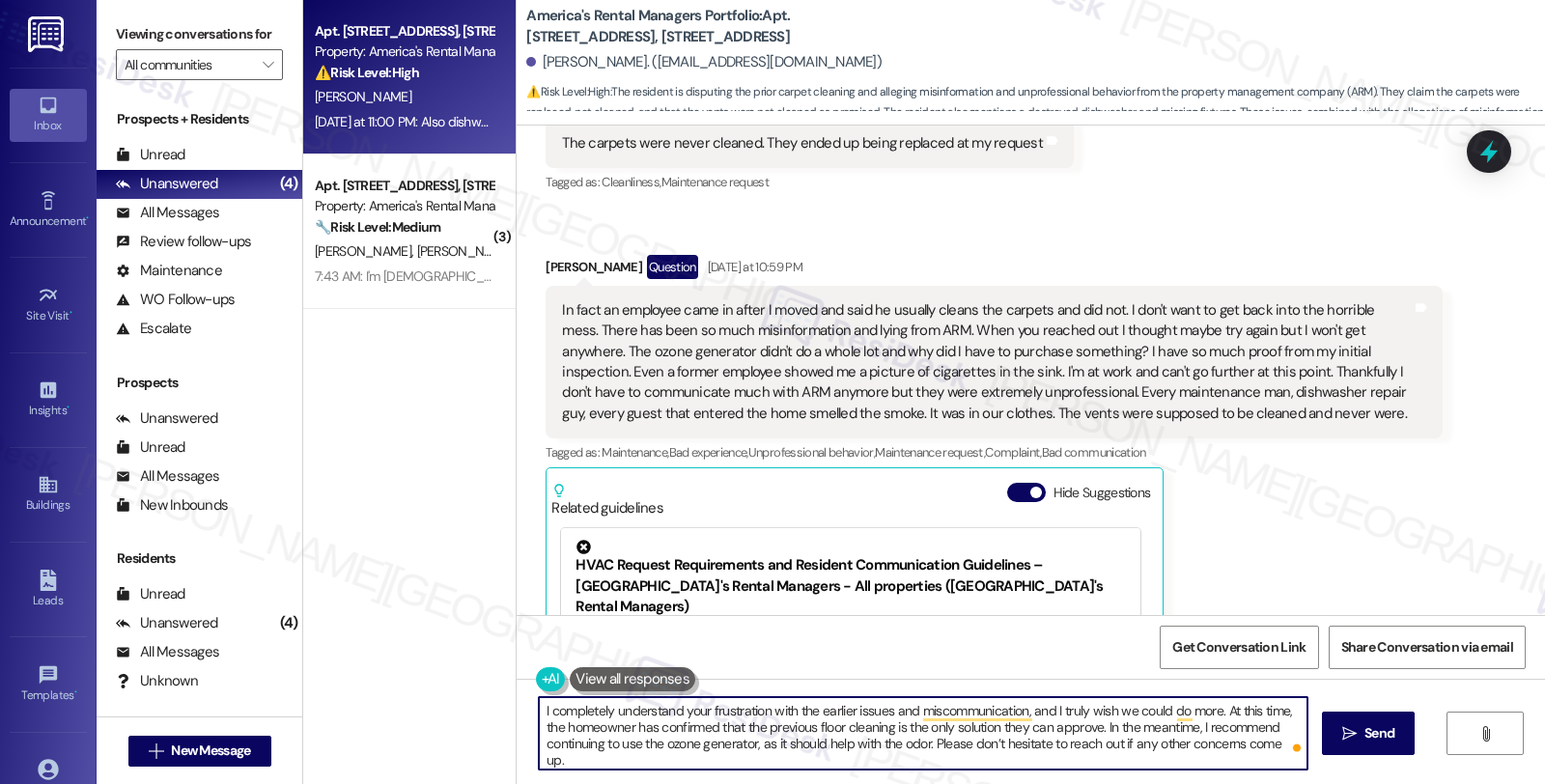
scroll to position [2461, 0]
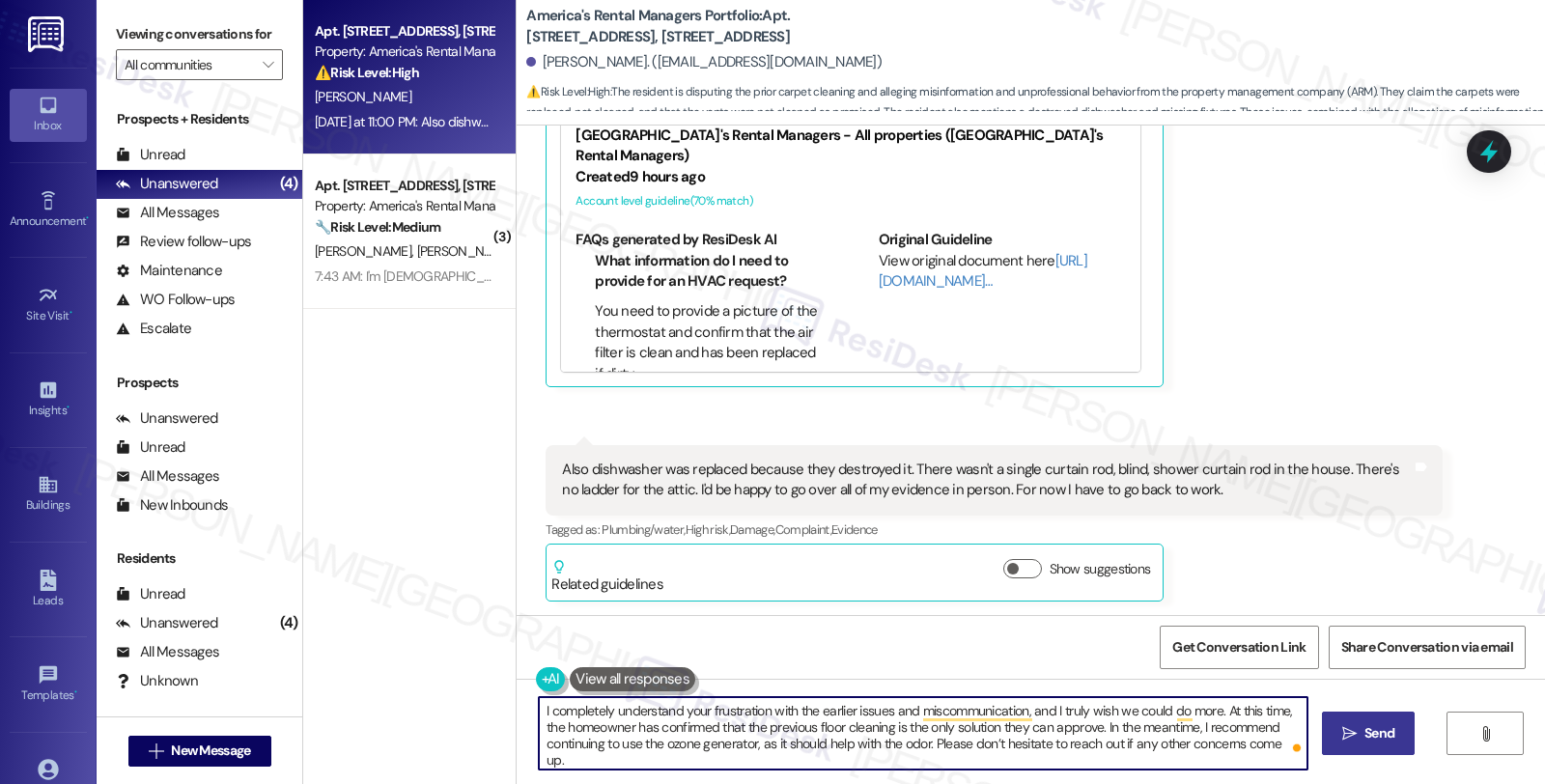
type textarea "I completely understand your frustration with the earlier issues and miscommuni…"
click at [1353, 741] on span " Send" at bounding box center [1369, 733] width 61 height 20
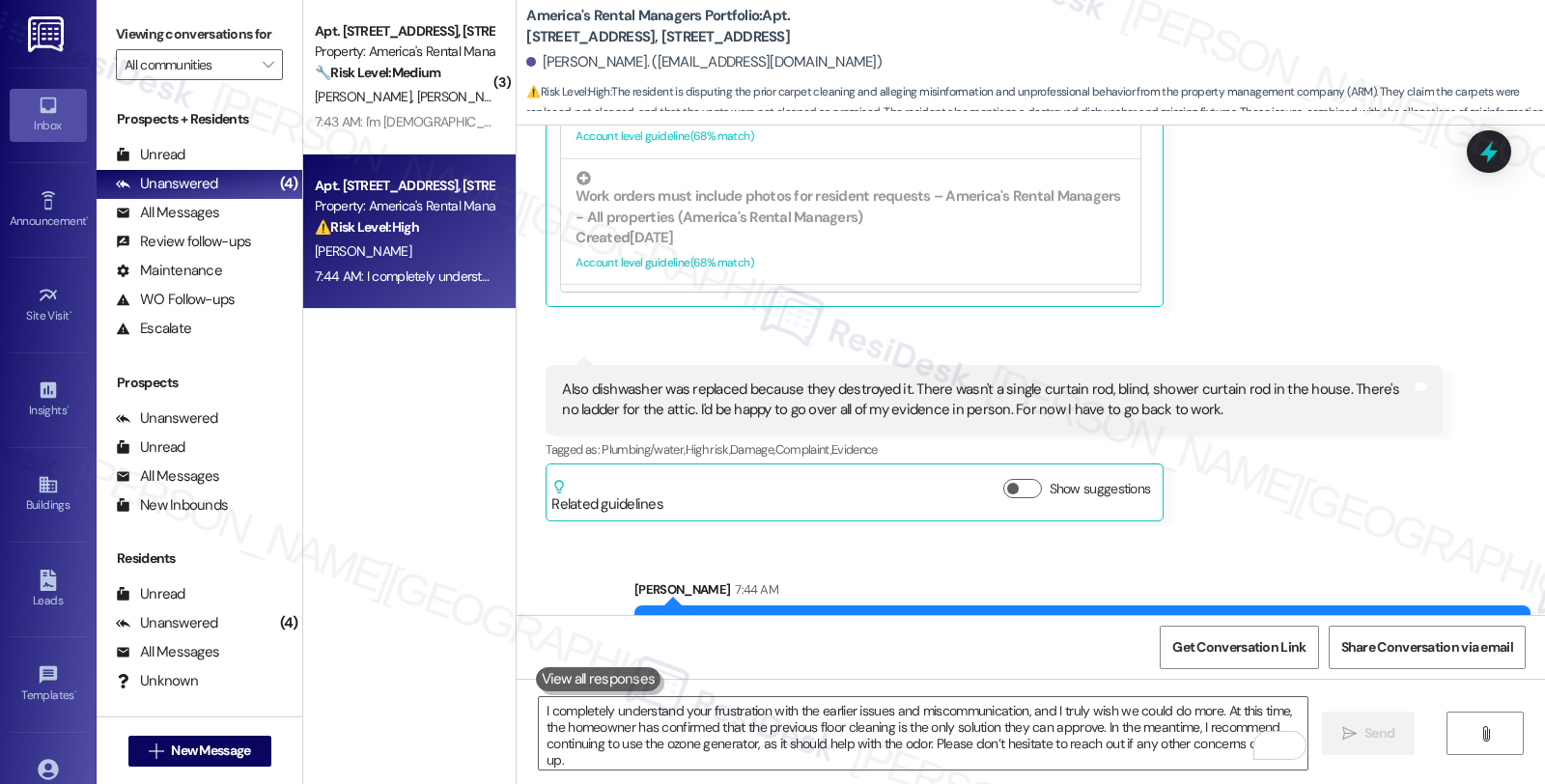
scroll to position [2637, 0]
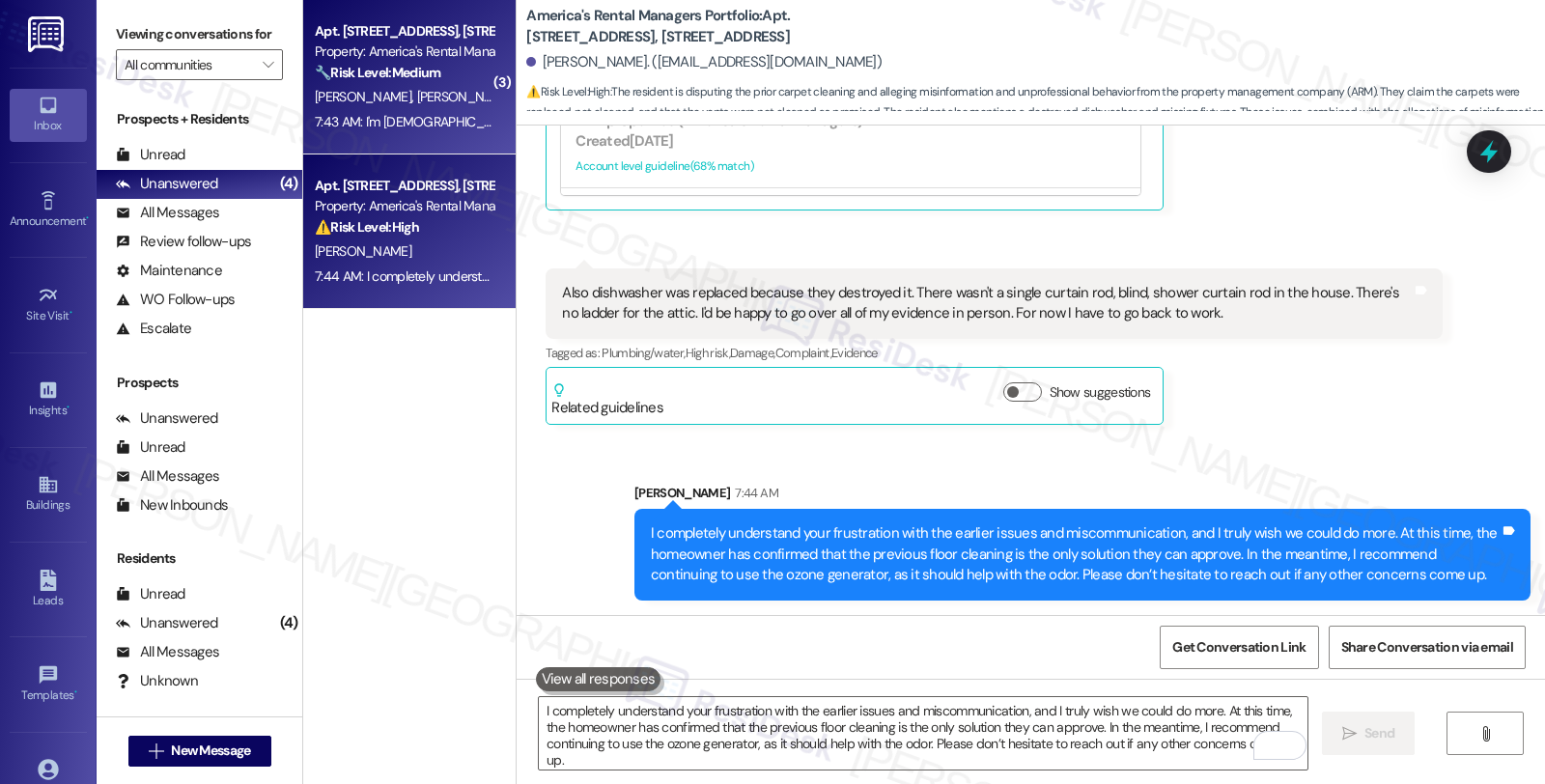
click at [397, 85] on div "K. Schroeder G. Eakin" at bounding box center [404, 97] width 182 height 24
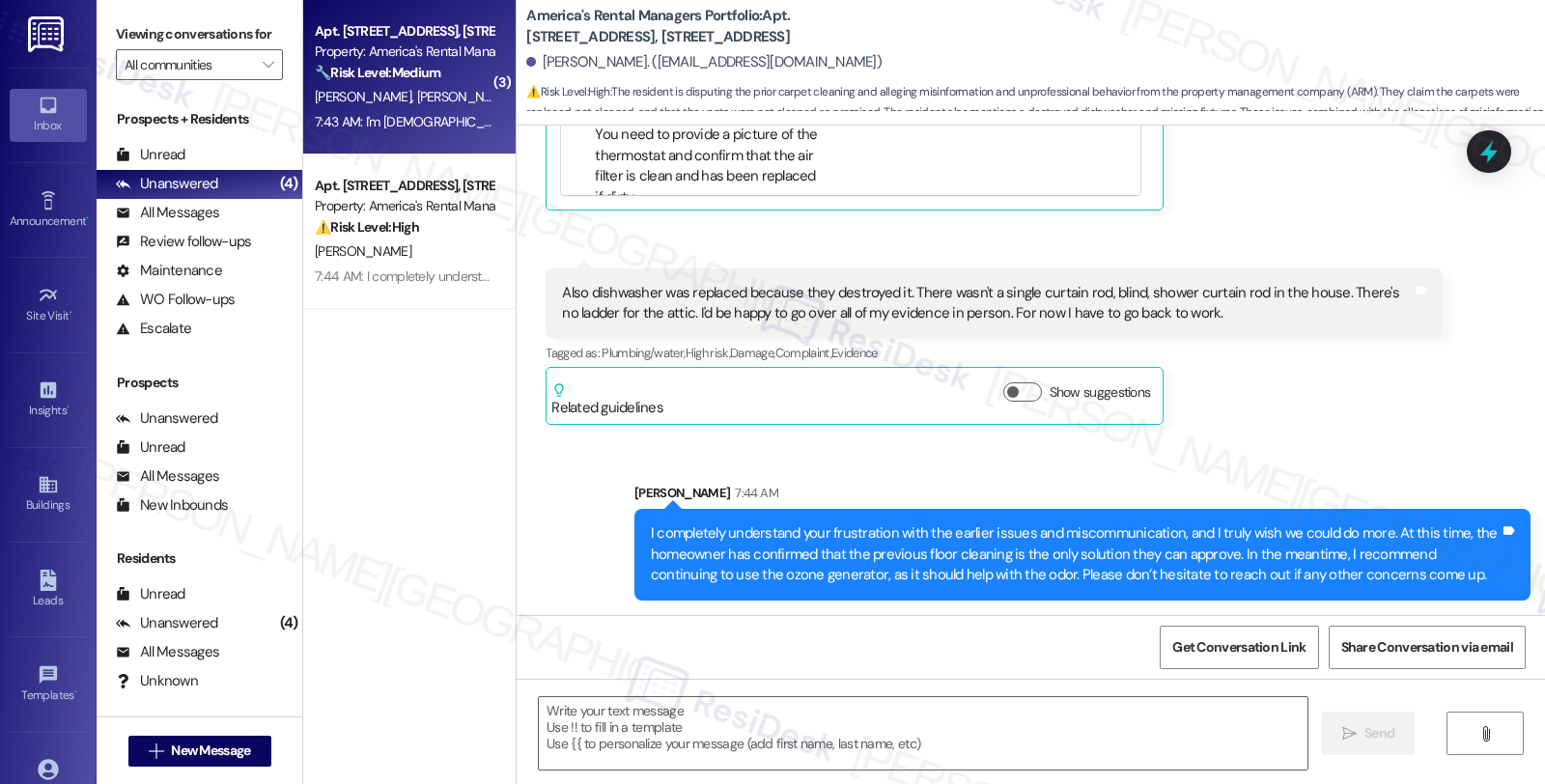
type textarea "Fetching suggested responses. Please feel free to read through the conversation…"
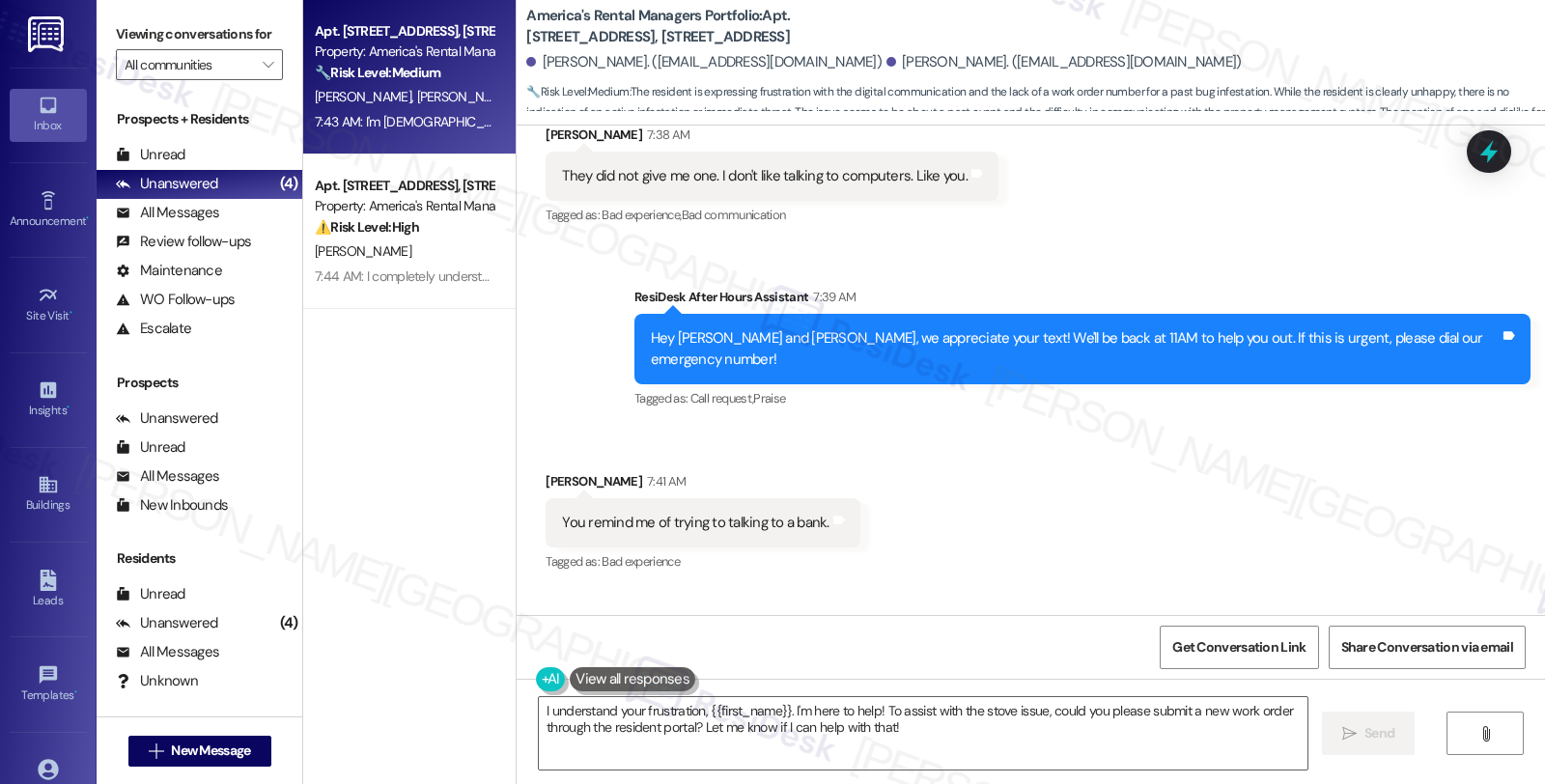
scroll to position [2478, 0]
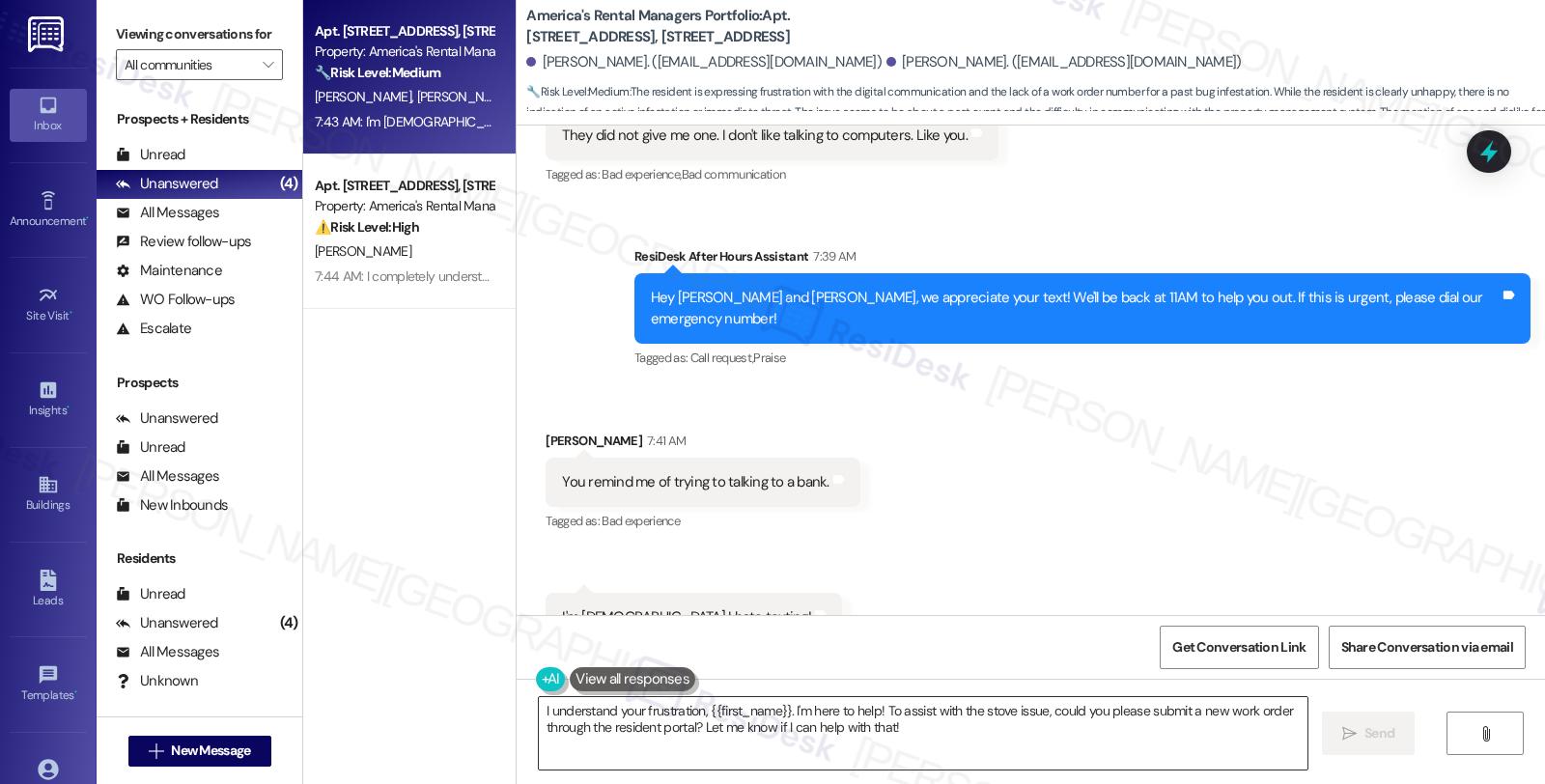
click at [782, 706] on textarea "I understand your frustration, {{first_name}}. I'm here to help! To assist with…" at bounding box center [923, 733] width 769 height 73
click at [551, 430] on div "Kendrick Schroeder 7:41 AM" at bounding box center [703, 444] width 314 height 27
copy div "Kendrick"
click at [695, 708] on textarea "I understand your frustration, {{first_name}}. I'm here to help! To assist with…" at bounding box center [923, 733] width 769 height 73
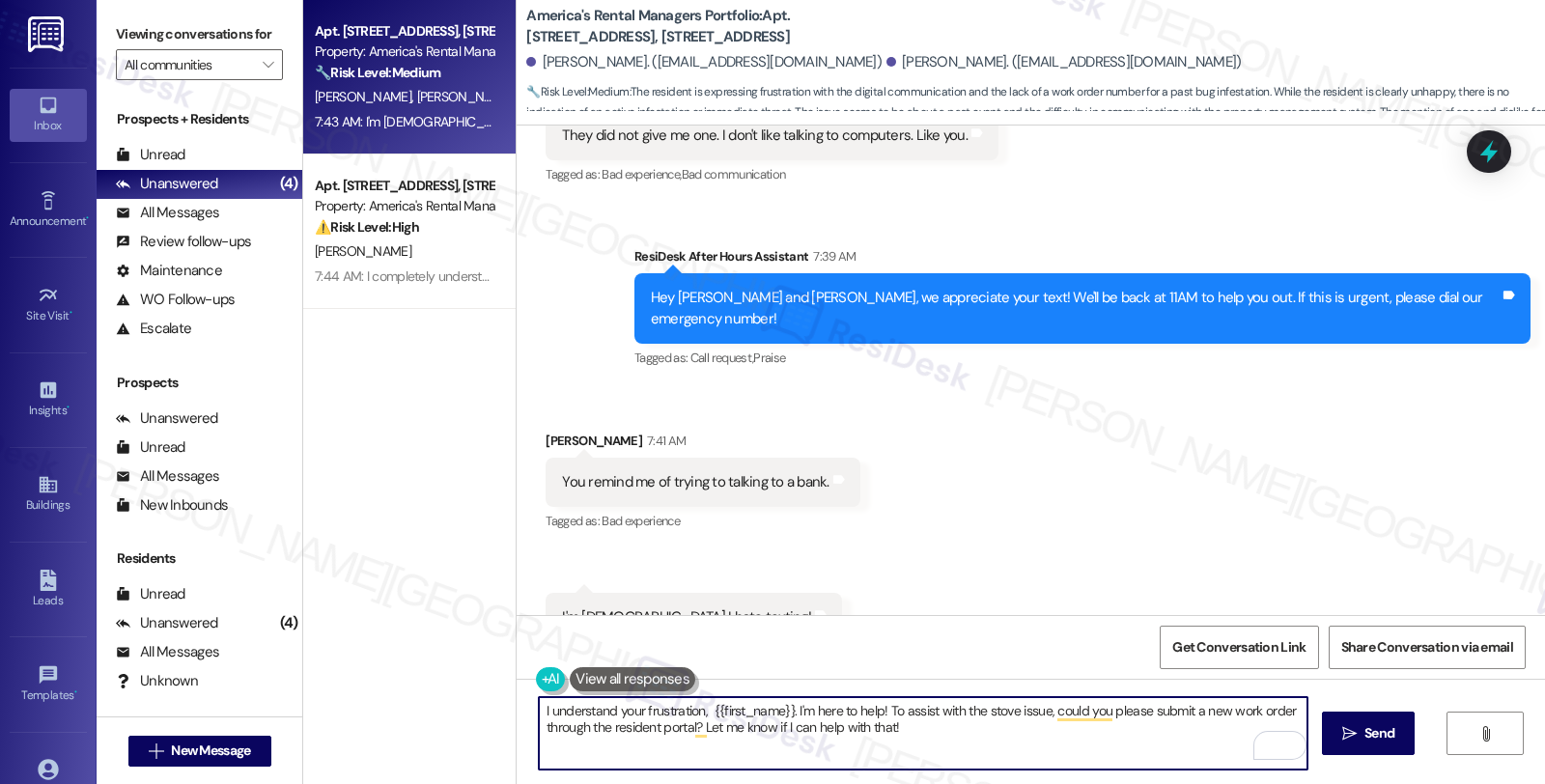
paste textarea "Kendrick"
drag, startPoint x: 939, startPoint y: 709, endPoint x: 1145, endPoint y: 743, distance: 208.8
click at [1145, 743] on textarea "I understand your frustration, Kendrick. I'm human and I'm here to assist. {{fi…" at bounding box center [923, 733] width 769 height 73
click at [1070, 726] on textarea "I understand your frustration, Kendrick. I'm human and I'm here to assist. I un…" at bounding box center [923, 733] width 769 height 73
drag, startPoint x: 1181, startPoint y: 727, endPoint x: 1246, endPoint y: 729, distance: 65.0
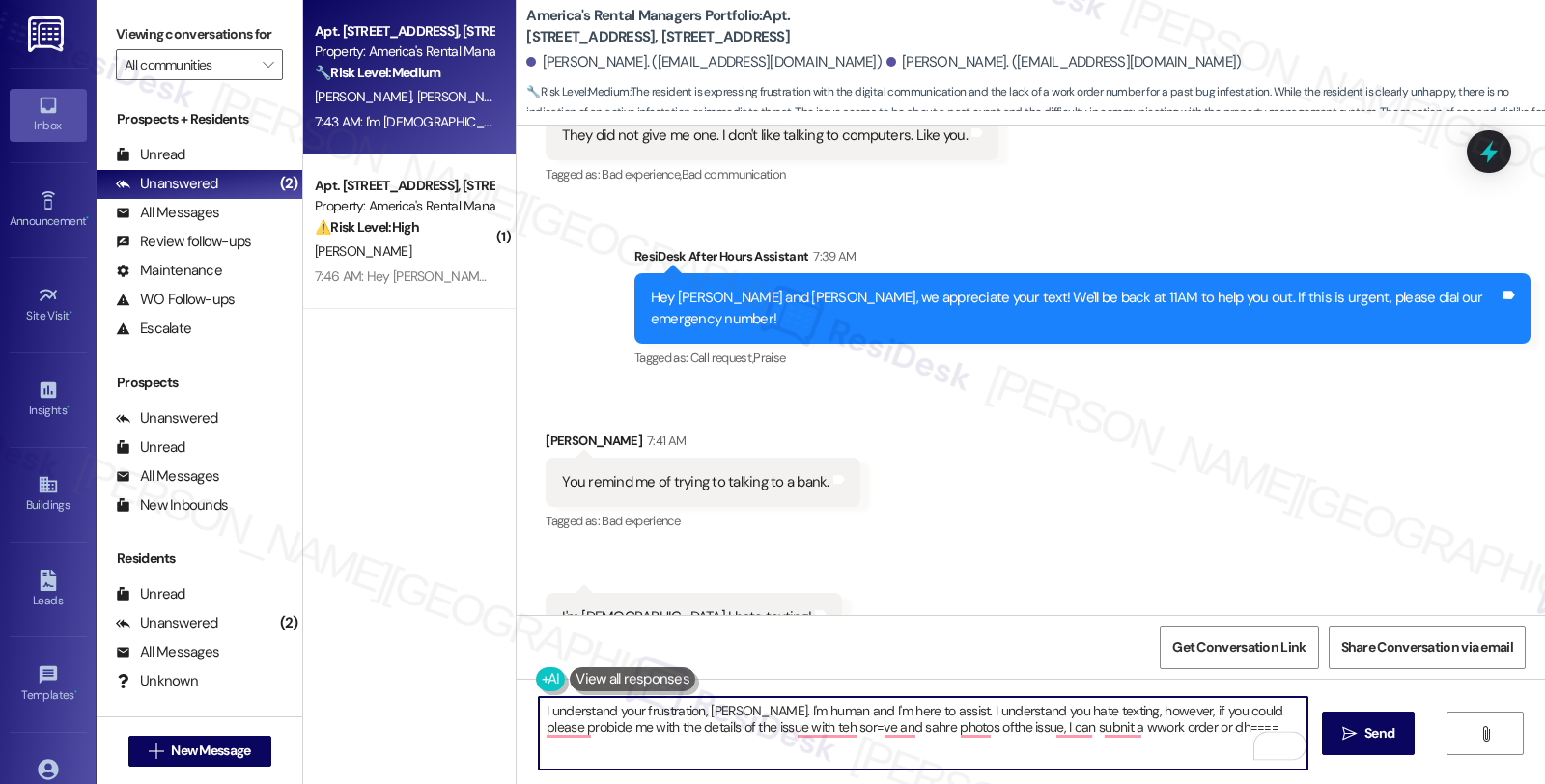
click at [1246, 729] on textarea "I understand your frustration, Kendrick. I'm human and I'm here to assist. I un…" at bounding box center [923, 733] width 769 height 73
click at [787, 749] on textarea "I understand your frustration, Kendrick. I'm human and I'm here to assist. I un…" at bounding box center [923, 733] width 769 height 73
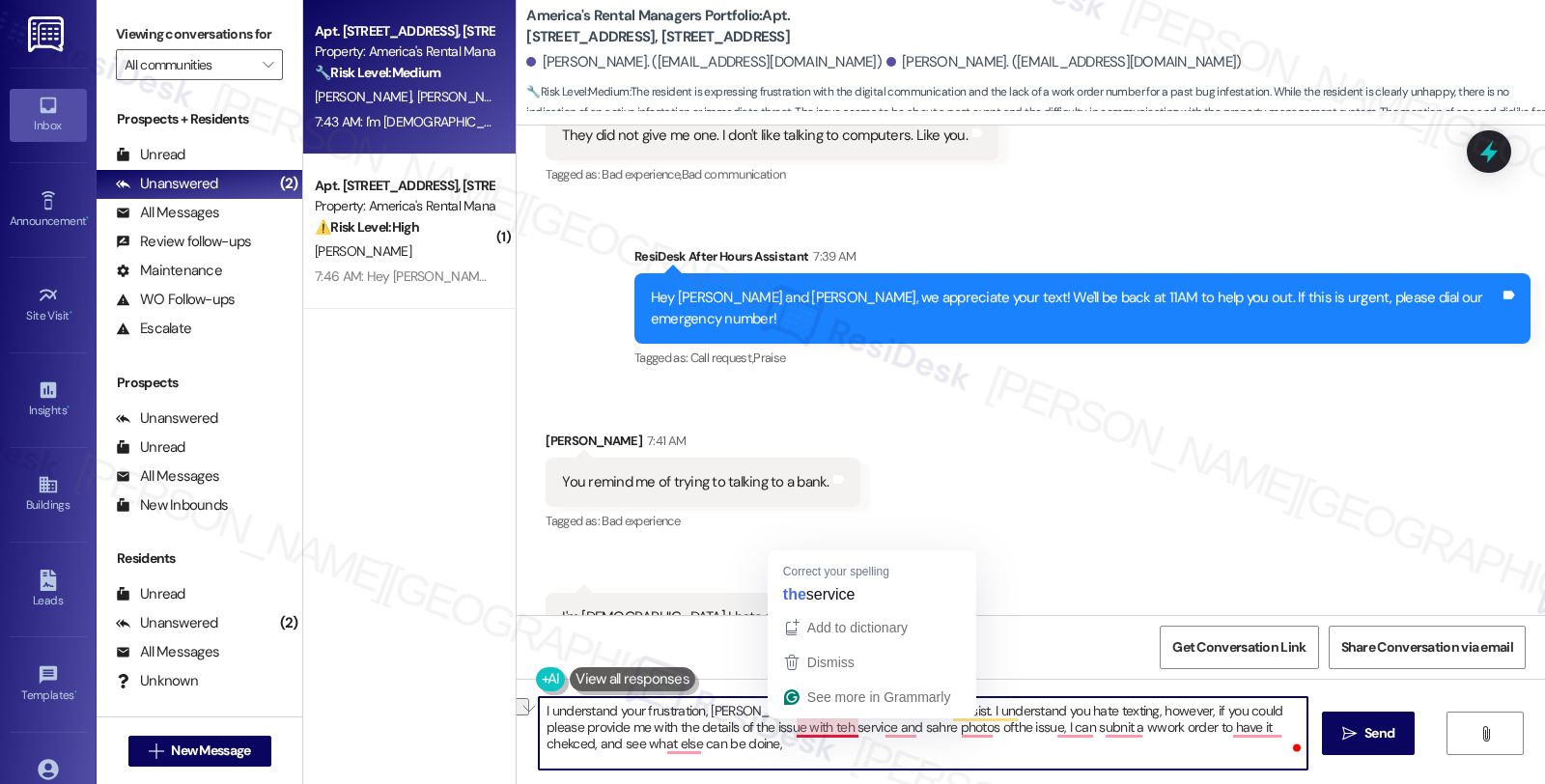
drag, startPoint x: 783, startPoint y: 727, endPoint x: 845, endPoint y: 727, distance: 62.0
click at [845, 727] on textarea "I understand your frustration, Kendrick. I'm human and I'm here to assist. I un…" at bounding box center [923, 733] width 769 height 73
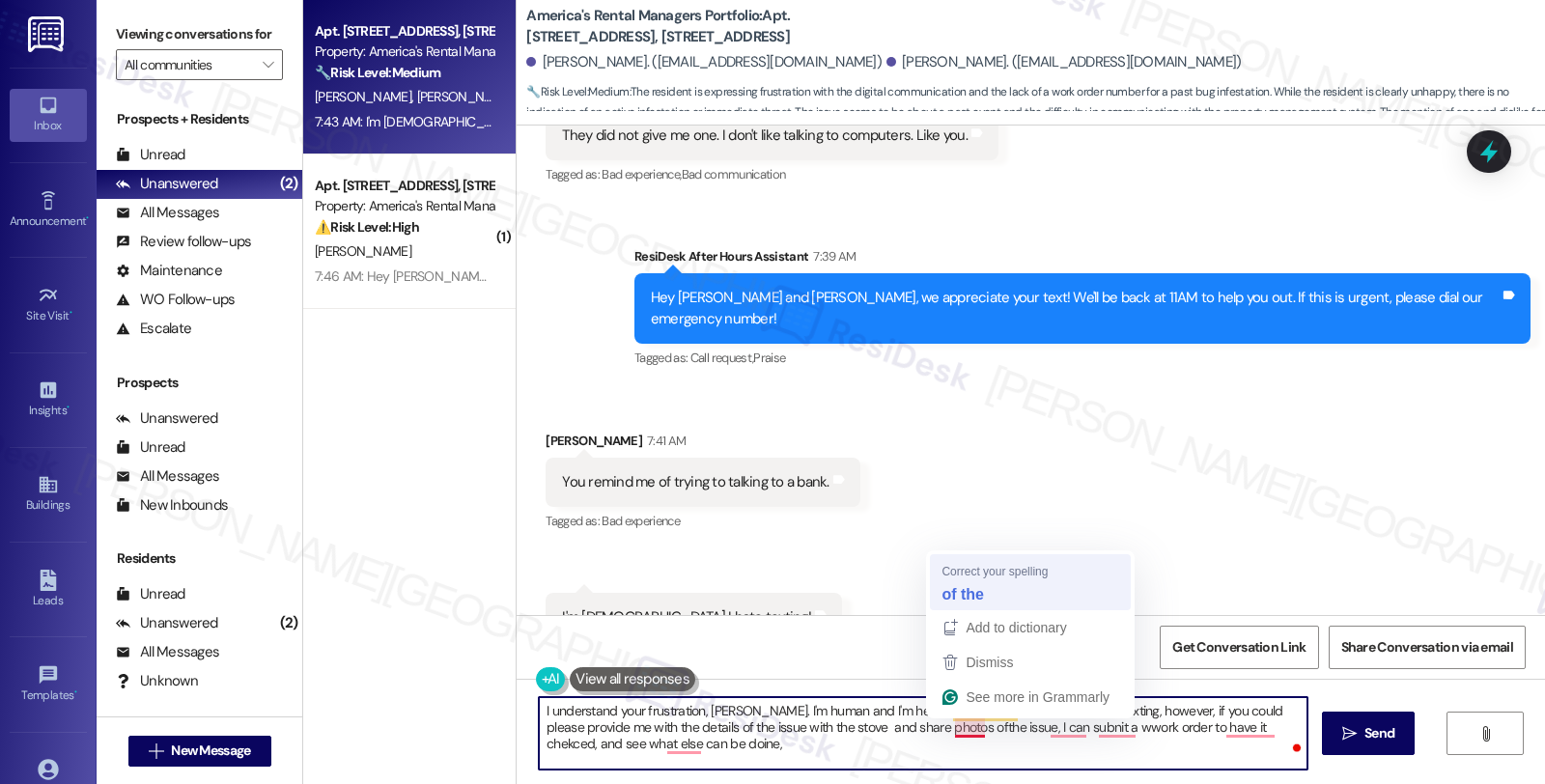
type textarea "I understand your frustration, Kendrick. I'm human and I'm here to assist. I un…"
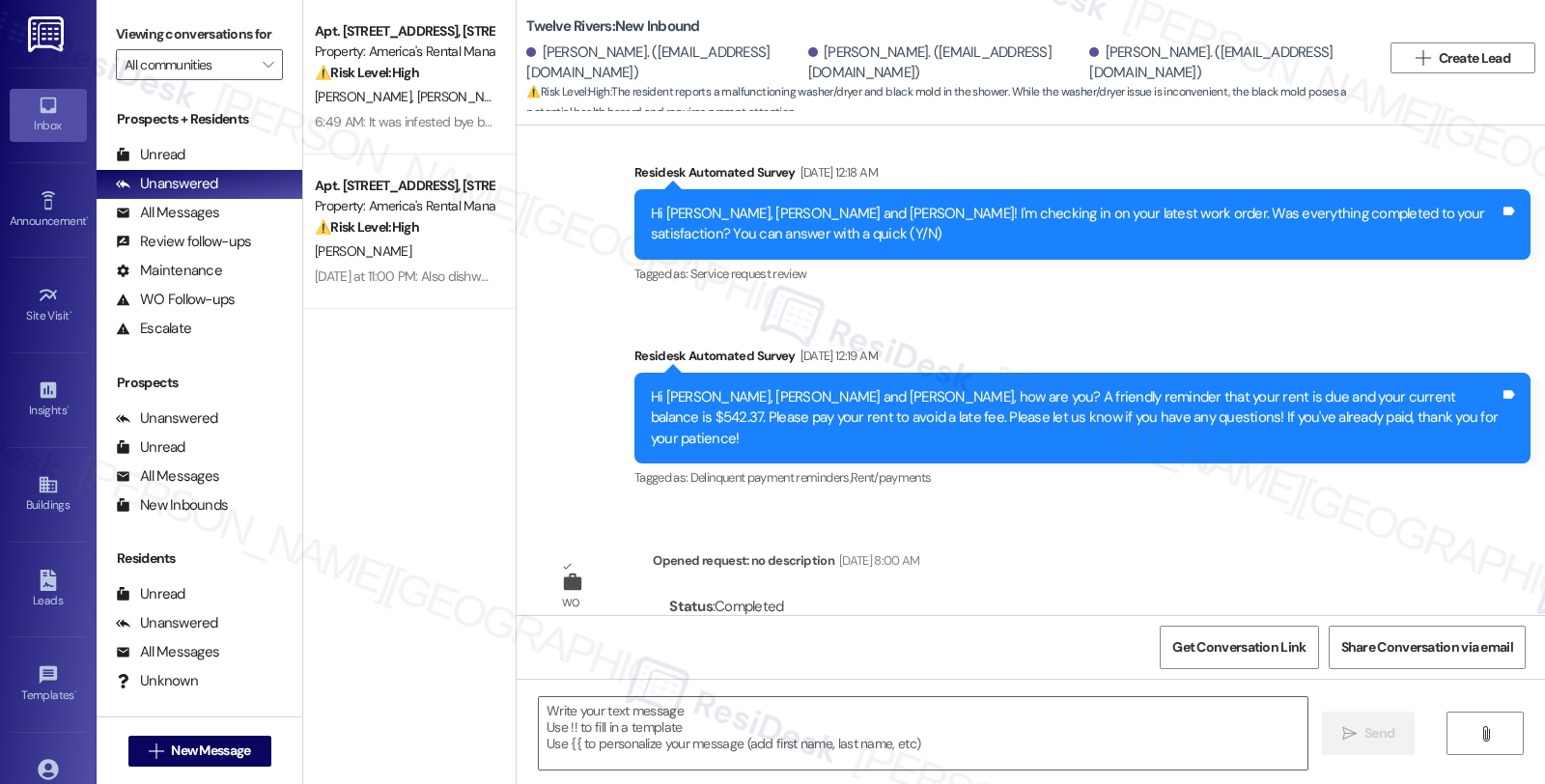
type textarea "Fetching suggested responses. Please feel free to read through the conversation…"
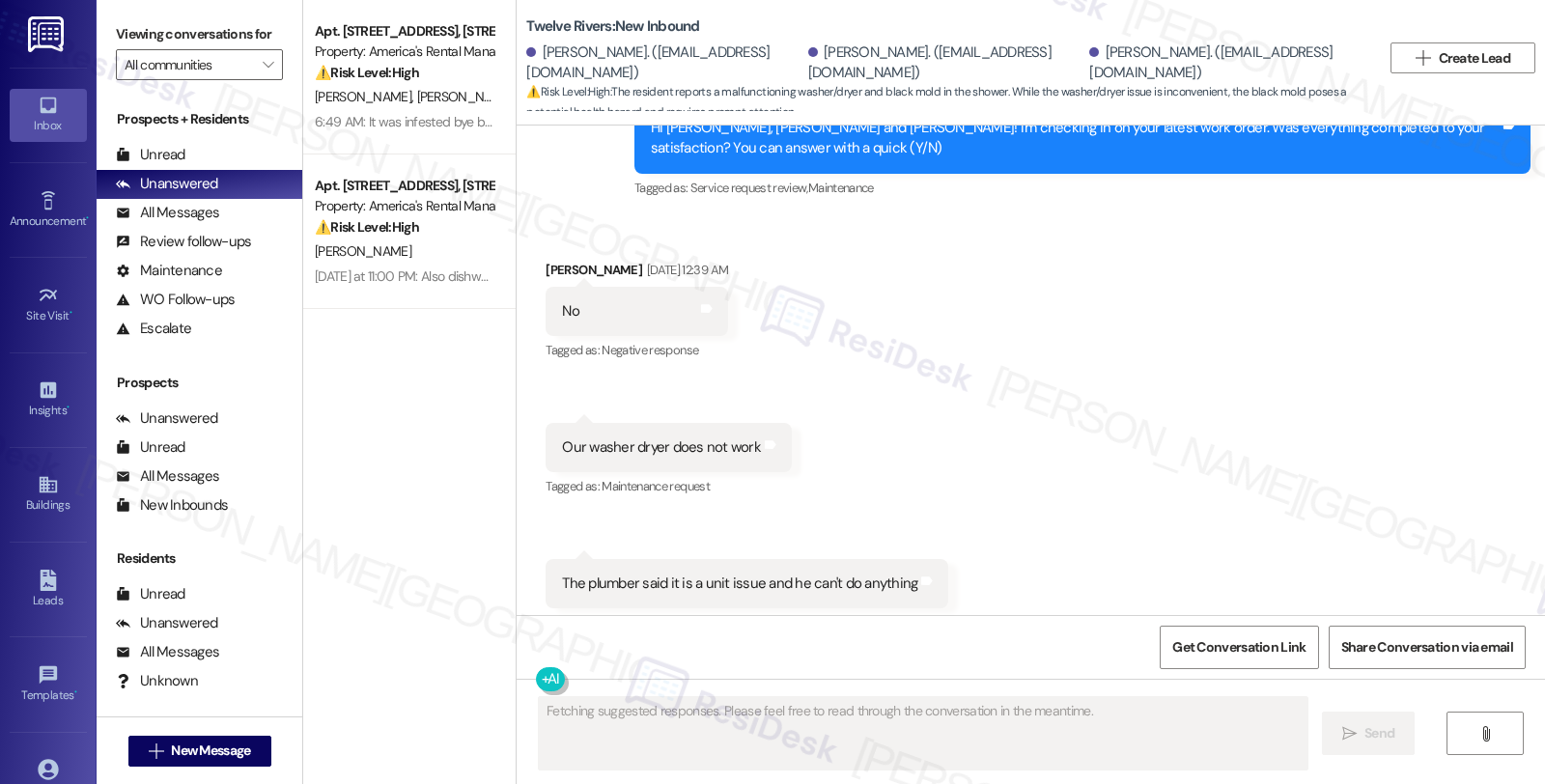
scroll to position [1276, 0]
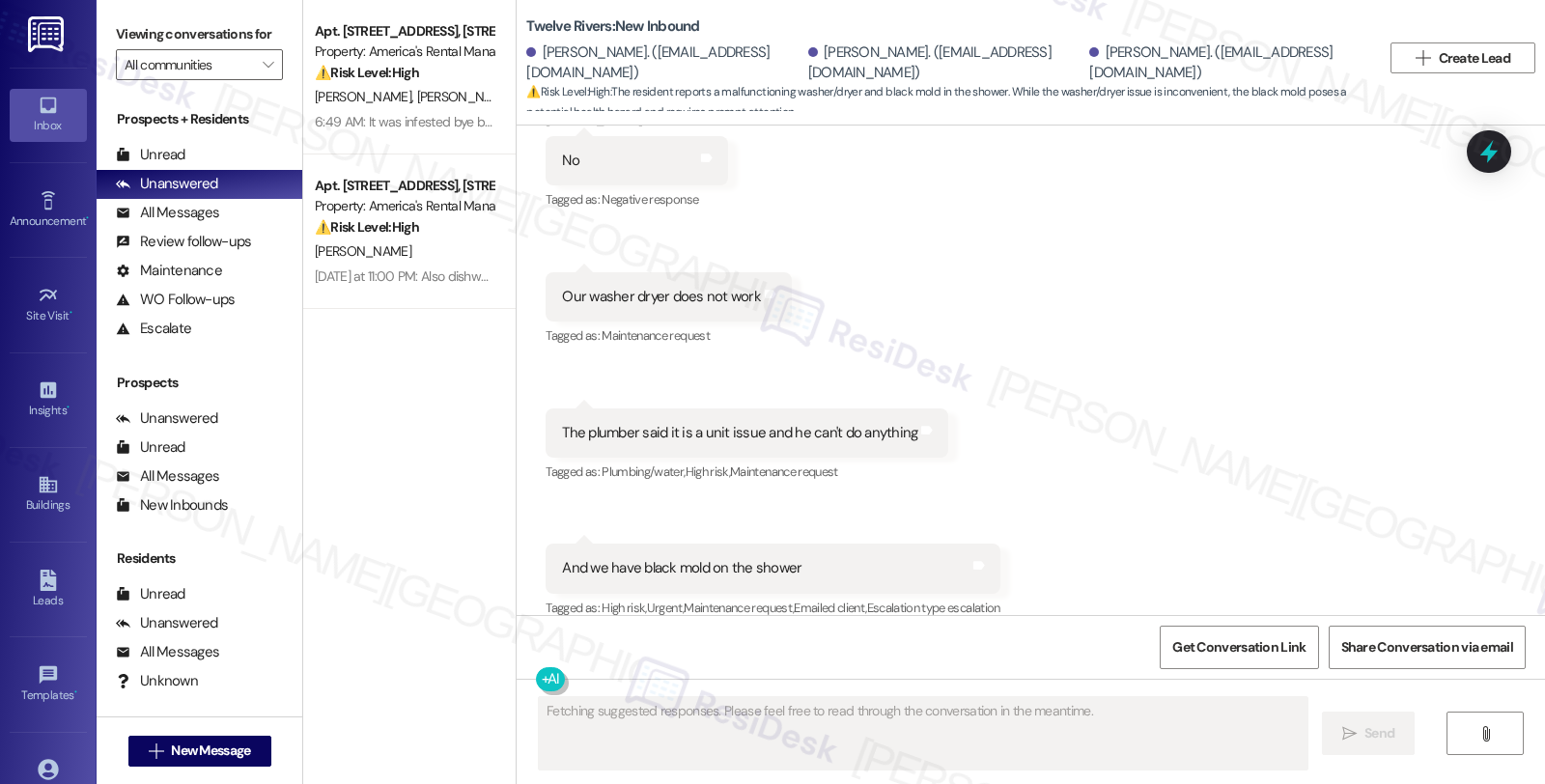
click at [1277, 500] on div "Received via SMS [PERSON_NAME] [DATE] 12:39 AM No Tags and notes Tagged as: Neg…" at bounding box center [1030, 351] width 1028 height 571
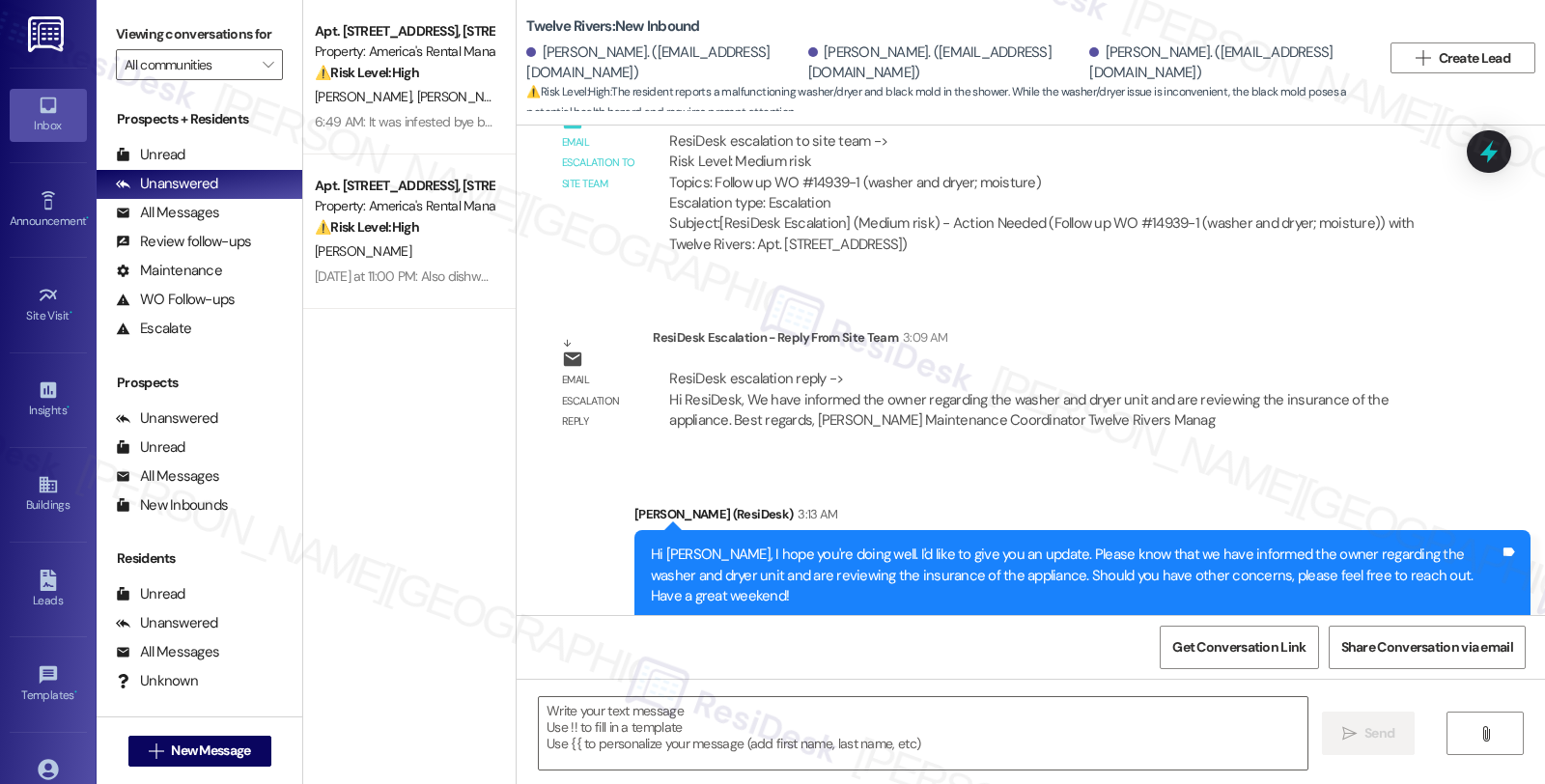
scroll to position [2099, 0]
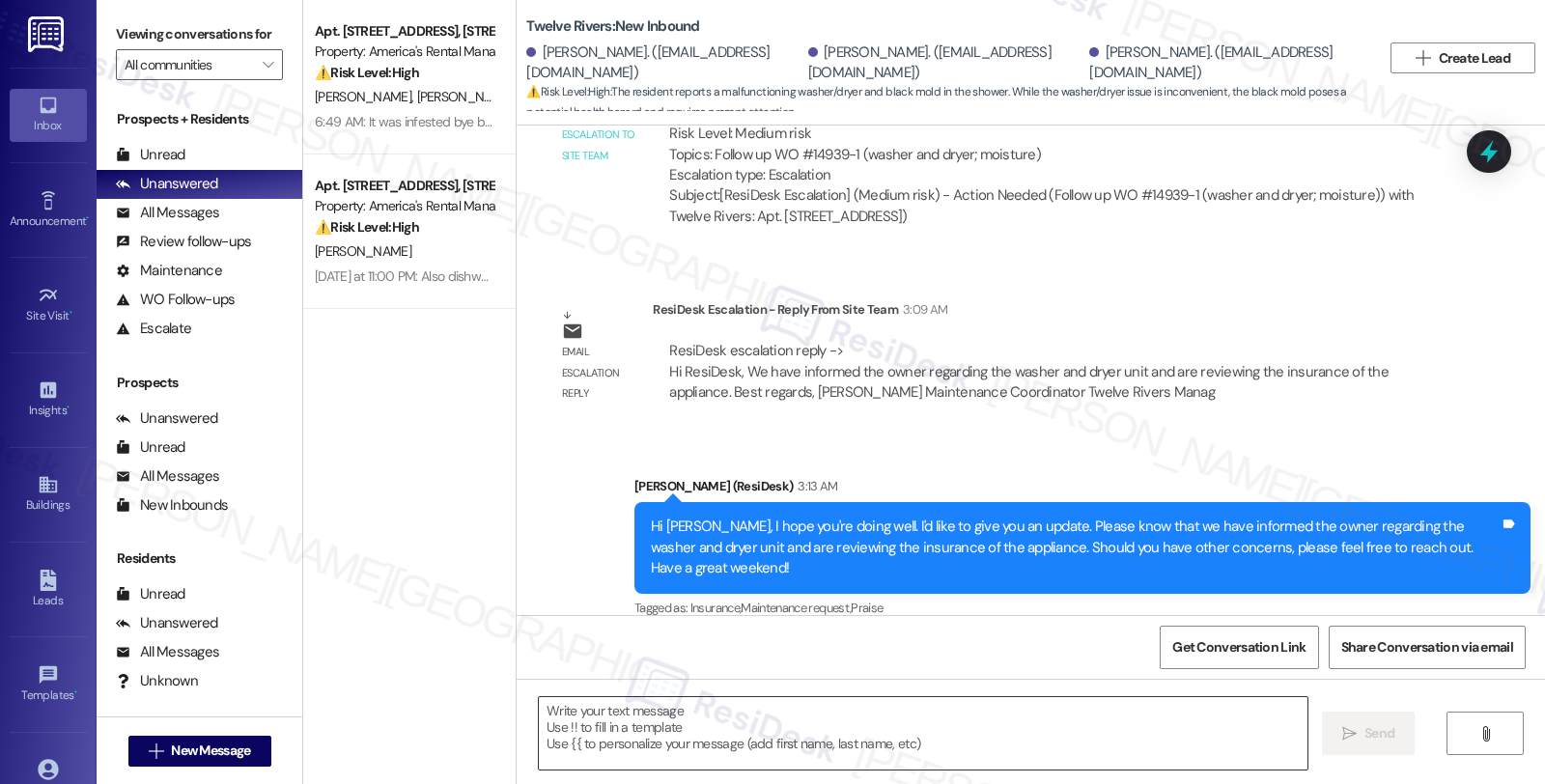
click at [712, 703] on textarea at bounding box center [923, 733] width 769 height 73
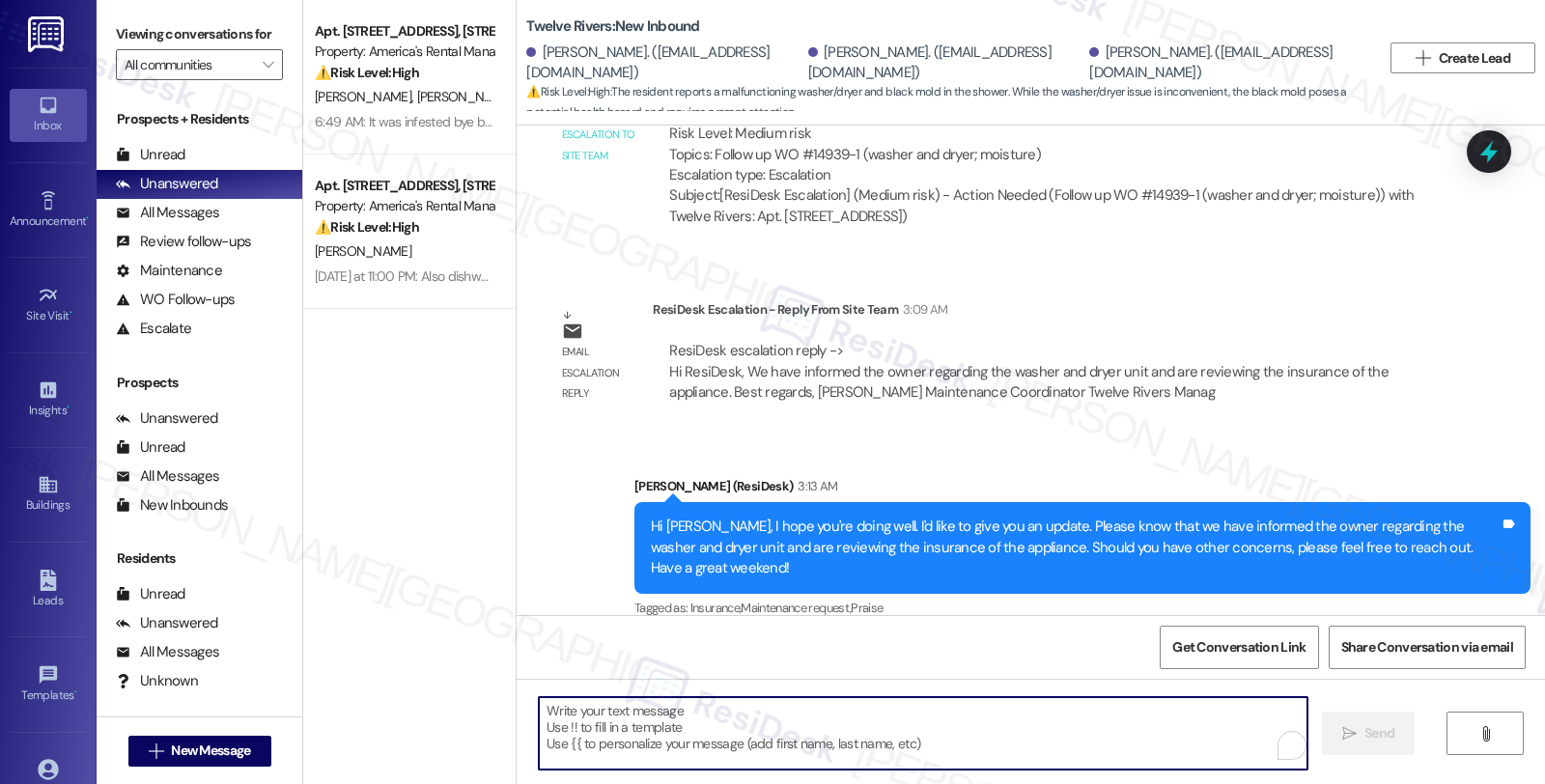
paste textarea "Please inform the tenant's regarding the washer and dryer. It is under warranty…"
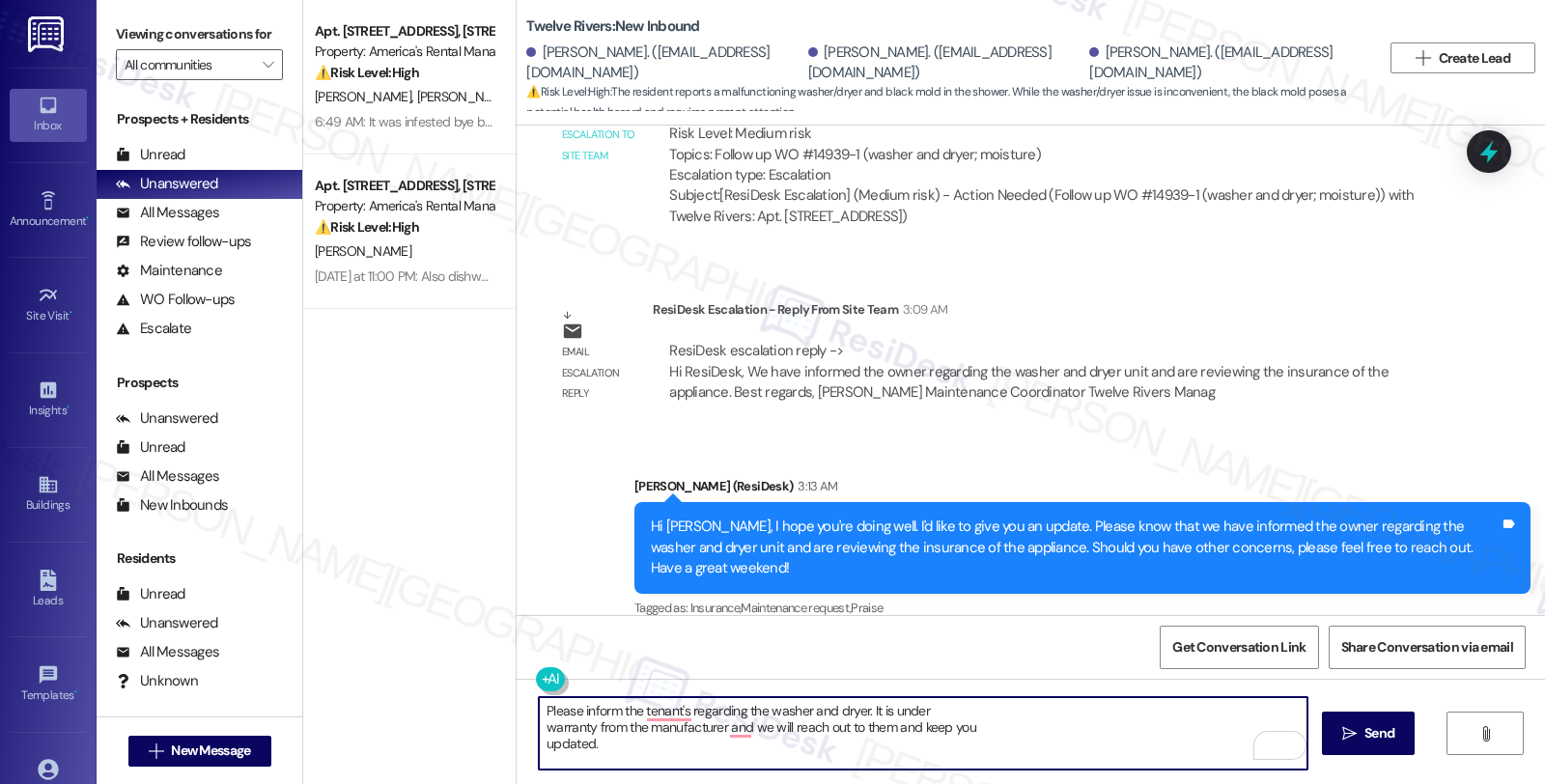
click at [539, 705] on textarea "Please inform the tenant's regarding the washer and dryer. It is under warranty…" at bounding box center [923, 733] width 769 height 73
drag, startPoint x: 606, startPoint y: 706, endPoint x: 749, endPoint y: 715, distance: 143.3
click at [749, 715] on textarea "Great news! Please inform the tenant's regarding the washer and dryer. It is un…" at bounding box center [923, 733] width 769 height 73
click at [809, 709] on textarea "Great news! Please inform the tenant's regarding the washer and dryer. It is un…" at bounding box center [923, 733] width 769 height 73
click at [809, 710] on textarea "Great news! The washer and dryer. It is under warranty from the manufacturer an…" at bounding box center [923, 733] width 769 height 73
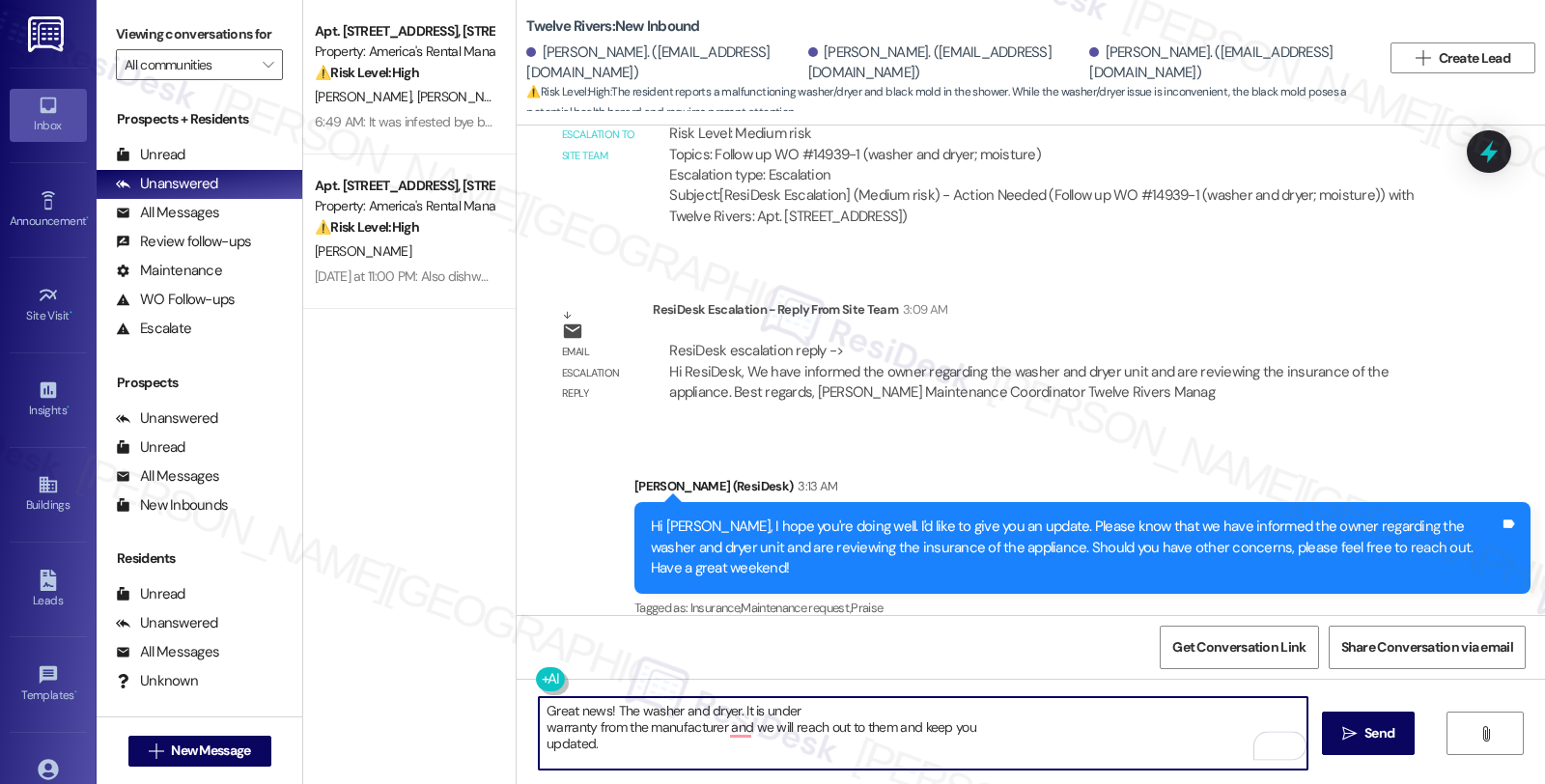
click at [722, 710] on textarea "Great news! The washer and dryer. It is under warranty from the manufacturer an…" at bounding box center [923, 733] width 769 height 73
click at [832, 707] on textarea "Great news! The washer and dryer is under warranty from the manufacturer and we…" at bounding box center [923, 733] width 769 height 73
click at [784, 720] on textarea "Great news! The washer and dryer are under warranty from the manufacturer and w…" at bounding box center [923, 733] width 769 height 73
click at [794, 712] on textarea "Great news! The washer and dryer are under warranty from the manufacturer and w…" at bounding box center [923, 733] width 769 height 73
click at [1232, 706] on textarea "Great news! The washer and dryer are under warranty from the manufacturer and w…" at bounding box center [923, 733] width 769 height 73
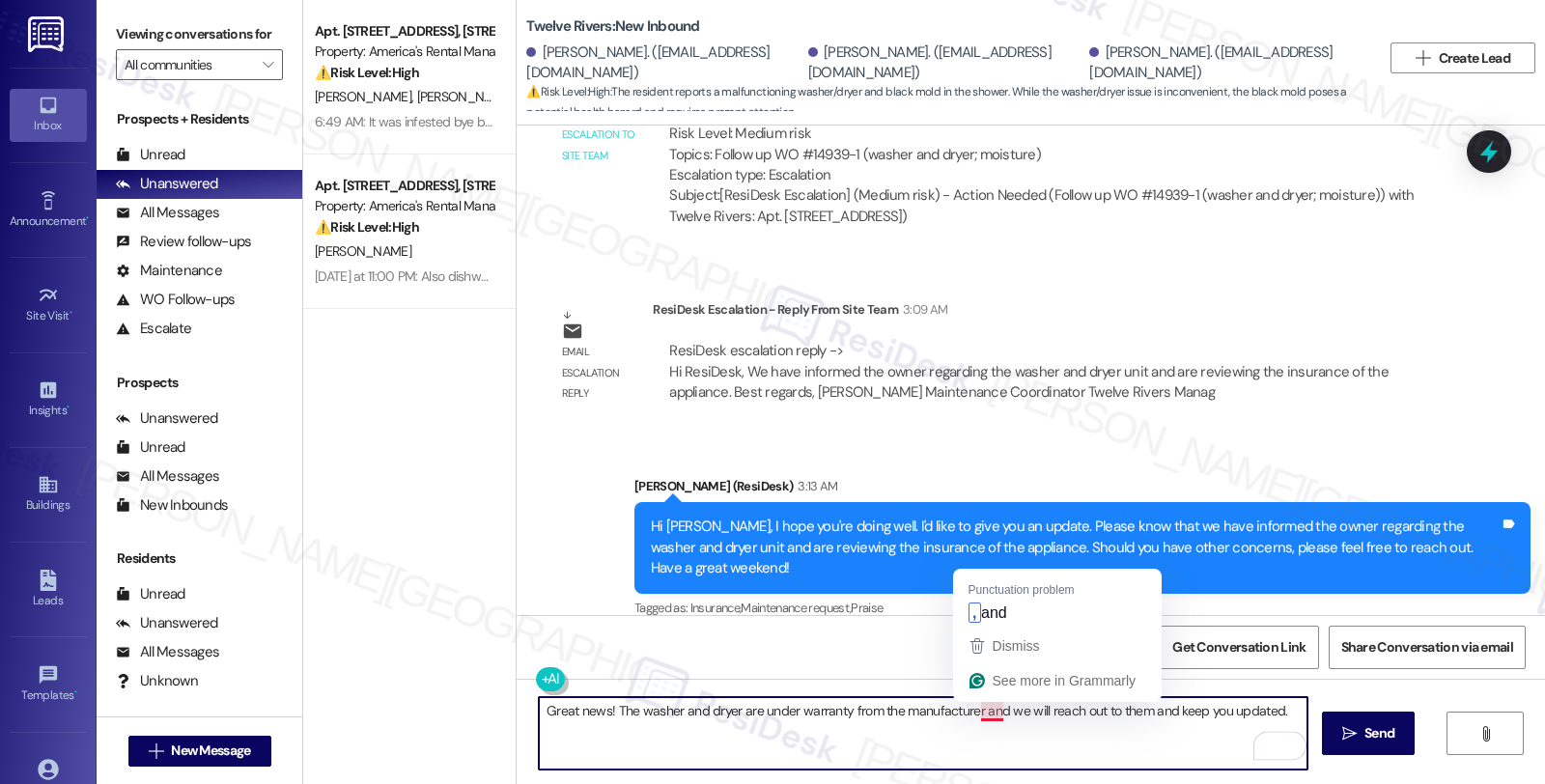
click at [963, 712] on textarea "Great news! The washer and dryer are under warranty from the manufacturer and w…" at bounding box center [923, 733] width 769 height 73
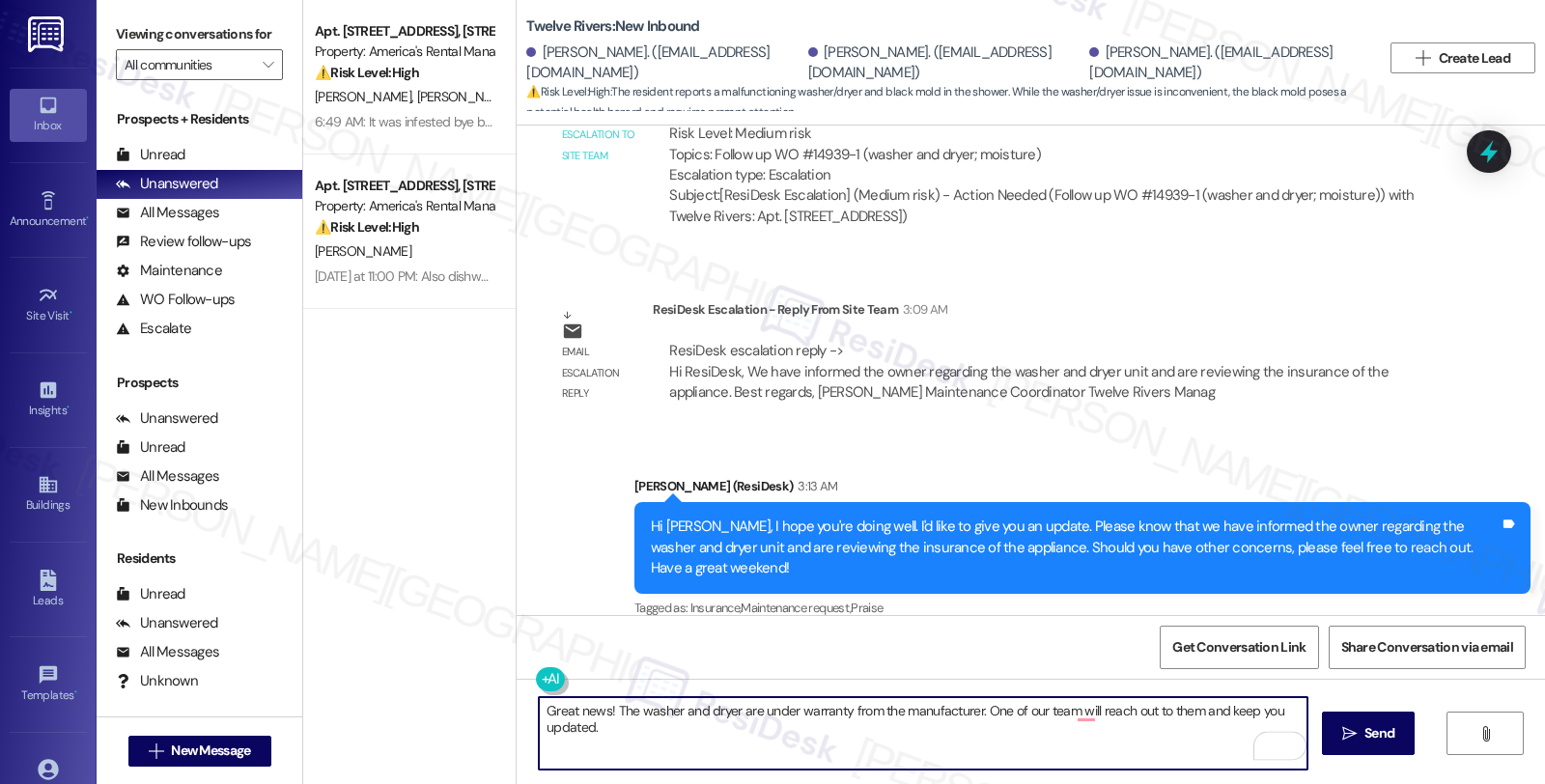
click at [1159, 708] on textarea "Great news! The washer and dryer are under warranty from the manufacturer. One …" at bounding box center [923, 733] width 769 height 73
click at [697, 741] on textarea "Great news! The washer and dryer are under warranty from the manufacturer. One …" at bounding box center [923, 733] width 769 height 73
type textarea "Great news! The washer and dryer are under warranty from the manufacturer. One …"
click at [1370, 725] on span "Send" at bounding box center [1379, 733] width 30 height 20
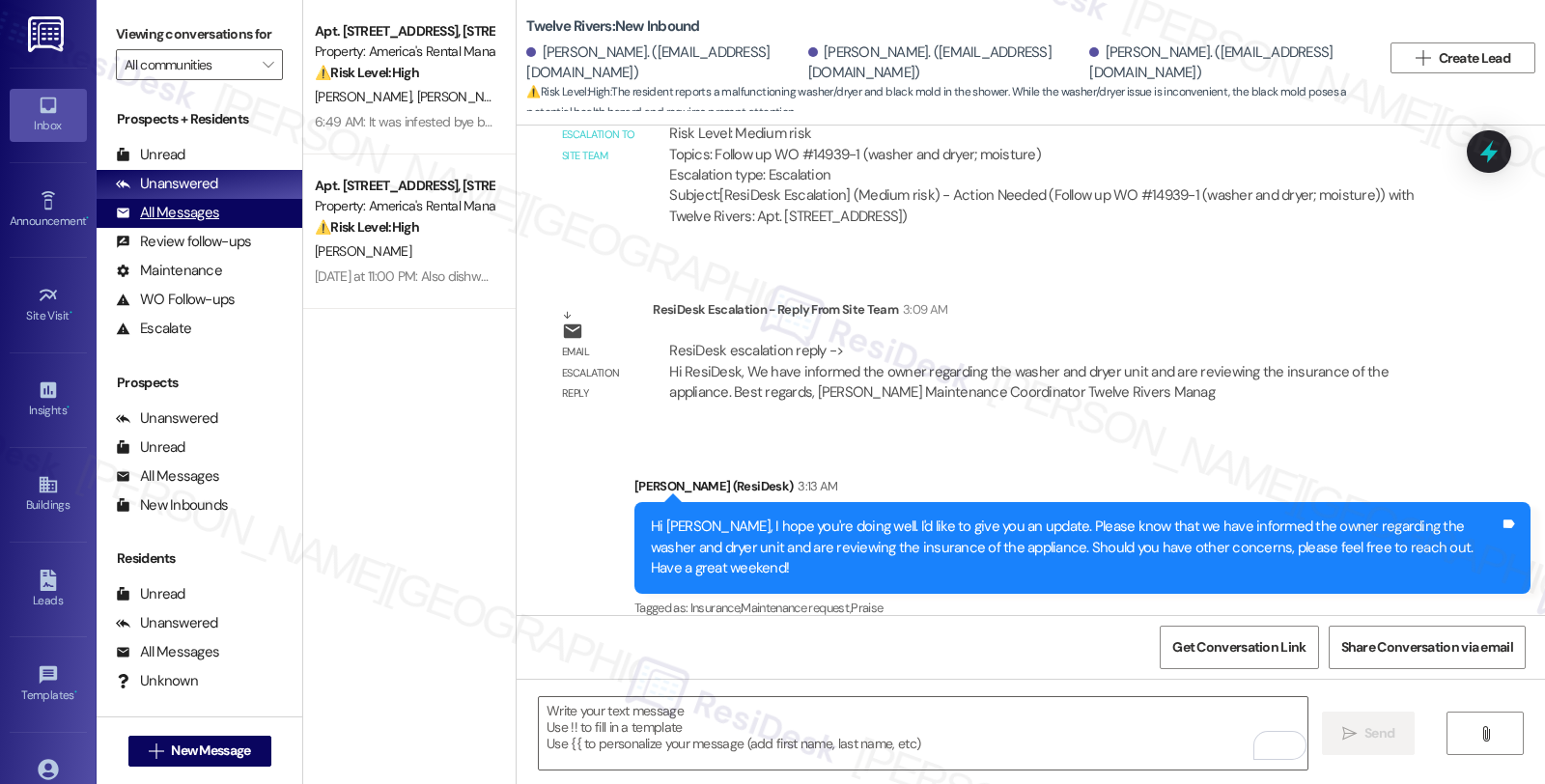
click at [169, 223] on div "All Messages" at bounding box center [168, 212] width 104 height 20
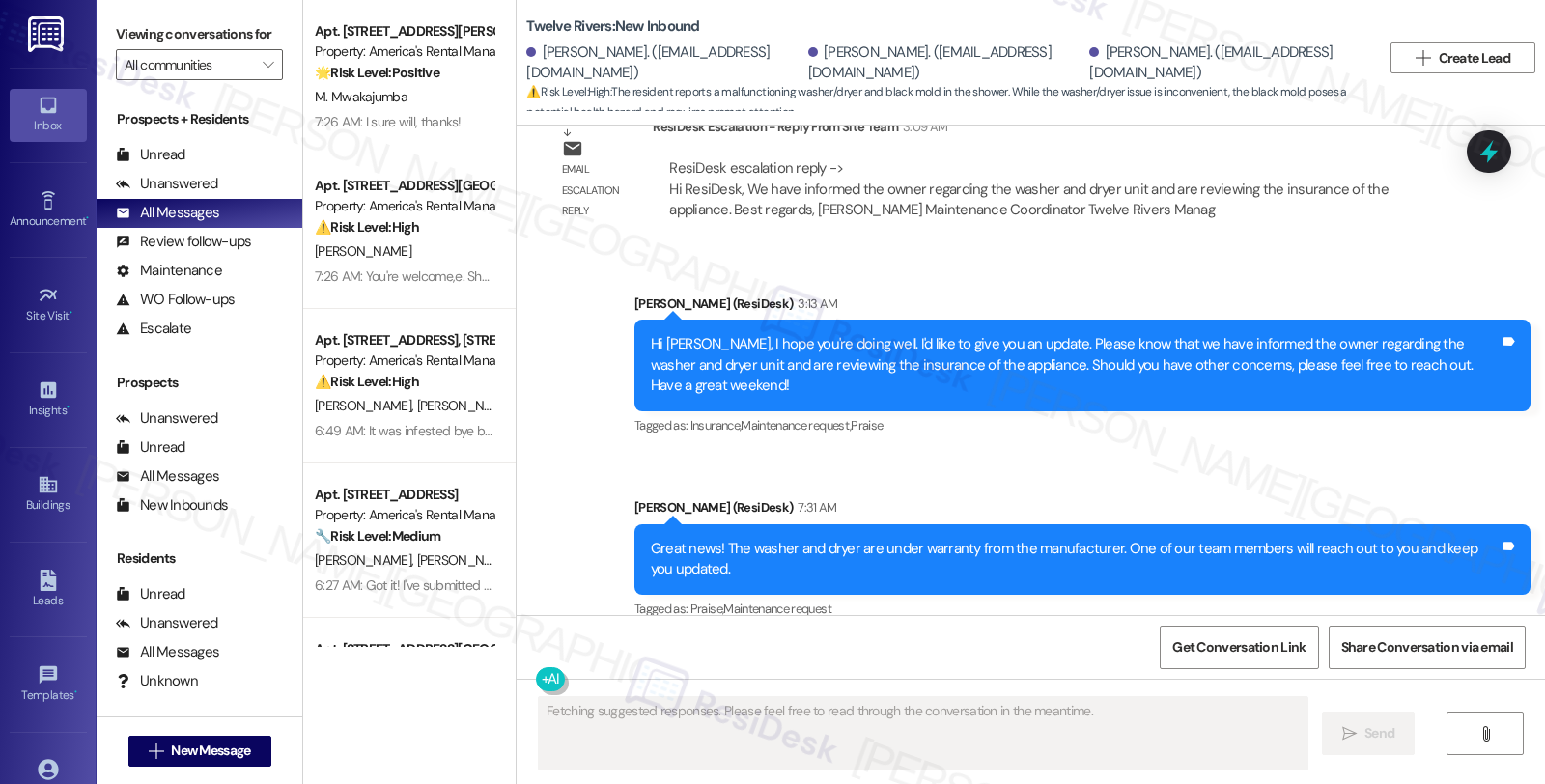
scroll to position [2282, 0]
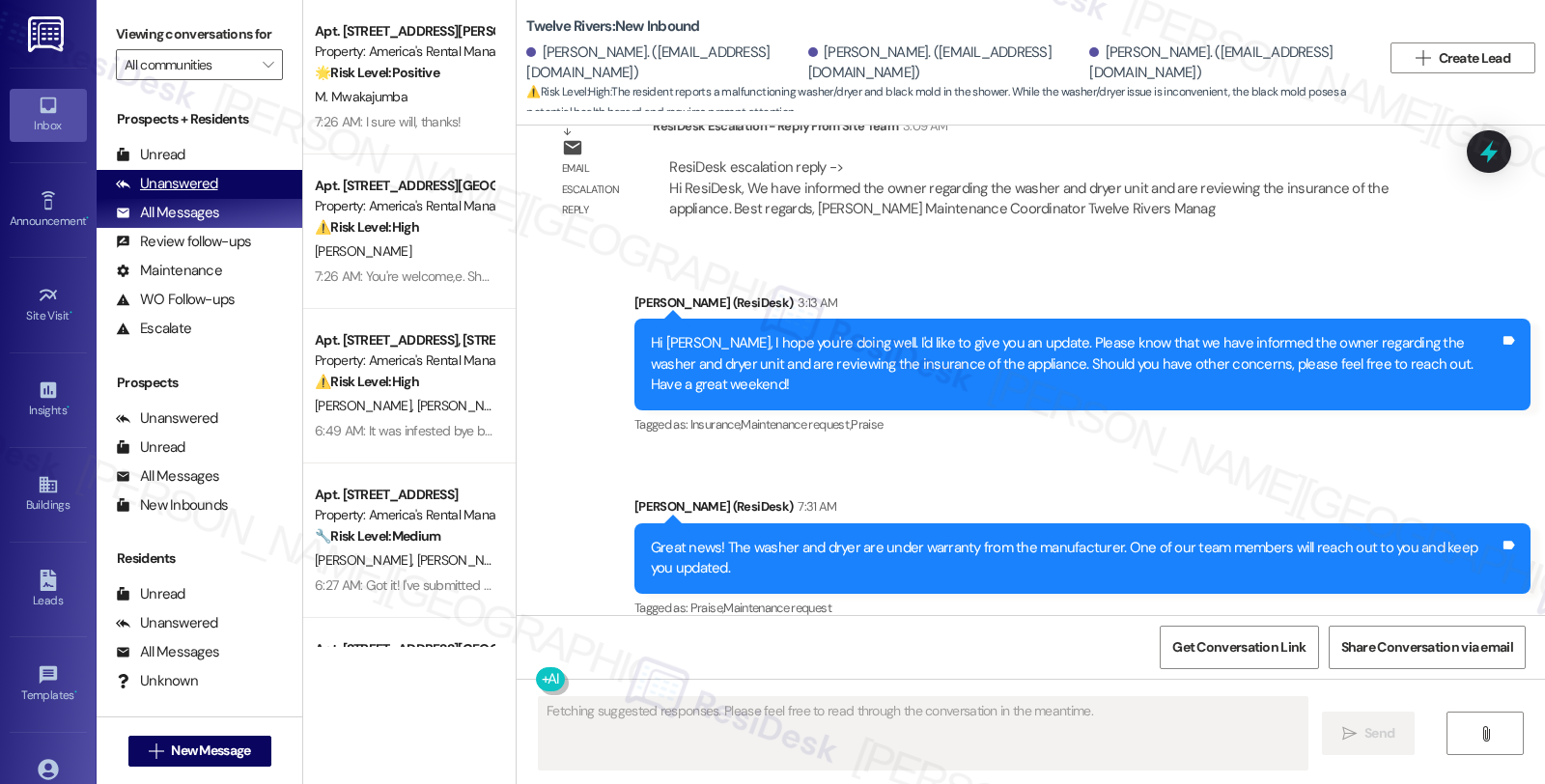
click at [188, 194] on div "Unanswered" at bounding box center [168, 183] width 103 height 20
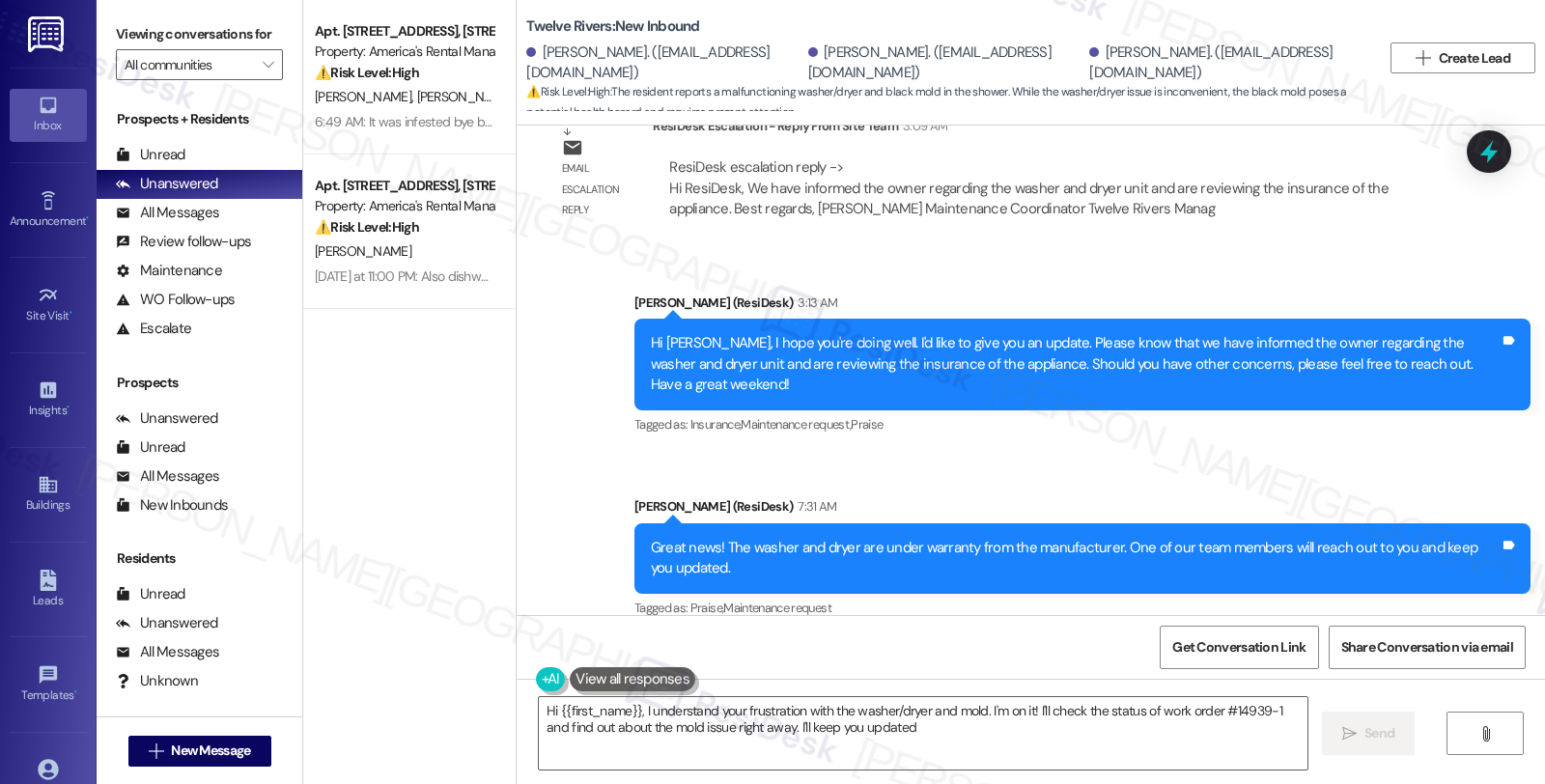
type textarea "Hi {{first_name}}, I understand your frustration with the washer/dryer and mold…"
click at [1297, 293] on div "[PERSON_NAME] (ResiDesk) 3:13 AM" at bounding box center [1083, 306] width 897 height 27
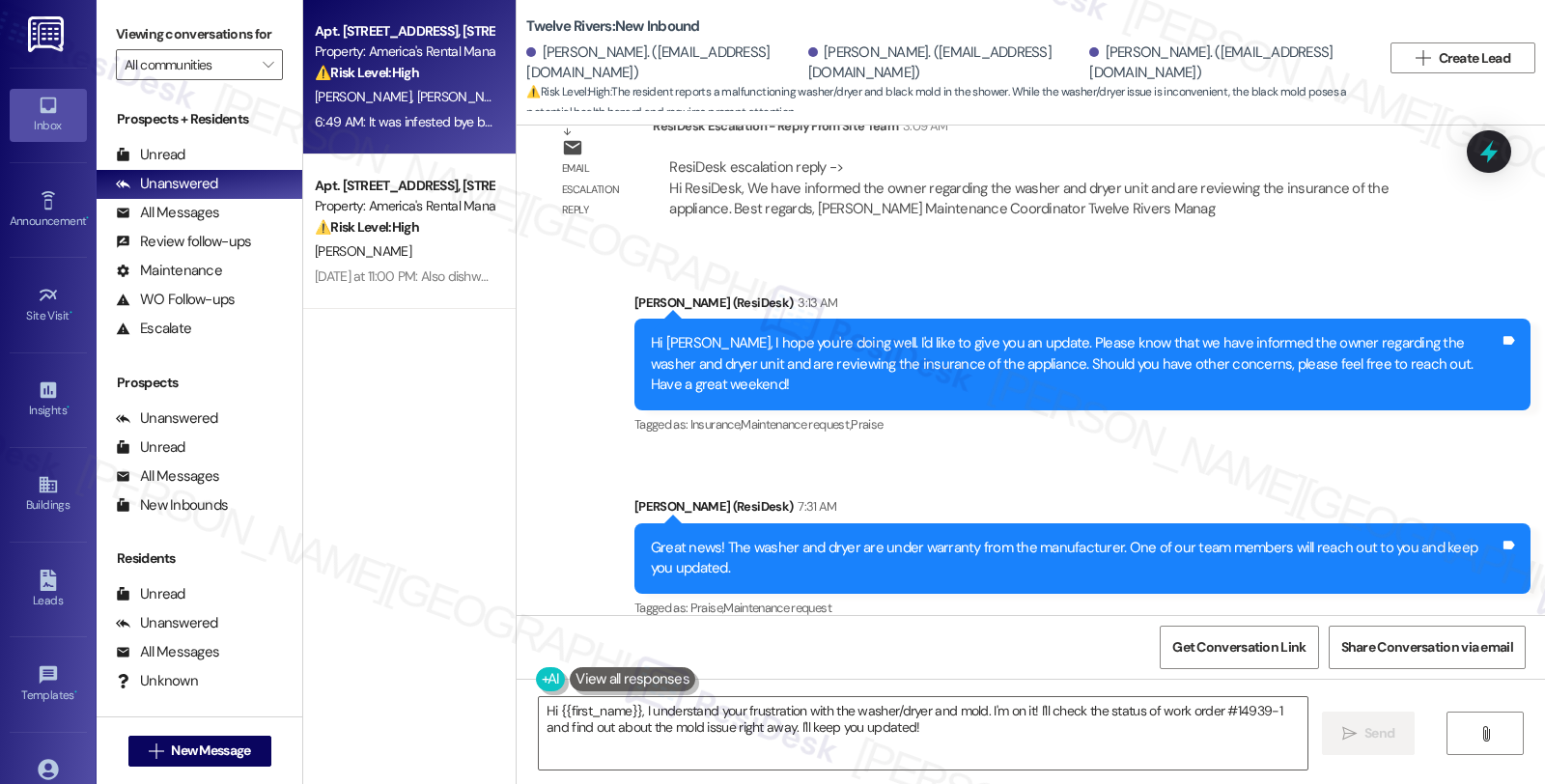
click at [399, 61] on div "Property: America's Rental Managers Portfolio" at bounding box center [404, 51] width 178 height 20
type textarea "Fetching suggested responses. Please feel free to read through the conversation…"
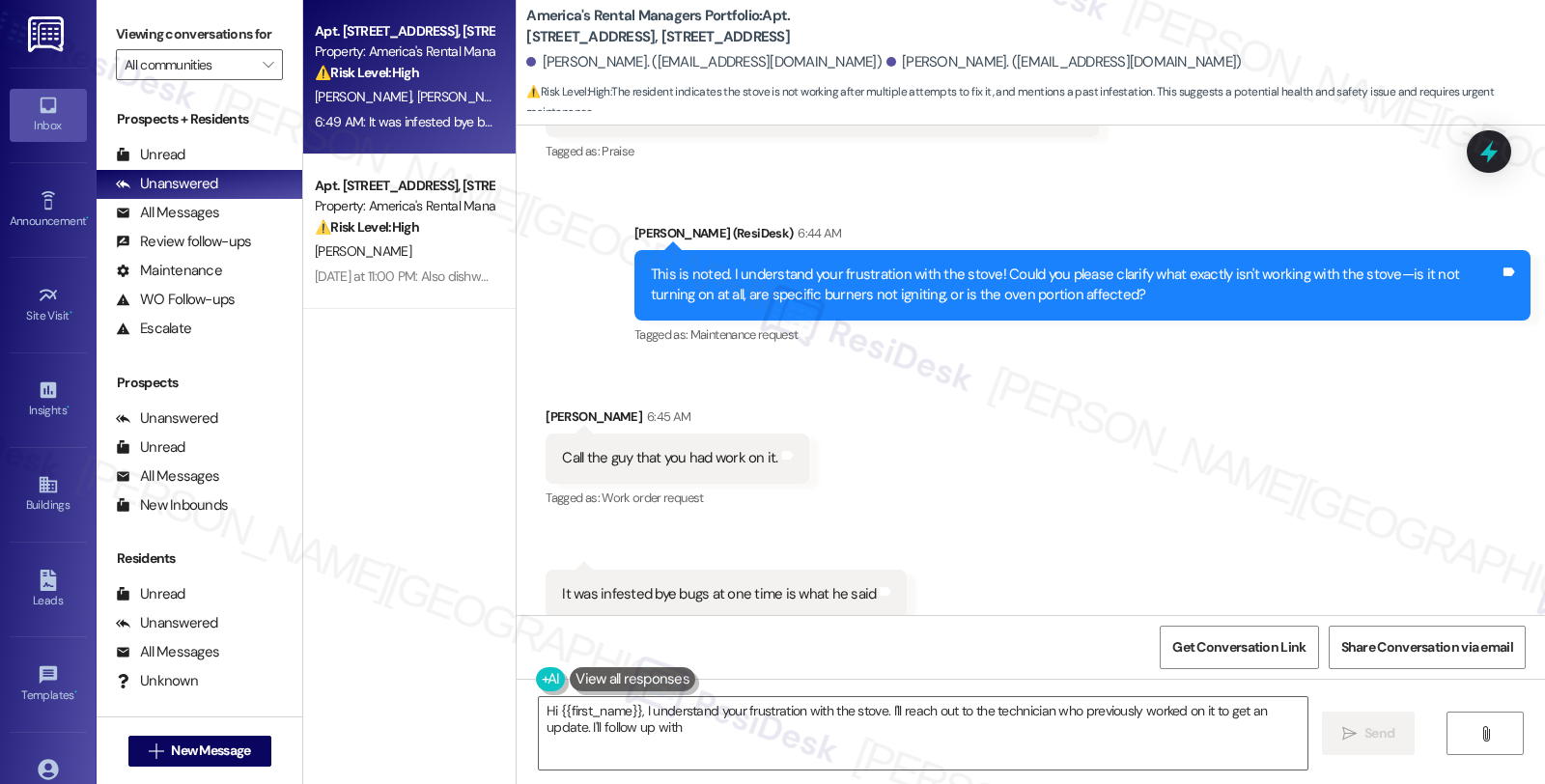
scroll to position [1719, 0]
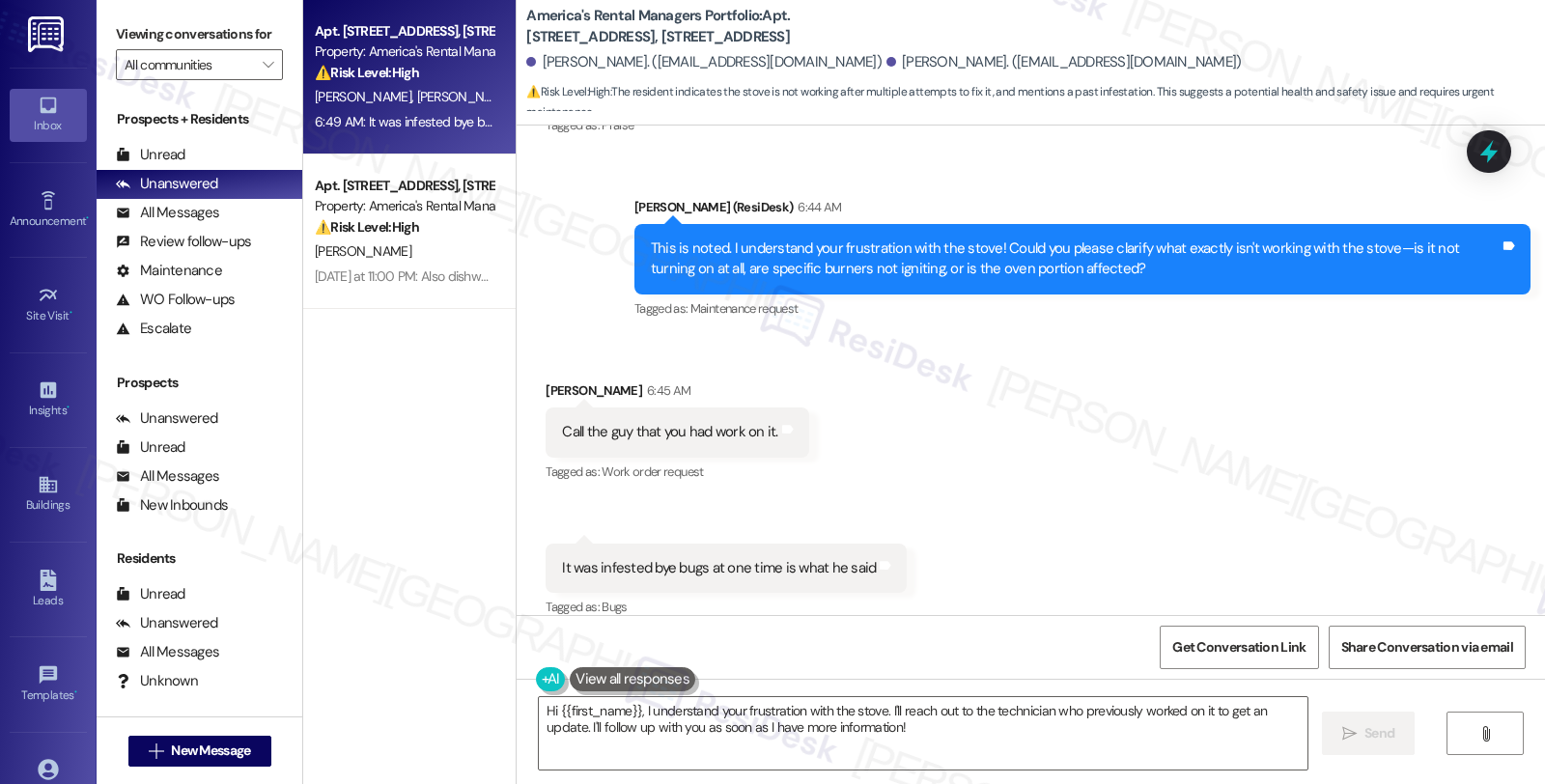
click at [785, 14] on b "America's Rental Managers Portfolio: Apt. [STREET_ADDRESS][GEOGRAPHIC_DATA][STR…" at bounding box center [719, 26] width 387 height 42
copy b "319"
drag, startPoint x: 531, startPoint y: 370, endPoint x: 643, endPoint y: 373, distance: 112.0
click at [643, 373] on div "Received via SMS [PERSON_NAME] 6:45 AM Call the guy that you had work on it. Ta…" at bounding box center [677, 433] width 292 height 134
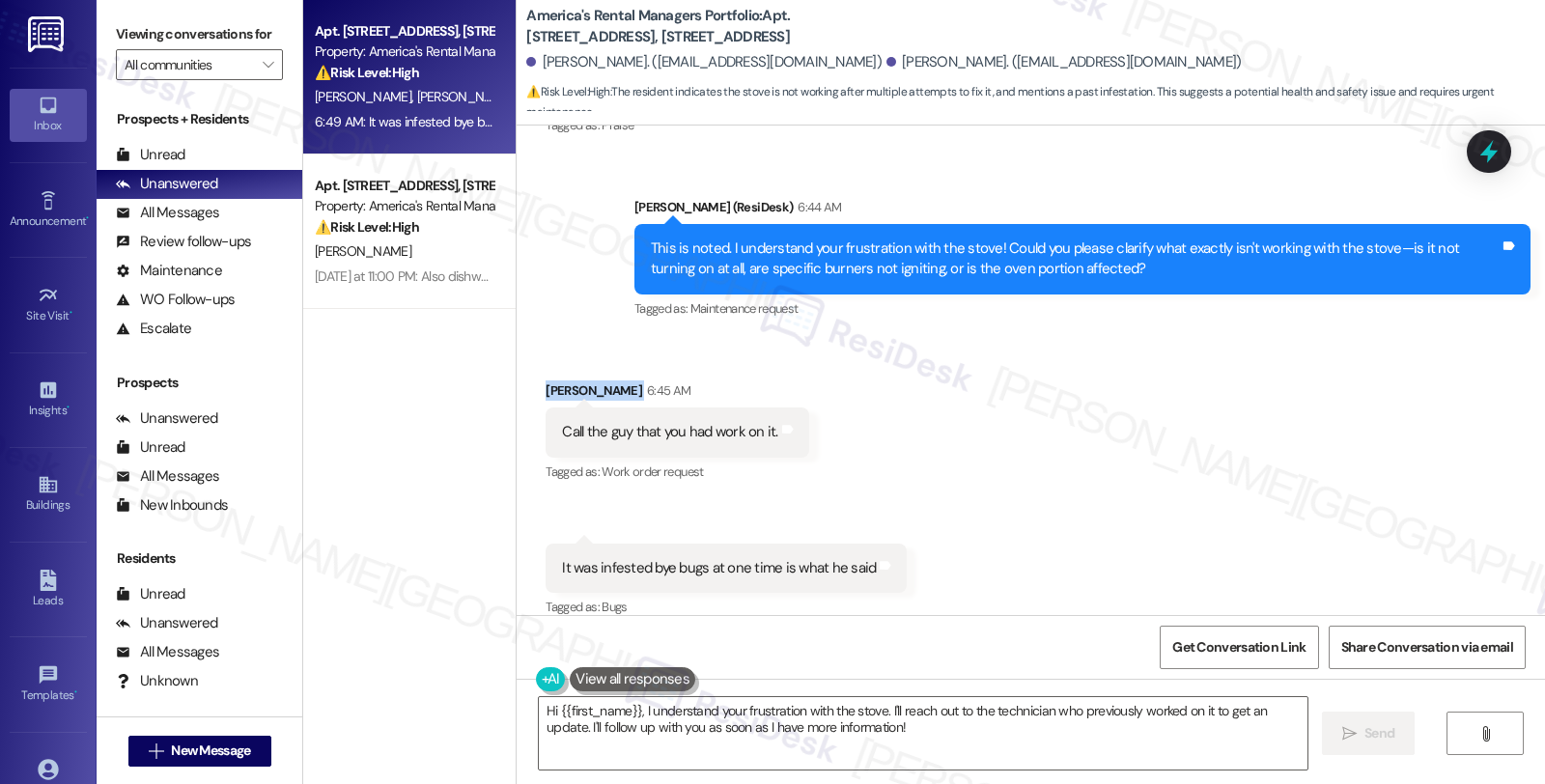
copy div "[PERSON_NAME]"
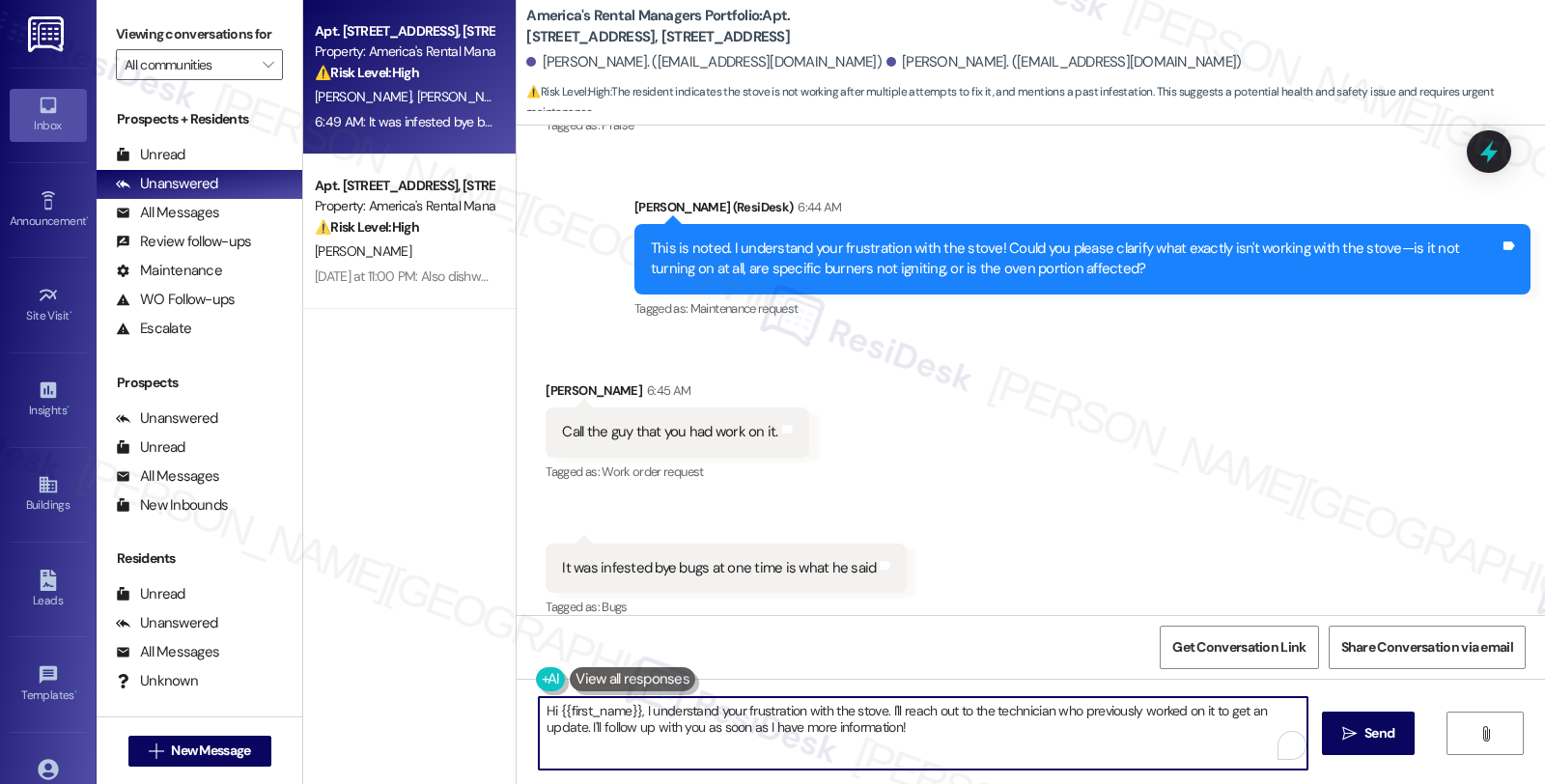
drag, startPoint x: 931, startPoint y: 734, endPoint x: 368, endPoint y: 698, distance: 564.1
click at [368, 698] on div "Apt. [STREET_ADDRESS][GEOGRAPHIC_DATA][STREET_ADDRESS] Property: America's Rent…" at bounding box center [924, 392] width 1242 height 784
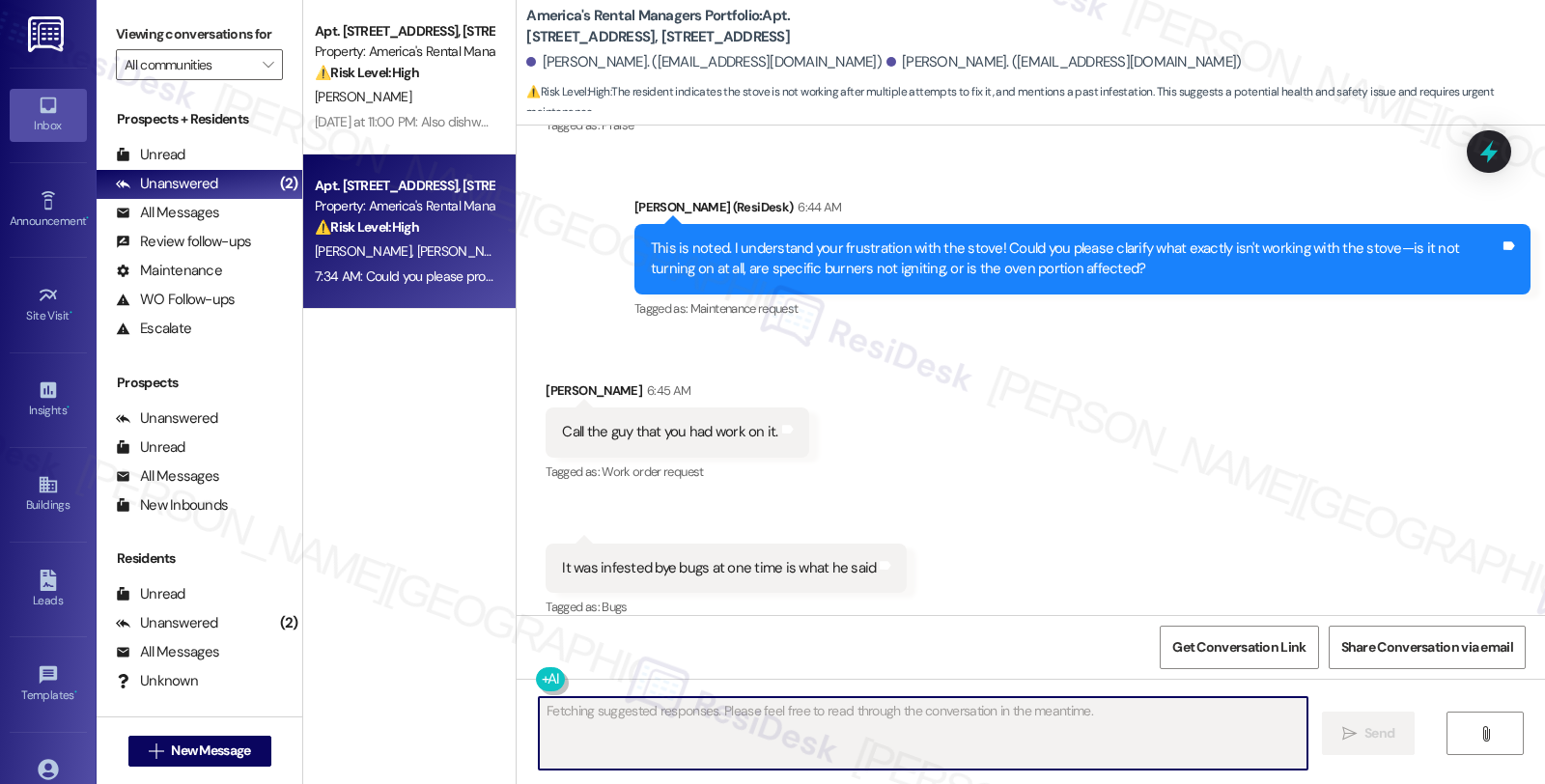
scroll to position [1854, 0]
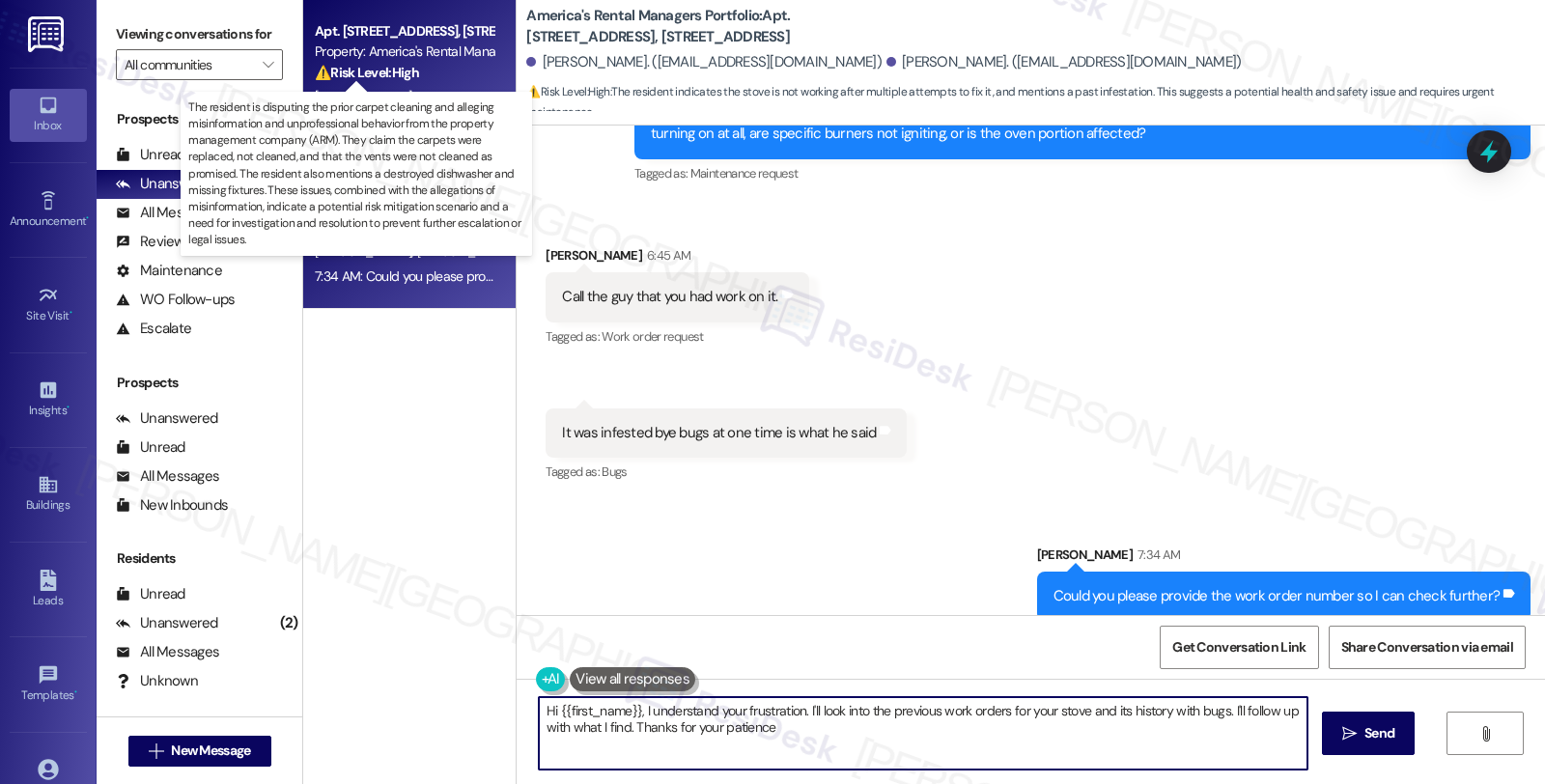
type textarea "Hi {{first_name}}, I understand your frustration. I'll look into the previous w…"
click at [363, 69] on strong "⚠️ Risk Level: High" at bounding box center [367, 73] width 105 height 17
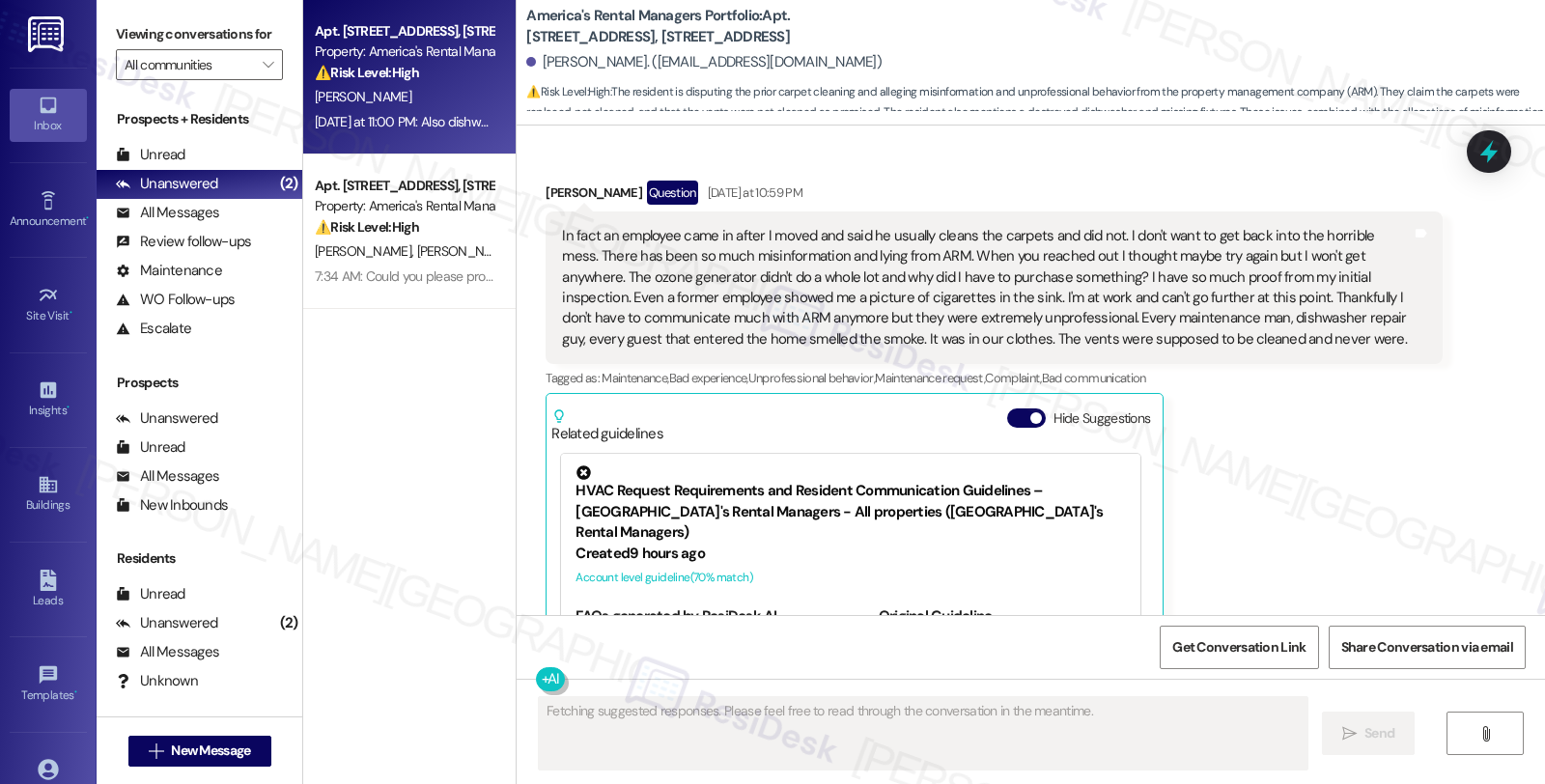
scroll to position [2461, 0]
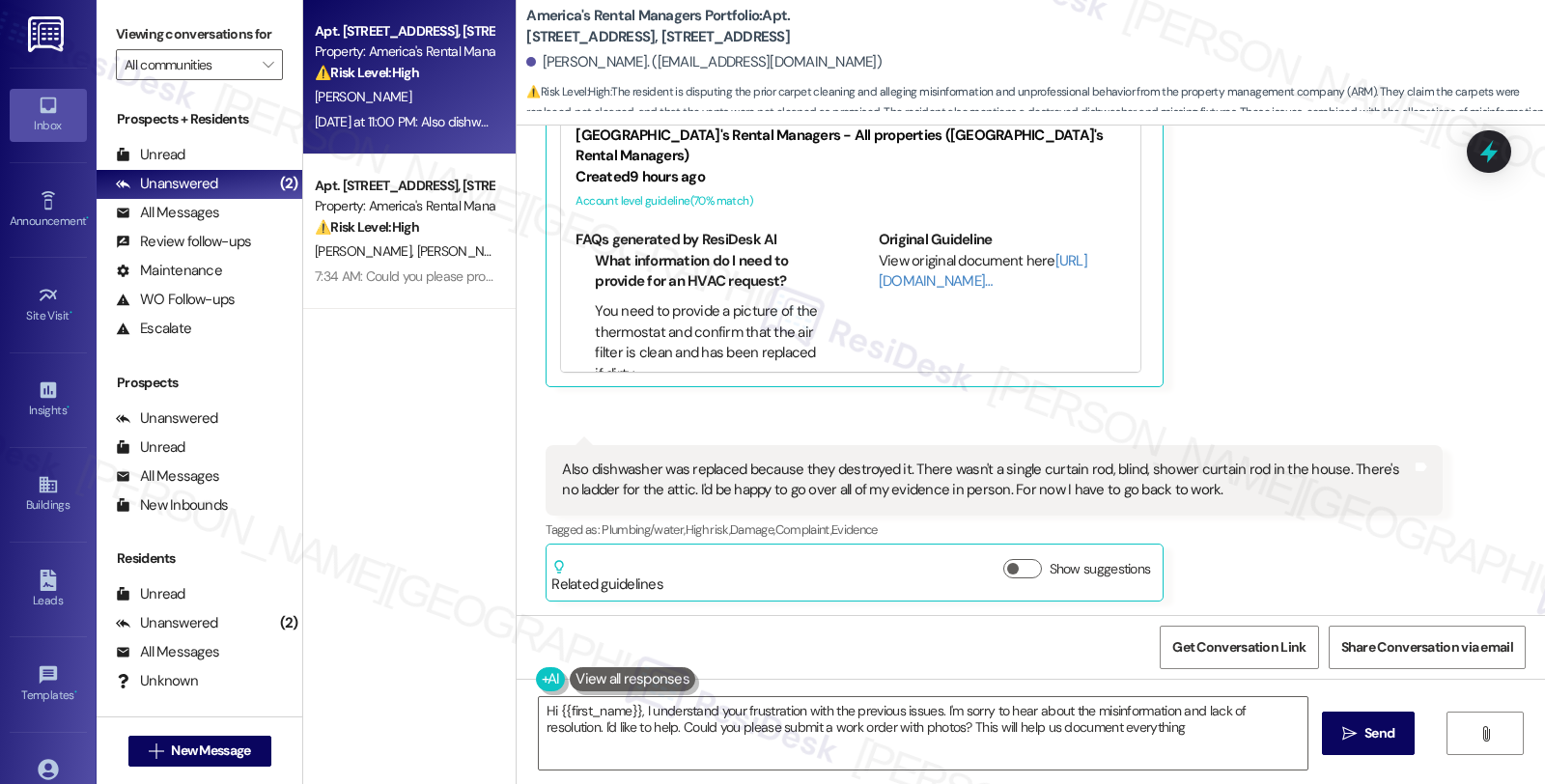
type textarea "Hi {{first_name}}, I understand your frustration with the previous issues. I'm …"
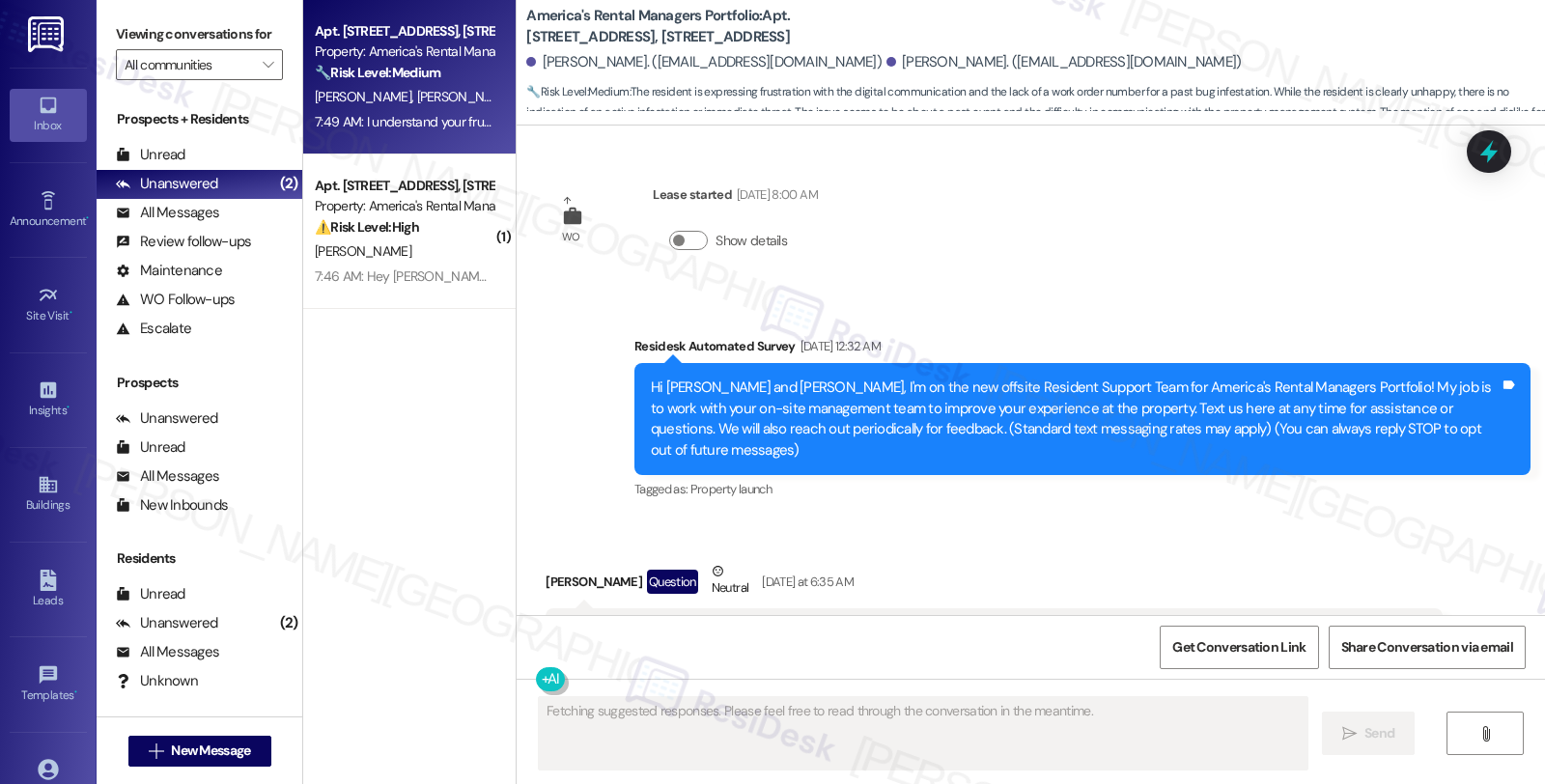
scroll to position [2633, 0]
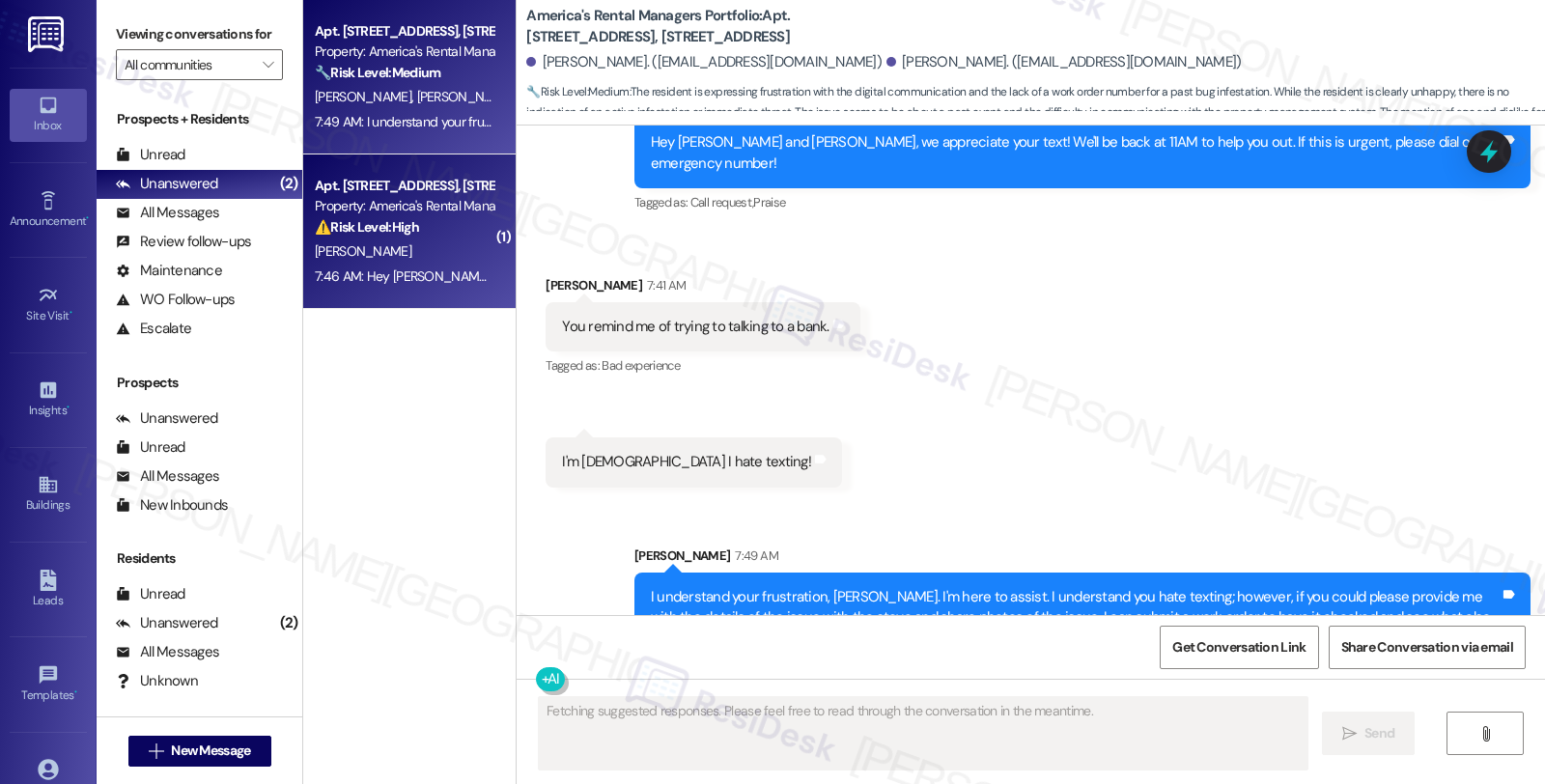
click at [371, 242] on div "[PERSON_NAME]" at bounding box center [404, 251] width 182 height 24
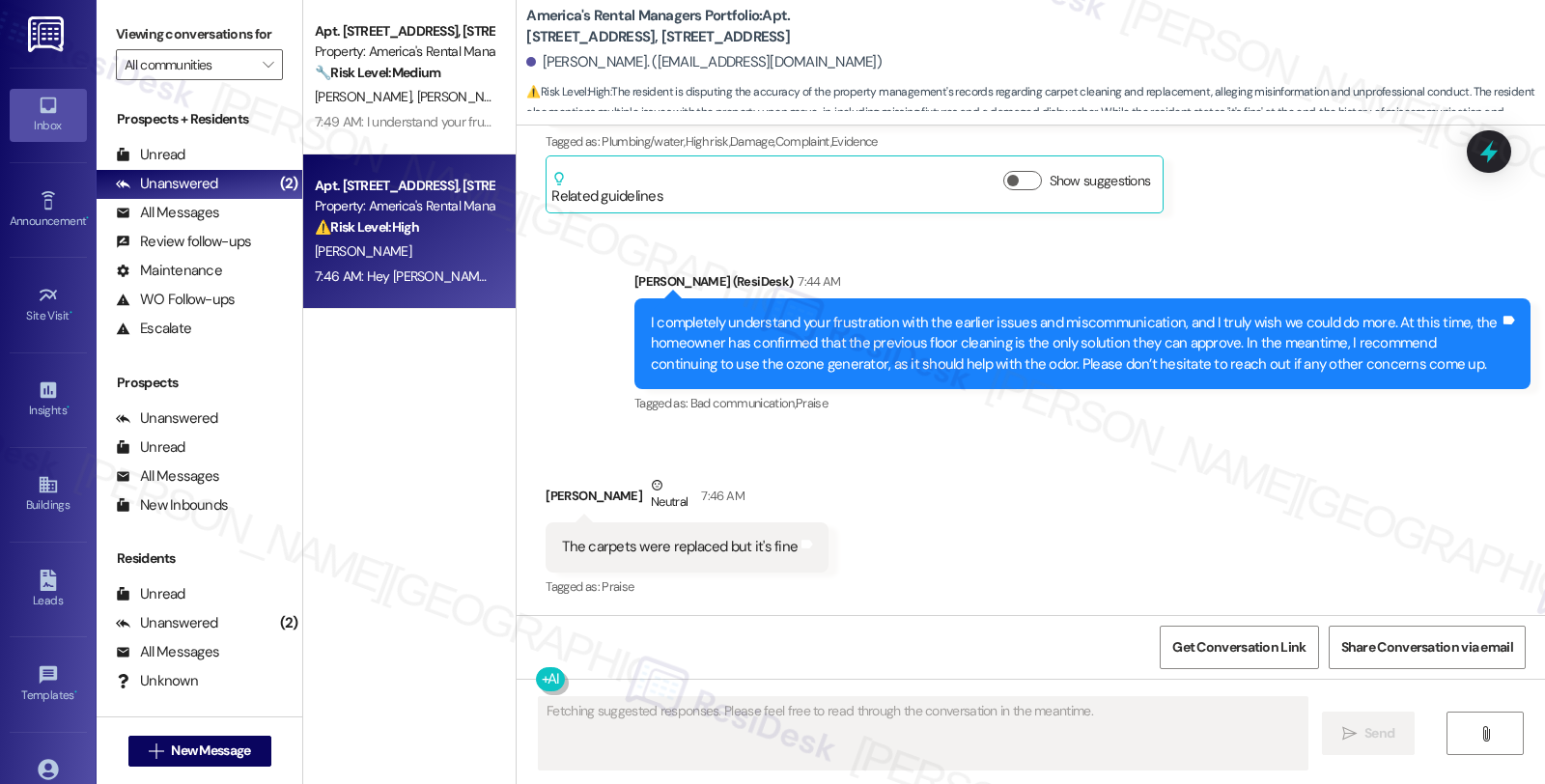
scroll to position [2698, 0]
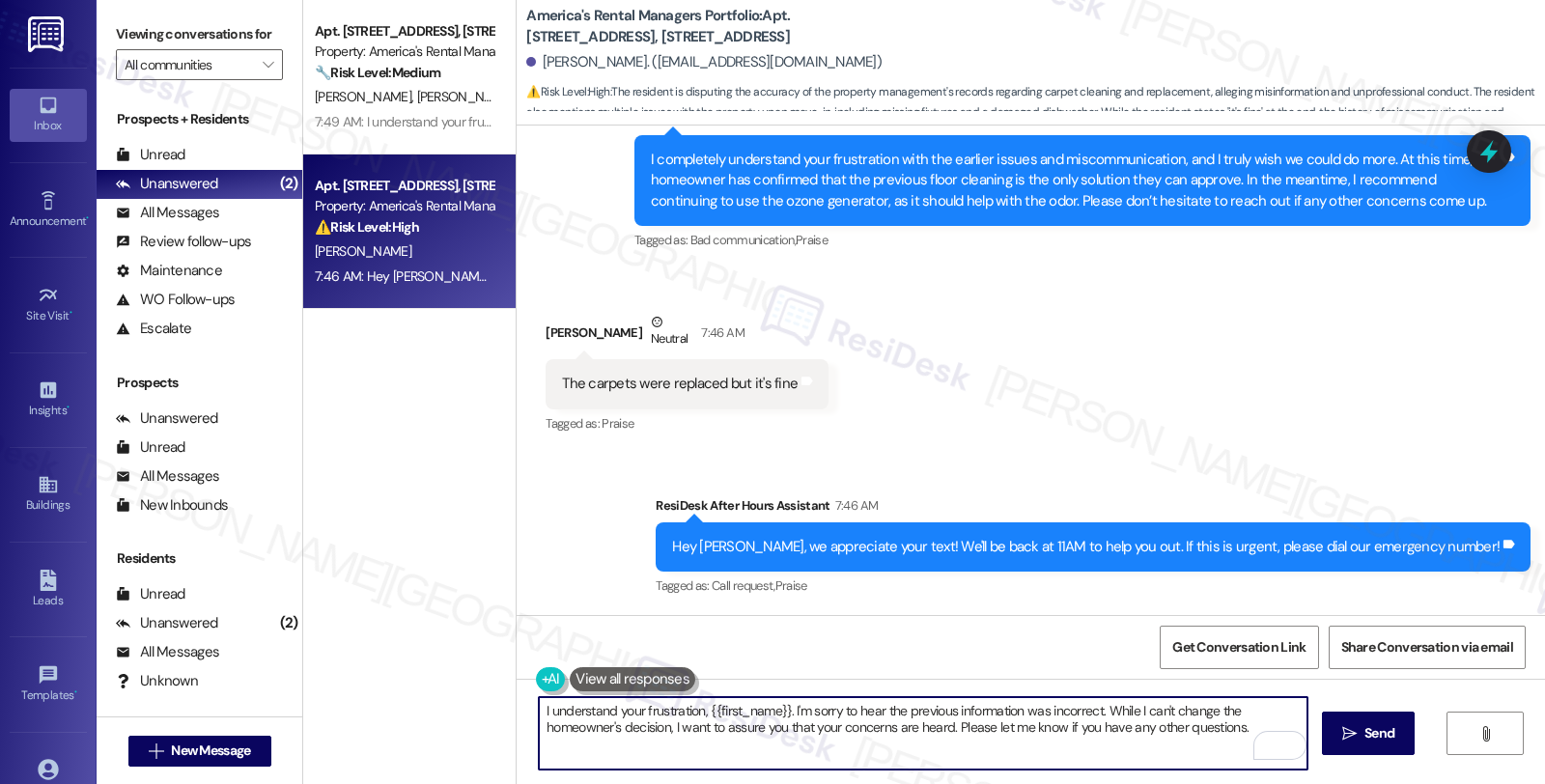
drag, startPoint x: 529, startPoint y: 710, endPoint x: 1249, endPoint y: 725, distance: 720.2
click at [1249, 725] on textarea "I understand your frustration, {{first_name}}. I'm sorry to hear the previous i…" at bounding box center [923, 733] width 769 height 73
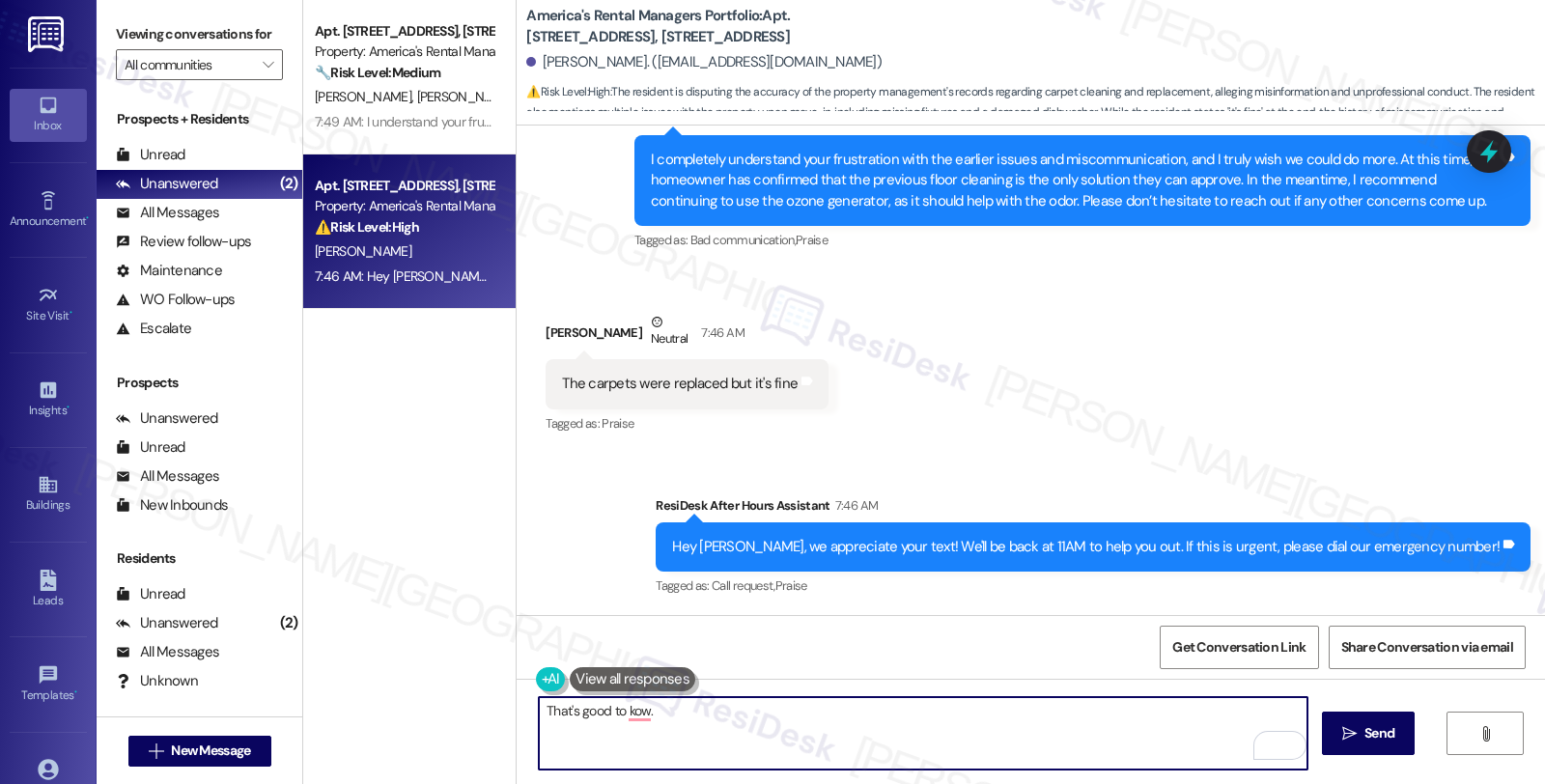
click at [701, 710] on textarea "That's good to kow." at bounding box center [923, 733] width 769 height 73
paste textarea "Should you have other concerns, please feel free to reach out. Have a great day!"
click at [1067, 706] on textarea "That's good to kow. Should you have other concerns, please feel free to reach o…" at bounding box center [923, 733] width 769 height 73
drag, startPoint x: 990, startPoint y: 710, endPoint x: 1494, endPoint y: 714, distance: 504.0
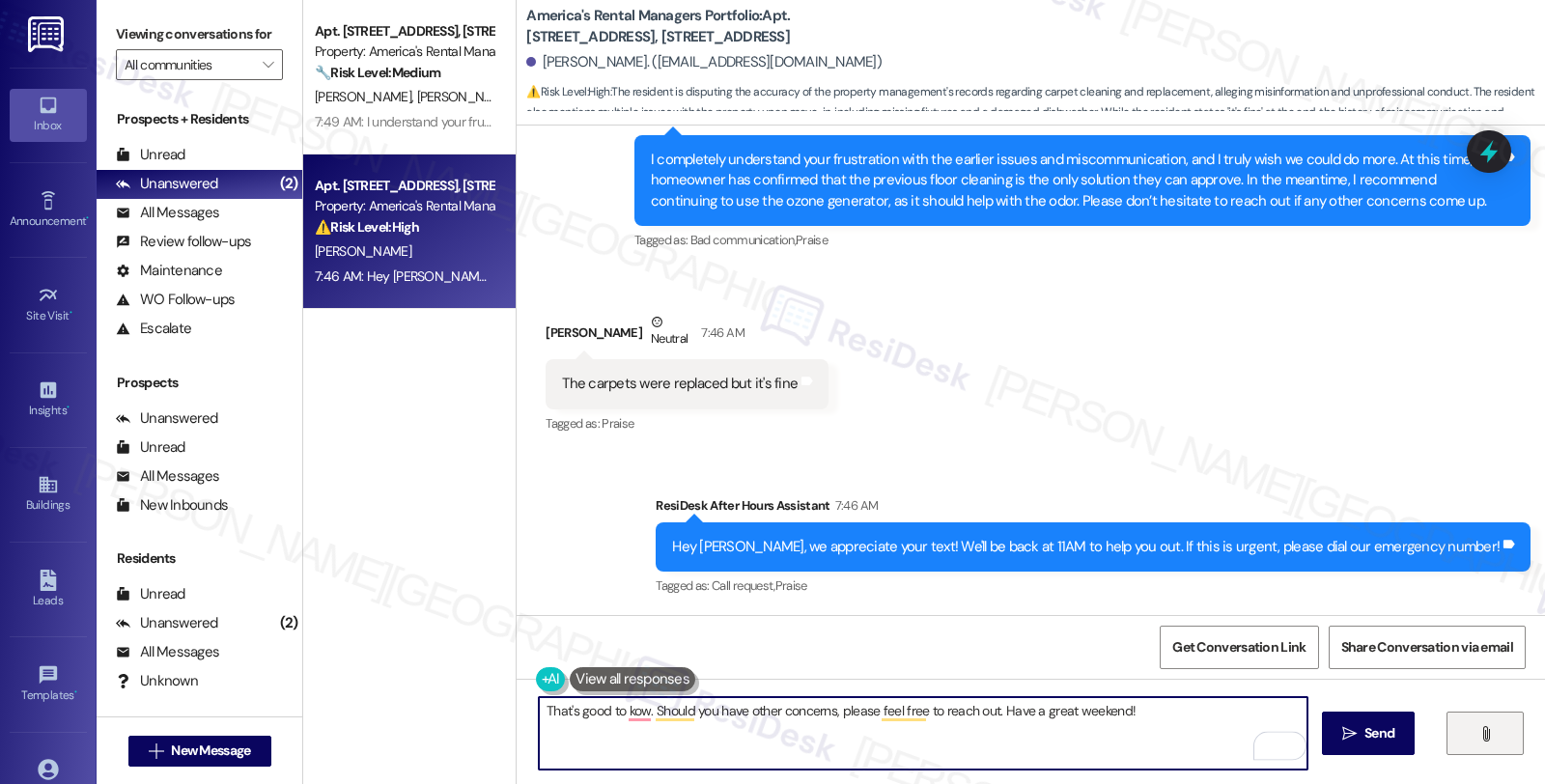
click at [1493, 712] on div "That's good to kow. Should you have other concerns, please feel free to reach o…" at bounding box center [1030, 750] width 1028 height 144
click at [1154, 737] on textarea "That's good to know. Should you have other concerns, please feel free to reach …" at bounding box center [923, 733] width 769 height 73
drag, startPoint x: 999, startPoint y: 709, endPoint x: 1186, endPoint y: 714, distance: 187.1
click at [1183, 714] on textarea "That's good to know. Should you have other concerns, please feel free to reach …" at bounding box center [923, 733] width 769 height 73
type textarea "That's good to know. Should you have other concerns, please feel free to reach …"
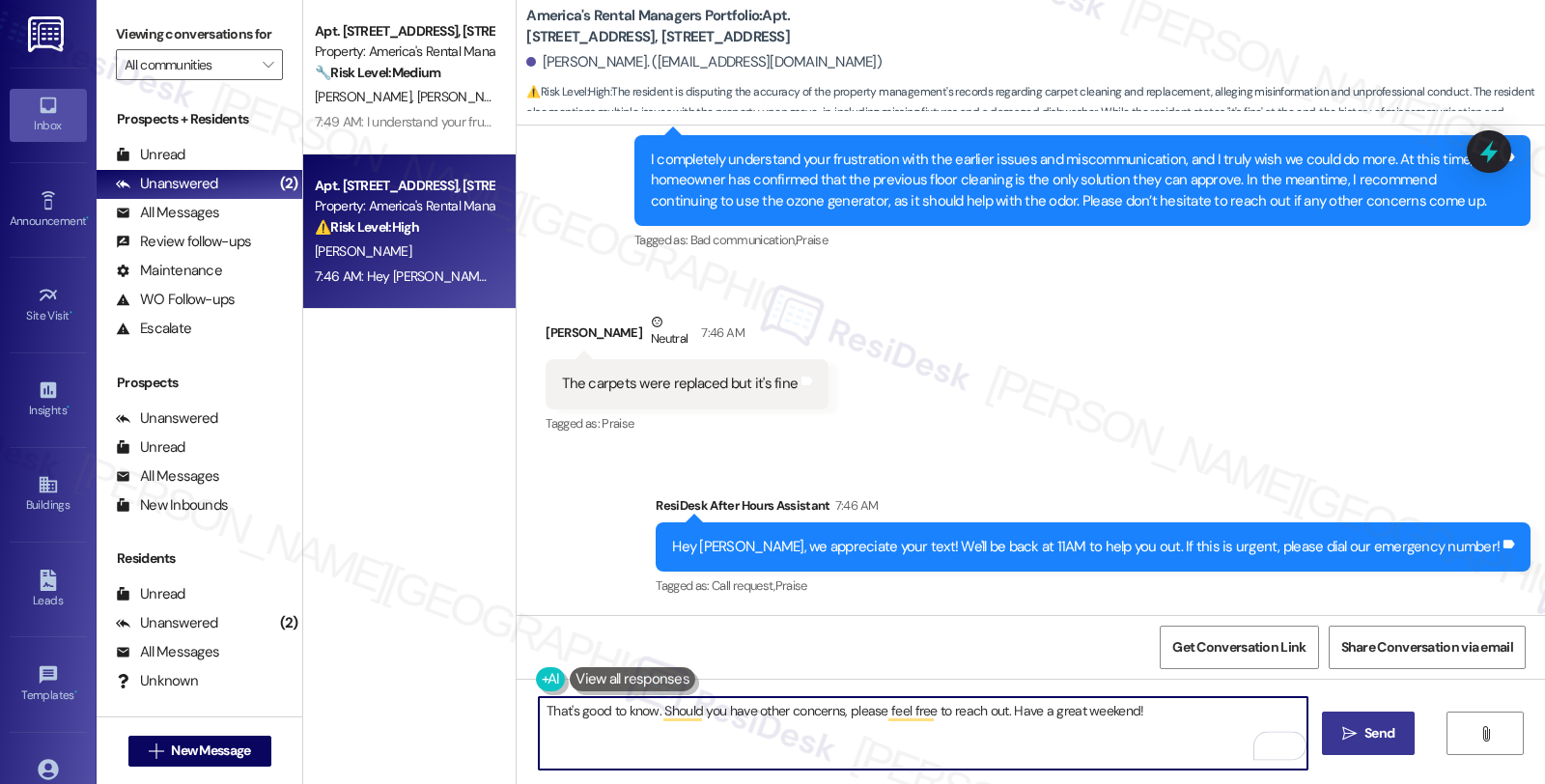
click at [1334, 737] on button " Send" at bounding box center [1369, 733] width 94 height 44
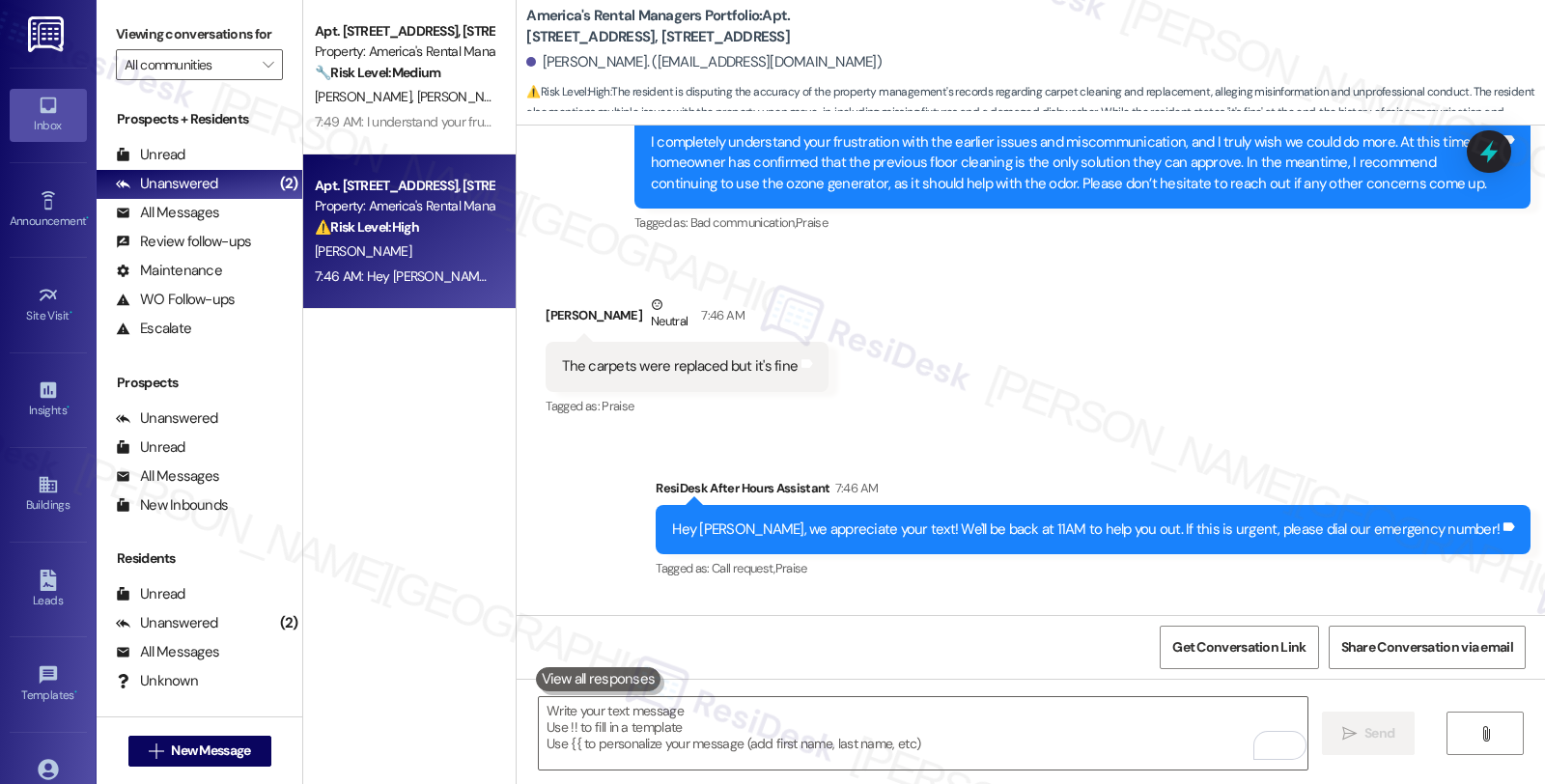
scroll to position [2832, 0]
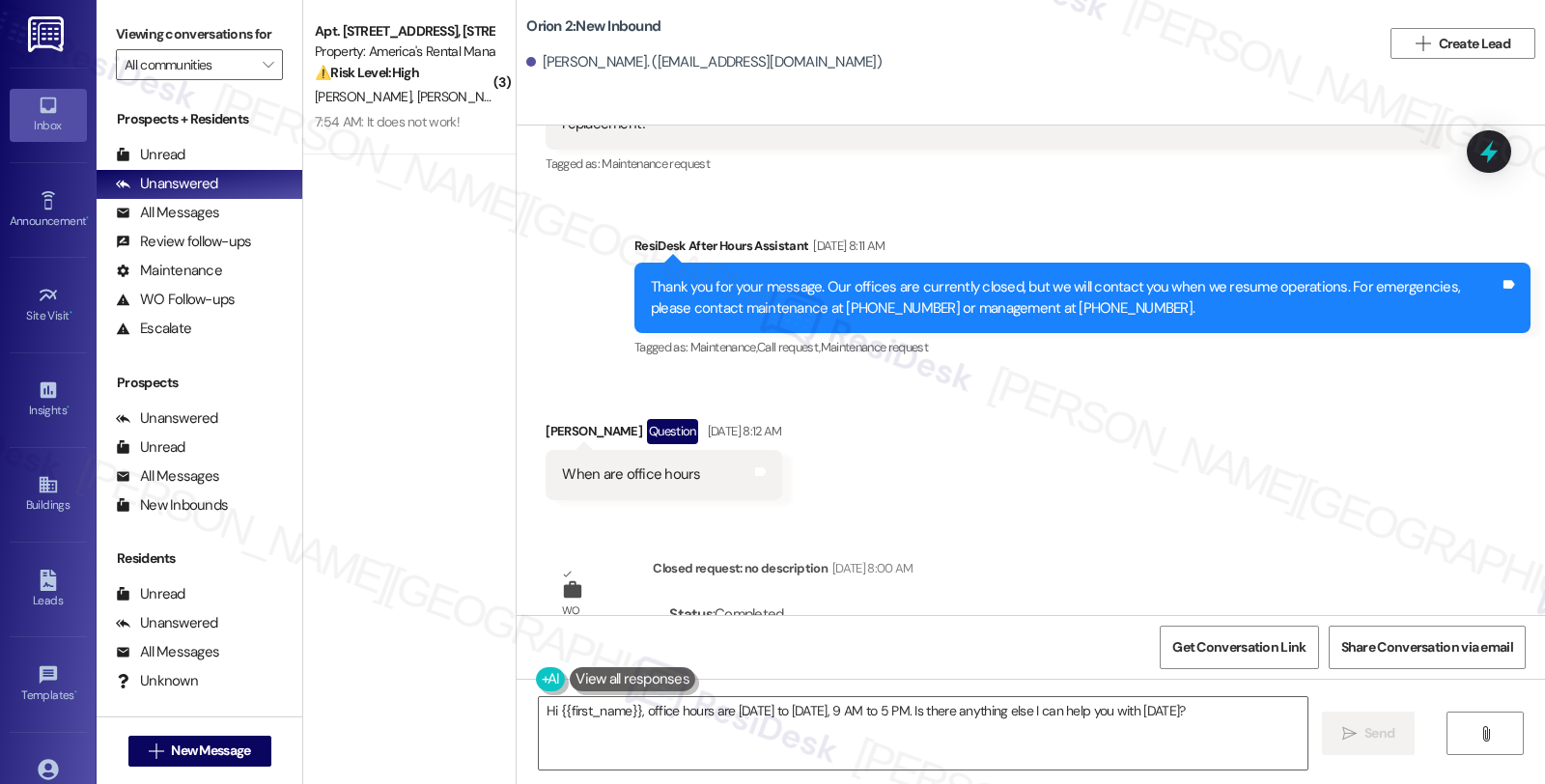
scroll to position [848, 0]
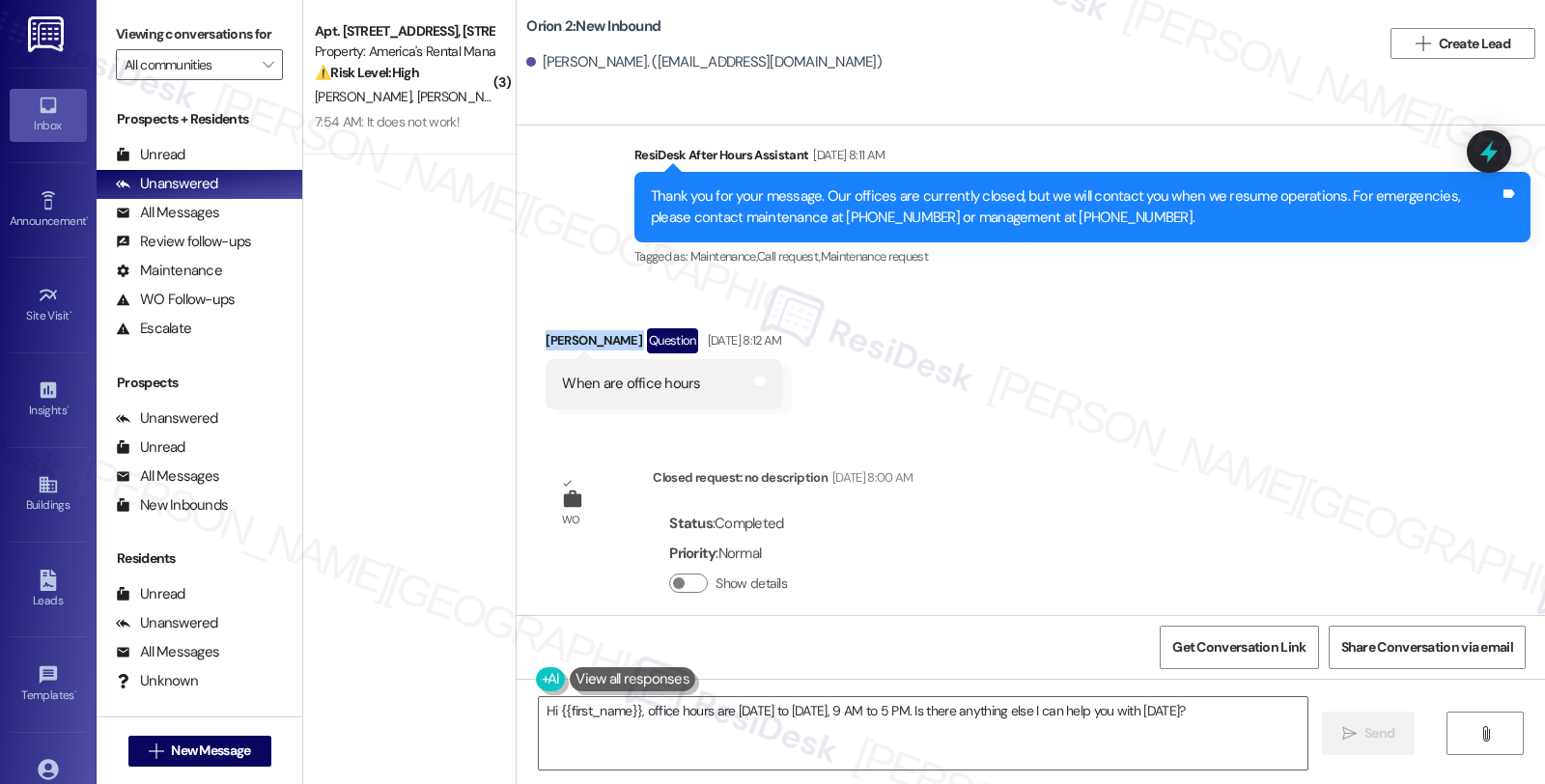
drag, startPoint x: 531, startPoint y: 315, endPoint x: 628, endPoint y: 319, distance: 97.1
click at [628, 319] on div "Received via SMS [PERSON_NAME] Question [DATE] 8:12 AM When are office hours Ta…" at bounding box center [663, 368] width 265 height 110
copy div "Megan Matthieu"
click at [591, 743] on textarea "Hi {{first_name}}, office hours are Monday to Friday, 9 AM to 5 PM. Is there an…" at bounding box center [923, 733] width 769 height 73
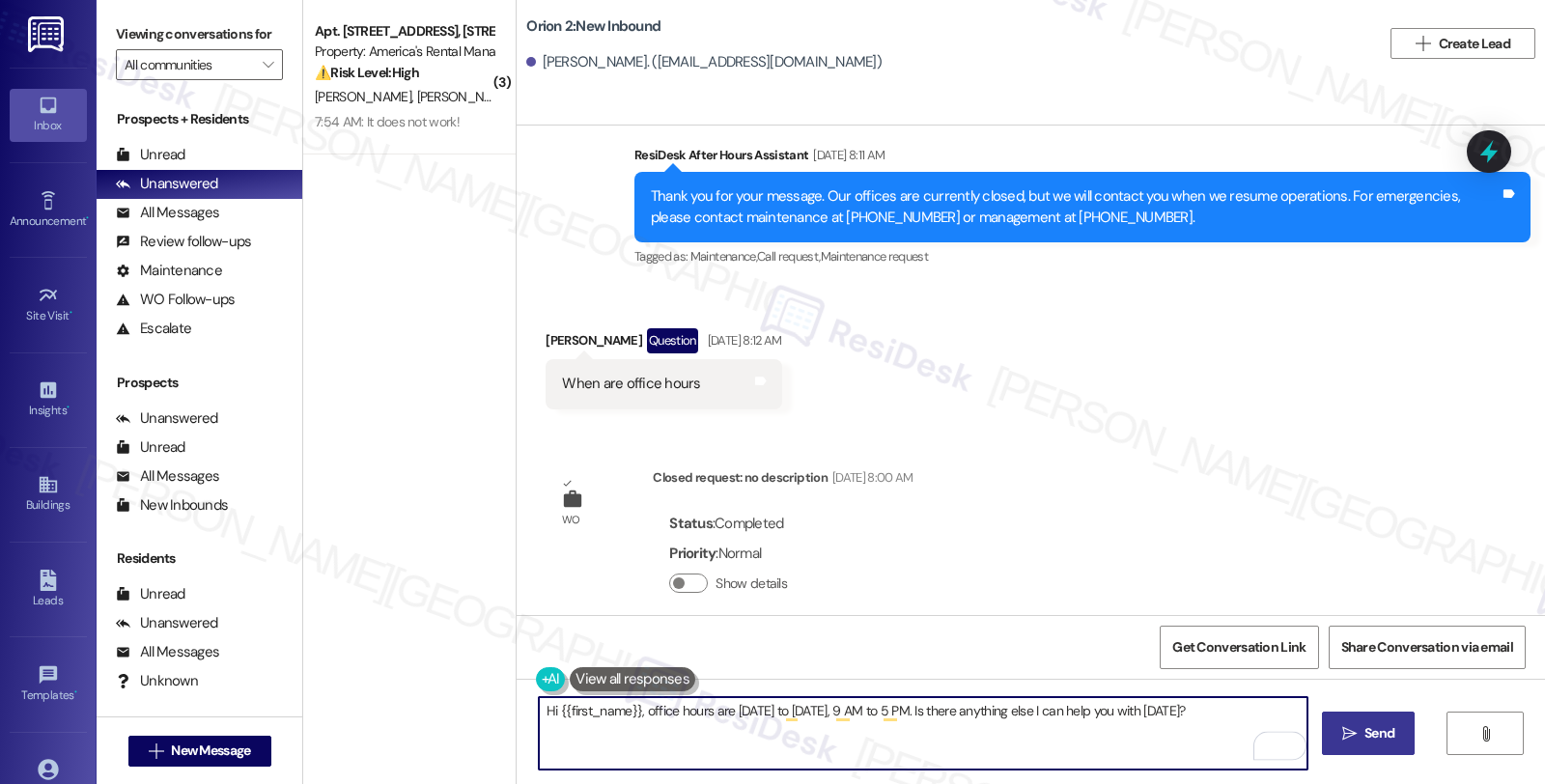
drag, startPoint x: 906, startPoint y: 708, endPoint x: 1331, endPoint y: 710, distance: 425.0
click at [1331, 710] on div "Hi {{first_name}}, office hours are Monday to Friday, 9 AM to 5 PM. Is there an…" at bounding box center [1030, 750] width 1028 height 144
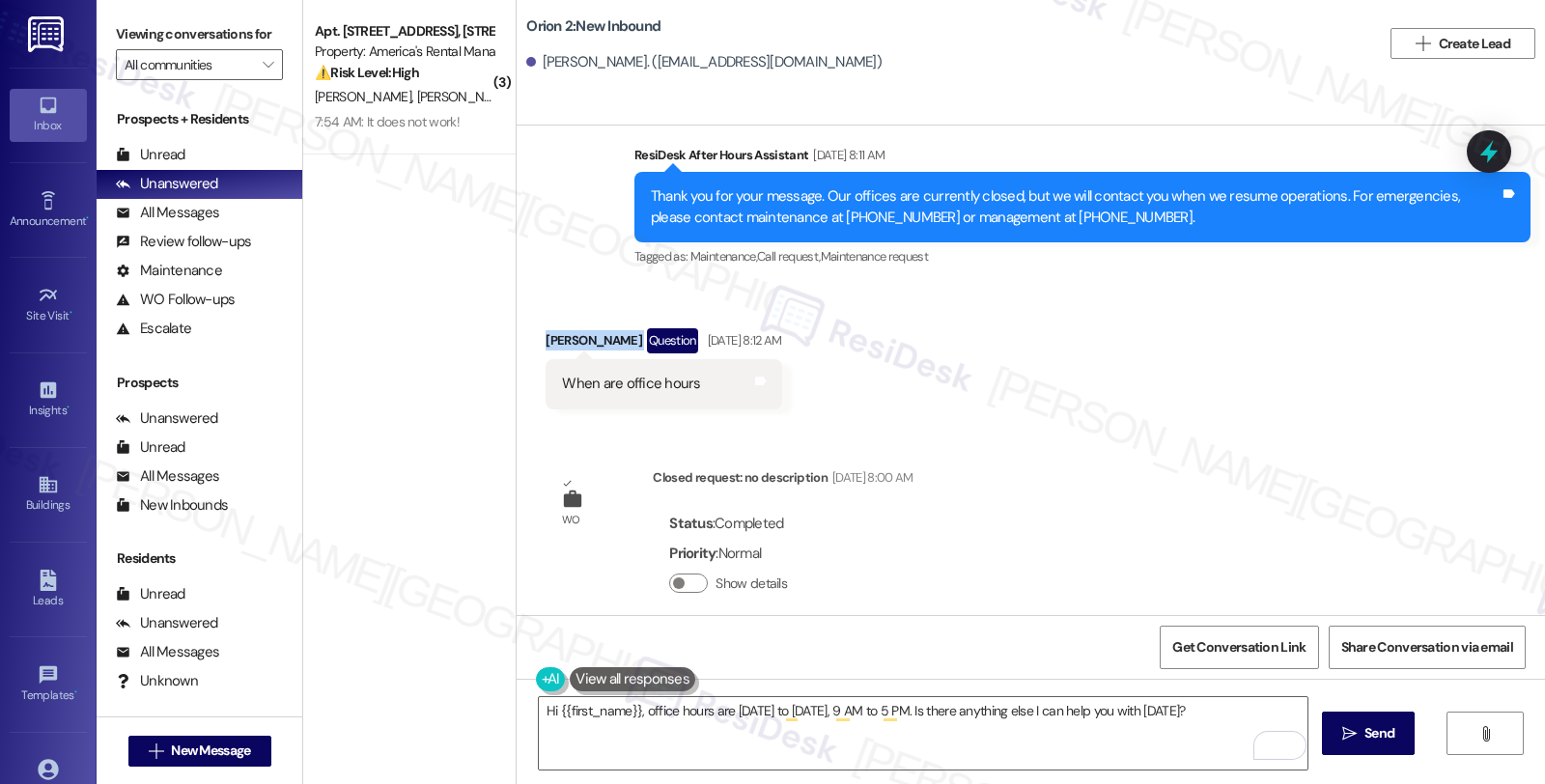
drag, startPoint x: 534, startPoint y: 320, endPoint x: 625, endPoint y: 321, distance: 91.0
click at [625, 329] on div "Megan Matthieu Question Aug 18, 2025 at 8:12 AM" at bounding box center [663, 344] width 236 height 31
copy div "Megan Matthieu"
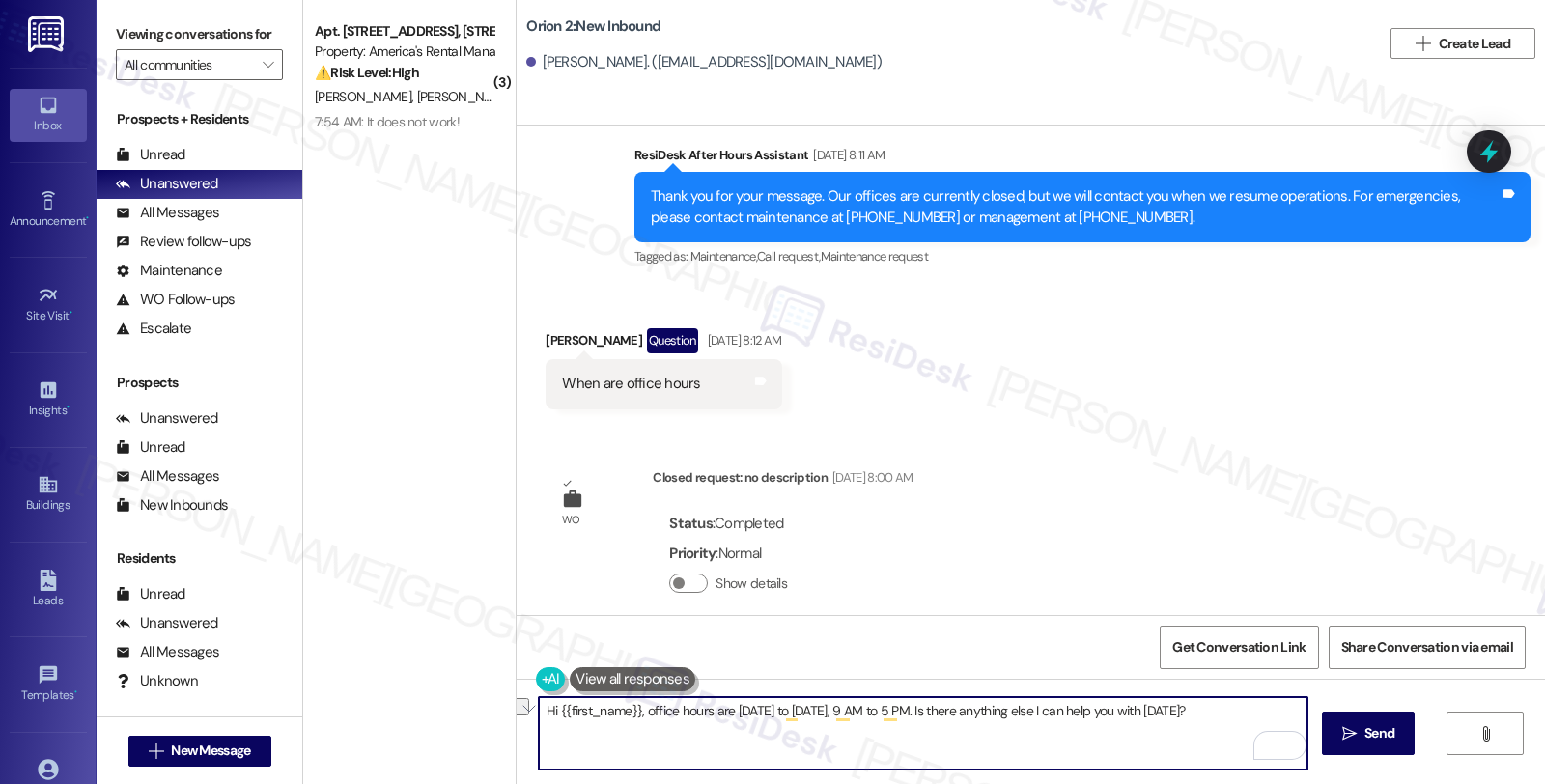
drag, startPoint x: 906, startPoint y: 707, endPoint x: 1214, endPoint y: 709, distance: 308.0
click at [1214, 709] on textarea "Hi {{first_name}}, office hours are Monday to Friday, 9 AM to 5 PM. Is there an…" at bounding box center [923, 733] width 769 height 73
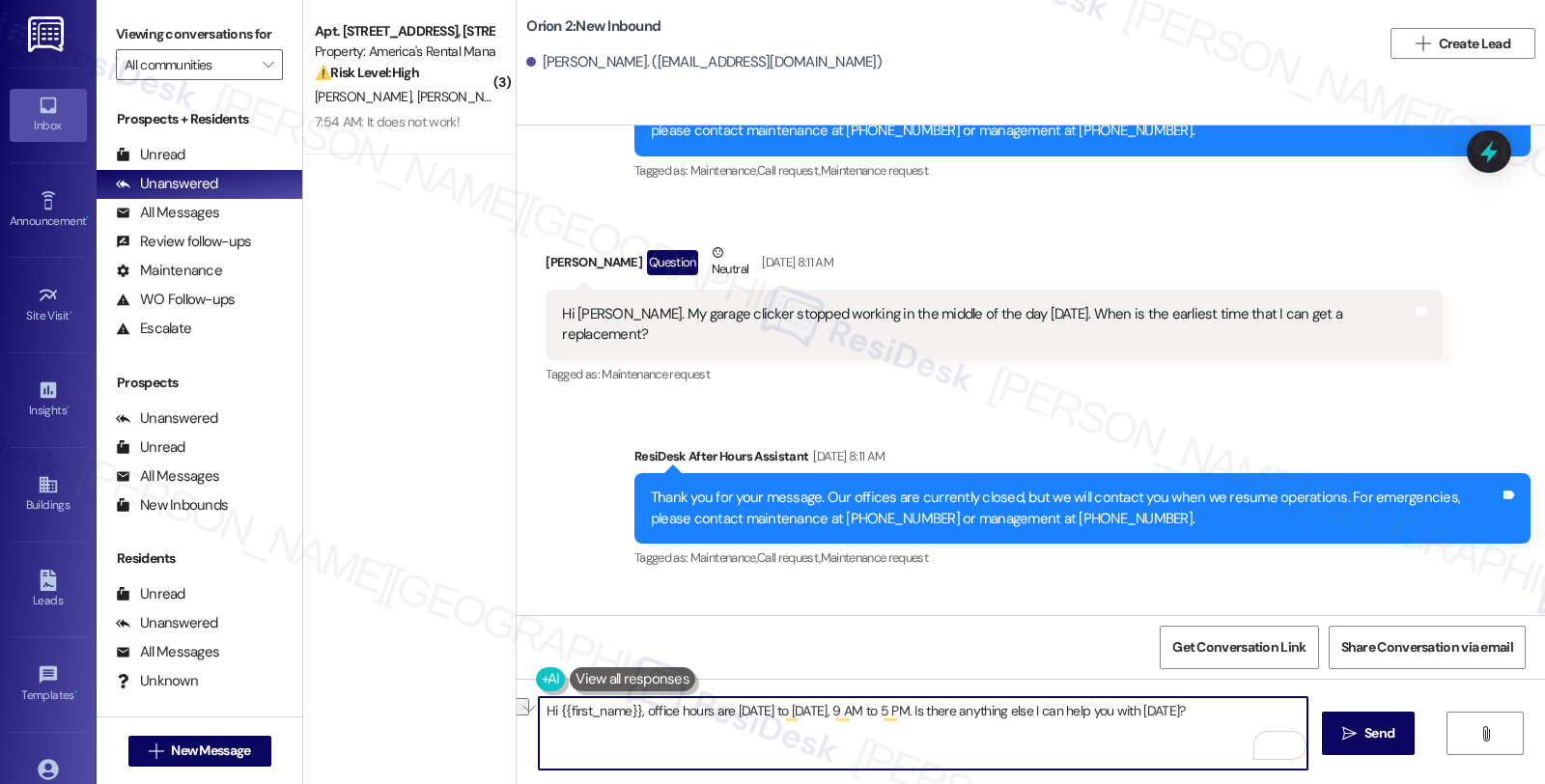
scroll to position [526, 0]
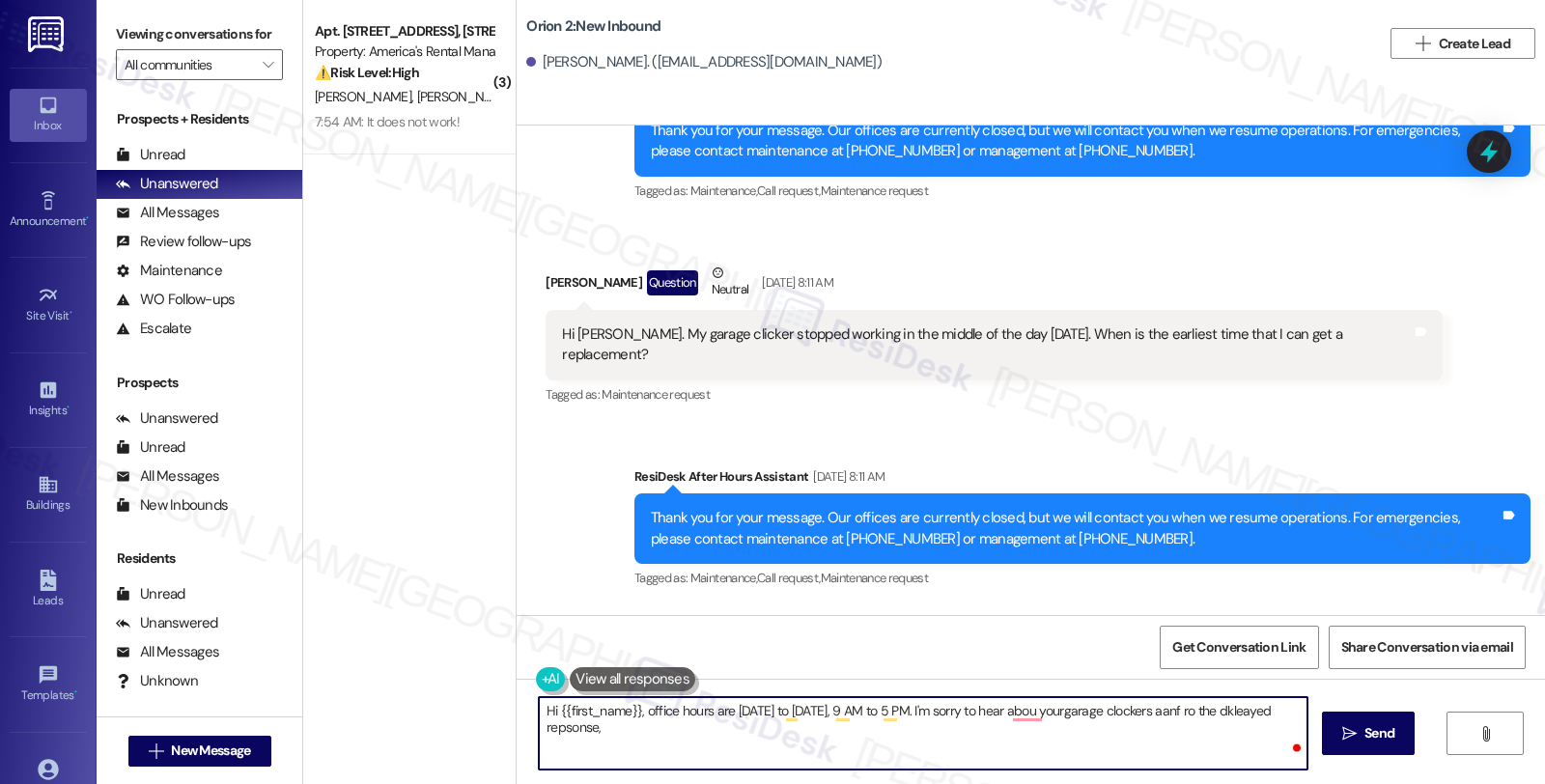
paste textarea "Megan Matthieu"
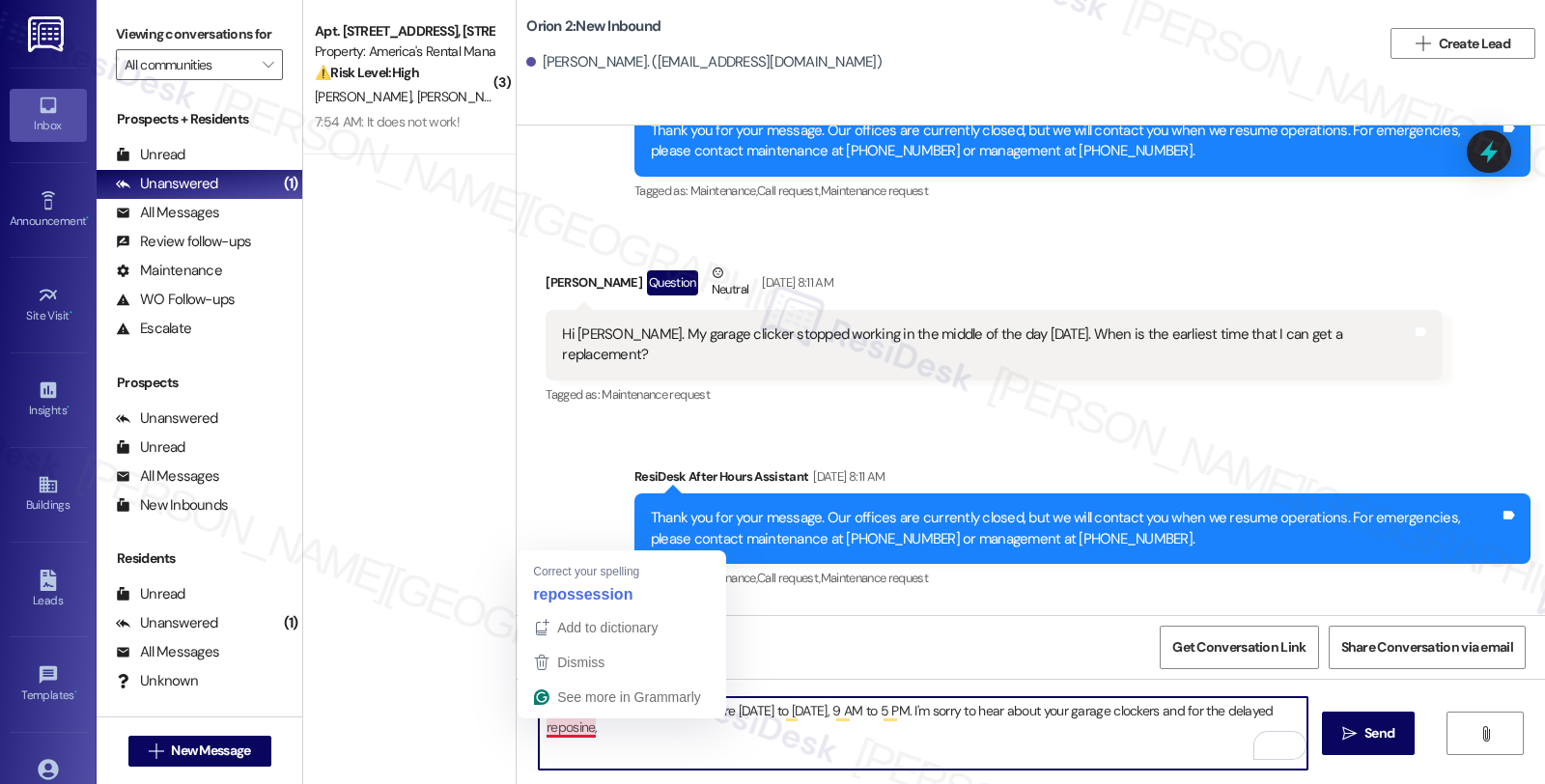
click at [551, 732] on textarea "Hi {{first_name}}, office hours are Monday to Friday, 9 AM to 5 PM. I'm sorry t…" at bounding box center [923, 733] width 769 height 73
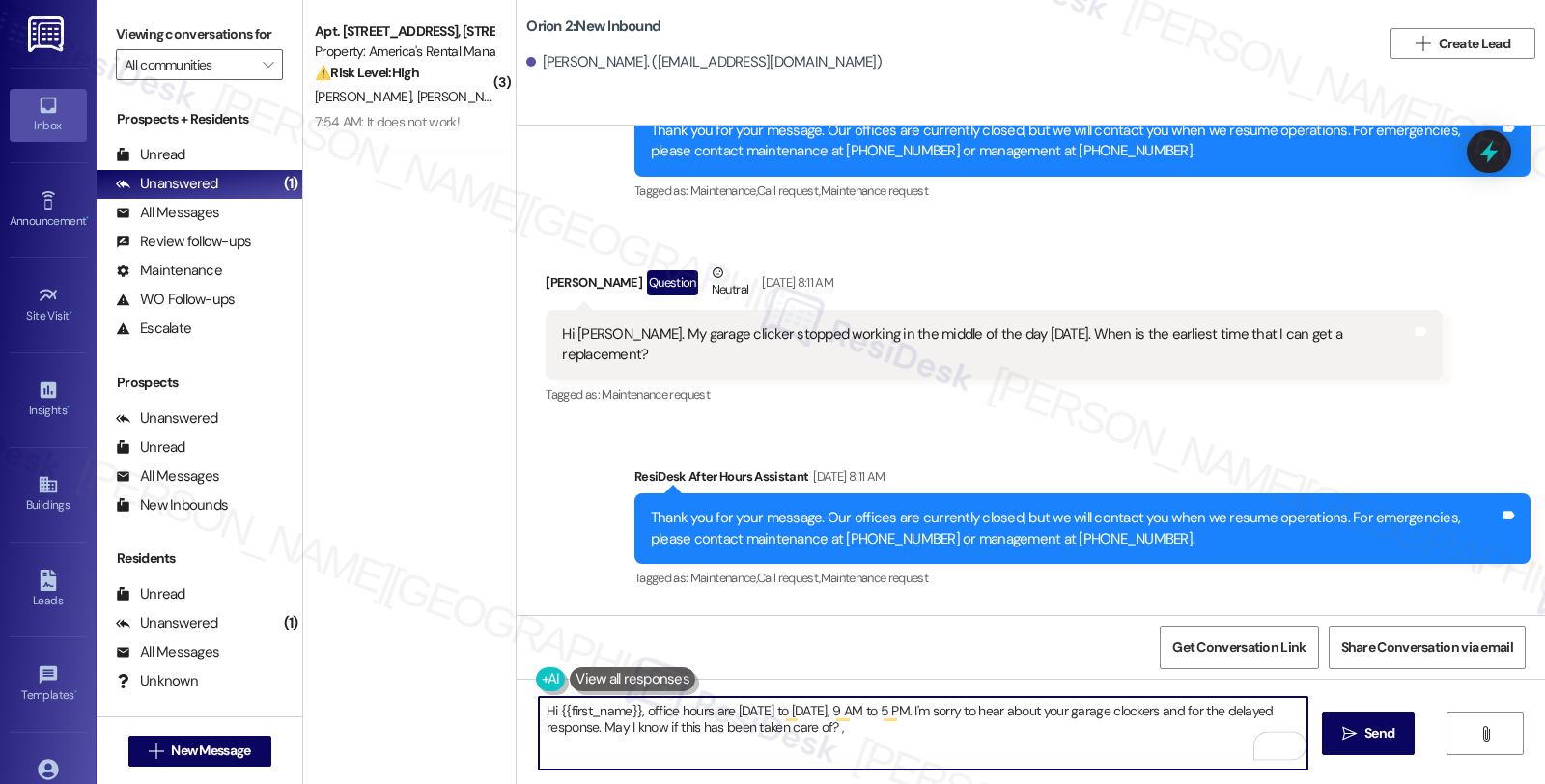
click at [855, 726] on textarea "Hi {{first_name}}, office hours are Monday to Friday, 9 AM to 5 PM. I'm sorry t…" at bounding box center [923, 733] width 769 height 73
type textarea "Hi {{first_name}}, office hours are Monday to Friday, 9 AM to 5 PM. I'm sorry t…"
click at [869, 727] on textarea "Hi {{first_name}}, office hours are Monday to Friday, 9 AM to 5 PM. I'm sorry t…" at bounding box center [923, 733] width 769 height 73
click at [1357, 726] on span " Send" at bounding box center [1369, 733] width 61 height 20
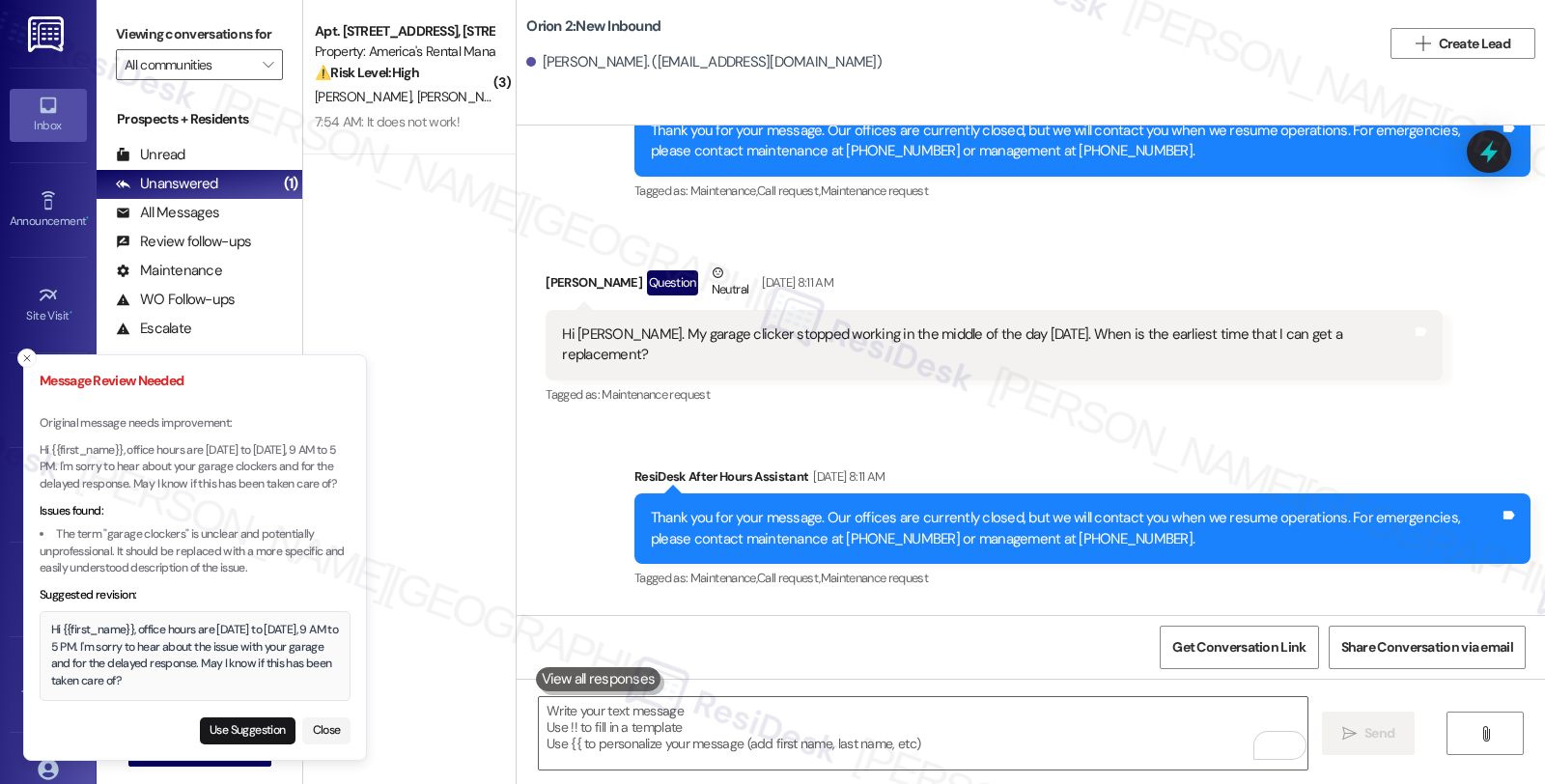
click at [51, 634] on div "Hi {{first_name}}, office hours are Monday to Friday, 9 AM to 5 PM. I'm sorry t…" at bounding box center [196, 656] width 289 height 68
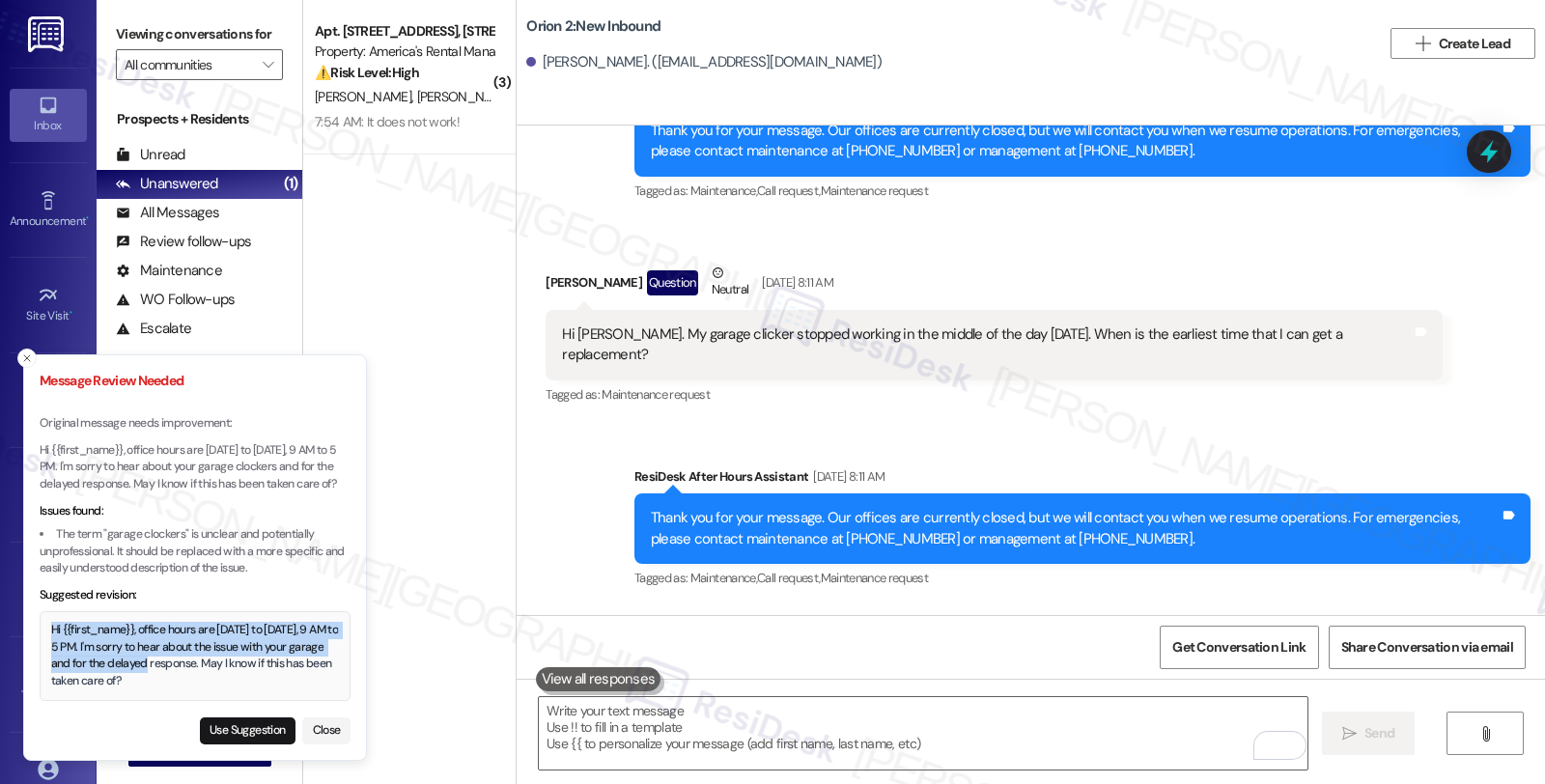
click at [139, 671] on div "Hi {{first_name}}, office hours are Monday to Friday, 9 AM to 5 PM. I'm sorry t…" at bounding box center [196, 656] width 289 height 68
click at [147, 687] on div "Hi {{first_name}}, office hours are Monday to Friday, 9 AM to 5 PM. I'm sorry t…" at bounding box center [196, 656] width 289 height 68
copy div "Hi {{first_name}}, office hours are Monday to Friday, 9 AM to 5 PM. I'm sorry t…"
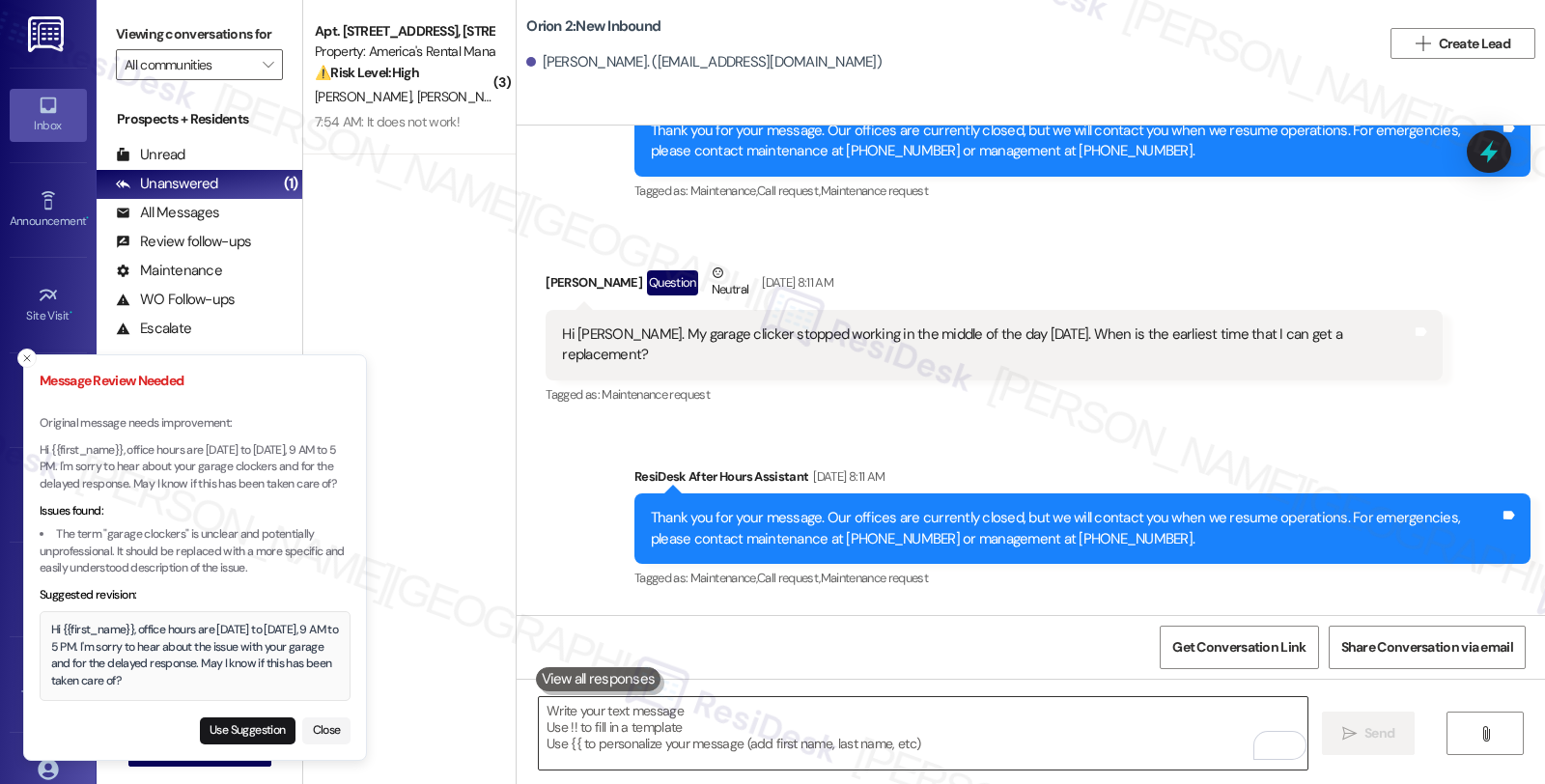
click at [634, 715] on textarea "To enrich screen reader interactions, please activate Accessibility in Grammarl…" at bounding box center [923, 733] width 769 height 73
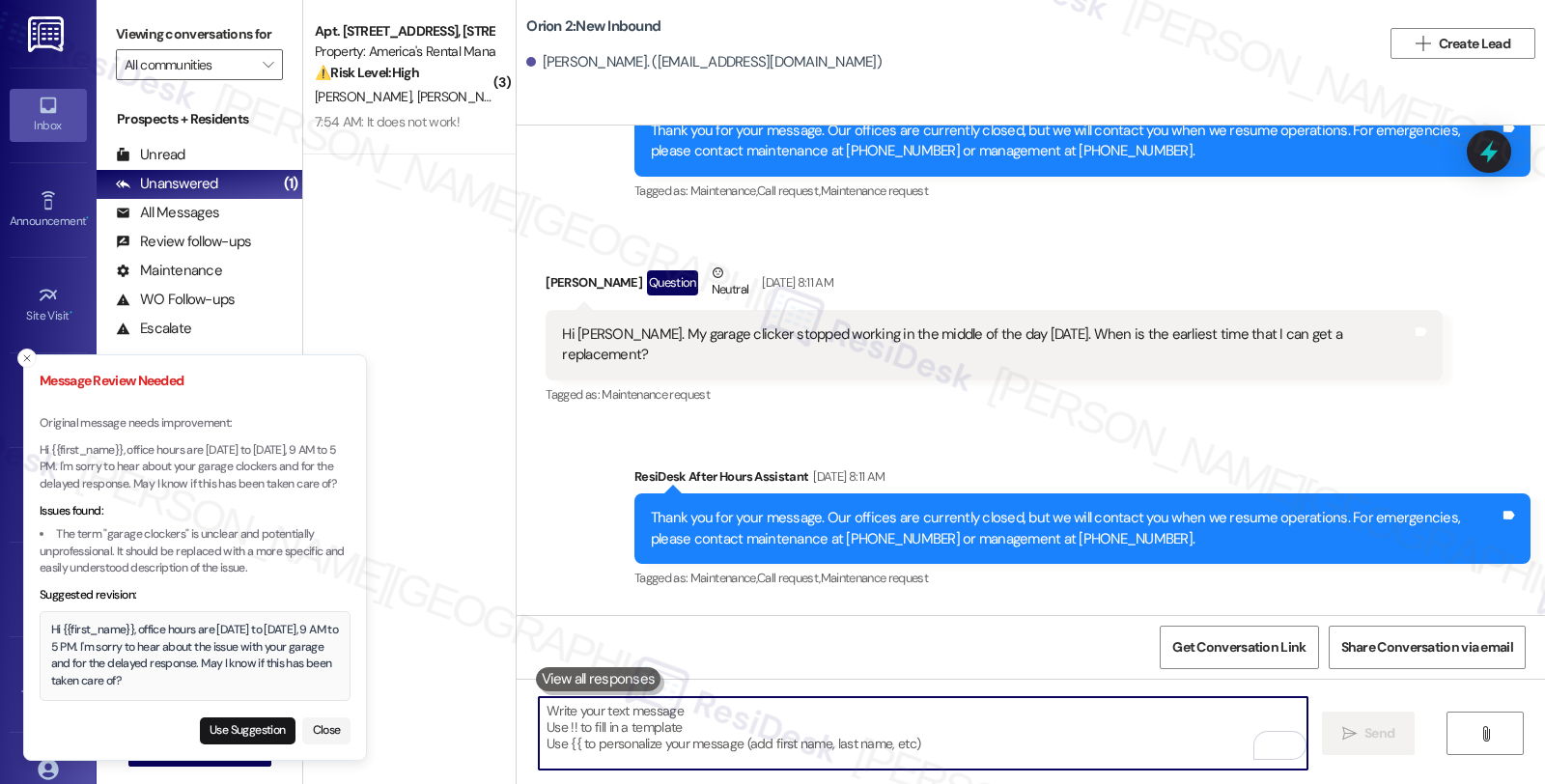
paste textarea "Hi {{first_name}}, office hours are Monday to Friday, 9 AM to 5 PM. I'm sorry t…"
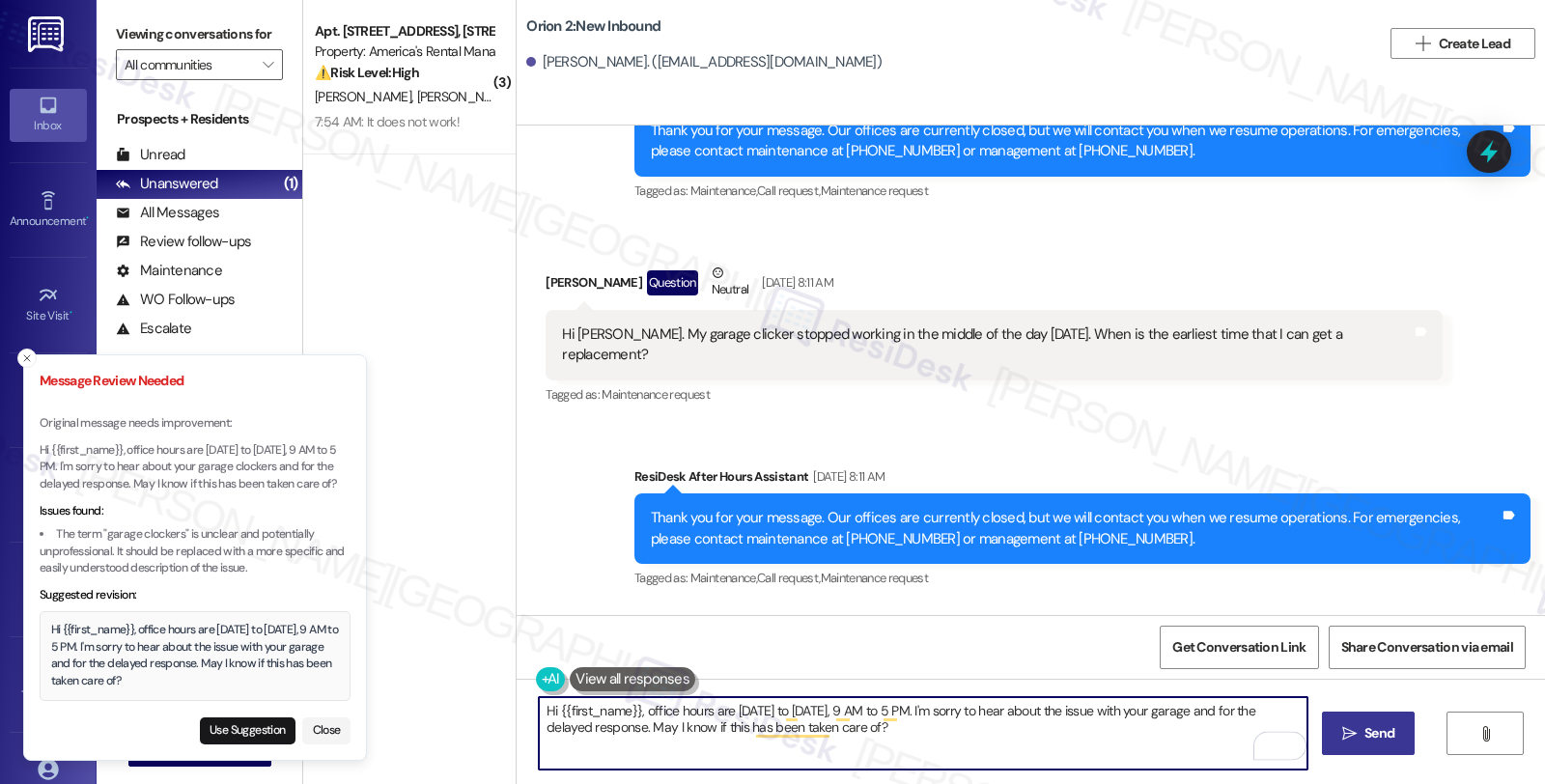
type textarea "Hi {{first_name}}, office hours are Monday to Friday, 9 AM to 5 PM. I'm sorry t…"
click at [1377, 736] on span "Send" at bounding box center [1379, 733] width 30 height 20
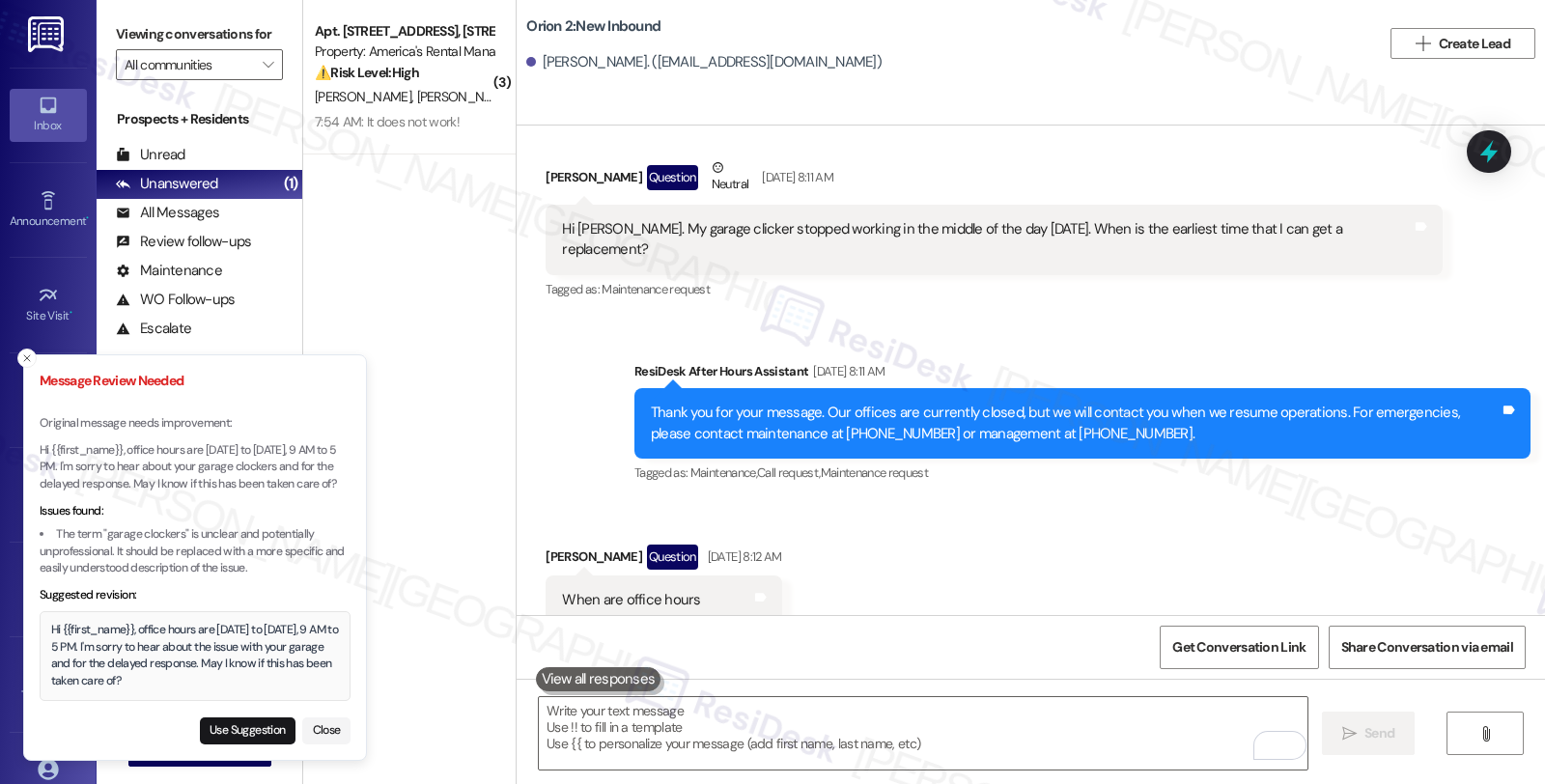
scroll to position [848, 0]
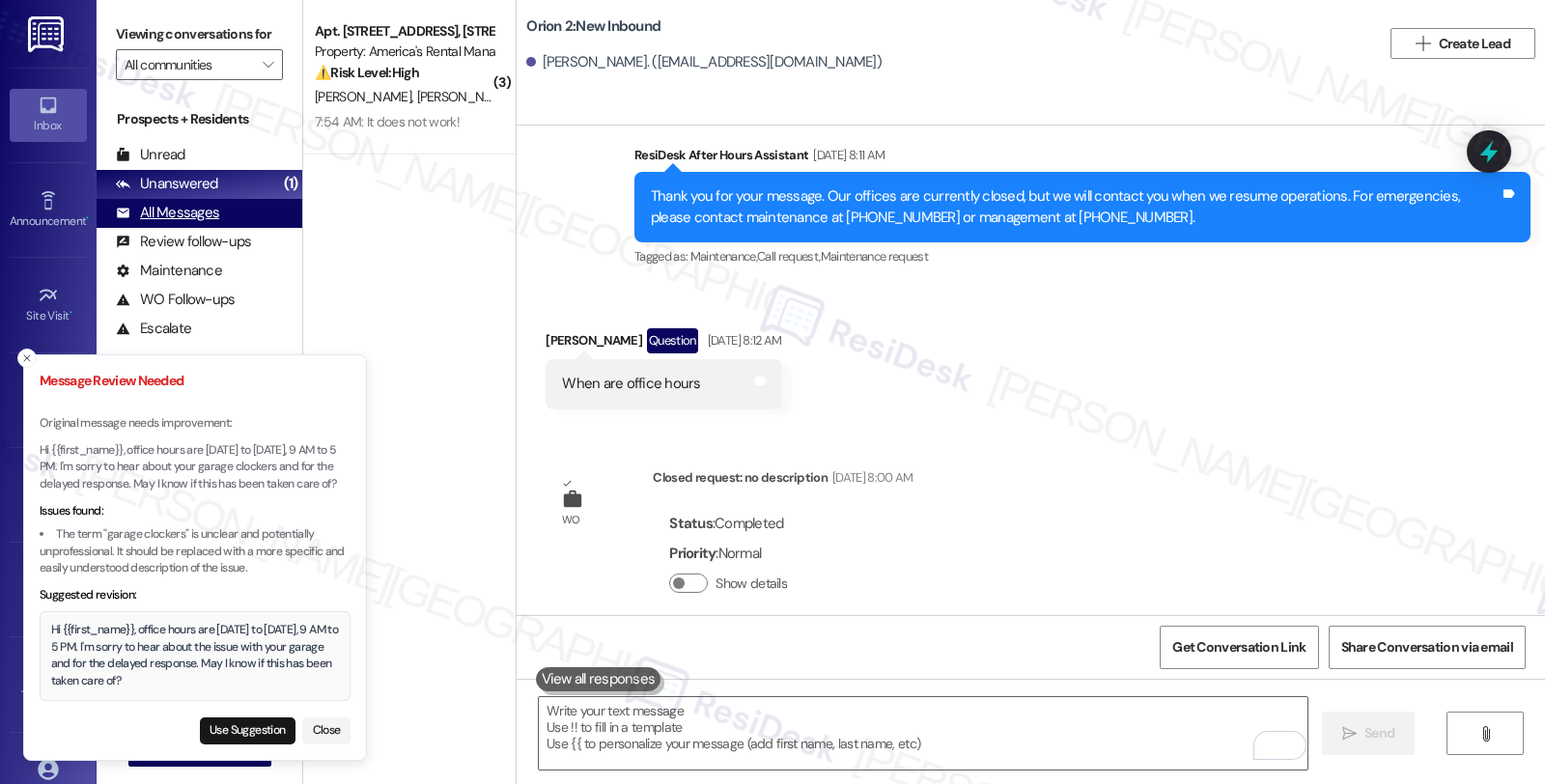
click at [178, 228] on div "All Messages (undefined)" at bounding box center [200, 213] width 205 height 29
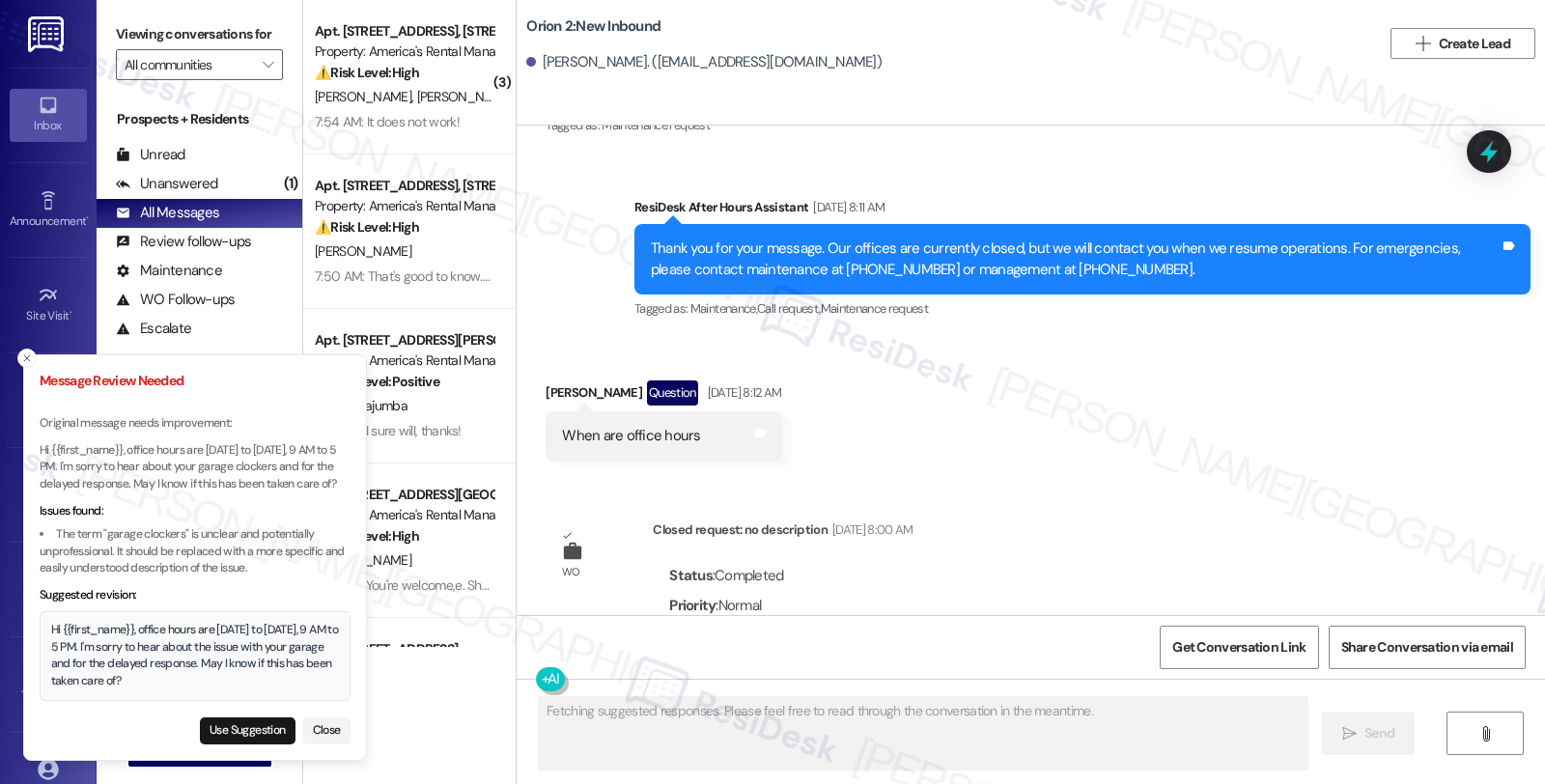
scroll to position [1031, 0]
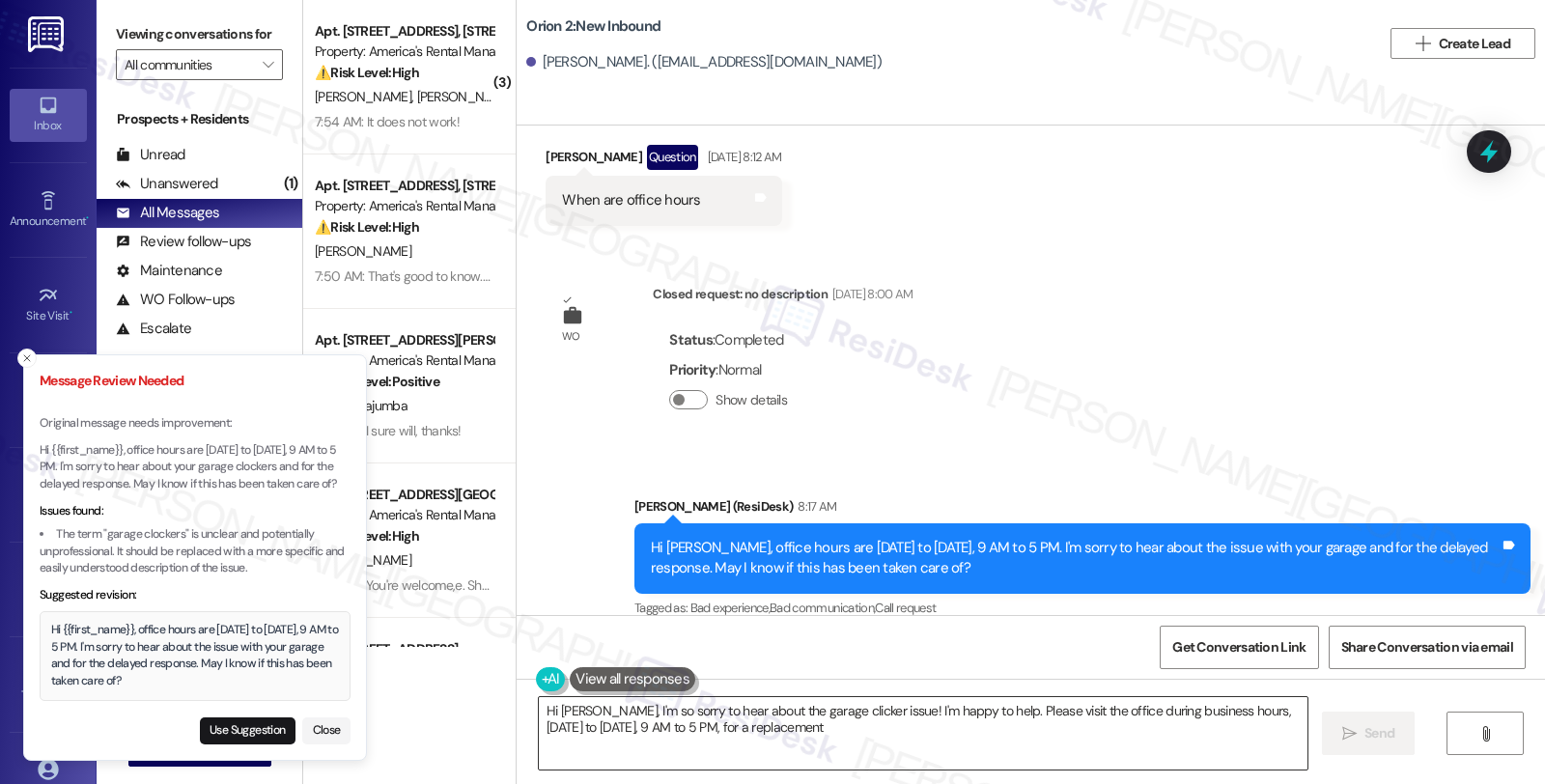
type textarea "Hi Megan, I'm so sorry to hear about the garage clicker issue! I'm happy to hel…"
click at [21, 356] on icon "Close toast" at bounding box center [27, 359] width 12 height 12
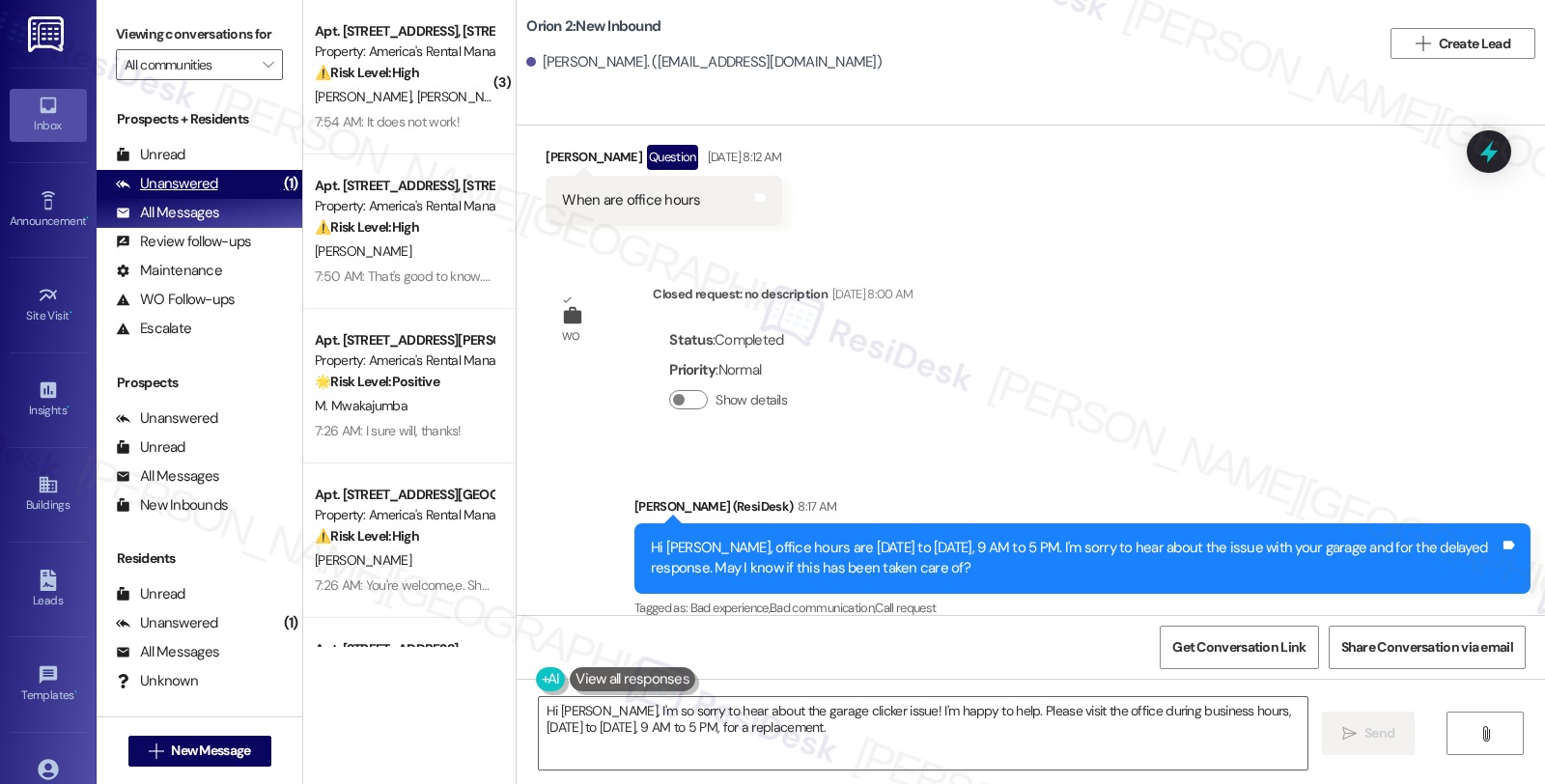
click at [173, 194] on div "Unanswered" at bounding box center [168, 183] width 103 height 20
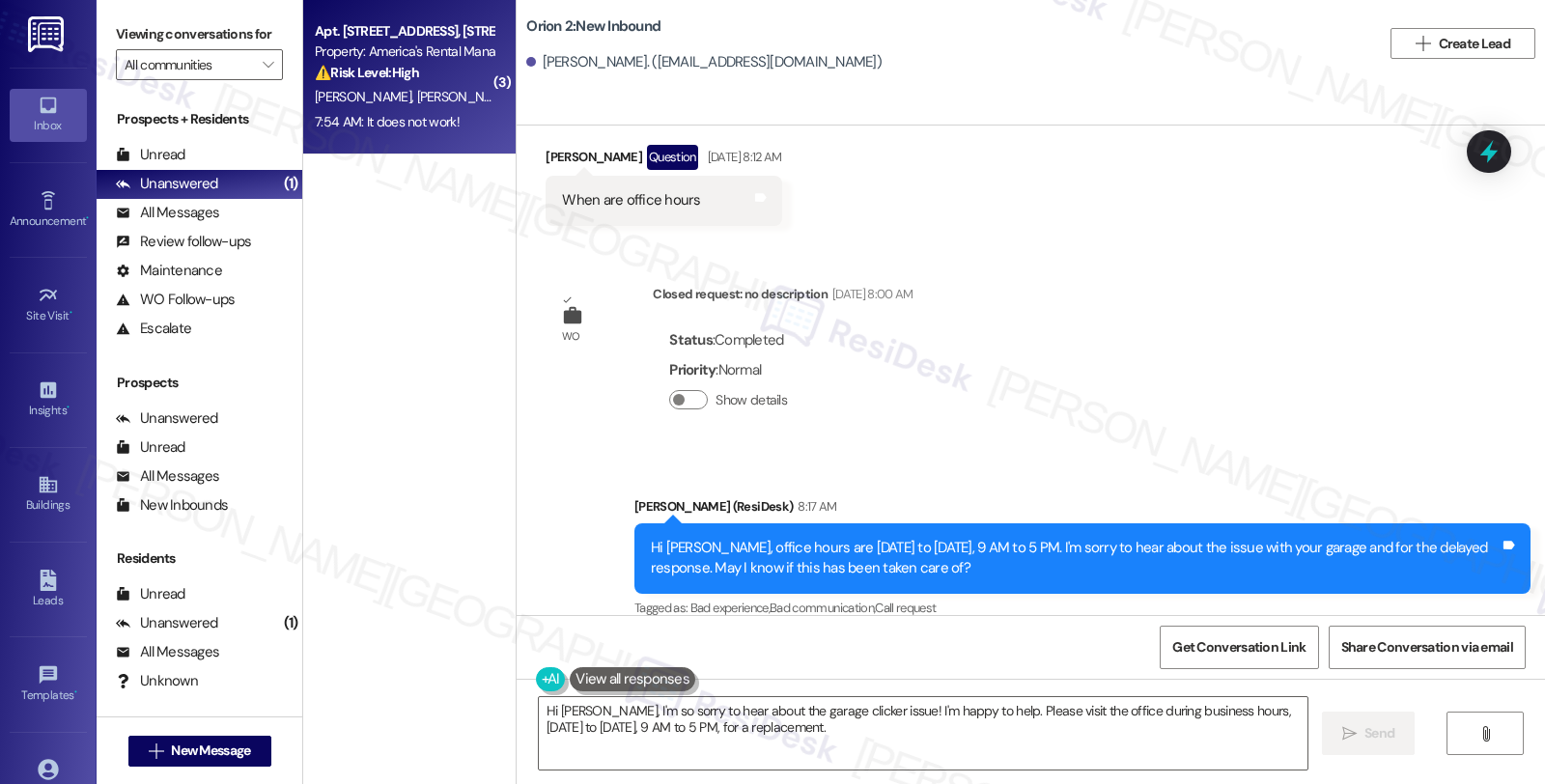
click at [417, 94] on span "[PERSON_NAME]" at bounding box center [465, 97] width 97 height 17
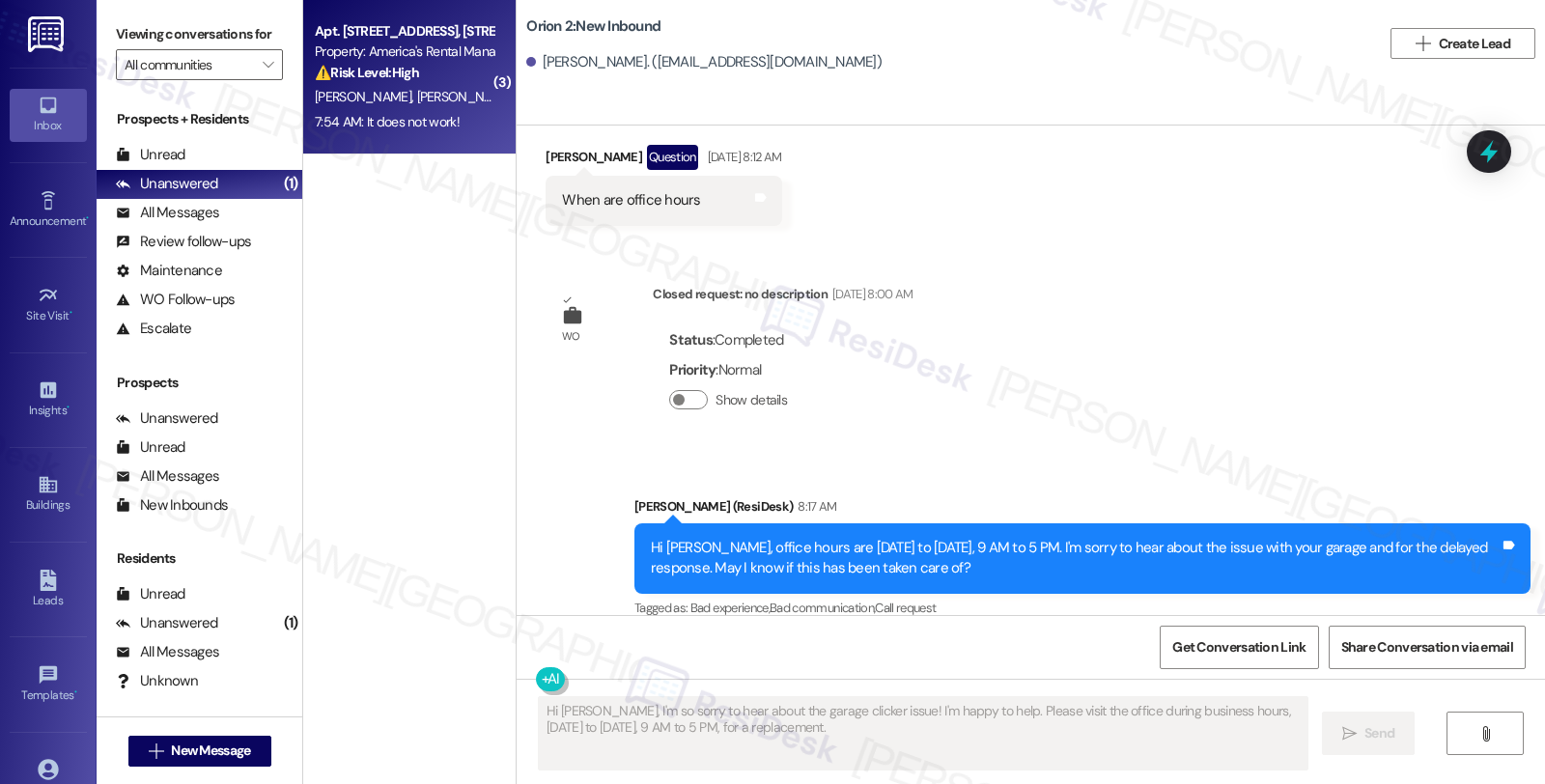
type textarea "Fetching suggested responses. Please feel free to read through the conversation…"
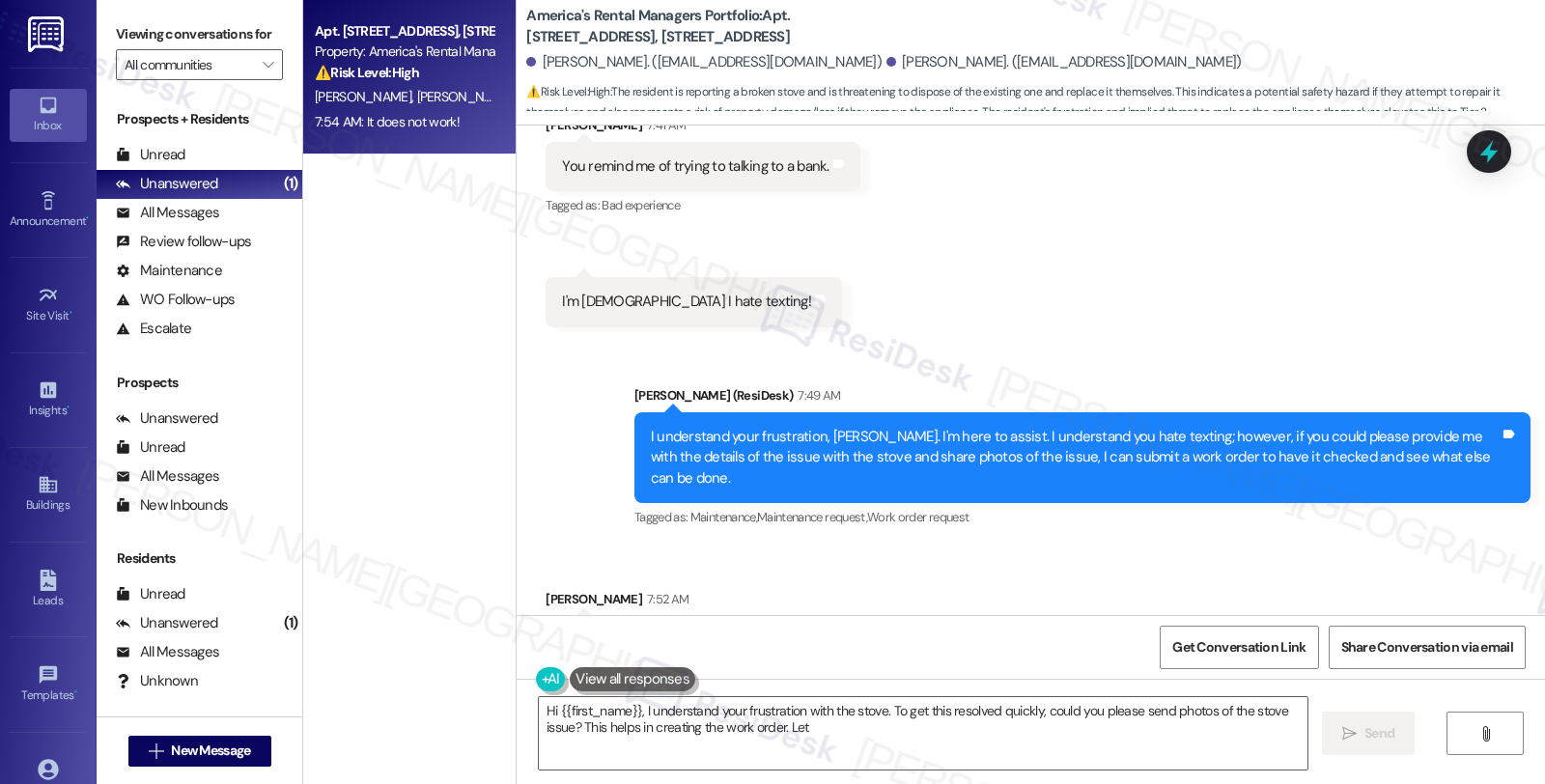
scroll to position [3096, 0]
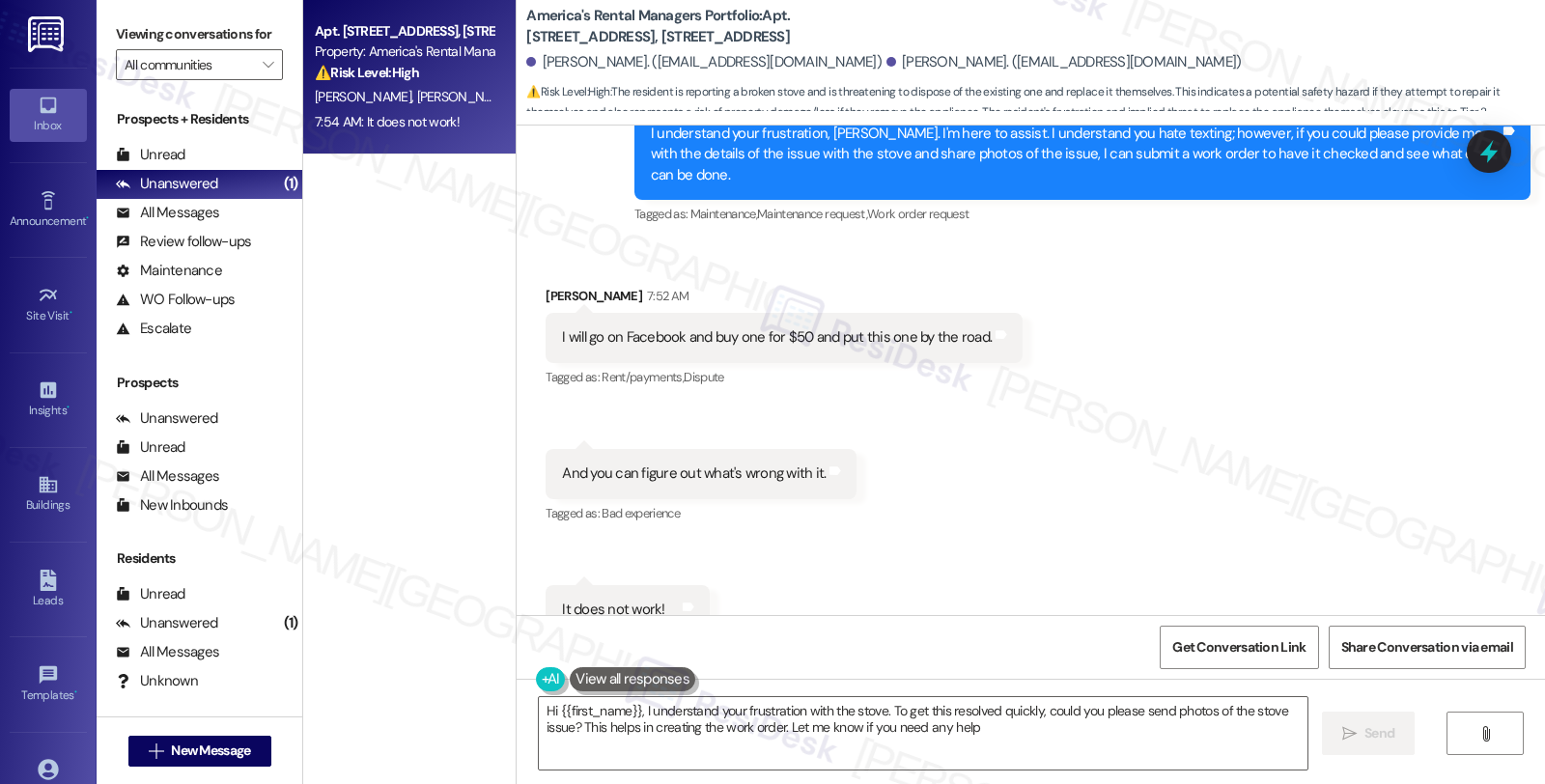
type textarea "Hi {{first_name}}, I understand your frustration with the stove. To get this re…"
click at [1451, 393] on div "Received via SMS Kendrick Schroeder 7:52 AM I will go on Facebook and buy one f…" at bounding box center [1030, 459] width 1028 height 434
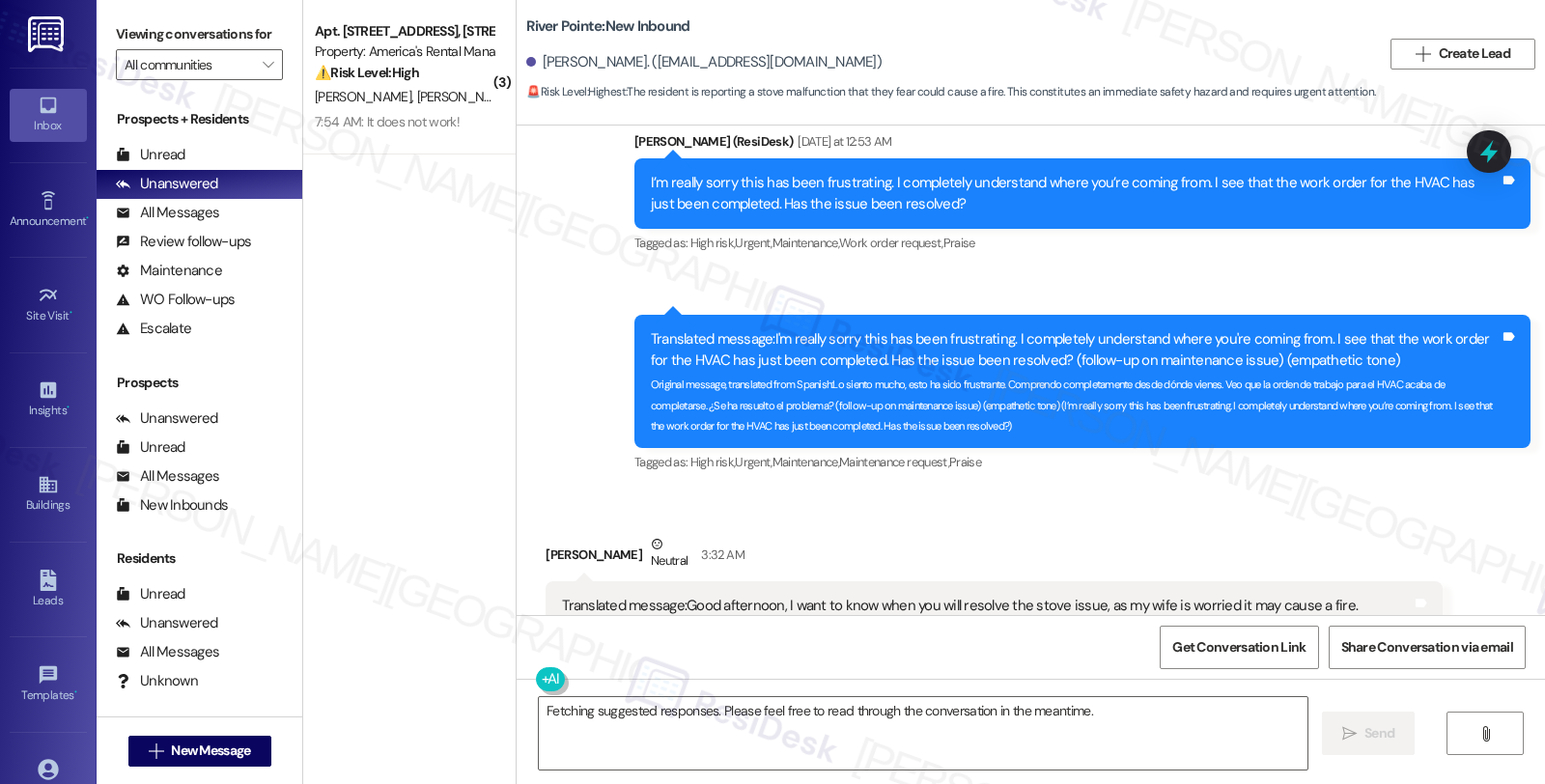
scroll to position [15916, 0]
